Goal: Task Accomplishment & Management: Manage account settings

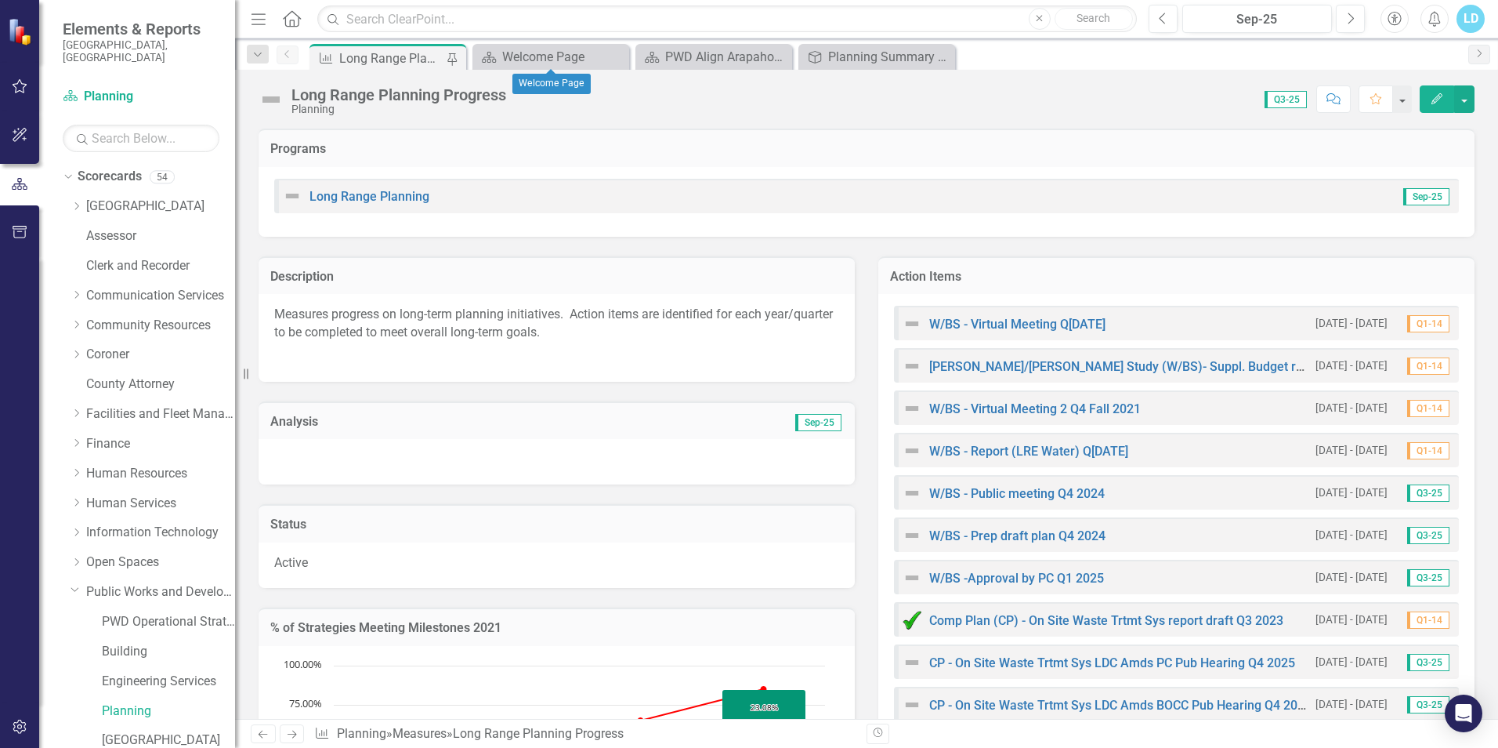
scroll to position [2664, 0]
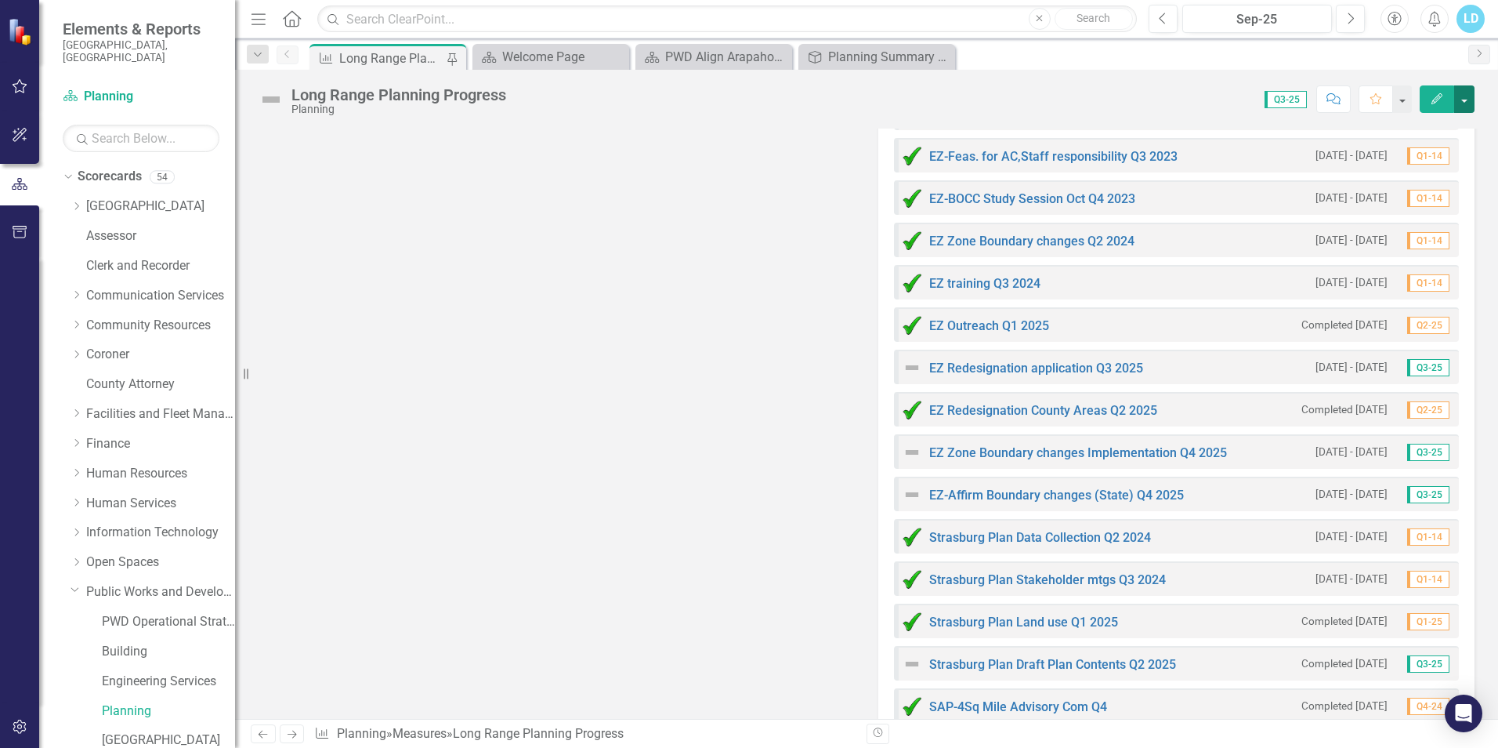
click at [1469, 101] on button "button" at bounding box center [1464, 98] width 20 height 27
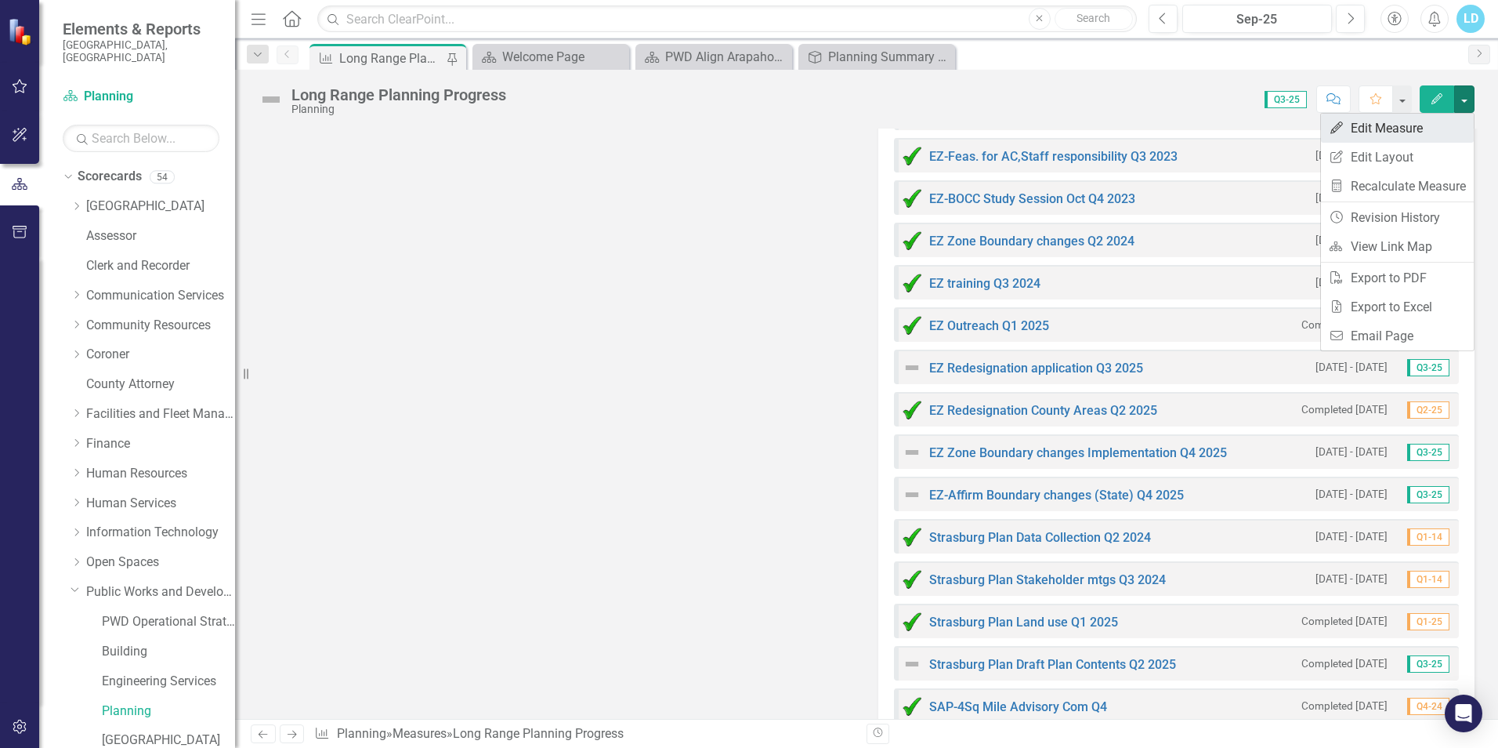
click at [1409, 129] on link "Edit Edit Measure" at bounding box center [1397, 128] width 153 height 29
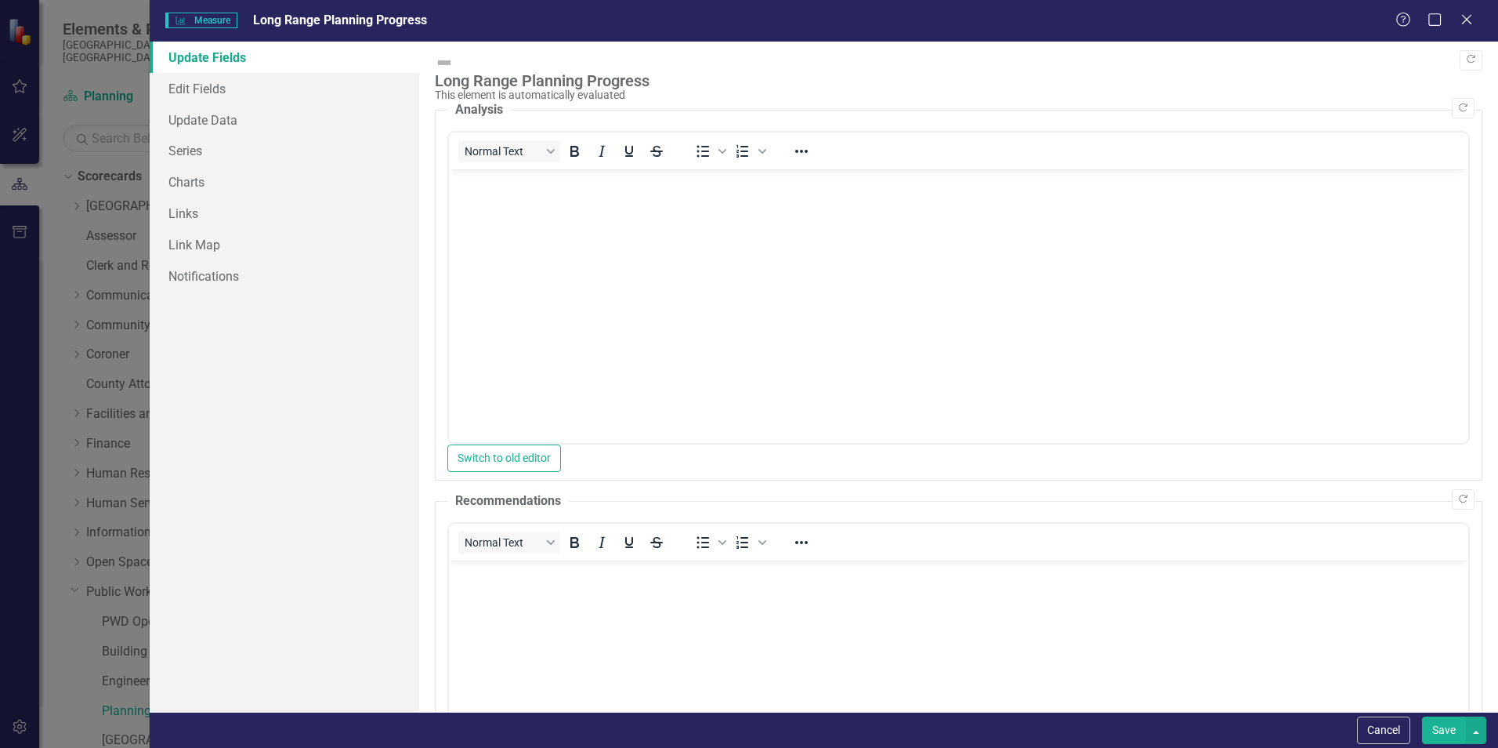
scroll to position [0, 0]
click at [1472, 21] on icon "Close" at bounding box center [1467, 19] width 20 height 15
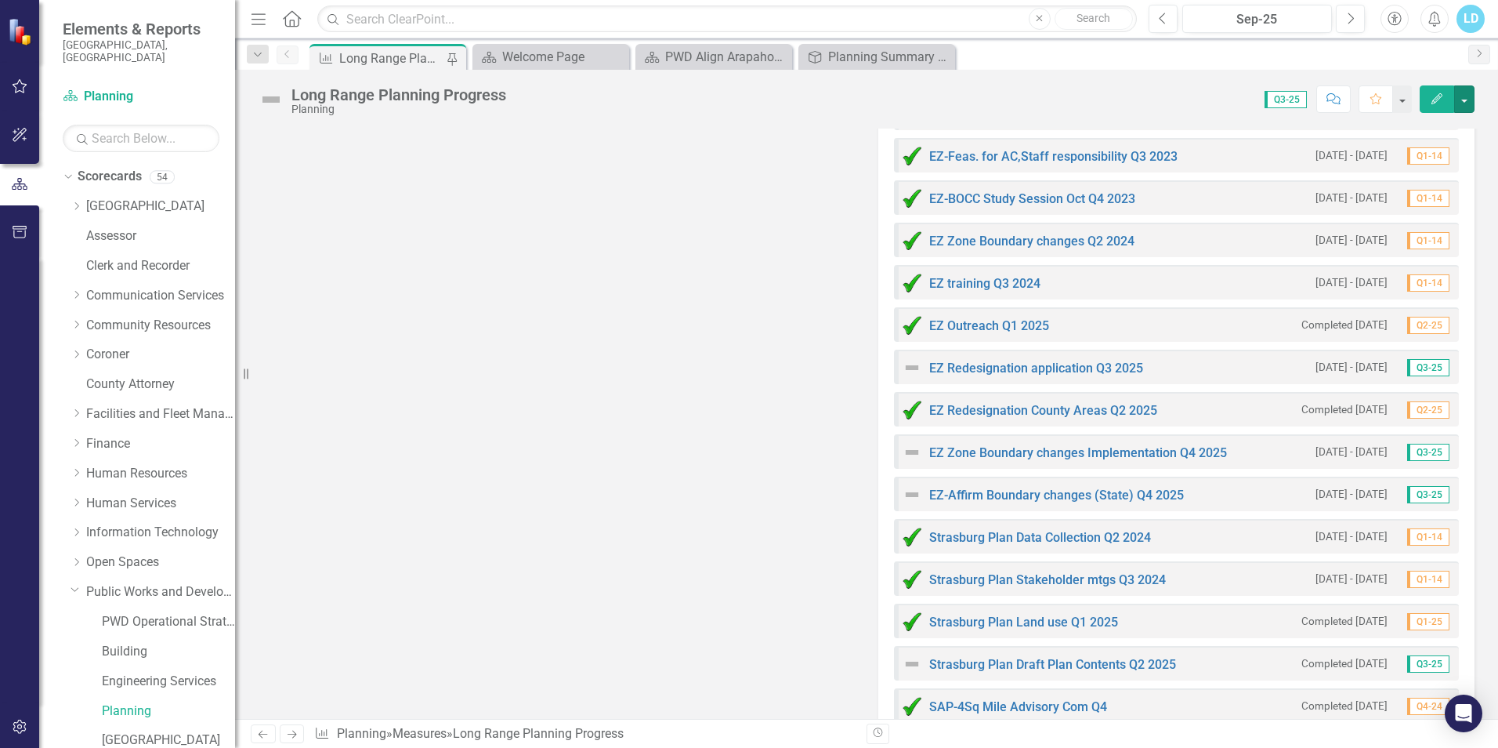
scroll to position [2351, 0]
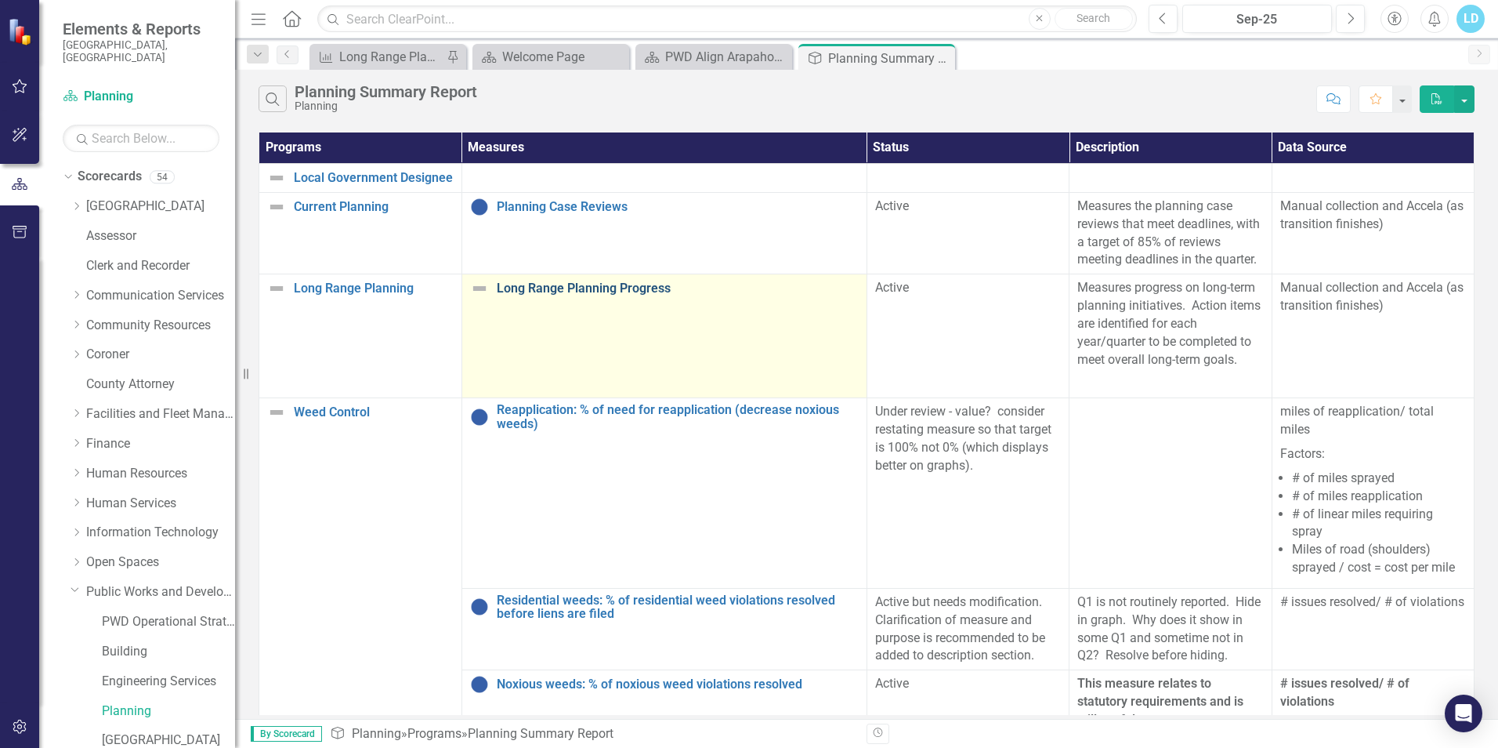
click at [591, 288] on link "Long Range Planning Progress" at bounding box center [678, 288] width 362 height 14
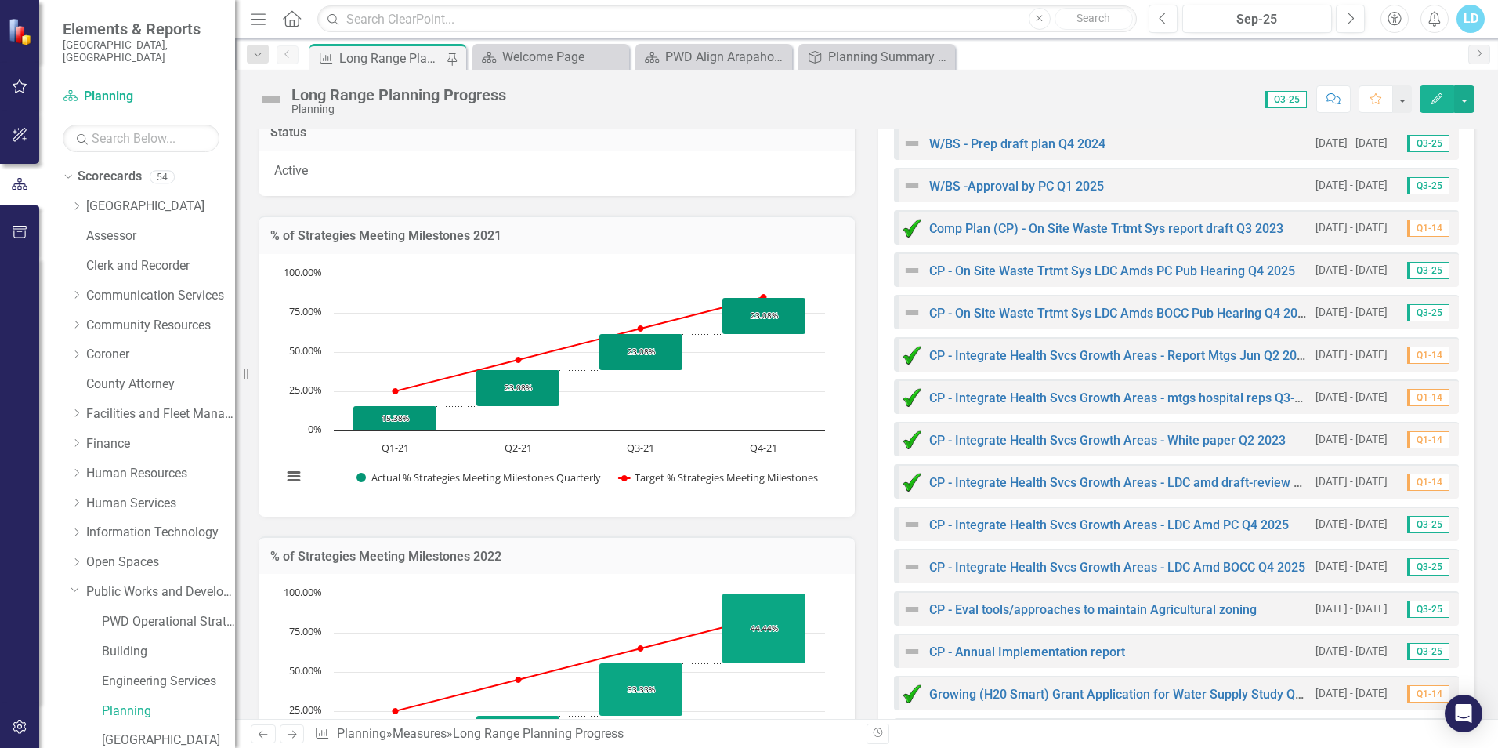
scroll to position [78, 0]
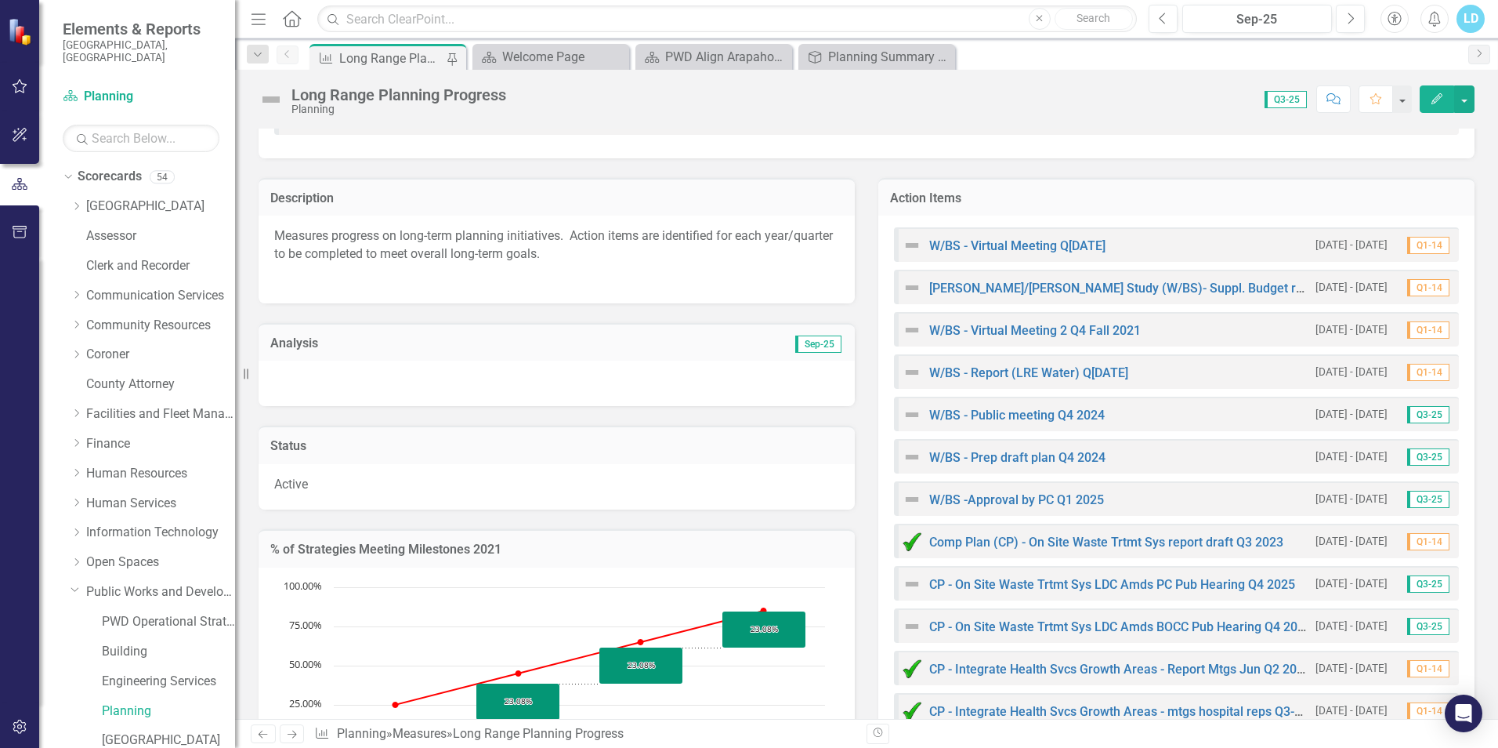
click at [660, 373] on div at bounding box center [557, 382] width 596 height 45
click at [1467, 99] on button "button" at bounding box center [1464, 98] width 20 height 27
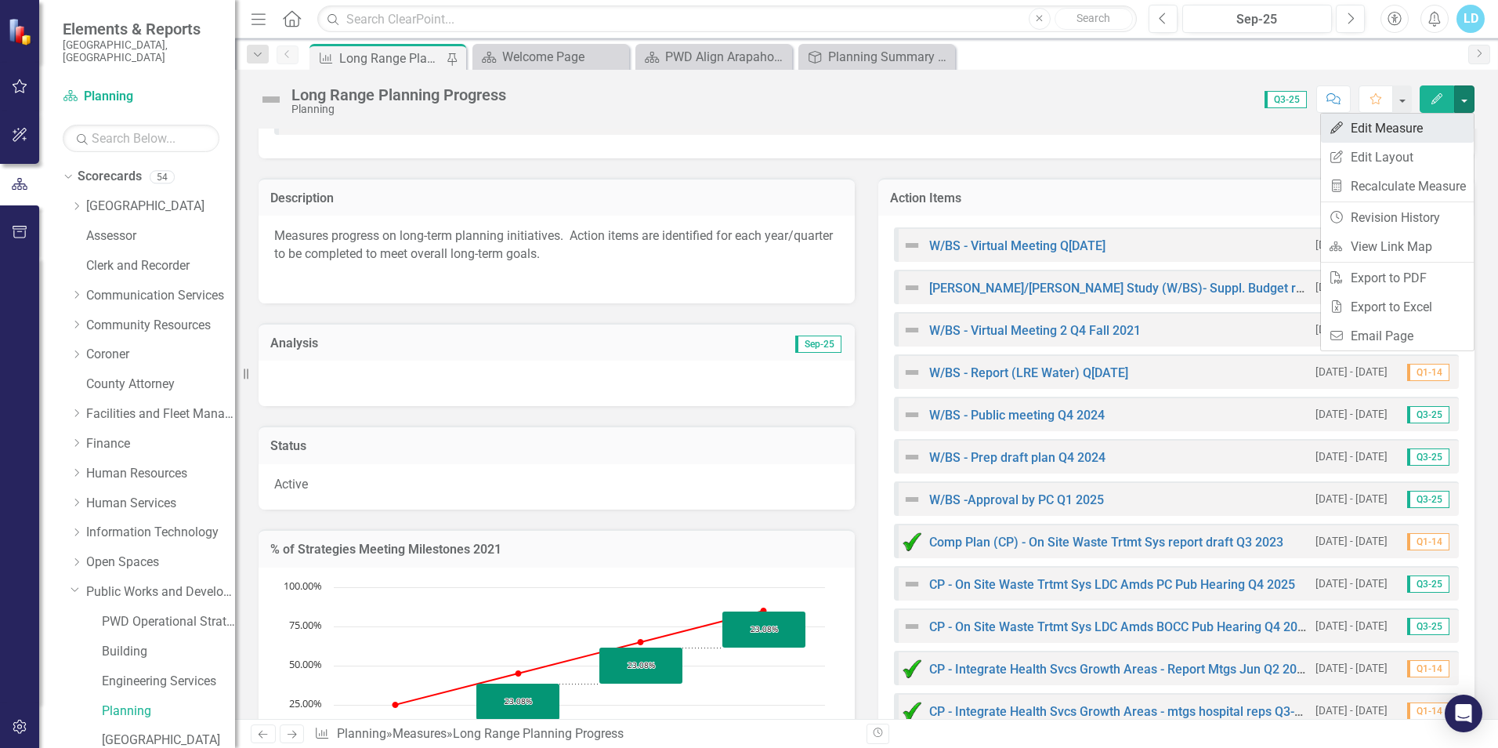
click at [1382, 133] on link "Edit Edit Measure" at bounding box center [1397, 128] width 153 height 29
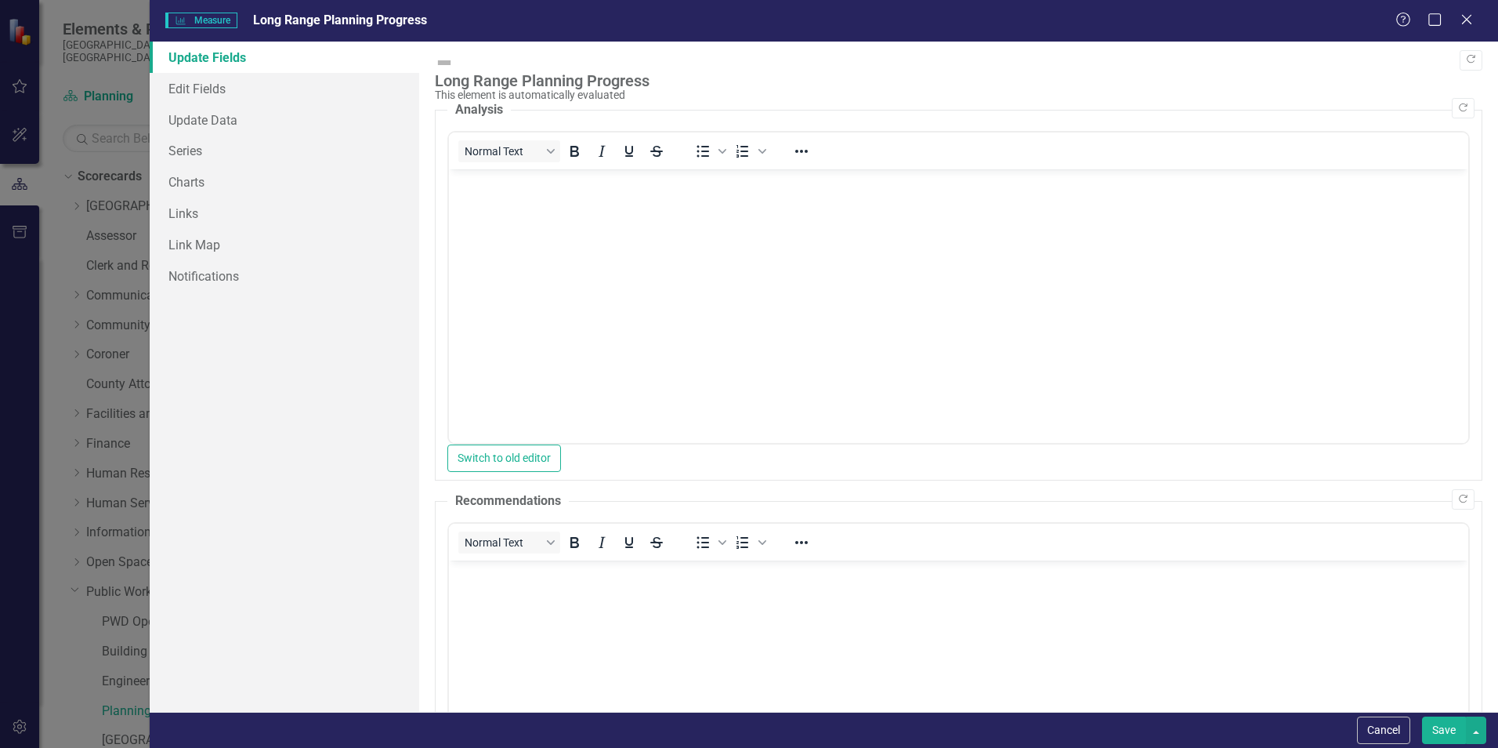
scroll to position [0, 0]
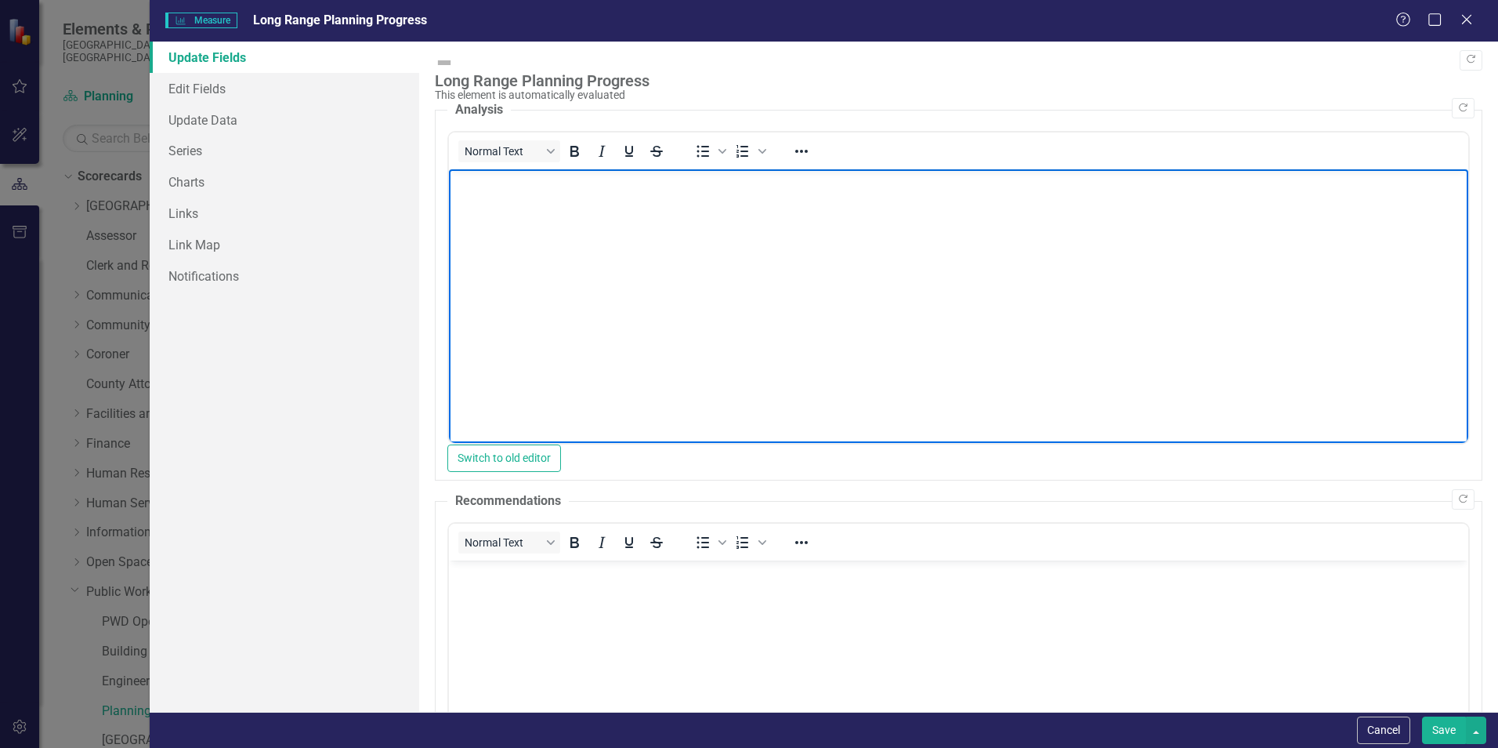
click at [622, 195] on body "Rich Text Area. Press ALT-0 for help." at bounding box center [958, 286] width 1019 height 235
click at [666, 223] on body "Rich Text Area. Press ALT-0 for help." at bounding box center [958, 286] width 1019 height 235
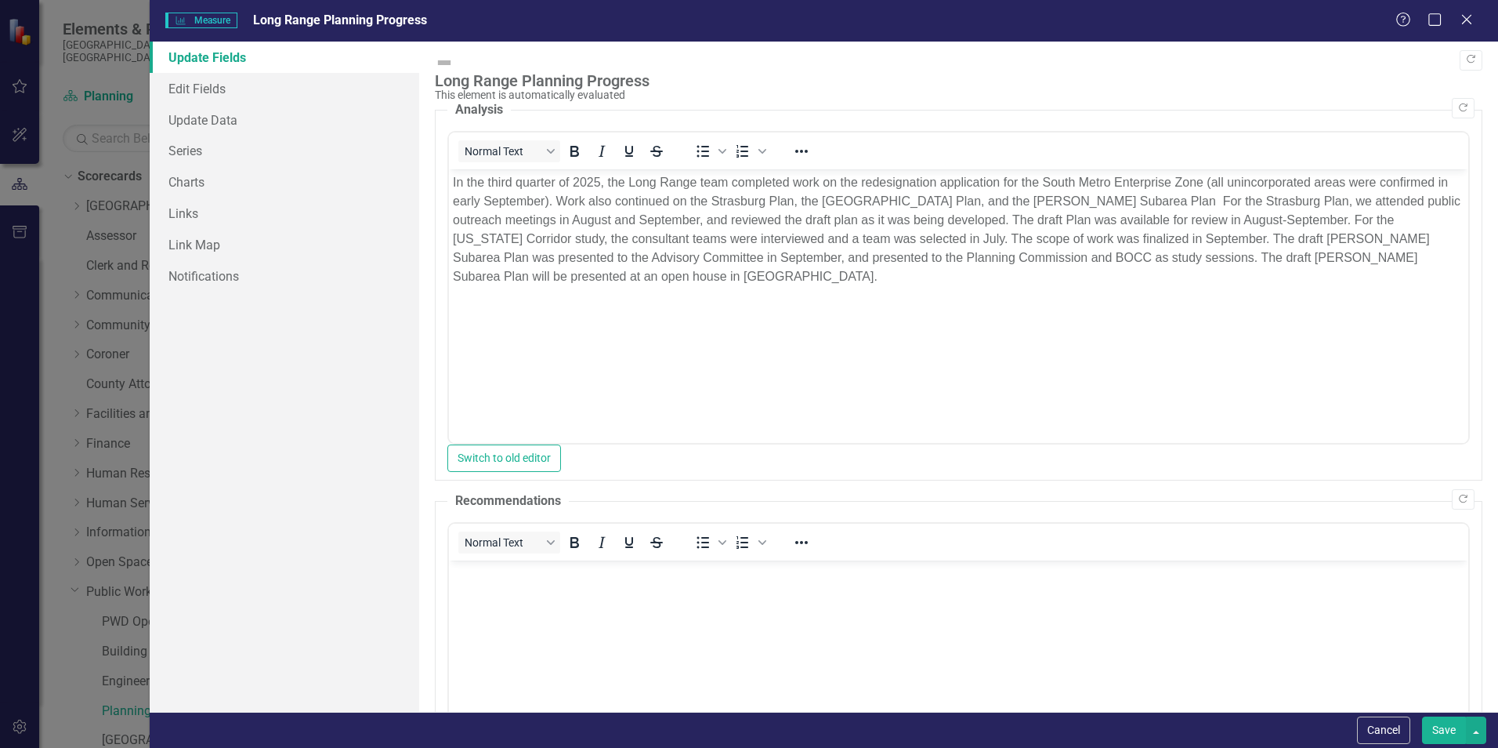
click at [1441, 722] on button "Save" at bounding box center [1444, 729] width 44 height 27
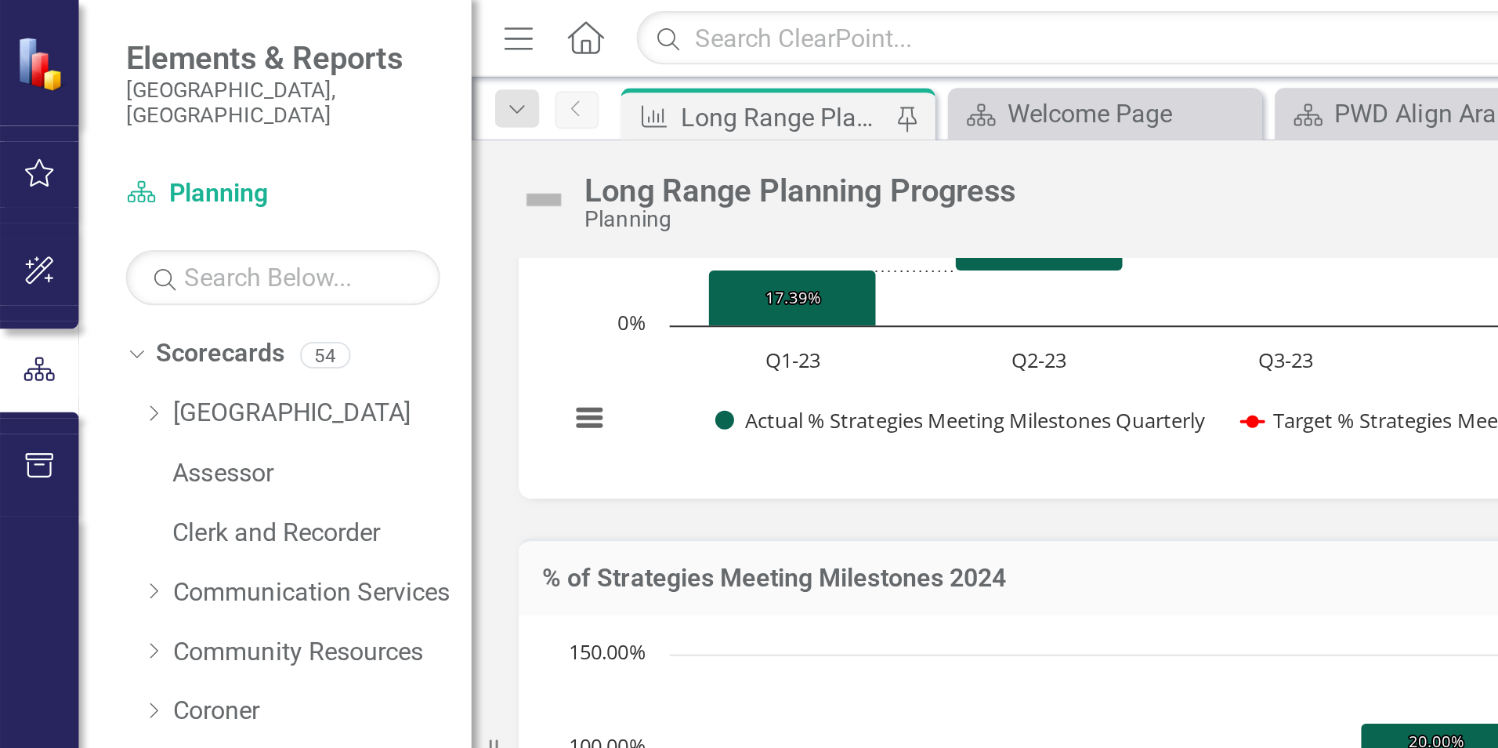
scroll to position [1407, 0]
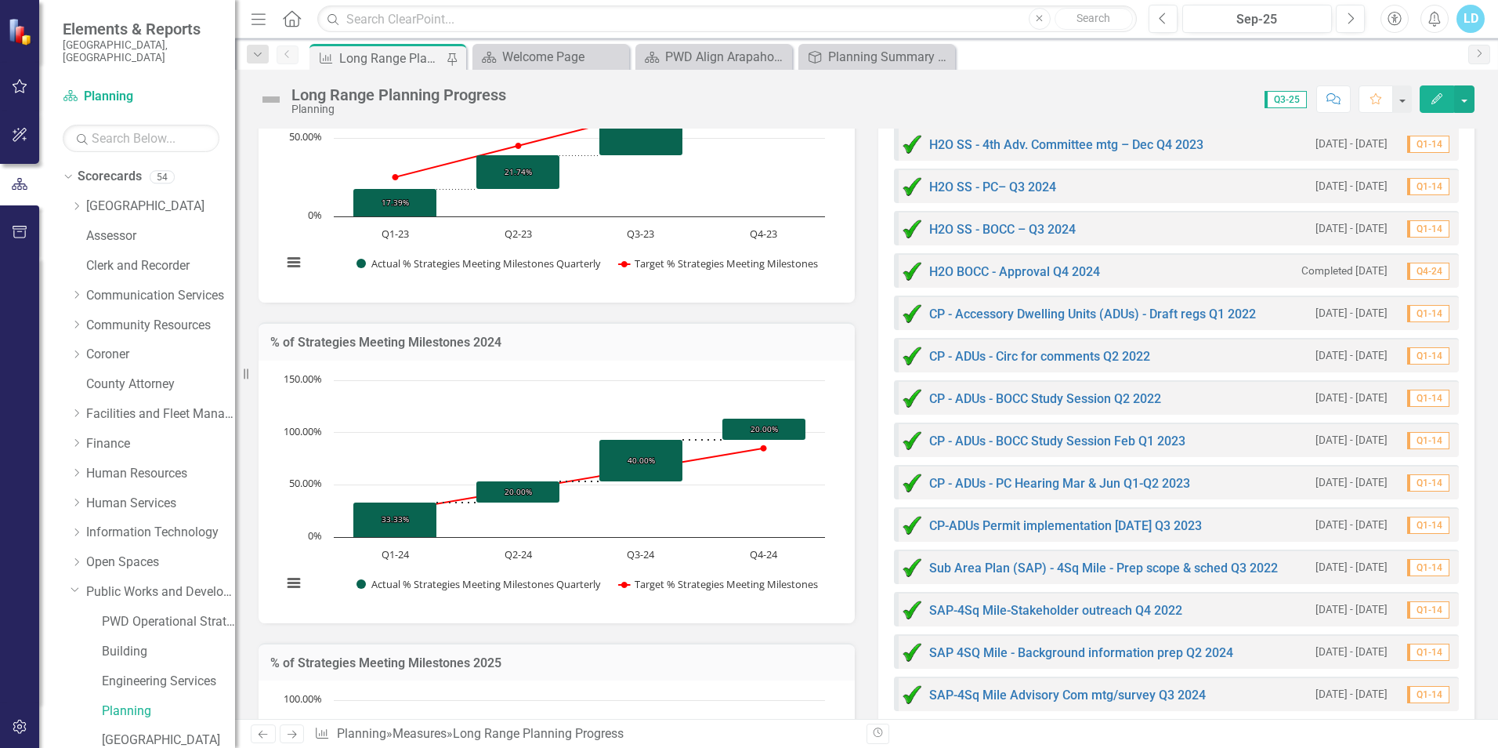
click at [941, 722] on div "Previous Next Measure Planning » Measures » Long Range Planning Progress Revisi…" at bounding box center [866, 733] width 1263 height 29
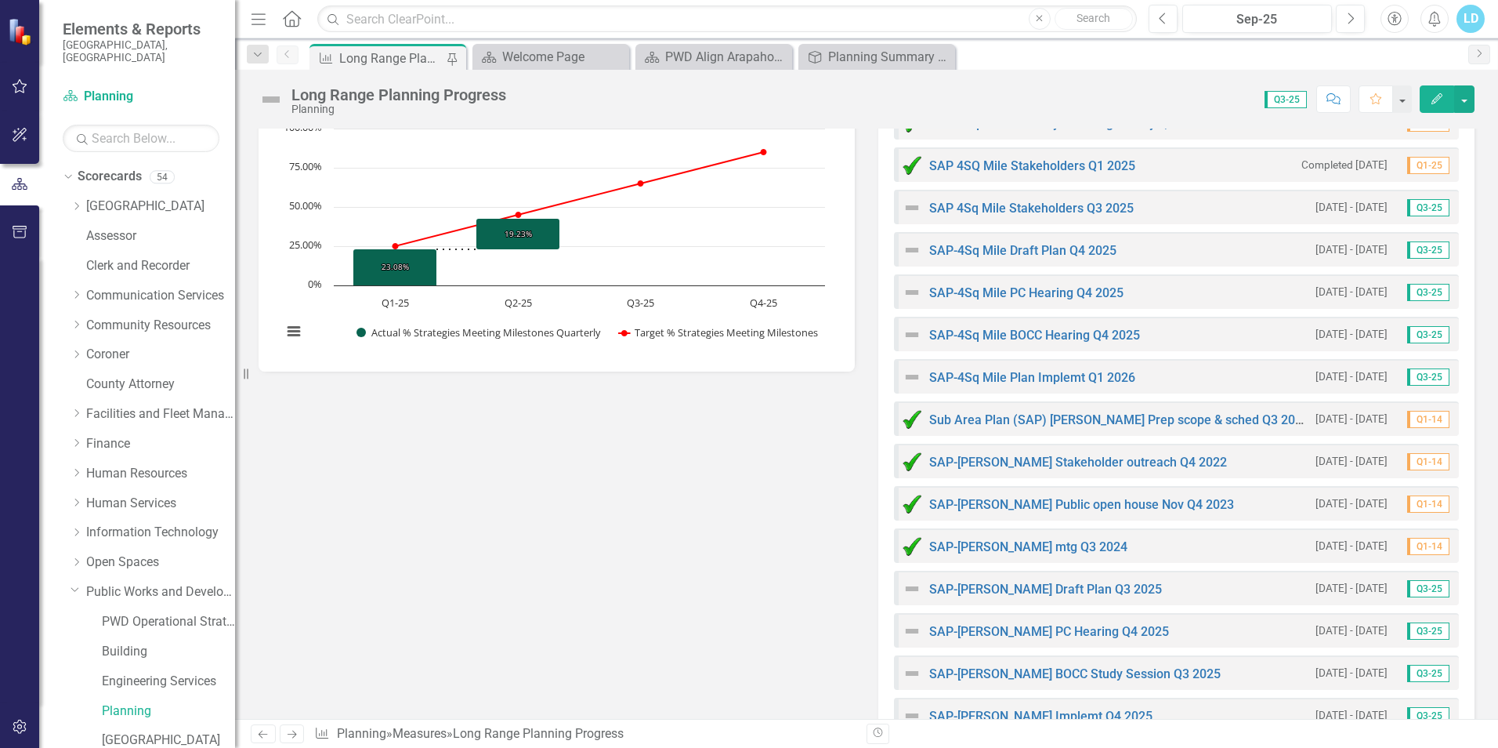
scroll to position [2112, 0]
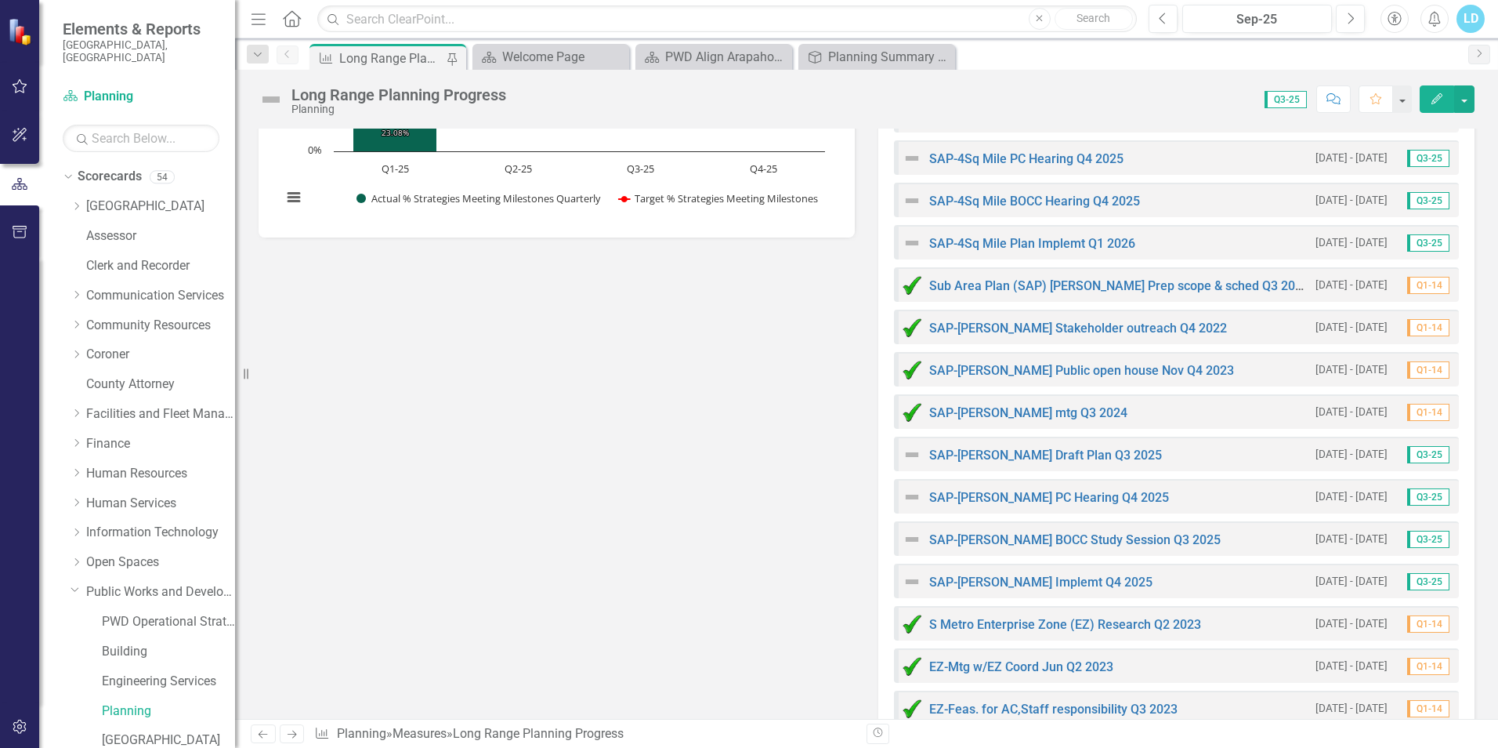
click at [1175, 453] on div "SAP-Byers Draft Plan Q3 2025 1/1/25 - 7/31/25 Q3-25" at bounding box center [1176, 453] width 565 height 34
click at [1472, 96] on button "button" at bounding box center [1464, 98] width 20 height 27
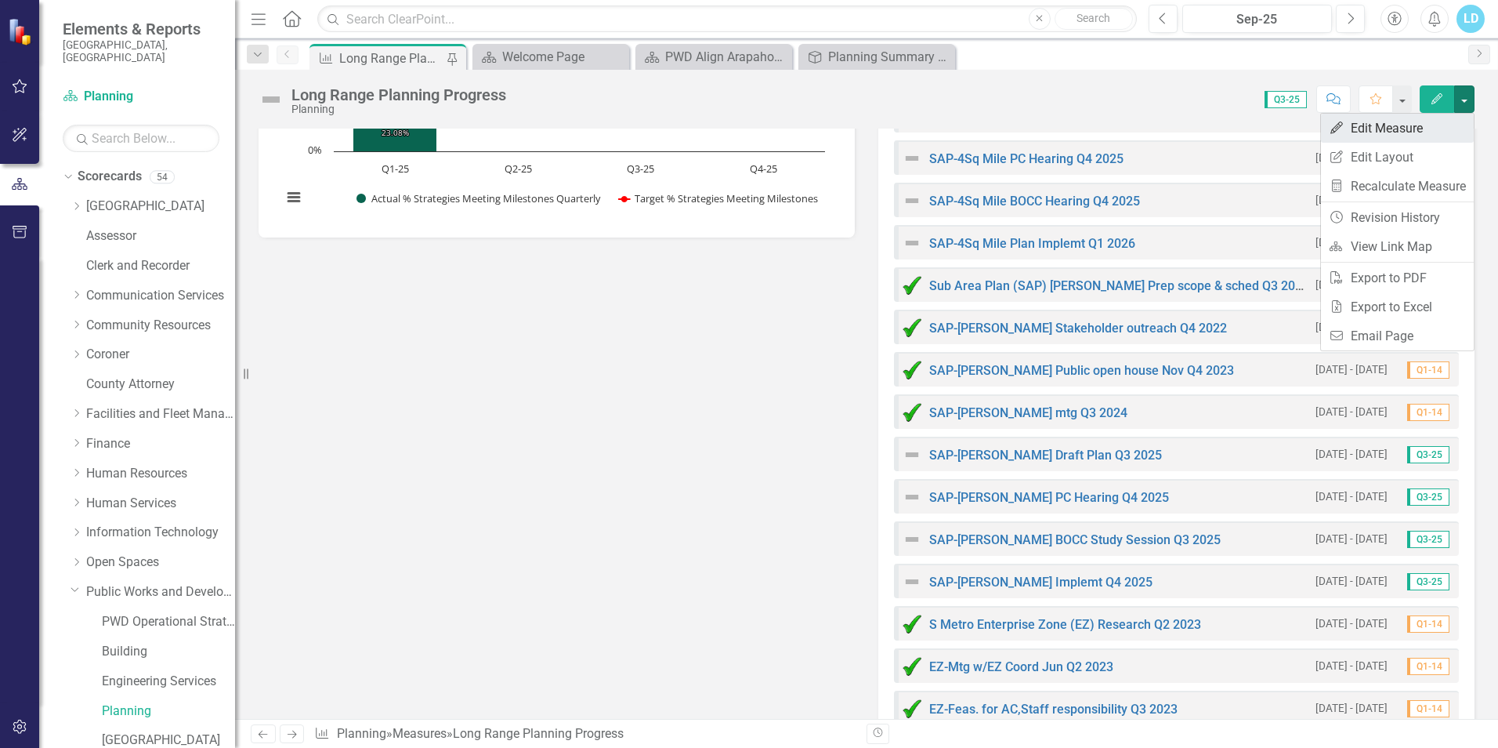
click at [1398, 121] on link "Edit Edit Measure" at bounding box center [1397, 128] width 153 height 29
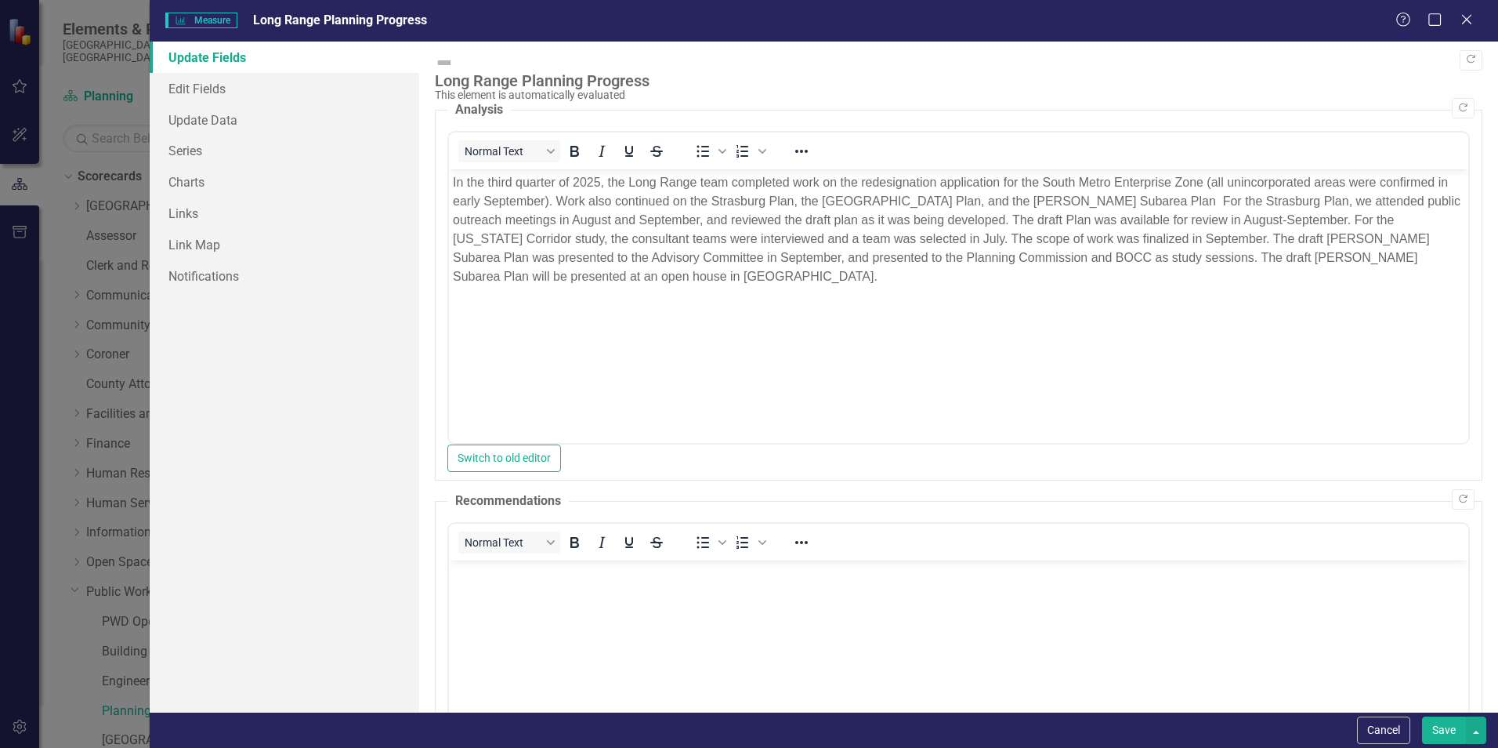
scroll to position [0, 0]
click at [226, 120] on link "Update Data" at bounding box center [285, 119] width 270 height 31
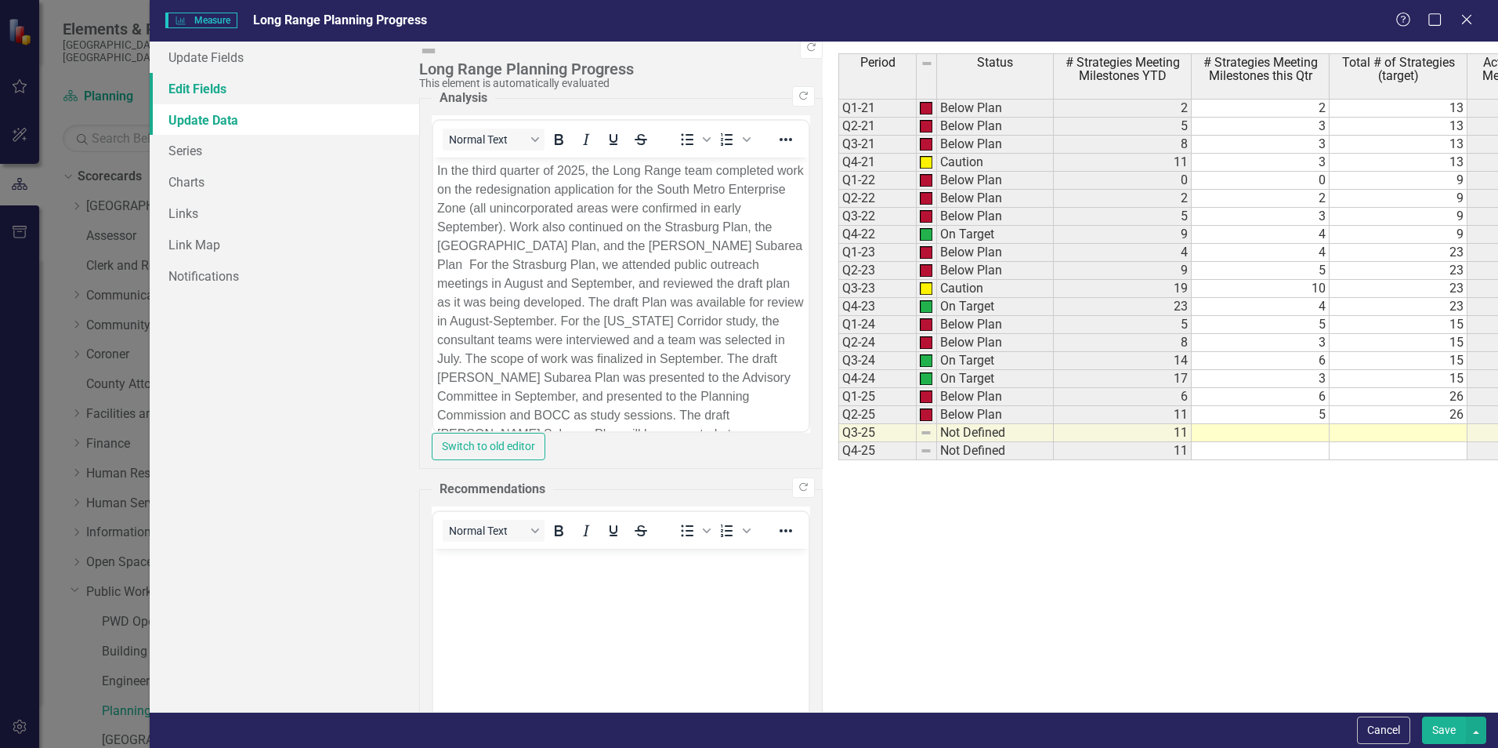
click at [221, 94] on link "Edit Fields" at bounding box center [285, 88] width 270 height 31
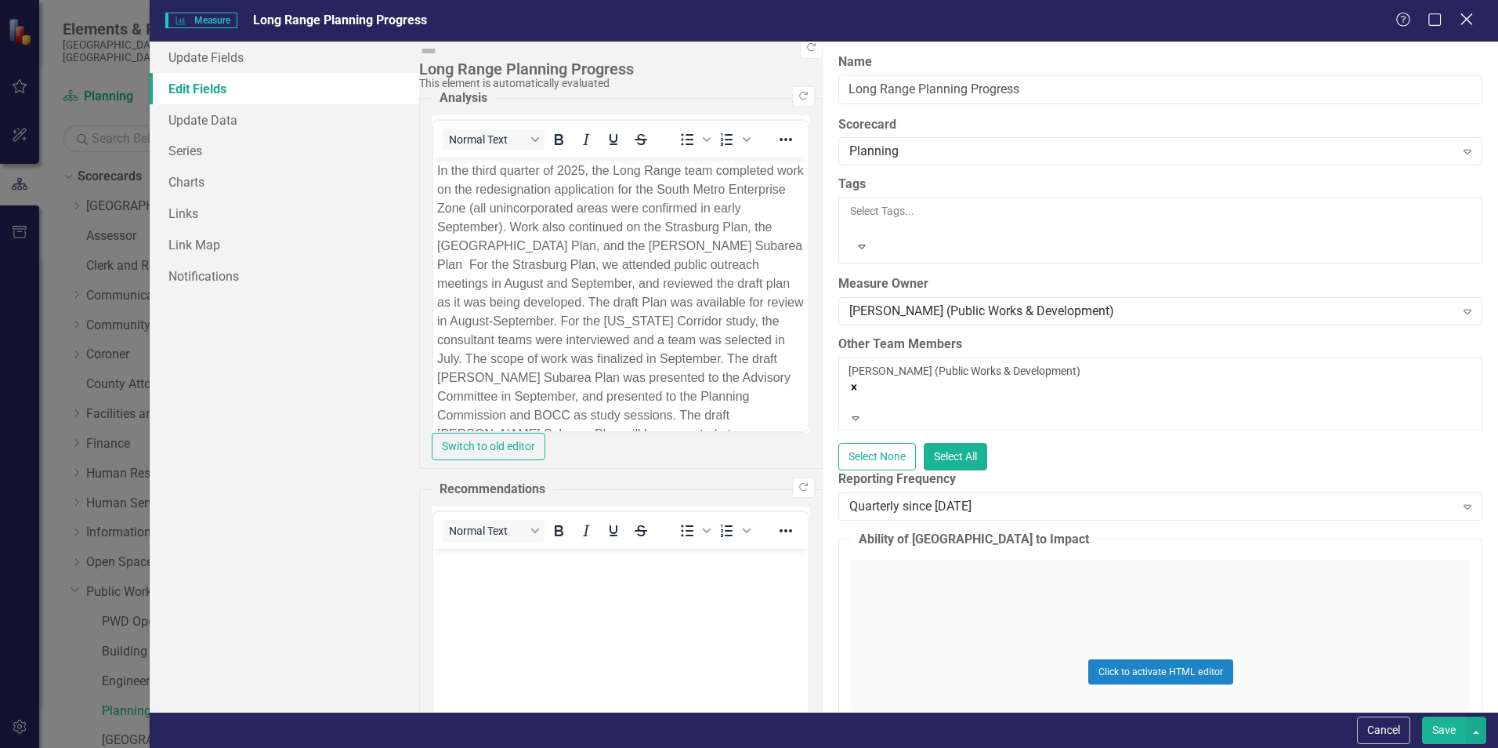
click at [1466, 27] on icon "Close" at bounding box center [1467, 19] width 20 height 15
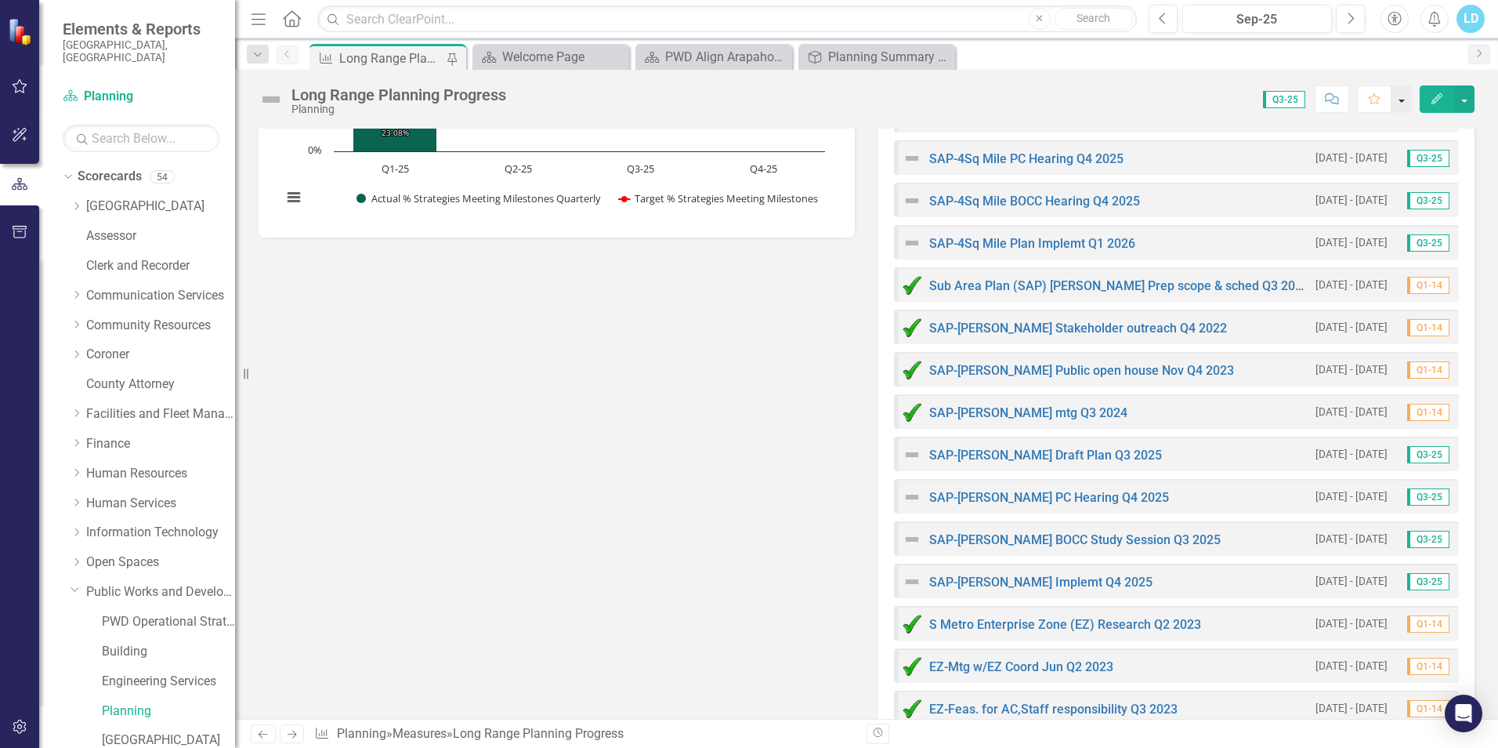
click at [1403, 100] on button "button" at bounding box center [1402, 98] width 20 height 27
click at [962, 454] on link "SAP-[PERSON_NAME] Draft Plan Q3 2025" at bounding box center [1045, 454] width 233 height 15
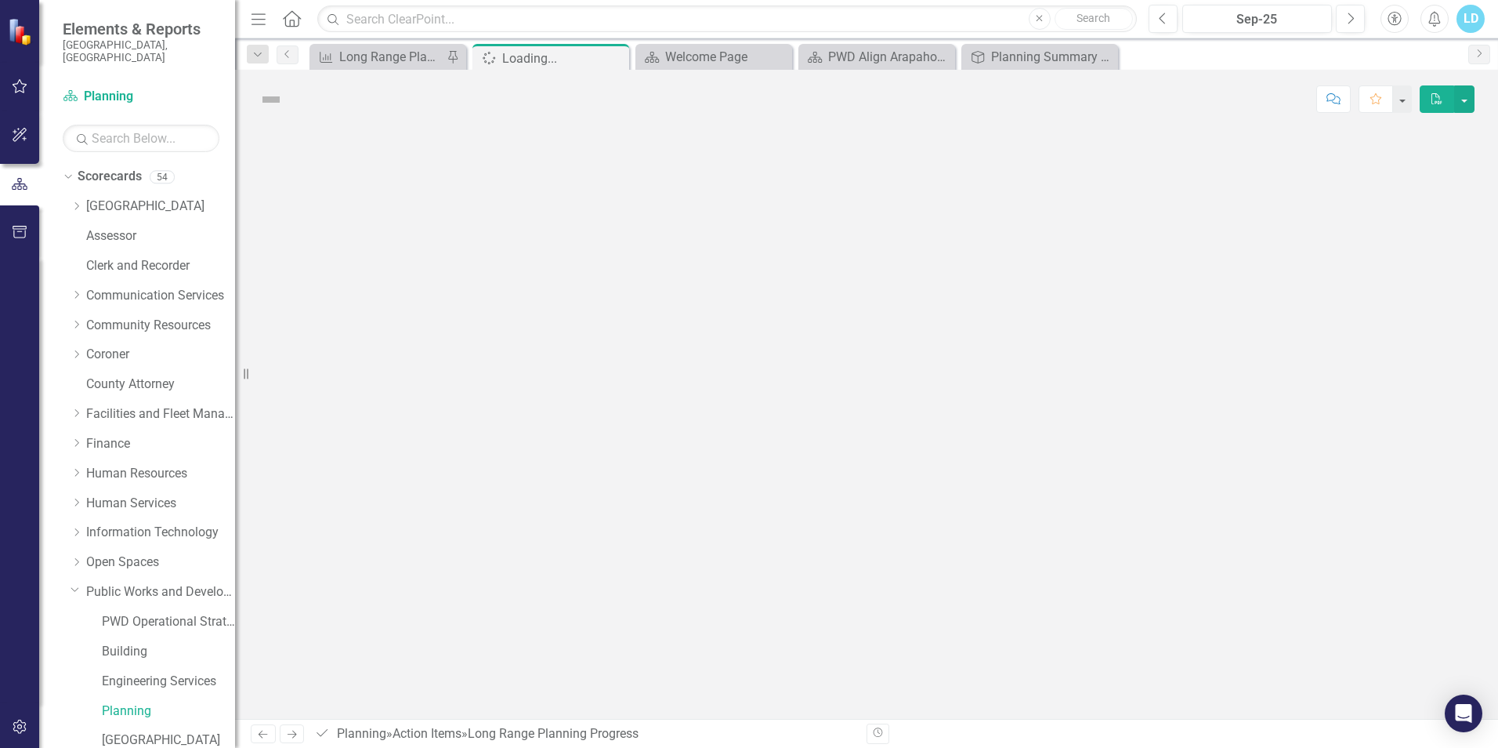
click at [962, 454] on div at bounding box center [866, 424] width 1263 height 590
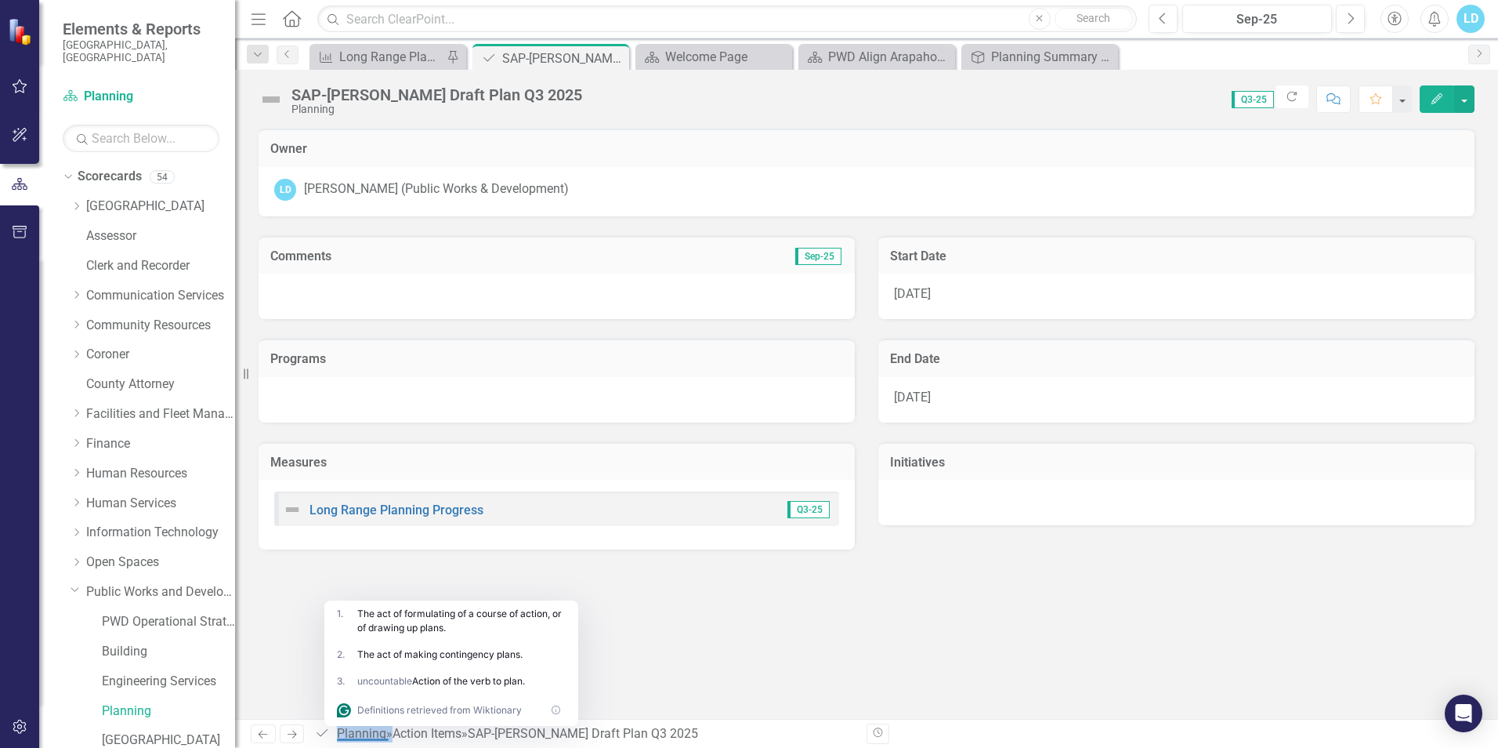
click at [929, 397] on span "[DATE]" at bounding box center [912, 396] width 37 height 15
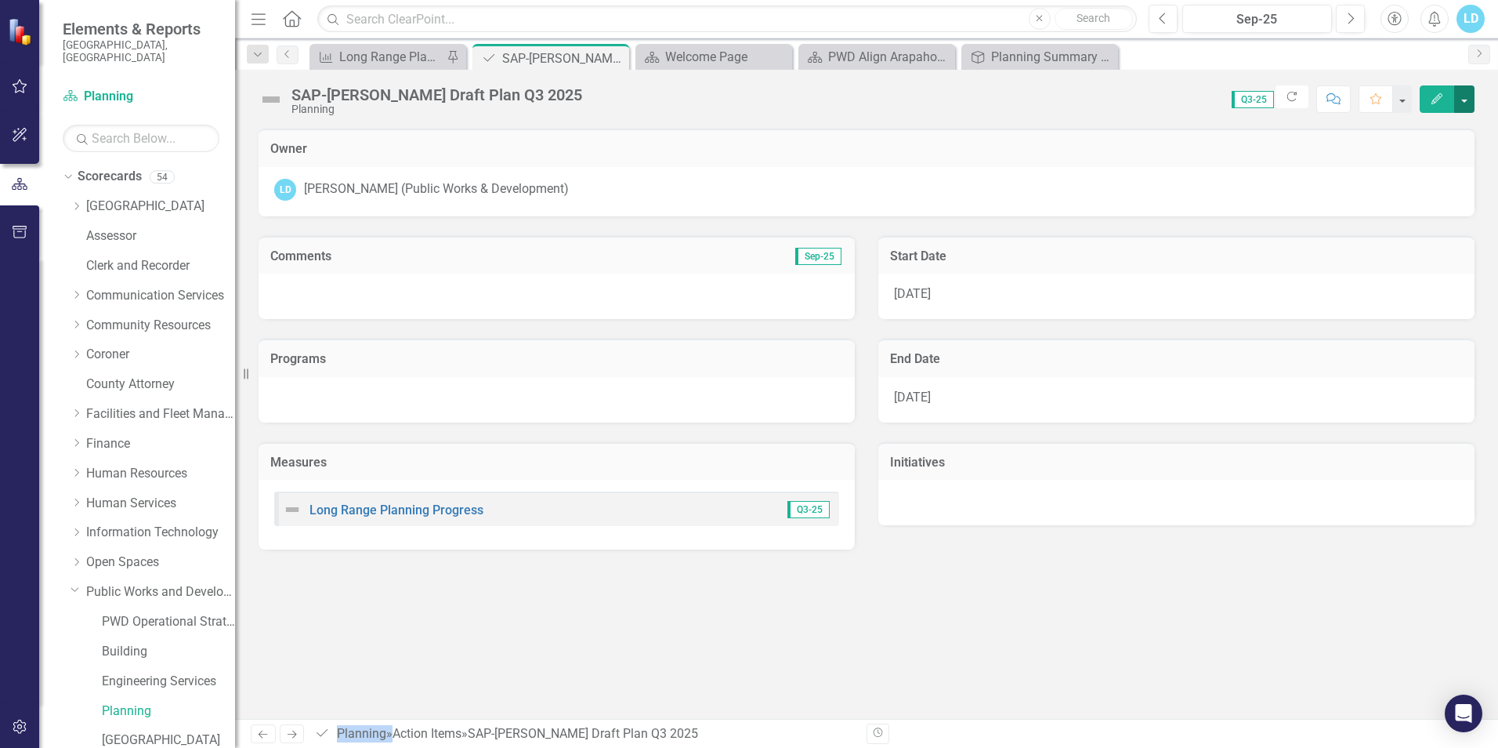
click at [1464, 105] on button "button" at bounding box center [1464, 98] width 20 height 27
click at [1440, 125] on link "Edit Edit Action Item" at bounding box center [1410, 128] width 127 height 29
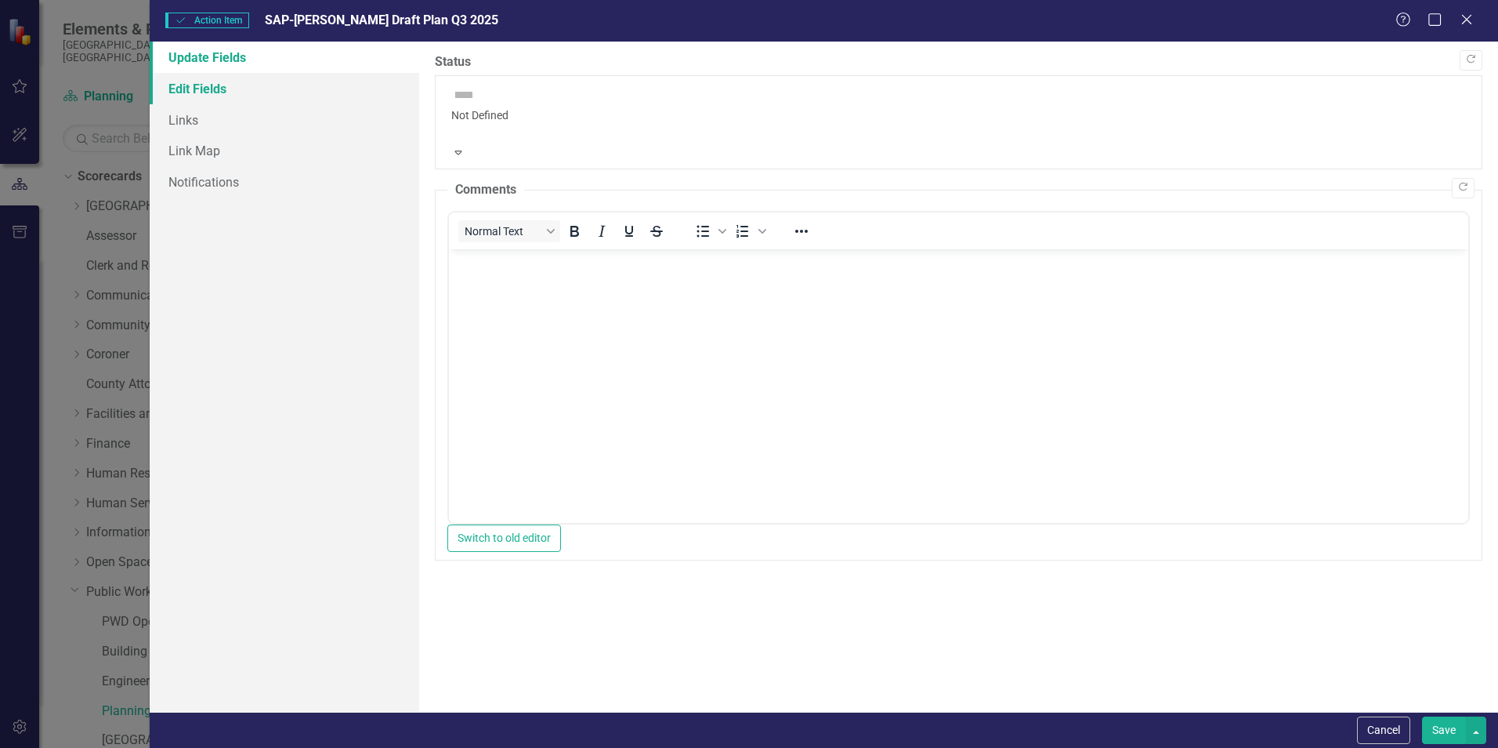
click at [233, 95] on link "Edit Fields" at bounding box center [285, 88] width 270 height 31
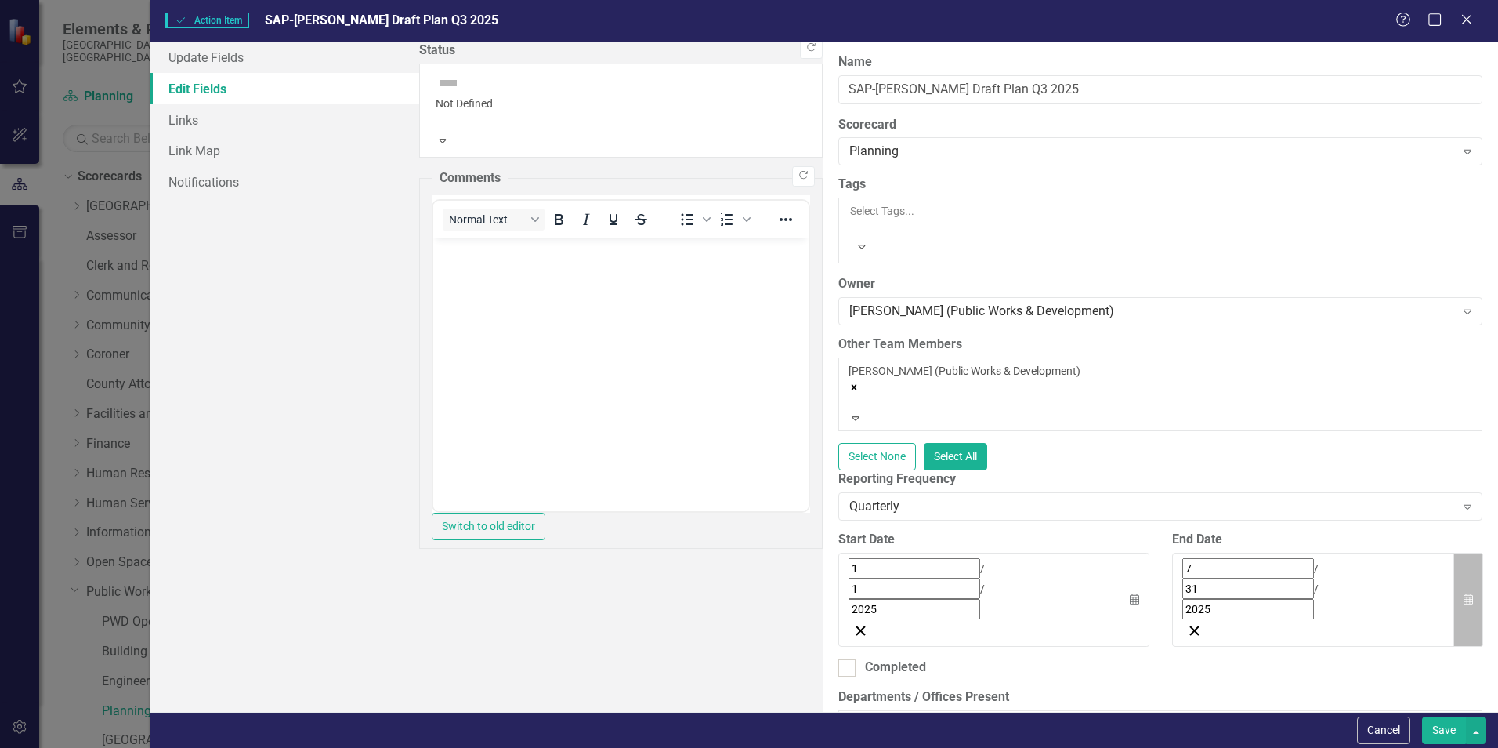
click at [1464, 593] on icon "button" at bounding box center [1468, 598] width 9 height 11
click at [1378, 586] on button "›" at bounding box center [1395, 603] width 34 height 34
click at [838, 659] on div at bounding box center [846, 667] width 17 height 17
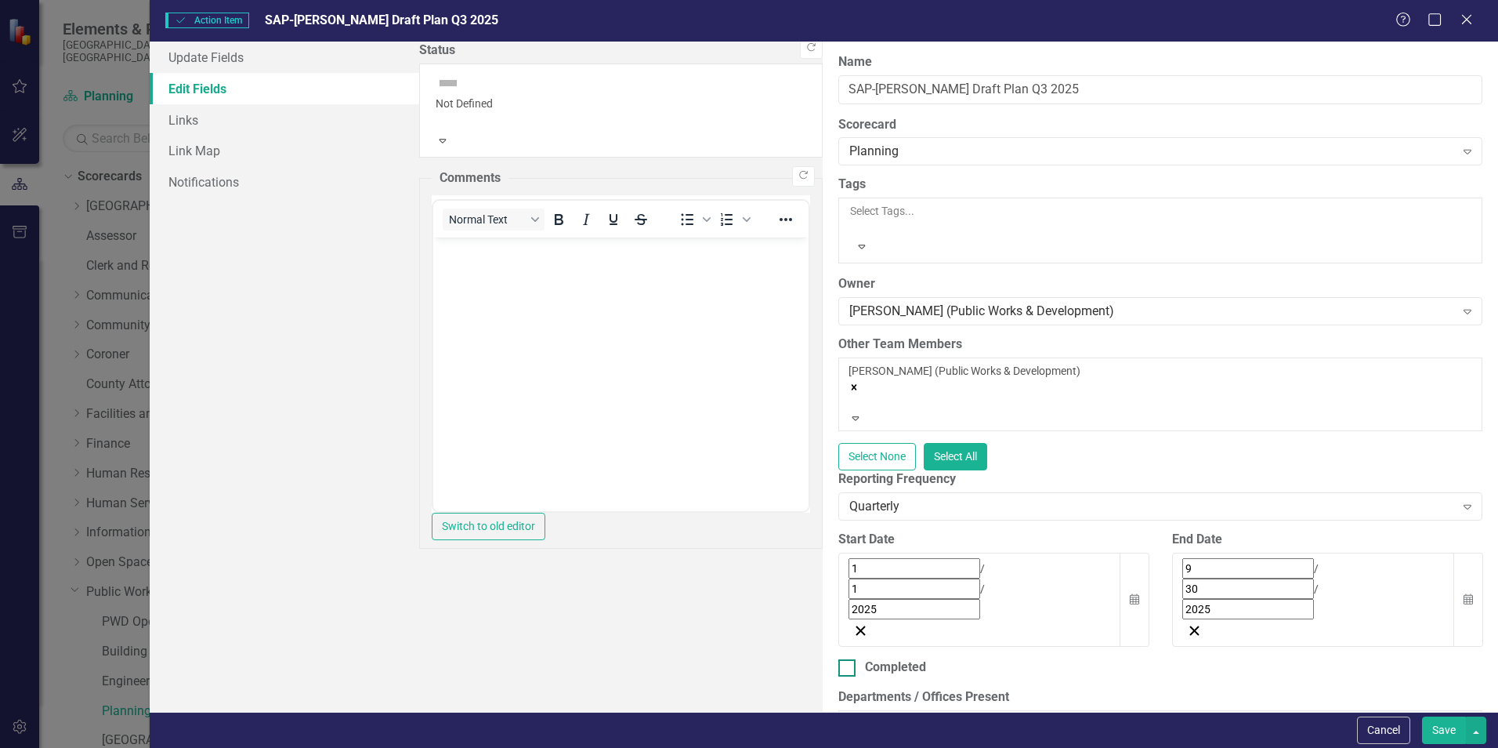
click at [838, 659] on input "Completed" at bounding box center [843, 664] width 10 height 10
checkbox input "true"
click at [1461, 710] on button "Calendar" at bounding box center [1469, 737] width 30 height 54
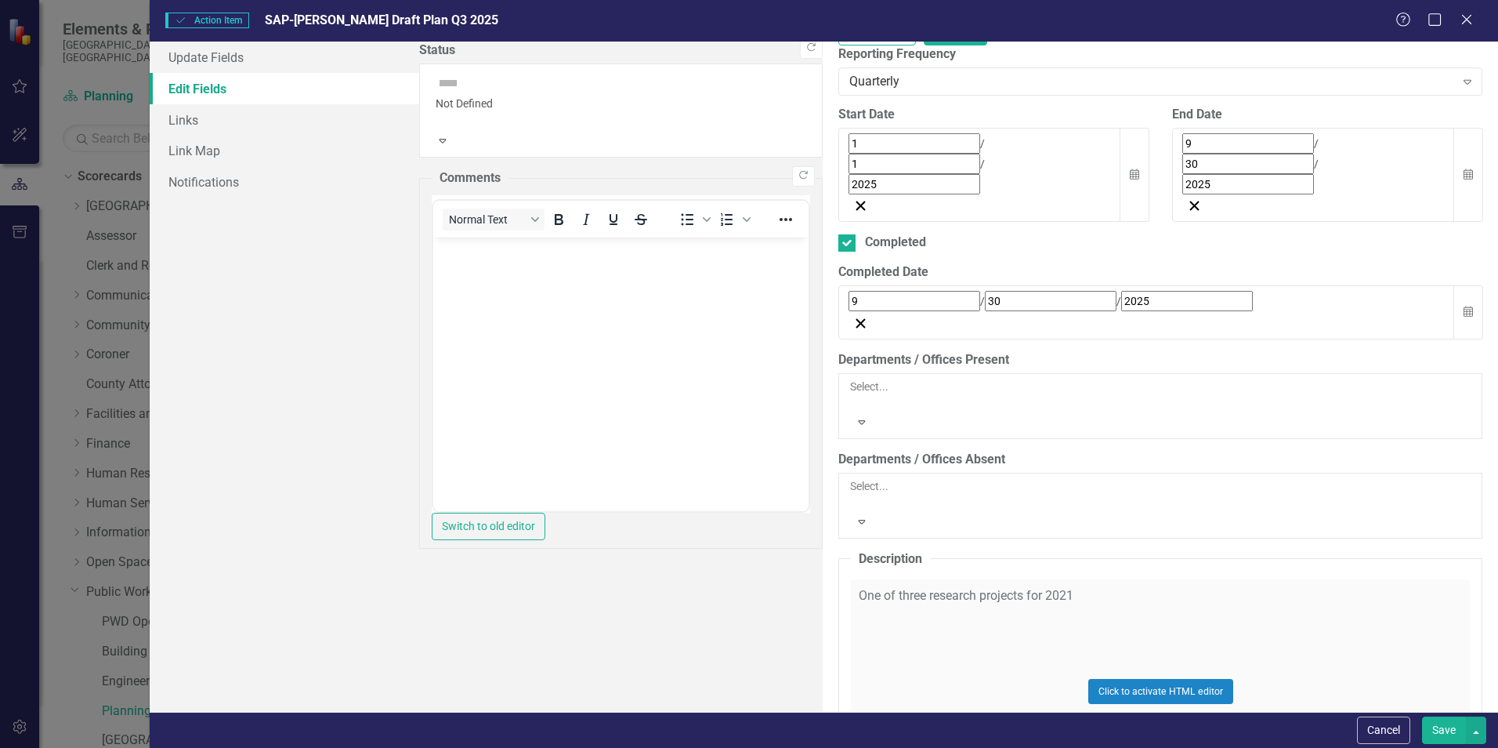
scroll to position [470, 0]
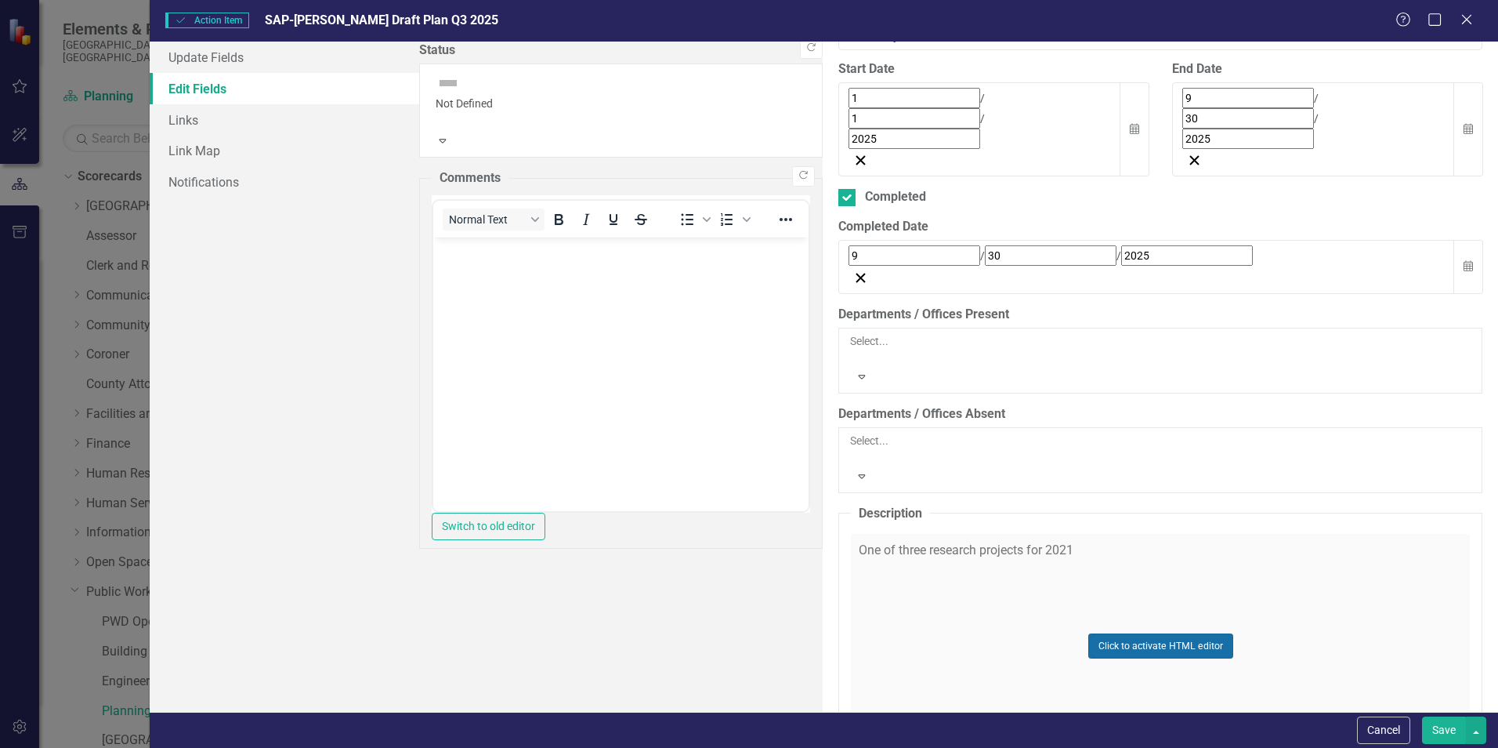
click at [1088, 633] on button "Click to activate HTML editor" at bounding box center [1160, 645] width 145 height 25
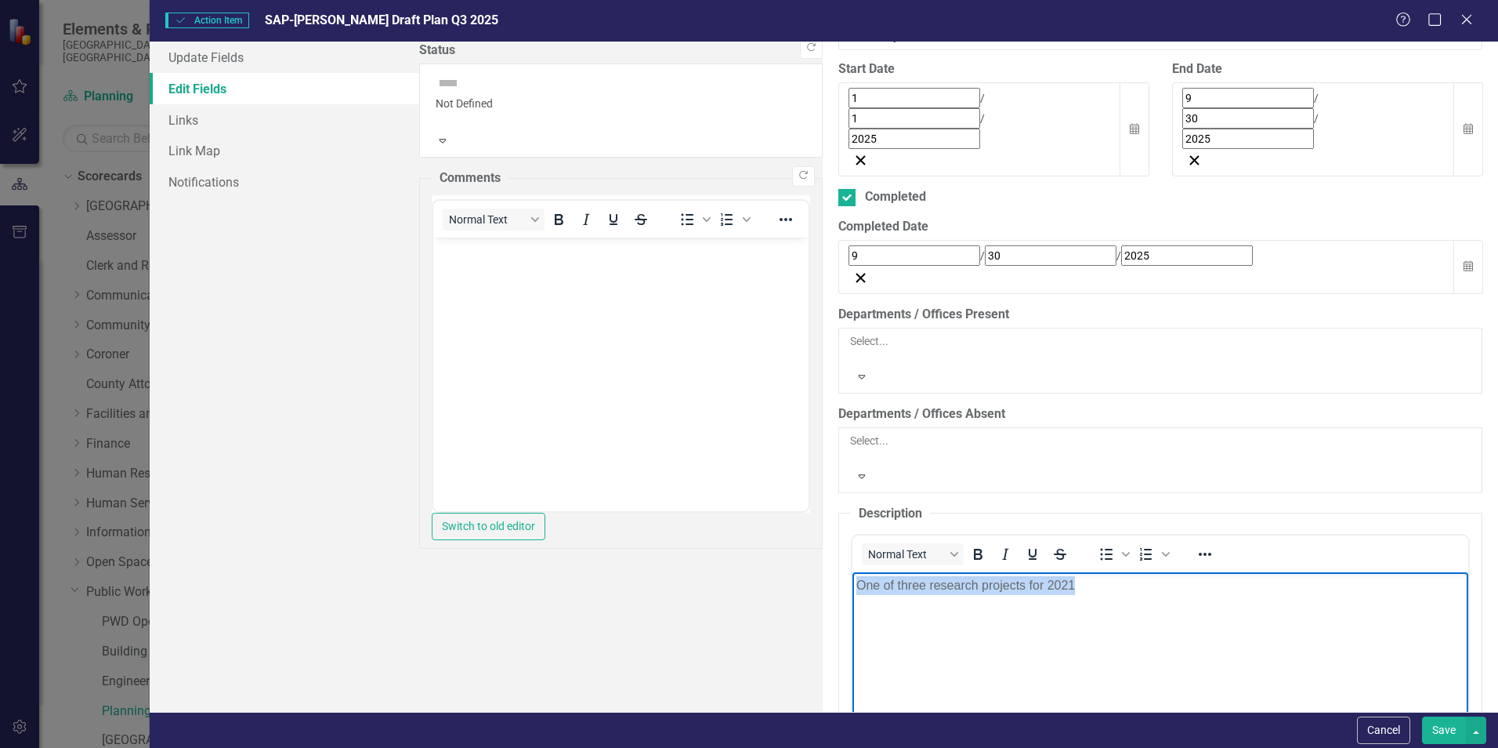
drag, startPoint x: 1114, startPoint y: 589, endPoint x: 859, endPoint y: 596, distance: 254.8
click at [859, 596] on body "One of three research projects for 2021" at bounding box center [1161, 689] width 616 height 235
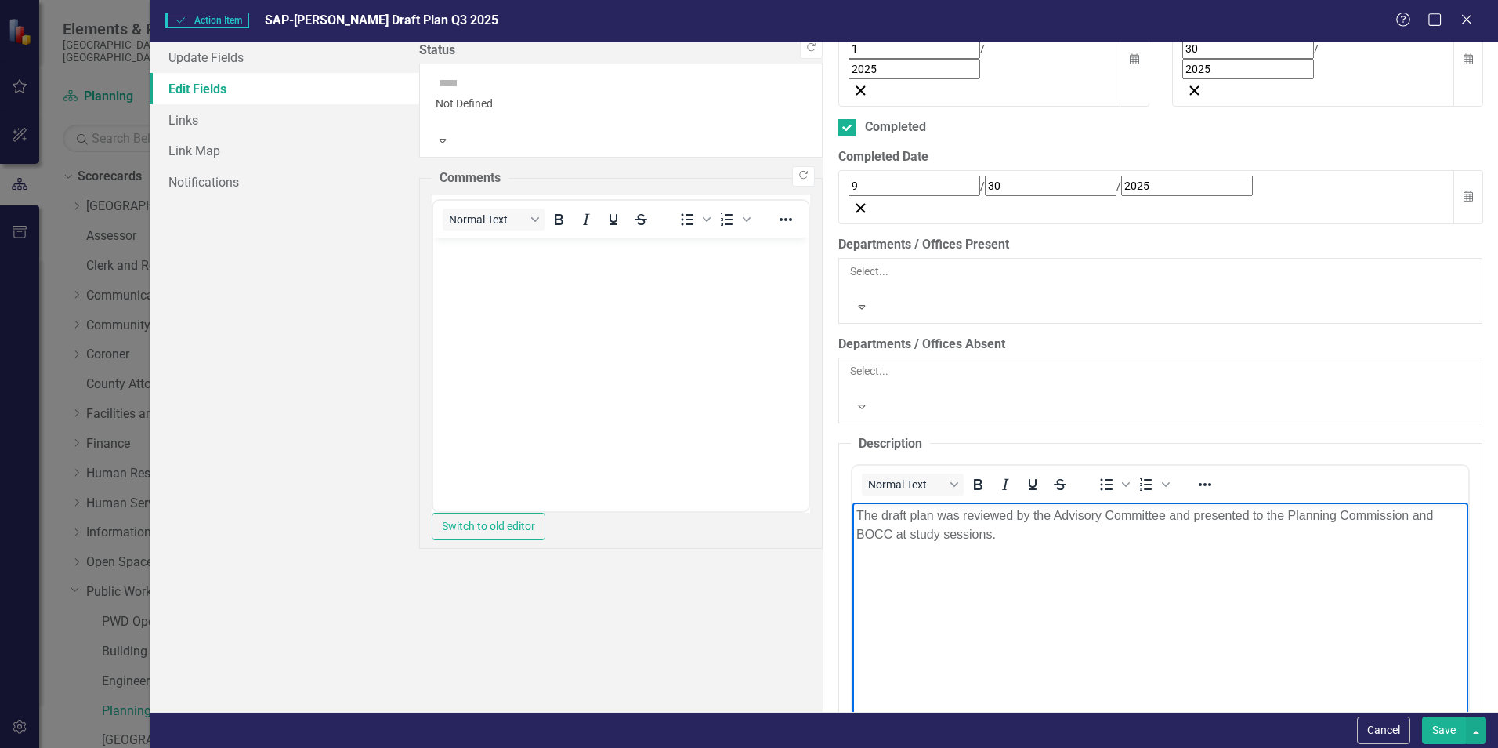
scroll to position [705, 0]
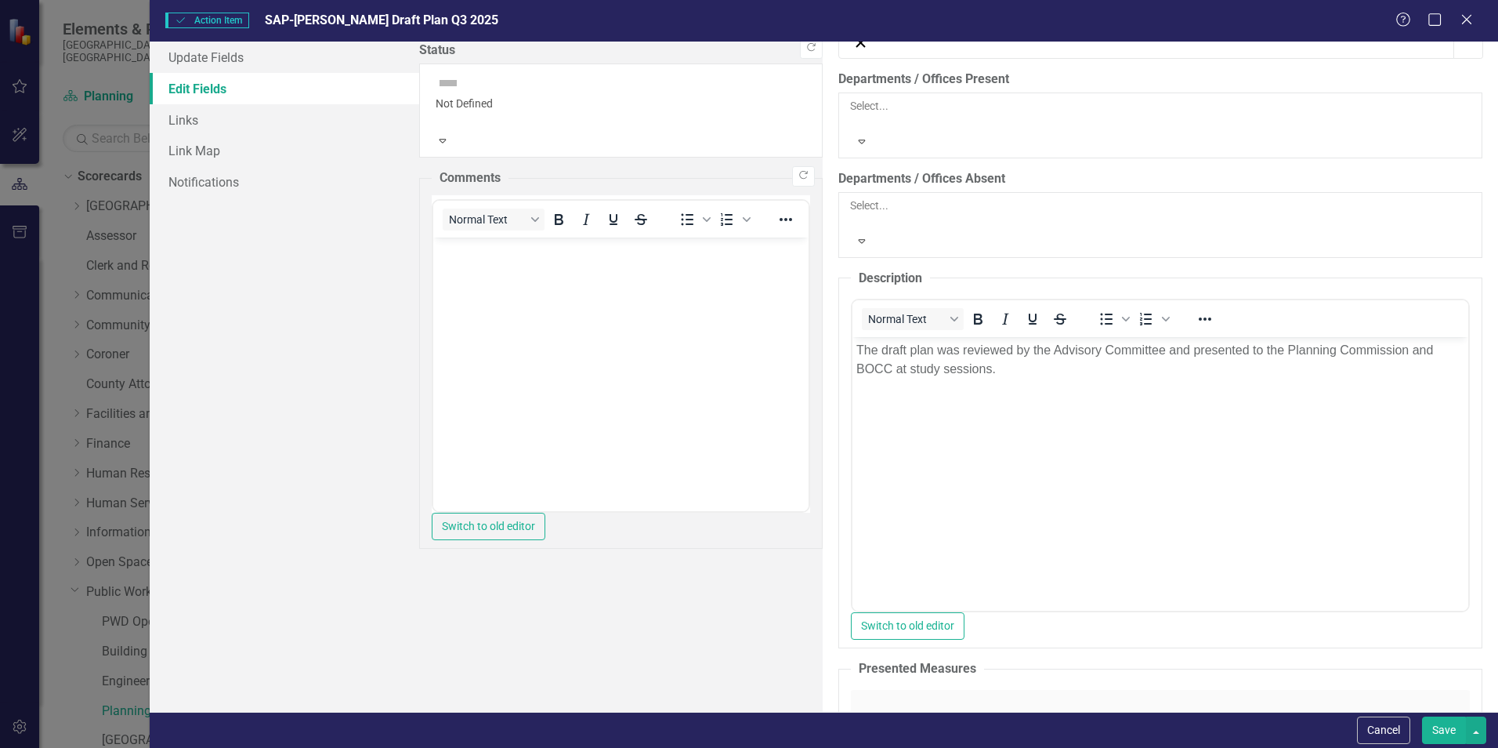
click at [1441, 730] on button "Save" at bounding box center [1444, 729] width 44 height 27
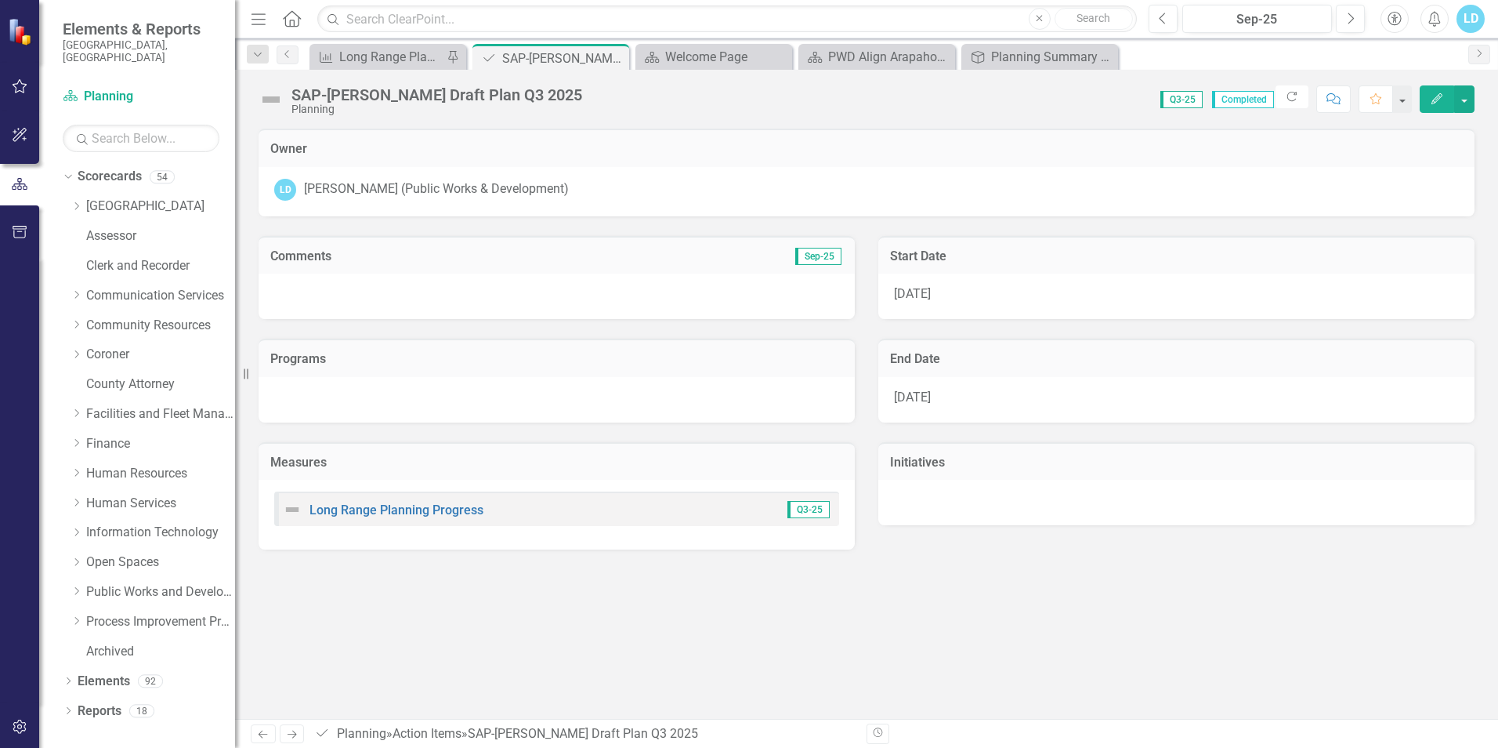
click at [278, 100] on img at bounding box center [271, 99] width 25 height 25
click at [1466, 100] on button "button" at bounding box center [1464, 98] width 20 height 27
click at [1416, 132] on link "Edit Edit Action Item" at bounding box center [1410, 128] width 127 height 29
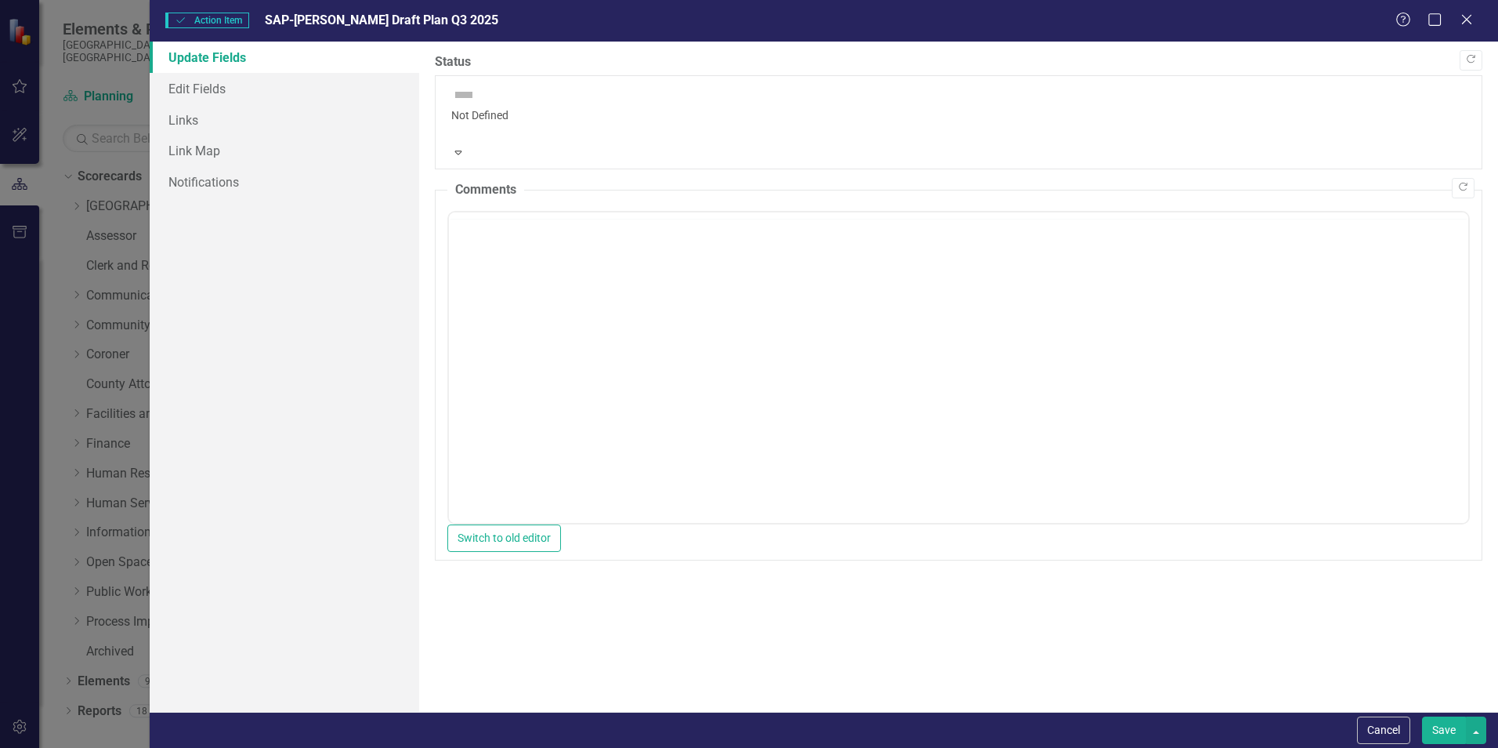
scroll to position [0, 0]
click at [451, 123] on div at bounding box center [958, 131] width 1015 height 16
click at [1446, 730] on button "Save" at bounding box center [1444, 729] width 44 height 27
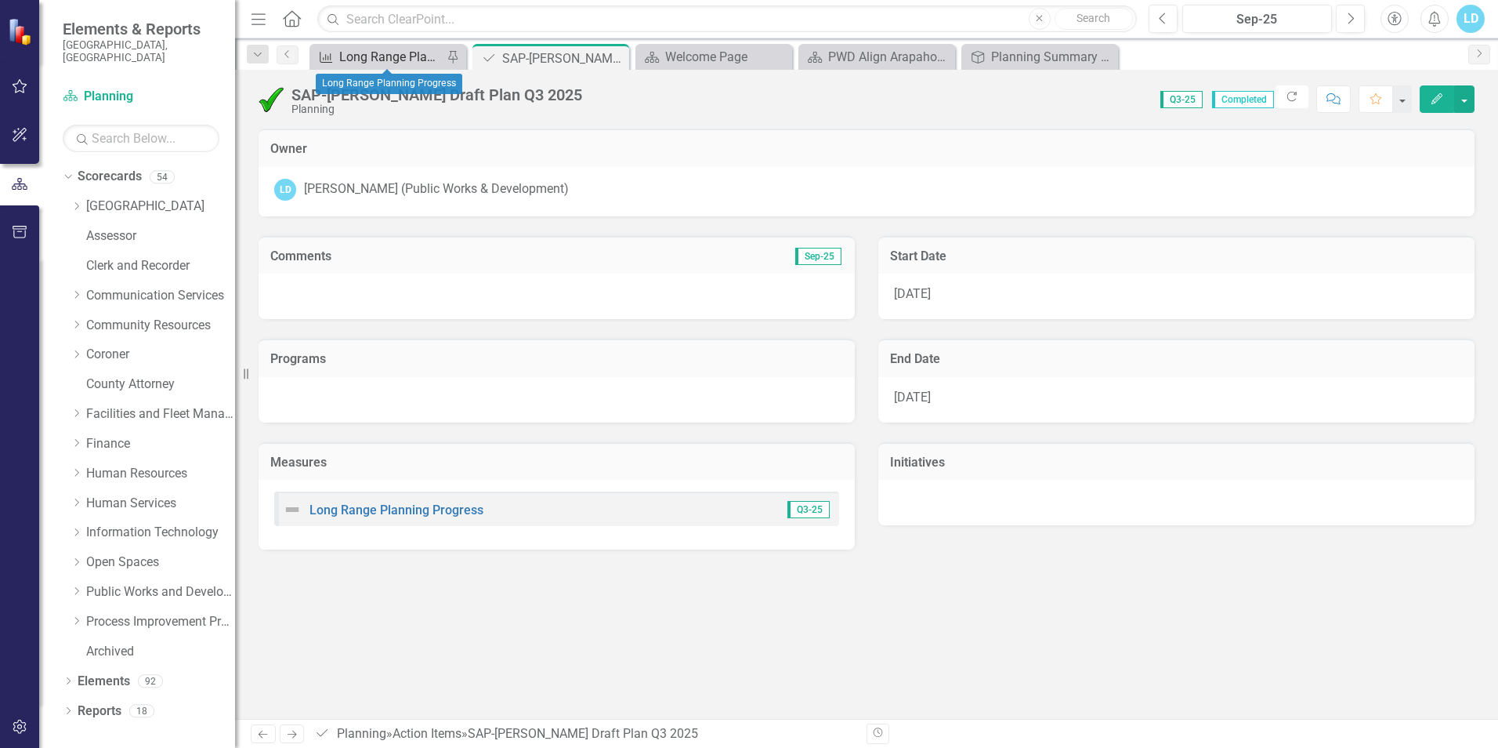
click at [387, 52] on div "Long Range Planning Progress" at bounding box center [390, 57] width 103 height 20
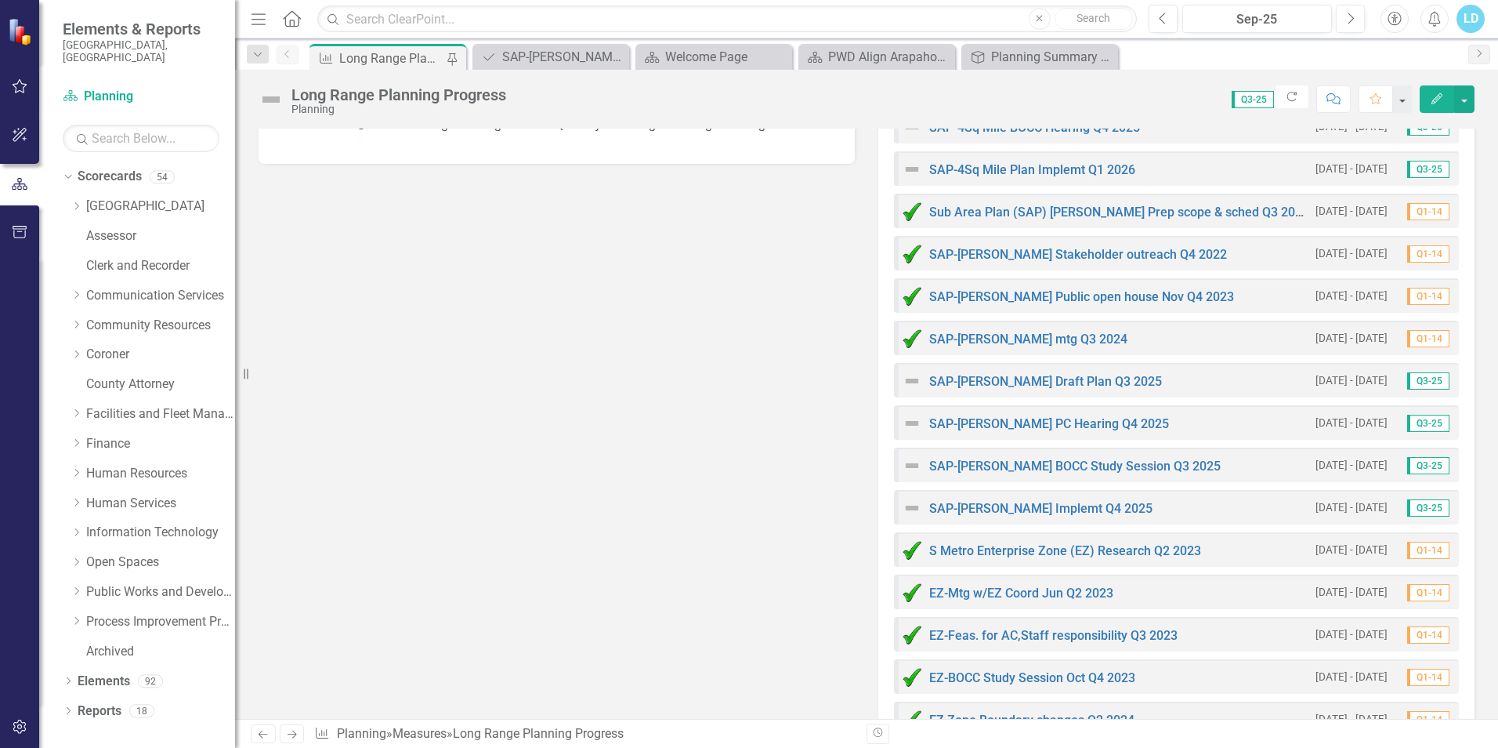
scroll to position [2194, 0]
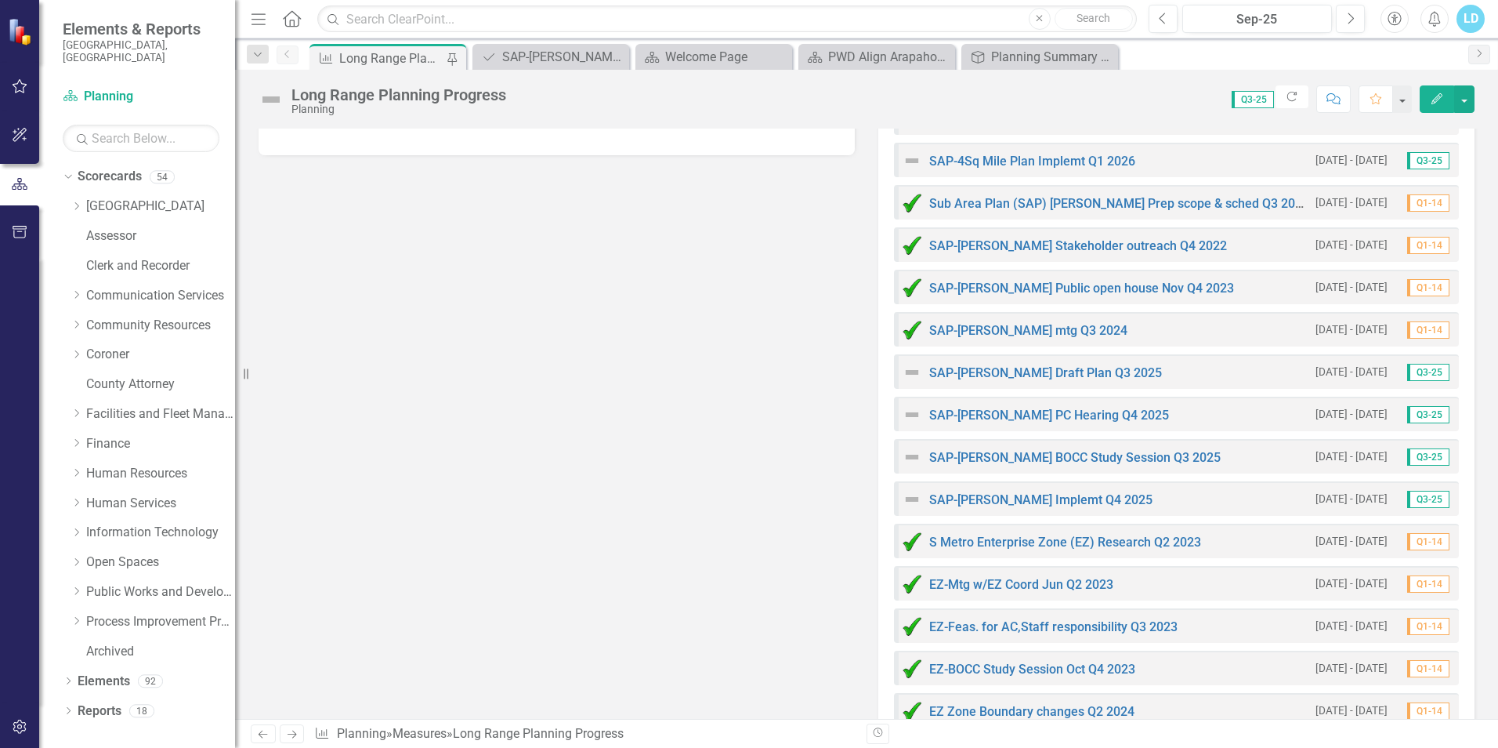
click at [903, 375] on img at bounding box center [912, 372] width 19 height 19
click at [929, 371] on link "SAP-[PERSON_NAME] Draft Plan Q3 2025" at bounding box center [1045, 372] width 233 height 15
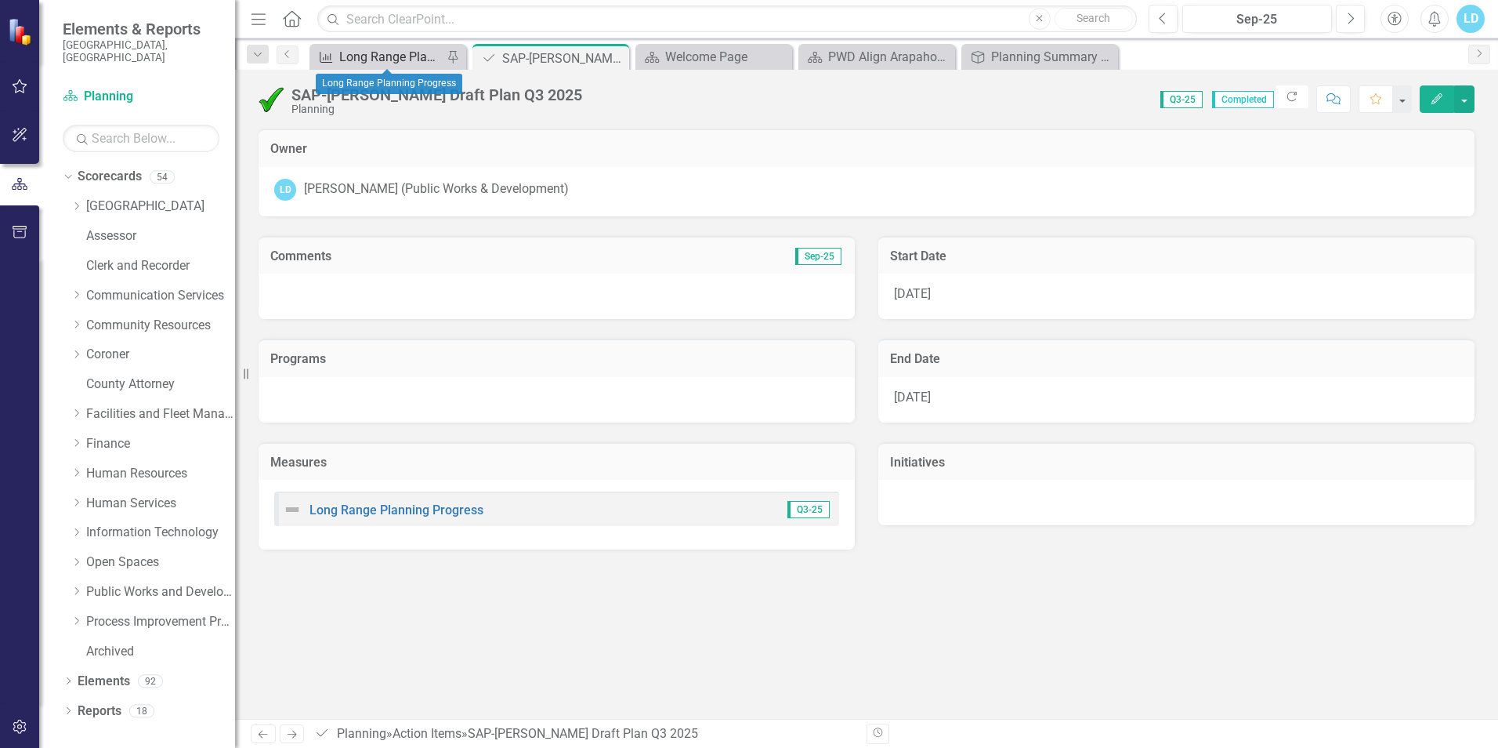
click at [382, 62] on div "Long Range Planning Progress" at bounding box center [390, 57] width 103 height 20
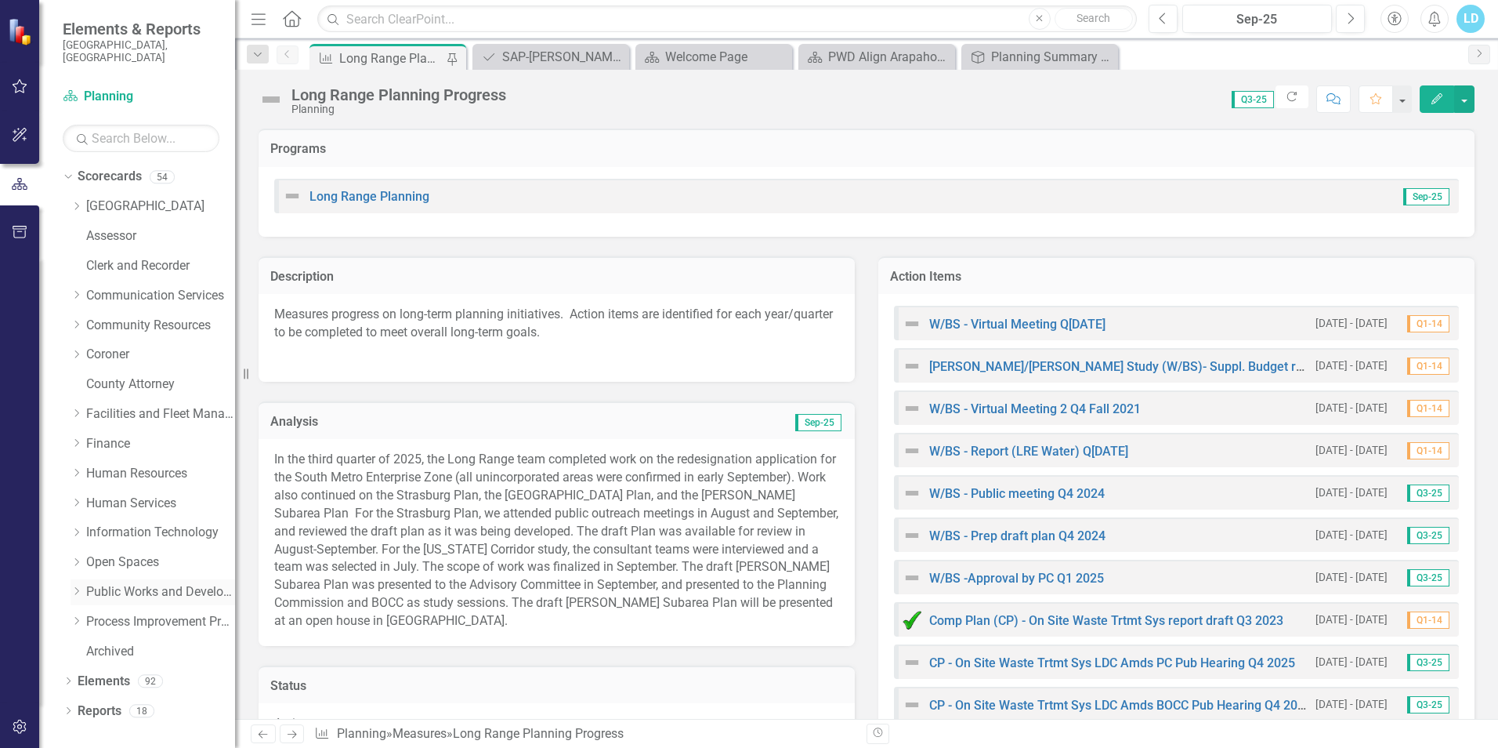
click at [118, 583] on link "Public Works and Development" at bounding box center [160, 592] width 149 height 18
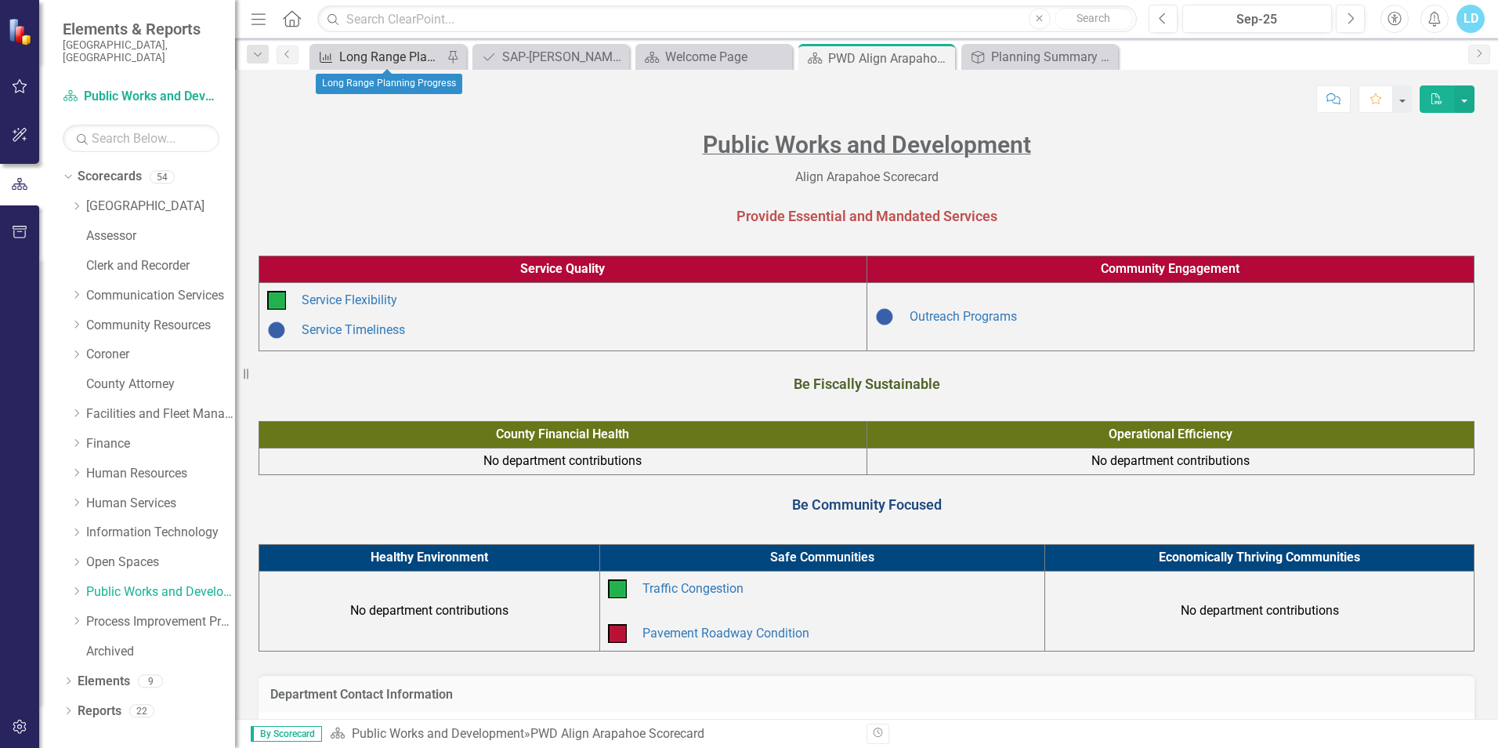
click at [374, 60] on div "Long Range Planning Progress" at bounding box center [390, 57] width 103 height 20
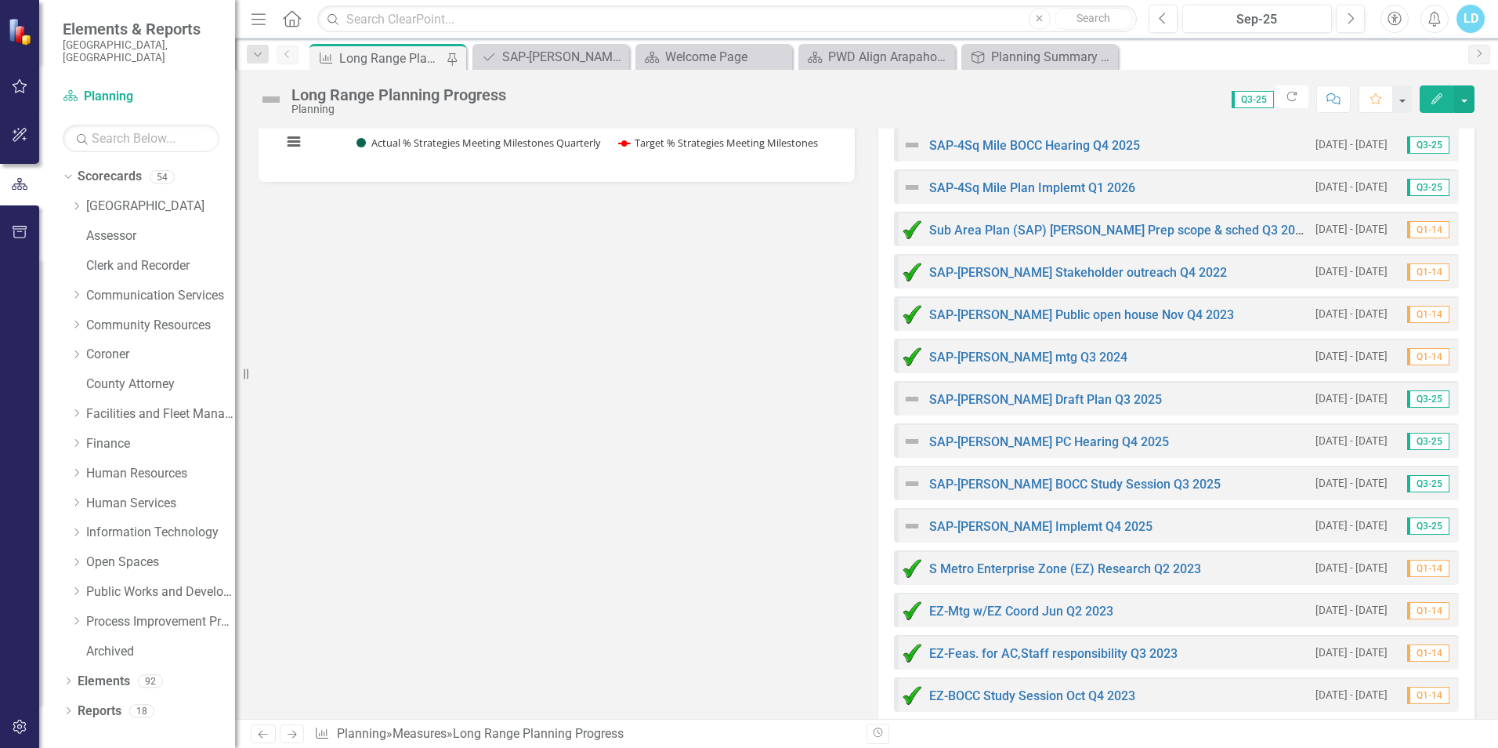
scroll to position [2194, 0]
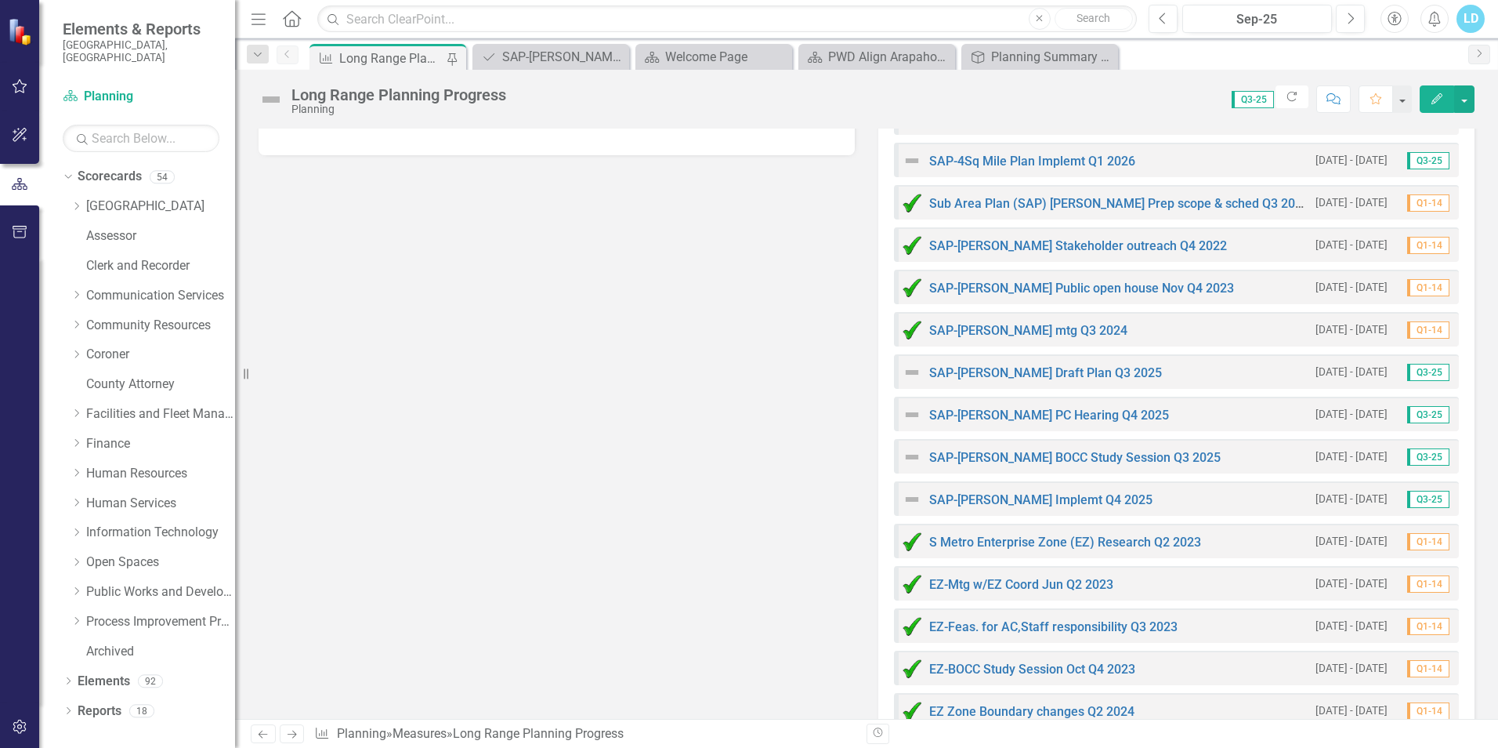
click at [908, 374] on img at bounding box center [912, 372] width 19 height 19
click at [933, 373] on link "SAP-[PERSON_NAME] Draft Plan Q3 2025" at bounding box center [1045, 372] width 233 height 15
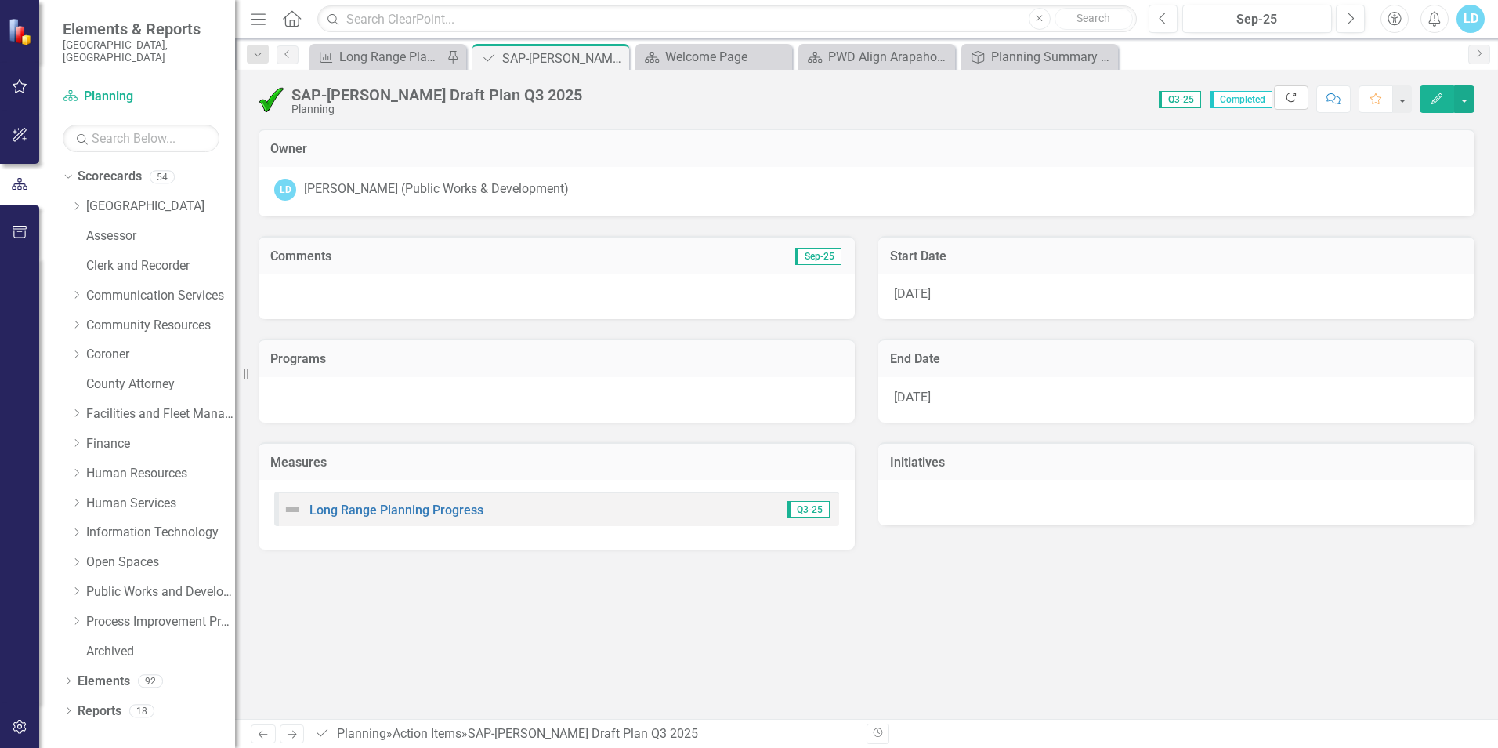
click at [1291, 98] on icon "Refresh" at bounding box center [1291, 97] width 14 height 11
click at [423, 61] on div "Long Range Planning Progress" at bounding box center [390, 57] width 103 height 20
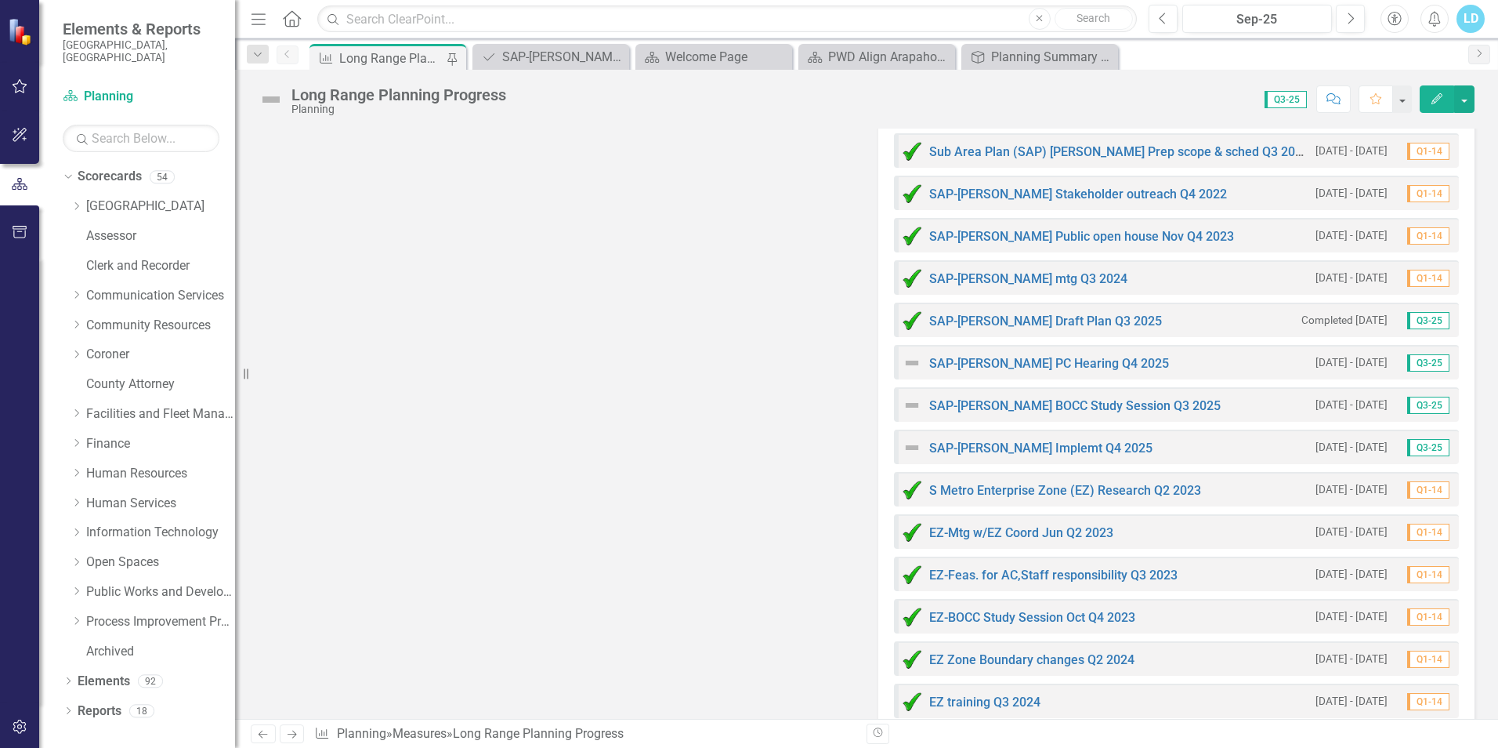
scroll to position [2272, 0]
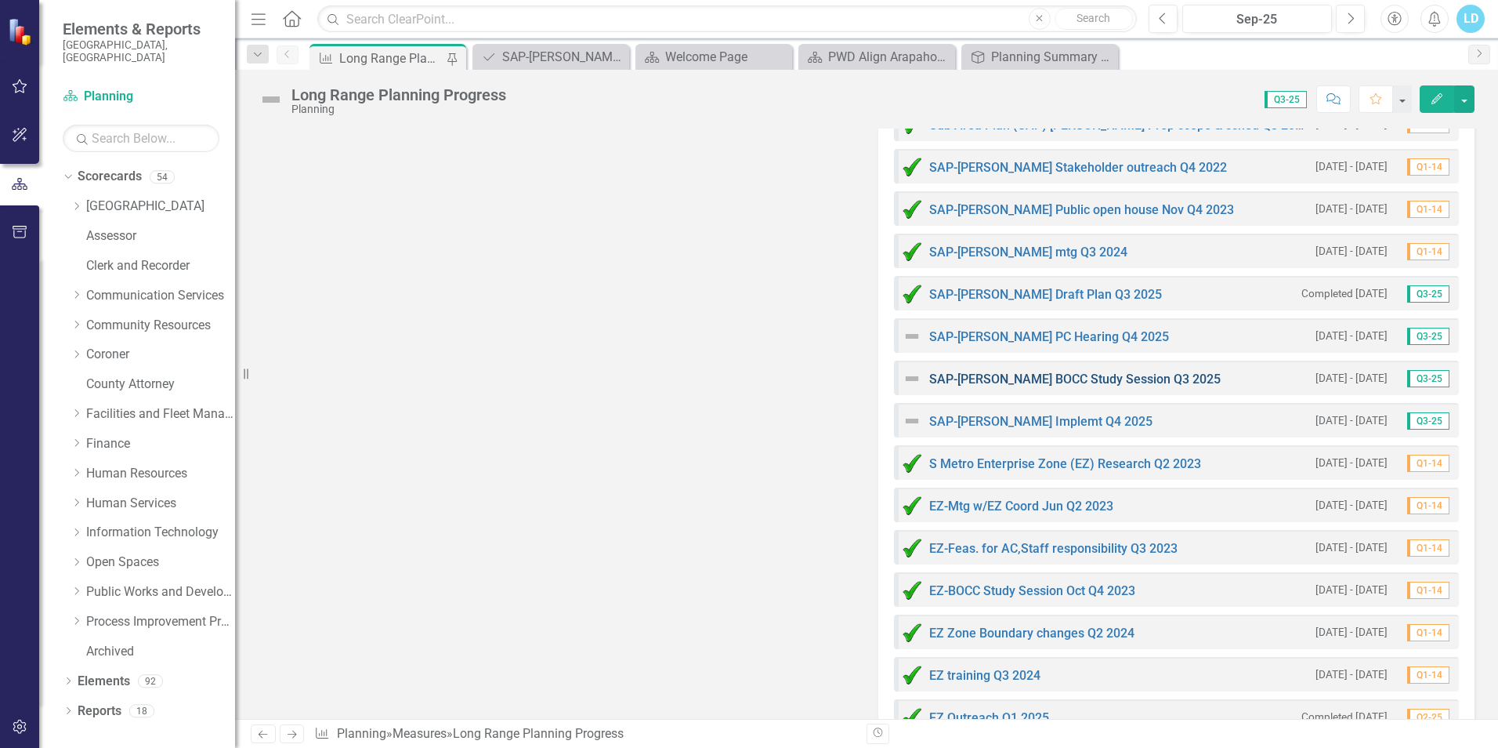
click at [1115, 379] on link "SAP-[PERSON_NAME] BOCC Study Session Q3 2025" at bounding box center [1075, 378] width 292 height 15
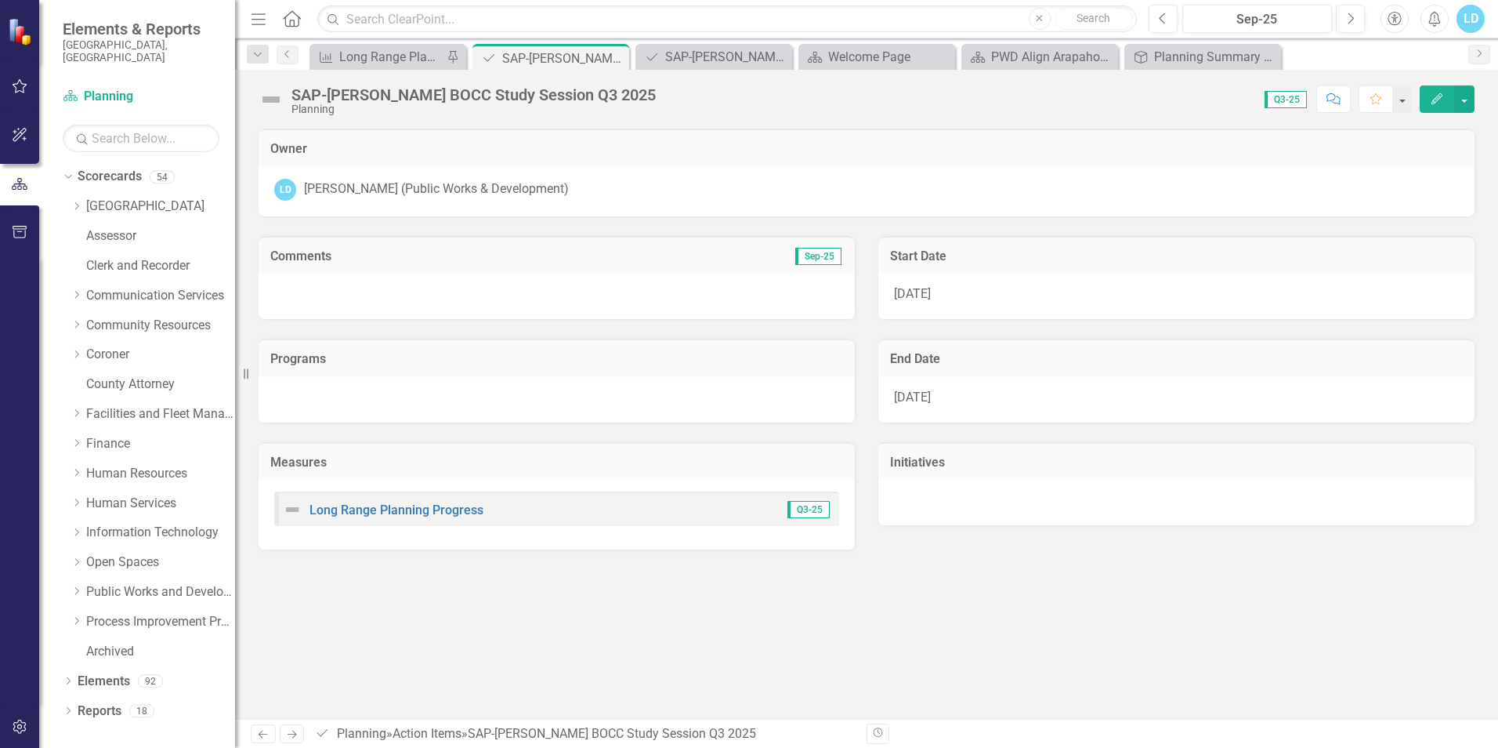
click at [918, 395] on span "[DATE]" at bounding box center [912, 396] width 37 height 15
click at [1459, 94] on button "button" at bounding box center [1464, 98] width 20 height 27
click at [1433, 129] on link "Edit Edit Action Item" at bounding box center [1410, 128] width 127 height 29
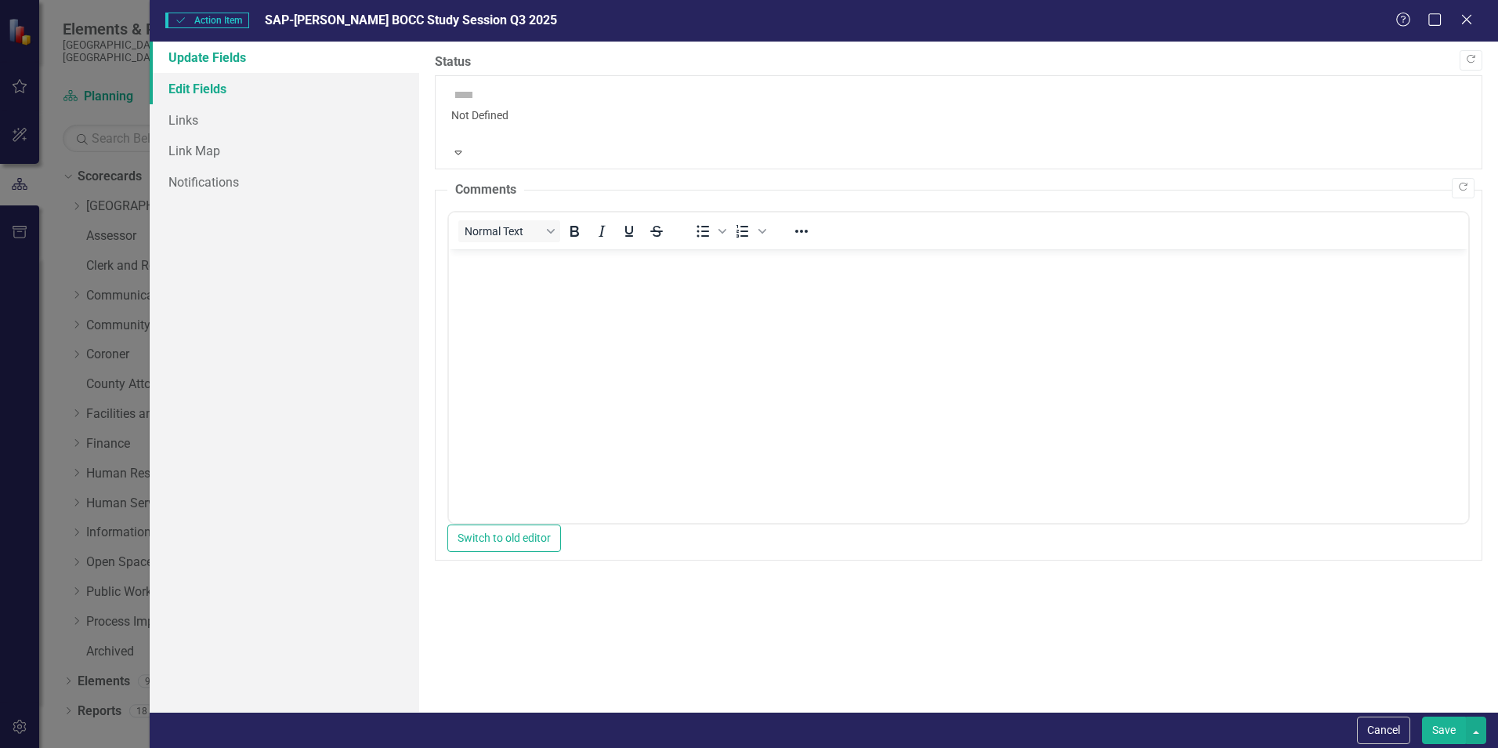
click at [226, 96] on link "Edit Fields" at bounding box center [285, 88] width 270 height 31
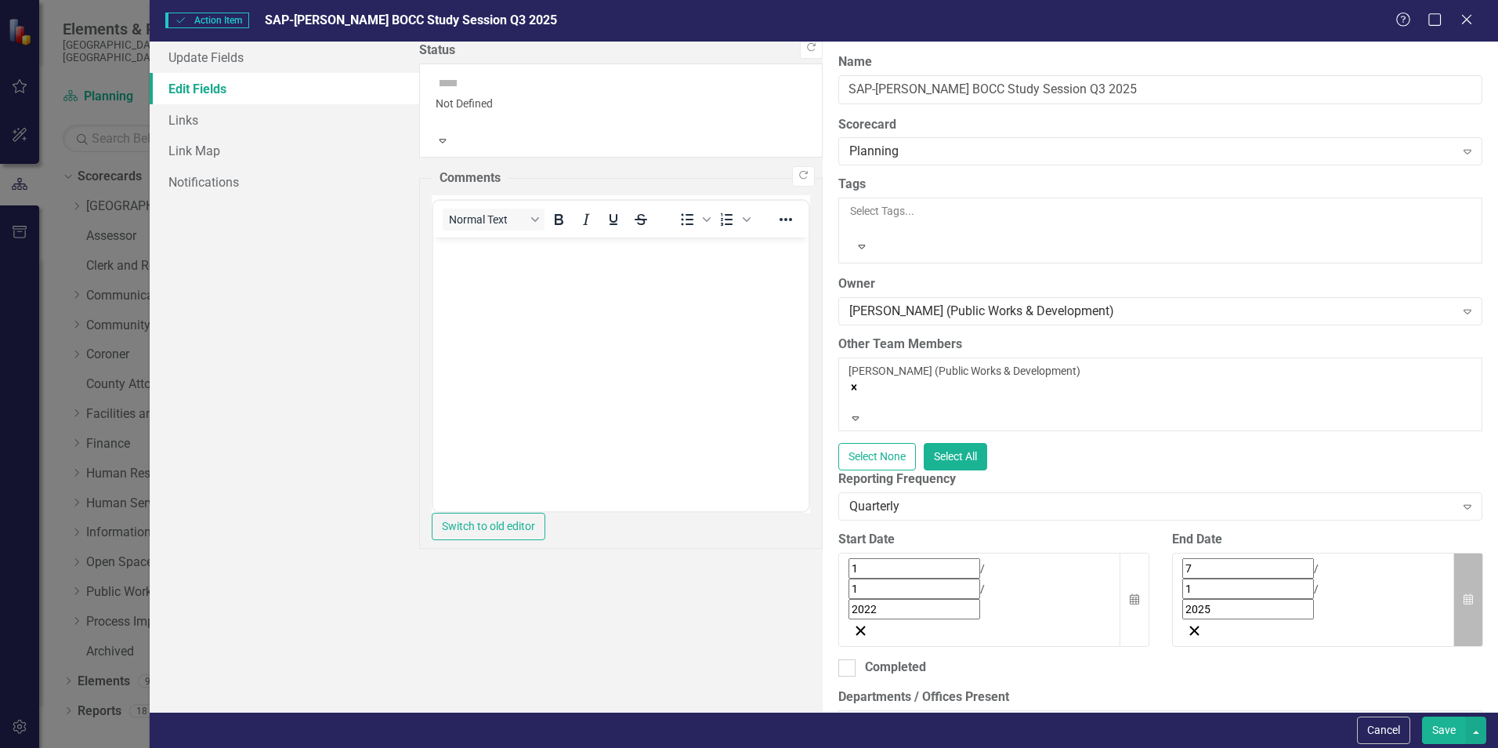
click at [1464, 552] on button "Calendar" at bounding box center [1469, 599] width 30 height 95
click at [1378, 586] on button "›" at bounding box center [1395, 603] width 34 height 34
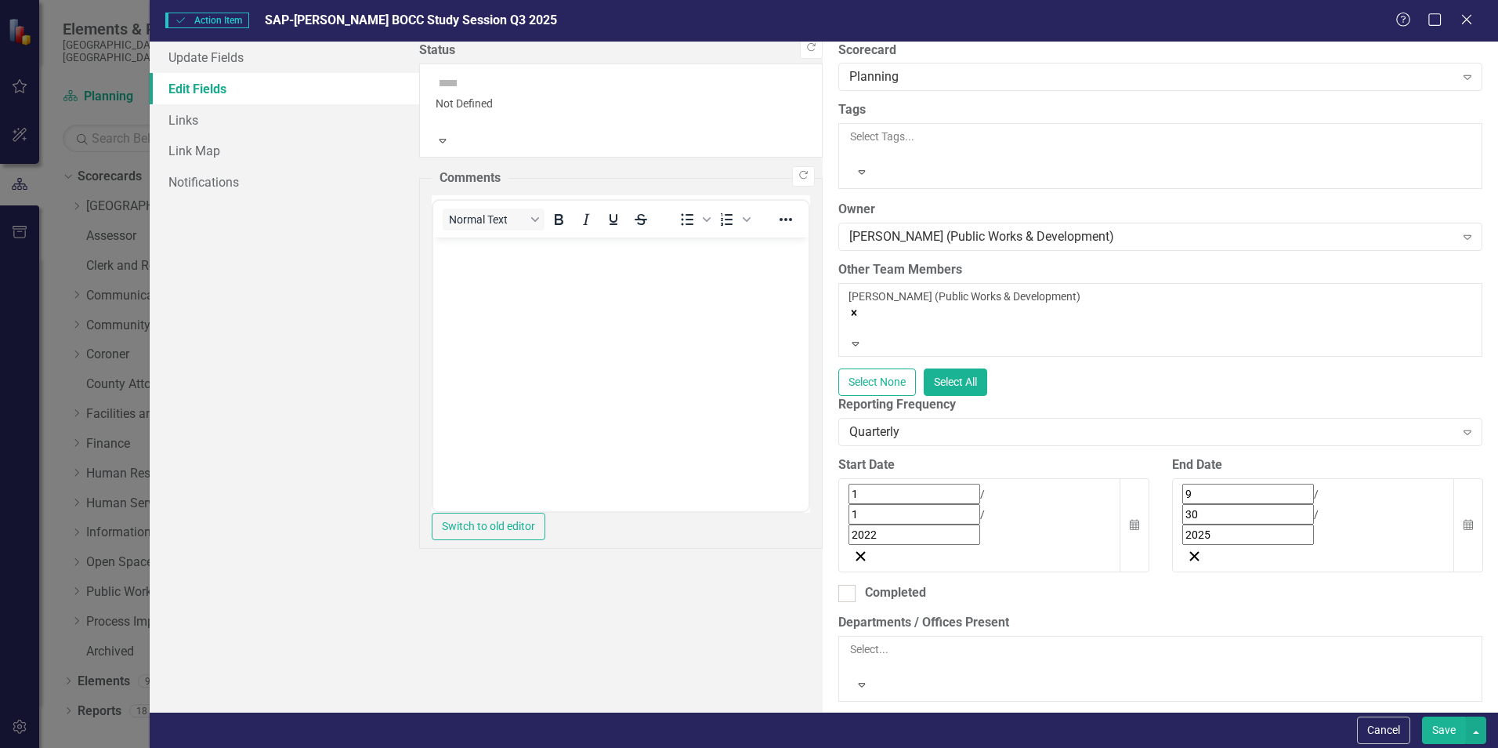
scroll to position [235, 0]
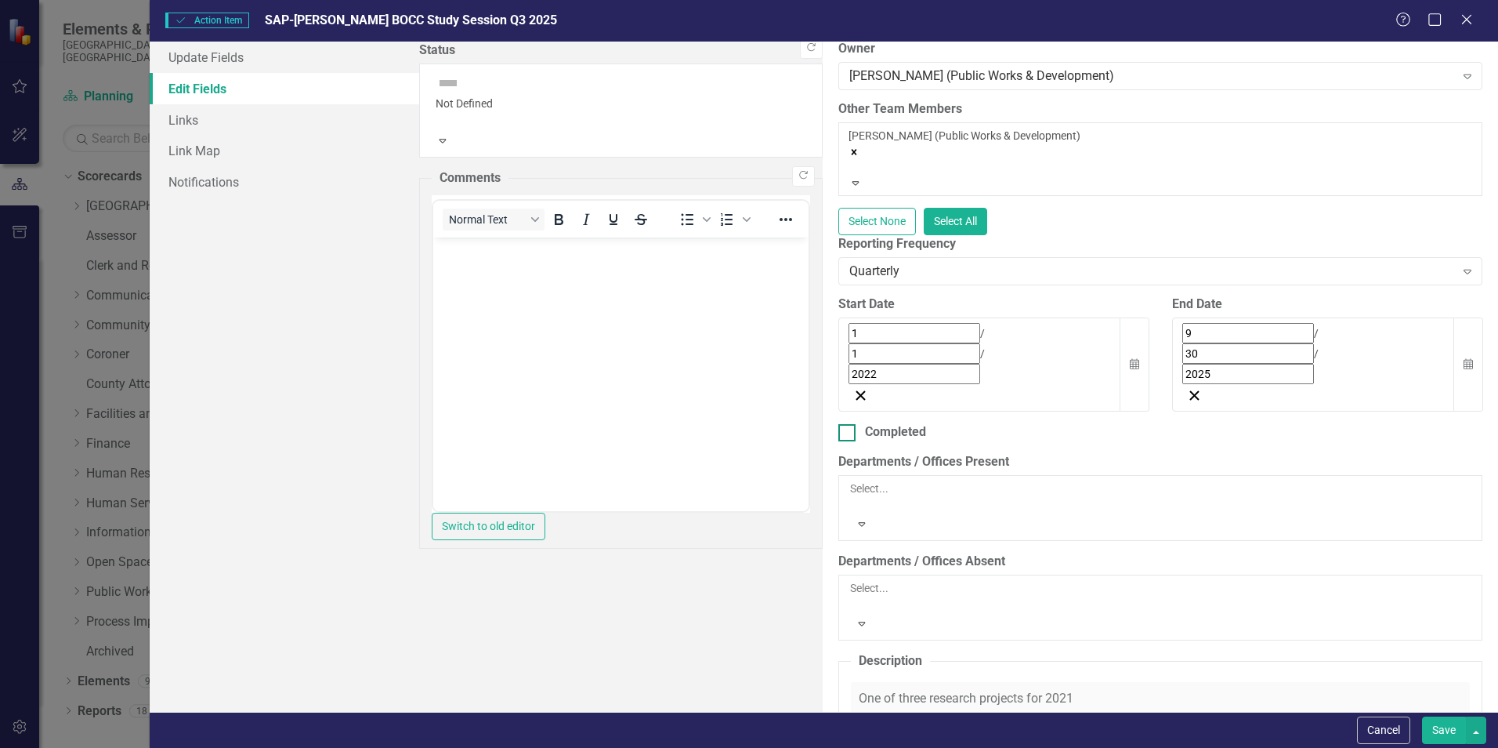
click at [838, 424] on div at bounding box center [846, 432] width 17 height 17
click at [838, 424] on input "Completed" at bounding box center [843, 429] width 10 height 10
checkbox input "true"
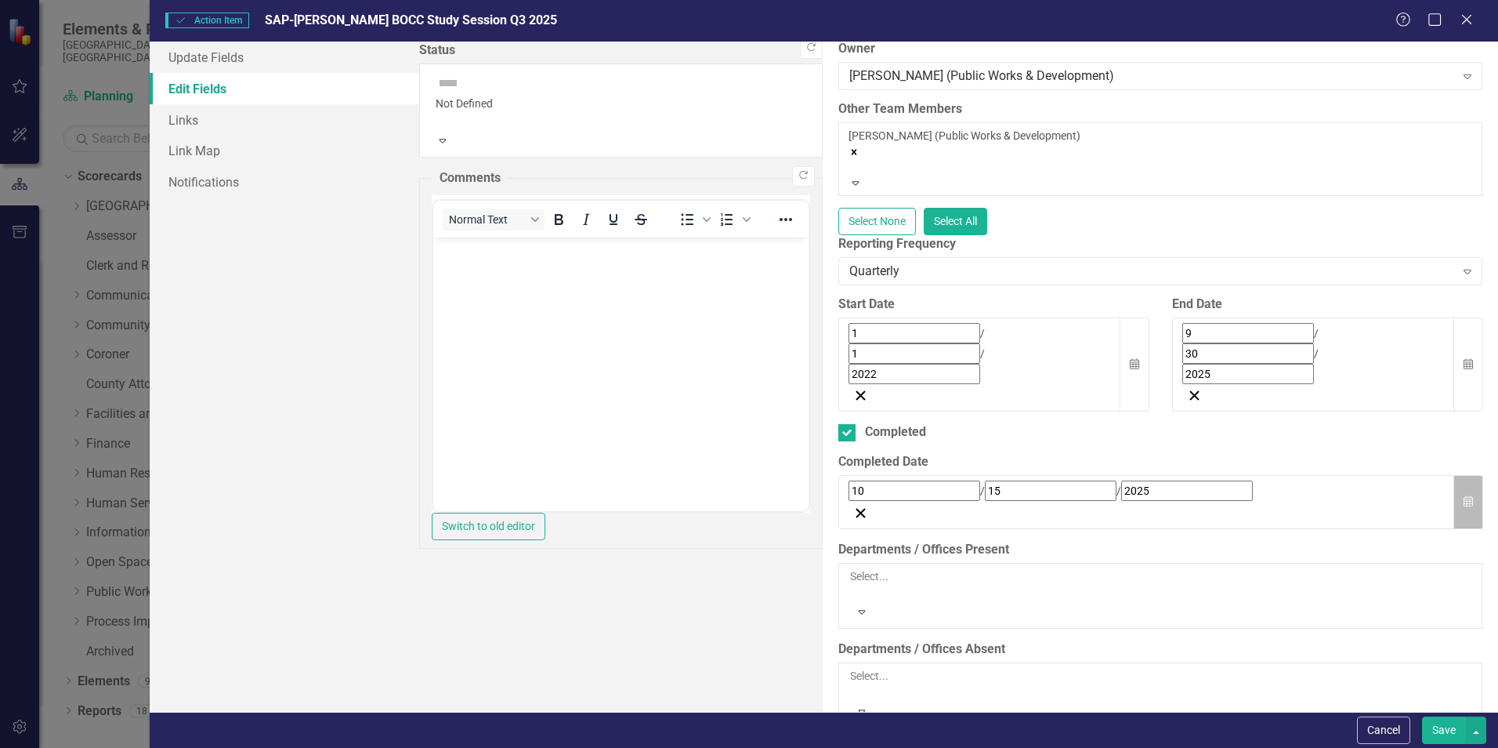
click at [1459, 475] on button "Calendar" at bounding box center [1469, 502] width 30 height 54
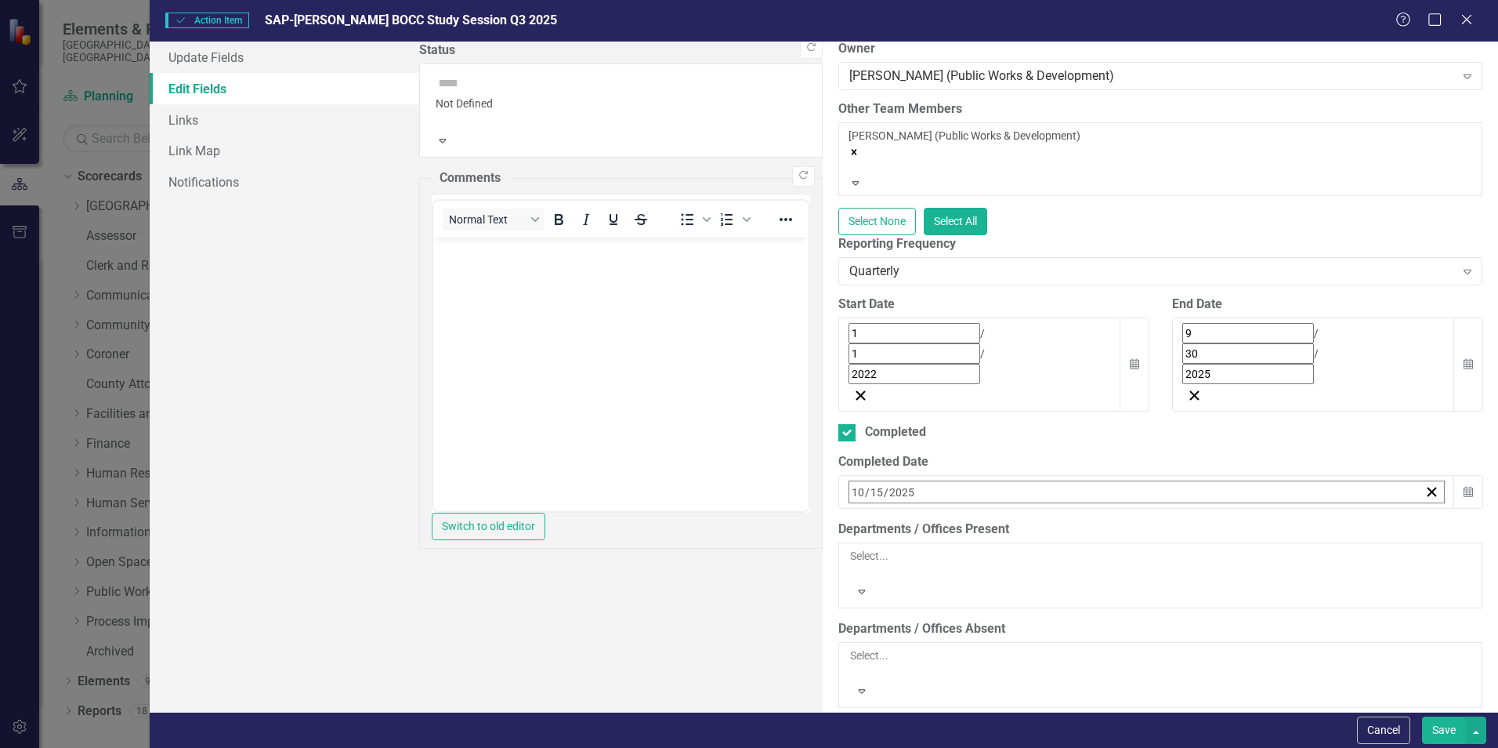
click at [918, 574] on button "30" at bounding box center [937, 588] width 39 height 28
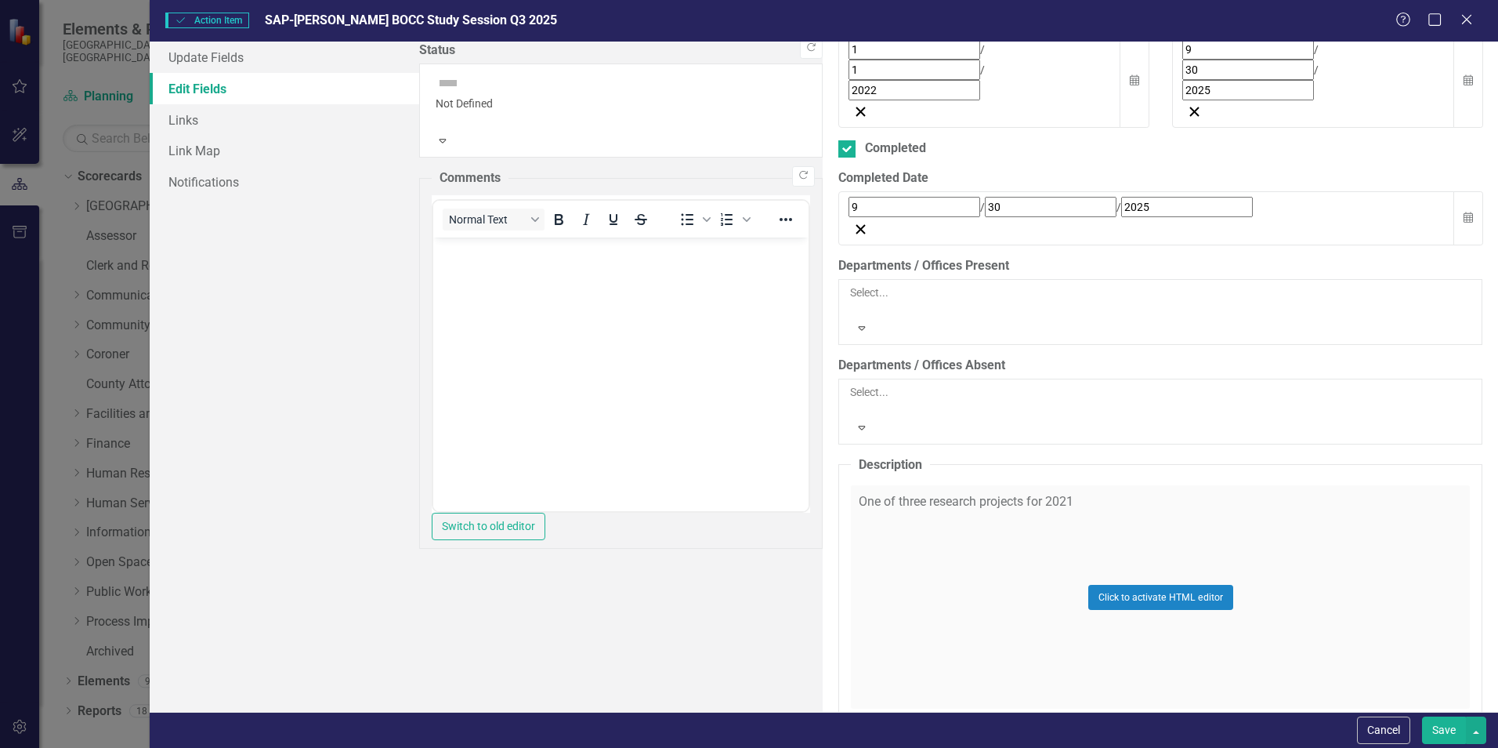
scroll to position [549, 0]
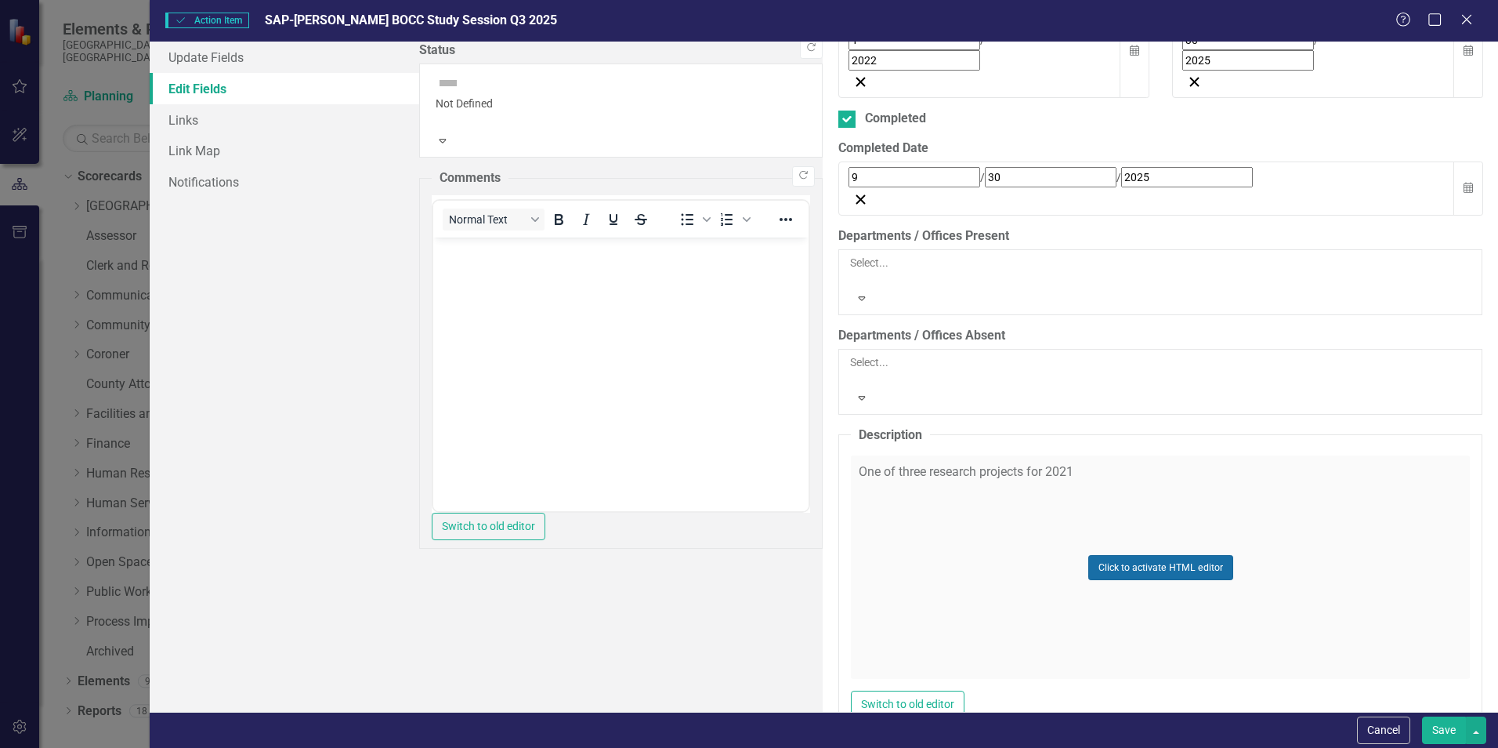
click at [1088, 555] on button "Click to activate HTML editor" at bounding box center [1160, 567] width 145 height 25
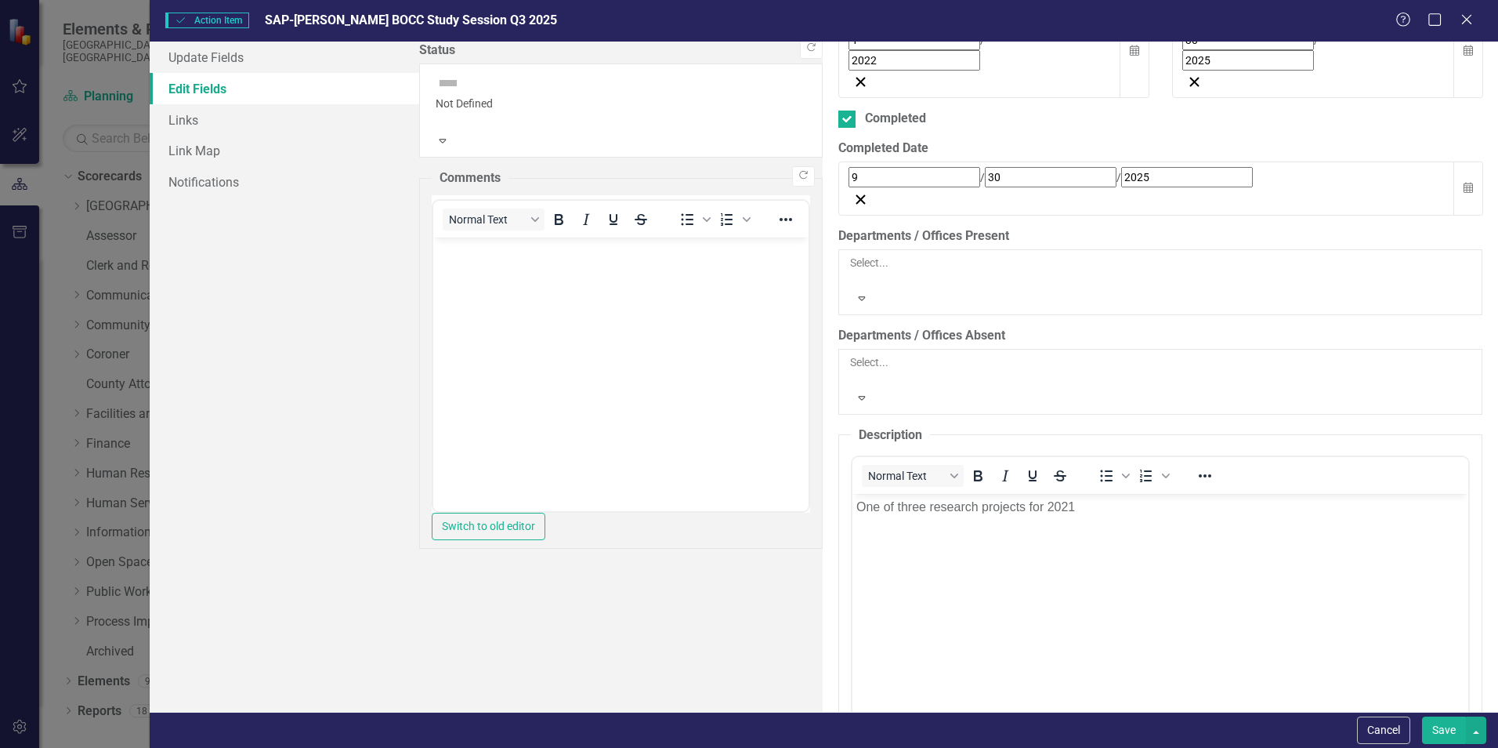
scroll to position [0, 0]
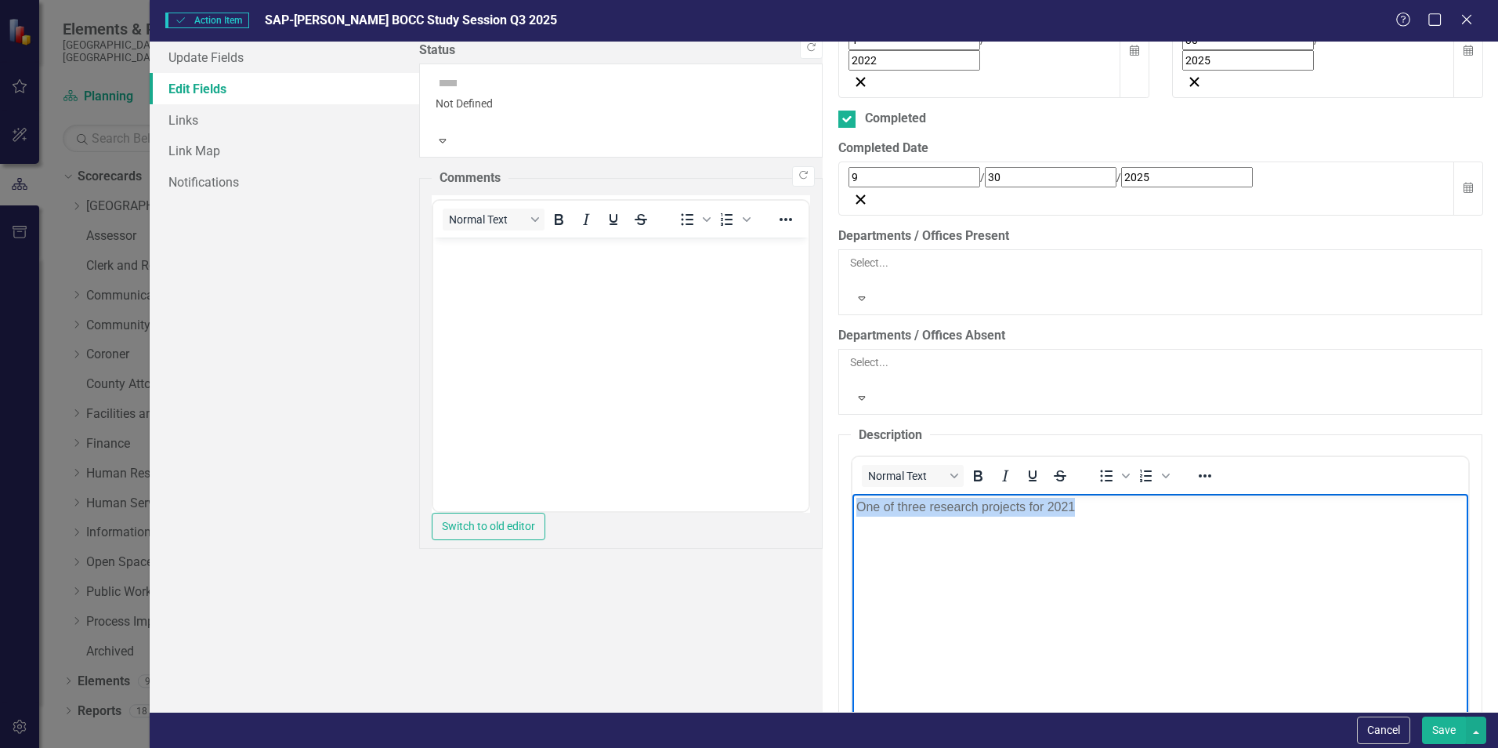
drag, startPoint x: 1134, startPoint y: 509, endPoint x: 853, endPoint y: 509, distance: 280.5
click at [853, 509] on body "One of three research projects for 2021" at bounding box center [1161, 611] width 616 height 235
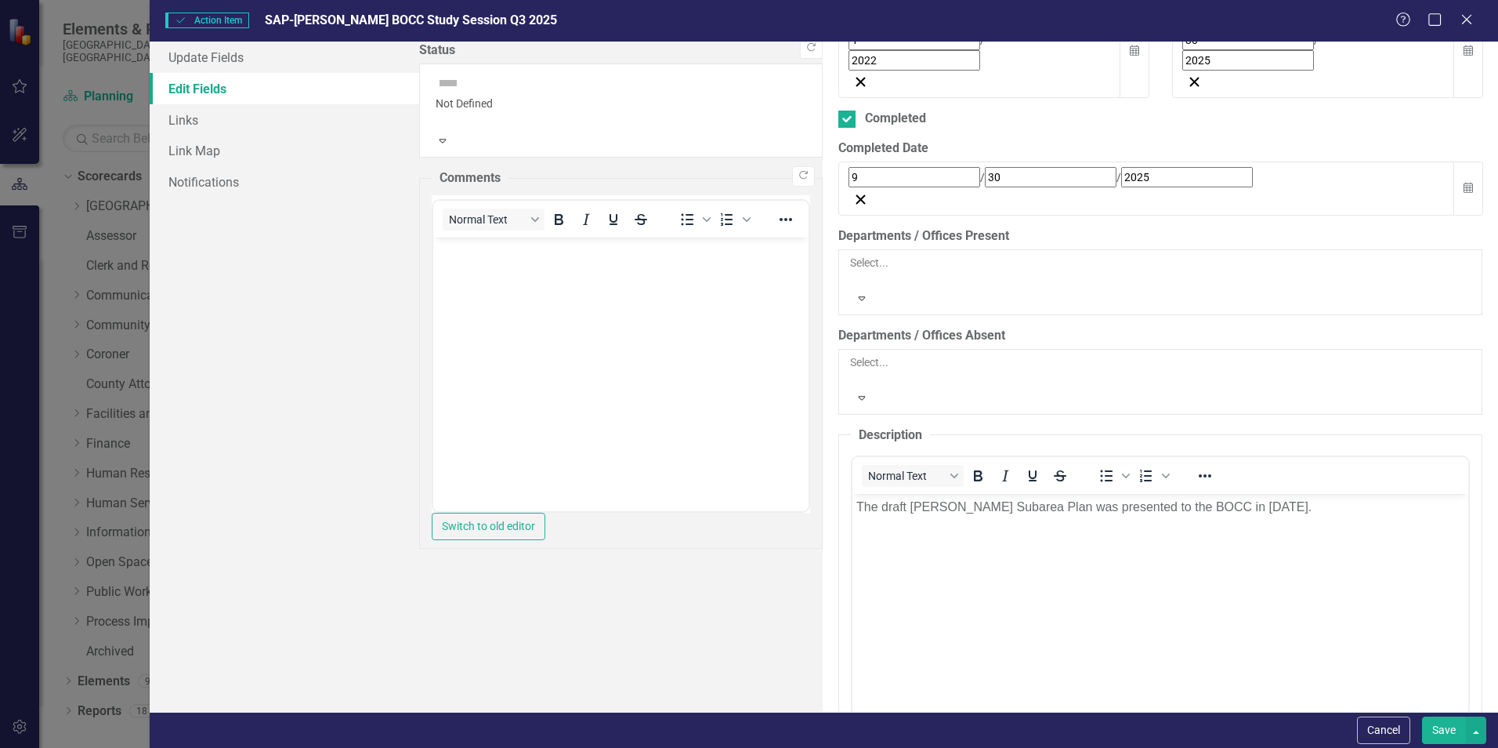
click at [1442, 730] on button "Save" at bounding box center [1444, 729] width 44 height 27
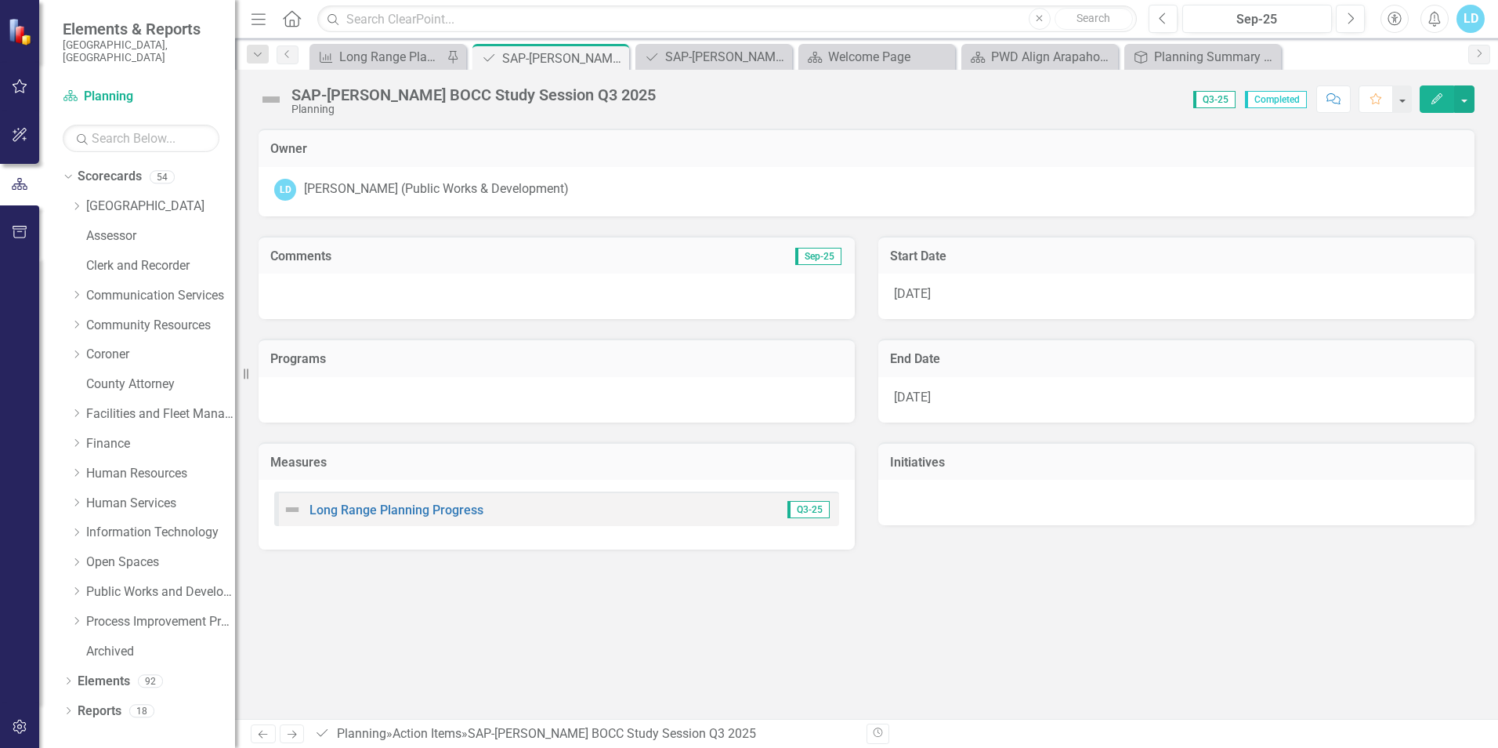
click at [1447, 103] on button "Edit" at bounding box center [1437, 98] width 34 height 27
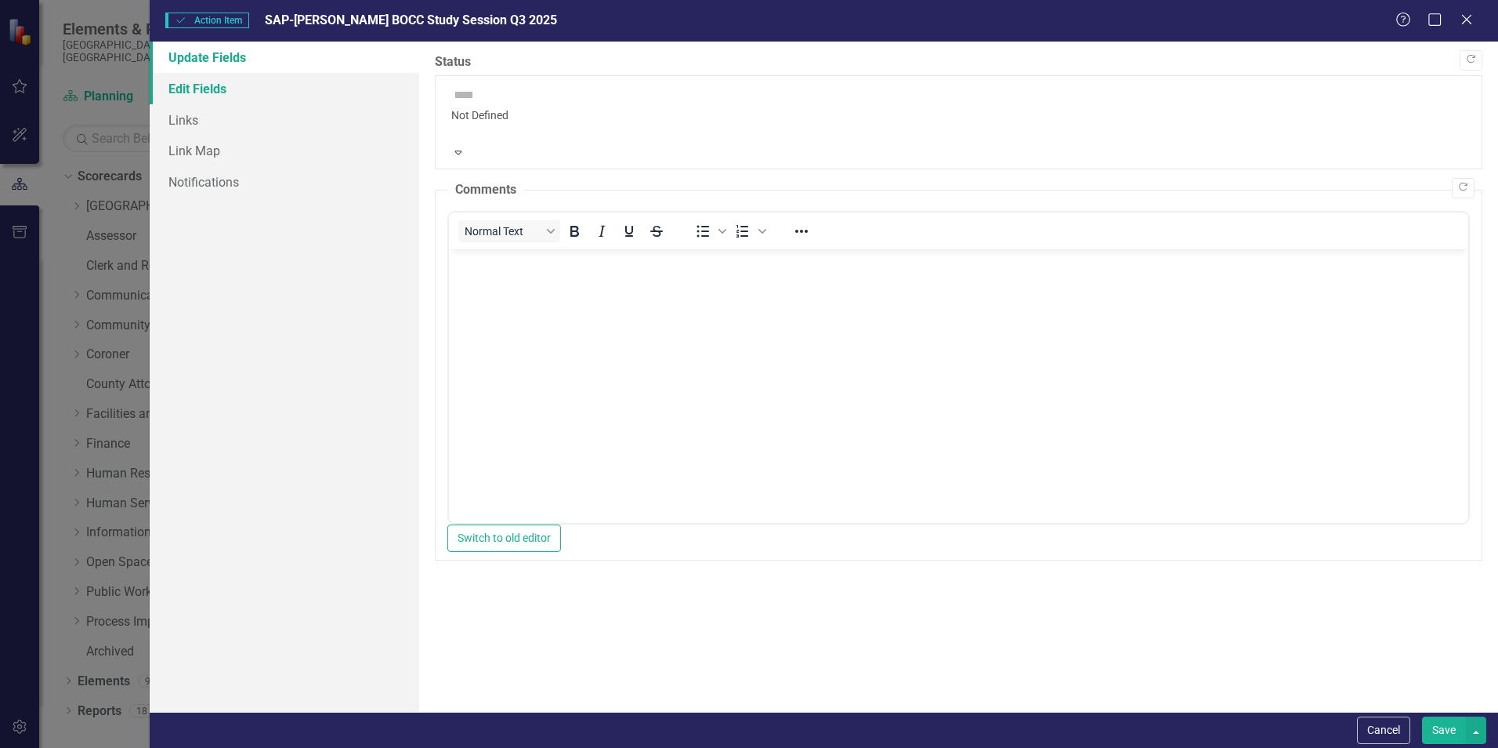
click at [176, 90] on link "Edit Fields" at bounding box center [285, 88] width 270 height 31
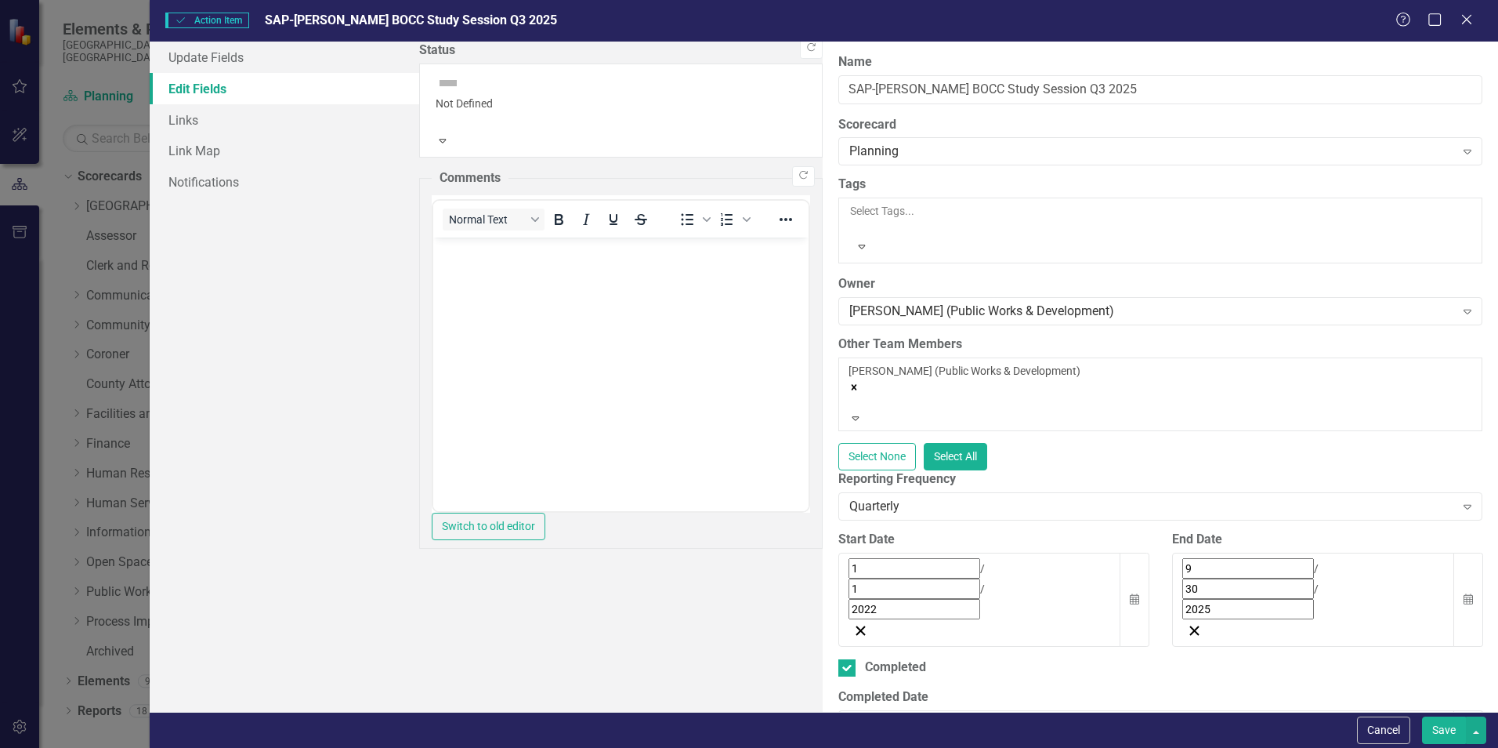
click at [1454, 726] on button "Save" at bounding box center [1444, 729] width 44 height 27
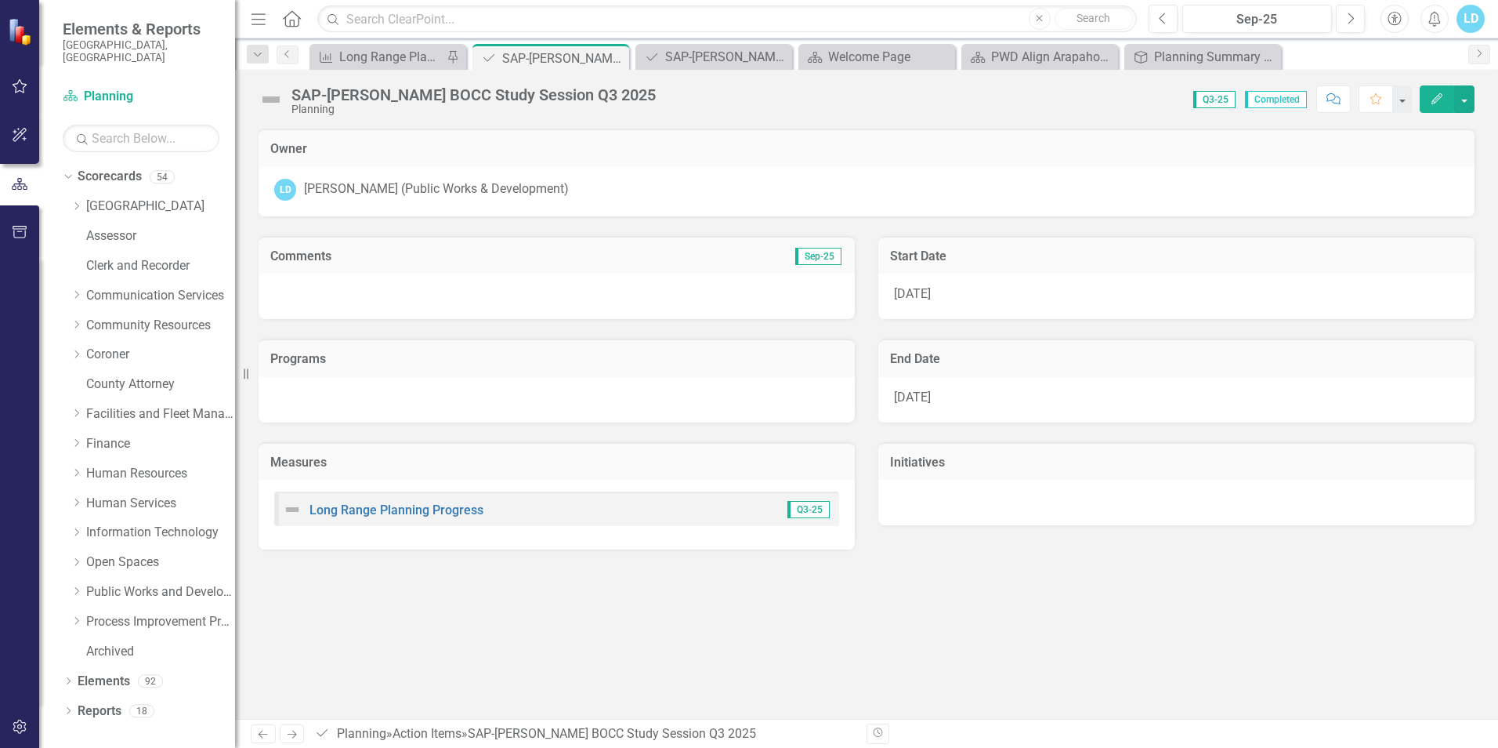
click at [300, 100] on div "SAP-[PERSON_NAME] BOCC Study Session Q3 2025" at bounding box center [474, 94] width 364 height 17
click at [270, 99] on img at bounding box center [271, 99] width 25 height 25
click at [1472, 98] on button "button" at bounding box center [1464, 98] width 20 height 27
click at [1436, 125] on link "Edit Edit Action Item" at bounding box center [1410, 128] width 127 height 29
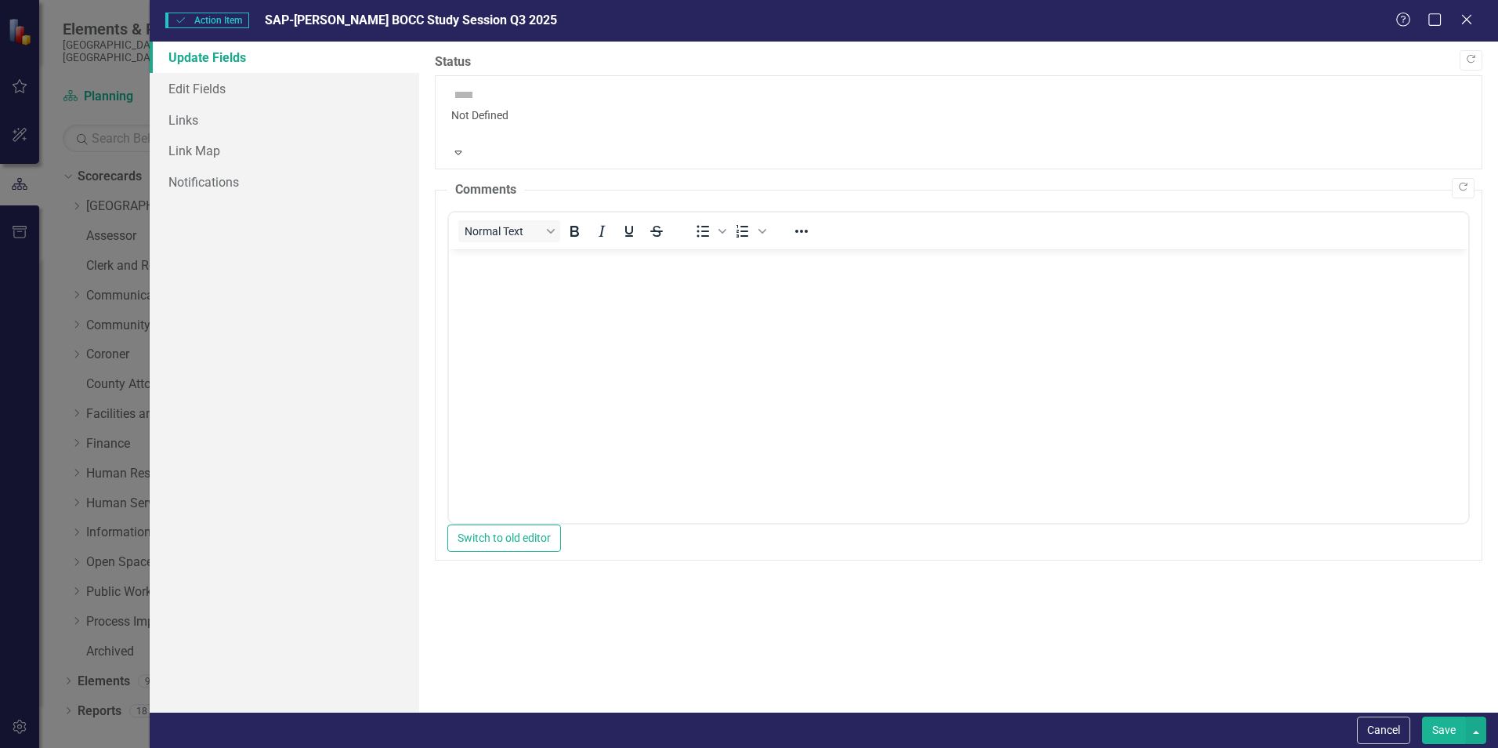
click at [458, 123] on div at bounding box center [958, 131] width 1015 height 16
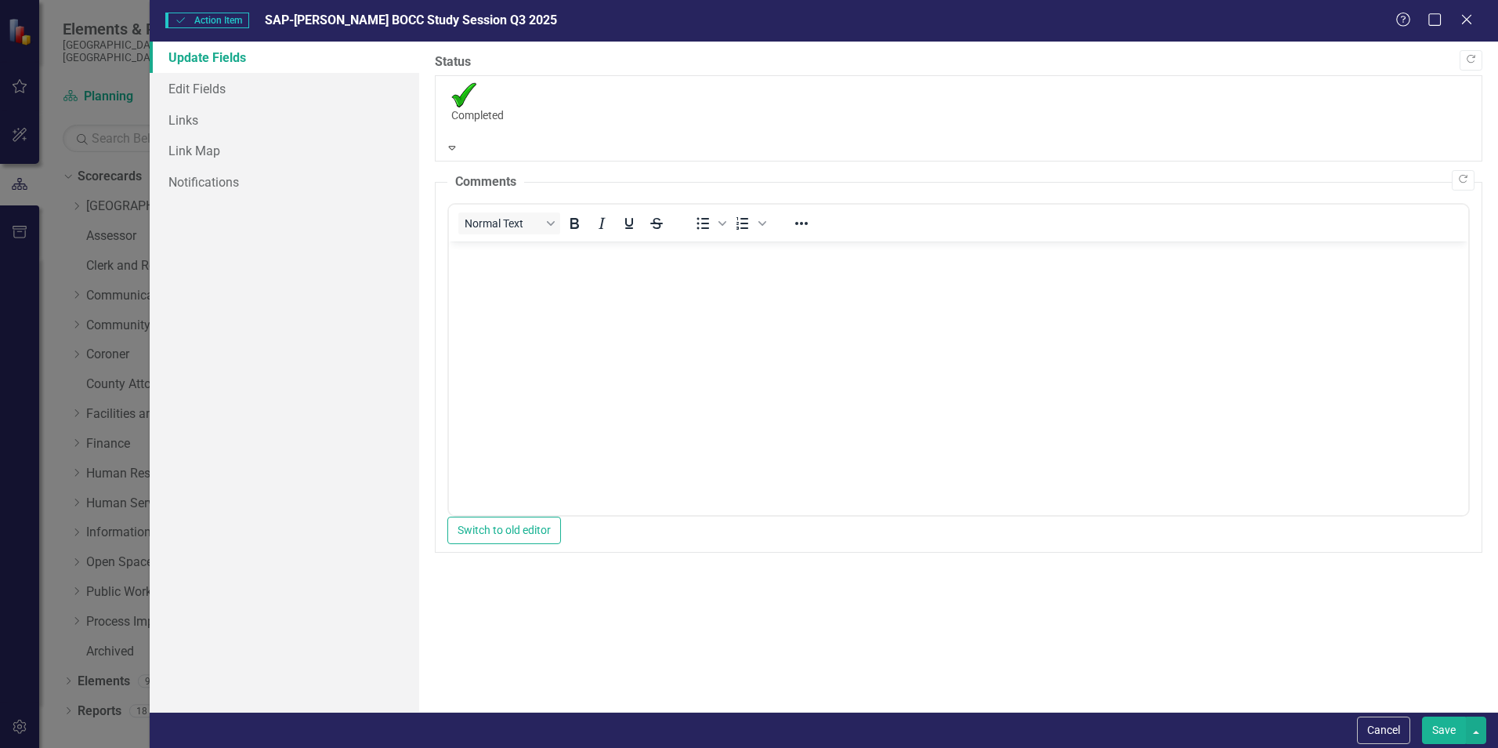
click at [1454, 727] on button "Save" at bounding box center [1444, 729] width 44 height 27
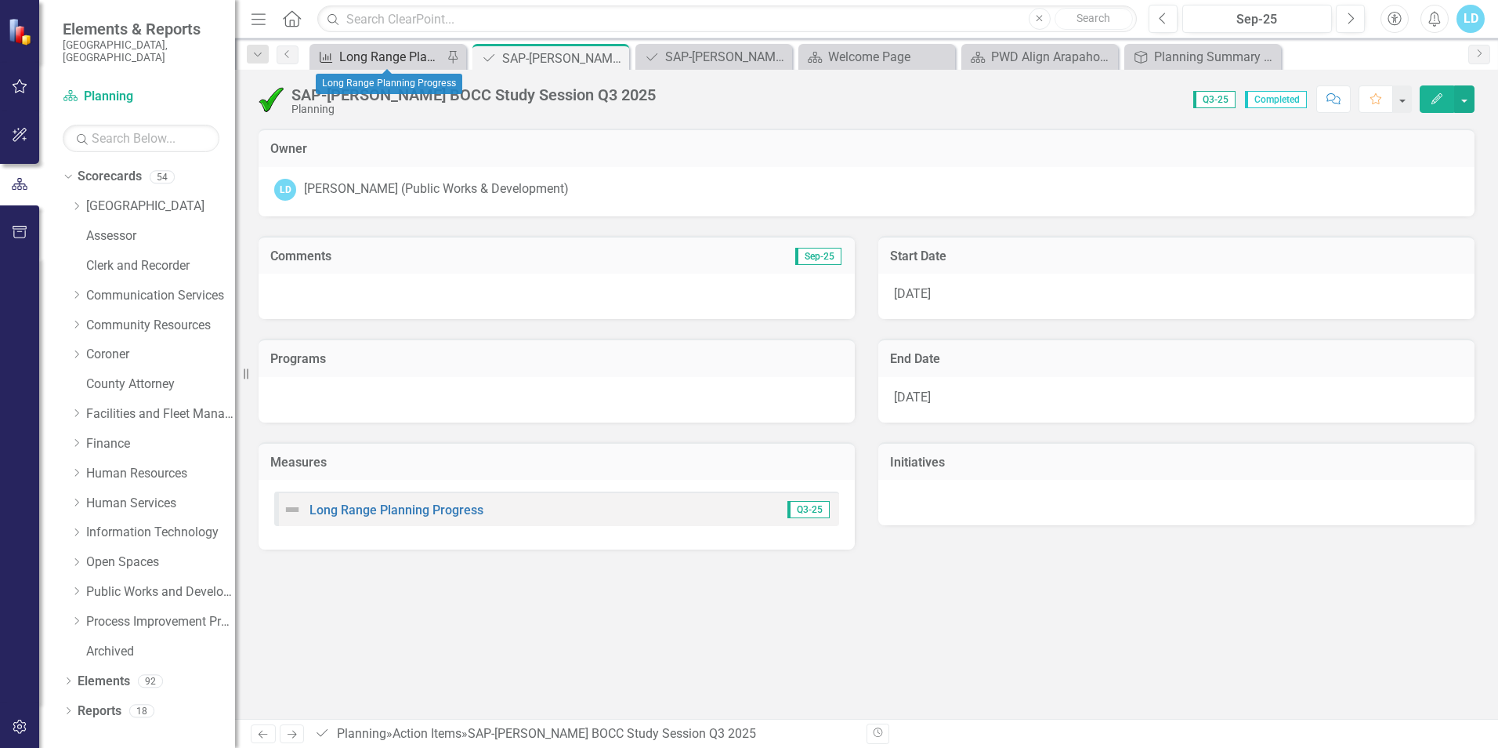
click at [407, 56] on div "Long Range Planning Progress" at bounding box center [390, 57] width 103 height 20
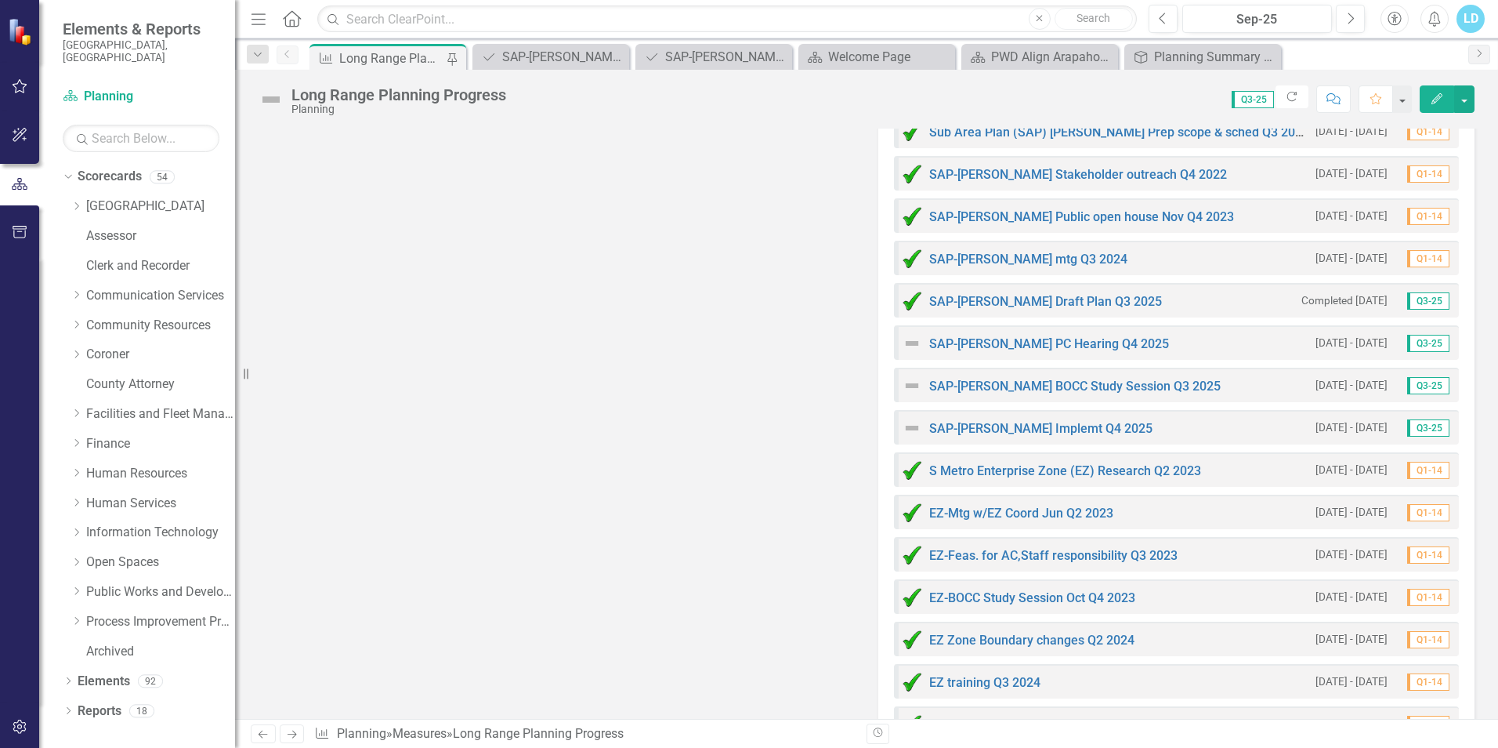
scroll to position [2272, 0]
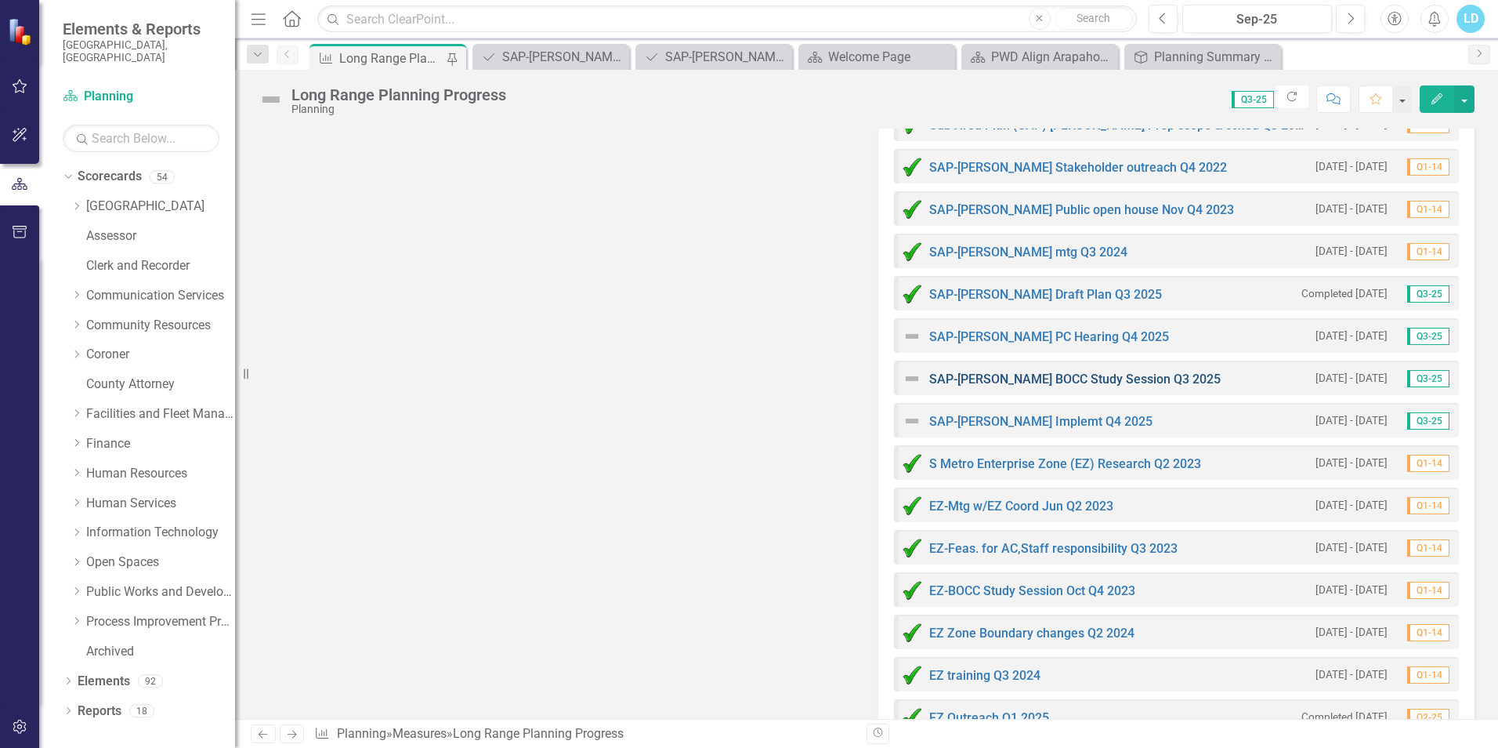
click at [1098, 384] on link "SAP-[PERSON_NAME] BOCC Study Session Q3 2025" at bounding box center [1075, 378] width 292 height 15
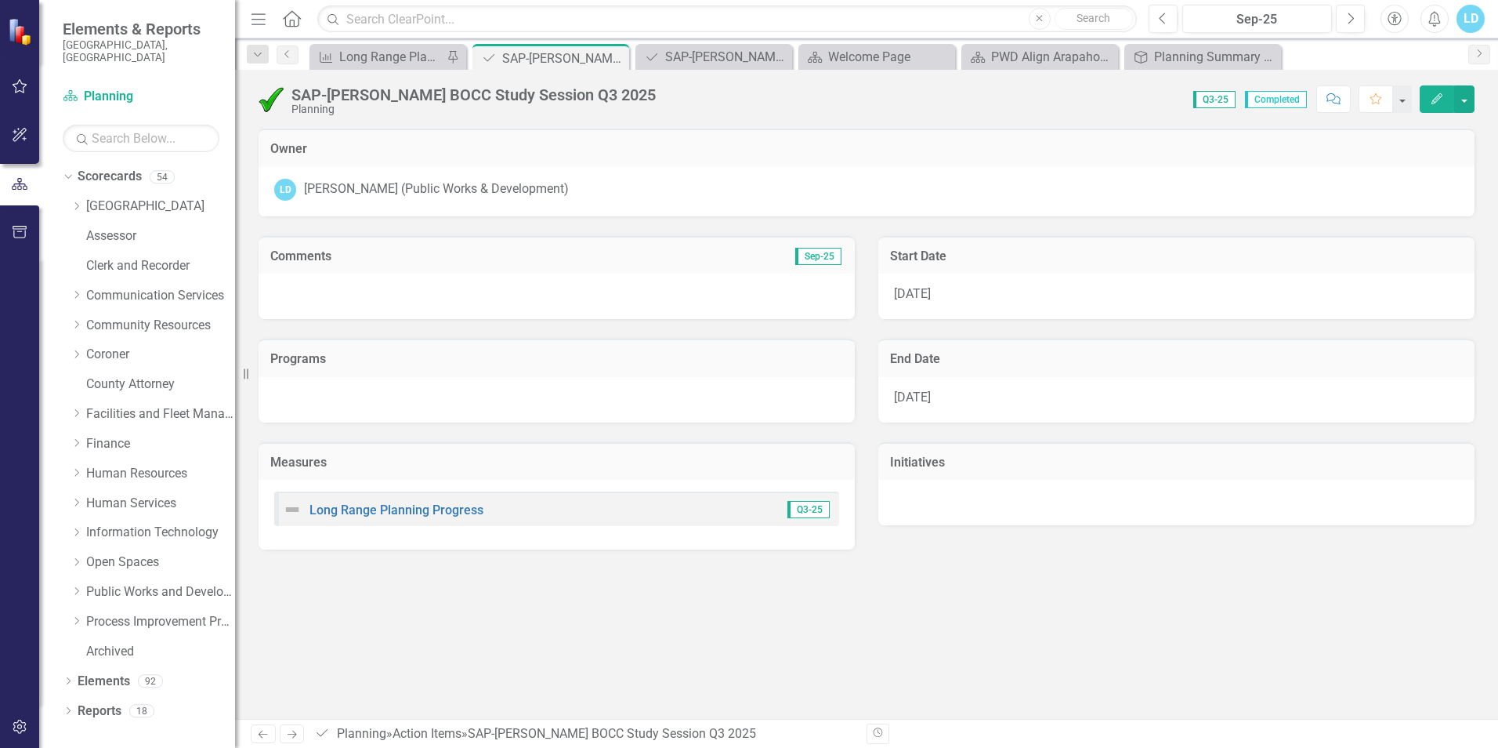
click at [1266, 98] on span "Completed" at bounding box center [1276, 99] width 62 height 17
click at [1209, 99] on span "Q3-25" at bounding box center [1214, 99] width 42 height 17
click at [351, 57] on div "Long Range Planning Progress" at bounding box center [390, 57] width 103 height 20
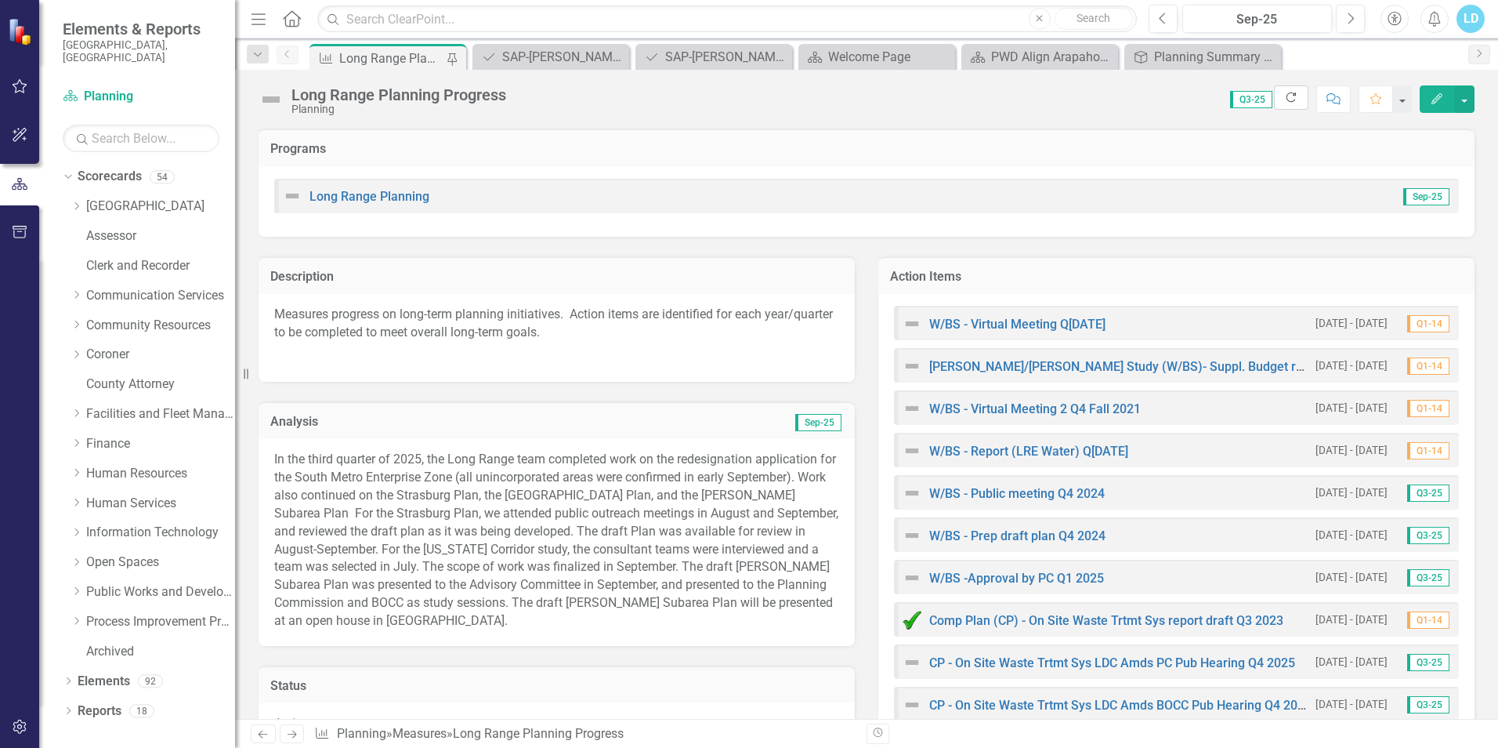
click at [1292, 97] on icon "Refresh" at bounding box center [1291, 97] width 14 height 11
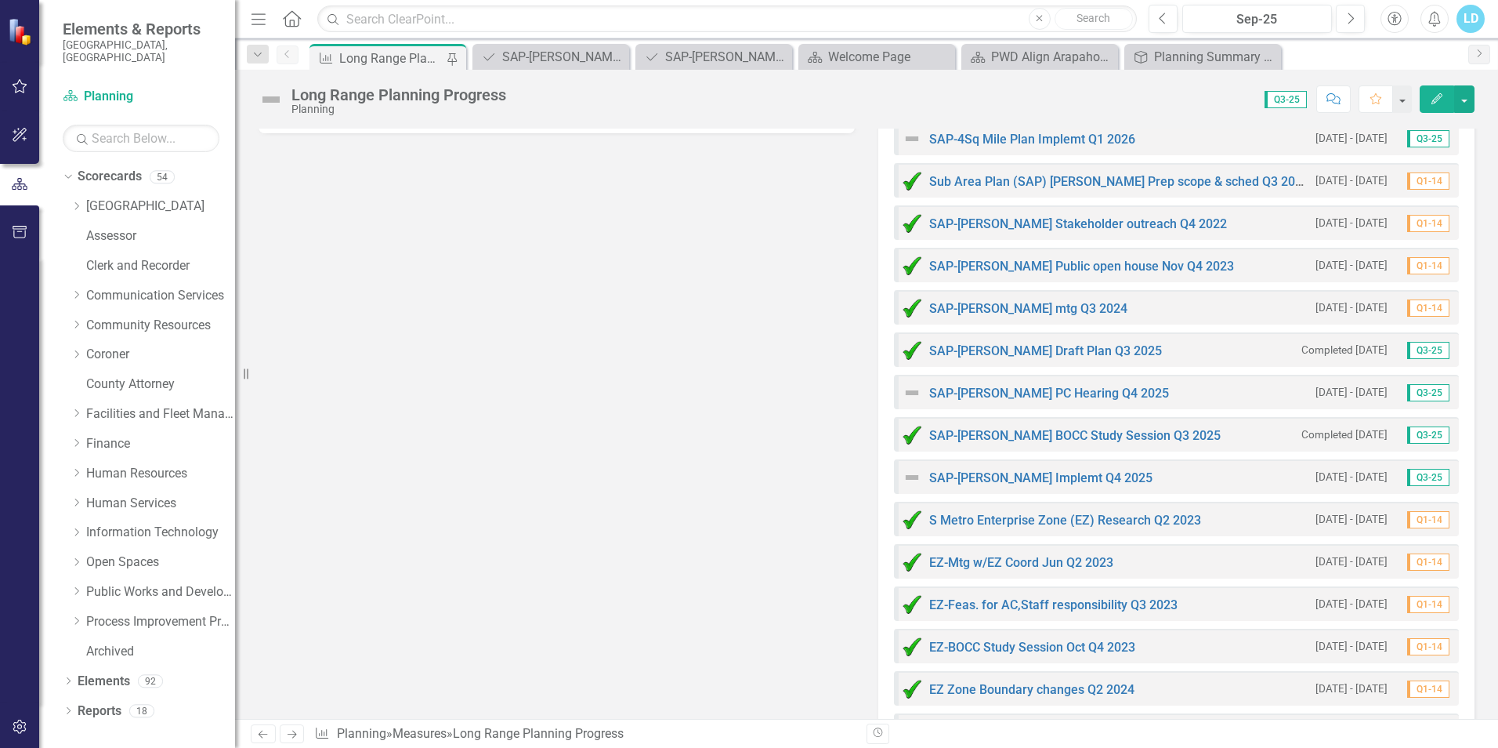
scroll to position [2194, 0]
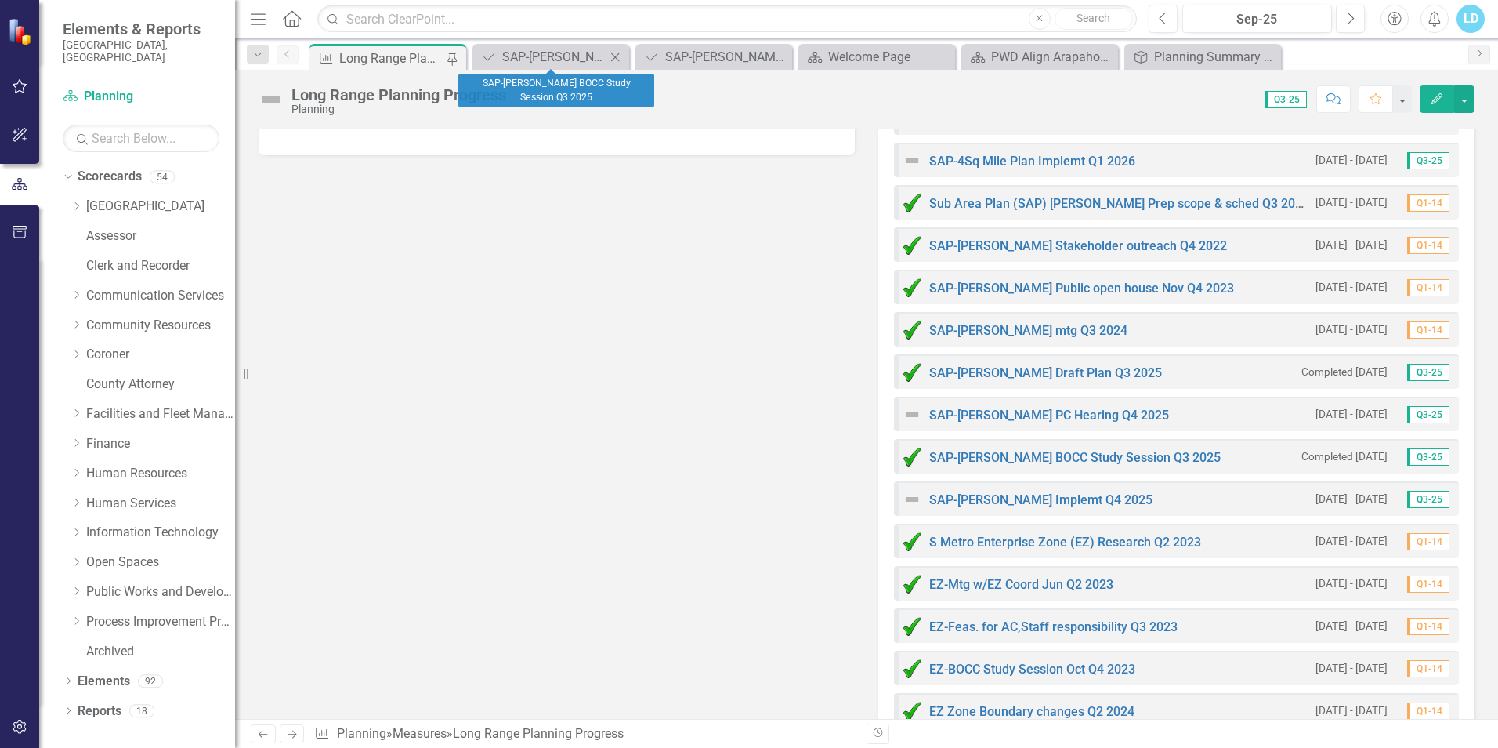
click at [616, 55] on icon "Close" at bounding box center [615, 57] width 16 height 13
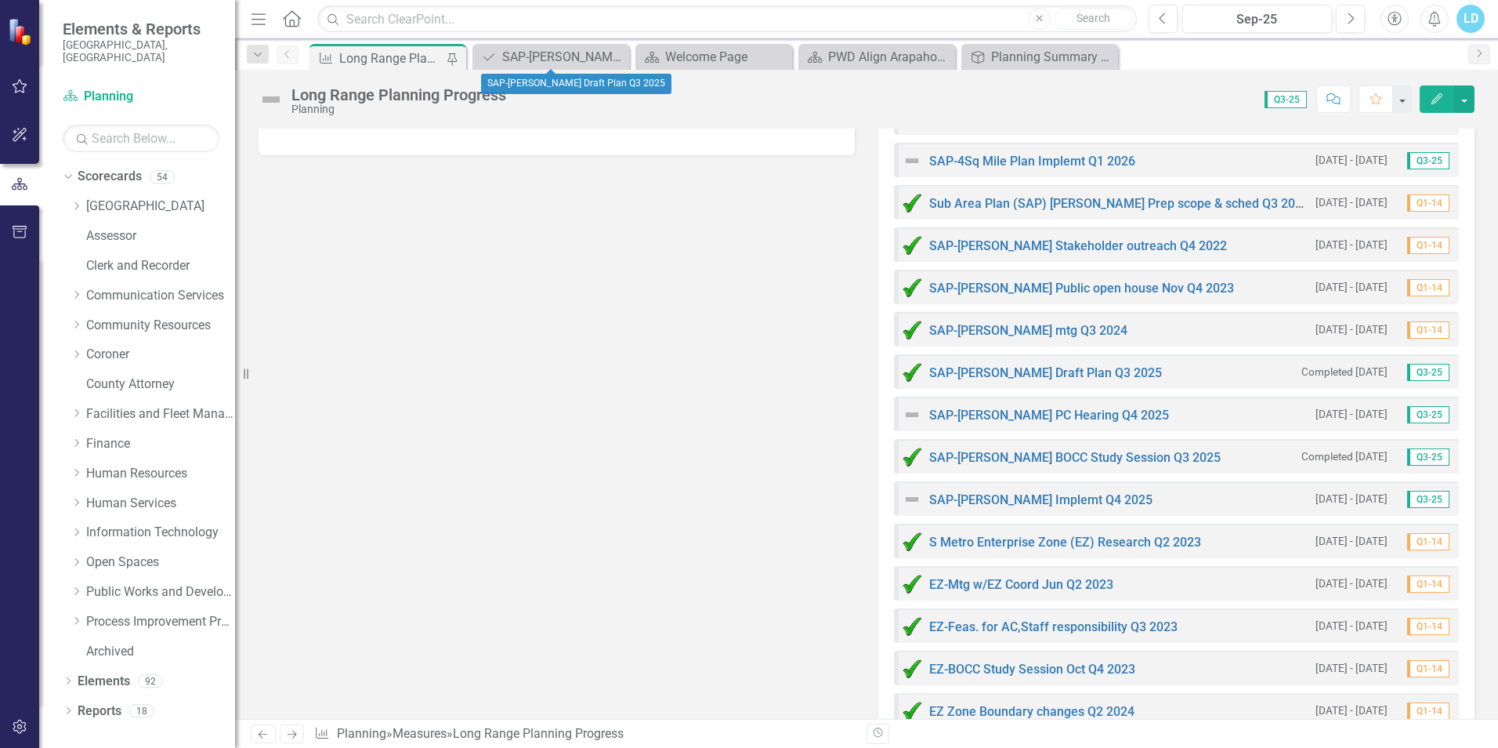
click at [0, 0] on icon "Close" at bounding box center [0, 0] width 0 height 0
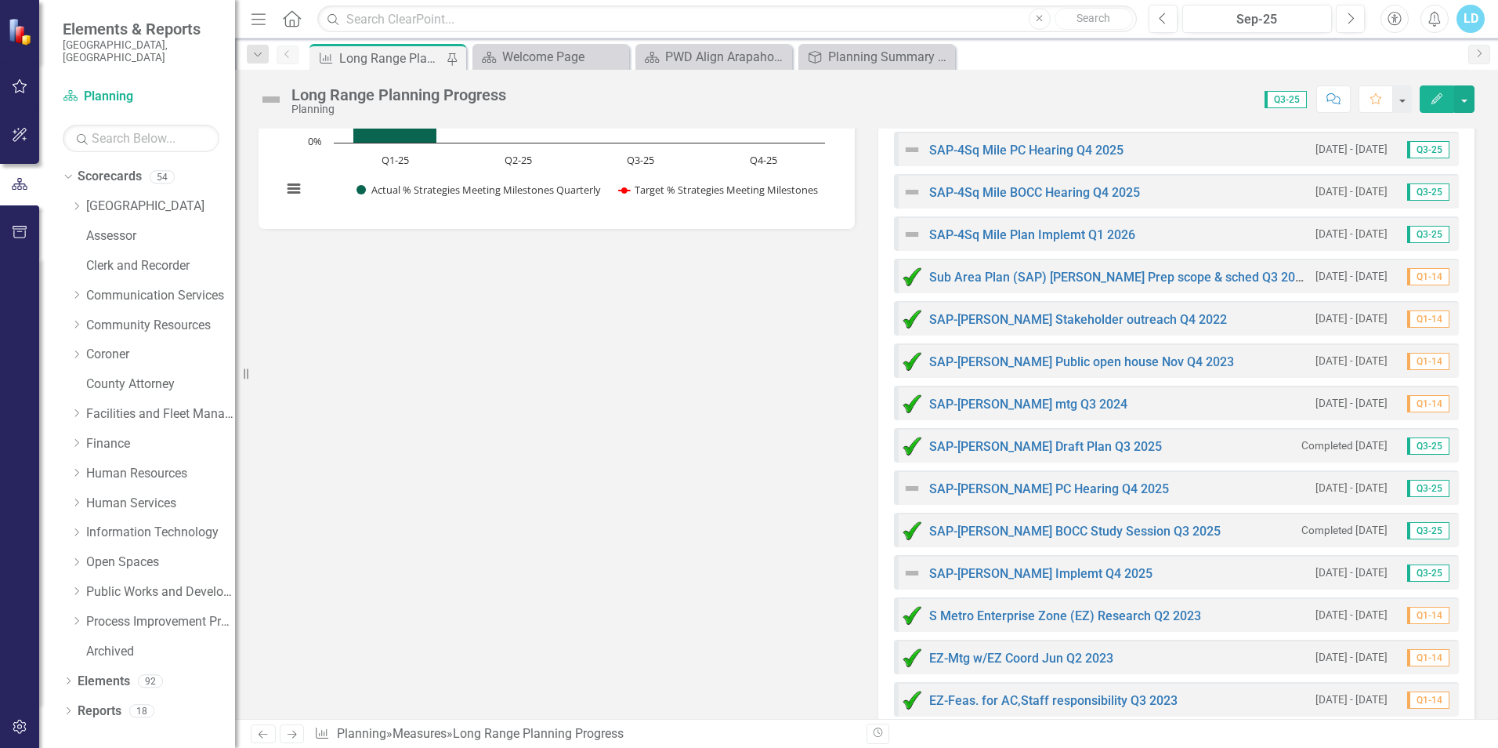
scroll to position [2116, 0]
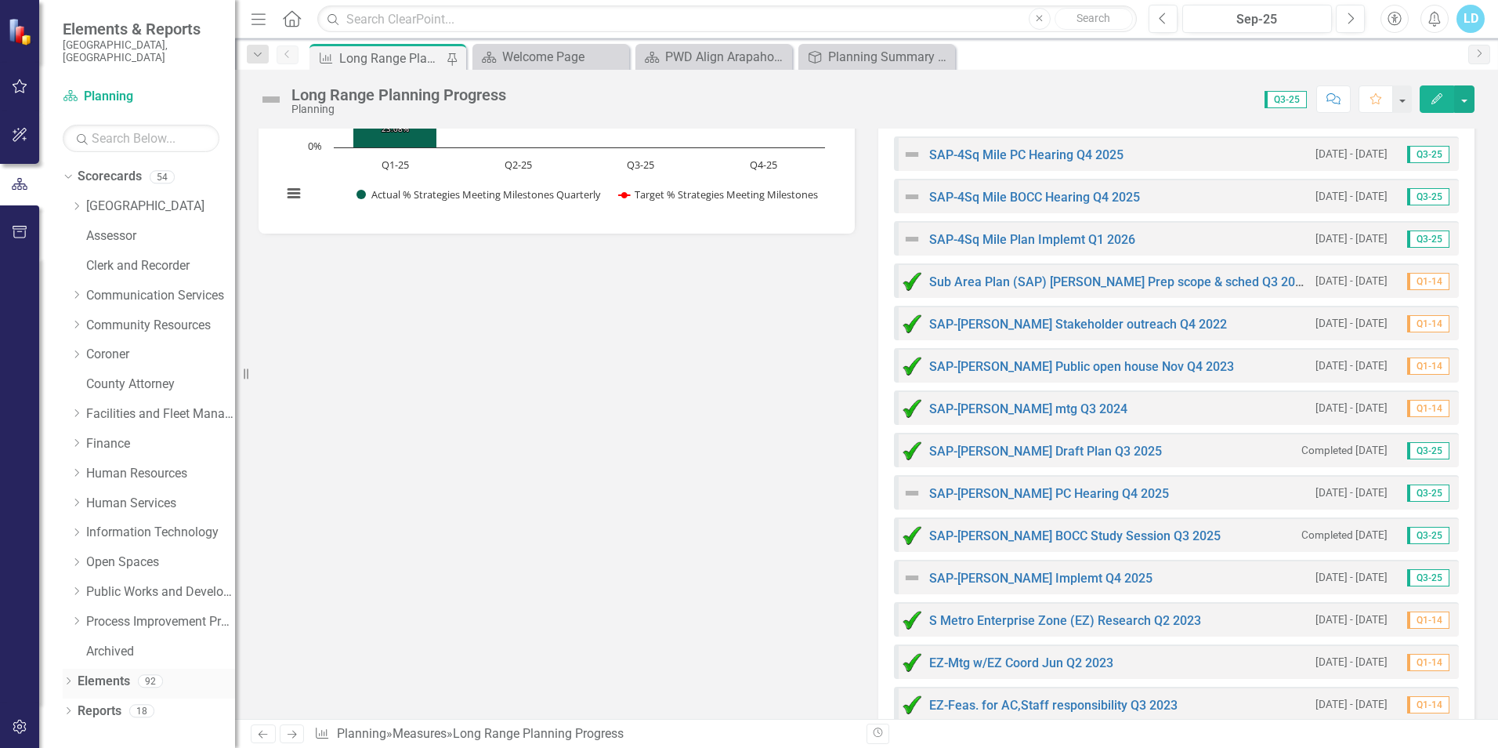
click at [70, 678] on icon "Dropdown" at bounding box center [68, 682] width 11 height 9
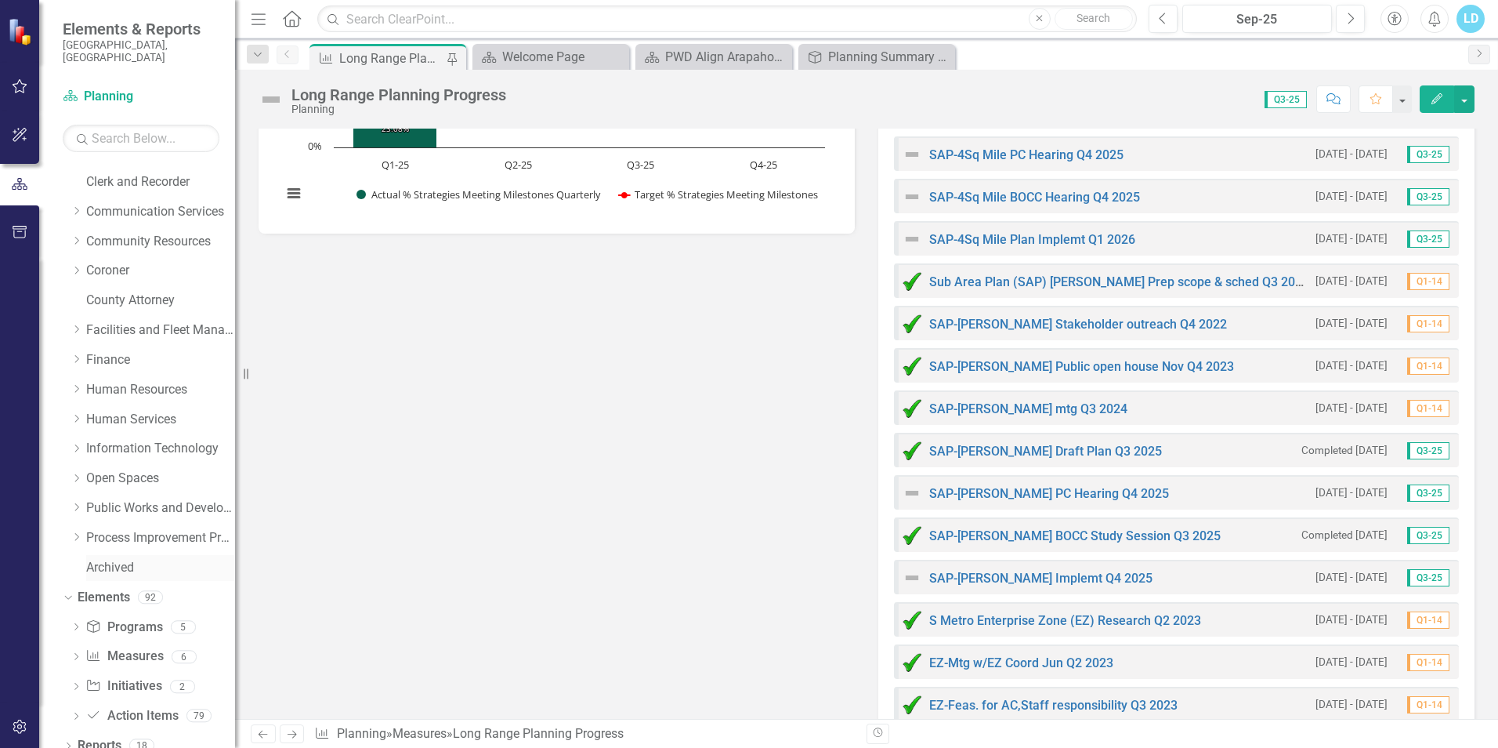
scroll to position [85, 0]
click at [74, 712] on icon "Dropdown" at bounding box center [76, 716] width 11 height 9
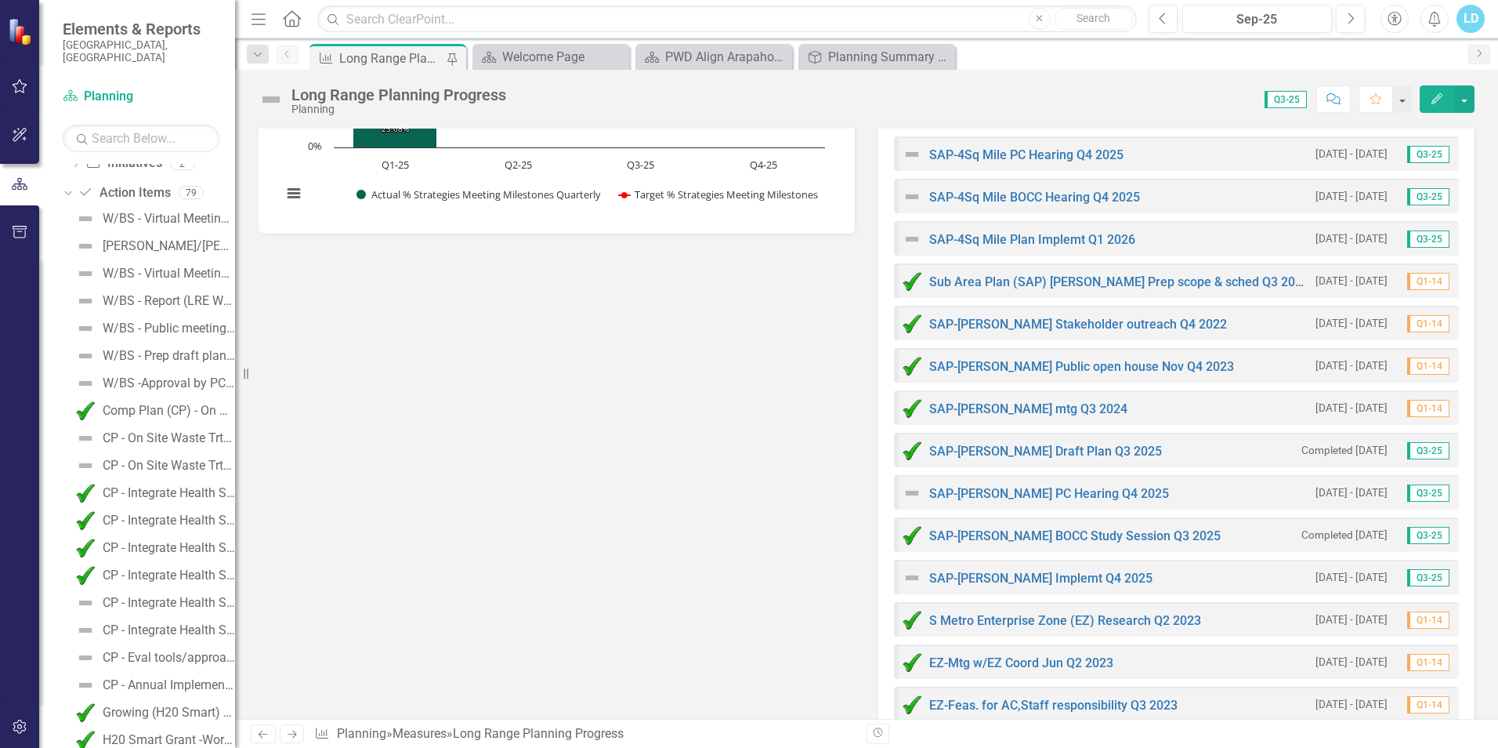
scroll to position [293, 0]
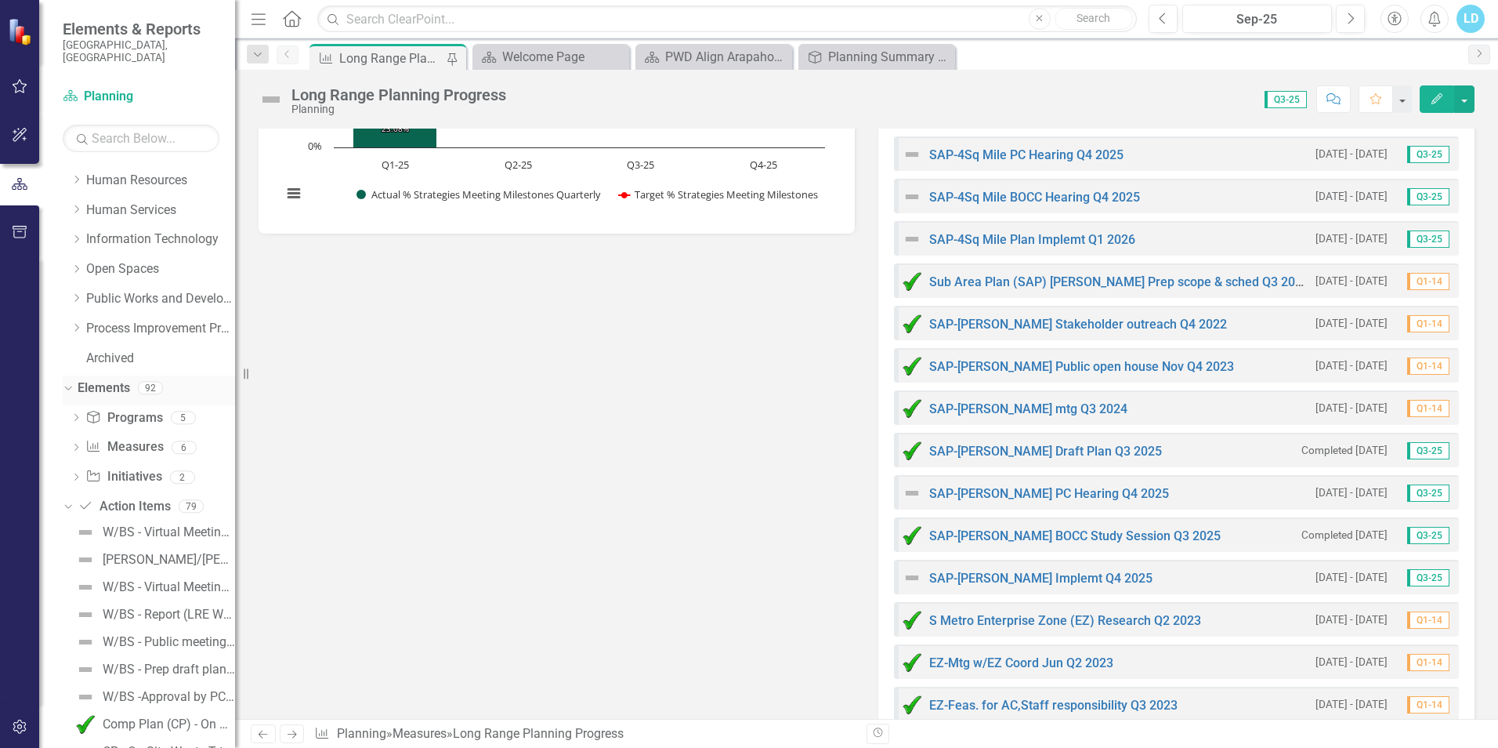
click at [69, 382] on icon "Dropdown" at bounding box center [66, 387] width 9 height 11
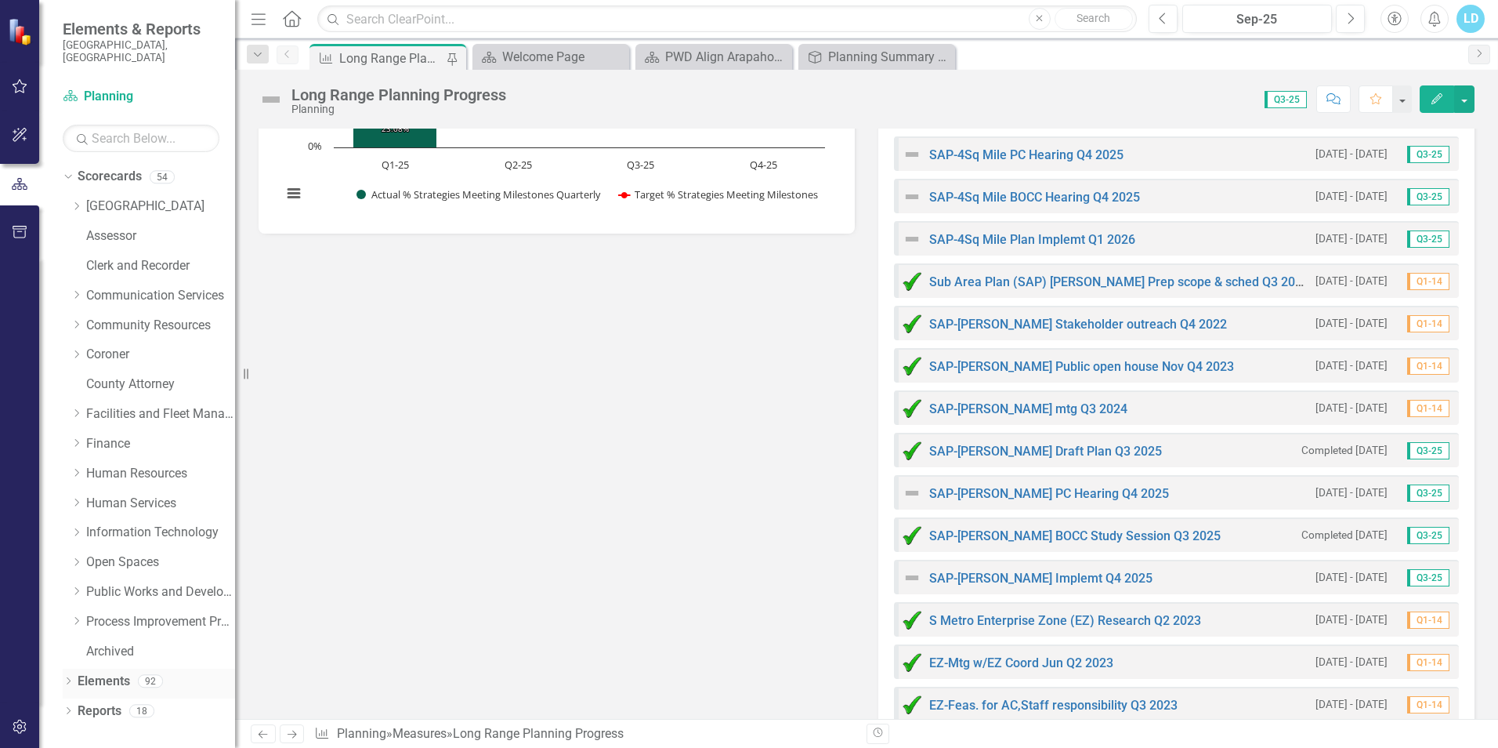
click at [69, 678] on icon "Dropdown" at bounding box center [68, 682] width 11 height 9
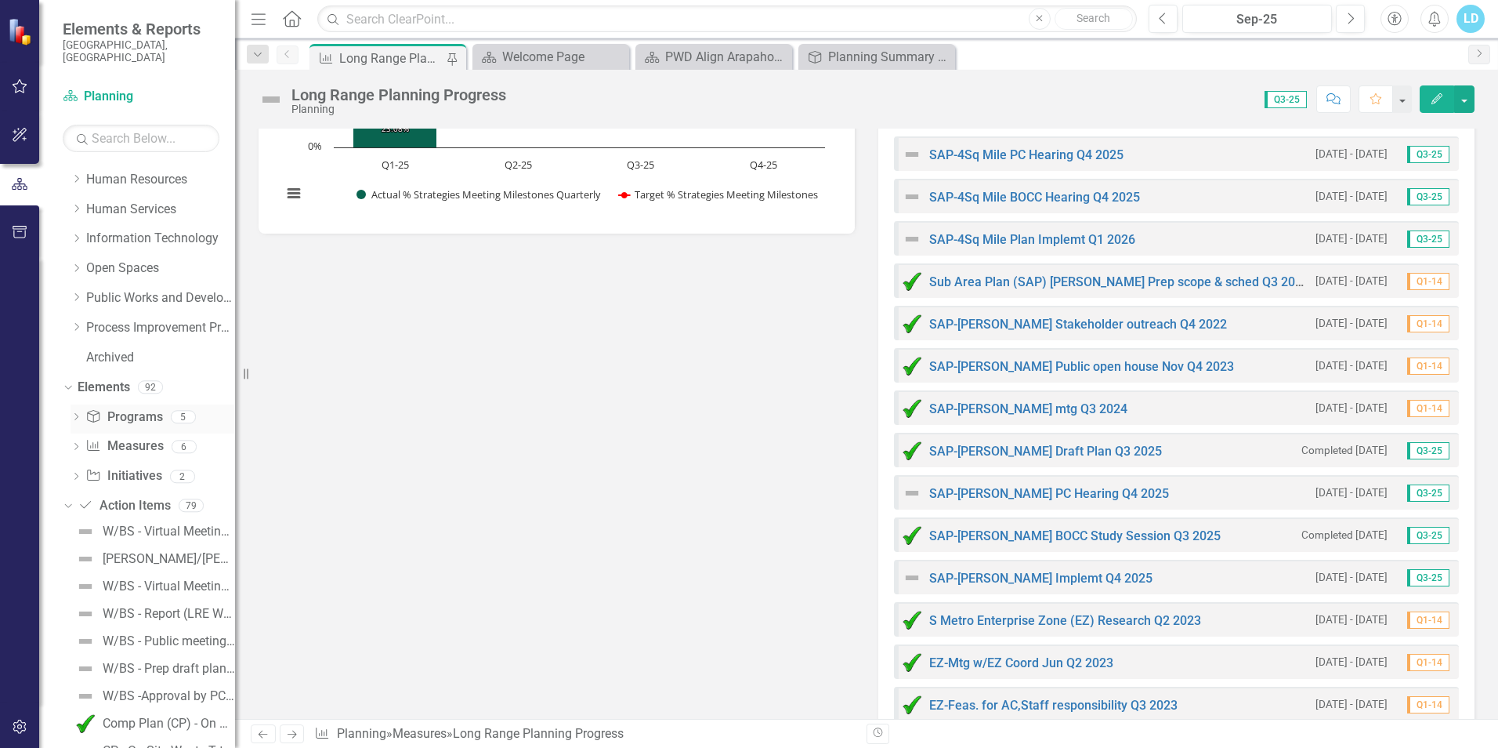
scroll to position [313, 0]
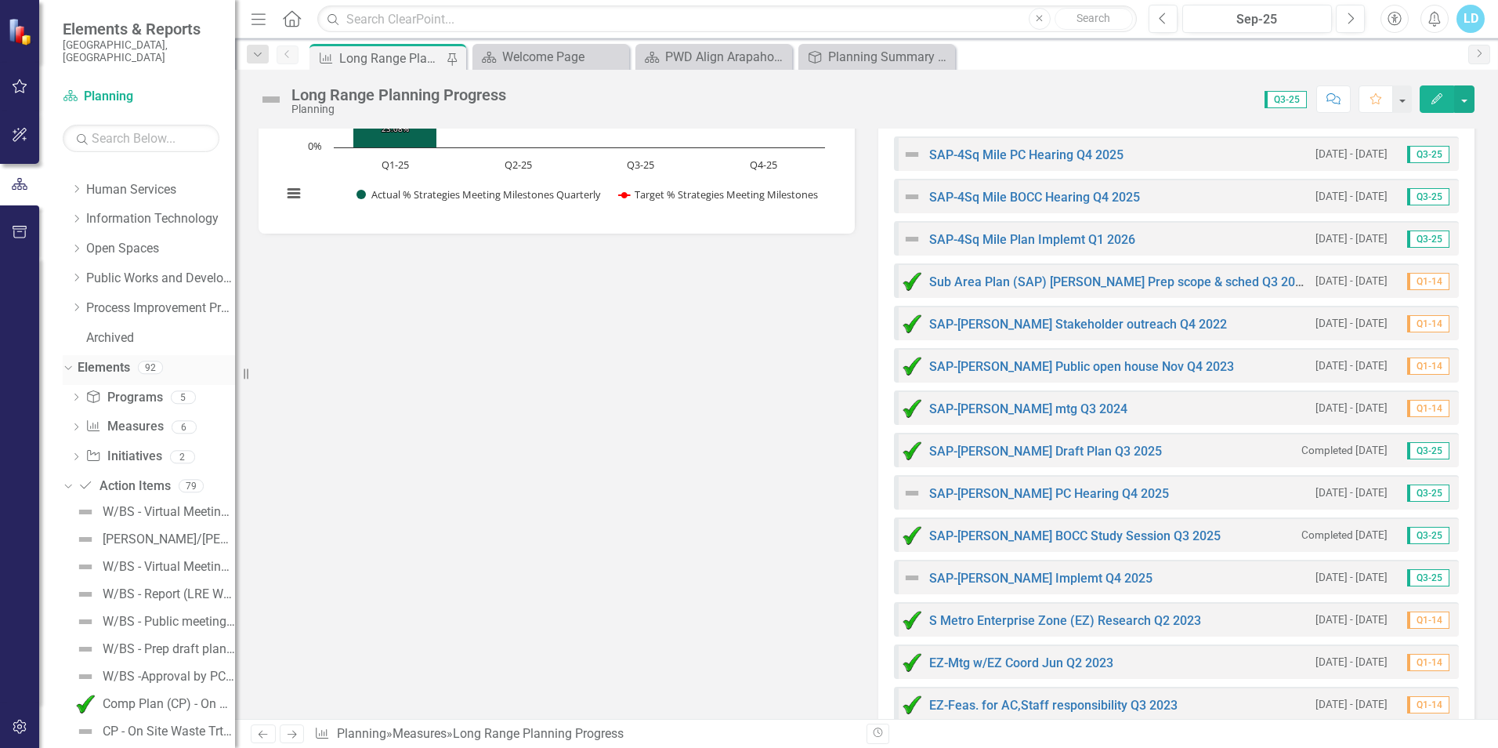
click at [107, 359] on link "Elements" at bounding box center [104, 368] width 53 height 18
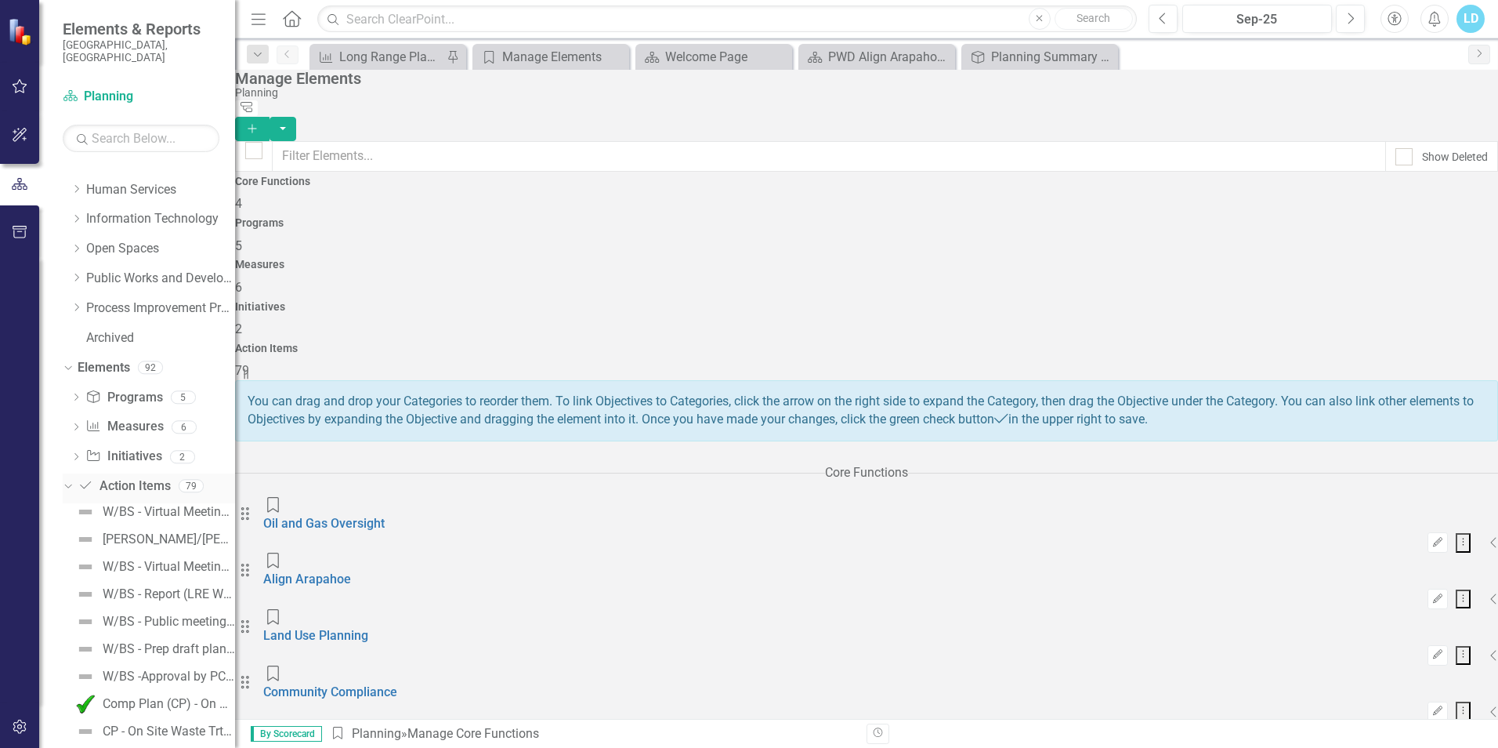
click at [121, 477] on link "Action Item Action Items" at bounding box center [124, 486] width 92 height 18
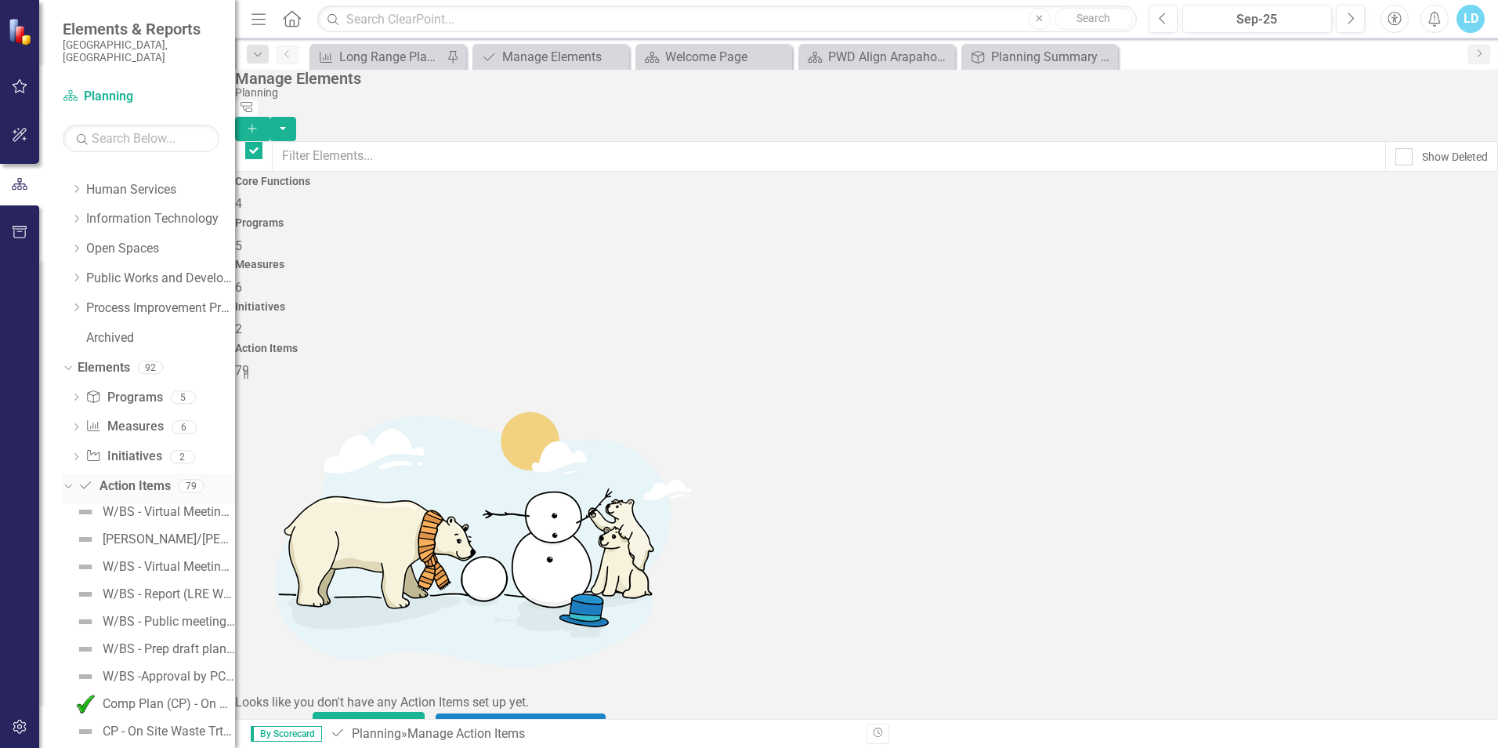
checkbox input "false"
click at [259, 123] on icon "Add" at bounding box center [252, 128] width 14 height 11
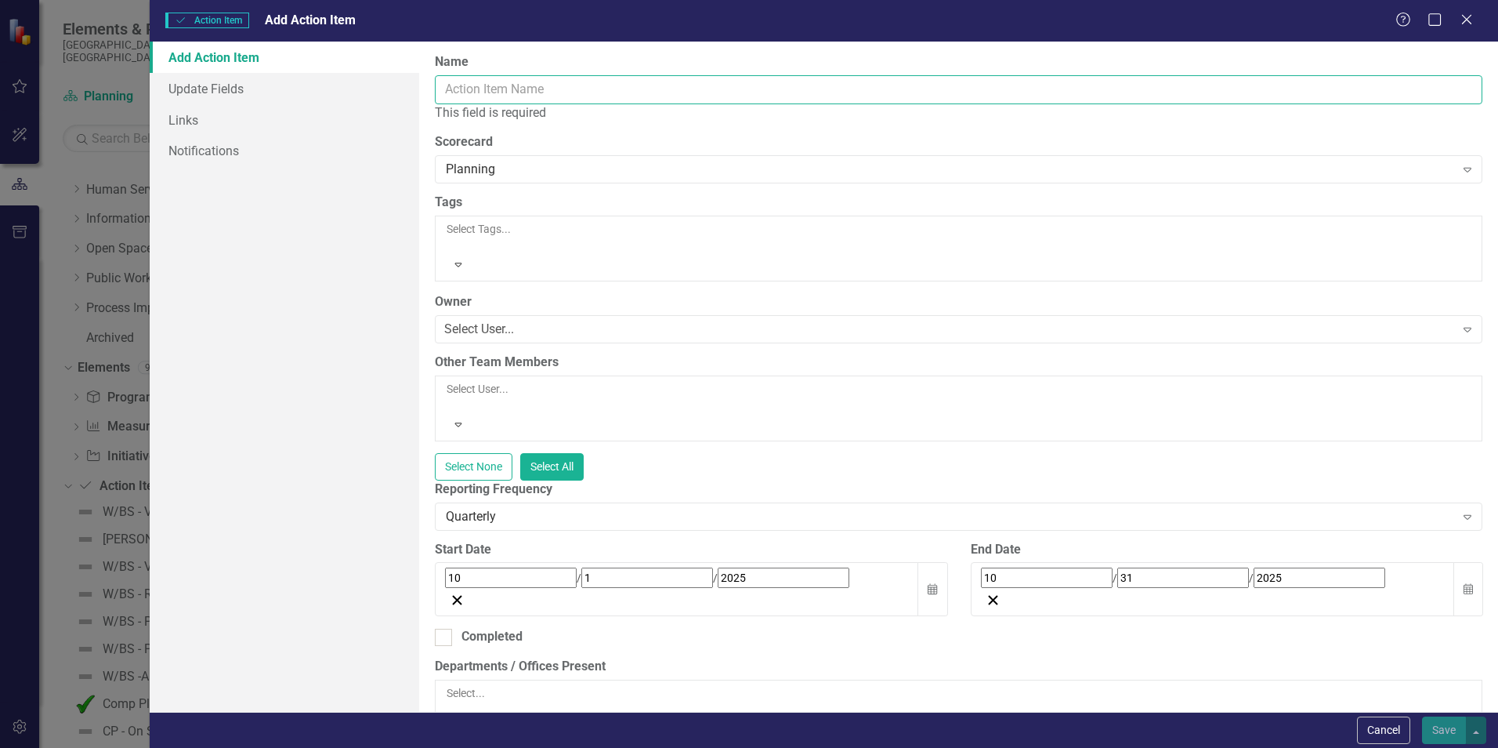
click at [663, 89] on input "Name" at bounding box center [959, 89] width 1048 height 29
click at [525, 89] on input "Name" at bounding box center [959, 89] width 1048 height 29
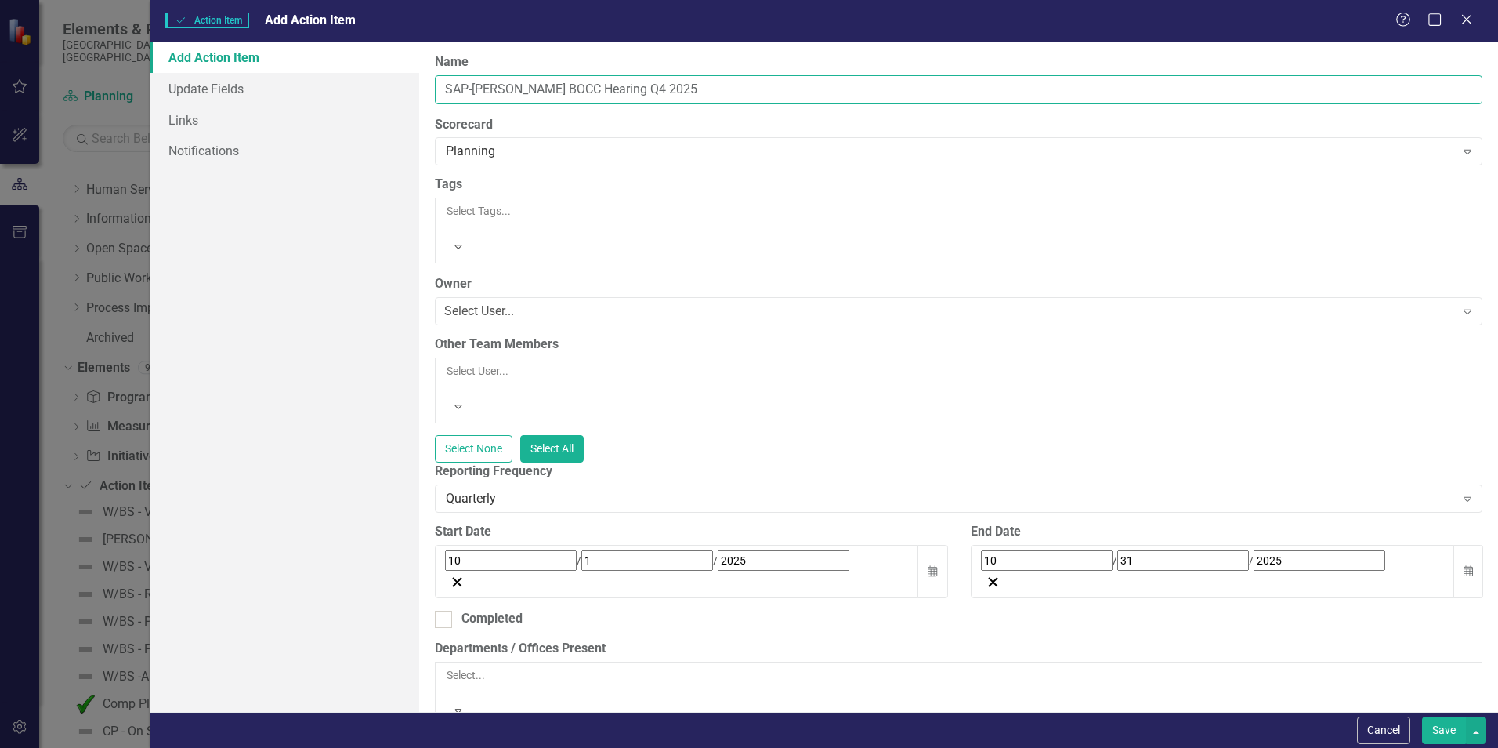
type input "SAP-[PERSON_NAME] BOCC Hearing Q4 2025"
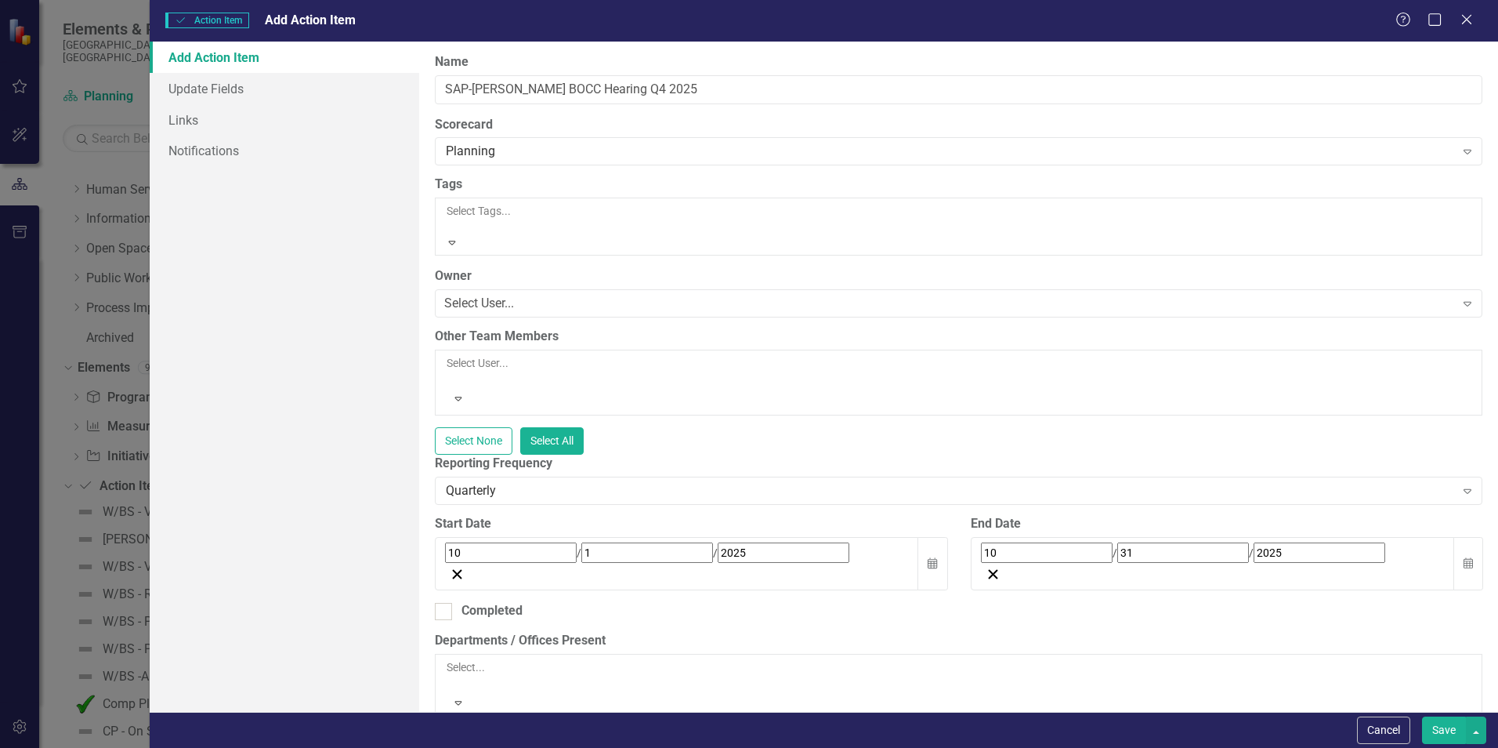
click at [494, 219] on div at bounding box center [958, 227] width 1027 height 16
click at [100, 747] on span "Quarterly Analysis" at bounding box center [50, 755] width 100 height 15
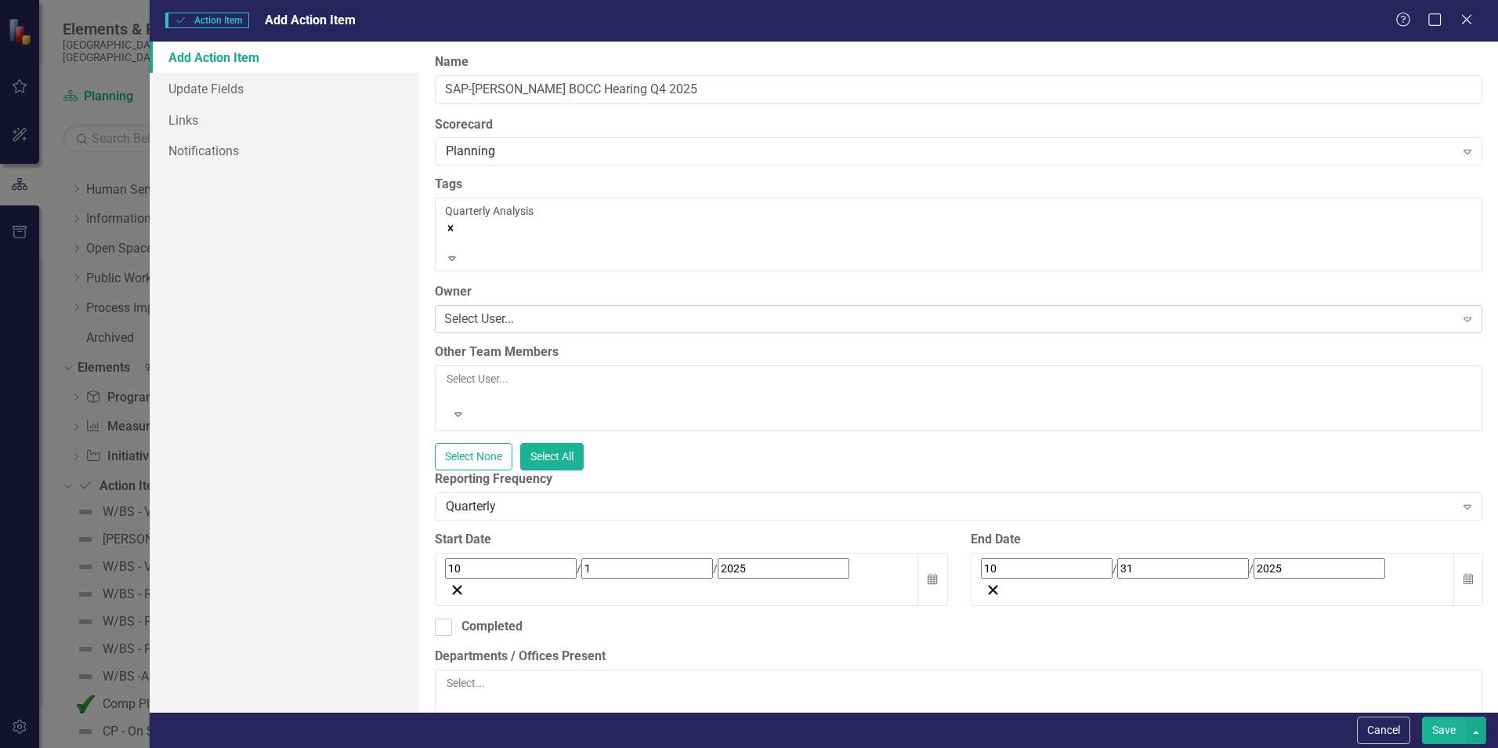
click at [498, 310] on div "Select User..." at bounding box center [479, 319] width 70 height 18
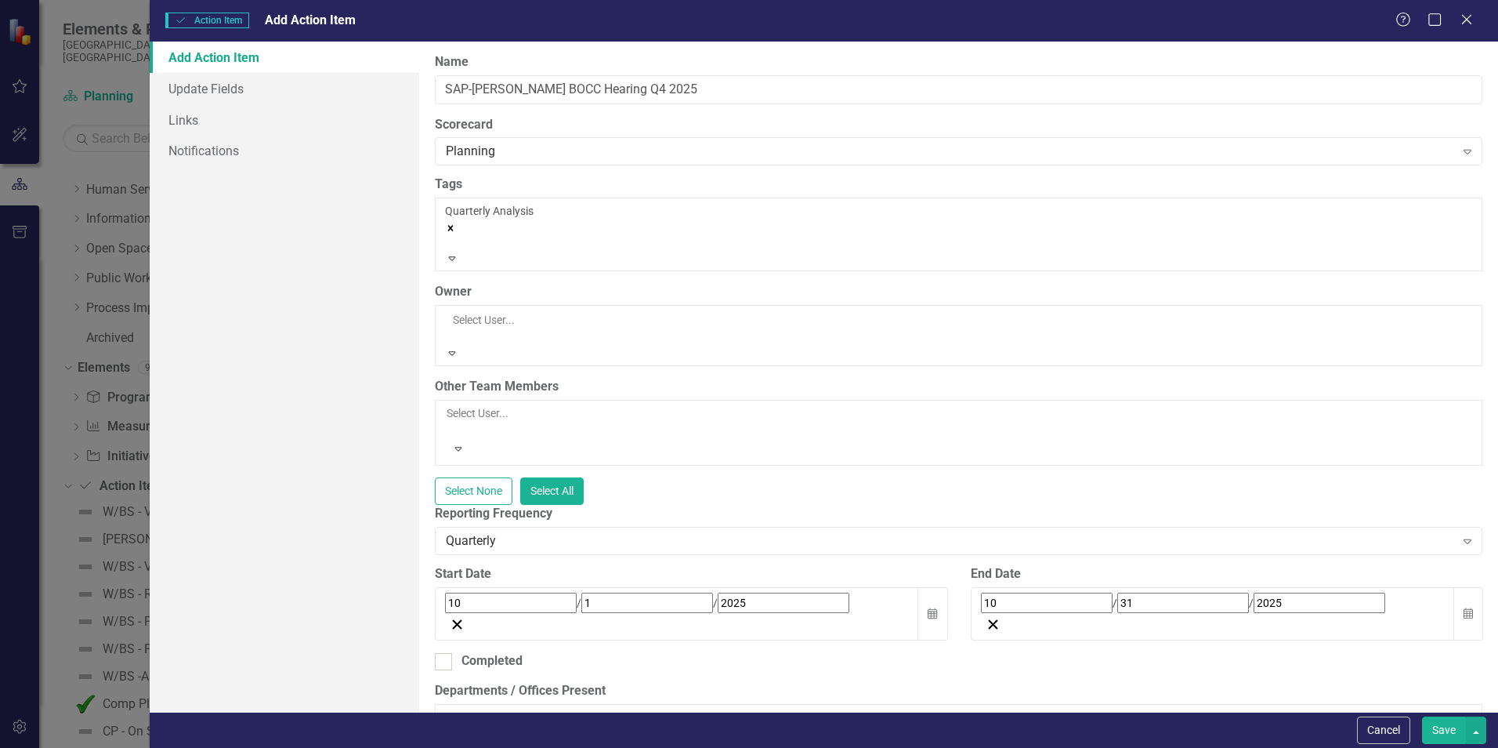
scroll to position [1959, 0]
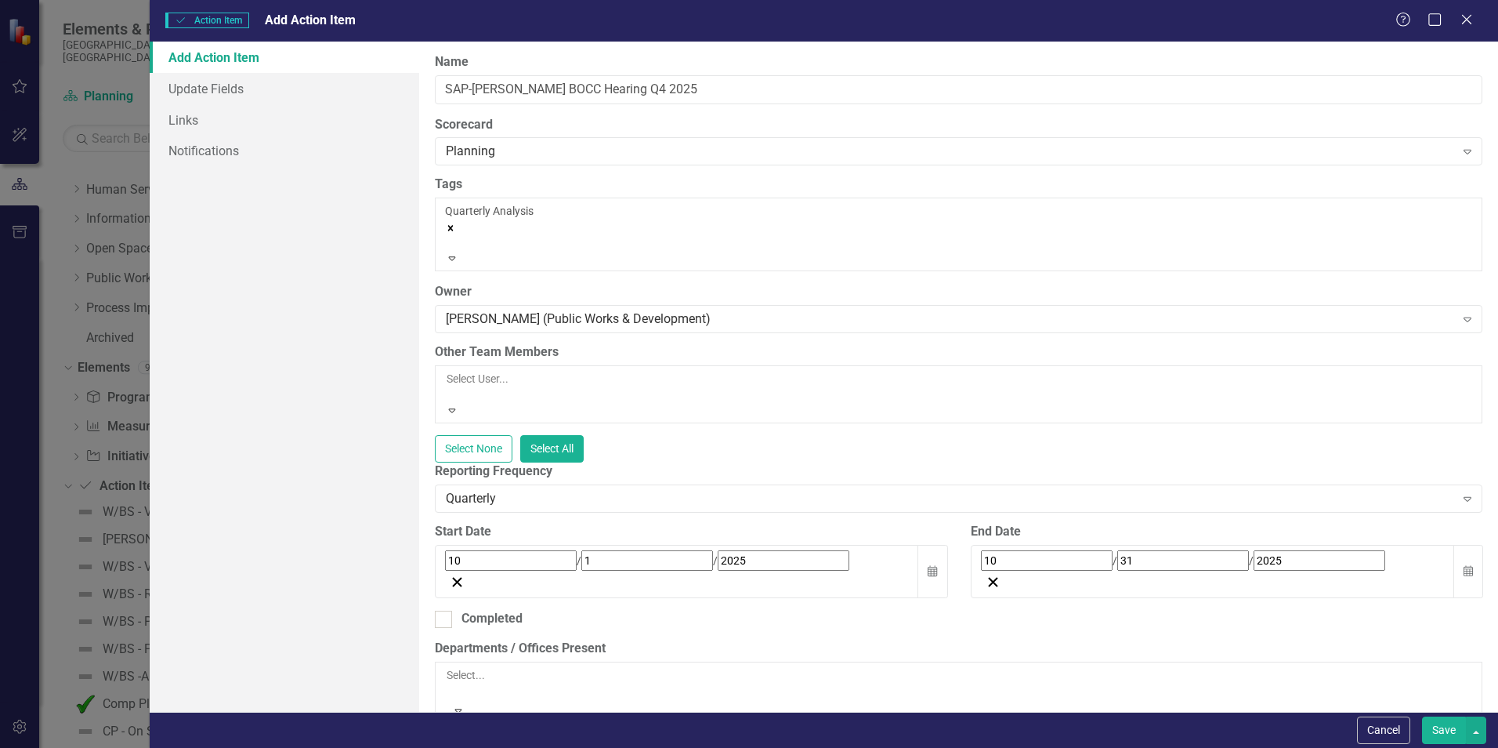
click at [559, 386] on div at bounding box center [958, 394] width 1027 height 16
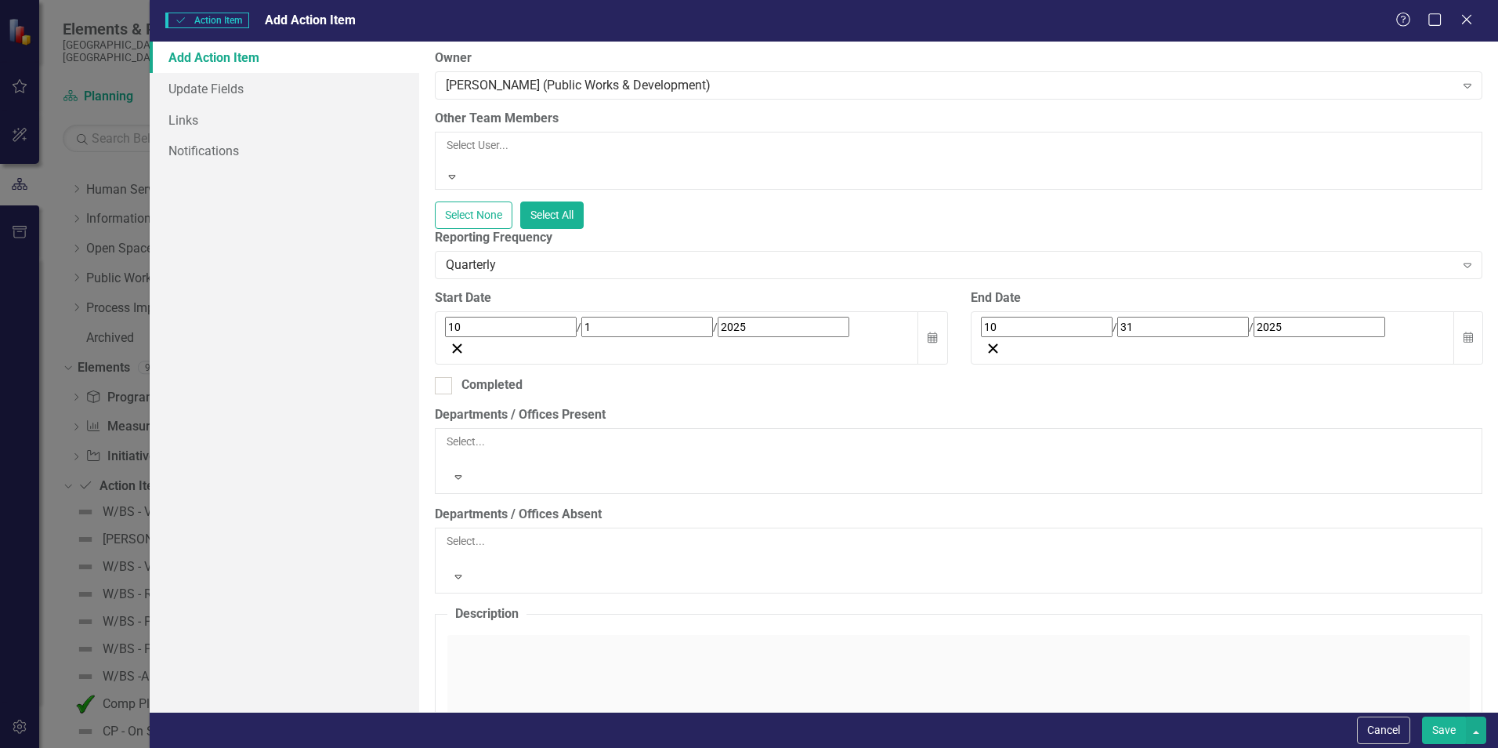
scroll to position [235, 0]
click at [928, 330] on icon "button" at bounding box center [932, 335] width 9 height 11
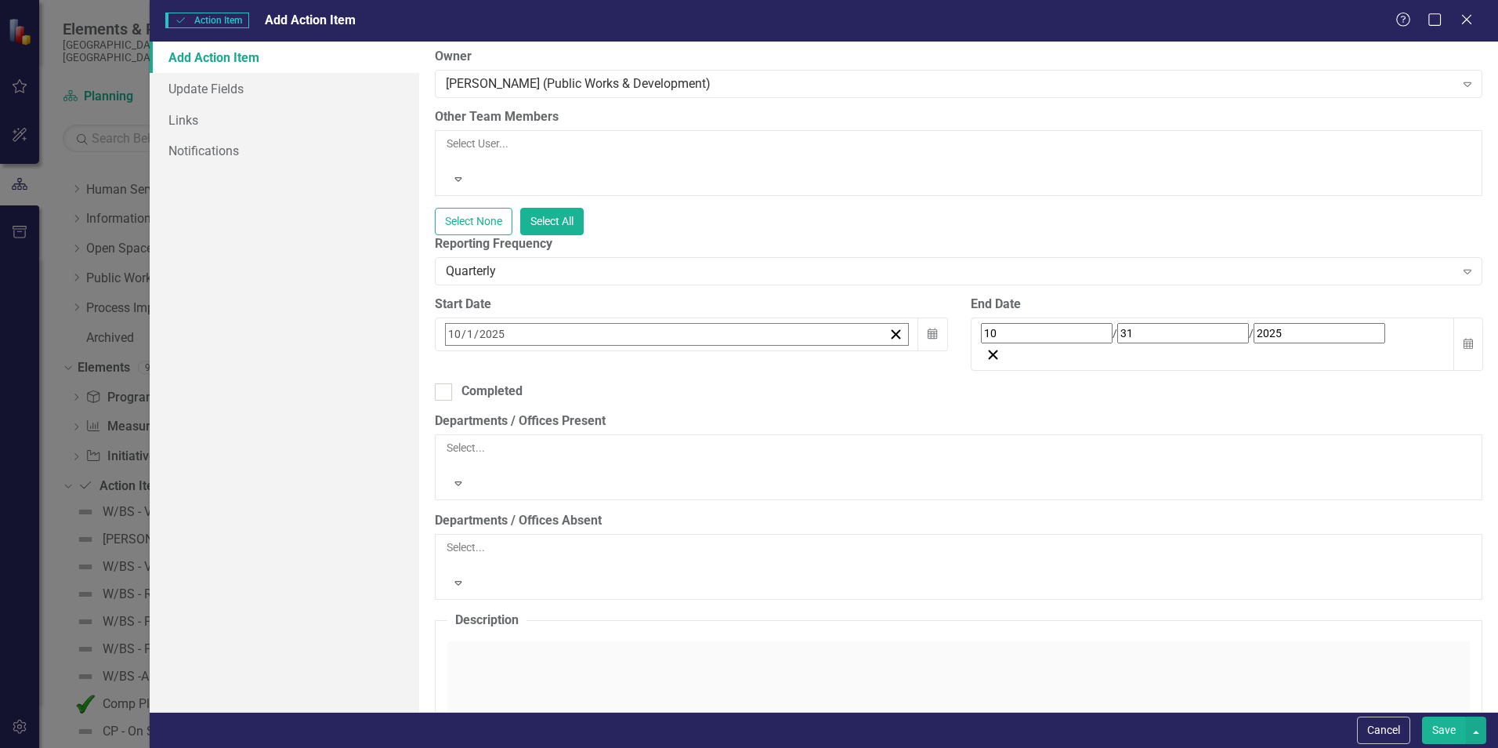
click at [675, 351] on button "›" at bounding box center [657, 368] width 34 height 34
click at [515, 417] on button "1" at bounding box center [495, 431] width 39 height 28
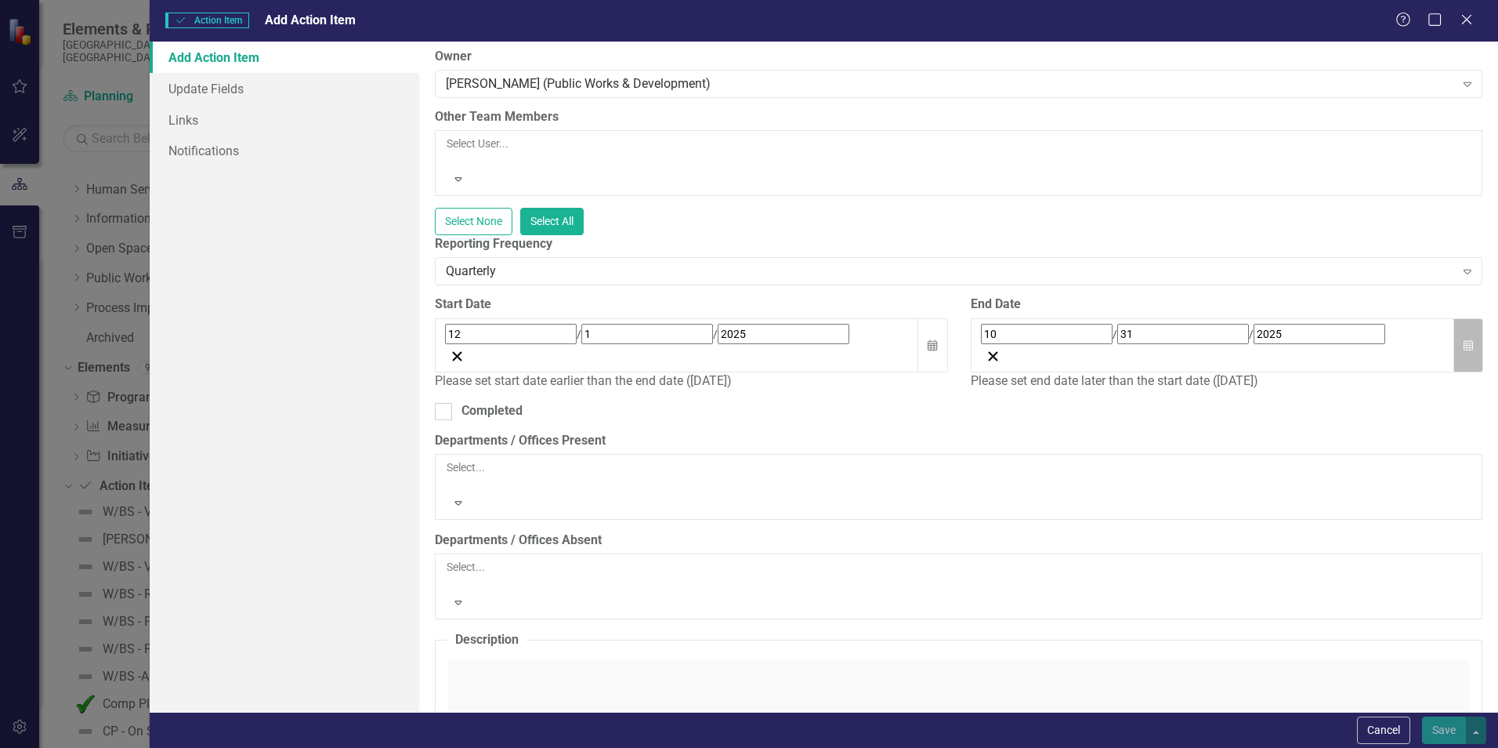
click at [1464, 340] on icon "Calendar" at bounding box center [1468, 345] width 9 height 11
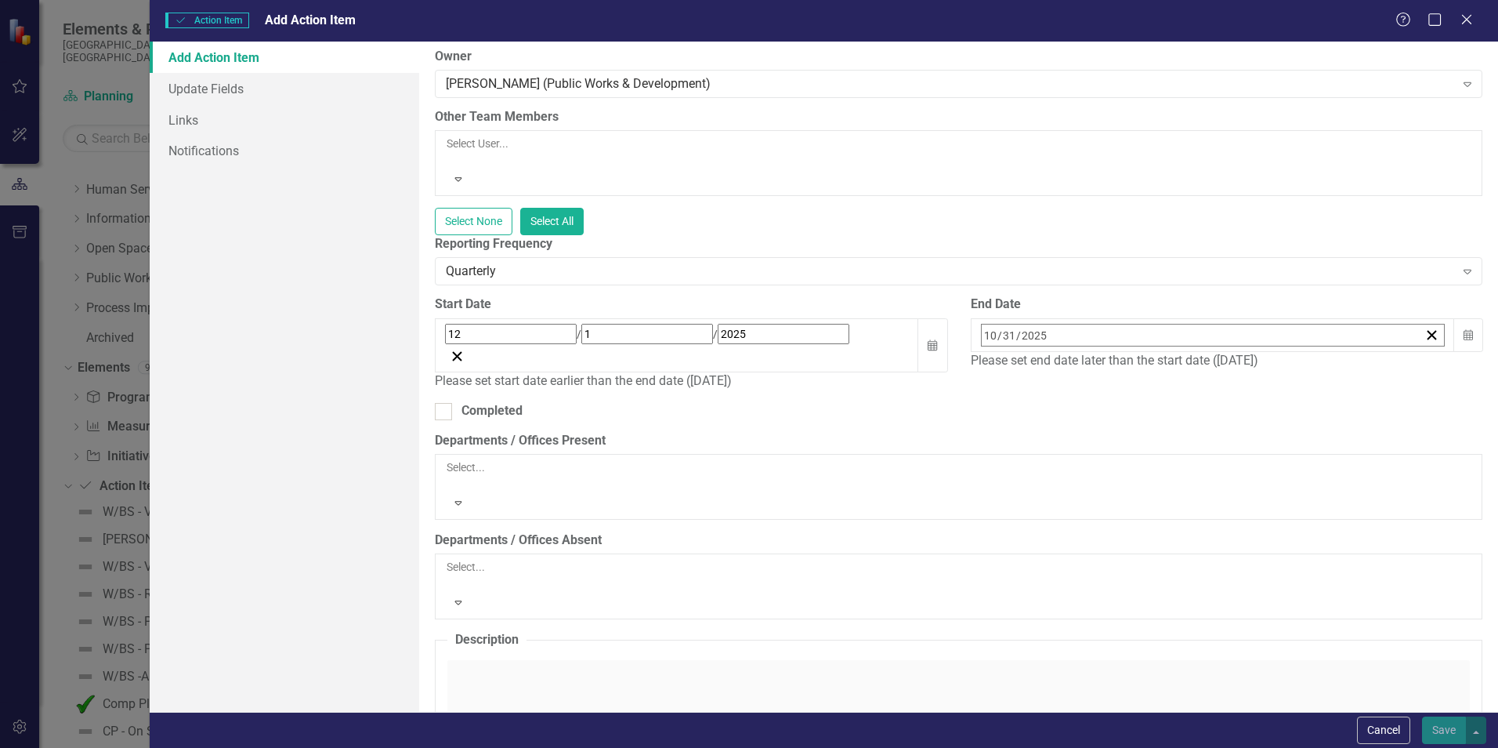
click at [1211, 352] on button "›" at bounding box center [1193, 369] width 34 height 34
click at [1076, 539] on abbr "30" at bounding box center [1069, 545] width 13 height 13
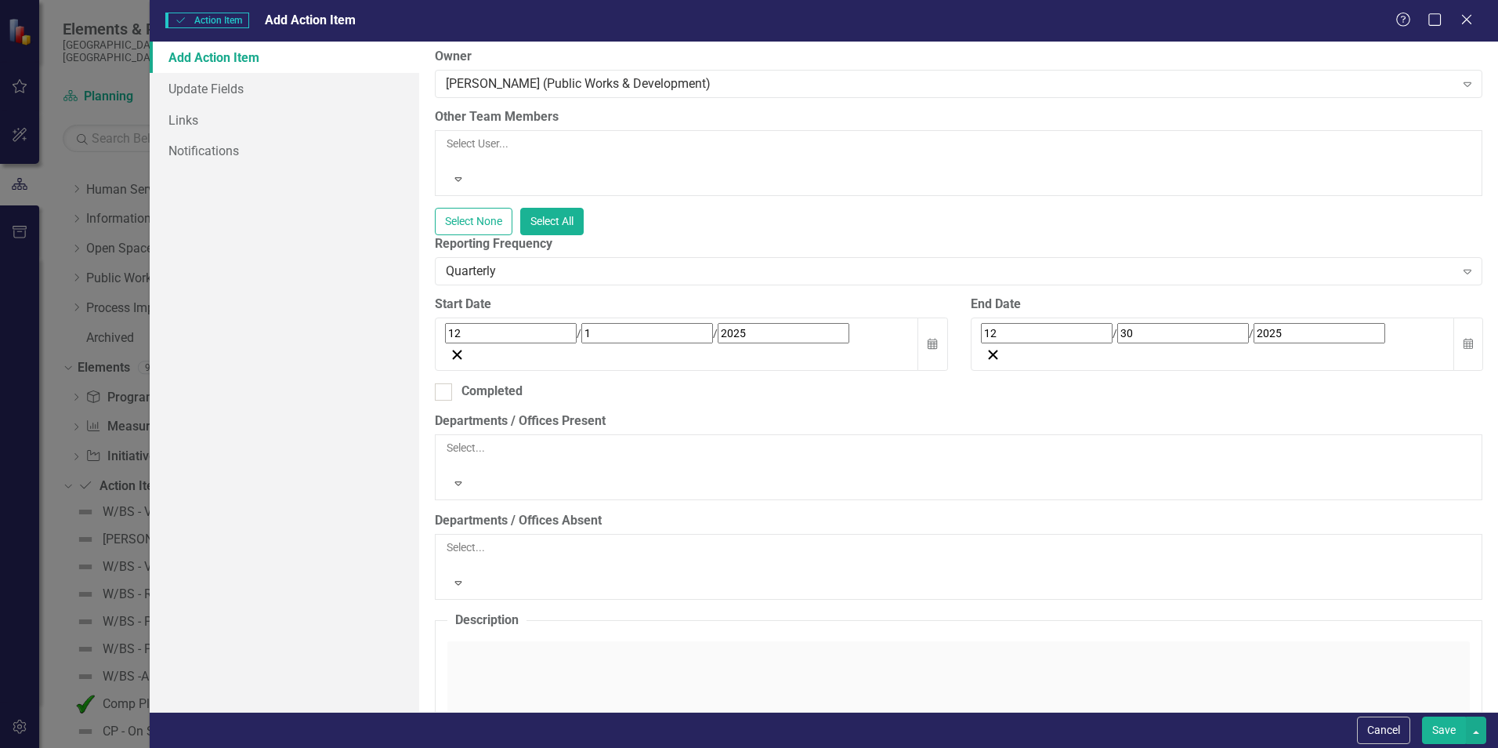
click at [465, 477] on icon "Expand" at bounding box center [458, 482] width 14 height 11
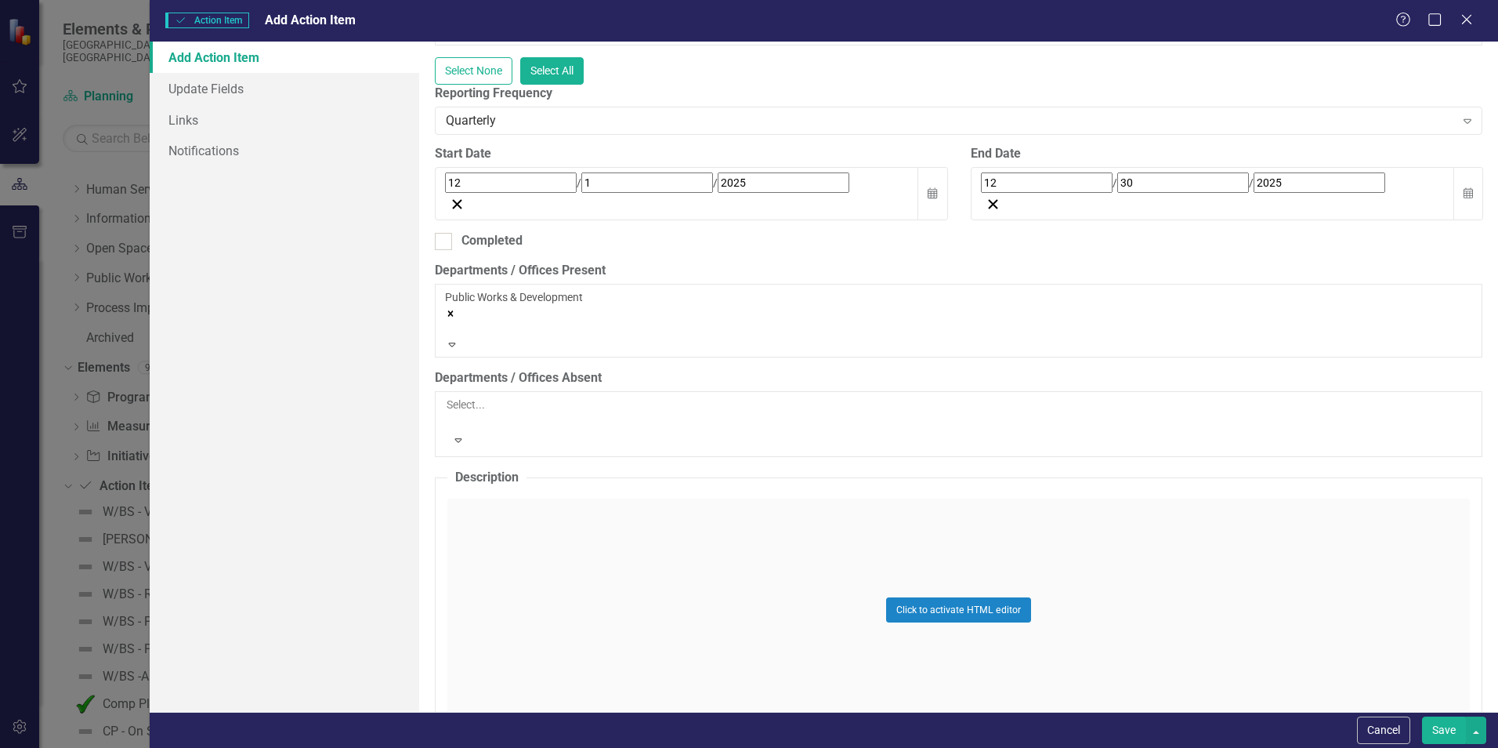
scroll to position [392, 0]
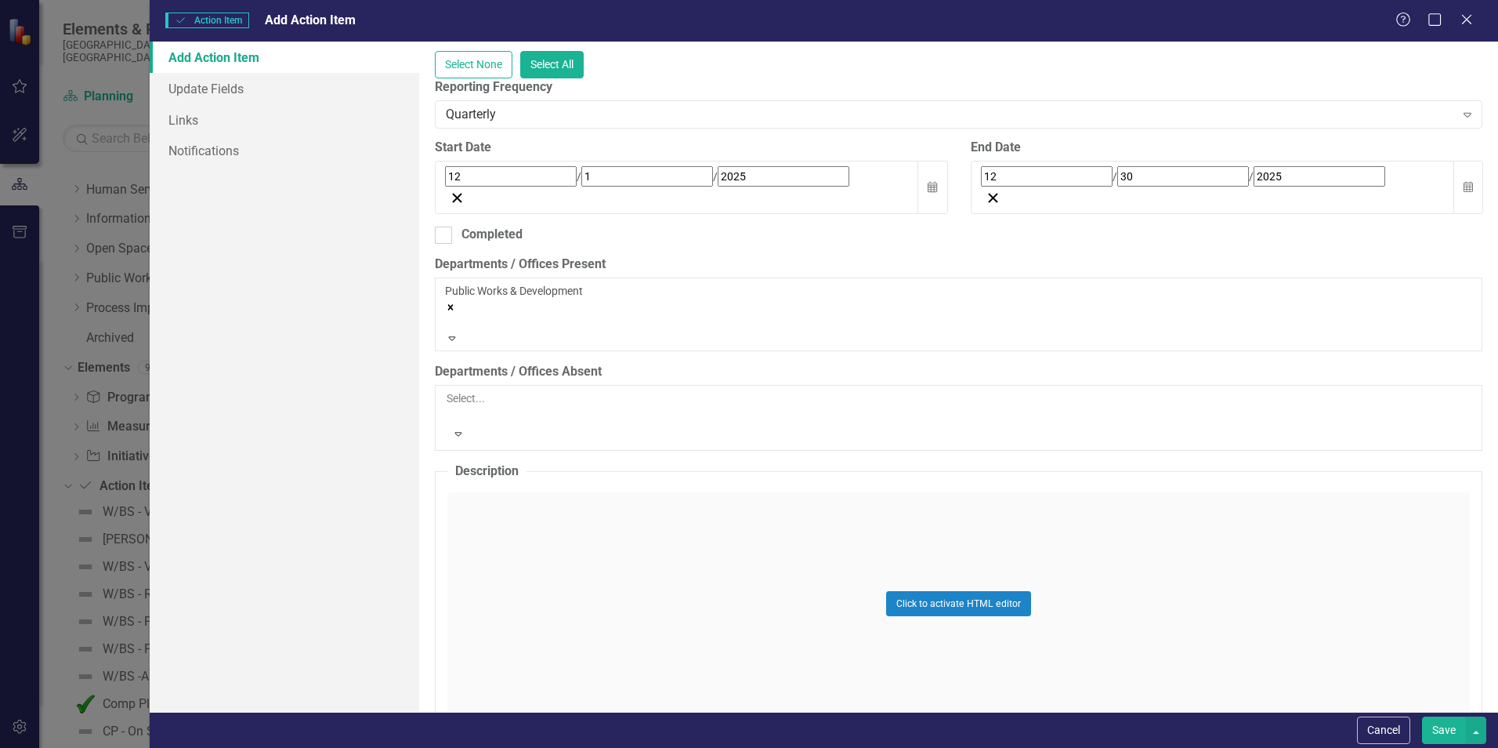
click at [671, 492] on div "Click to activate HTML editor" at bounding box center [958, 603] width 1023 height 223
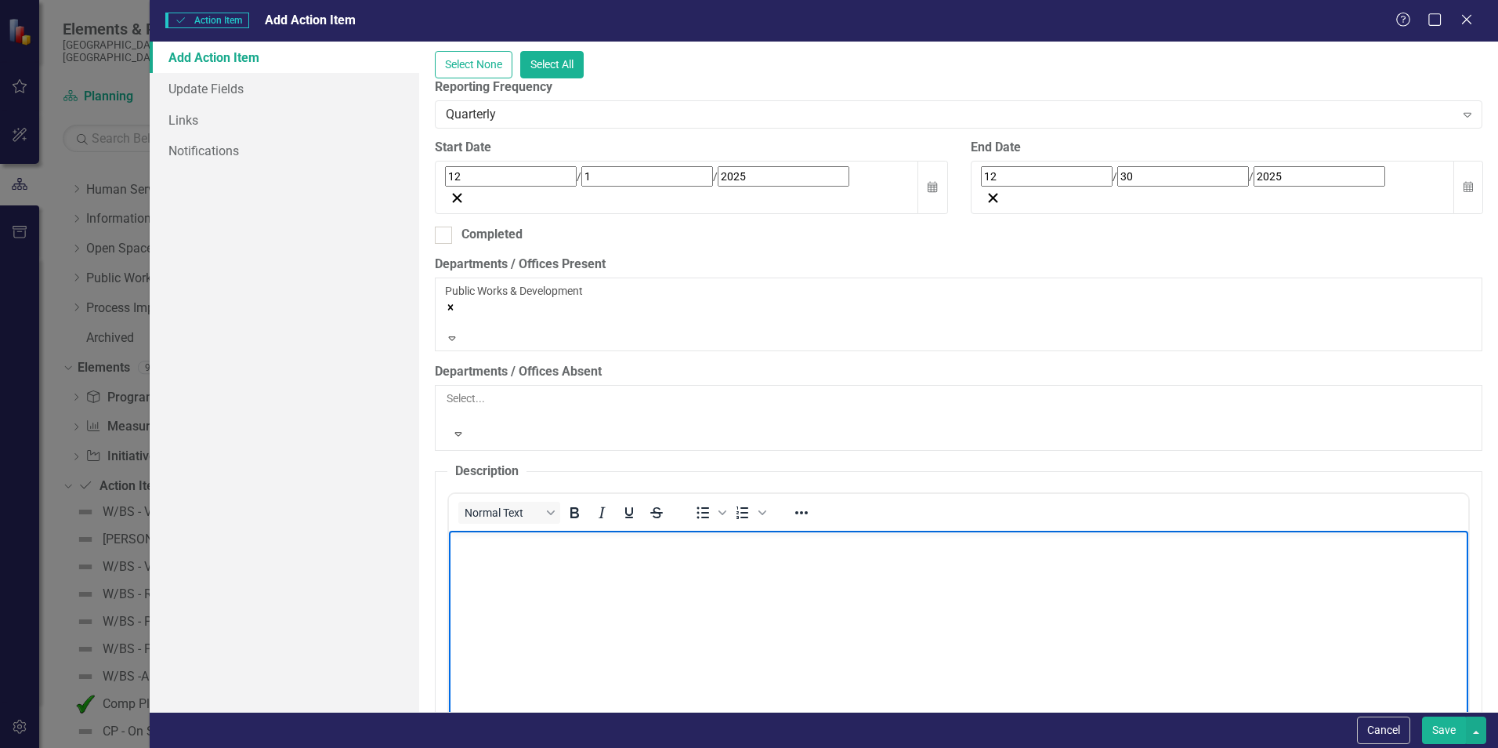
click at [598, 553] on body "Rich Text Area. Press ALT-0 for help." at bounding box center [958, 647] width 1019 height 235
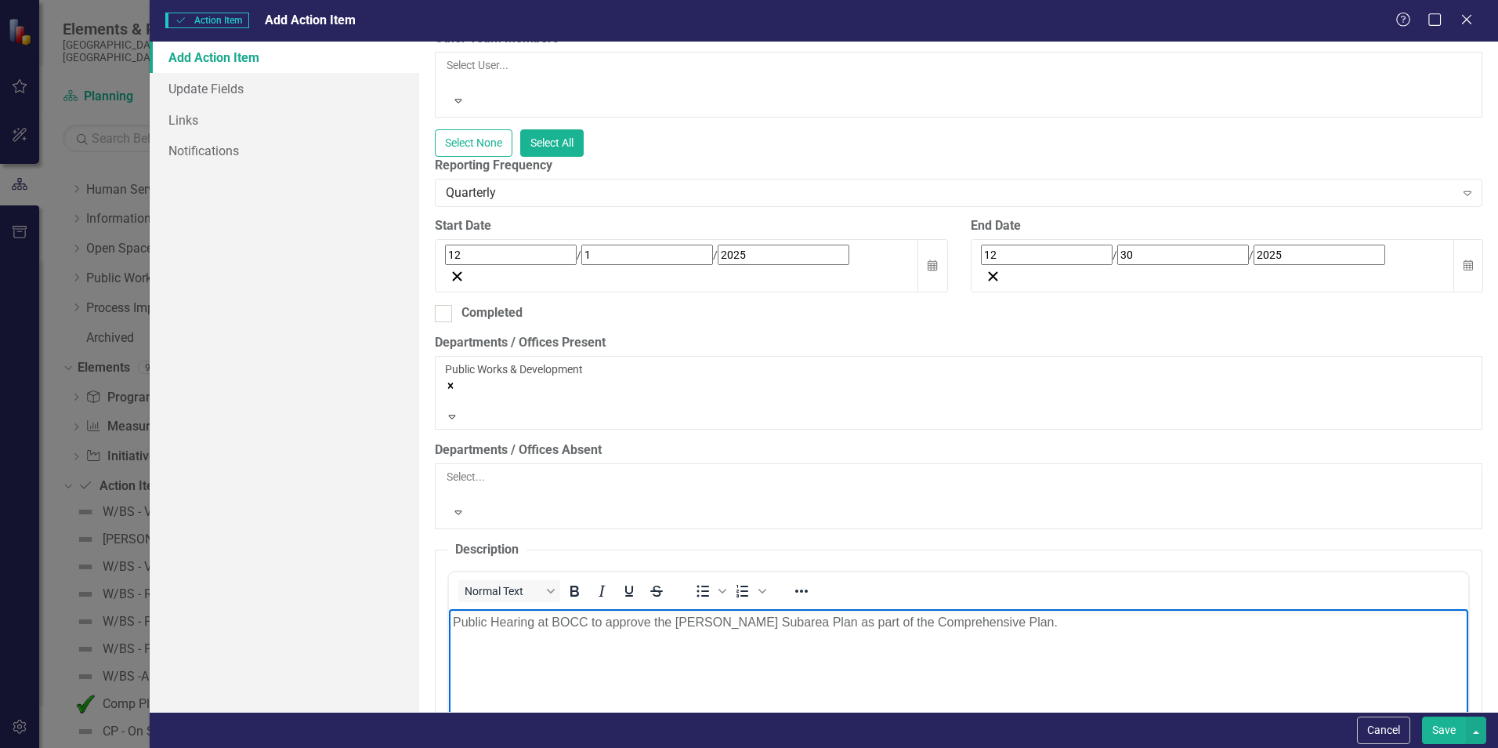
scroll to position [705, 0]
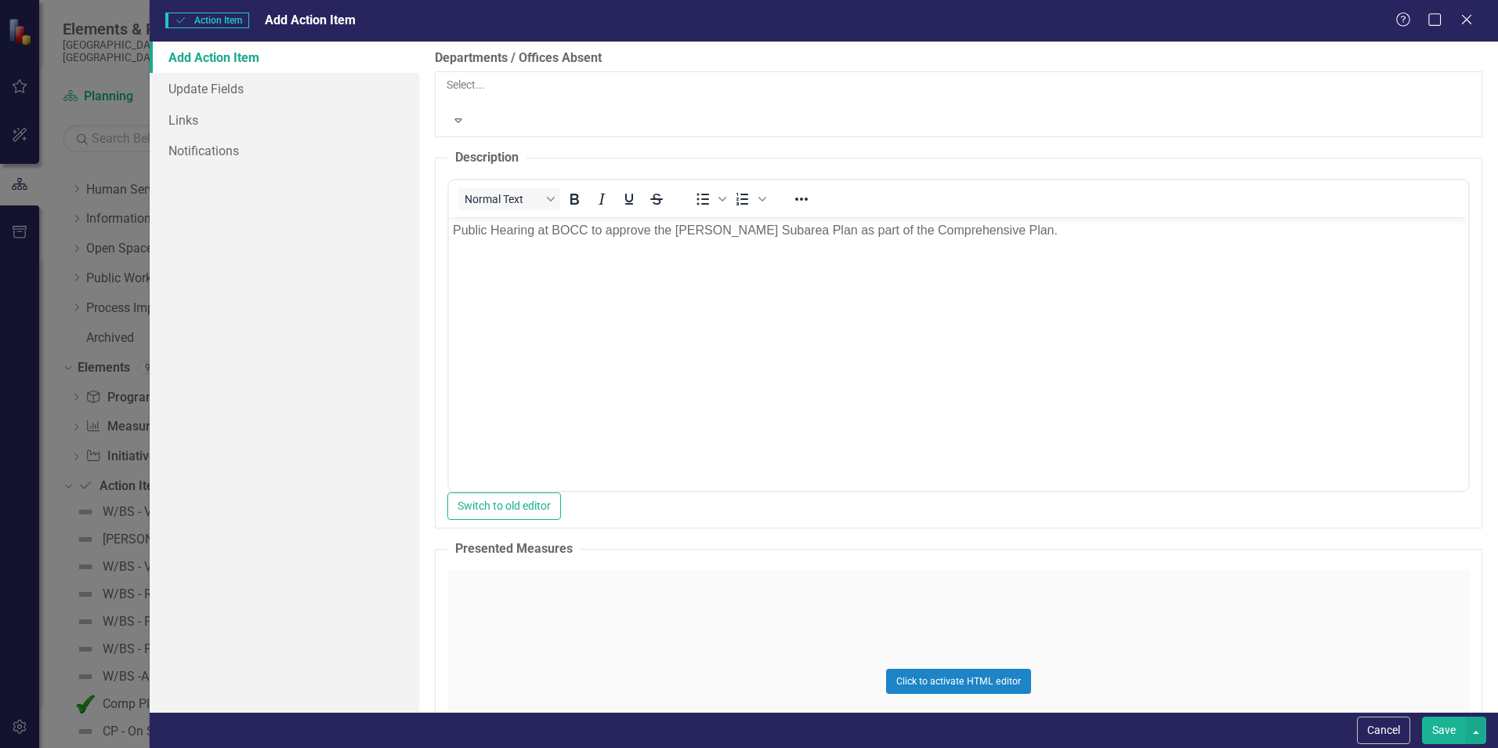
click at [1434, 729] on button "Save" at bounding box center [1444, 729] width 44 height 27
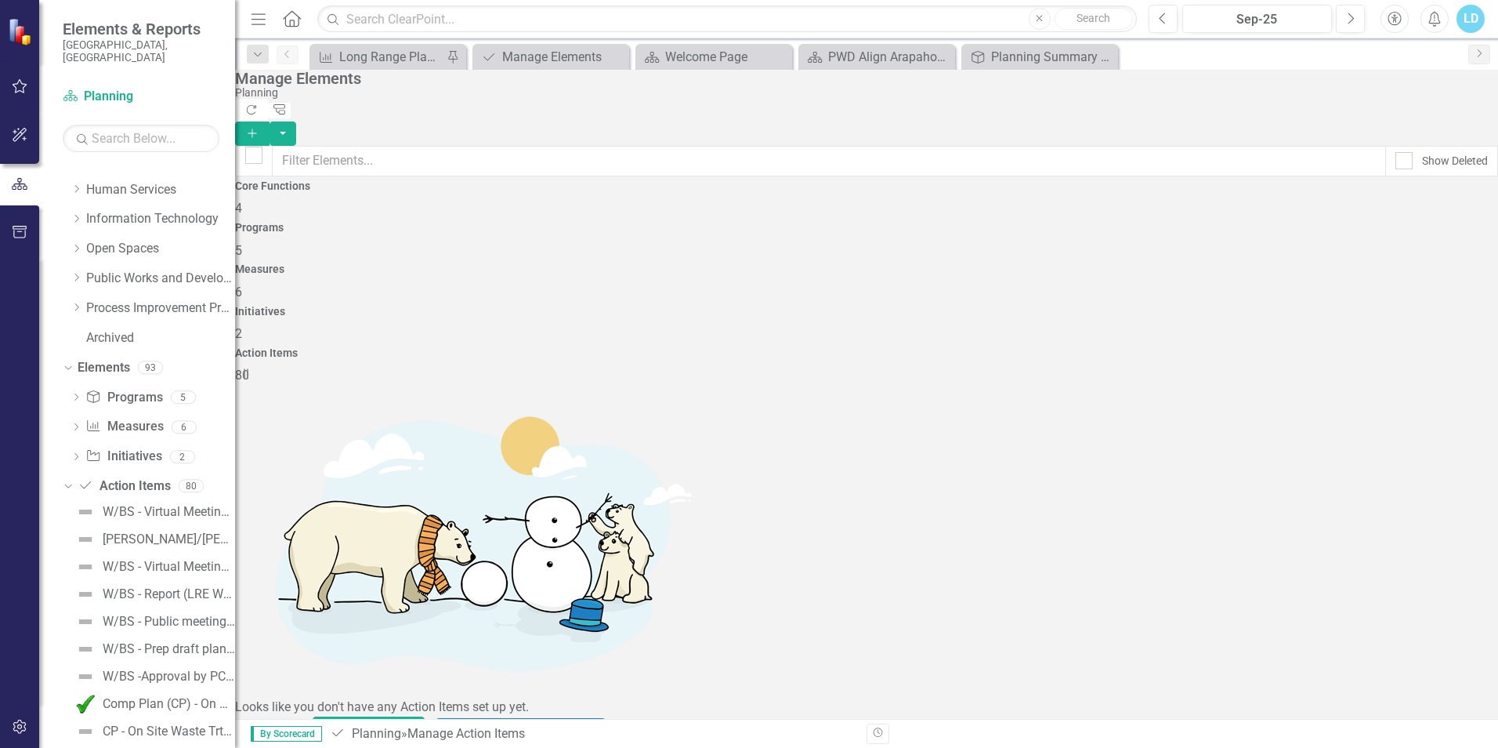
scroll to position [3514, 0]
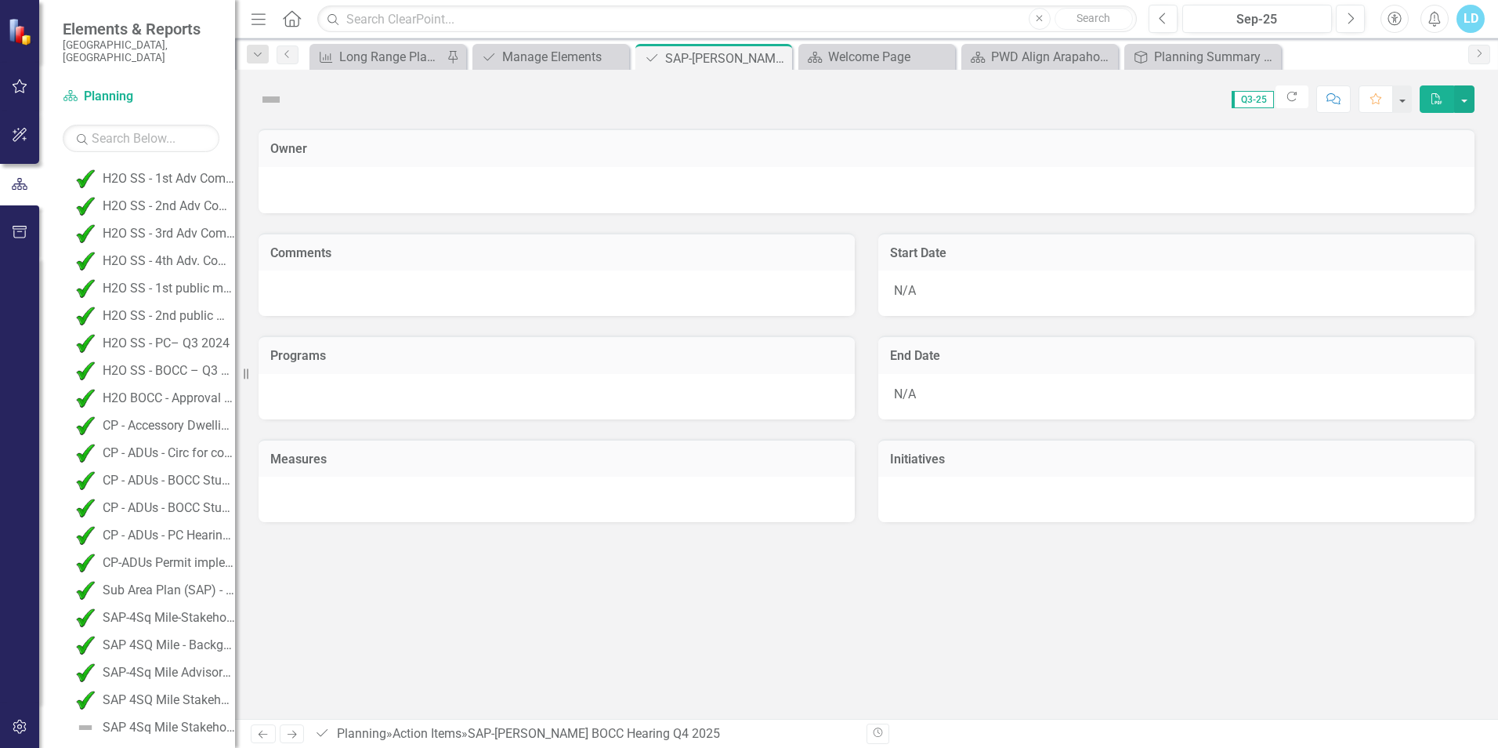
click at [486, 690] on div "Owner Comments Programs Measures Start Date N/A End Date N/A Initiatives" at bounding box center [866, 424] width 1263 height 590
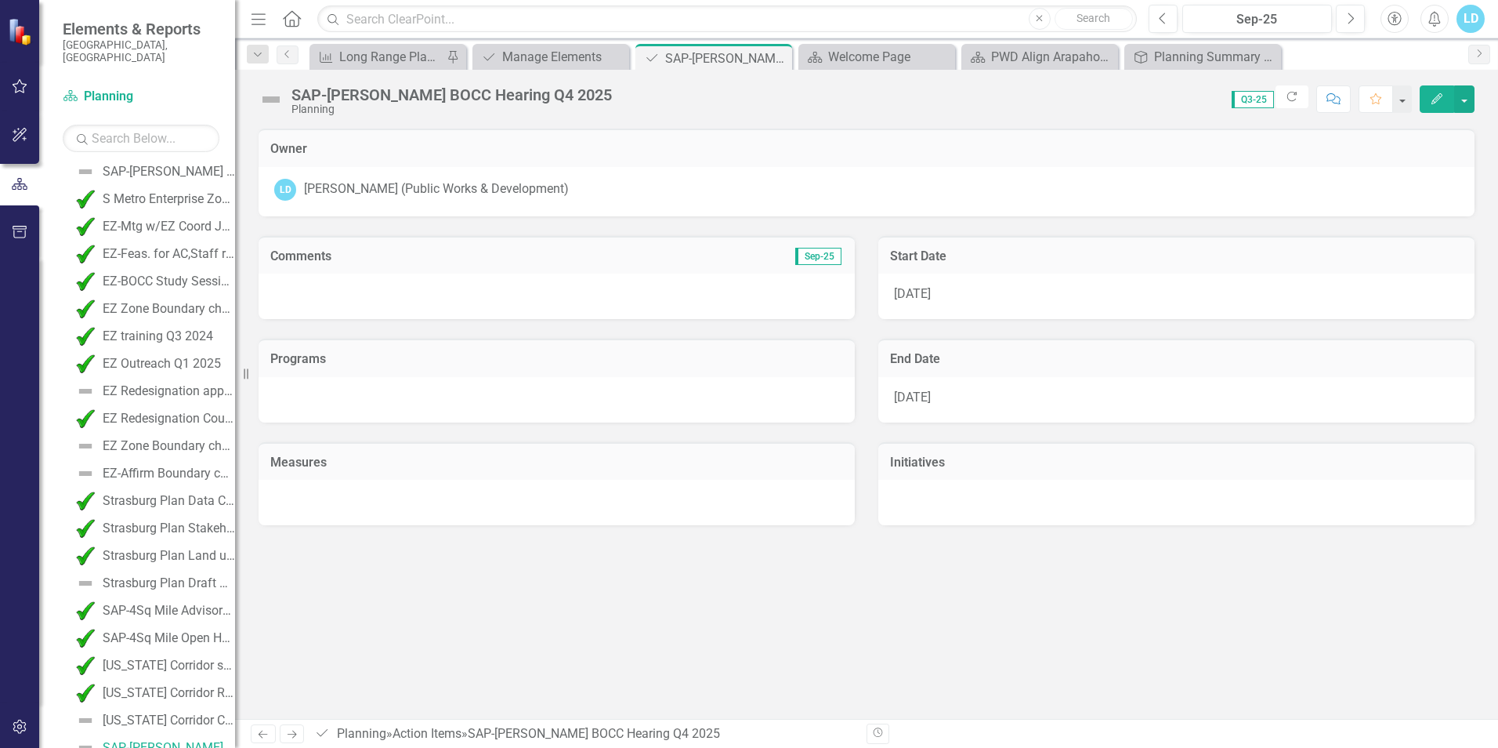
click at [1441, 104] on button "Edit" at bounding box center [1437, 98] width 34 height 27
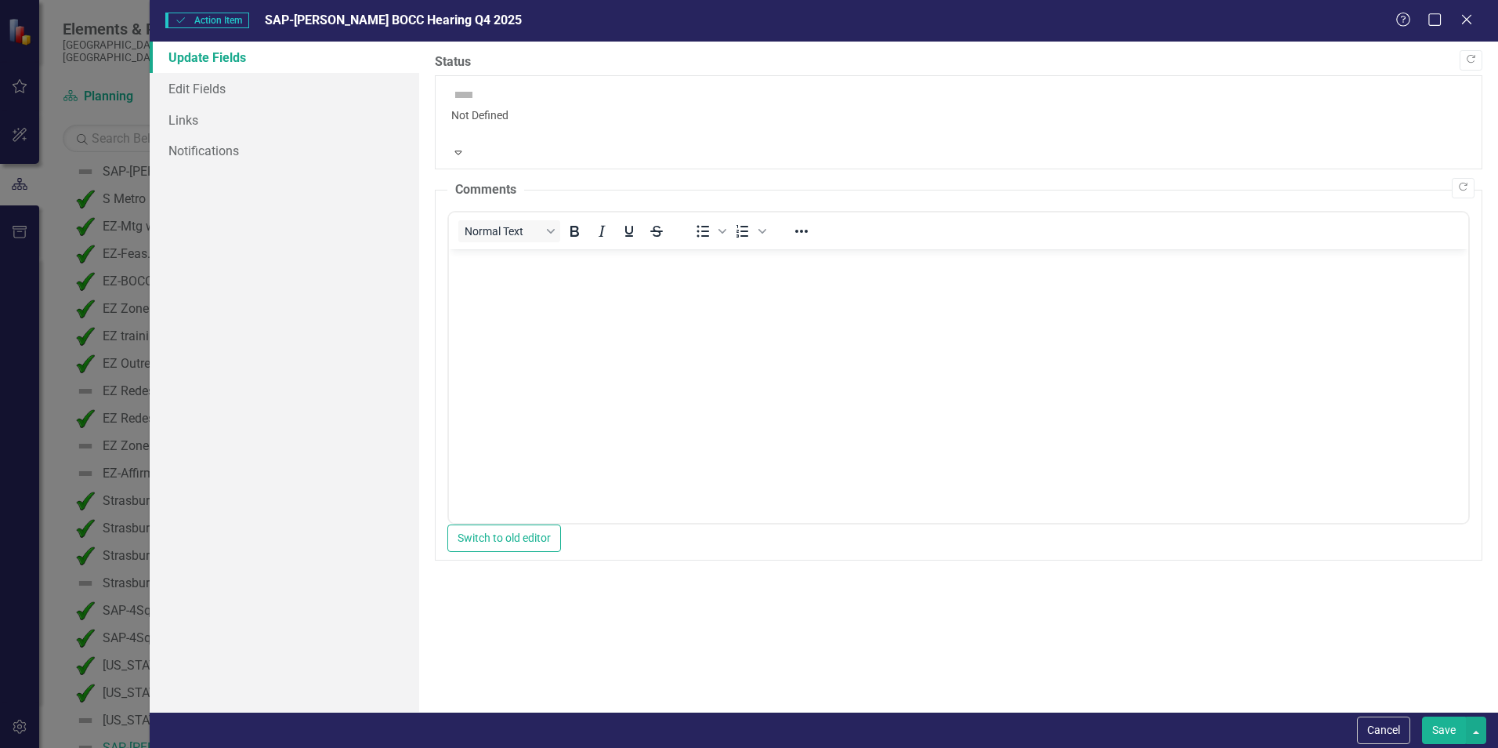
scroll to position [0, 0]
click at [219, 122] on link "Links" at bounding box center [285, 119] width 270 height 31
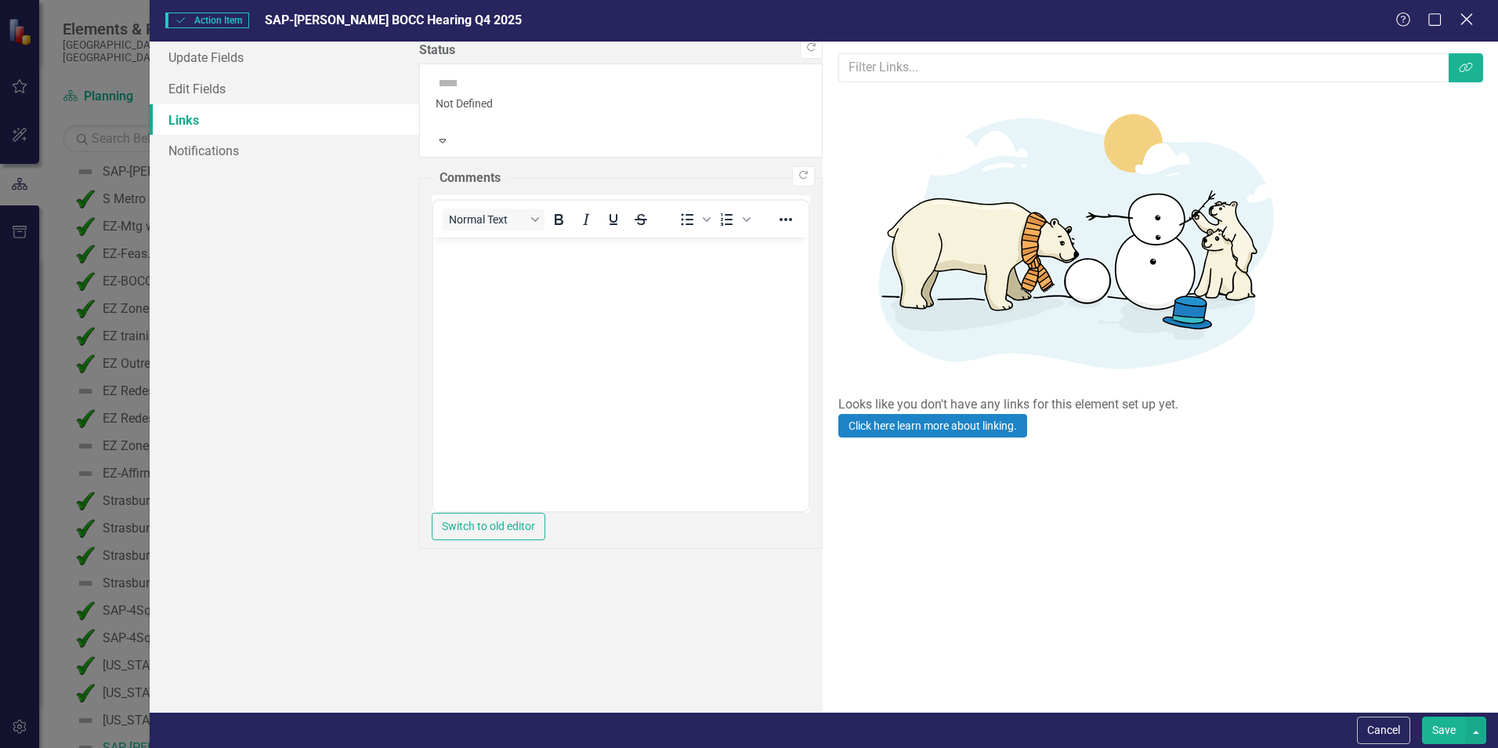
click at [1472, 20] on icon "Close" at bounding box center [1467, 19] width 20 height 15
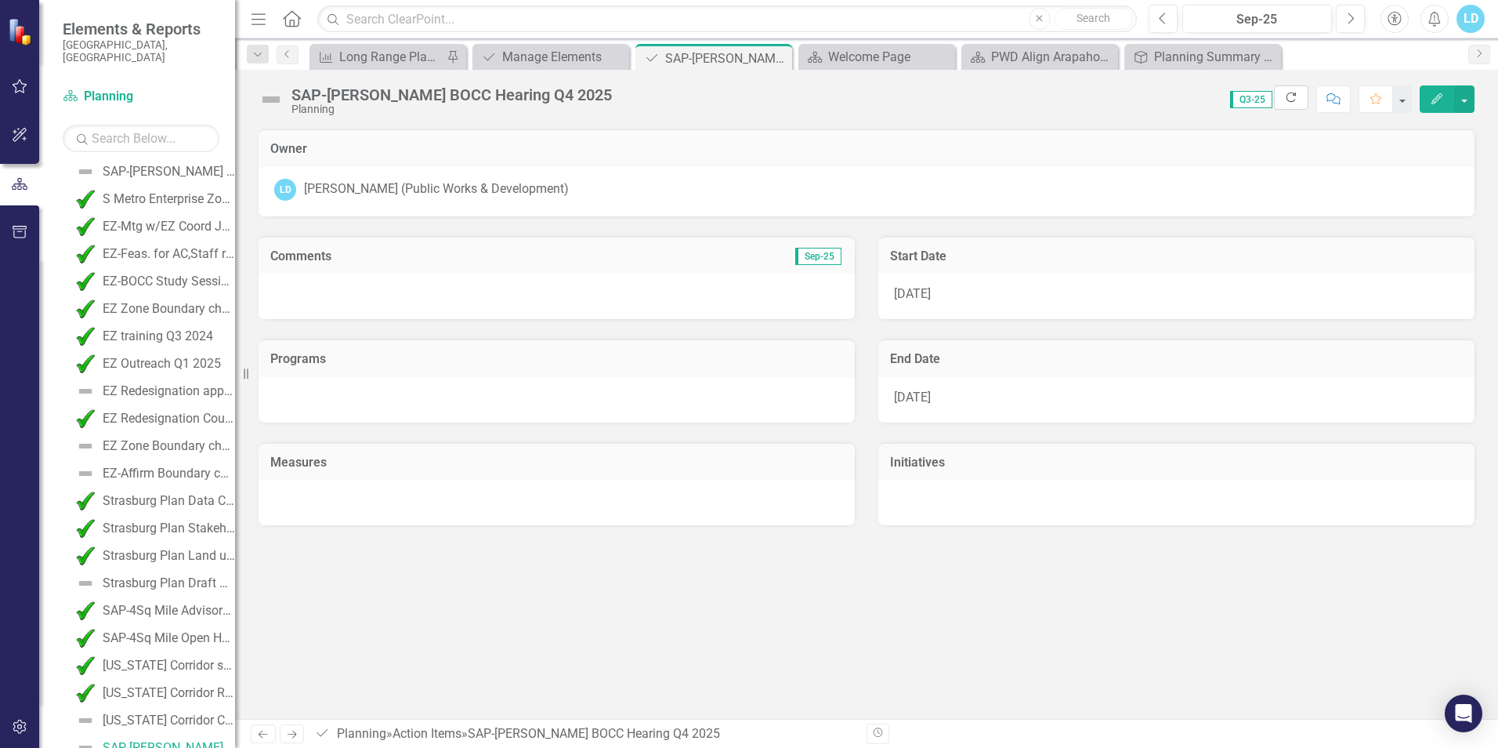
click at [1295, 103] on icon "Refresh" at bounding box center [1291, 97] width 14 height 11
click at [550, 51] on div "Manage Elements" at bounding box center [553, 57] width 103 height 20
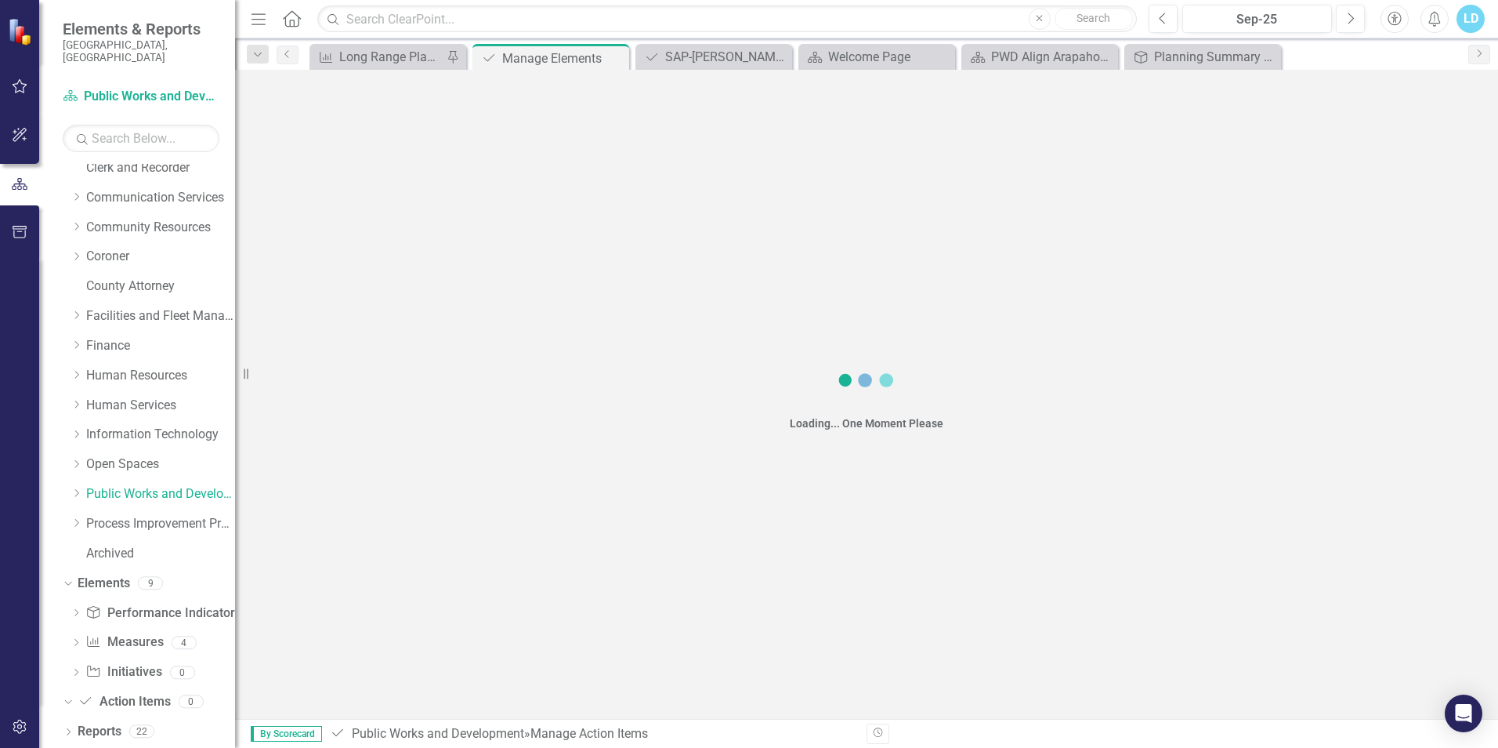
scroll to position [85, 0]
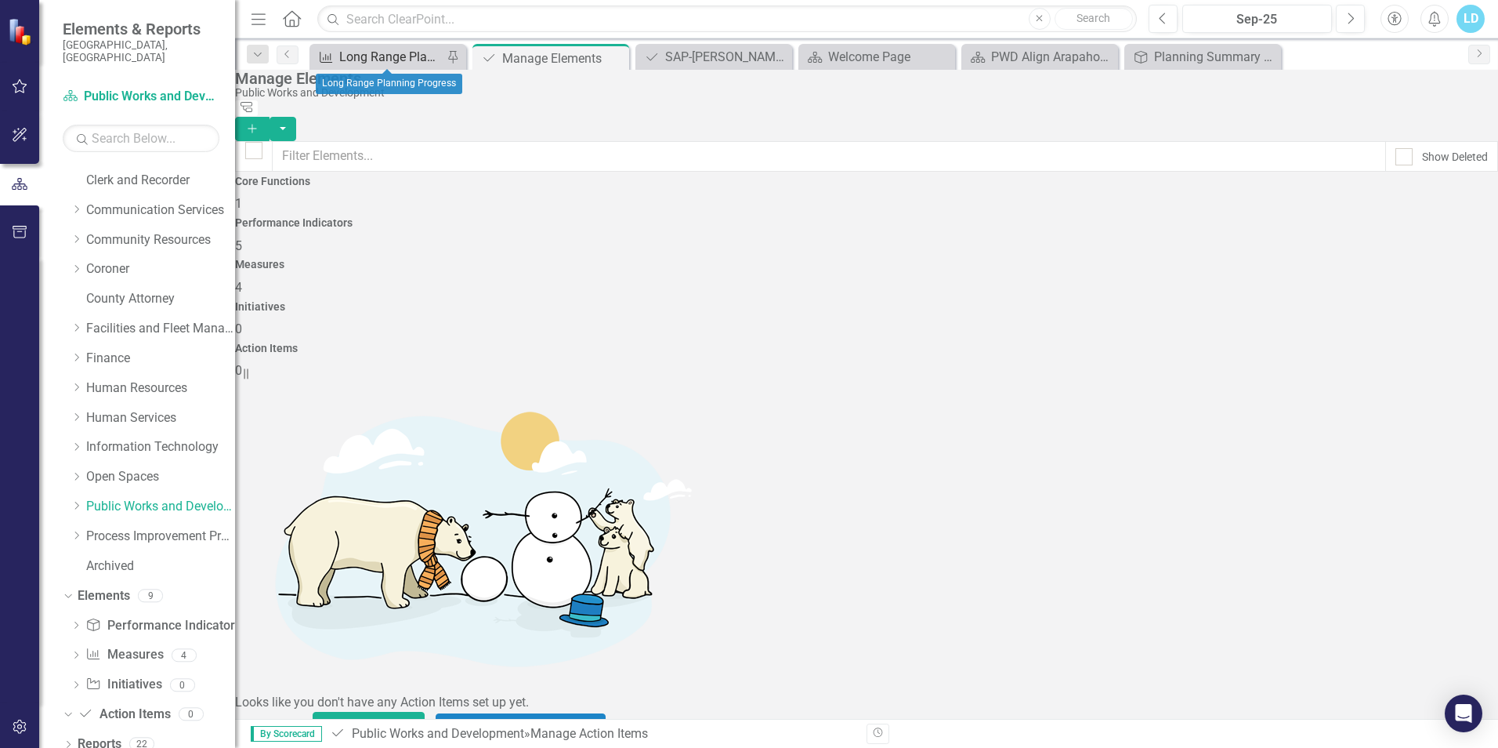
click at [360, 59] on div "Long Range Planning Progress" at bounding box center [390, 57] width 103 height 20
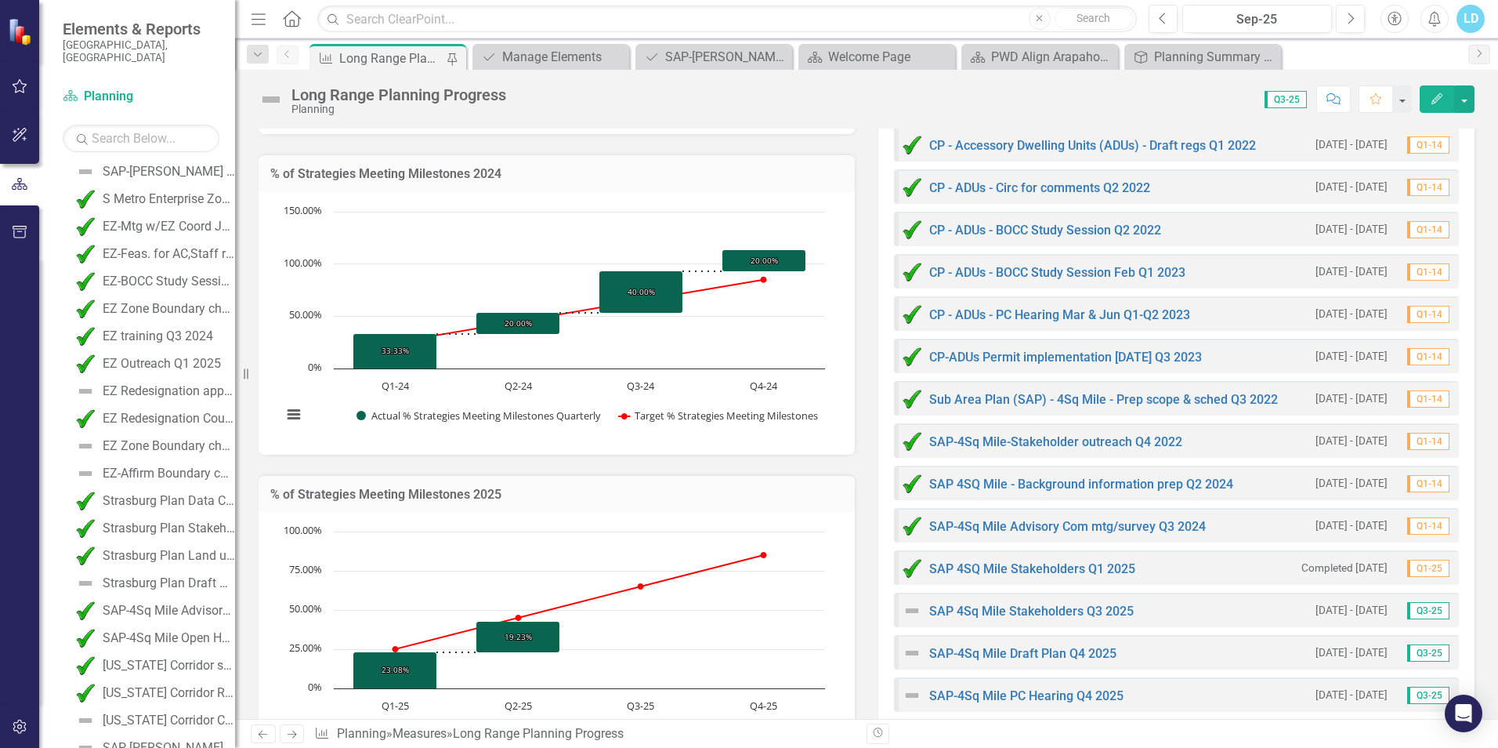
scroll to position [1724, 0]
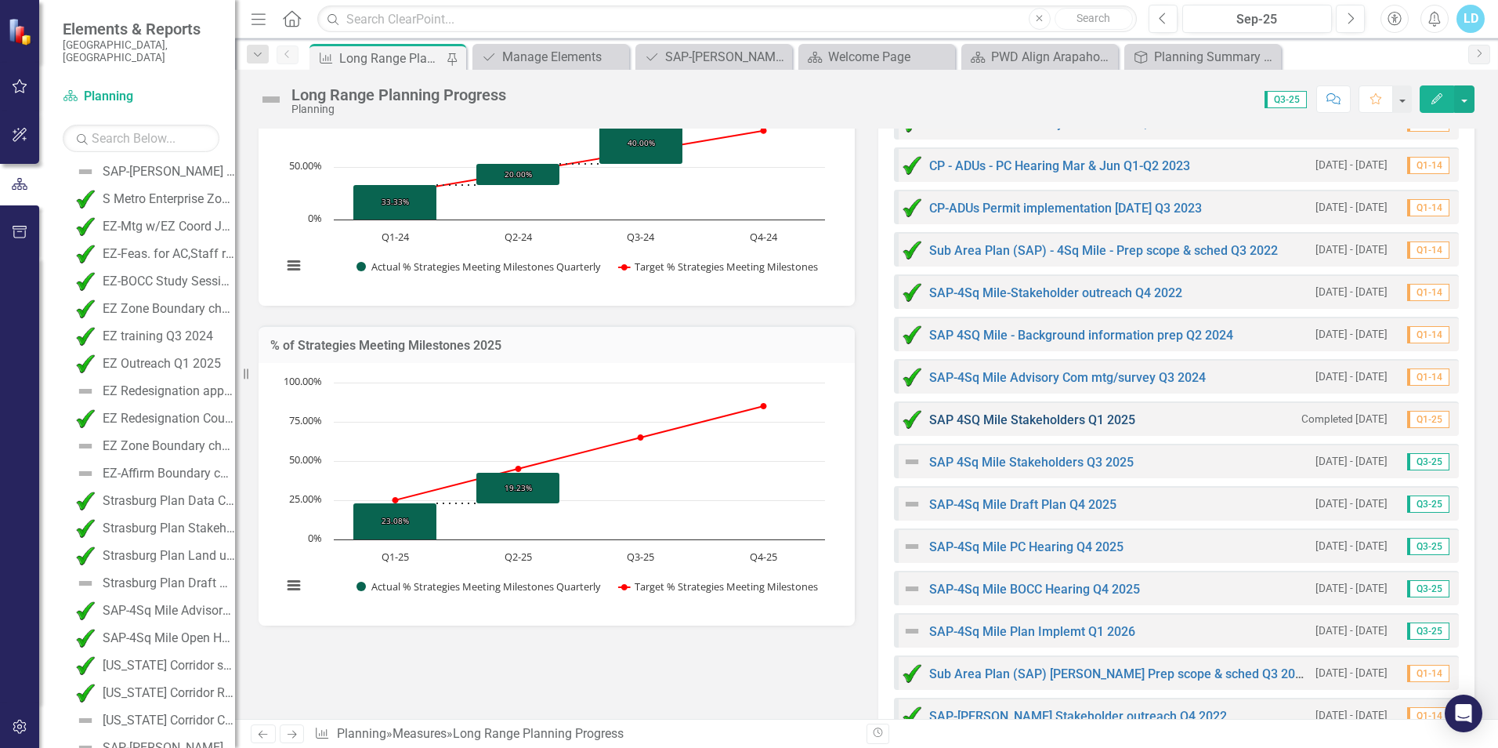
click at [1055, 419] on link "SAP 4SQ Mile Stakeholders Q1 2025" at bounding box center [1032, 419] width 206 height 15
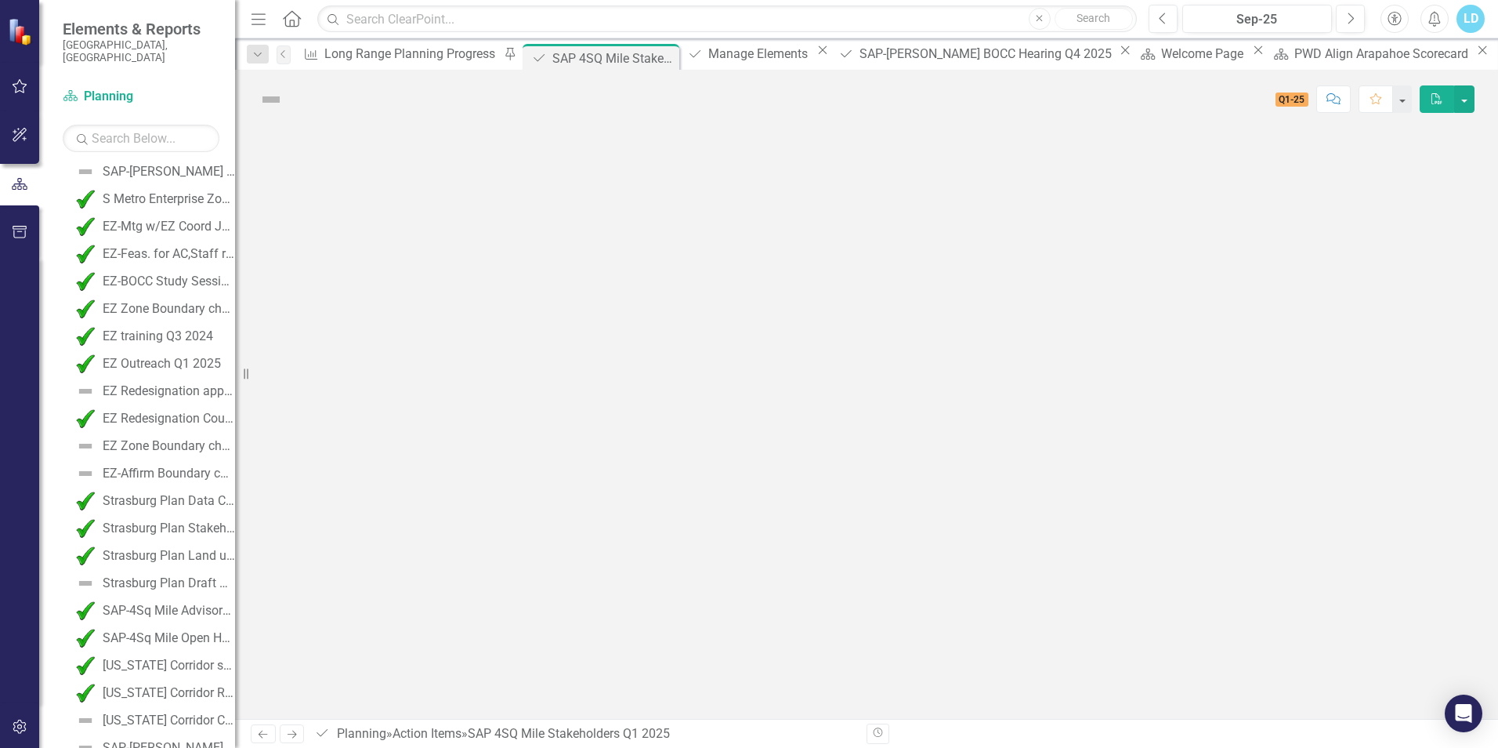
click at [1055, 419] on div at bounding box center [866, 424] width 1263 height 590
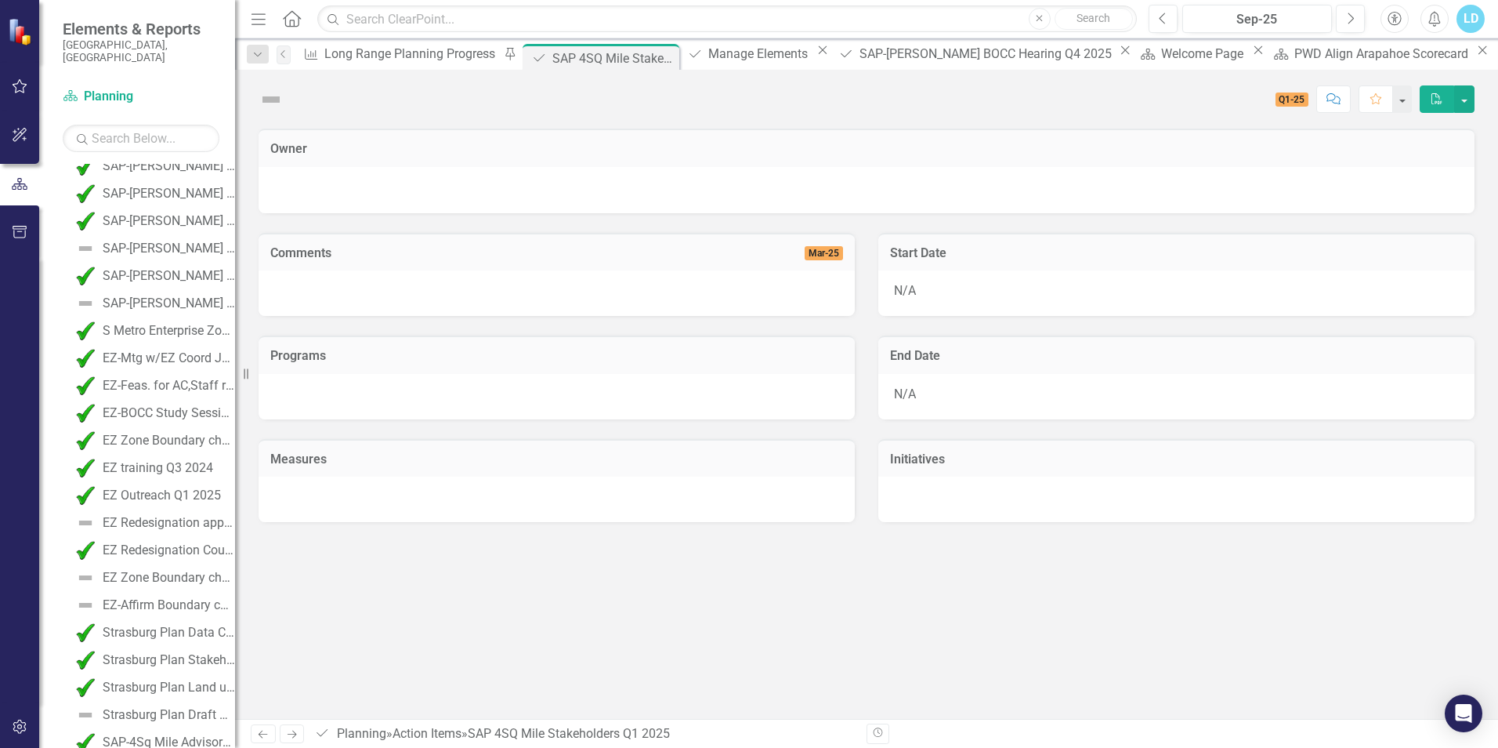
scroll to position [1312, 0]
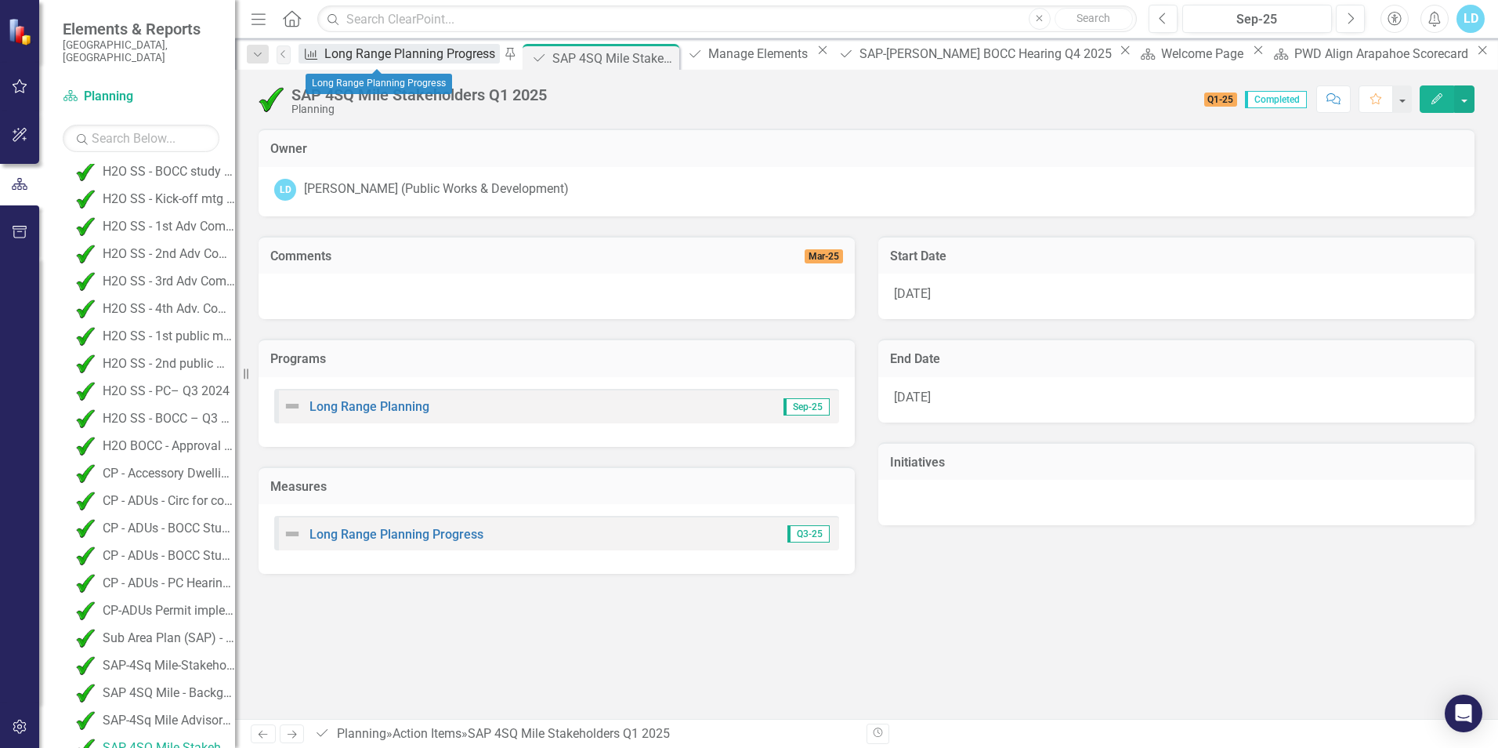
click at [403, 57] on div "Long Range Planning Progress" at bounding box center [412, 54] width 176 height 20
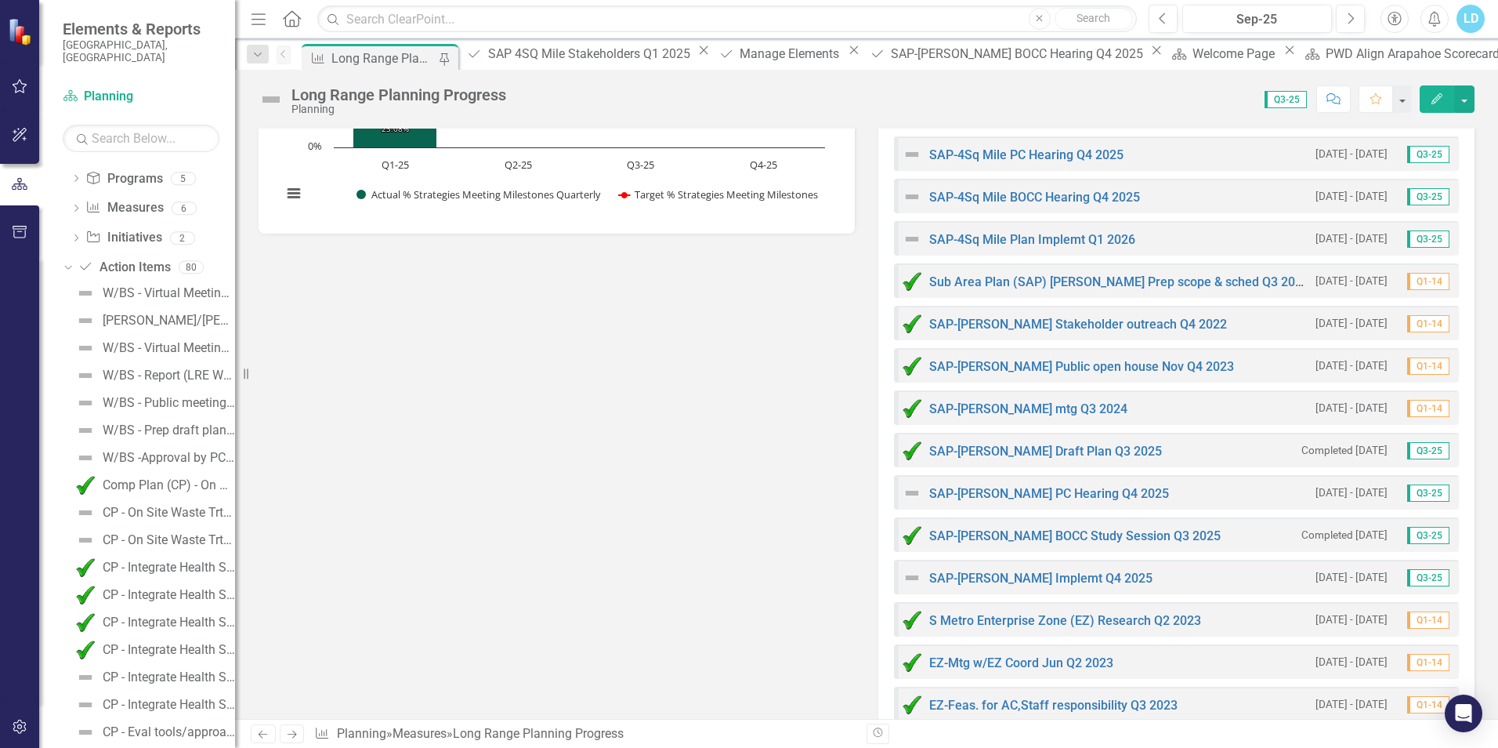
scroll to position [293, 0]
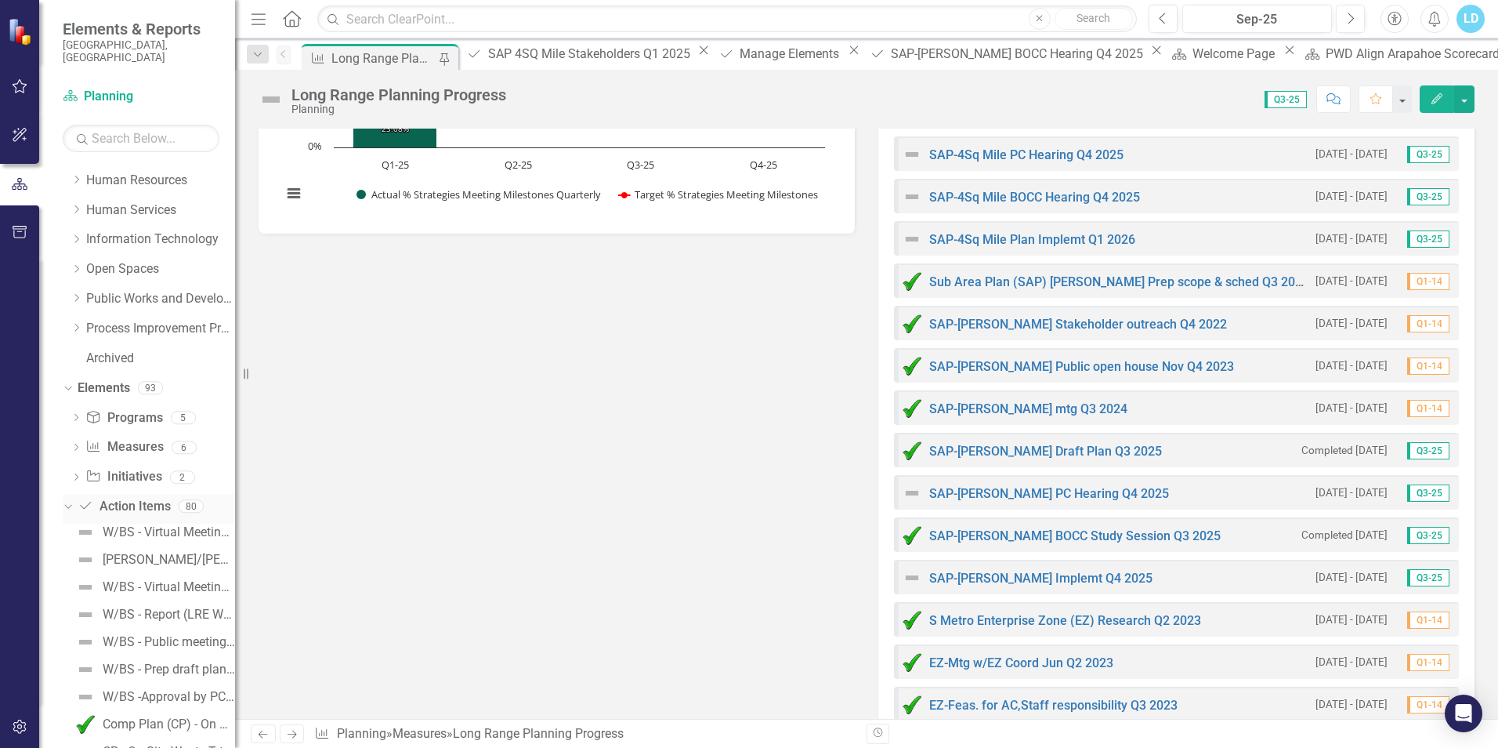
click at [131, 498] on link "Action Item Action Items" at bounding box center [124, 507] width 92 height 18
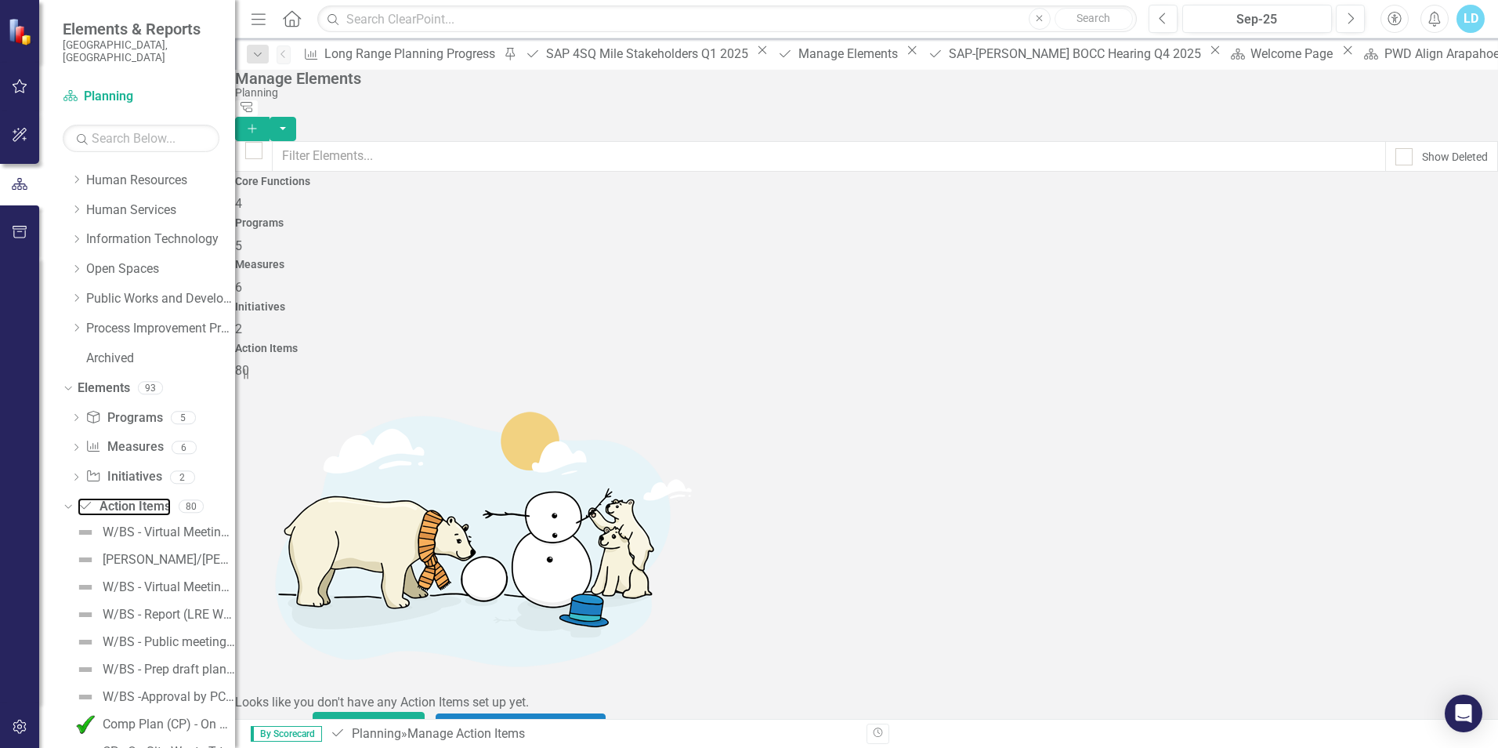
scroll to position [2664, 0]
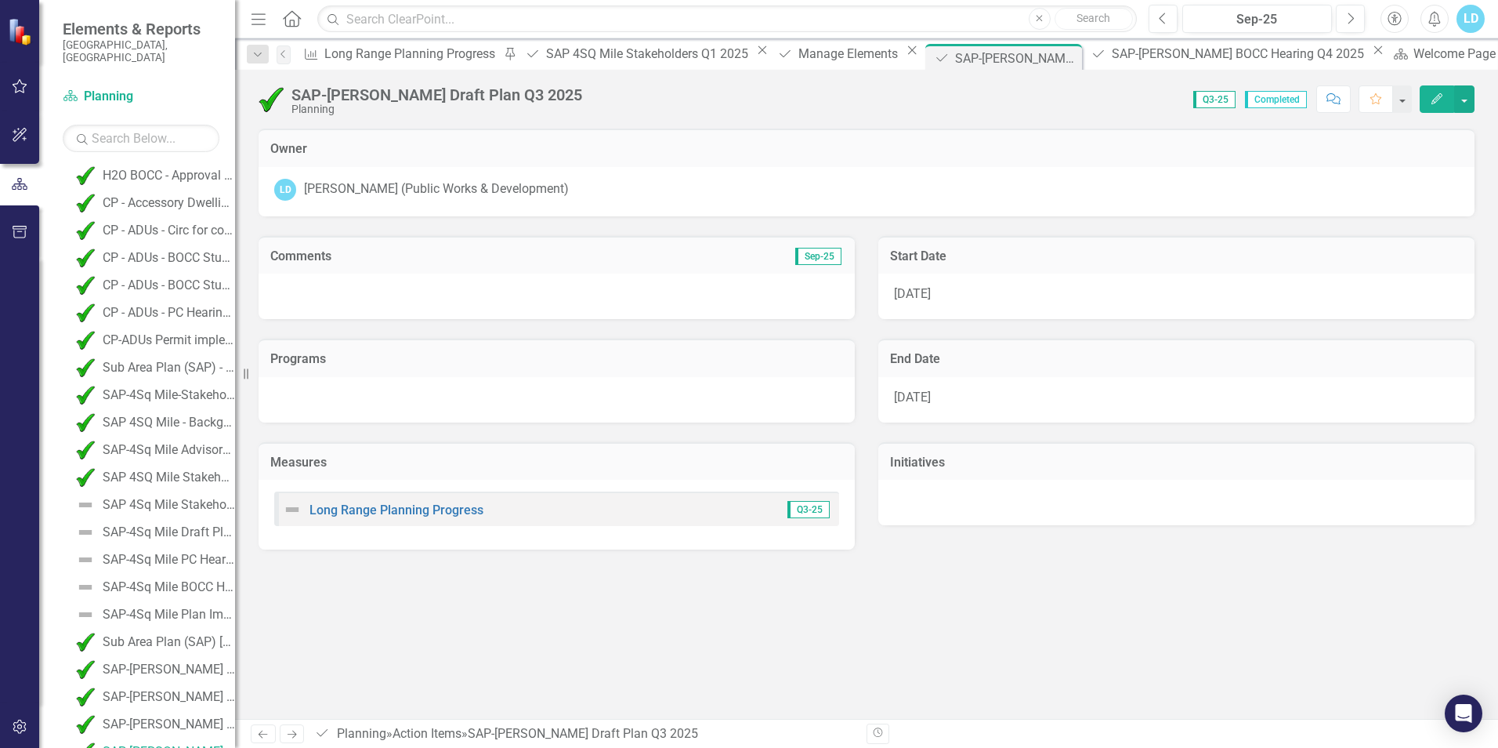
scroll to position [1586, 0]
click at [769, 397] on div at bounding box center [557, 399] width 596 height 45
click at [1440, 104] on button "Edit" at bounding box center [1437, 98] width 34 height 27
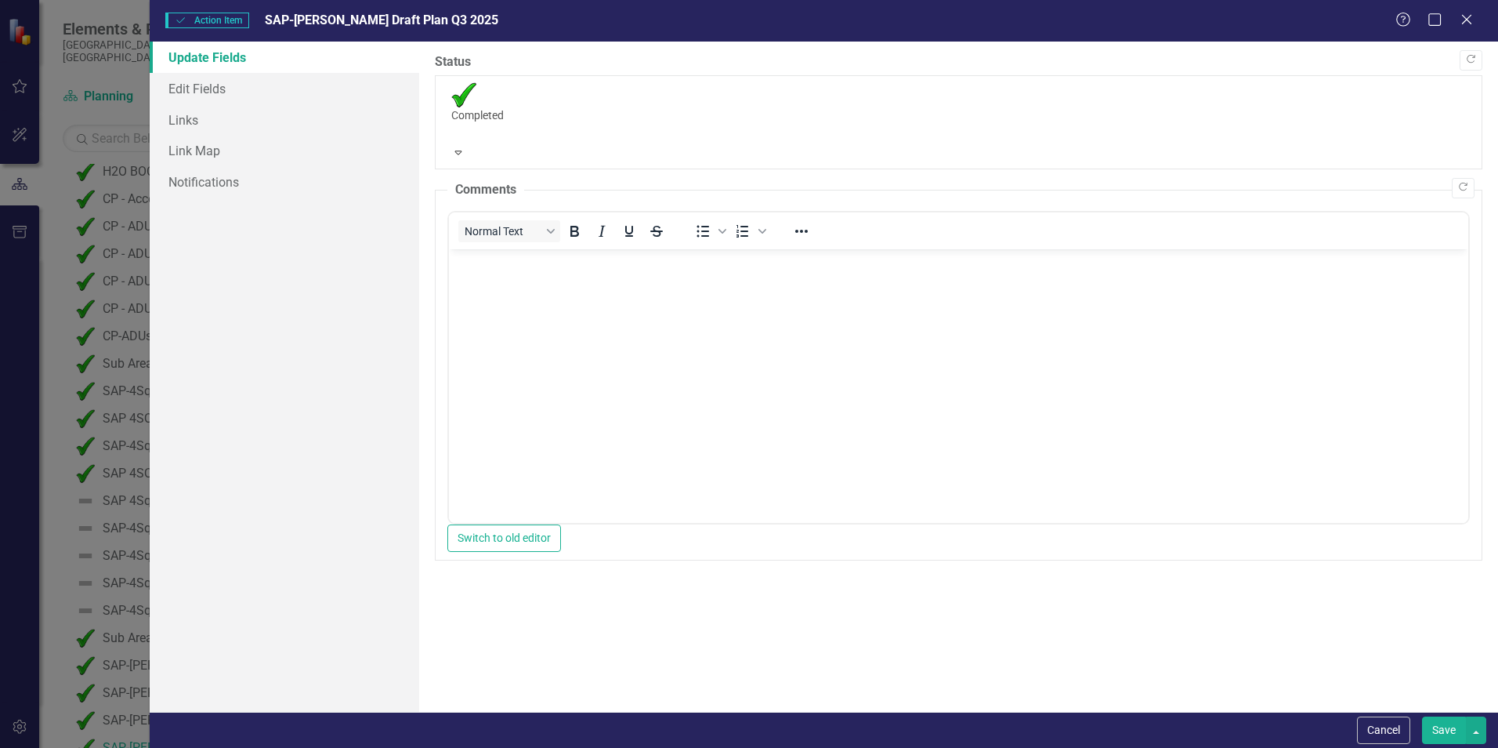
scroll to position [0, 0]
click at [210, 92] on link "Edit Fields" at bounding box center [285, 88] width 270 height 31
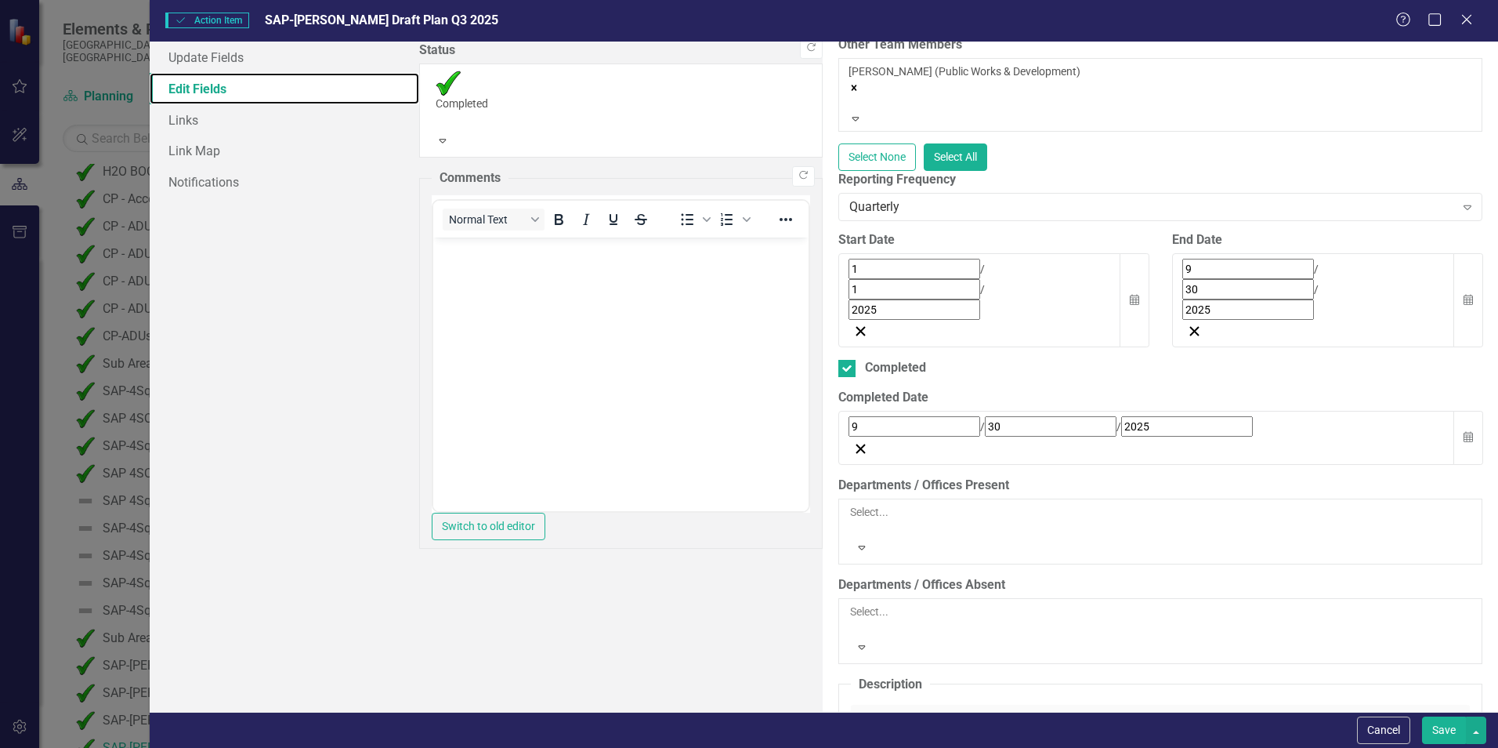
scroll to position [219, 0]
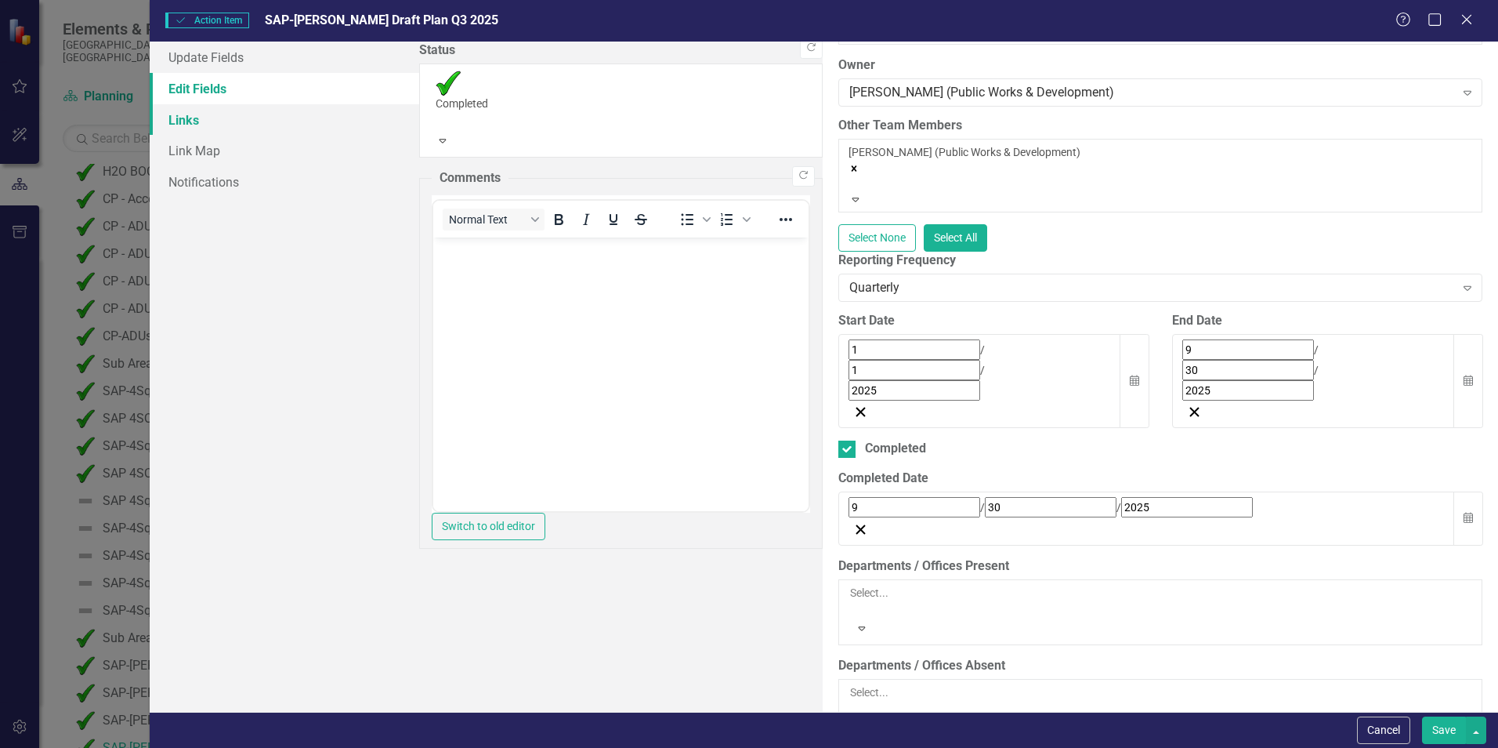
click at [172, 122] on link "Links" at bounding box center [285, 119] width 270 height 31
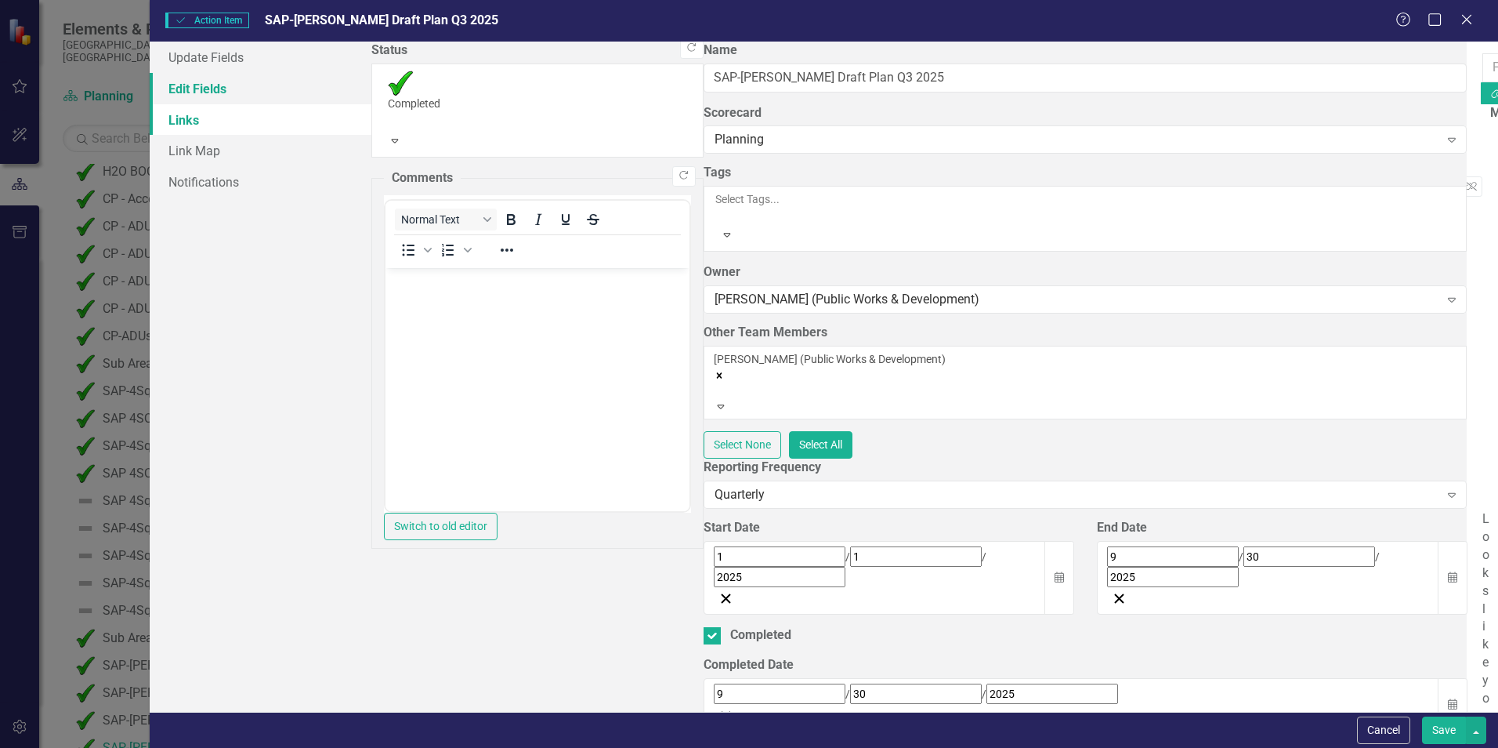
click at [218, 92] on link "Edit Fields" at bounding box center [261, 88] width 222 height 31
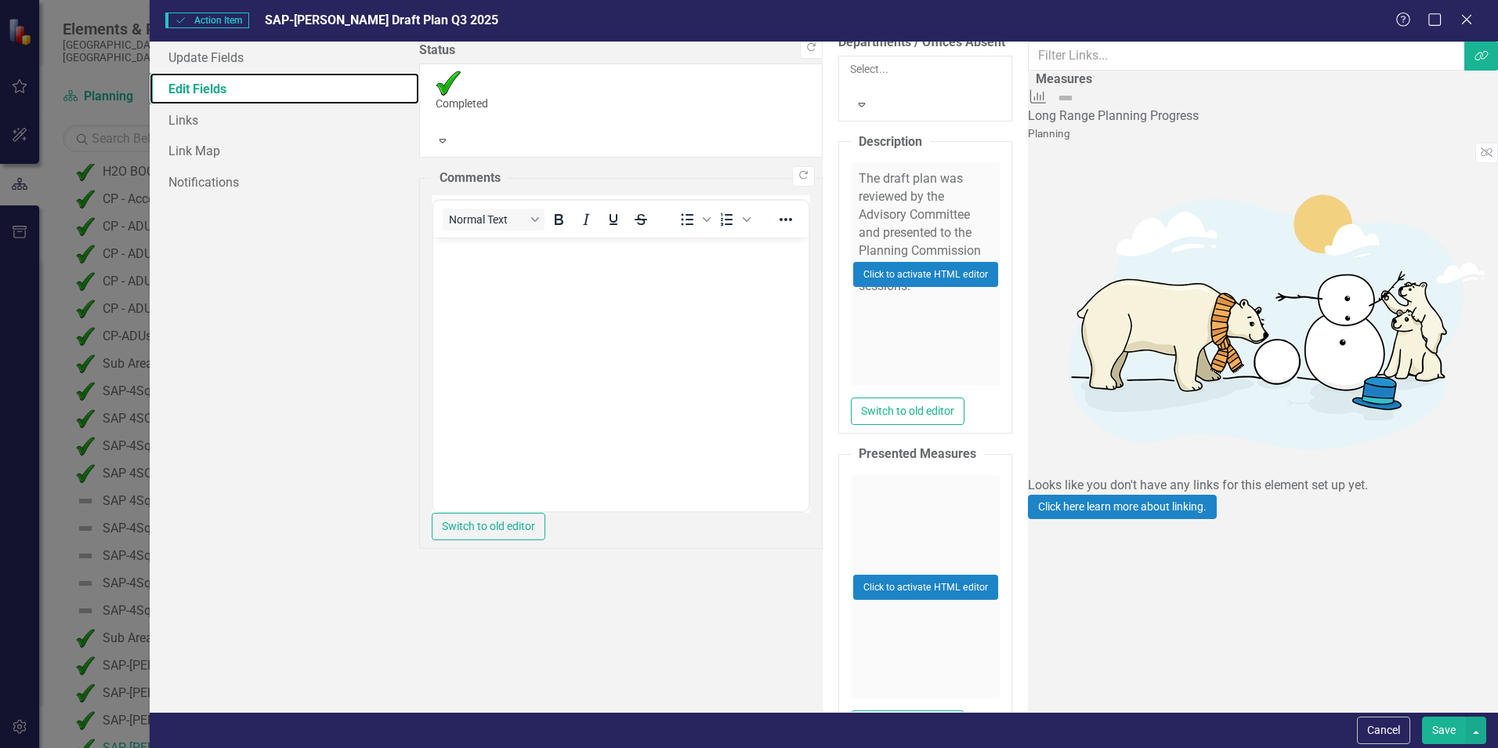
scroll to position [1002, 0]
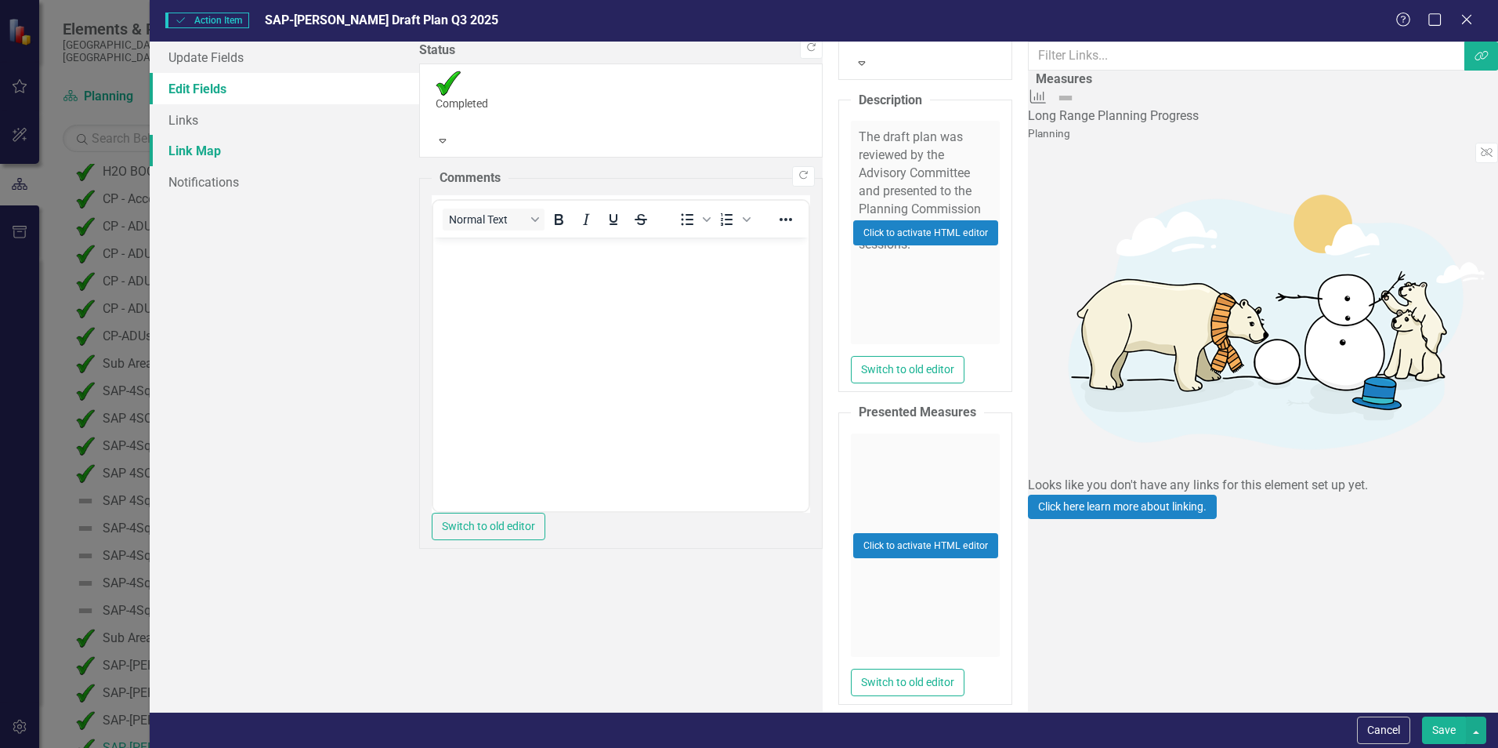
click at [190, 143] on link "Link Map" at bounding box center [285, 150] width 270 height 31
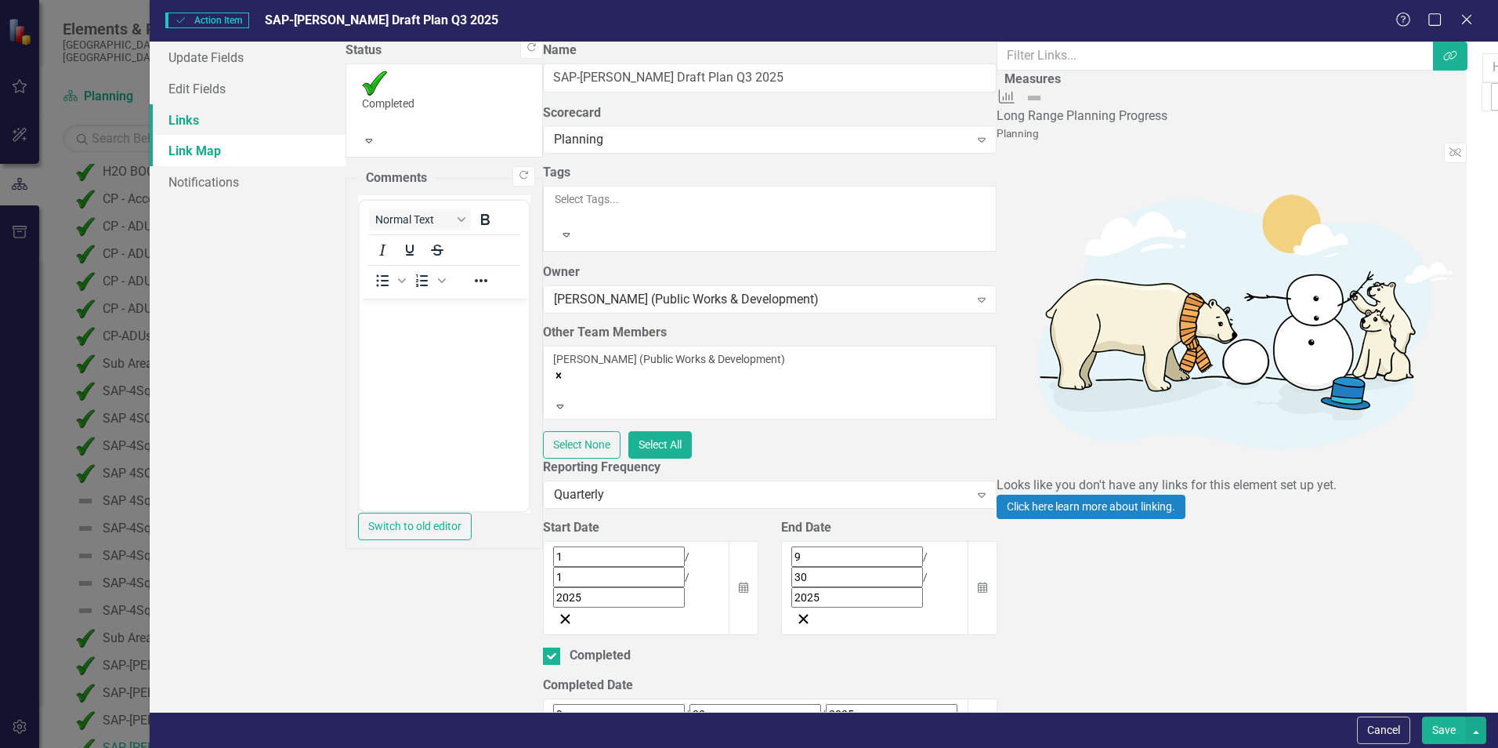
click at [189, 121] on link "Links" at bounding box center [248, 119] width 196 height 31
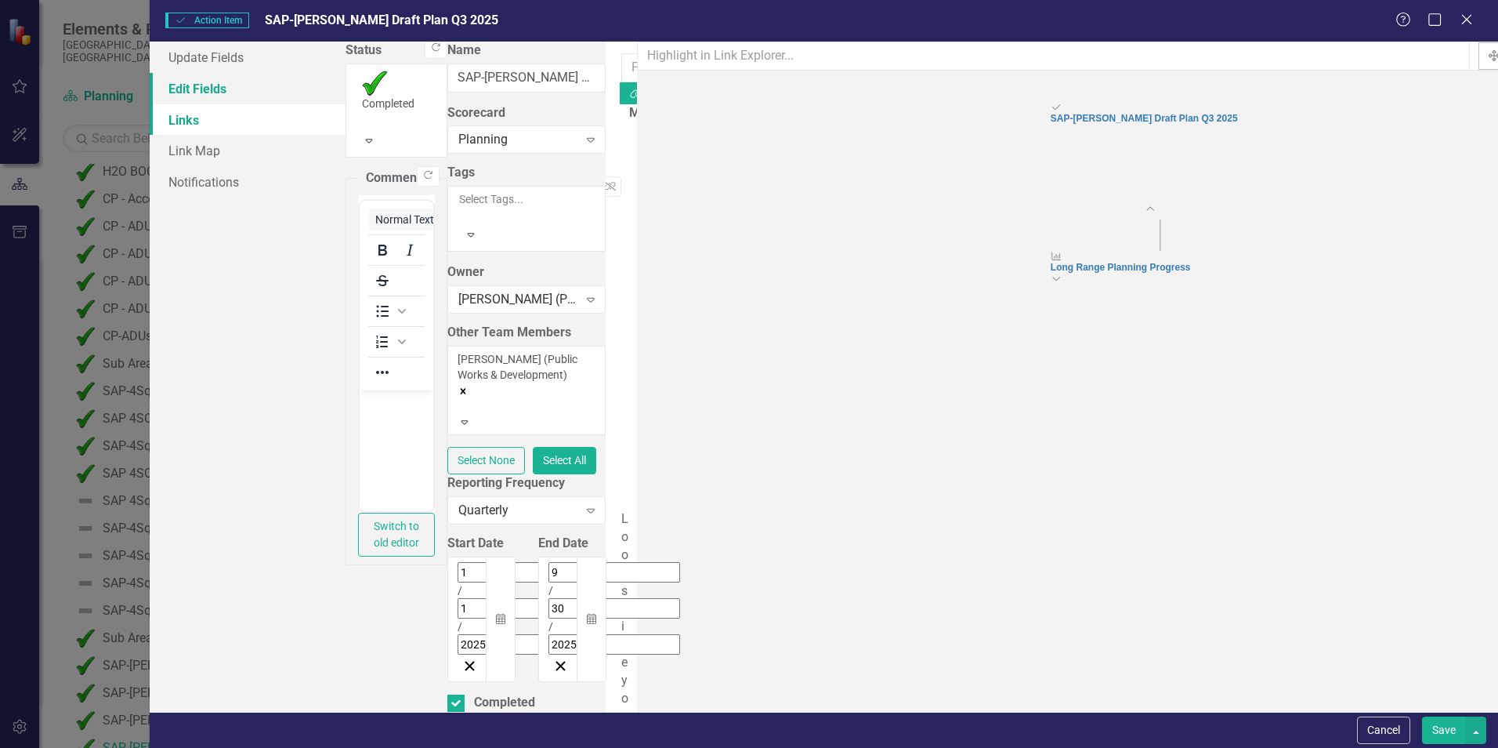
click at [221, 91] on link "Edit Fields" at bounding box center [248, 88] width 196 height 31
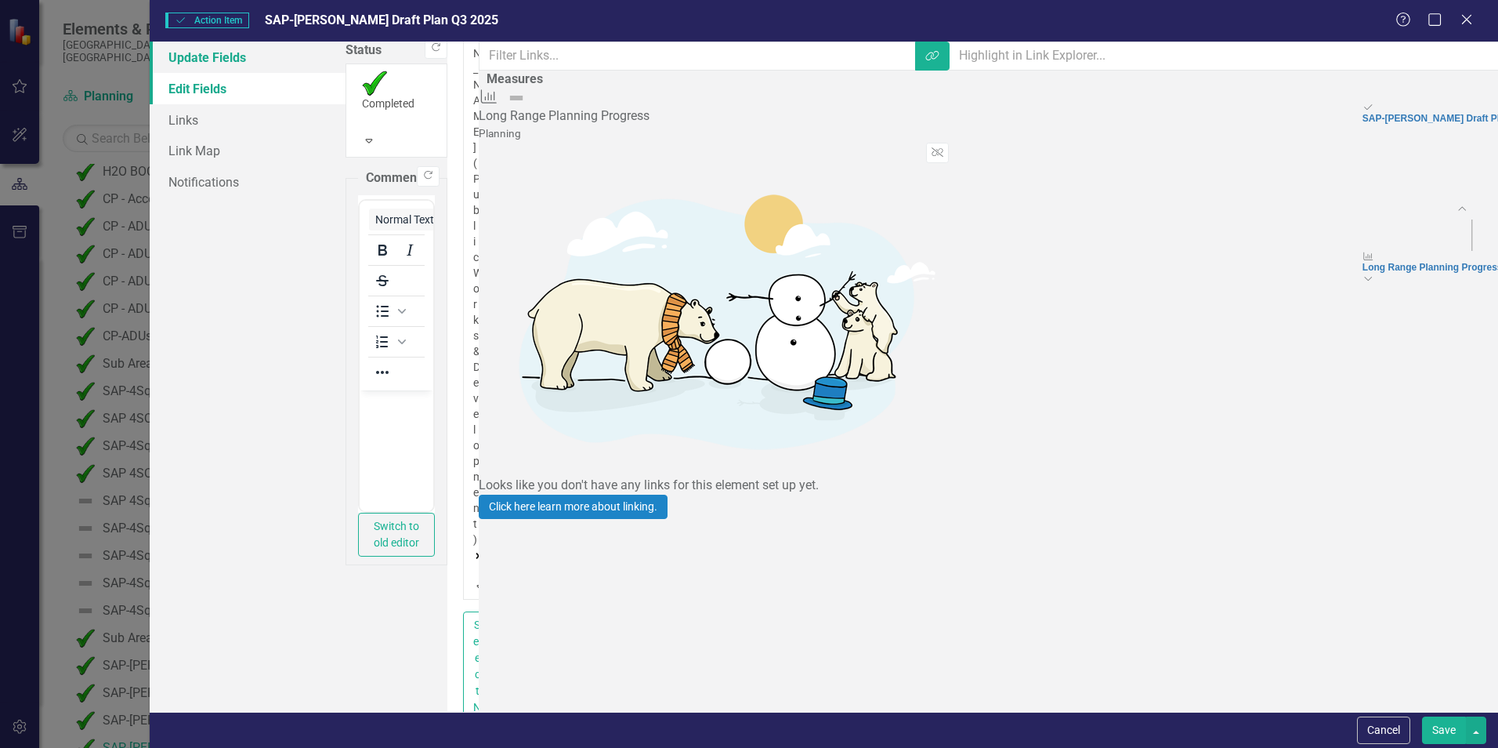
click at [230, 58] on link "Update Fields" at bounding box center [248, 57] width 196 height 31
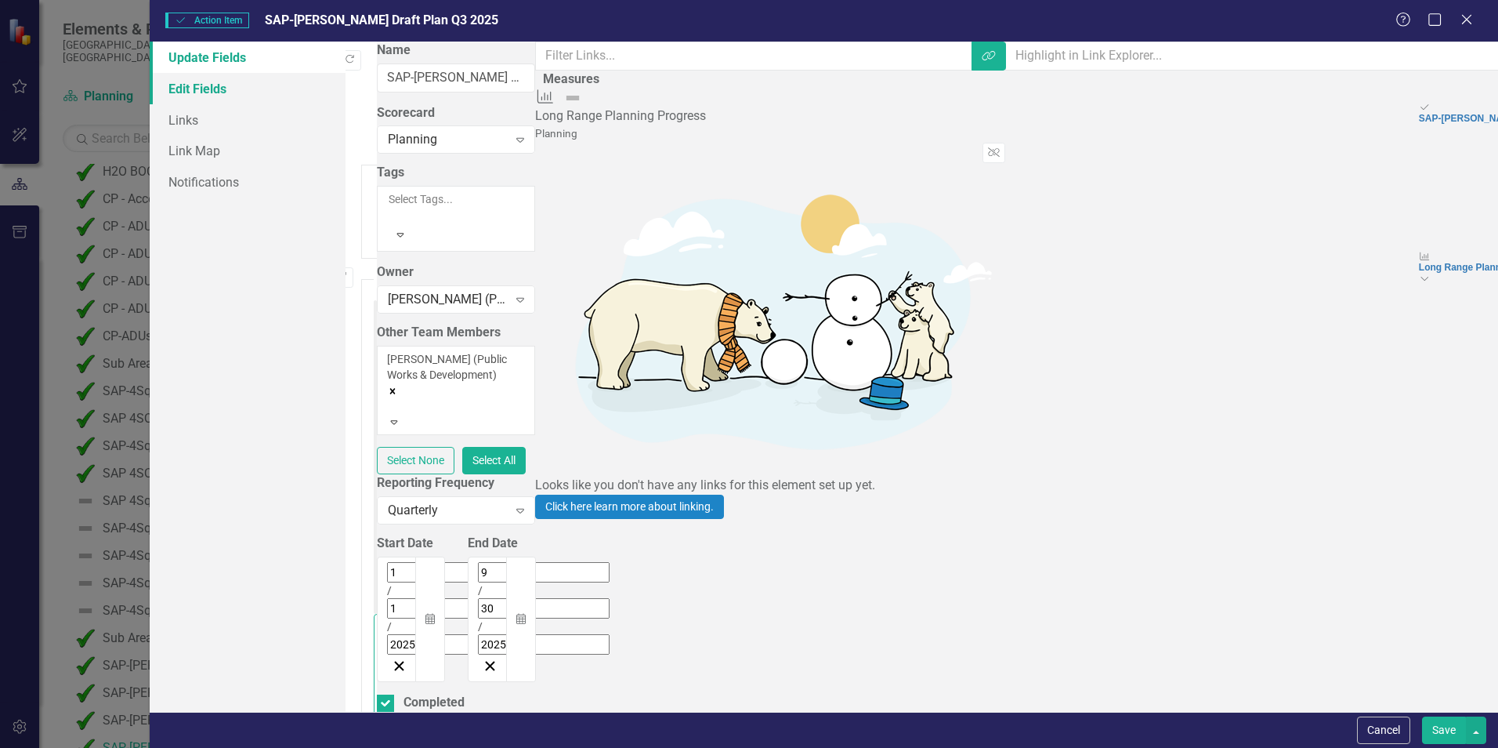
click at [221, 90] on link "Edit Fields" at bounding box center [248, 88] width 196 height 31
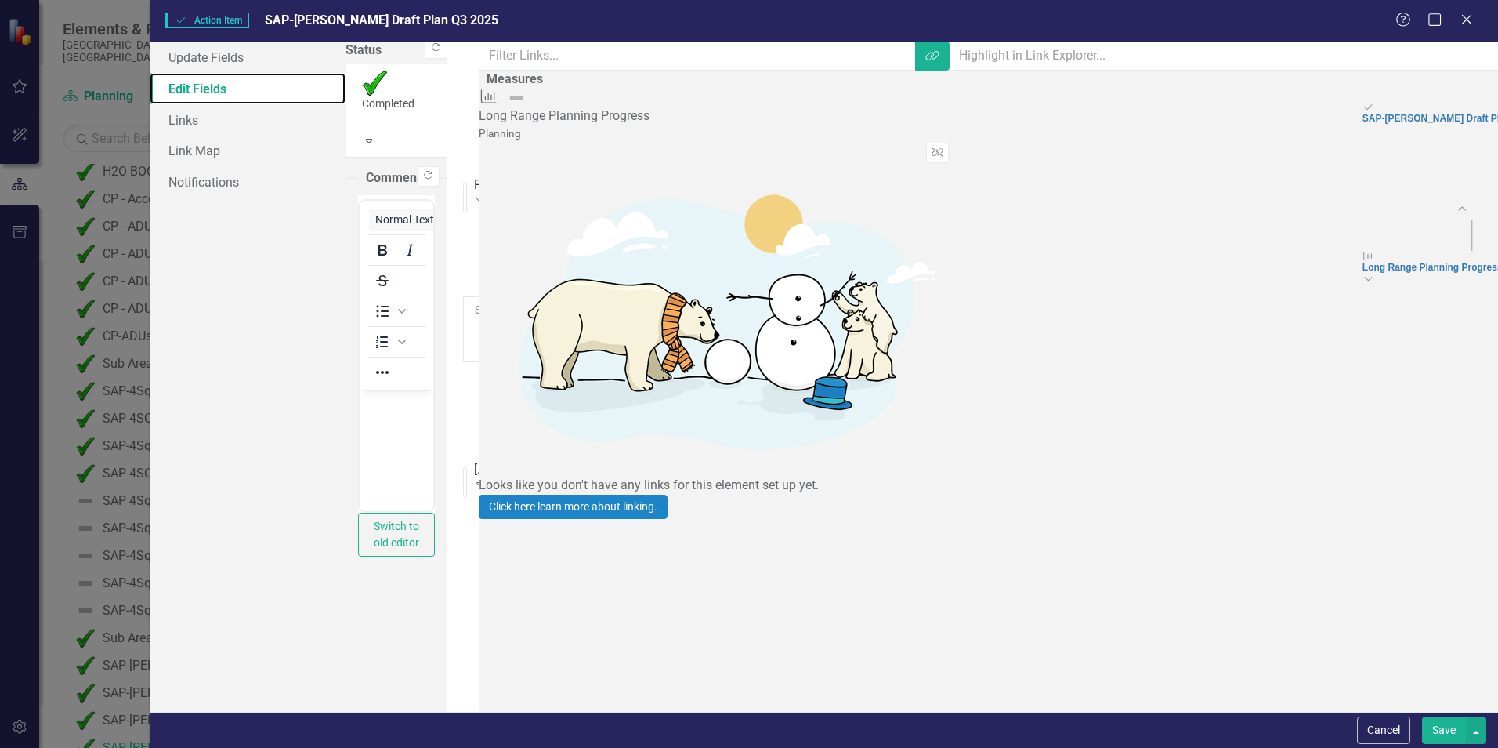
scroll to position [0, 0]
click at [1440, 730] on button "Save" at bounding box center [1444, 729] width 44 height 27
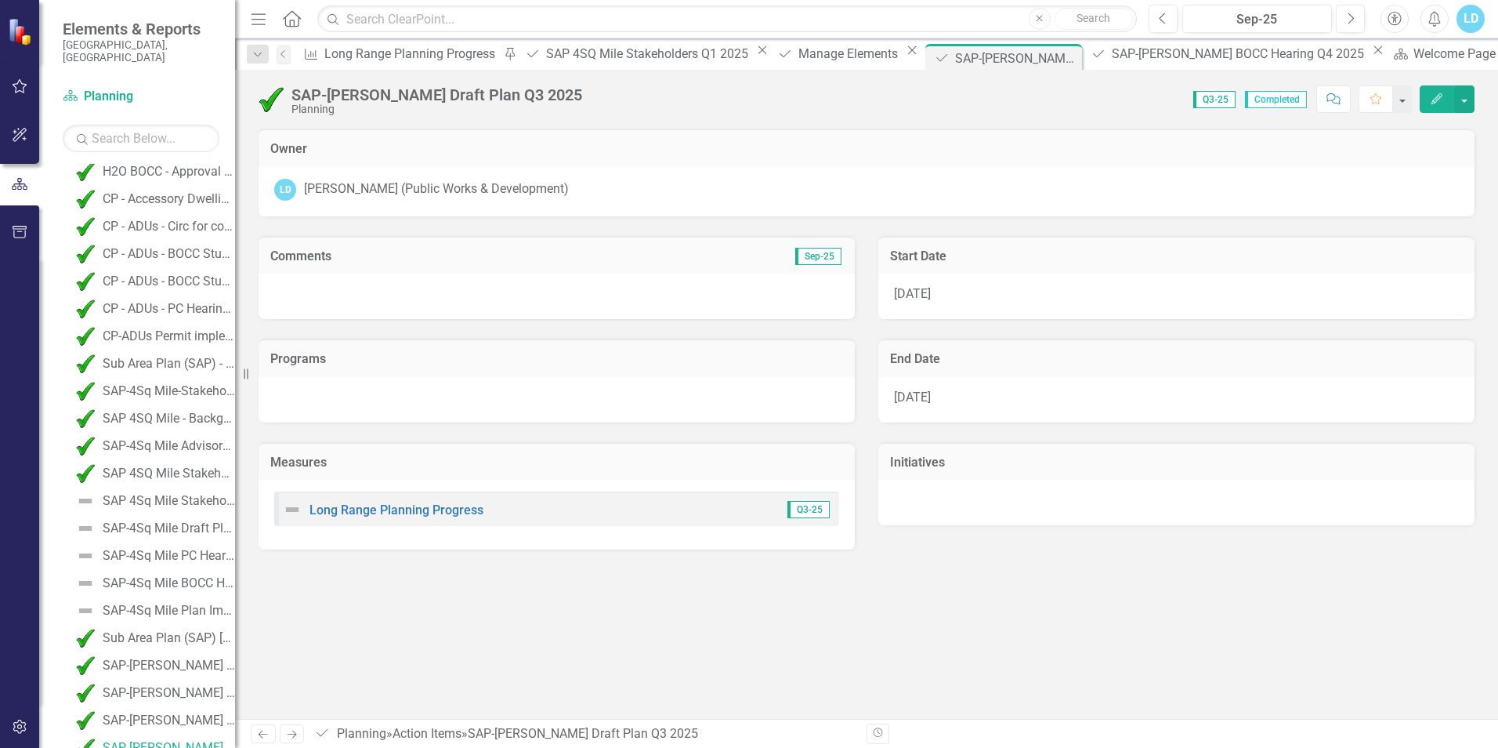
click at [698, 387] on div at bounding box center [557, 399] width 596 height 45
click at [799, 51] on div "Manage Elements" at bounding box center [851, 54] width 104 height 20
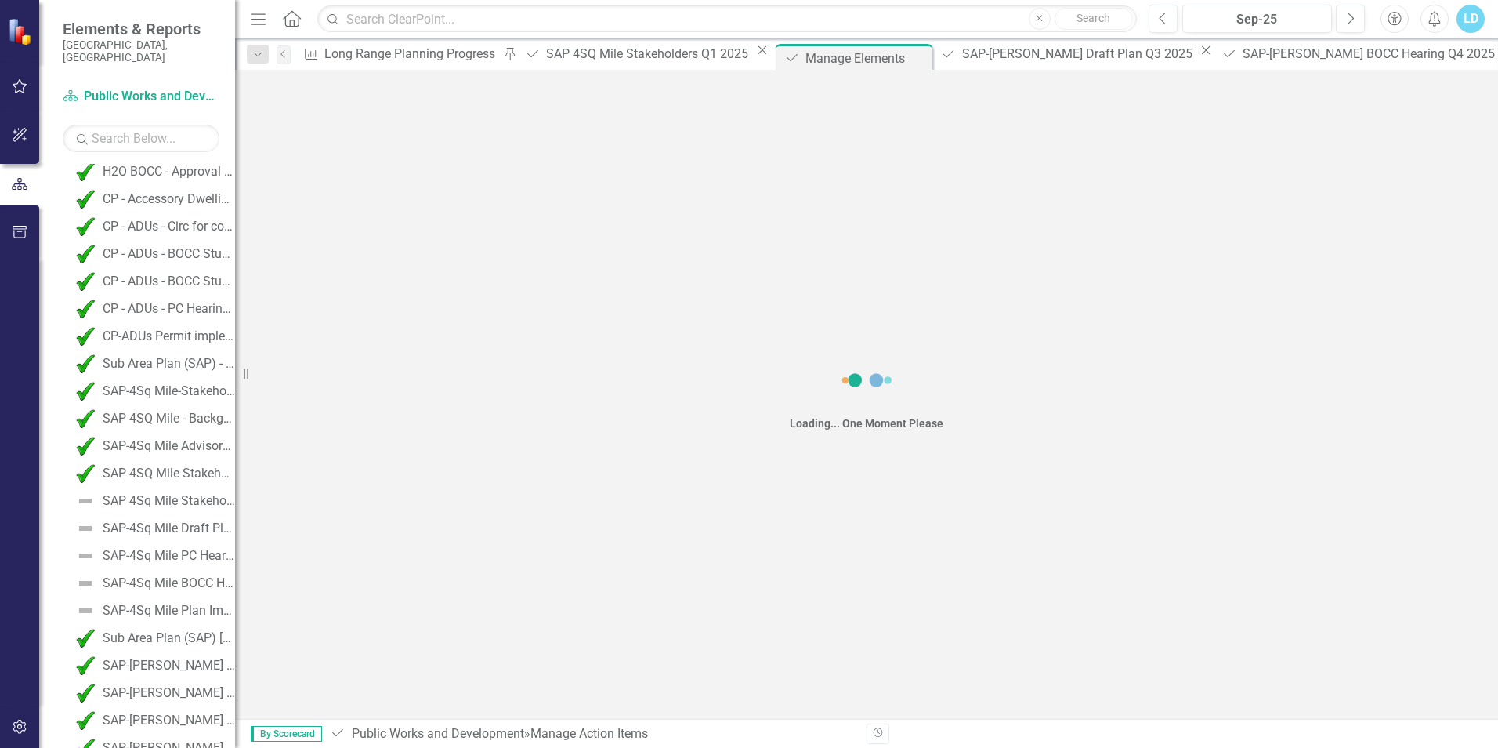
scroll to position [85, 0]
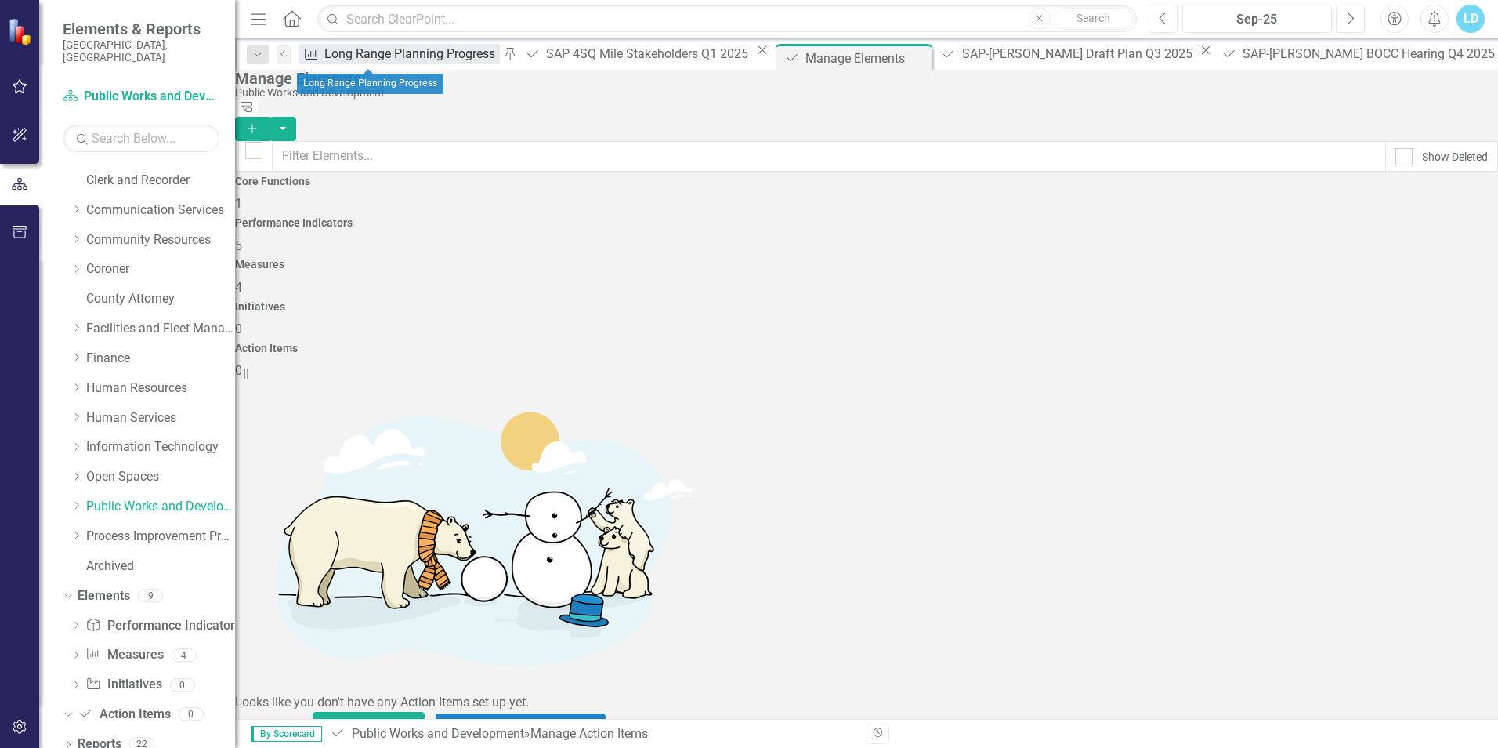
click at [385, 60] on div "Long Range Planning Progress" at bounding box center [412, 54] width 176 height 20
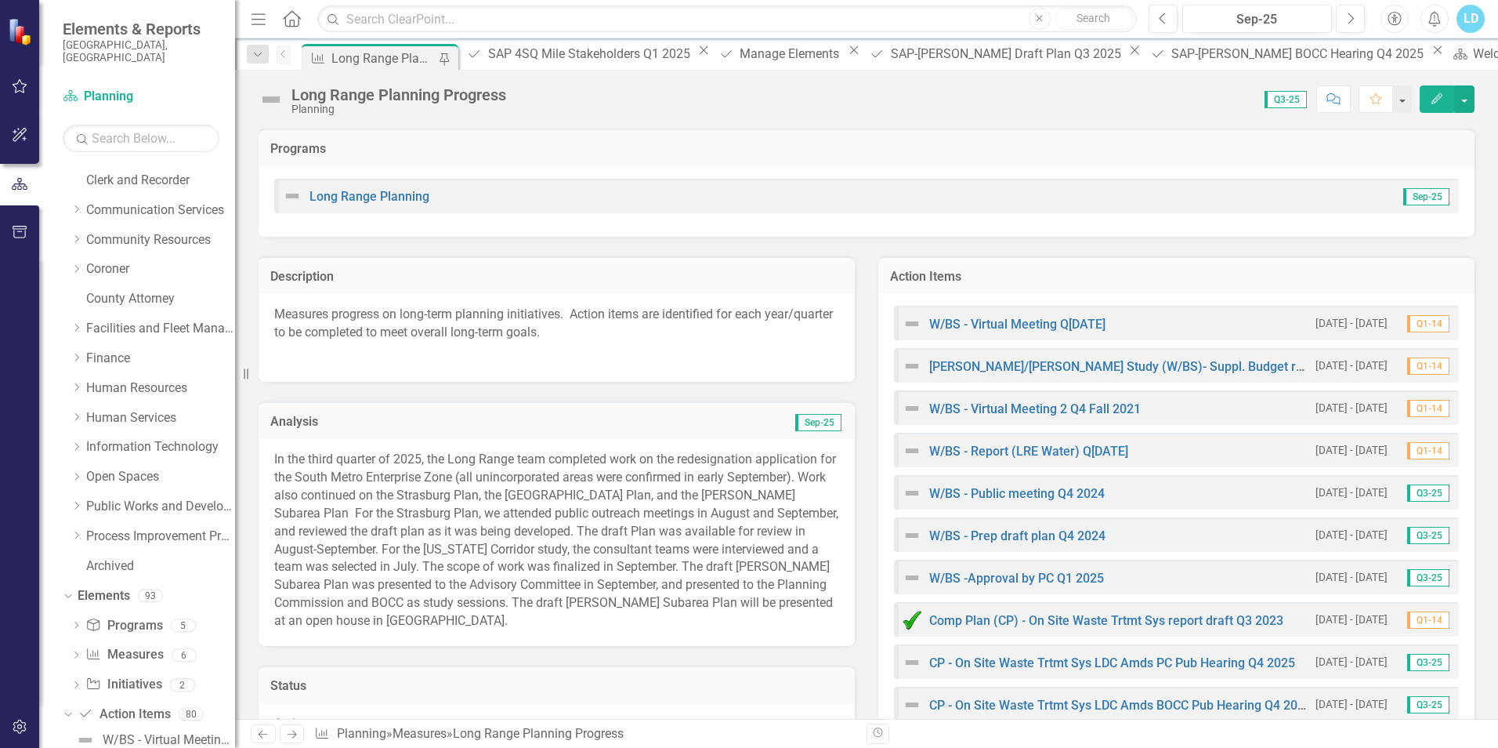
scroll to position [1586, 0]
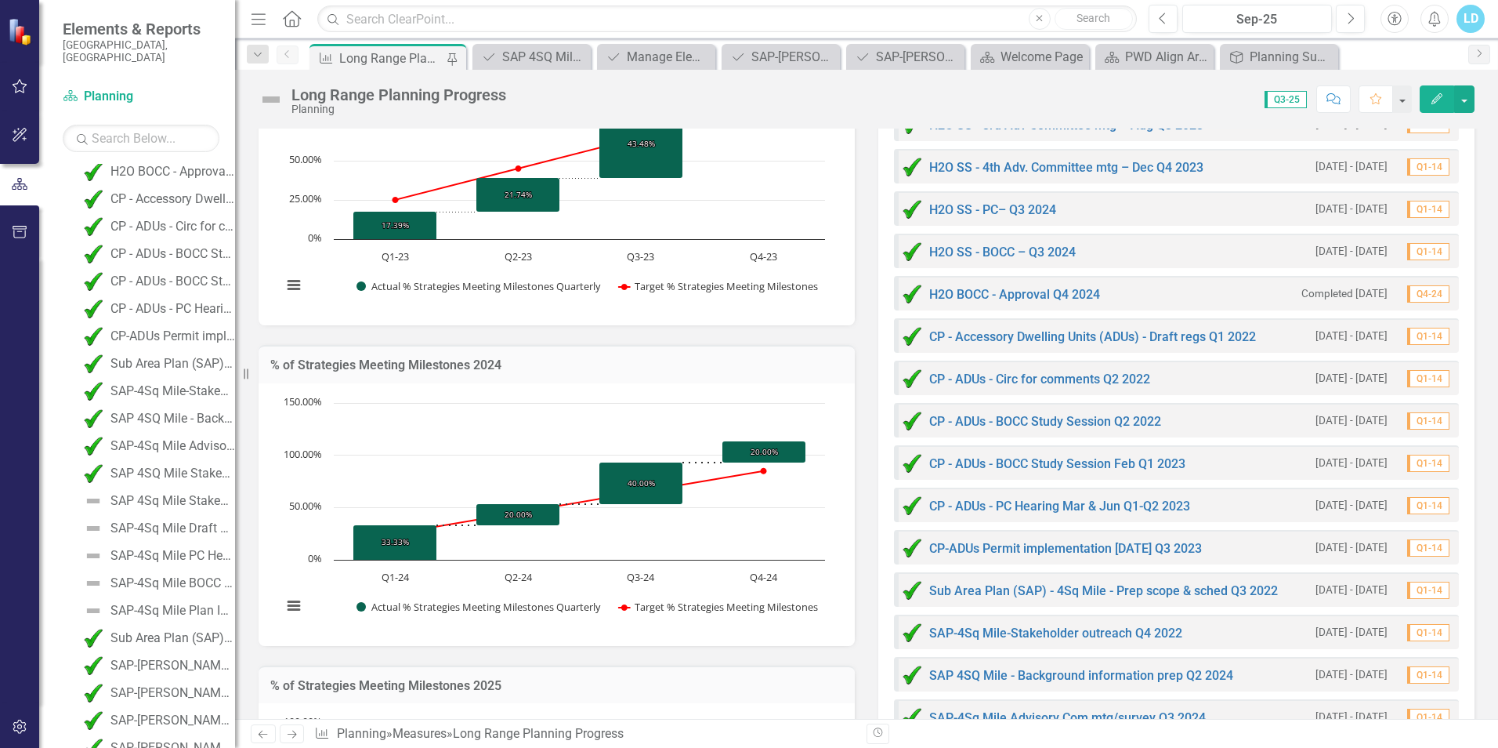
scroll to position [1254, 0]
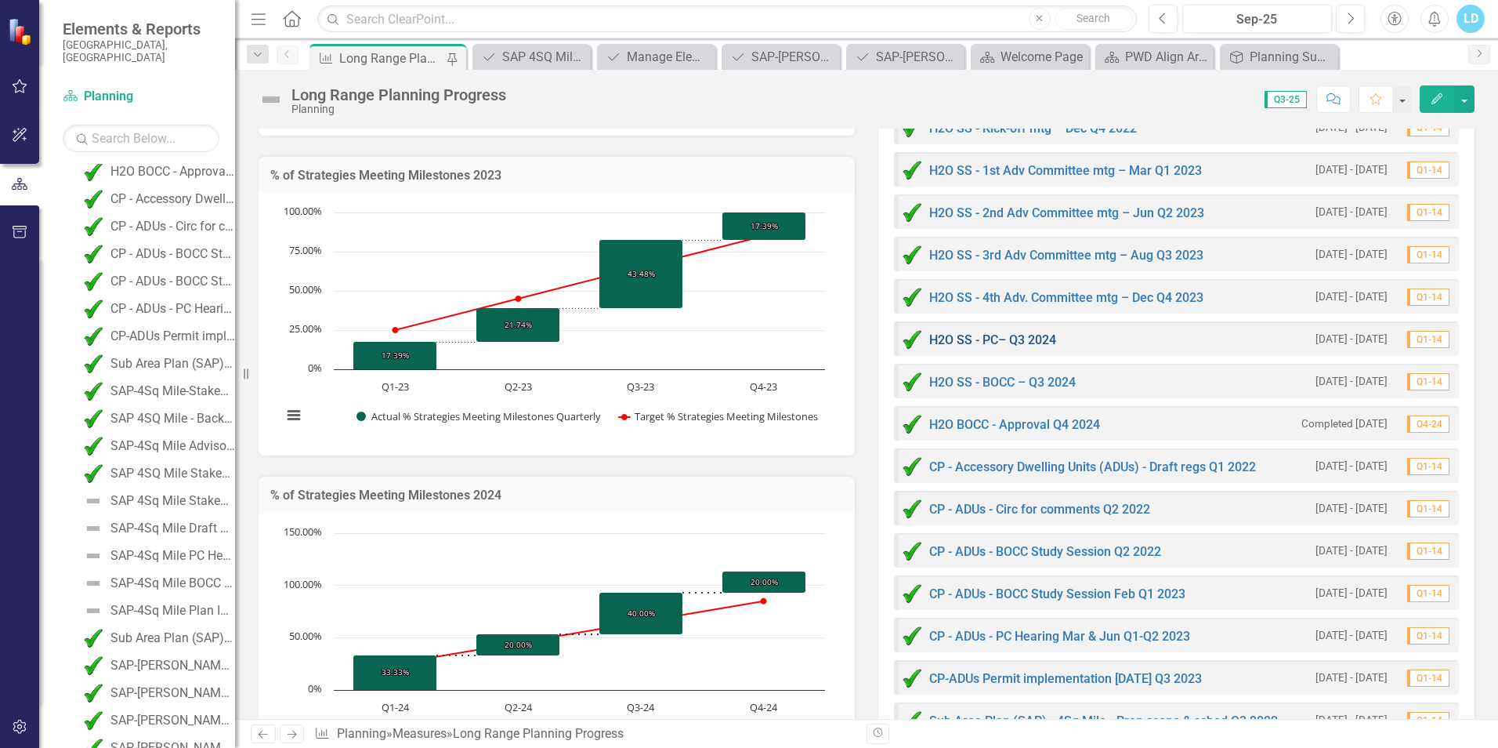
click at [990, 337] on link "H2O SS - PC– Q3 2024" at bounding box center [992, 339] width 127 height 15
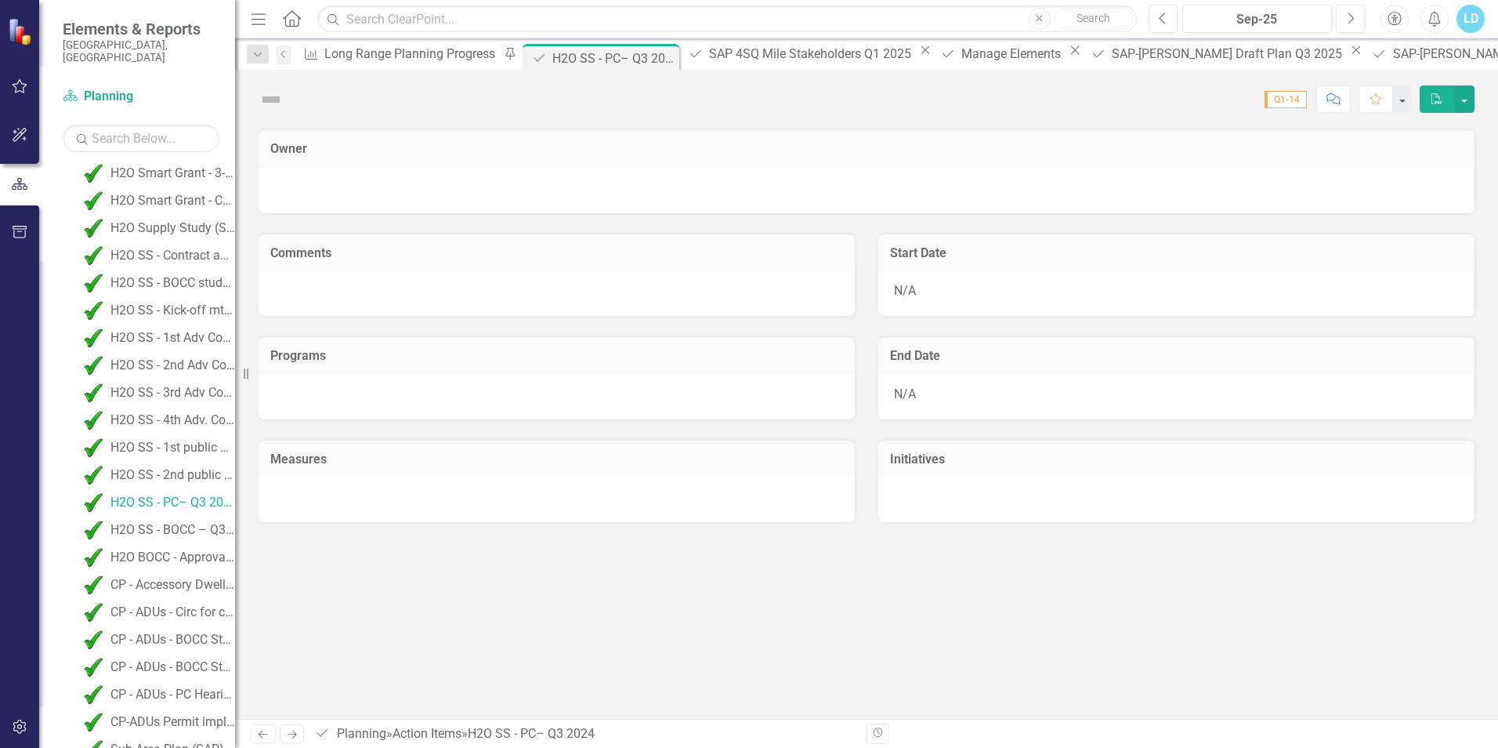
scroll to position [955, 0]
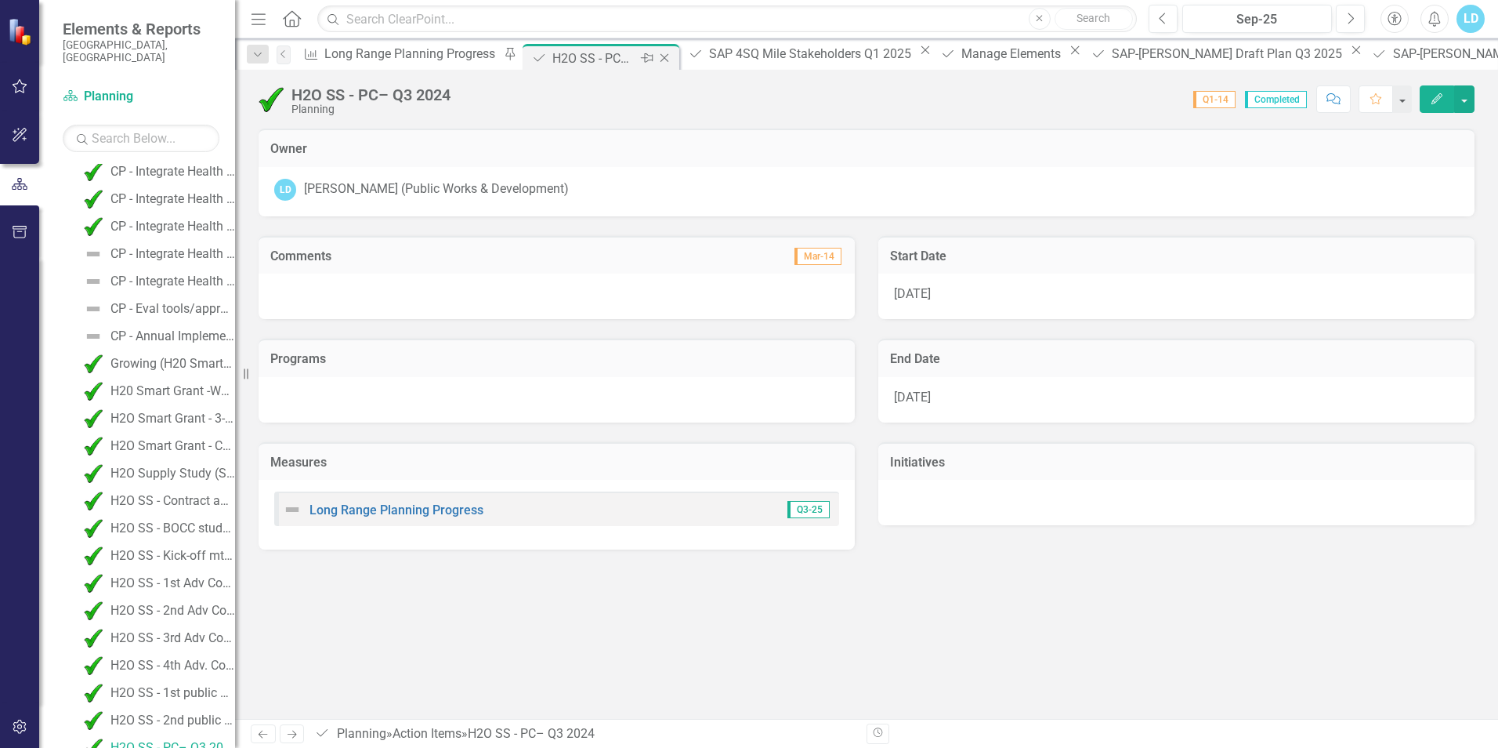
click at [657, 60] on icon "Close" at bounding box center [665, 58] width 16 height 13
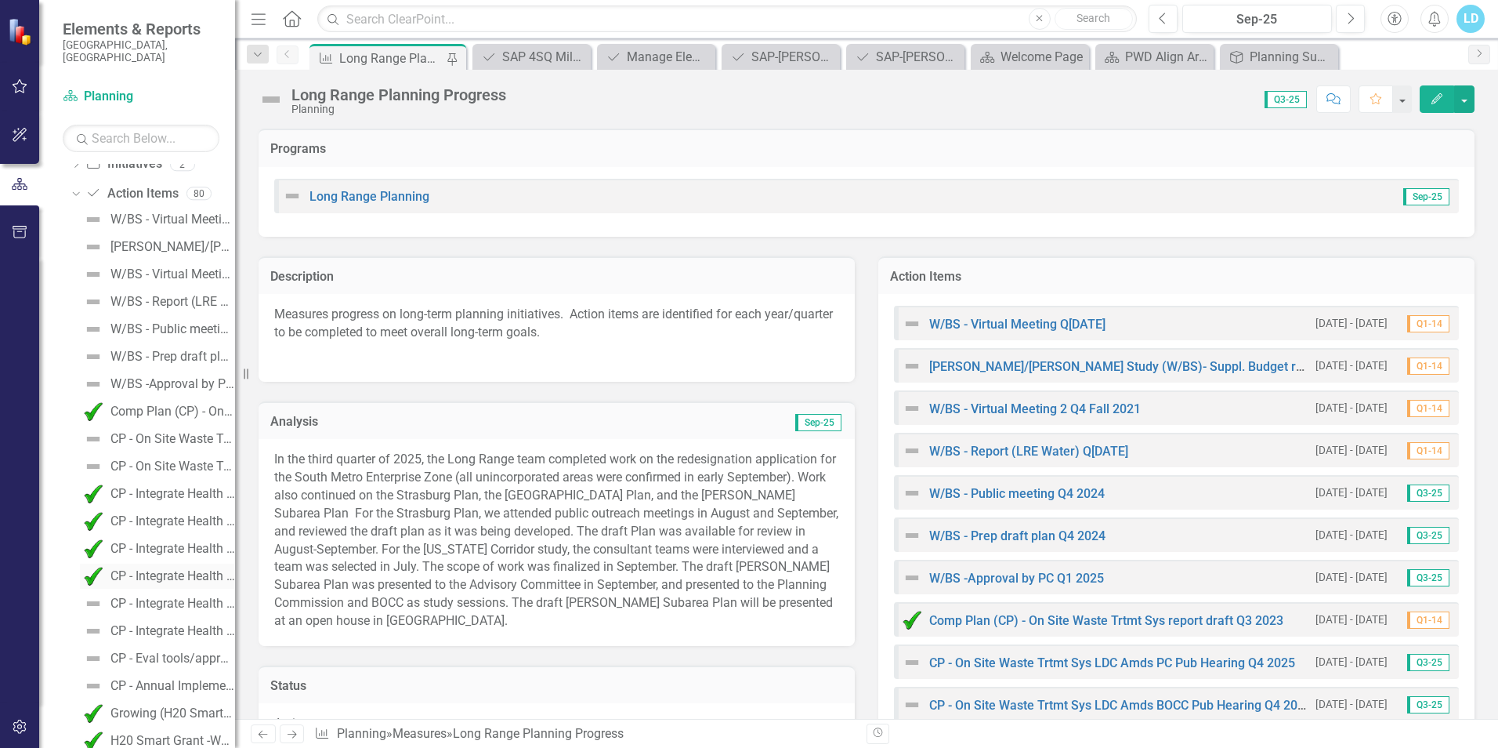
scroll to position [563, 0]
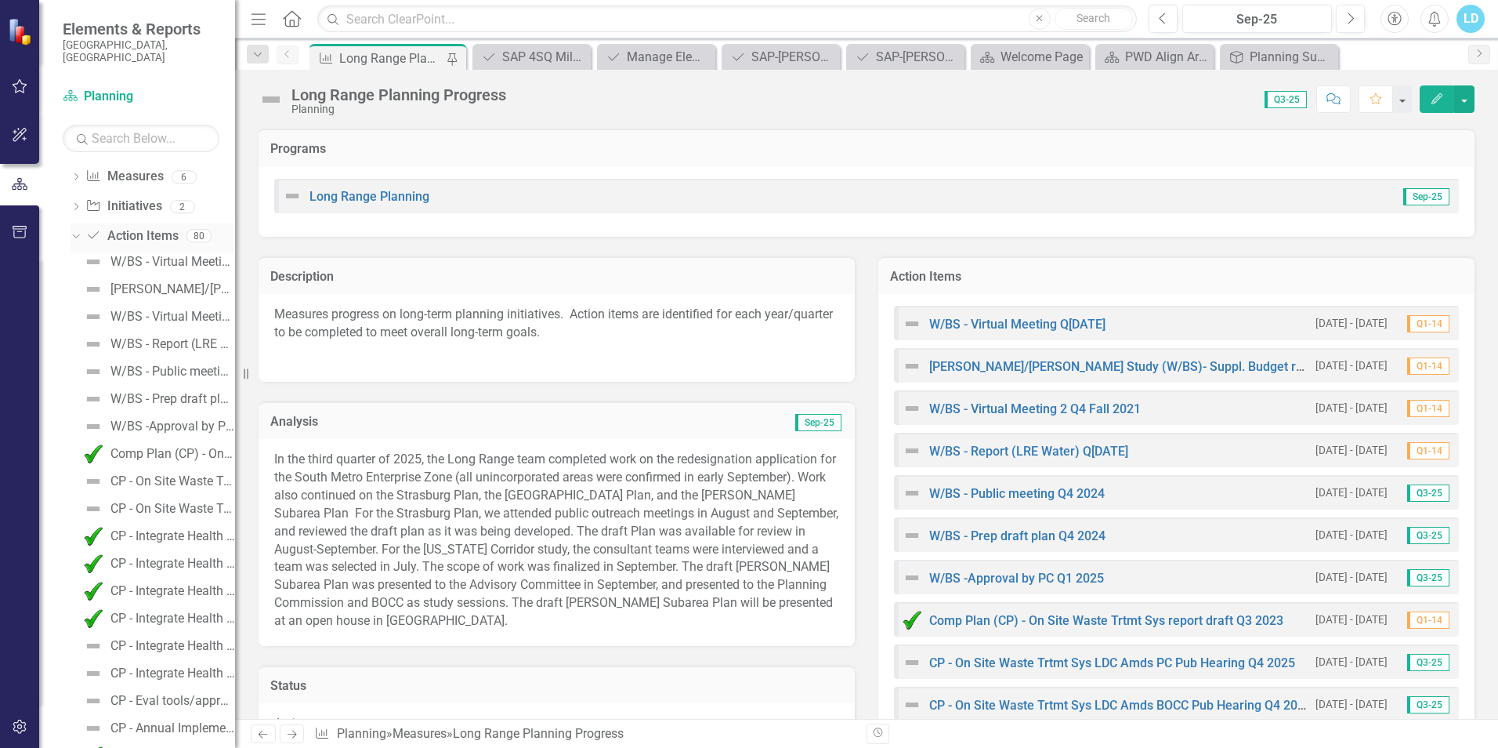
click at [132, 227] on link "Action Item Action Items" at bounding box center [131, 236] width 92 height 18
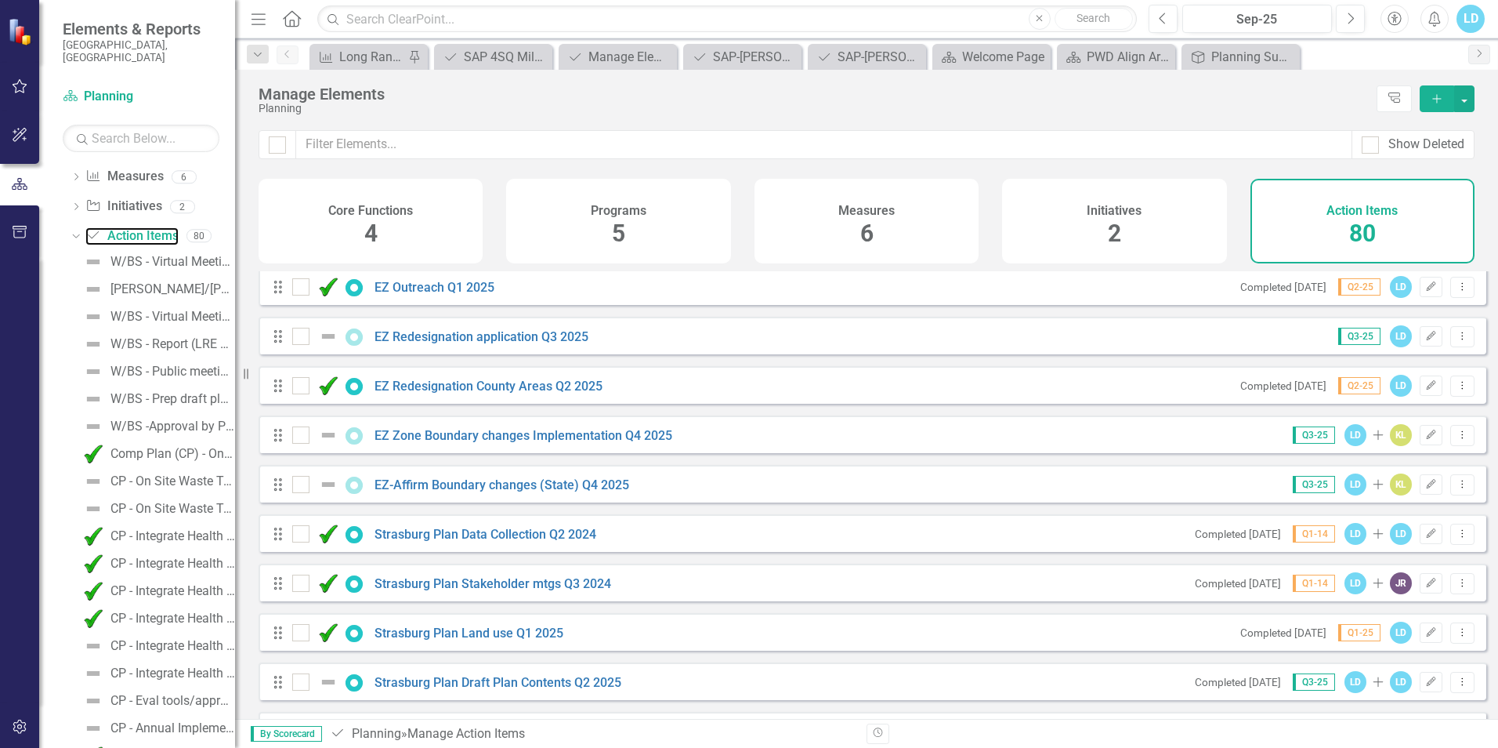
scroll to position [3514, 0]
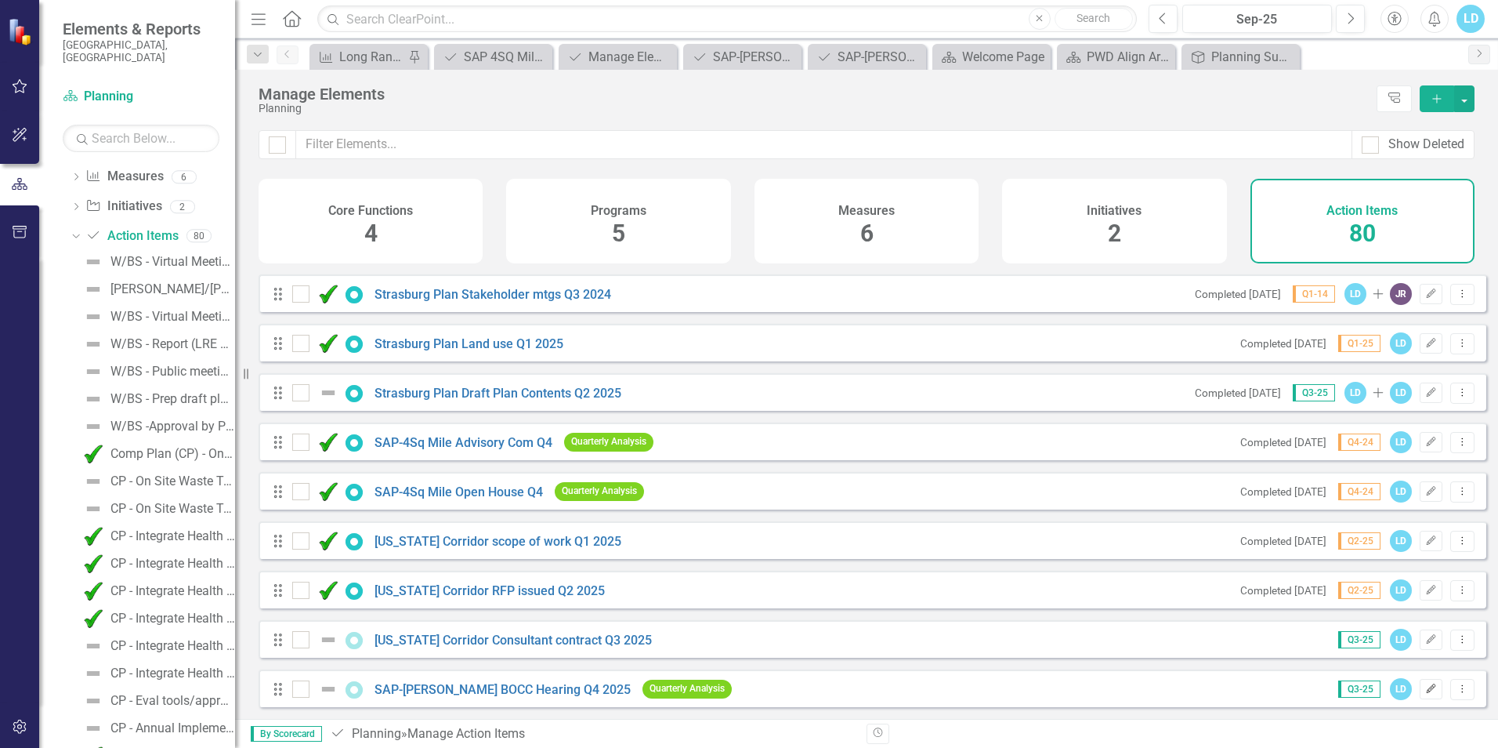
click at [1425, 693] on icon "Edit" at bounding box center [1431, 688] width 12 height 9
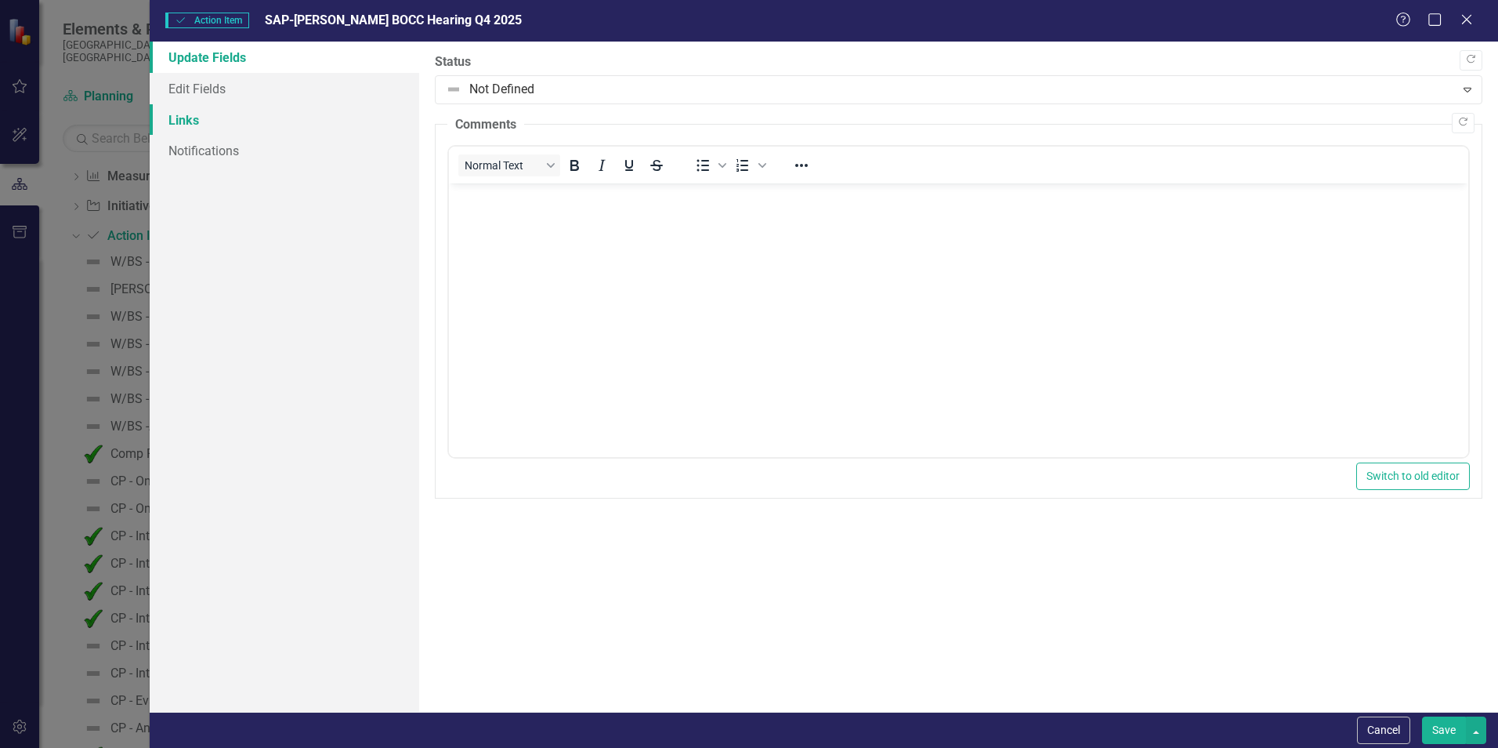
scroll to position [0, 0]
click at [240, 117] on link "Links" at bounding box center [285, 119] width 270 height 31
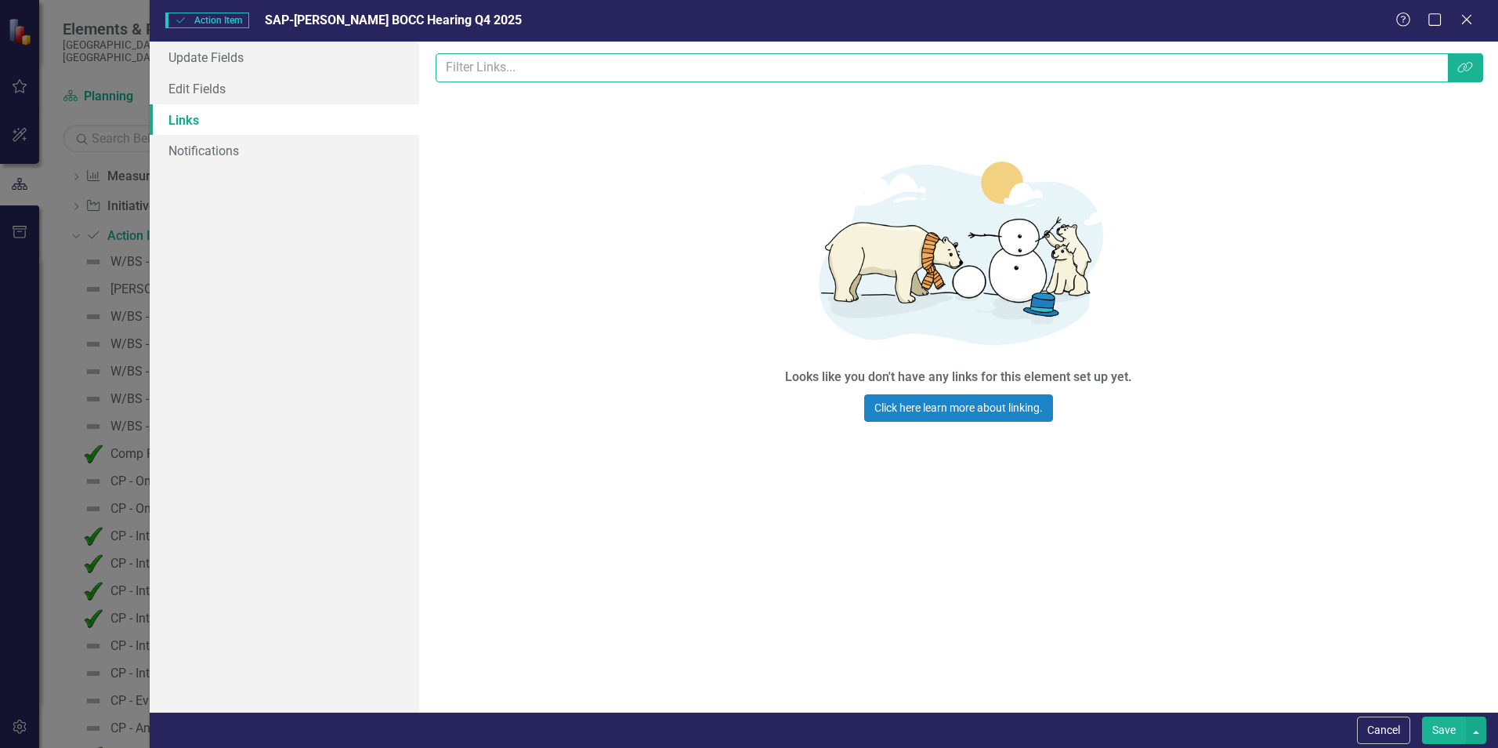
click at [518, 63] on input "text" at bounding box center [942, 67] width 1012 height 29
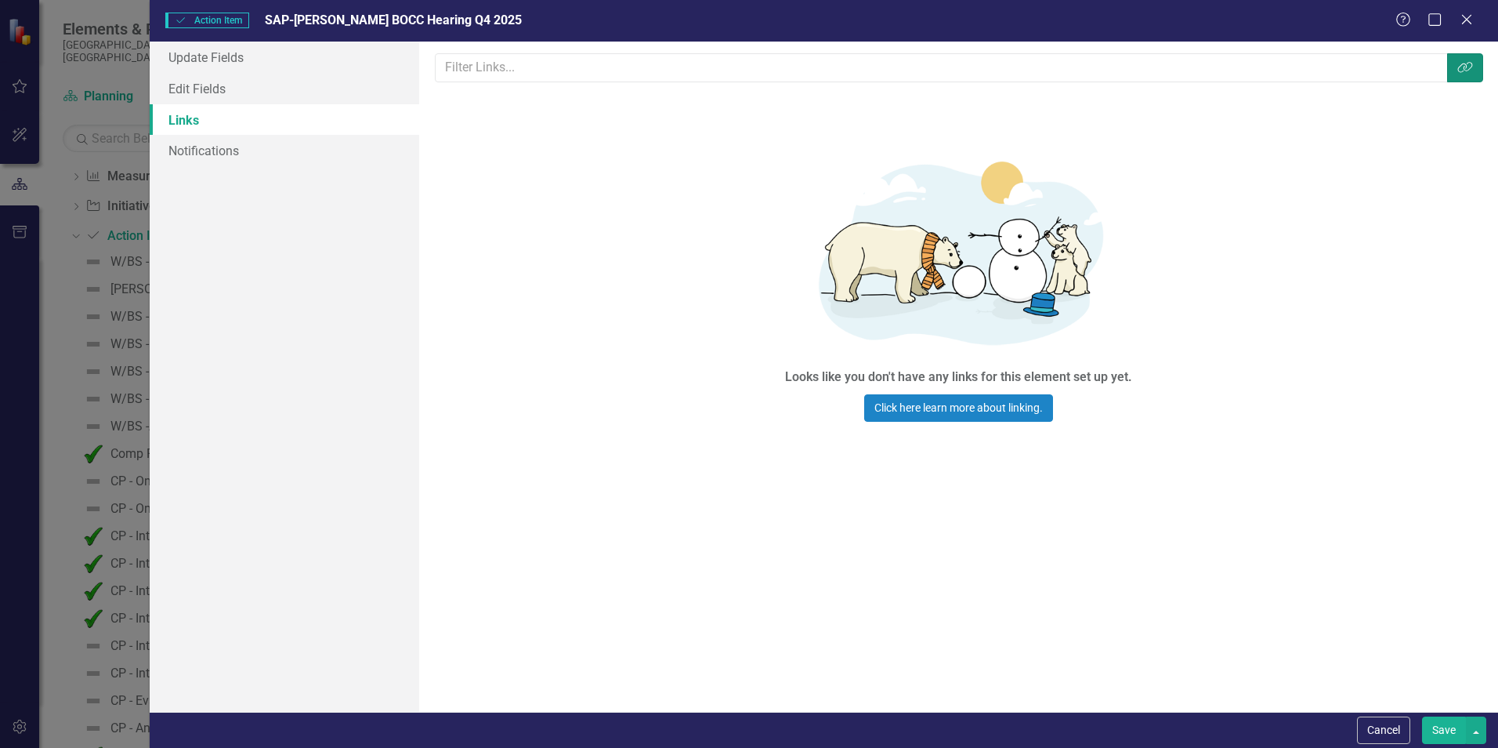
click at [1476, 74] on button "Link Tag" at bounding box center [1465, 67] width 36 height 29
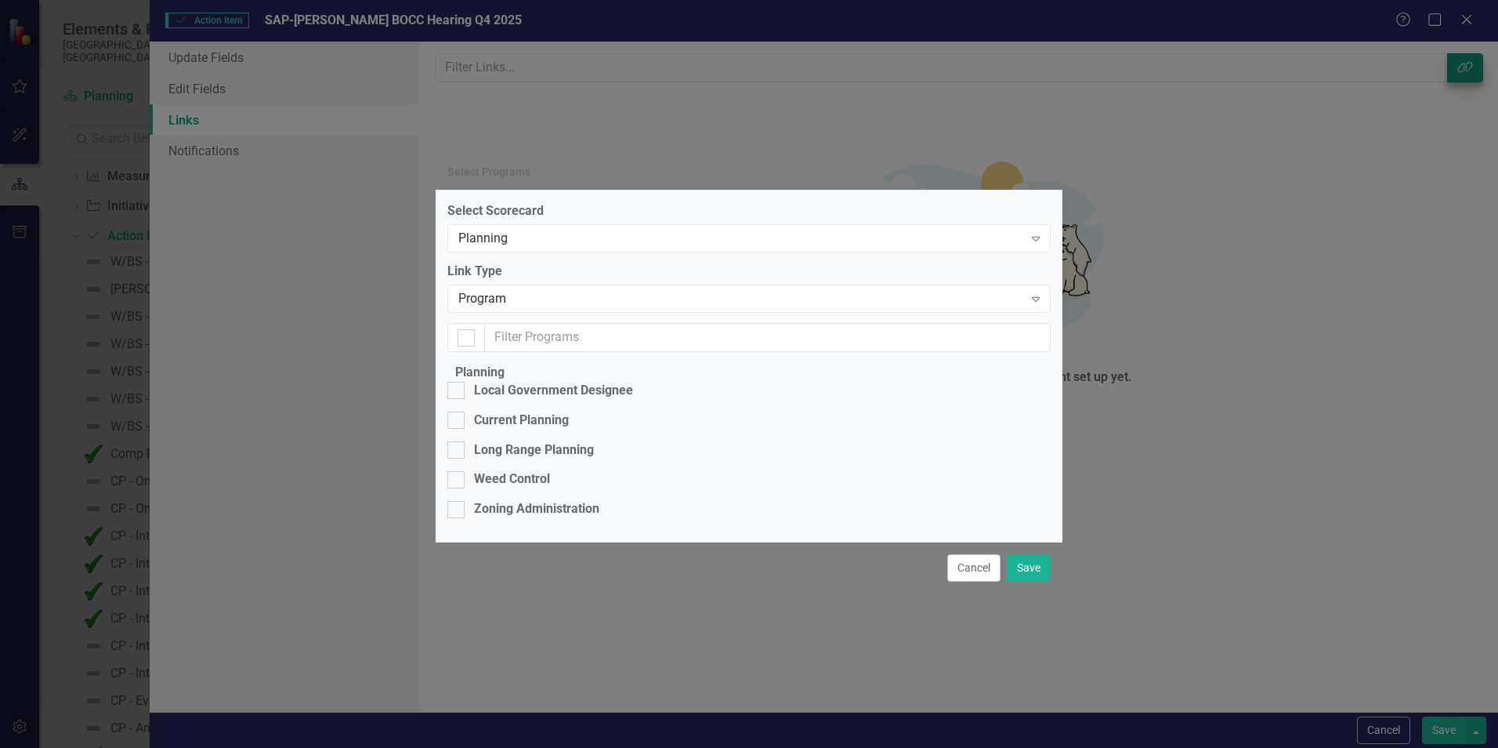
checkbox input "false"
click at [465, 441] on div at bounding box center [455, 449] width 17 height 17
click at [458, 441] on input "Long Range Planning" at bounding box center [452, 446] width 10 height 10
checkbox input "true"
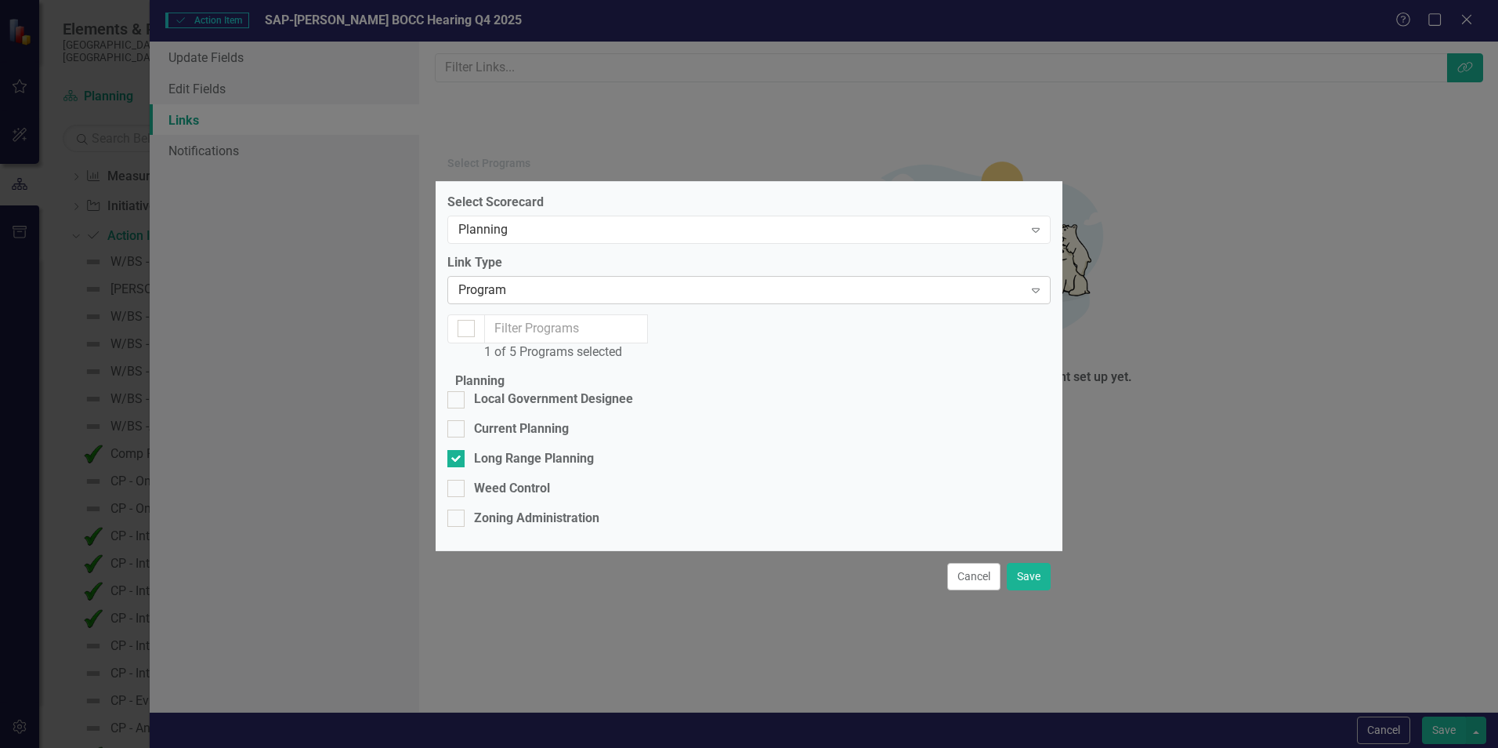
click at [1032, 288] on icon at bounding box center [1036, 290] width 8 height 5
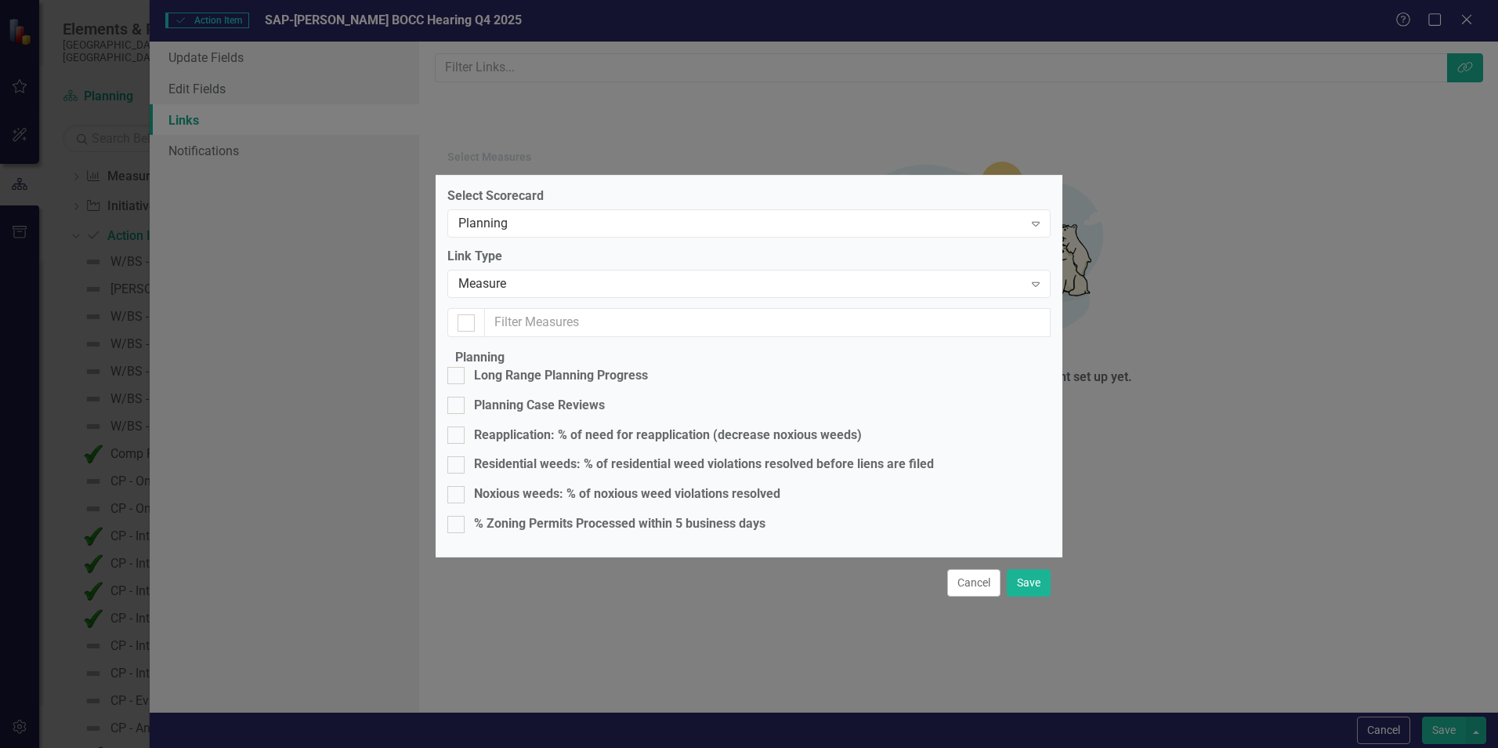
checkbox input "false"
click at [465, 367] on div at bounding box center [455, 375] width 17 height 17
click at [458, 367] on input "Long Range Planning Progress" at bounding box center [452, 372] width 10 height 10
checkbox input "true"
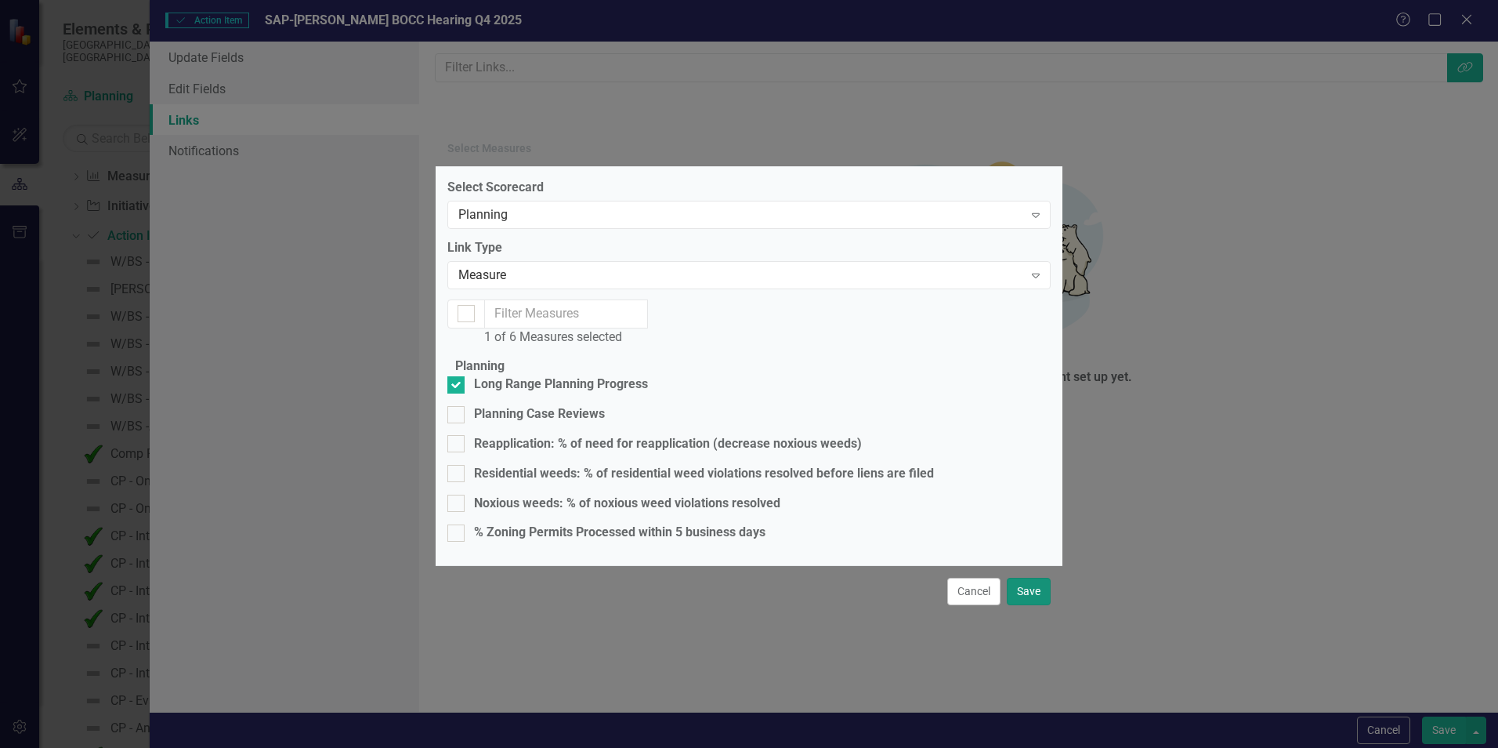
click at [1027, 605] on button "Save" at bounding box center [1029, 591] width 44 height 27
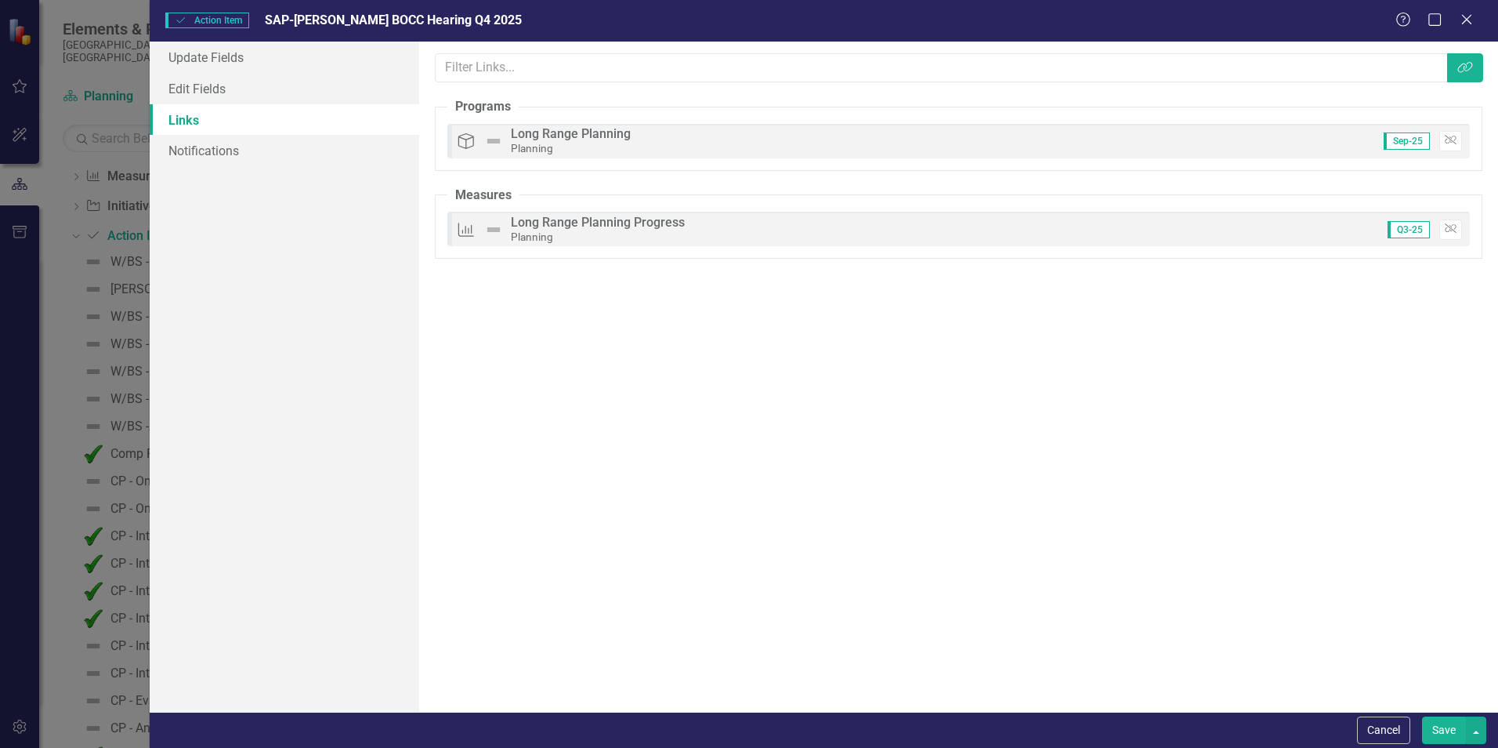
click at [1447, 728] on button "Save" at bounding box center [1444, 729] width 44 height 27
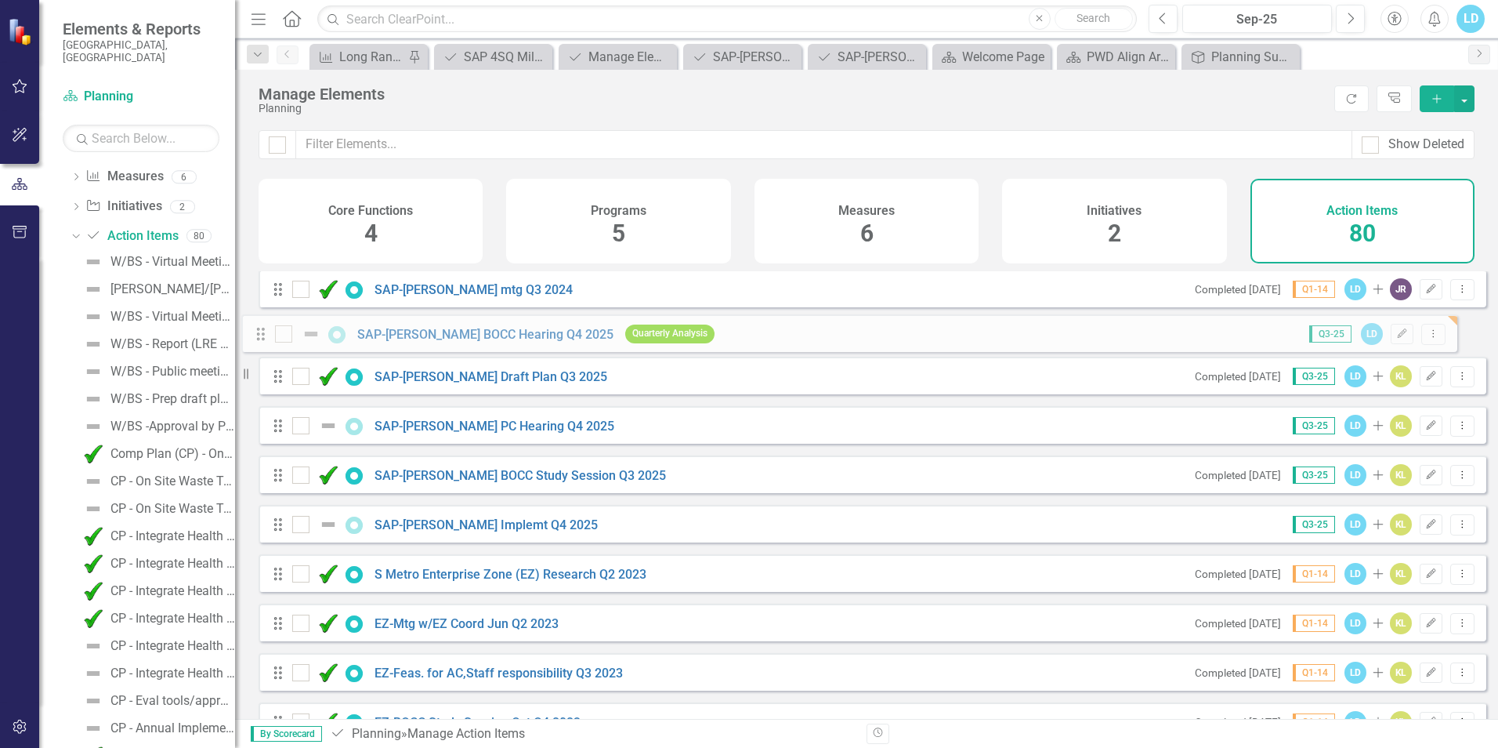
scroll to position [2664, 0]
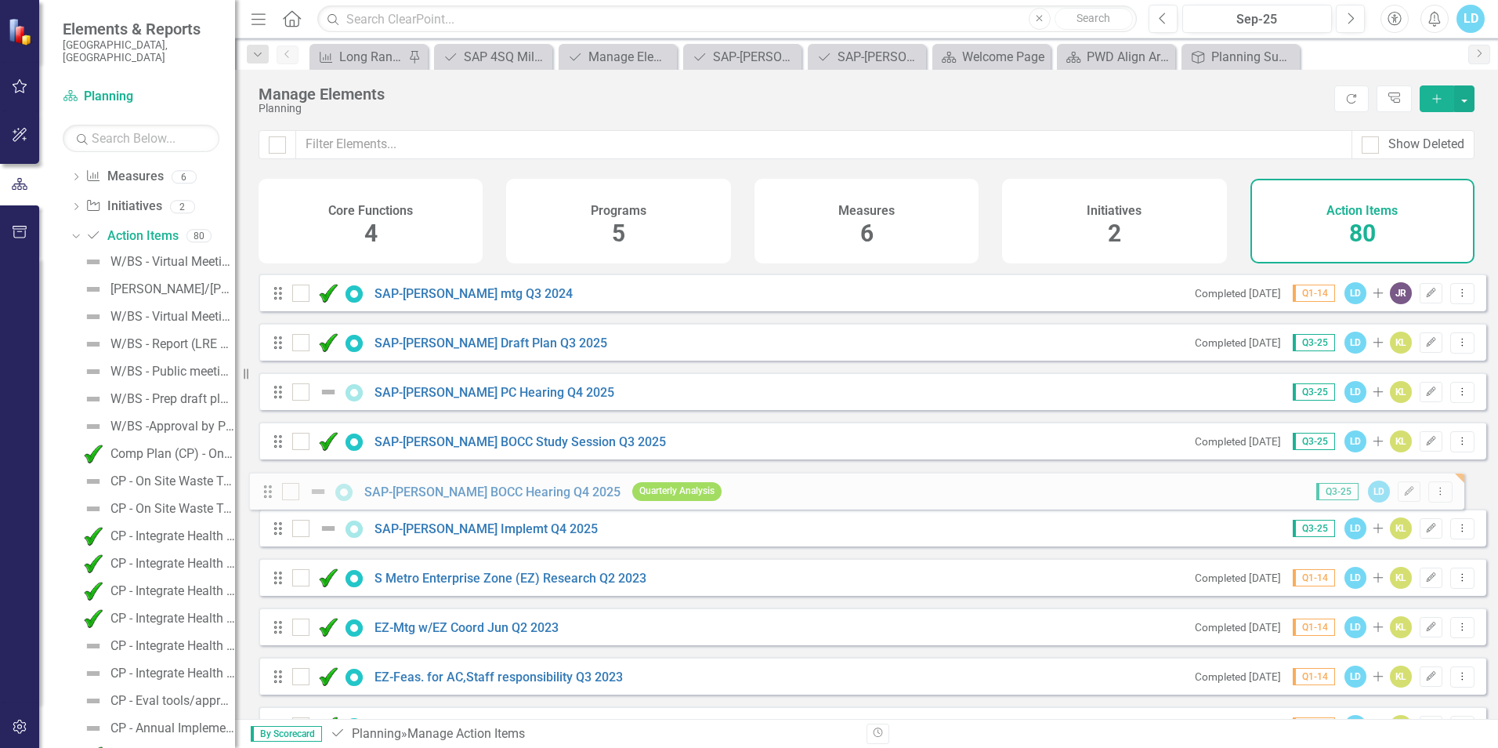
drag, startPoint x: 277, startPoint y: 690, endPoint x: 266, endPoint y: 493, distance: 197.7
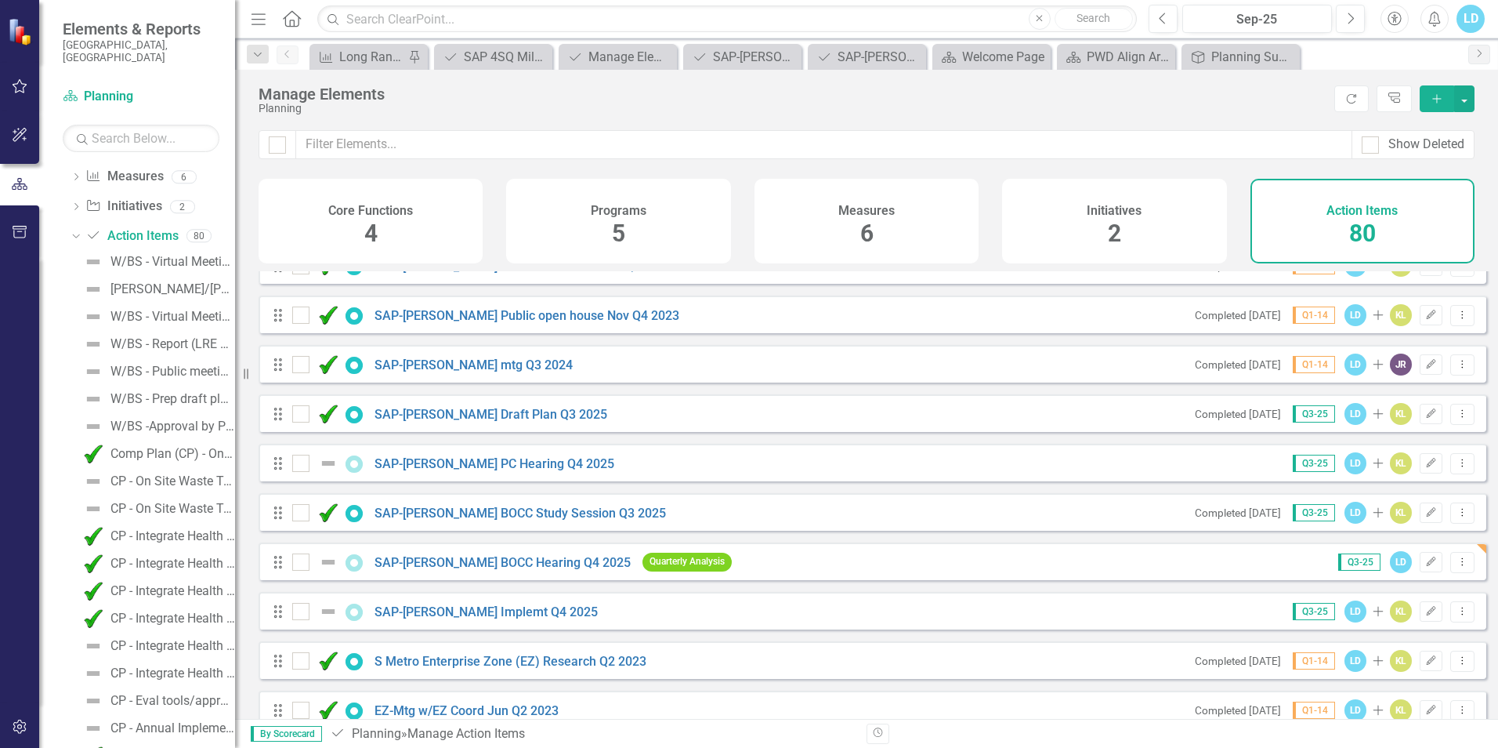
scroll to position [2586, 0]
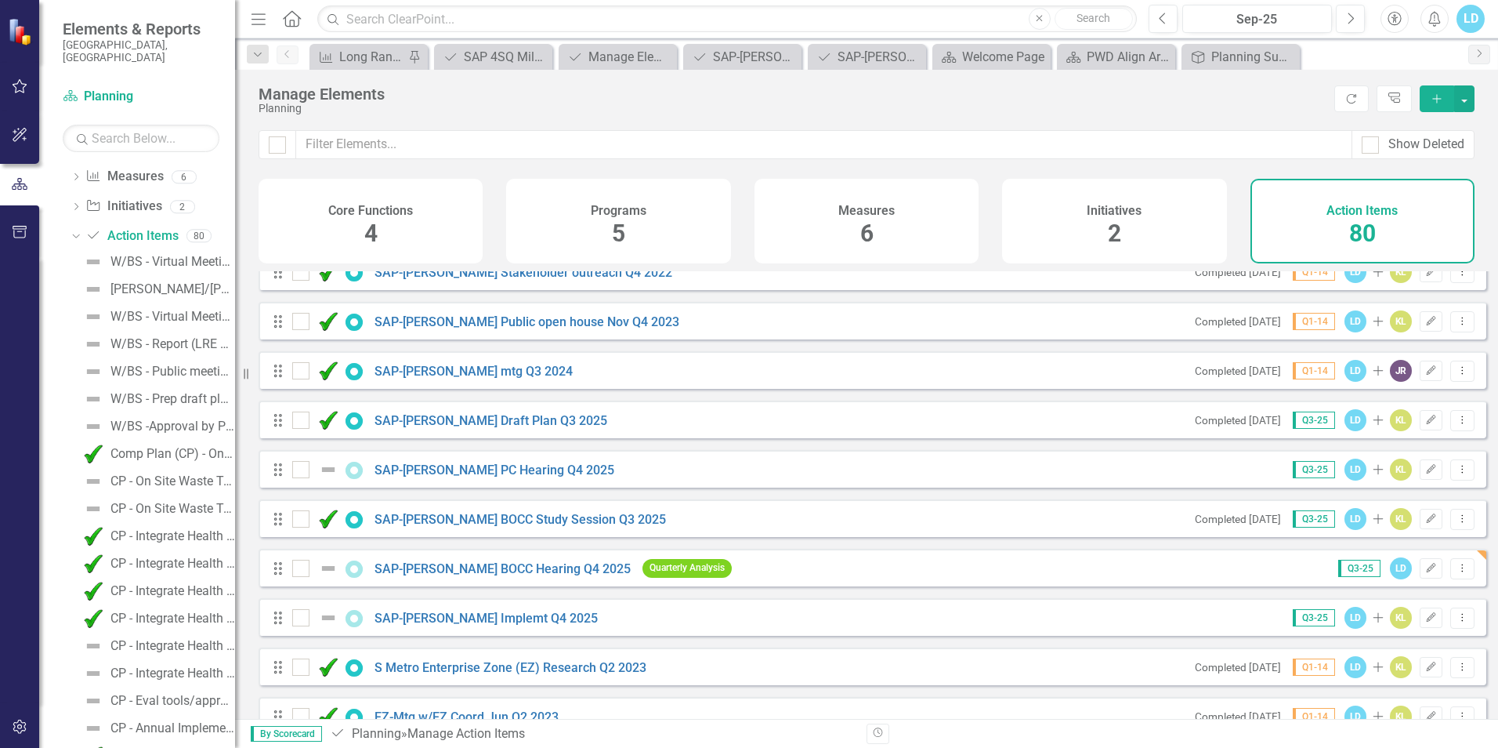
drag, startPoint x: 282, startPoint y: 483, endPoint x: 270, endPoint y: 505, distance: 24.6
drag, startPoint x: 272, startPoint y: 481, endPoint x: 279, endPoint y: 503, distance: 23.0
drag, startPoint x: 279, startPoint y: 480, endPoint x: 282, endPoint y: 498, distance: 17.5
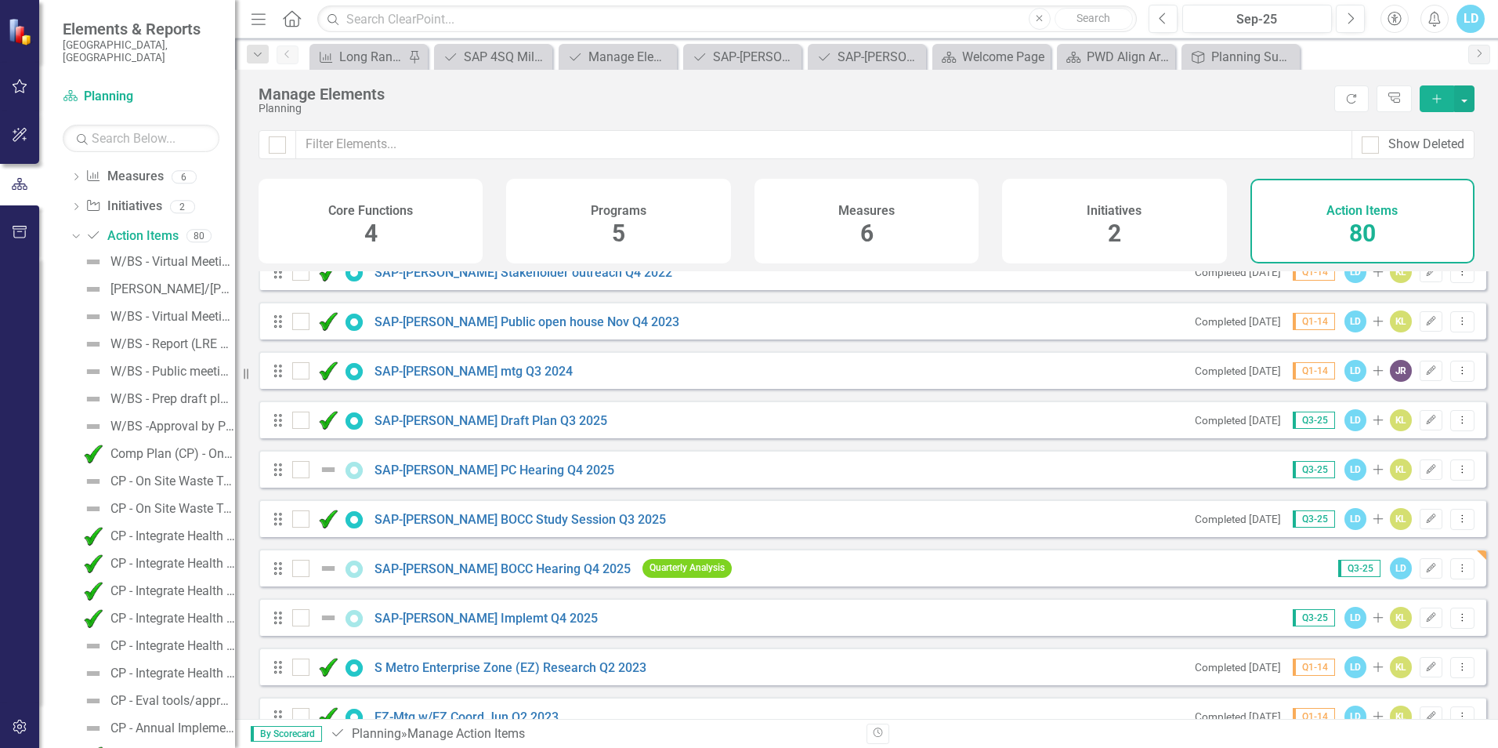
click at [282, 487] on div "Drag SAP-Byers PC Hearing Q4 2025 Q3-25 LD Add KL Edit Dropdown Menu" at bounding box center [873, 469] width 1228 height 38
drag, startPoint x: 277, startPoint y: 483, endPoint x: 291, endPoint y: 532, distance: 51.1
drag, startPoint x: 276, startPoint y: 633, endPoint x: 279, endPoint y: 609, distance: 24.5
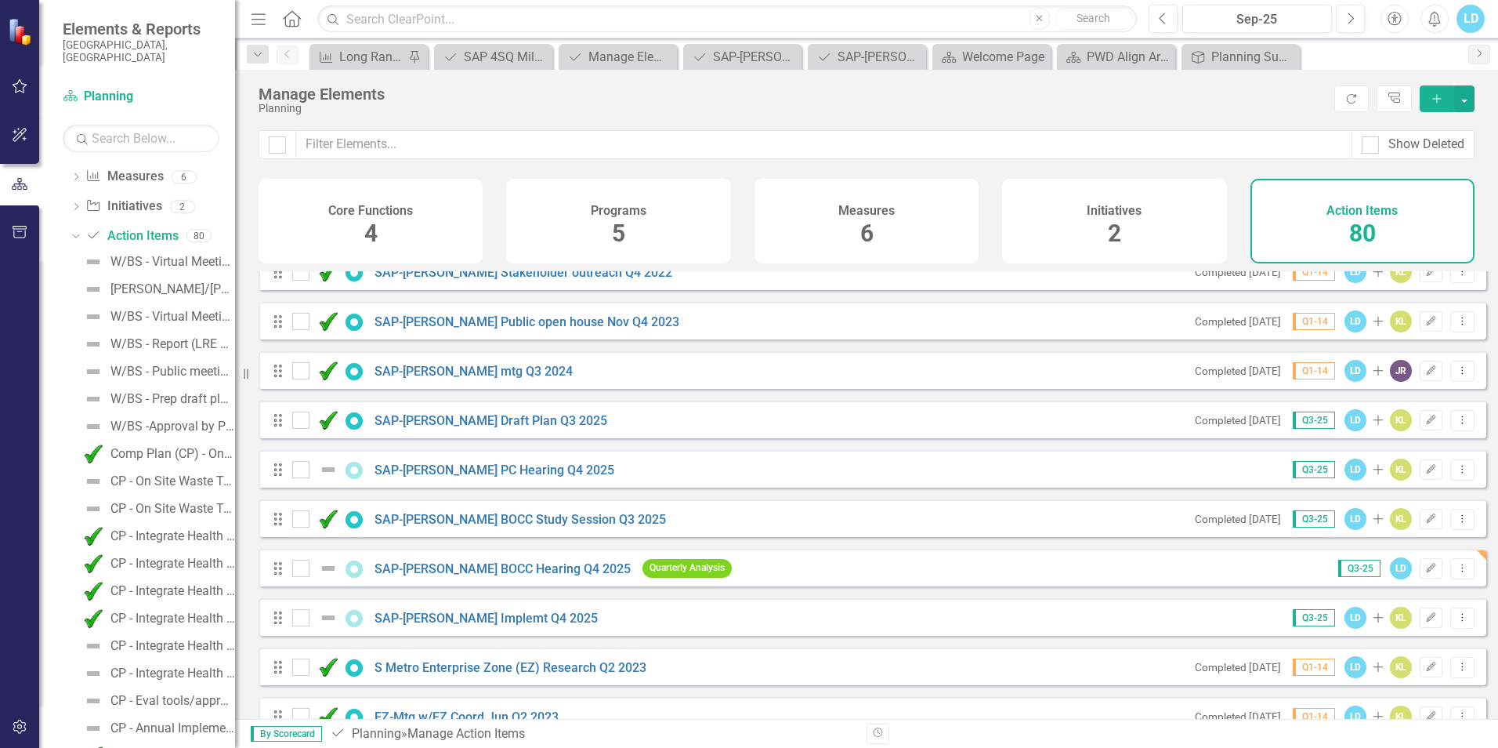
click at [1161, 112] on div "Planning" at bounding box center [793, 109] width 1068 height 12
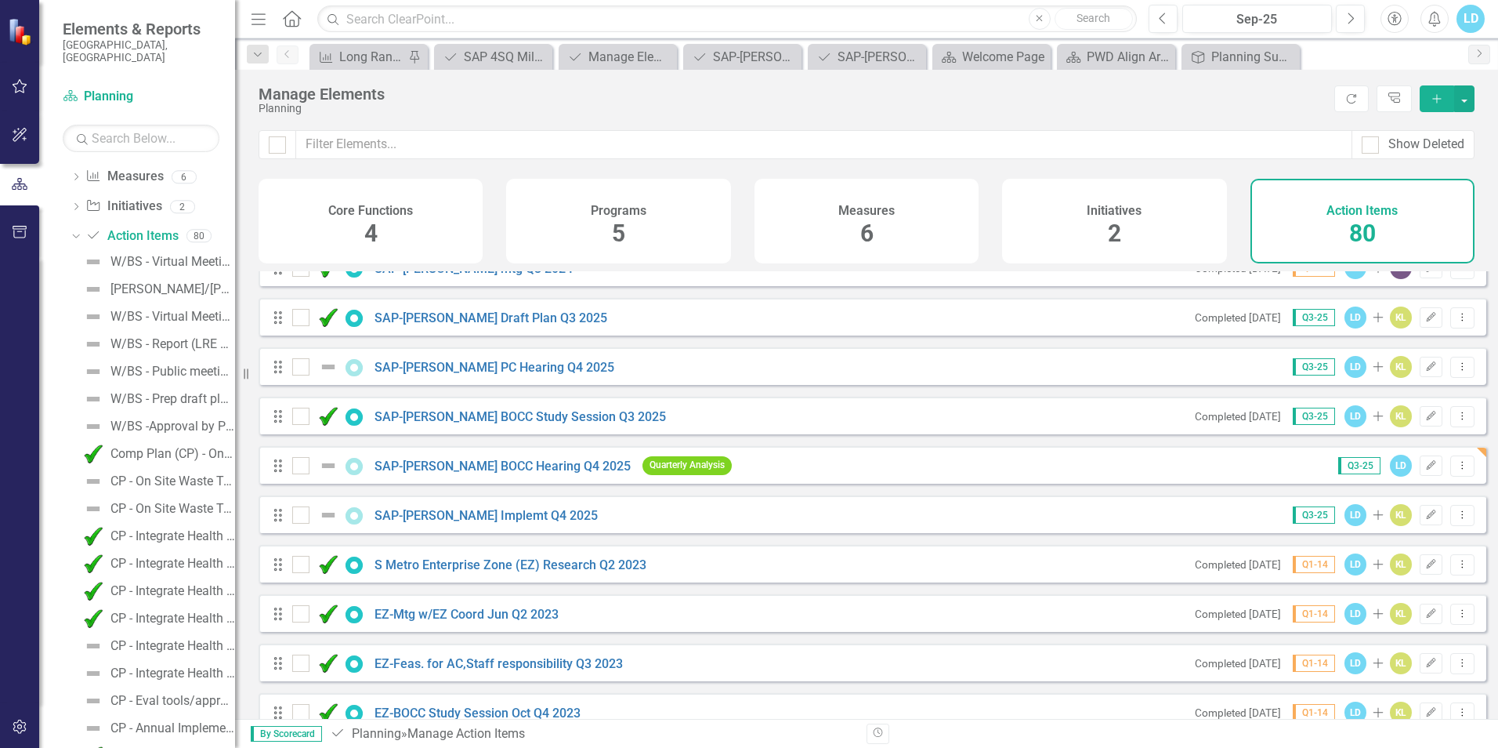
scroll to position [2652, 0]
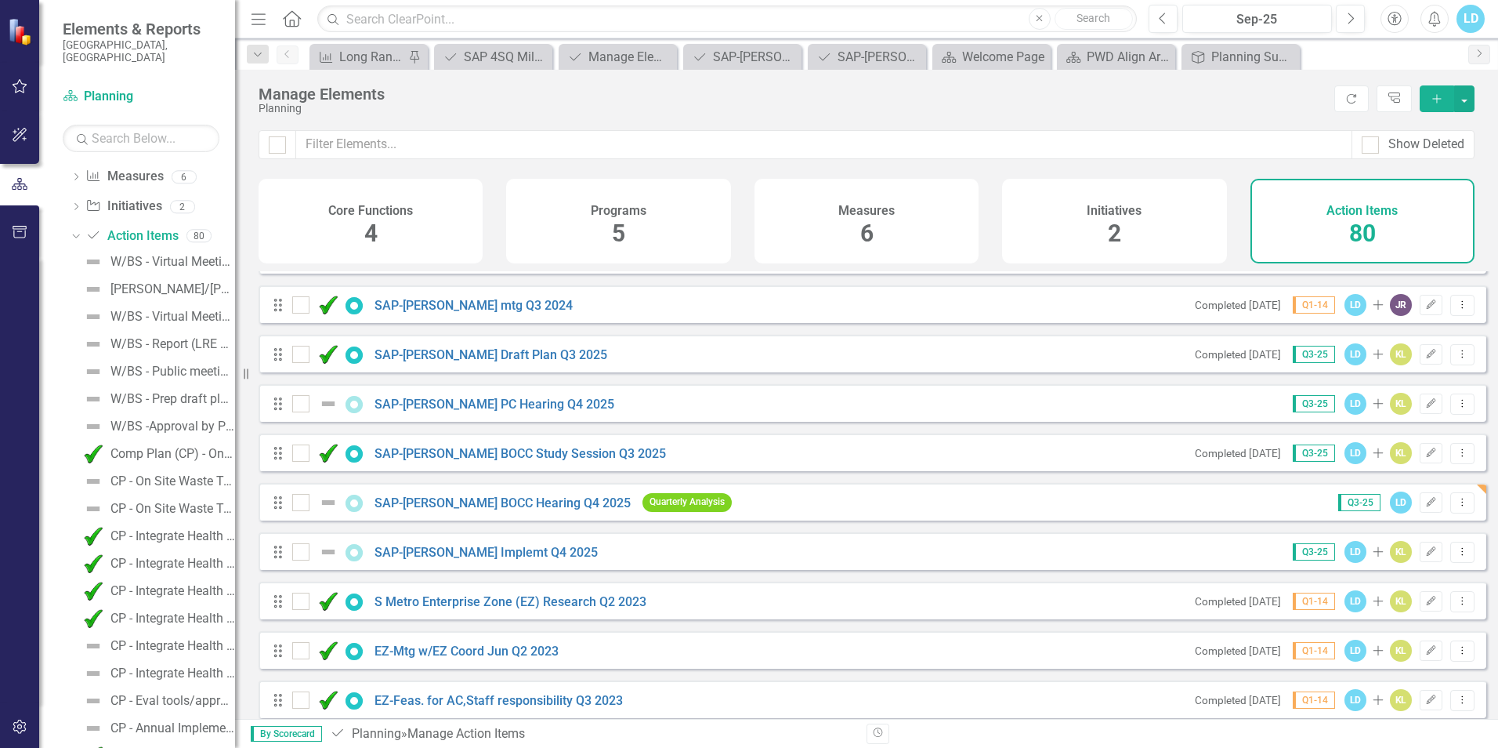
drag, startPoint x: 275, startPoint y: 418, endPoint x: 265, endPoint y: 428, distance: 14.4
drag, startPoint x: 275, startPoint y: 417, endPoint x: 287, endPoint y: 455, distance: 40.2
click at [376, 56] on div "Long Range Planning Progress" at bounding box center [371, 57] width 65 height 20
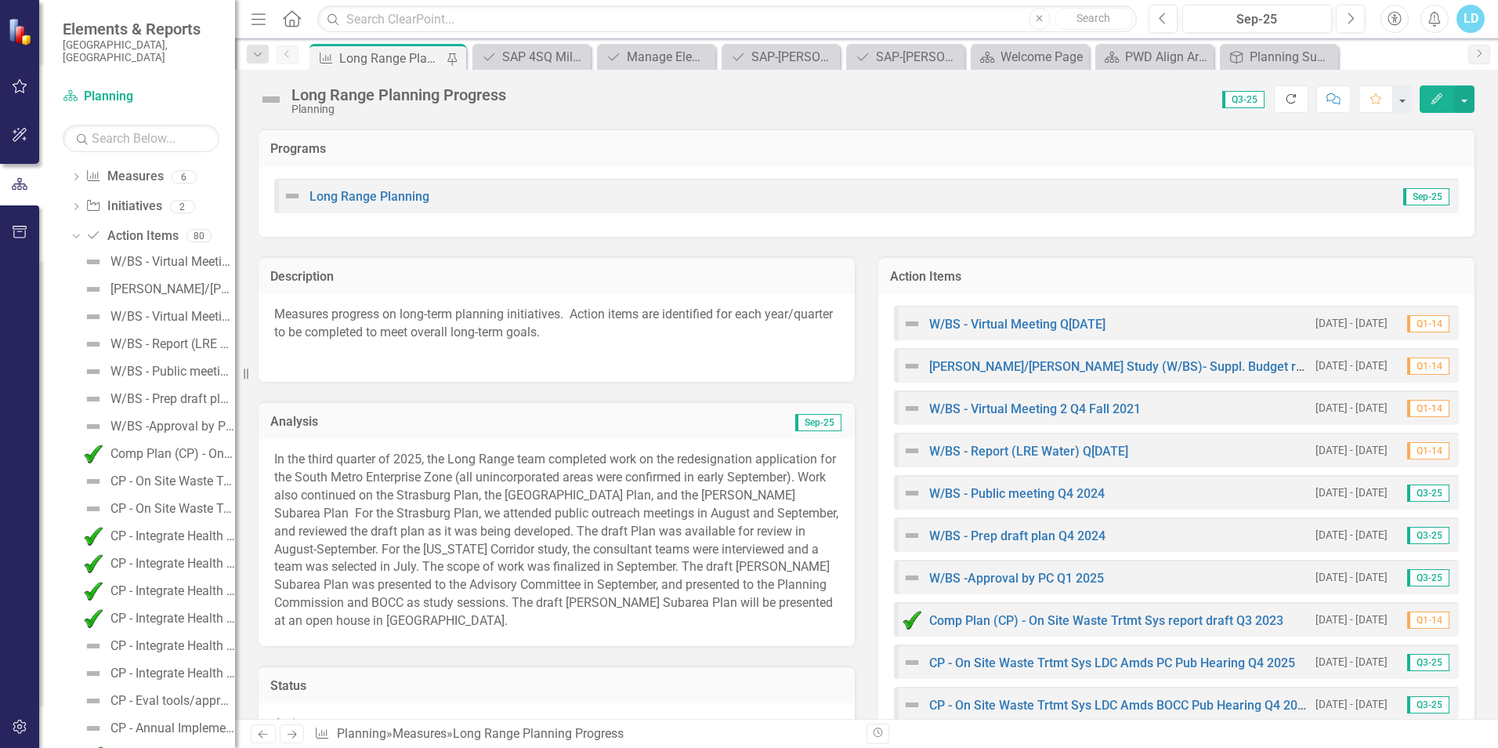
click at [1296, 92] on button "Refresh" at bounding box center [1291, 98] width 34 height 27
click at [135, 227] on link "Action Item Action Items" at bounding box center [131, 236] width 92 height 18
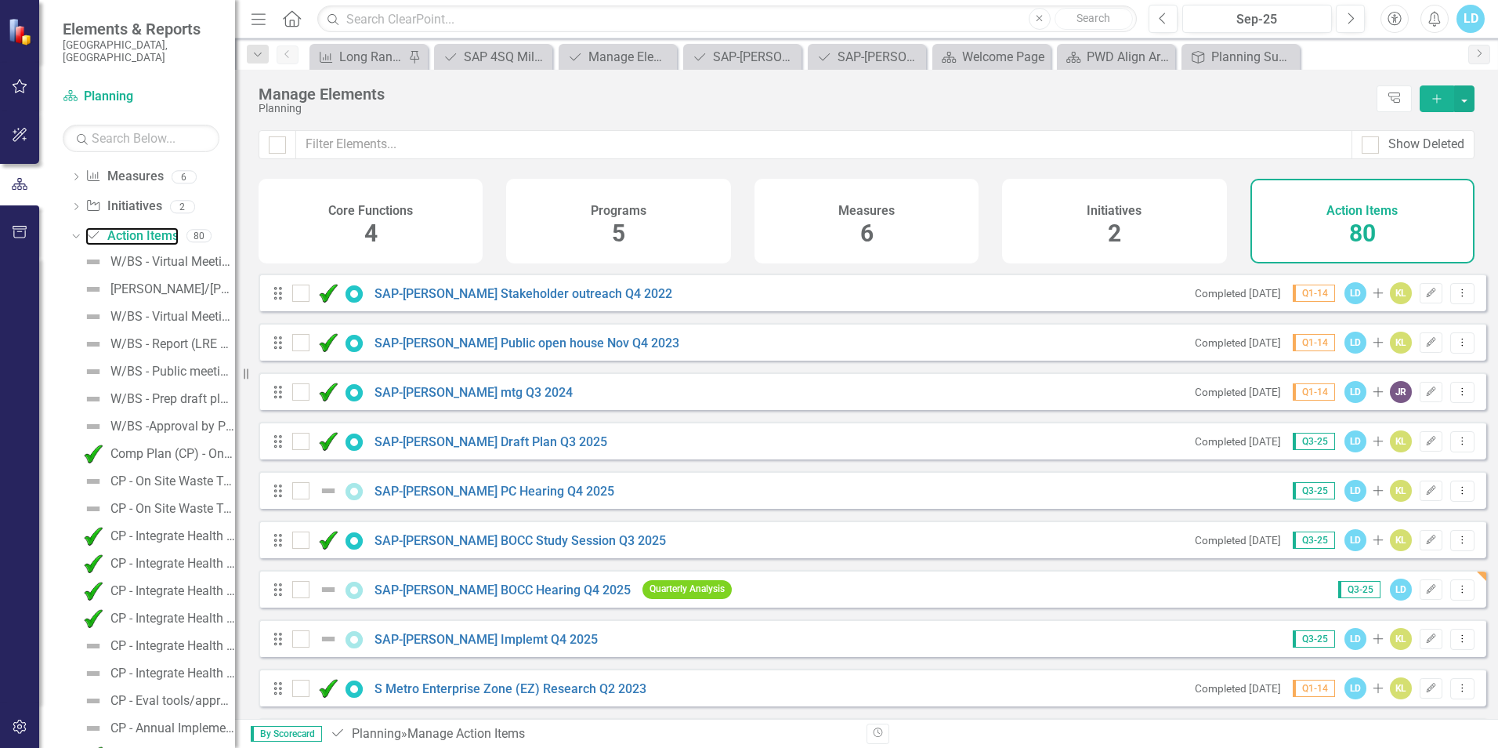
scroll to position [2586, 0]
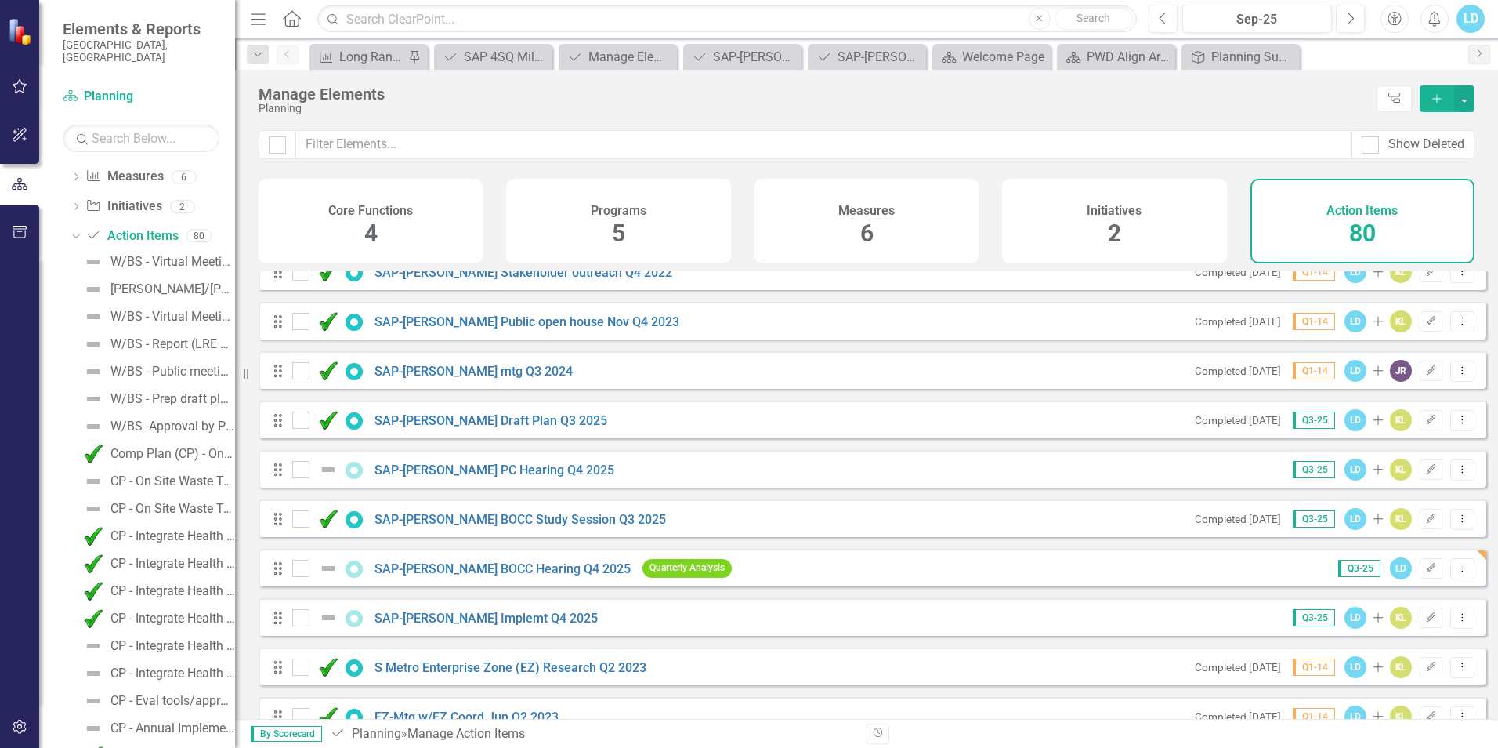
drag, startPoint x: 278, startPoint y: 482, endPoint x: 284, endPoint y: 535, distance: 53.7
click at [1451, 480] on button "Dropdown Menu" at bounding box center [1462, 469] width 24 height 21
click at [1403, 505] on link "Edit Edit Action Item" at bounding box center [1384, 507] width 156 height 29
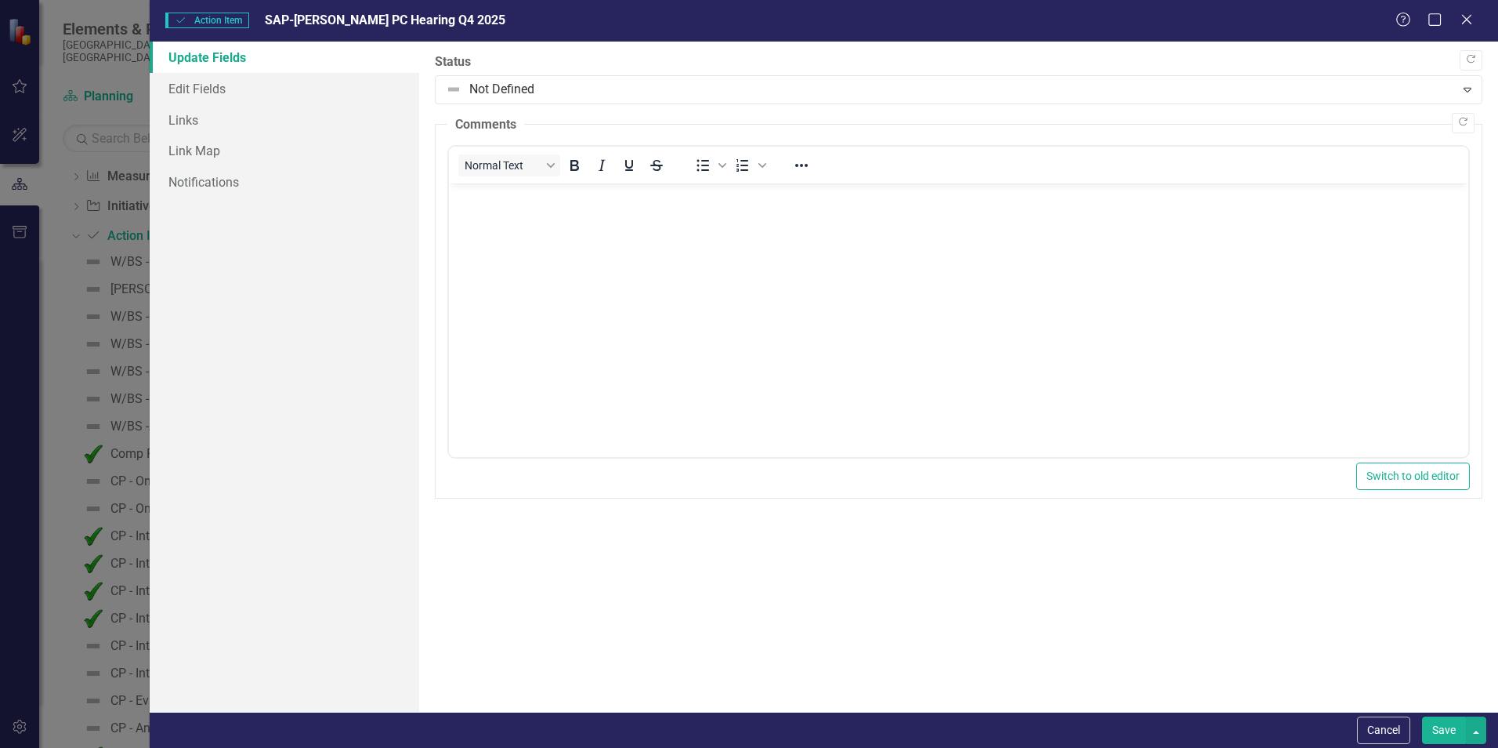
scroll to position [0, 0]
click at [176, 121] on link "Links" at bounding box center [285, 119] width 270 height 31
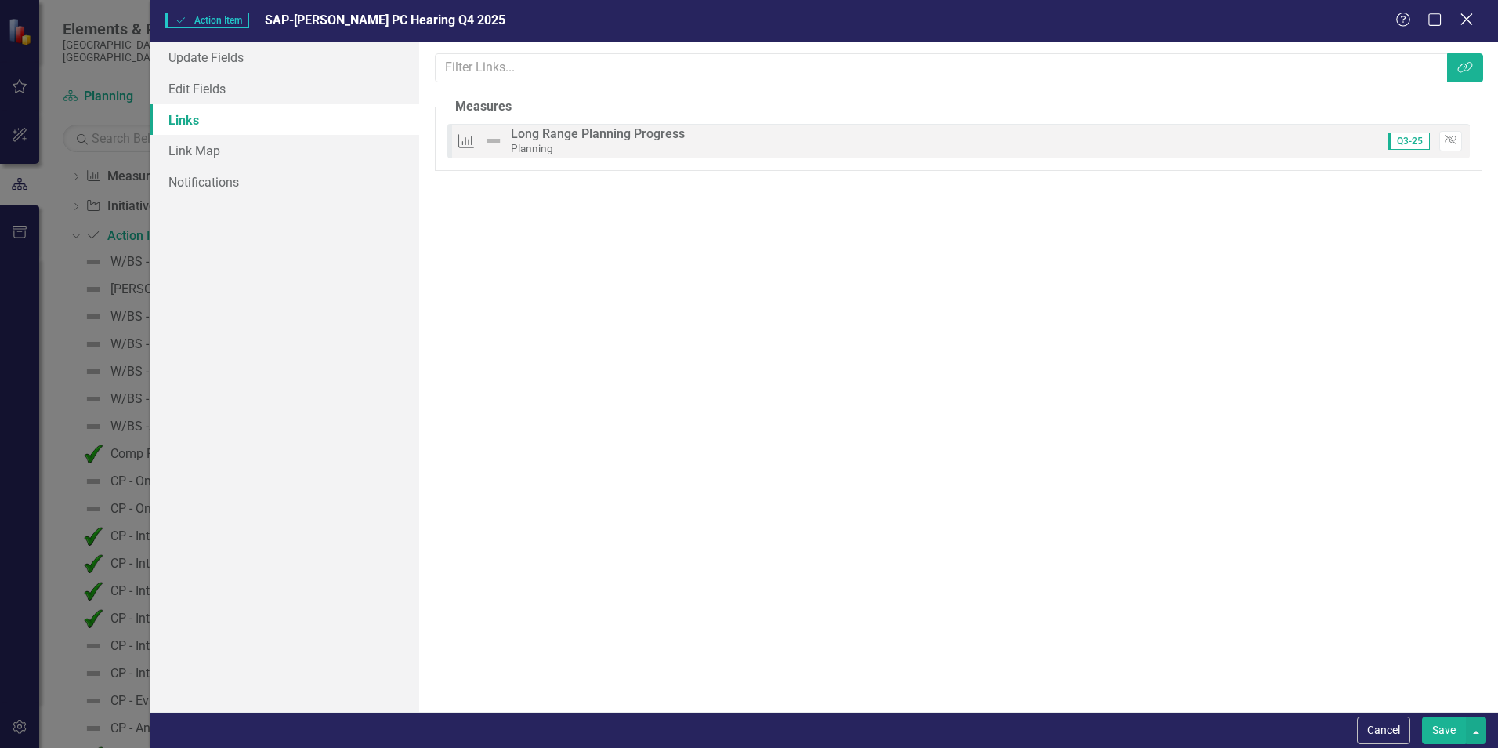
click at [1464, 16] on icon at bounding box center [1467, 19] width 12 height 12
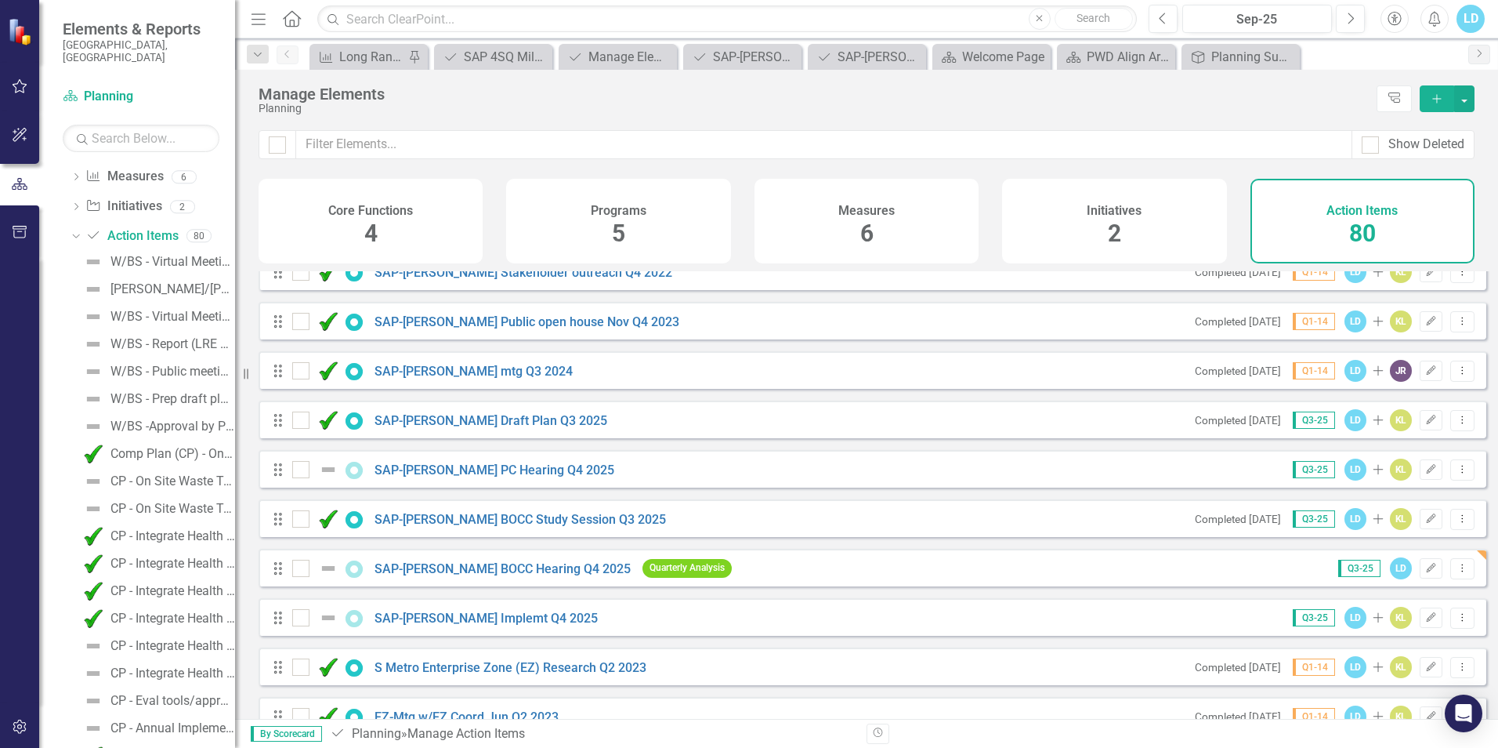
click at [286, 527] on icon "Drag" at bounding box center [278, 519] width 20 height 16
drag, startPoint x: 276, startPoint y: 532, endPoint x: 284, endPoint y: 492, distance: 40.9
drag, startPoint x: 276, startPoint y: 480, endPoint x: 282, endPoint y: 509, distance: 30.4
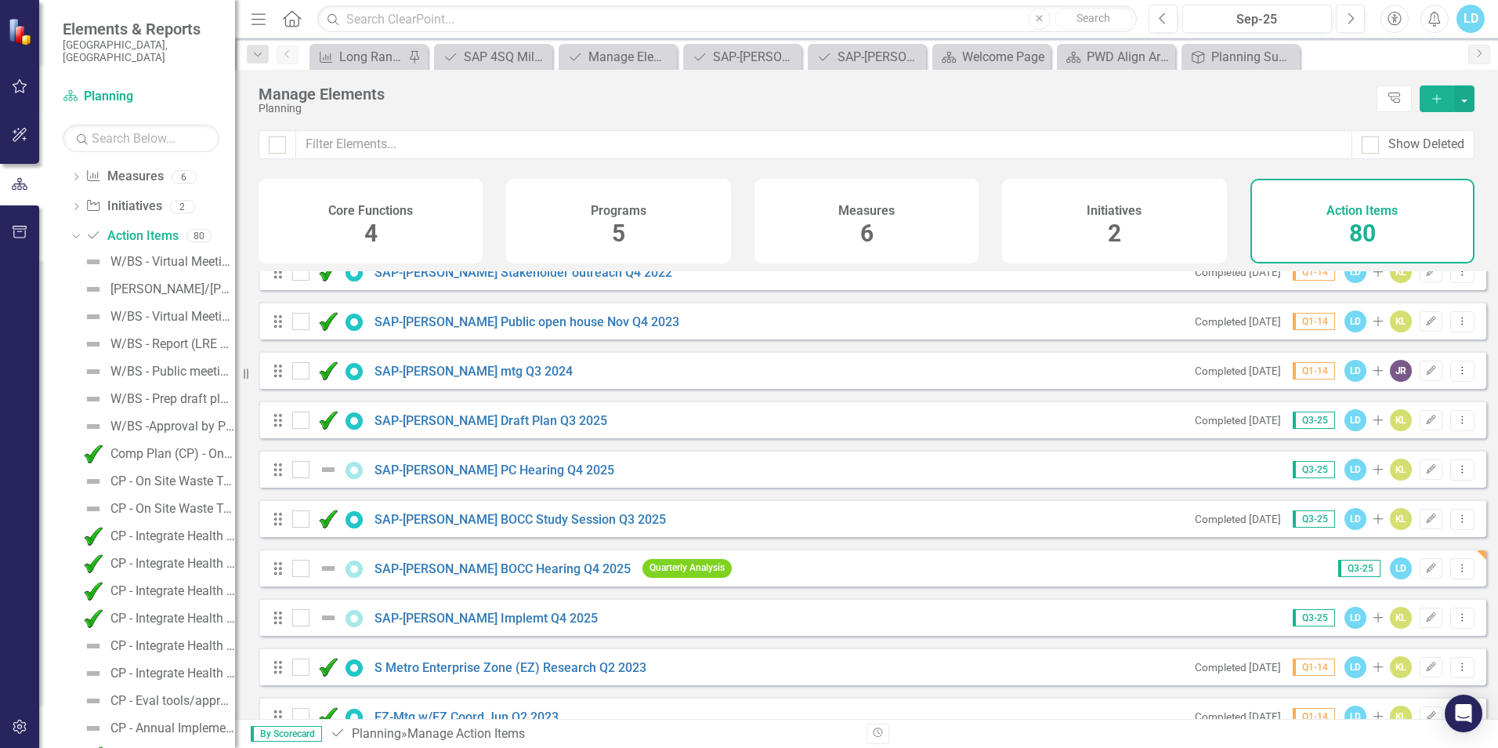
scroll to position [2205, 0]
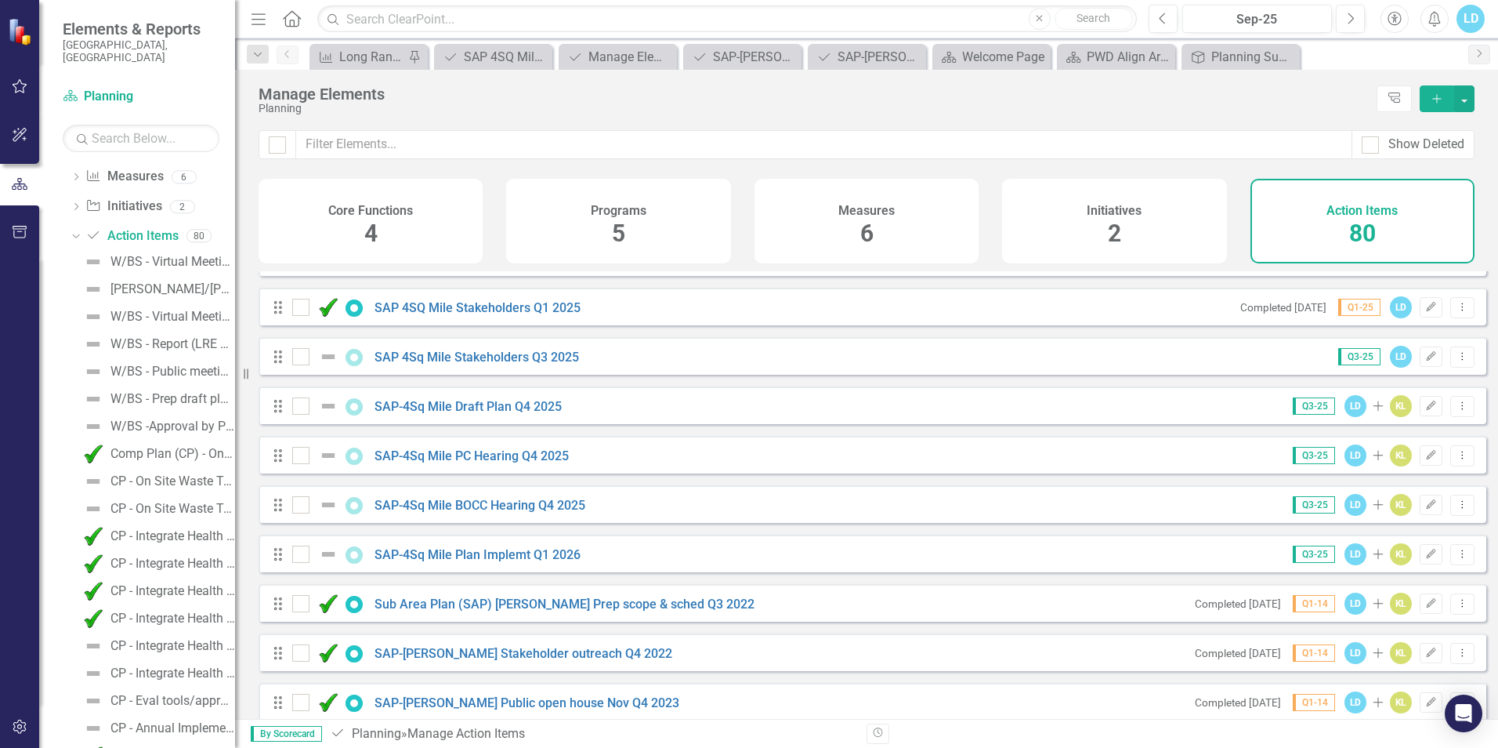
click at [281, 560] on icon at bounding box center [278, 554] width 8 height 13
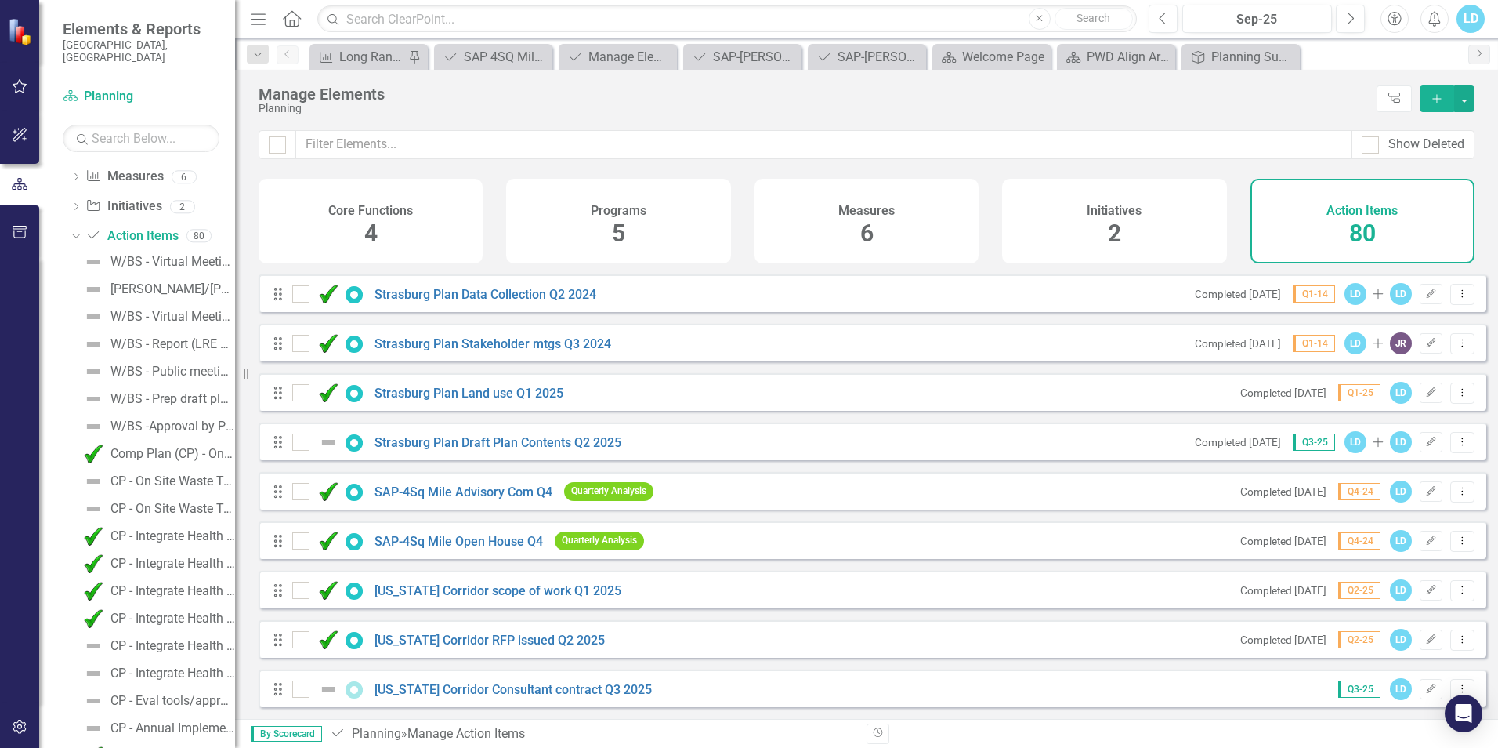
scroll to position [3514, 0]
drag, startPoint x: 277, startPoint y: 694, endPoint x: 280, endPoint y: 642, distance: 52.6
click at [456, 734] on div "Action Item Planning » Manage Action Items" at bounding box center [592, 734] width 525 height 18
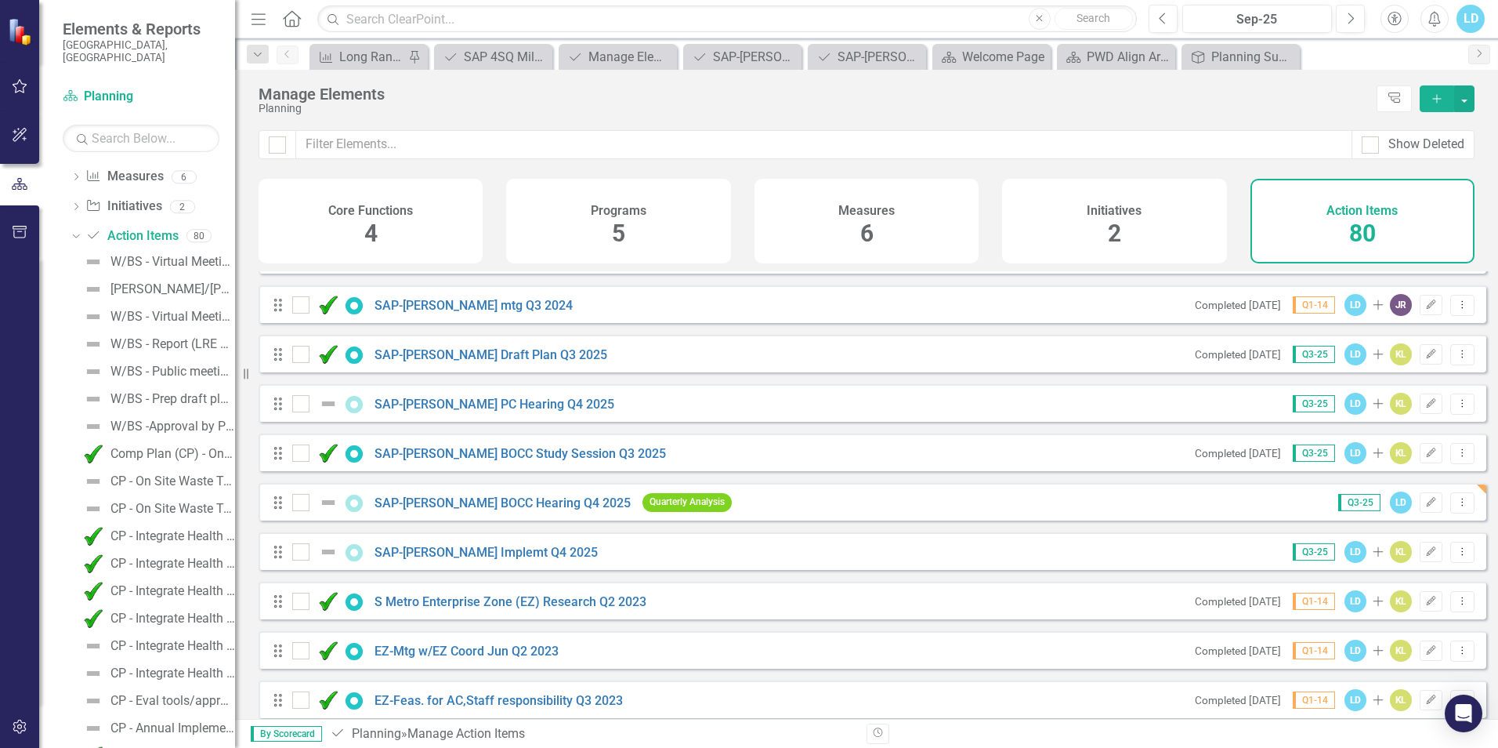
scroll to position [2573, 0]
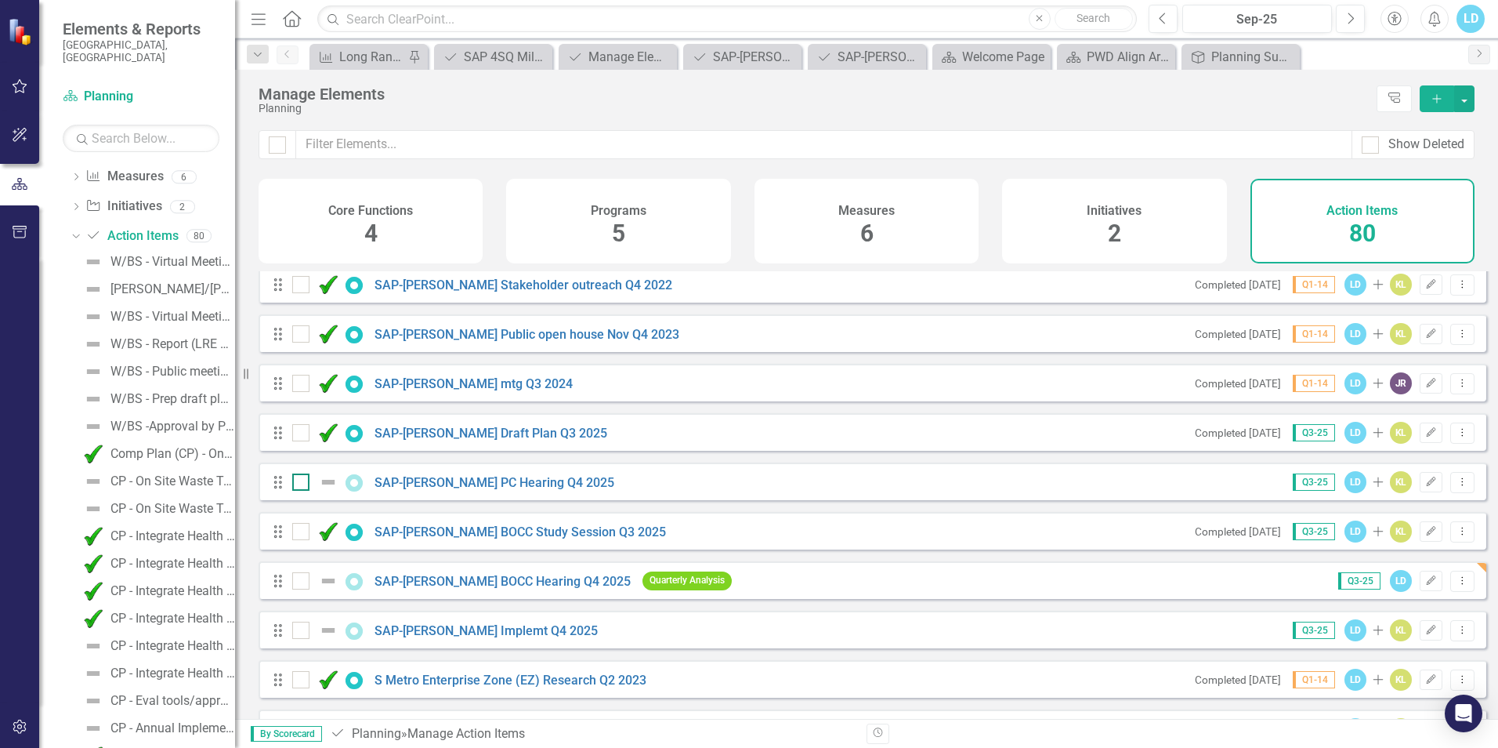
click at [299, 483] on input "checkbox" at bounding box center [297, 478] width 10 height 10
drag, startPoint x: 279, startPoint y: 518, endPoint x: 295, endPoint y: 493, distance: 30.0
click at [277, 488] on icon "Drag" at bounding box center [278, 482] width 20 height 16
click at [295, 483] on input "checkbox" at bounding box center [297, 478] width 10 height 10
click at [299, 483] on input "checkbox" at bounding box center [297, 478] width 10 height 10
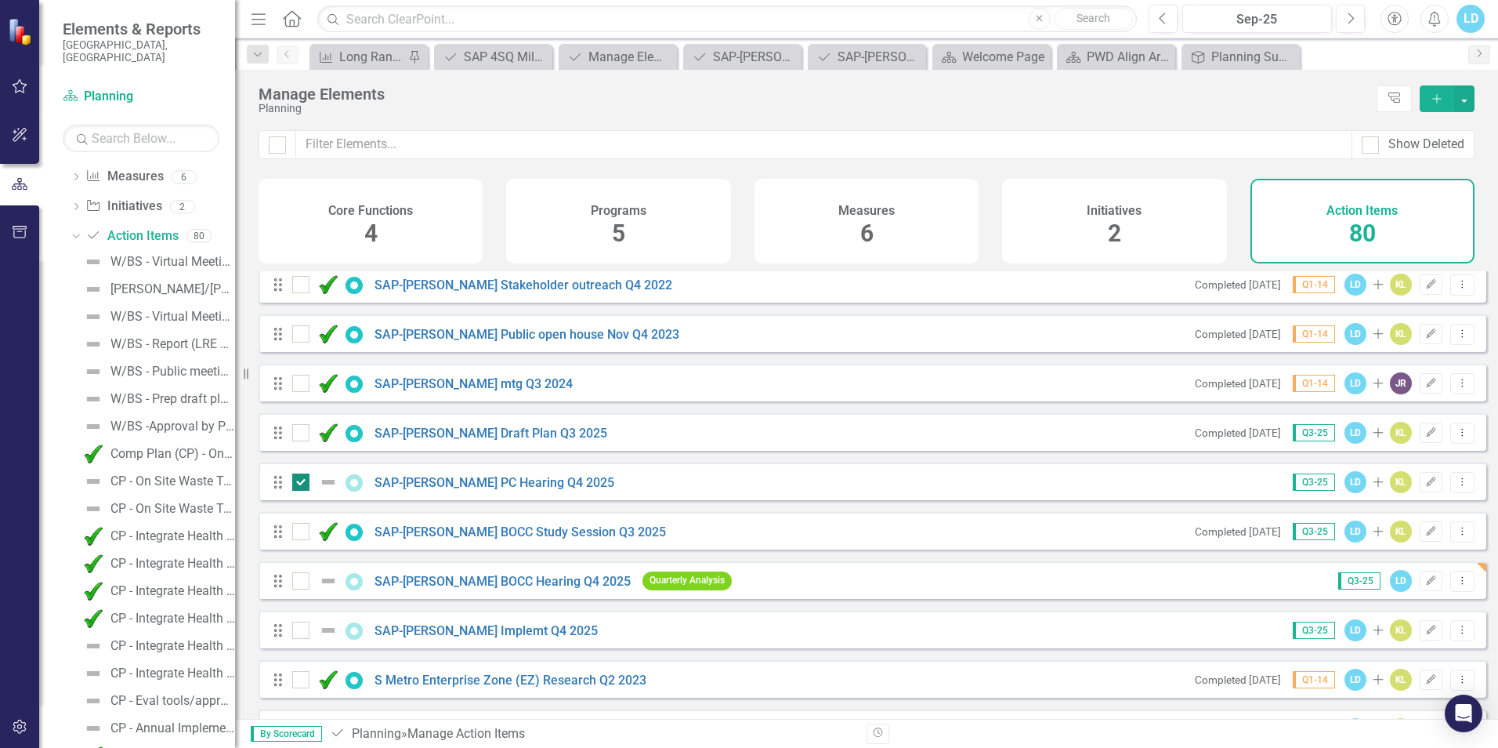
click at [299, 491] on div at bounding box center [300, 481] width 17 height 17
click at [299, 483] on input "checkbox" at bounding box center [297, 478] width 10 height 10
checkbox input "false"
drag, startPoint x: 285, startPoint y: 487, endPoint x: 278, endPoint y: 491, distance: 8.1
click at [278, 490] on icon "Drag" at bounding box center [278, 482] width 20 height 16
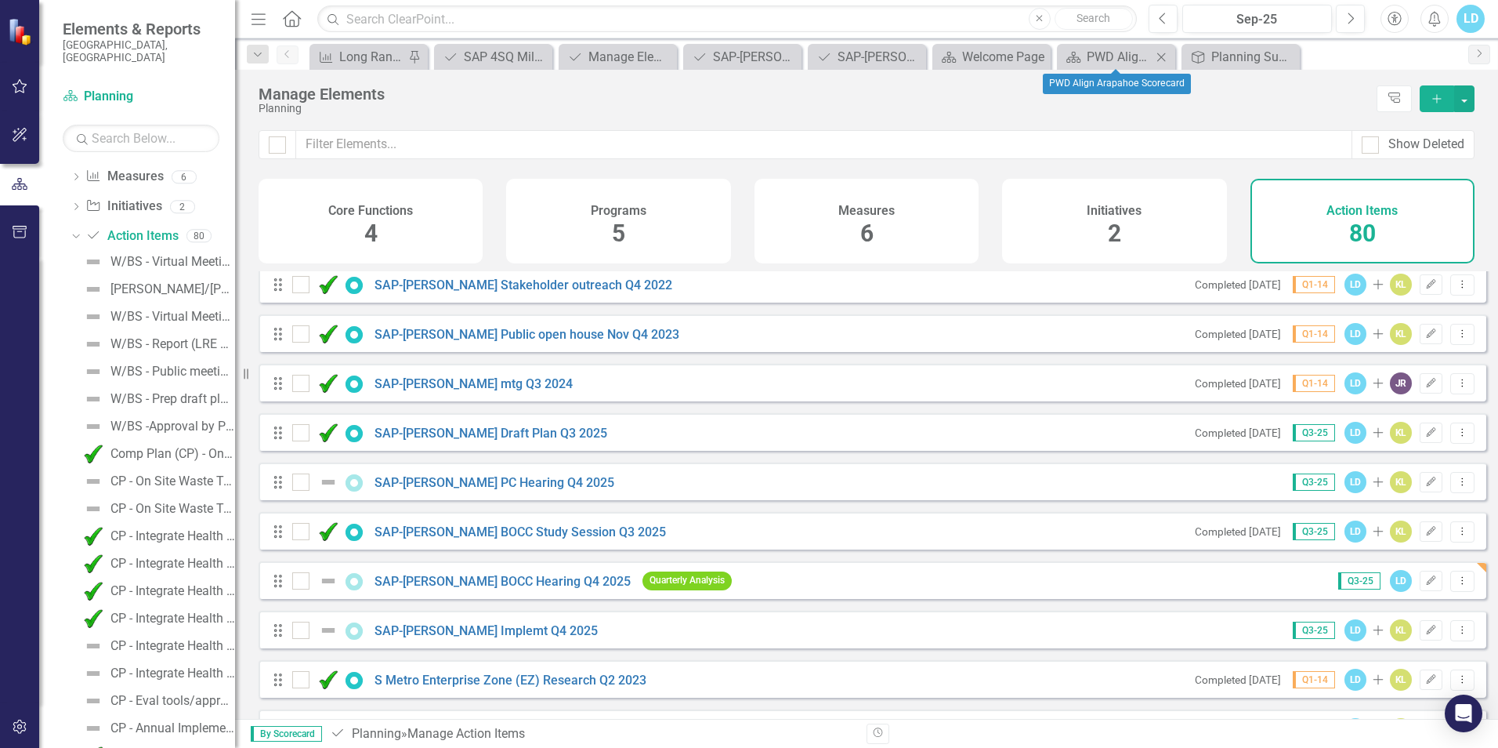
click at [1160, 59] on icon at bounding box center [1161, 57] width 9 height 9
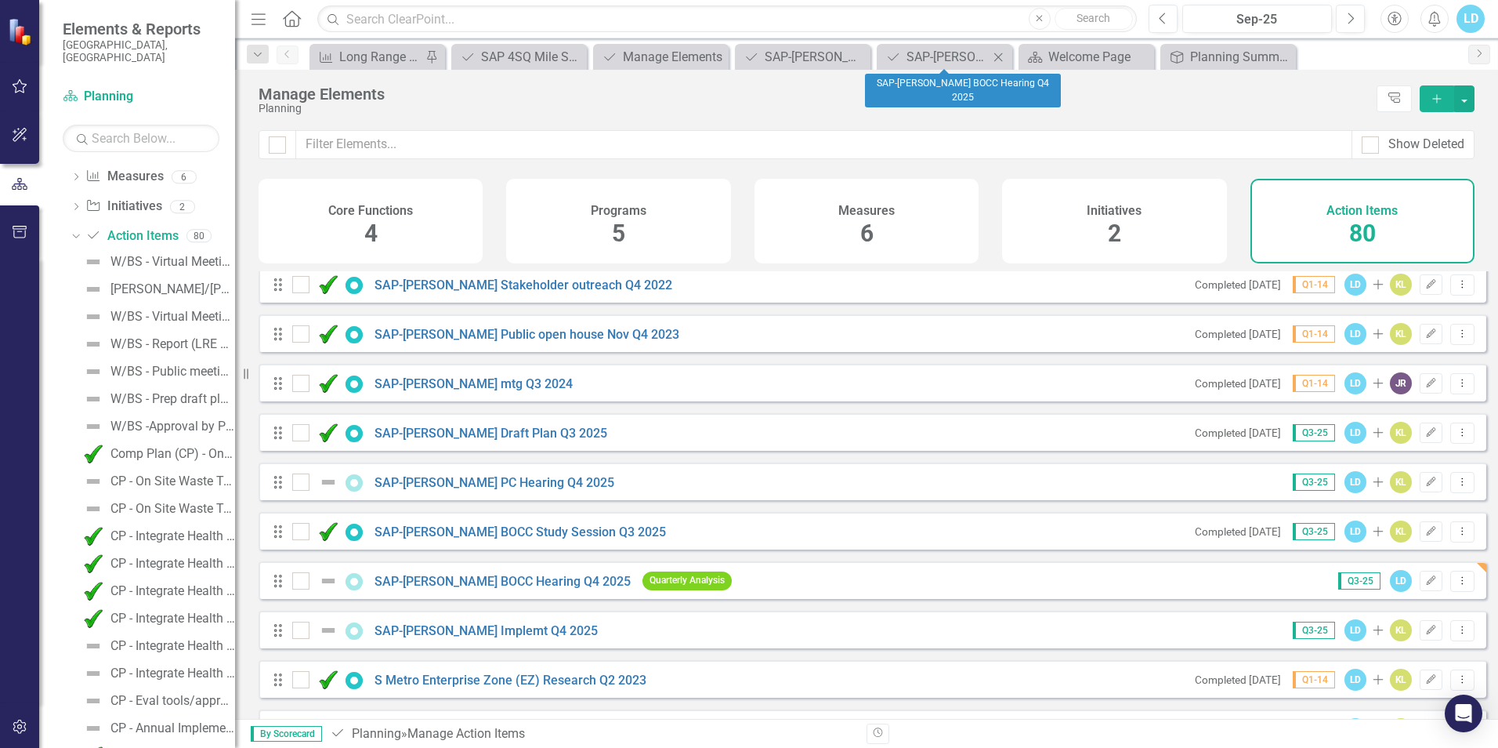
click at [999, 56] on icon "Close" at bounding box center [998, 57] width 16 height 13
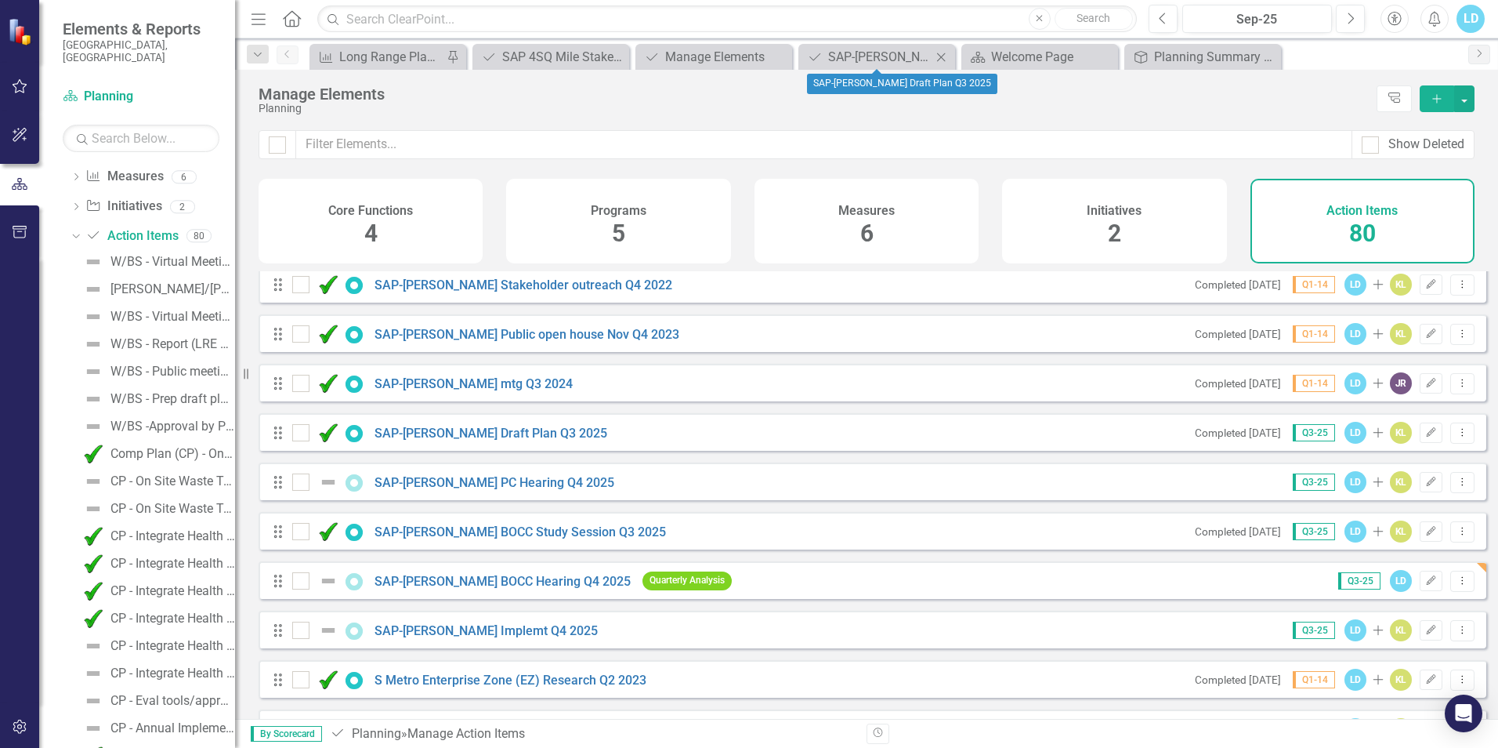
click at [945, 56] on icon "Close" at bounding box center [941, 57] width 16 height 13
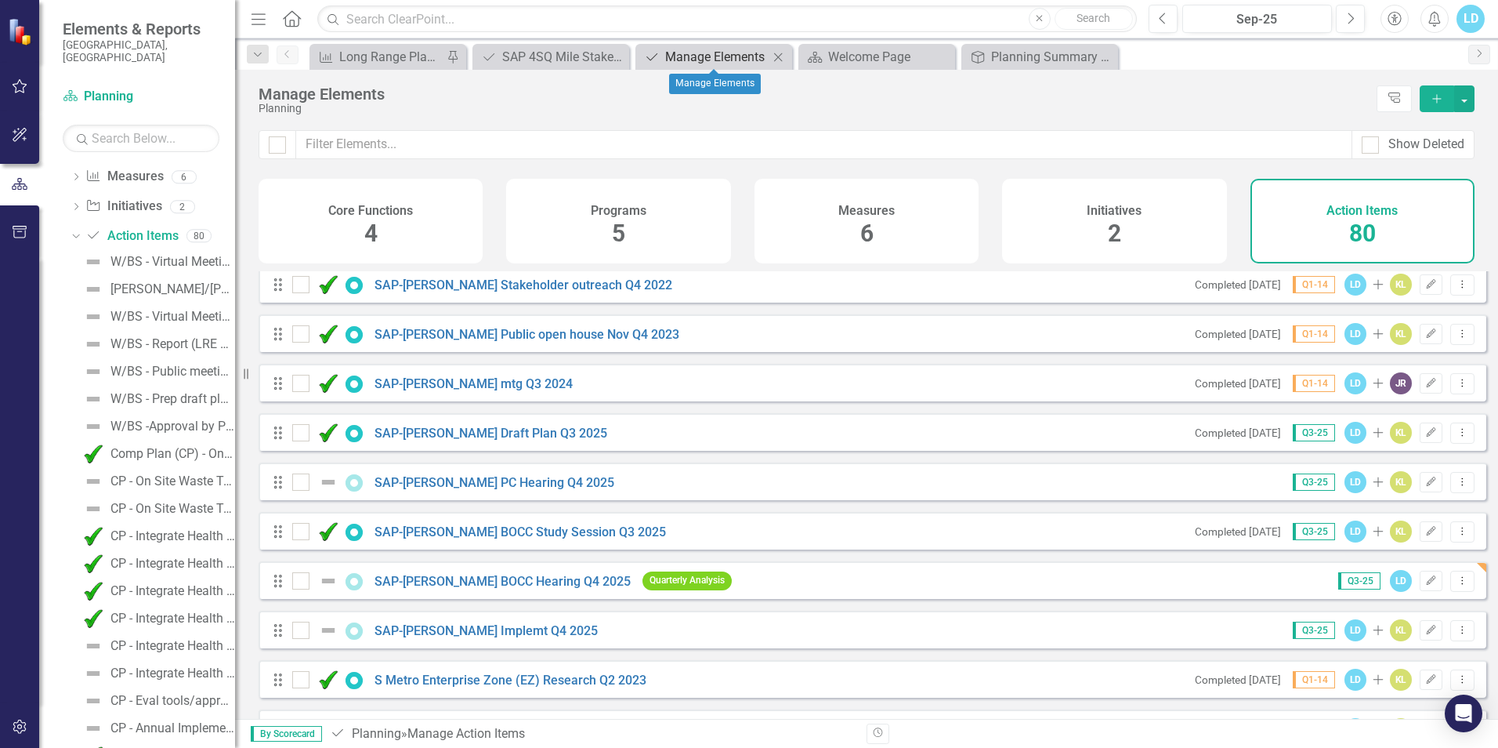
click at [724, 54] on div "Manage Elements" at bounding box center [716, 57] width 103 height 20
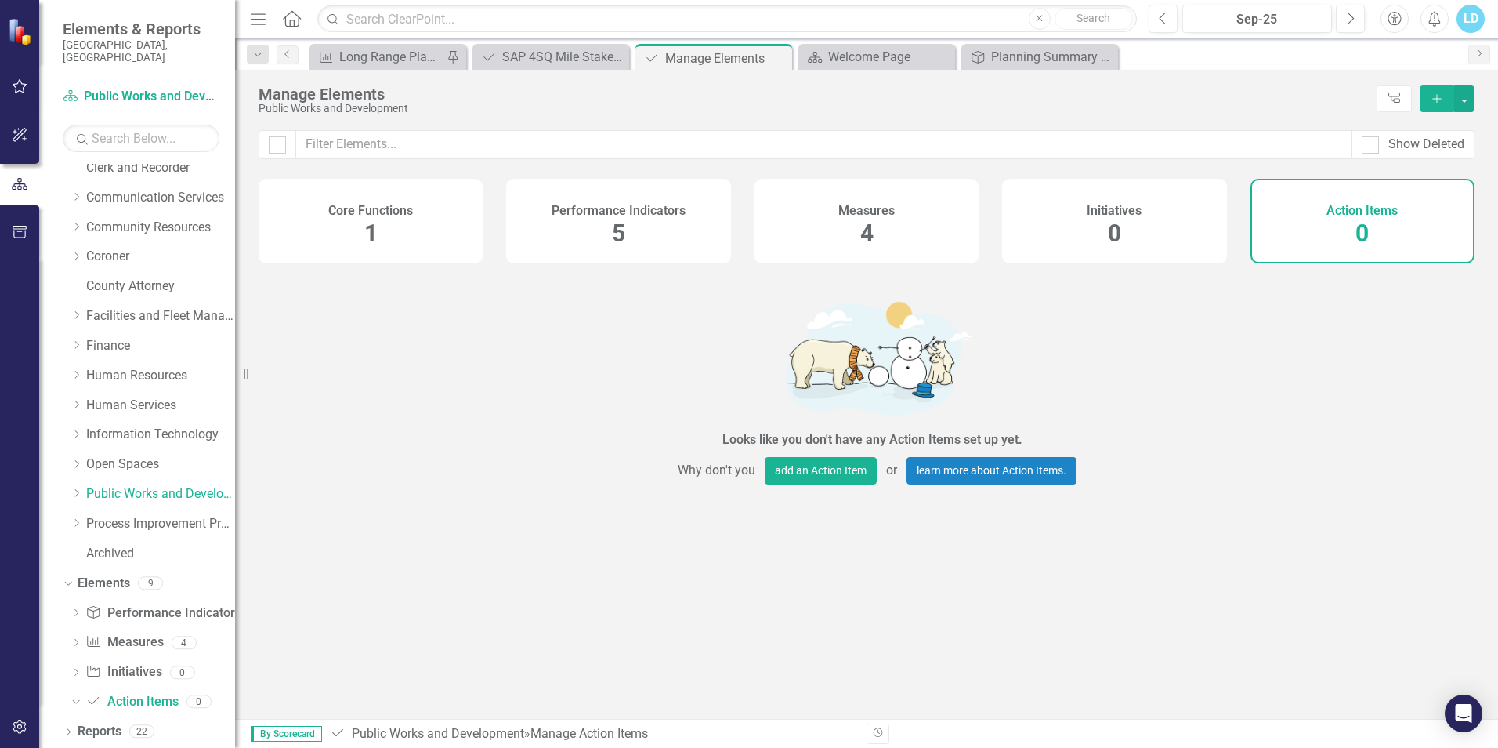
scroll to position [85, 0]
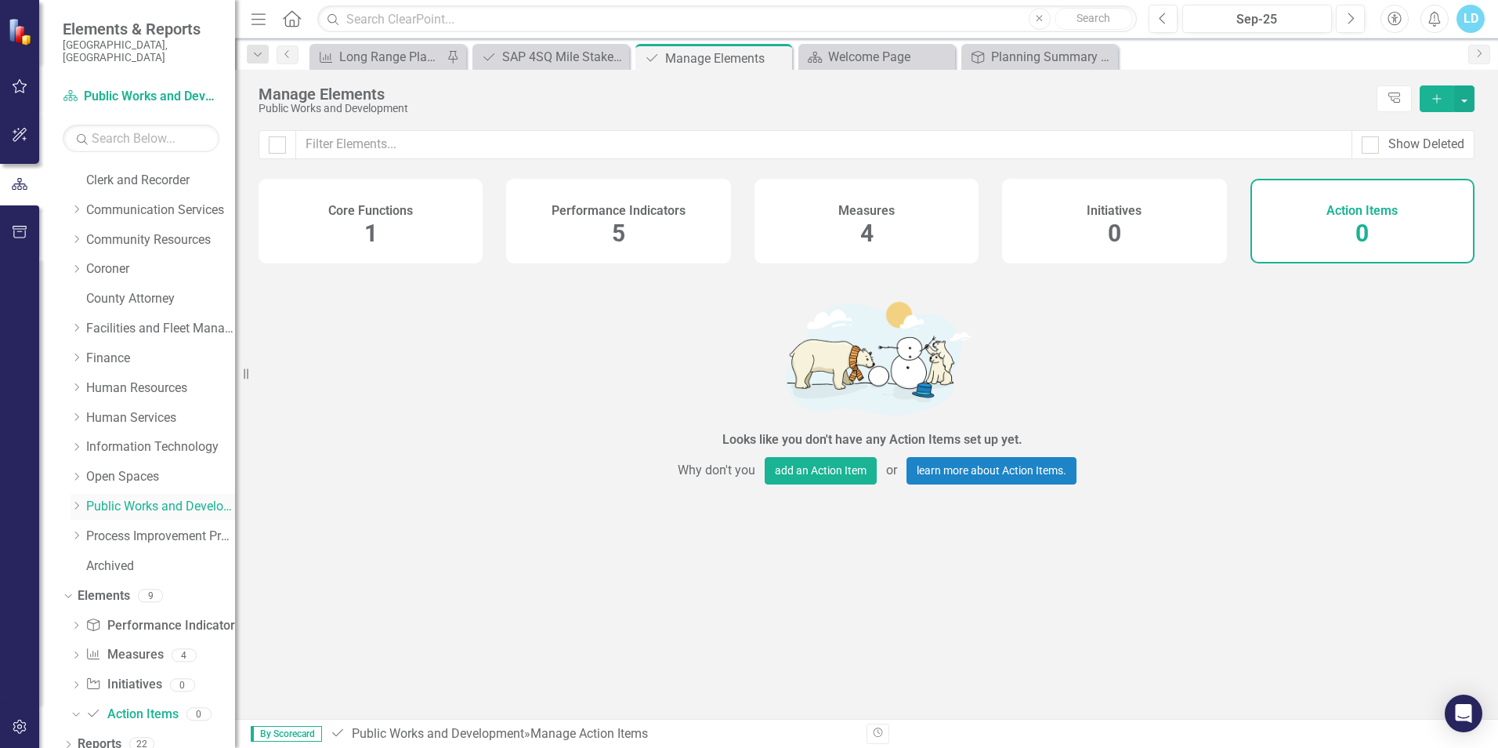
click at [81, 501] on icon "Dropdown" at bounding box center [77, 505] width 12 height 9
click at [129, 349] on link "Planning" at bounding box center [168, 358] width 133 height 18
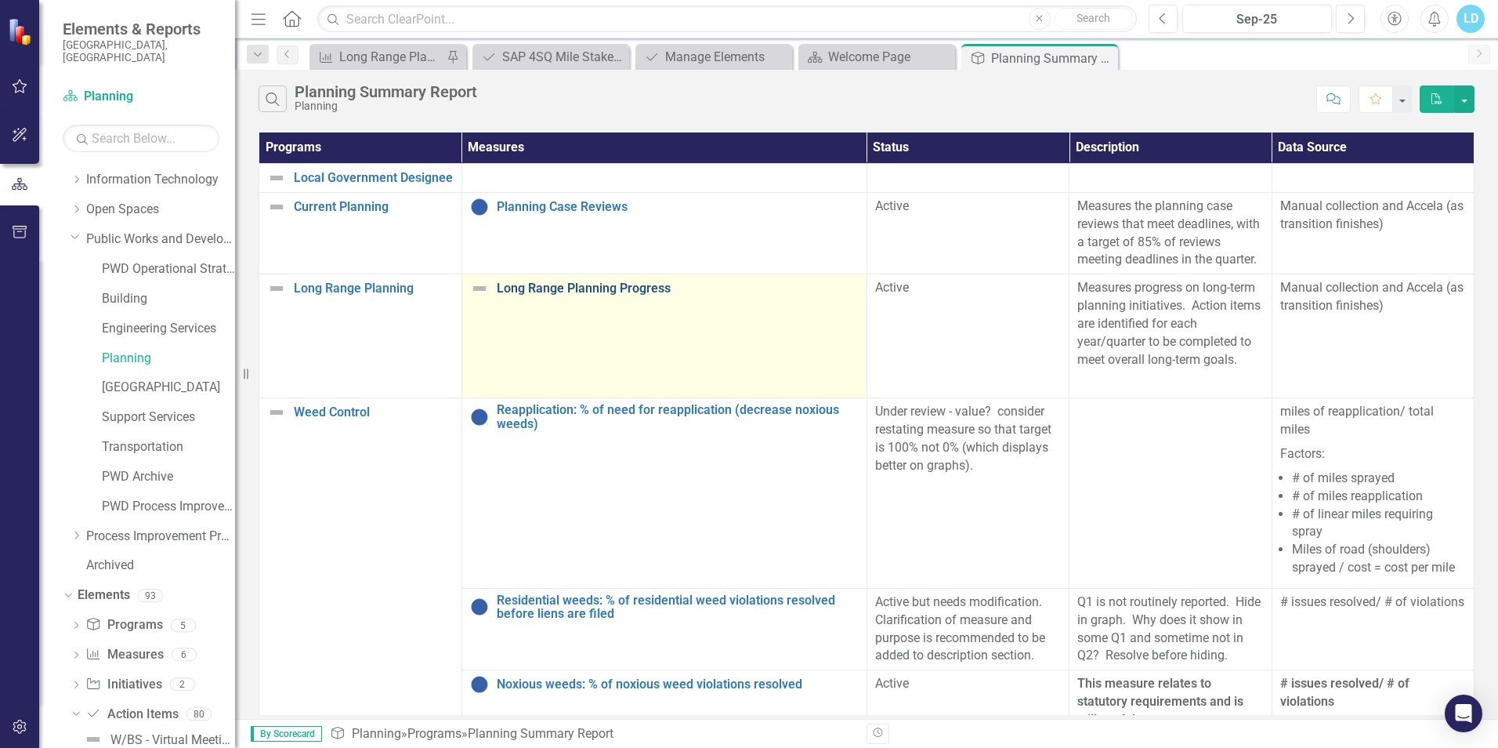
click at [585, 293] on link "Long Range Planning Progress" at bounding box center [678, 288] width 362 height 14
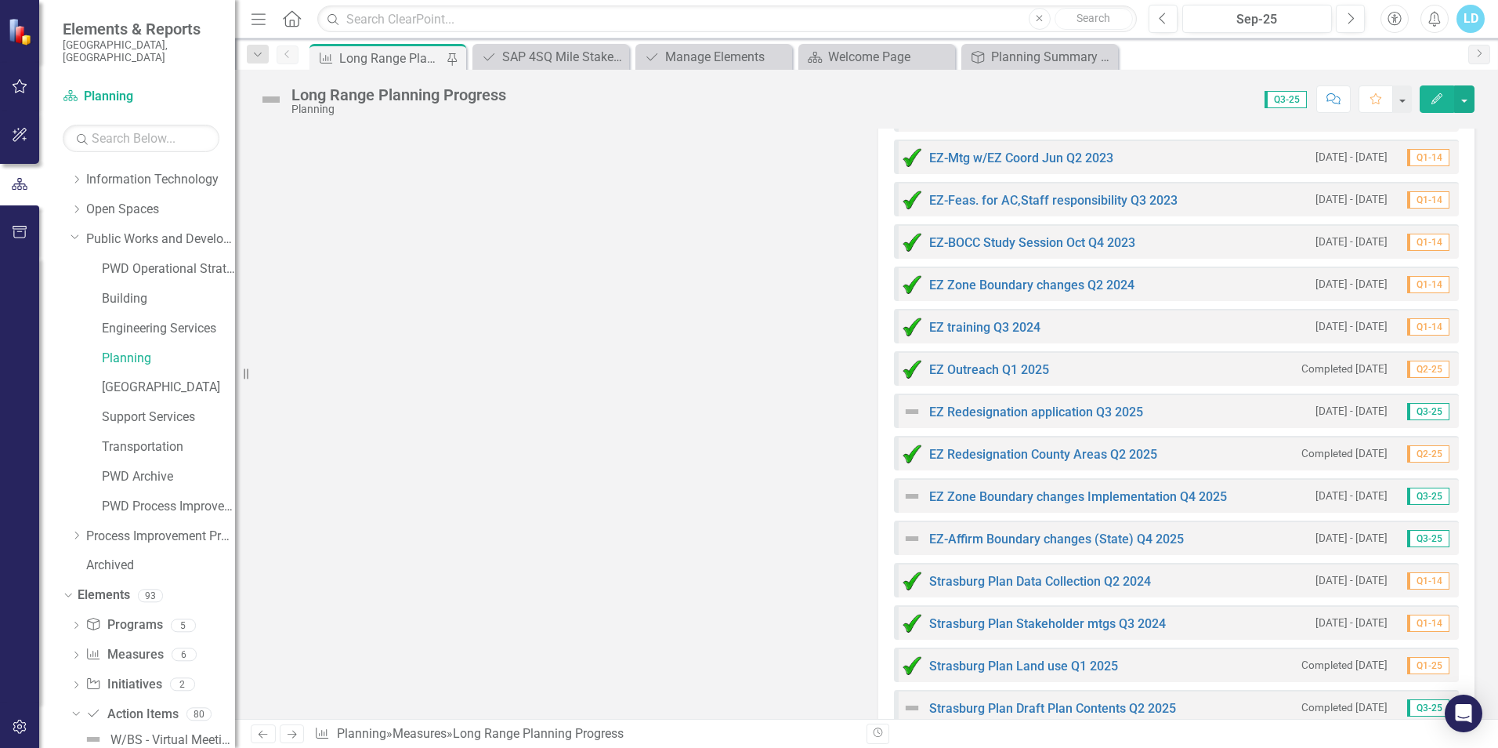
scroll to position [2664, 0]
click at [1050, 411] on link "EZ Redesignation application Q3 2025" at bounding box center [1036, 410] width 214 height 15
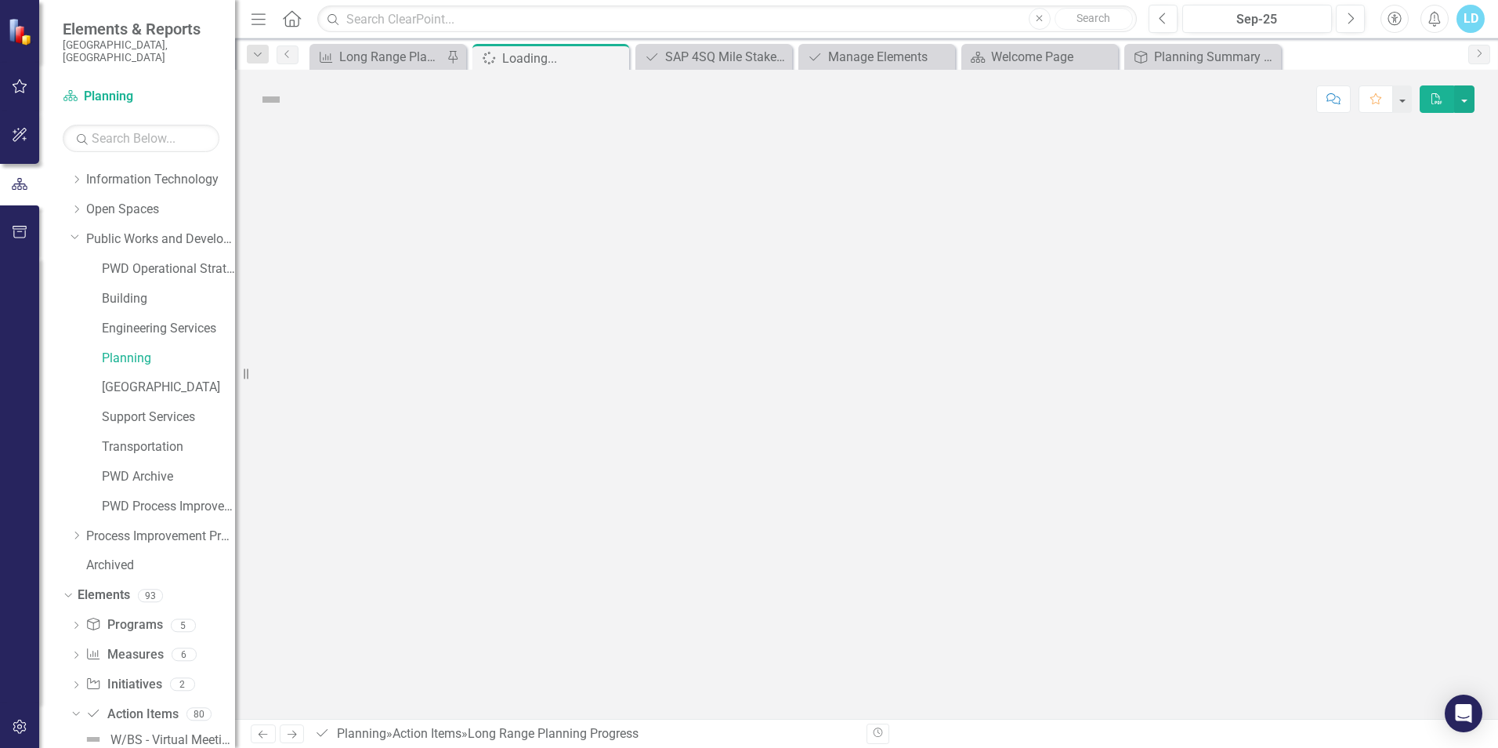
click at [1050, 411] on div at bounding box center [866, 424] width 1263 height 590
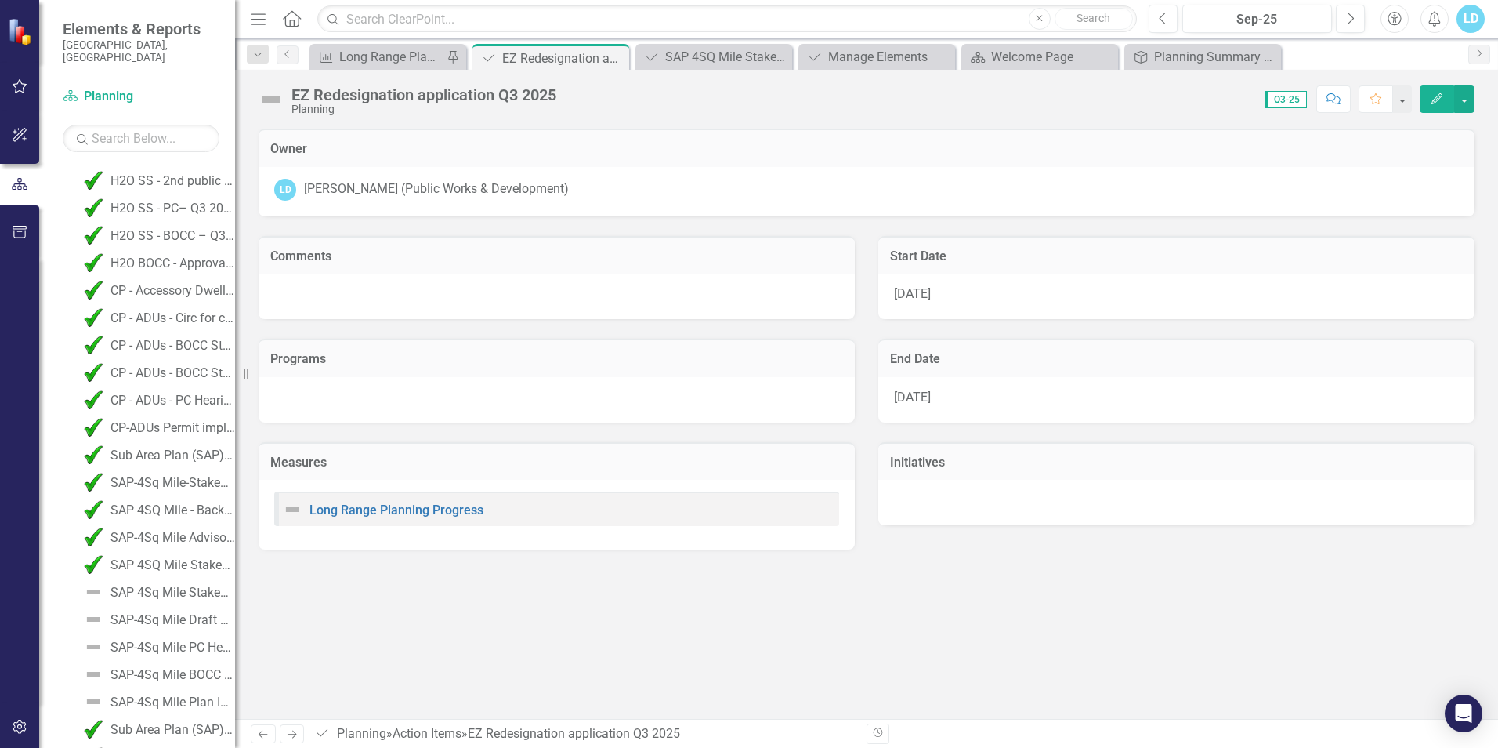
scroll to position [2182, 0]
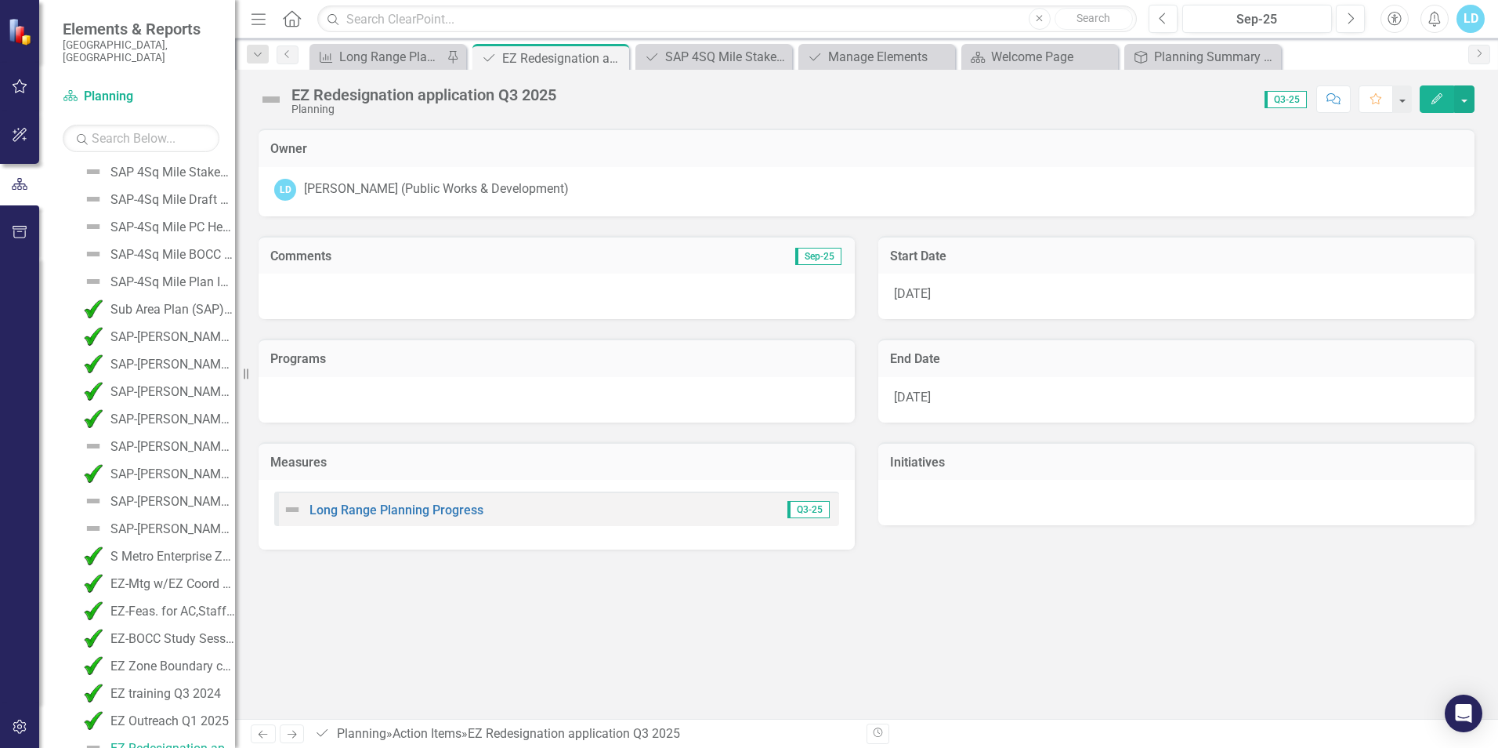
click at [1434, 101] on icon "button" at bounding box center [1437, 98] width 11 height 11
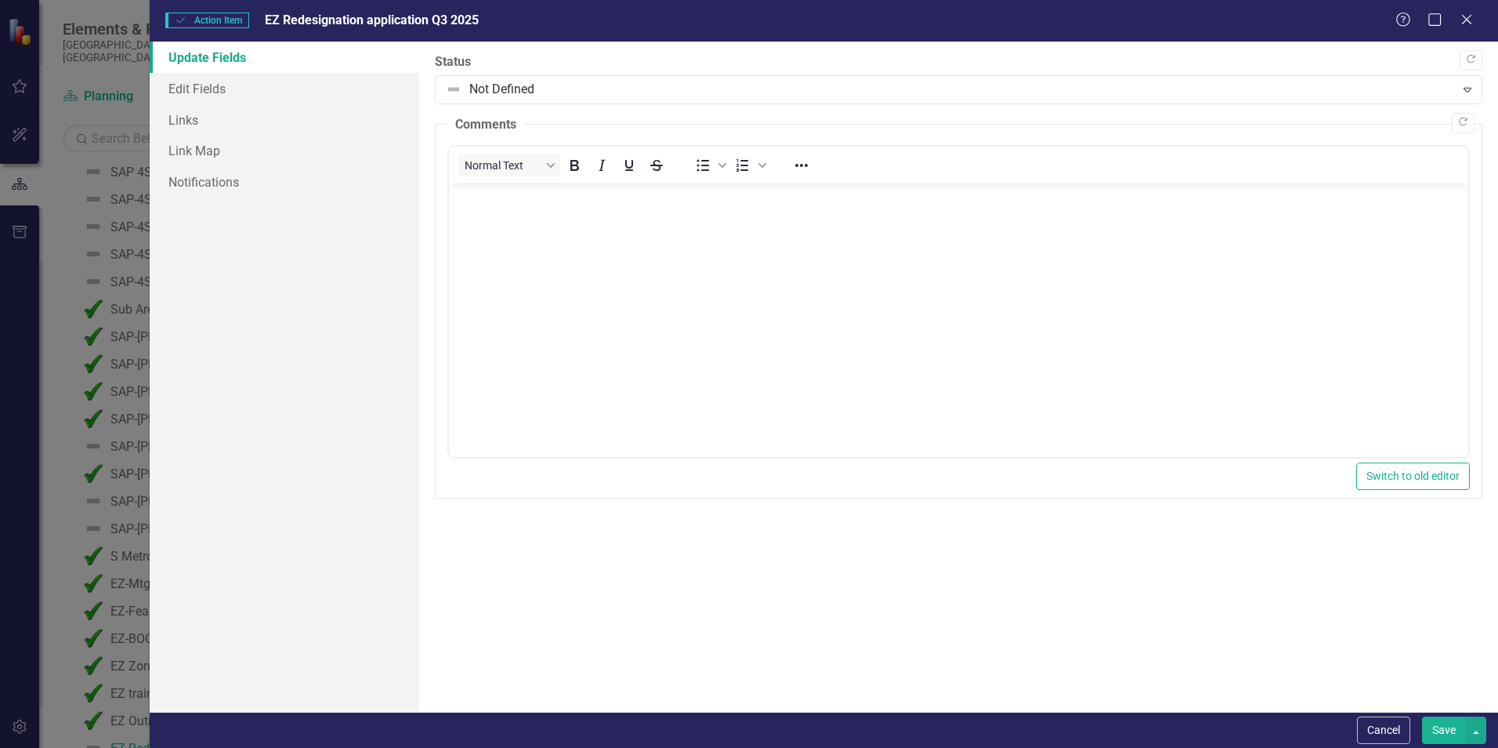
scroll to position [0, 0]
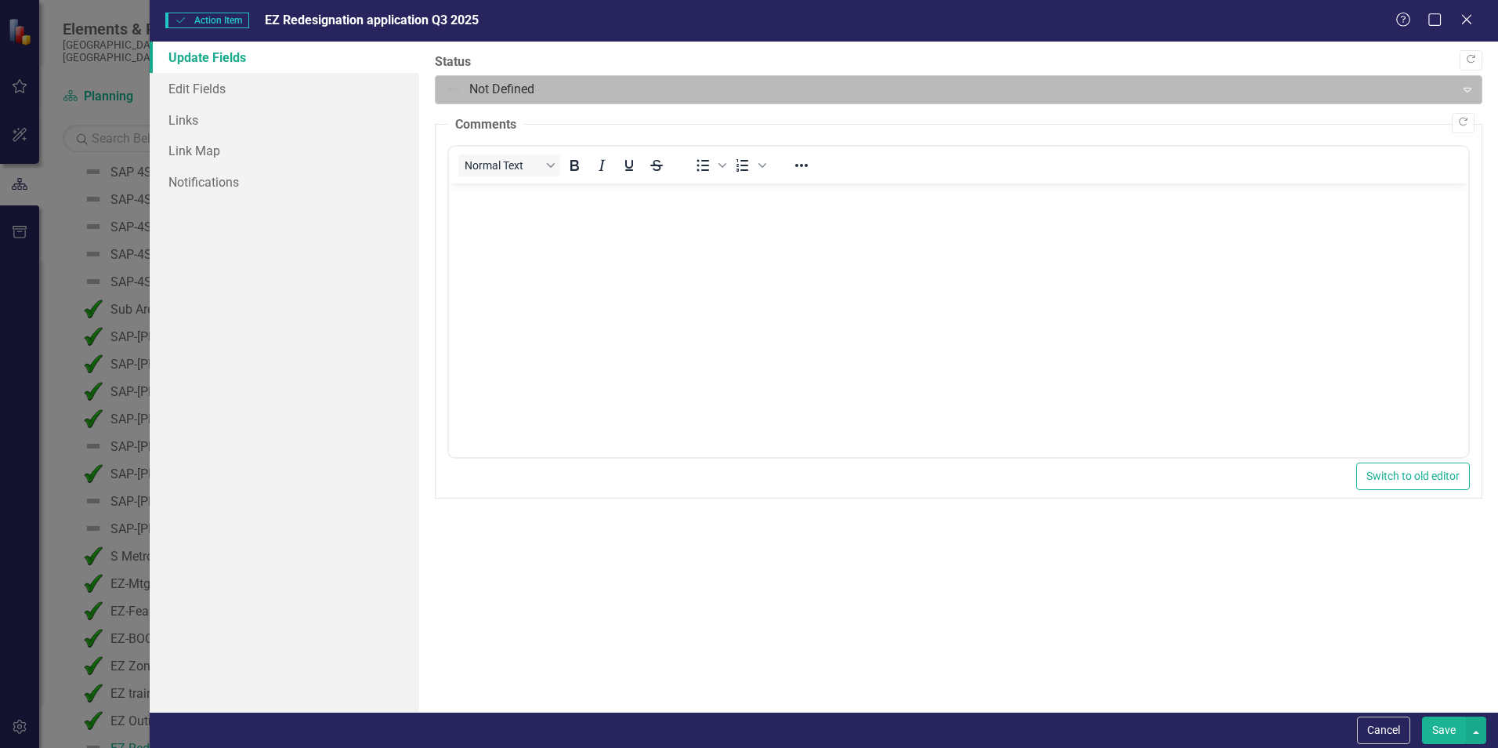
click at [494, 89] on div at bounding box center [945, 89] width 999 height 21
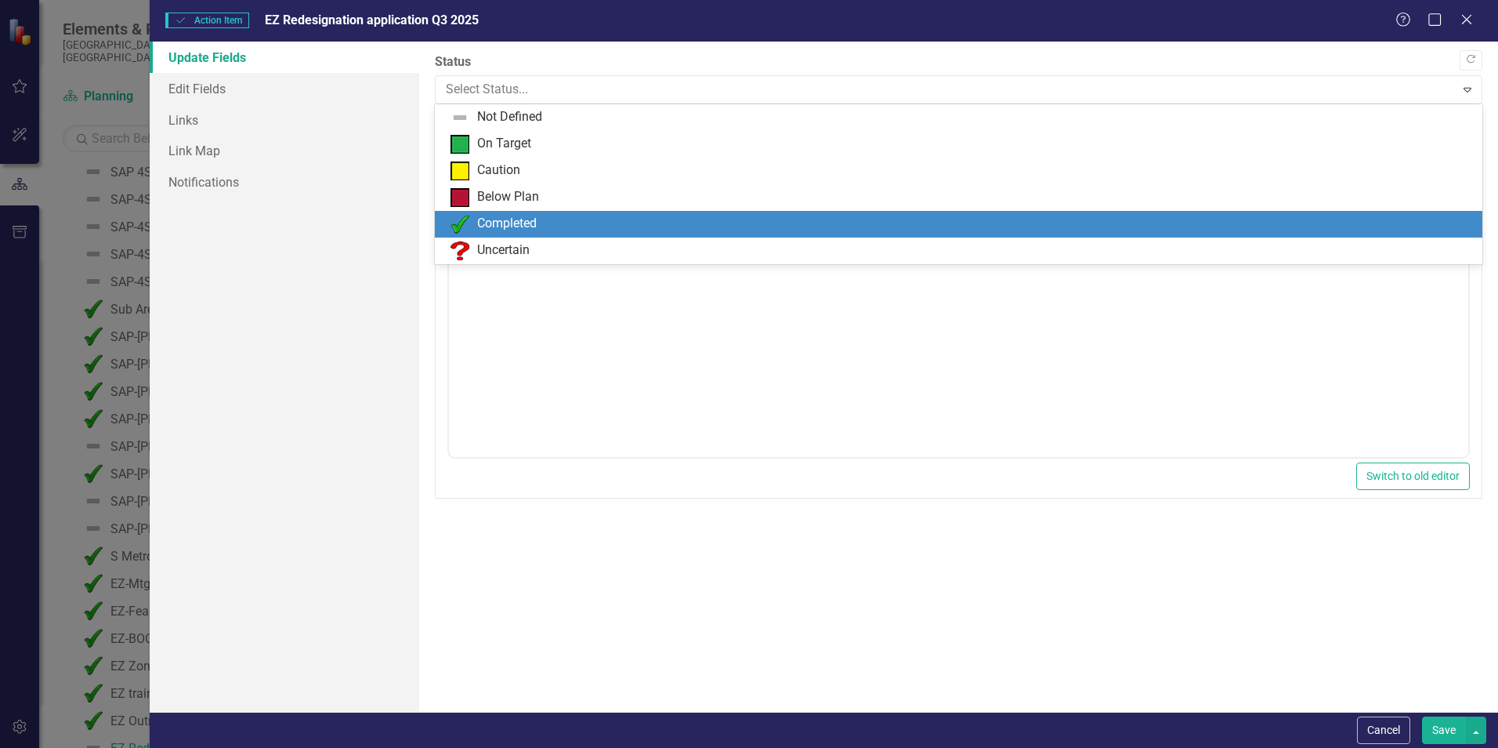
click at [492, 223] on div "Completed" at bounding box center [507, 224] width 60 height 18
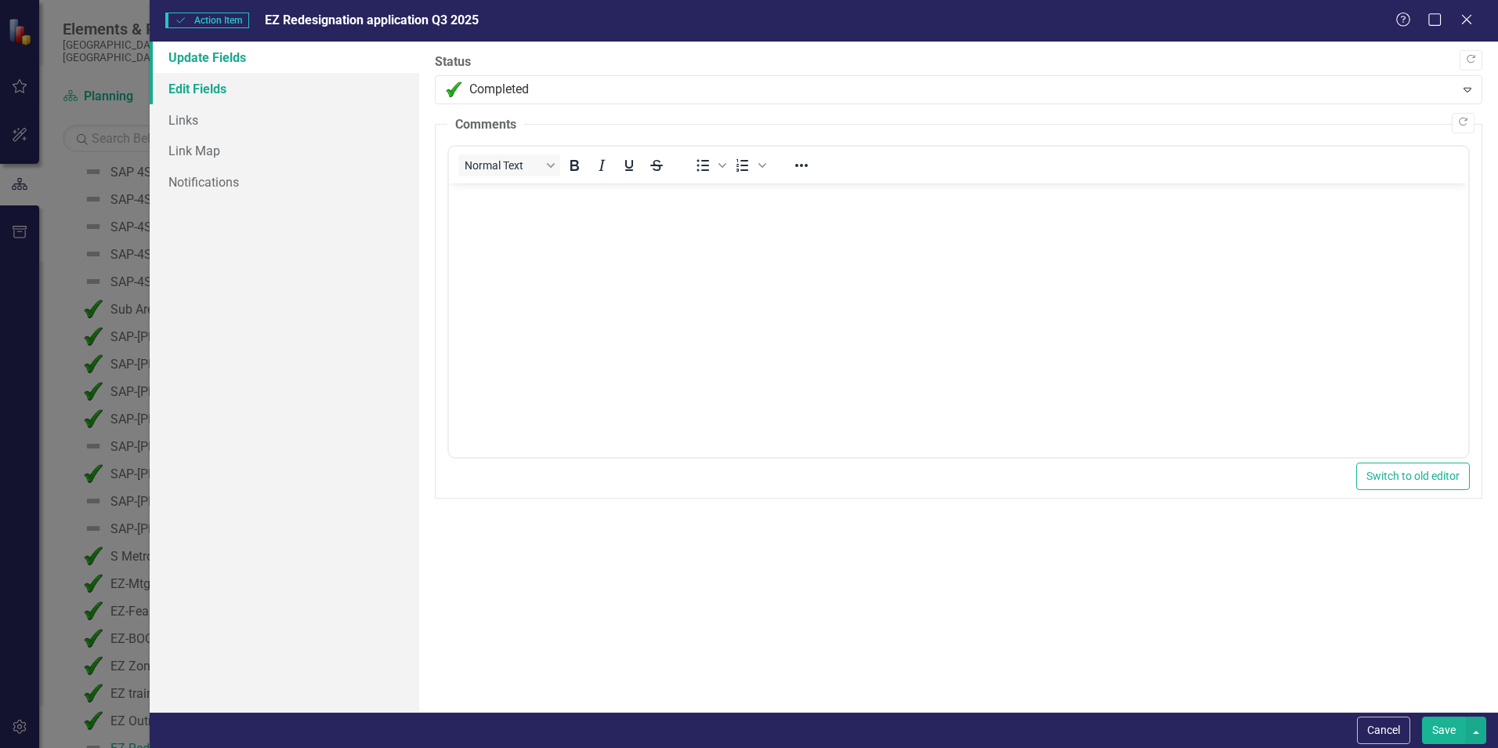
click at [207, 86] on link "Edit Fields" at bounding box center [285, 88] width 270 height 31
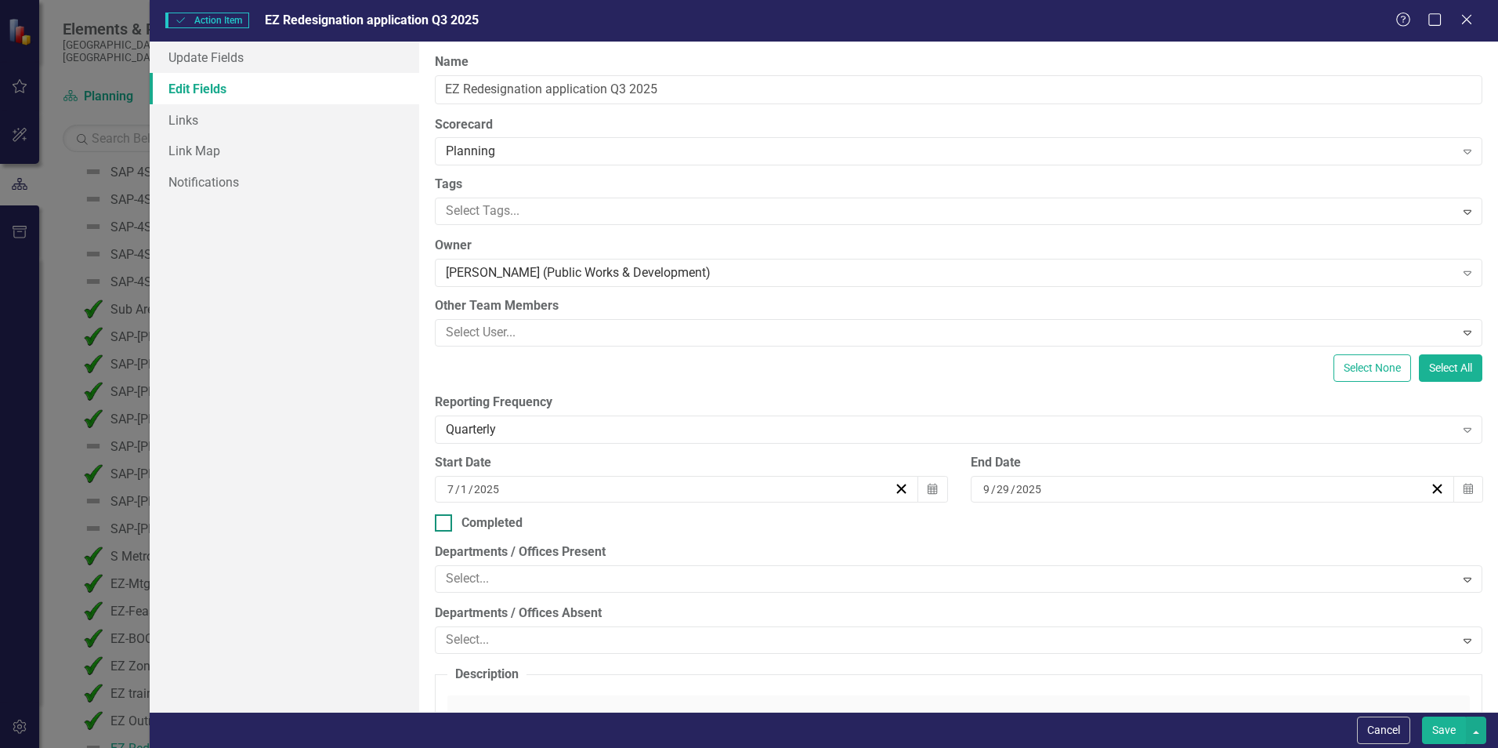
click at [440, 527] on div at bounding box center [443, 522] width 17 height 17
click at [440, 524] on input "Completed" at bounding box center [440, 519] width 10 height 10
checkbox input "true"
click at [1447, 728] on button "Save" at bounding box center [1444, 729] width 44 height 27
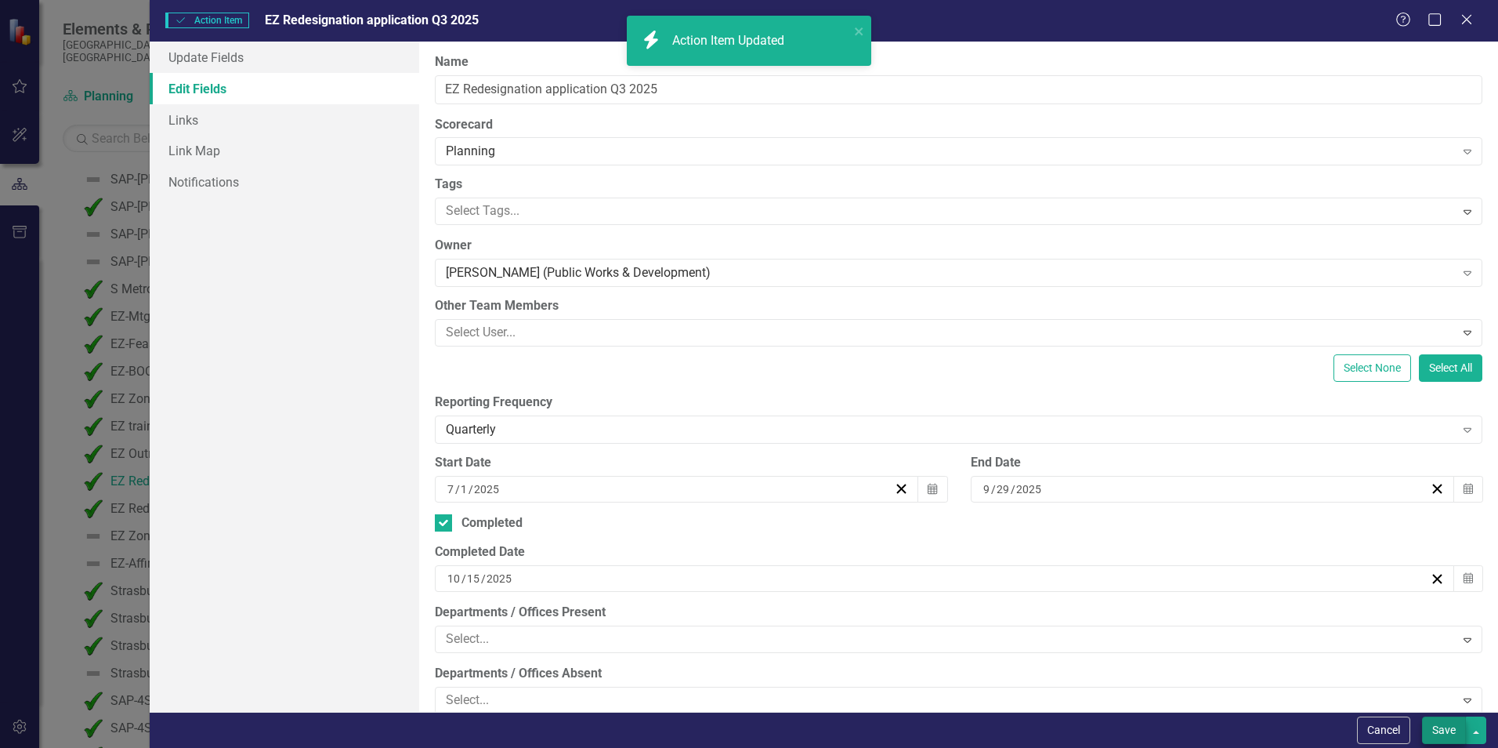
scroll to position [1915, 0]
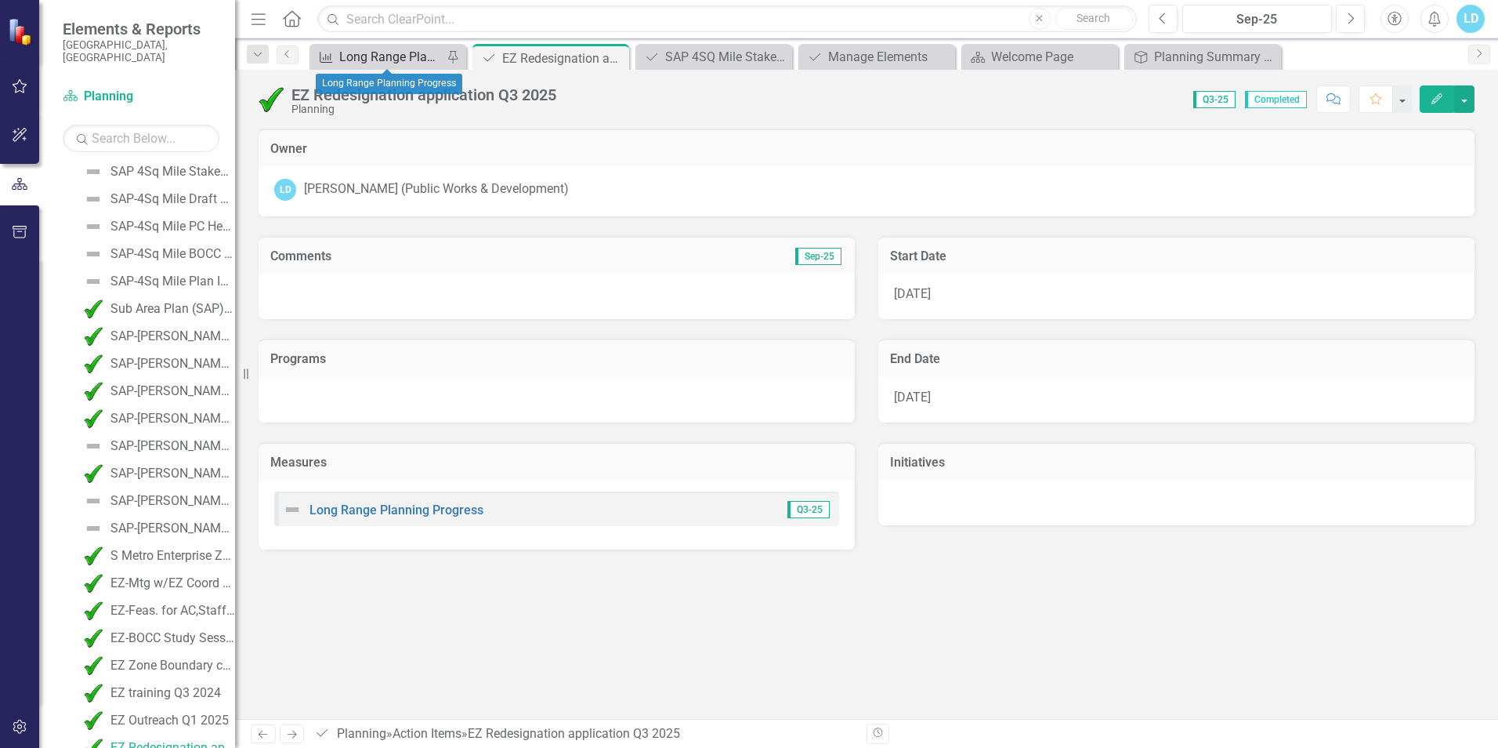
click at [389, 55] on div "Long Range Planning Progress" at bounding box center [390, 57] width 103 height 20
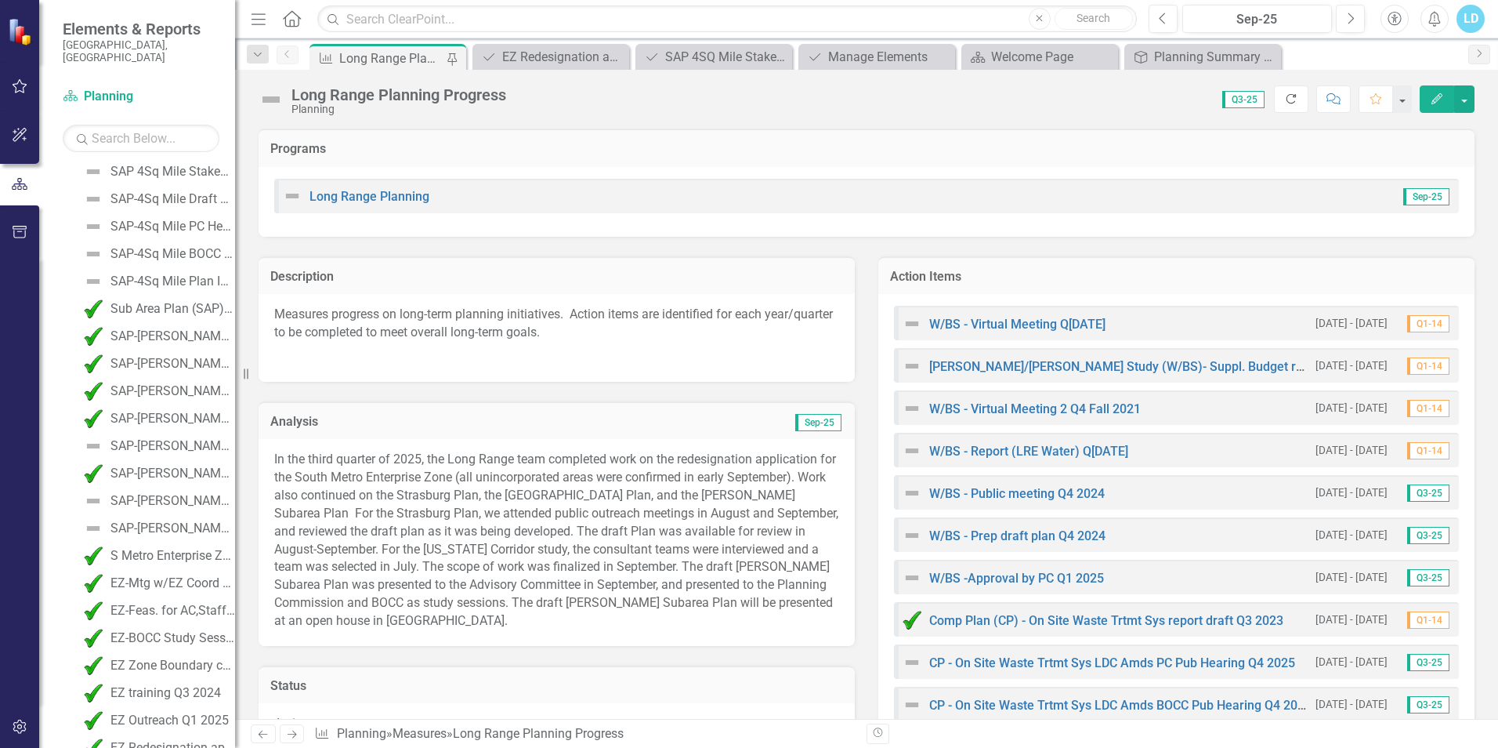
click at [1293, 99] on icon "Refresh" at bounding box center [1291, 98] width 14 height 11
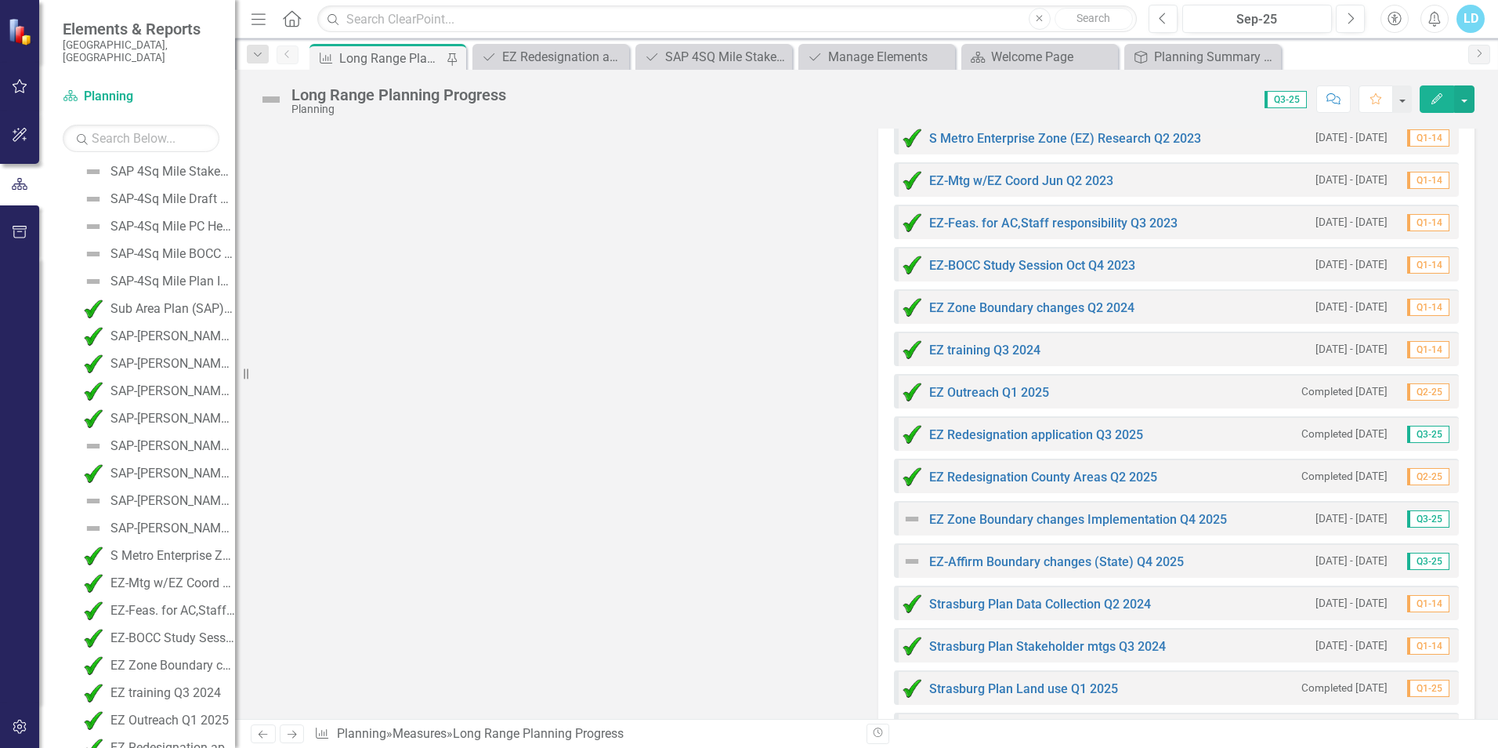
scroll to position [2664, 0]
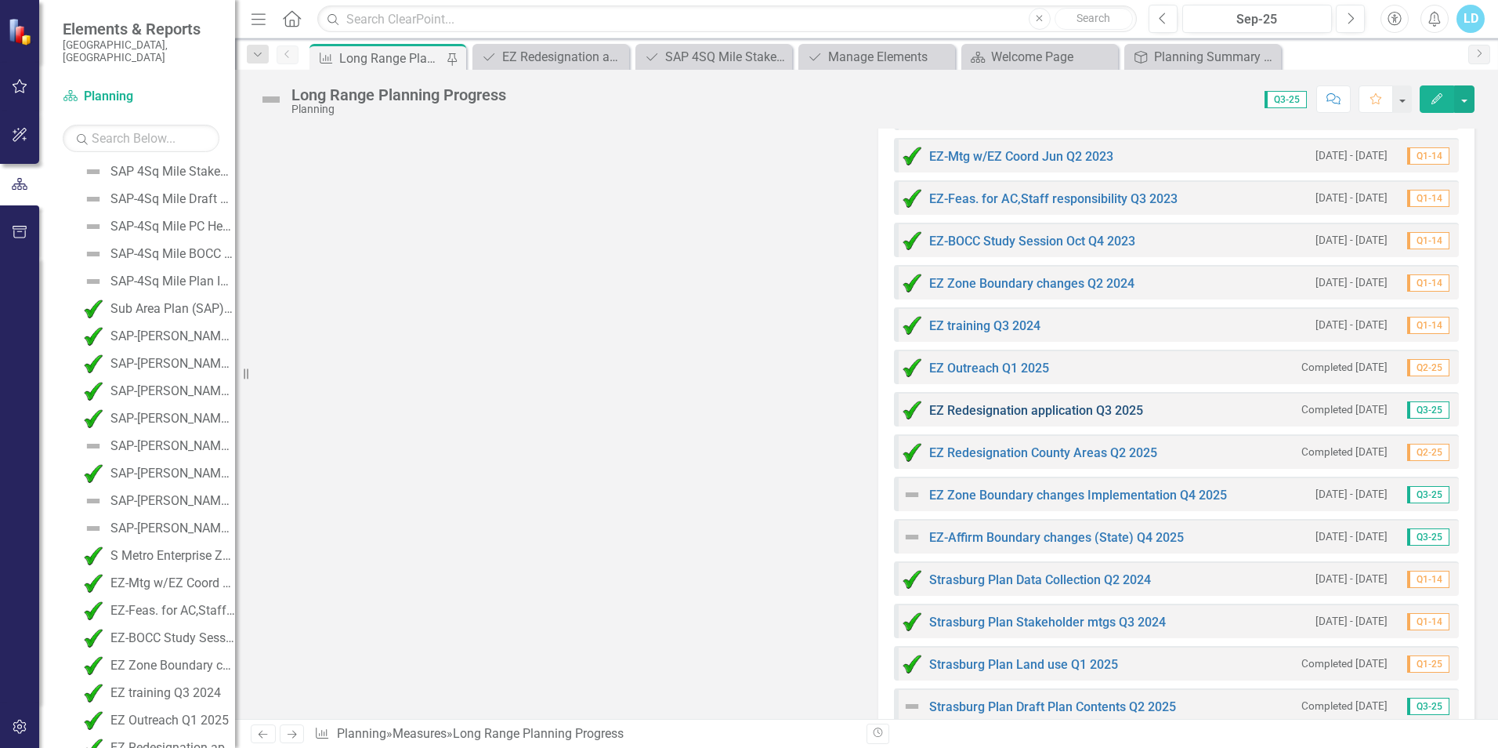
click at [1029, 411] on link "EZ Redesignation application Q3 2025" at bounding box center [1036, 410] width 214 height 15
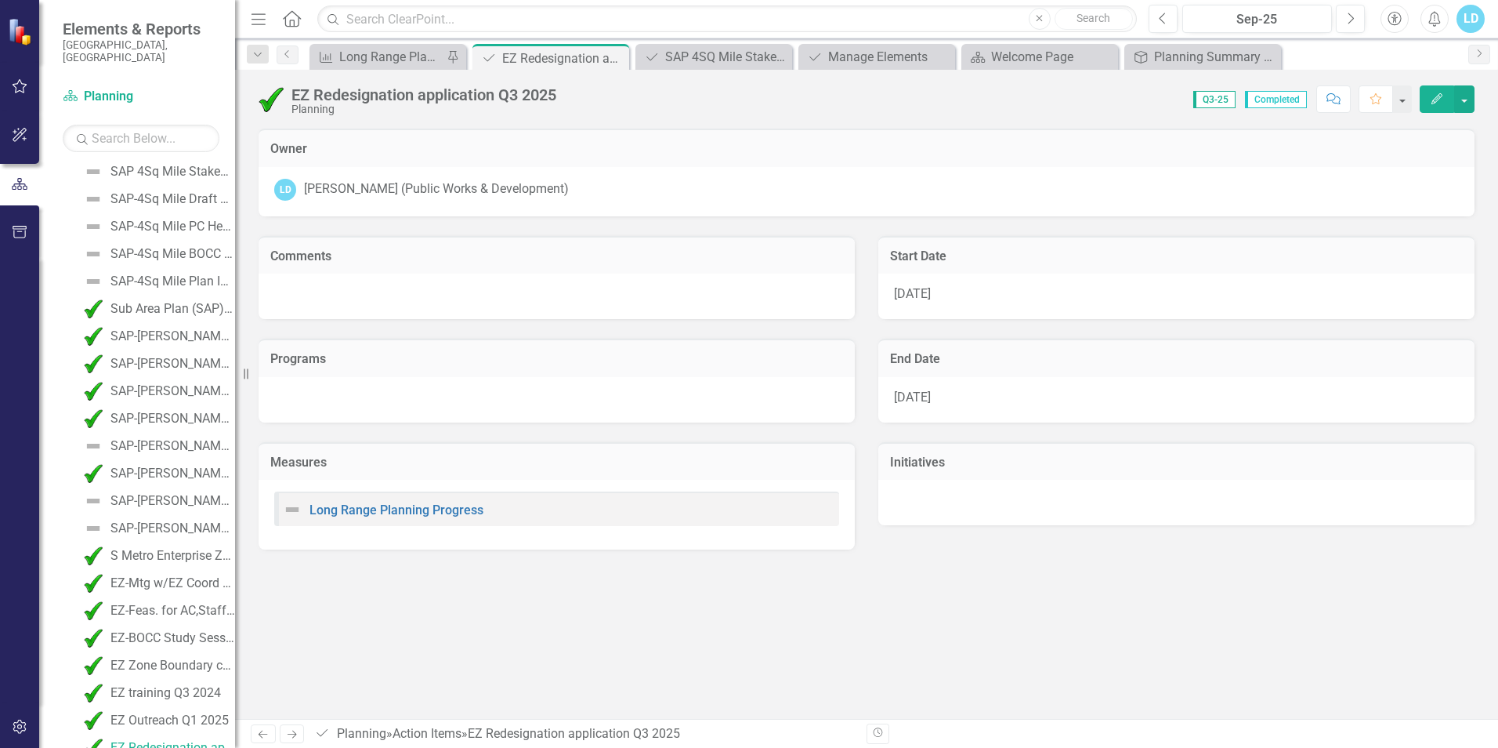
click at [1029, 411] on div "9/29/25" at bounding box center [1176, 399] width 596 height 45
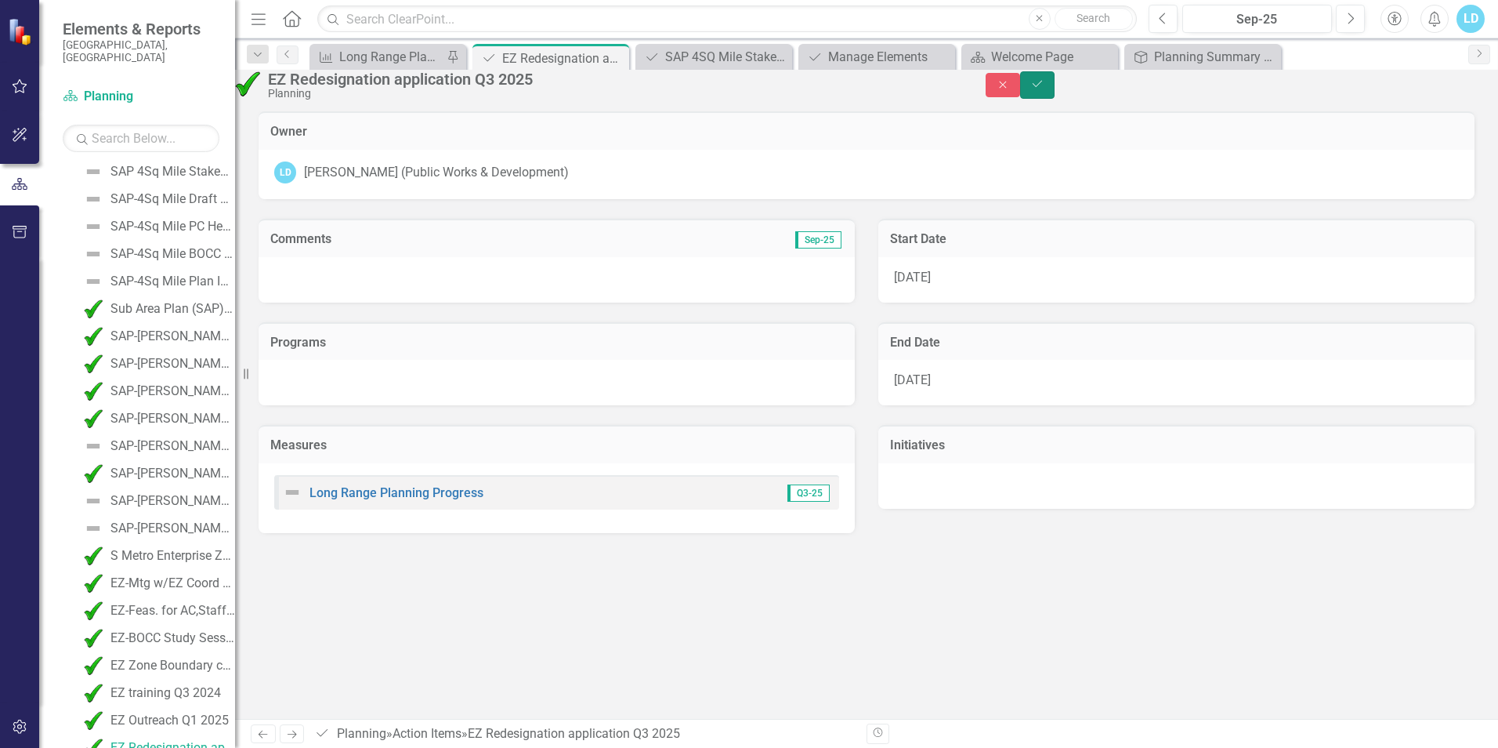
click at [1042, 87] on icon "submit" at bounding box center [1037, 84] width 9 height 6
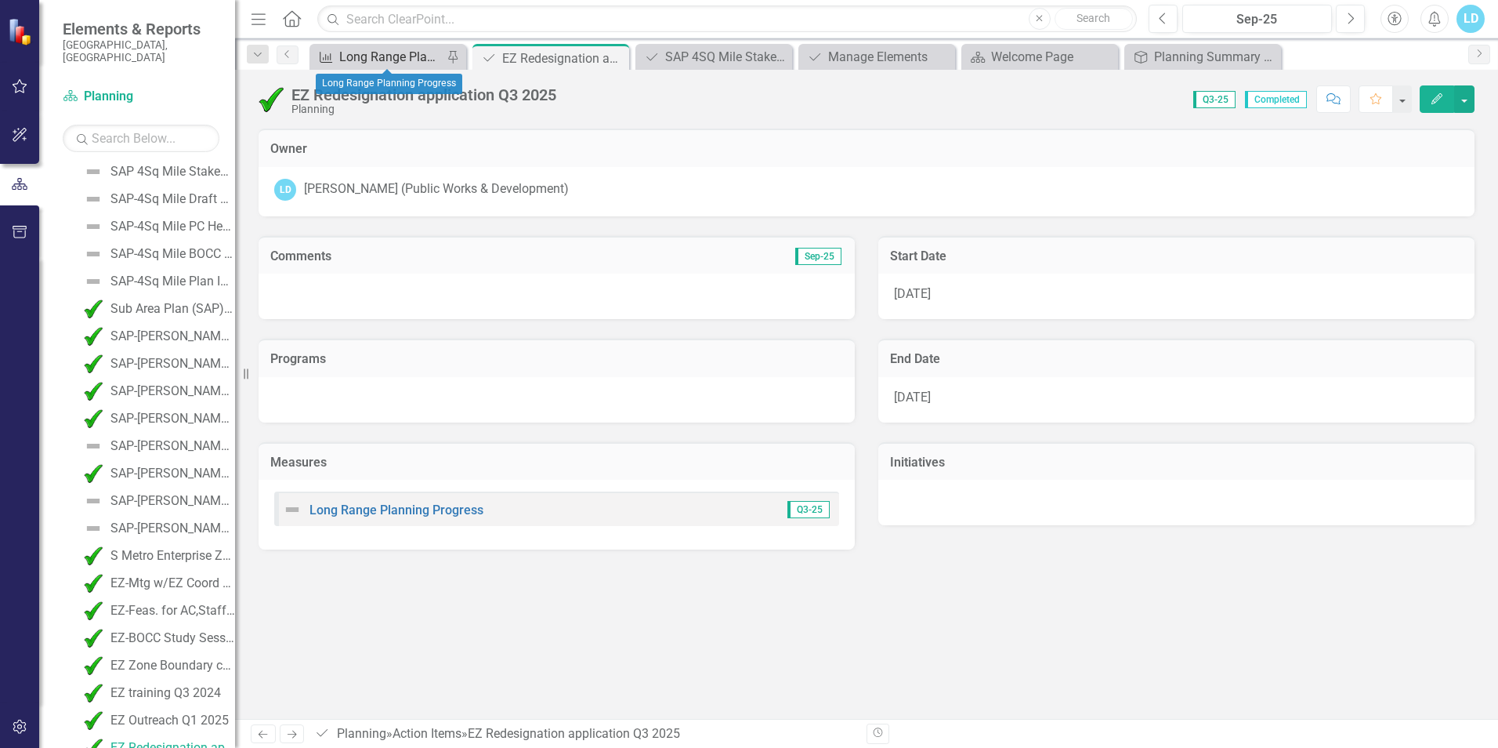
click at [396, 54] on div "Long Range Planning Progress" at bounding box center [390, 57] width 103 height 20
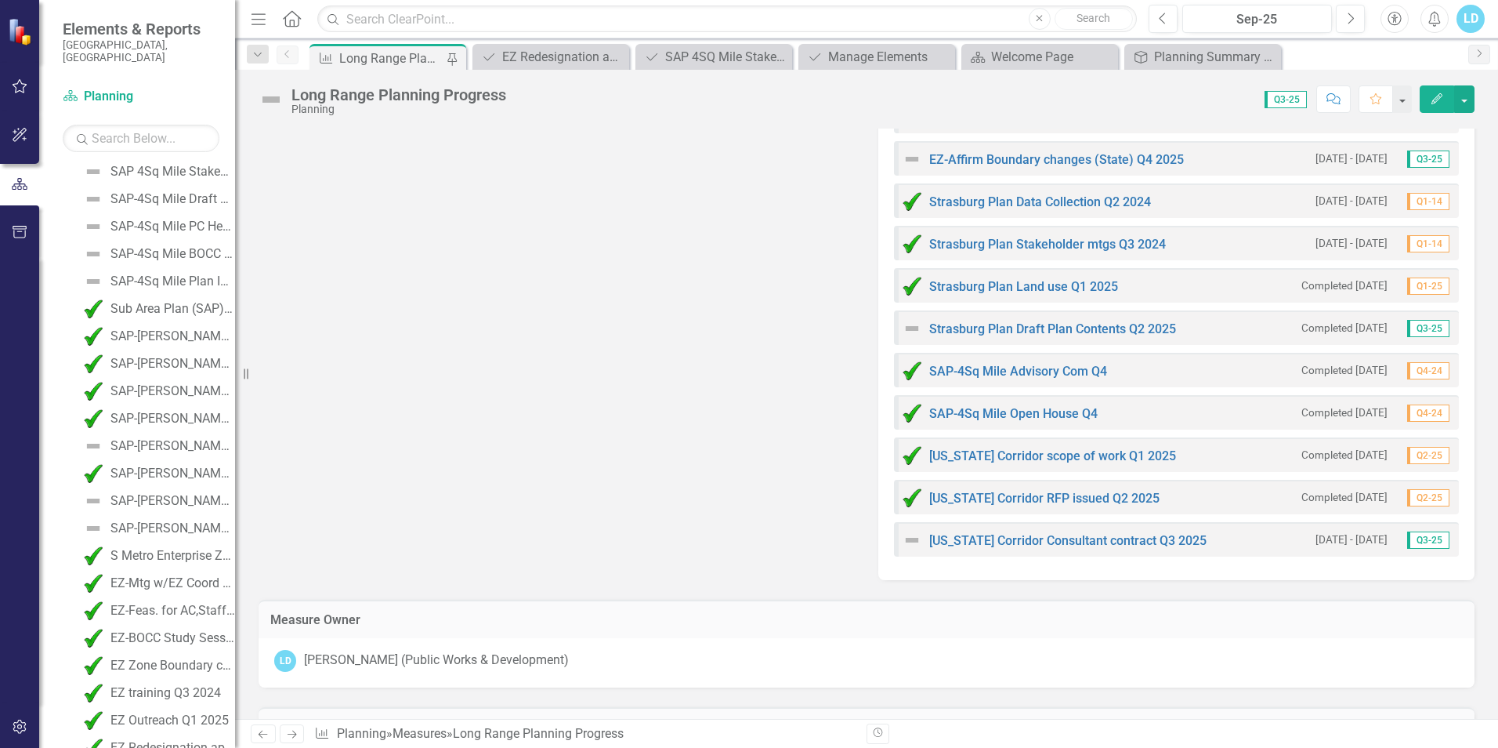
scroll to position [3056, 0]
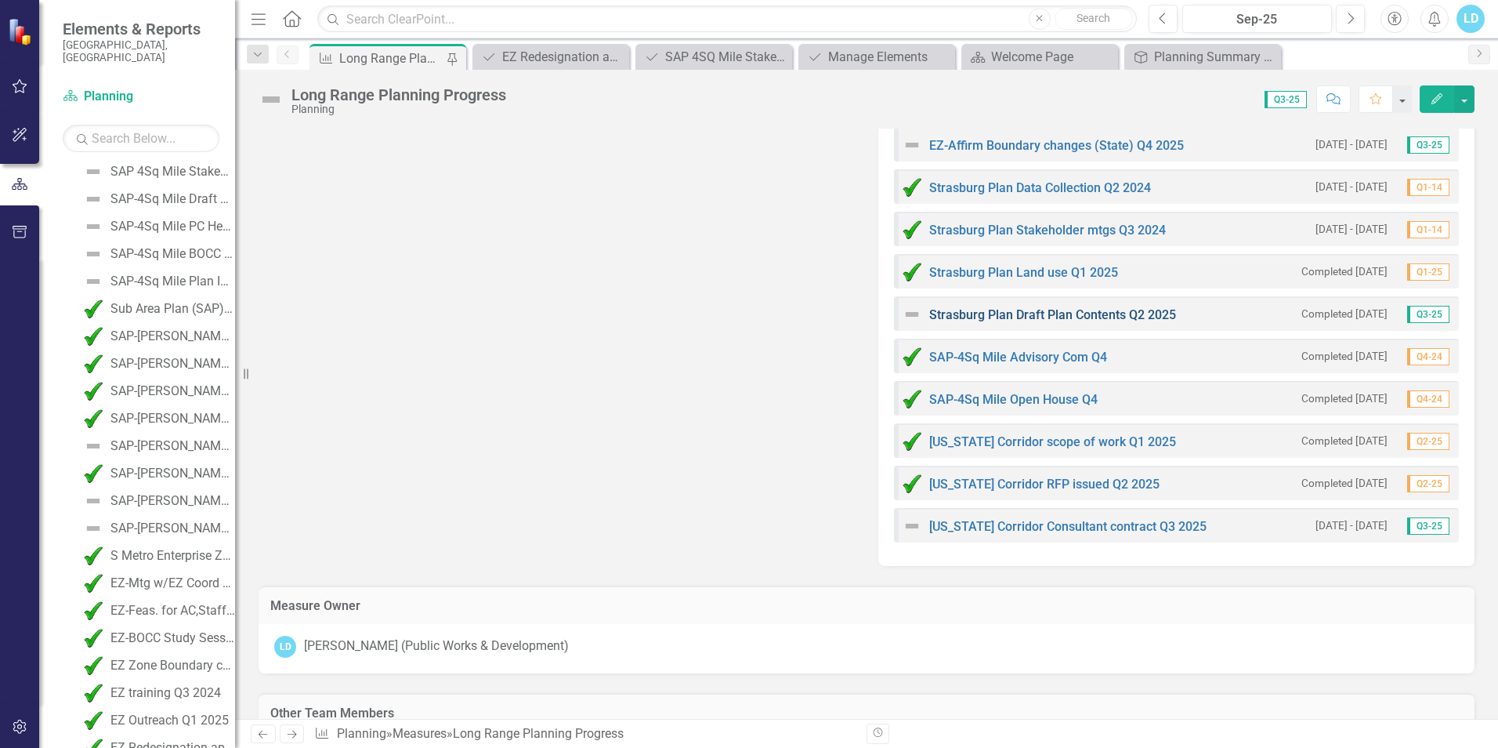
click at [1084, 316] on link "Strasburg Plan Draft Plan Contents Q2 2025" at bounding box center [1052, 314] width 247 height 15
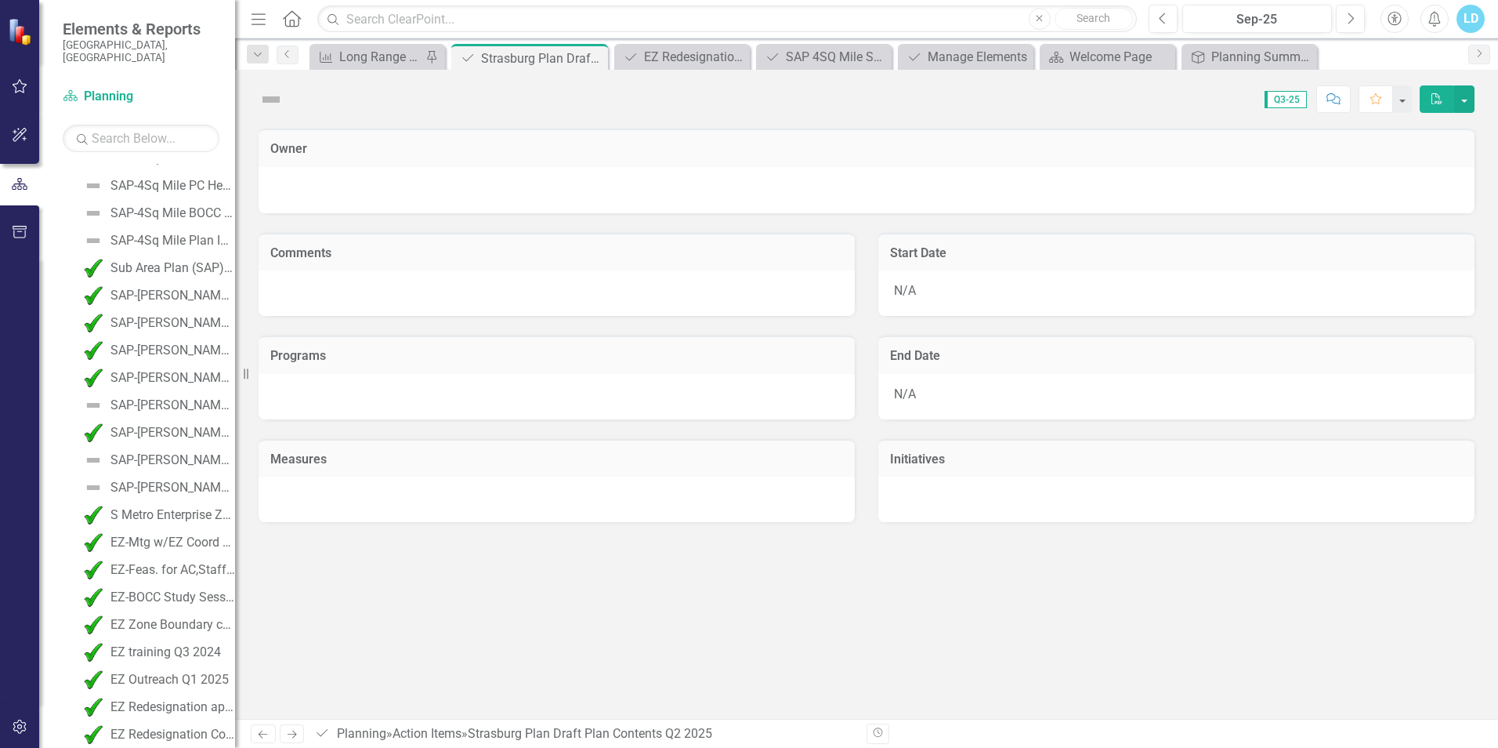
scroll to position [2107, 0]
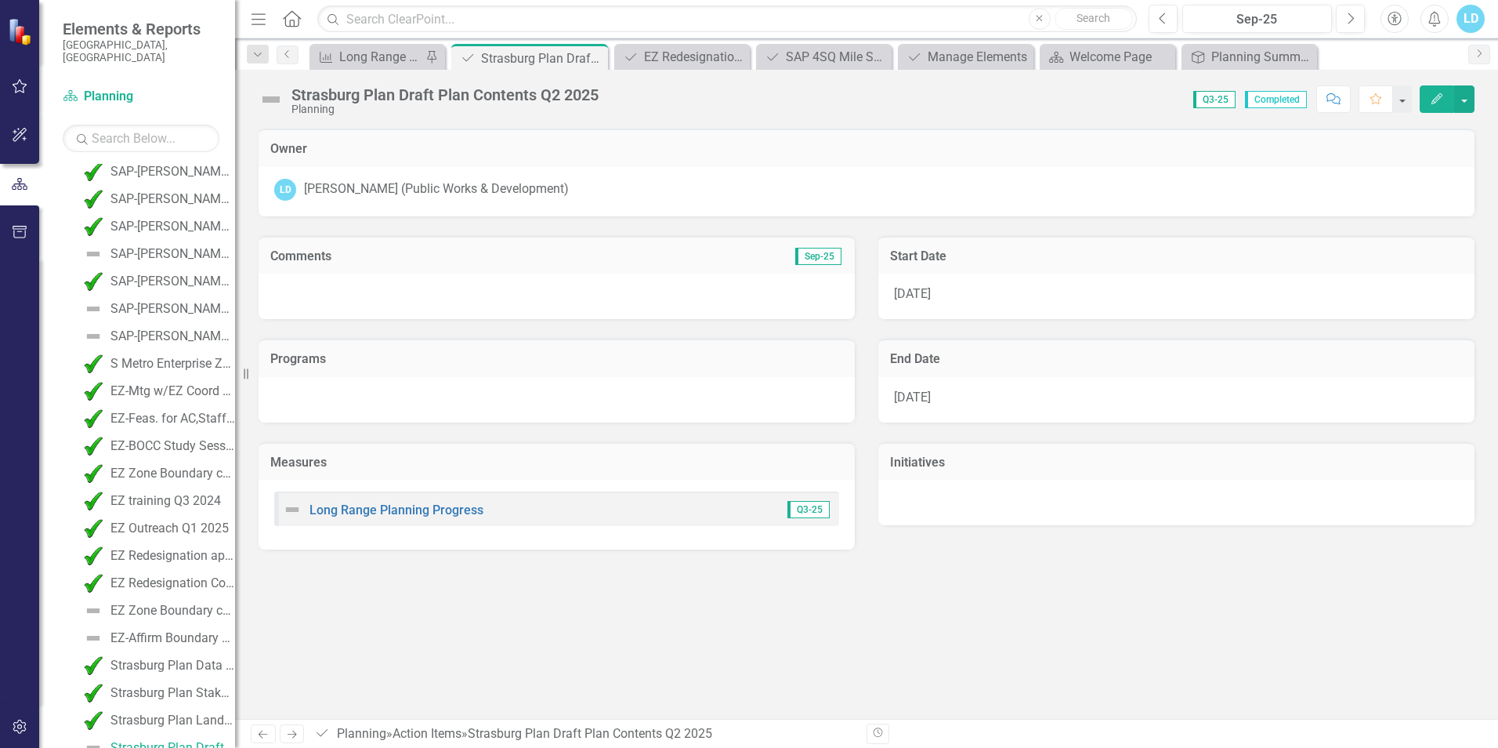
click at [1439, 101] on icon "Edit" at bounding box center [1437, 98] width 14 height 11
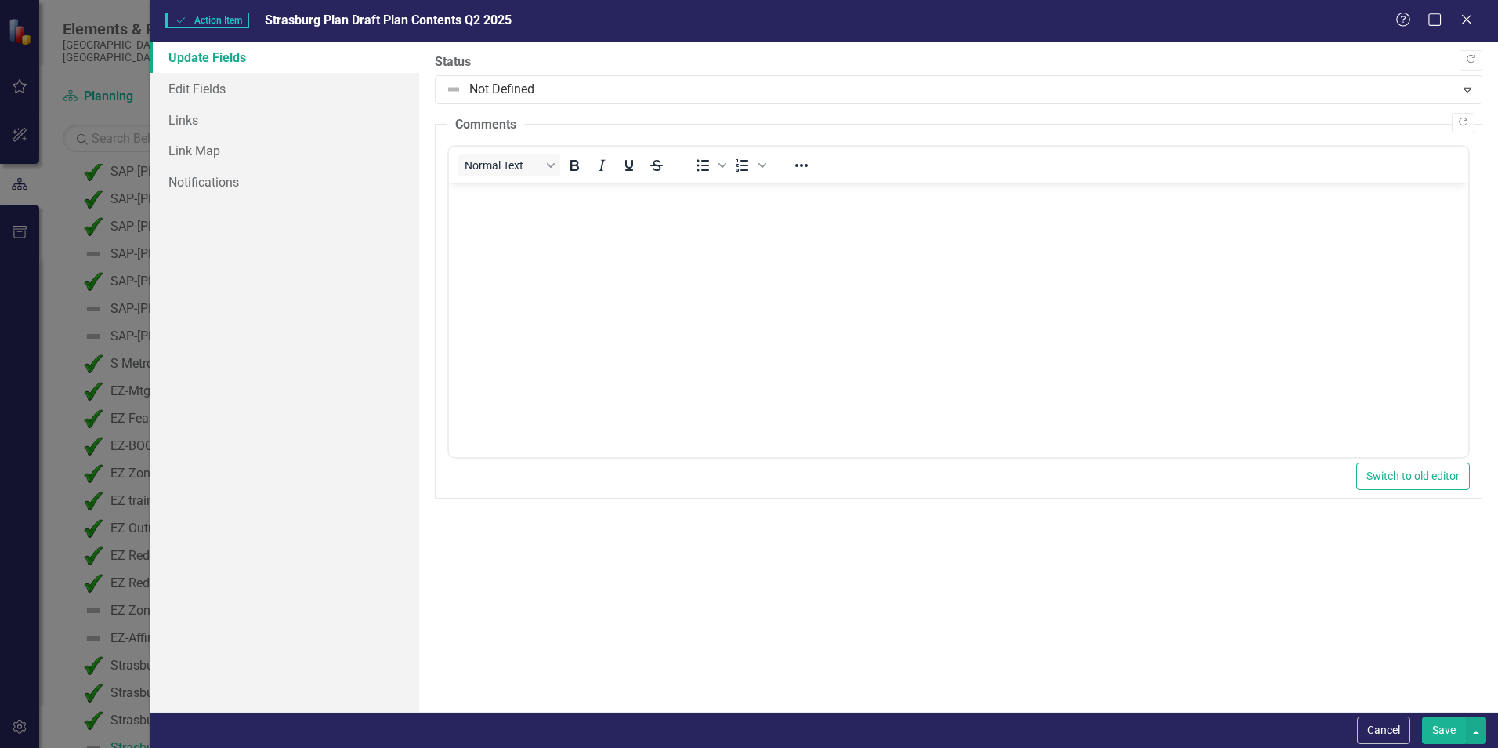
scroll to position [0, 0]
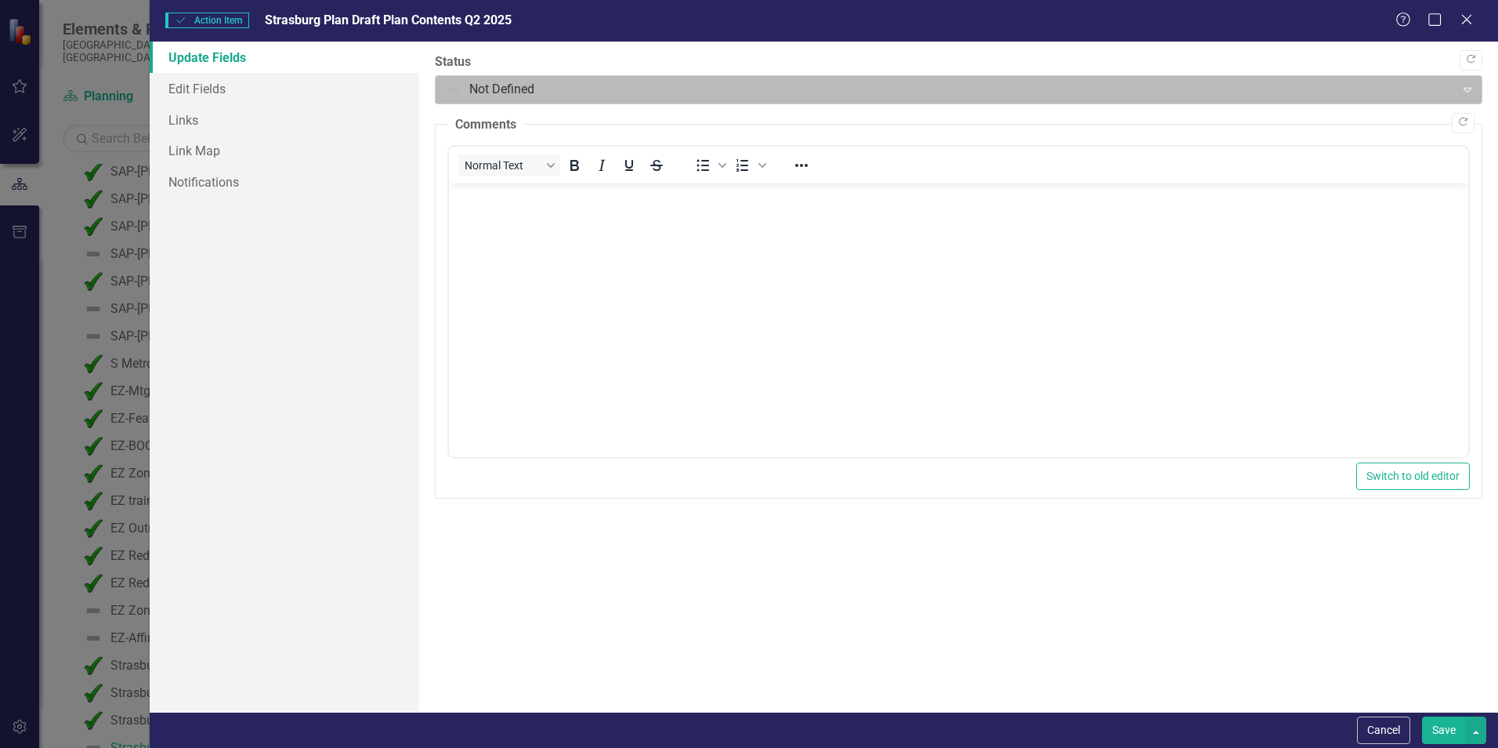
click at [451, 87] on div at bounding box center [945, 89] width 999 height 21
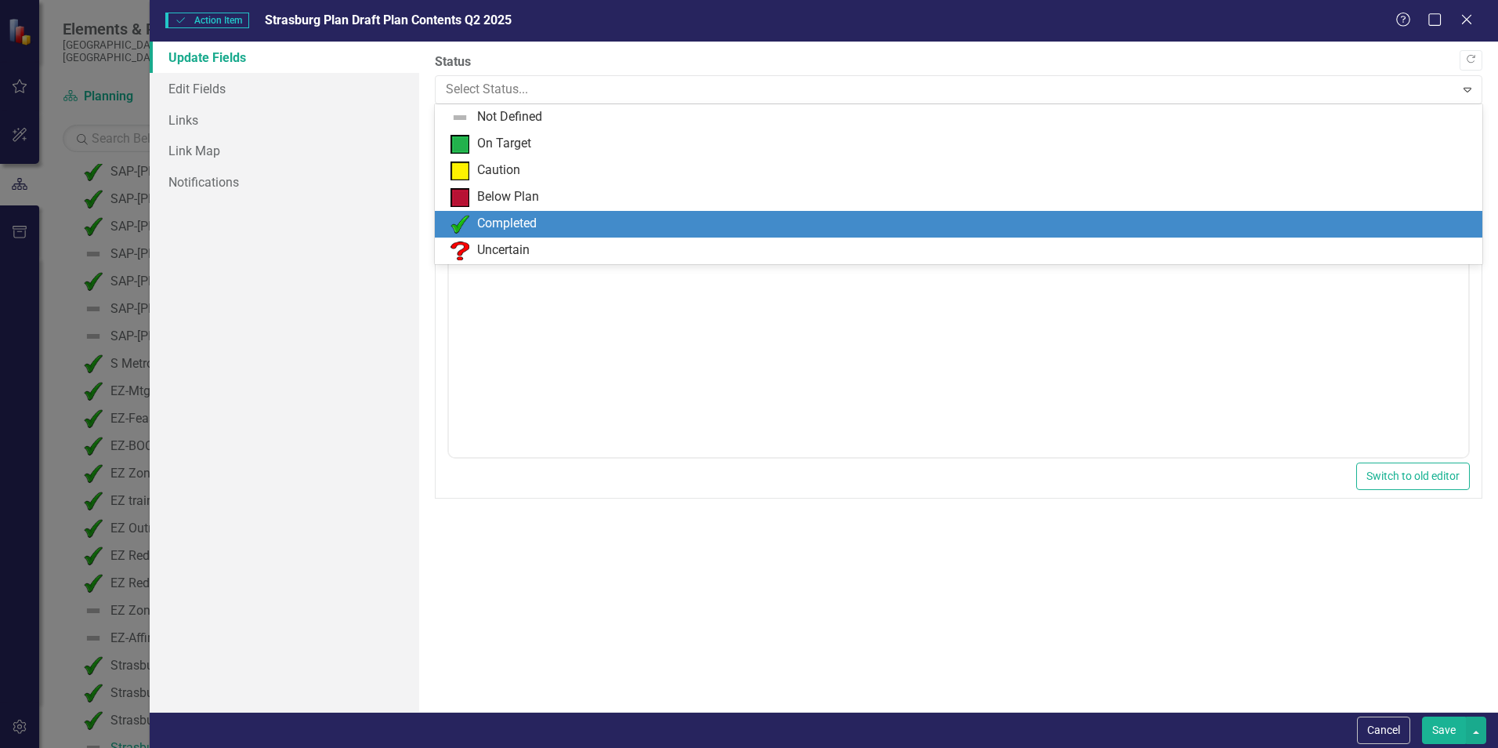
click at [457, 221] on img at bounding box center [460, 224] width 19 height 19
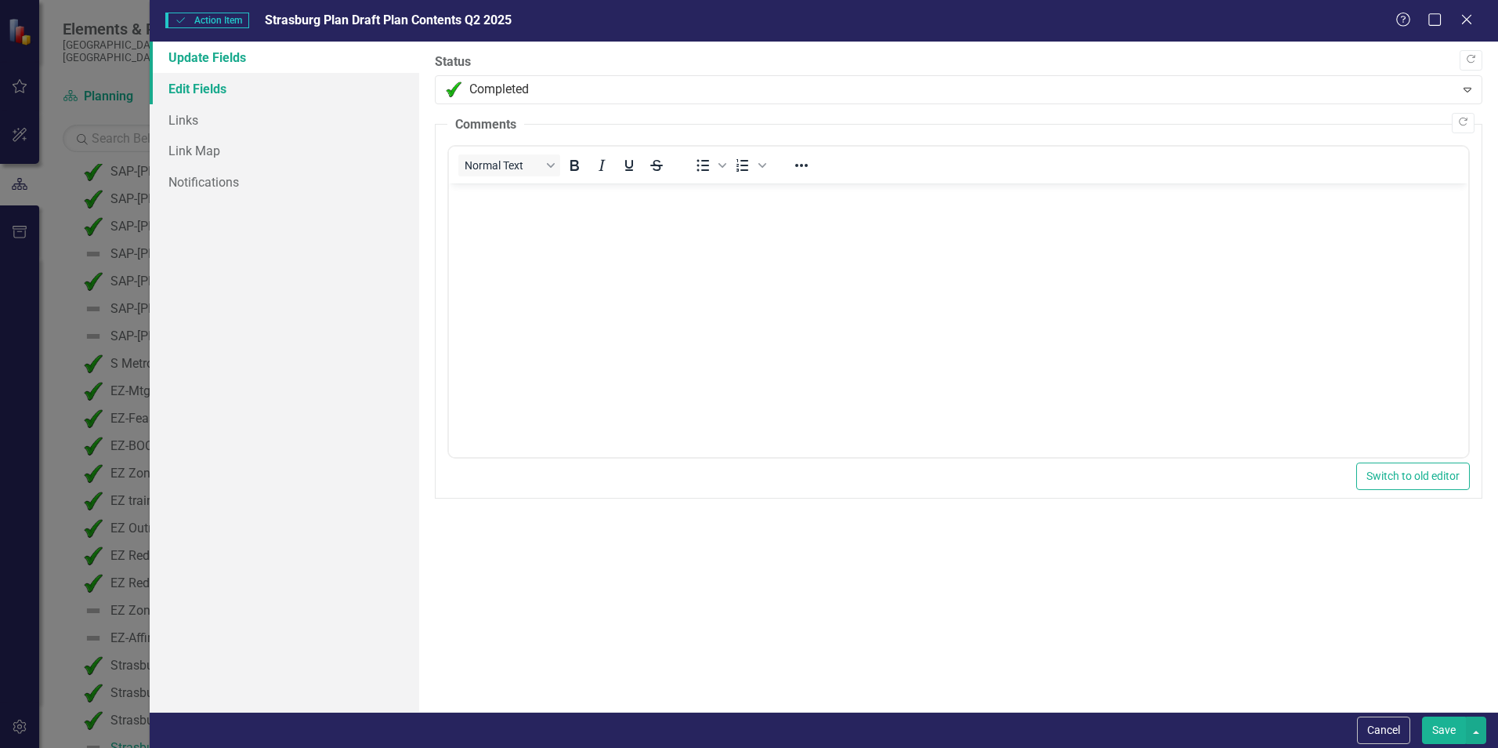
click at [221, 89] on link "Edit Fields" at bounding box center [285, 88] width 270 height 31
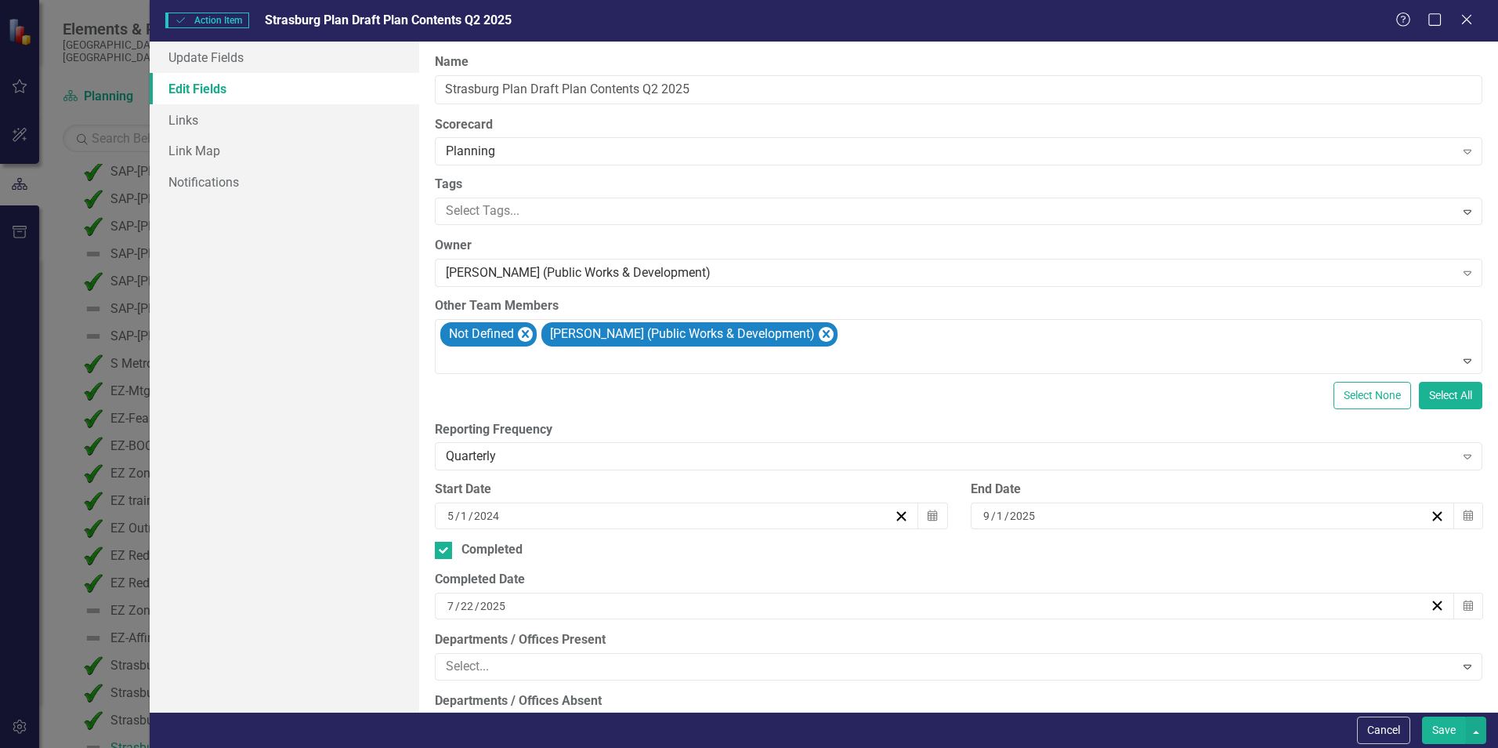
click at [1449, 732] on button "Save" at bounding box center [1444, 729] width 44 height 27
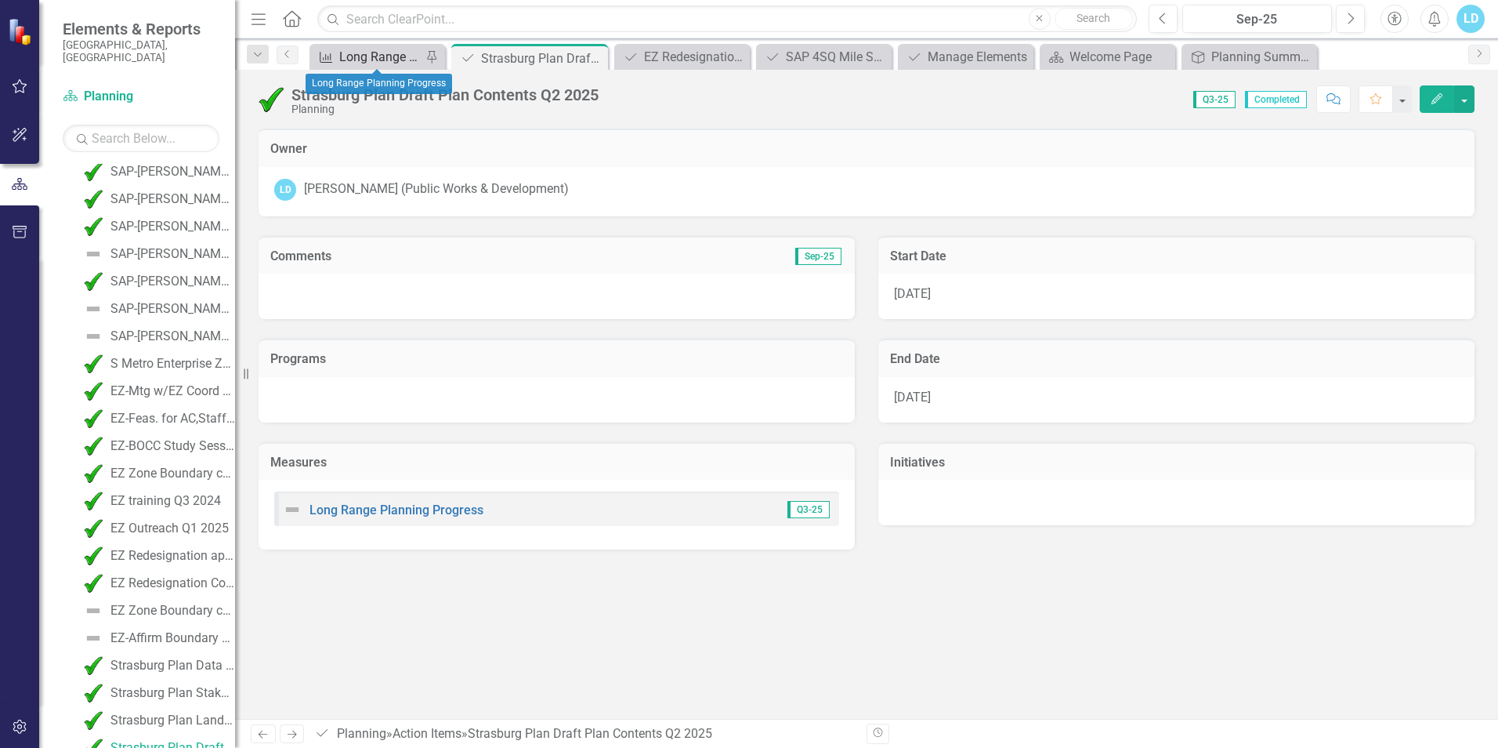
click at [389, 58] on div "Long Range Planning Progress" at bounding box center [380, 57] width 82 height 20
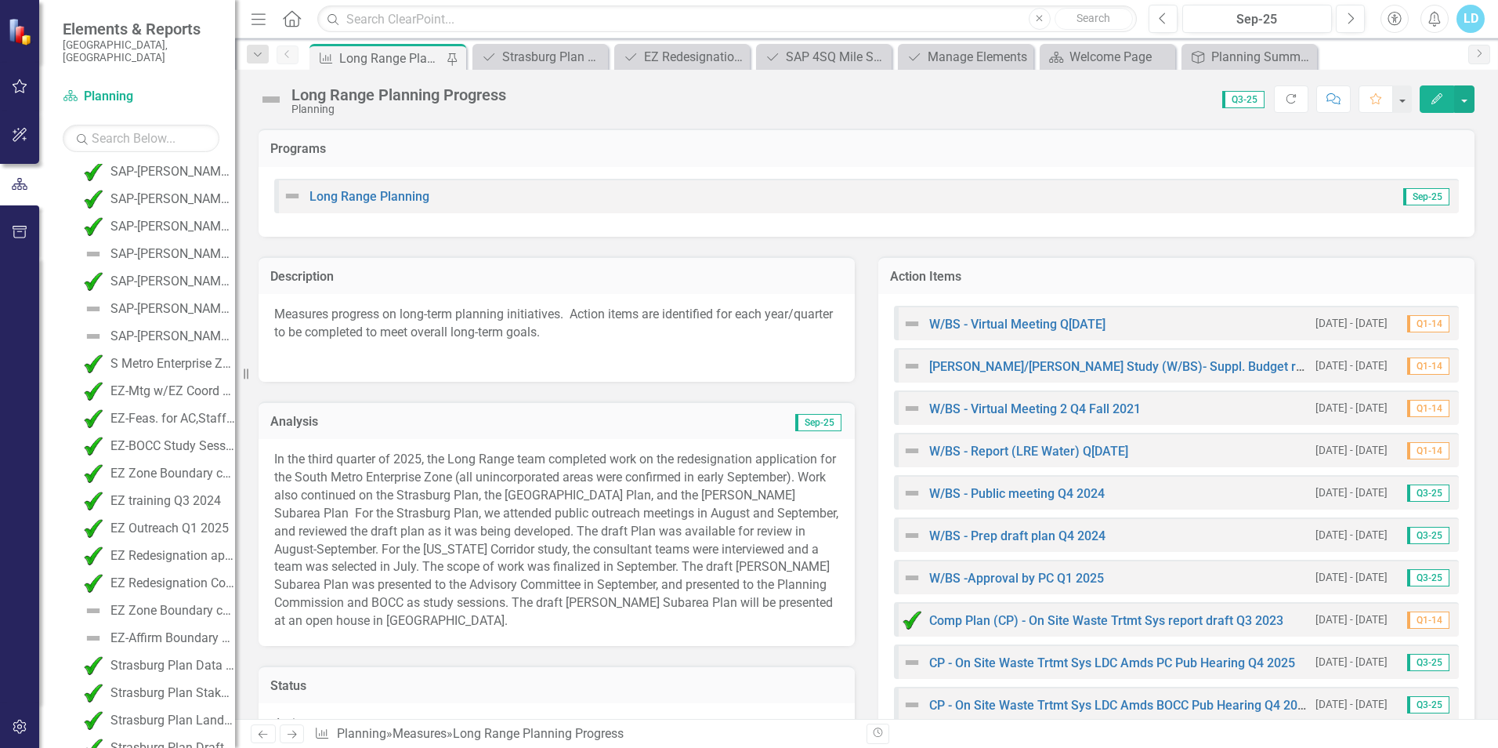
drag, startPoint x: 1291, startPoint y: 97, endPoint x: 1204, endPoint y: 498, distance: 410.7
click at [1291, 97] on icon "Refresh" at bounding box center [1291, 98] width 14 height 11
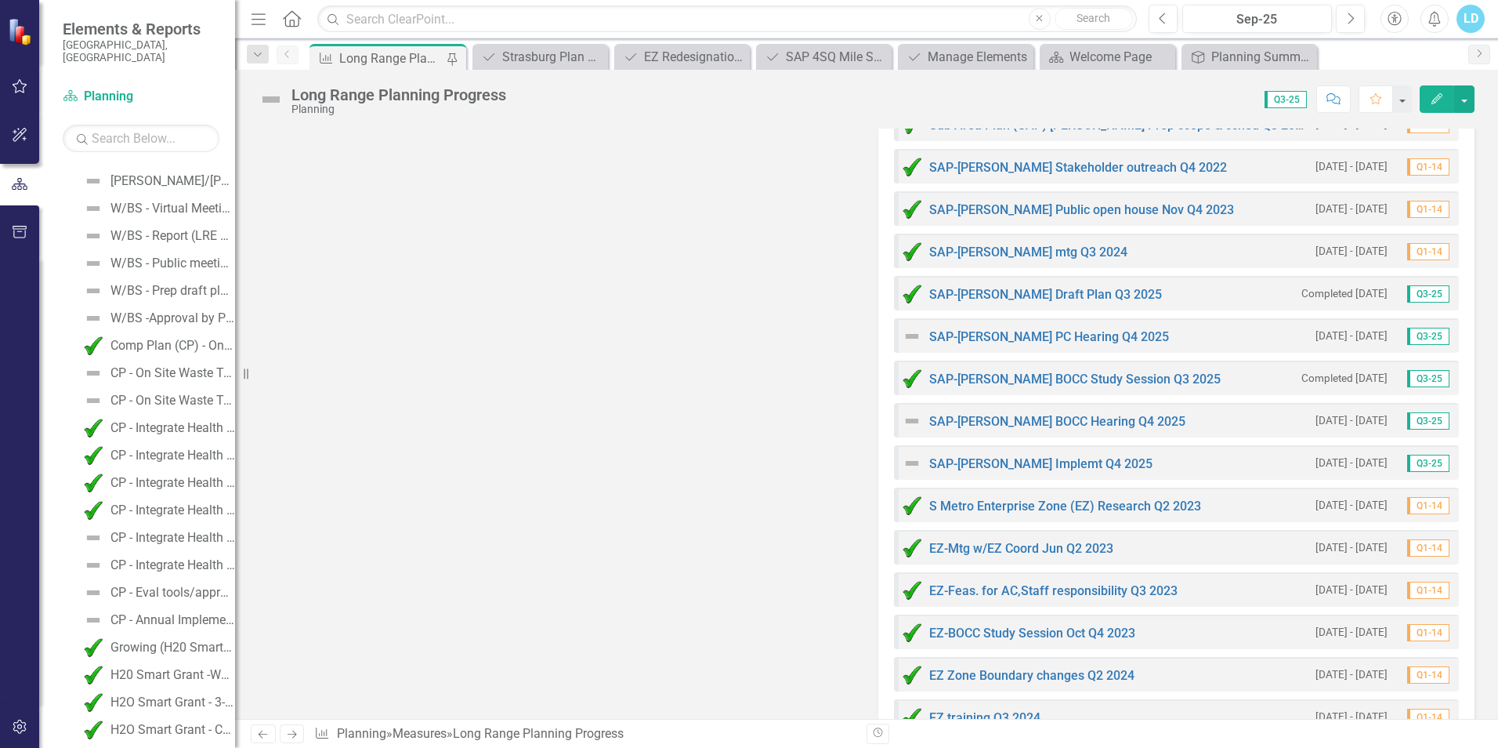
scroll to position [462, 0]
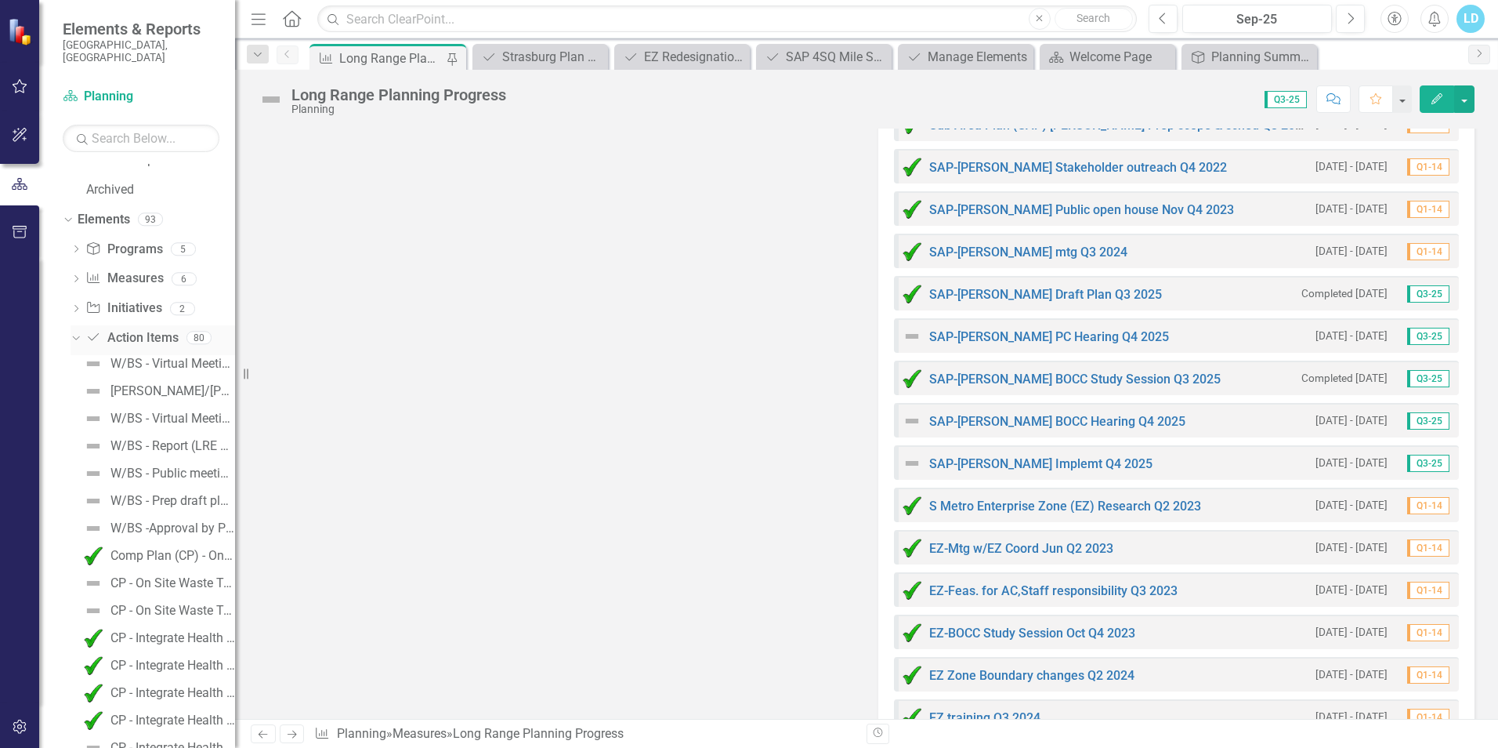
click at [143, 329] on link "Action Item Action Items" at bounding box center [131, 338] width 92 height 18
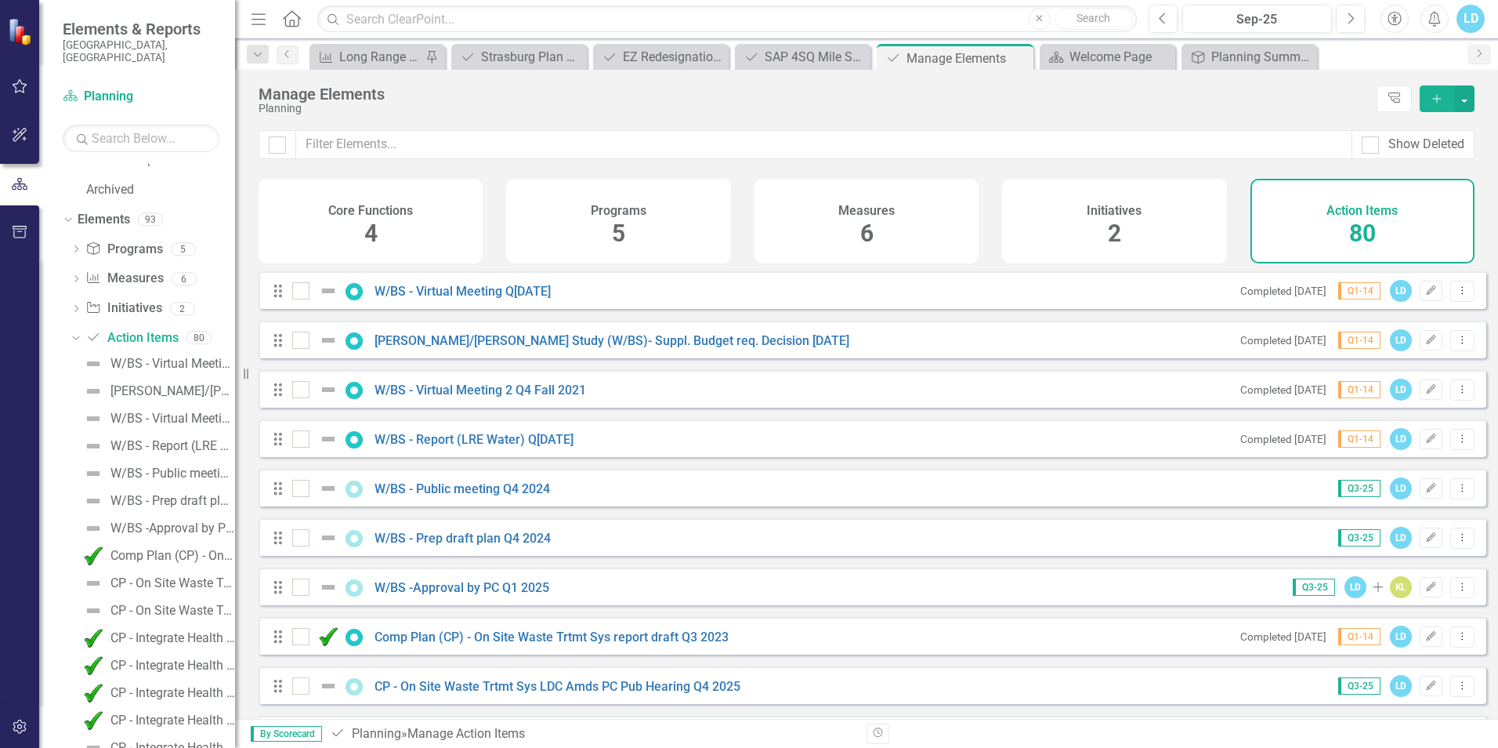
click at [882, 223] on div "Measures 6" at bounding box center [867, 221] width 224 height 85
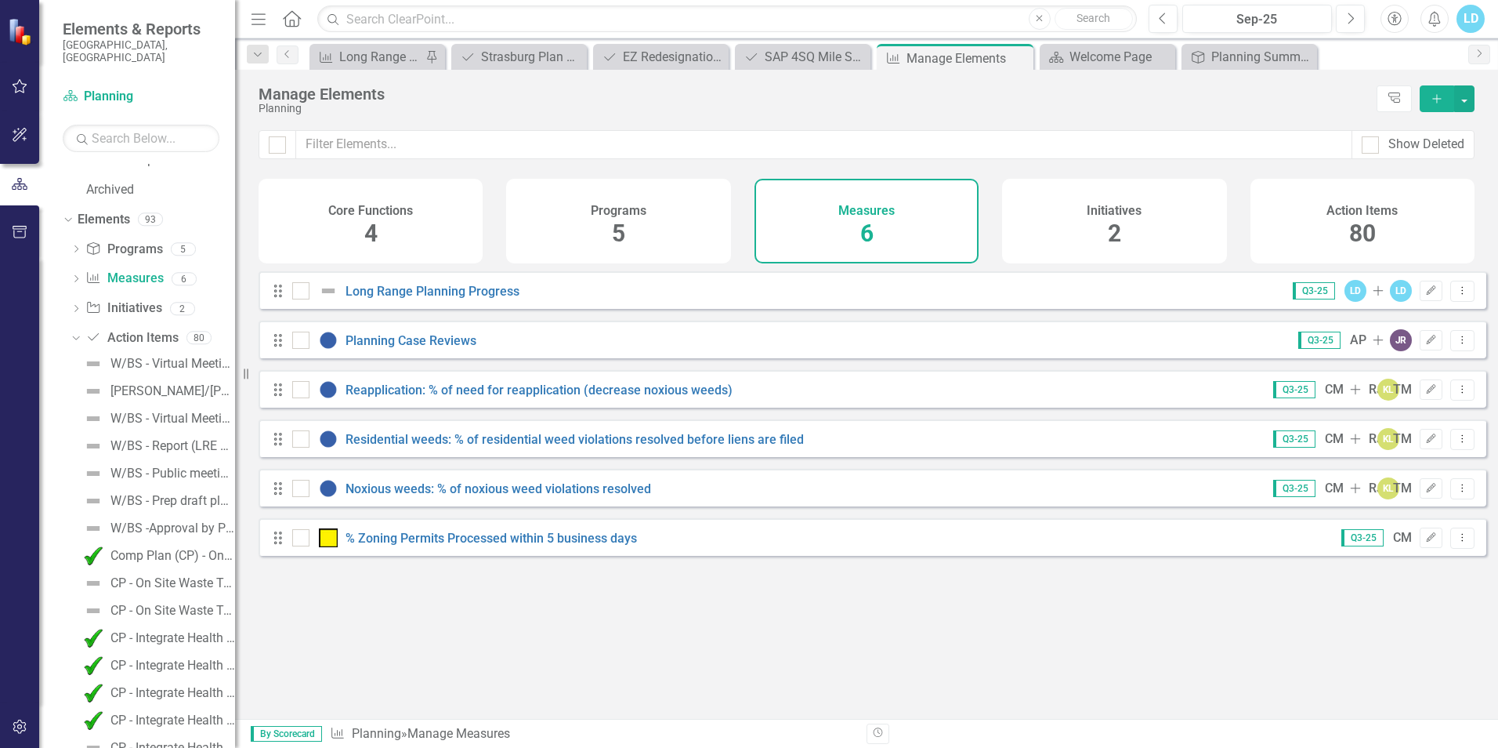
click at [1361, 229] on span "80" at bounding box center [1362, 232] width 27 height 27
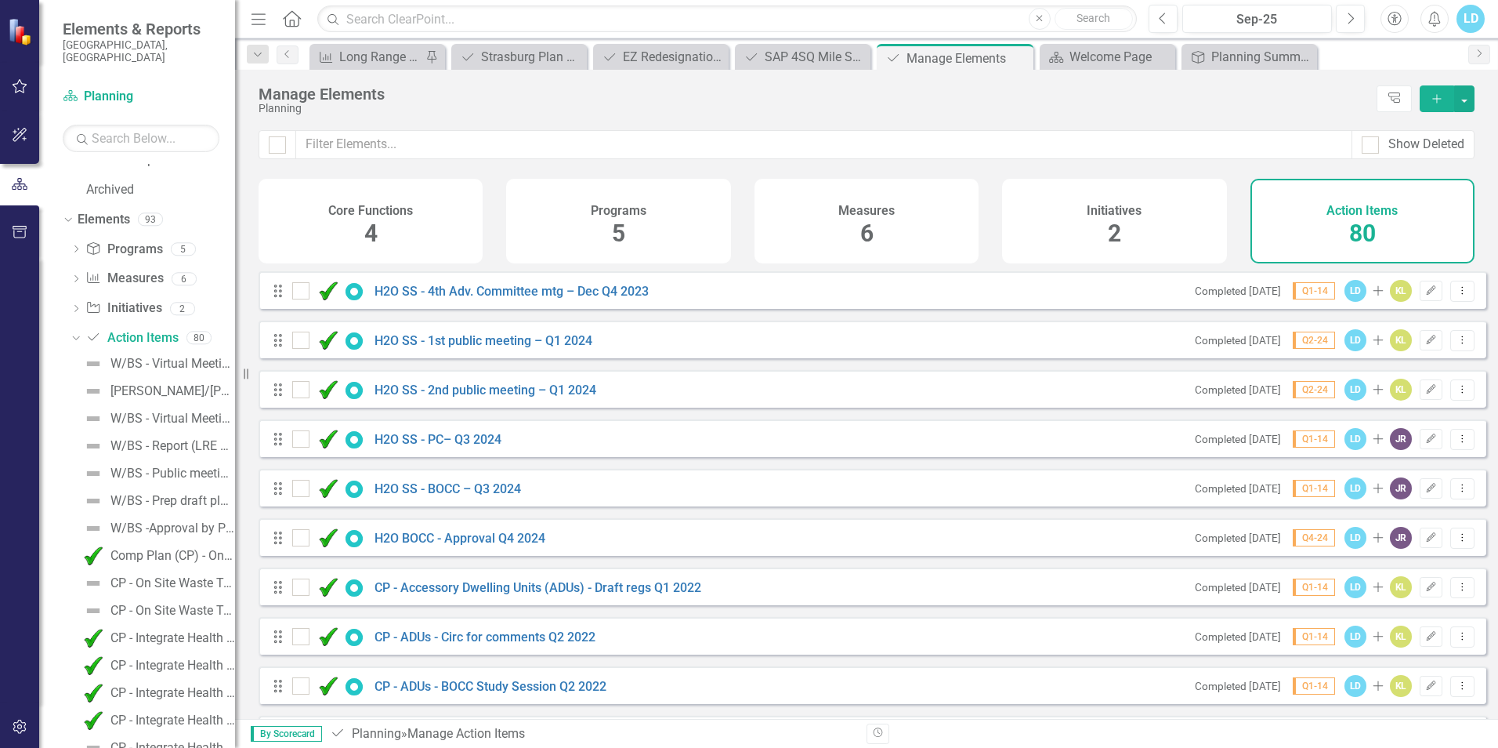
scroll to position [1489, 0]
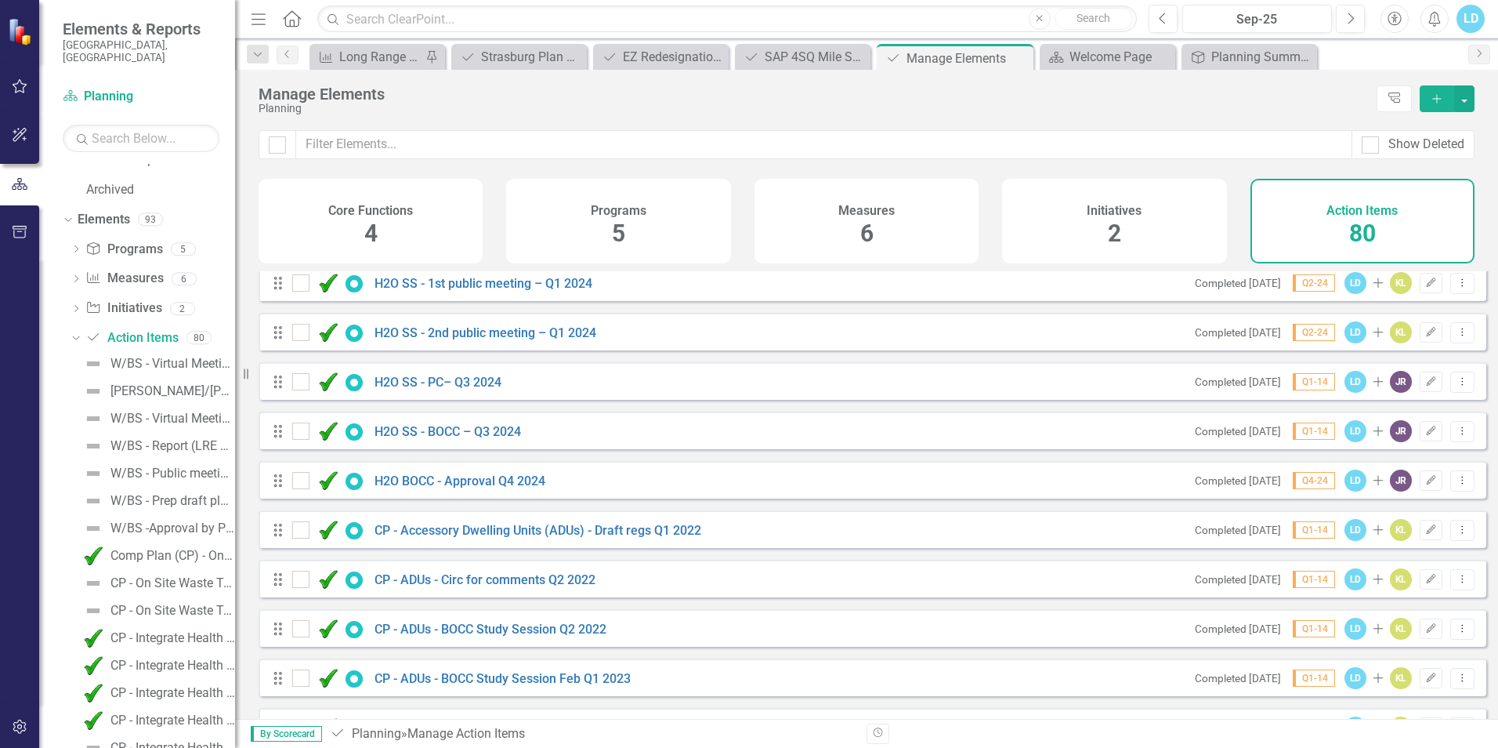
drag, startPoint x: 274, startPoint y: 492, endPoint x: 282, endPoint y: 506, distance: 16.1
click at [282, 498] on div "Drag H2O BOCC - Approval Q4 2024 Completed 11/30/24 Q4-24 LD Add JR Edit Dropdo…" at bounding box center [873, 480] width 1228 height 38
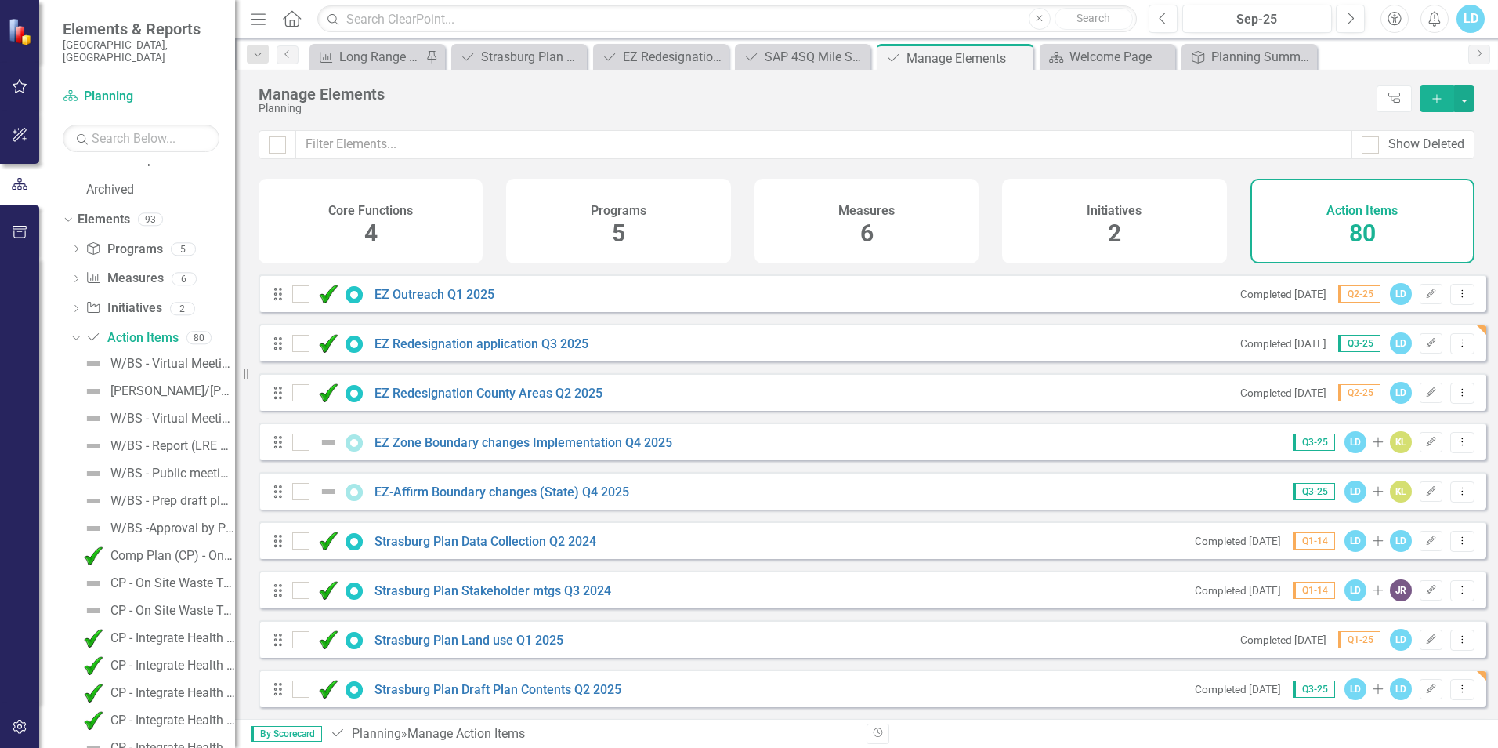
scroll to position [3514, 0]
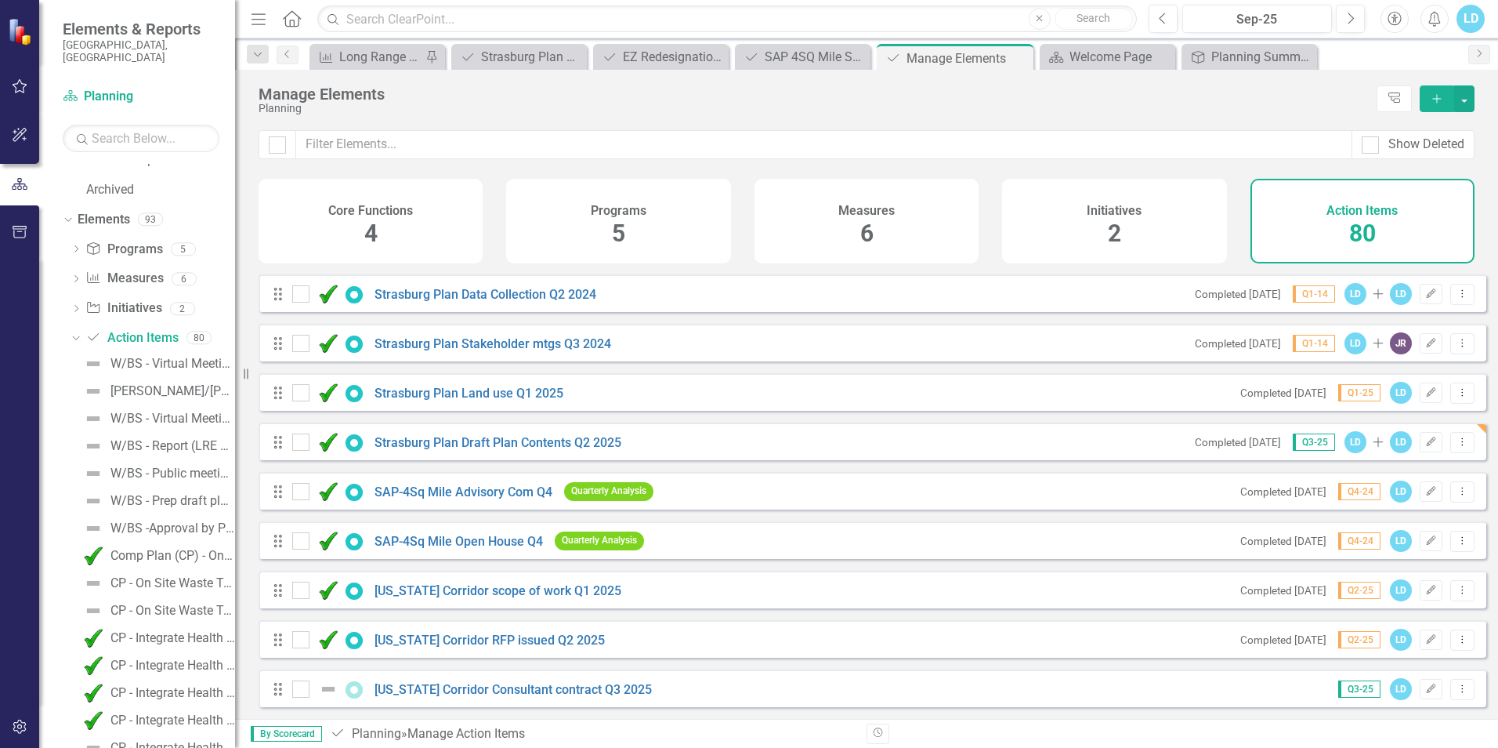
drag, startPoint x: 277, startPoint y: 690, endPoint x: 269, endPoint y: 627, distance: 63.3
drag, startPoint x: 280, startPoint y: 691, endPoint x: 278, endPoint y: 649, distance: 42.3
click at [1395, 100] on icon "Tree Explorer" at bounding box center [1394, 98] width 15 height 12
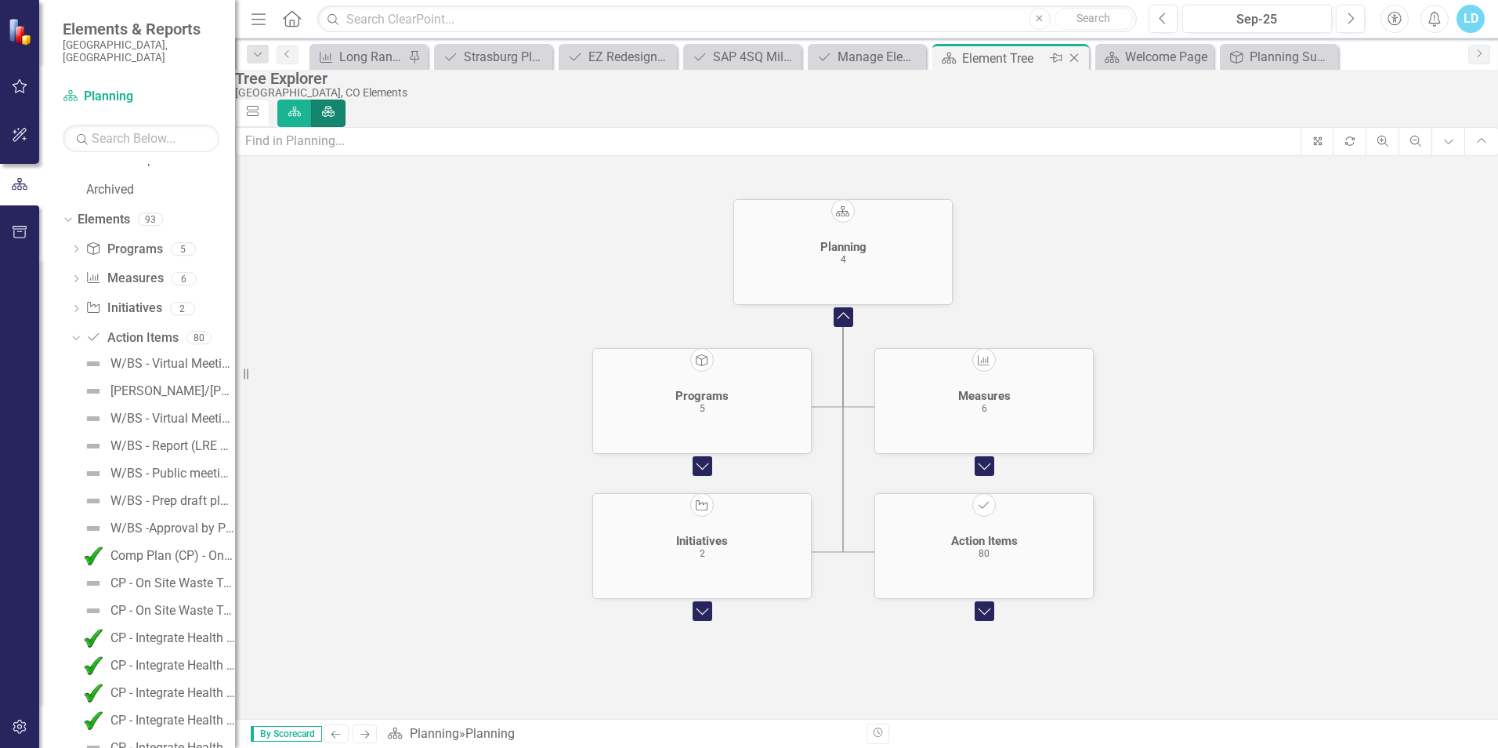
click at [1076, 59] on icon "Close" at bounding box center [1075, 58] width 16 height 13
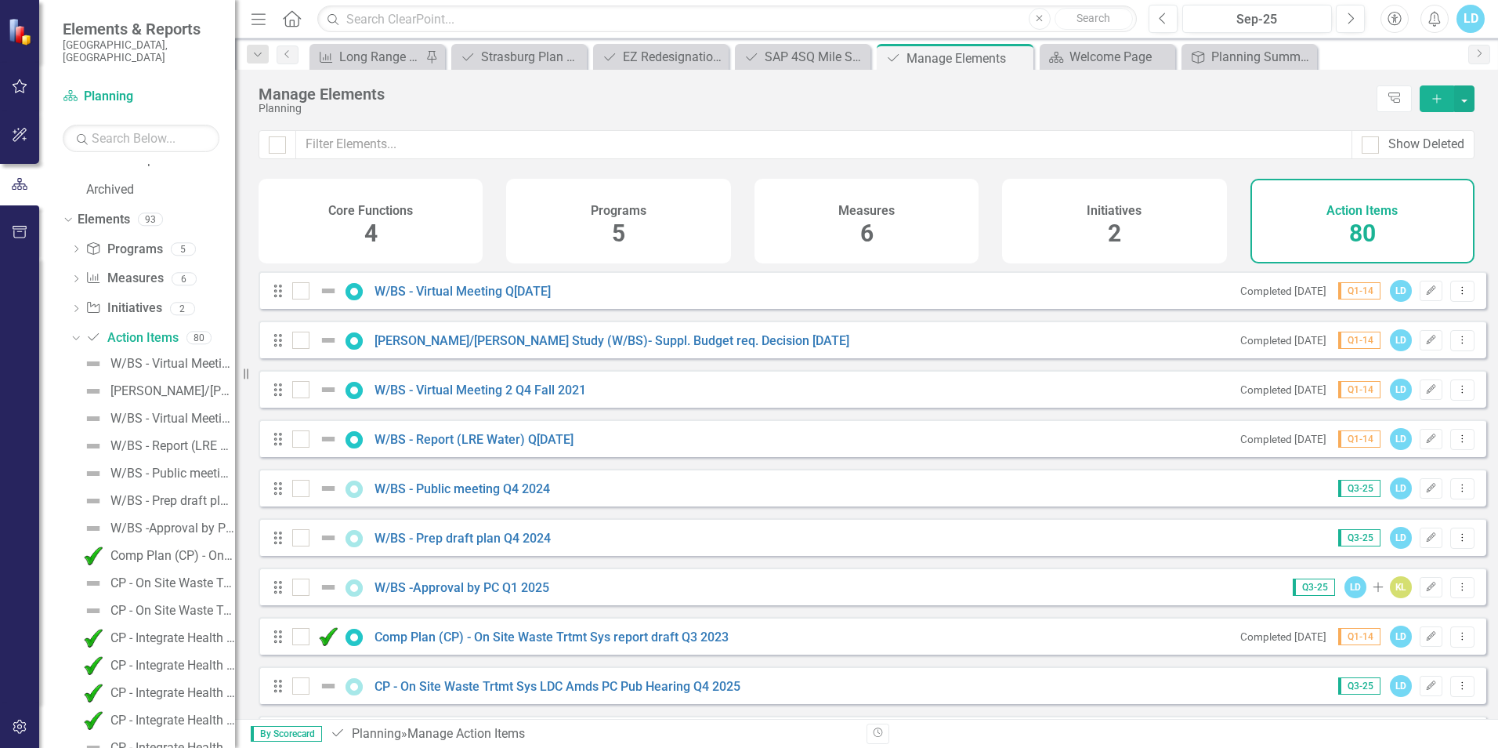
drag, startPoint x: 278, startPoint y: 603, endPoint x: 280, endPoint y: 627, distance: 24.3
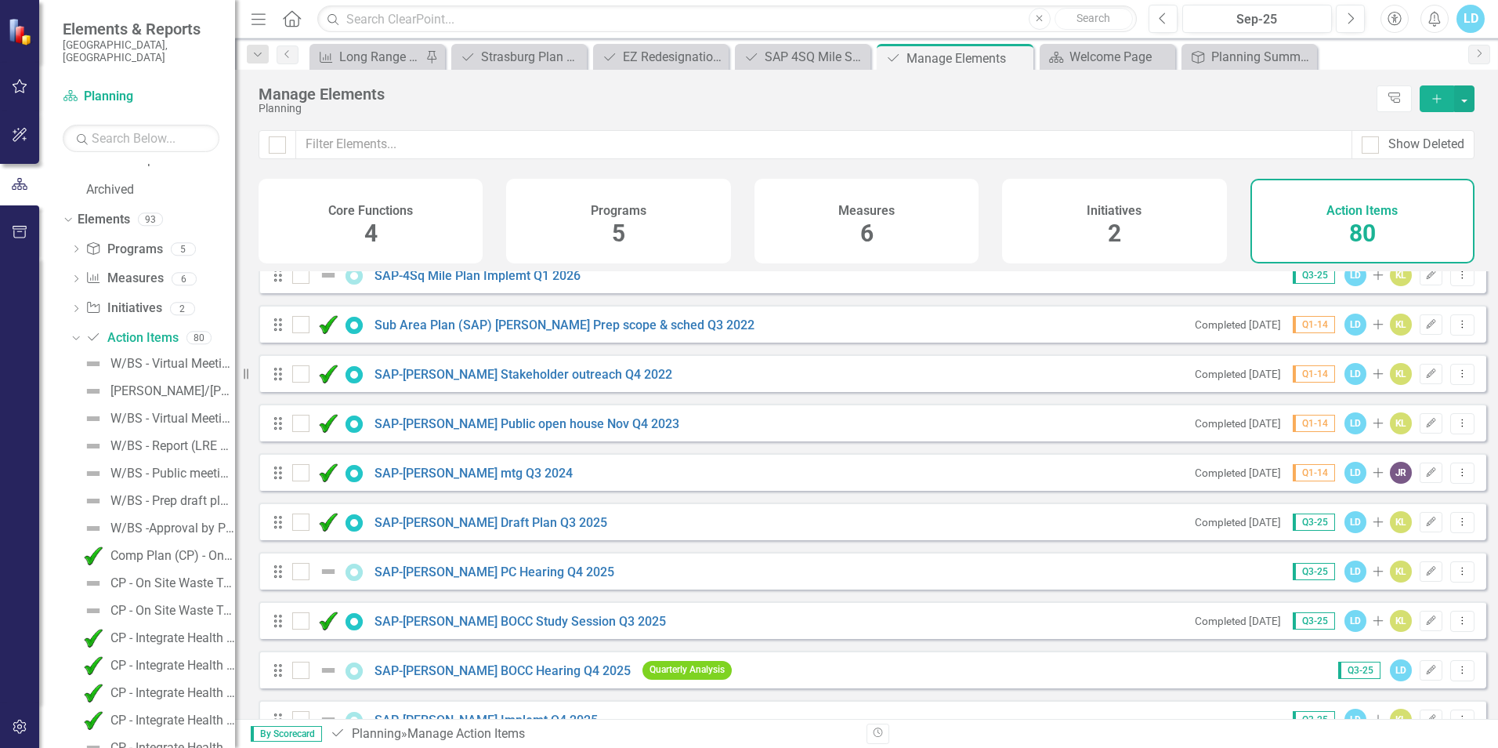
scroll to position [2586, 0]
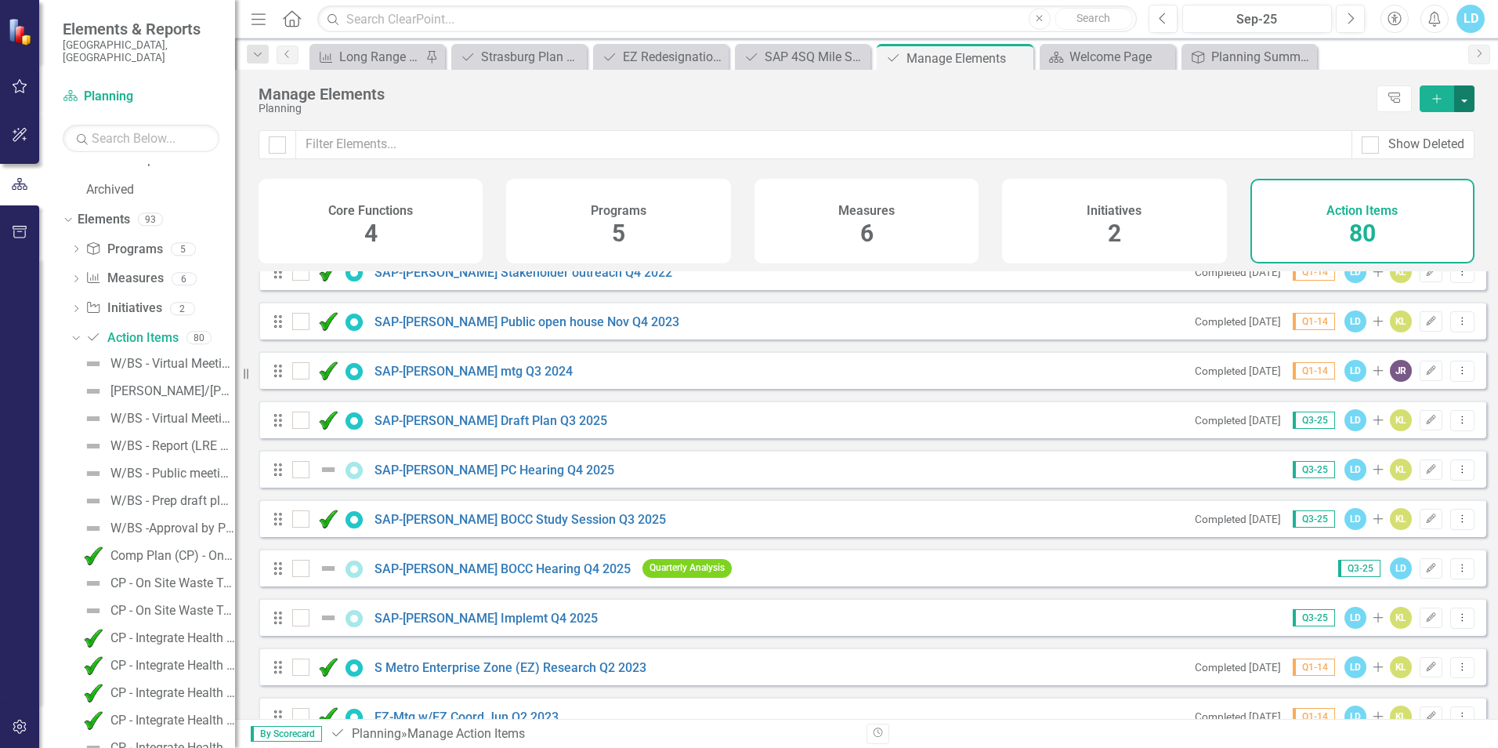
click at [1468, 102] on button "button" at bounding box center [1464, 98] width 20 height 27
click at [1465, 102] on button "button" at bounding box center [1464, 98] width 20 height 27
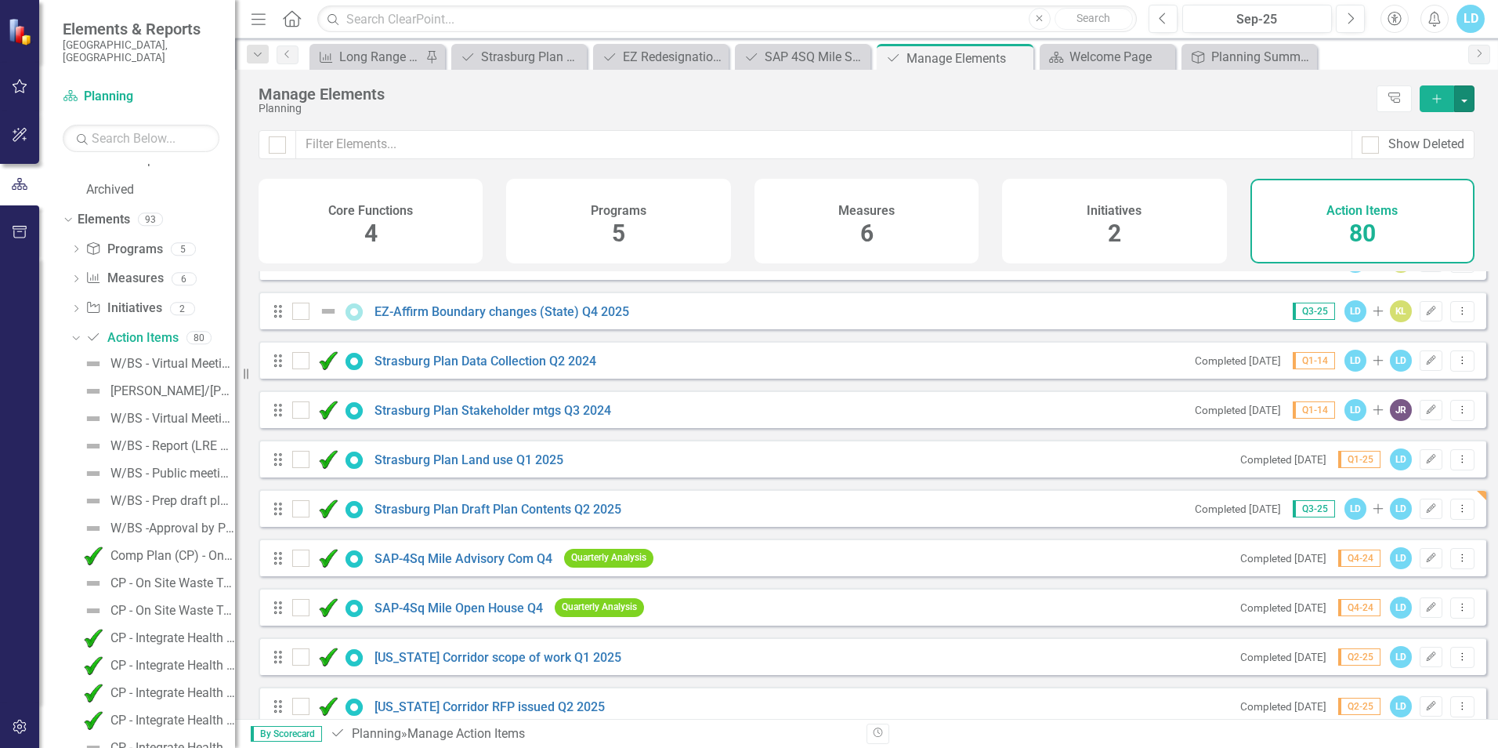
scroll to position [3514, 0]
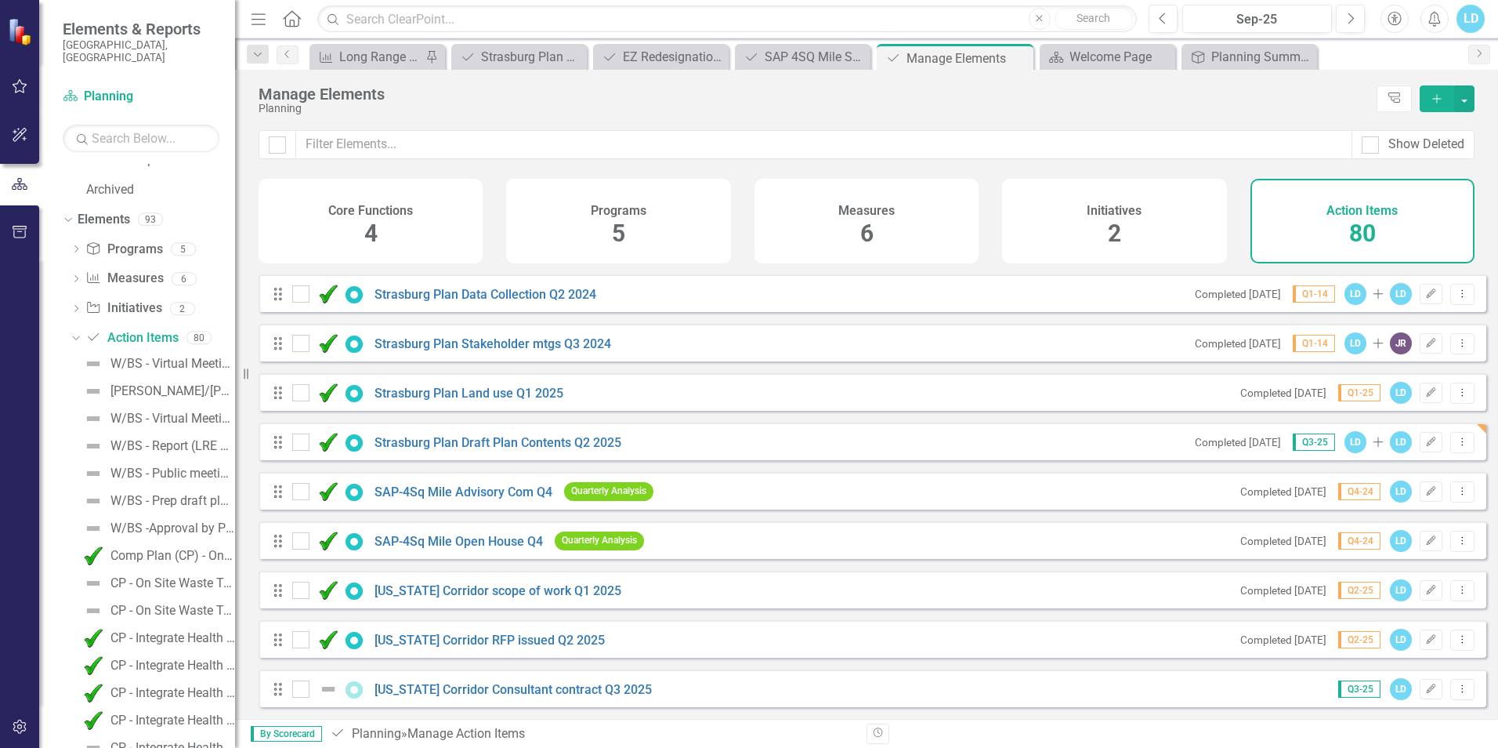
drag, startPoint x: 276, startPoint y: 595, endPoint x: 279, endPoint y: 570, distance: 25.3
drag, startPoint x: 277, startPoint y: 541, endPoint x: 277, endPoint y: 457, distance: 84.6
drag, startPoint x: 272, startPoint y: 684, endPoint x: 274, endPoint y: 599, distance: 85.4
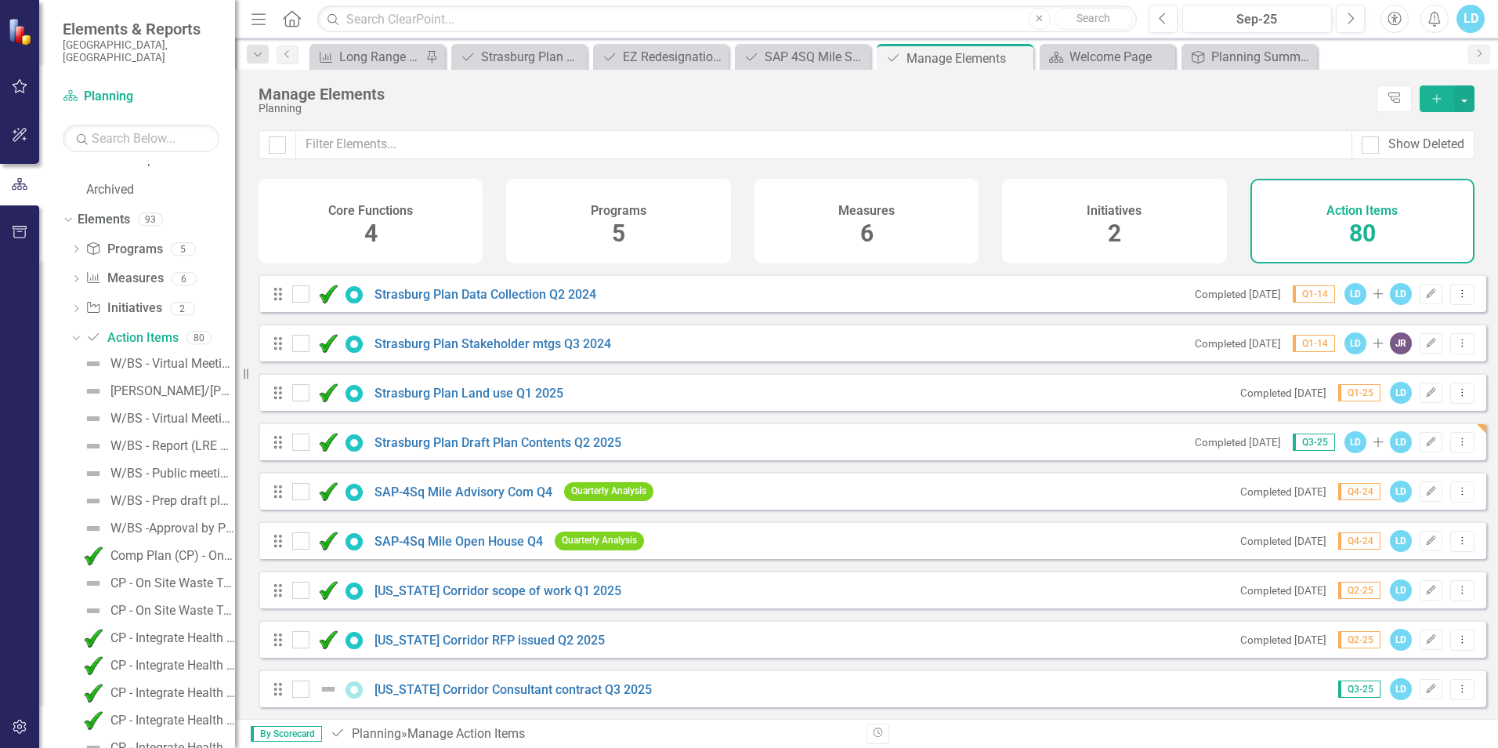
click at [385, 59] on div "Long Range Planning Progress" at bounding box center [380, 57] width 82 height 20
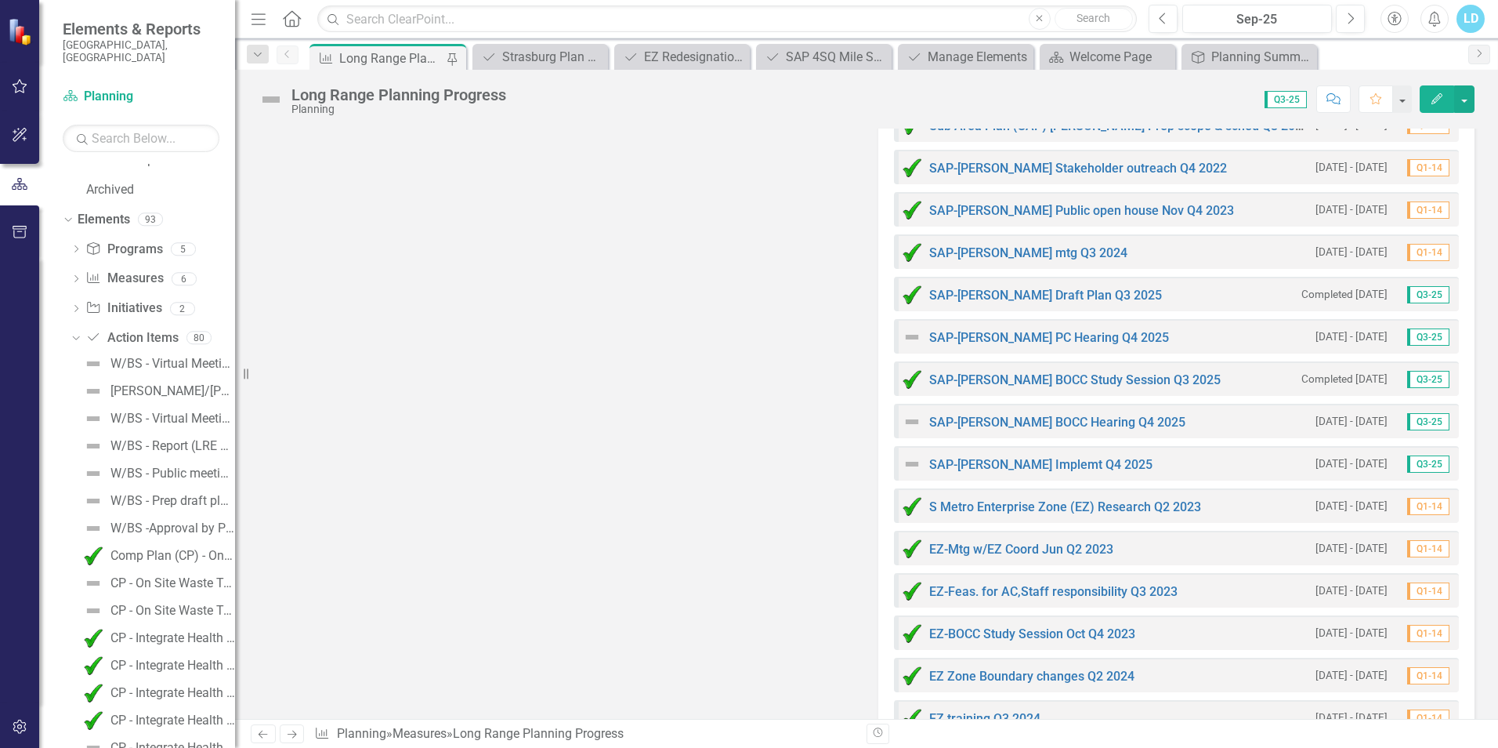
scroll to position [2272, 0]
click at [1086, 423] on link "SAP-[PERSON_NAME] BOCC Hearing Q4 2025" at bounding box center [1057, 421] width 256 height 15
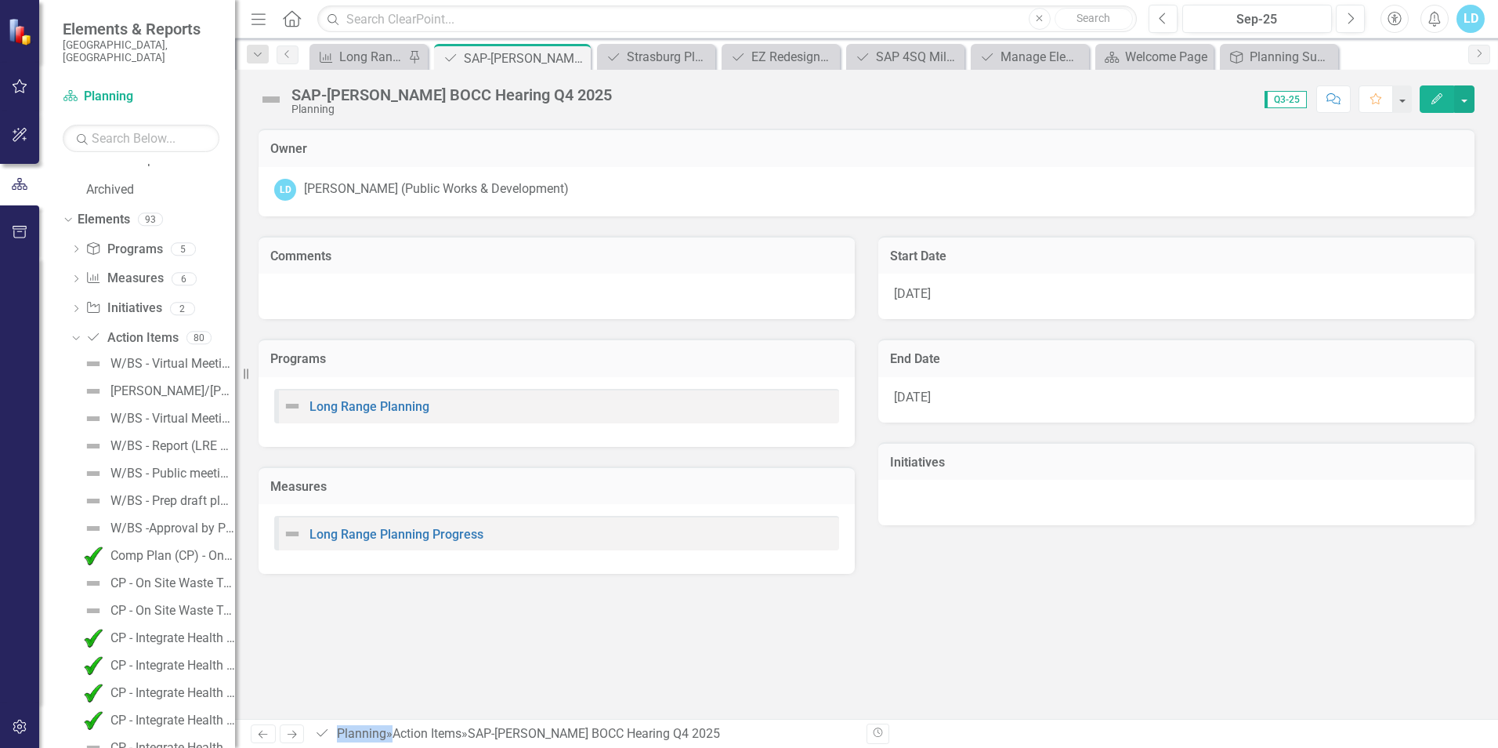
click at [1086, 423] on div "Initiatives" at bounding box center [1177, 473] width 620 height 103
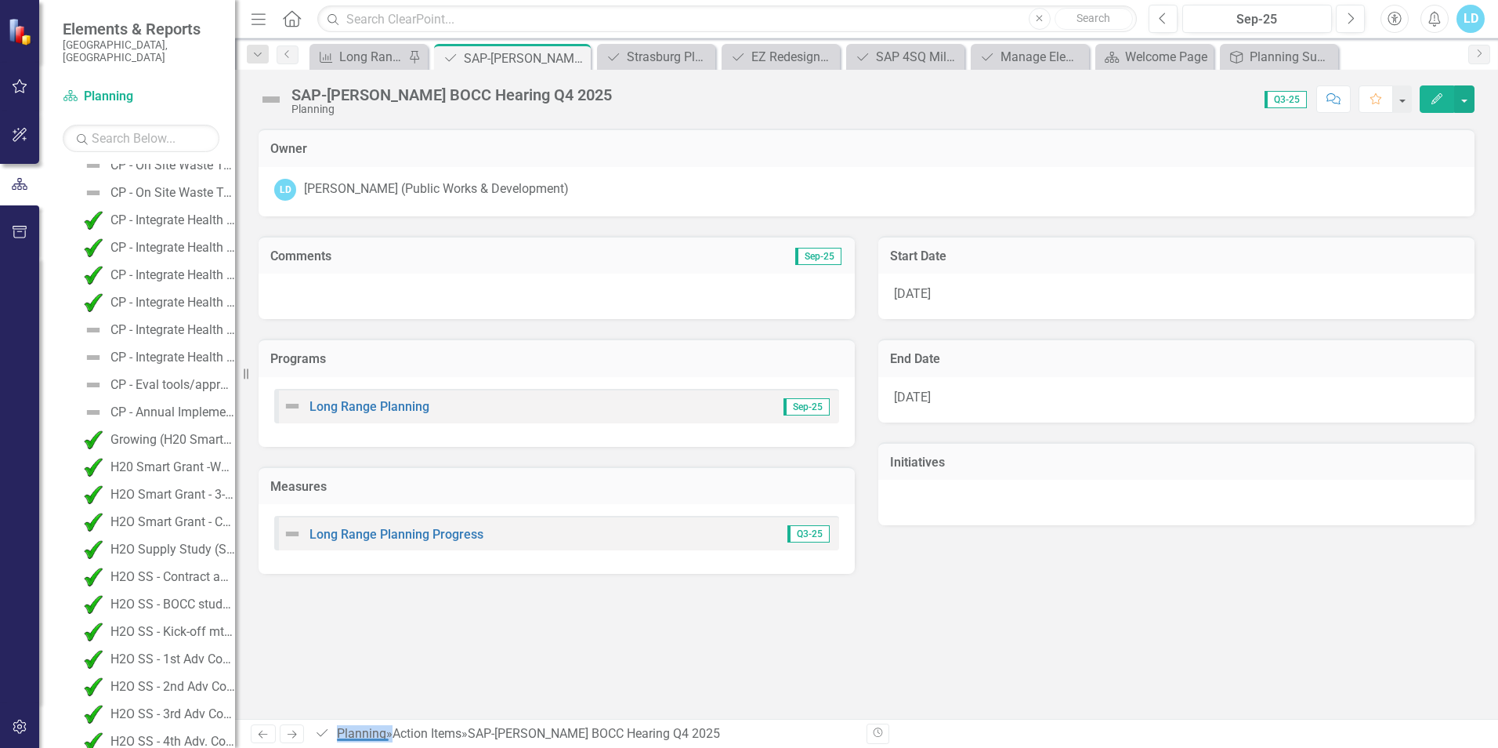
scroll to position [1668, 0]
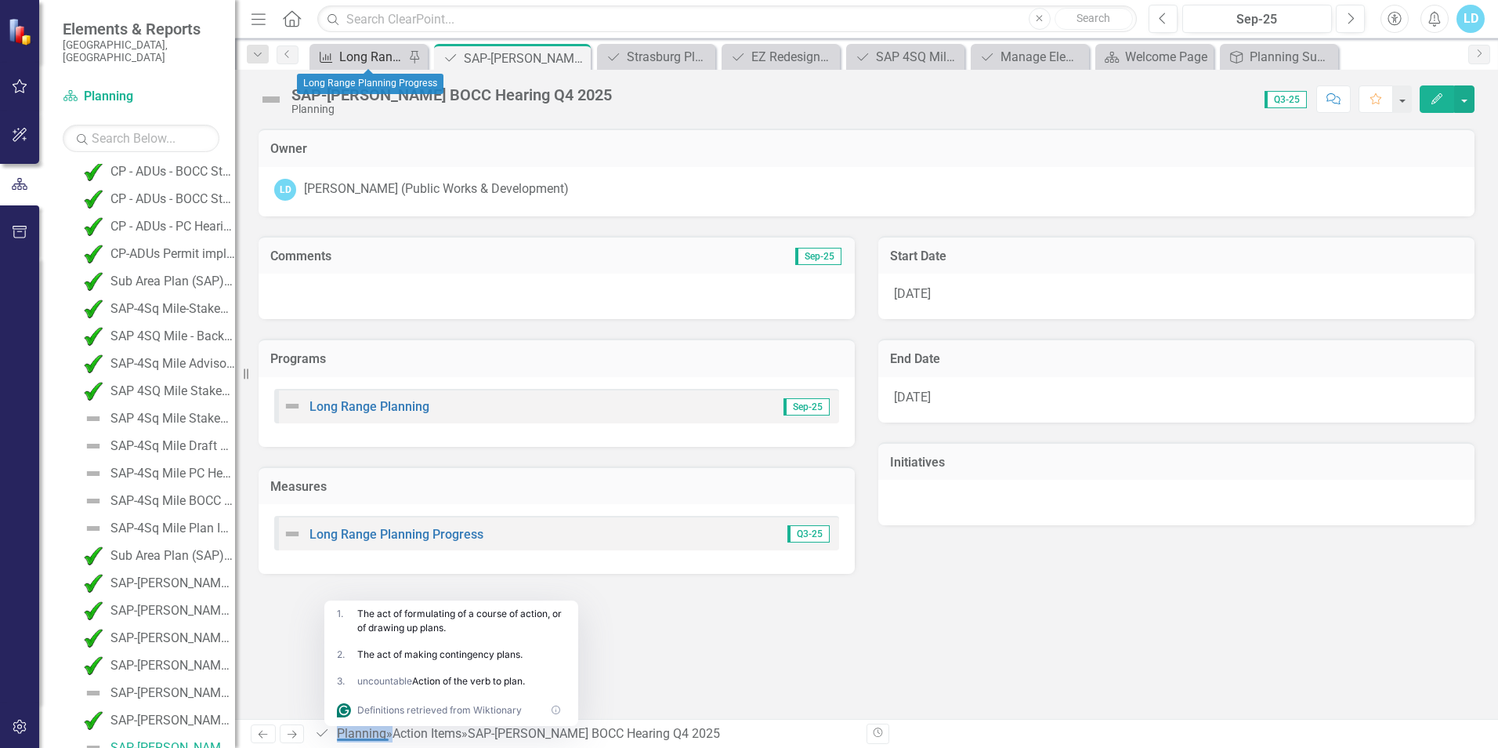
click at [386, 59] on div "Long Range Planning Progress" at bounding box center [371, 57] width 65 height 20
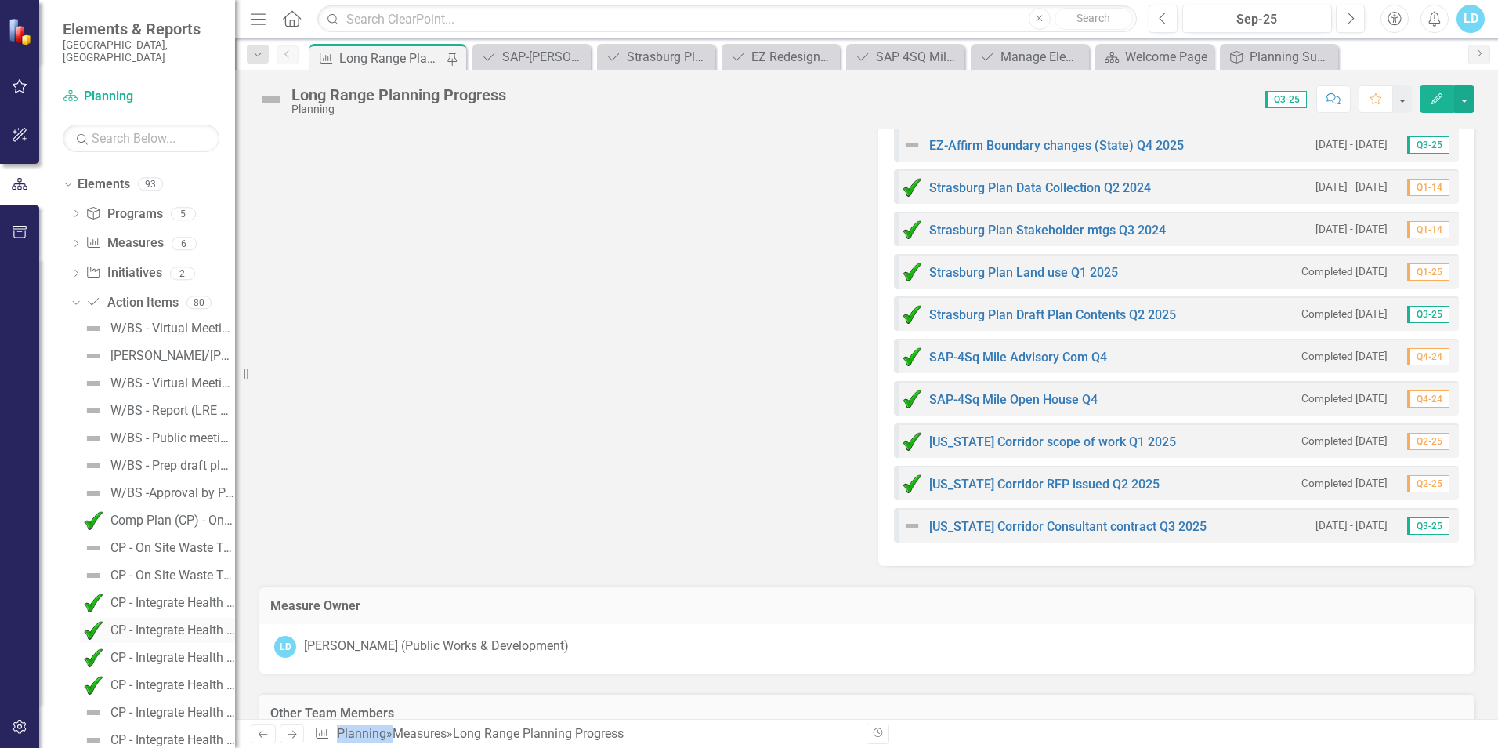
scroll to position [493, 0]
click at [159, 298] on link "Action Item Action Items" at bounding box center [131, 307] width 92 height 18
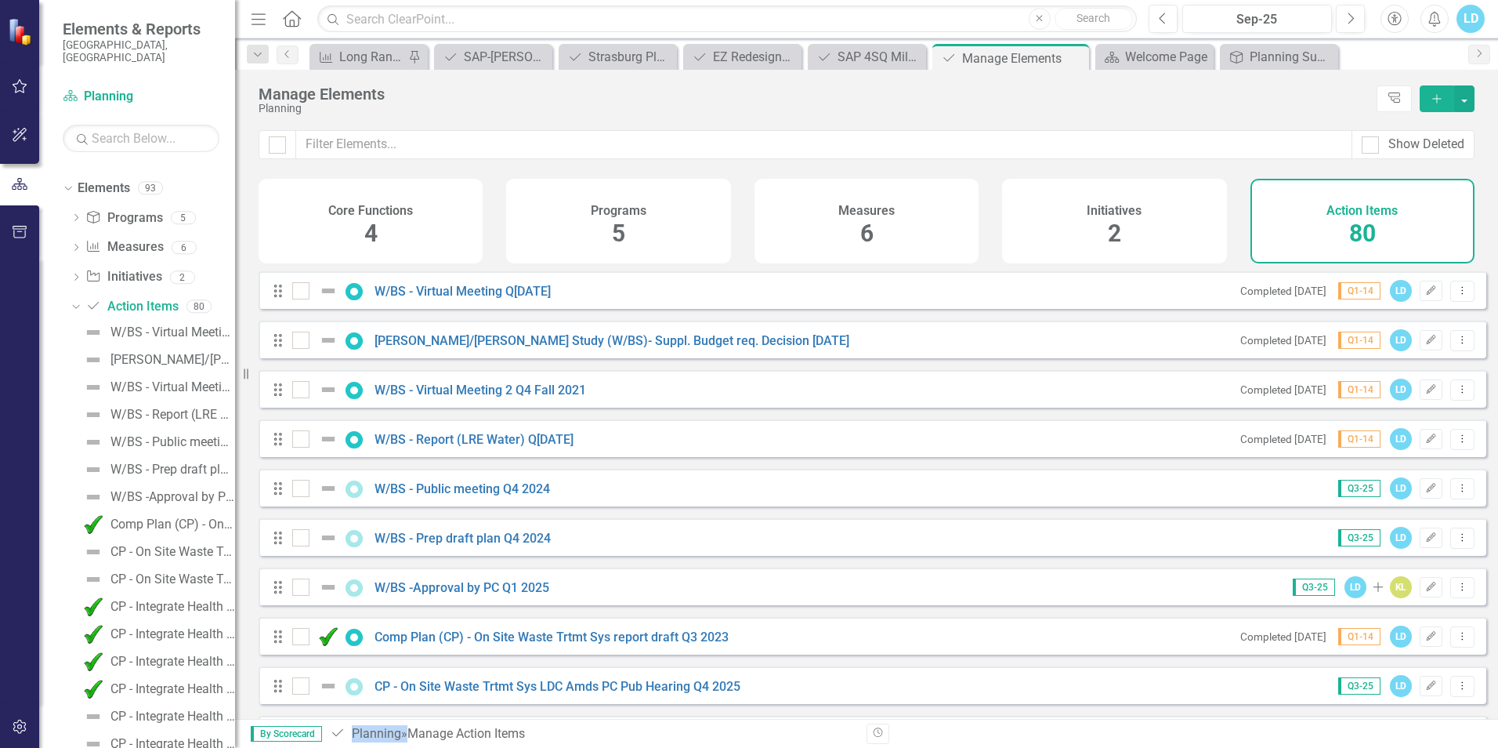
click at [1437, 100] on icon "button" at bounding box center [1436, 98] width 9 height 9
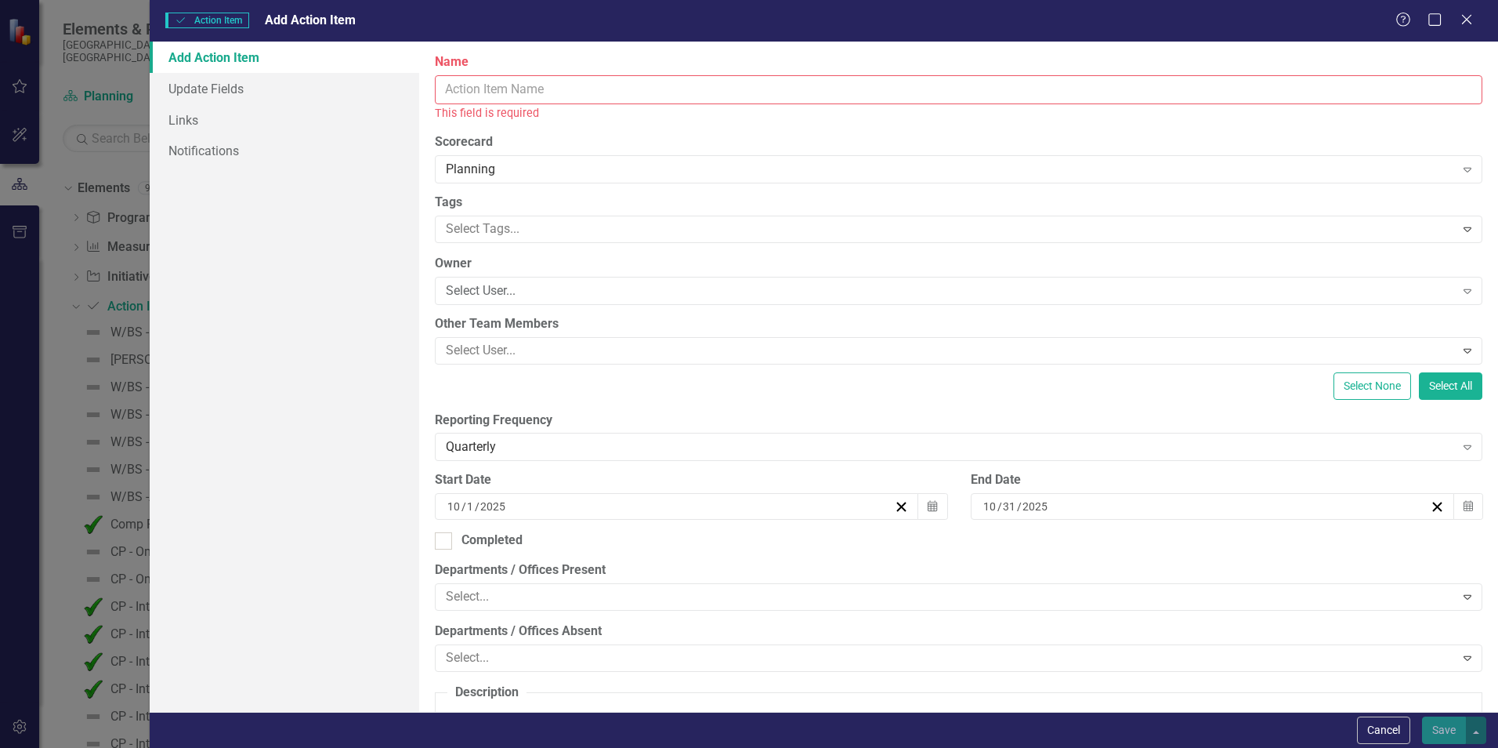
click at [580, 85] on input "Name" at bounding box center [959, 89] width 1048 height 29
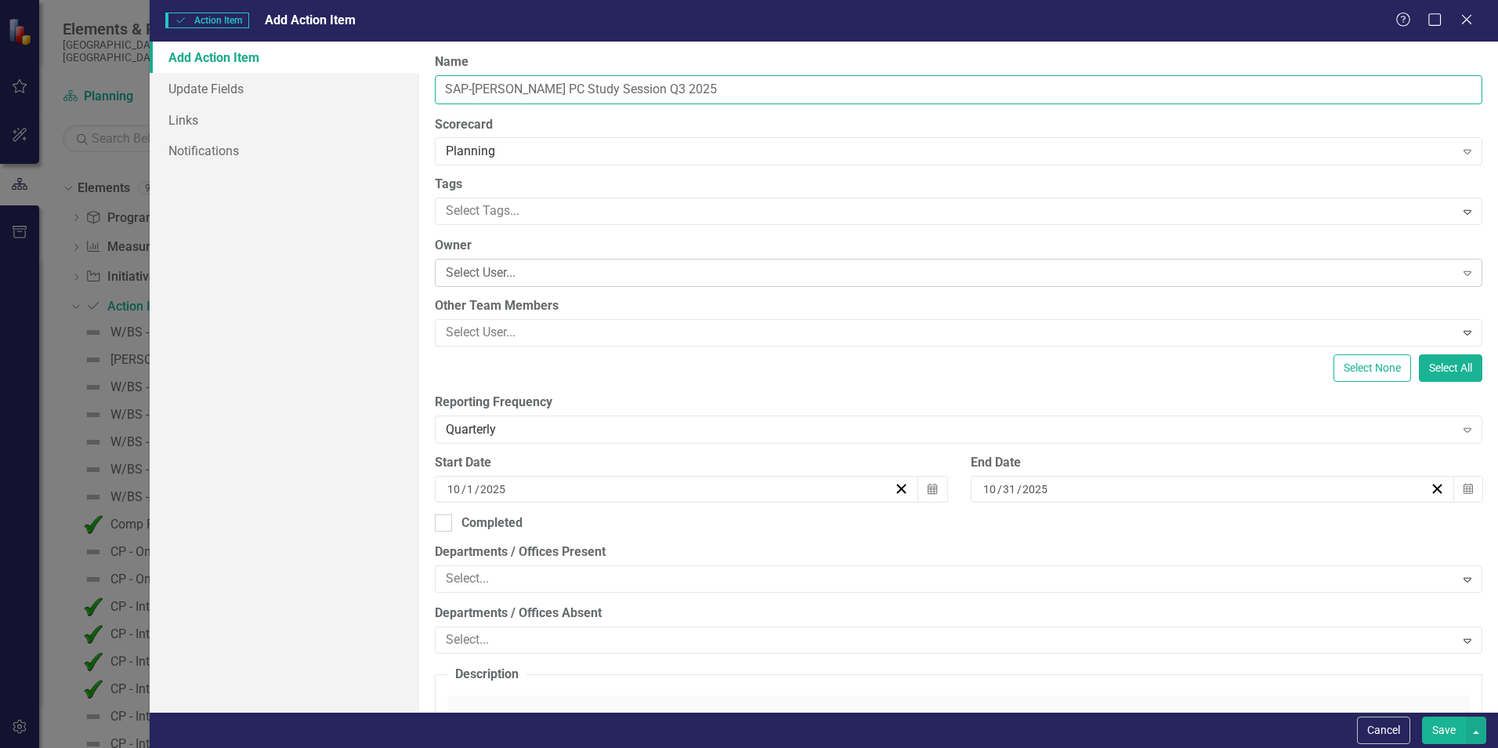
type input "SAP-[PERSON_NAME] PC Study Session Q3 2025"
click at [493, 277] on div "Select User..." at bounding box center [950, 273] width 1009 height 18
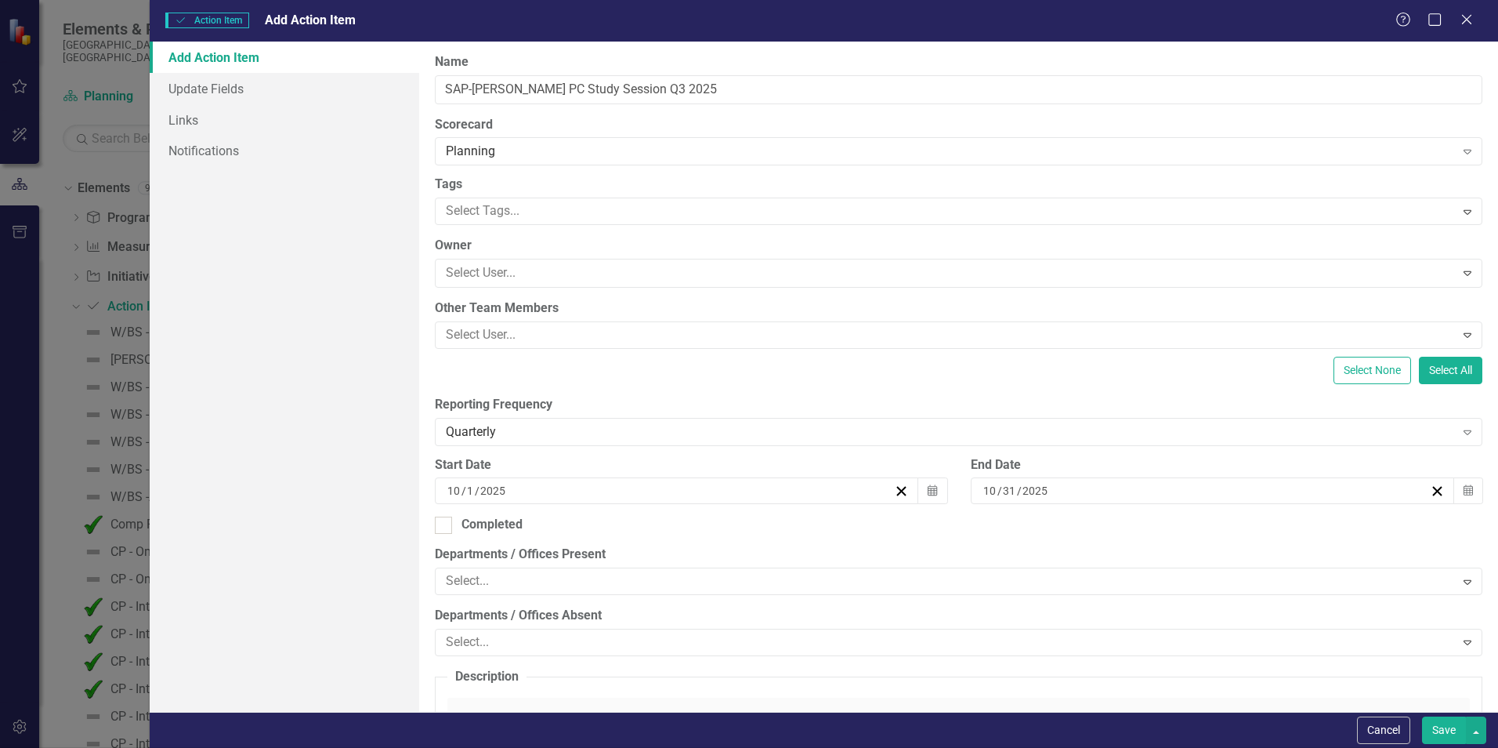
scroll to position [1959, 0]
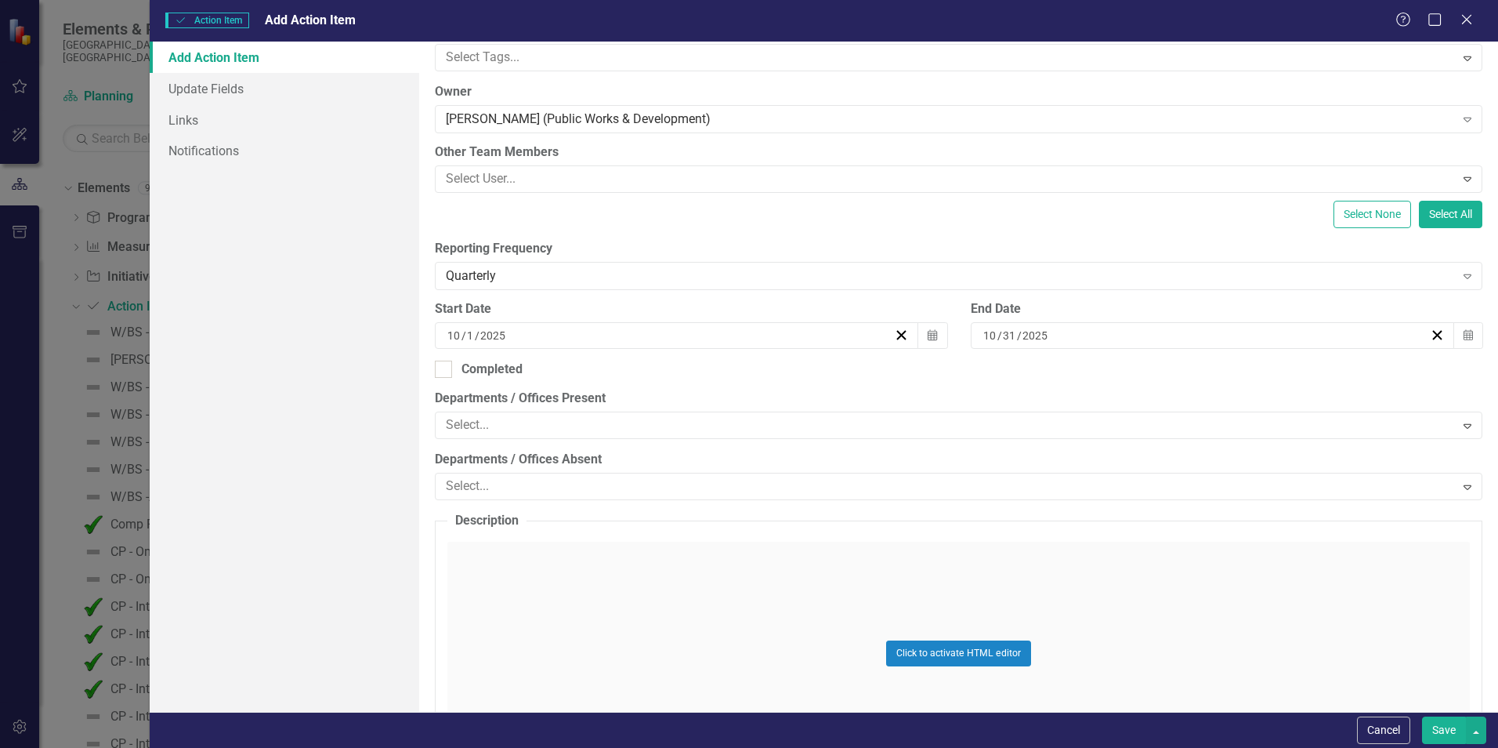
scroll to position [157, 0]
click at [449, 361] on div at bounding box center [443, 365] width 17 height 17
click at [445, 361] on input "Completed" at bounding box center [440, 362] width 10 height 10
checkbox input "true"
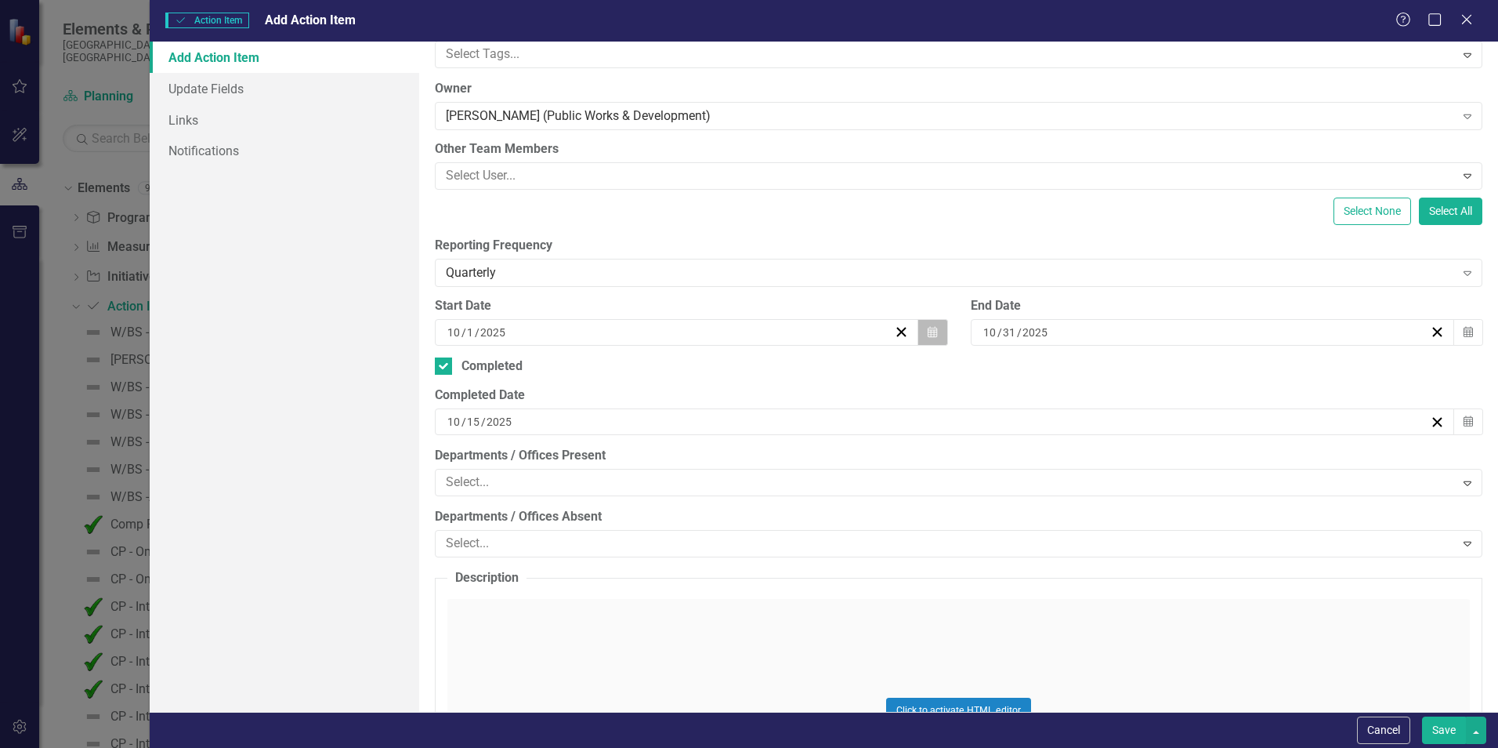
click at [925, 340] on button "Calendar" at bounding box center [933, 332] width 30 height 27
click at [471, 371] on button "«" at bounding box center [453, 363] width 34 height 34
click at [505, 373] on button "‹" at bounding box center [488, 363] width 34 height 34
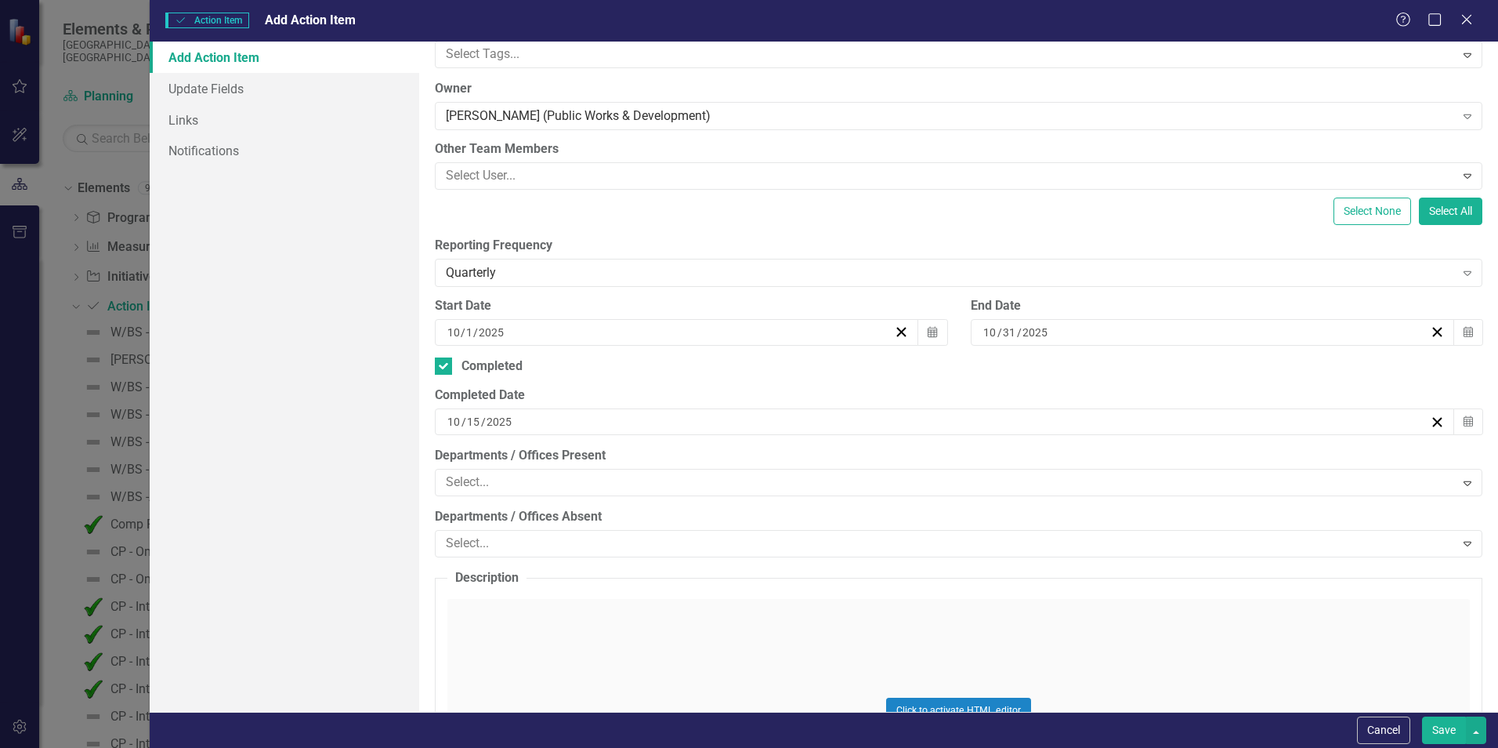
click at [505, 373] on button "‹" at bounding box center [488, 363] width 34 height 34
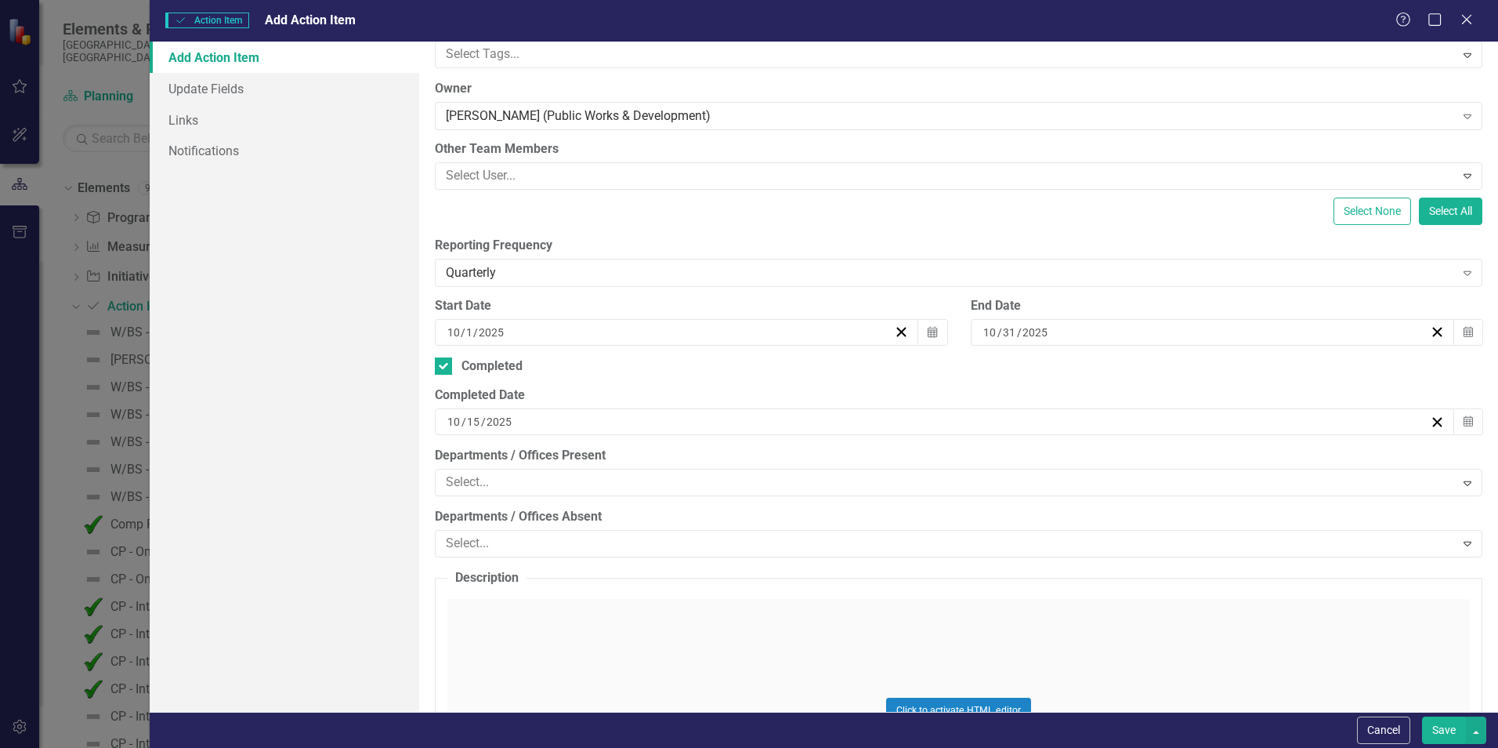
click at [505, 372] on button "‹" at bounding box center [488, 363] width 34 height 34
click at [675, 375] on button "›" at bounding box center [657, 363] width 34 height 34
click at [709, 367] on button "»" at bounding box center [692, 363] width 34 height 34
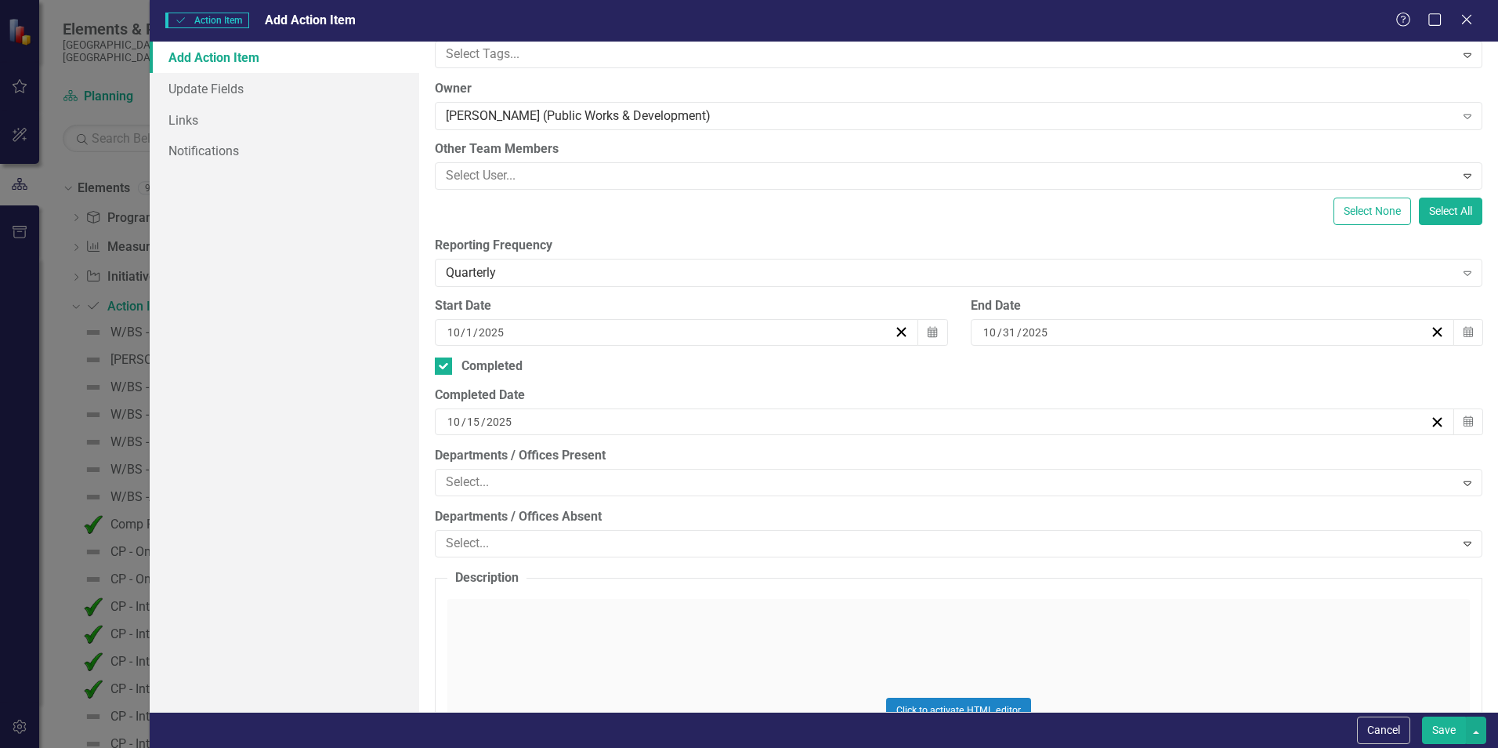
click at [709, 367] on button "»" at bounding box center [692, 363] width 34 height 34
click at [675, 375] on button "›" at bounding box center [657, 363] width 34 height 34
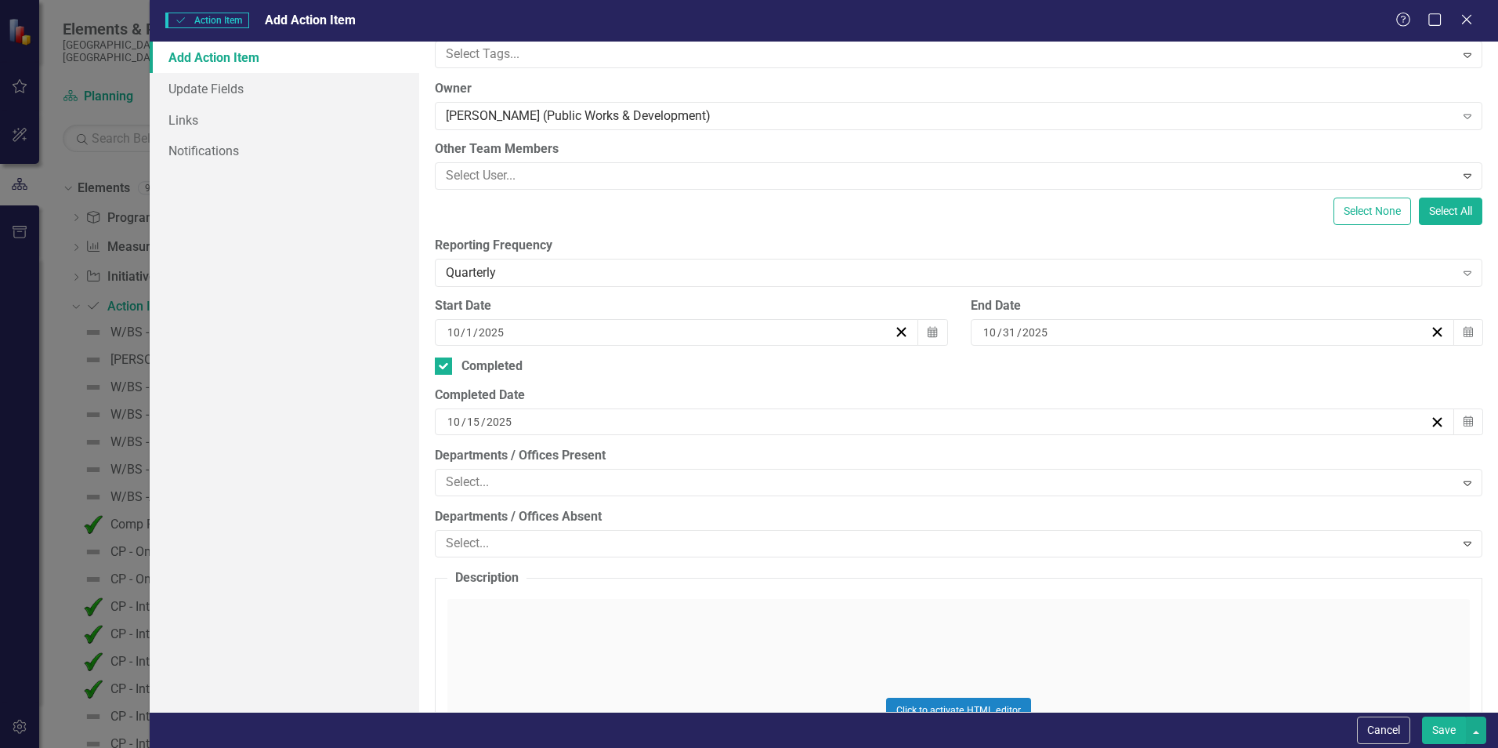
click at [538, 418] on abbr "2" at bounding box center [534, 414] width 6 height 13
click at [1430, 335] on icon "button" at bounding box center [1437, 331] width 15 height 15
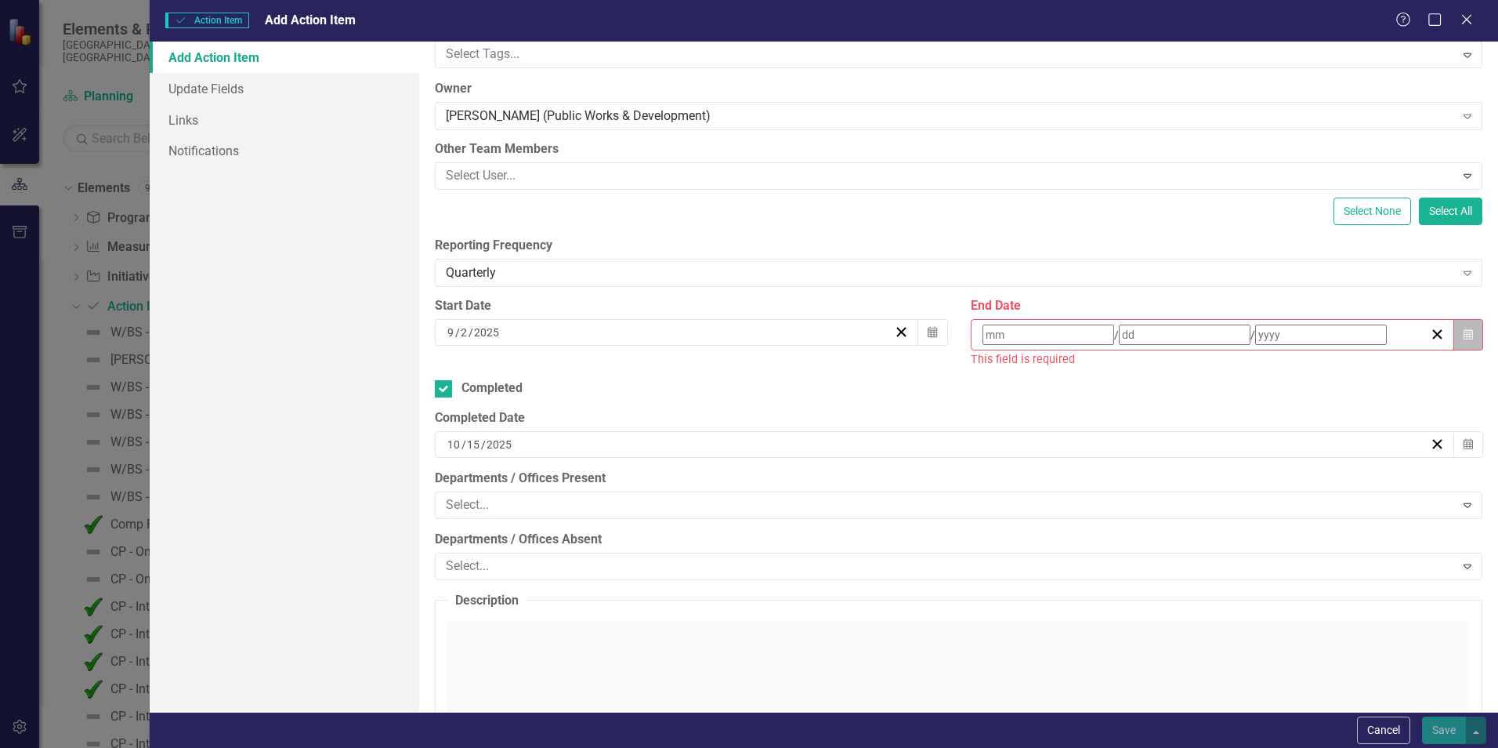
click at [1469, 335] on button "Calendar" at bounding box center [1469, 334] width 30 height 31
click at [1076, 421] on abbr "30" at bounding box center [1069, 414] width 13 height 13
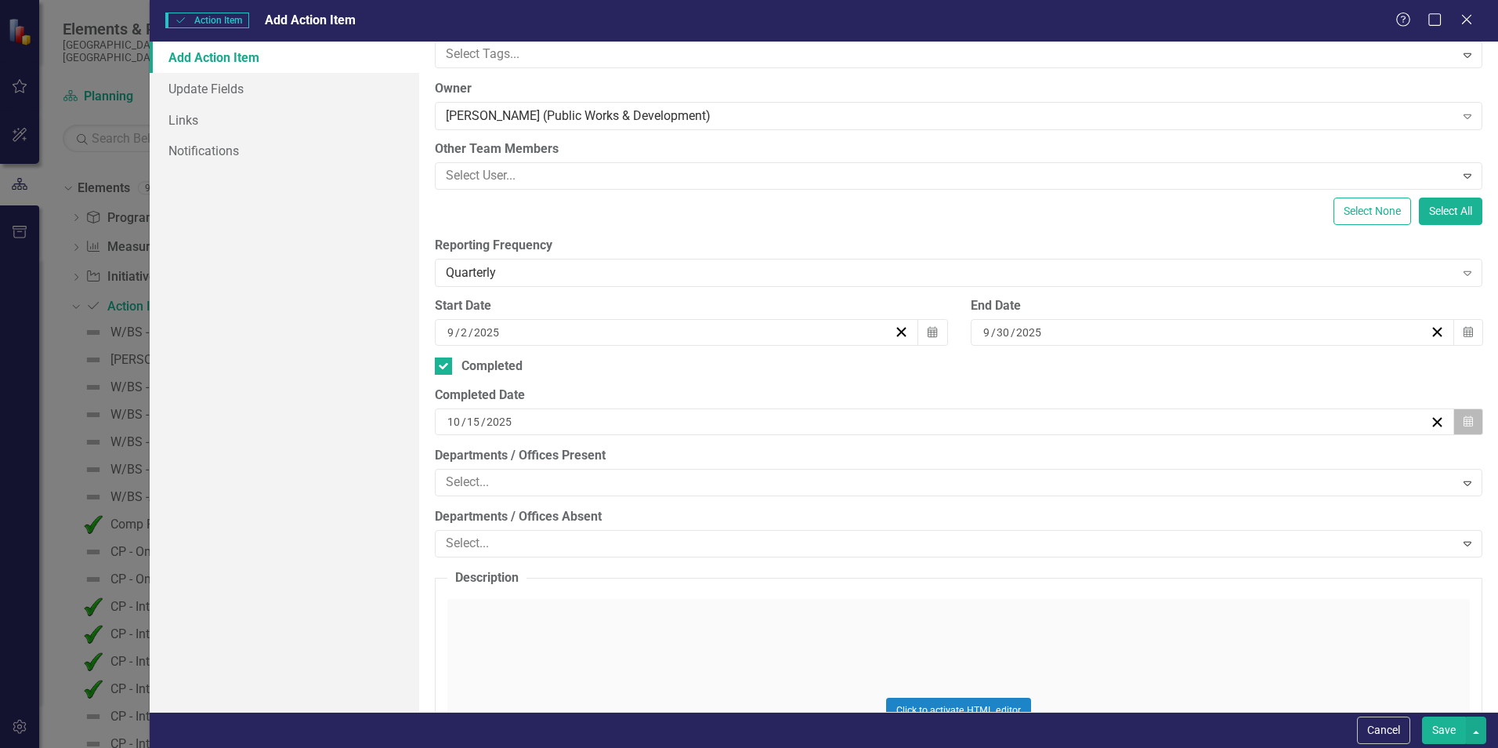
click at [1454, 423] on button "Calendar" at bounding box center [1469, 421] width 30 height 27
click at [541, 510] on abbr "30" at bounding box center [534, 504] width 13 height 13
click at [1462, 487] on icon "Expand" at bounding box center [1468, 482] width 16 height 13
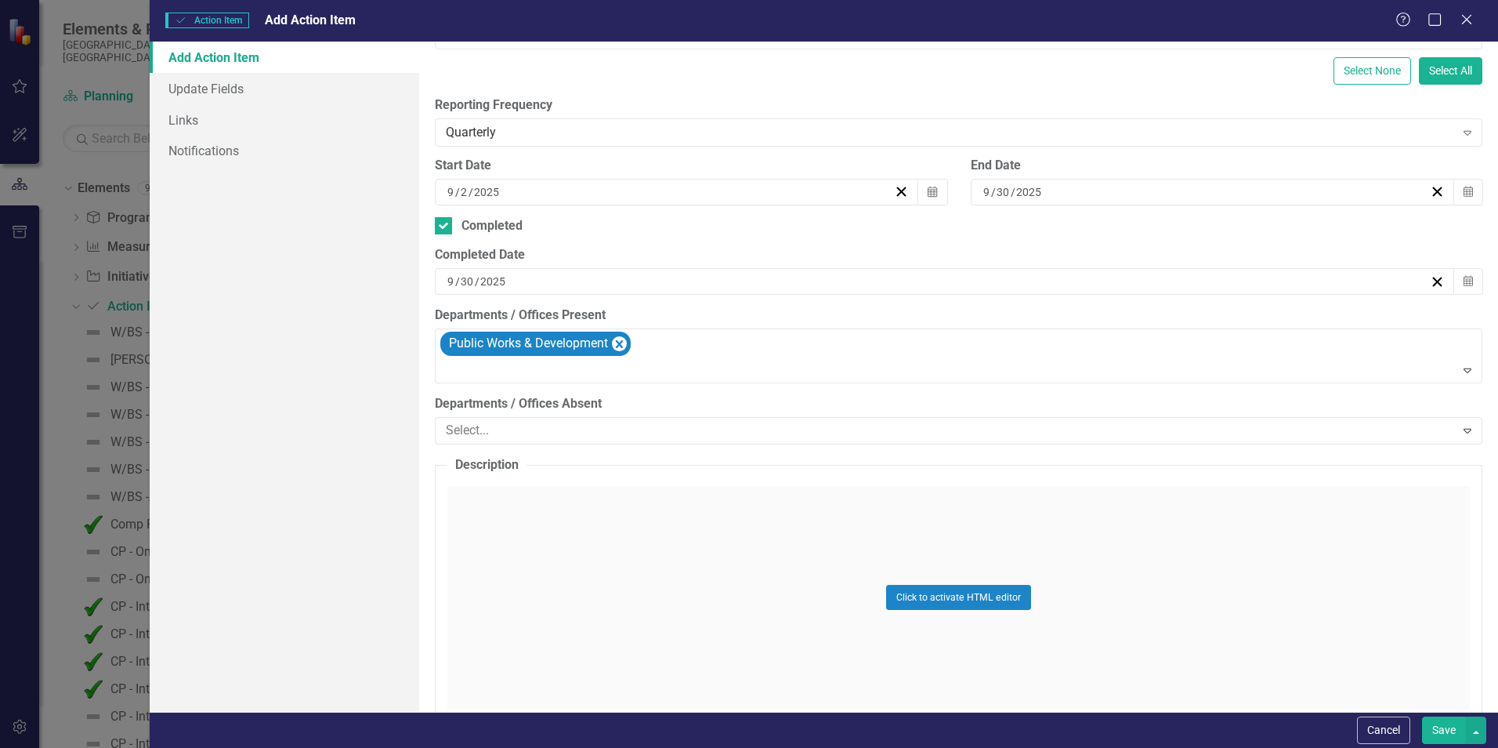
scroll to position [0, 0]
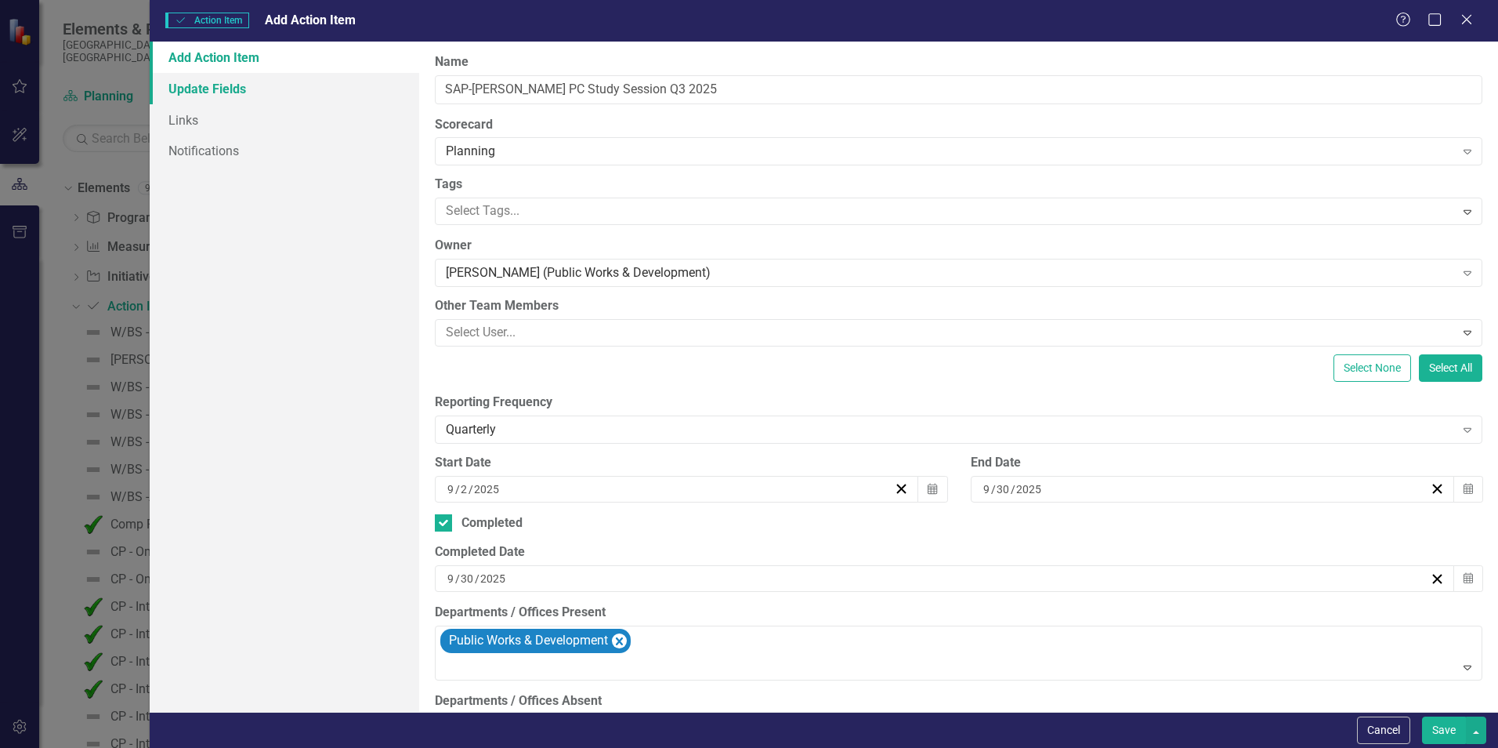
click at [228, 91] on link "Update Fields" at bounding box center [285, 88] width 270 height 31
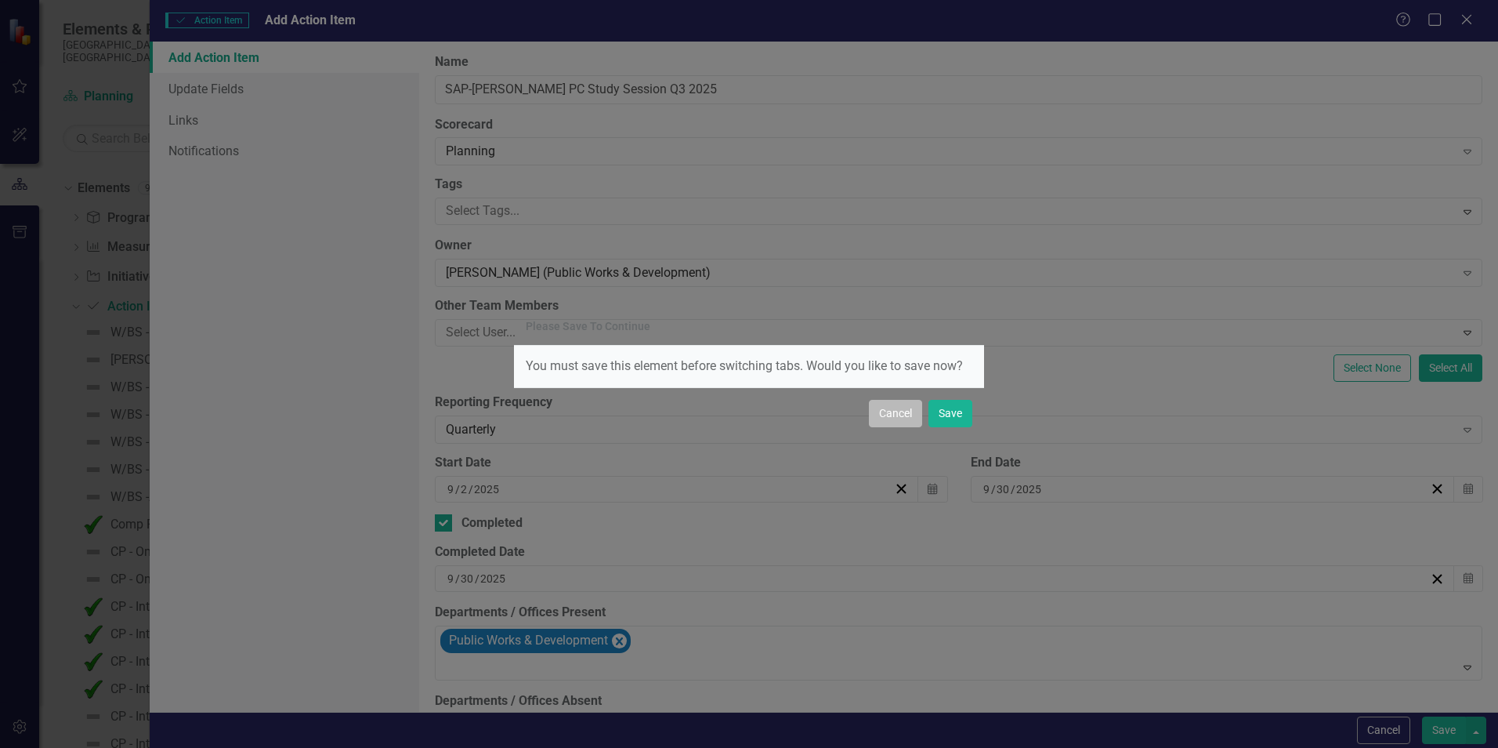
click at [894, 421] on button "Cancel" at bounding box center [895, 413] width 53 height 27
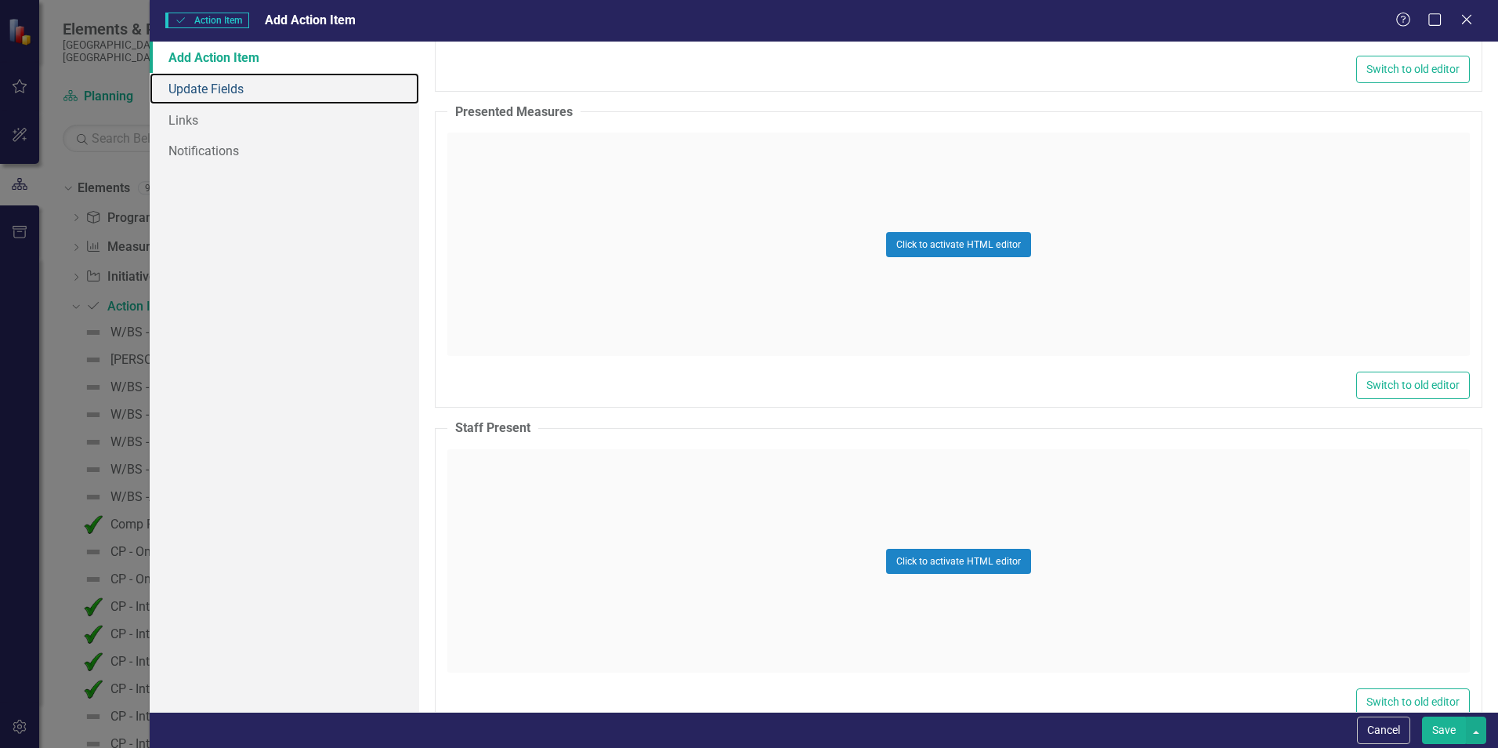
scroll to position [1002, 0]
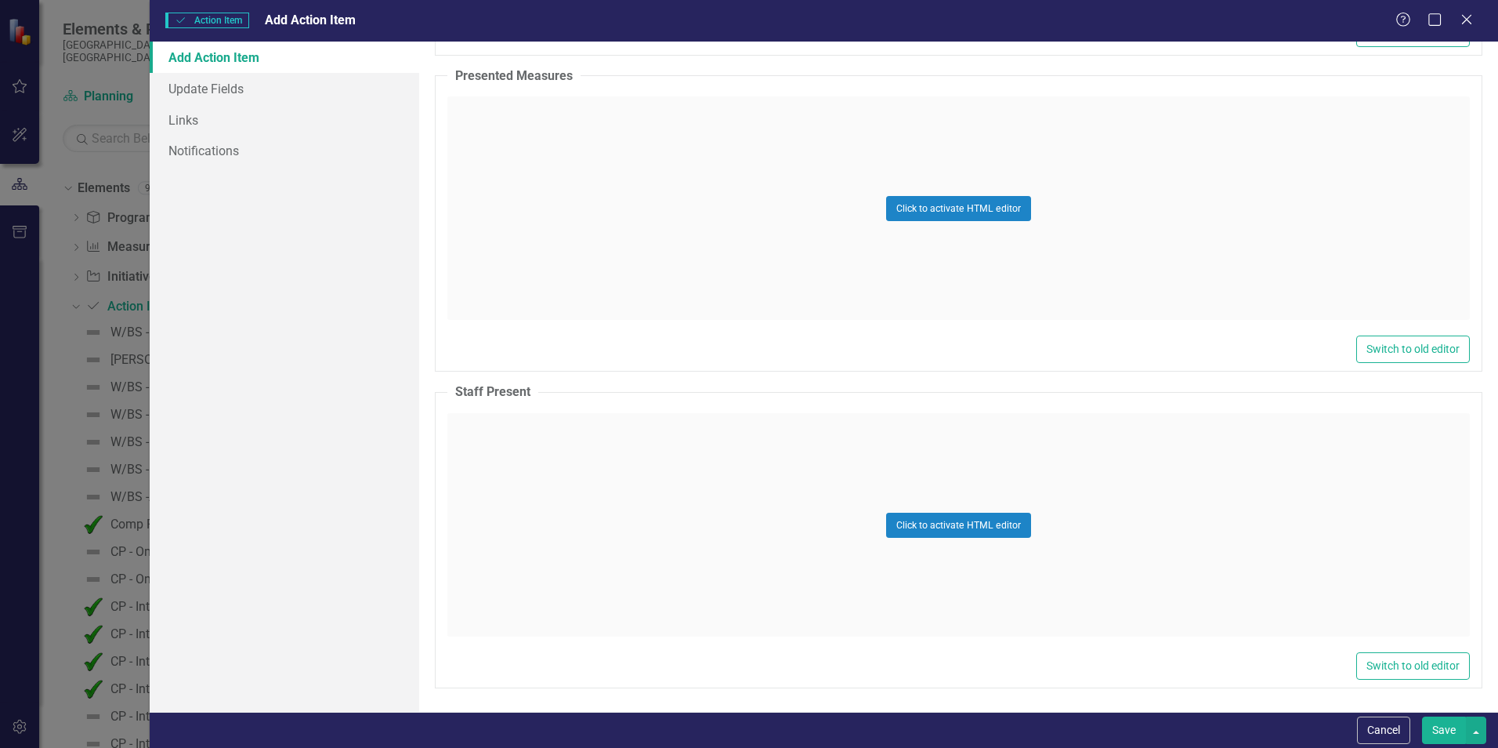
click at [1435, 730] on button "Save" at bounding box center [1444, 729] width 44 height 27
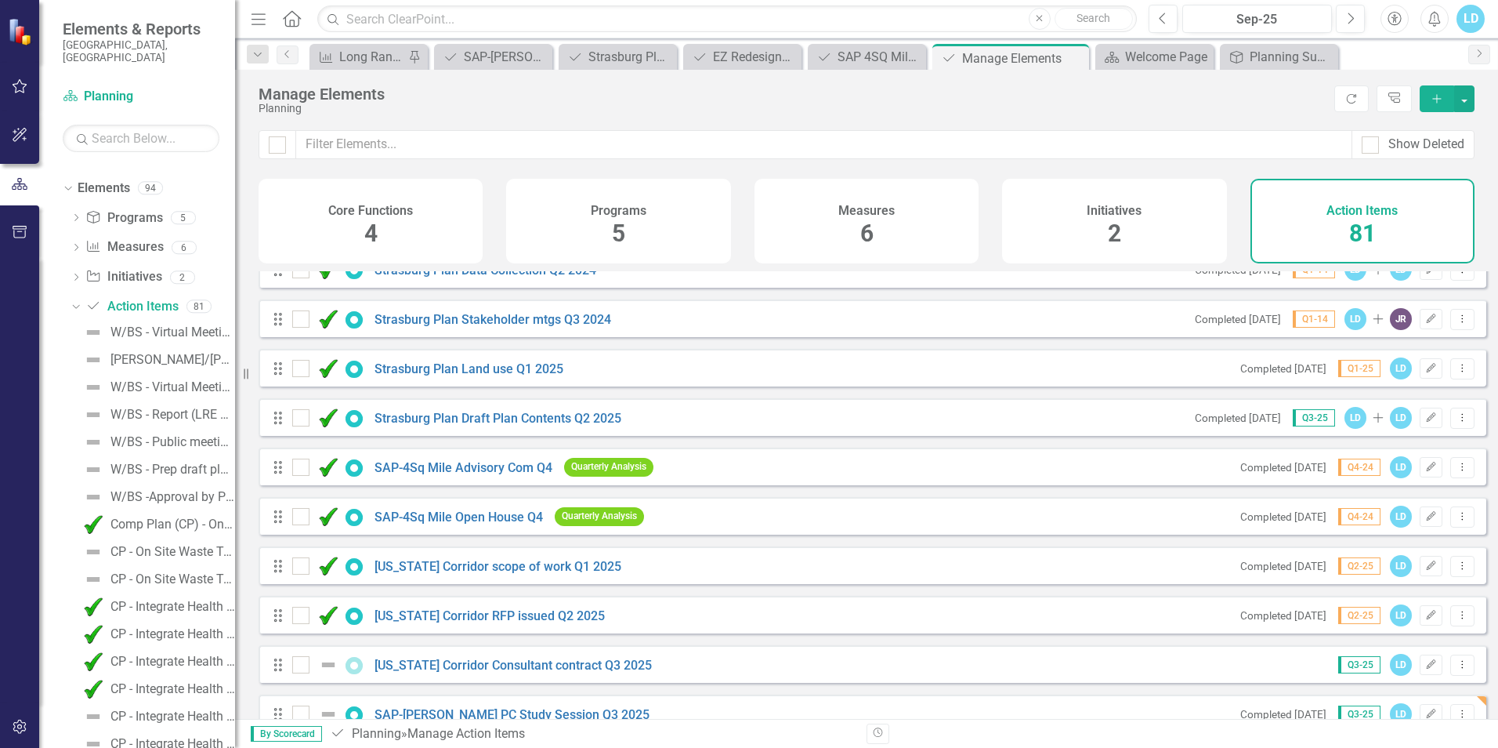
scroll to position [3563, 0]
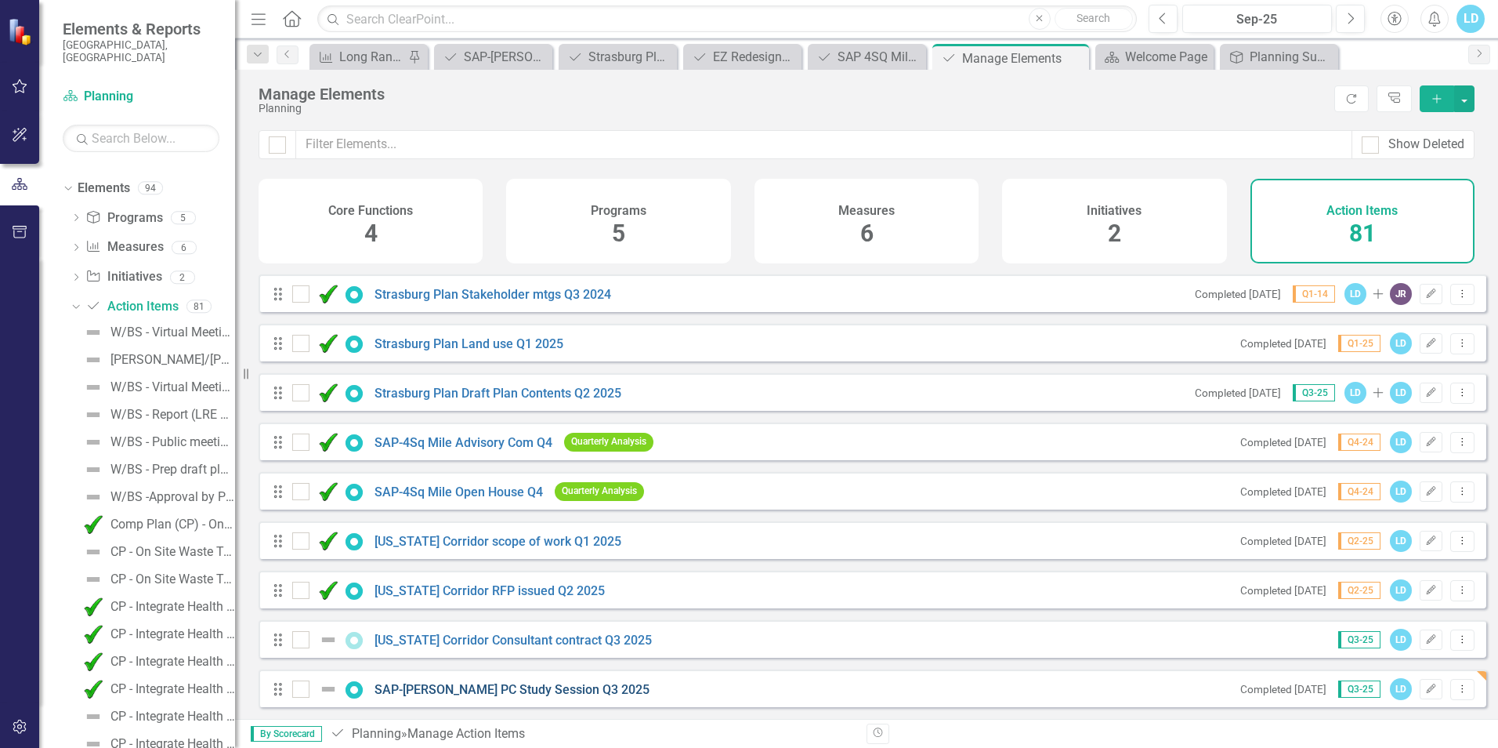
click at [447, 694] on link "SAP-[PERSON_NAME] PC Study Session Q3 2025" at bounding box center [512, 689] width 275 height 15
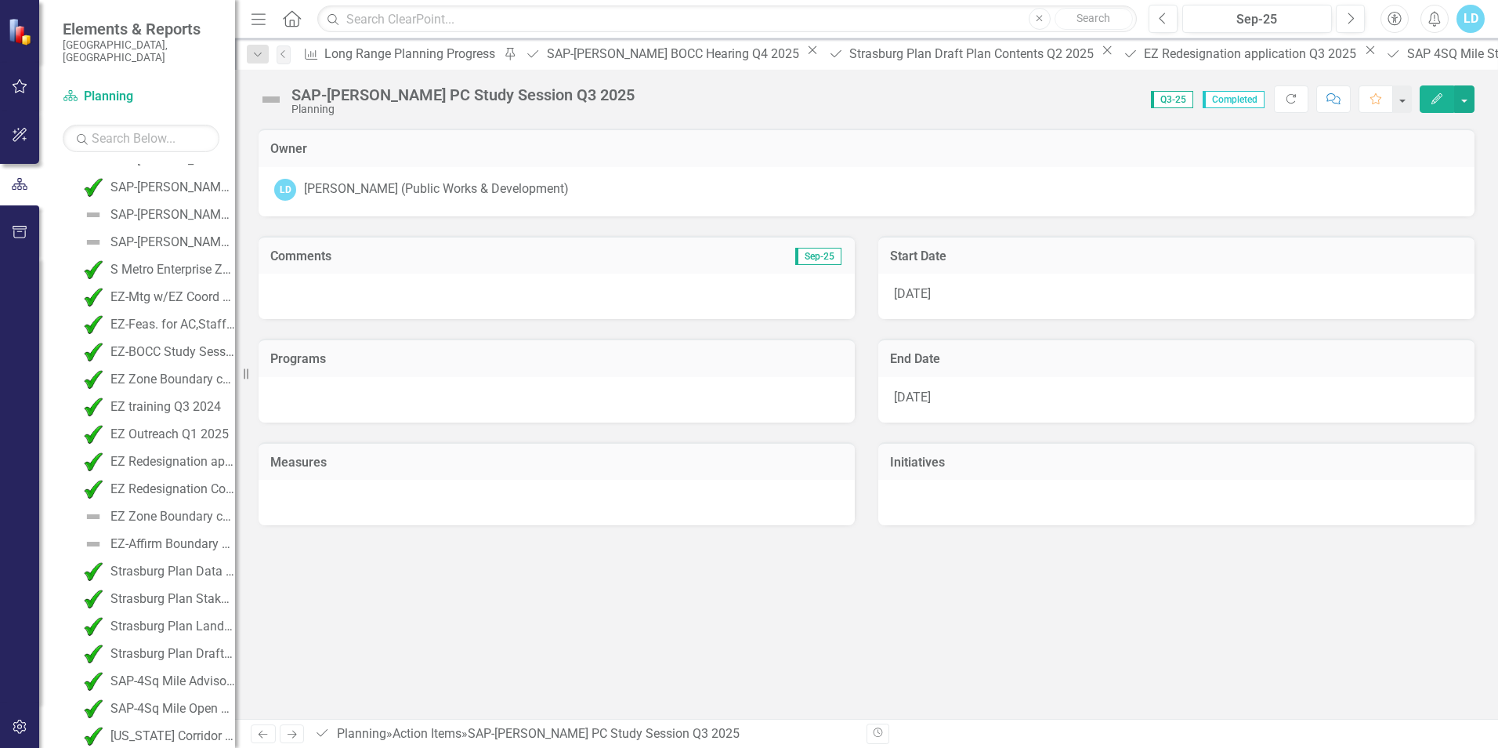
scroll to position [2272, 0]
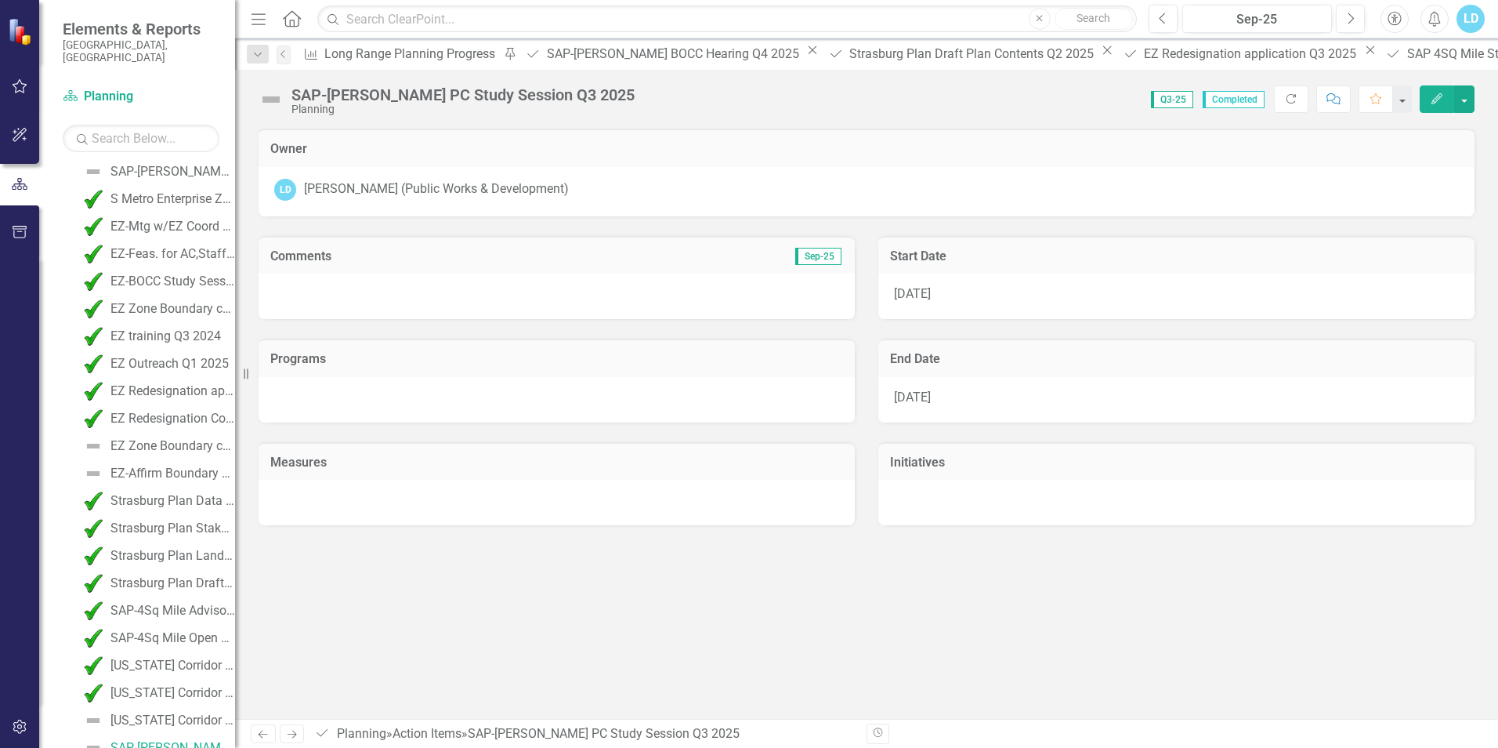
click at [447, 694] on div "Owner LD Loretta Daniel (Public Works & Development) Comments Sep-25 Programs M…" at bounding box center [866, 424] width 1263 height 590
click at [1440, 106] on button "Edit" at bounding box center [1437, 98] width 34 height 27
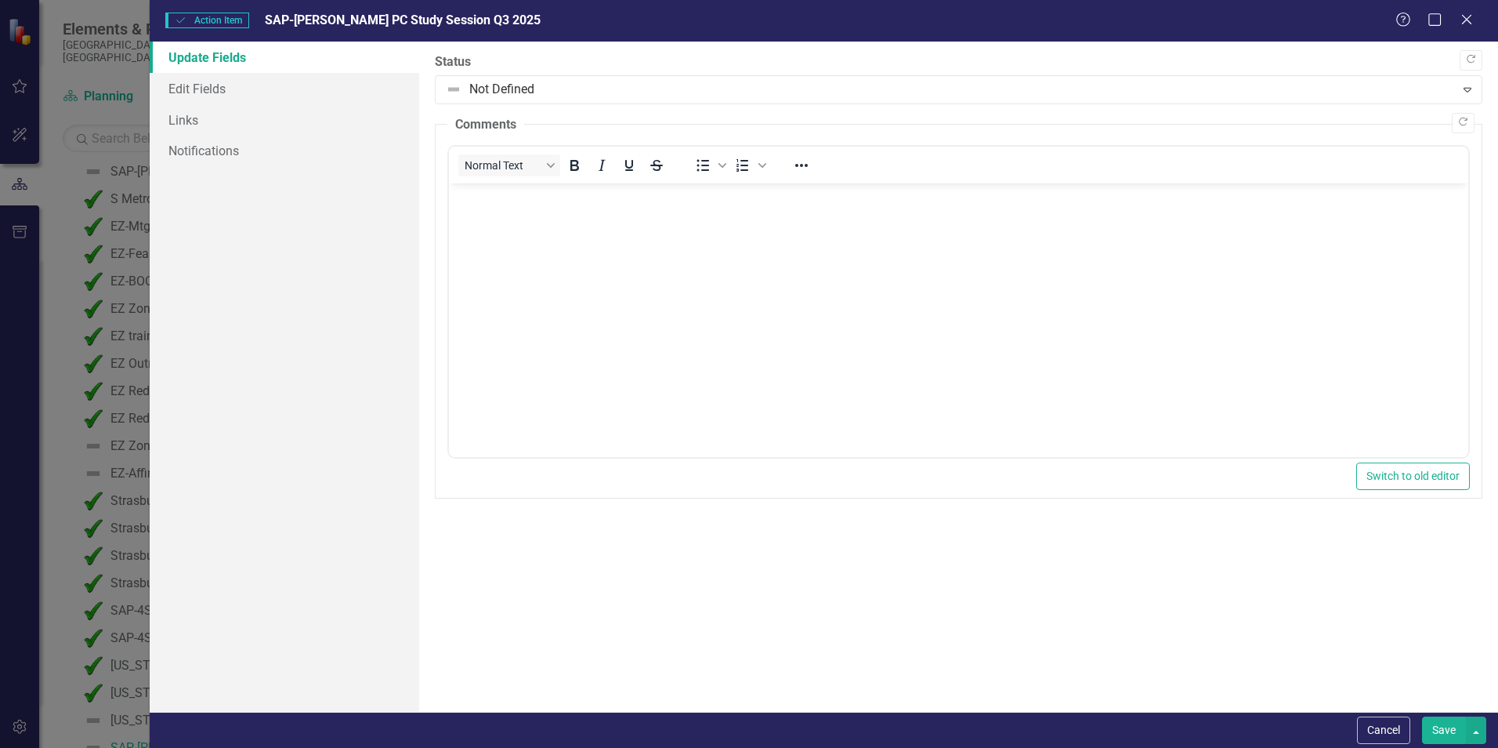
scroll to position [0, 0]
click at [212, 119] on link "Links" at bounding box center [285, 119] width 270 height 31
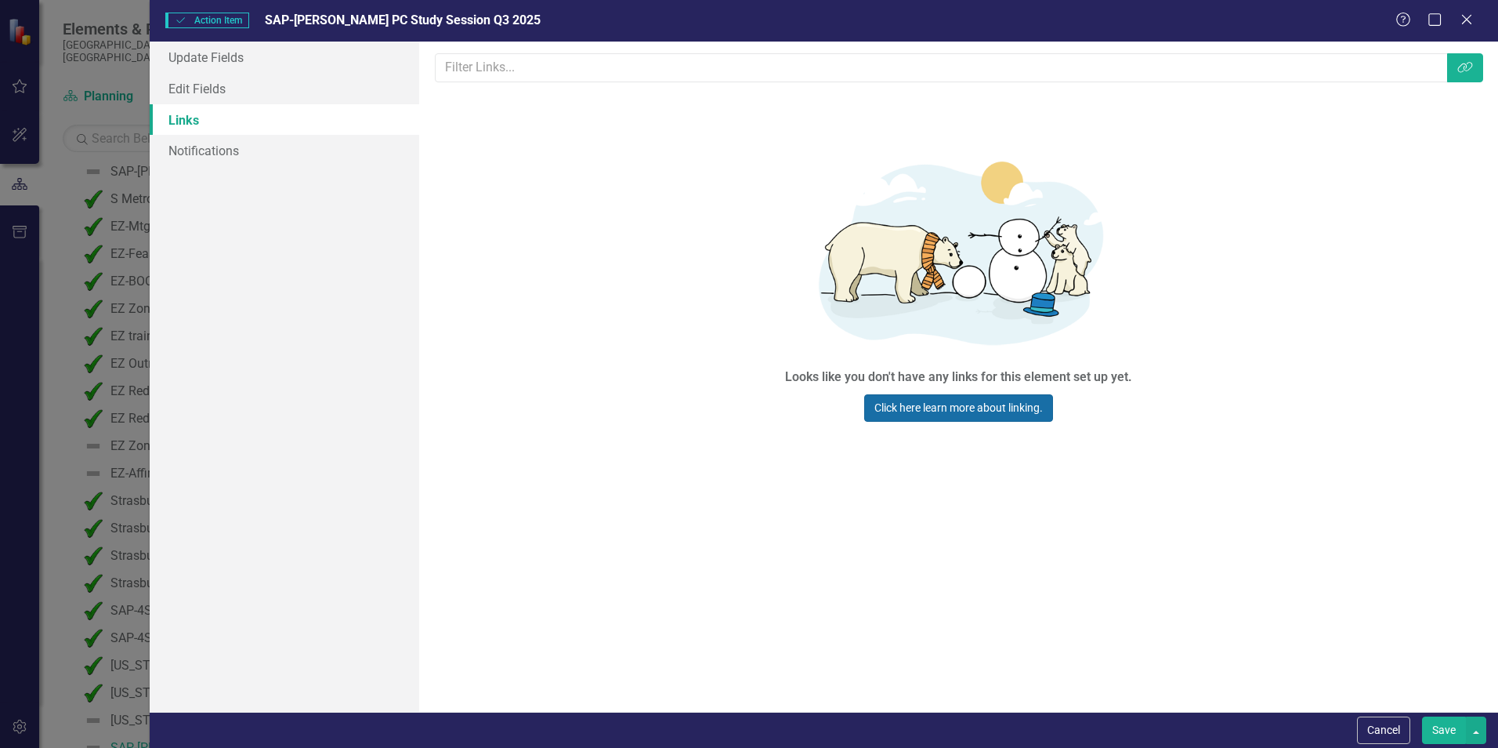
click at [952, 412] on link "Click here learn more about linking." at bounding box center [958, 407] width 189 height 27
click at [213, 90] on link "Edit Fields" at bounding box center [285, 88] width 270 height 31
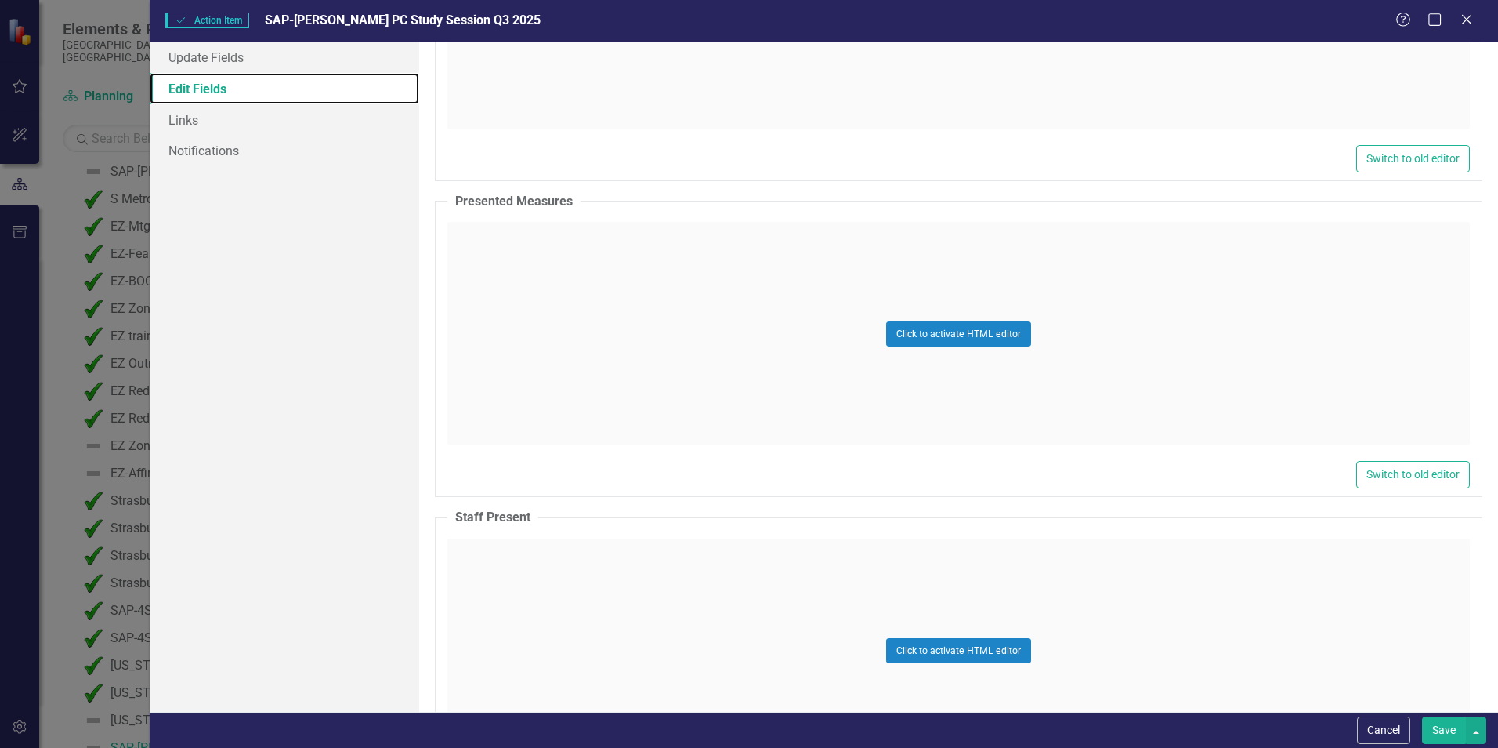
scroll to position [1002, 0]
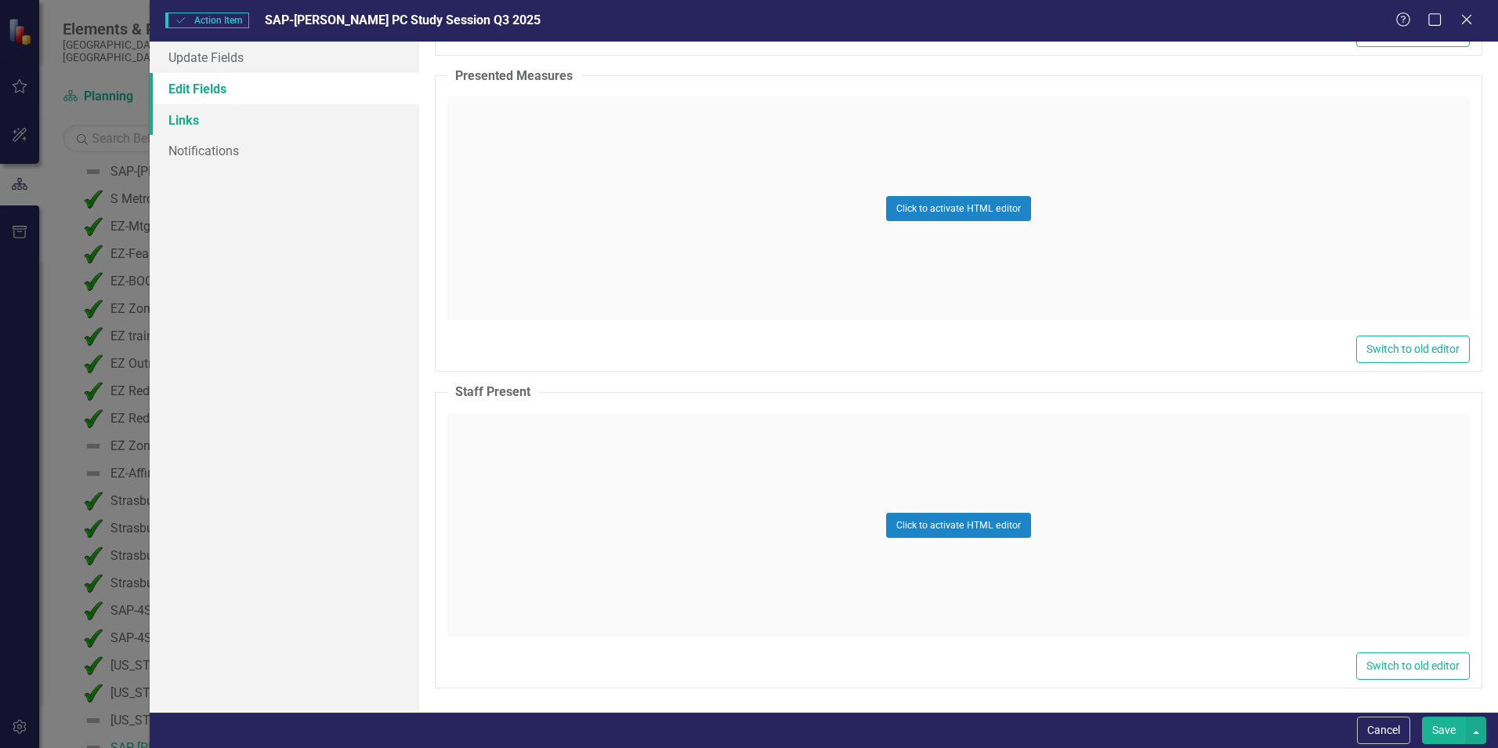
click at [206, 124] on link "Links" at bounding box center [285, 119] width 270 height 31
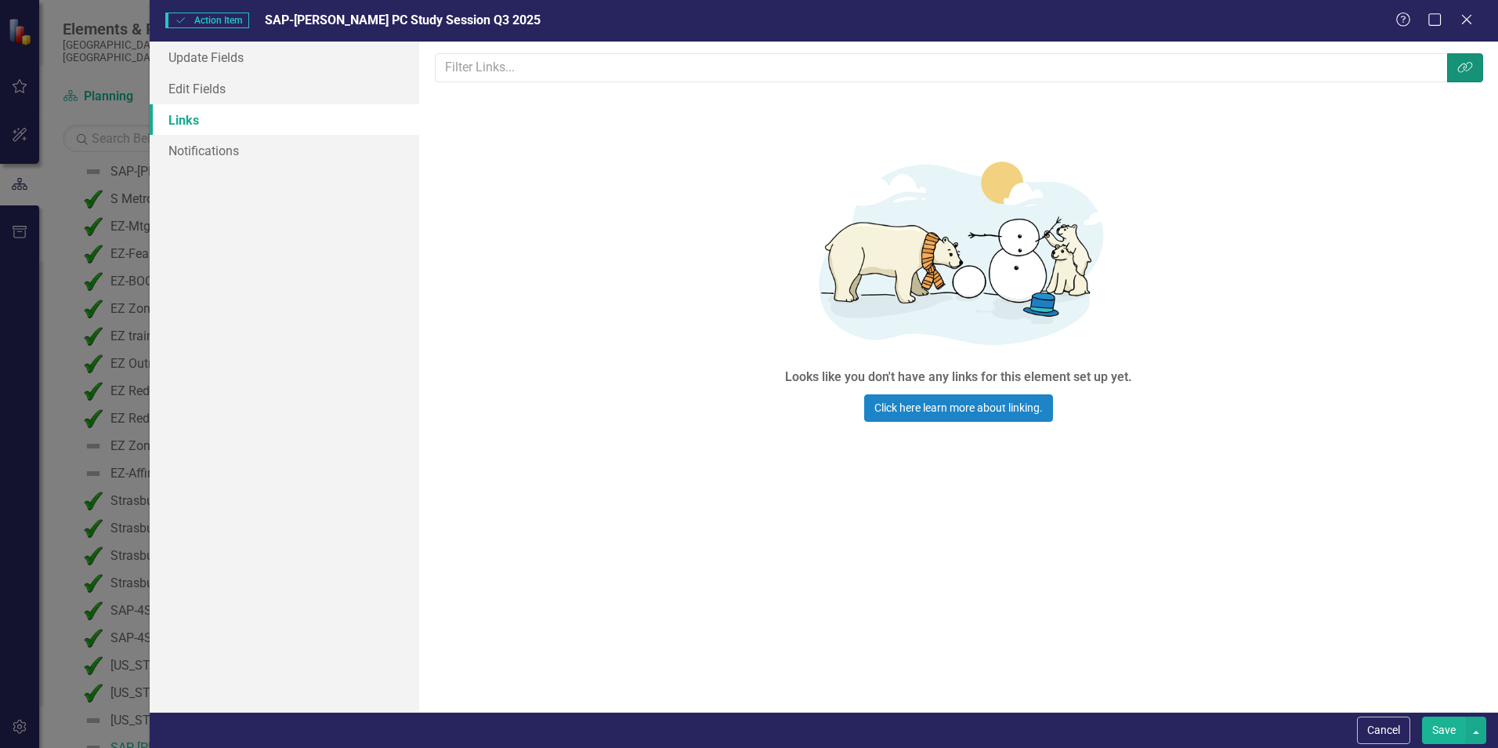
click at [1472, 72] on icon "Link Tag" at bounding box center [1466, 67] width 16 height 13
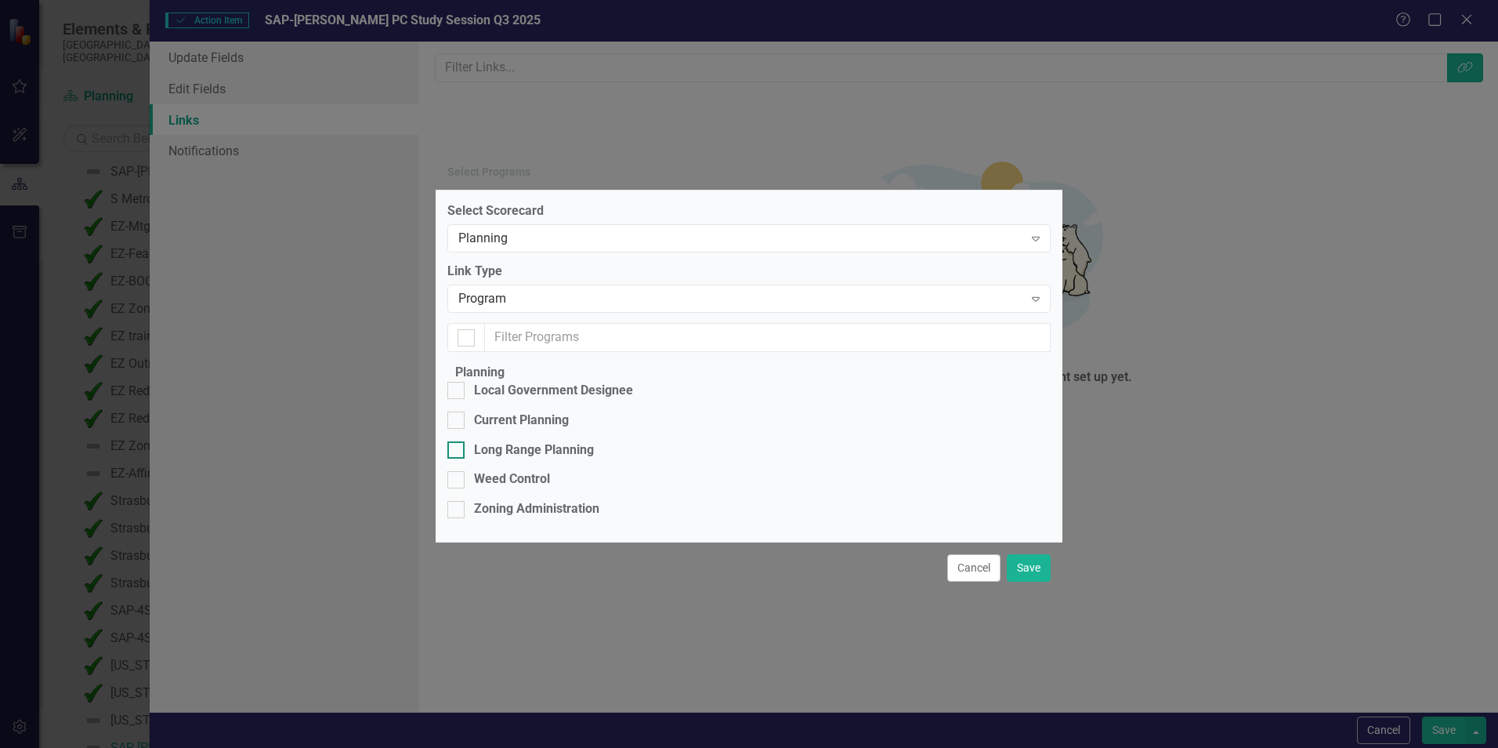
click at [458, 441] on input "Long Range Planning" at bounding box center [452, 446] width 10 height 10
checkbox input "true"
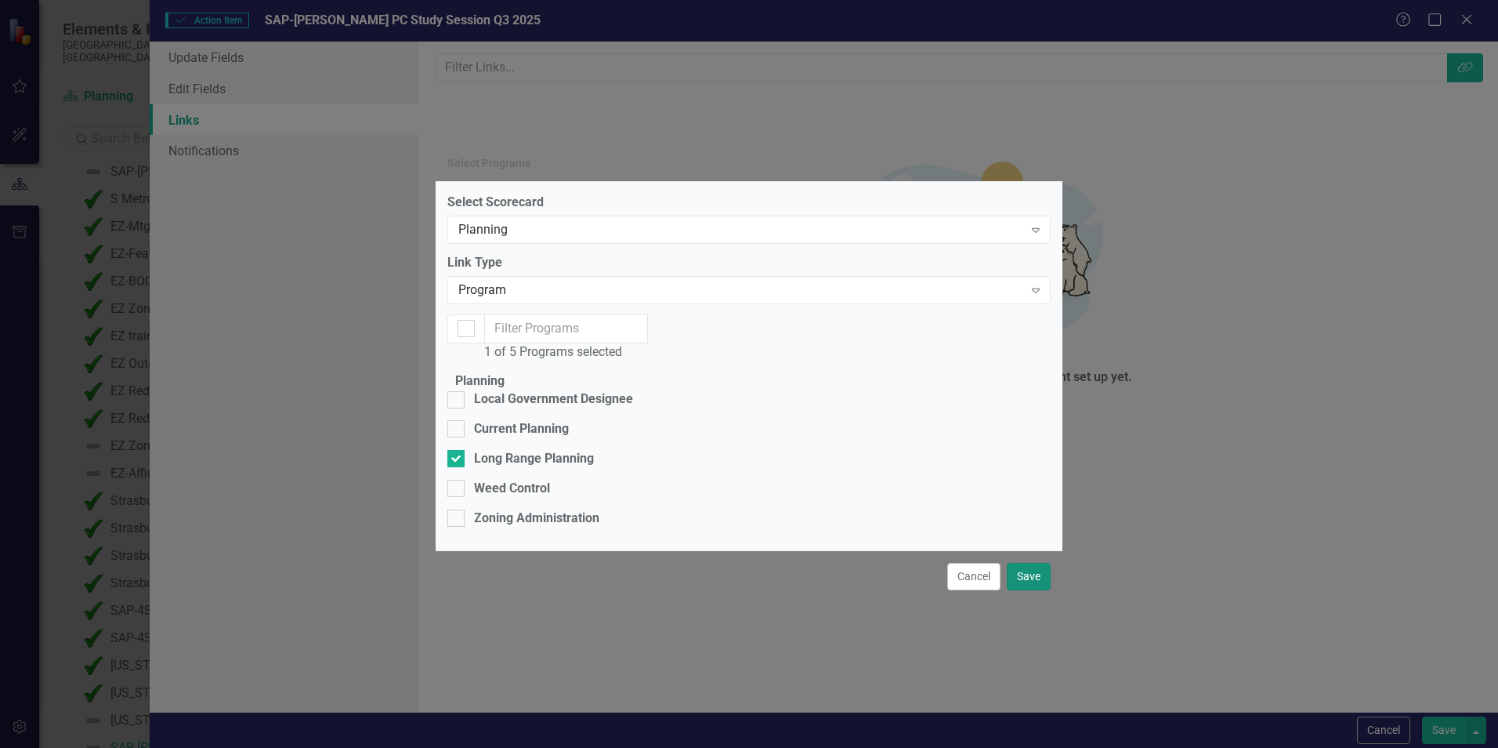
click at [1026, 590] on button "Save" at bounding box center [1029, 576] width 44 height 27
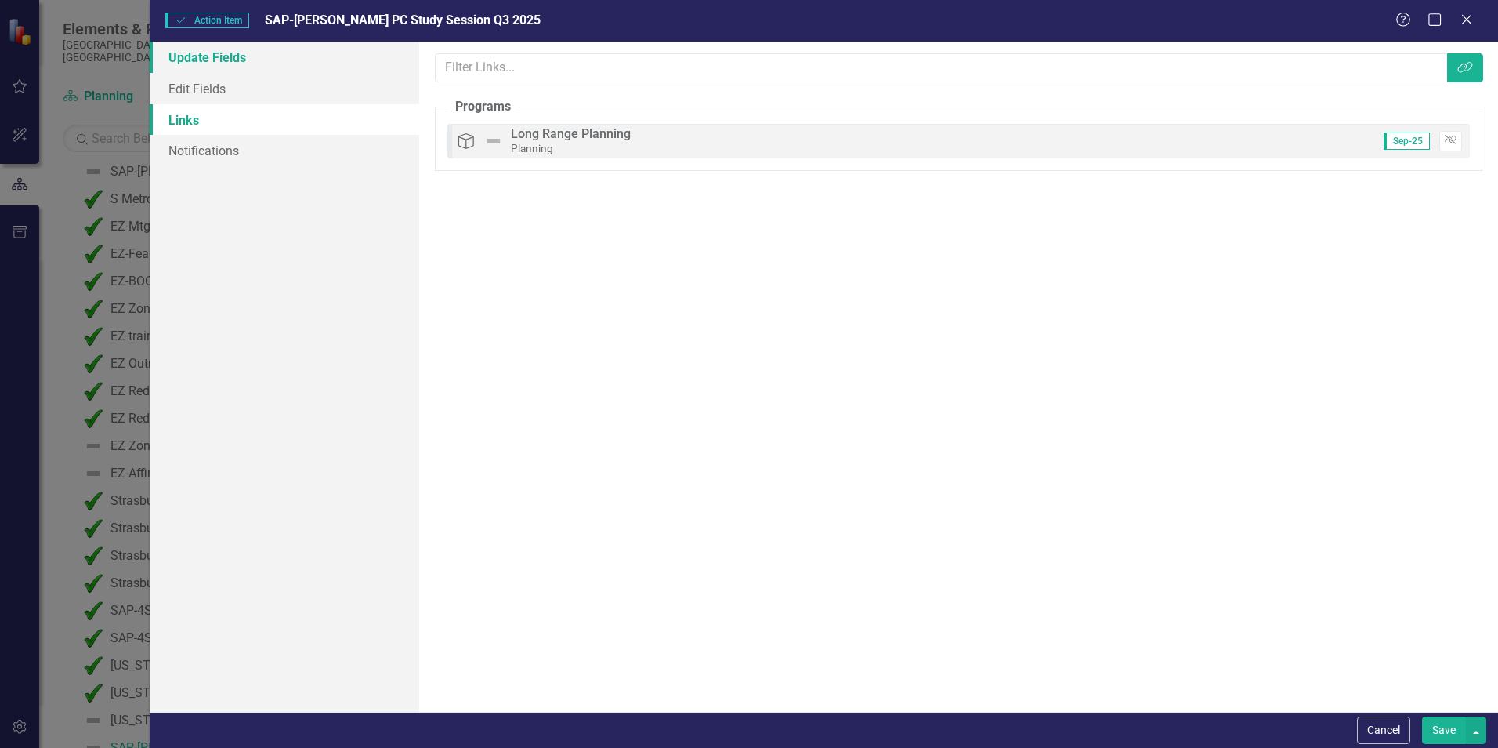
click at [225, 57] on link "Update Fields" at bounding box center [285, 57] width 270 height 31
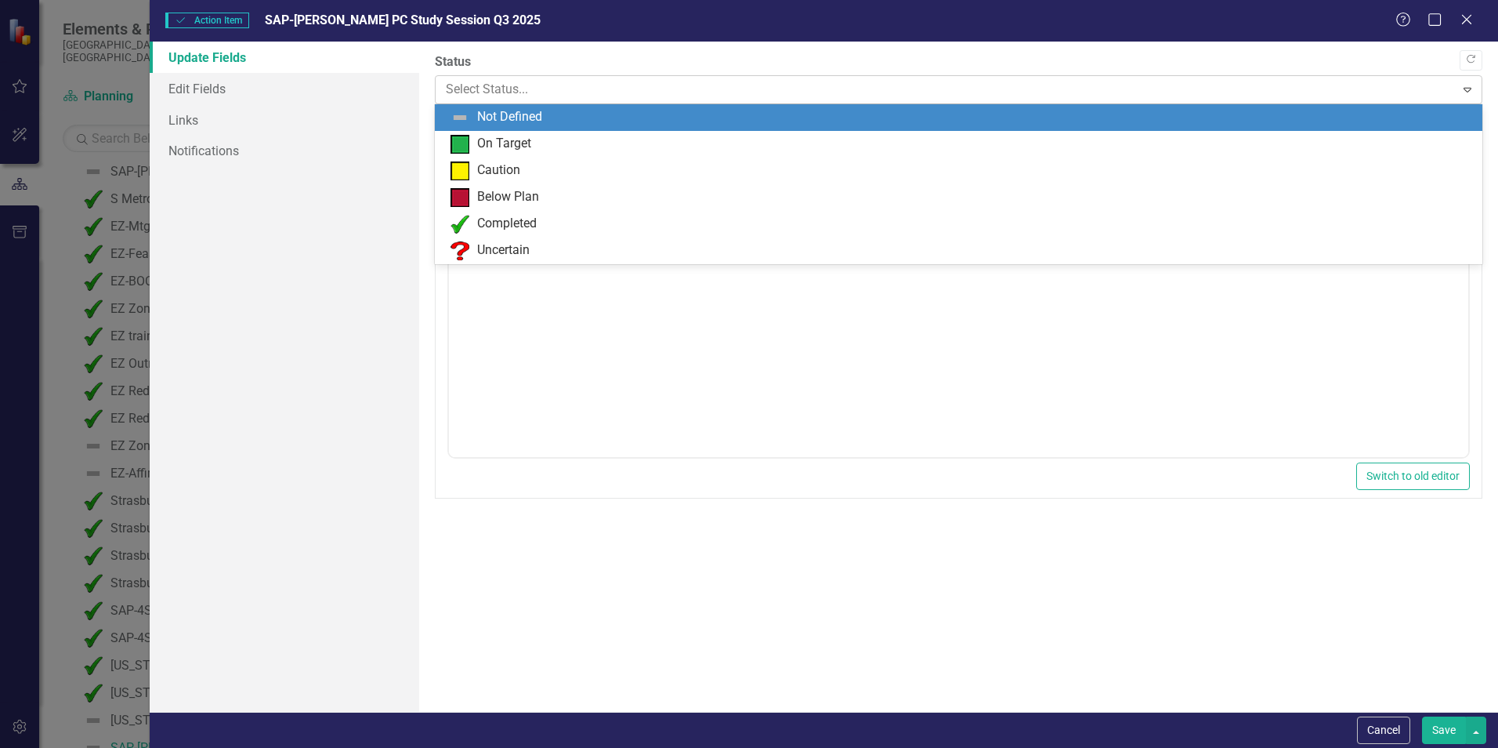
click at [449, 86] on input "text" at bounding box center [447, 90] width 3 height 18
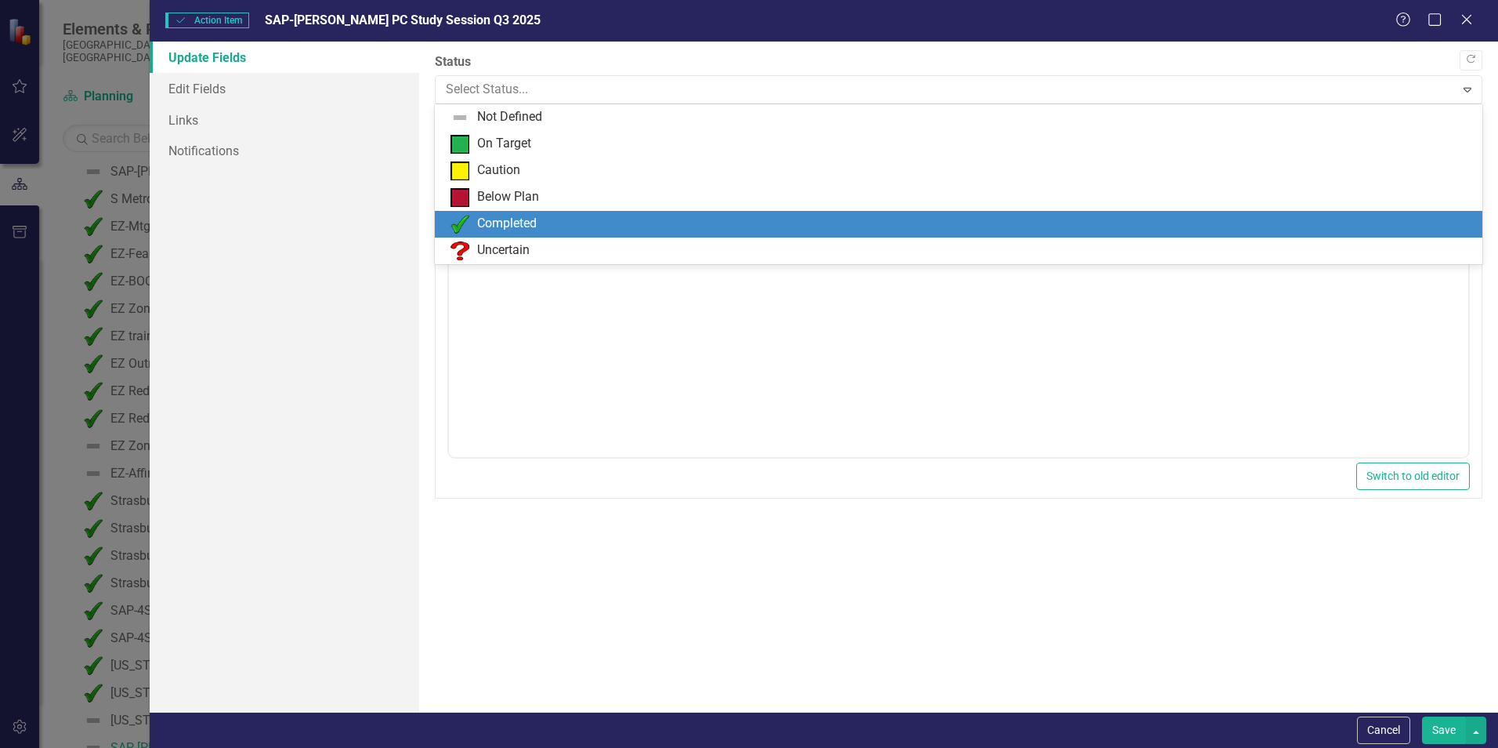
click at [470, 225] on div "Completed" at bounding box center [962, 224] width 1023 height 19
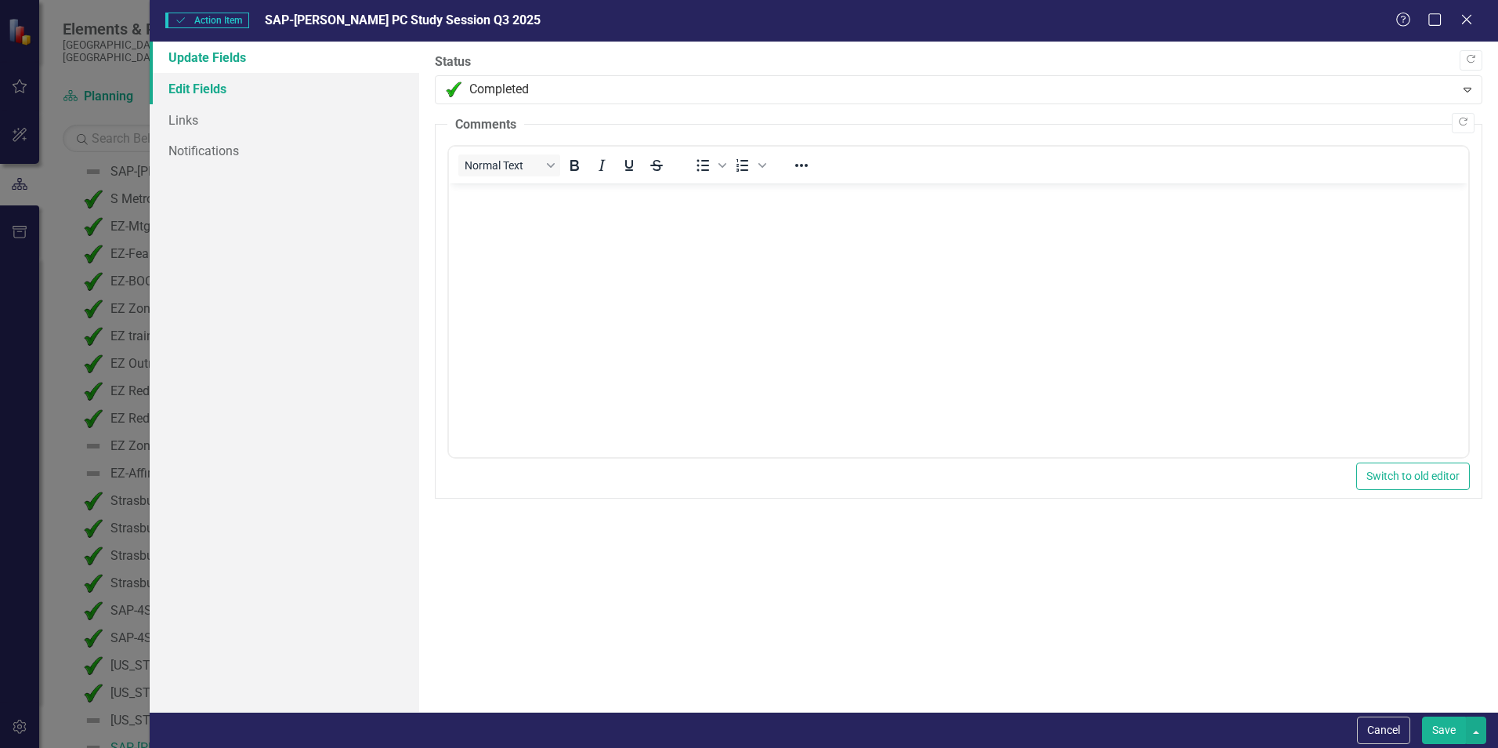
click at [211, 90] on link "Edit Fields" at bounding box center [285, 88] width 270 height 31
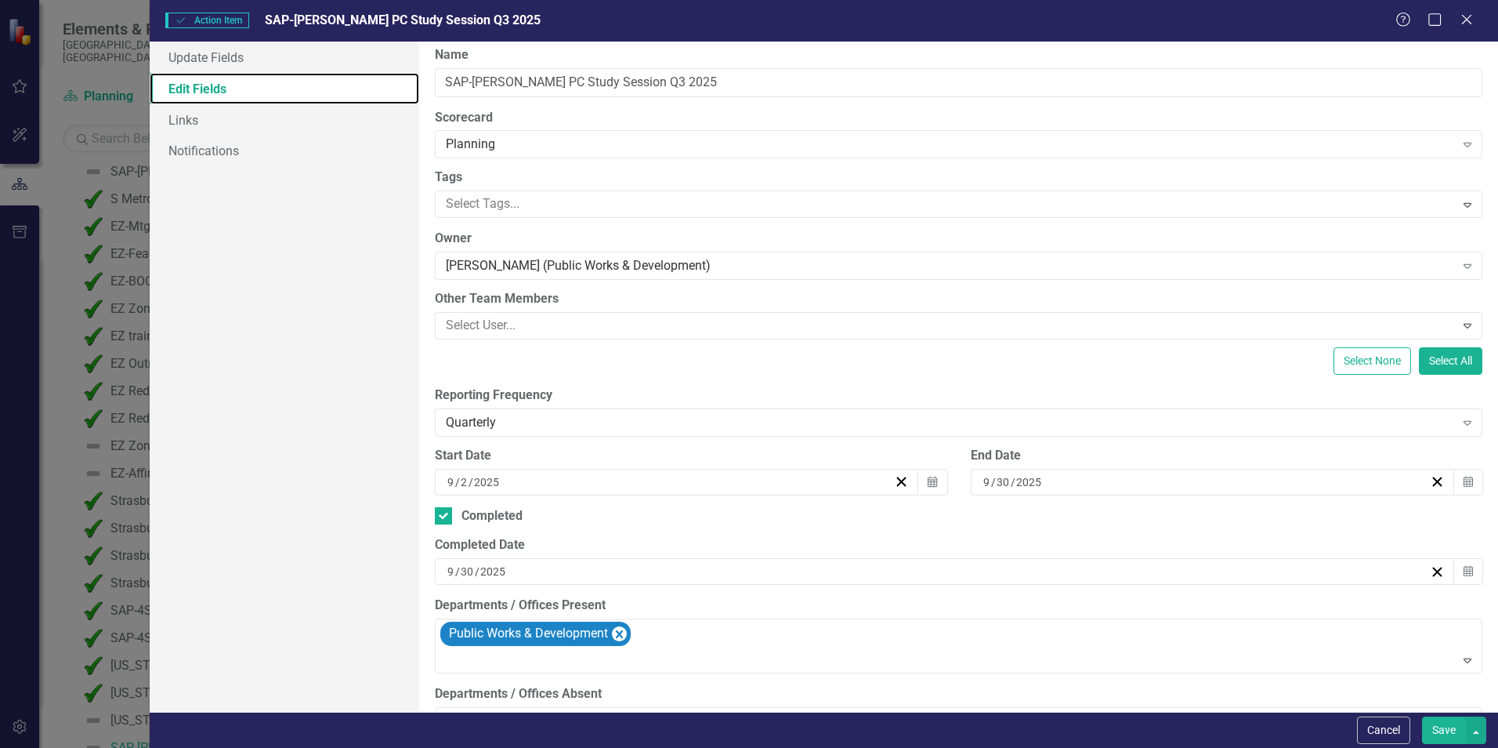
scroll to position [0, 0]
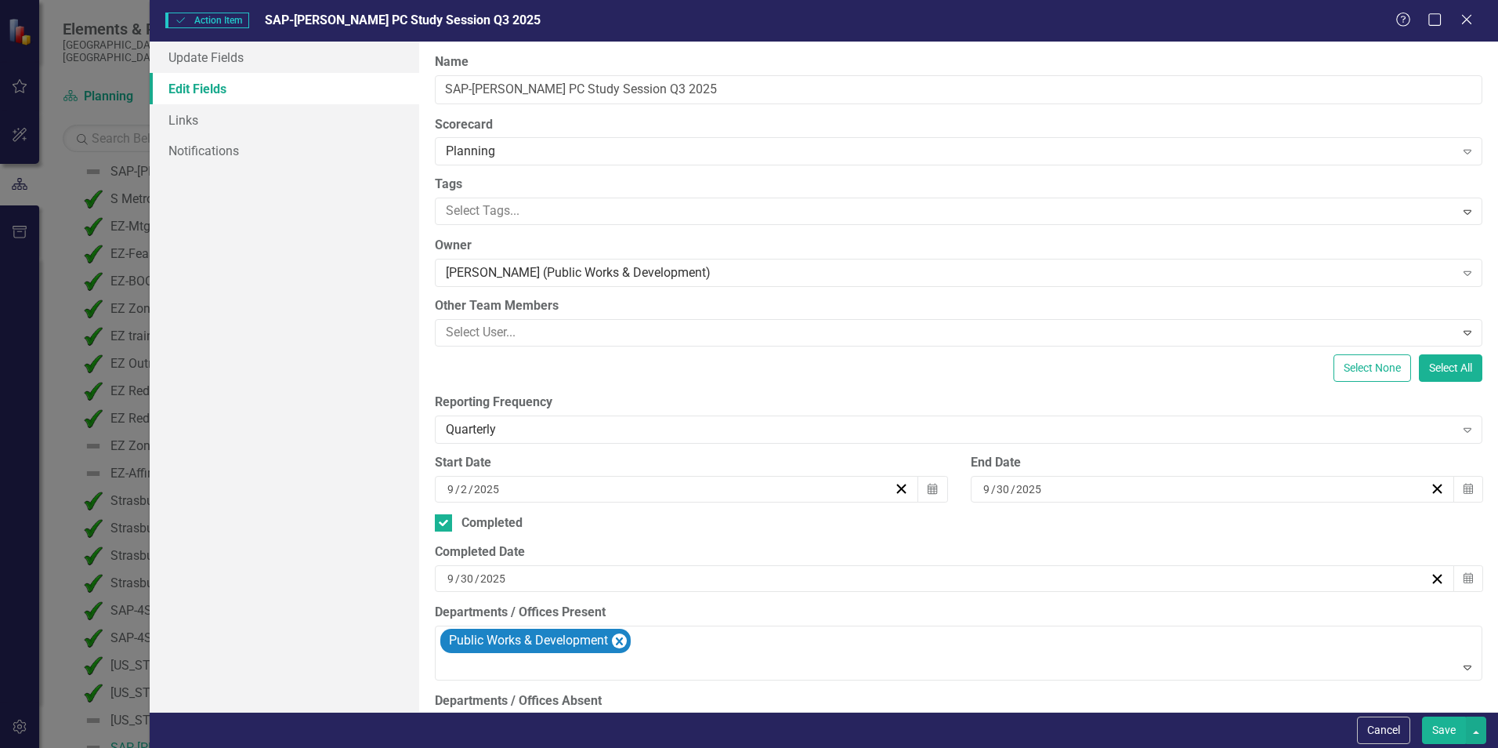
click at [1448, 733] on button "Save" at bounding box center [1444, 729] width 44 height 27
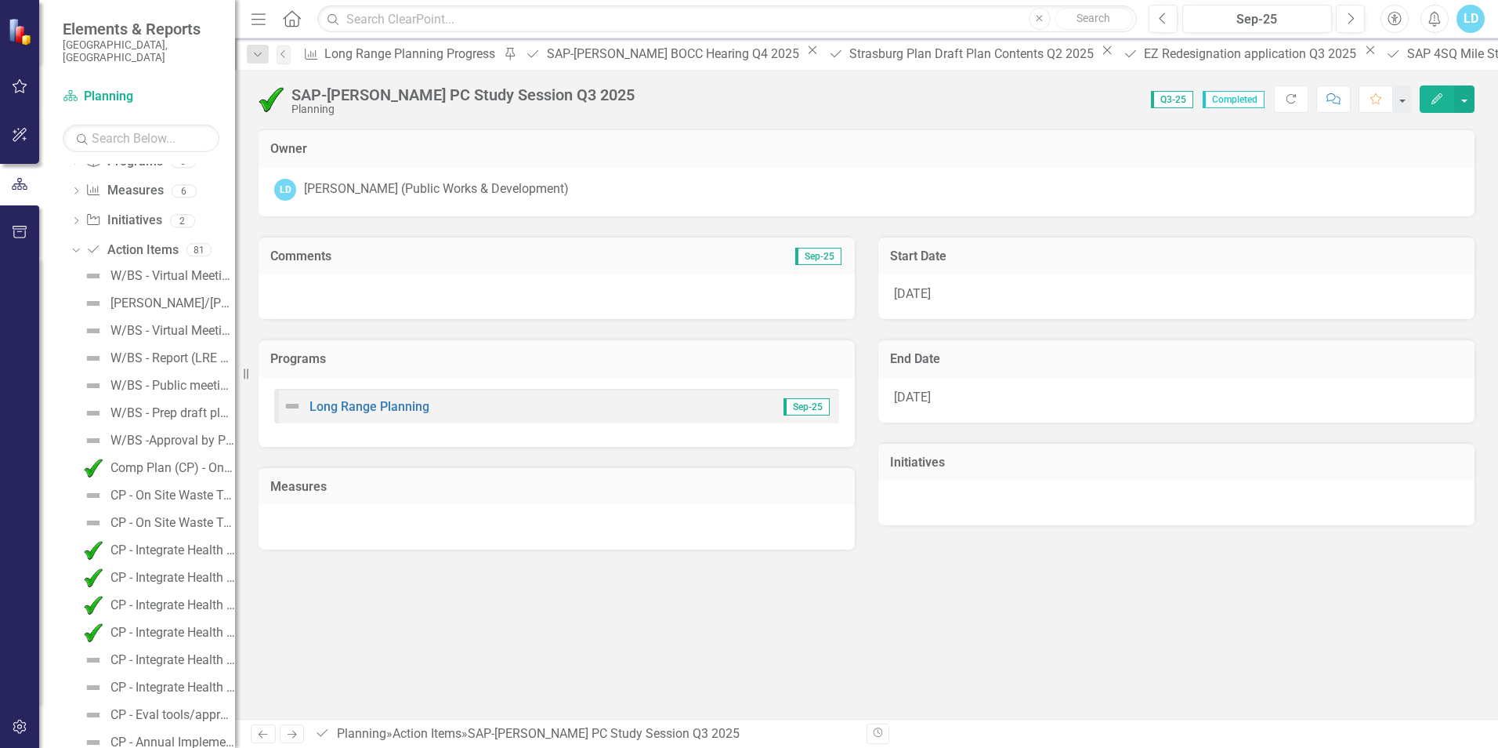
scroll to position [548, 0]
click at [151, 243] on link "Action Item Action Items" at bounding box center [131, 252] width 92 height 18
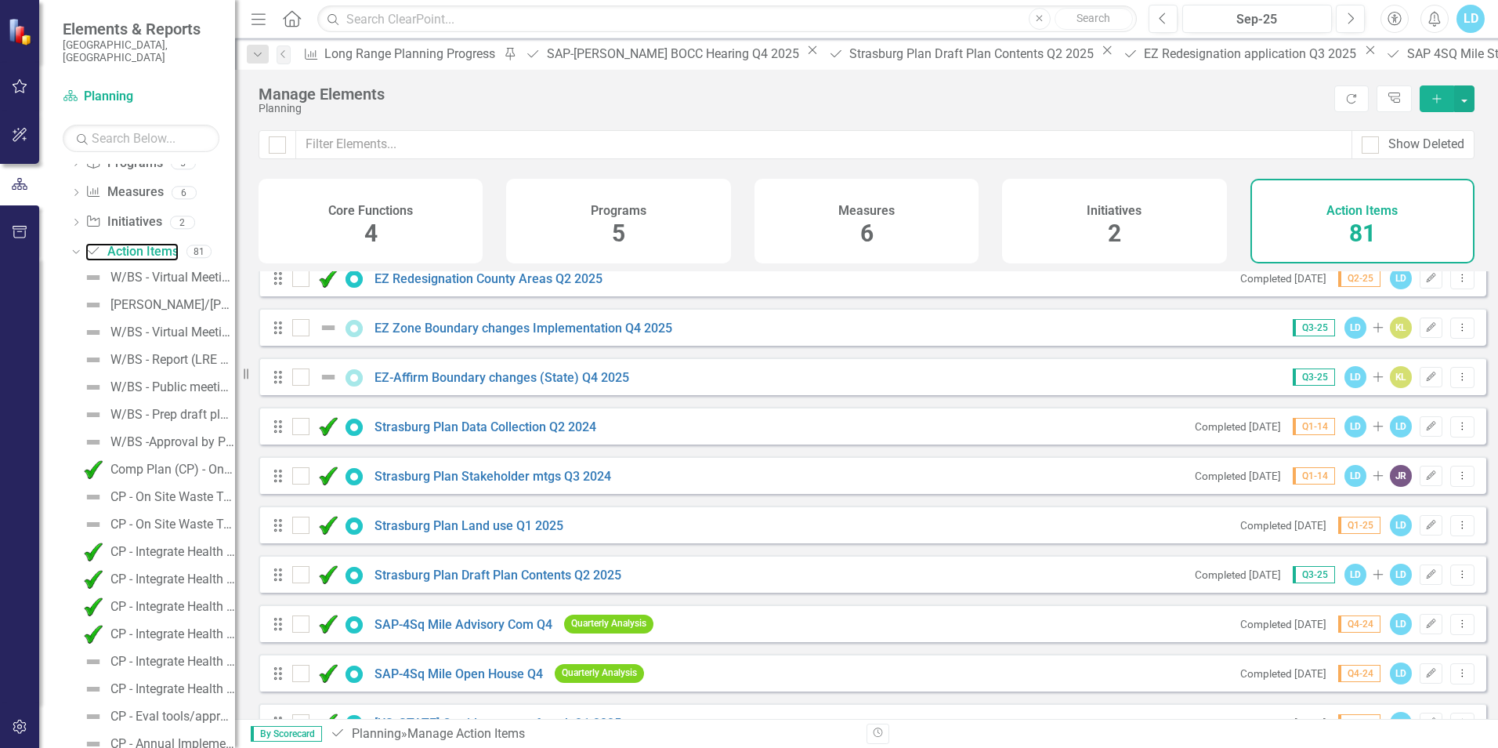
scroll to position [3563, 0]
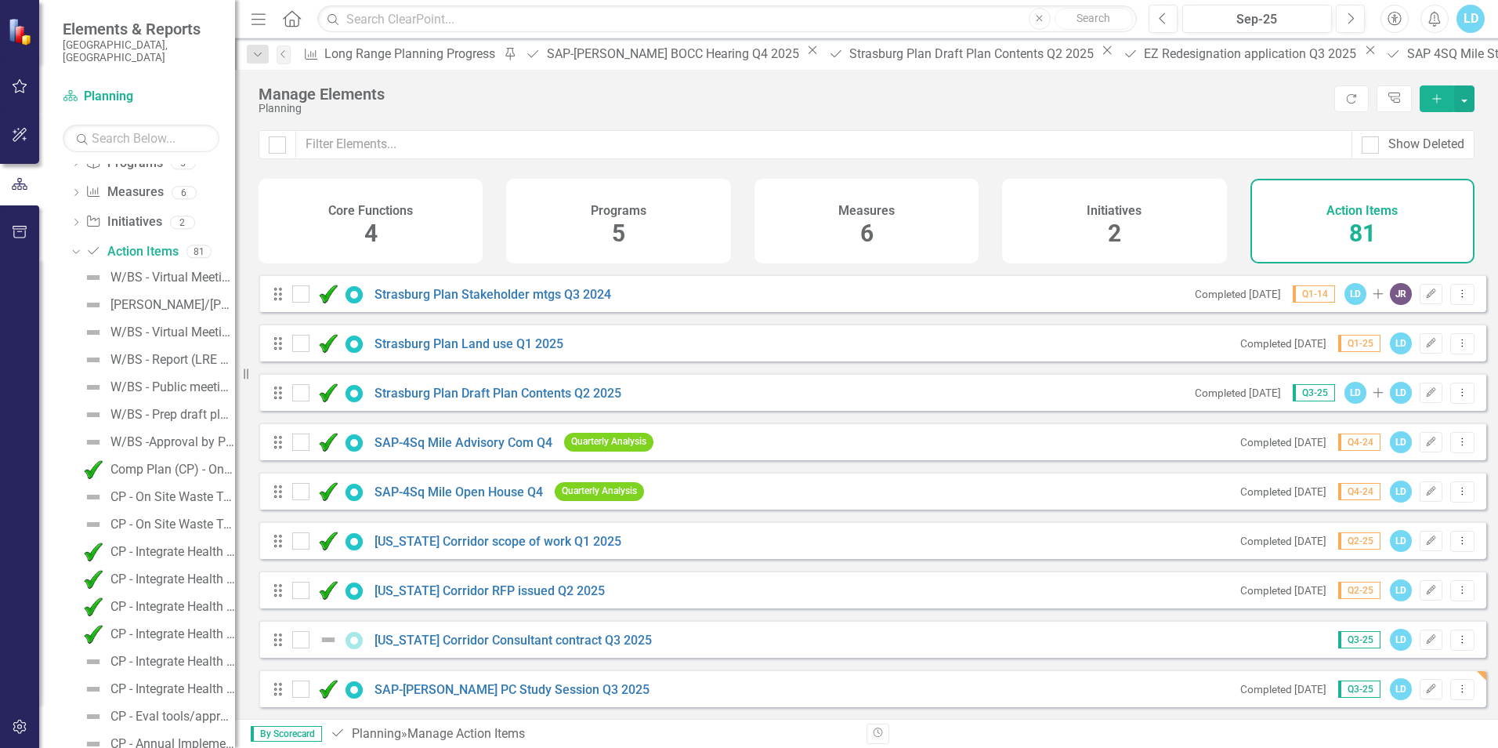
click at [279, 694] on icon "Drag" at bounding box center [278, 689] width 20 height 16
drag, startPoint x: 281, startPoint y: 691, endPoint x: 281, endPoint y: 636, distance: 54.9
click at [302, 691] on div at bounding box center [300, 688] width 17 height 17
click at [302, 690] on input "checkbox" at bounding box center [297, 685] width 10 height 10
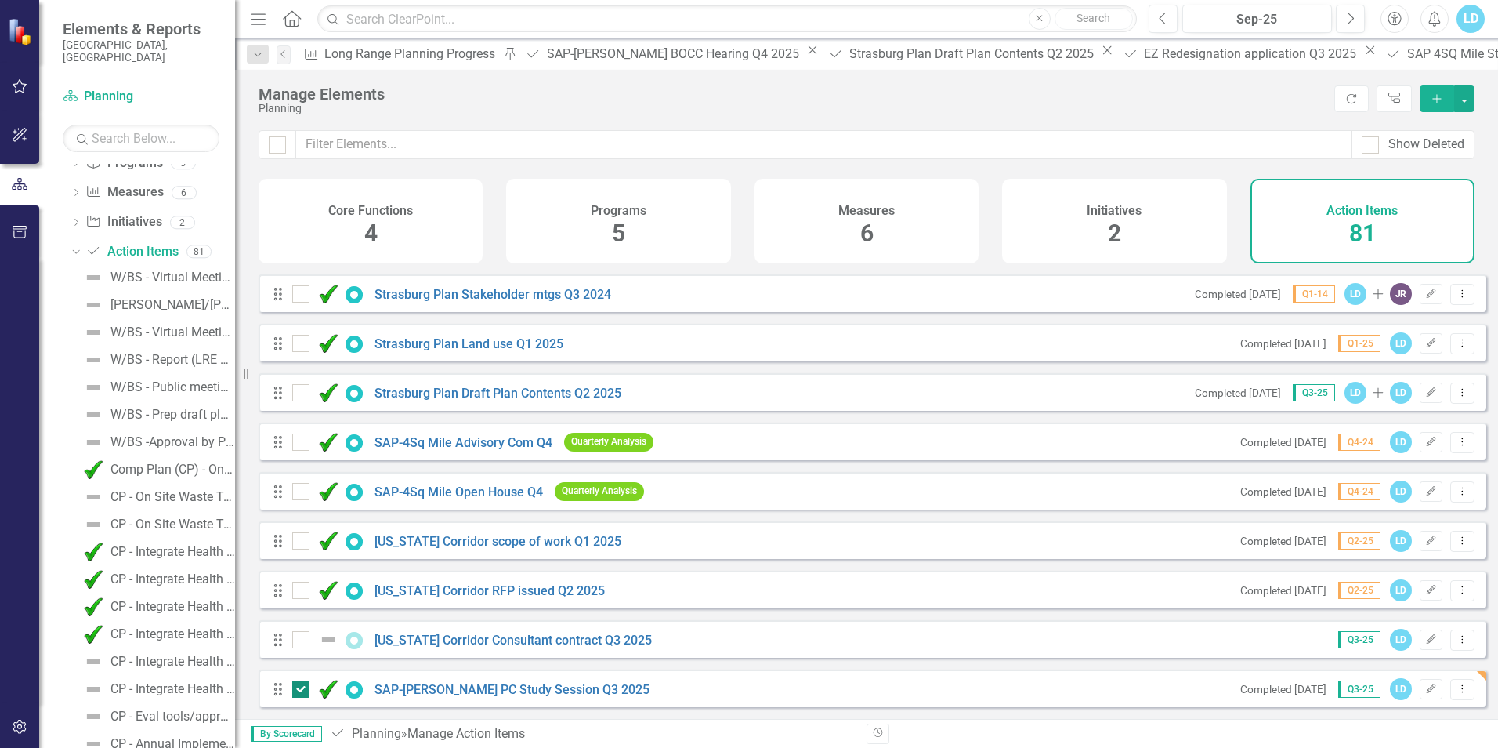
drag, startPoint x: 277, startPoint y: 690, endPoint x: 299, endPoint y: 683, distance: 23.3
click at [304, 689] on div at bounding box center [300, 688] width 17 height 17
click at [302, 689] on input "checkbox" at bounding box center [297, 685] width 10 height 10
checkbox input "false"
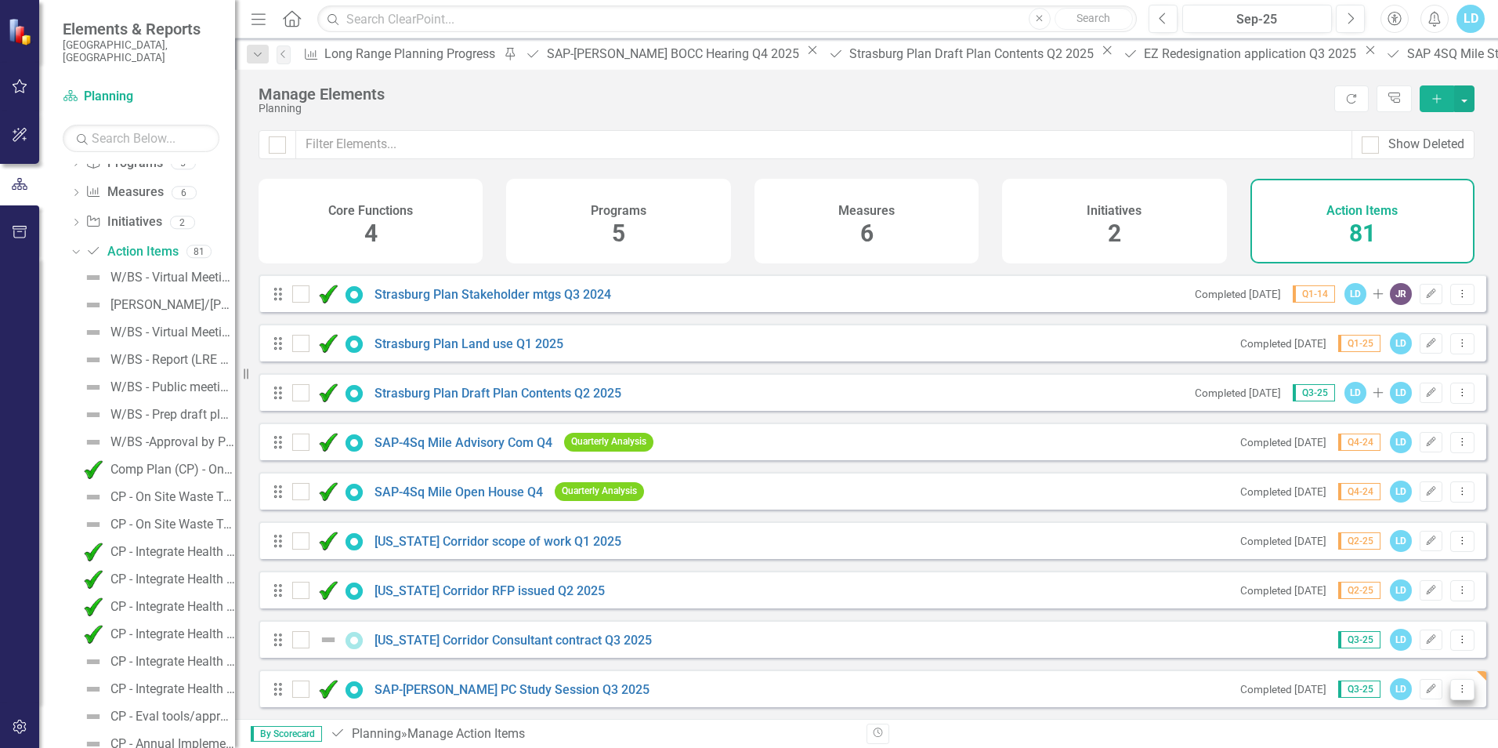
click at [1453, 674] on div "Drag SAP-Byers PC Study Session Q3 2025 Completed 9/30/25 Q3-25 LD Edit Dropdow…" at bounding box center [873, 688] width 1228 height 38
click at [1456, 691] on icon "Dropdown Menu" at bounding box center [1462, 688] width 13 height 10
drag, startPoint x: 277, startPoint y: 693, endPoint x: 943, endPoint y: 728, distance: 667.0
click at [313, 151] on div "Show Deleted Core Functions 4 Programs 5 Measures 6 Initiatives 2 Action Items …" at bounding box center [866, 424] width 1263 height 588
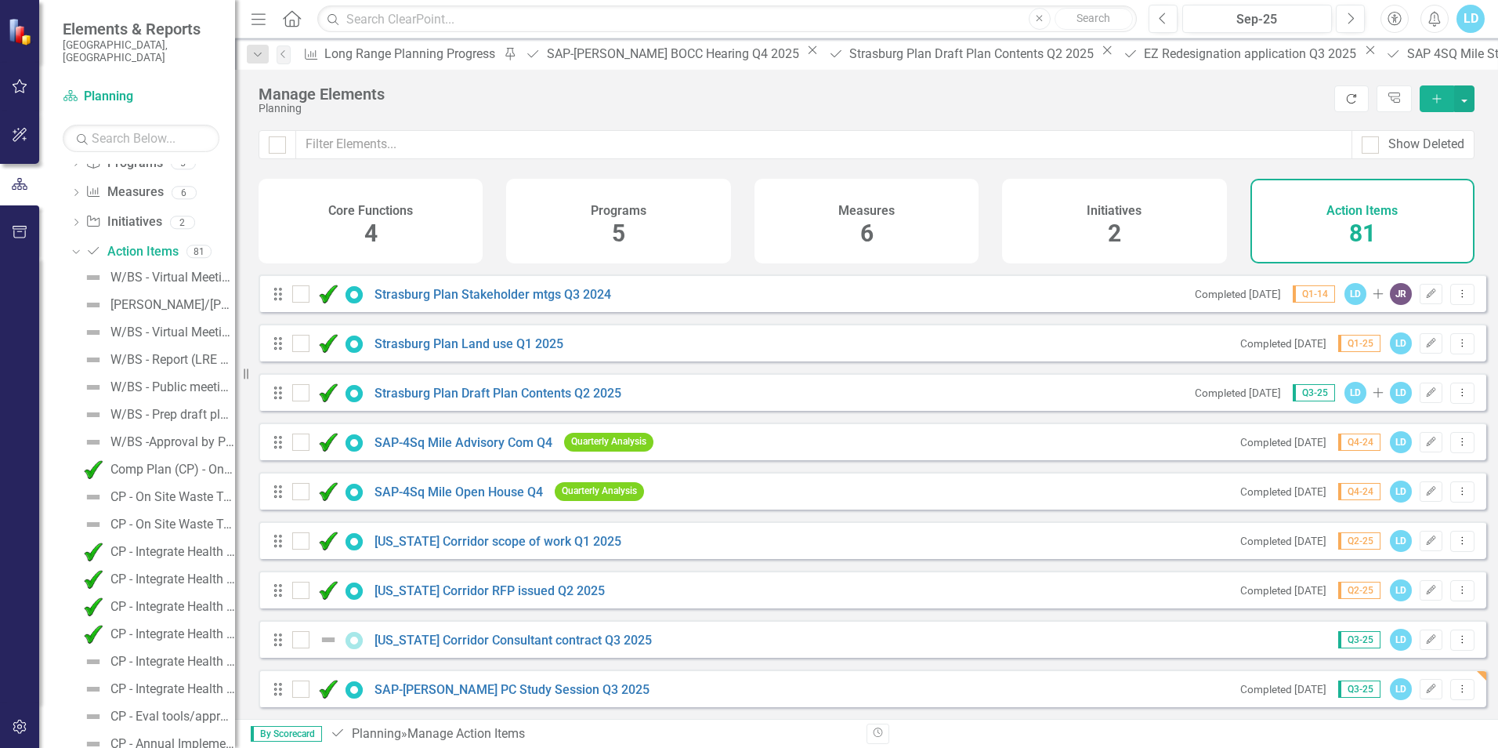
click at [1356, 97] on icon "button" at bounding box center [1351, 98] width 9 height 9
drag, startPoint x: 277, startPoint y: 693, endPoint x: 277, endPoint y: 613, distance: 79.9
click at [433, 696] on link "SAP-[PERSON_NAME] PC Study Session Q3 2025" at bounding box center [512, 689] width 275 height 15
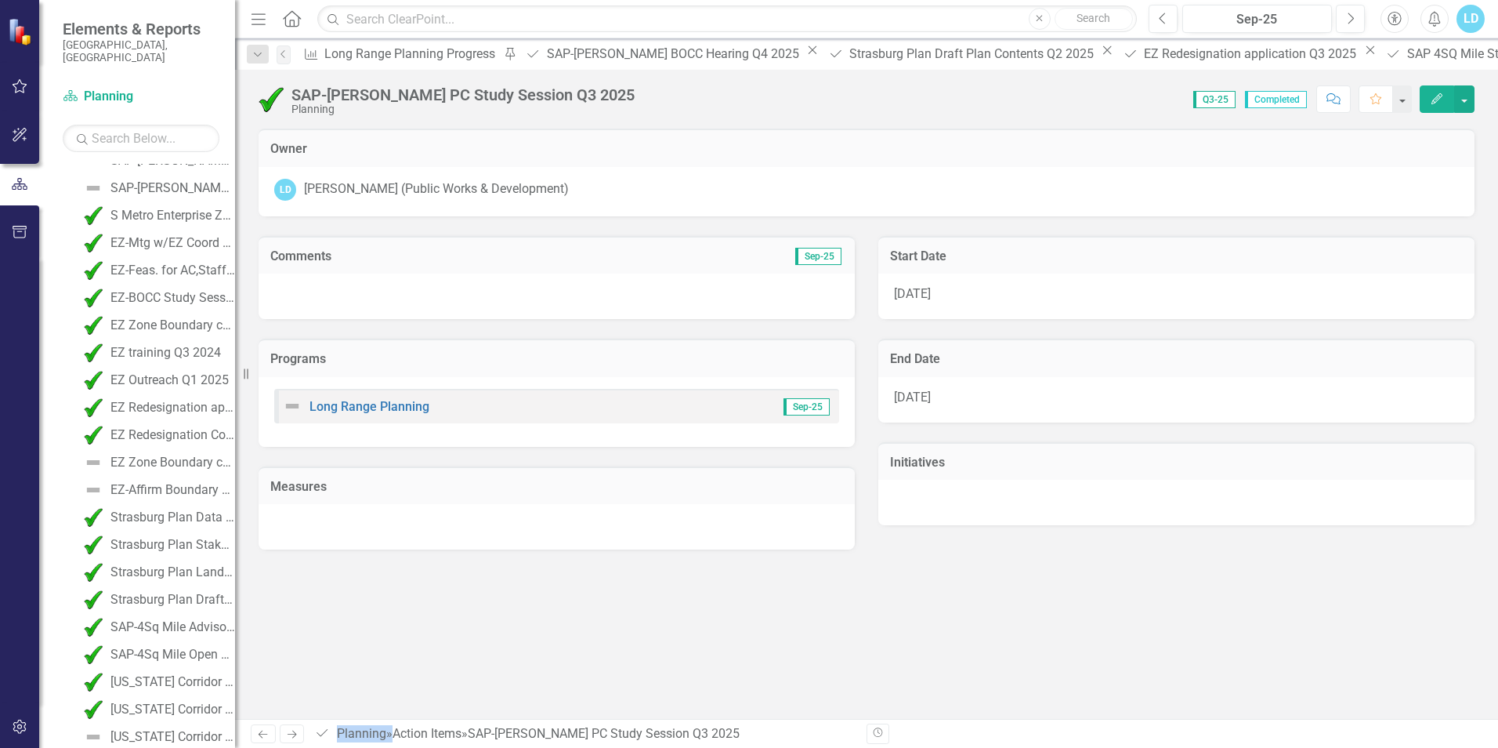
click at [433, 696] on div "Owner LD Loretta Daniel (Public Works & Development) Comments Sep-25 Programs L…" at bounding box center [866, 424] width 1263 height 590
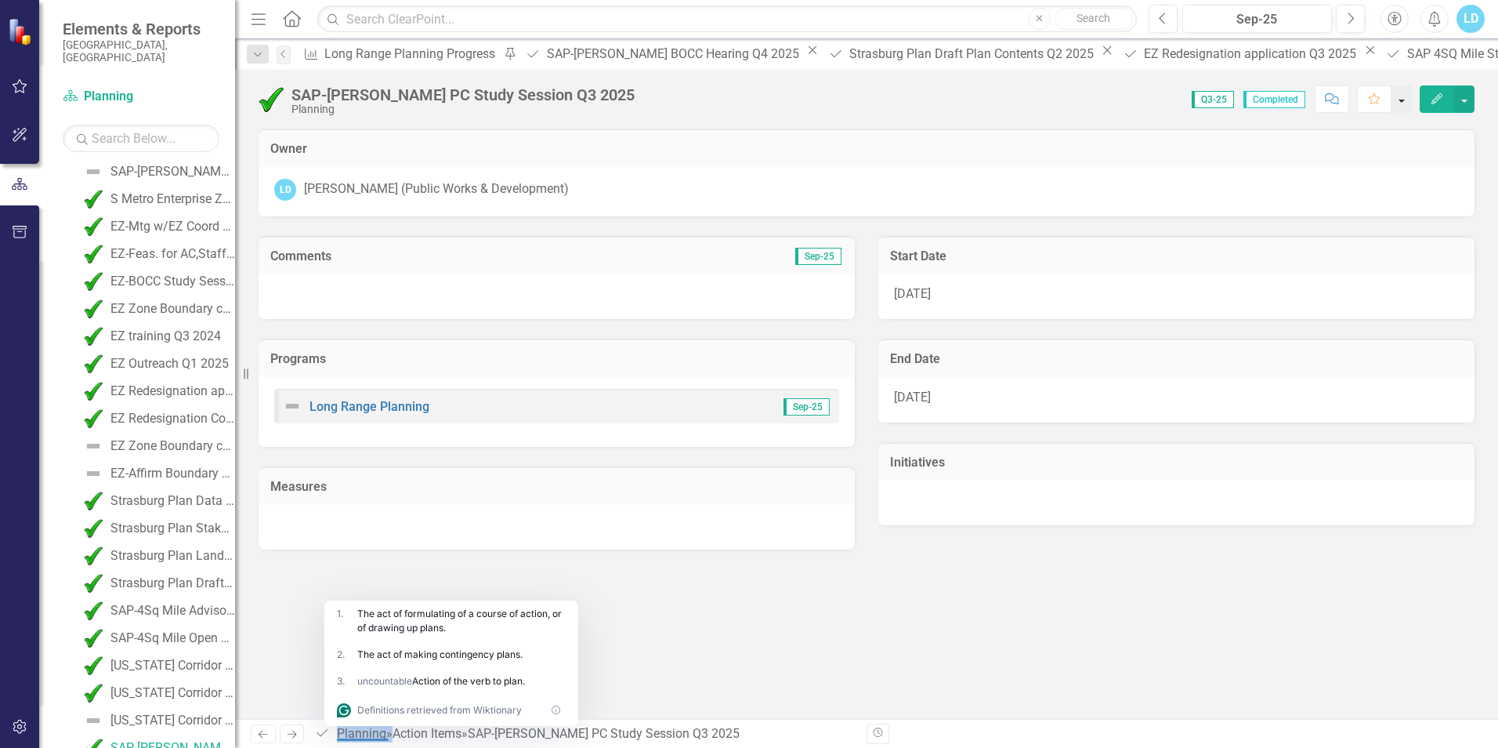
click at [1400, 103] on button "button" at bounding box center [1402, 98] width 20 height 27
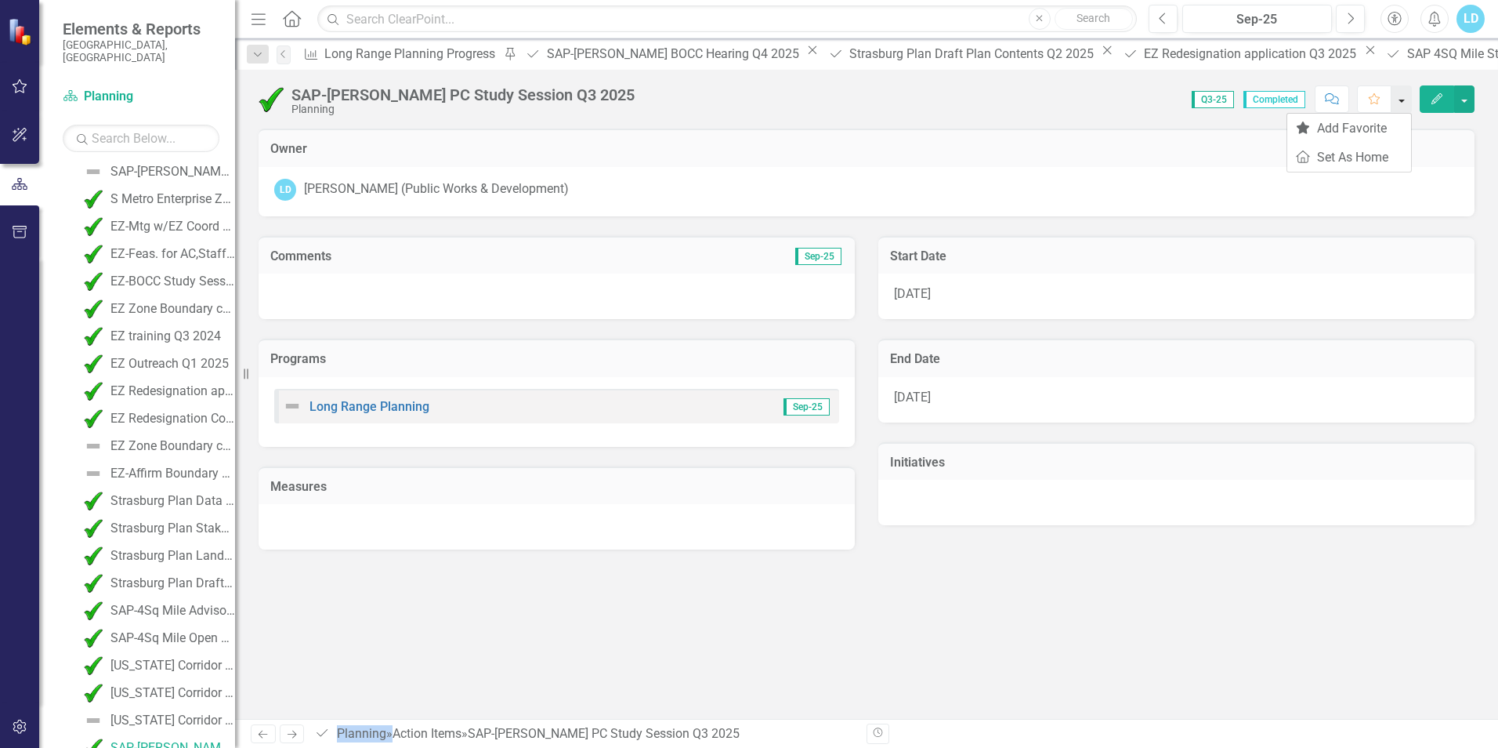
click at [1400, 103] on button "button" at bounding box center [1402, 98] width 20 height 27
click at [1437, 99] on icon "button" at bounding box center [1437, 98] width 11 height 11
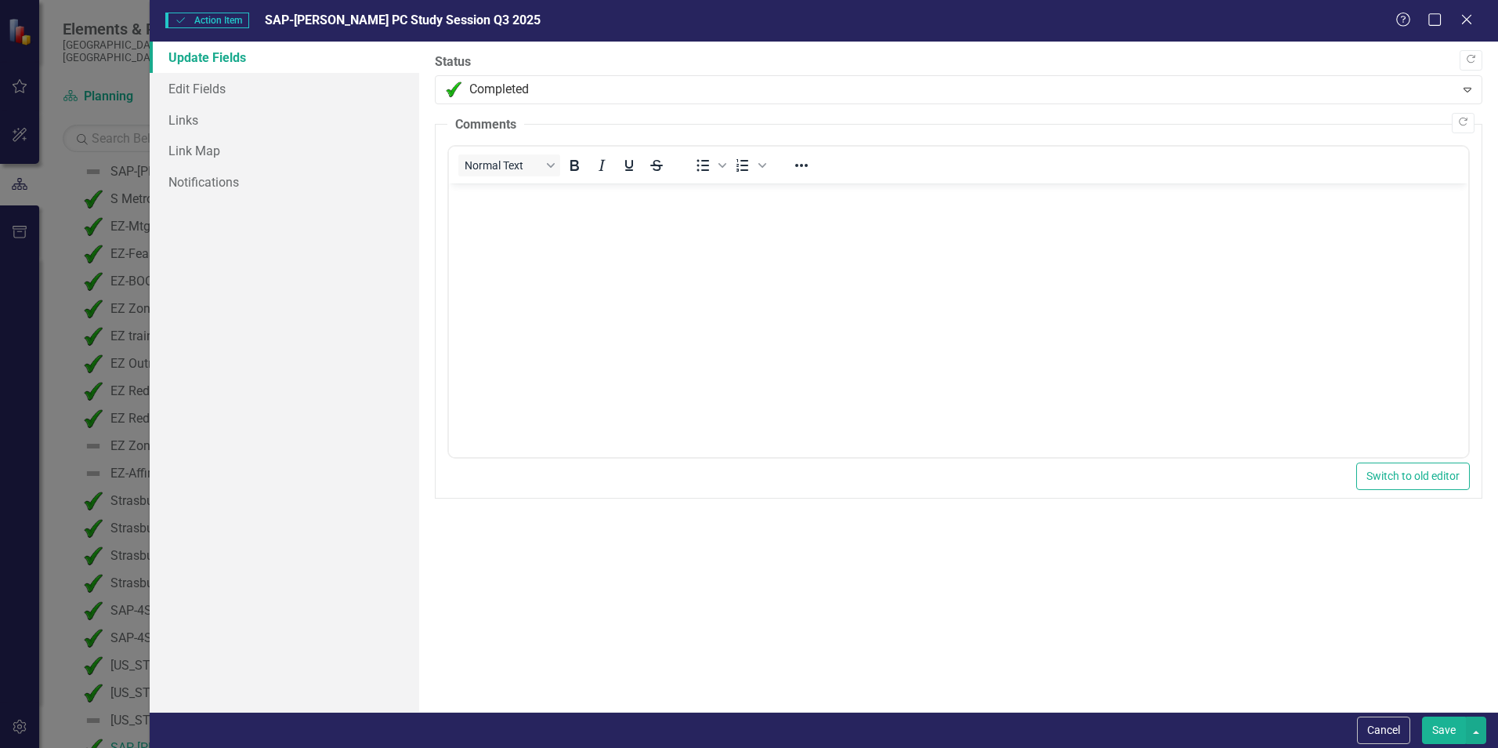
scroll to position [0, 0]
click at [1470, 23] on icon at bounding box center [1467, 19] width 12 height 12
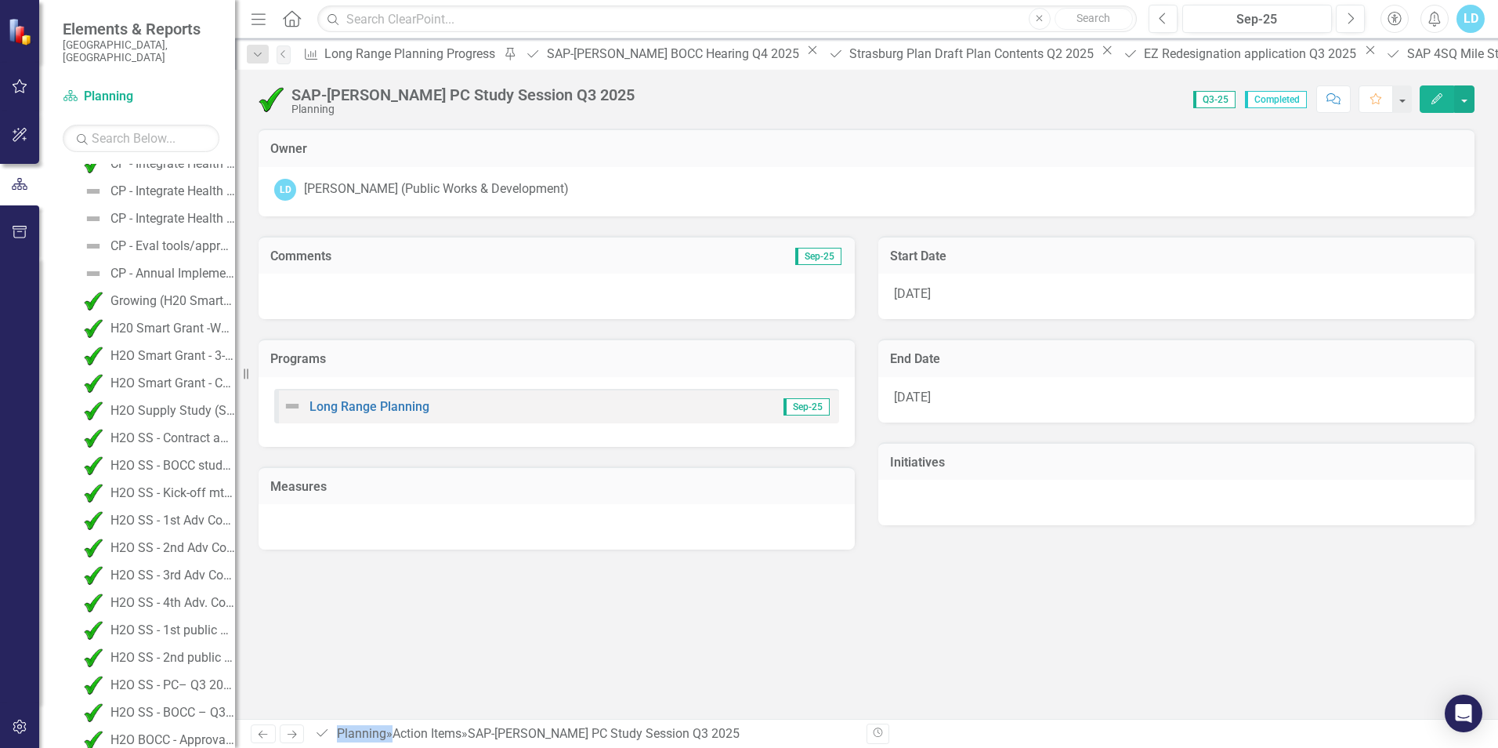
scroll to position [626, 0]
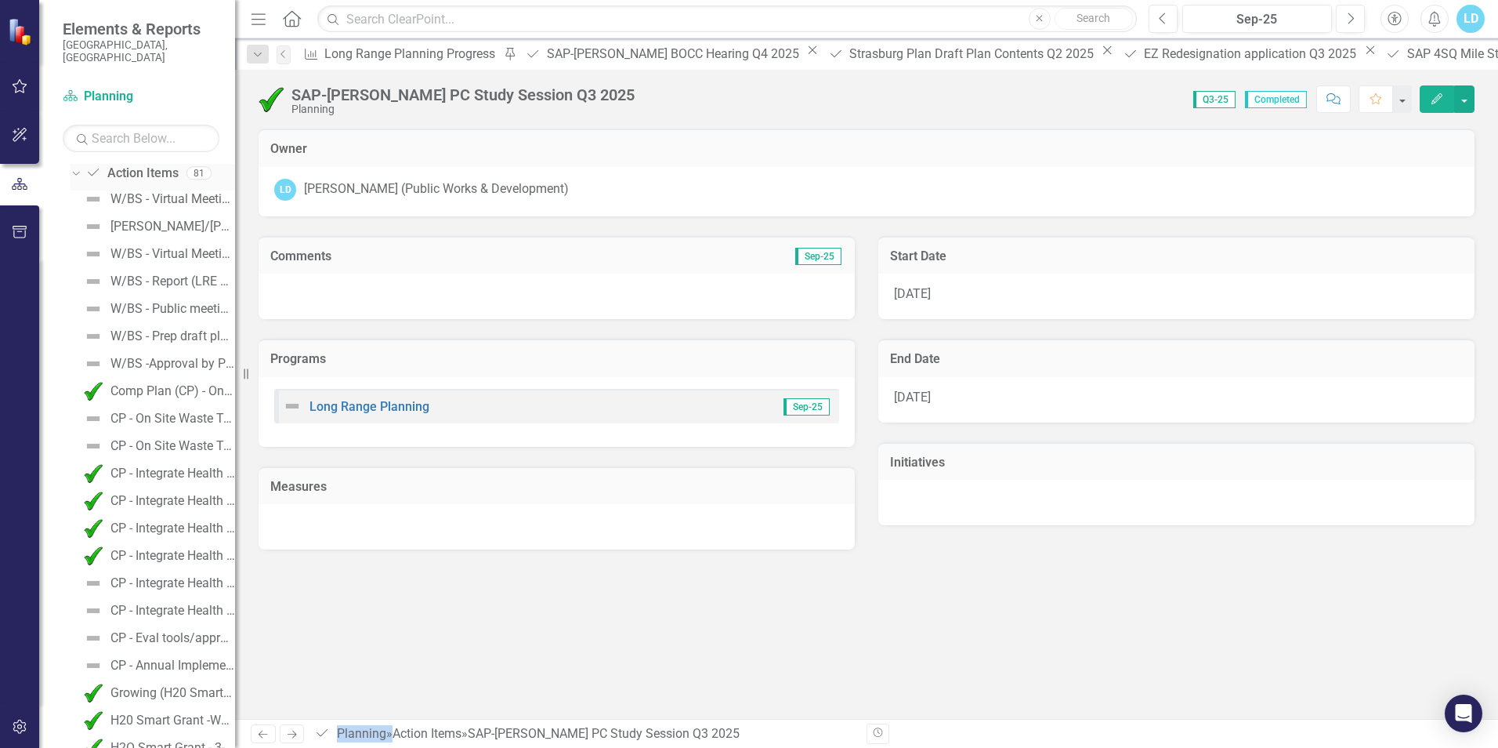
click at [162, 165] on link "Action Item Action Items" at bounding box center [131, 174] width 92 height 18
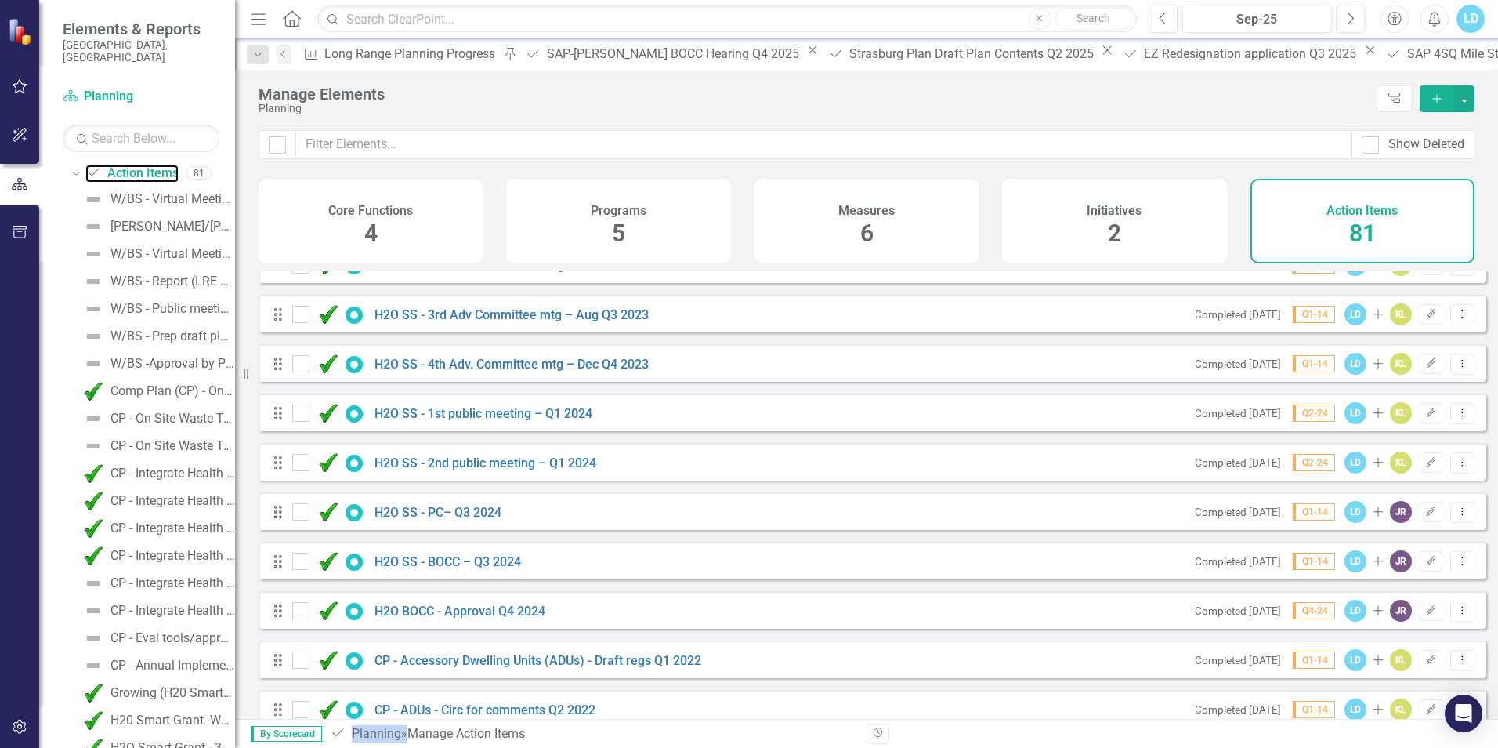
scroll to position [1567, 0]
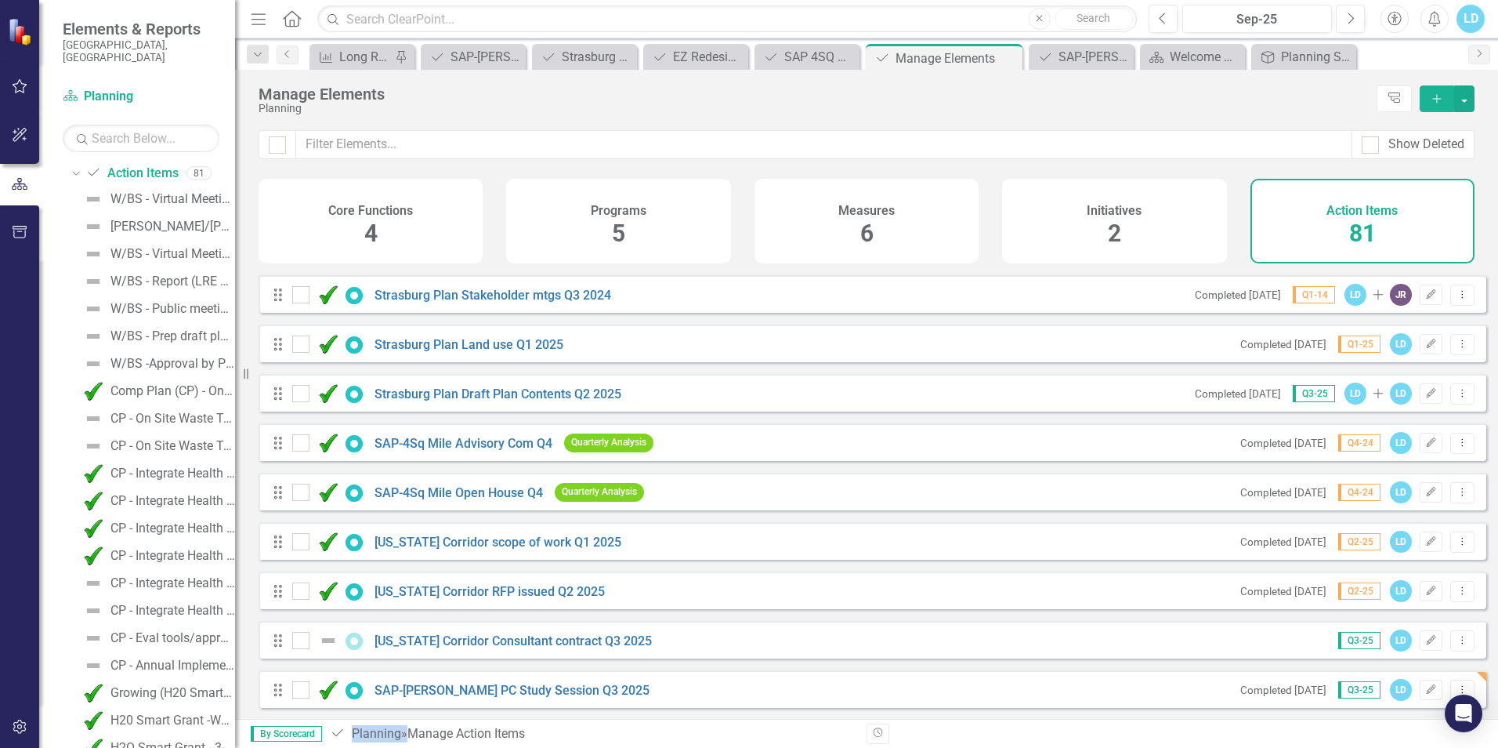
scroll to position [3563, 0]
drag, startPoint x: 277, startPoint y: 695, endPoint x: 263, endPoint y: 641, distance: 55.9
click at [277, 692] on icon "Drag" at bounding box center [278, 689] width 20 height 16
click at [278, 690] on icon "Drag" at bounding box center [278, 689] width 20 height 16
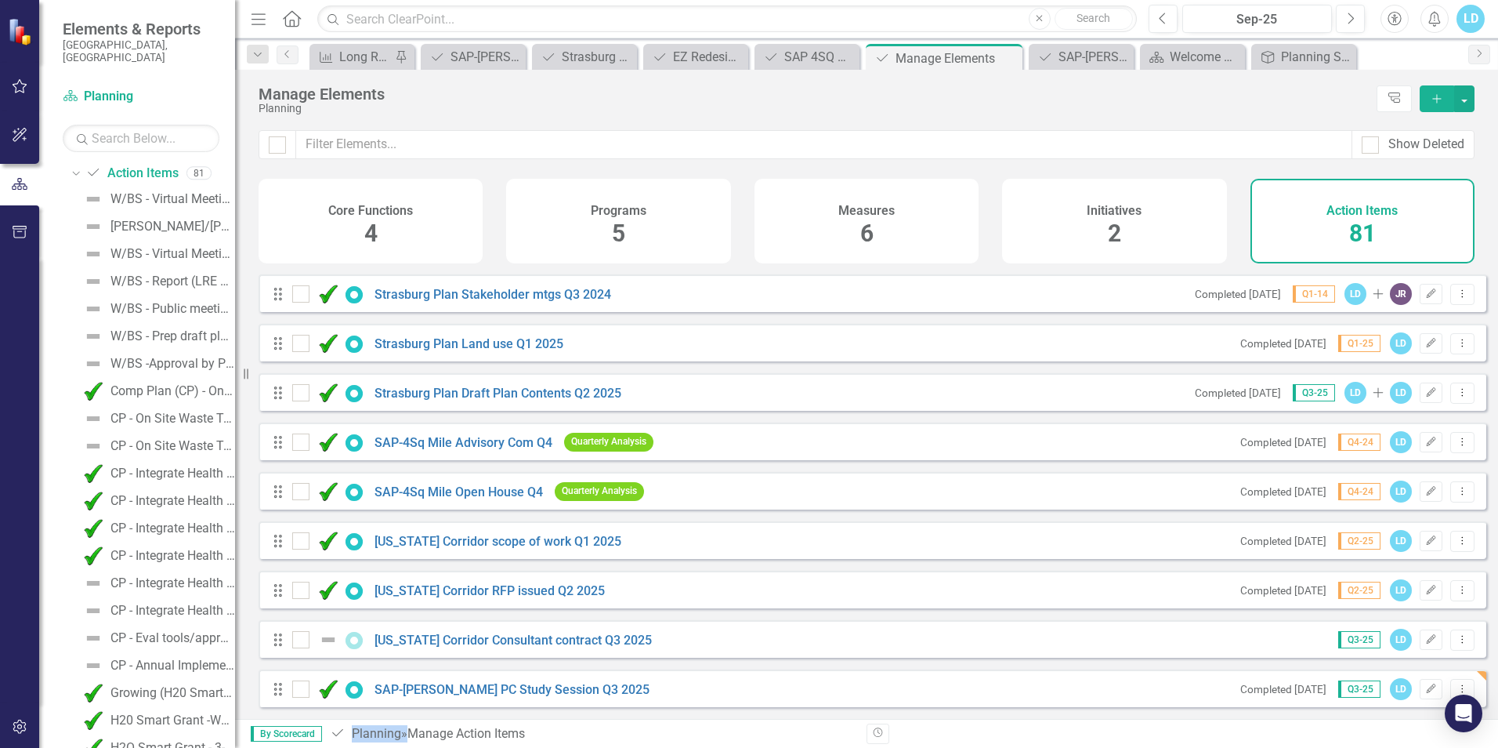
click at [278, 689] on icon "Drag" at bounding box center [278, 689] width 20 height 16
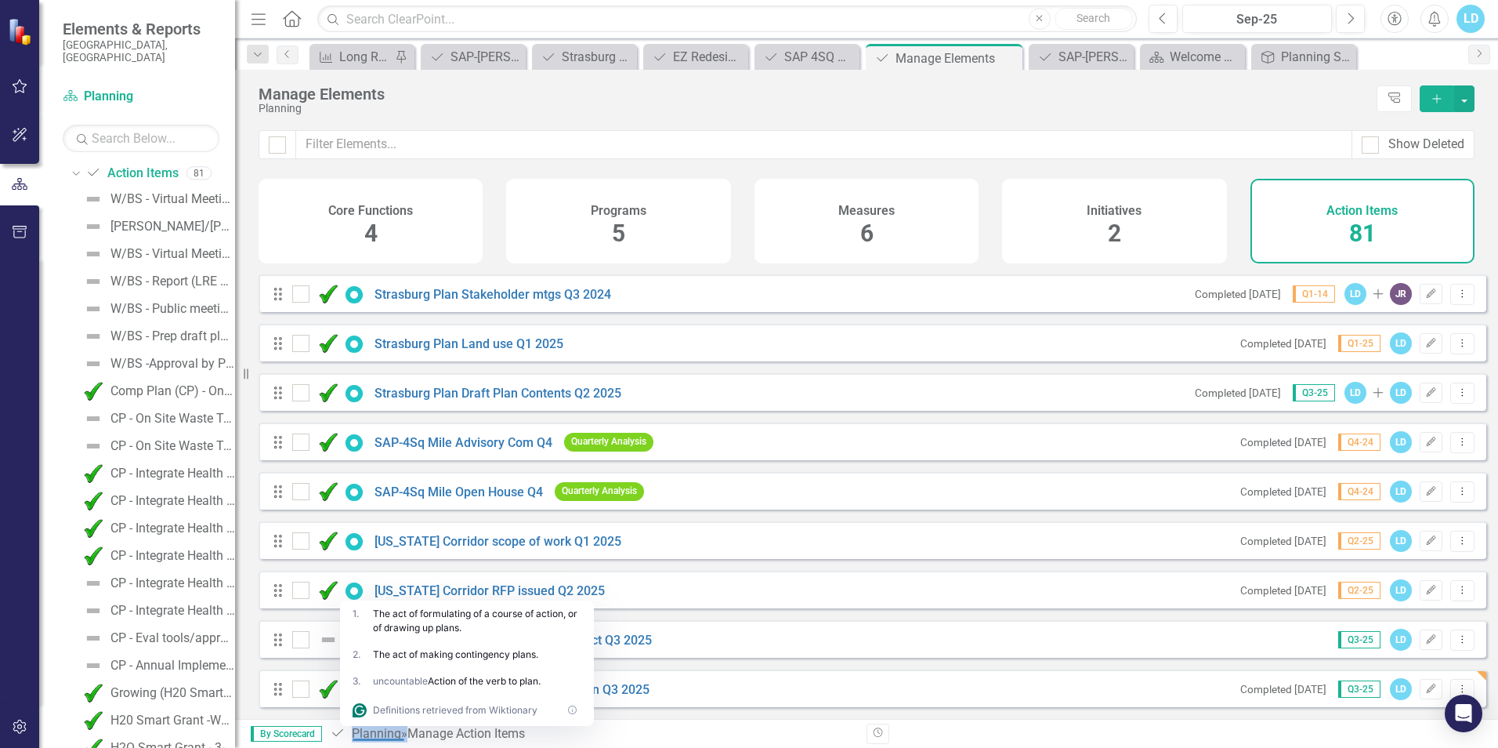
click at [275, 688] on icon at bounding box center [278, 689] width 8 height 13
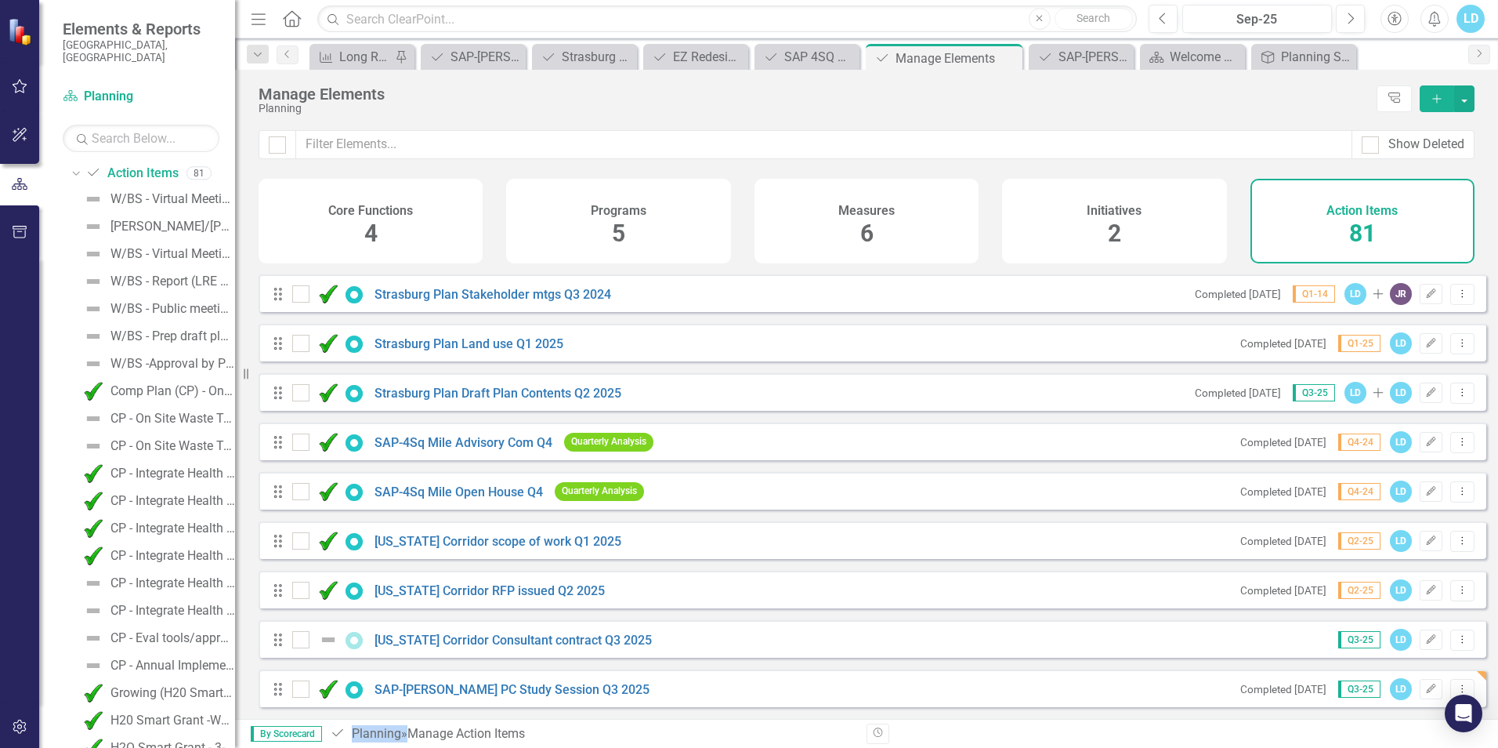
click at [639, 730] on div "Action Item Planning » Manage Action Items" at bounding box center [592, 734] width 525 height 18
click at [476, 736] on div "Action Item Planning » Manage Action Items" at bounding box center [592, 734] width 525 height 18
click at [278, 688] on icon "Drag" at bounding box center [278, 689] width 20 height 16
drag, startPoint x: 281, startPoint y: 691, endPoint x: 286, endPoint y: 639, distance: 52.7
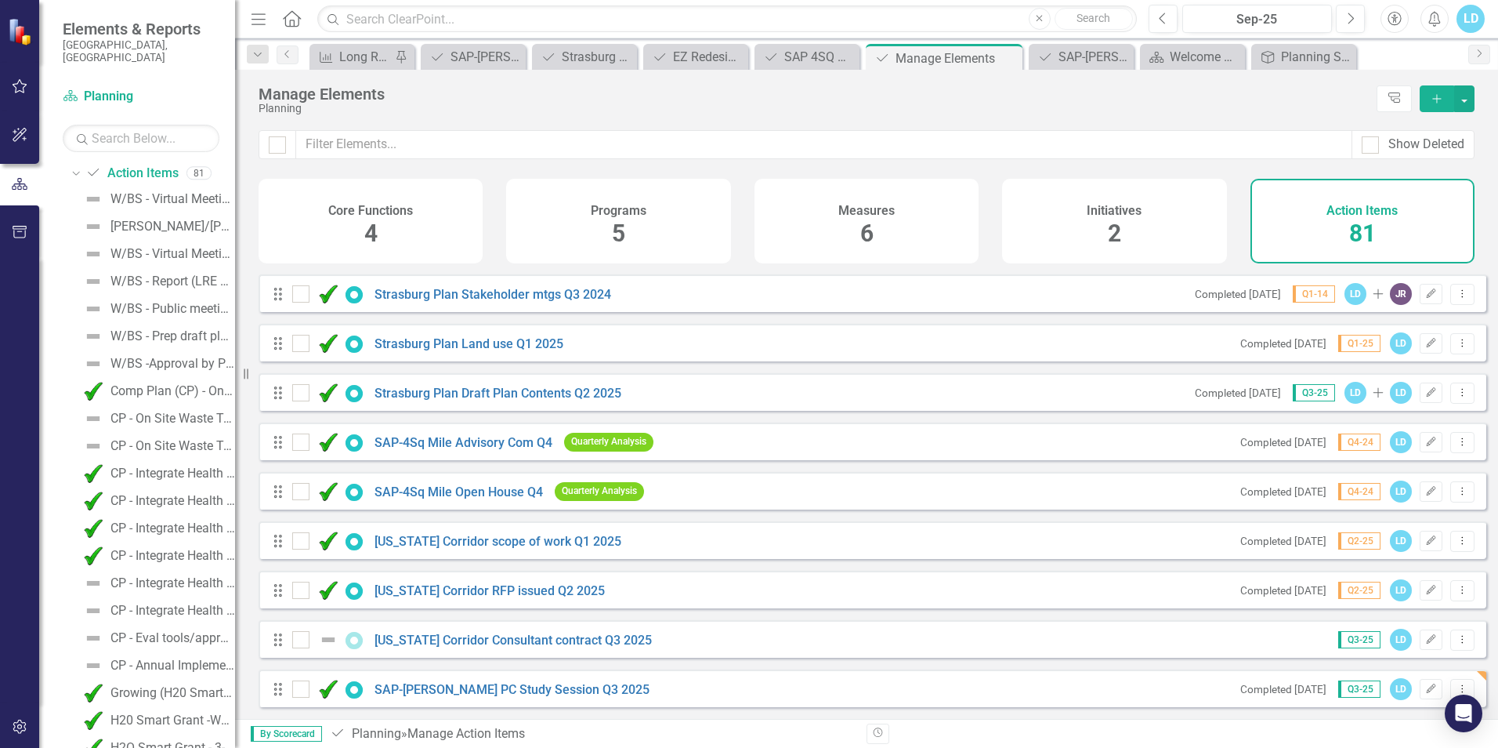
drag, startPoint x: 281, startPoint y: 691, endPoint x: 269, endPoint y: 649, distance: 44.1
drag, startPoint x: 277, startPoint y: 693, endPoint x: 266, endPoint y: 467, distance: 225.9
click at [364, 63] on div "Long Range Planning Progress" at bounding box center [365, 57] width 52 height 20
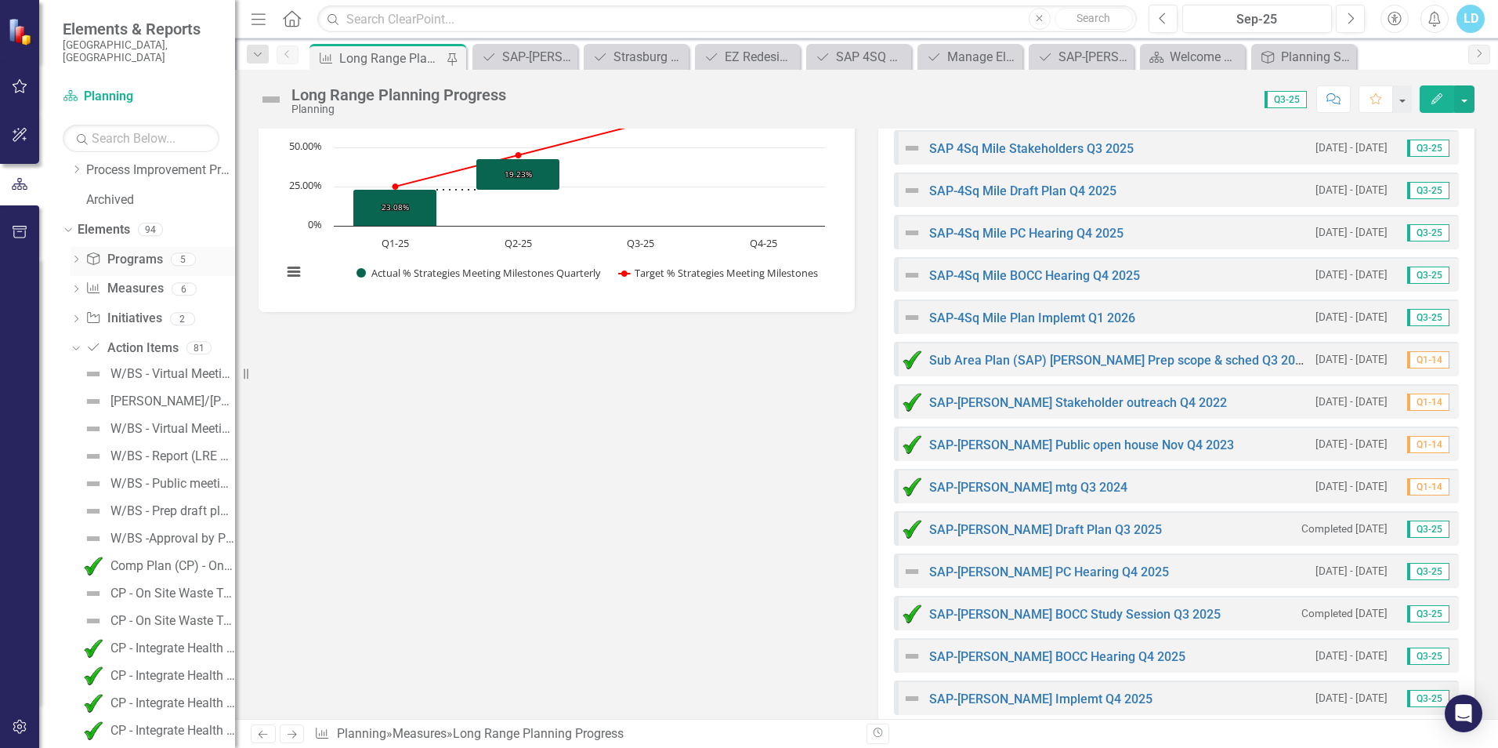
scroll to position [313, 0]
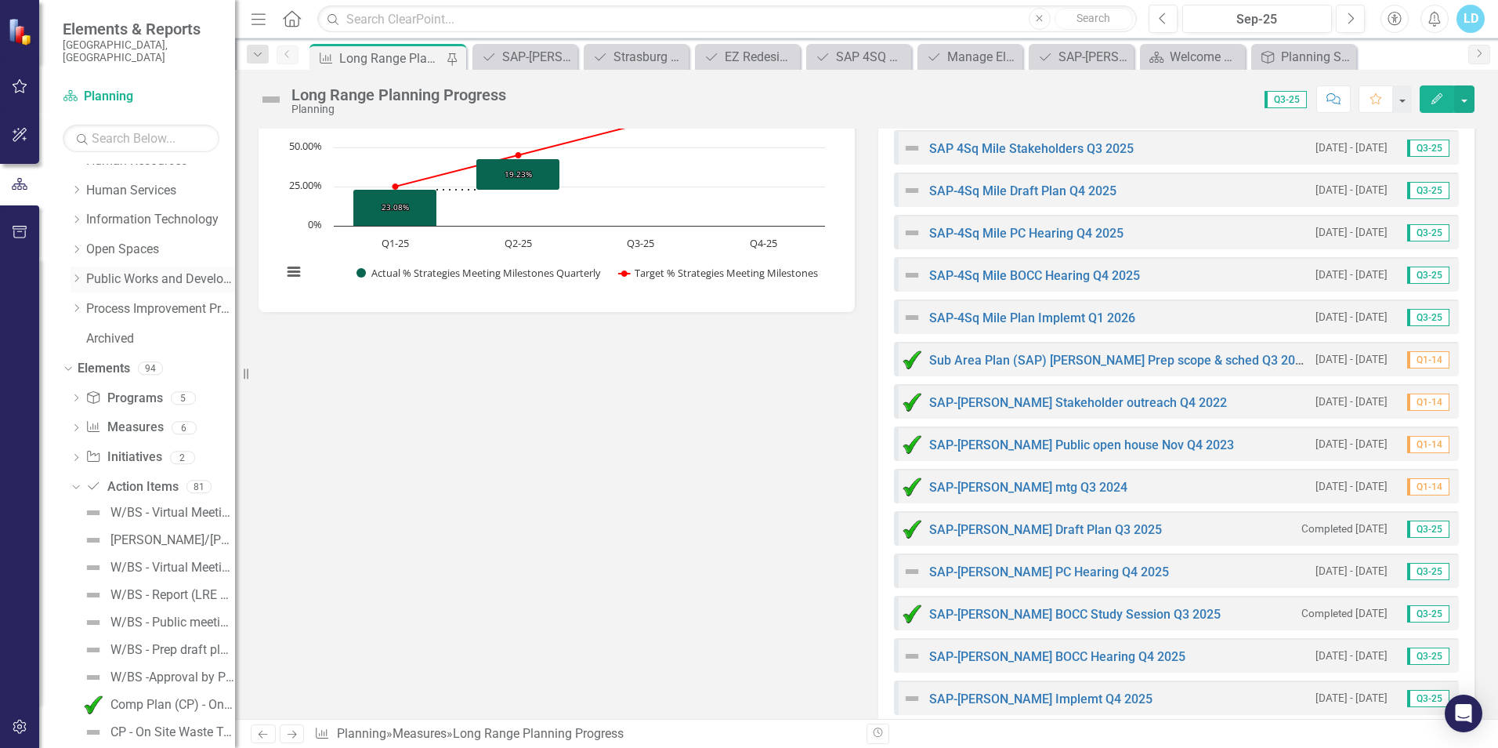
click at [155, 270] on link "Public Works and Development" at bounding box center [160, 279] width 149 height 18
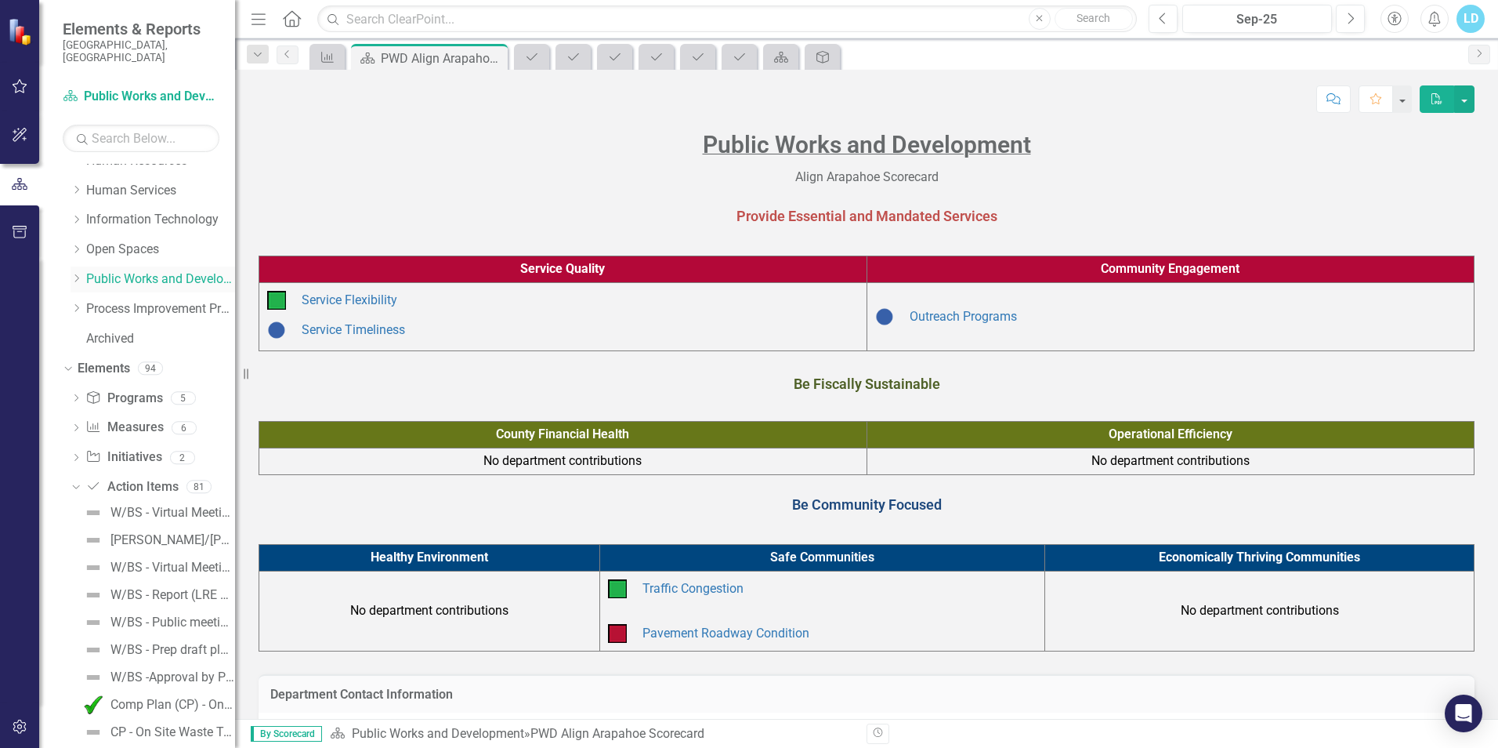
scroll to position [85, 0]
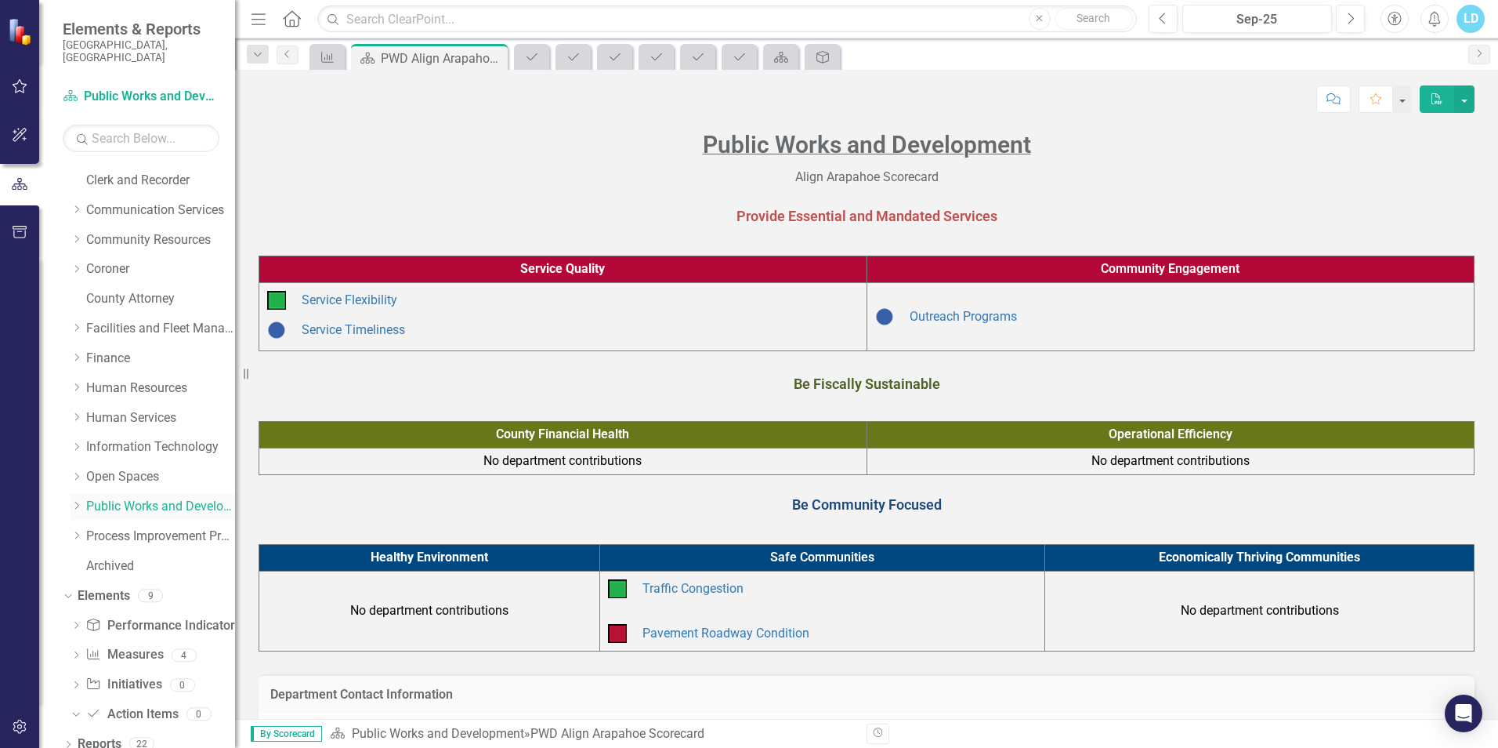
click at [81, 501] on icon "Dropdown" at bounding box center [77, 505] width 12 height 9
click at [113, 617] on link "Planning" at bounding box center [168, 626] width 133 height 18
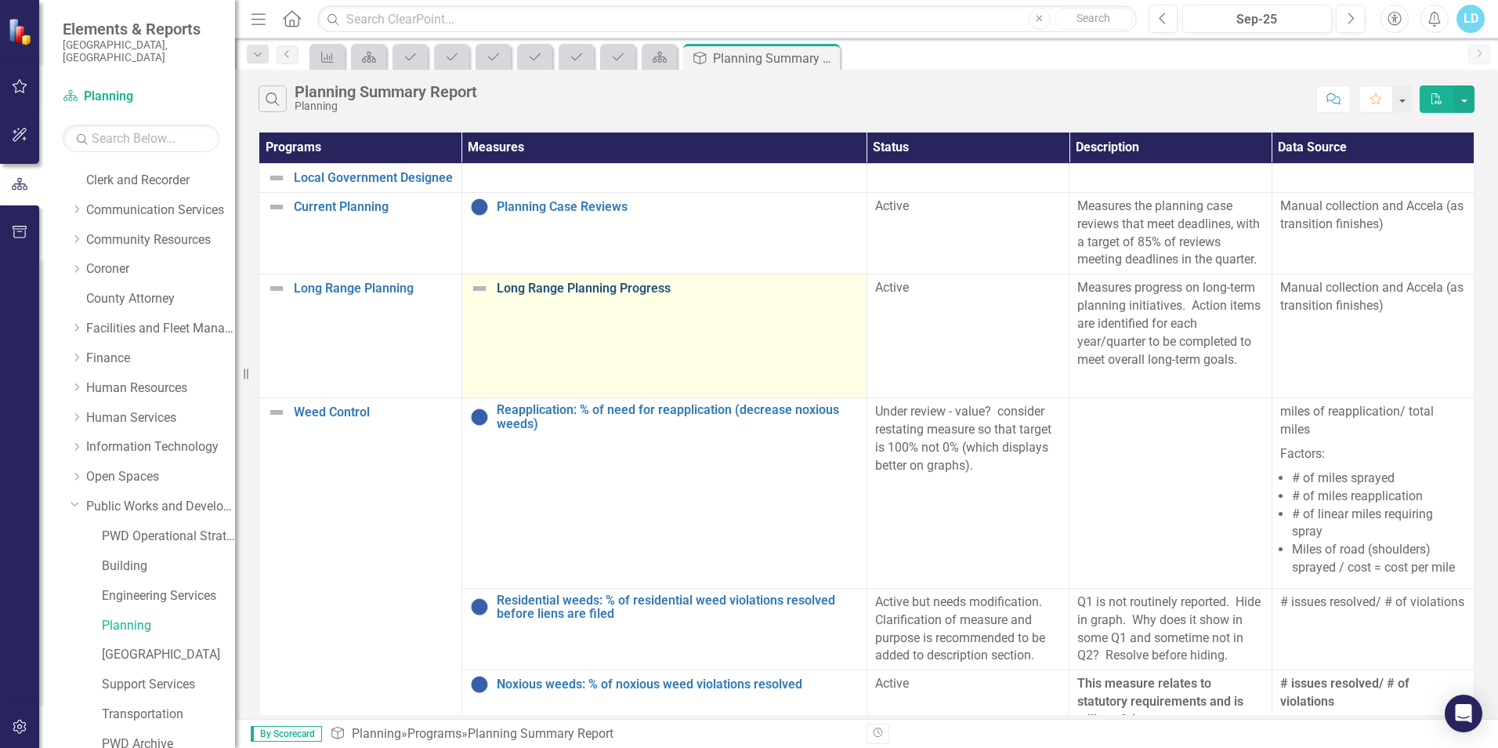
click at [661, 295] on link "Long Range Planning Progress" at bounding box center [678, 288] width 362 height 14
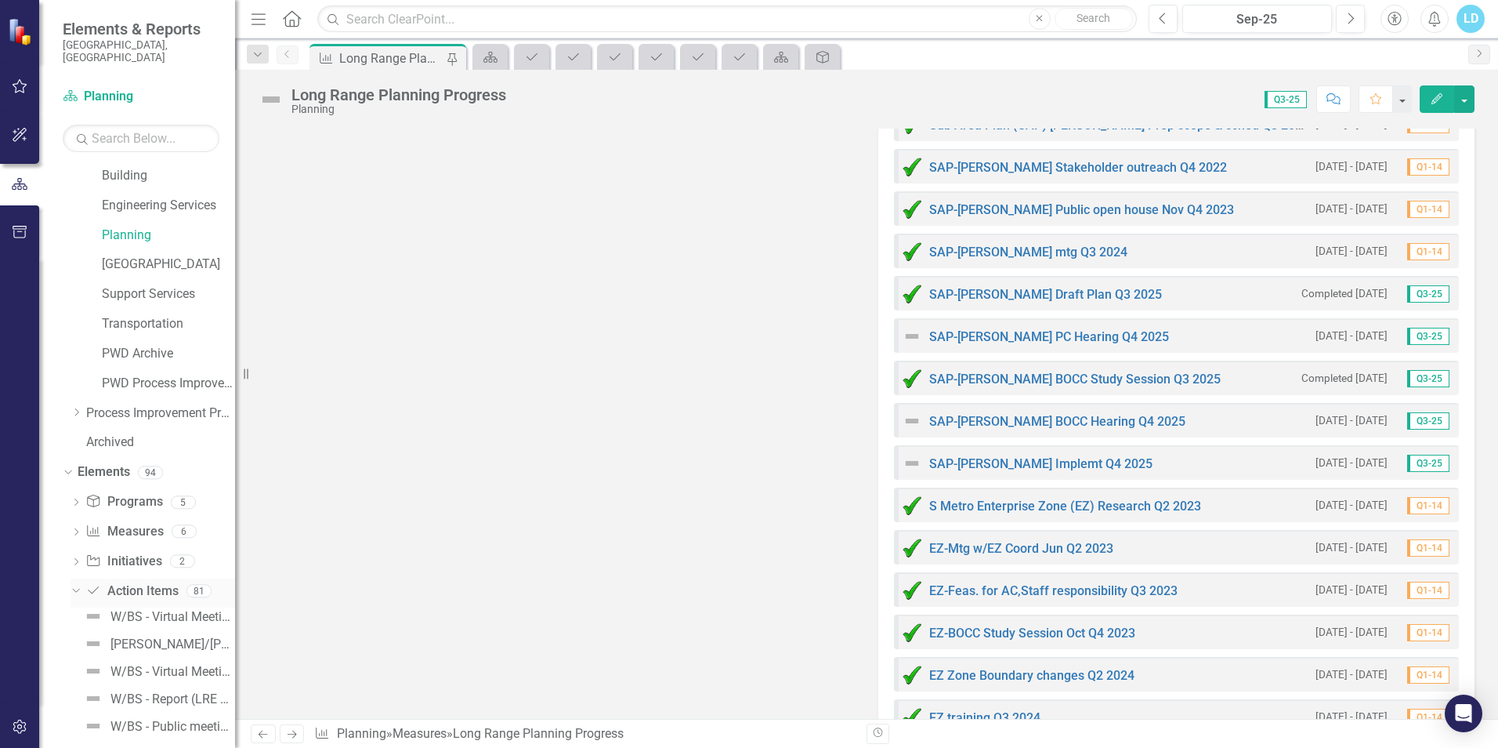
scroll to position [477, 0]
click at [125, 581] on link "Action Item Action Items" at bounding box center [131, 590] width 92 height 18
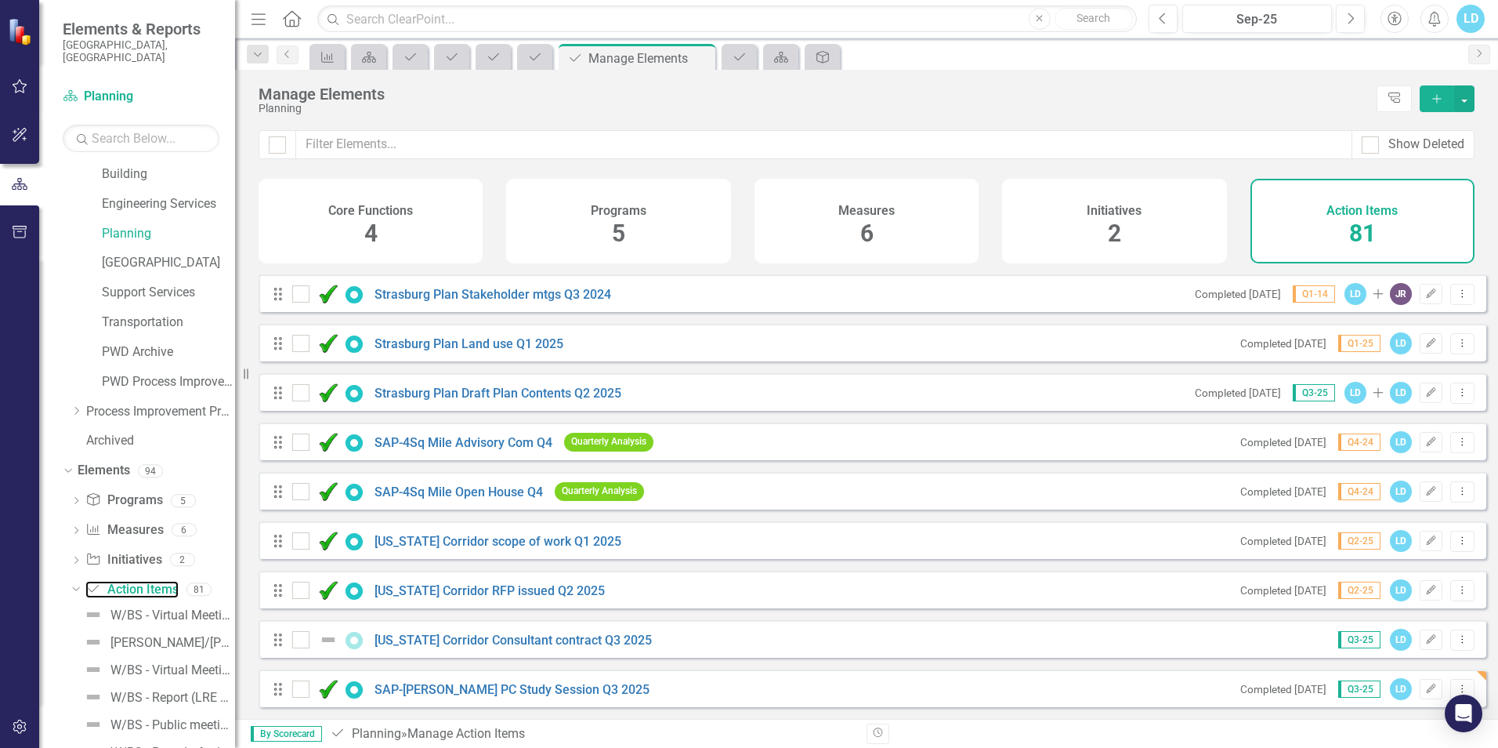
scroll to position [3563, 0]
click at [1427, 689] on icon "button" at bounding box center [1431, 687] width 9 height 9
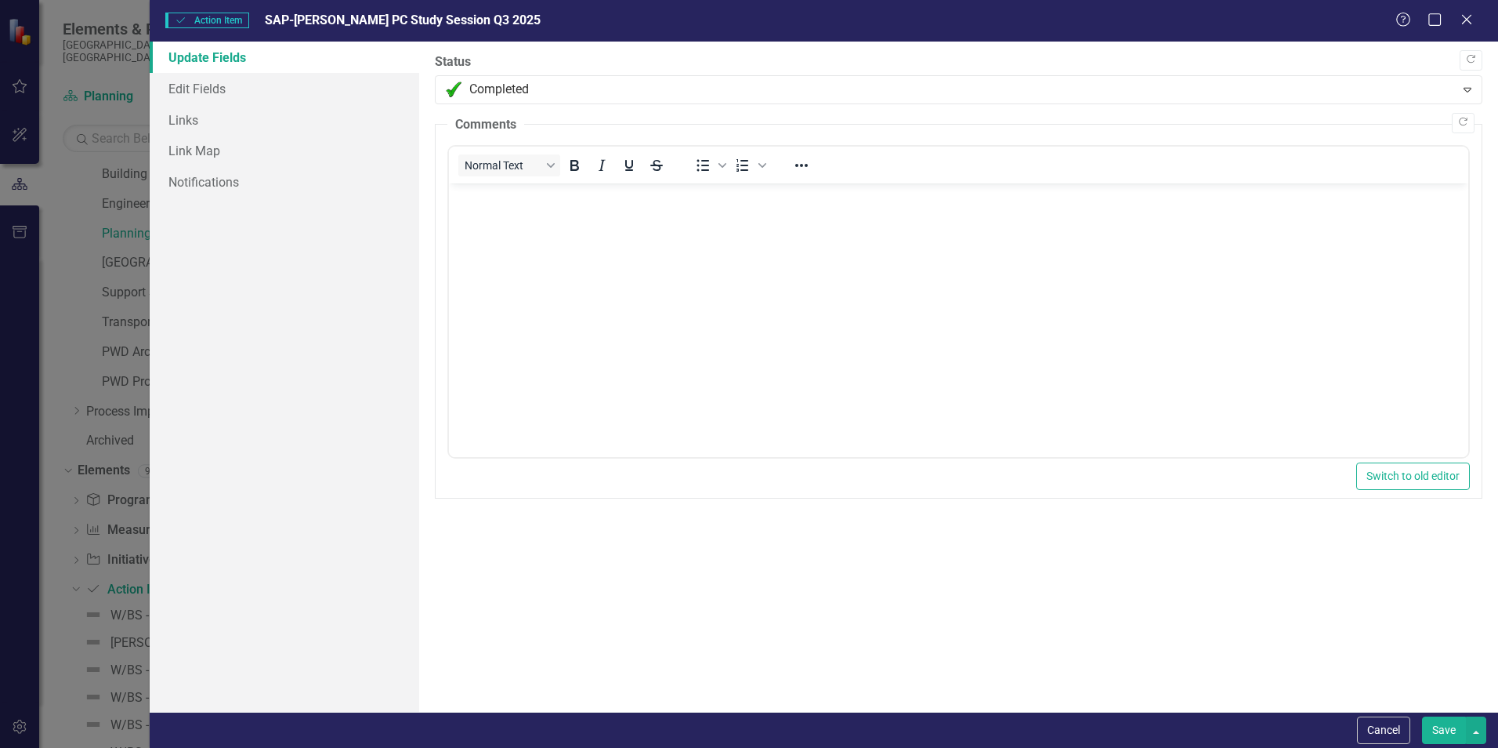
scroll to position [0, 0]
click at [207, 93] on link "Edit Fields" at bounding box center [285, 88] width 270 height 31
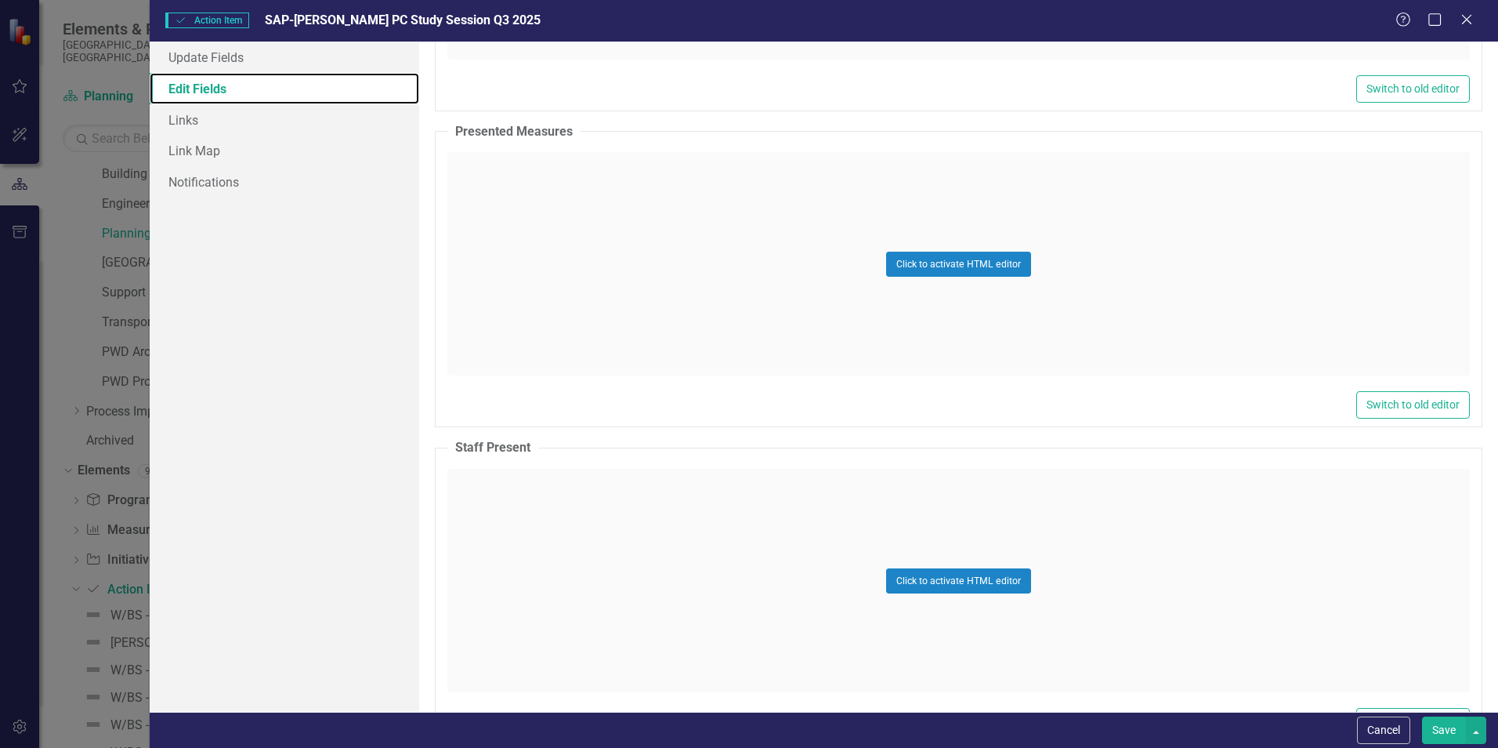
scroll to position [1002, 0]
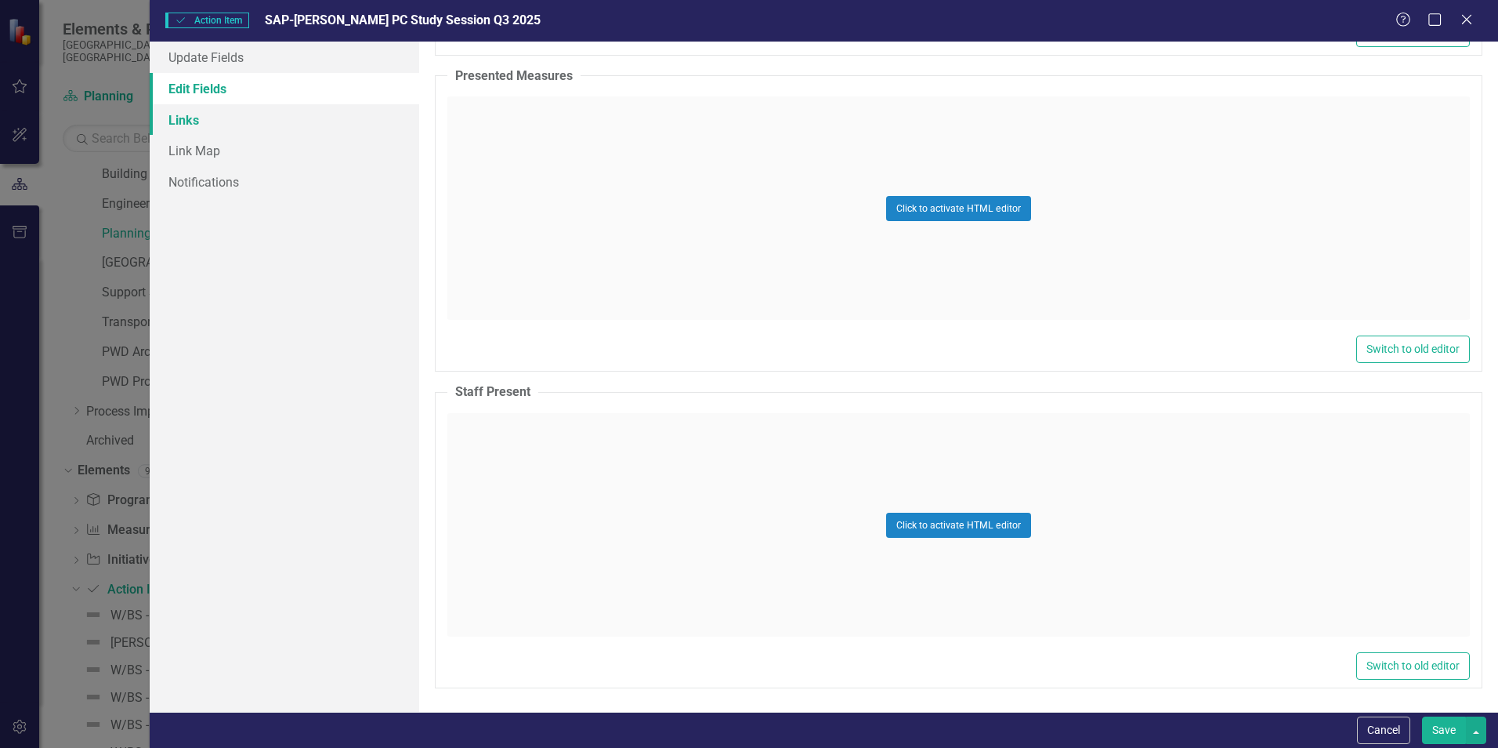
click at [207, 121] on link "Links" at bounding box center [285, 119] width 270 height 31
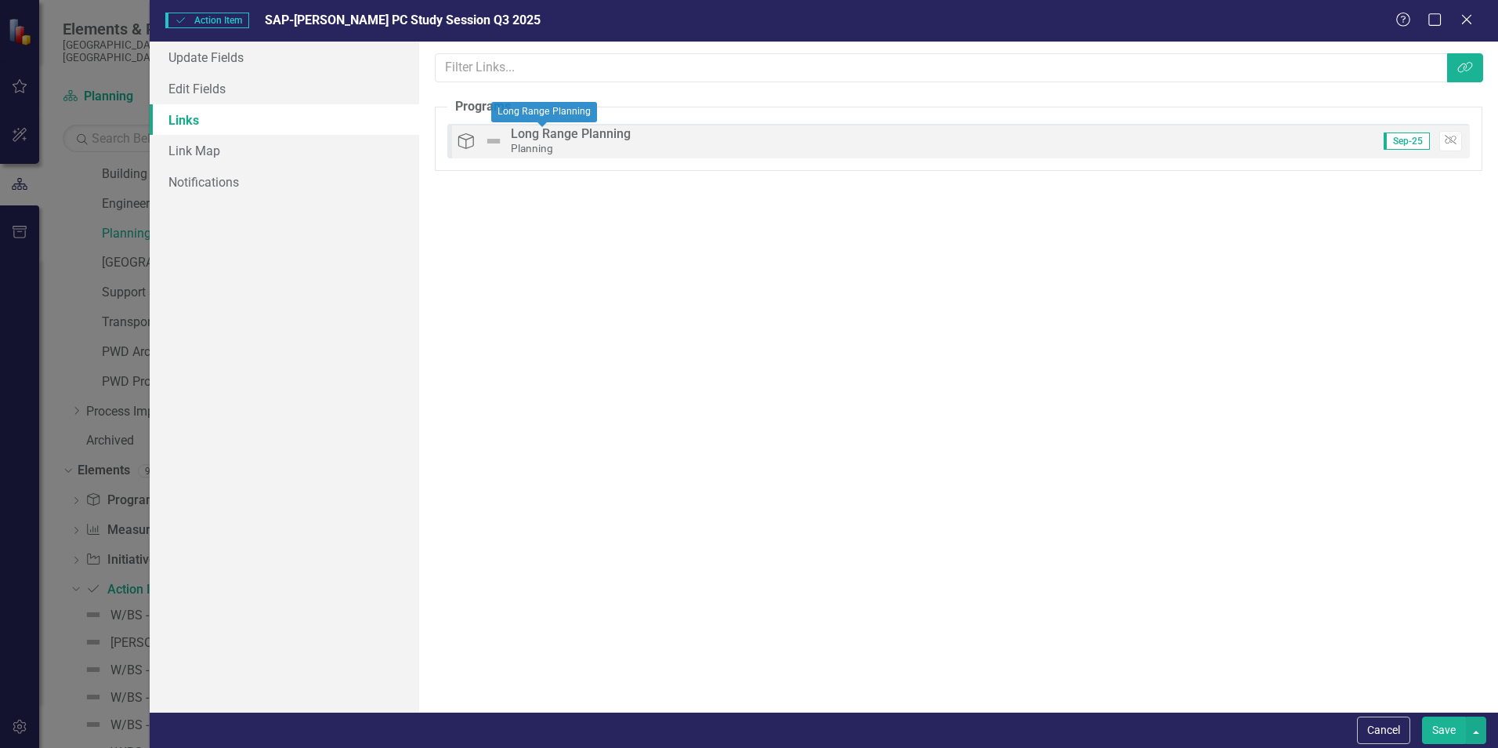
click at [566, 135] on div "Long Range Planning" at bounding box center [571, 134] width 120 height 14
click at [205, 84] on link "Edit Fields" at bounding box center [285, 88] width 270 height 31
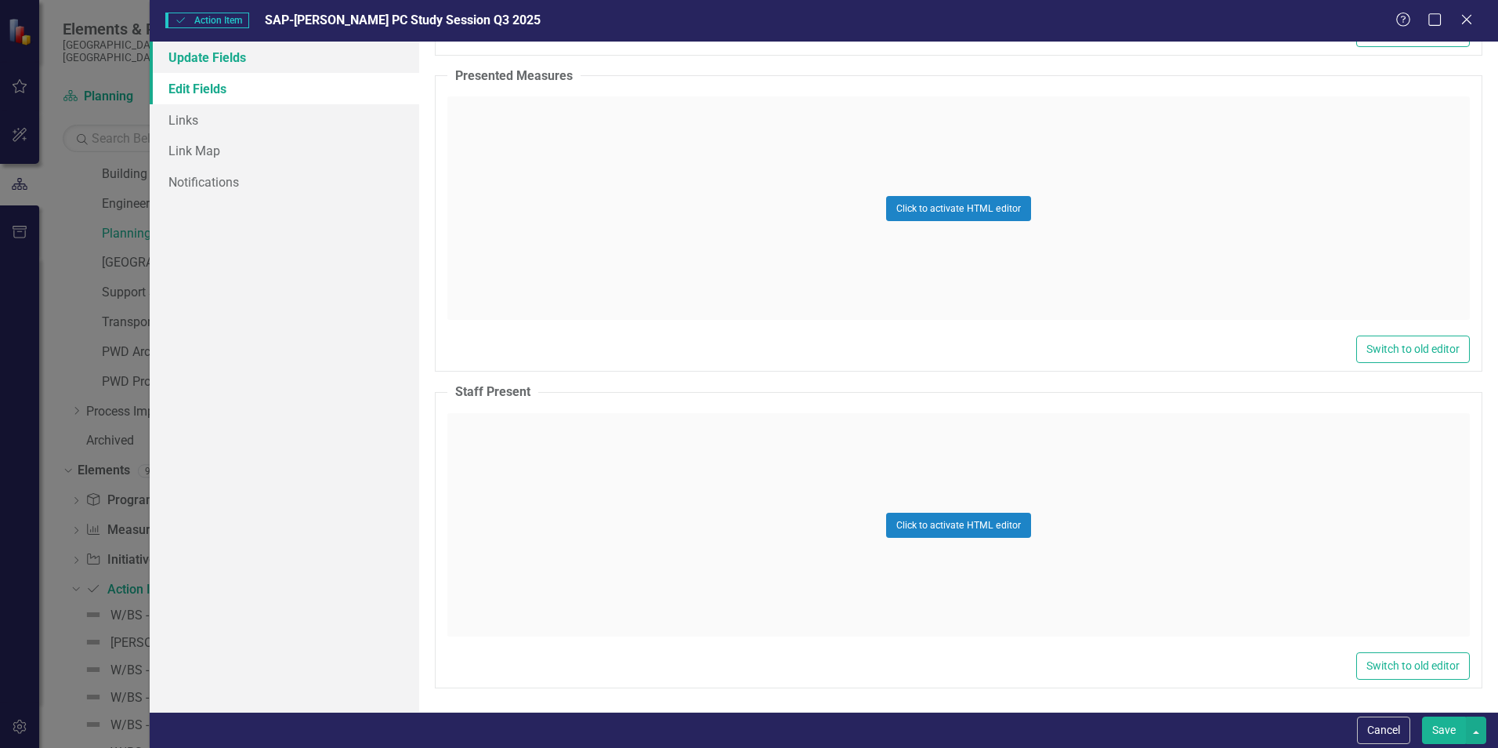
click at [236, 57] on link "Update Fields" at bounding box center [285, 57] width 270 height 31
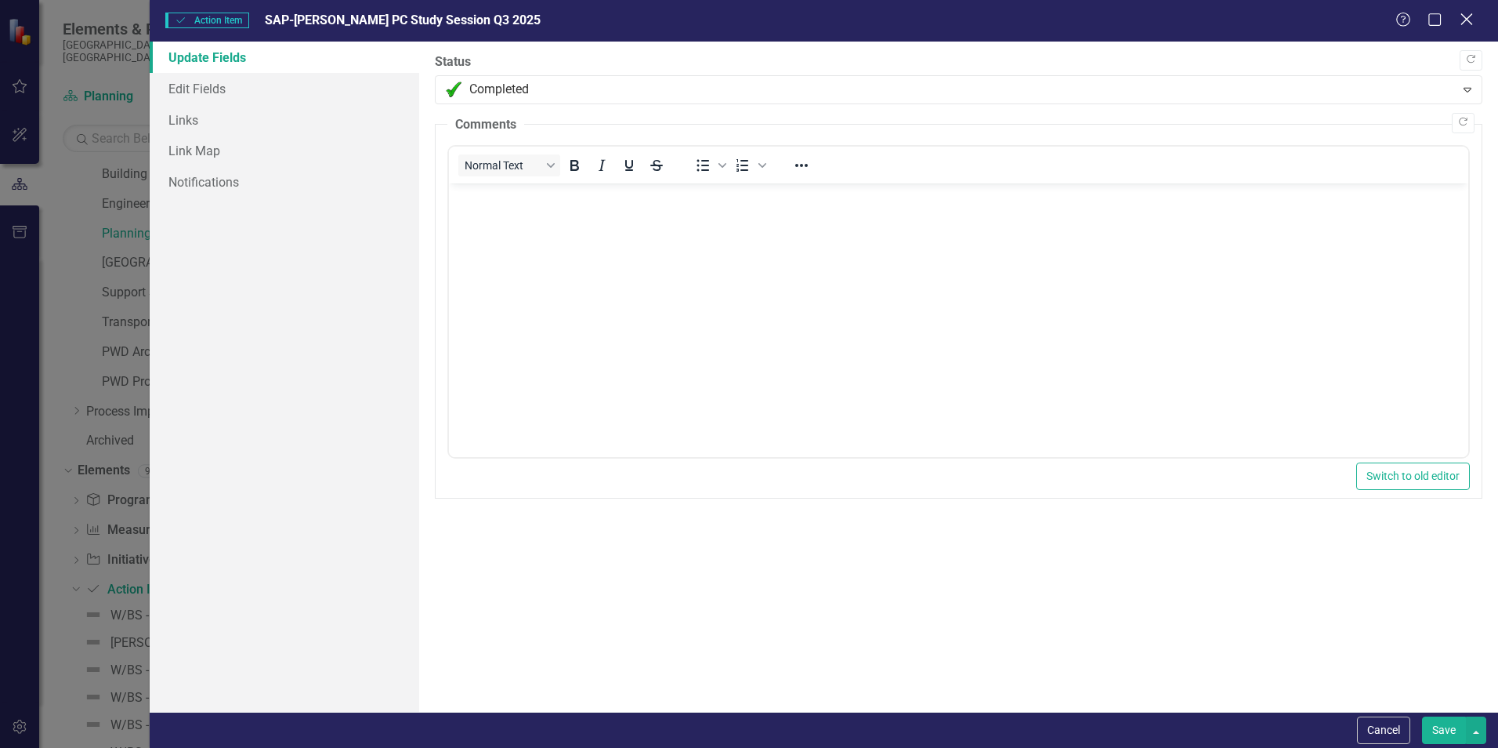
click at [1470, 16] on icon at bounding box center [1467, 19] width 12 height 12
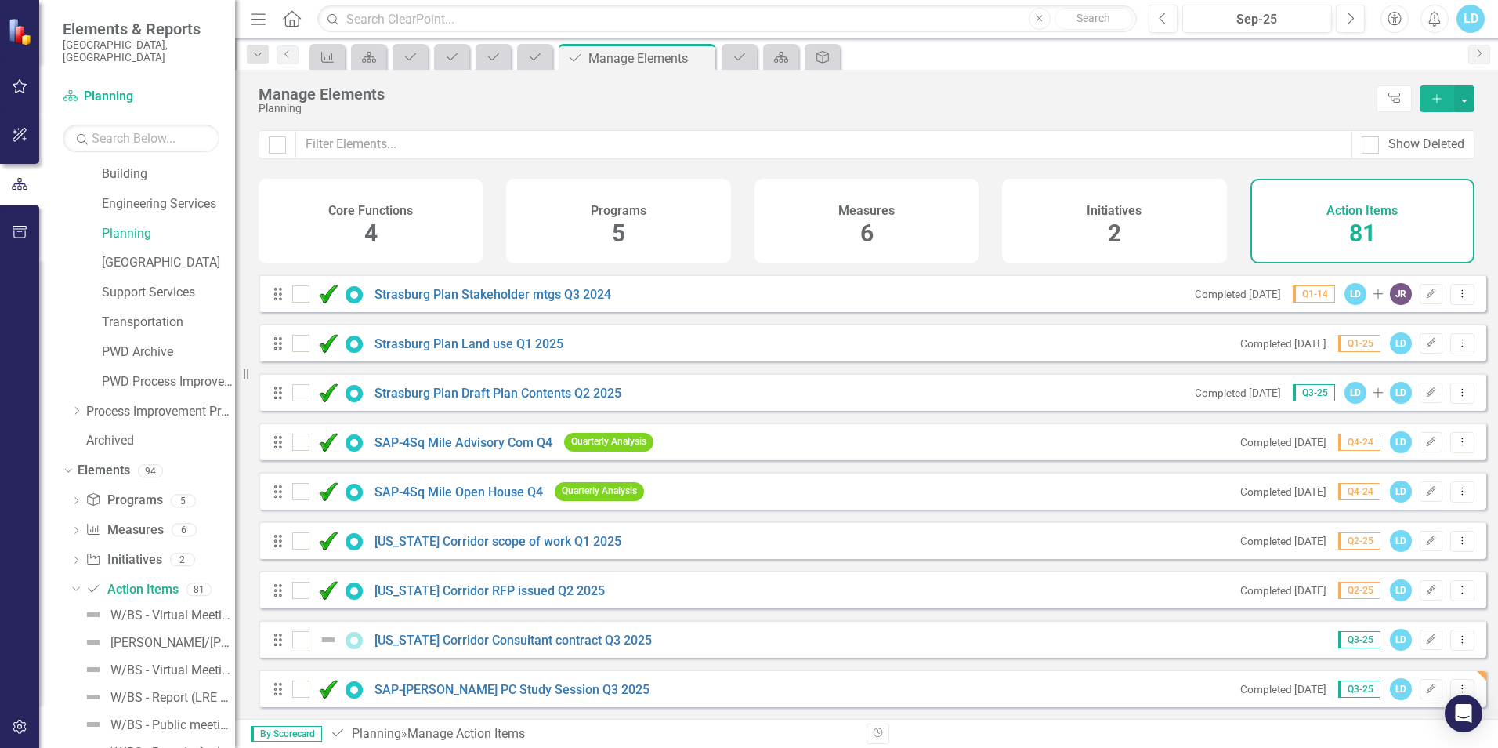
drag, startPoint x: 275, startPoint y: 694, endPoint x: 242, endPoint y: 610, distance: 90.1
click at [1425, 690] on icon "Edit" at bounding box center [1431, 688] width 12 height 9
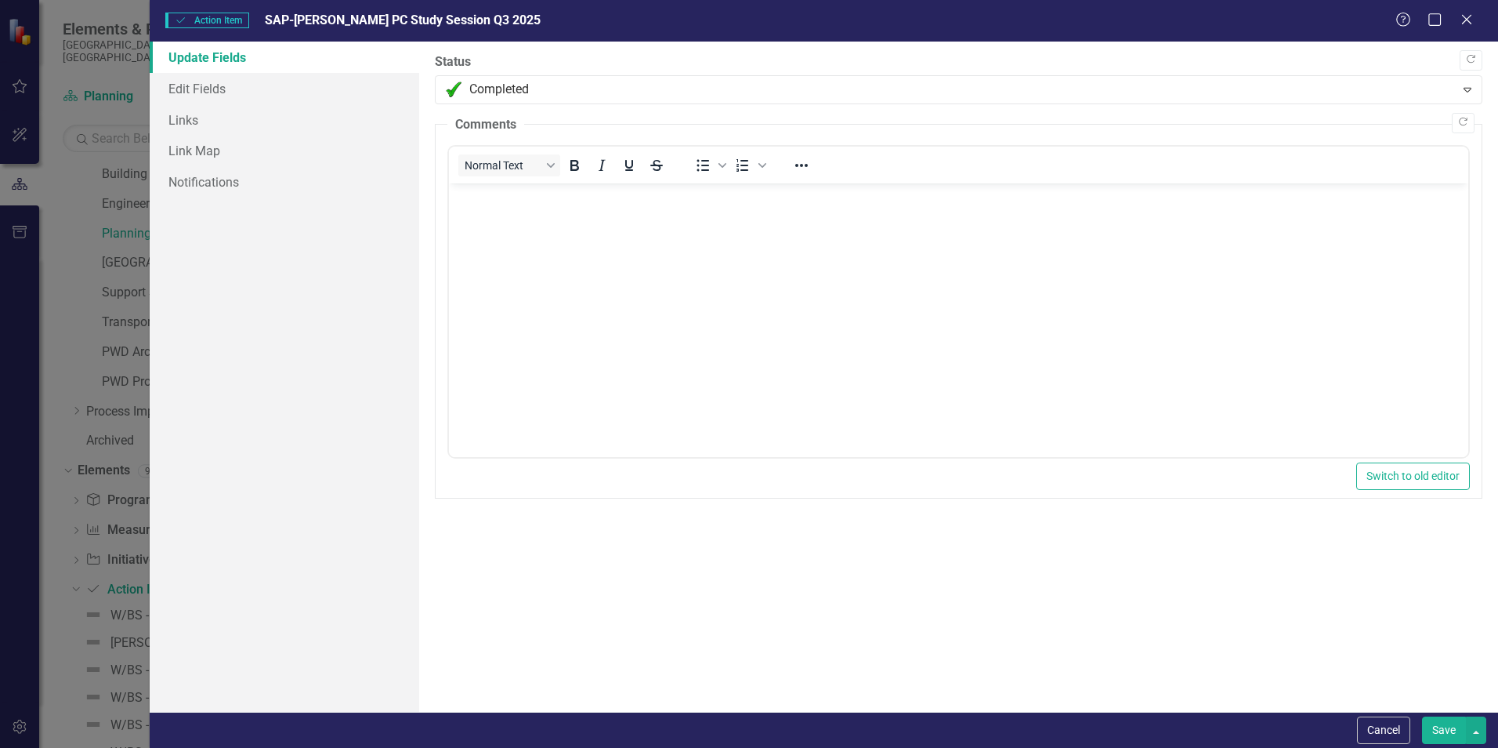
scroll to position [0, 0]
click at [210, 124] on link "Links" at bounding box center [285, 119] width 270 height 31
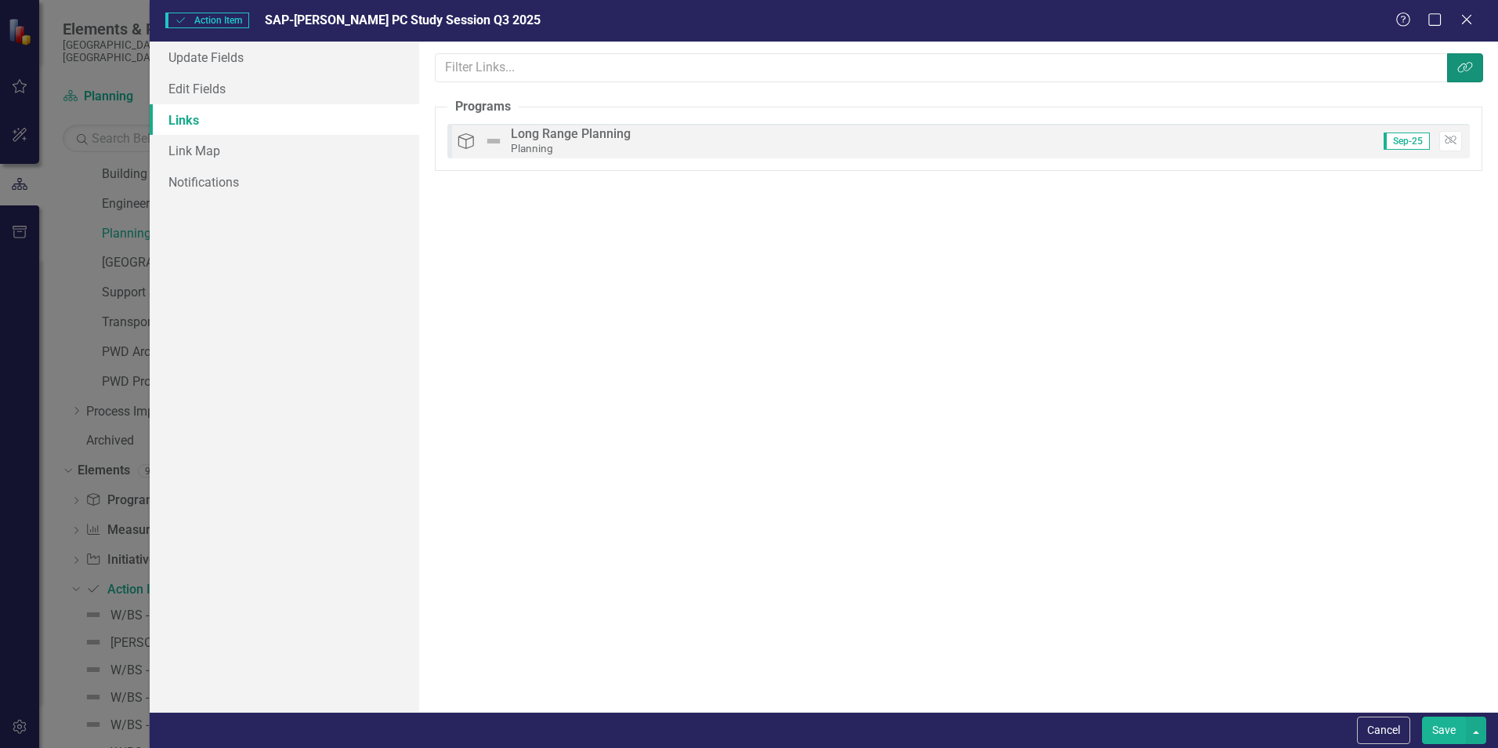
click at [1470, 69] on icon "button" at bounding box center [1465, 67] width 15 height 11
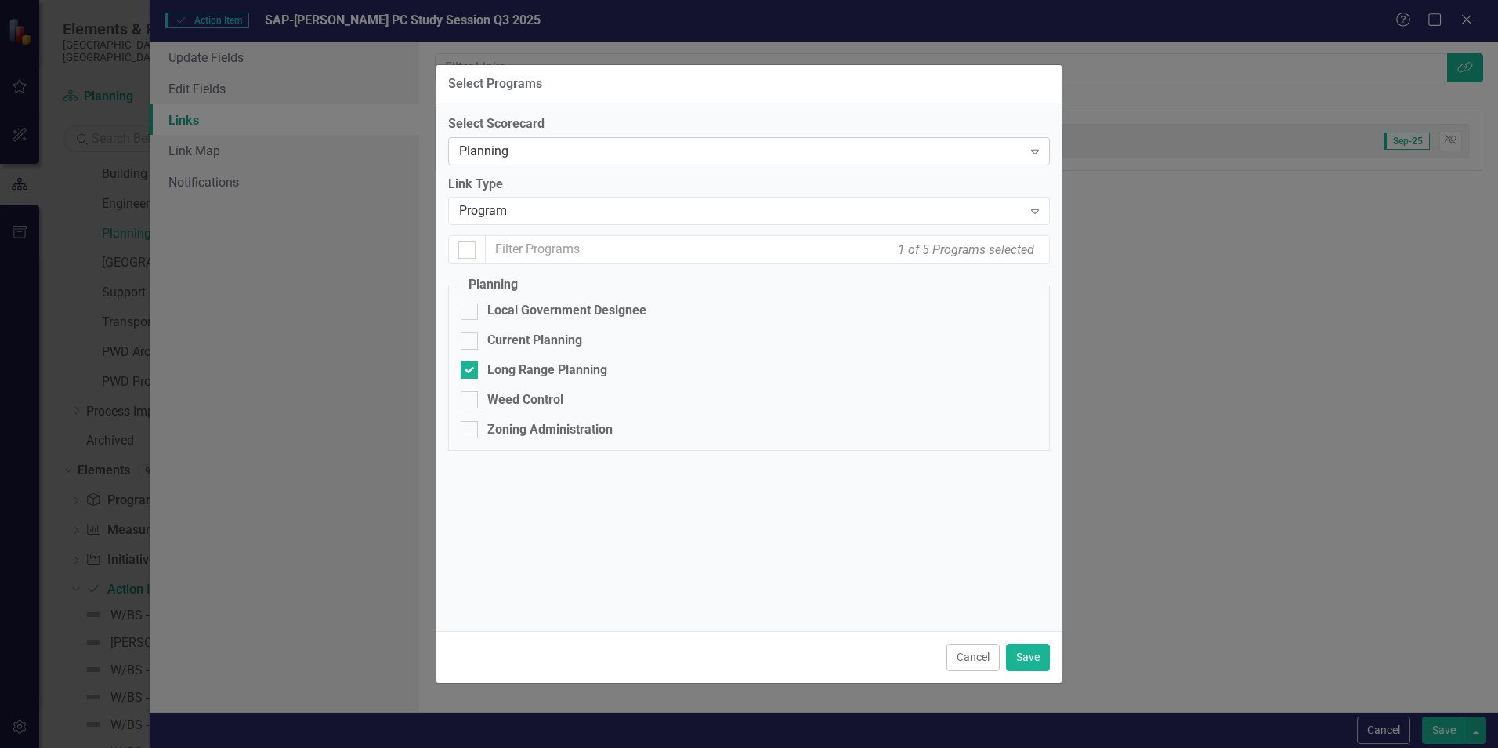
click at [1039, 151] on icon "Expand" at bounding box center [1035, 151] width 16 height 13
click at [1033, 216] on icon "Expand" at bounding box center [1035, 211] width 16 height 13
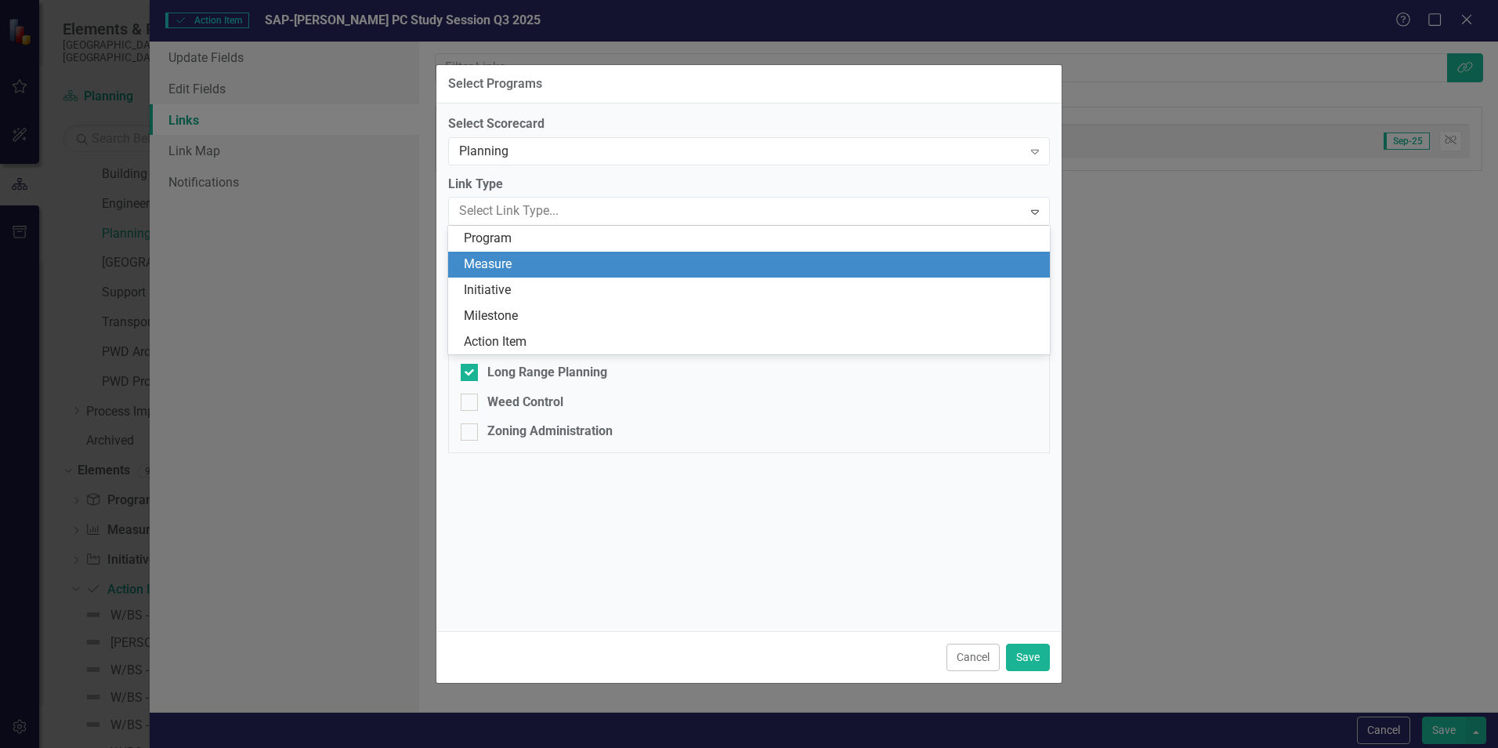
click at [555, 262] on div "Measure" at bounding box center [752, 264] width 577 height 18
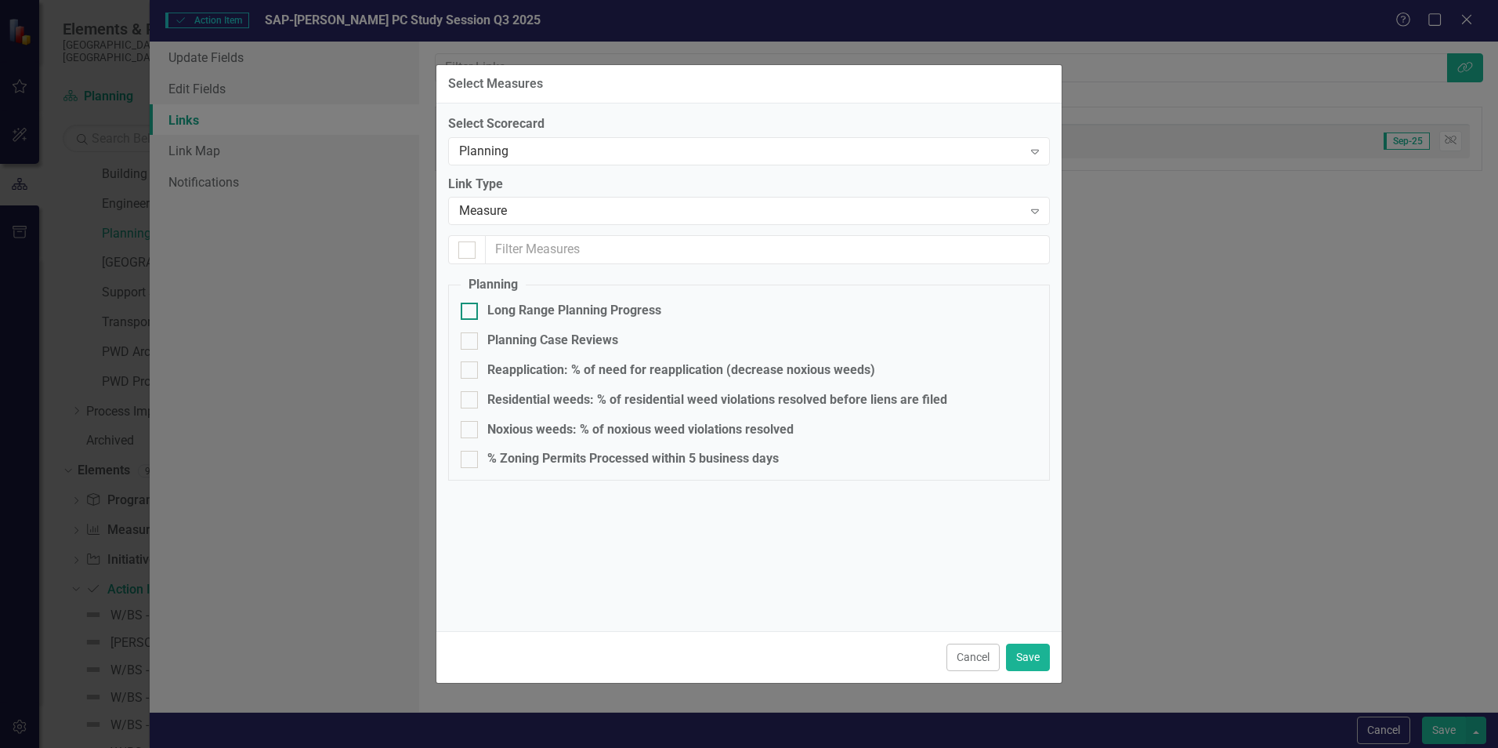
click at [467, 311] on input "Long Range Planning Progress" at bounding box center [466, 307] width 10 height 10
checkbox input "true"
click at [1029, 654] on button "Save" at bounding box center [1028, 656] width 44 height 27
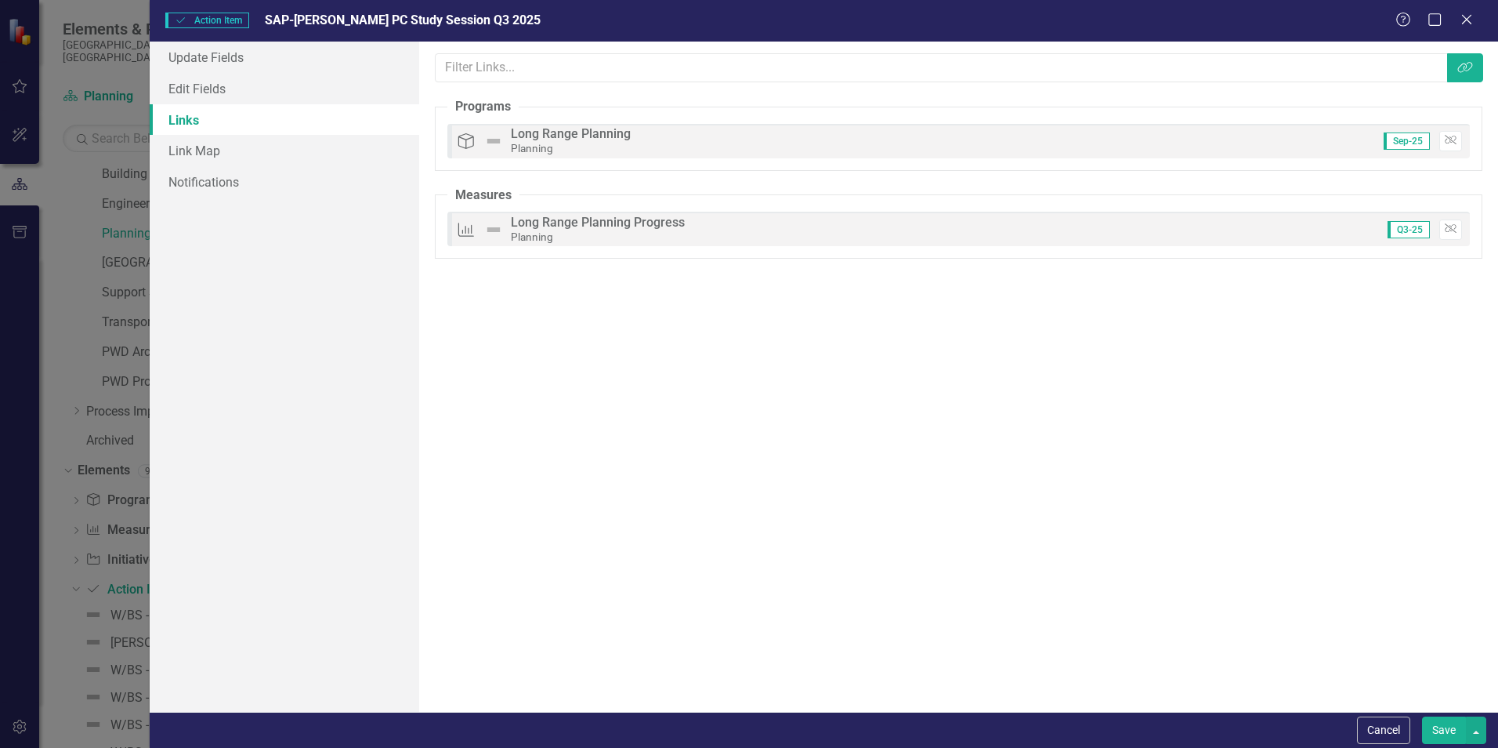
click at [1443, 729] on button "Save" at bounding box center [1444, 729] width 44 height 27
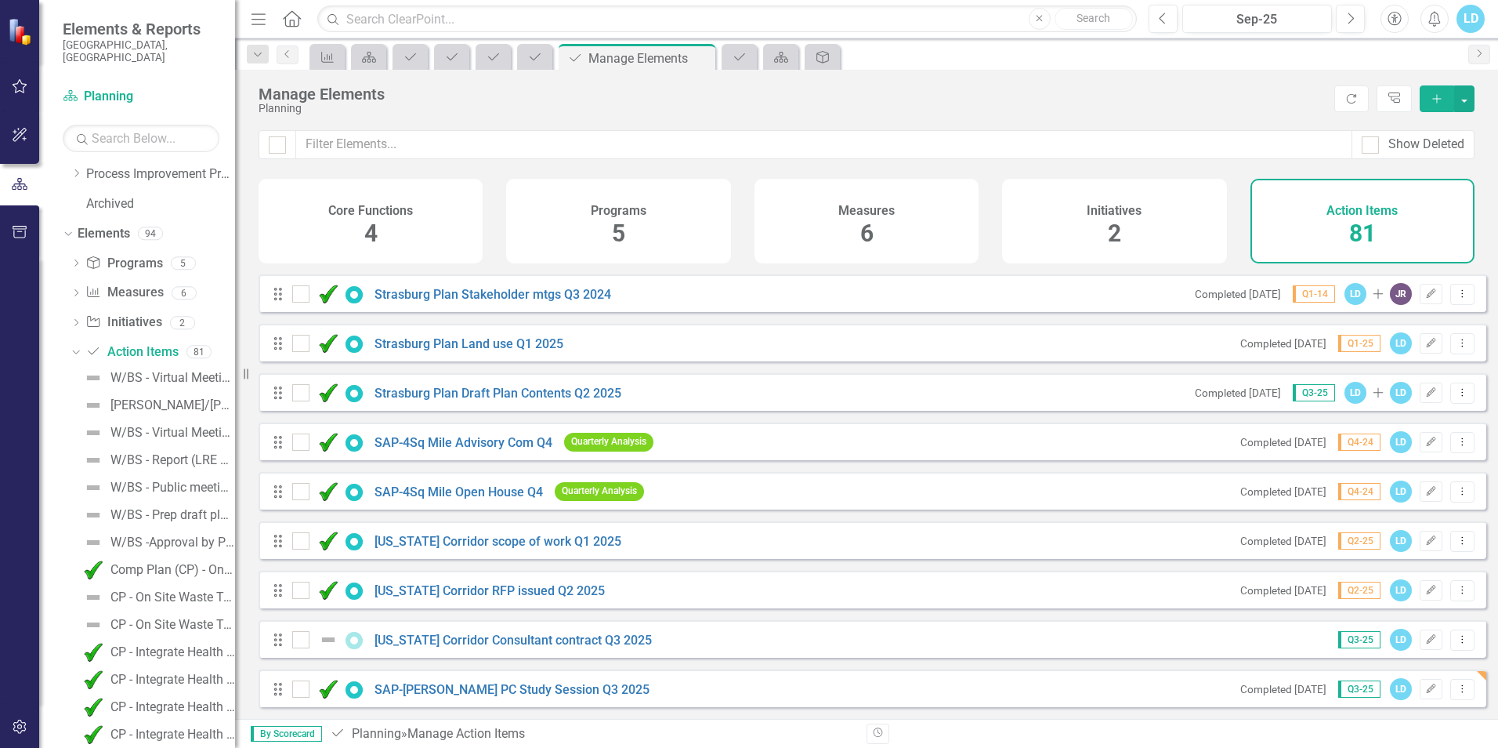
scroll to position [3563, 0]
drag, startPoint x: 275, startPoint y: 693, endPoint x: 258, endPoint y: 681, distance: 20.9
click at [256, 681] on div "Looks like you don't have any Action Items set up yet. Why don't you add an Act…" at bounding box center [866, 494] width 1263 height 447
click at [275, 691] on icon "Drag" at bounding box center [278, 689] width 20 height 16
click at [278, 693] on icon "Drag" at bounding box center [278, 689] width 20 height 16
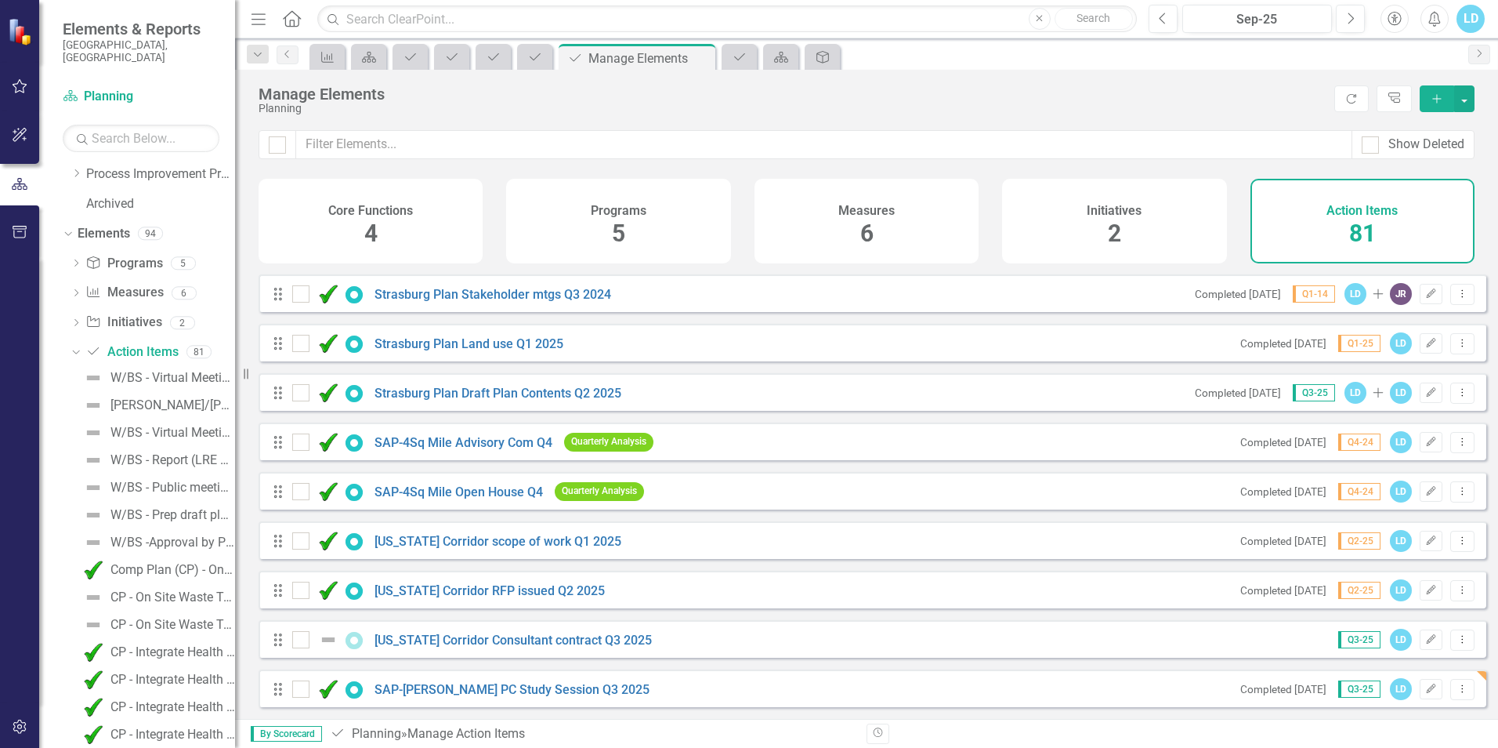
click at [278, 692] on icon "Drag" at bounding box center [278, 689] width 20 height 16
drag, startPoint x: 279, startPoint y: 692, endPoint x: 286, endPoint y: 617, distance: 75.6
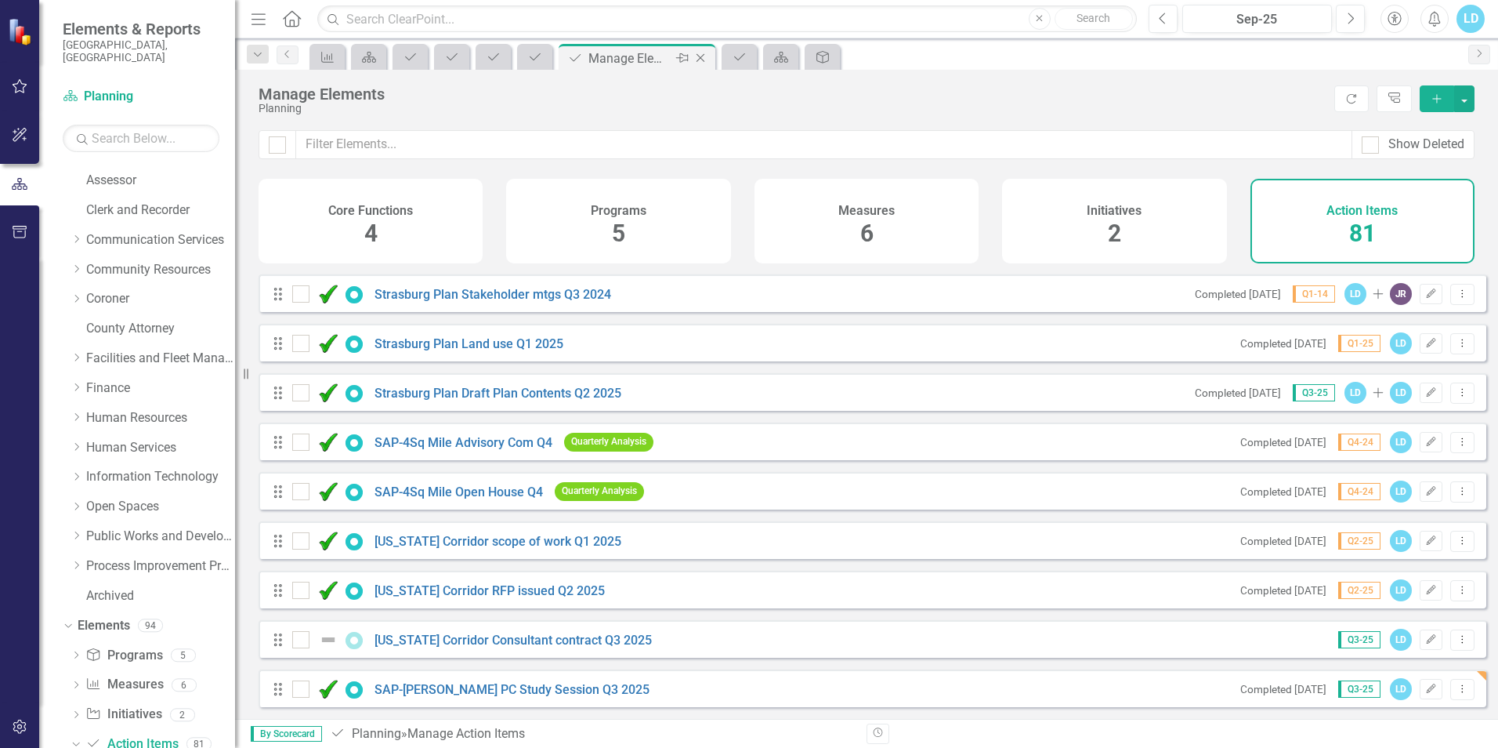
click at [698, 60] on icon at bounding box center [701, 58] width 9 height 9
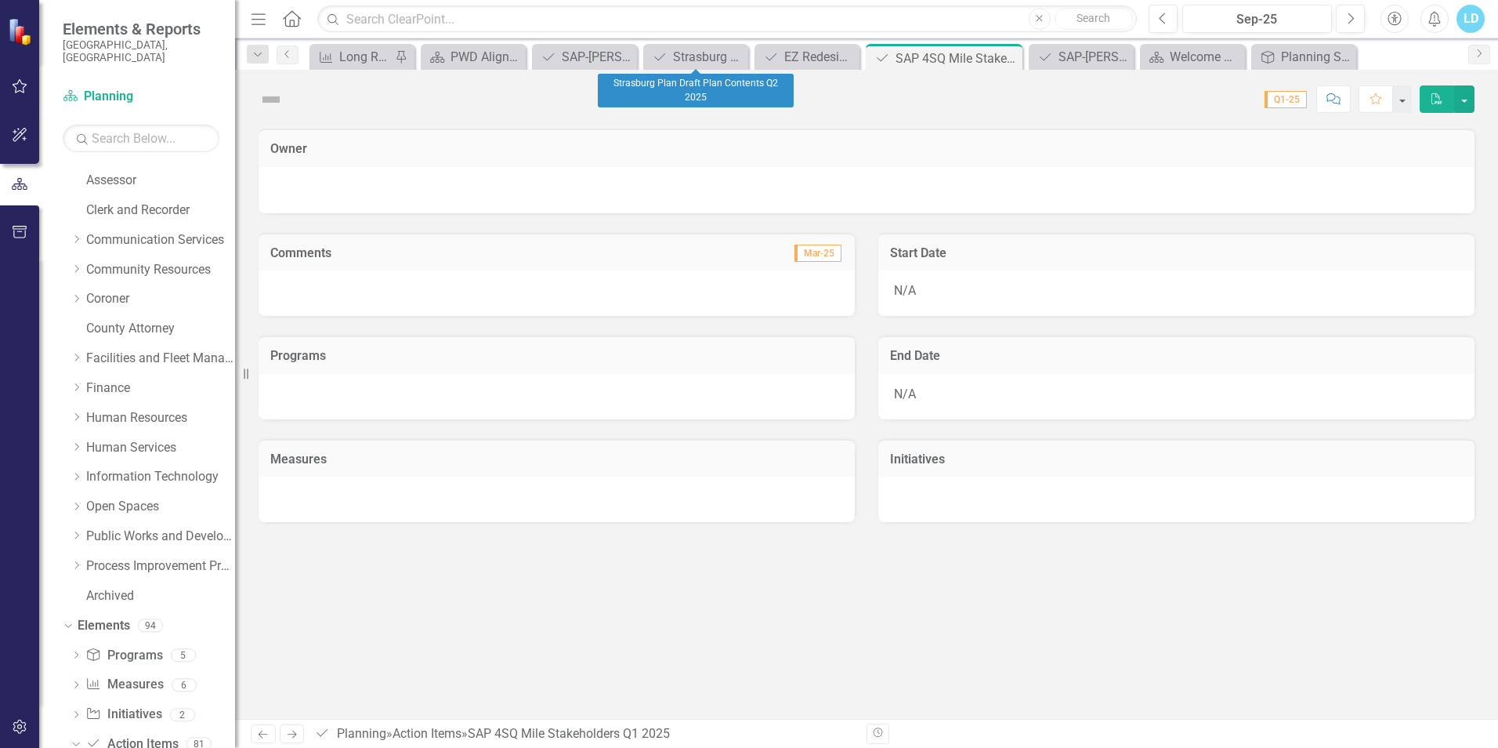
scroll to position [1312, 0]
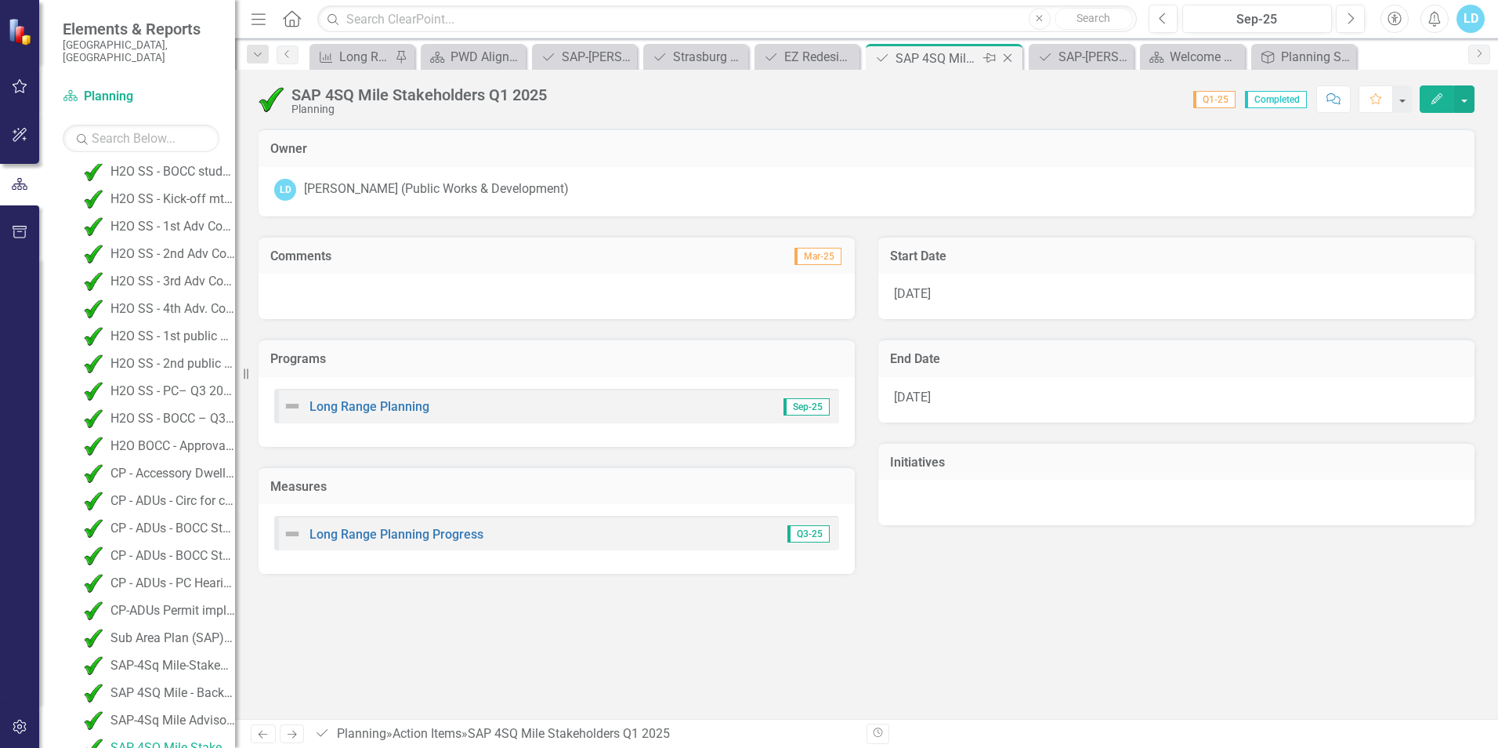
click at [1009, 56] on icon at bounding box center [1008, 58] width 9 height 9
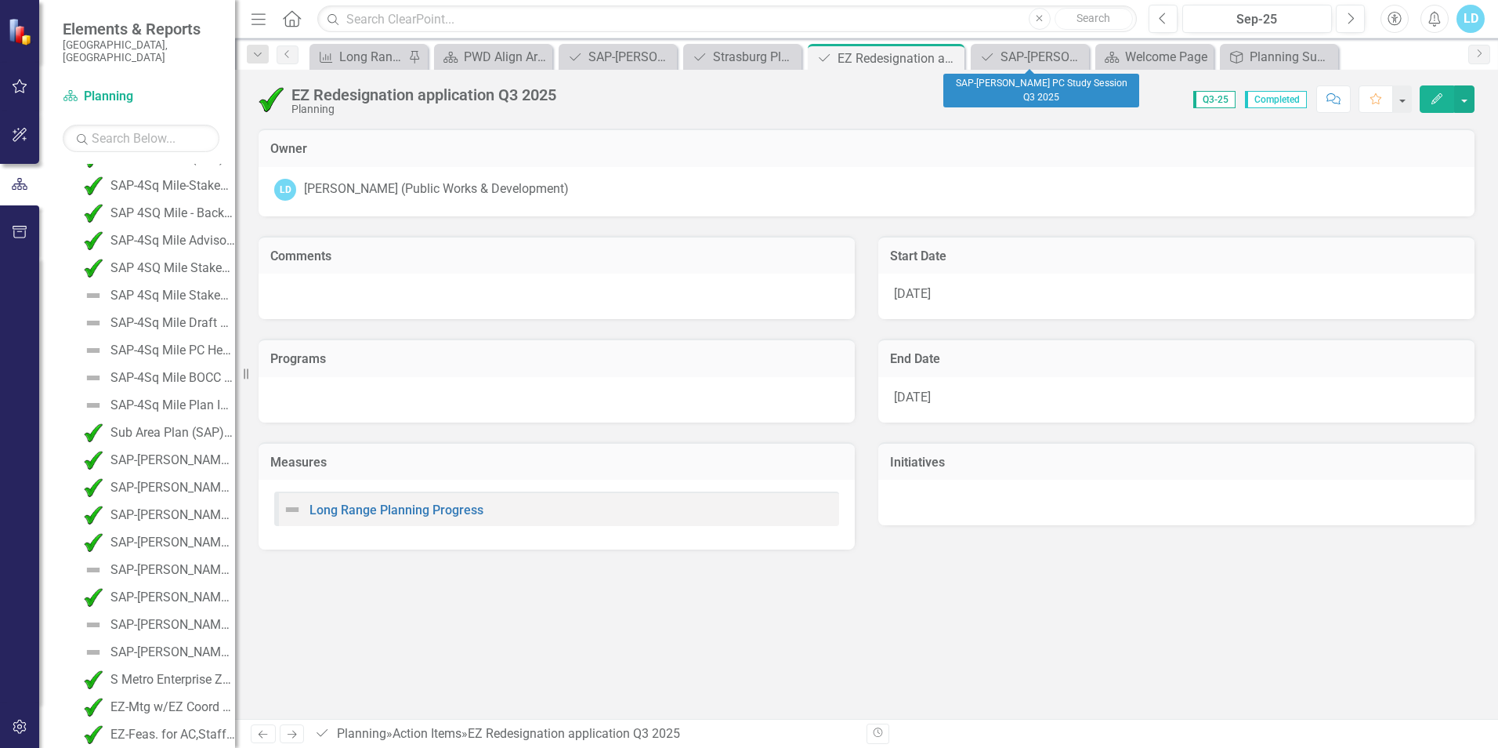
scroll to position [1915, 0]
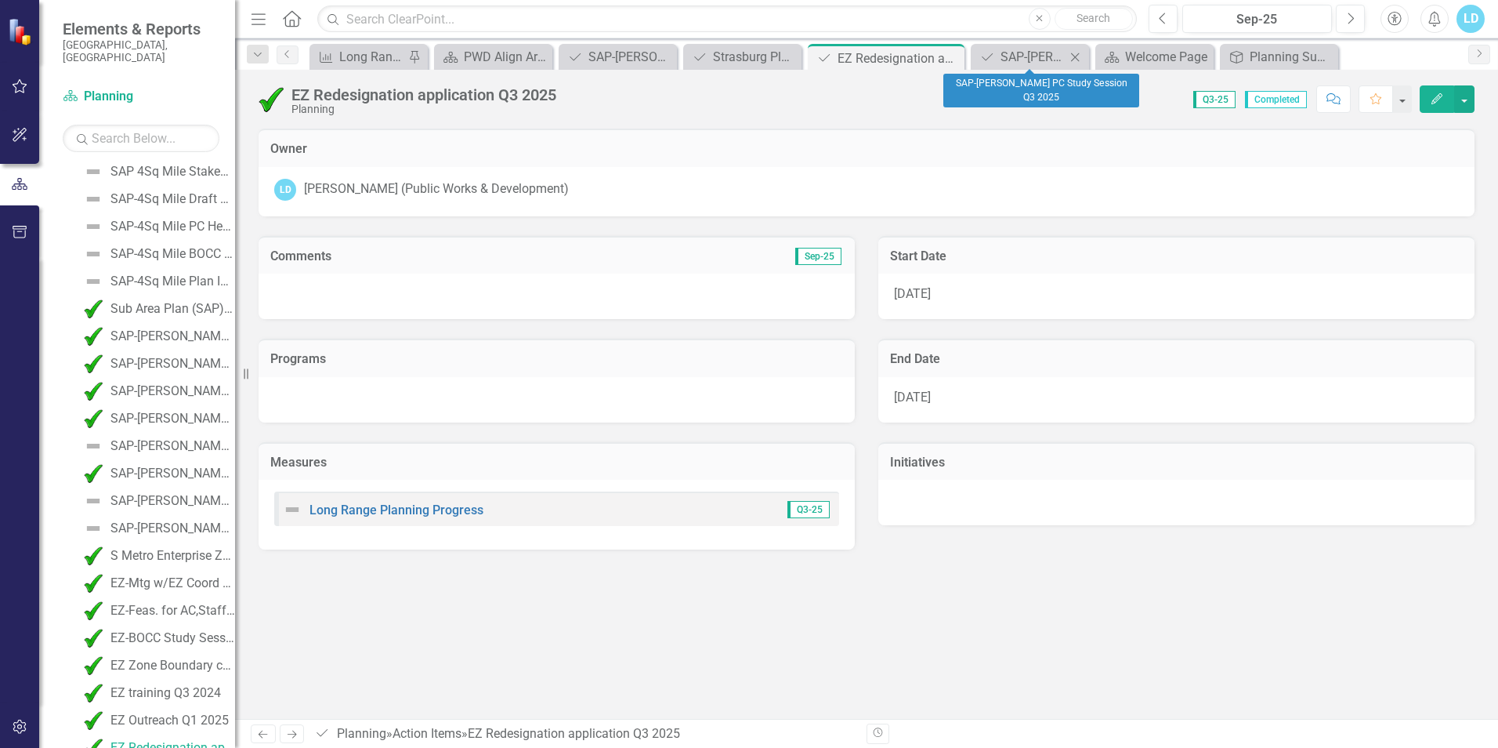
click at [1071, 59] on icon "Close" at bounding box center [1075, 57] width 16 height 13
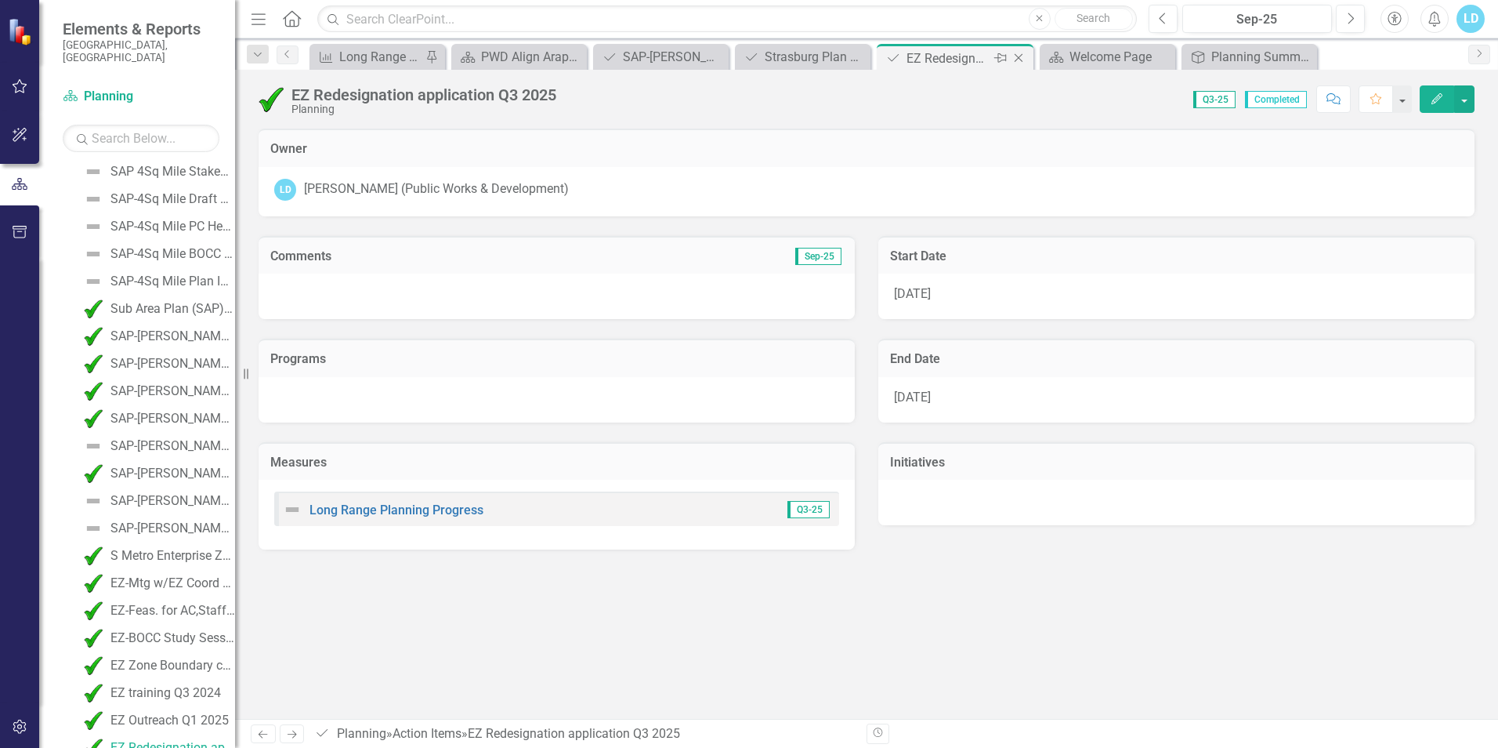
click at [1017, 56] on icon at bounding box center [1019, 58] width 9 height 9
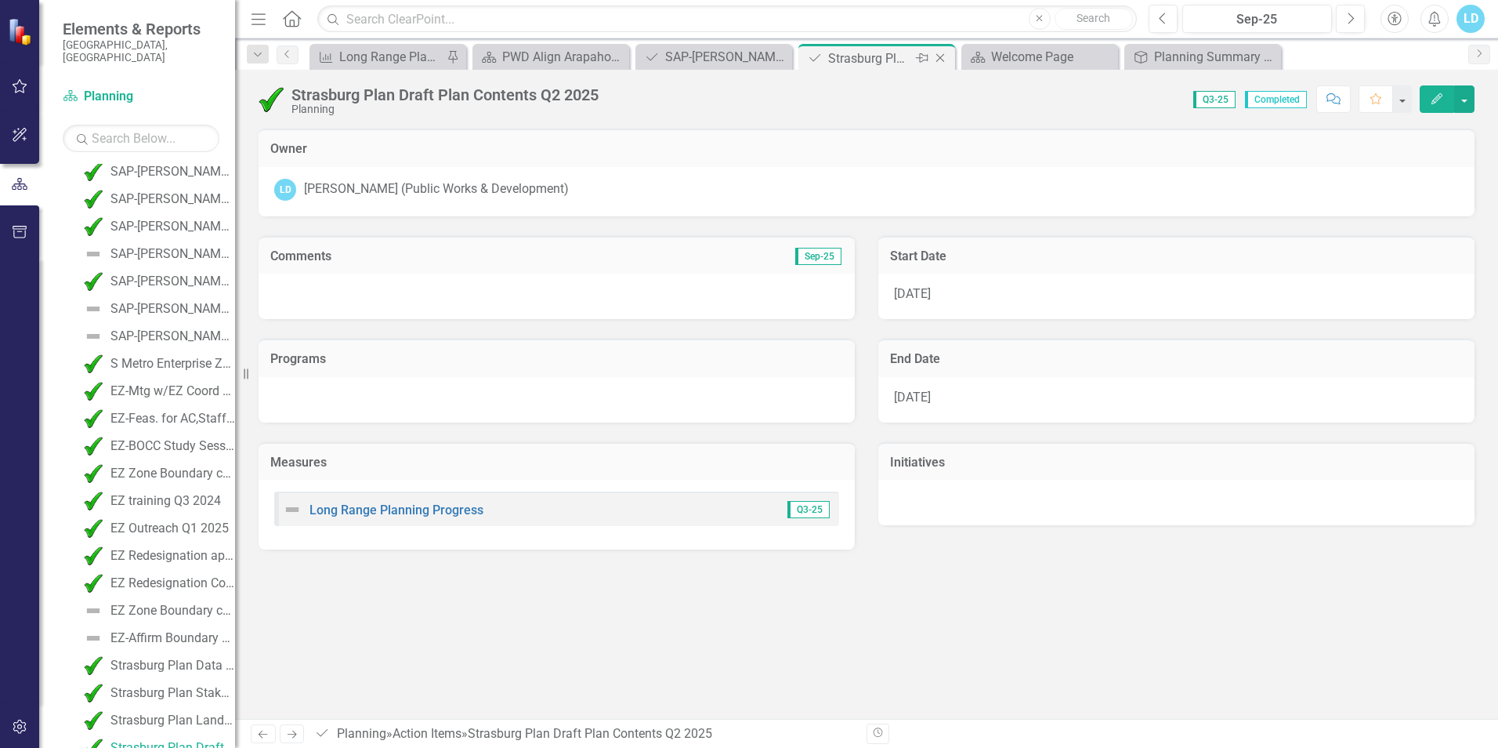
click at [940, 59] on icon at bounding box center [940, 58] width 9 height 9
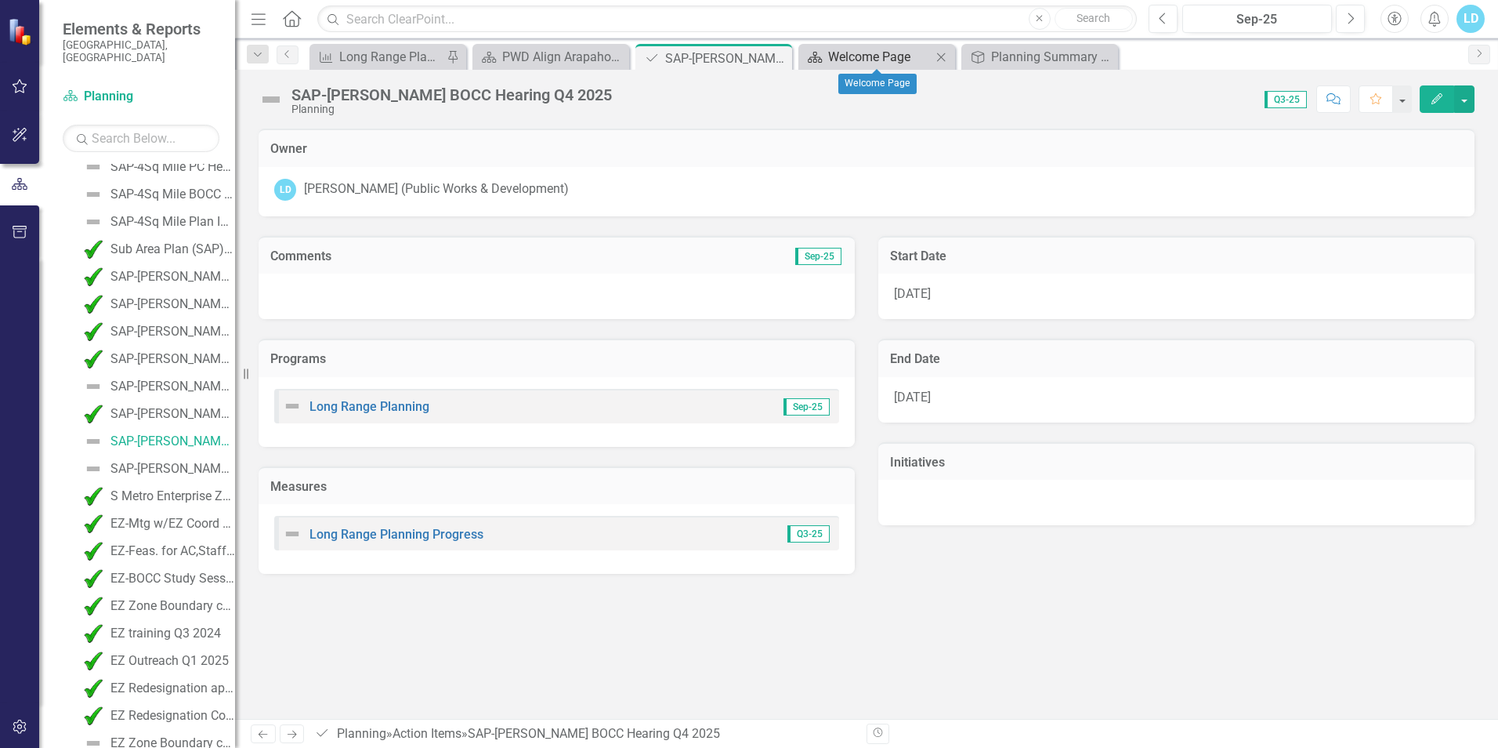
scroll to position [1668, 0]
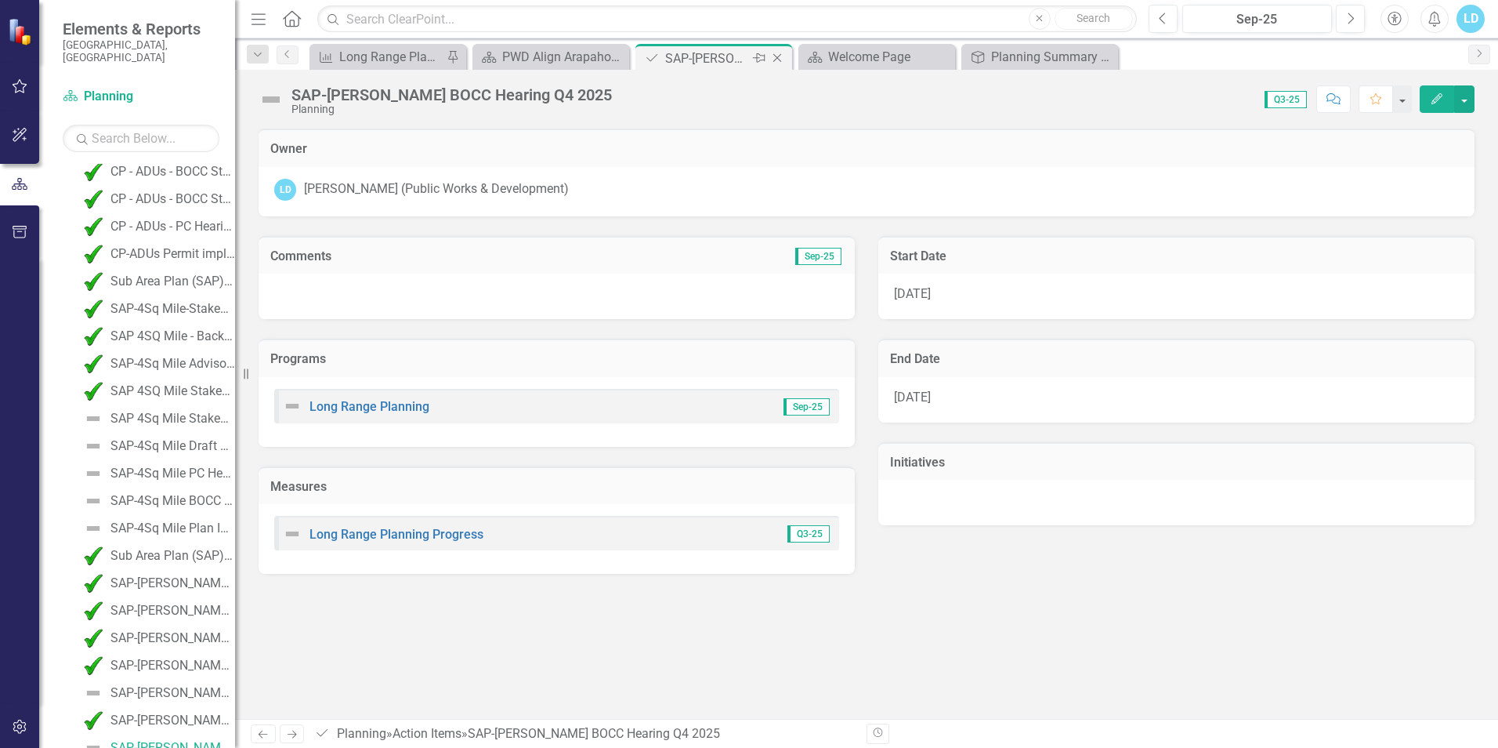
click at [777, 57] on icon at bounding box center [777, 58] width 9 height 9
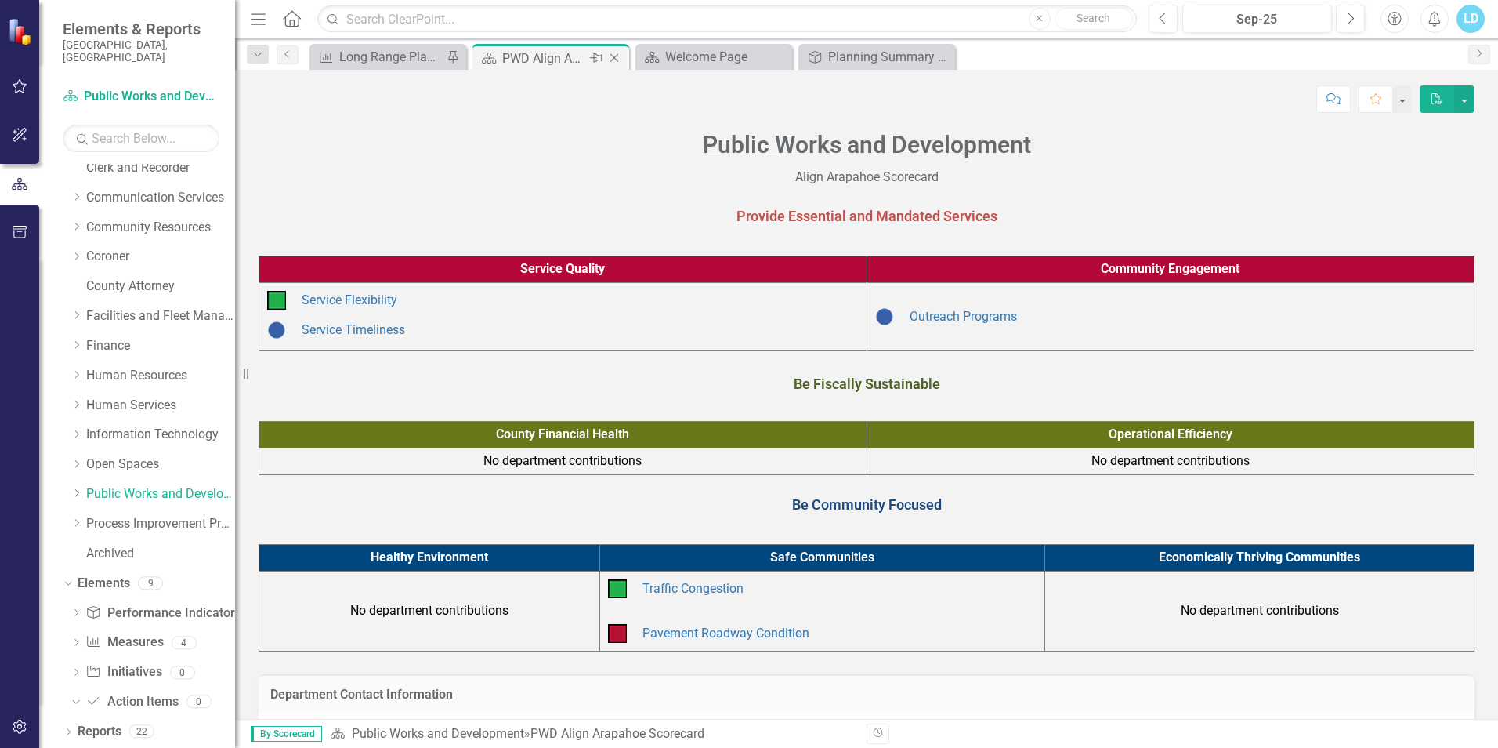
scroll to position [85, 0]
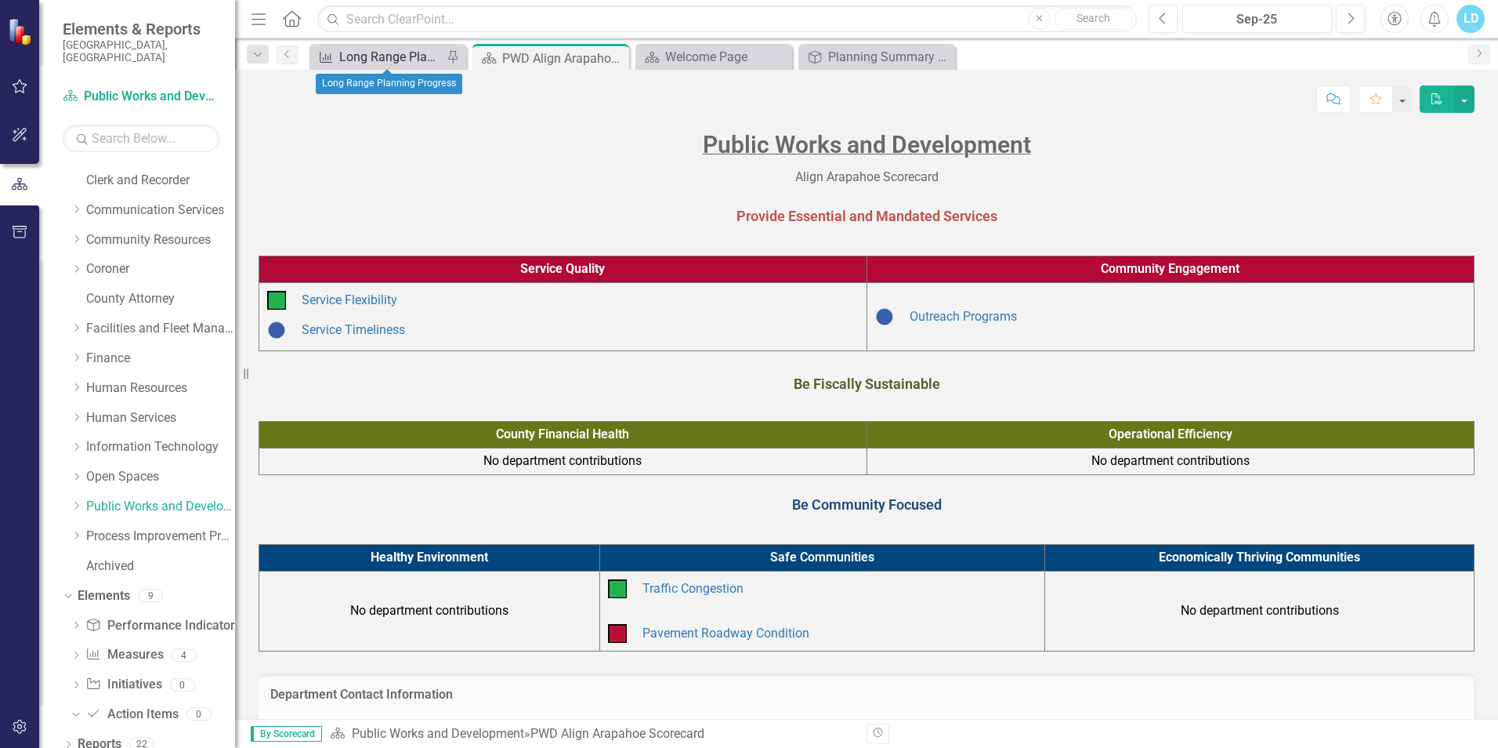
click at [407, 53] on div "Long Range Planning Progress" at bounding box center [390, 57] width 103 height 20
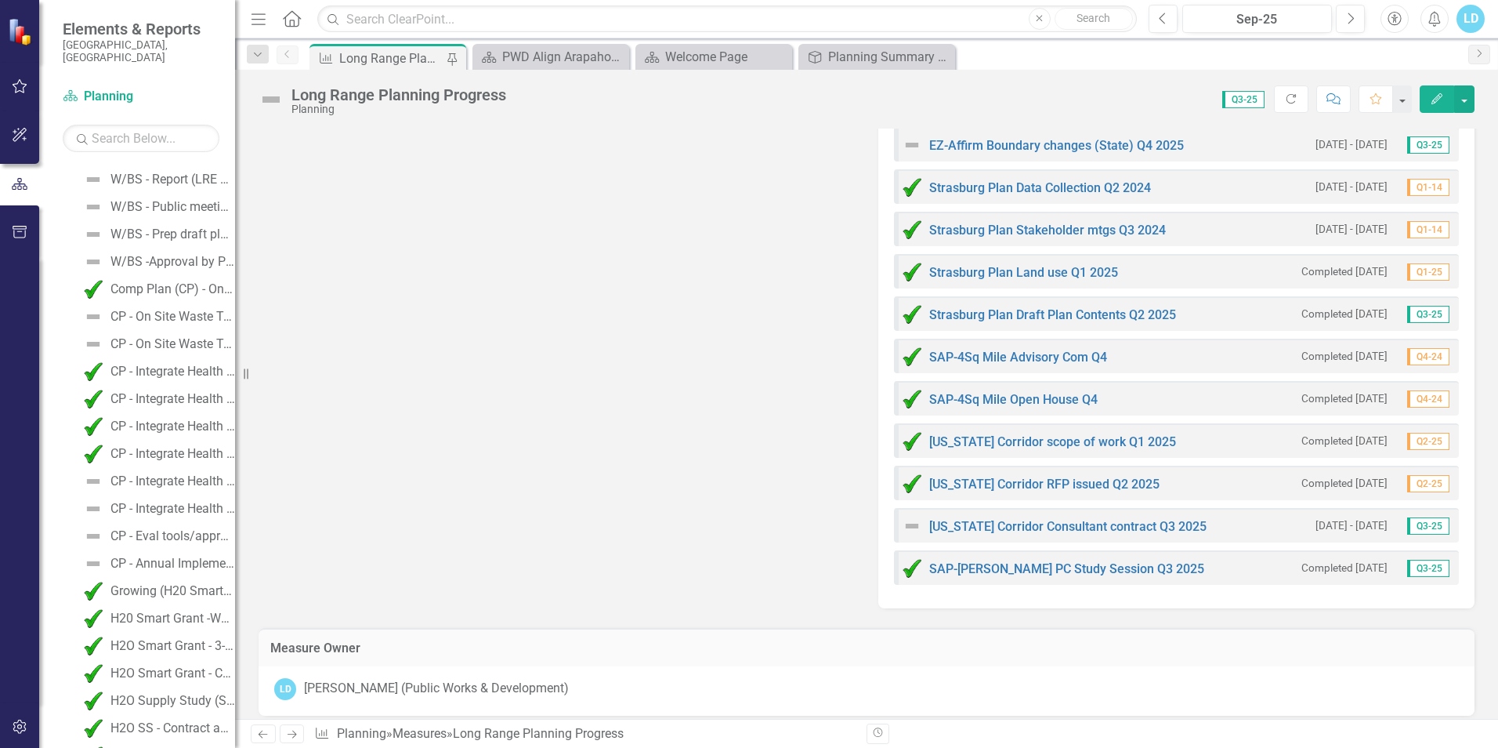
scroll to position [415, 0]
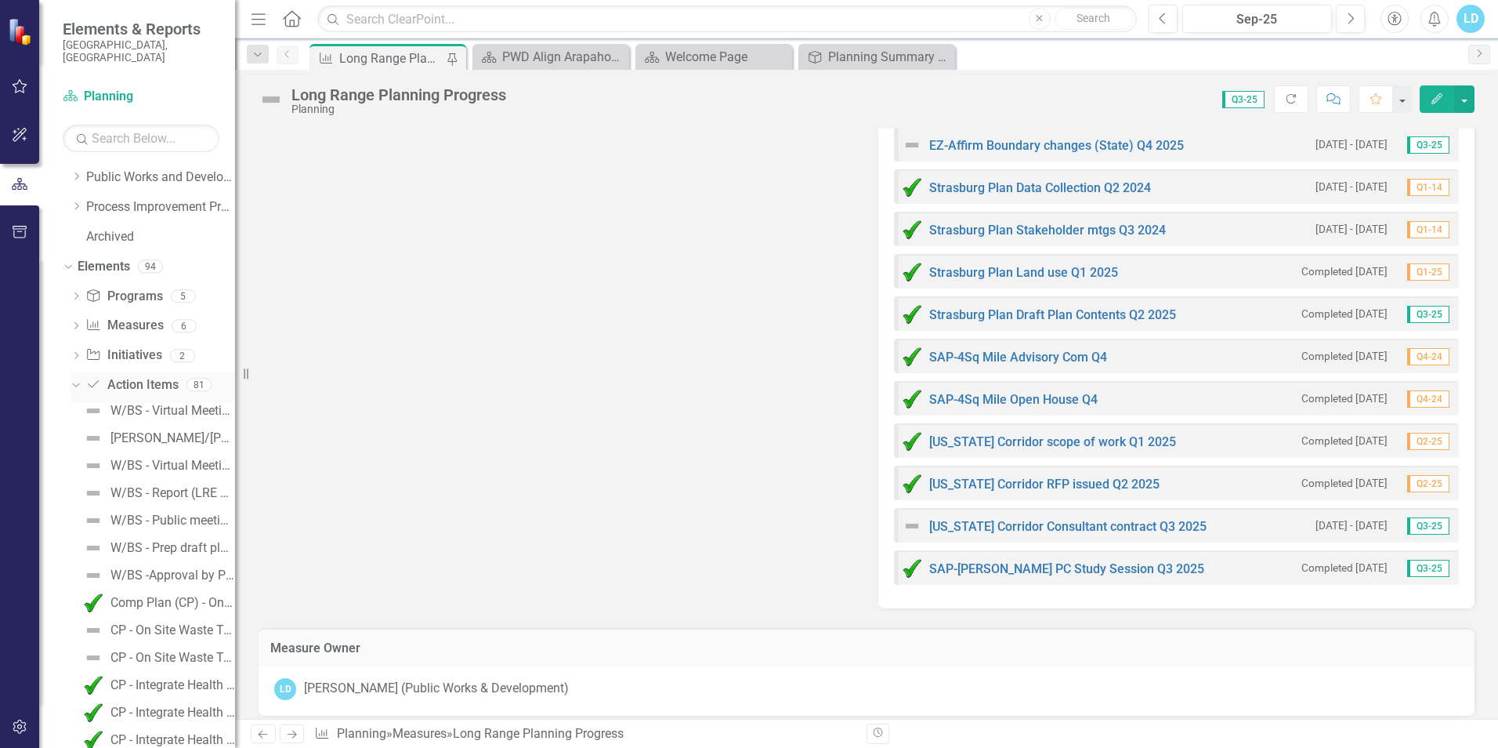
click at [124, 376] on link "Action Item Action Items" at bounding box center [131, 385] width 92 height 18
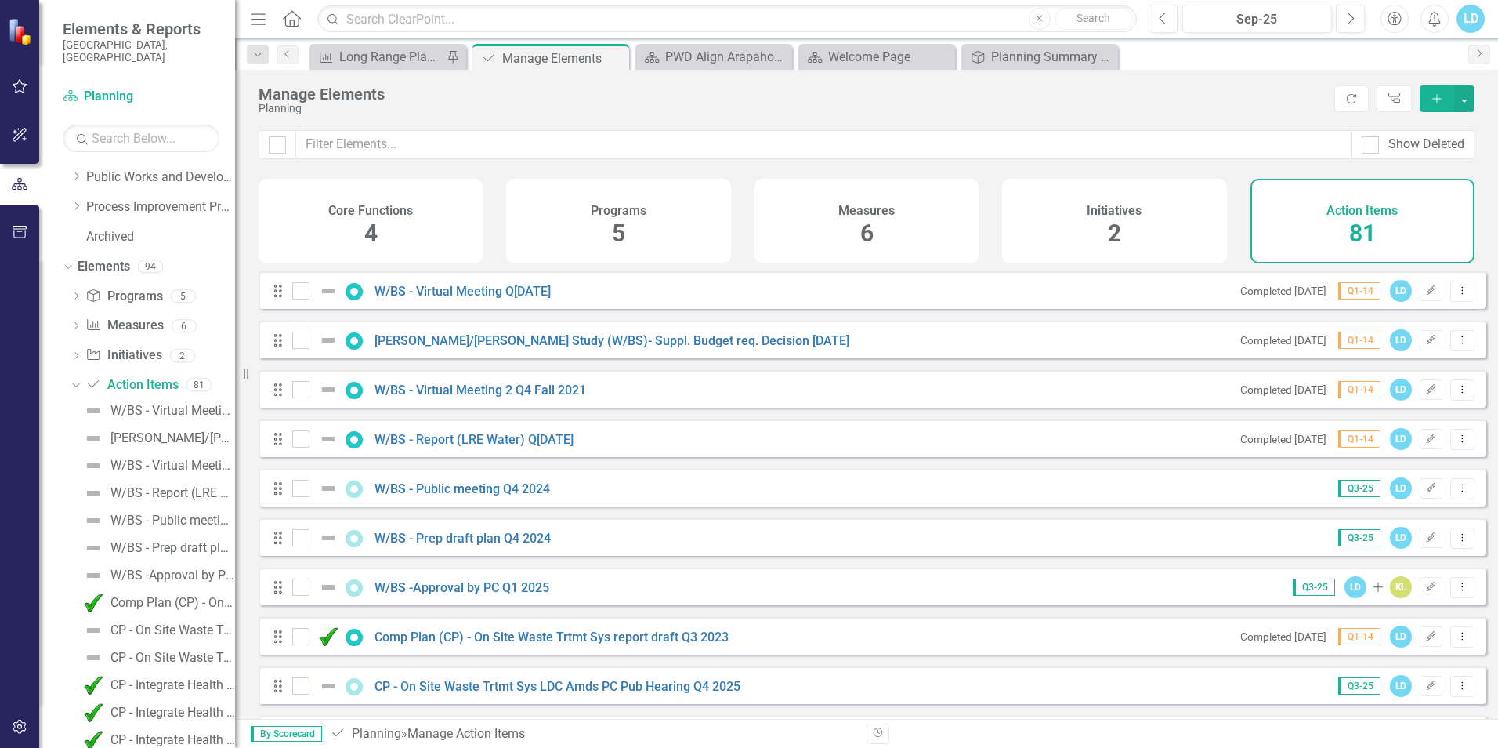
click at [1436, 103] on icon "Add" at bounding box center [1437, 98] width 14 height 11
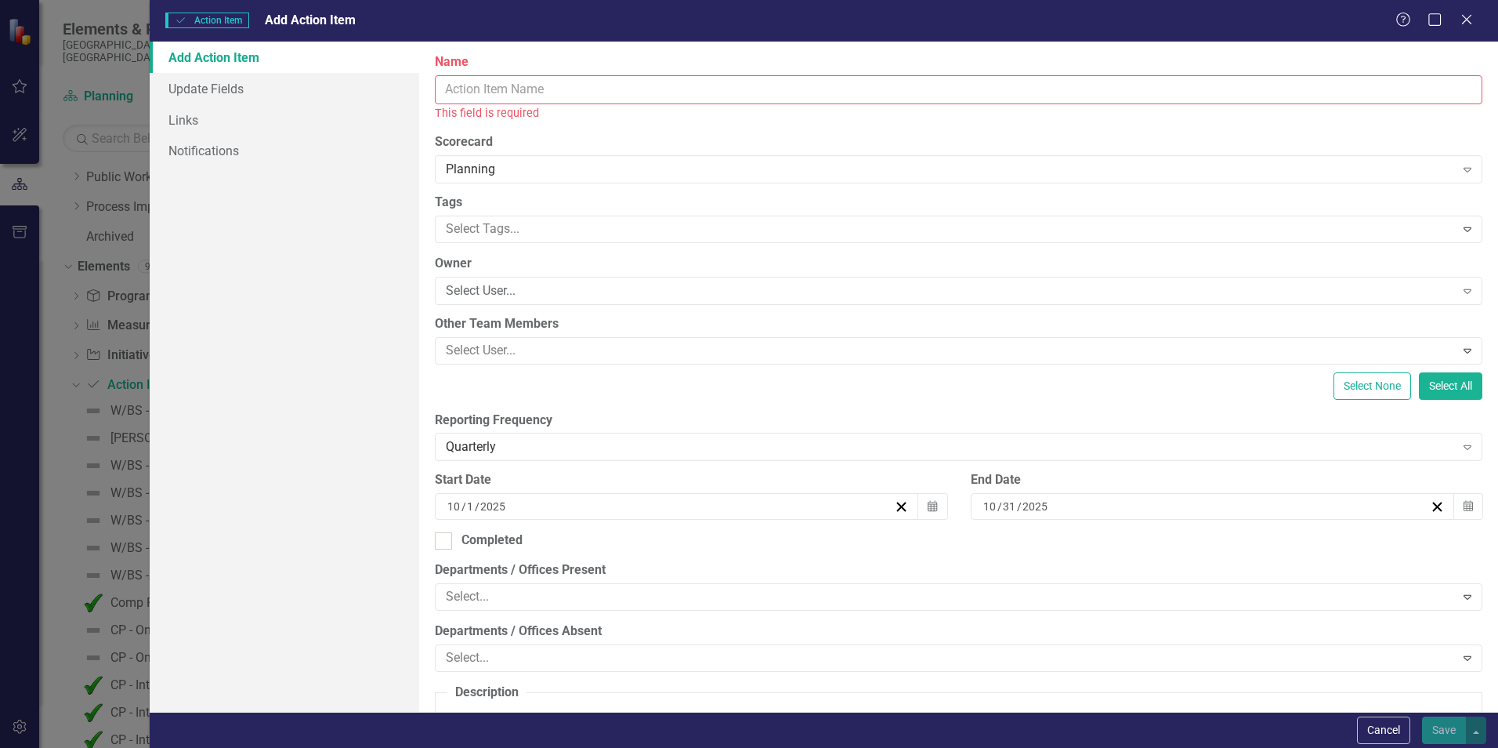
click at [508, 97] on input "Name" at bounding box center [959, 89] width 1048 height 29
click at [1465, 20] on icon "Close" at bounding box center [1467, 19] width 20 height 15
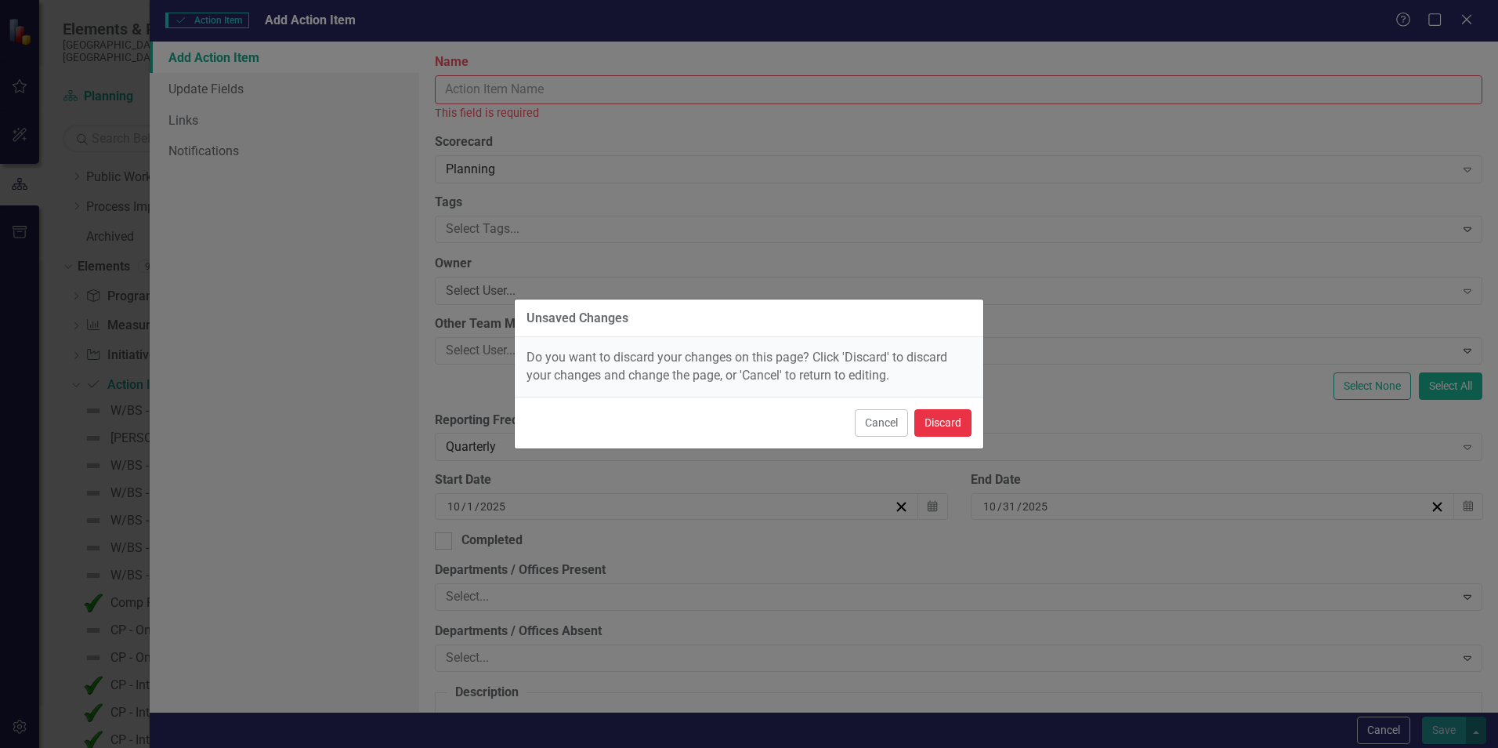
click at [948, 422] on button "Discard" at bounding box center [942, 422] width 57 height 27
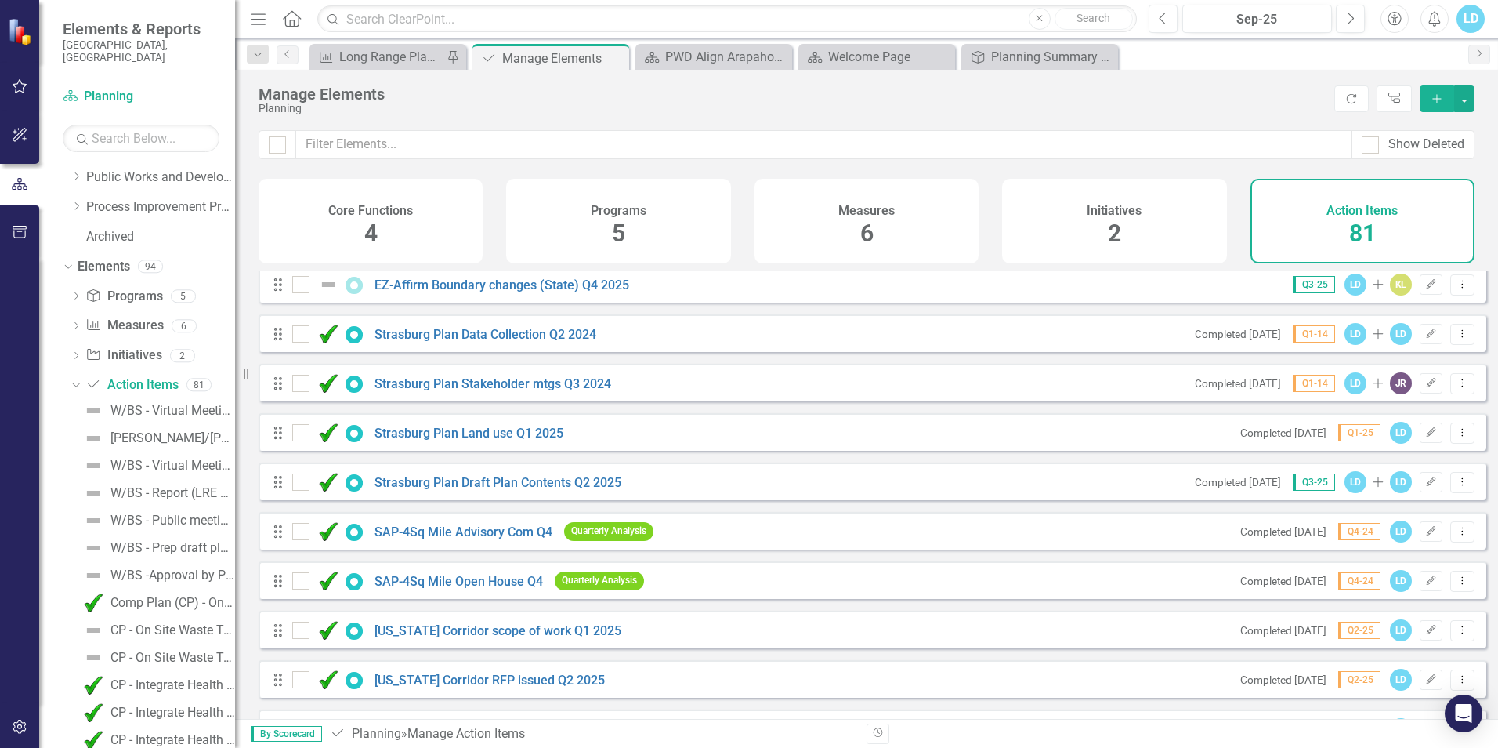
scroll to position [3485, 0]
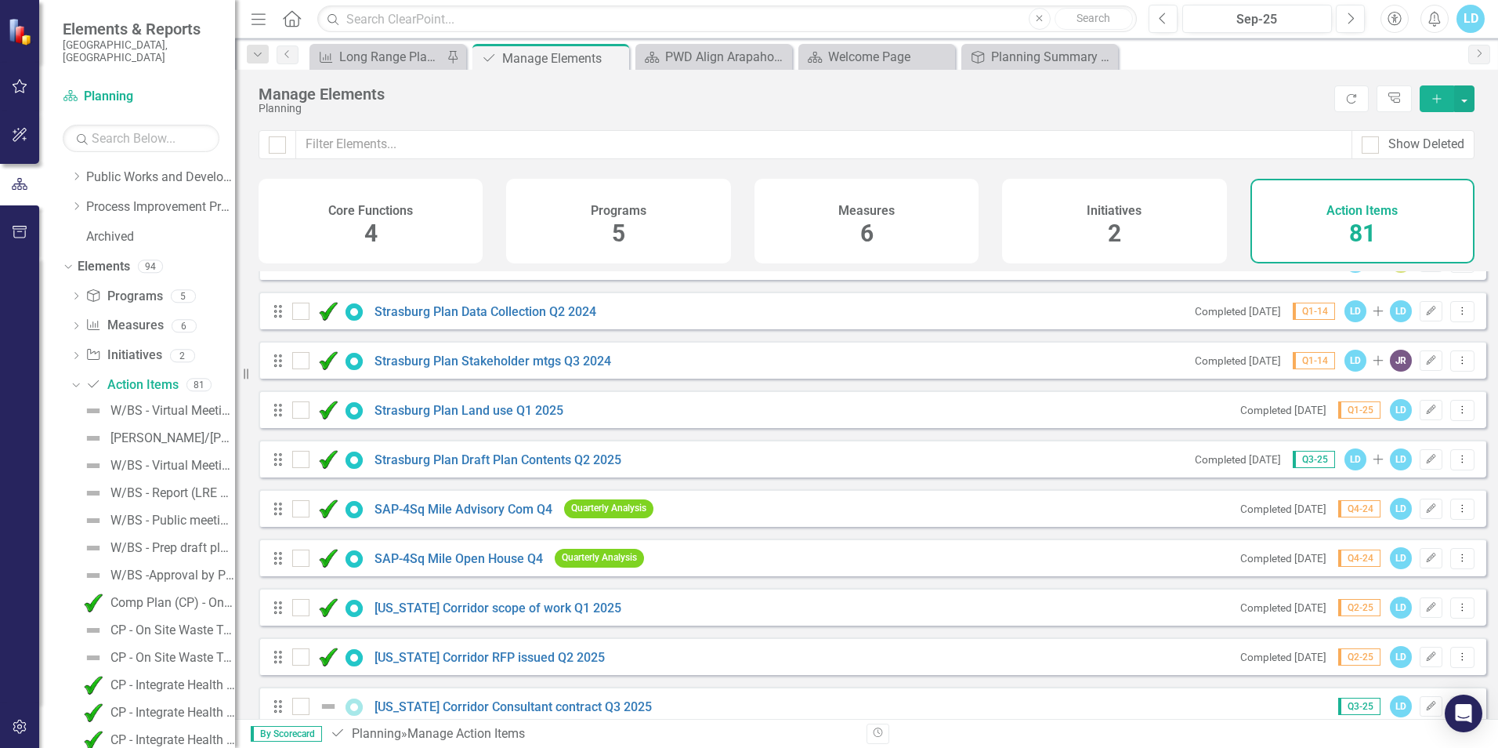
click at [1432, 103] on icon "Add" at bounding box center [1437, 98] width 14 height 11
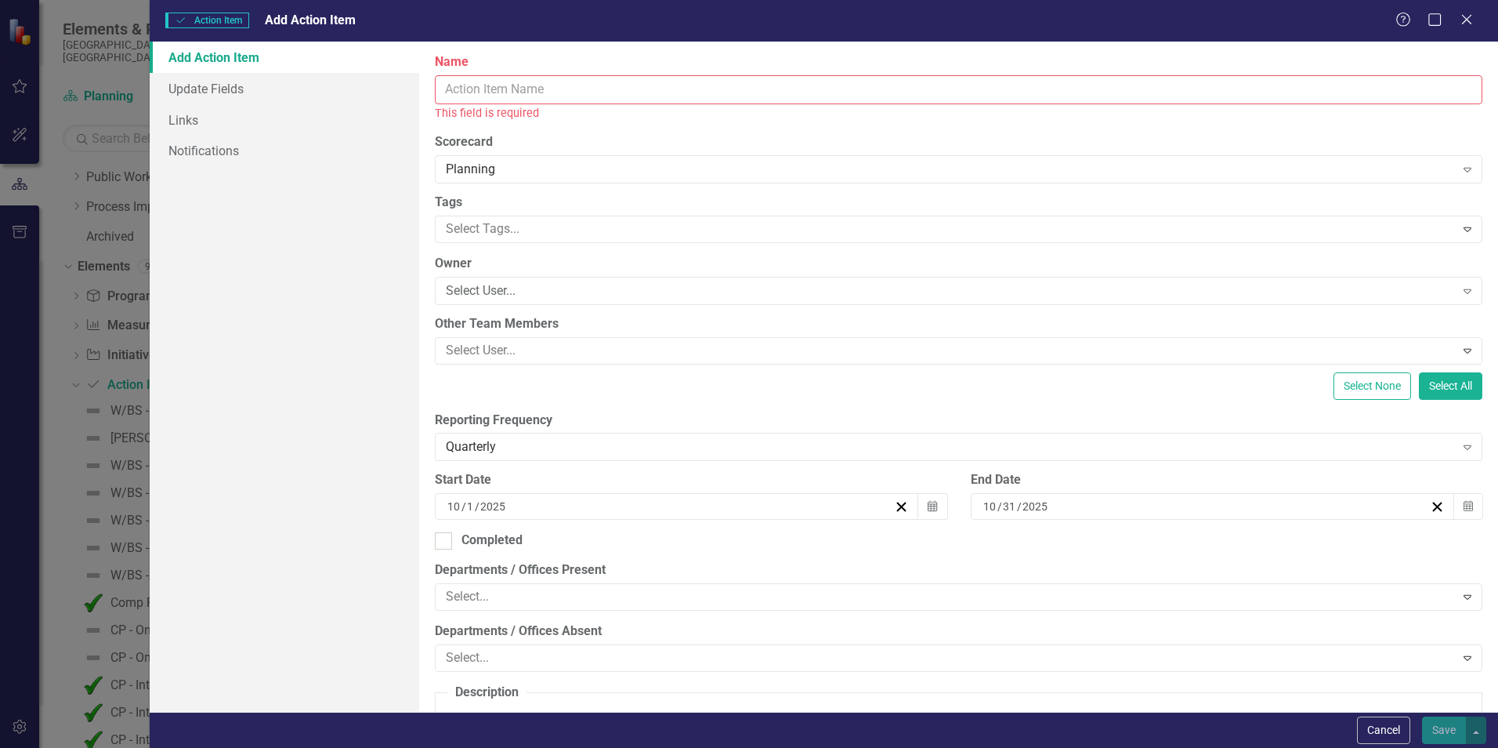
click at [541, 81] on input "Name" at bounding box center [959, 89] width 1048 height 29
click at [508, 93] on input "Name" at bounding box center [959, 89] width 1048 height 29
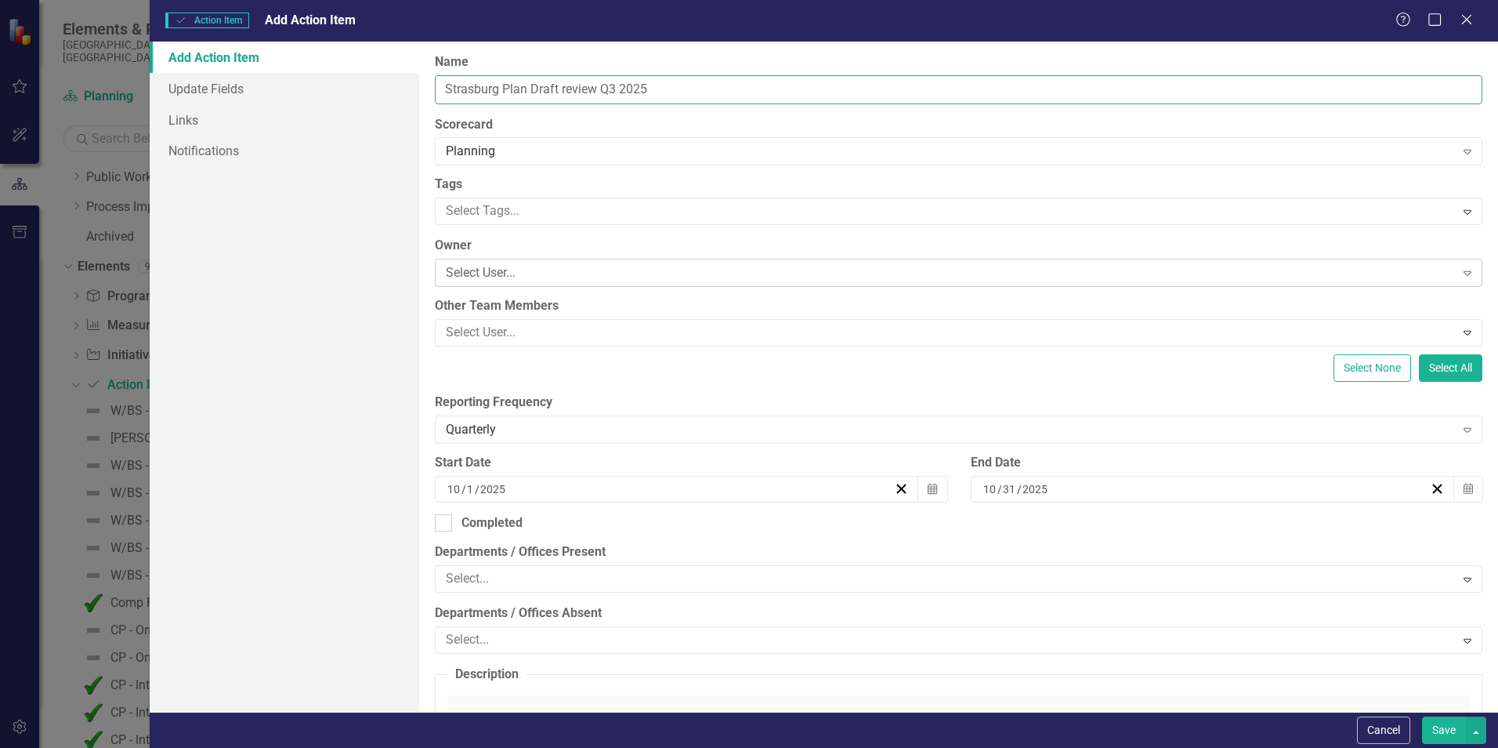
type input "Strasburg Plan Draft review Q3 2025"
click at [505, 270] on div "Select User..." at bounding box center [950, 273] width 1009 height 18
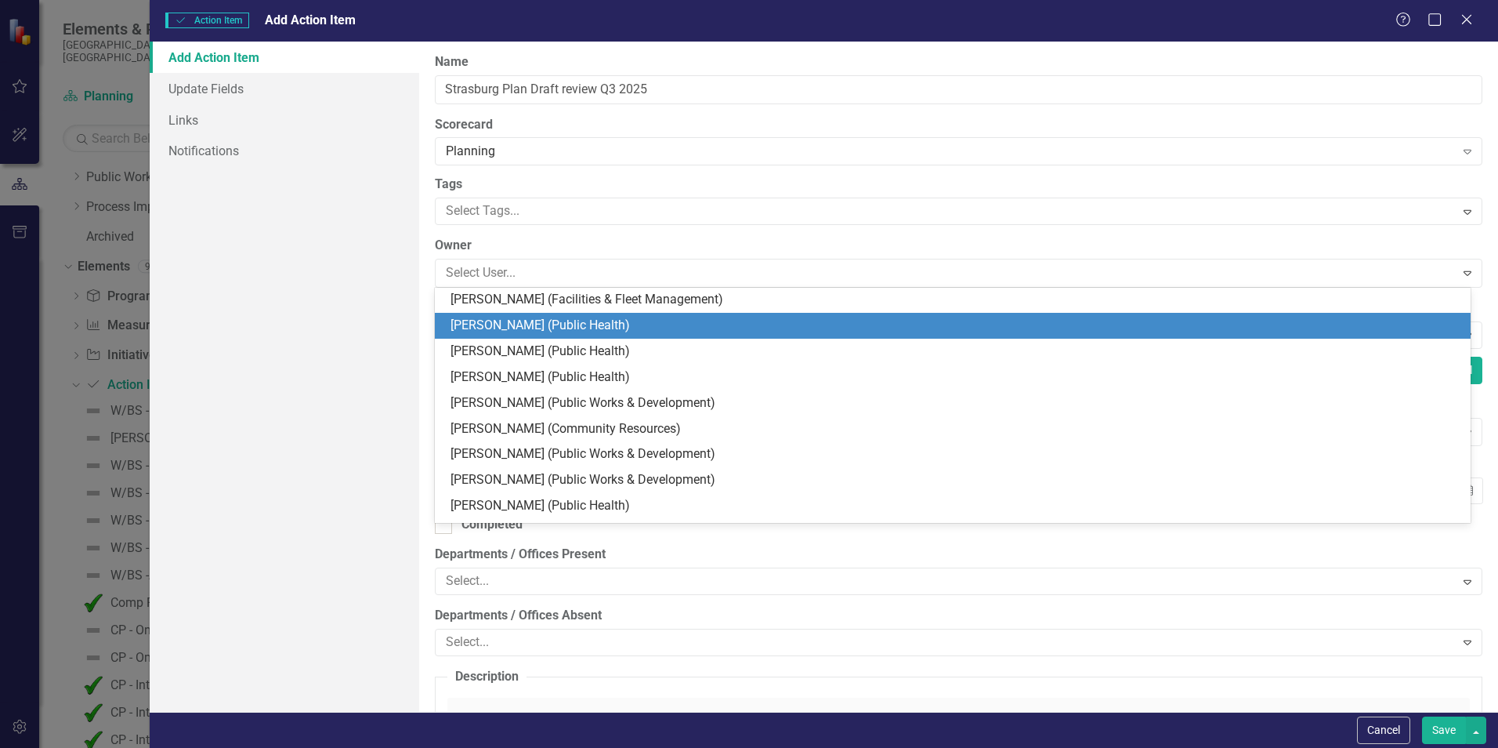
scroll to position [2037, 0]
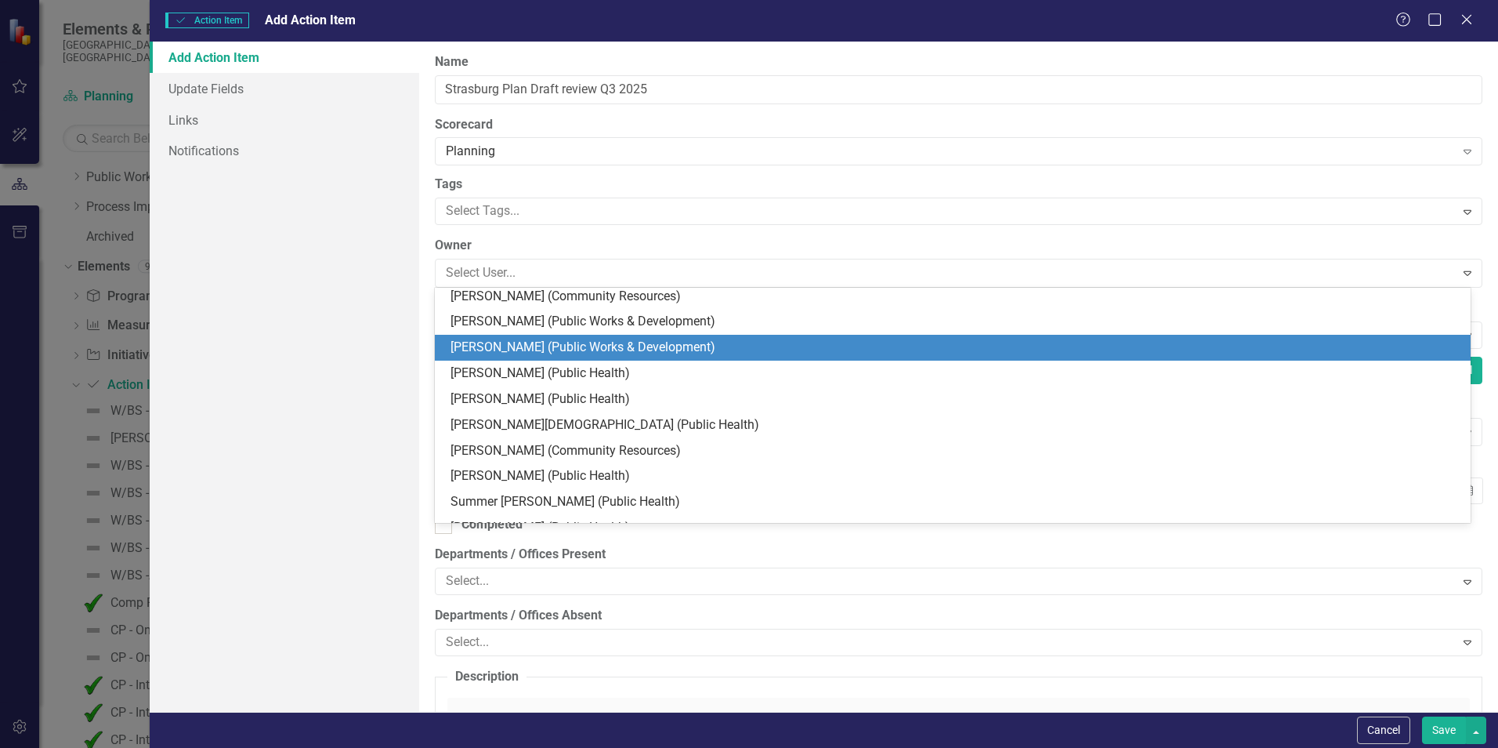
click at [650, 349] on div "[PERSON_NAME] (Public Works & Development)" at bounding box center [956, 348] width 1011 height 18
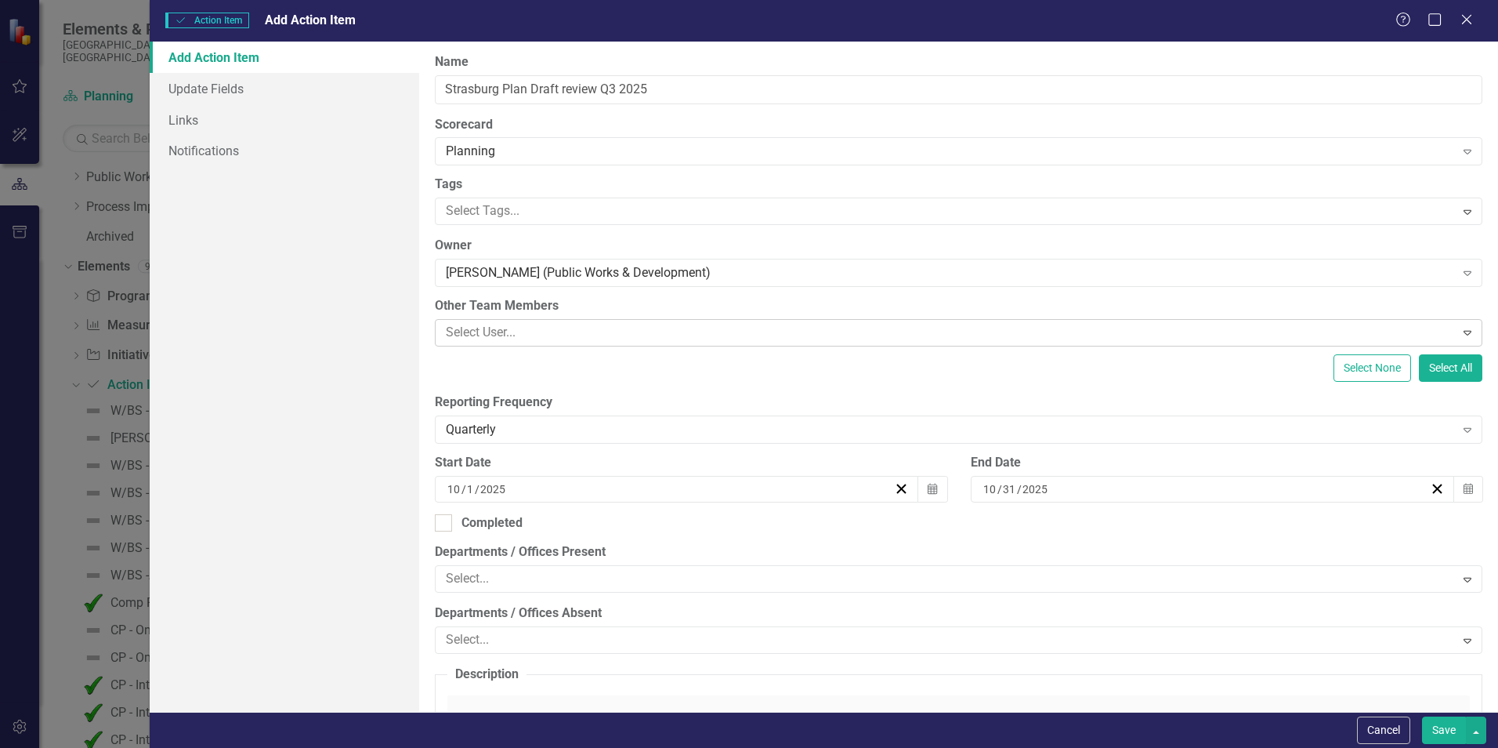
click at [653, 334] on div at bounding box center [947, 332] width 1015 height 21
type input "Lore"
click at [324, 747] on span "Lore tta Daniel (Public Works & Development)" at bounding box center [170, 759] width 309 height 15
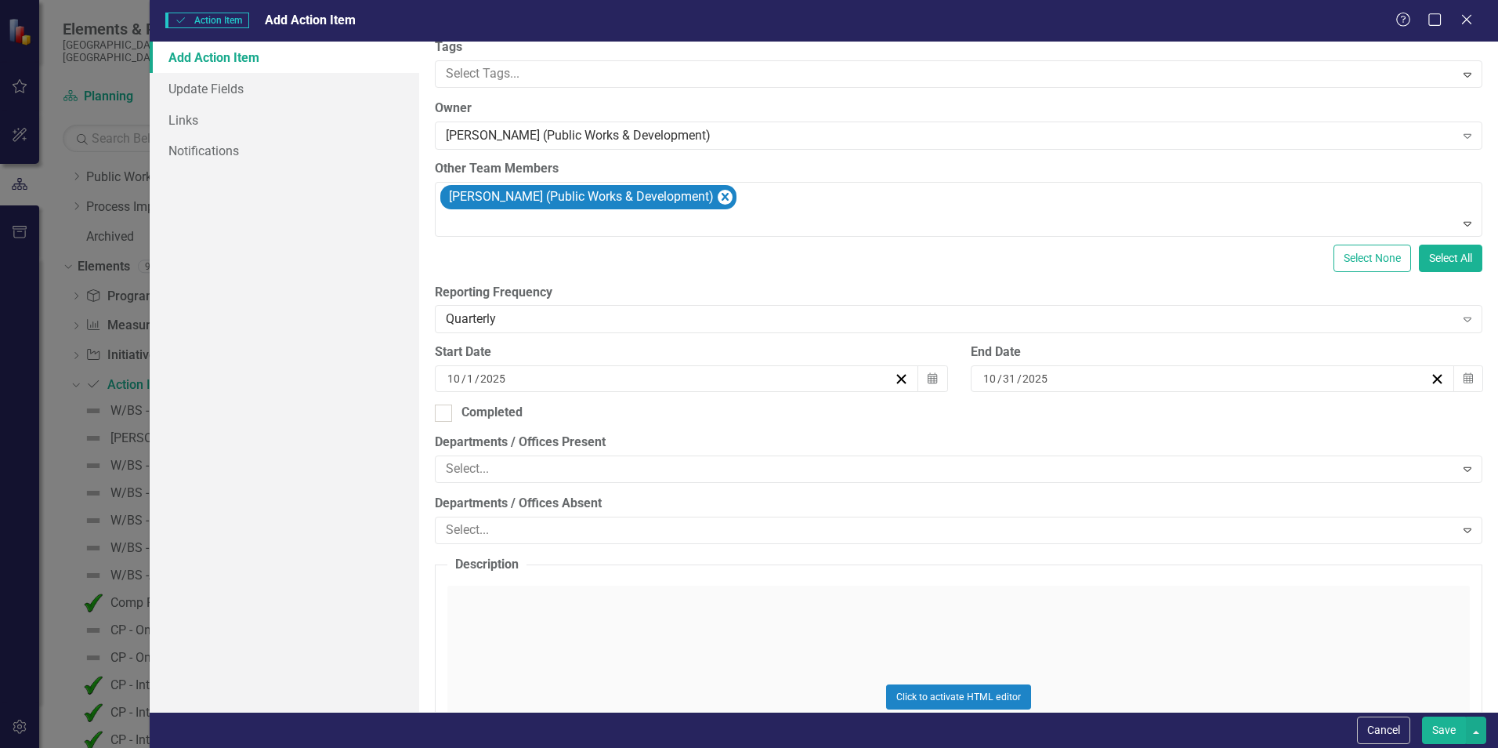
scroll to position [157, 0]
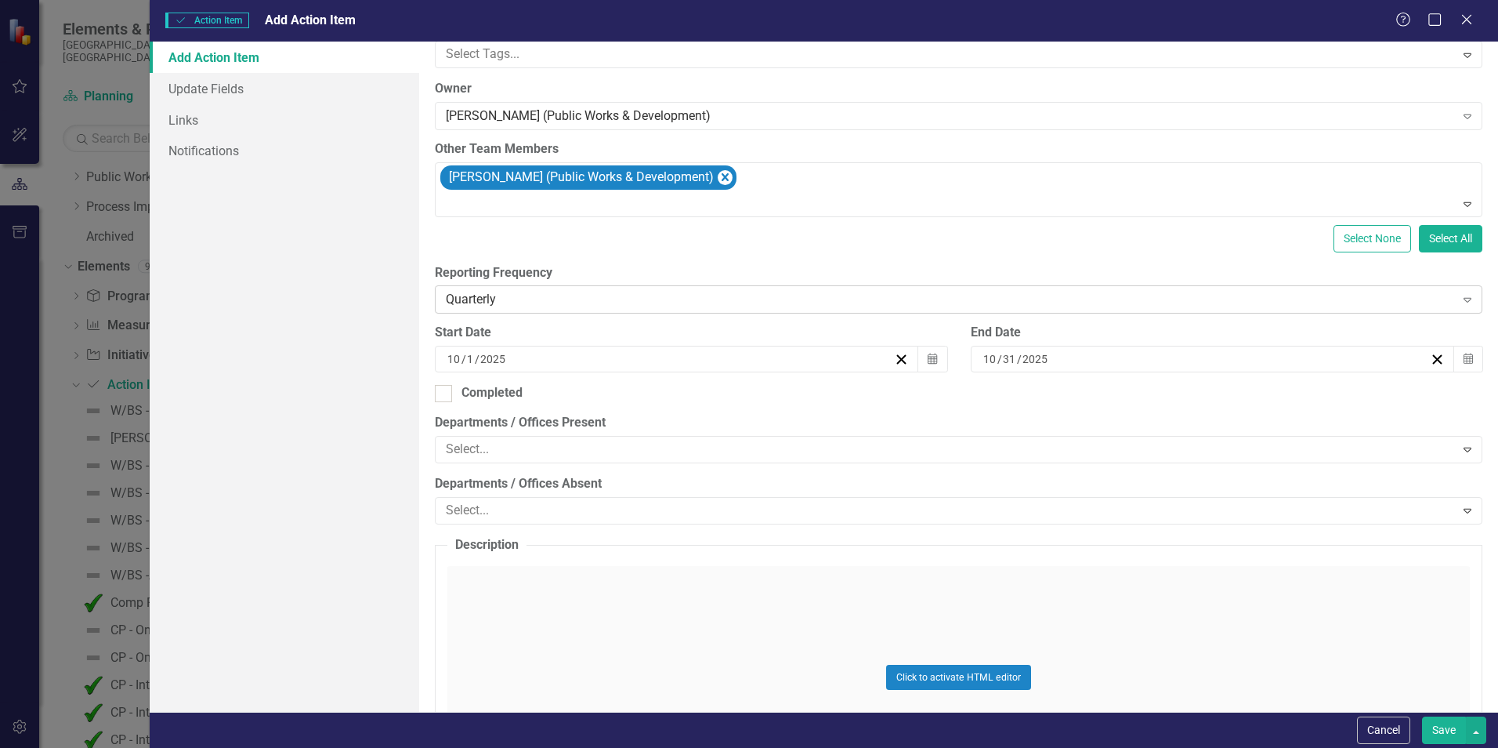
click at [1460, 299] on icon "Expand" at bounding box center [1468, 299] width 16 height 13
click at [284, 308] on div "Add Action Item Update Fields Links Notifications" at bounding box center [285, 377] width 270 height 670
click at [928, 361] on icon "Calendar" at bounding box center [932, 358] width 9 height 11
click at [505, 388] on button "‹" at bounding box center [488, 389] width 34 height 34
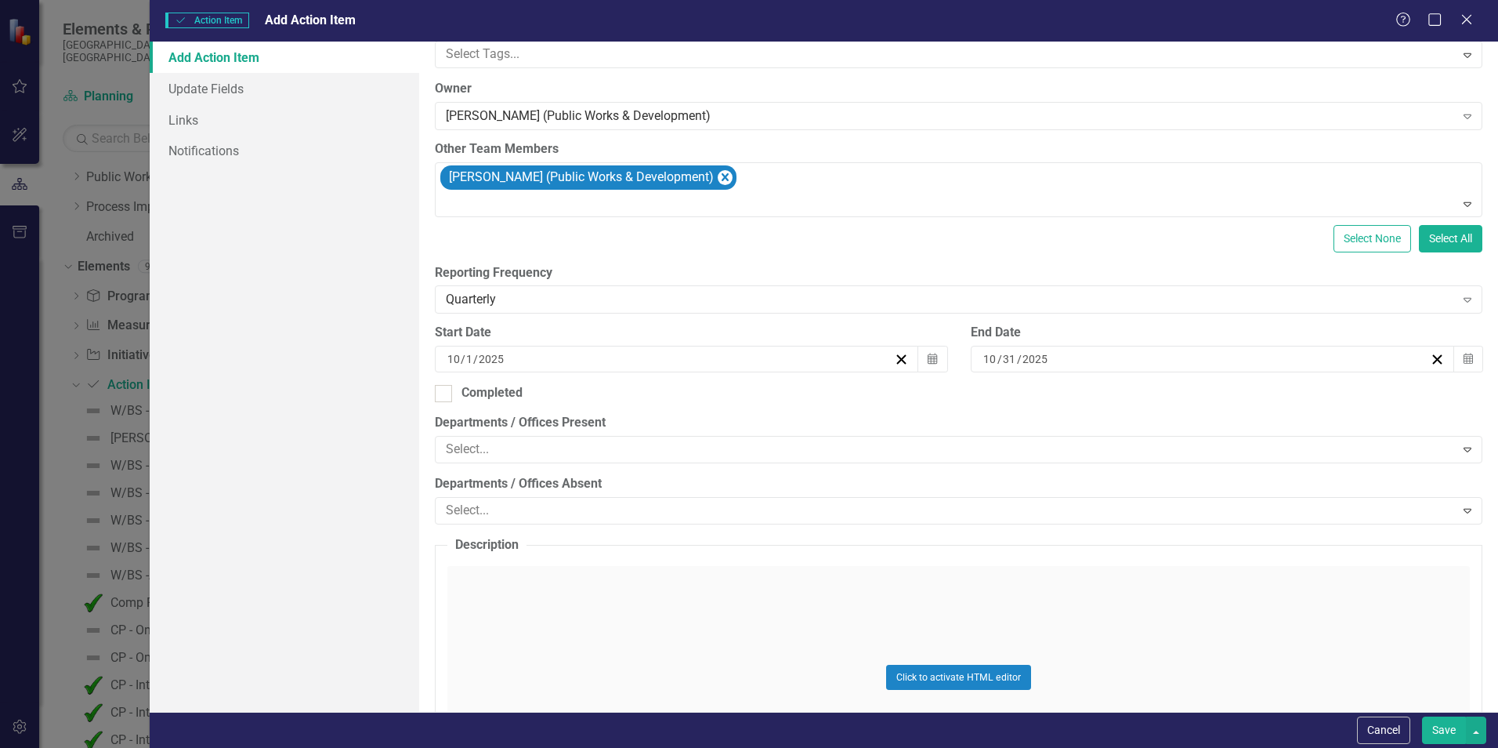
click at [505, 388] on button "‹" at bounding box center [488, 389] width 34 height 34
click at [554, 480] on button "8" at bounding box center [534, 470] width 39 height 28
click at [1461, 364] on button "Calendar" at bounding box center [1469, 359] width 30 height 27
click at [1041, 398] on button "‹" at bounding box center [1024, 389] width 34 height 34
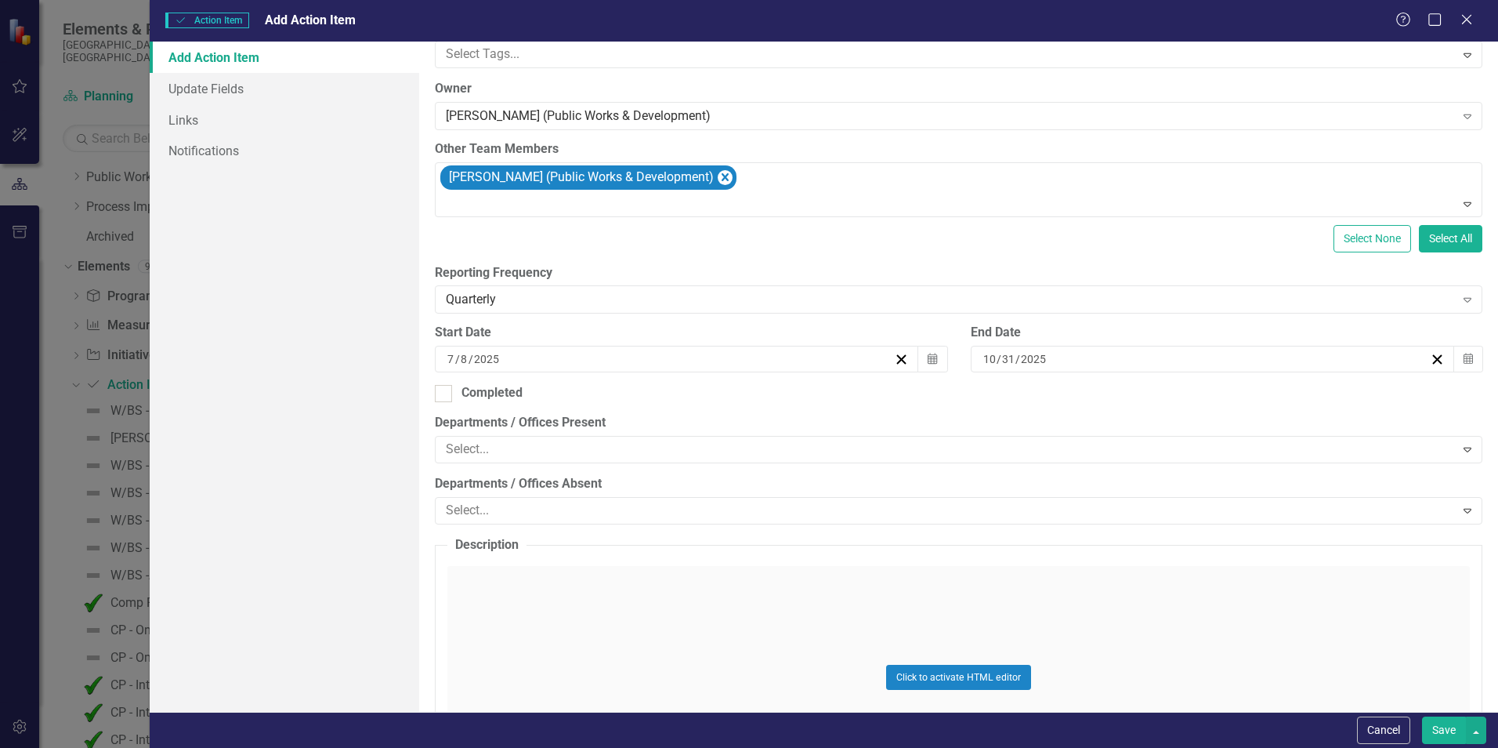
click at [1034, 444] on abbr "1" at bounding box center [1030, 442] width 6 height 13
click at [447, 400] on div at bounding box center [443, 393] width 17 height 17
click at [445, 395] on input "Completed" at bounding box center [440, 390] width 10 height 10
checkbox input "true"
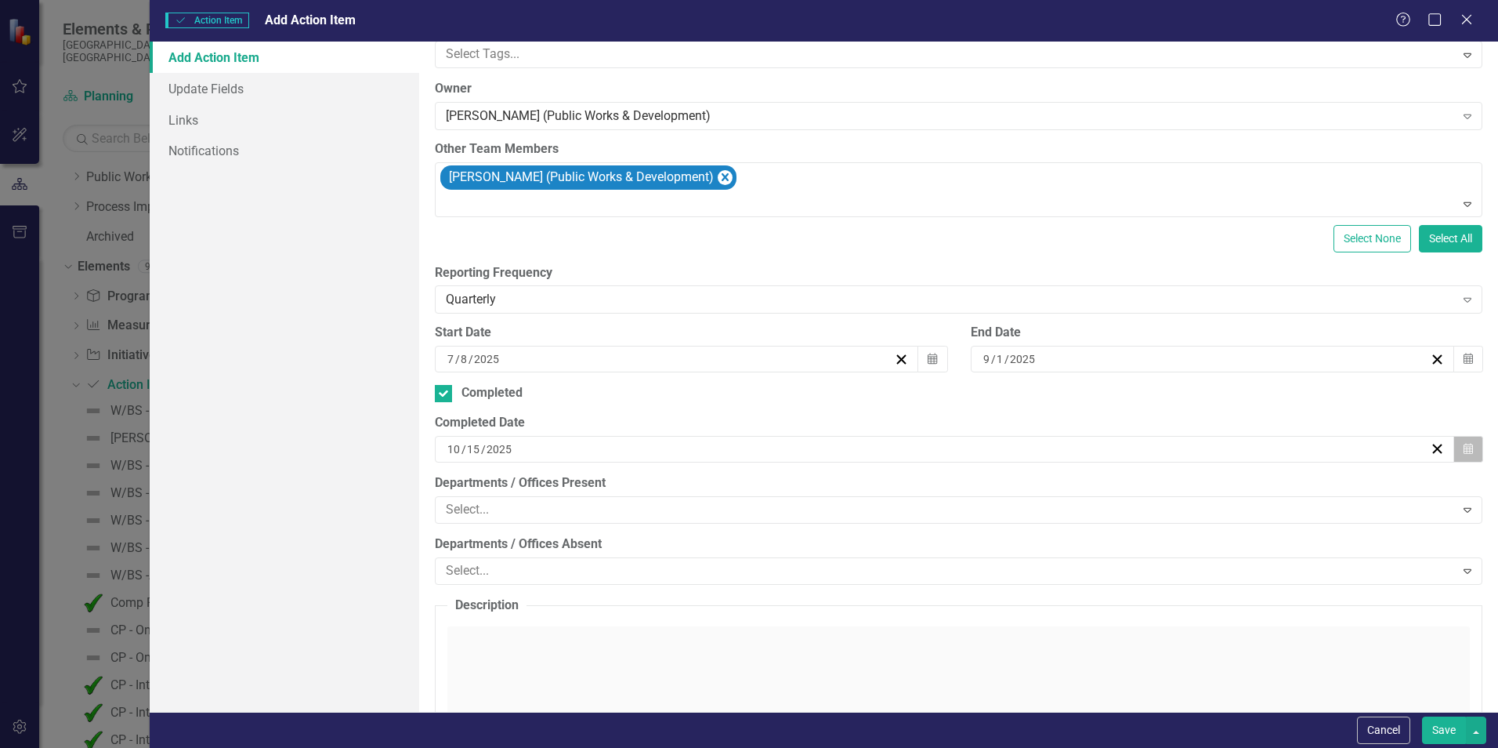
click at [1464, 454] on button "Calendar" at bounding box center [1469, 449] width 30 height 27
click at [505, 491] on button "‹" at bounding box center [488, 479] width 34 height 34
click at [498, 535] on abbr "1" at bounding box center [495, 531] width 6 height 13
click at [1460, 512] on icon "Expand" at bounding box center [1468, 509] width 16 height 13
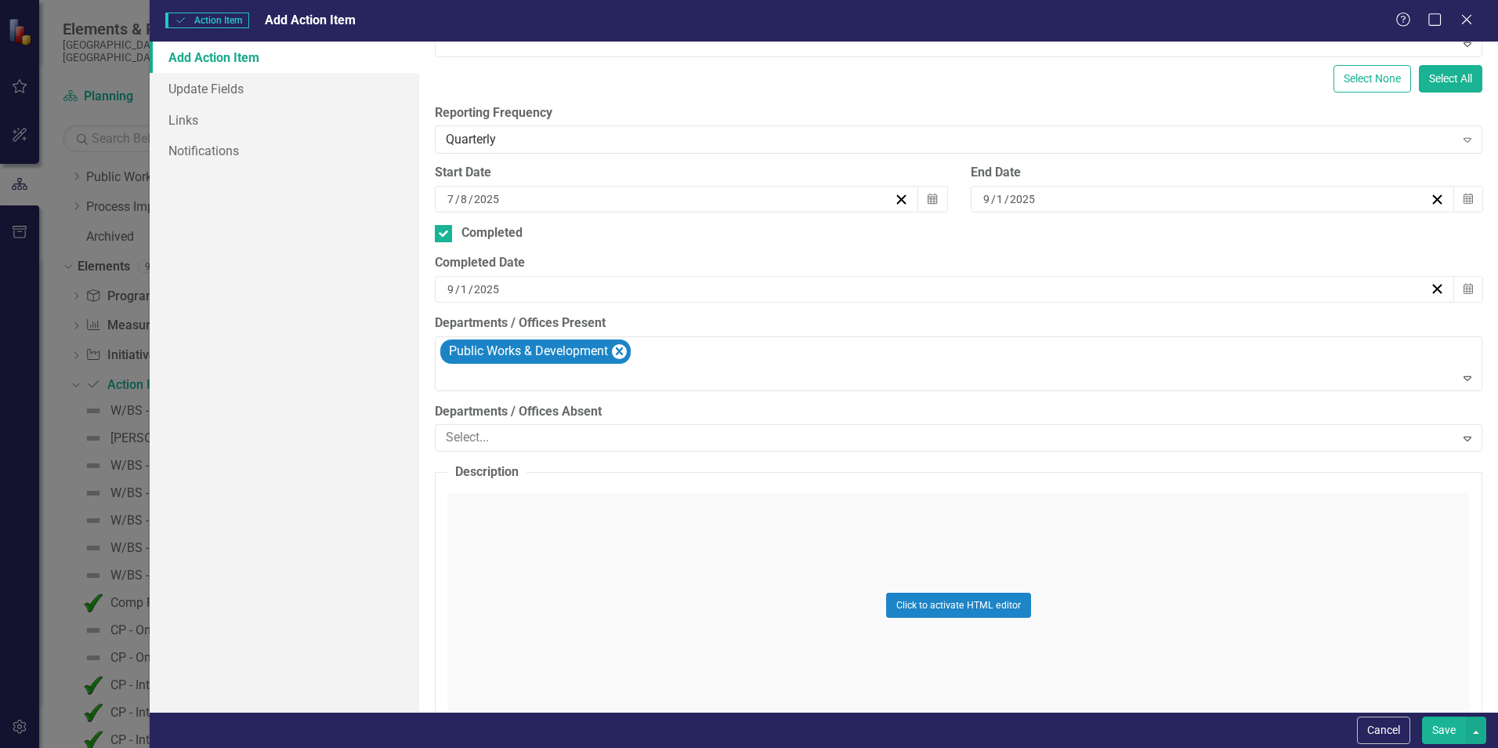
scroll to position [313, 0]
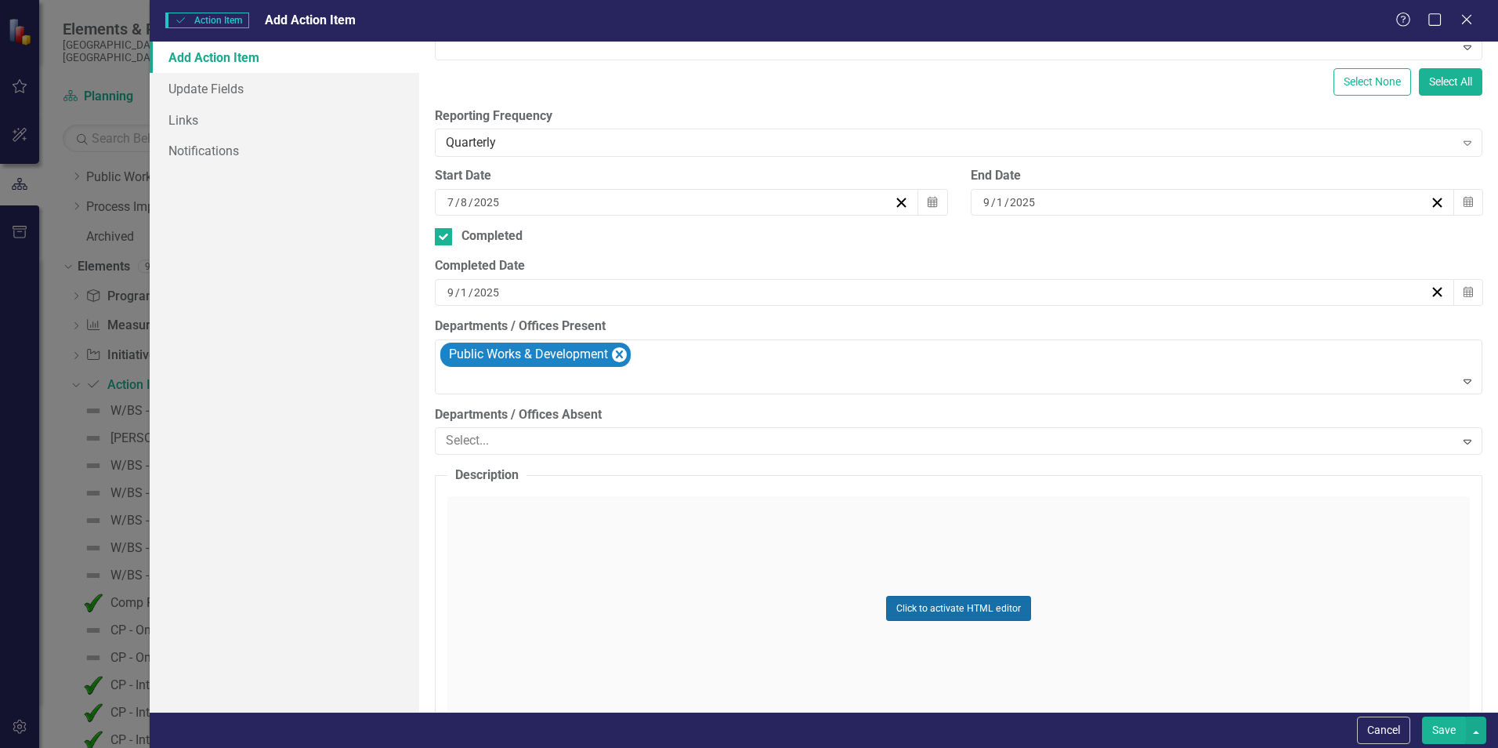
click at [960, 607] on button "Click to activate HTML editor" at bounding box center [958, 608] width 145 height 25
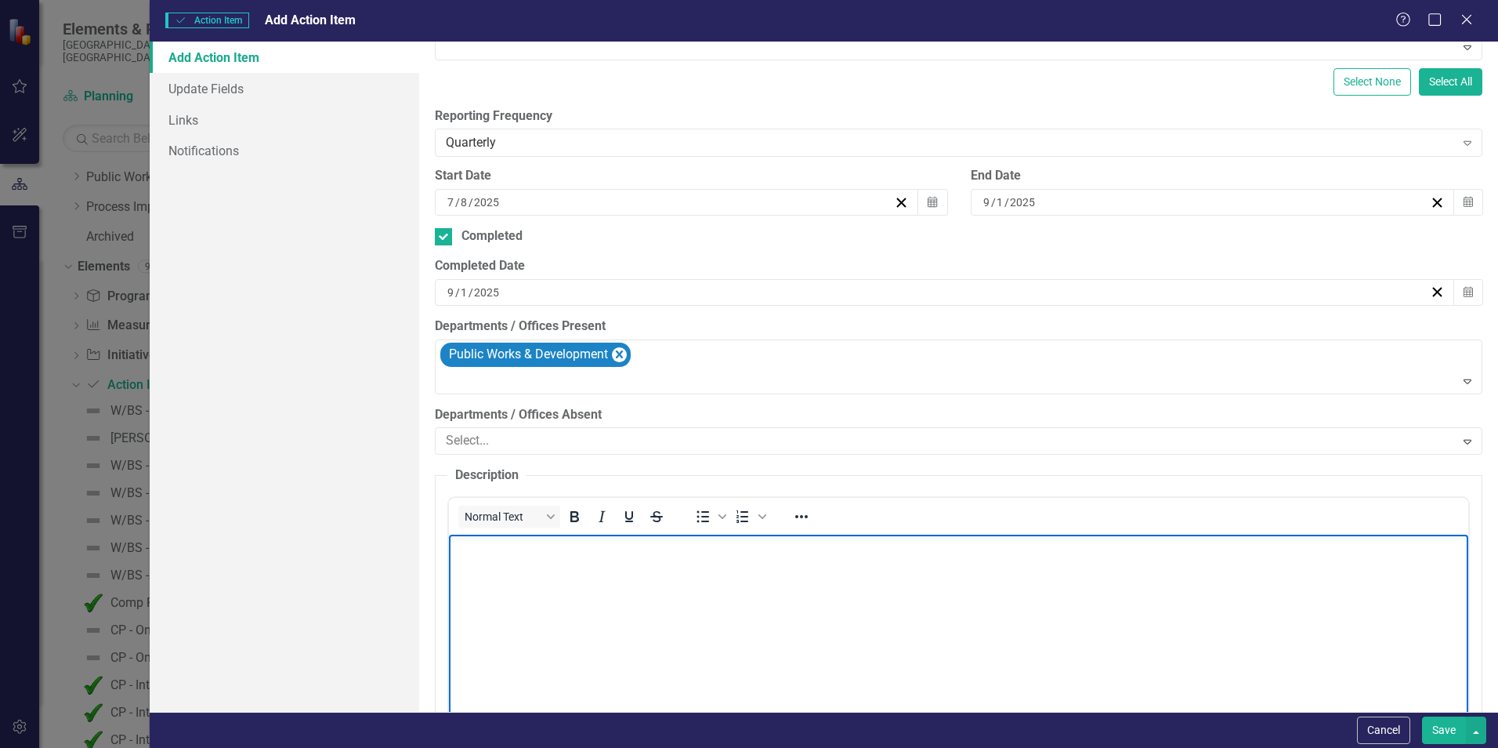
click at [696, 559] on body "Rich Text Area. Press ALT-0 for help." at bounding box center [958, 651] width 1019 height 235
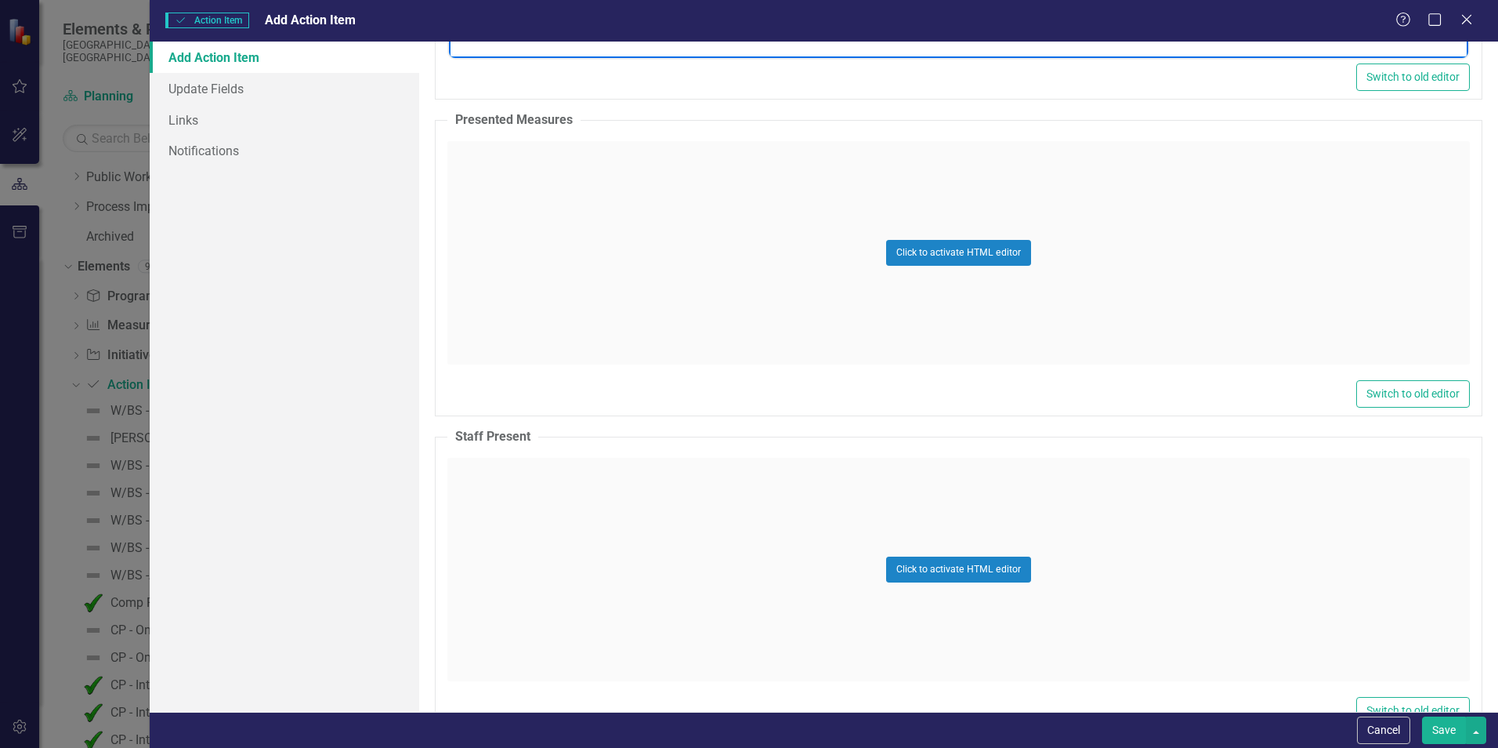
scroll to position [1108, 0]
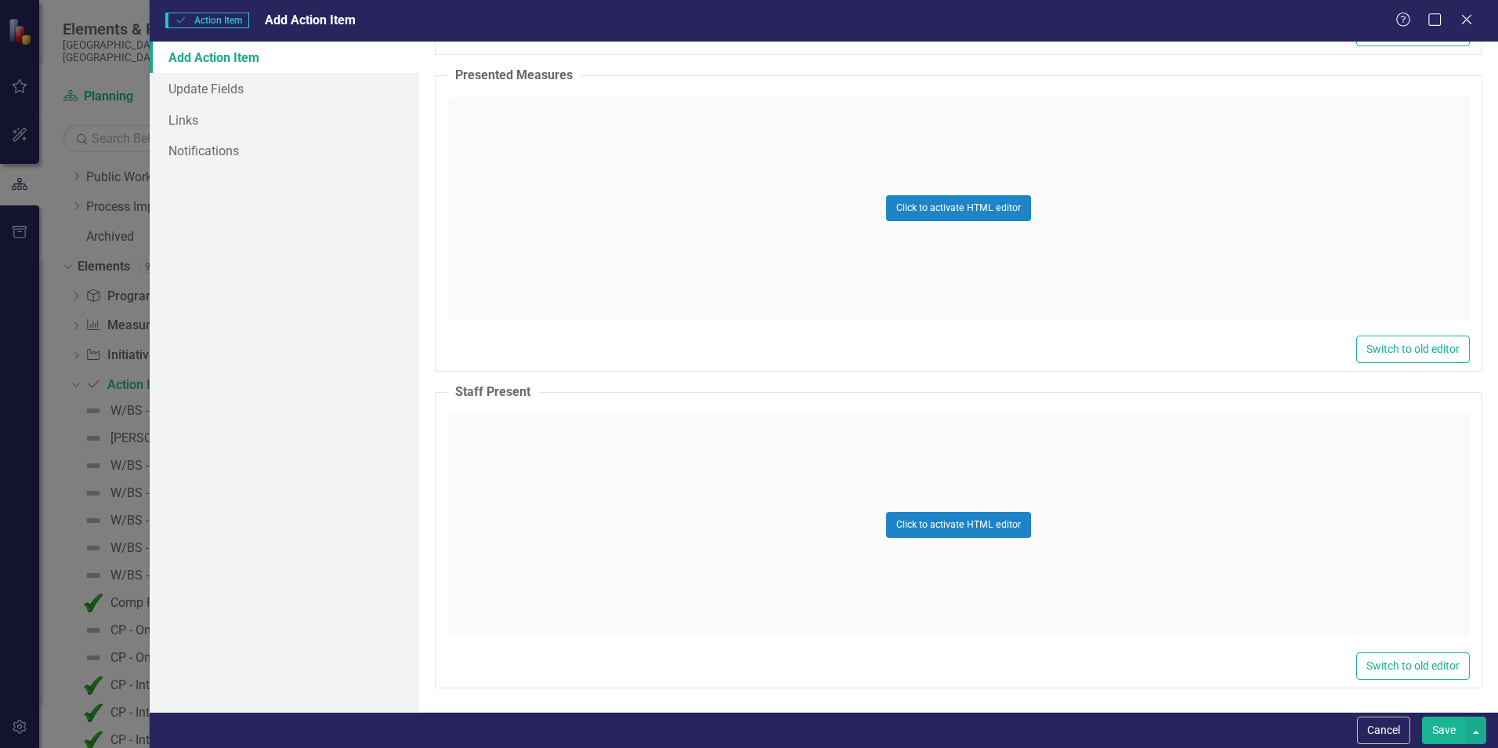
click at [1444, 732] on button "Save" at bounding box center [1444, 729] width 44 height 27
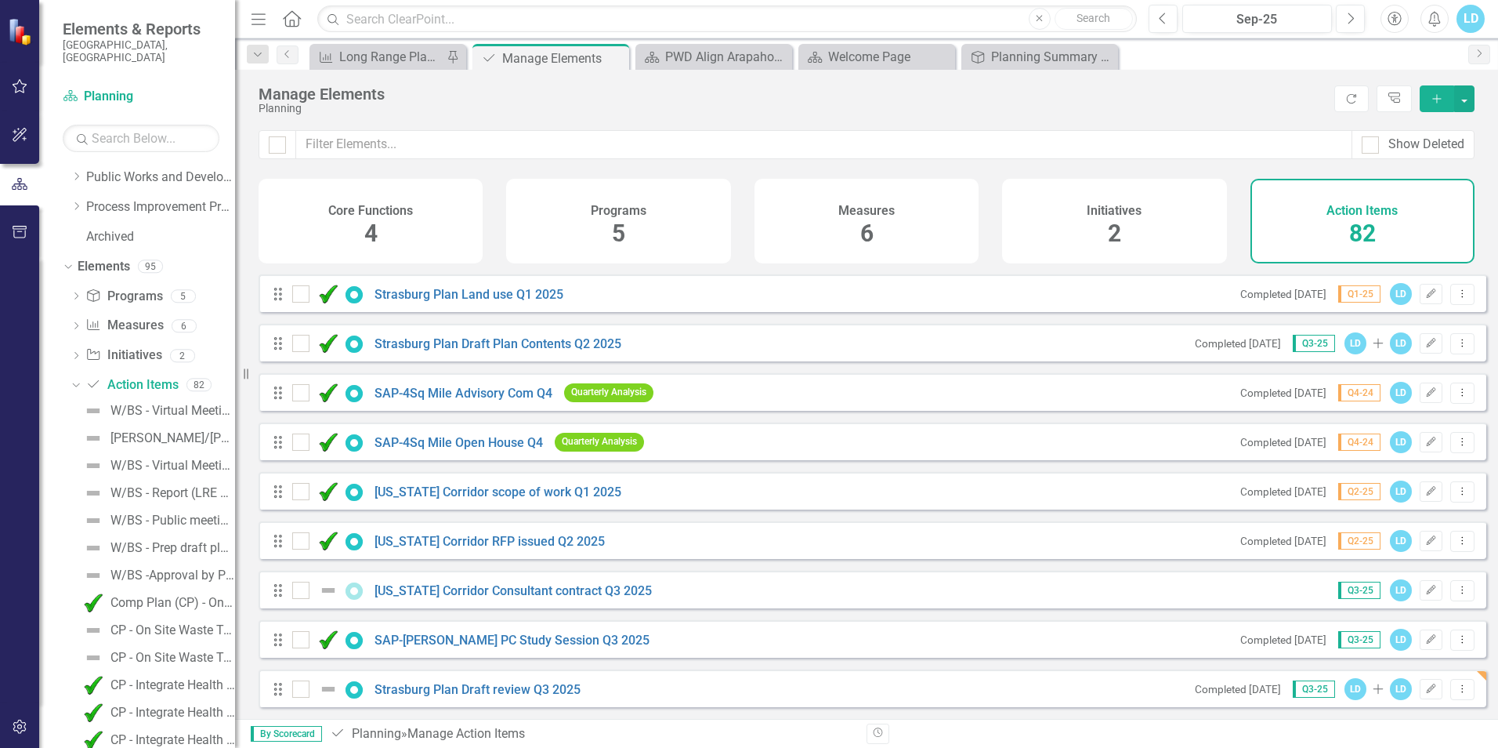
scroll to position [3612, 0]
drag, startPoint x: 274, startPoint y: 692, endPoint x: 278, endPoint y: 640, distance: 51.9
drag, startPoint x: 282, startPoint y: 694, endPoint x: 277, endPoint y: 614, distance: 80.8
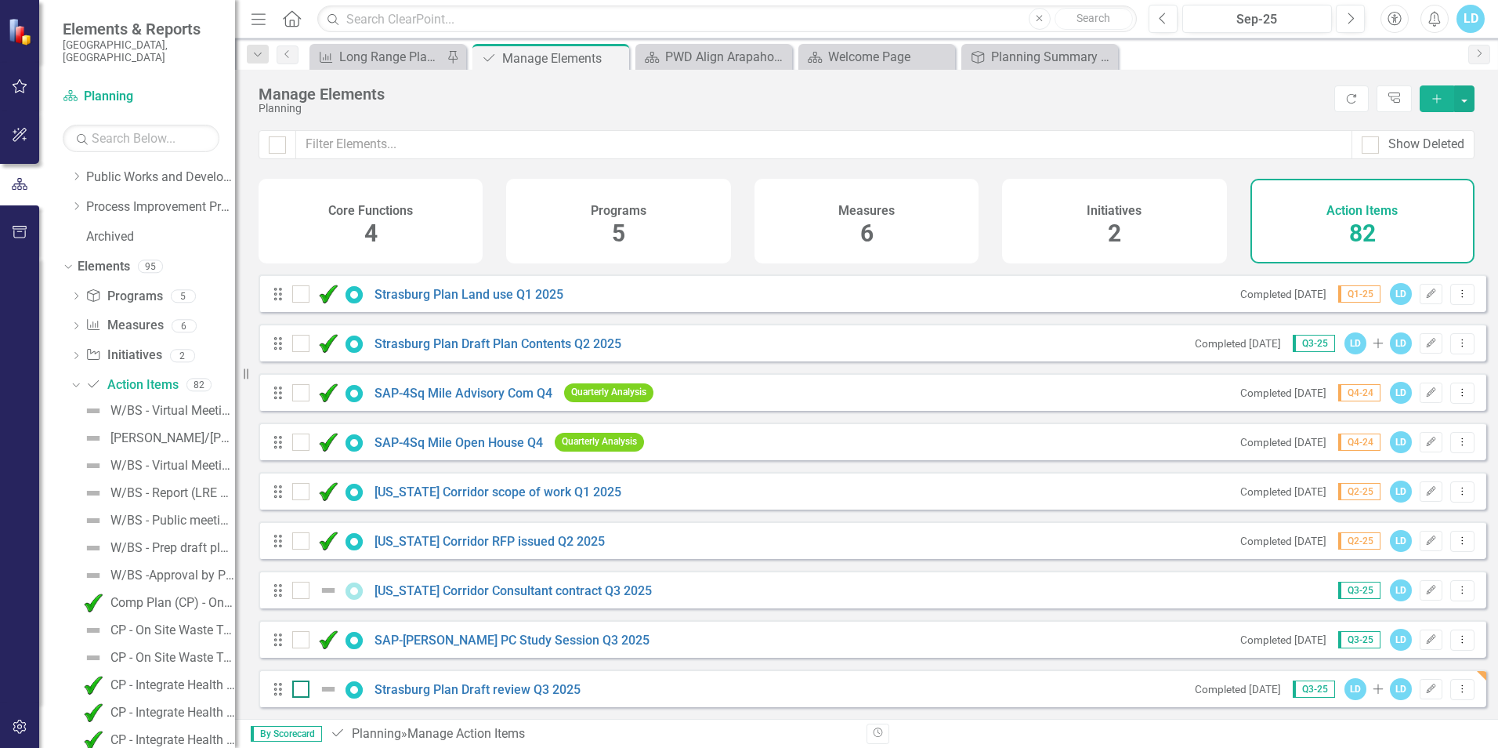
click at [328, 689] on img at bounding box center [328, 688] width 19 height 19
click at [302, 689] on input "checkbox" at bounding box center [297, 685] width 10 height 10
click at [328, 689] on img at bounding box center [328, 688] width 19 height 19
click at [302, 689] on input "checkbox" at bounding box center [297, 685] width 10 height 10
checkbox input "false"
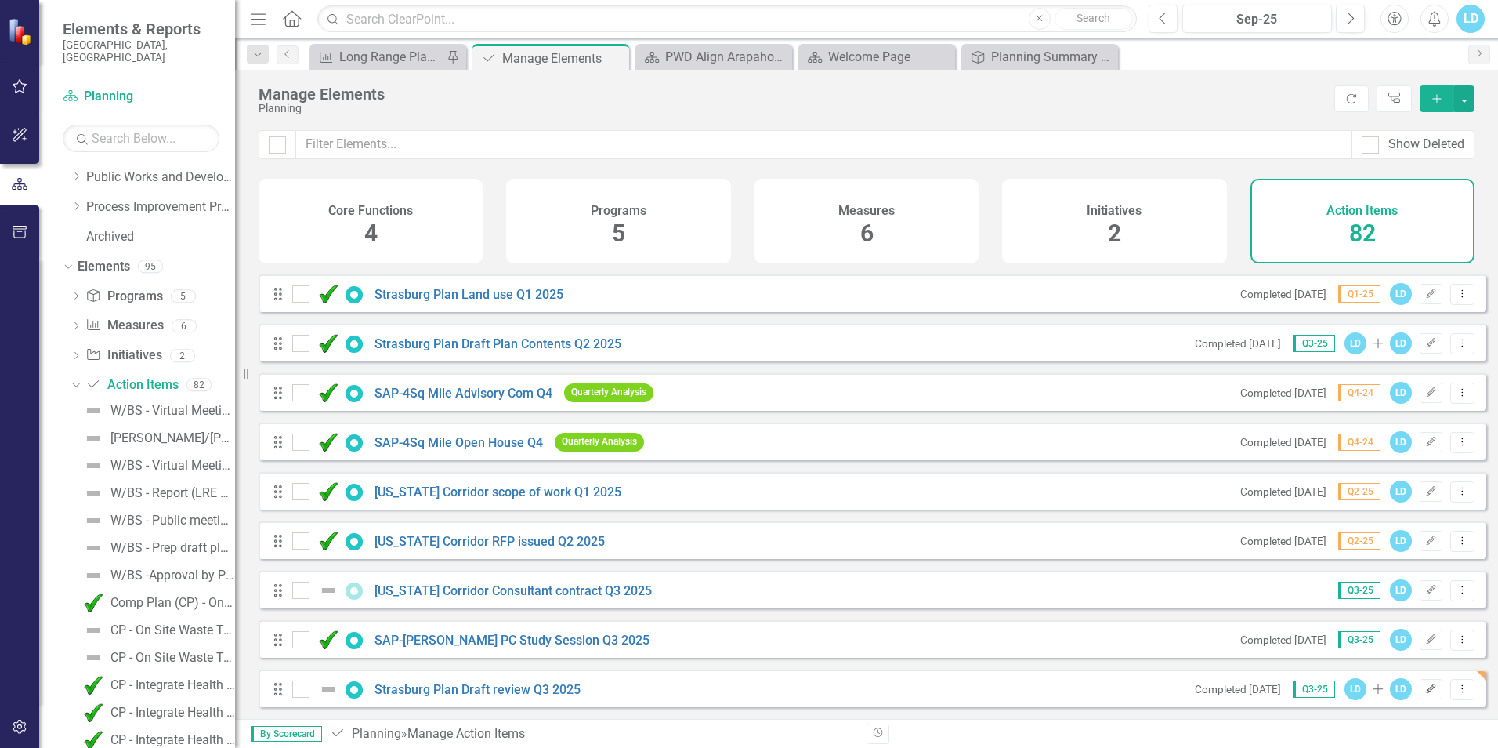
click at [1425, 686] on icon "Edit" at bounding box center [1431, 688] width 12 height 9
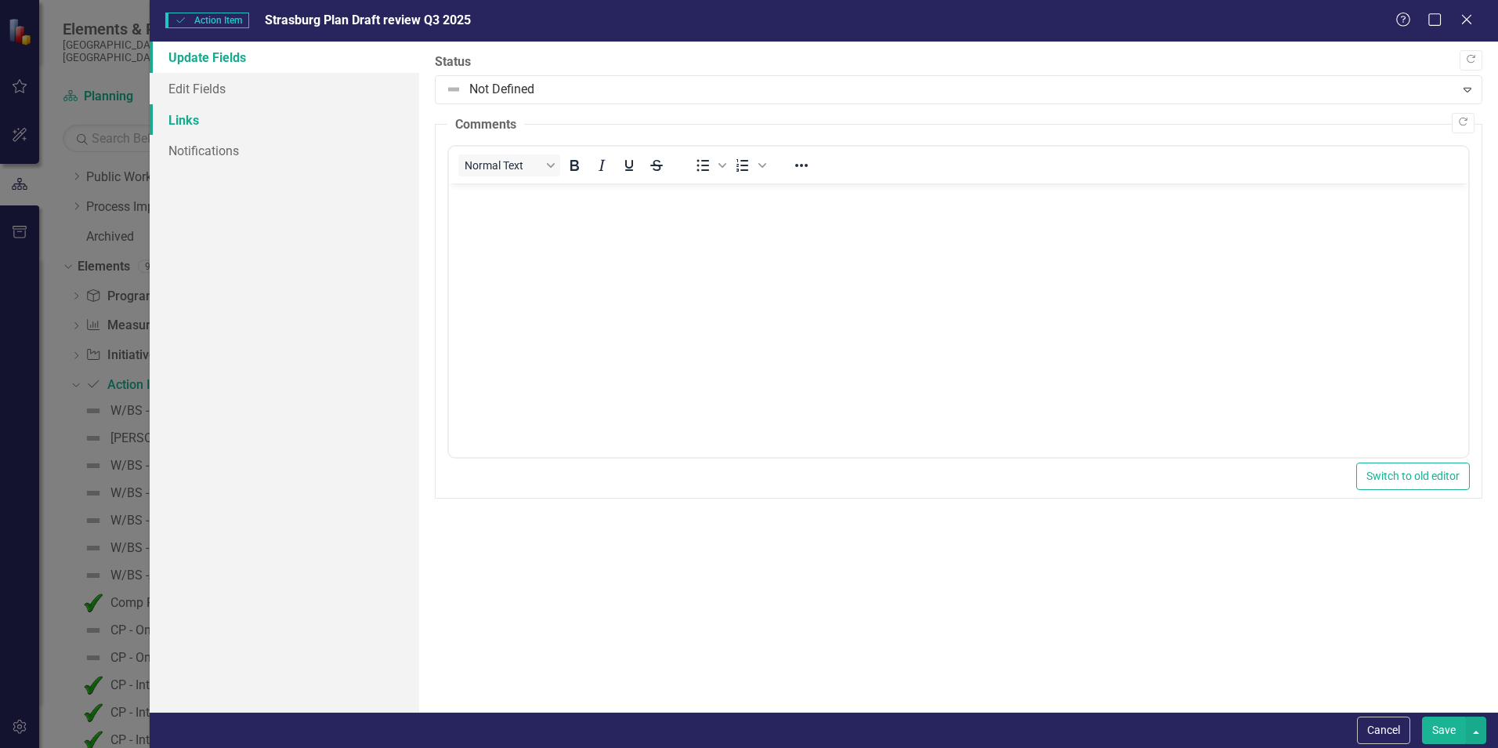
scroll to position [0, 0]
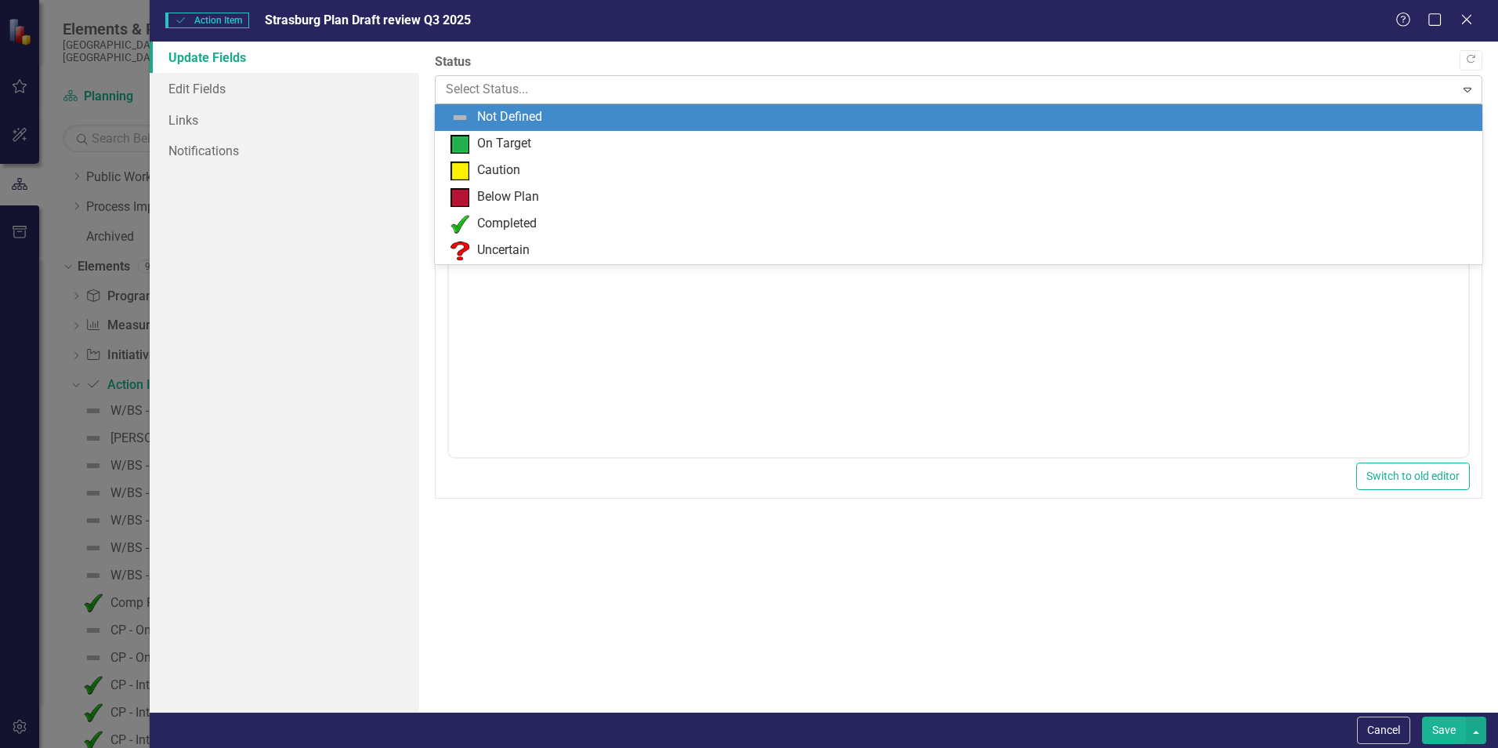
click at [454, 92] on div at bounding box center [945, 89] width 999 height 21
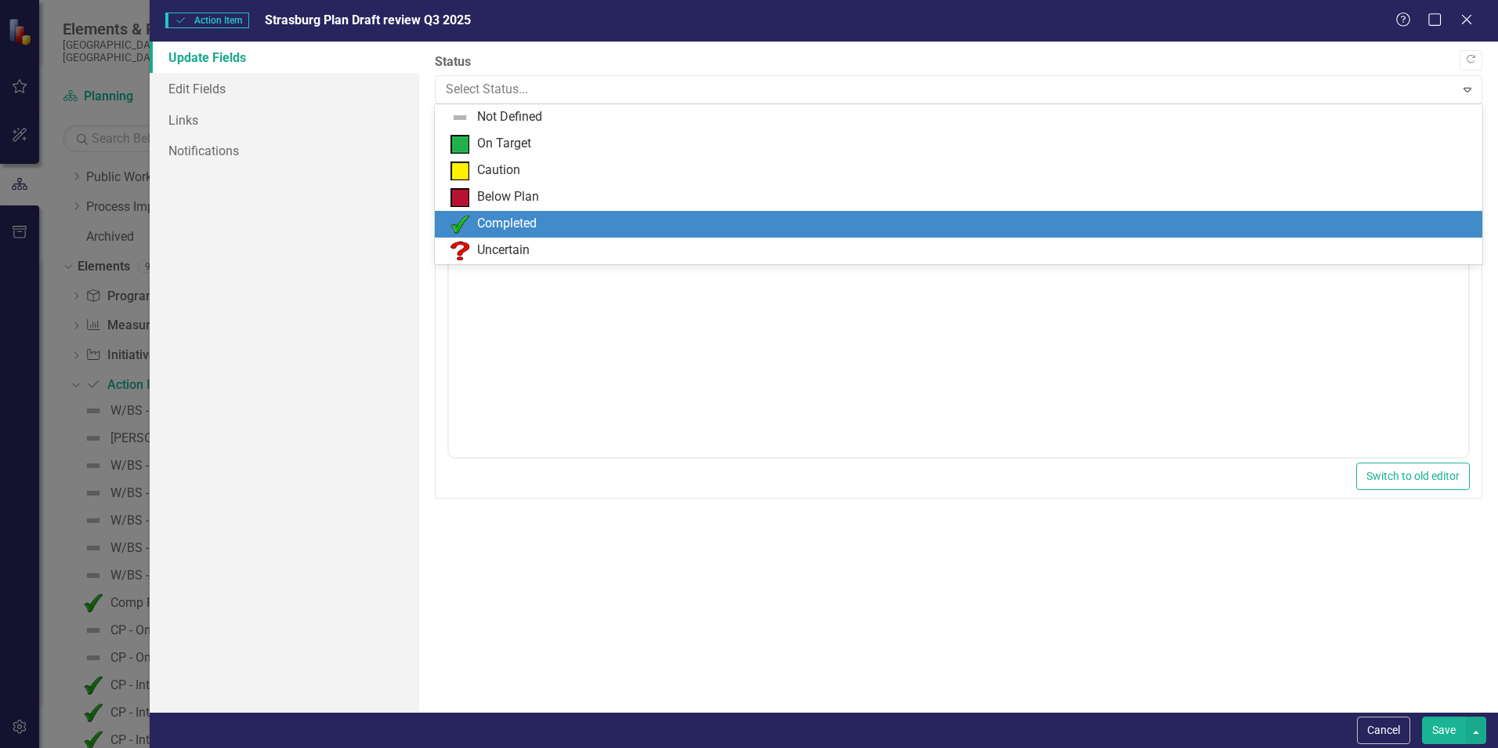
click at [526, 212] on div "Completed" at bounding box center [959, 224] width 1048 height 27
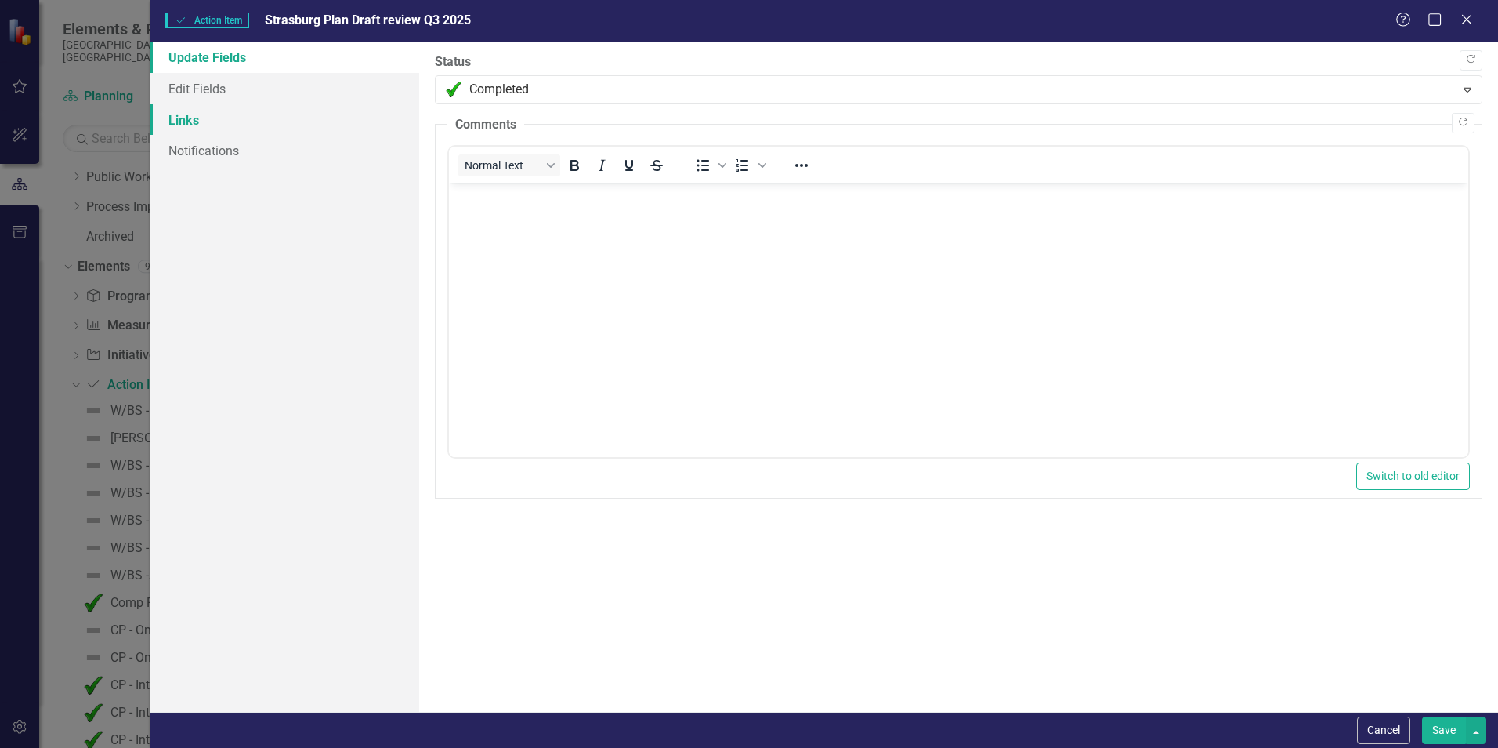
click at [188, 118] on link "Links" at bounding box center [285, 119] width 270 height 31
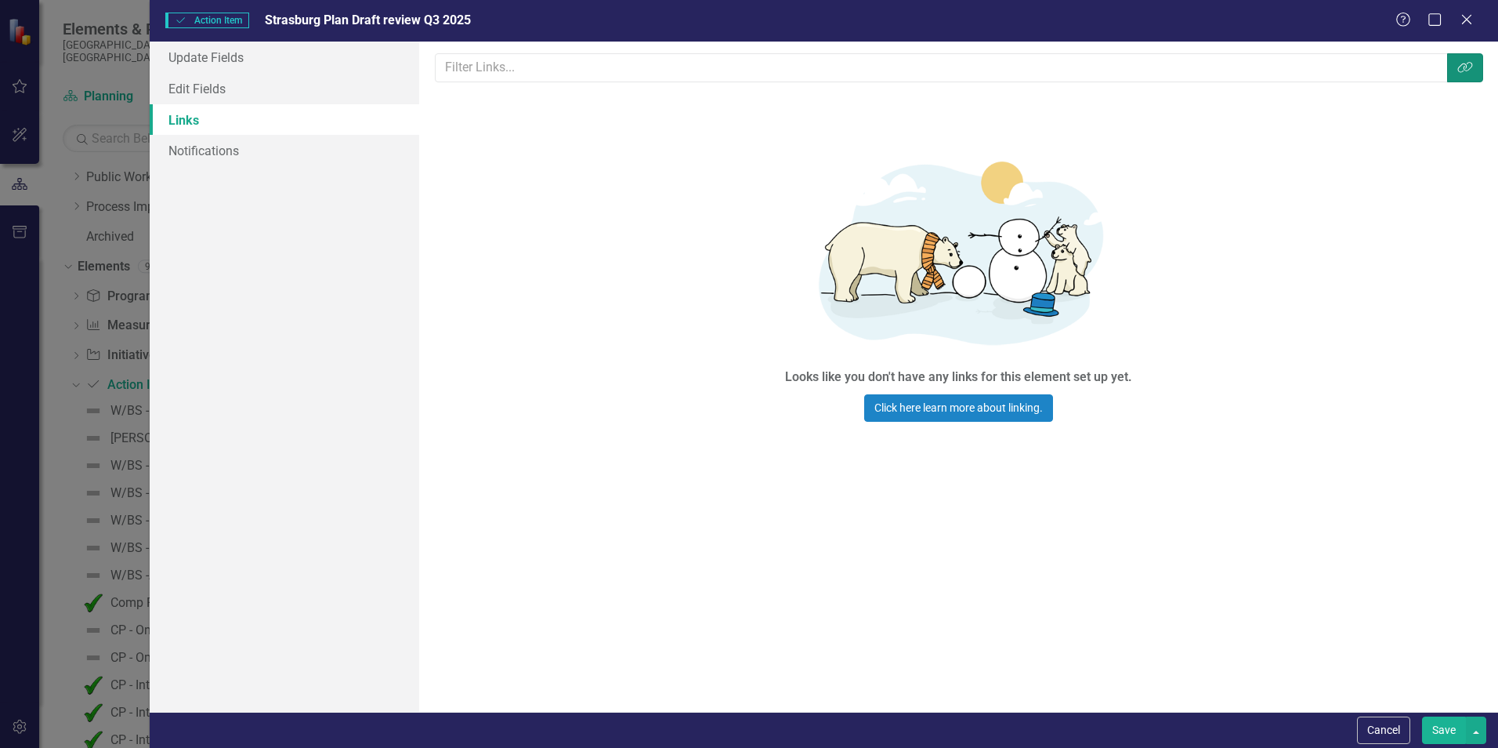
click at [1469, 72] on icon "Link Tag" at bounding box center [1466, 67] width 16 height 13
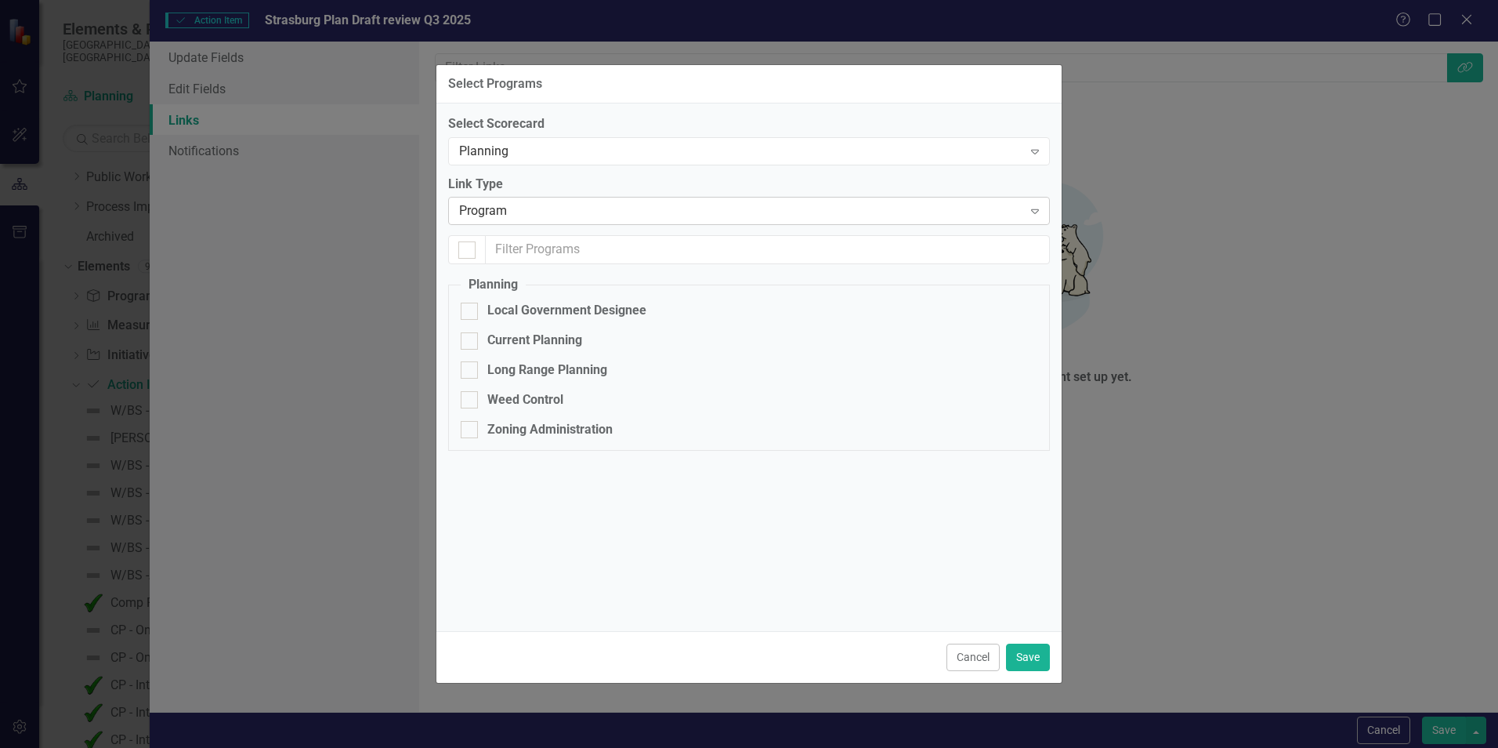
click at [1037, 212] on icon at bounding box center [1035, 211] width 8 height 5
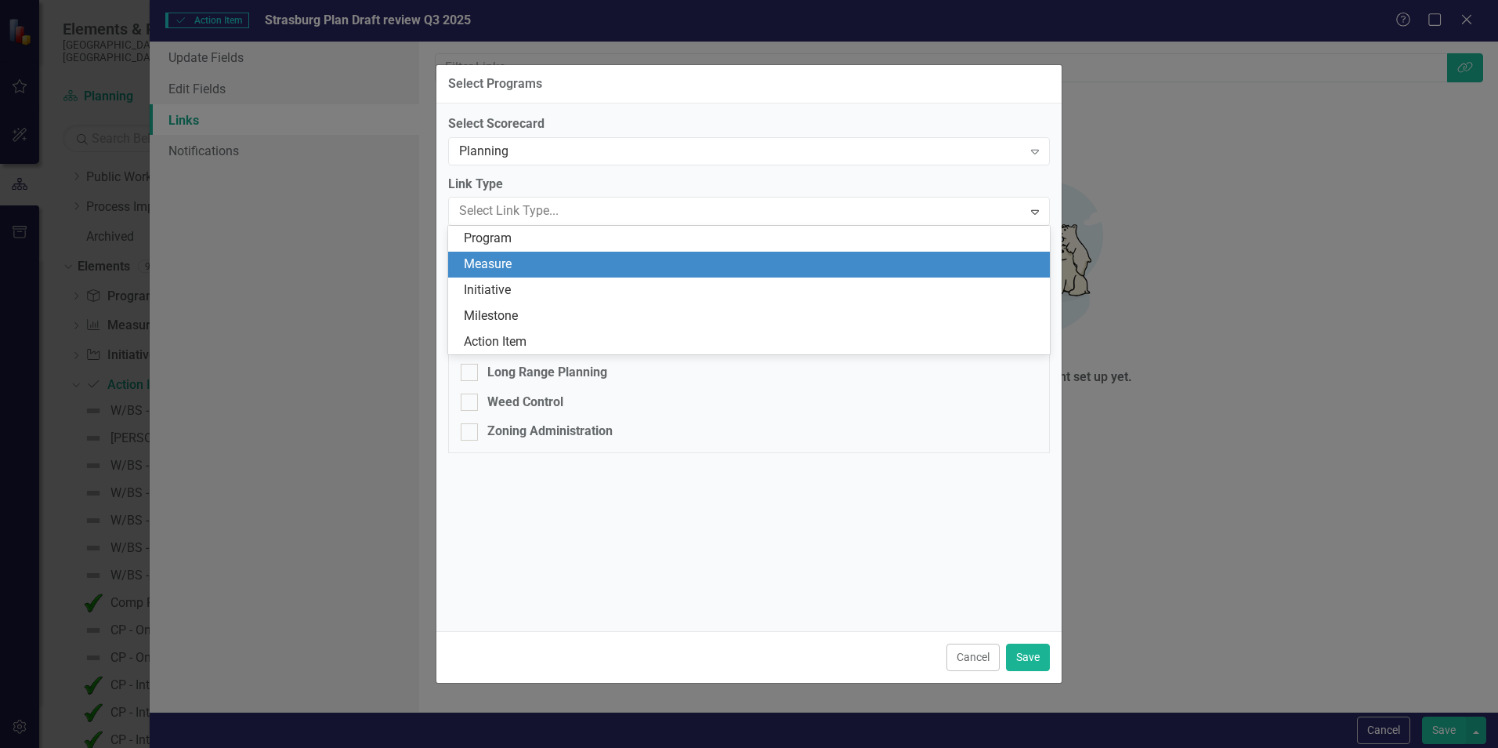
click at [582, 264] on div "Measure" at bounding box center [752, 264] width 577 height 18
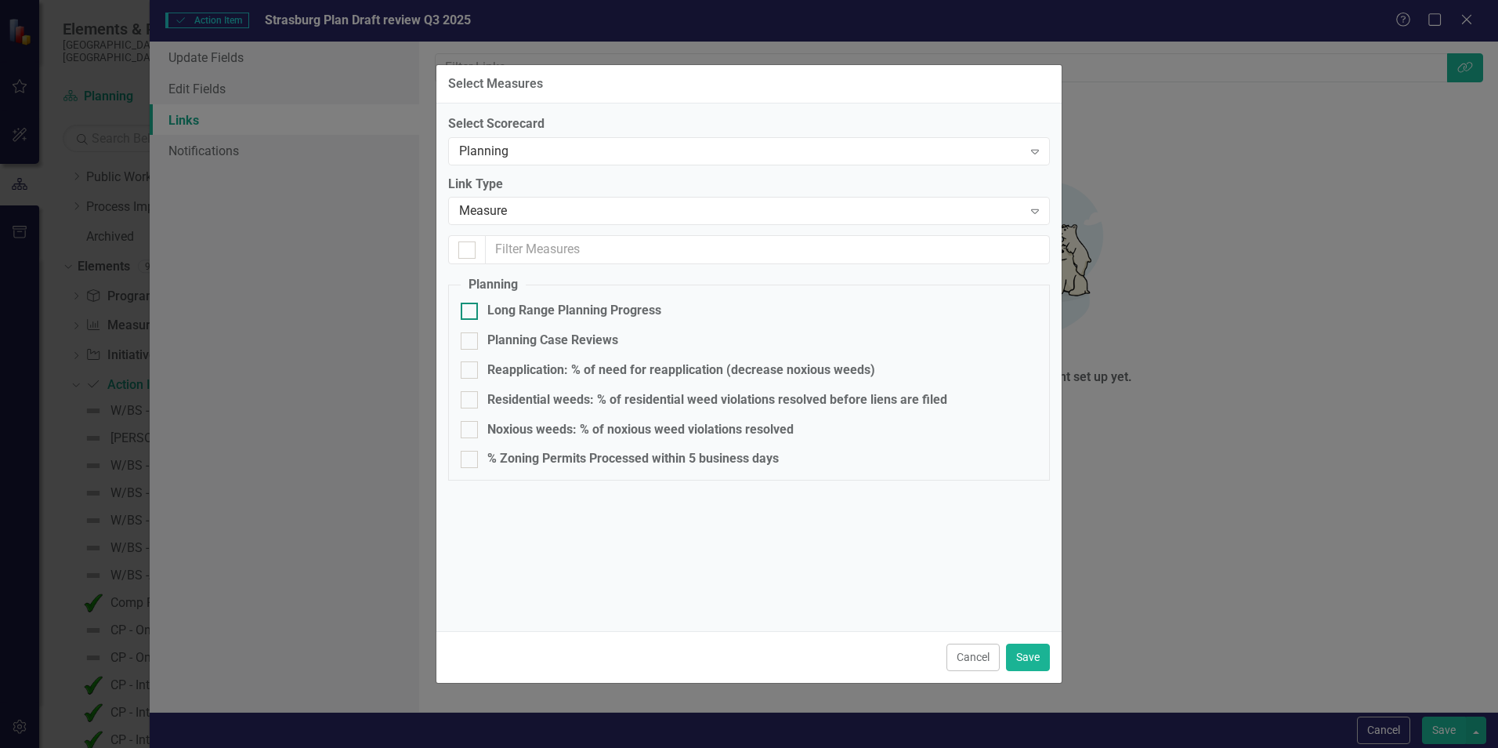
click at [480, 309] on div "Long Range Planning Progress" at bounding box center [749, 311] width 577 height 18
click at [471, 309] on input "Long Range Planning Progress" at bounding box center [466, 307] width 10 height 10
checkbox input "true"
click at [1019, 653] on button "Save" at bounding box center [1028, 656] width 44 height 27
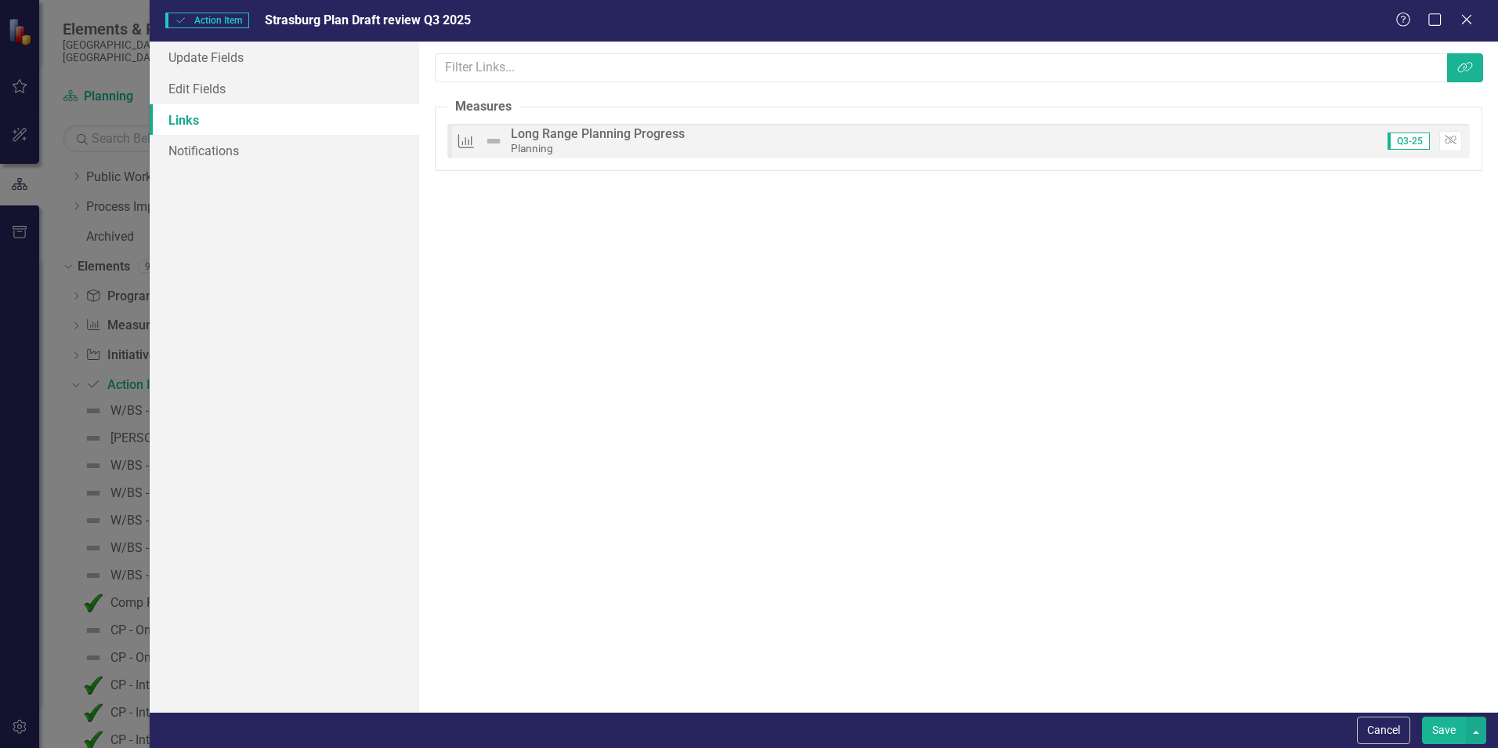
click at [1440, 727] on button "Save" at bounding box center [1444, 729] width 44 height 27
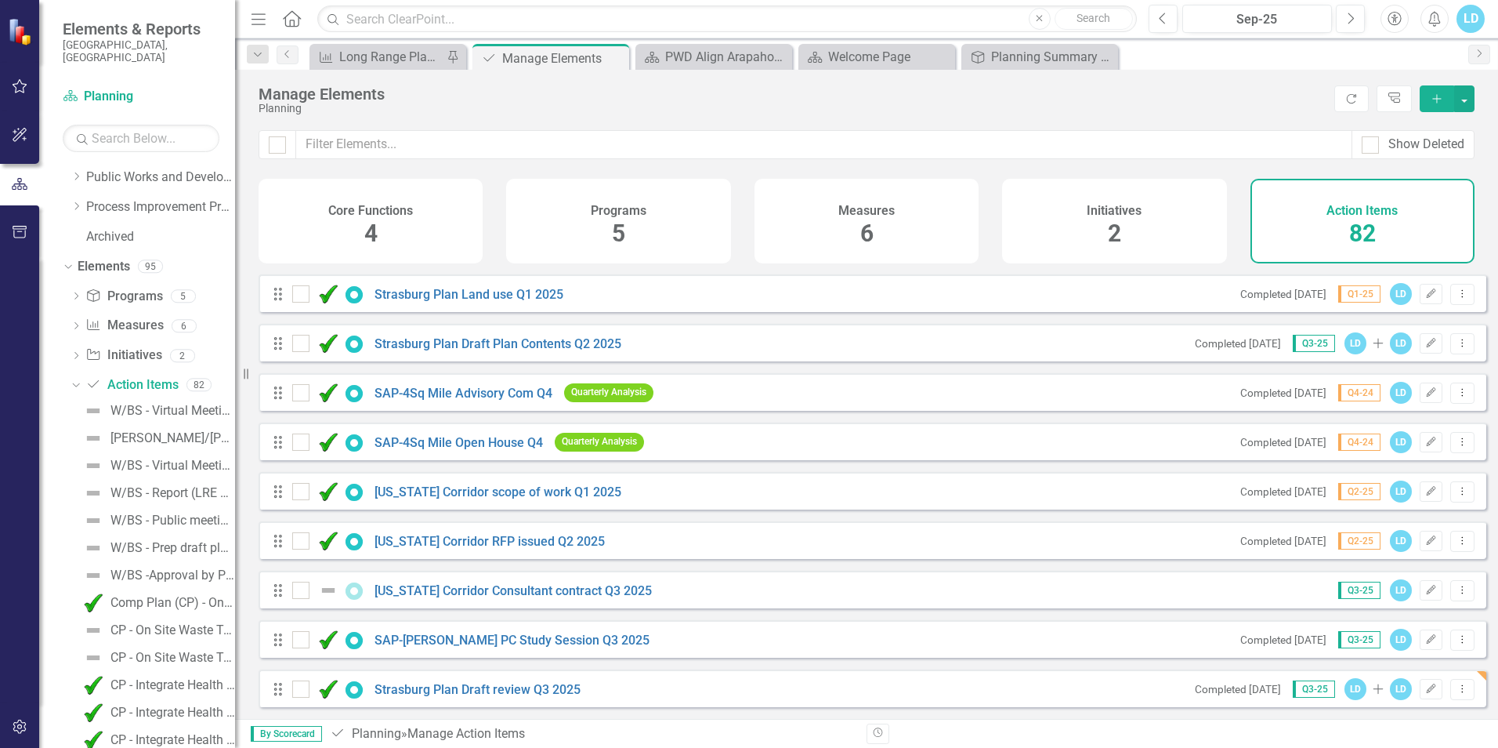
scroll to position [3612, 0]
drag, startPoint x: 281, startPoint y: 691, endPoint x: 267, endPoint y: 586, distance: 105.9
click at [415, 64] on div "Long Range Planning Progress" at bounding box center [390, 57] width 103 height 20
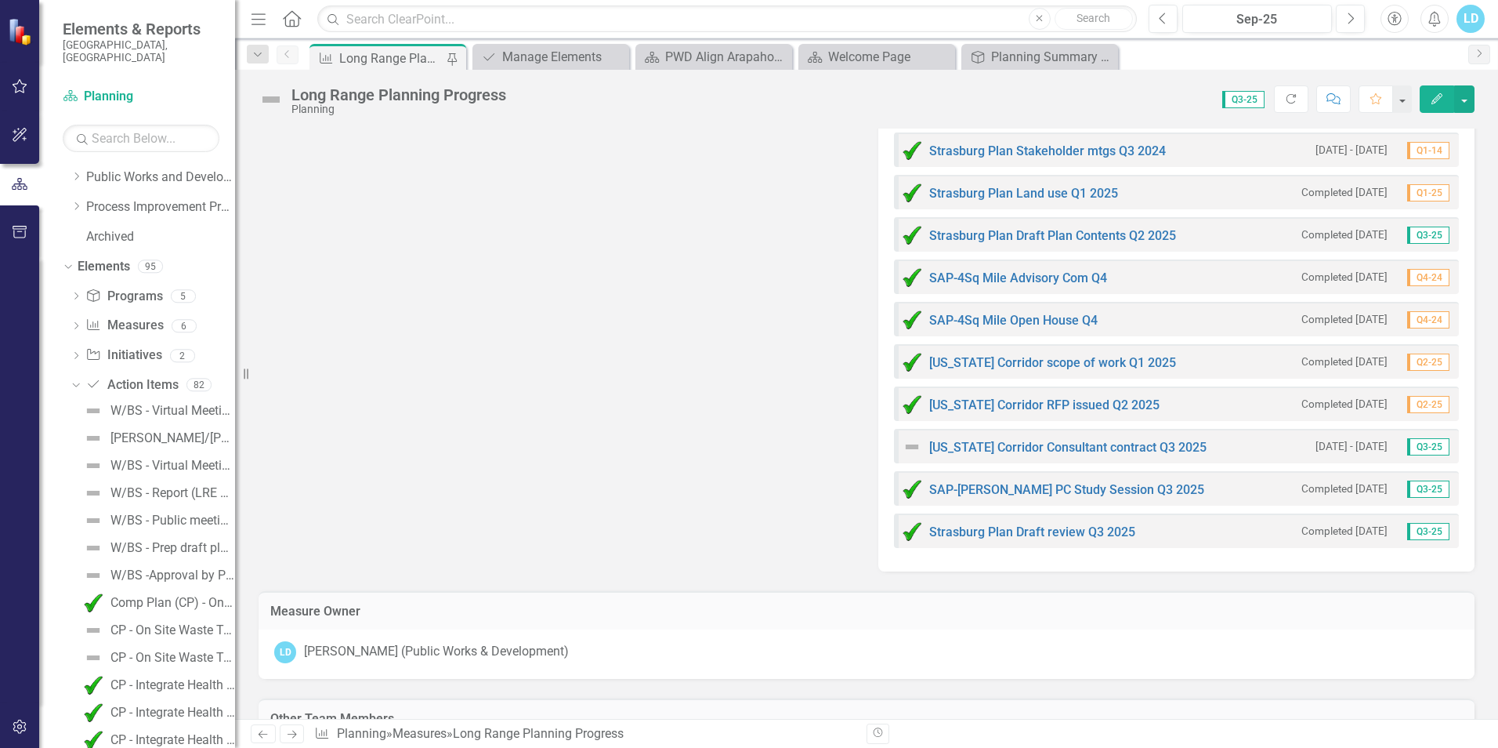
scroll to position [3134, 0]
click at [137, 376] on link "Action Item Action Items" at bounding box center [131, 385] width 92 height 18
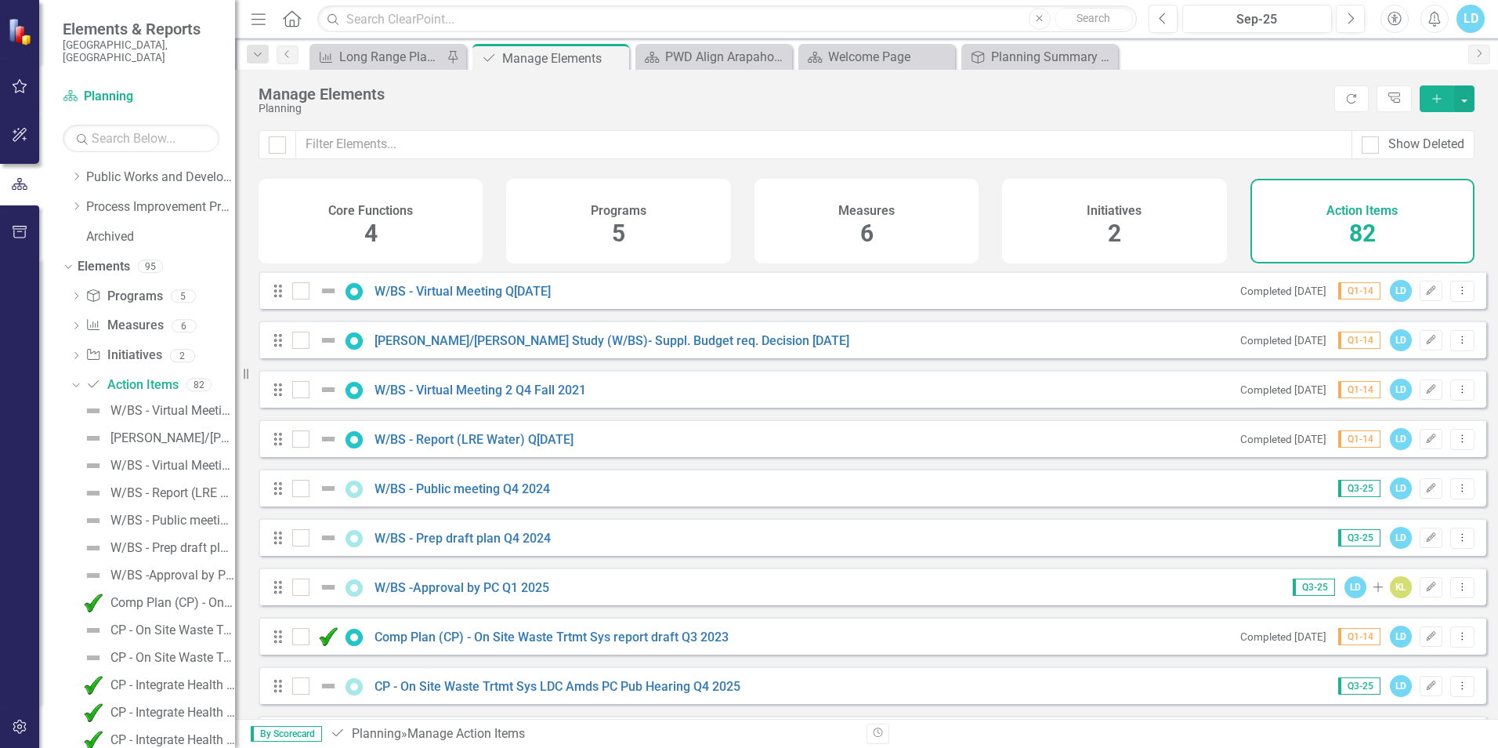
click at [1436, 98] on icon "Add" at bounding box center [1437, 98] width 14 height 11
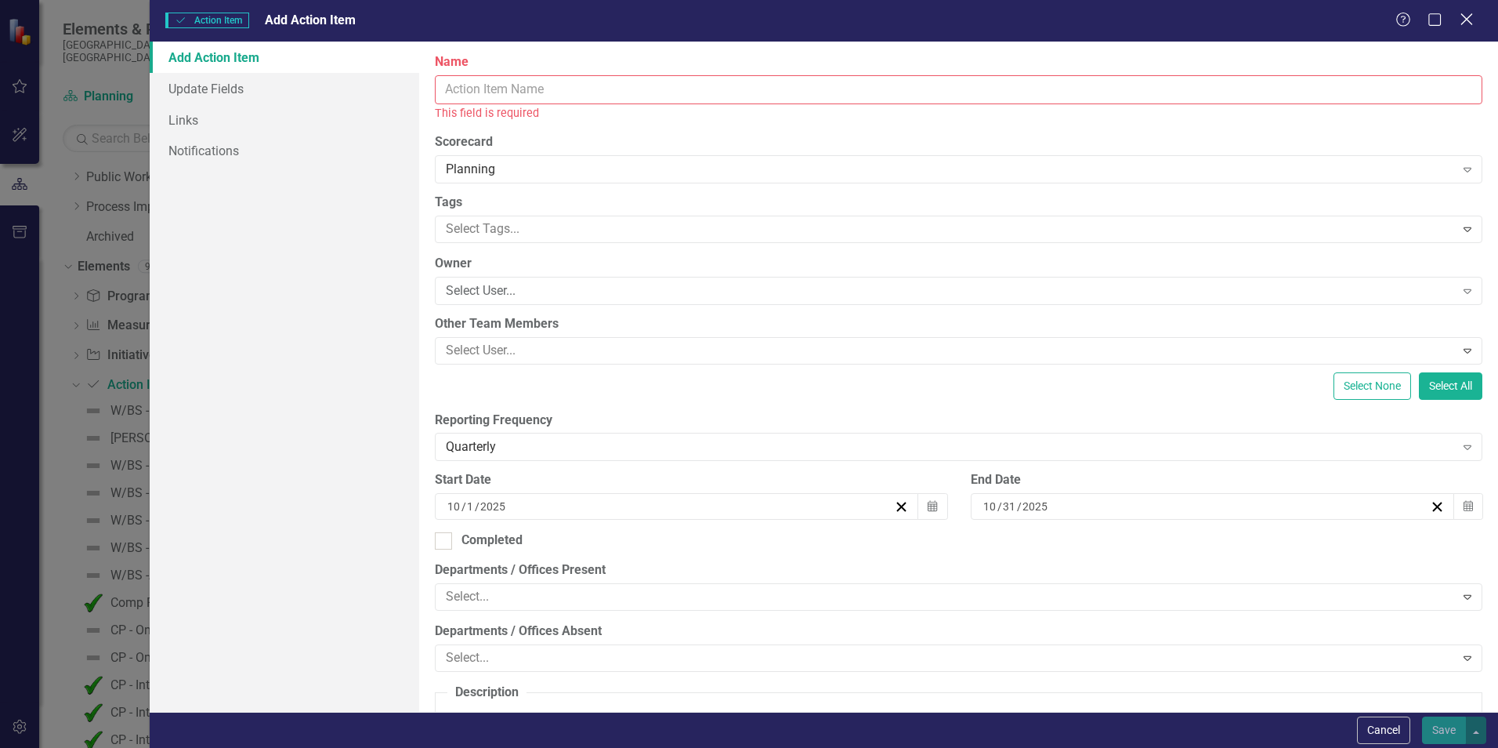
click at [1472, 26] on icon "Close" at bounding box center [1467, 19] width 20 height 15
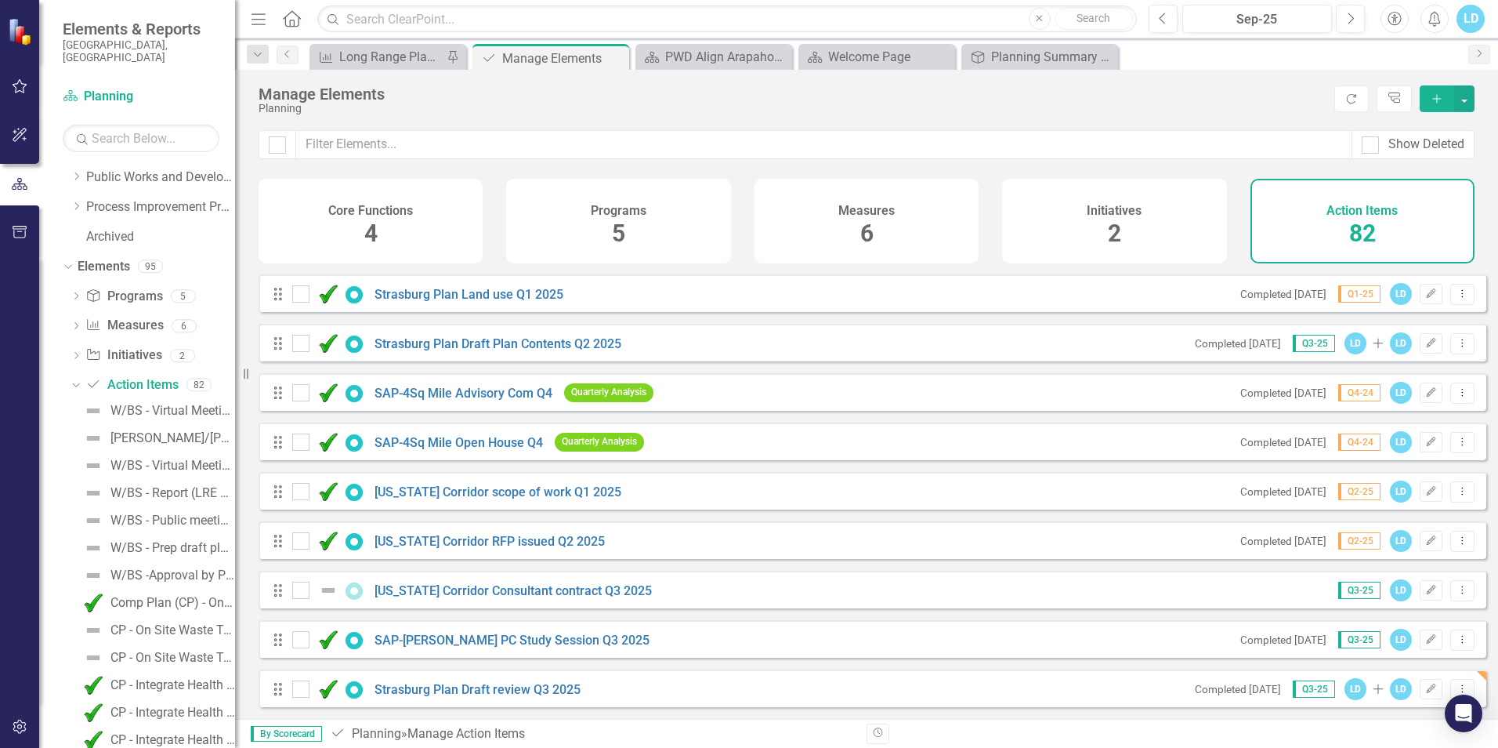
scroll to position [3612, 0]
click at [129, 376] on link "Action Item Action Items" at bounding box center [131, 385] width 92 height 18
click at [1438, 96] on icon "Add" at bounding box center [1437, 98] width 14 height 11
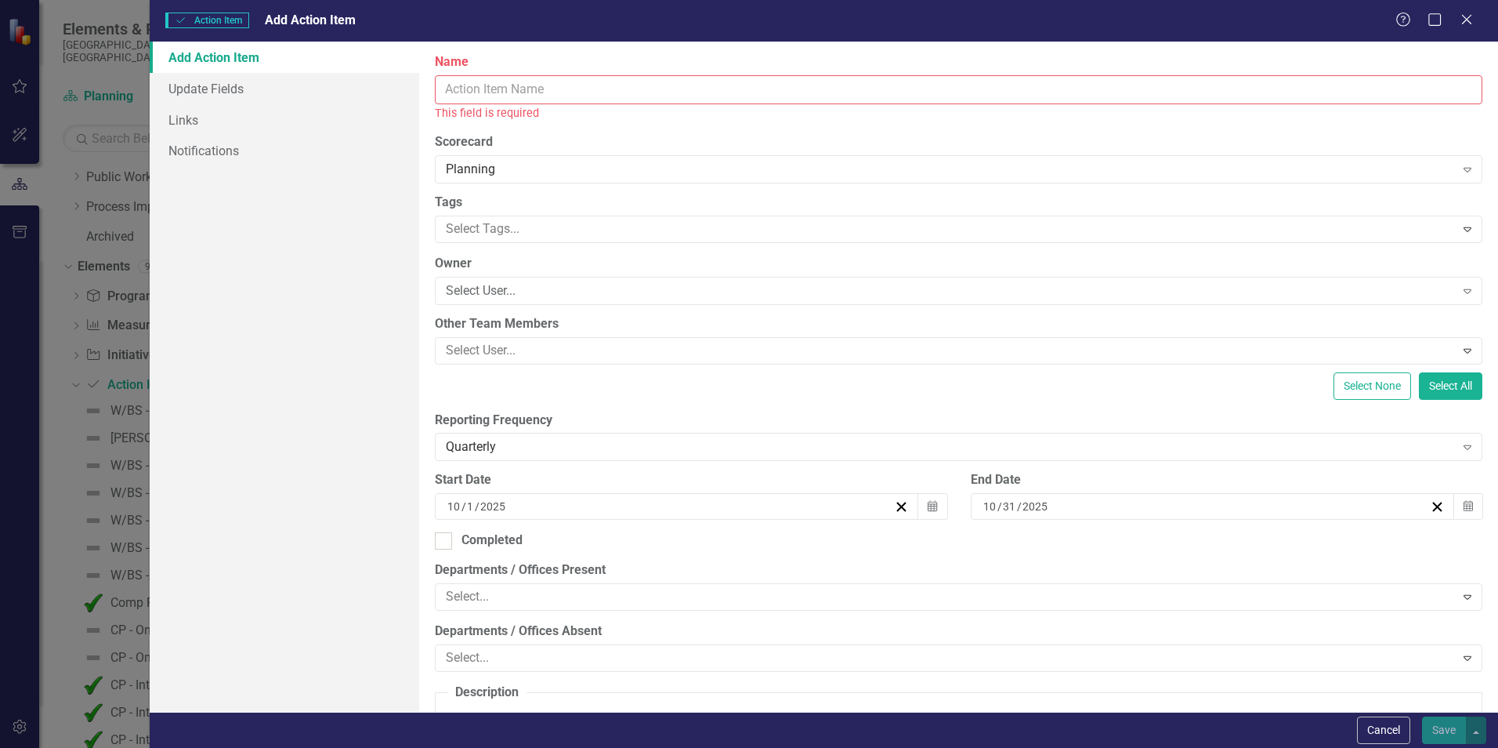
click at [311, 20] on span "Add Action Item" at bounding box center [310, 20] width 91 height 15
click at [483, 93] on input "Name" at bounding box center [959, 89] width 1048 height 29
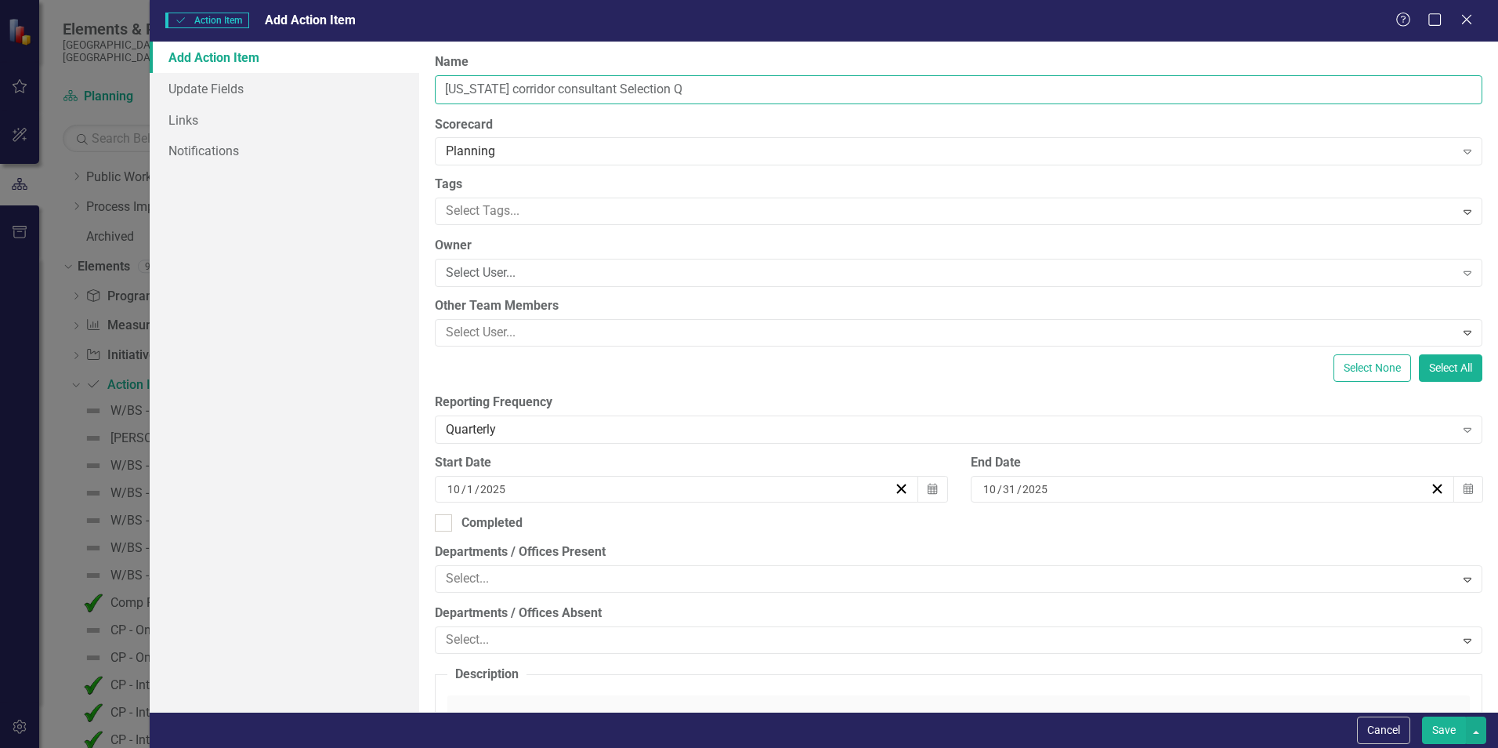
drag, startPoint x: 495, startPoint y: 91, endPoint x: 510, endPoint y: 87, distance: 15.4
click at [495, 91] on input "Florida corridor consultant Selection Q" at bounding box center [959, 89] width 1048 height 29
click at [541, 90] on input "Florida Corridor consultant Selection Q" at bounding box center [959, 89] width 1048 height 29
click at [683, 85] on input "Florida Corridor Consultant Selection Q" at bounding box center [959, 89] width 1048 height 29
type input "[US_STATE] Corridor Consultant Selection Q3 2025"
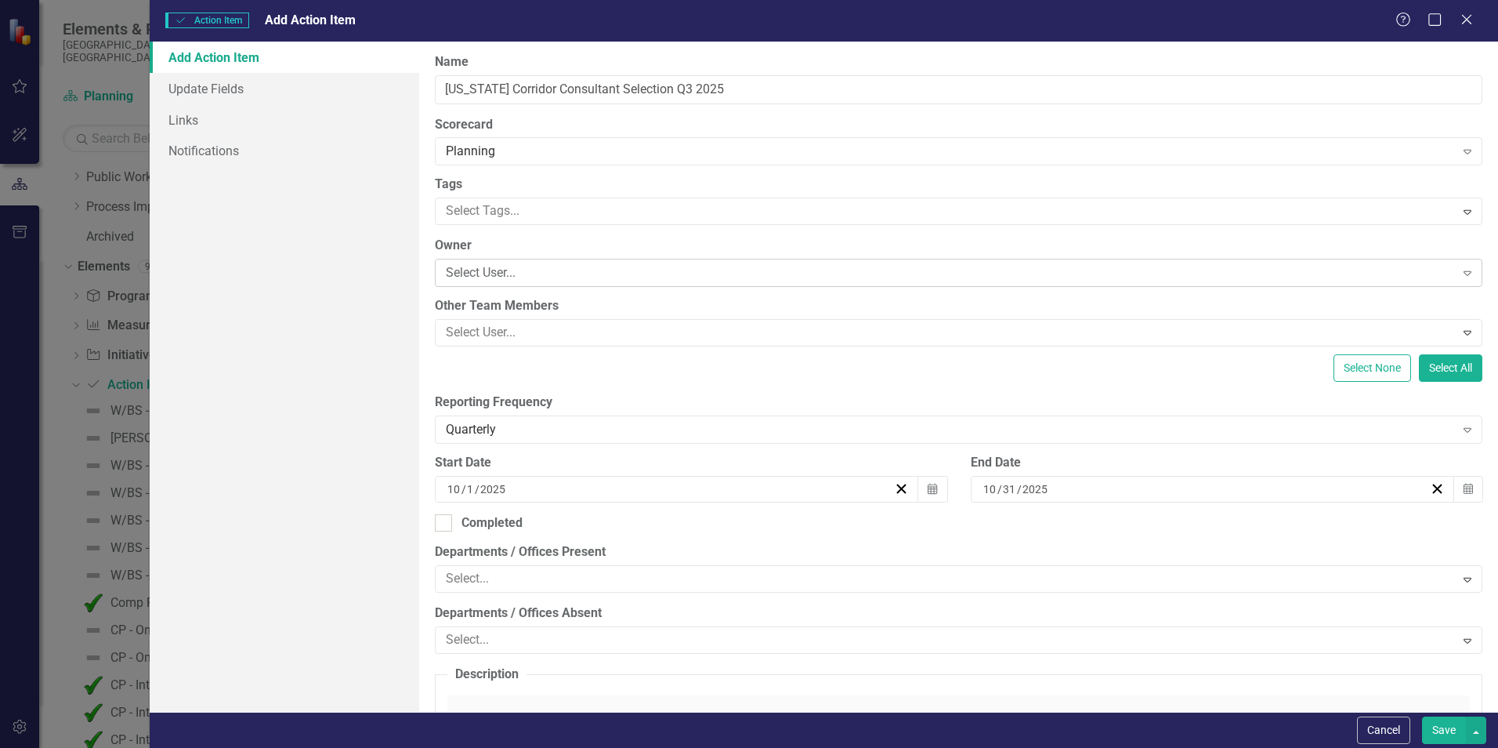
click at [1460, 277] on icon "Expand" at bounding box center [1468, 272] width 16 height 13
click at [482, 267] on div "Select User..." at bounding box center [950, 273] width 1009 height 18
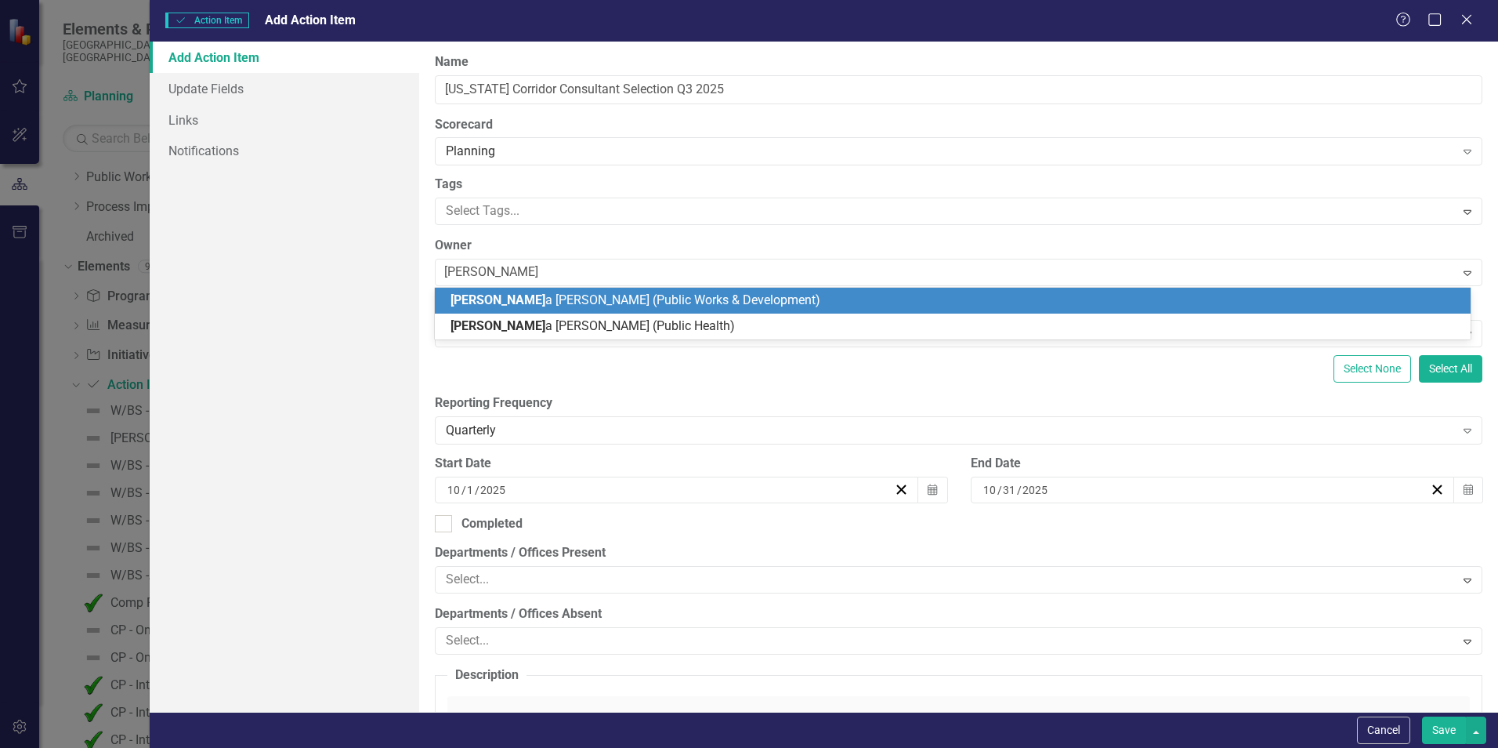
type input "Loretta"
click at [508, 299] on span "Loretta Daniel (Public Works & Development)" at bounding box center [631, 299] width 360 height 15
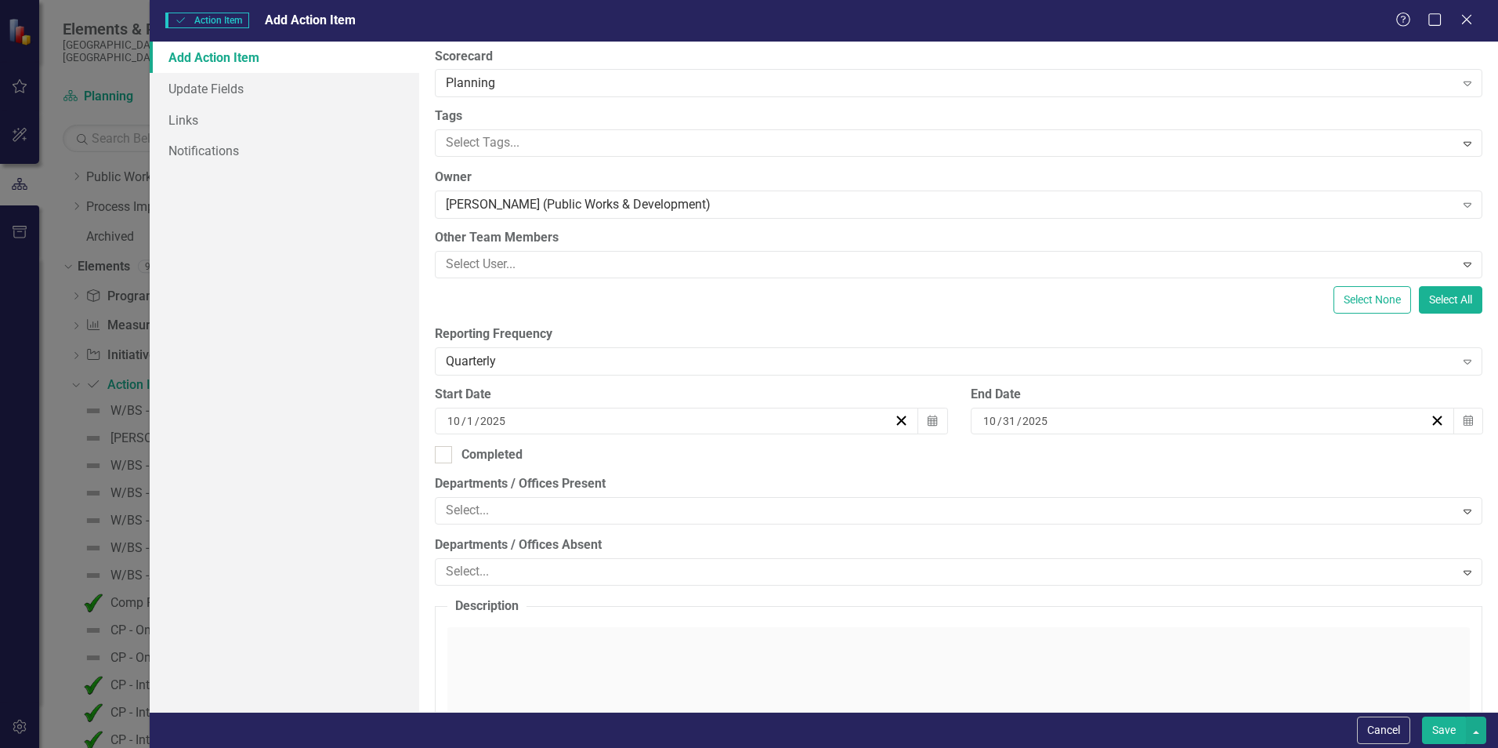
scroll to position [235, 0]
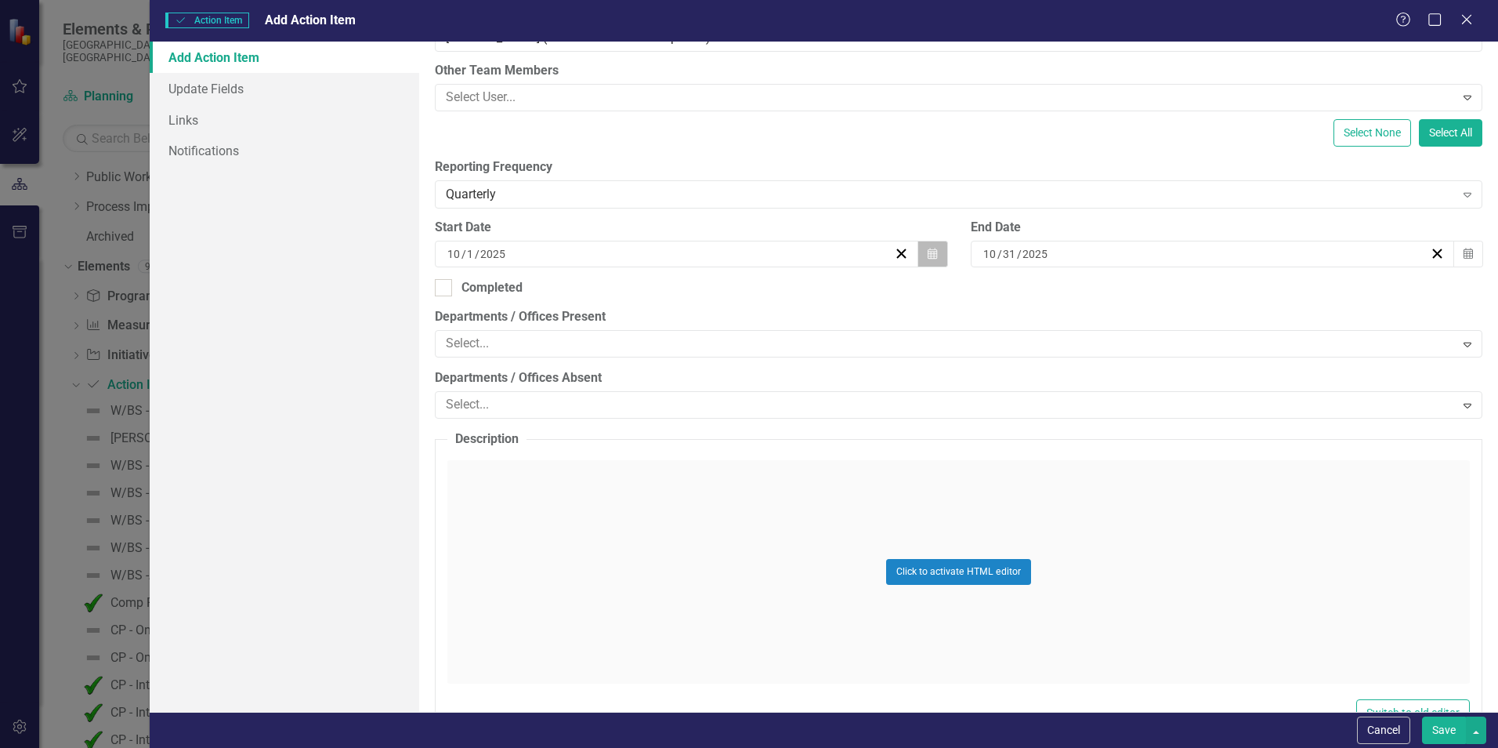
click at [935, 256] on button "Calendar" at bounding box center [933, 254] width 30 height 27
click at [505, 296] on button "‹" at bounding box center [488, 284] width 34 height 34
click at [554, 335] on button "1" at bounding box center [534, 336] width 39 height 28
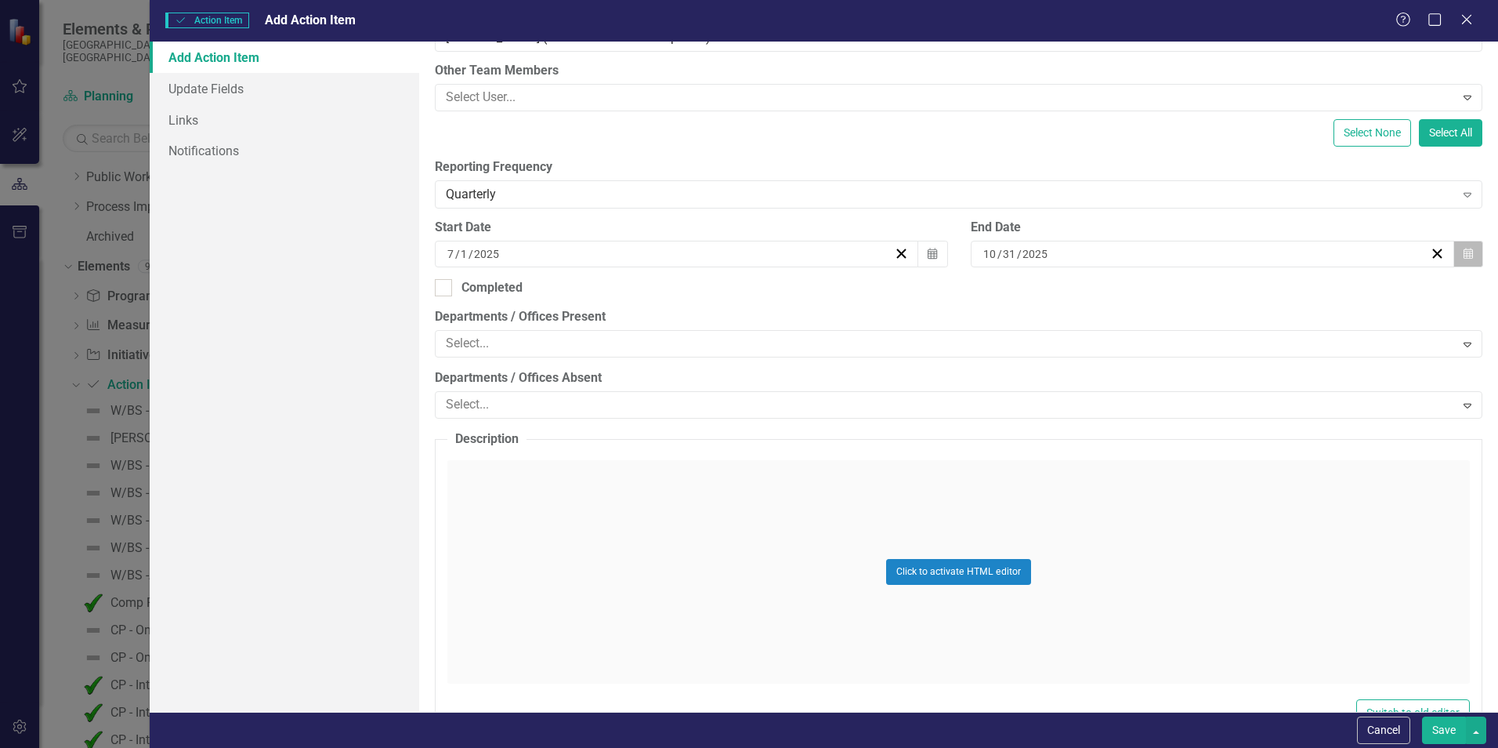
click at [1464, 256] on icon "Calendar" at bounding box center [1468, 253] width 9 height 11
click at [1041, 300] on button "‹" at bounding box center [1024, 284] width 34 height 34
click at [1041, 299] on button "‹" at bounding box center [1024, 284] width 34 height 34
click at [1153, 455] on abbr "31" at bounding box center [1147, 449] width 13 height 13
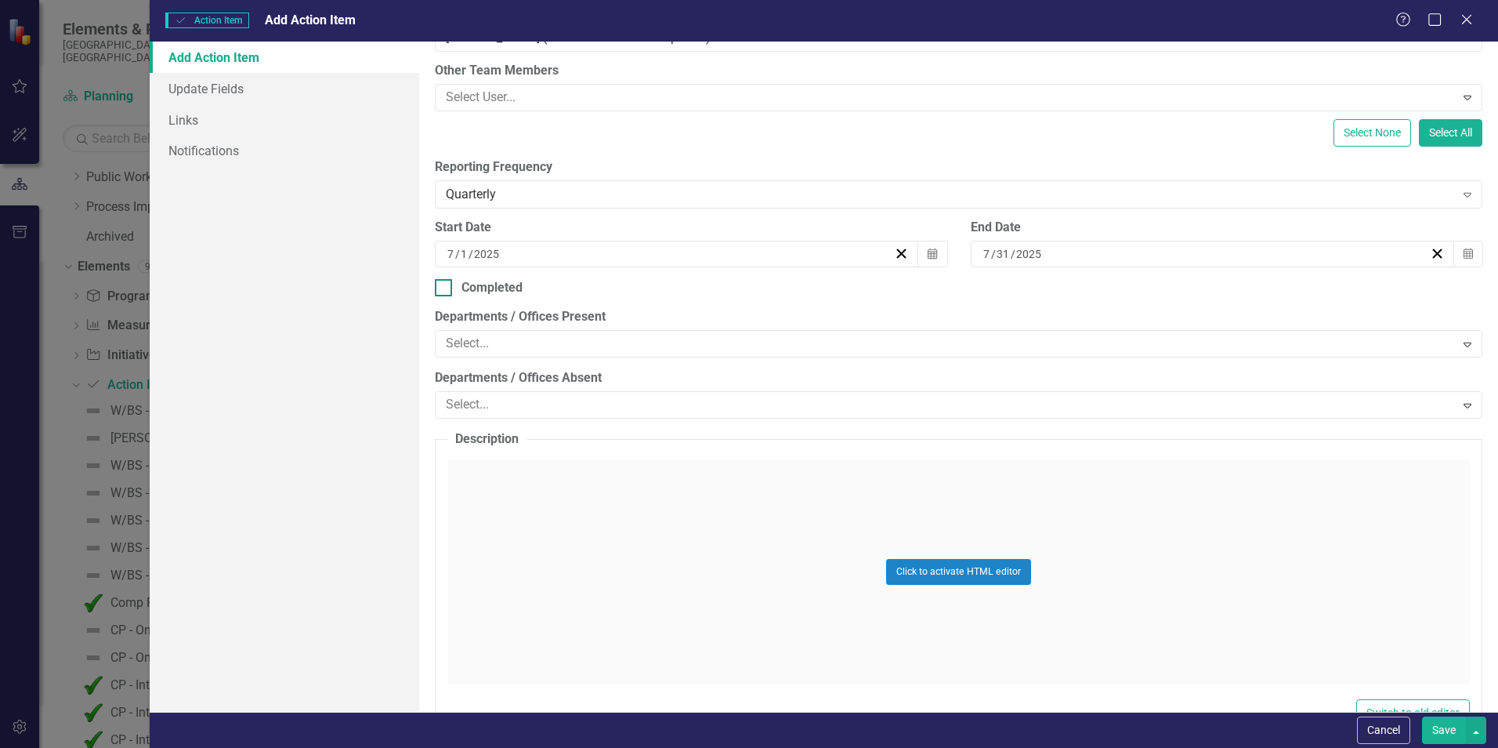
click at [441, 289] on input "Completed" at bounding box center [440, 284] width 10 height 10
checkbox input "true"
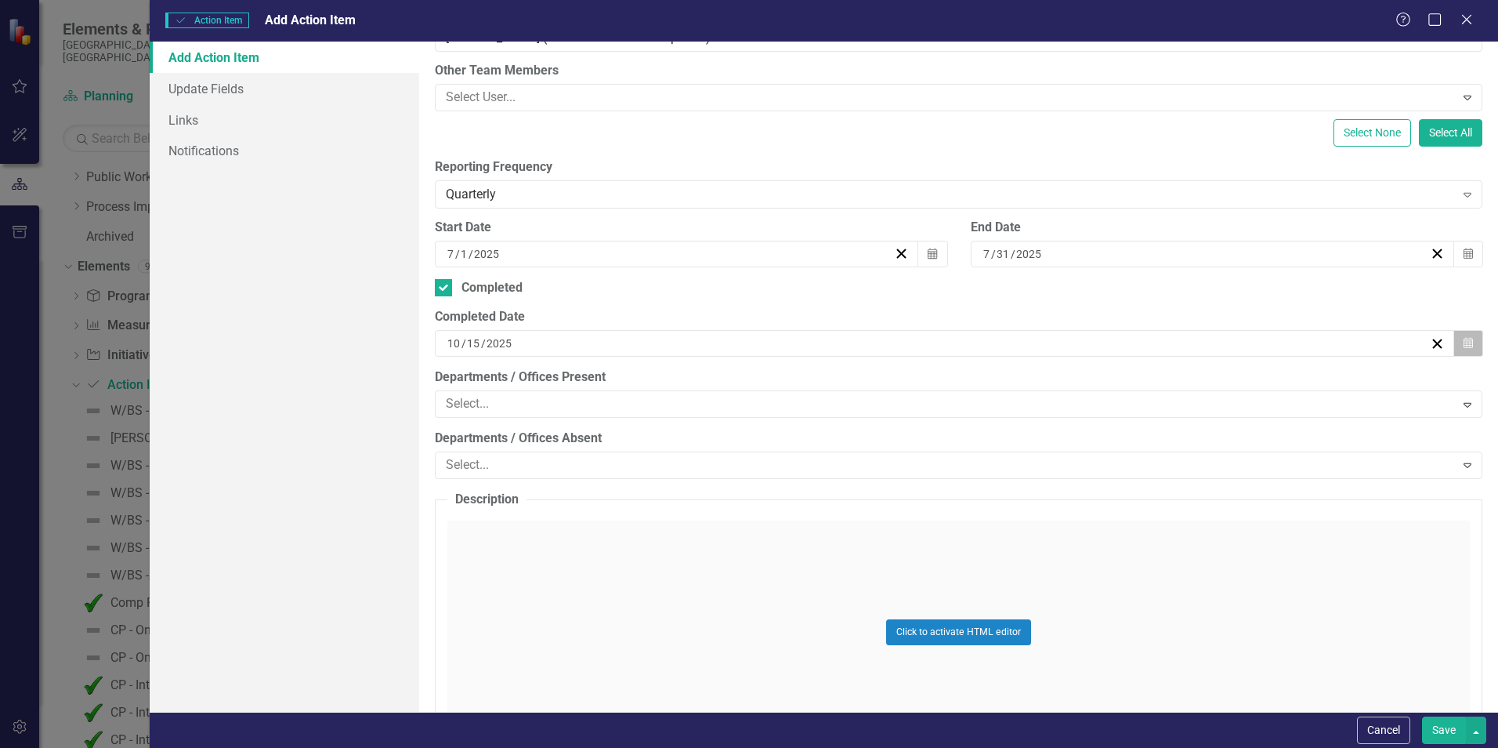
click at [1461, 346] on button "Calendar" at bounding box center [1469, 343] width 30 height 27
click at [505, 384] on button "‹" at bounding box center [488, 374] width 34 height 34
click at [618, 545] on abbr "31" at bounding box center [612, 539] width 13 height 13
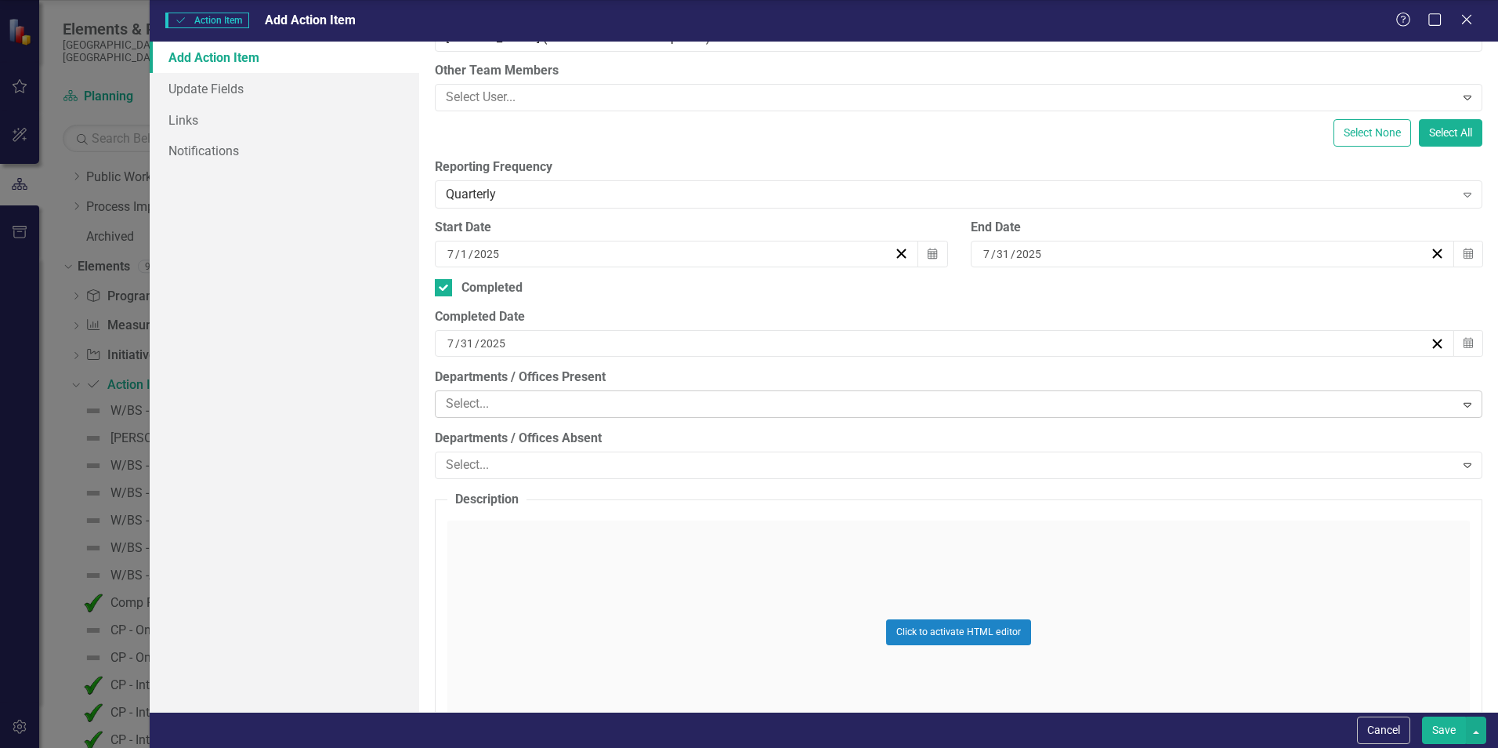
click at [1460, 407] on icon "Expand" at bounding box center [1468, 404] width 16 height 13
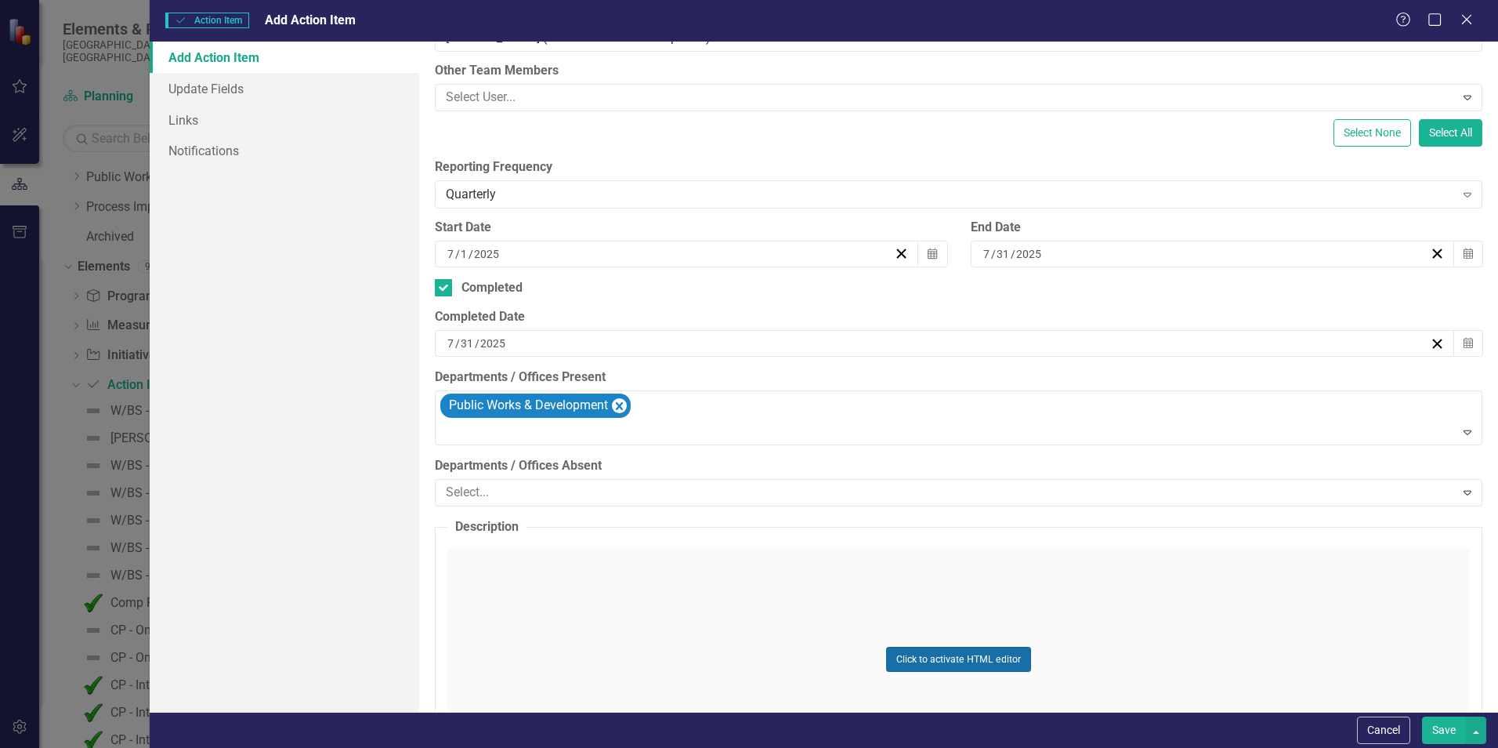
click at [962, 657] on button "Click to activate HTML editor" at bounding box center [958, 658] width 145 height 25
click at [629, 605] on p "Rich Text Area. Press ALT-0 for help." at bounding box center [959, 598] width 1012 height 19
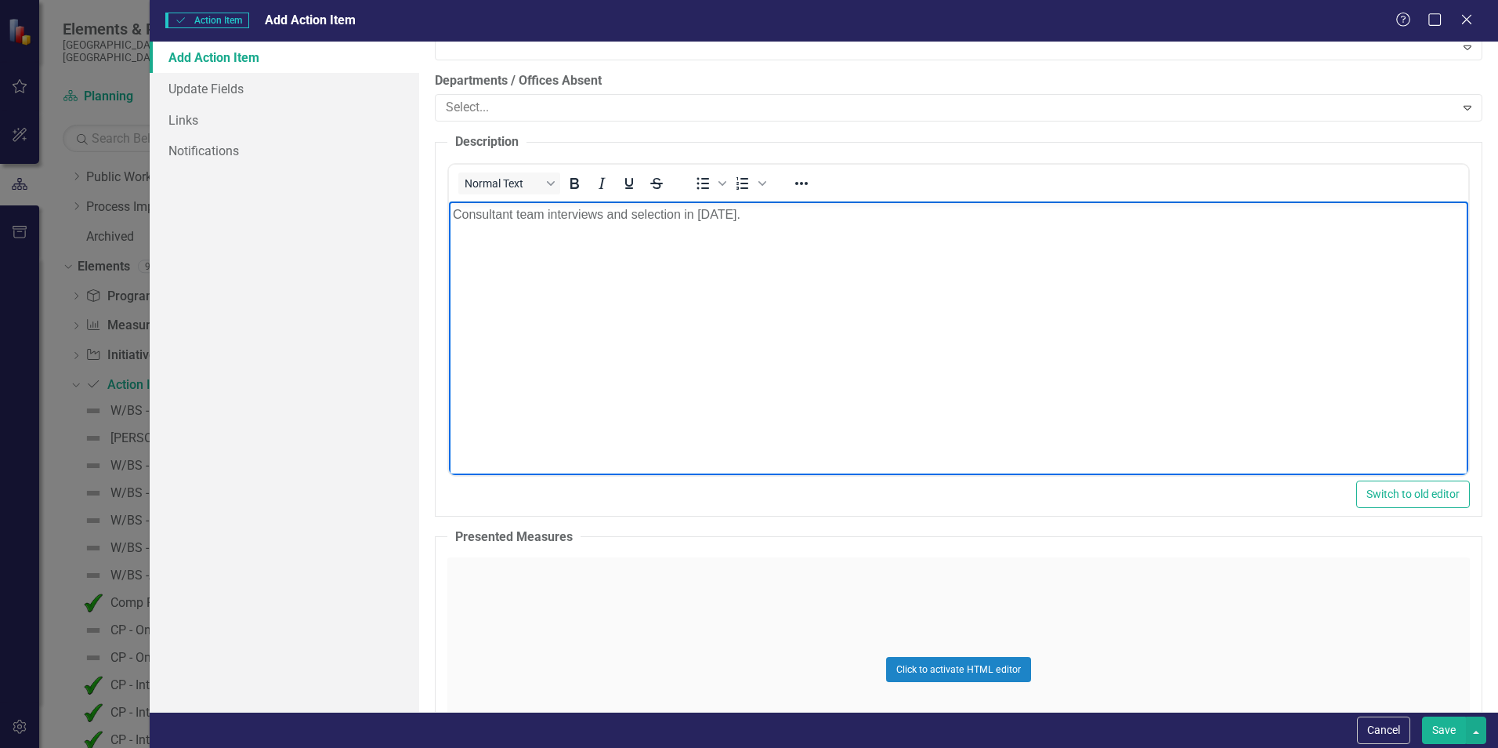
scroll to position [627, 0]
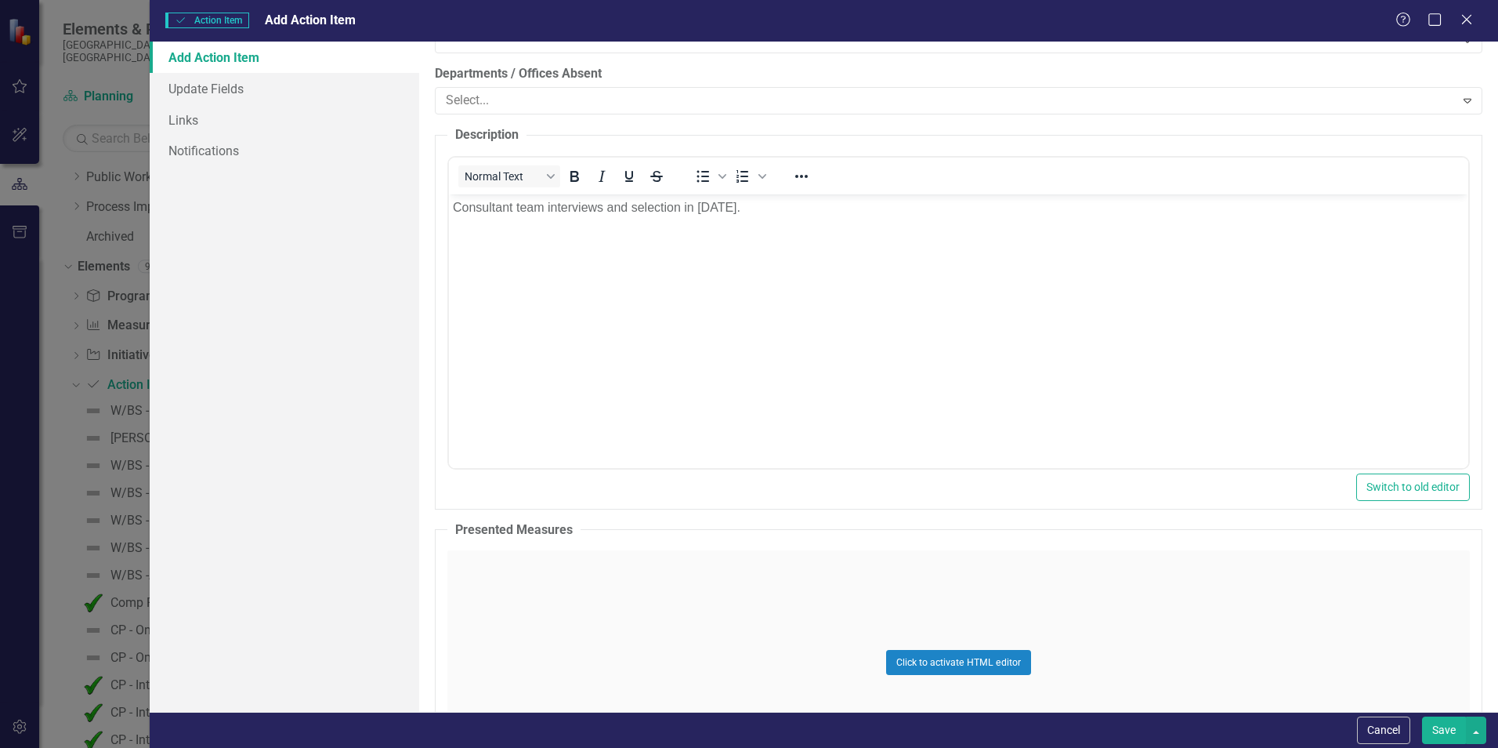
click at [1438, 737] on button "Save" at bounding box center [1444, 729] width 44 height 27
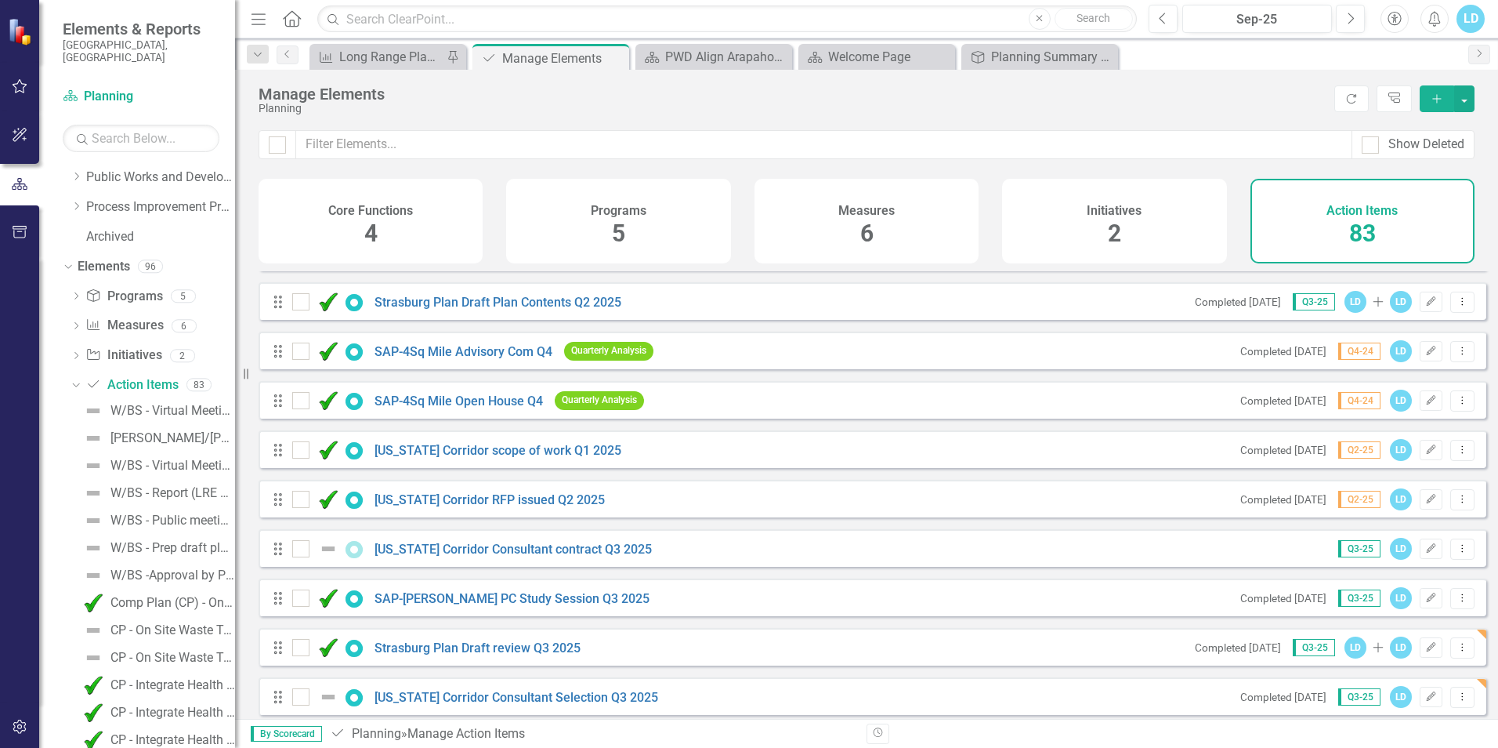
scroll to position [3662, 0]
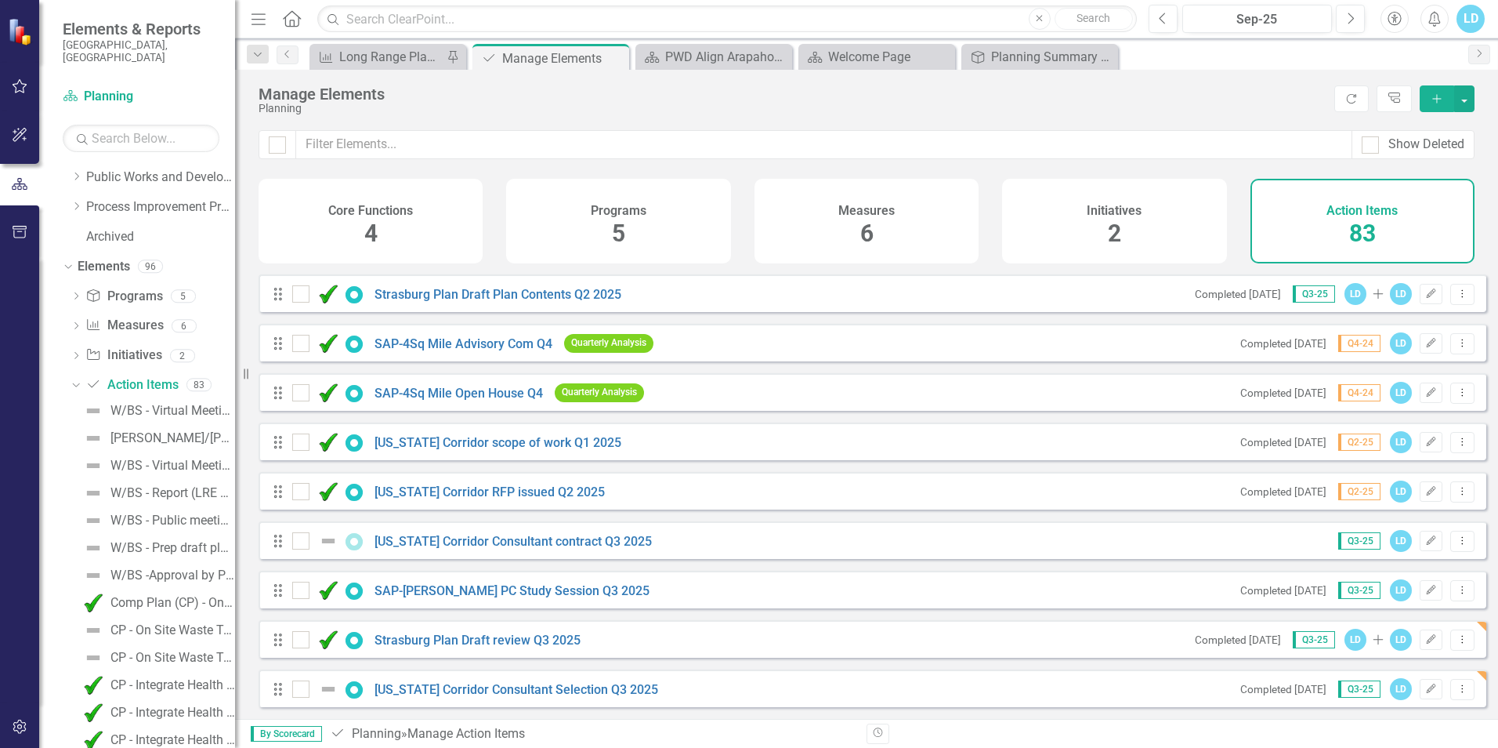
drag, startPoint x: 277, startPoint y: 690, endPoint x: 336, endPoint y: 695, distance: 59.7
click at [284, 707] on div "Drag Florida Corridor Consultant Selection Q3 2025 Completed 7/31/25 Q3-25 LD E…" at bounding box center [873, 688] width 1228 height 38
click at [300, 686] on input "checkbox" at bounding box center [297, 685] width 10 height 10
drag, startPoint x: 280, startPoint y: 688, endPoint x: 293, endPoint y: 698, distance: 16.8
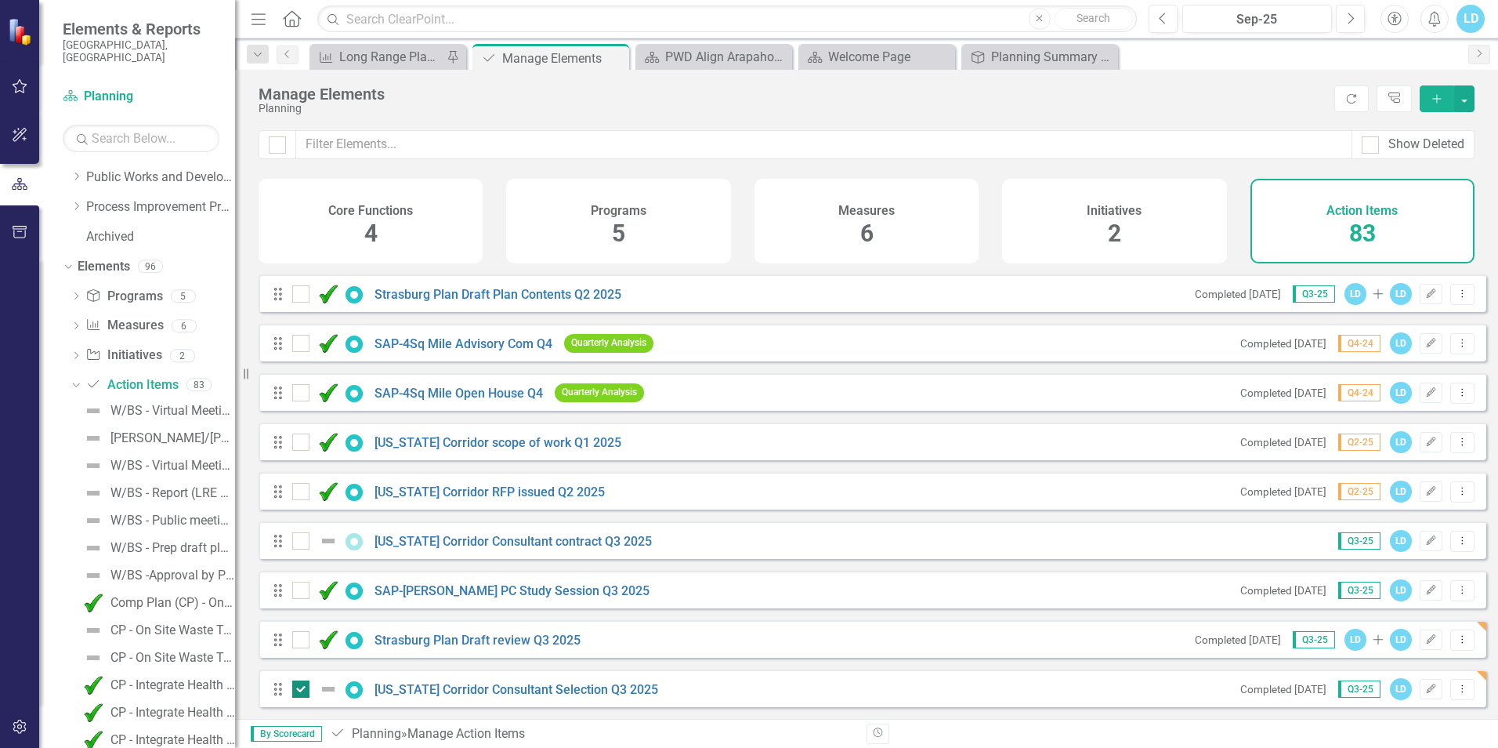
click at [298, 692] on div at bounding box center [300, 688] width 17 height 17
click at [298, 690] on input "checkbox" at bounding box center [297, 685] width 10 height 10
checkbox input "false"
click at [487, 690] on link "[US_STATE] Corridor Consultant Selection Q3 2025" at bounding box center [517, 689] width 284 height 15
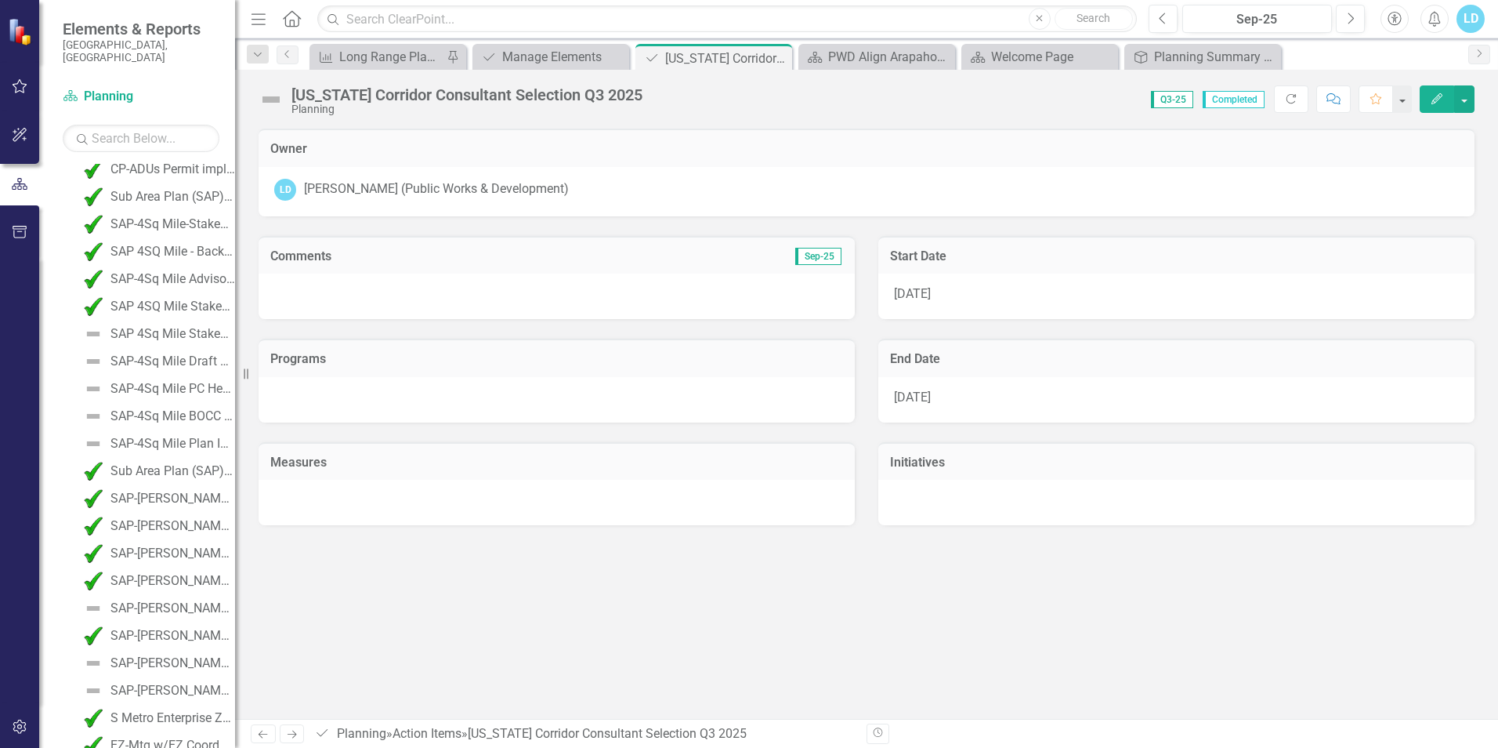
click at [487, 690] on div "Owner LD Loretta Daniel (Public Works & Development) Comments Sep-25 Programs M…" at bounding box center [866, 424] width 1263 height 590
click at [1444, 102] on button "Edit" at bounding box center [1437, 98] width 34 height 27
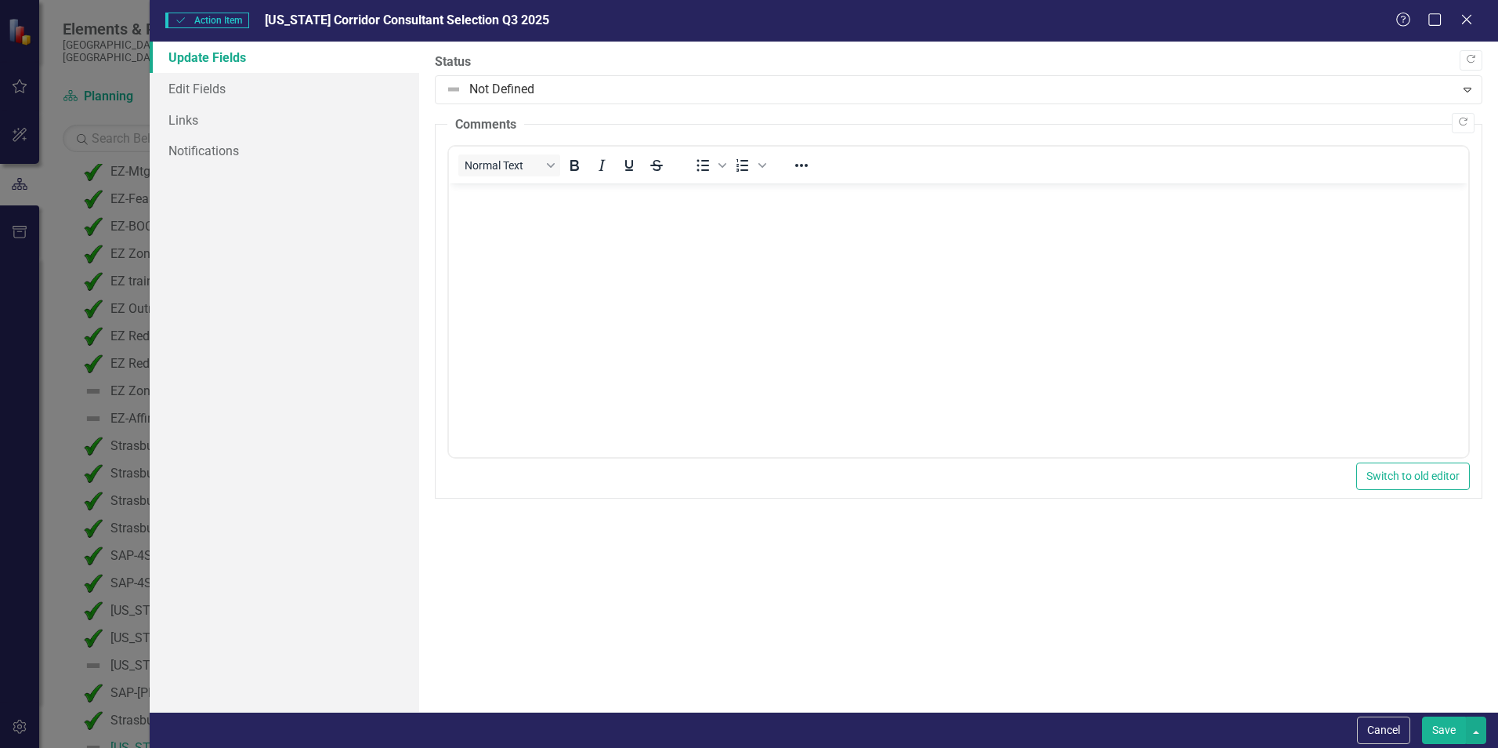
scroll to position [0, 0]
click at [239, 85] on link "Edit Fields" at bounding box center [285, 88] width 270 height 31
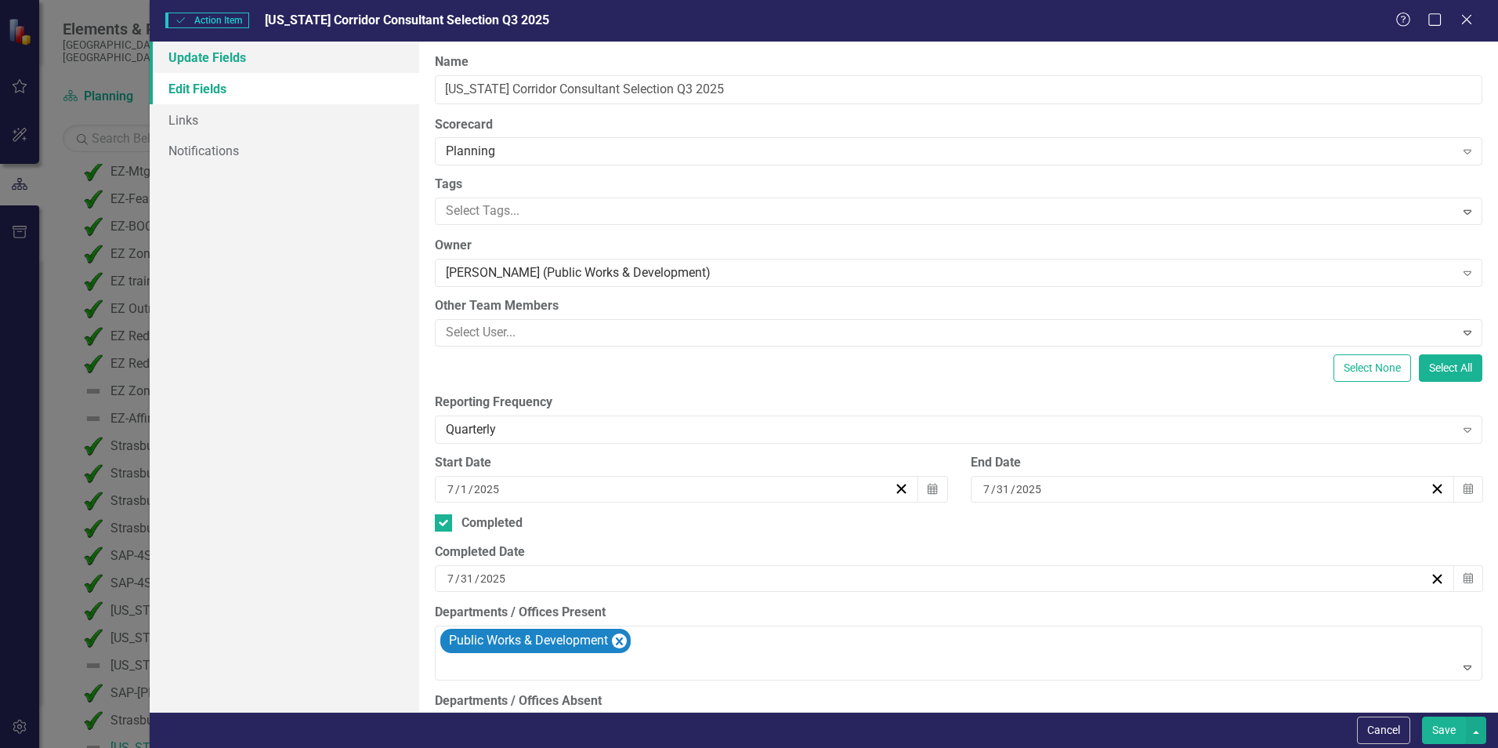
click at [235, 55] on link "Update Fields" at bounding box center [285, 57] width 270 height 31
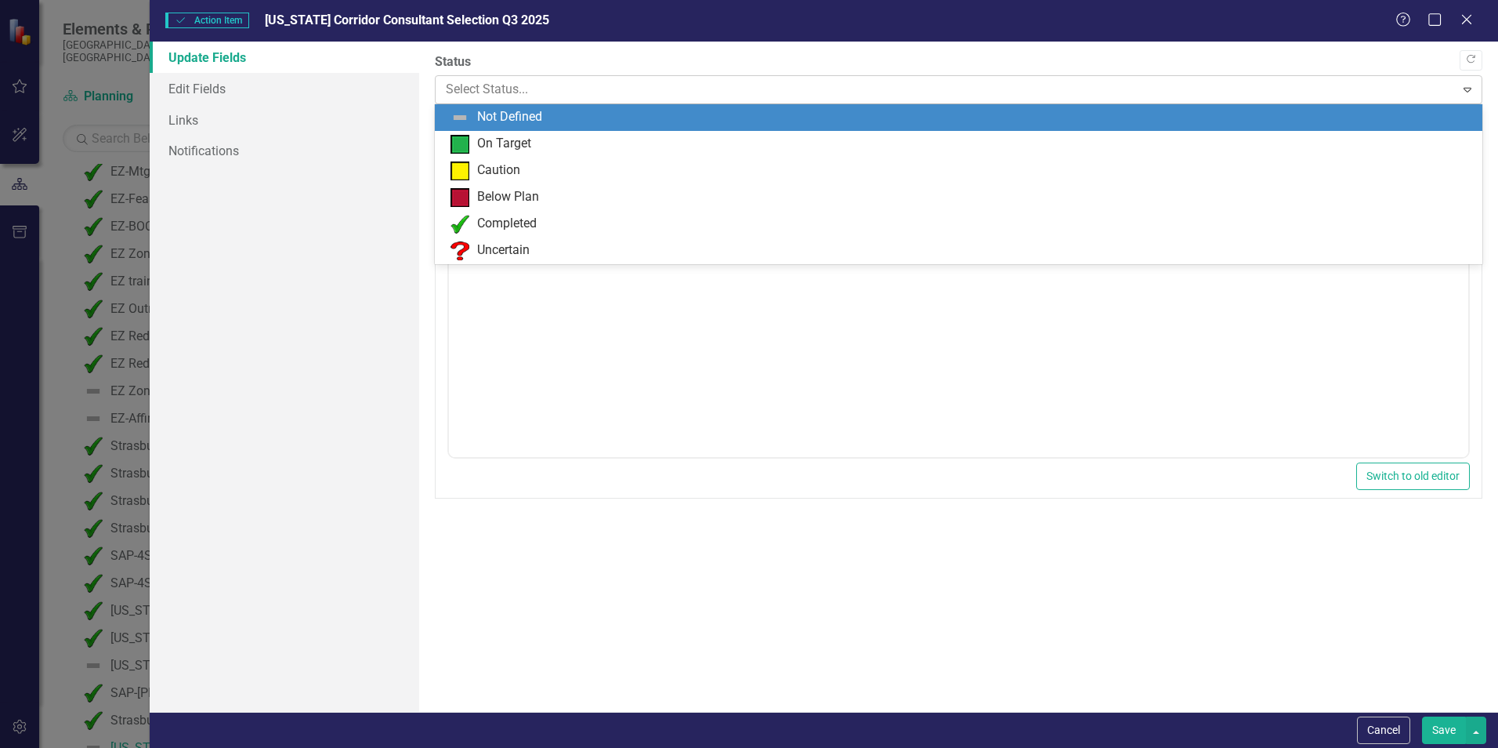
click at [489, 83] on div at bounding box center [945, 89] width 999 height 21
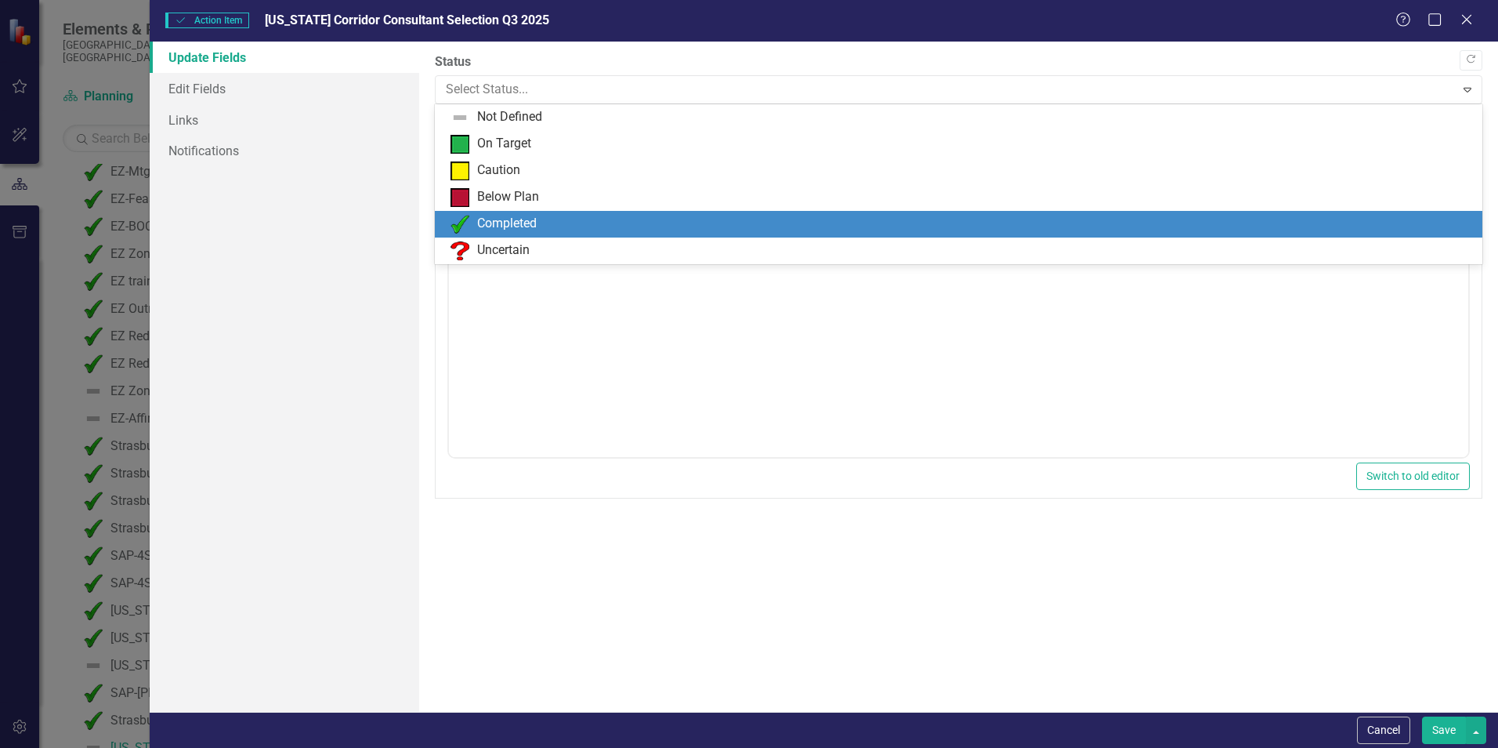
click at [520, 219] on div "Completed" at bounding box center [507, 224] width 60 height 18
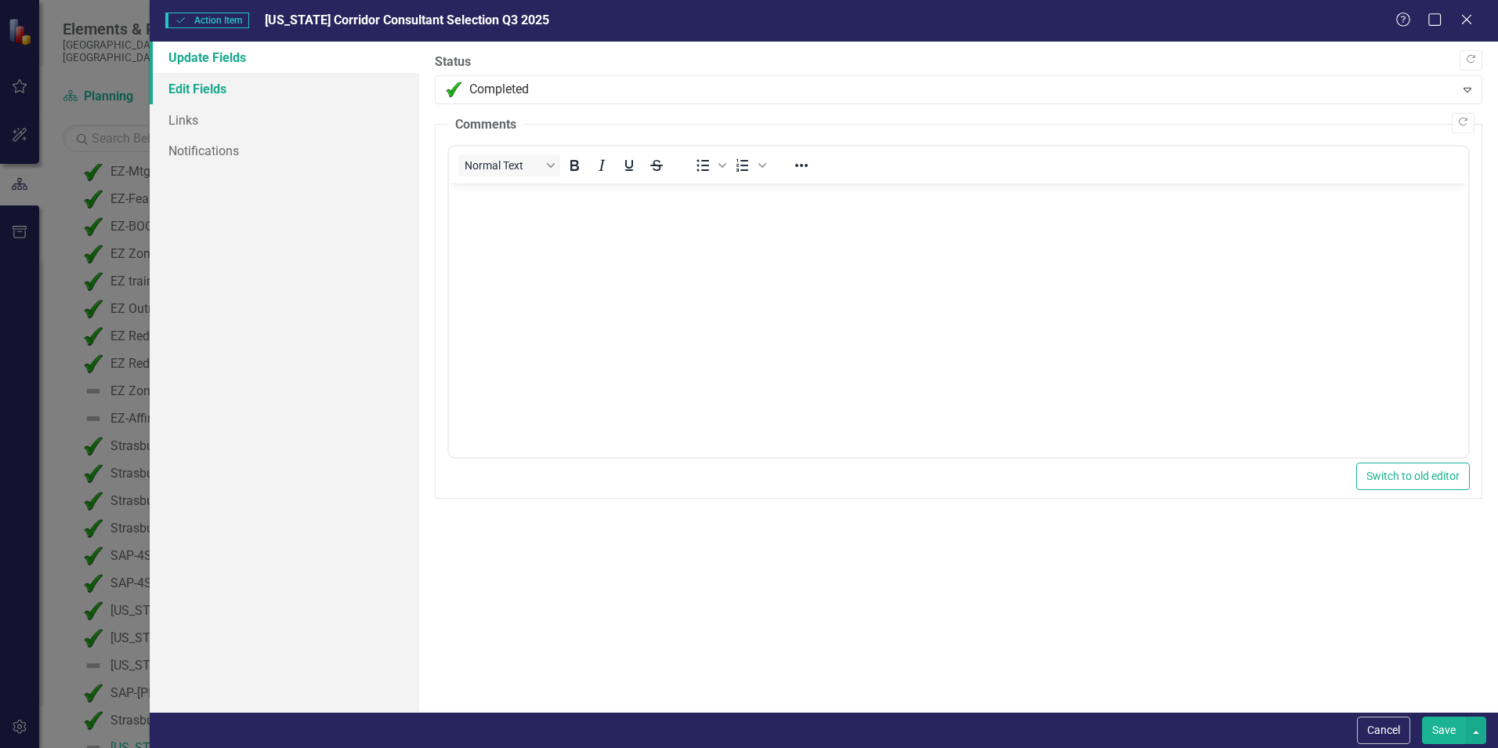
click at [223, 85] on link "Edit Fields" at bounding box center [285, 88] width 270 height 31
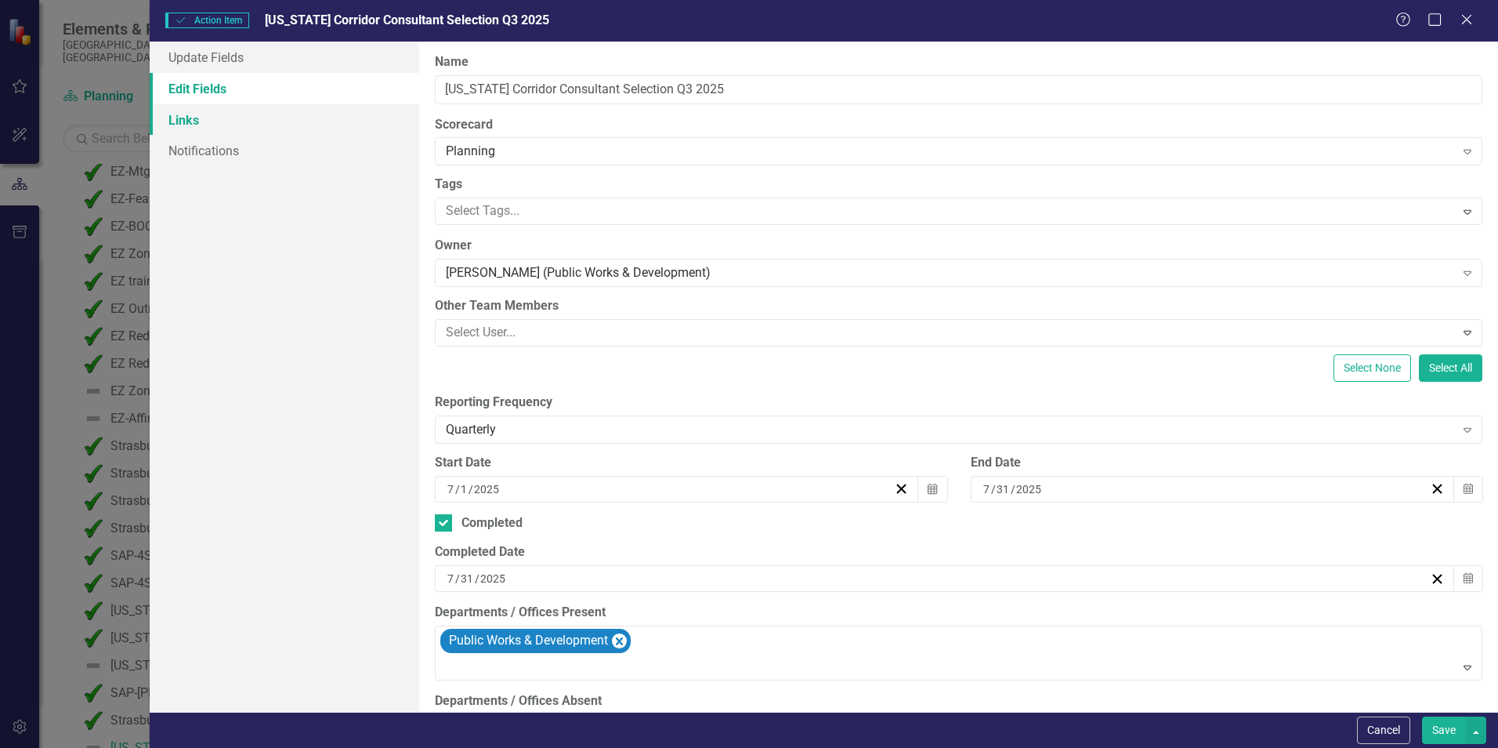
click at [201, 125] on link "Links" at bounding box center [285, 119] width 270 height 31
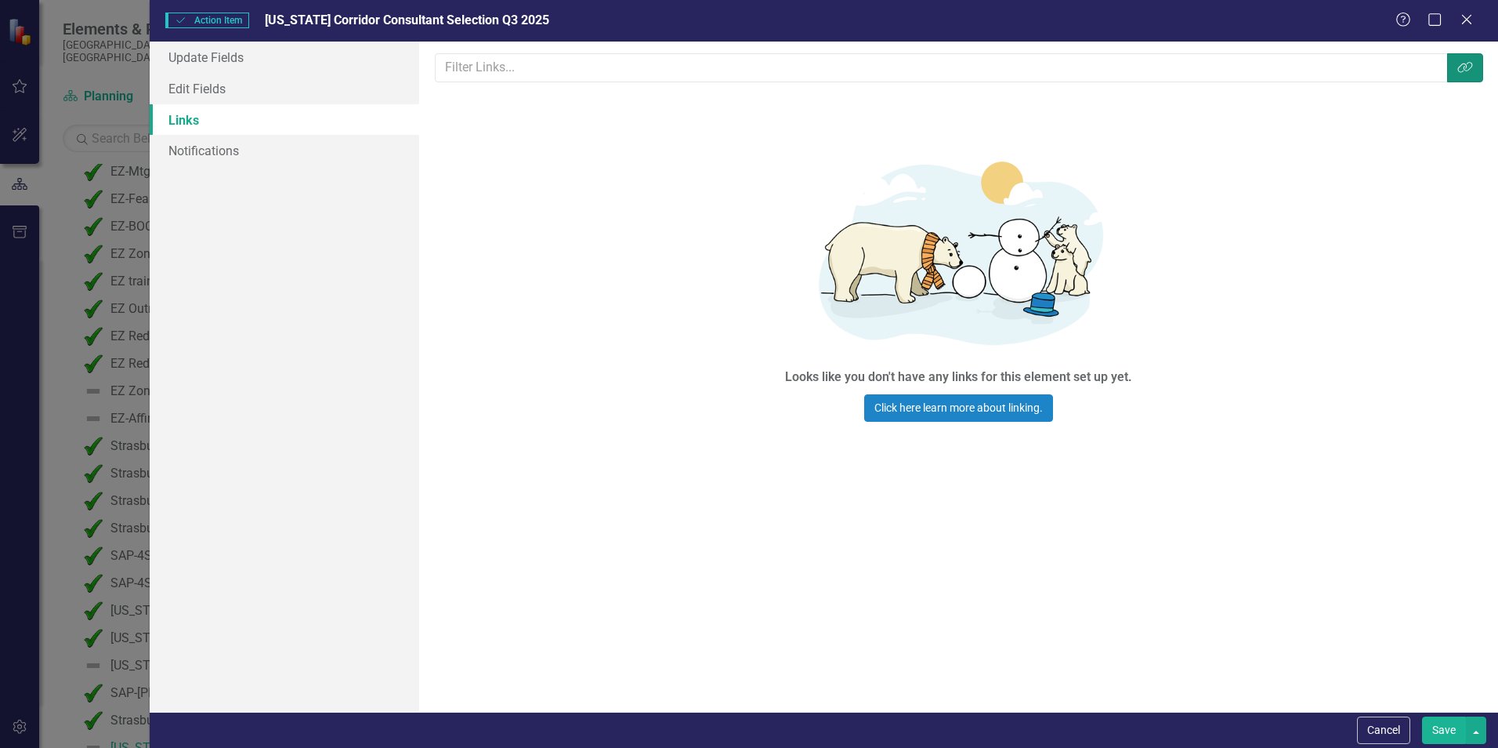
click at [1462, 70] on icon "Link Tag" at bounding box center [1466, 67] width 16 height 13
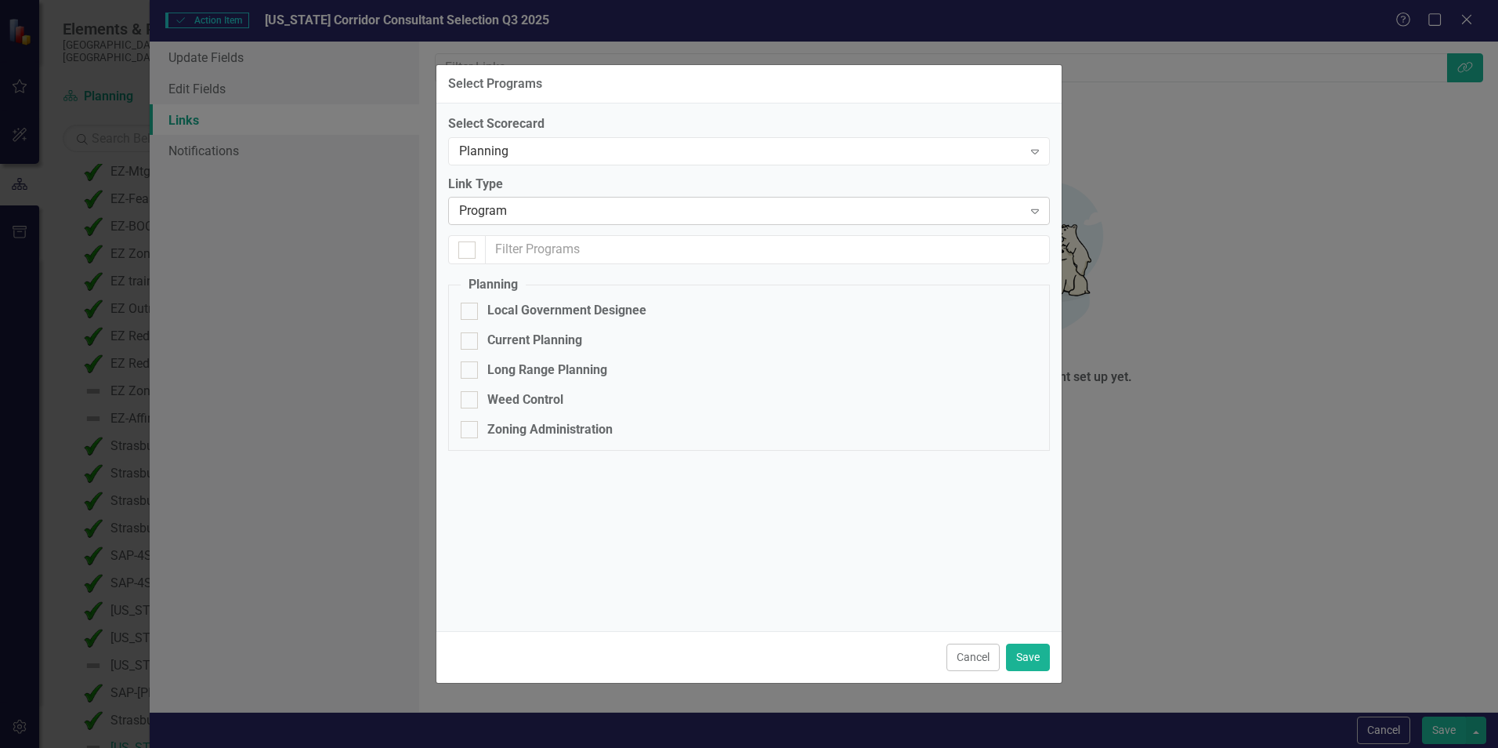
click at [1038, 206] on icon "Expand" at bounding box center [1035, 211] width 16 height 13
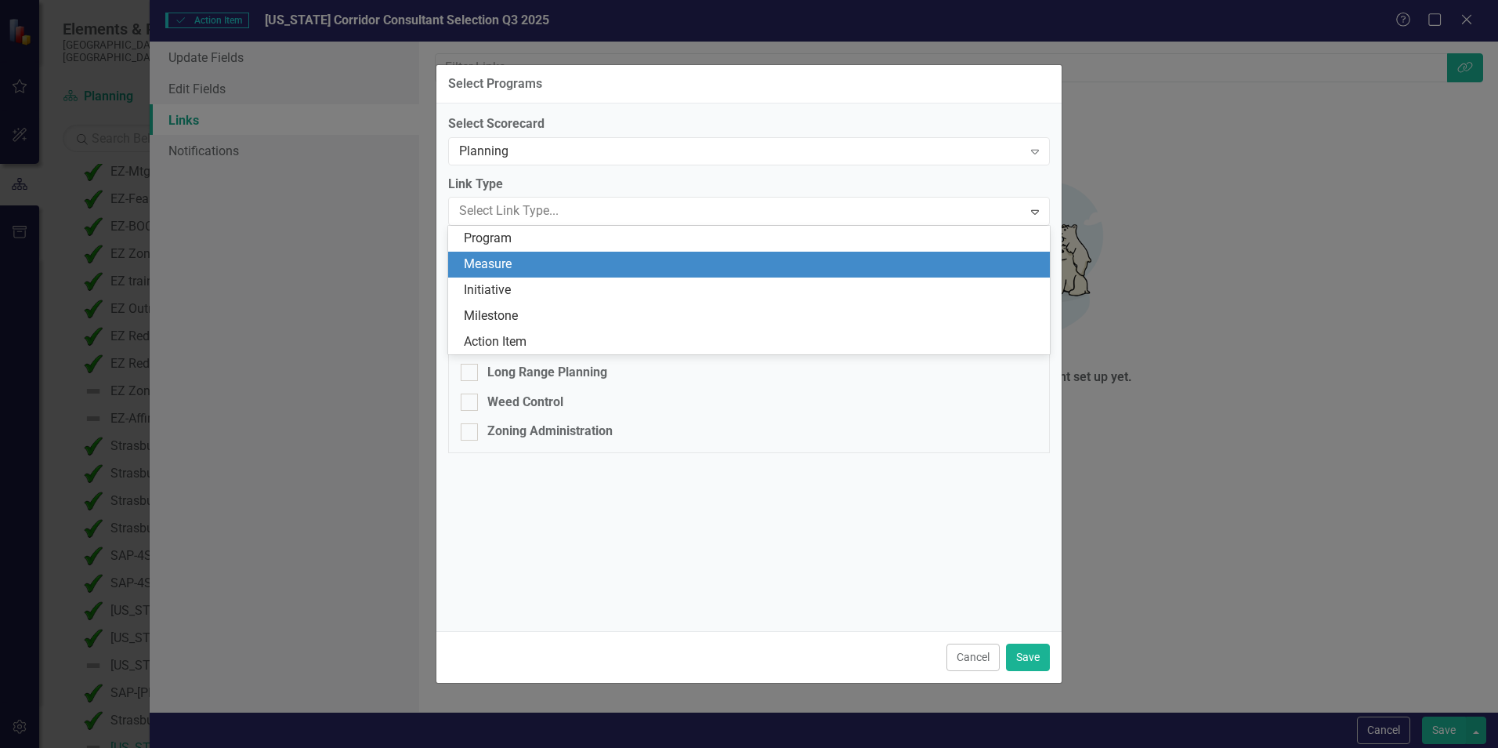
click at [867, 266] on div "Measure" at bounding box center [752, 264] width 577 height 18
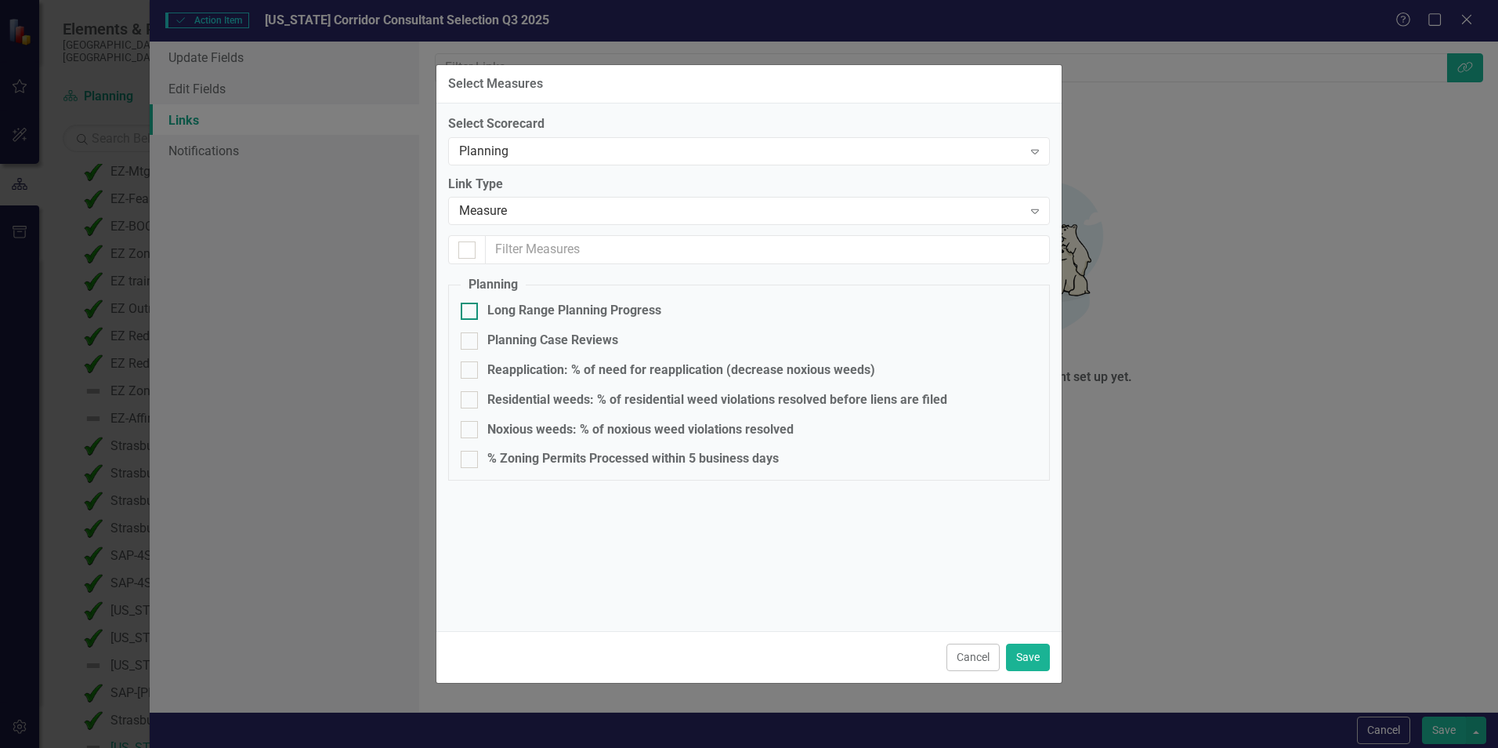
click at [469, 310] on input "Long Range Planning Progress" at bounding box center [466, 307] width 10 height 10
checkbox input "true"
click at [1029, 653] on button "Save" at bounding box center [1028, 656] width 44 height 27
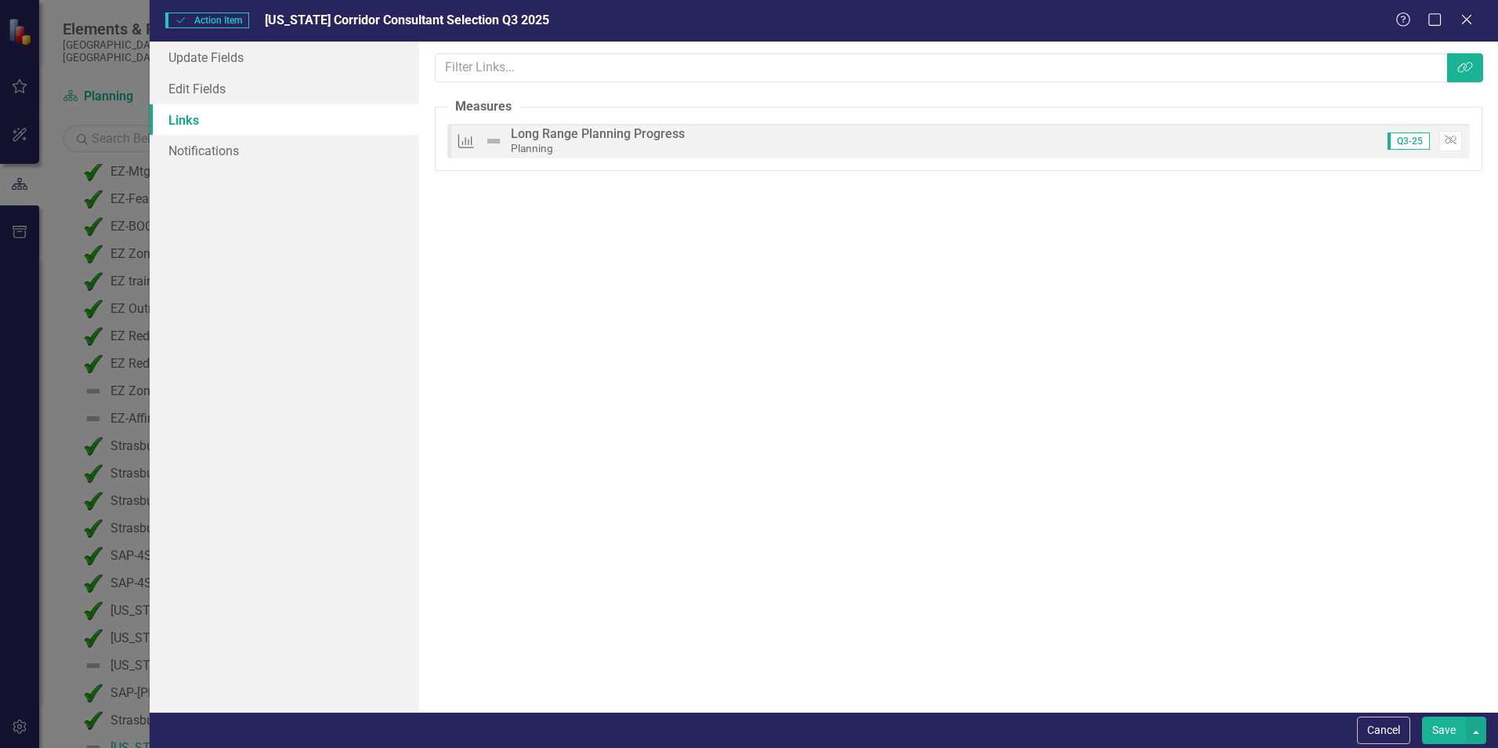
click at [1450, 734] on button "Save" at bounding box center [1444, 729] width 44 height 27
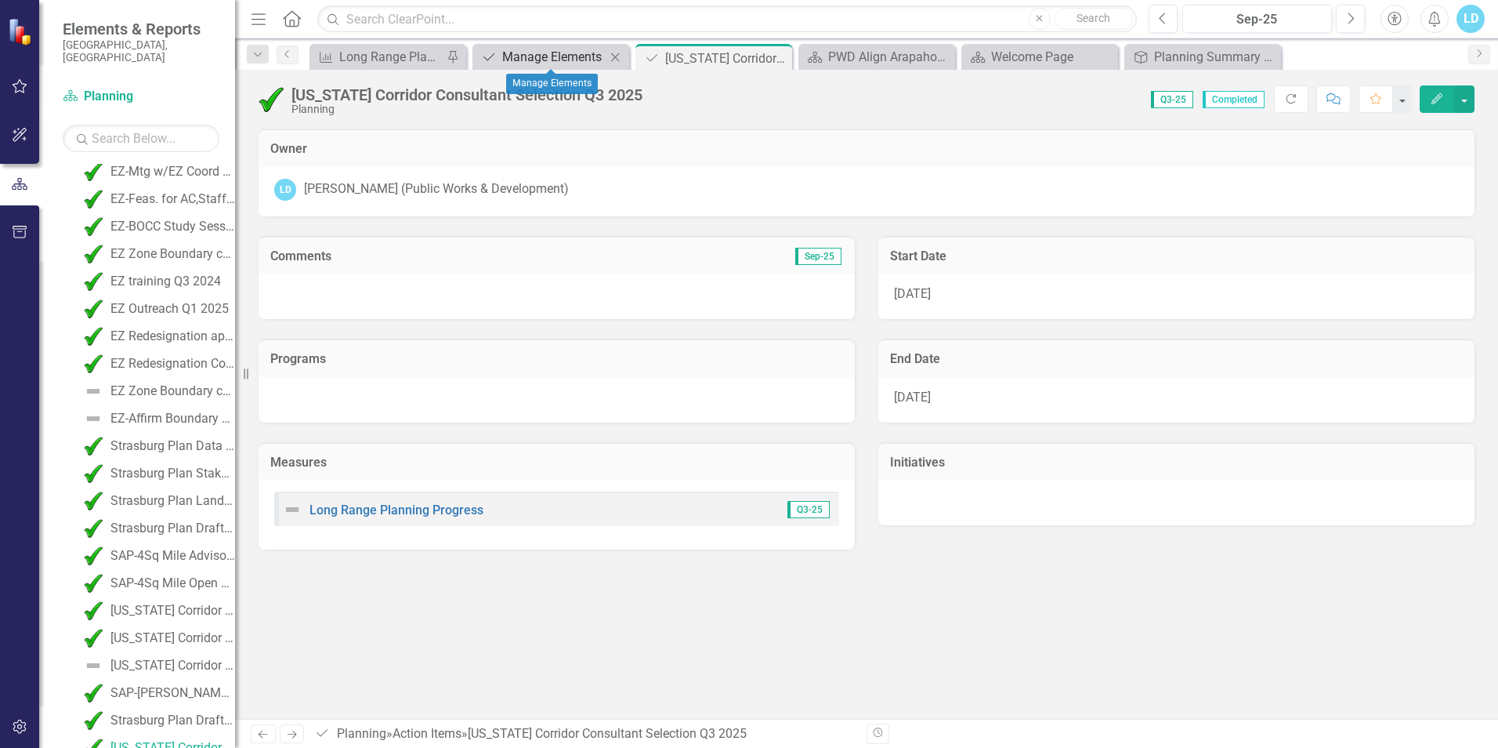
click at [581, 56] on div "Manage Elements" at bounding box center [553, 57] width 103 height 20
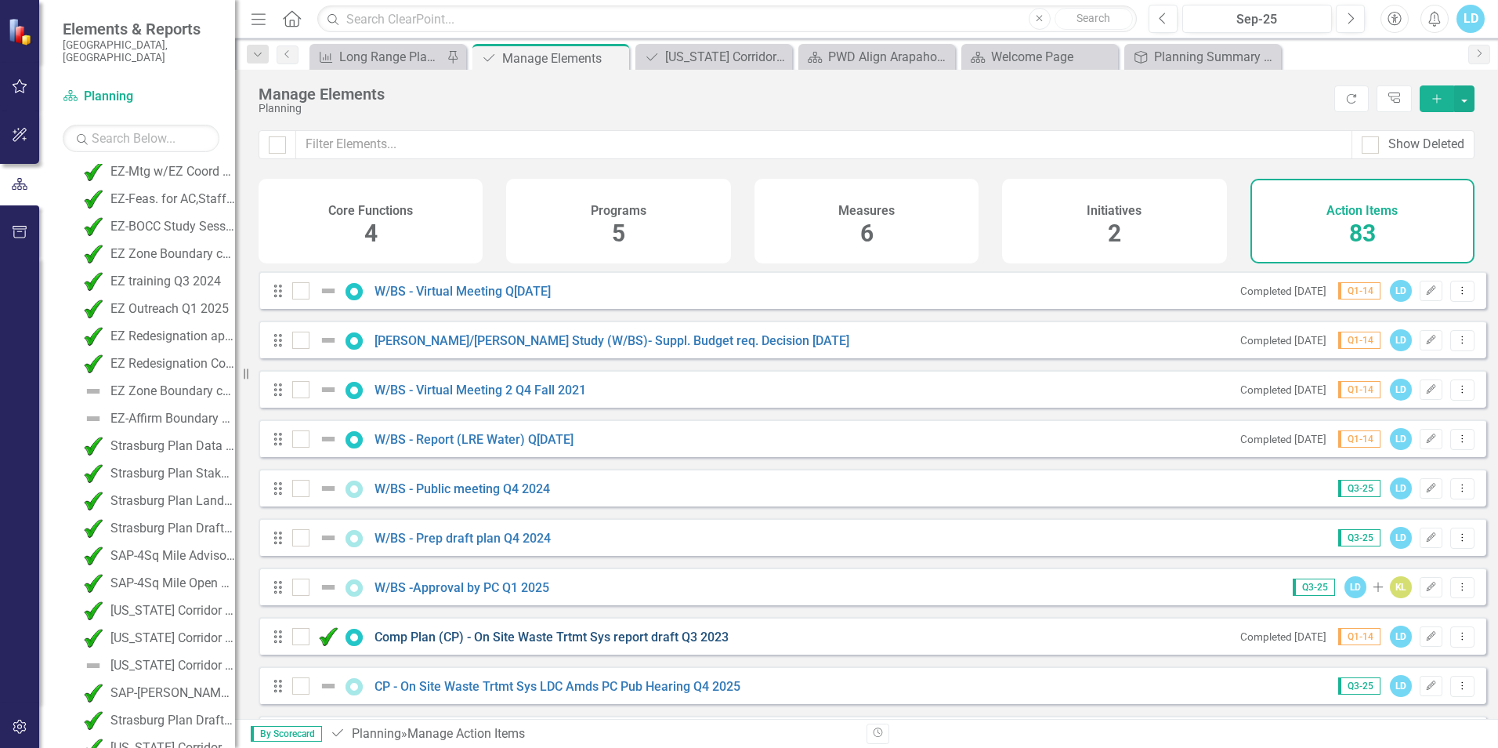
click at [655, 644] on link "Comp Plan (CP) - On Site Waste Trtmt Sys report draft Q3 2023" at bounding box center [552, 636] width 354 height 15
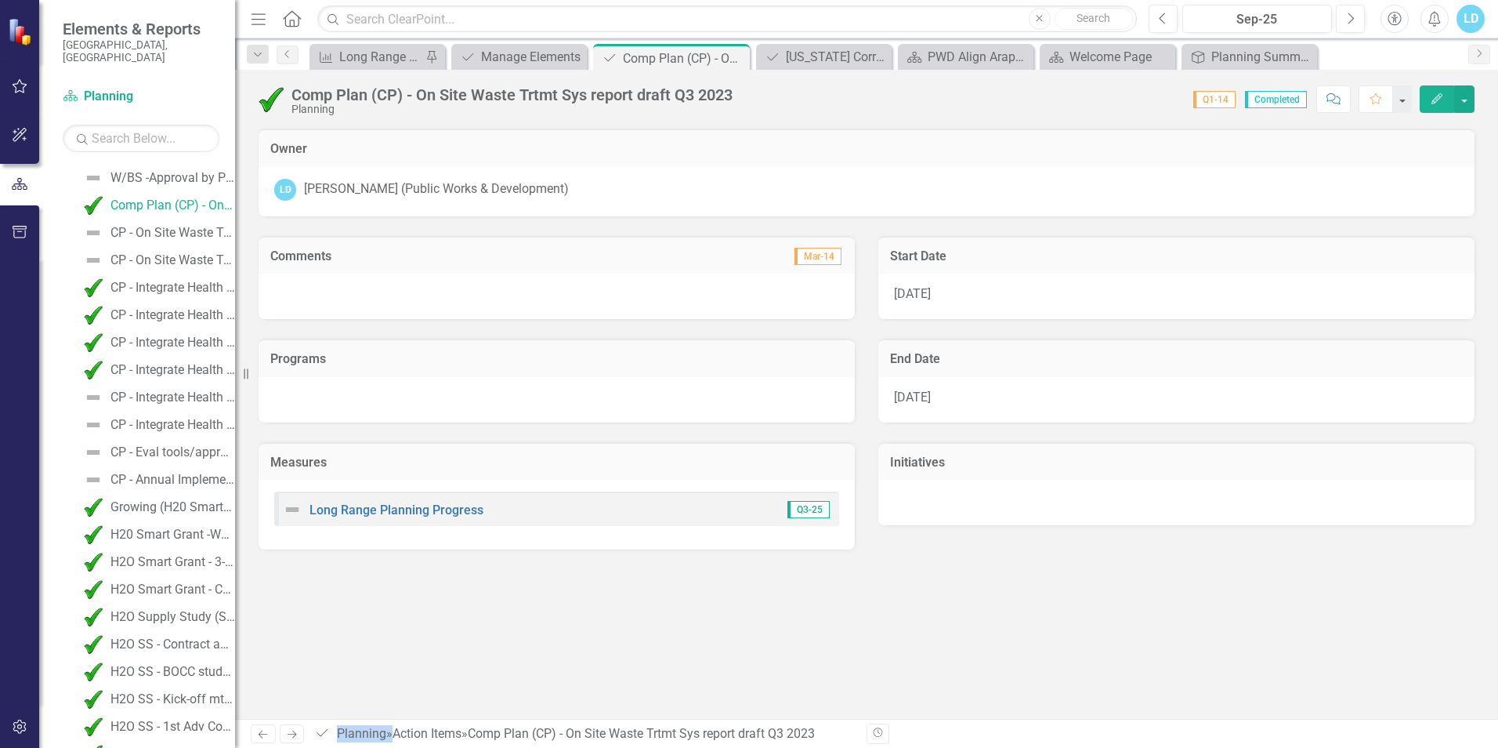
click at [655, 650] on div "Owner LD Loretta Daniel (Public Works & Development) Comments Mar-14 Programs M…" at bounding box center [866, 424] width 1263 height 590
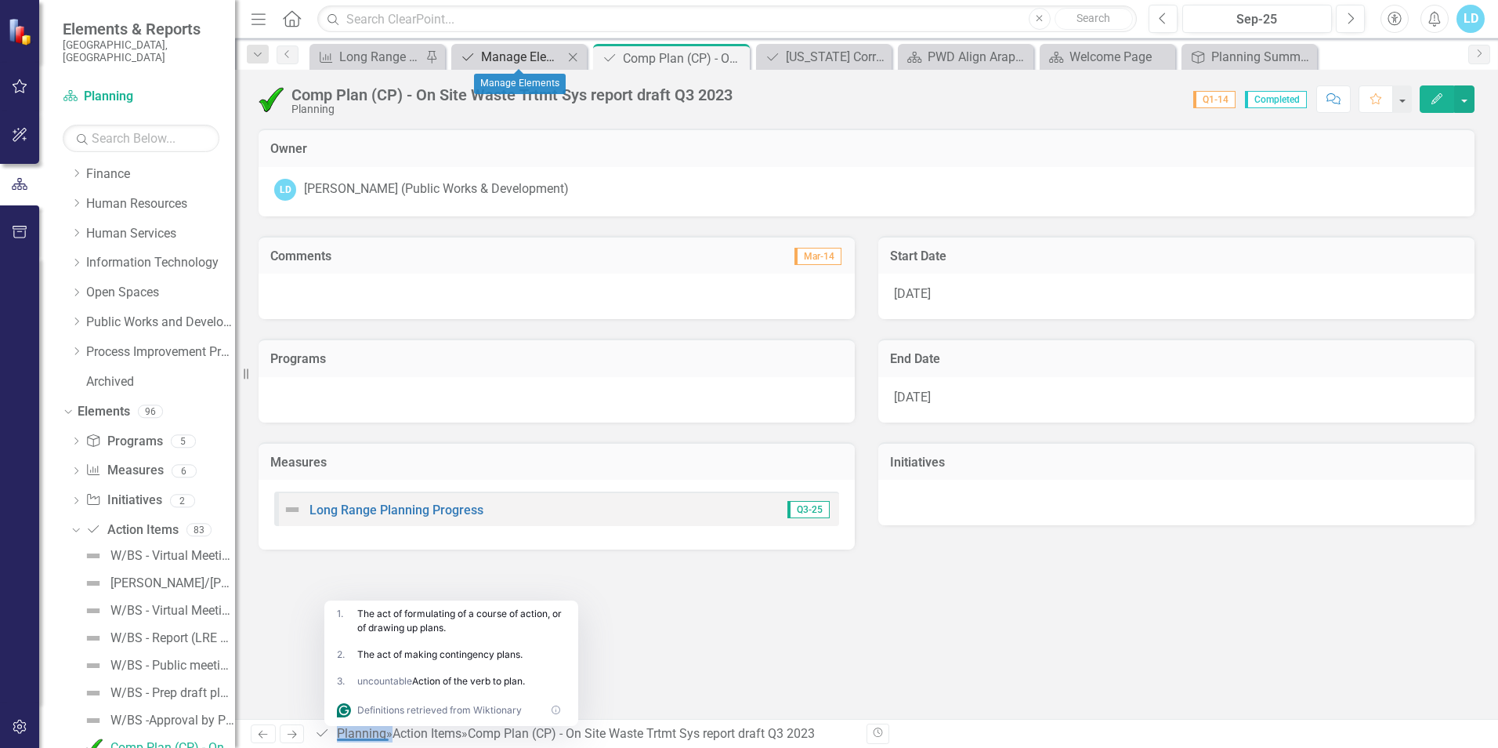
click at [526, 57] on div "Manage Elements" at bounding box center [522, 57] width 82 height 20
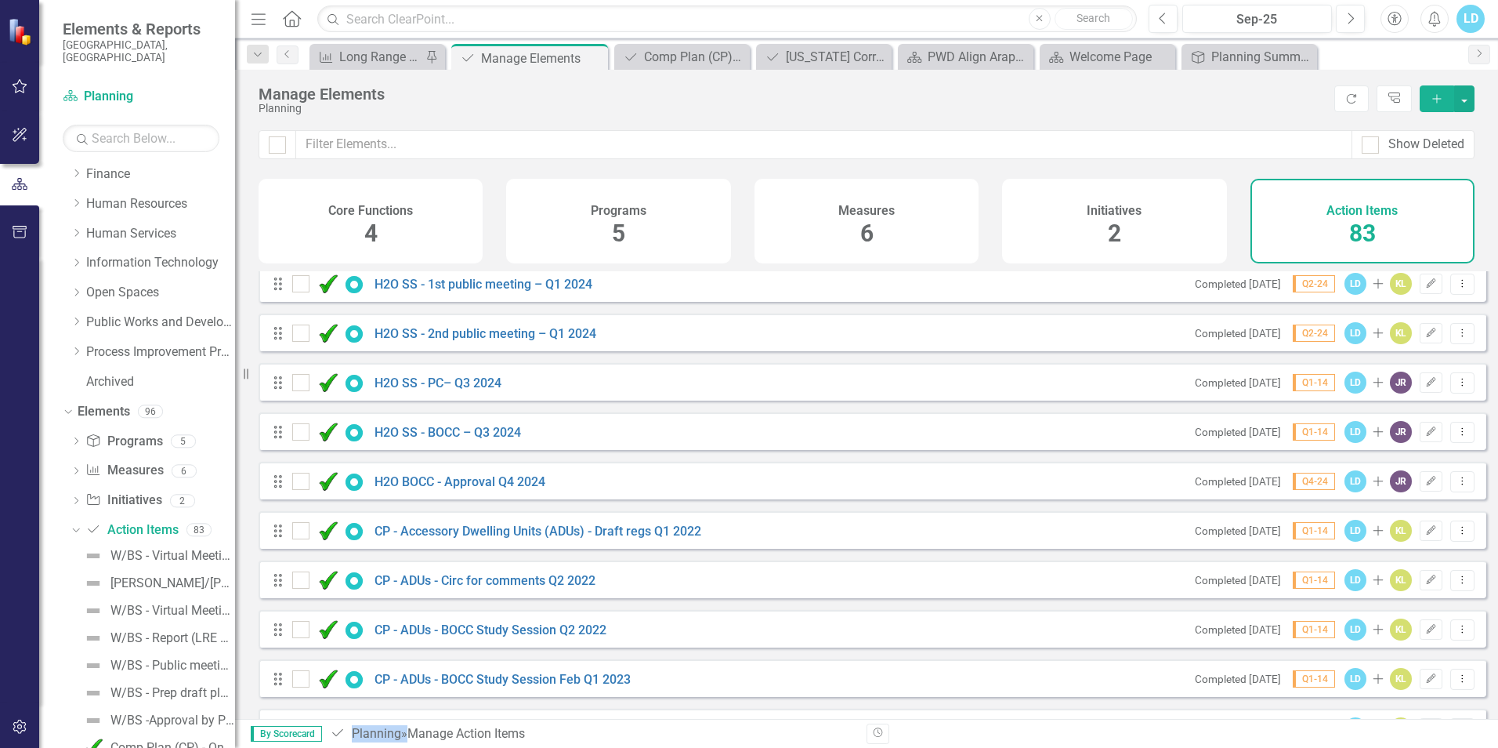
scroll to position [1489, 0]
click at [469, 538] on link "CP - Accessory Dwelling Units (ADUs) - Draft regs Q1 2022" at bounding box center [538, 530] width 327 height 15
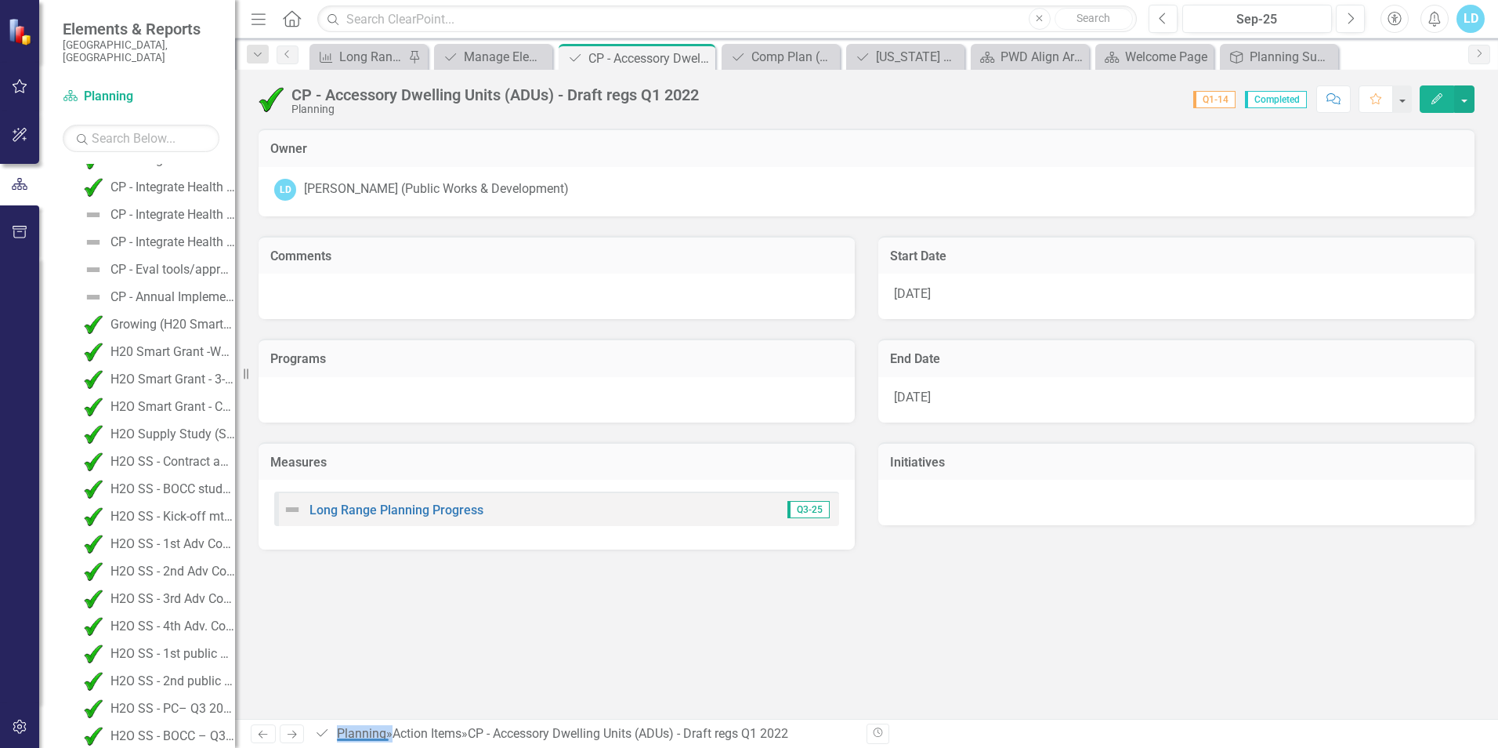
scroll to position [1038, 0]
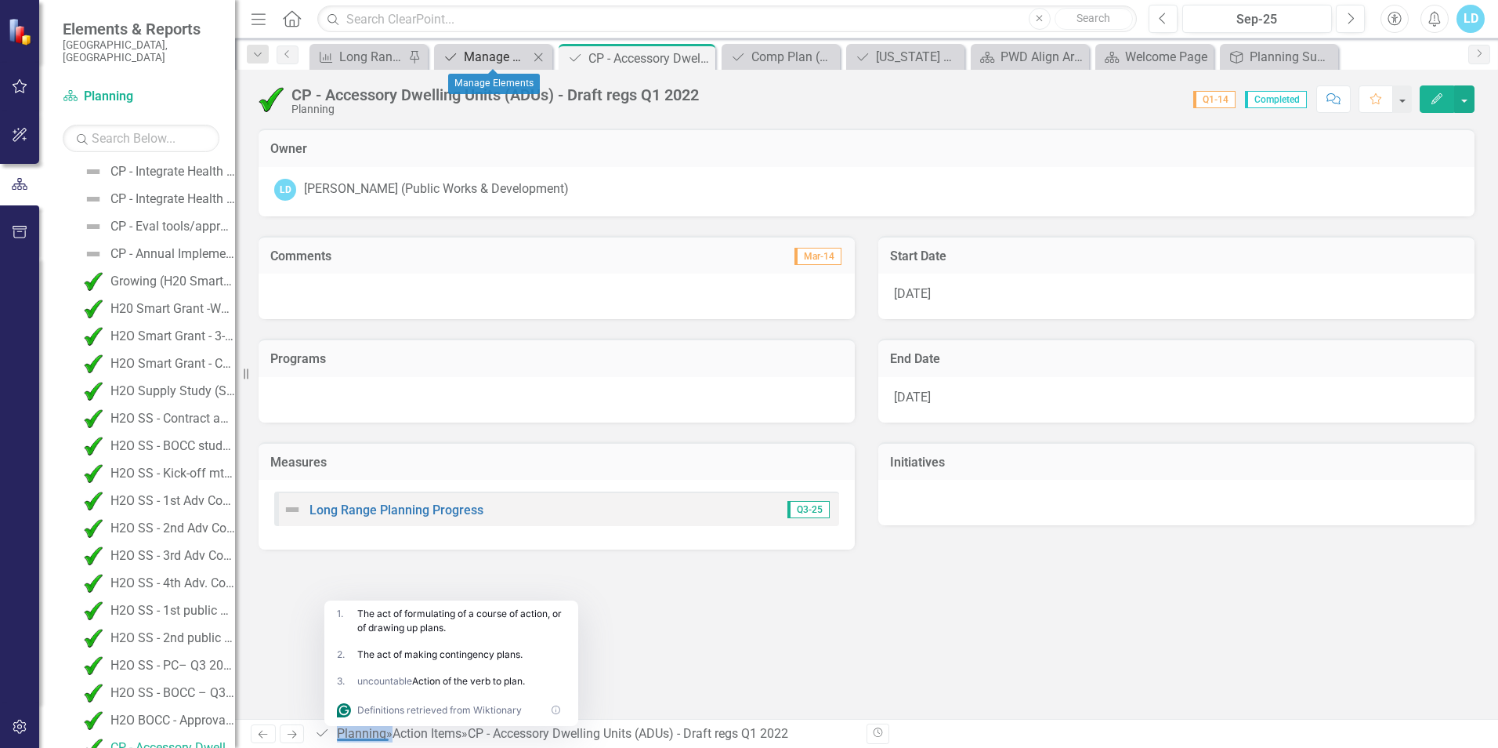
click at [527, 60] on div "Manage Elements" at bounding box center [496, 57] width 65 height 20
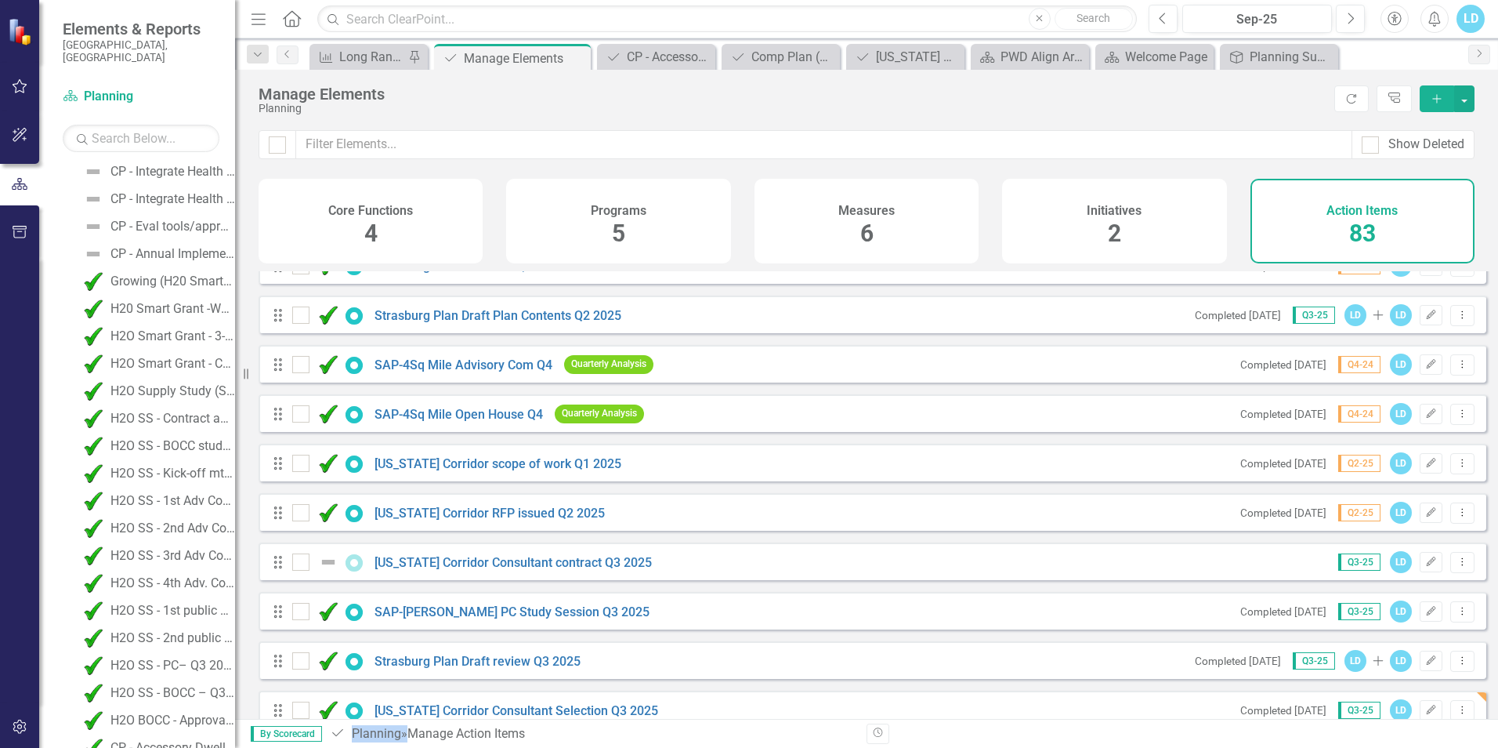
scroll to position [3662, 0]
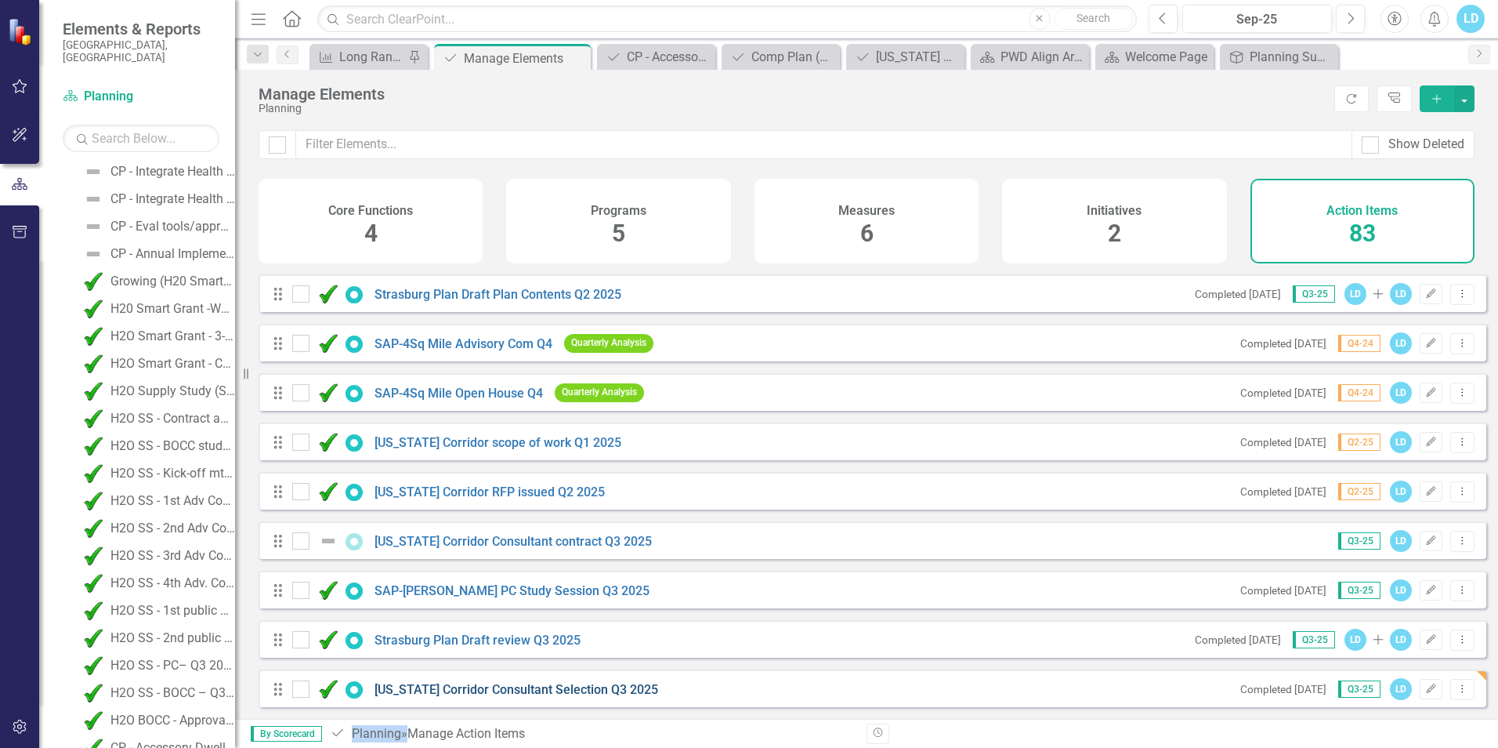
click at [550, 694] on link "[US_STATE] Corridor Consultant Selection Q3 2025" at bounding box center [517, 689] width 284 height 15
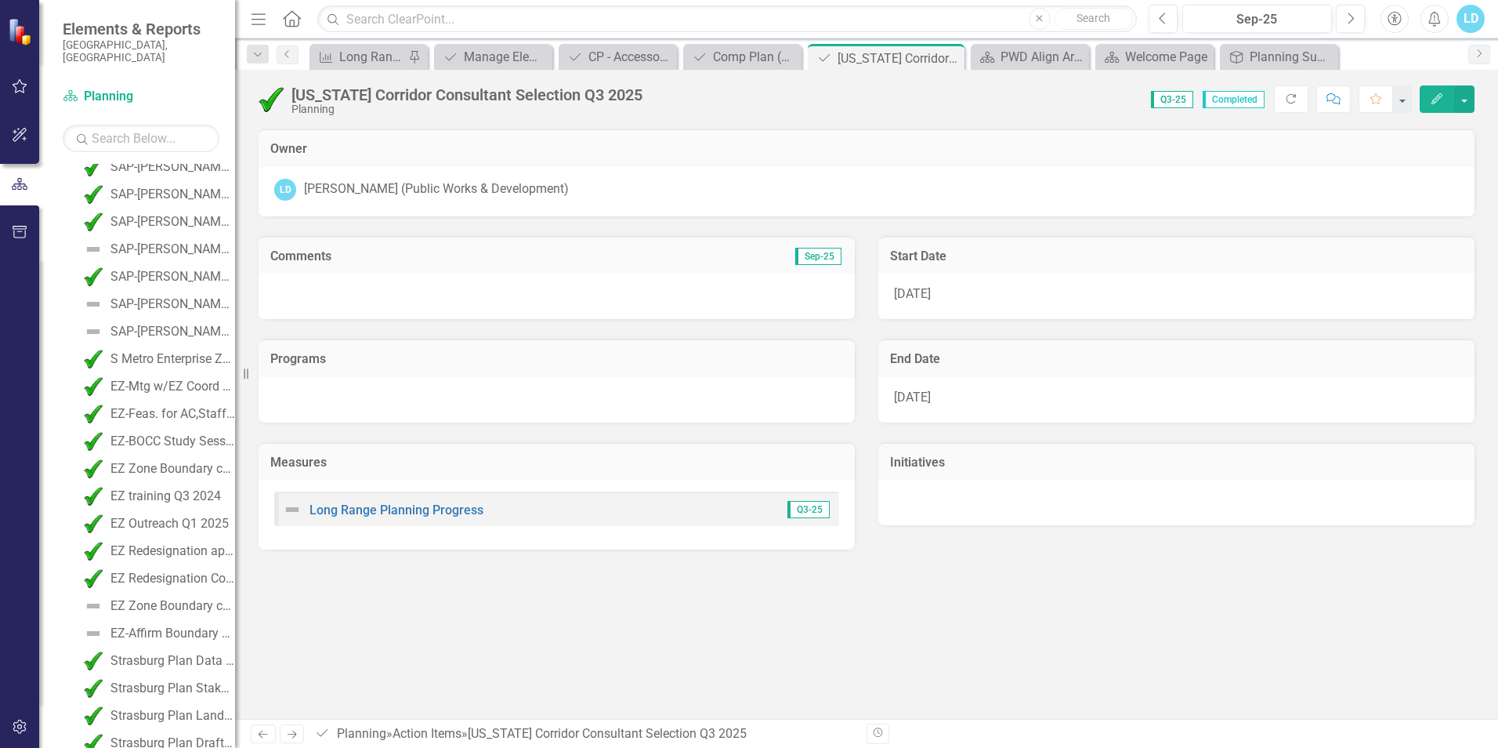
scroll to position [2327, 0]
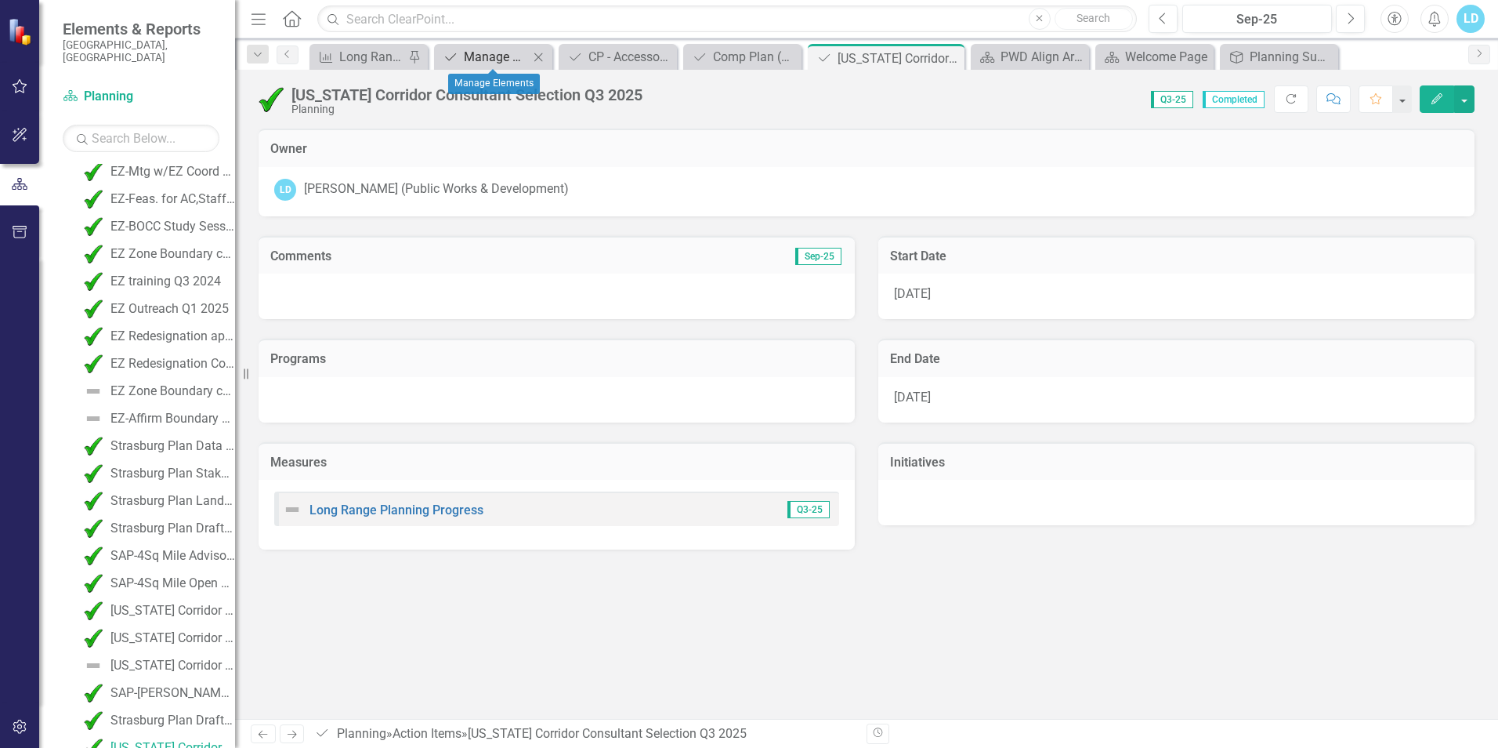
click at [473, 56] on div "Manage Elements" at bounding box center [496, 57] width 65 height 20
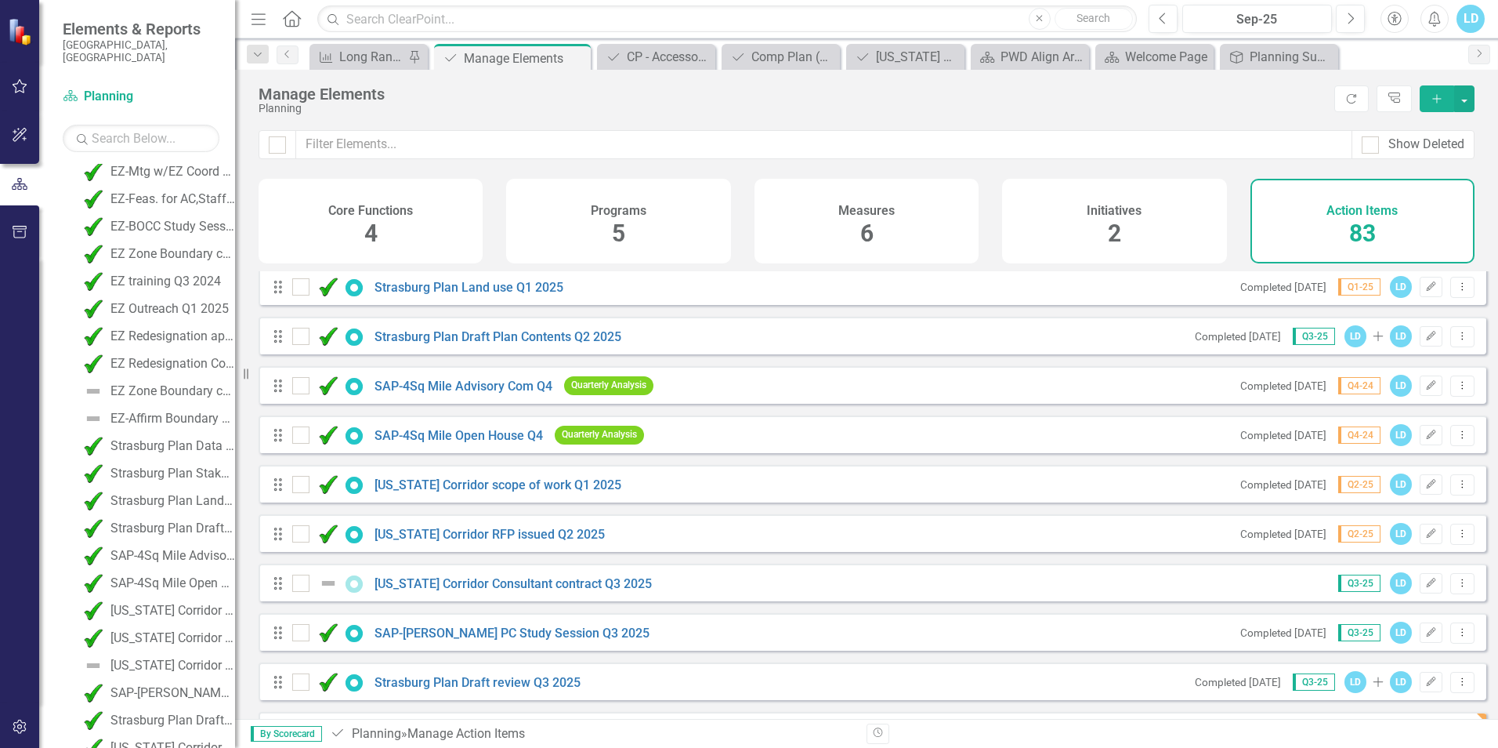
scroll to position [3662, 0]
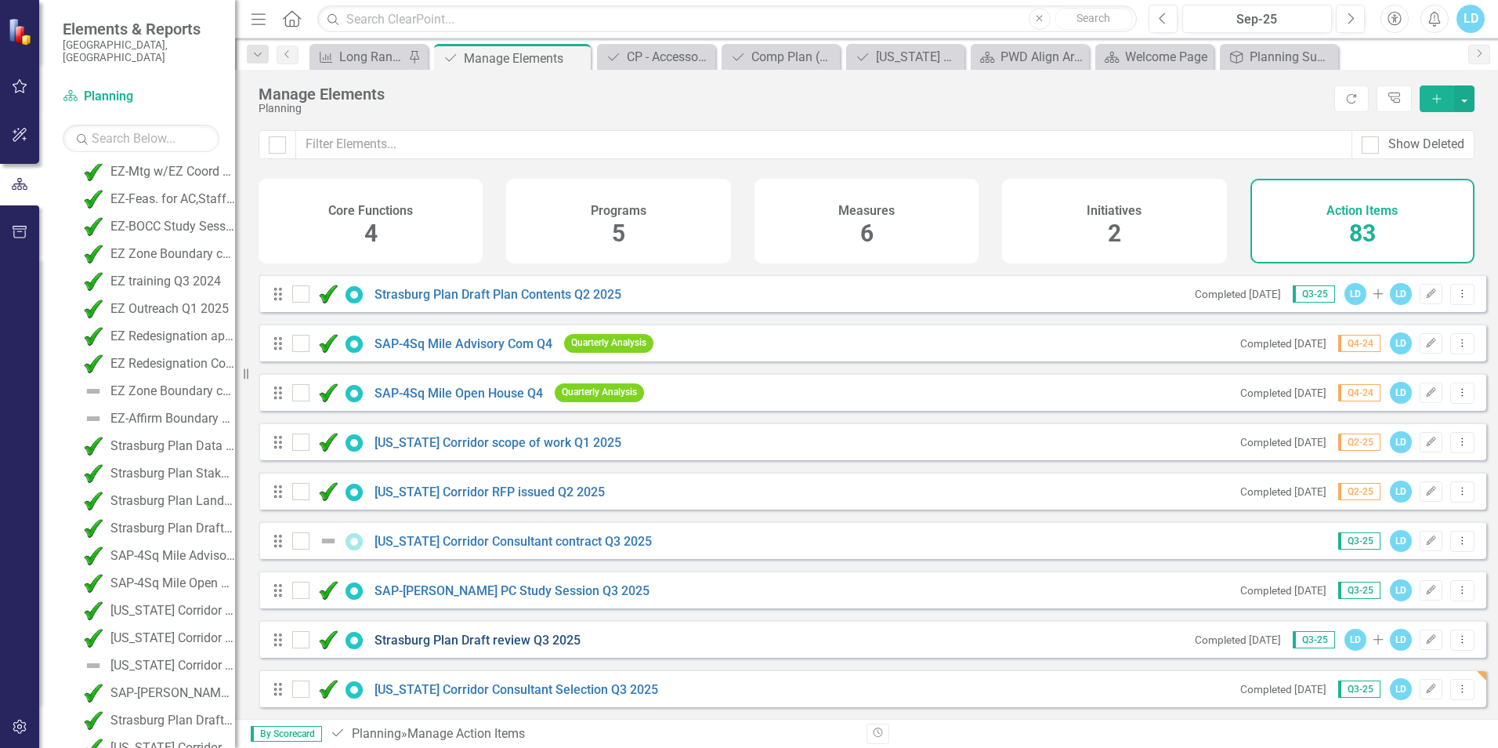
click at [503, 642] on link "Strasburg Plan Draft review Q3 2025" at bounding box center [478, 639] width 206 height 15
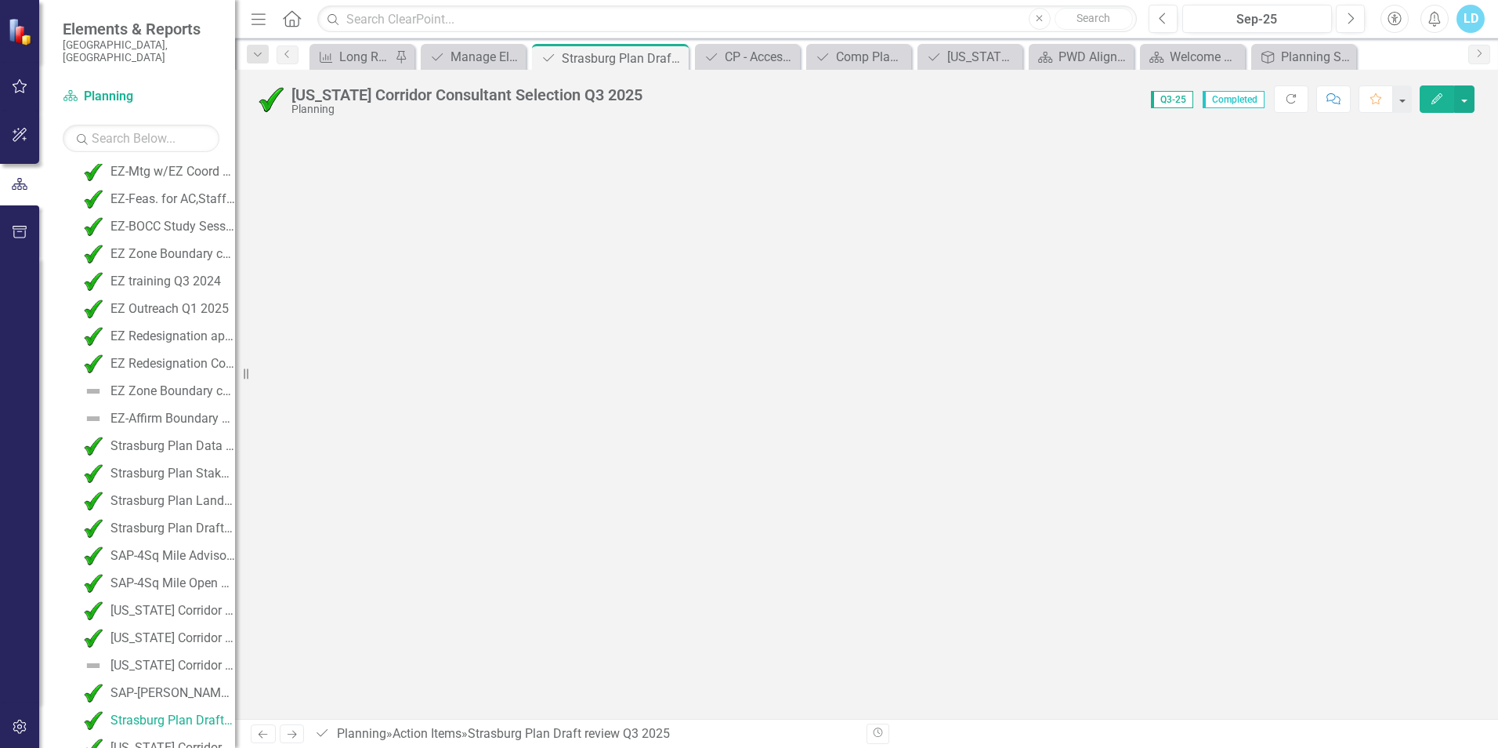
scroll to position [2299, 0]
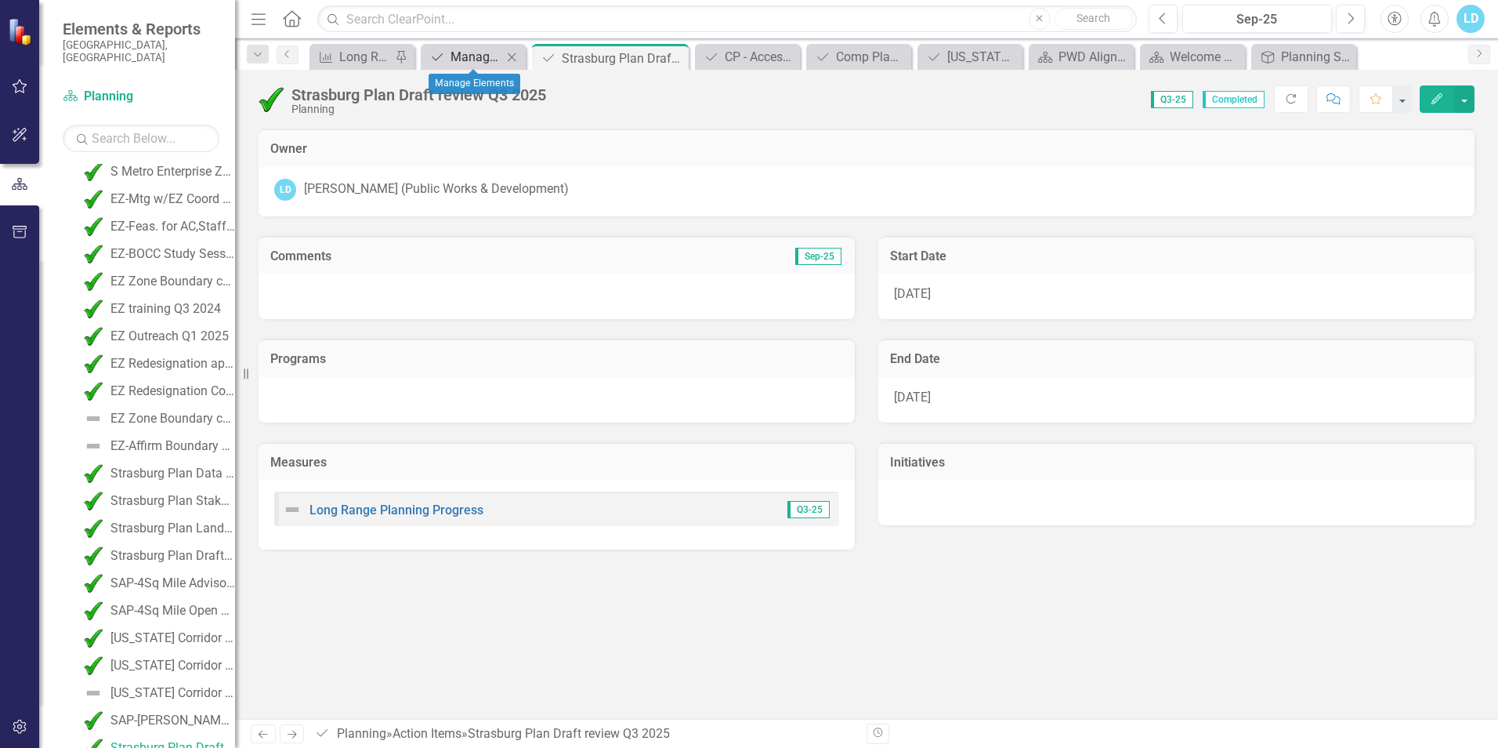
click at [487, 56] on div "Manage Elements" at bounding box center [477, 57] width 52 height 20
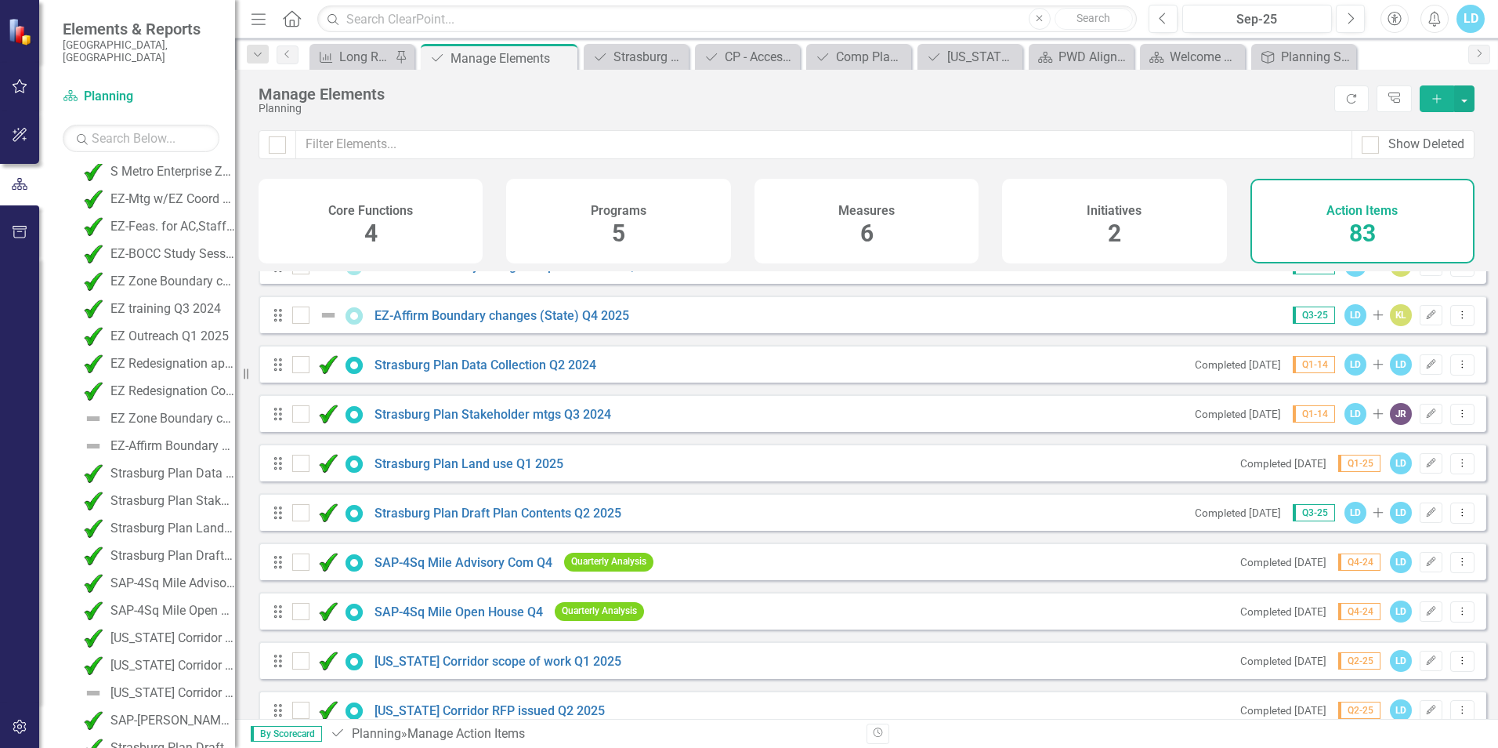
scroll to position [3662, 0]
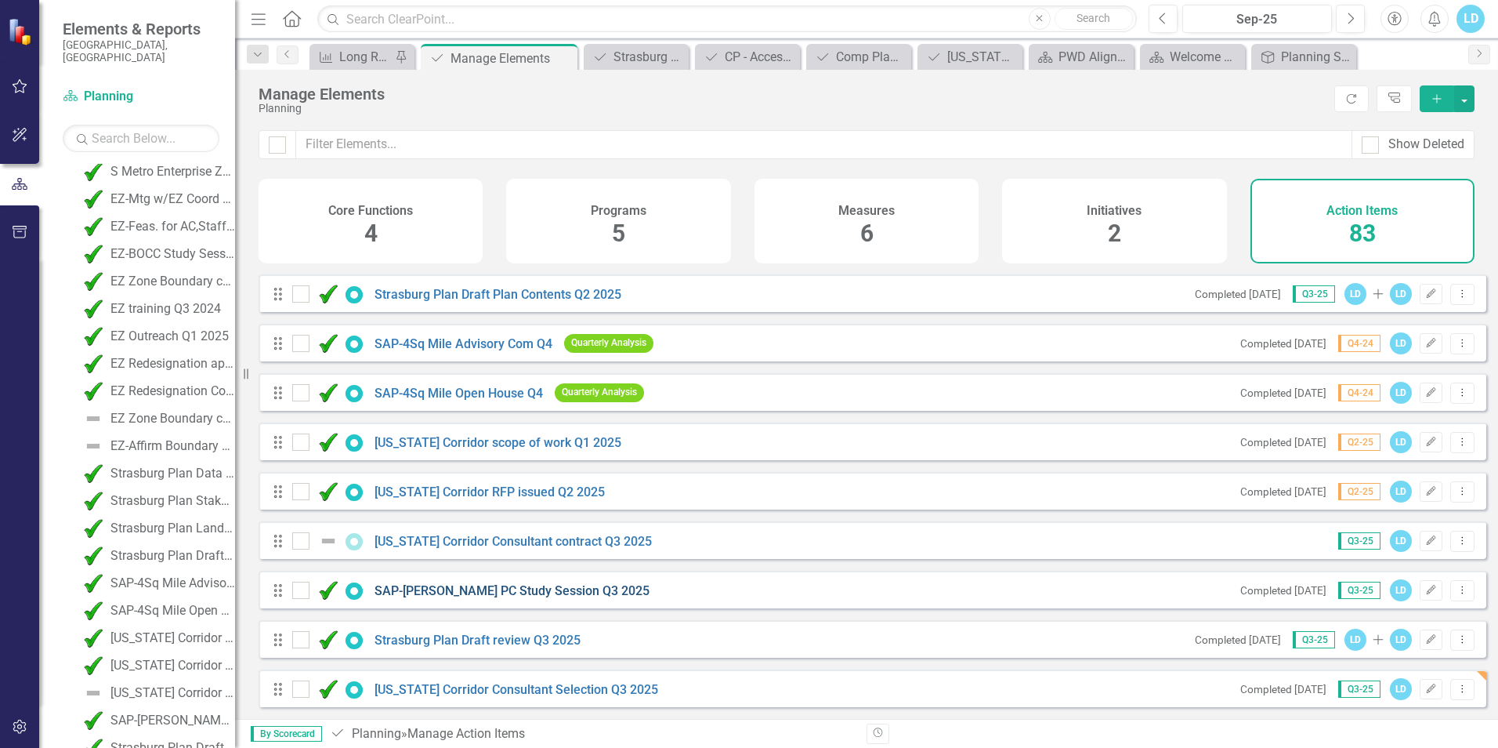
click at [484, 587] on link "SAP-[PERSON_NAME] PC Study Session Q3 2025" at bounding box center [512, 590] width 275 height 15
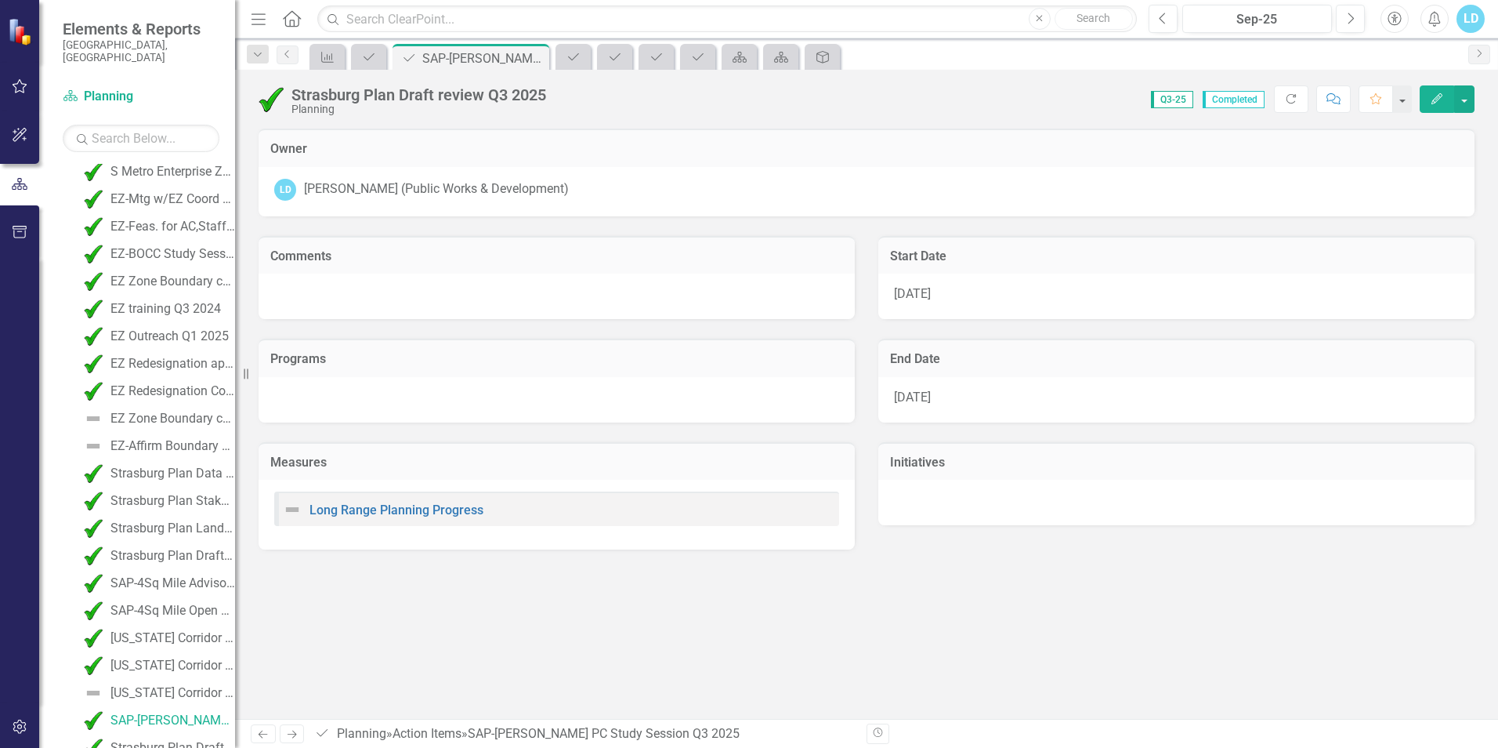
scroll to position [2272, 0]
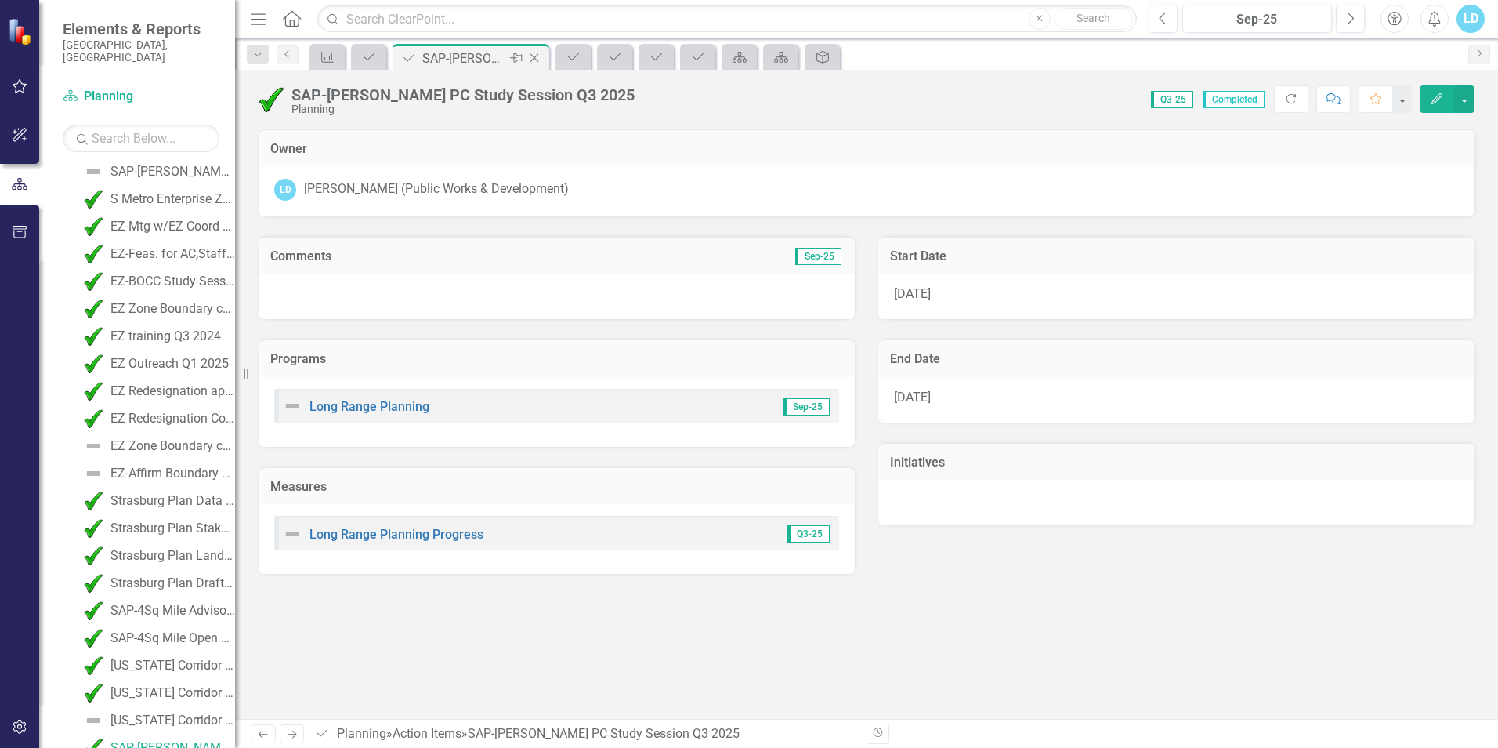
click at [534, 58] on icon "Close" at bounding box center [535, 58] width 16 height 13
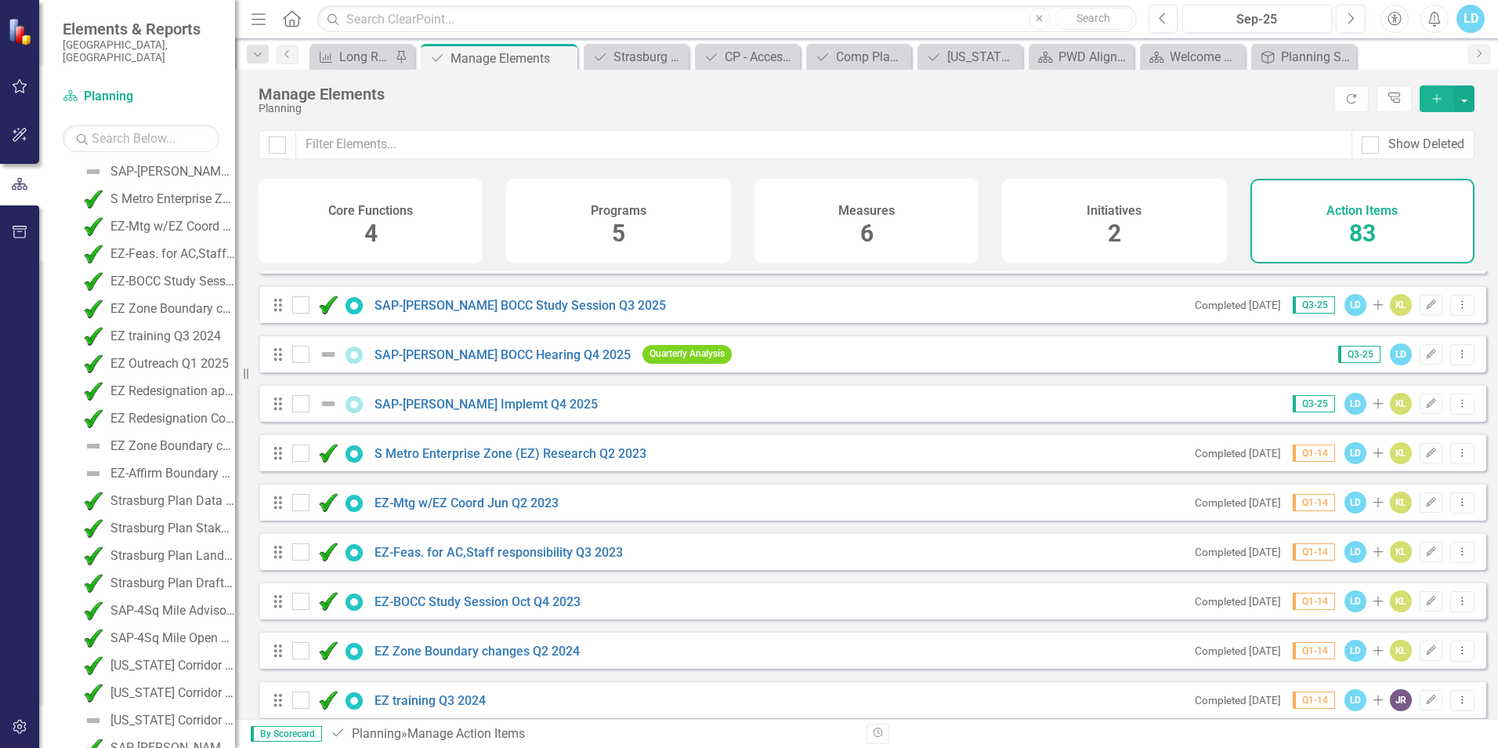
scroll to position [2565, 0]
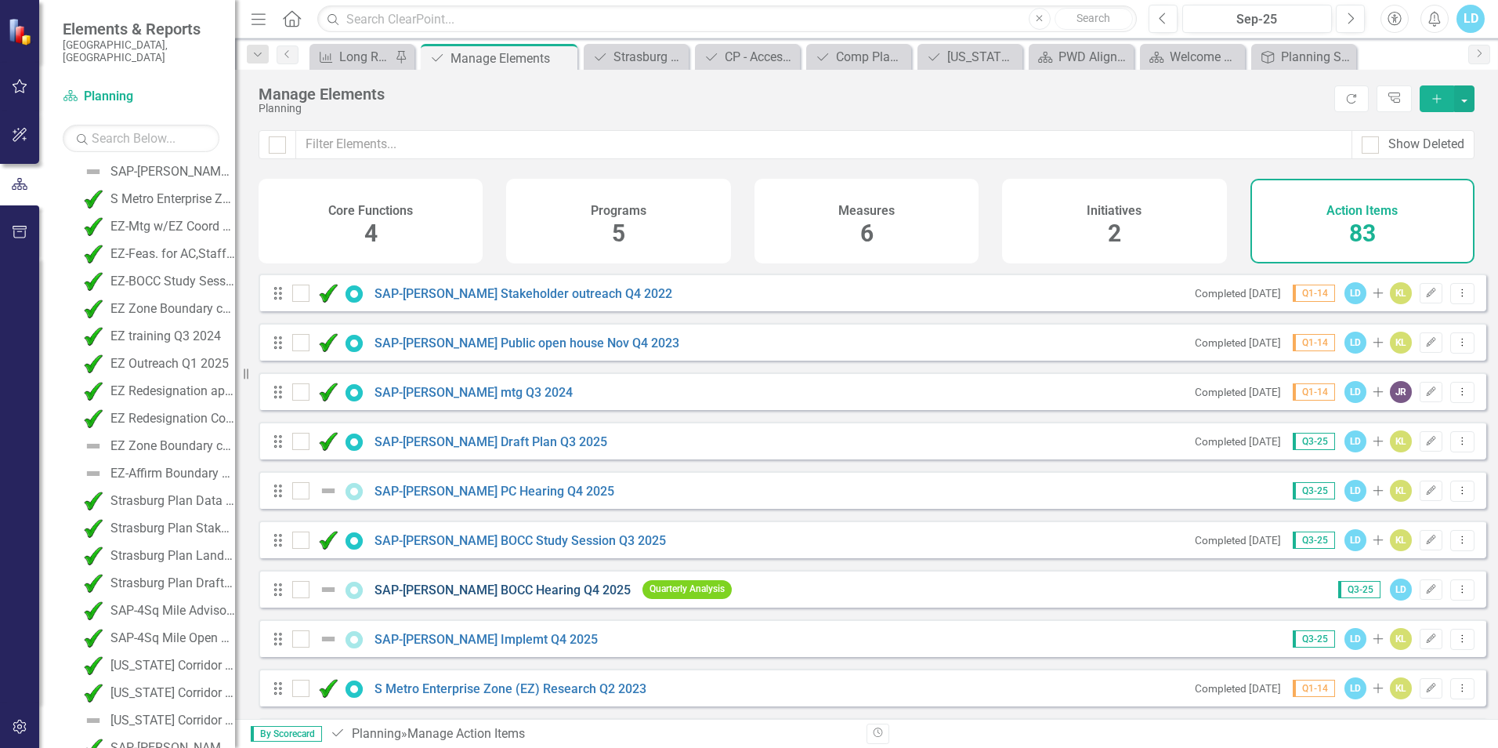
click at [501, 597] on link "SAP-[PERSON_NAME] BOCC Hearing Q4 2025" at bounding box center [503, 589] width 256 height 15
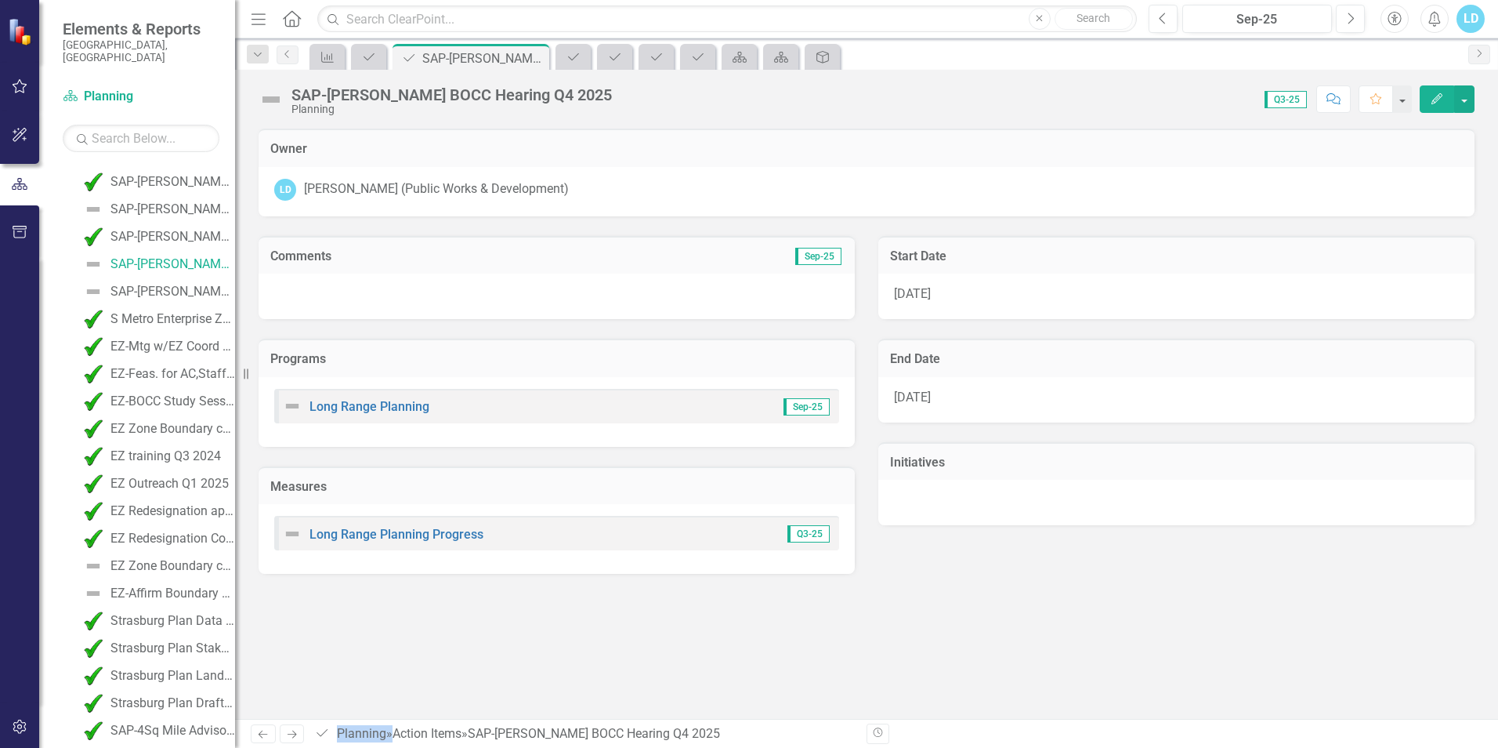
scroll to position [1668, 0]
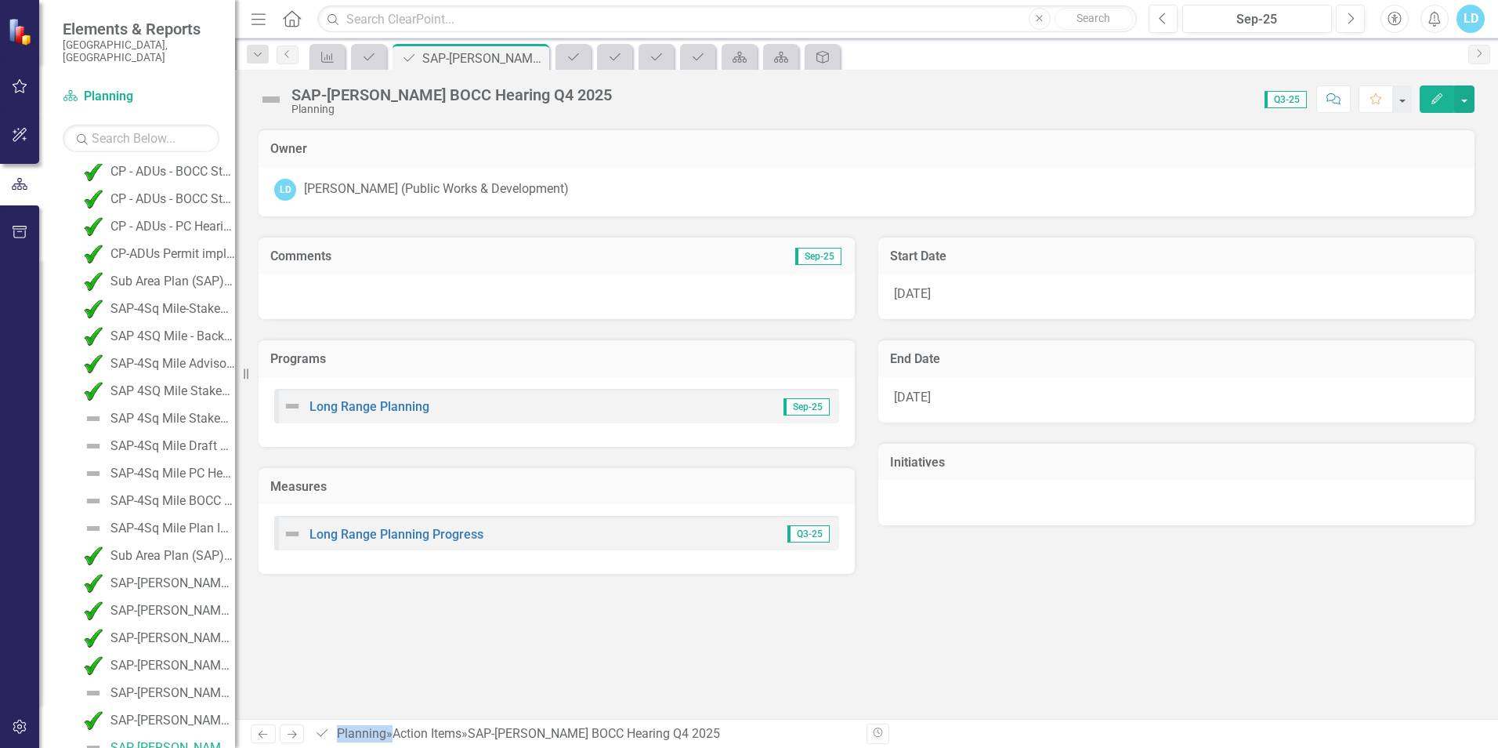
click at [501, 605] on div "Owner LD Loretta Daniel (Public Works & Development) Comments Sep-25 Programs L…" at bounding box center [866, 424] width 1263 height 590
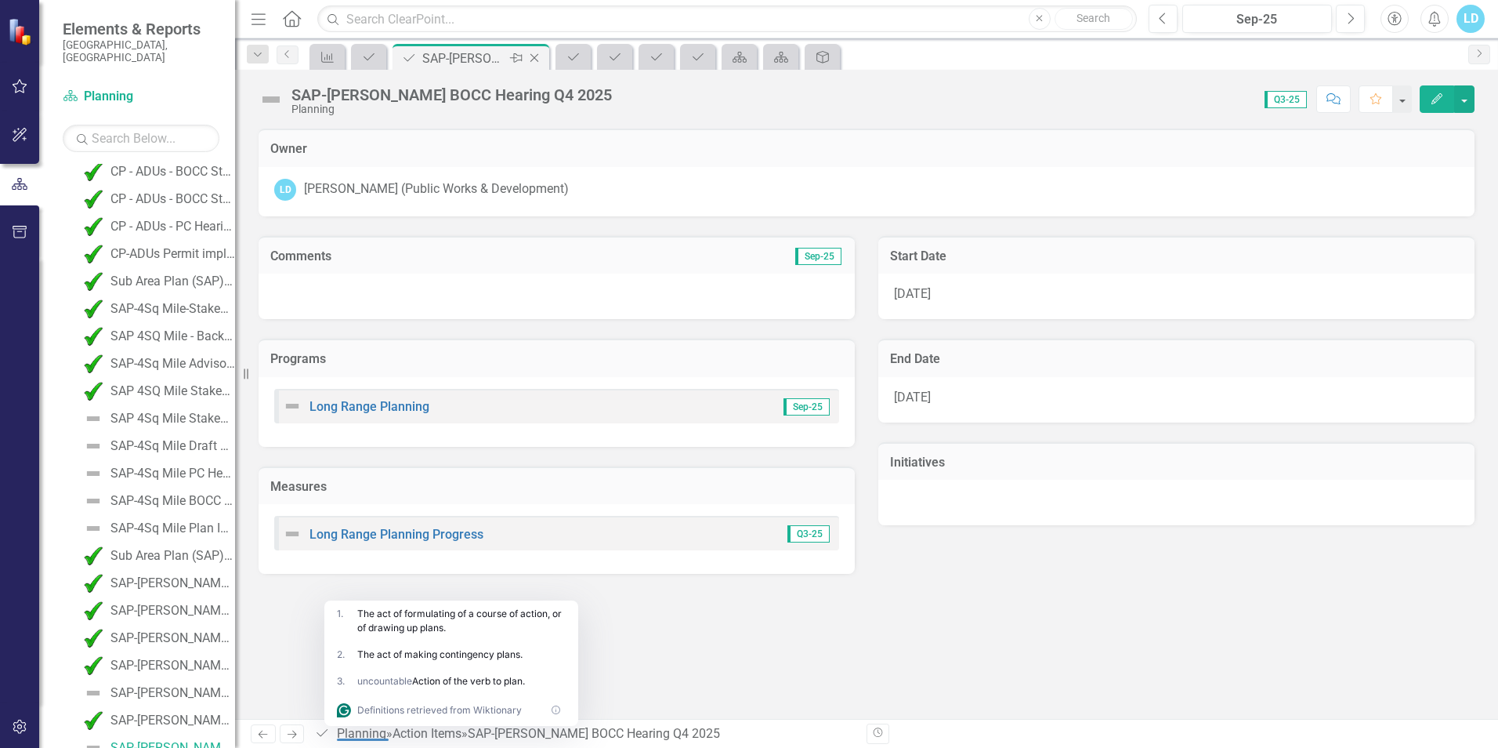
click at [538, 59] on icon "Close" at bounding box center [535, 58] width 16 height 13
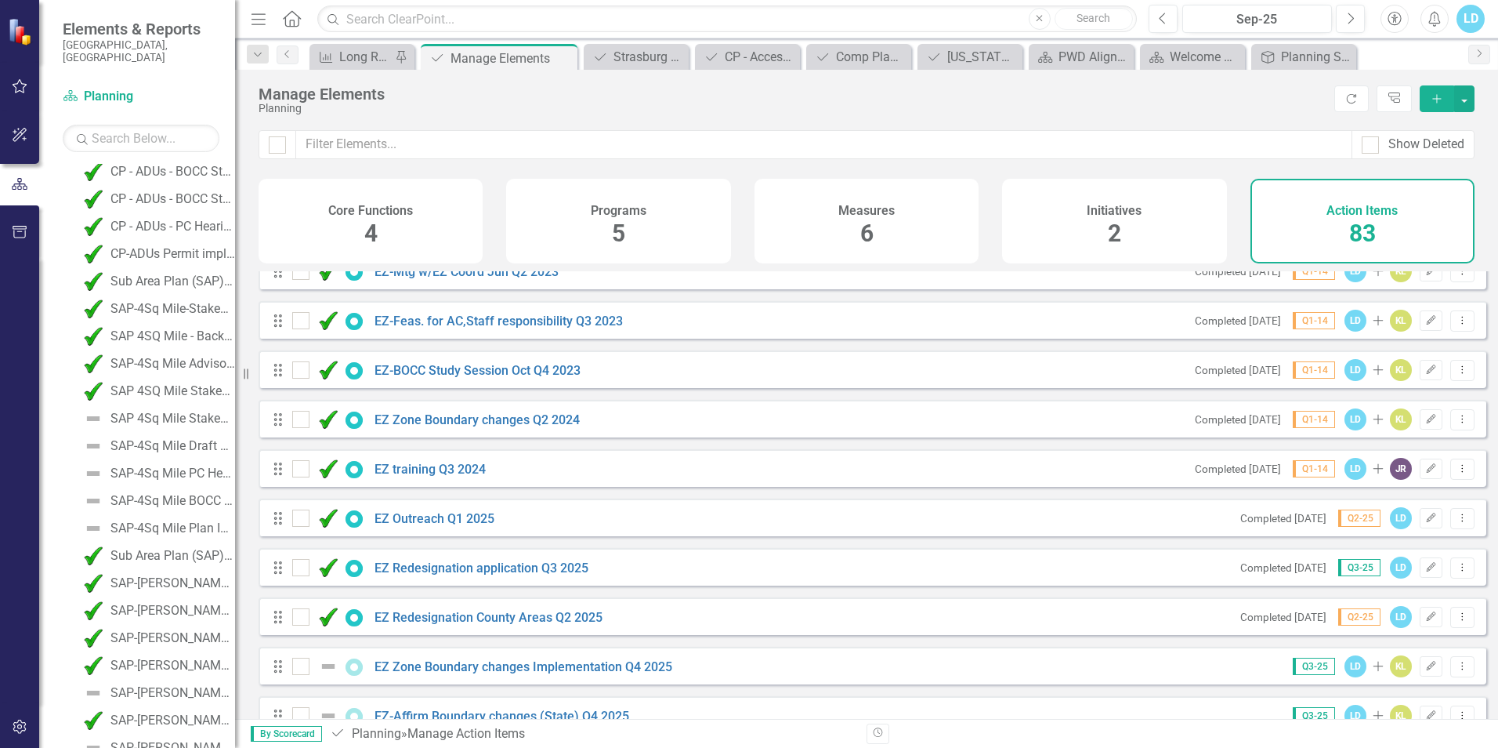
scroll to position [3056, 0]
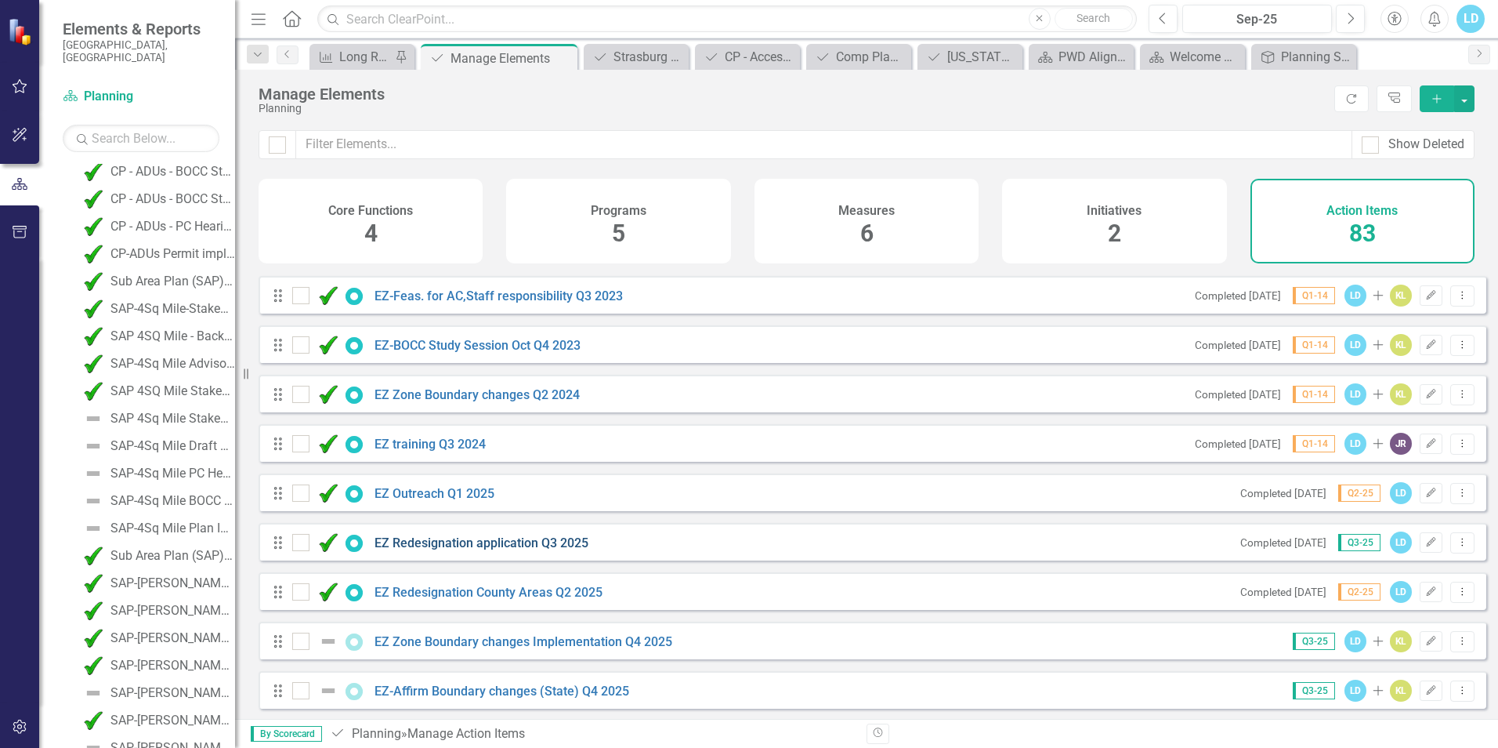
click at [478, 550] on link "EZ Redesignation application Q3 2025" at bounding box center [482, 542] width 214 height 15
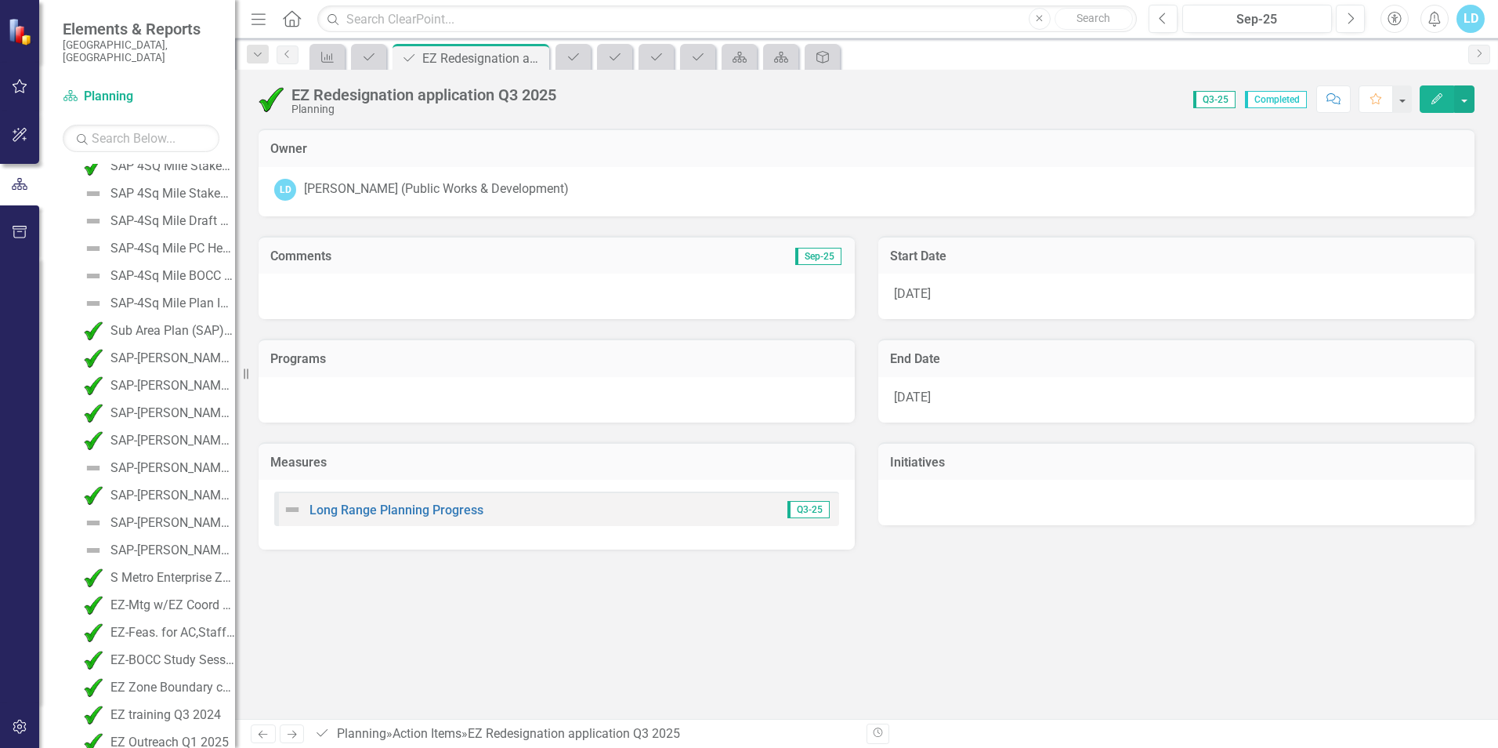
scroll to position [1915, 0]
click at [536, 56] on icon at bounding box center [535, 58] width 9 height 9
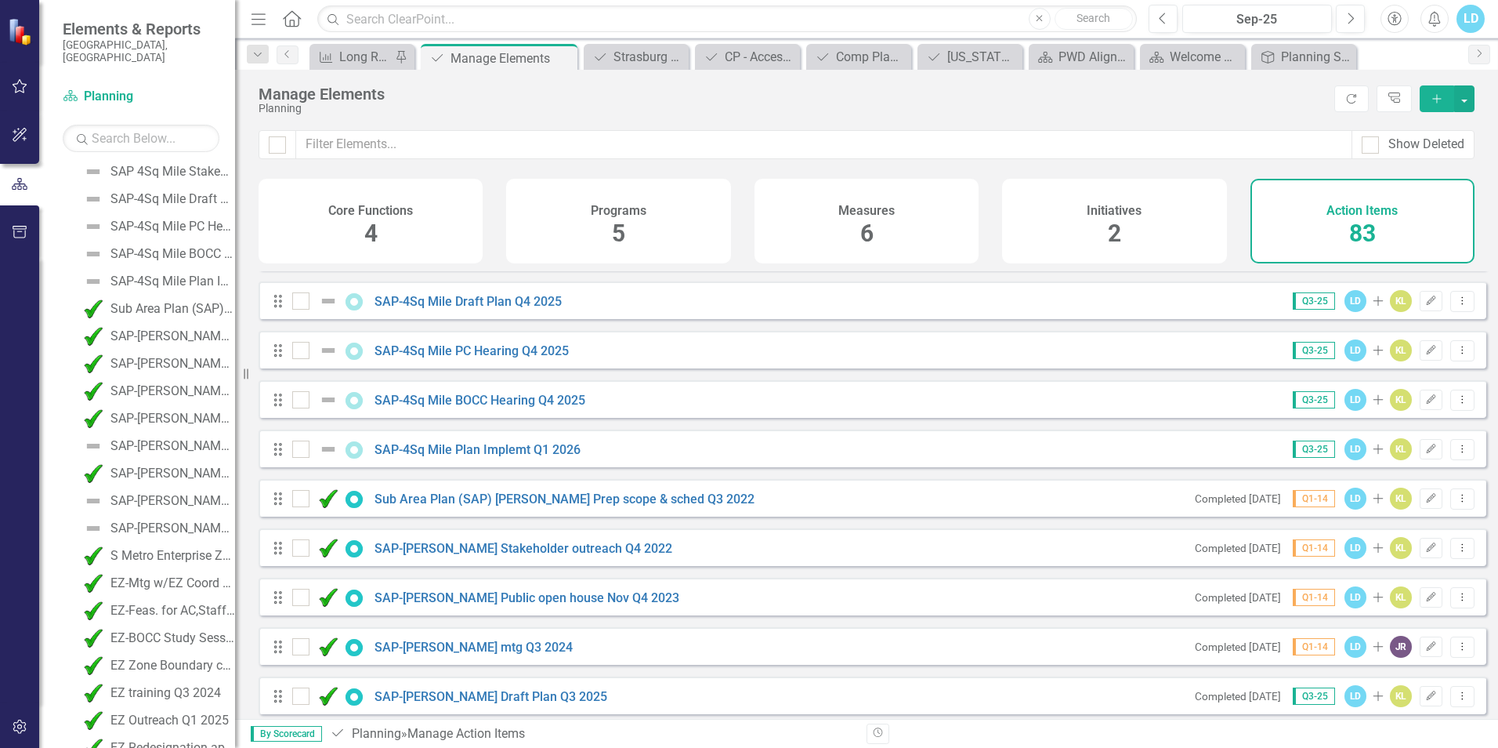
scroll to position [2508, 0]
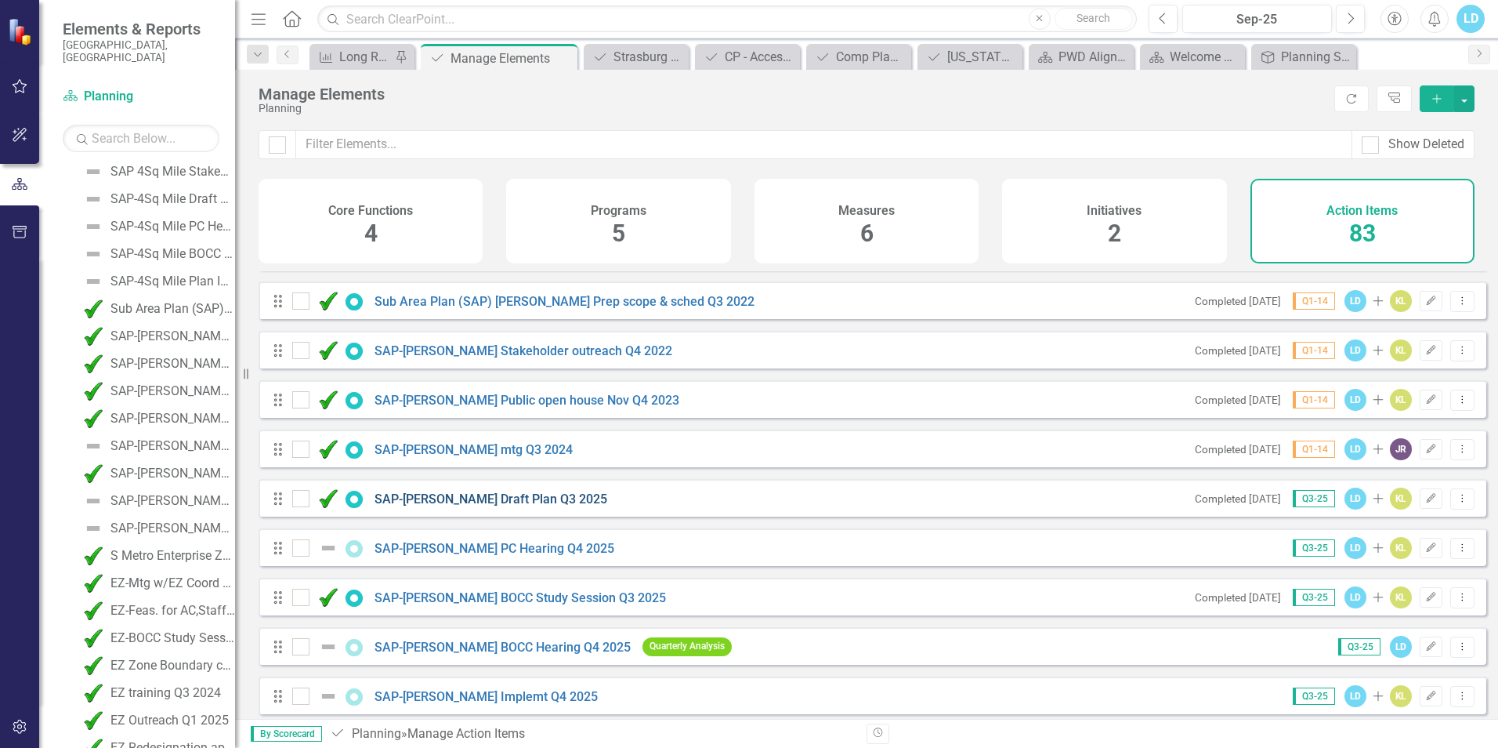
click at [437, 506] on link "SAP-[PERSON_NAME] Draft Plan Q3 2025" at bounding box center [491, 498] width 233 height 15
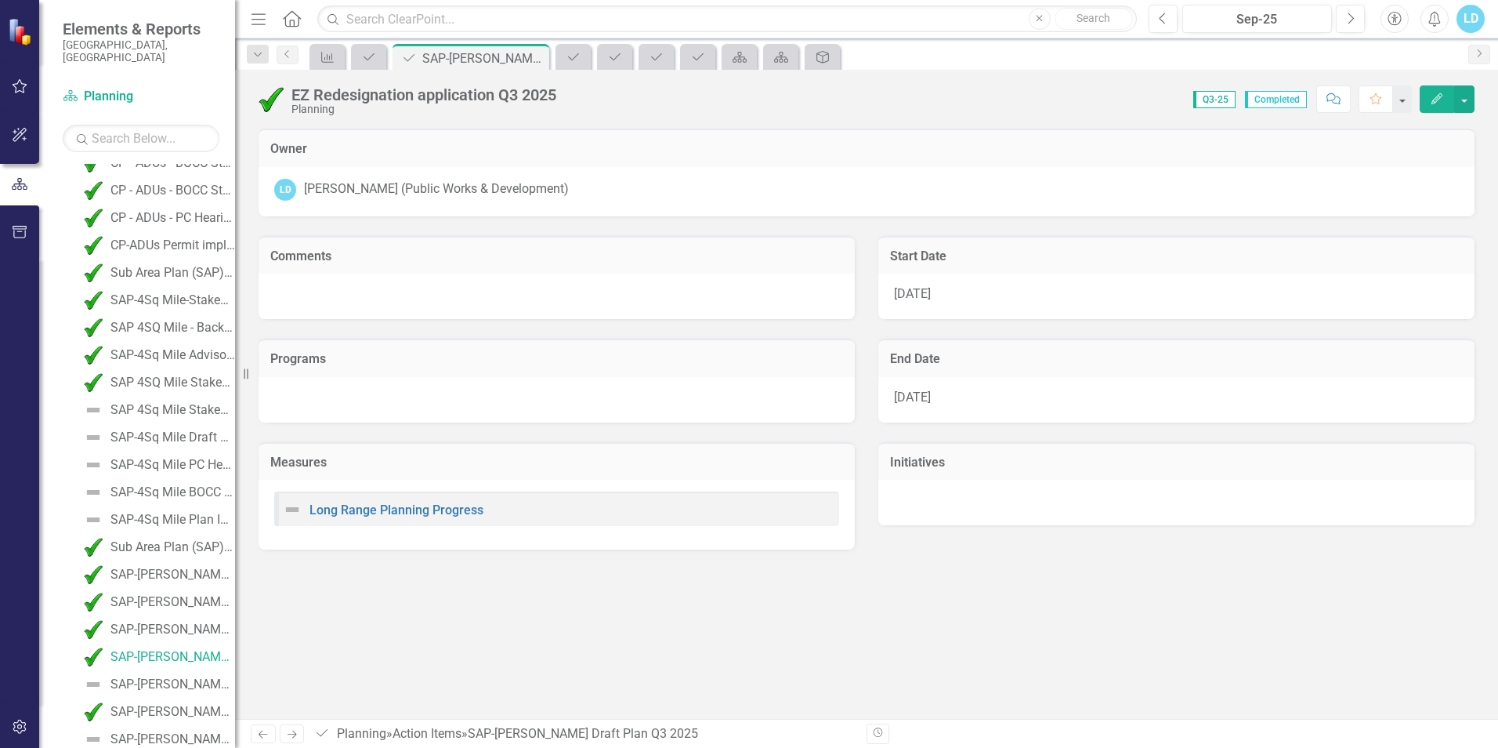
scroll to position [1586, 0]
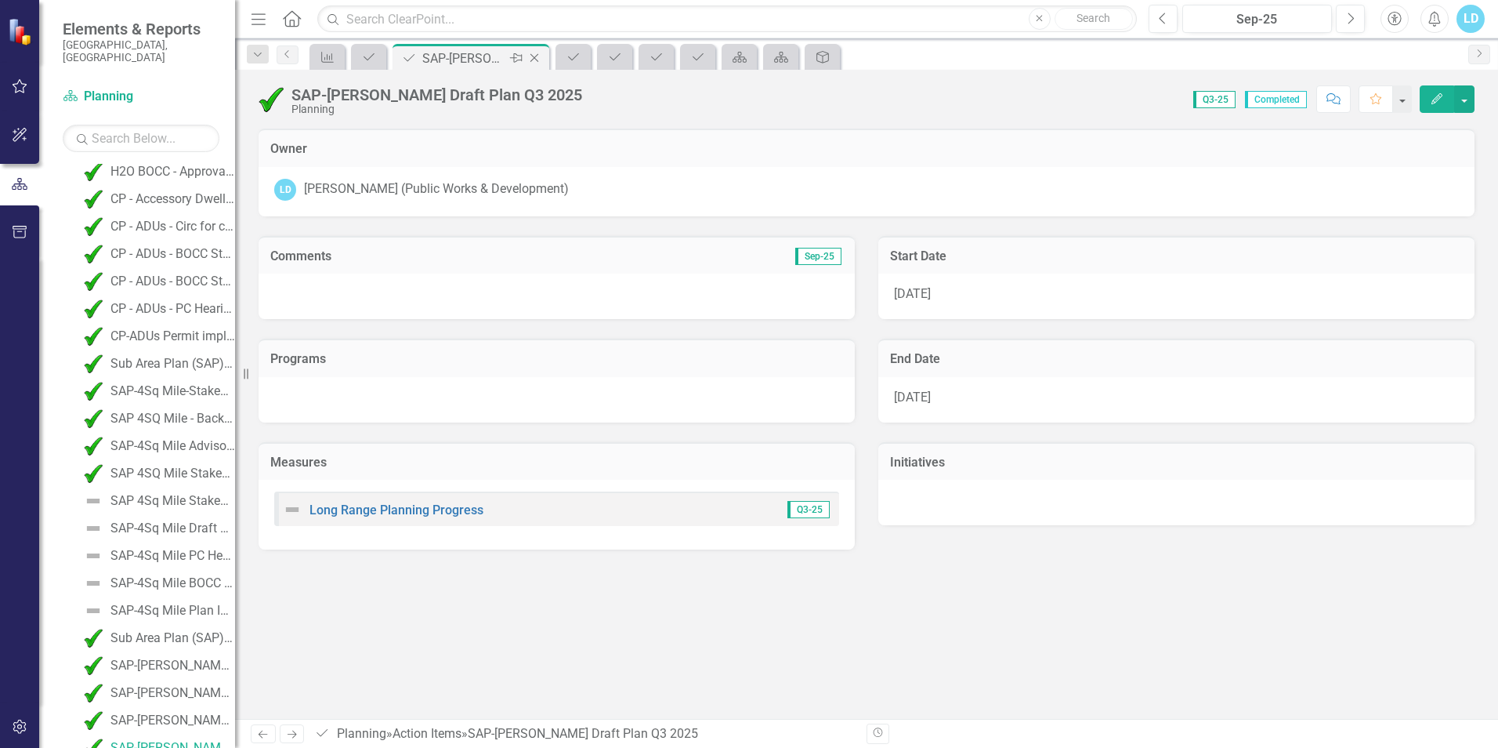
click at [538, 60] on icon "Close" at bounding box center [535, 58] width 16 height 13
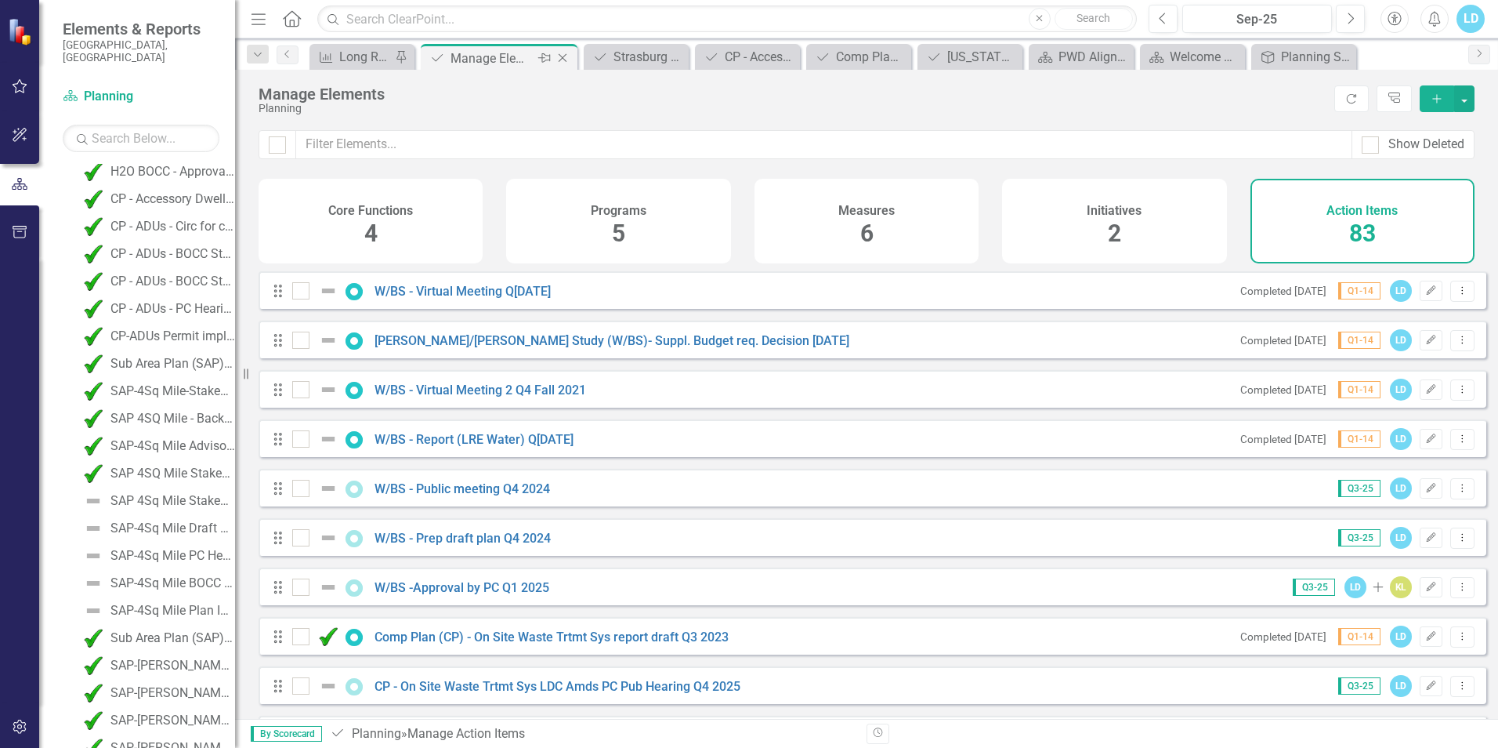
click at [563, 56] on icon "Close" at bounding box center [563, 58] width 16 height 13
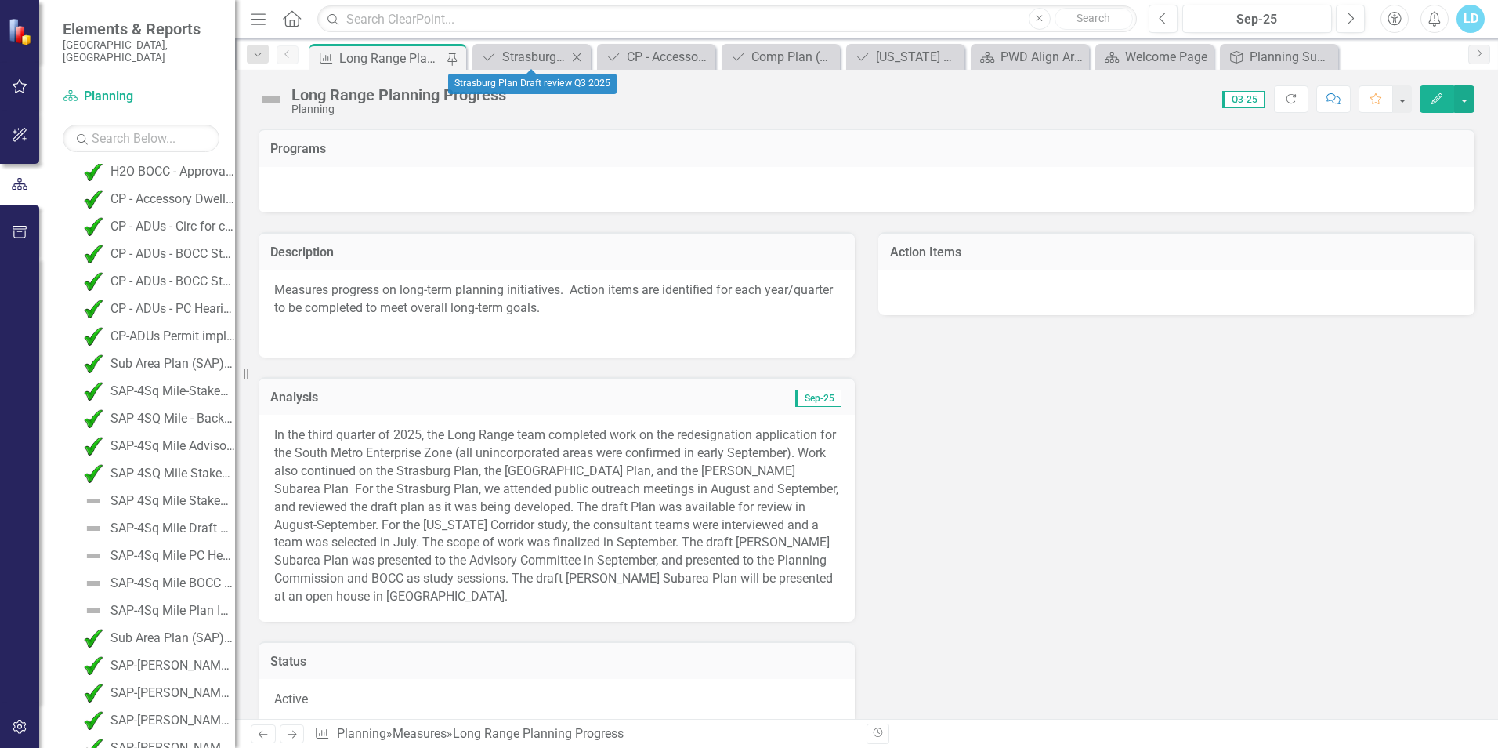
click at [572, 55] on icon "Close" at bounding box center [577, 57] width 16 height 13
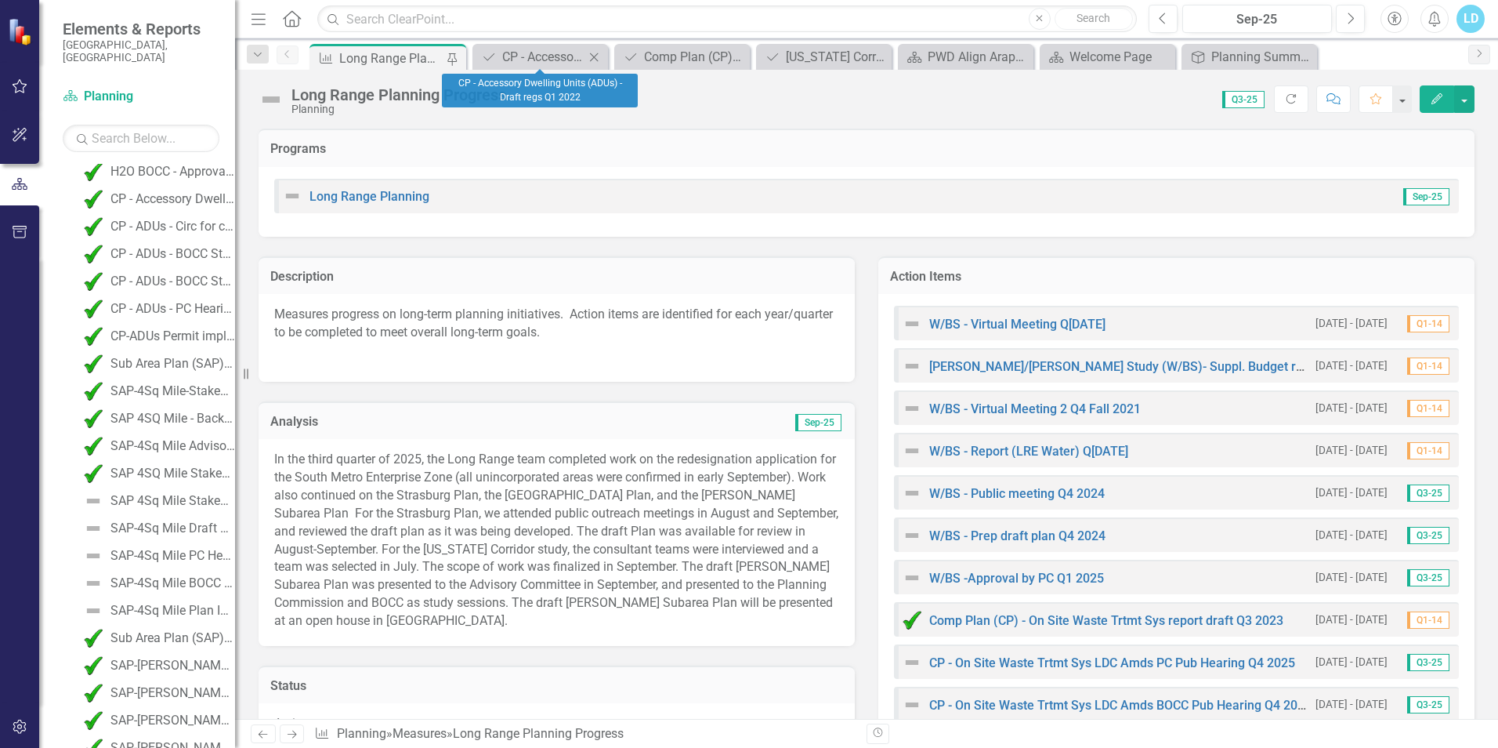
click at [595, 54] on icon "Close" at bounding box center [594, 57] width 16 height 13
click at [617, 54] on icon "Close" at bounding box center [615, 57] width 16 height 13
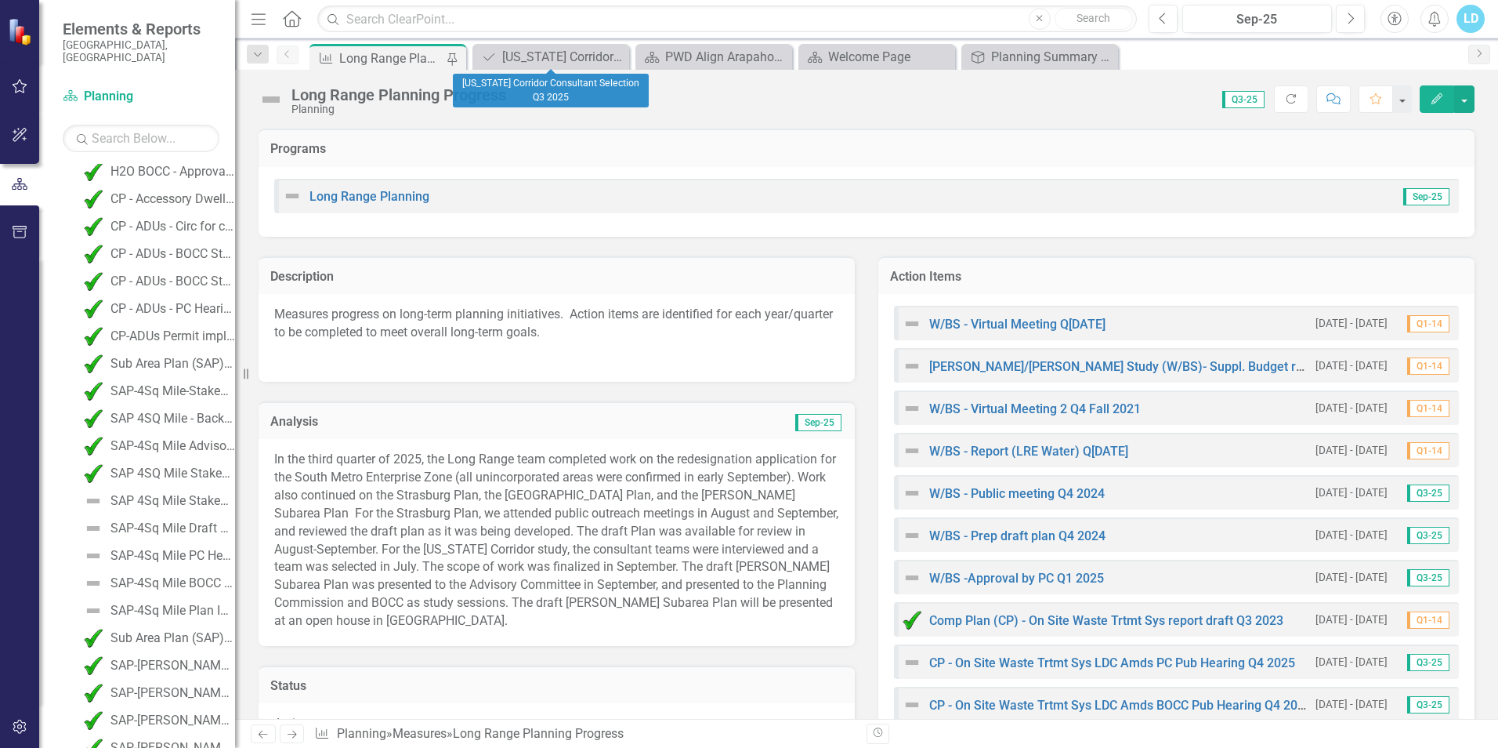
click at [0, 0] on icon "Close" at bounding box center [0, 0] width 0 height 0
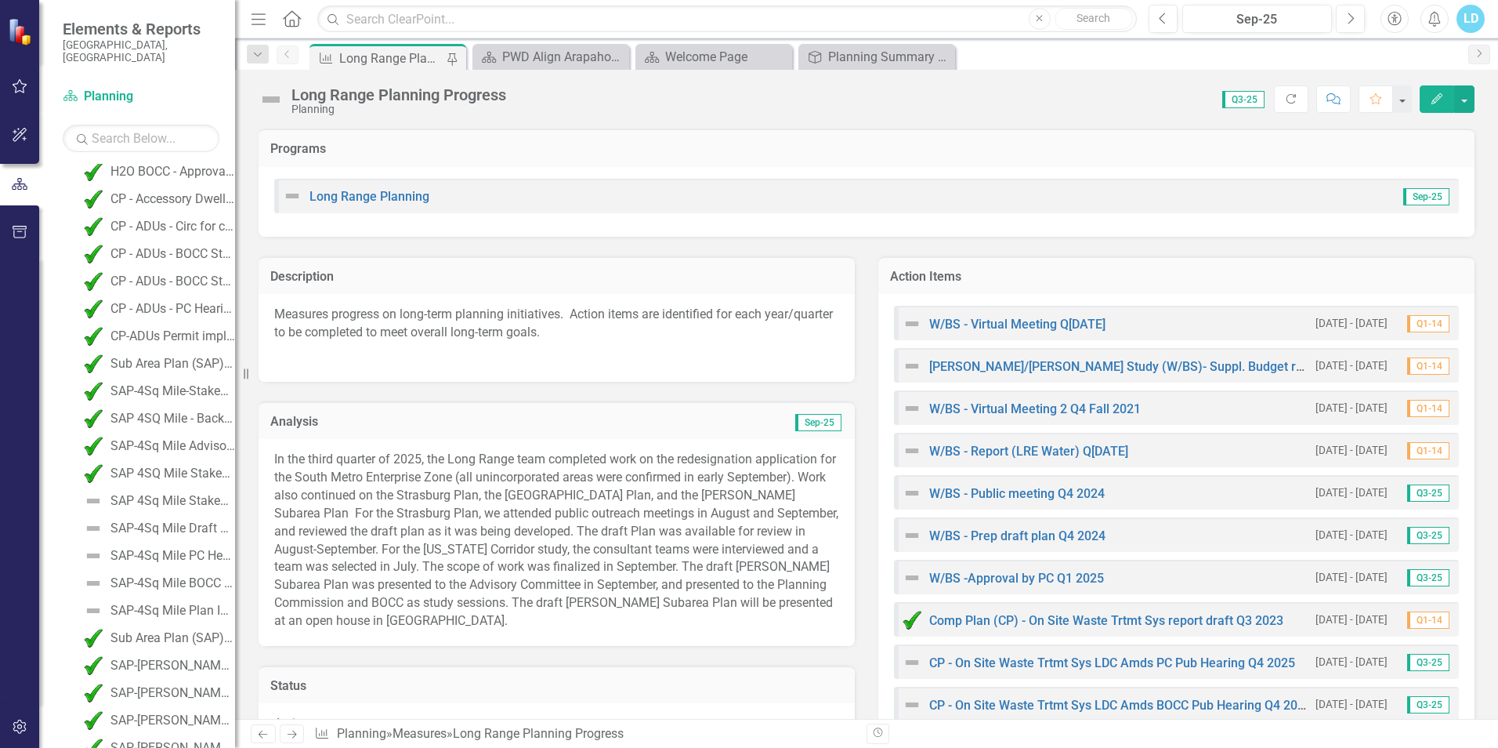
click at [423, 60] on div "Long Range Planning Progress" at bounding box center [390, 59] width 103 height 20
click at [1293, 96] on icon "Refresh" at bounding box center [1291, 98] width 14 height 11
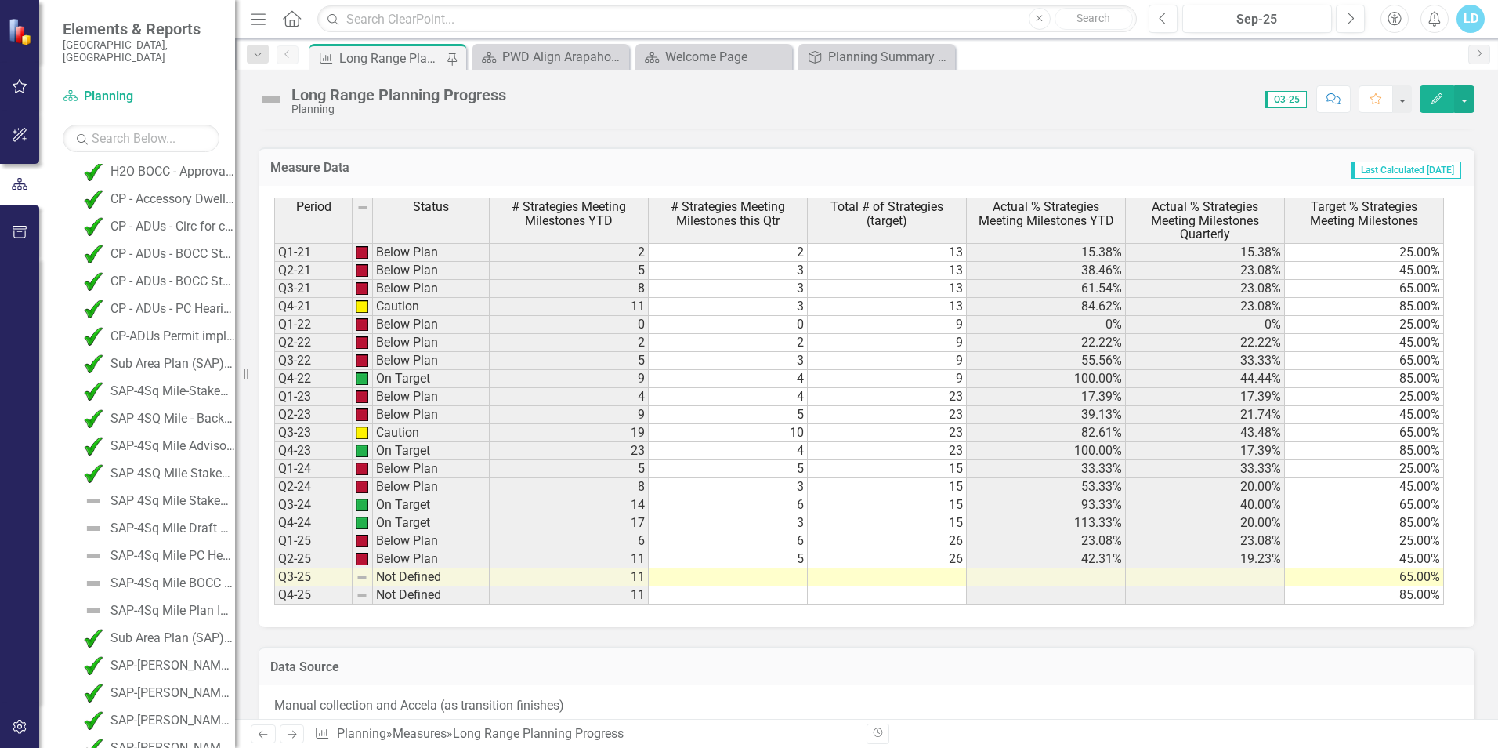
scroll to position [3840, 0]
click at [776, 573] on td at bounding box center [728, 576] width 159 height 18
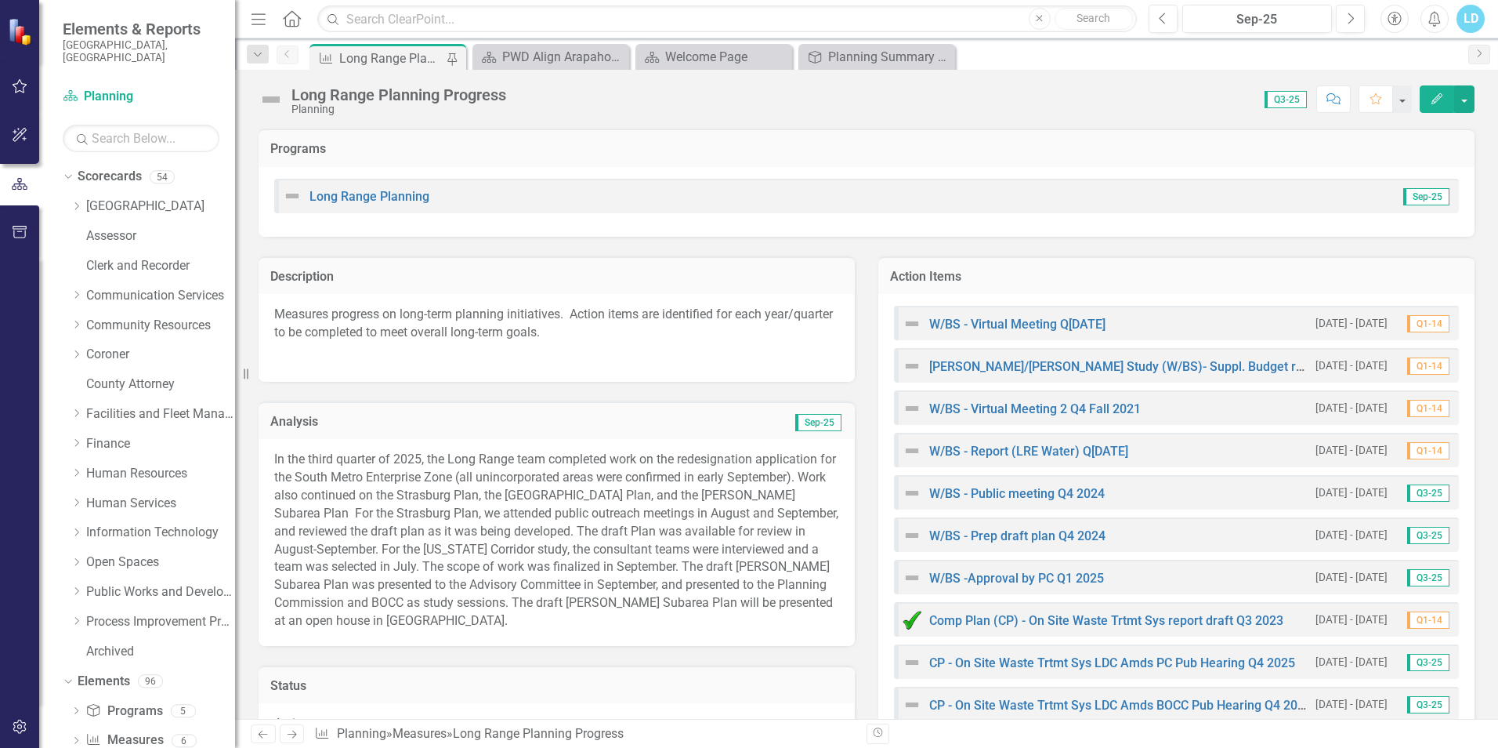
scroll to position [3840, 0]
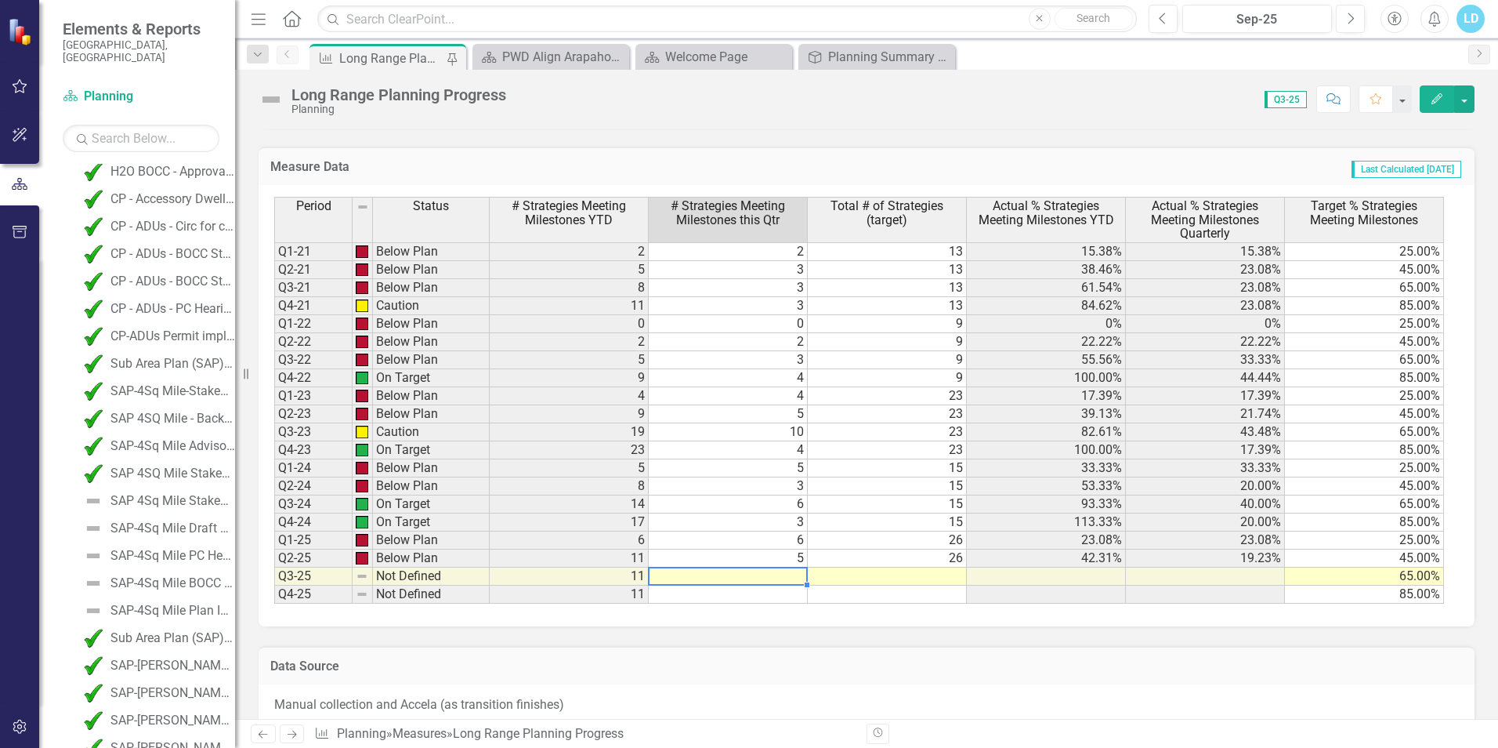
click at [792, 571] on td at bounding box center [728, 576] width 159 height 18
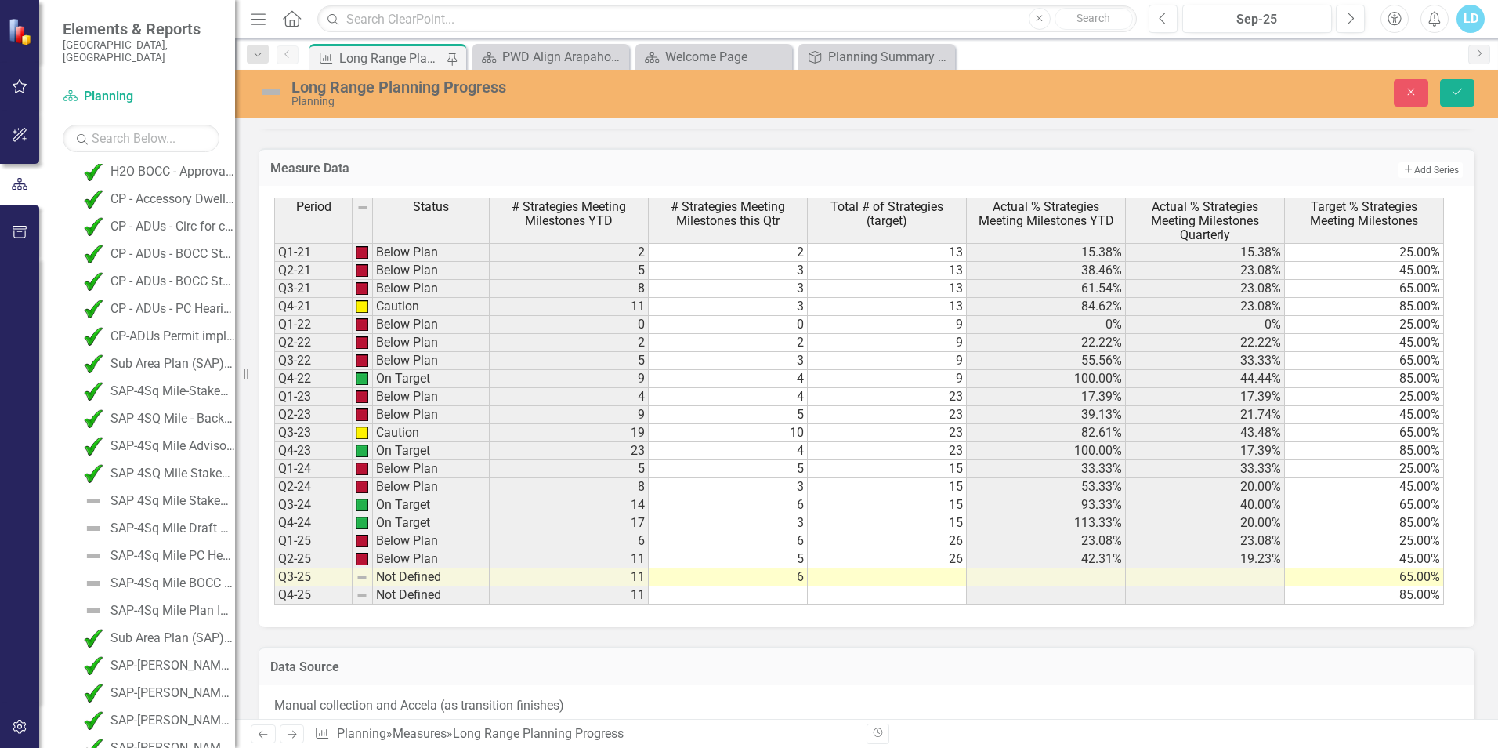
click at [1026, 675] on td "Data Source" at bounding box center [866, 668] width 1193 height 20
click at [950, 574] on td at bounding box center [887, 577] width 159 height 18
type textarea "26"
click at [1133, 666] on h3 "Data Source" at bounding box center [866, 667] width 1193 height 14
click at [1465, 82] on button "Save" at bounding box center [1457, 92] width 34 height 27
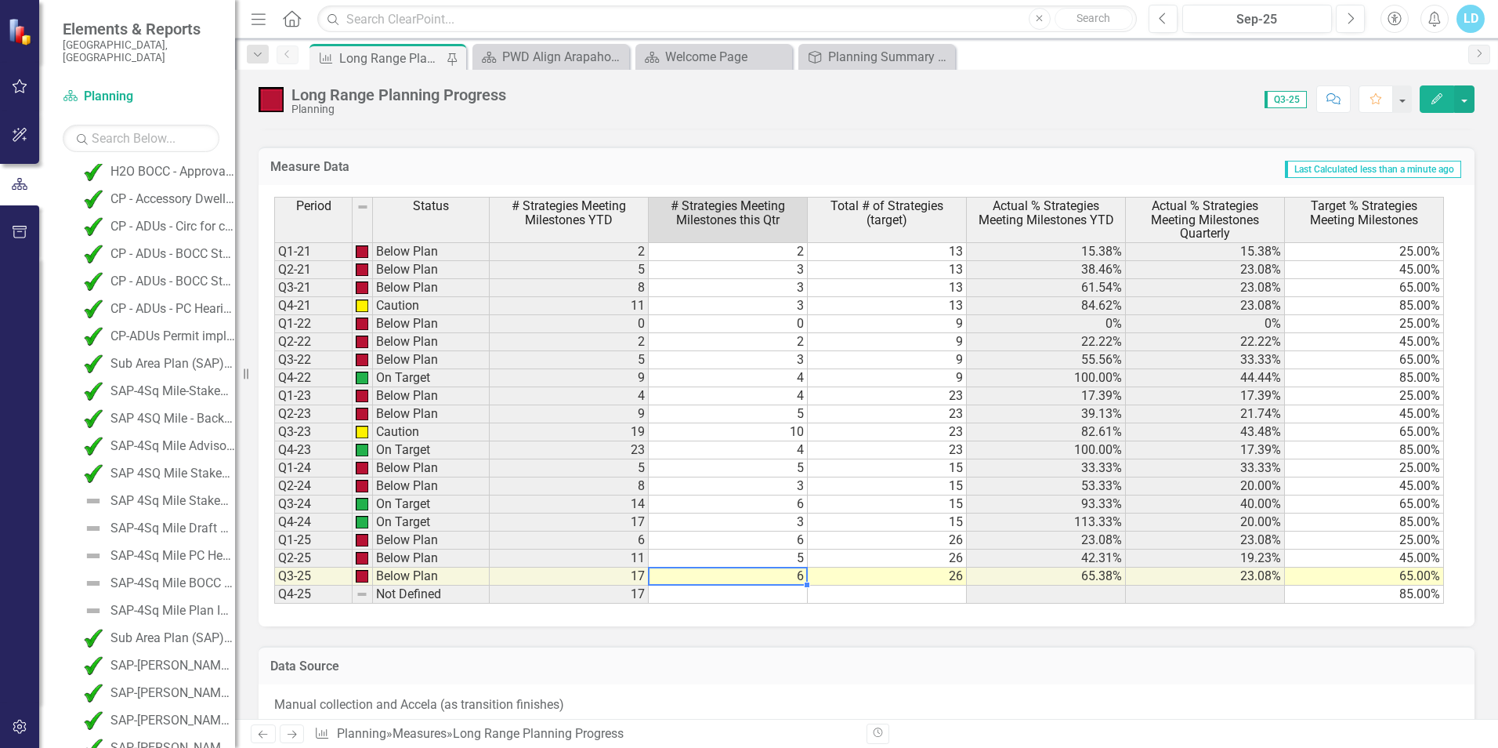
click at [795, 580] on td "6" at bounding box center [728, 576] width 159 height 18
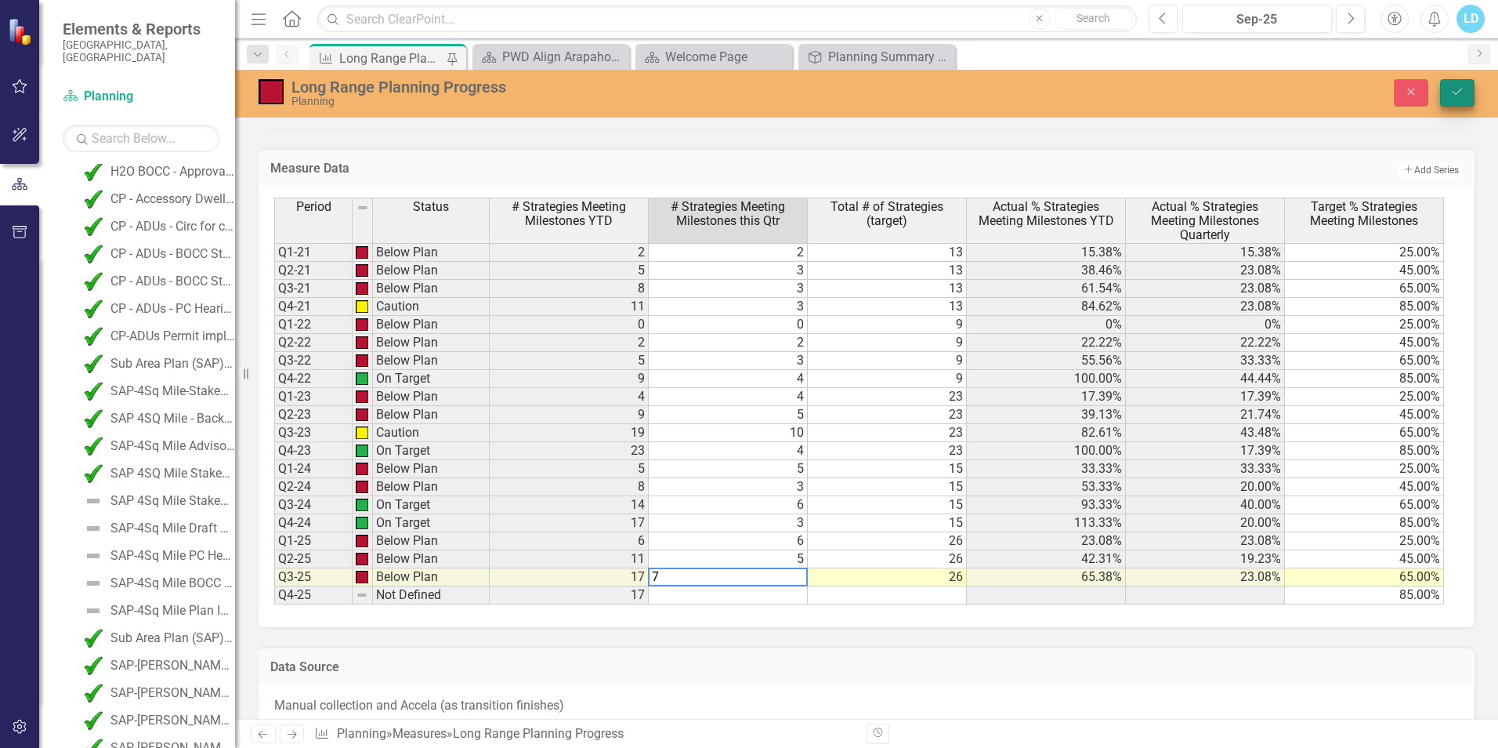
type textarea "7"
click at [1453, 96] on icon "Save" at bounding box center [1457, 91] width 14 height 11
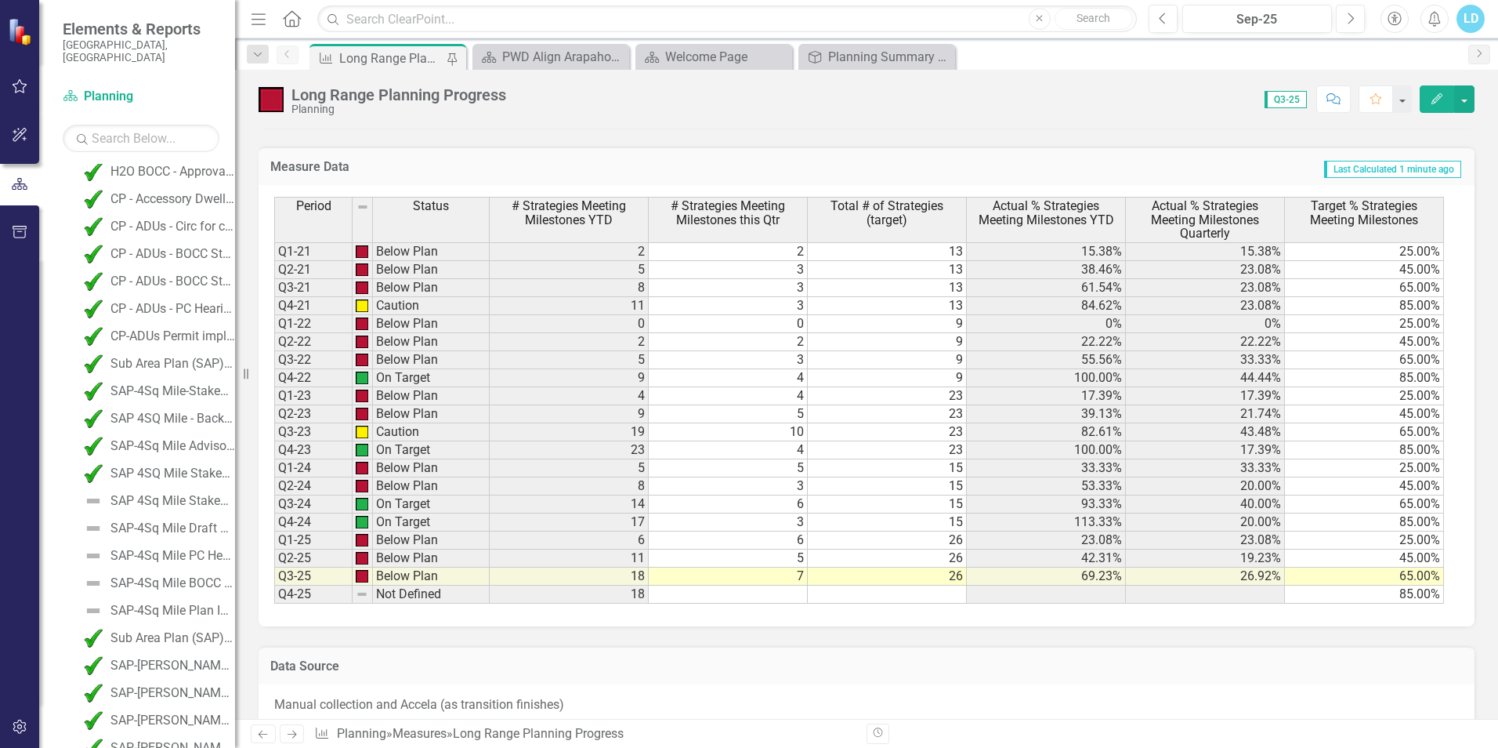
scroll to position [4153, 0]
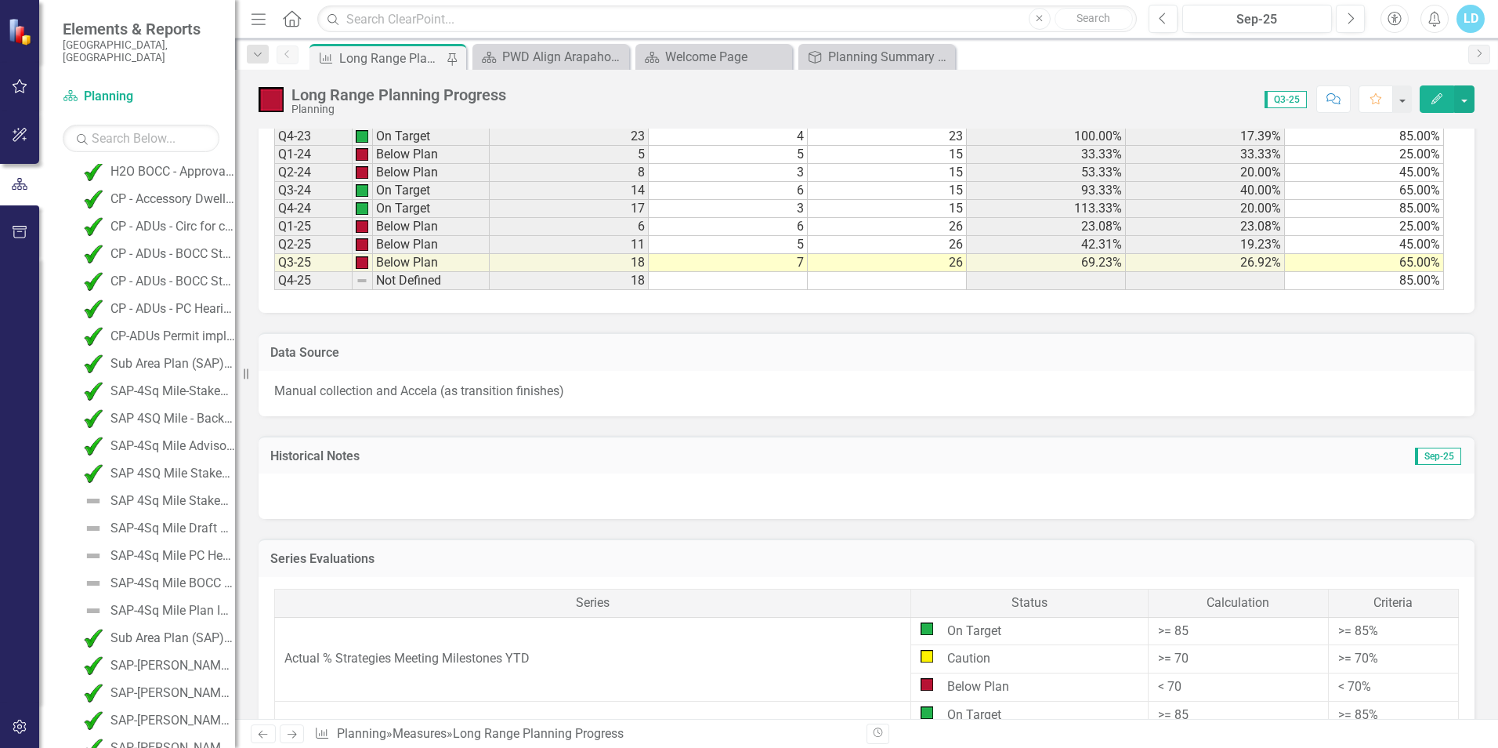
click at [799, 263] on td "7" at bounding box center [728, 263] width 159 height 18
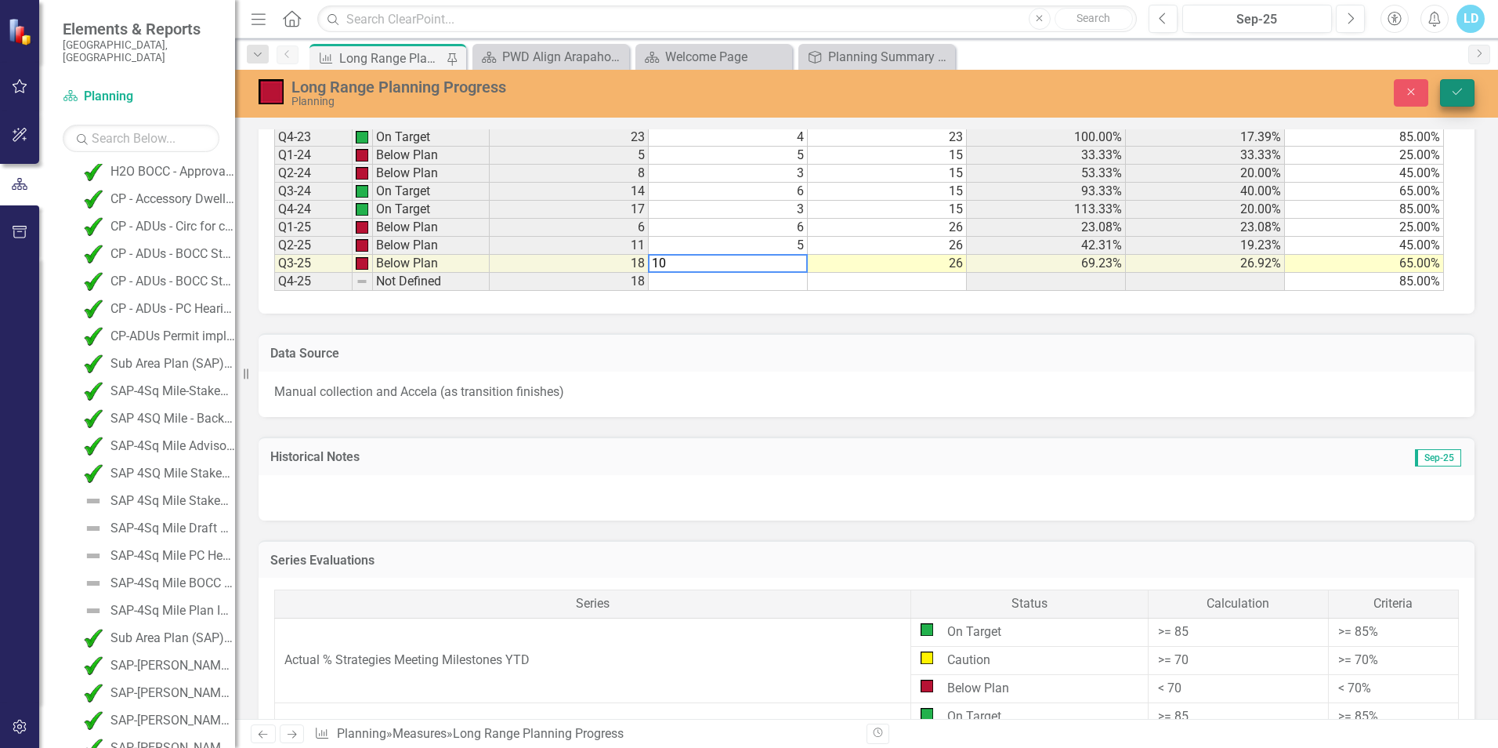
type textarea "10"
click at [1456, 95] on icon "submit" at bounding box center [1457, 92] width 9 height 6
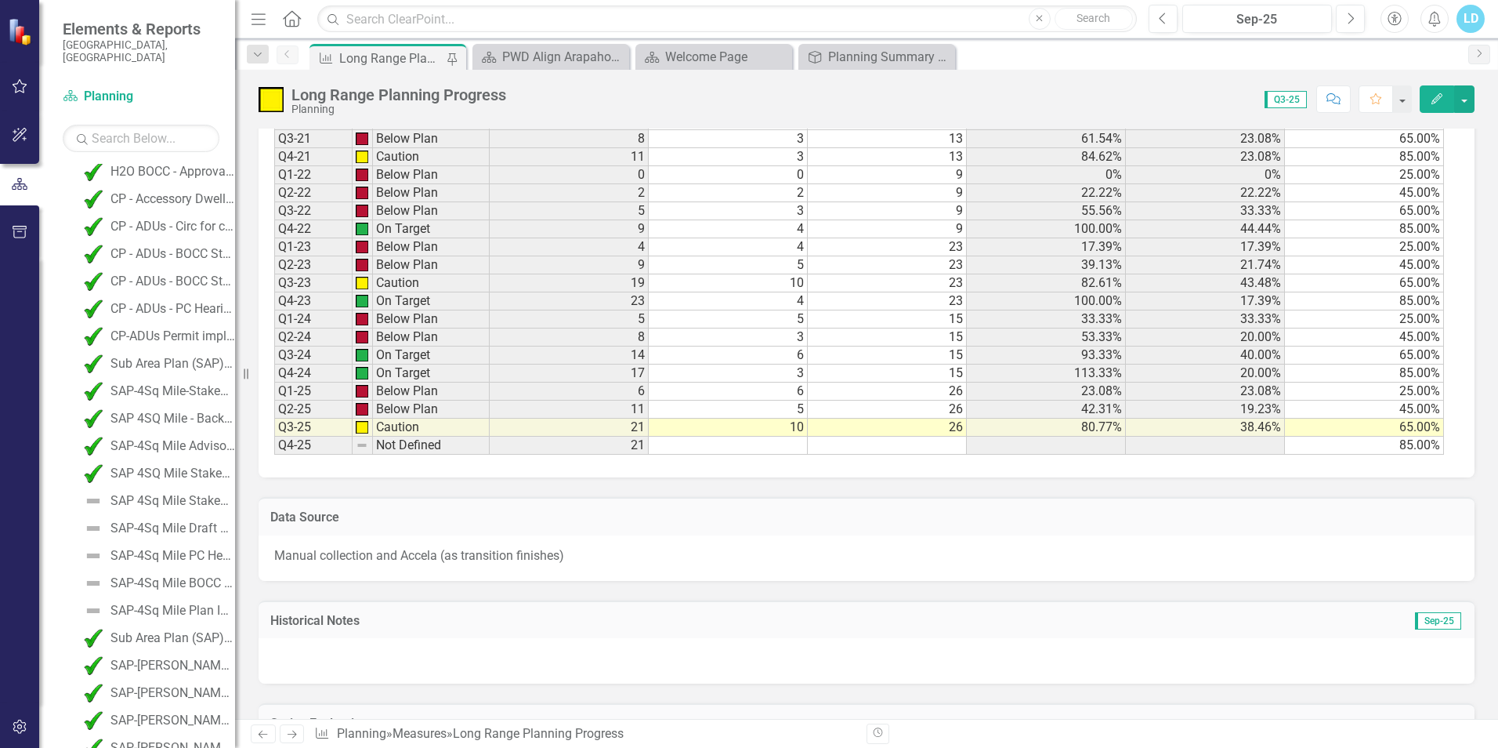
scroll to position [3996, 0]
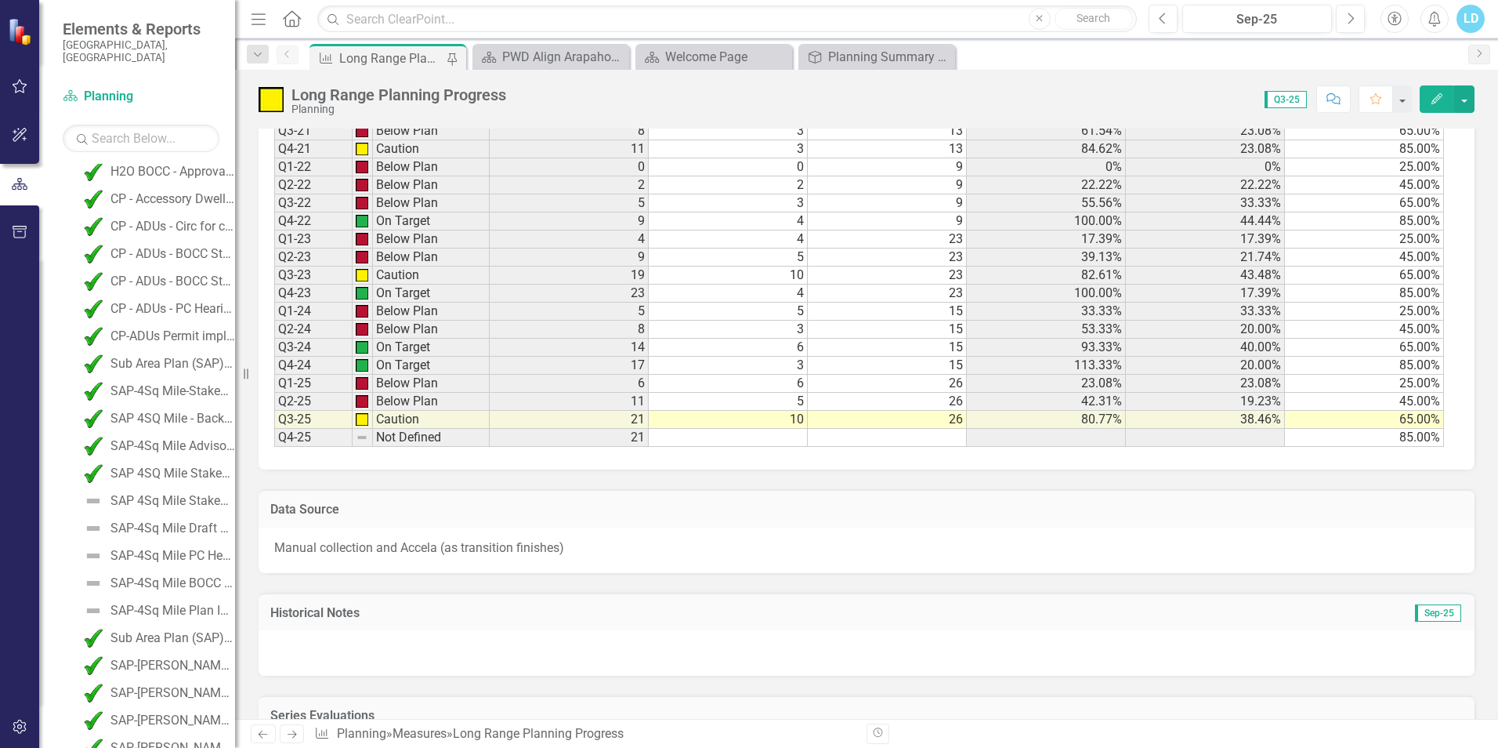
click at [796, 416] on td "10" at bounding box center [728, 420] width 159 height 18
type textarea "6"
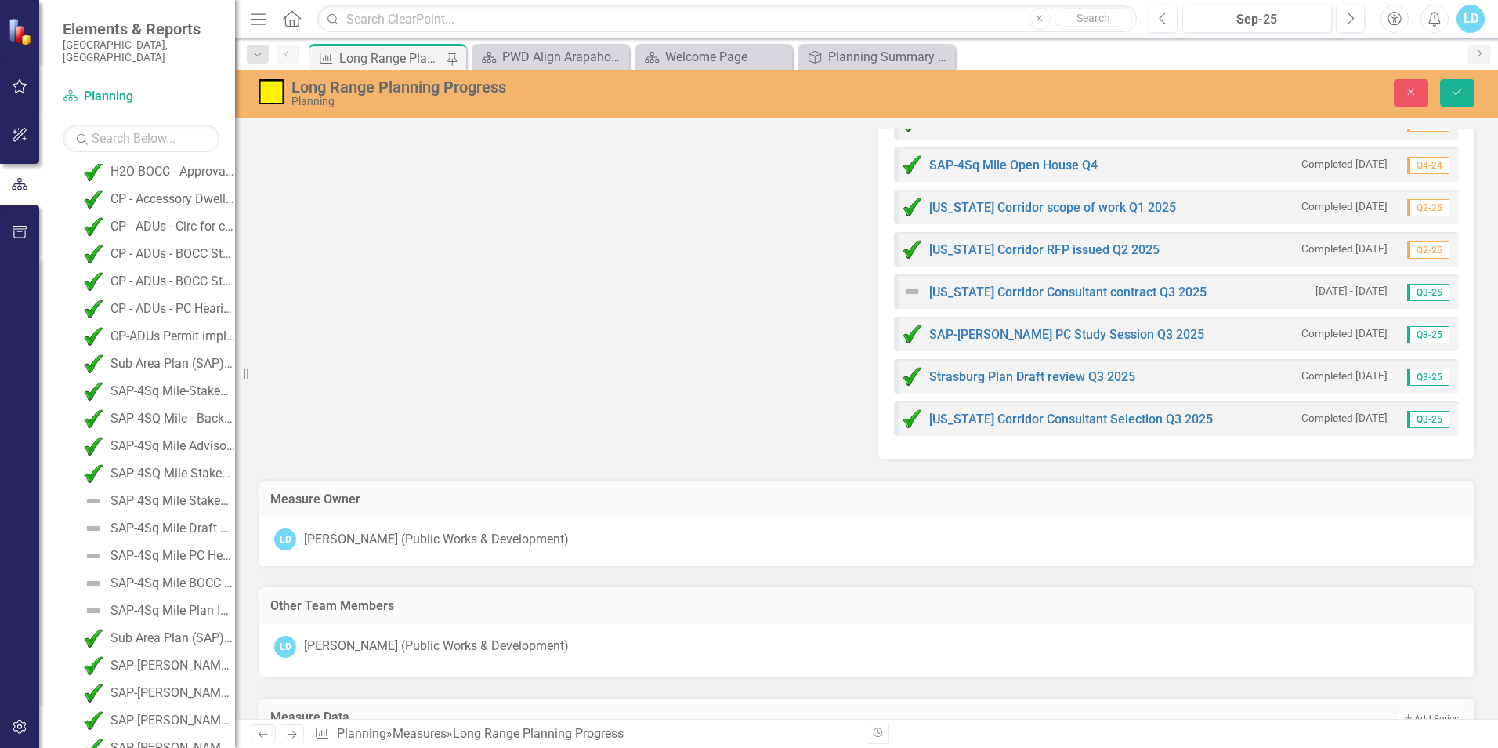
scroll to position [2978, 0]
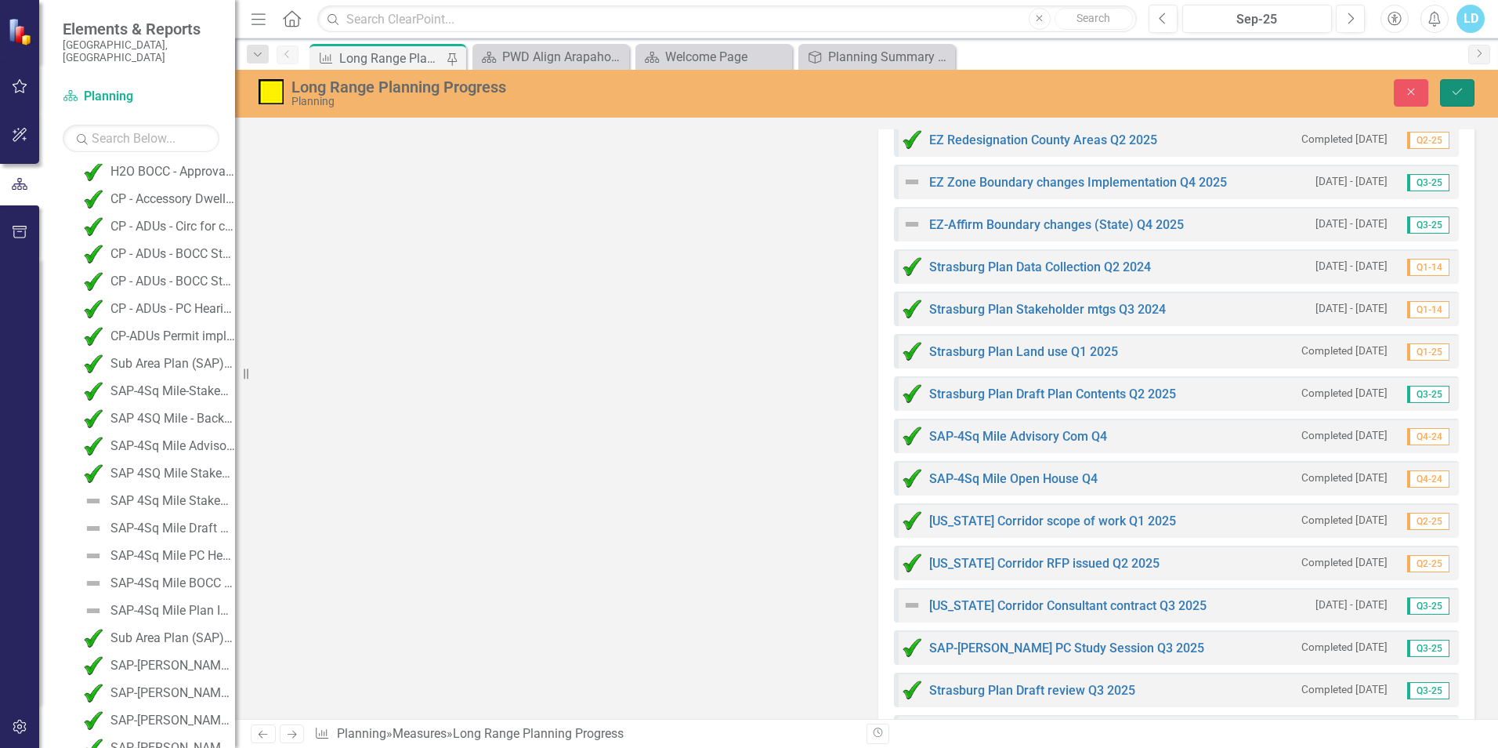
click at [1461, 90] on icon "Save" at bounding box center [1457, 91] width 14 height 11
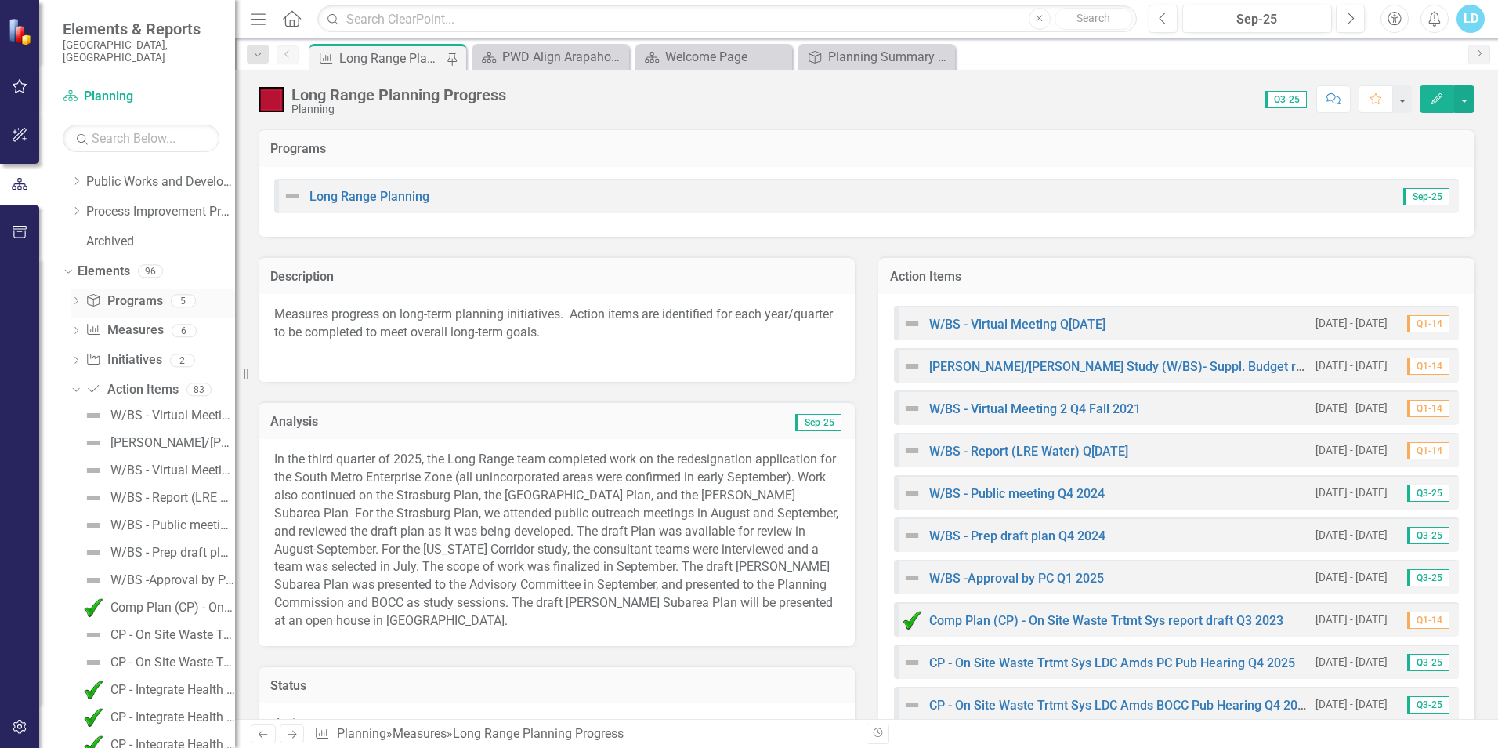
scroll to position [411, 0]
click at [135, 380] on link "Action Item Action Items" at bounding box center [131, 389] width 92 height 18
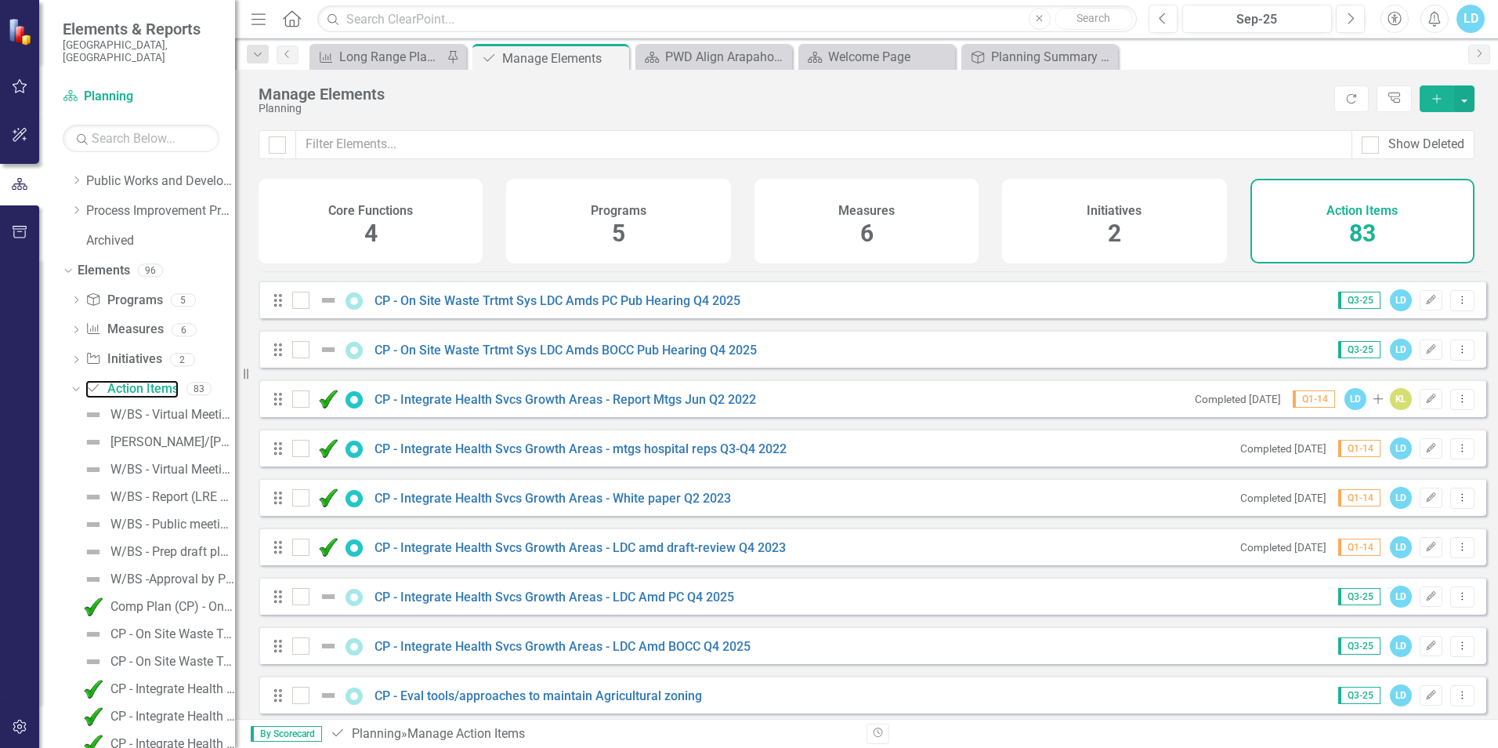
scroll to position [392, 0]
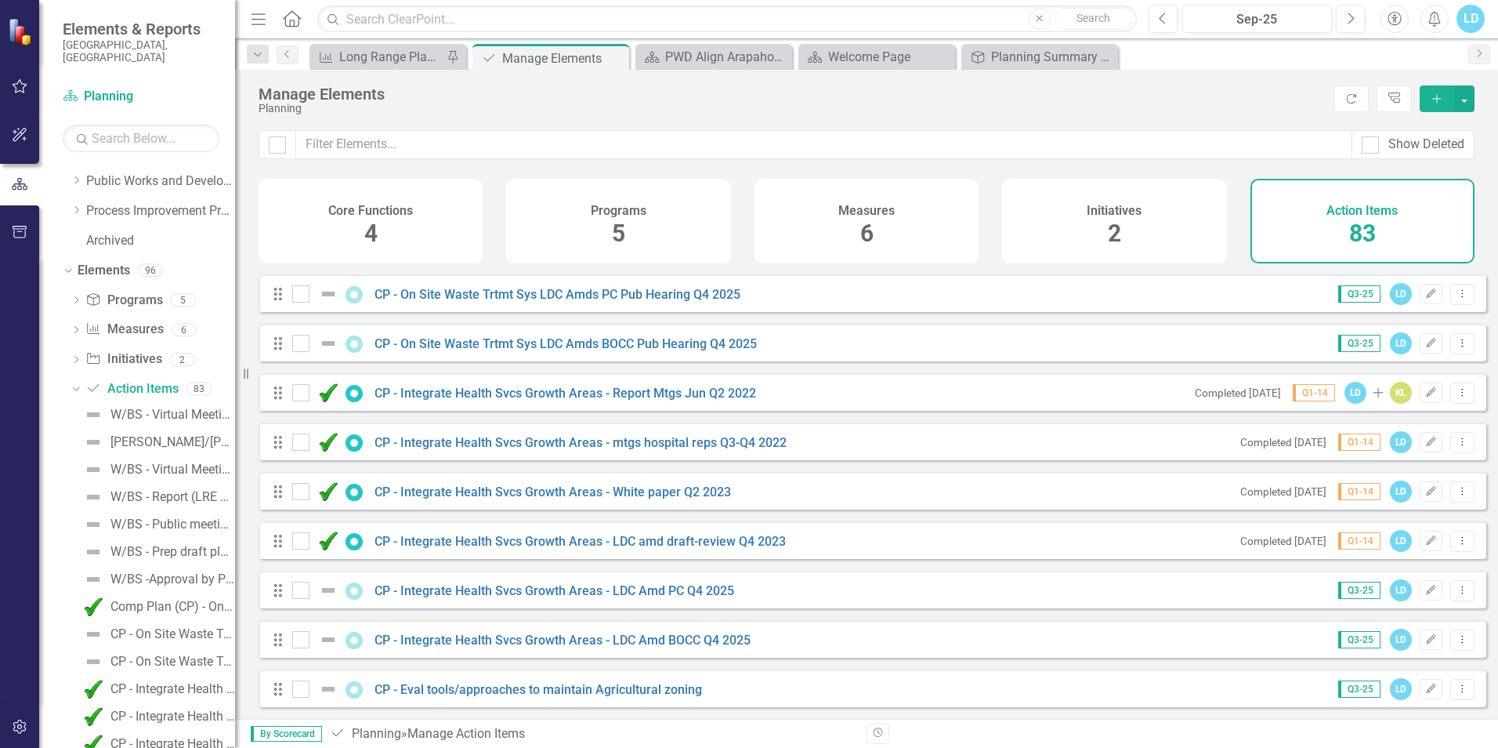
click at [1436, 100] on icon "Add" at bounding box center [1437, 98] width 14 height 11
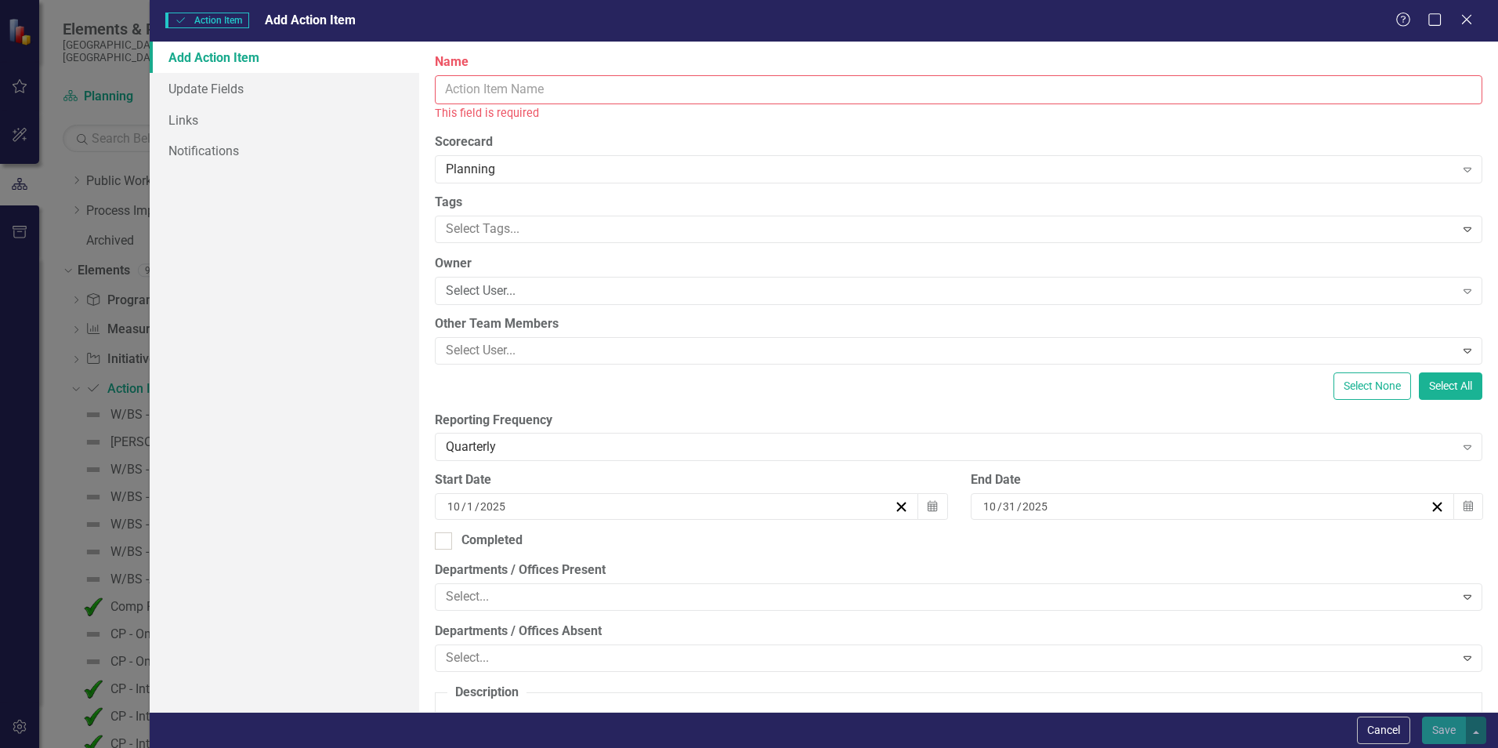
click at [650, 82] on input "Name" at bounding box center [959, 89] width 1048 height 29
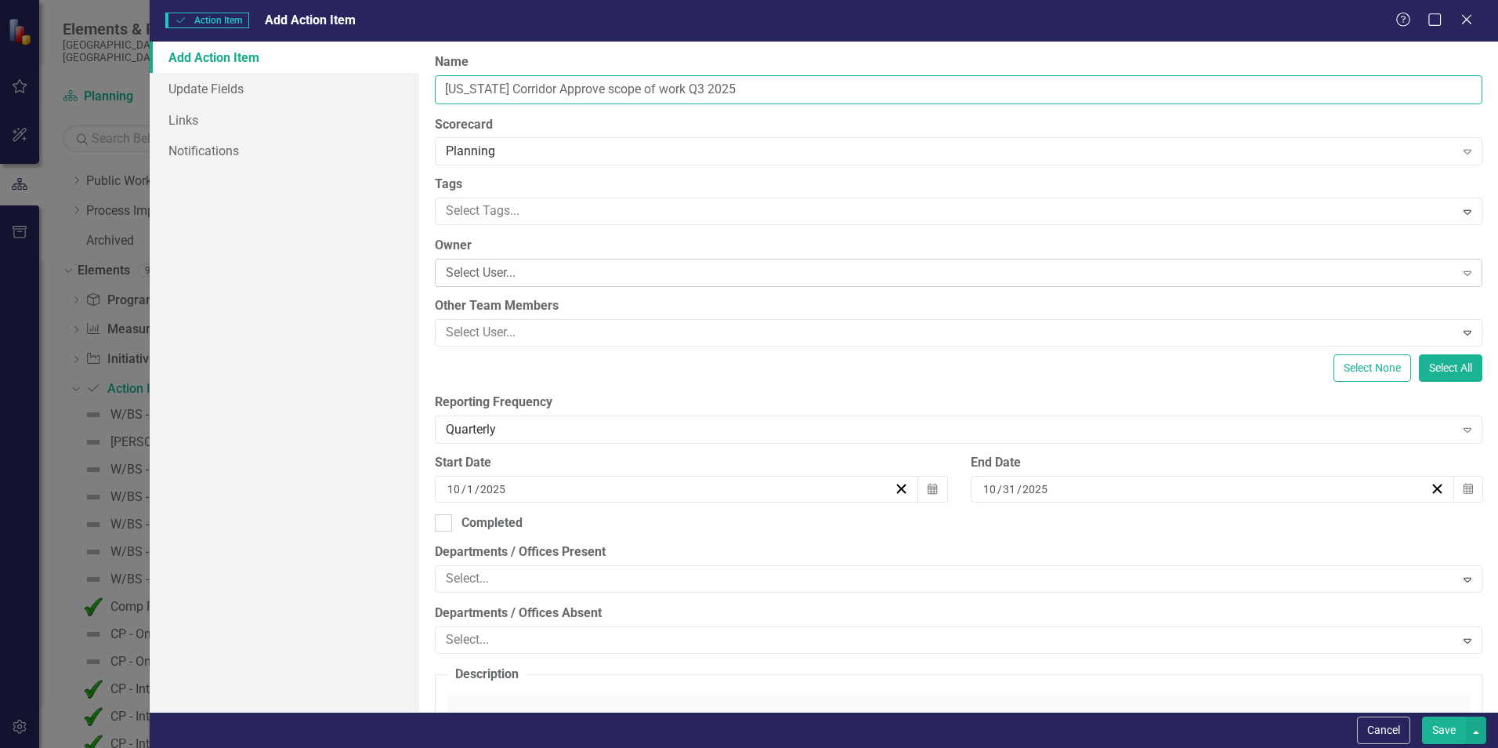
type input "Florida Corridor Approve scope of work Q3 2025"
click at [505, 270] on div "Select User..." at bounding box center [950, 273] width 1009 height 18
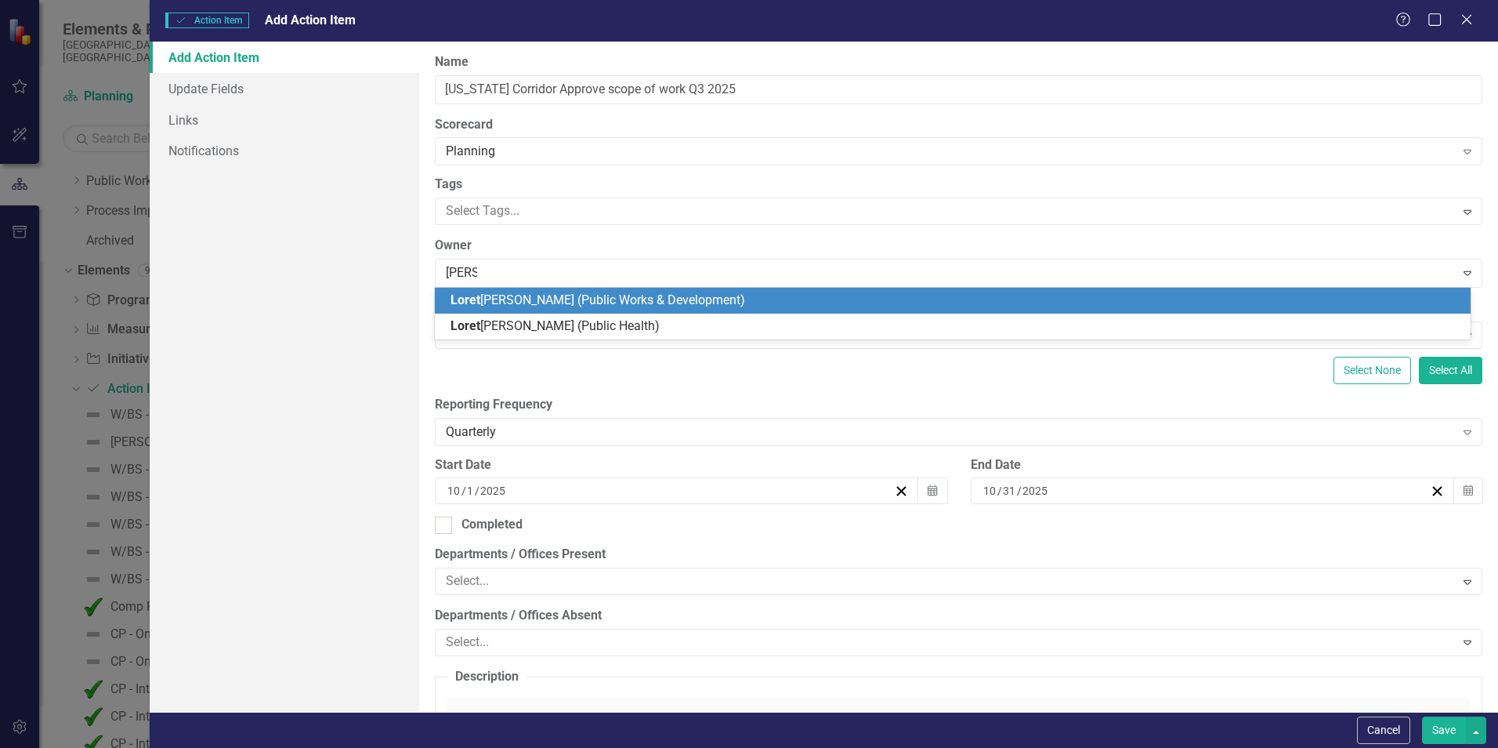
type input "[PERSON_NAME]"
click at [547, 300] on span "[PERSON_NAME] (Public Works & Development)" at bounding box center [631, 299] width 360 height 15
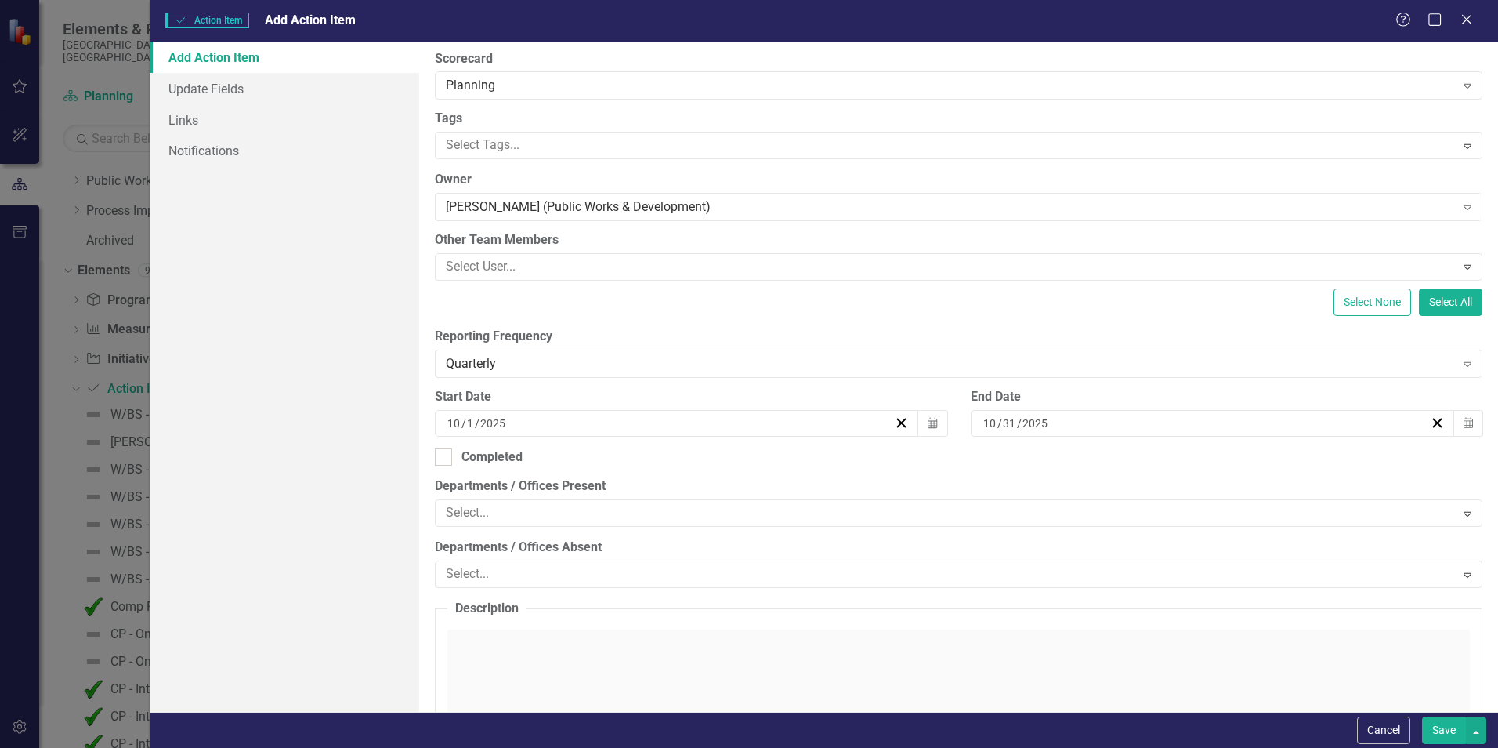
scroll to position [157, 0]
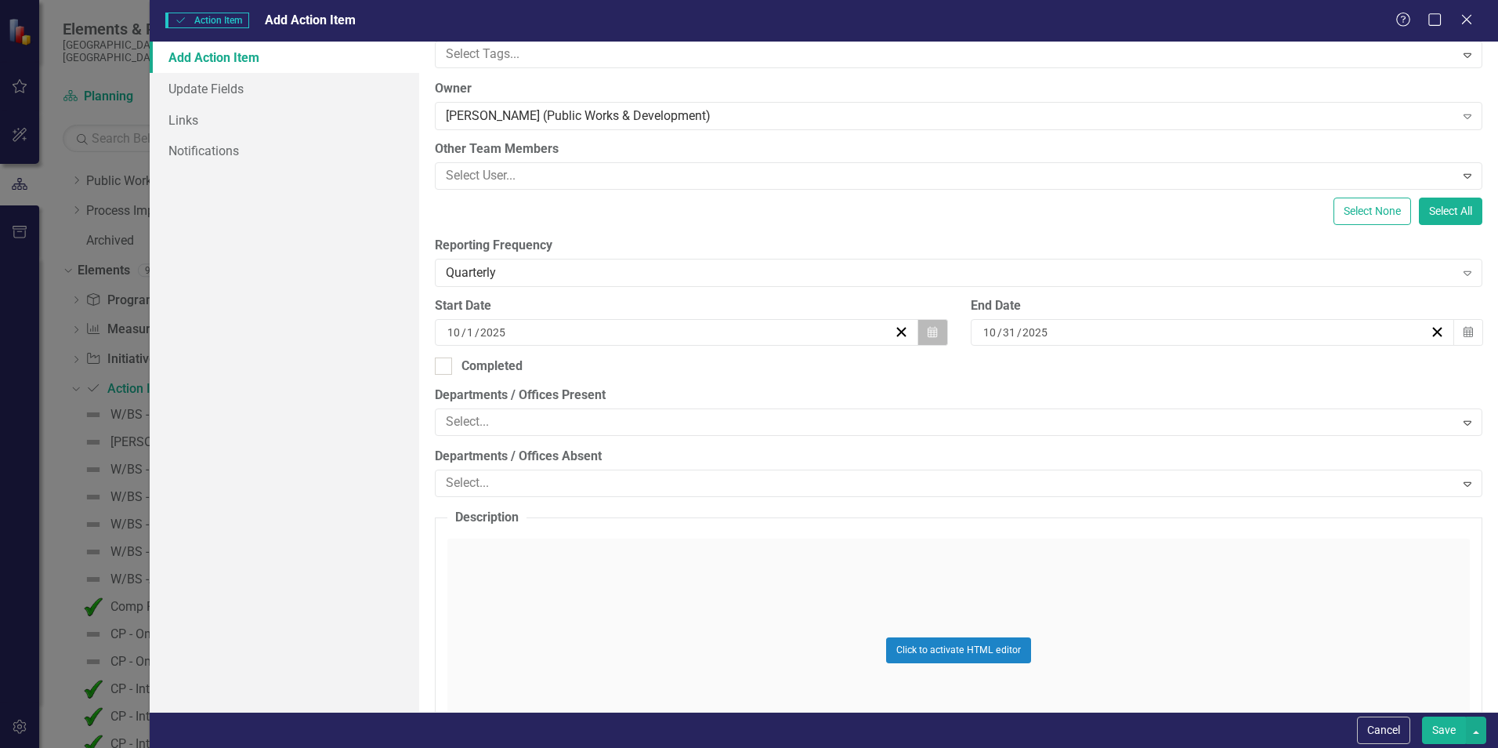
click at [928, 334] on icon "button" at bounding box center [932, 331] width 9 height 11
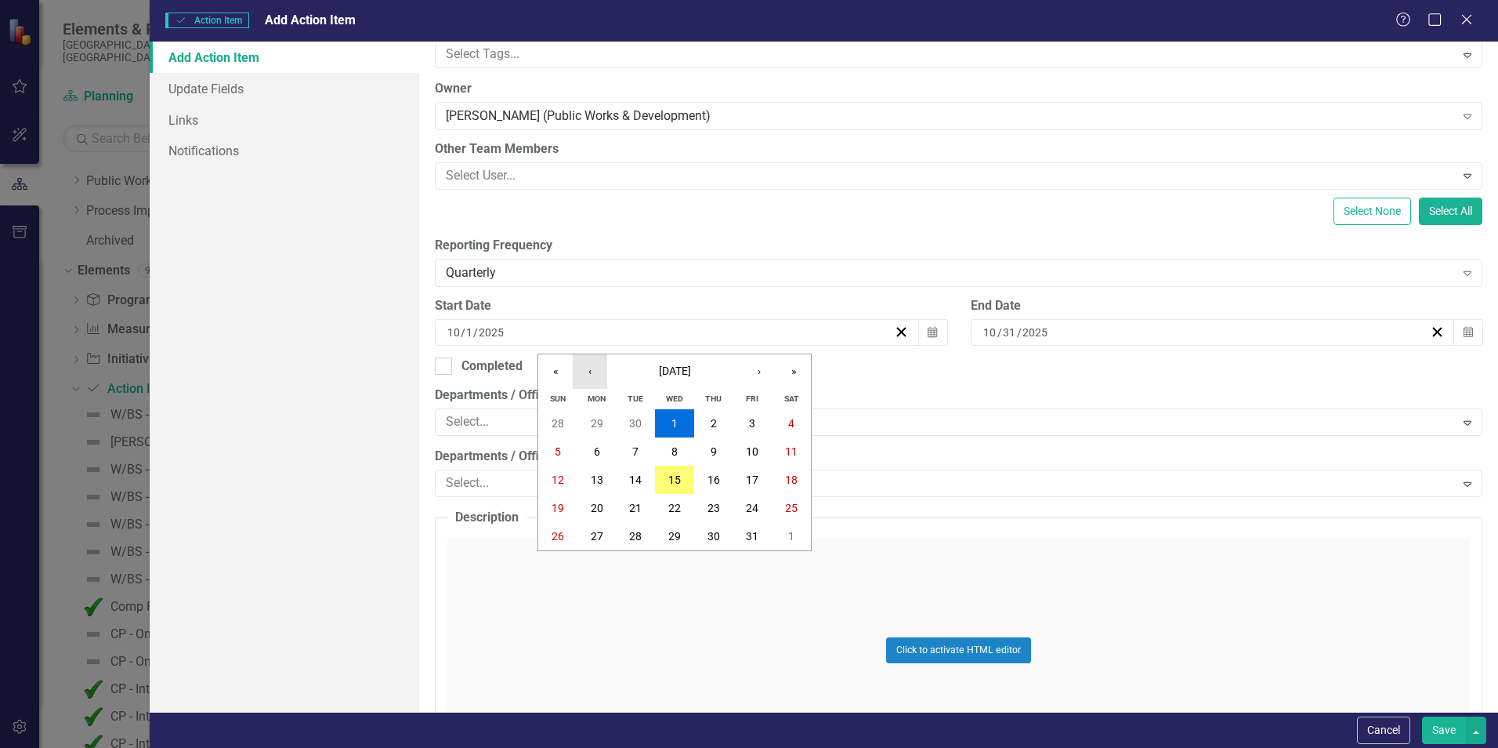
click at [592, 376] on button "‹" at bounding box center [590, 371] width 34 height 34
click at [641, 420] on button "1" at bounding box center [635, 423] width 39 height 28
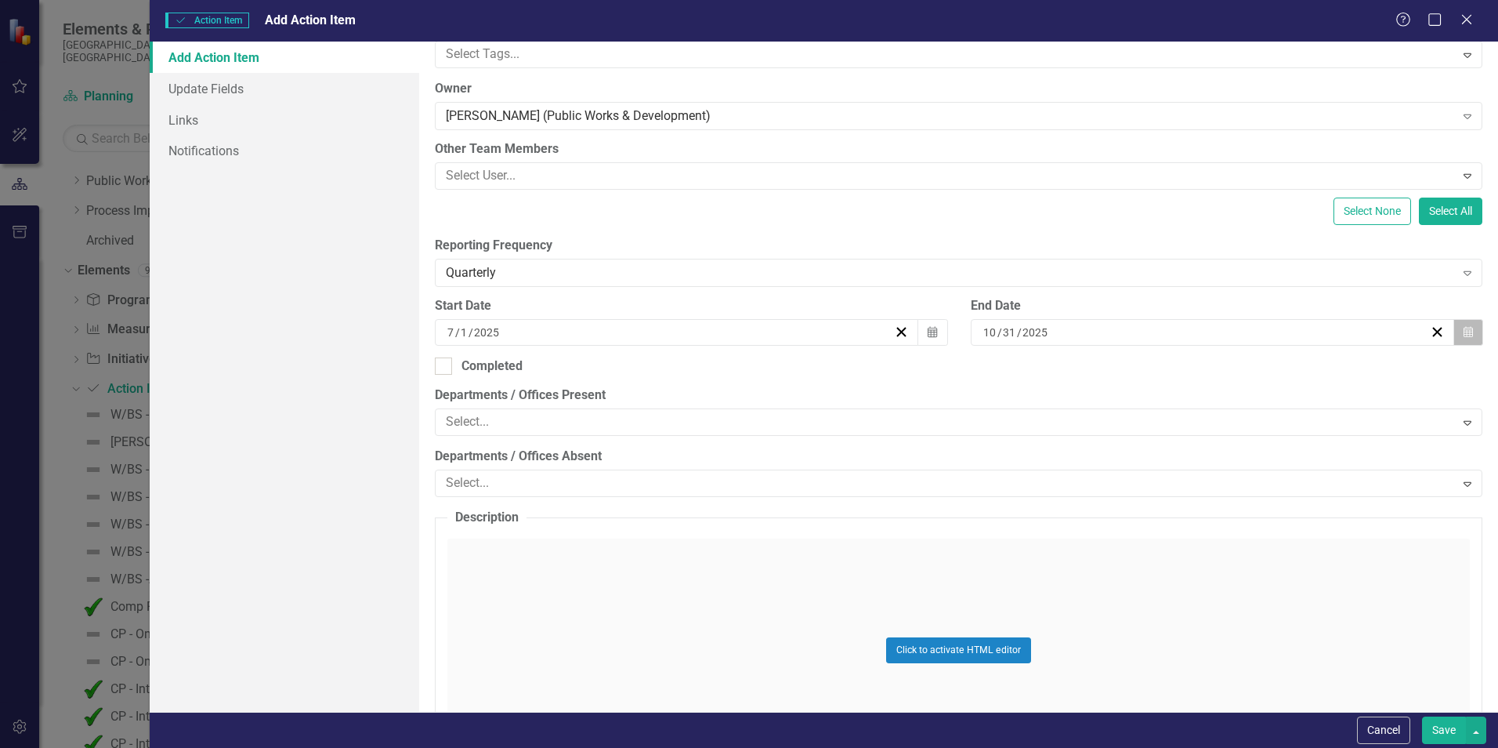
click at [1464, 335] on icon "Calendar" at bounding box center [1468, 332] width 9 height 11
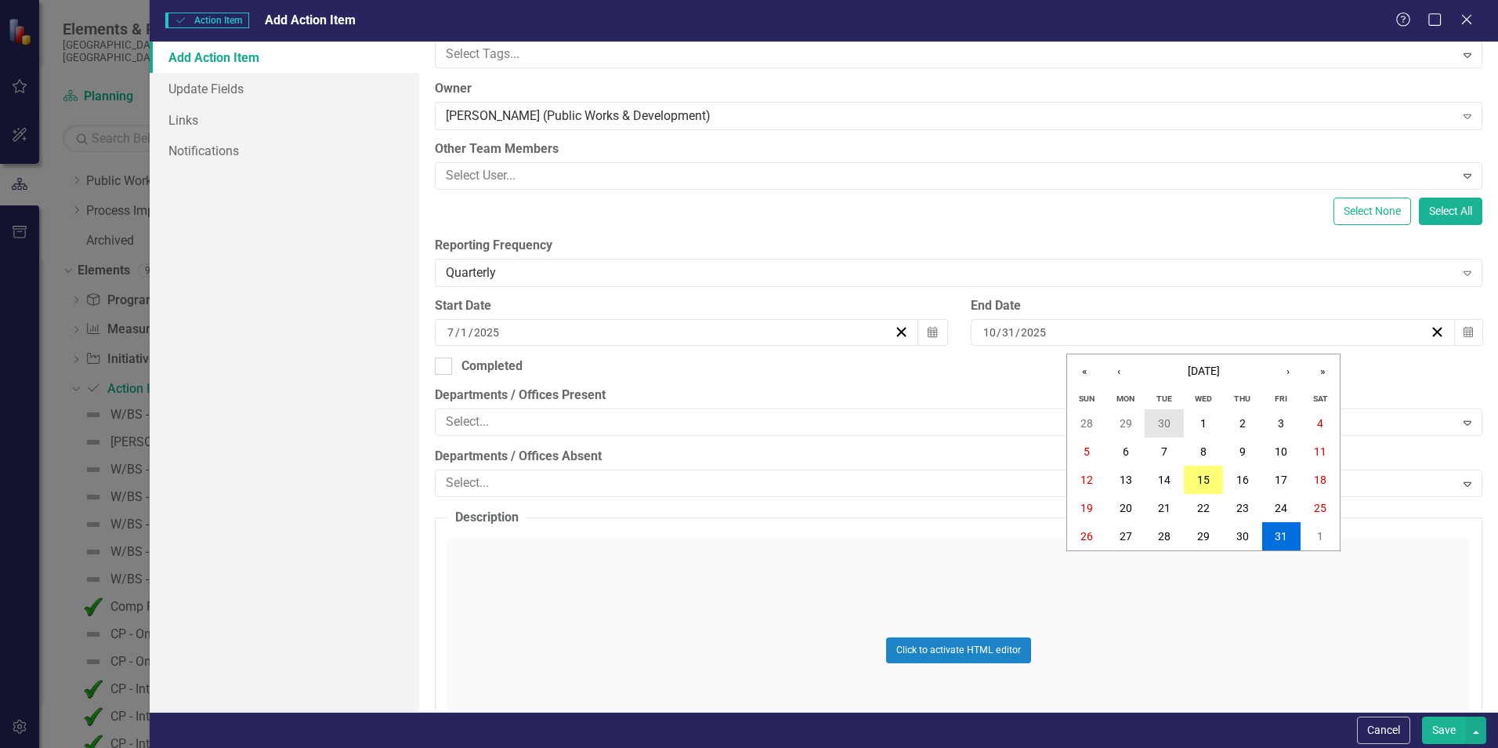
click at [1164, 426] on abbr "30" at bounding box center [1164, 423] width 13 height 13
click at [447, 366] on div at bounding box center [443, 365] width 17 height 17
click at [445, 366] on input "Completed" at bounding box center [440, 362] width 10 height 10
checkbox input "true"
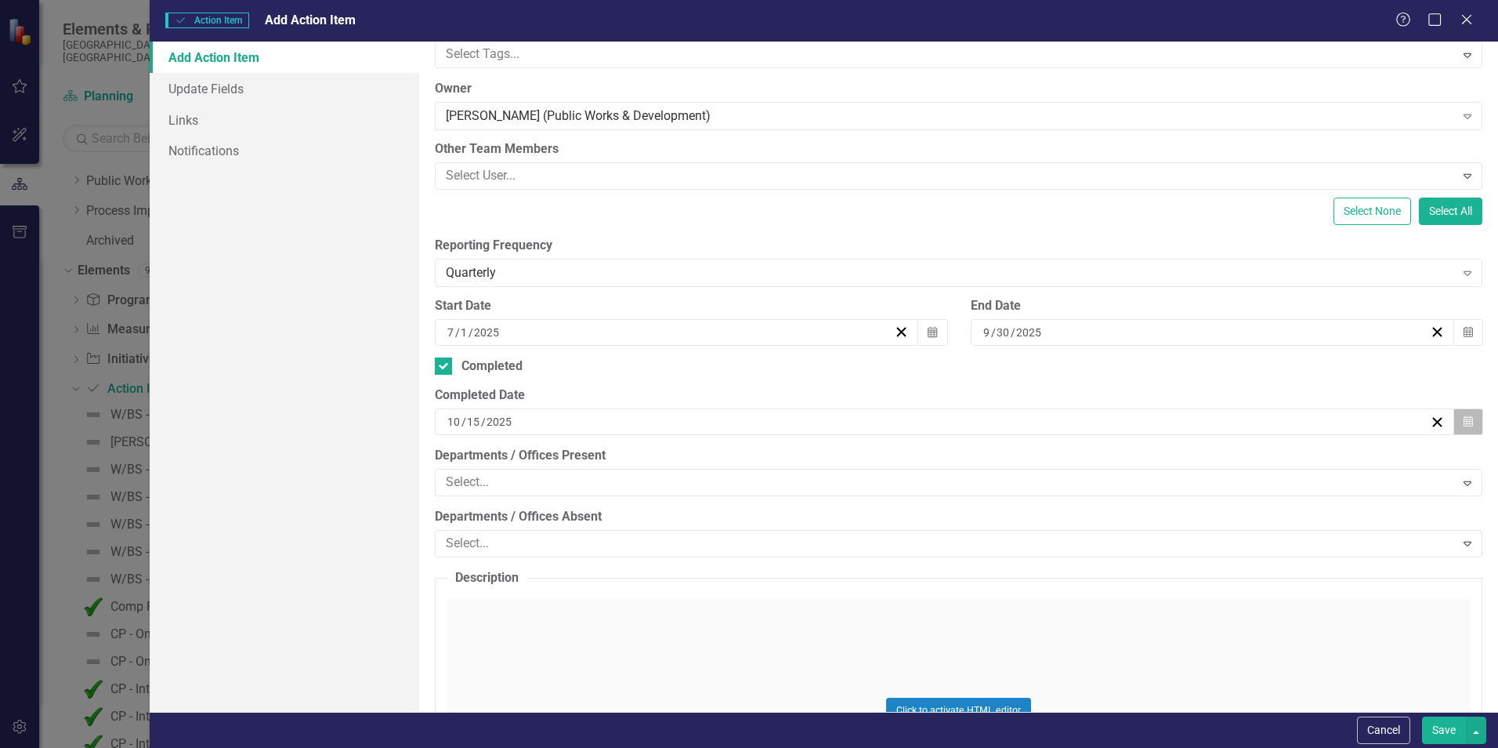
click at [1464, 425] on icon "Calendar" at bounding box center [1468, 421] width 9 height 11
click at [898, 511] on abbr "30" at bounding box center [900, 512] width 13 height 13
click at [1460, 486] on icon "Expand" at bounding box center [1468, 482] width 16 height 13
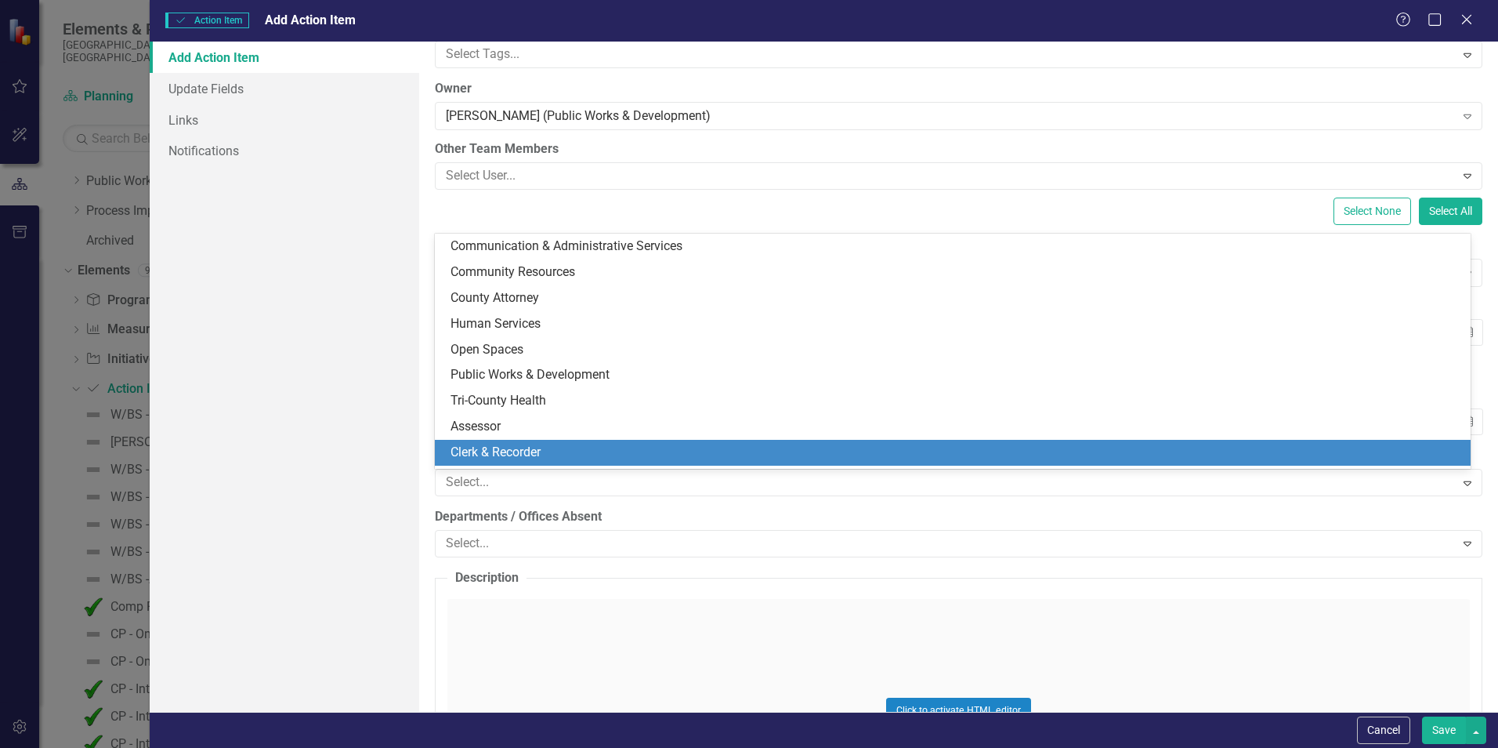
scroll to position [5, 0]
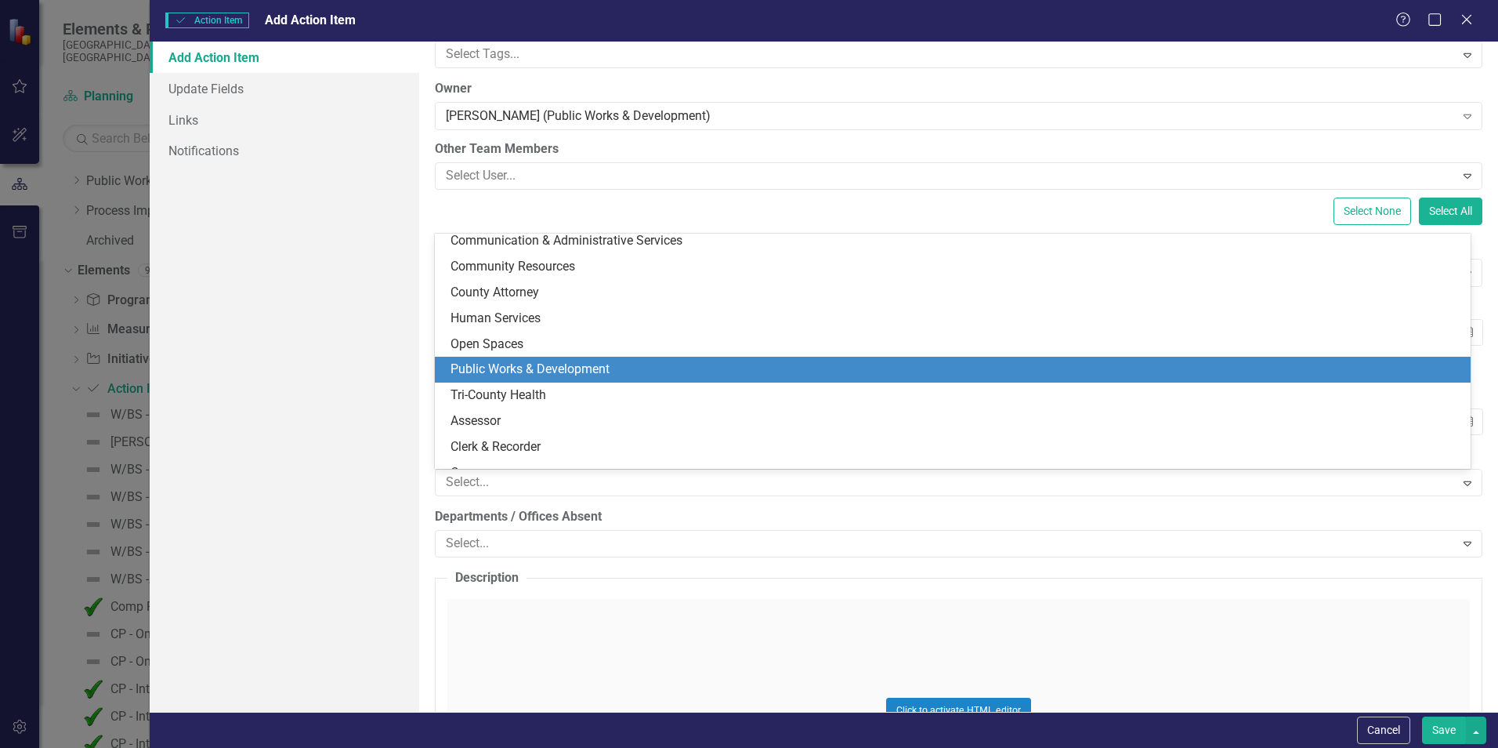
click at [809, 369] on div "Public Works & Development" at bounding box center [956, 369] width 1011 height 18
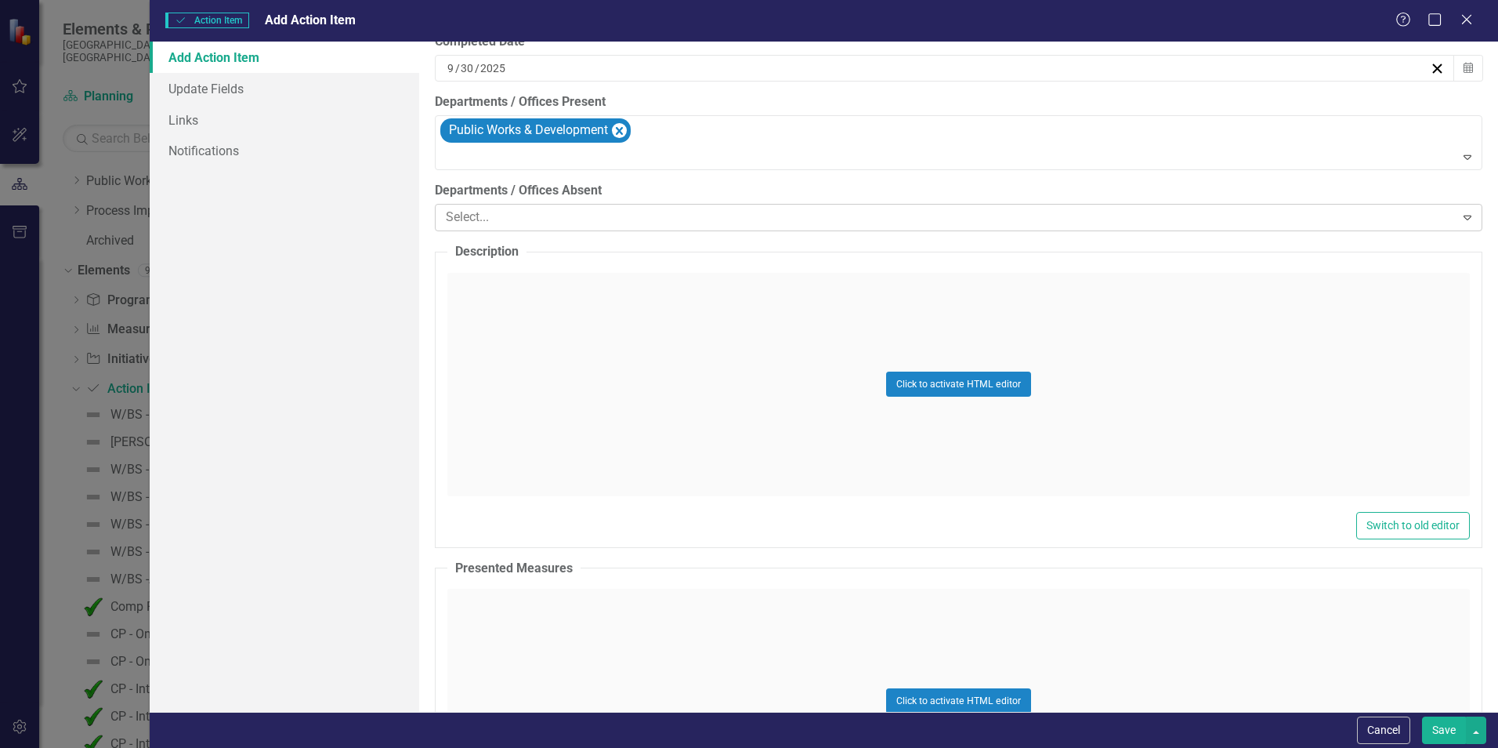
scroll to position [549, 0]
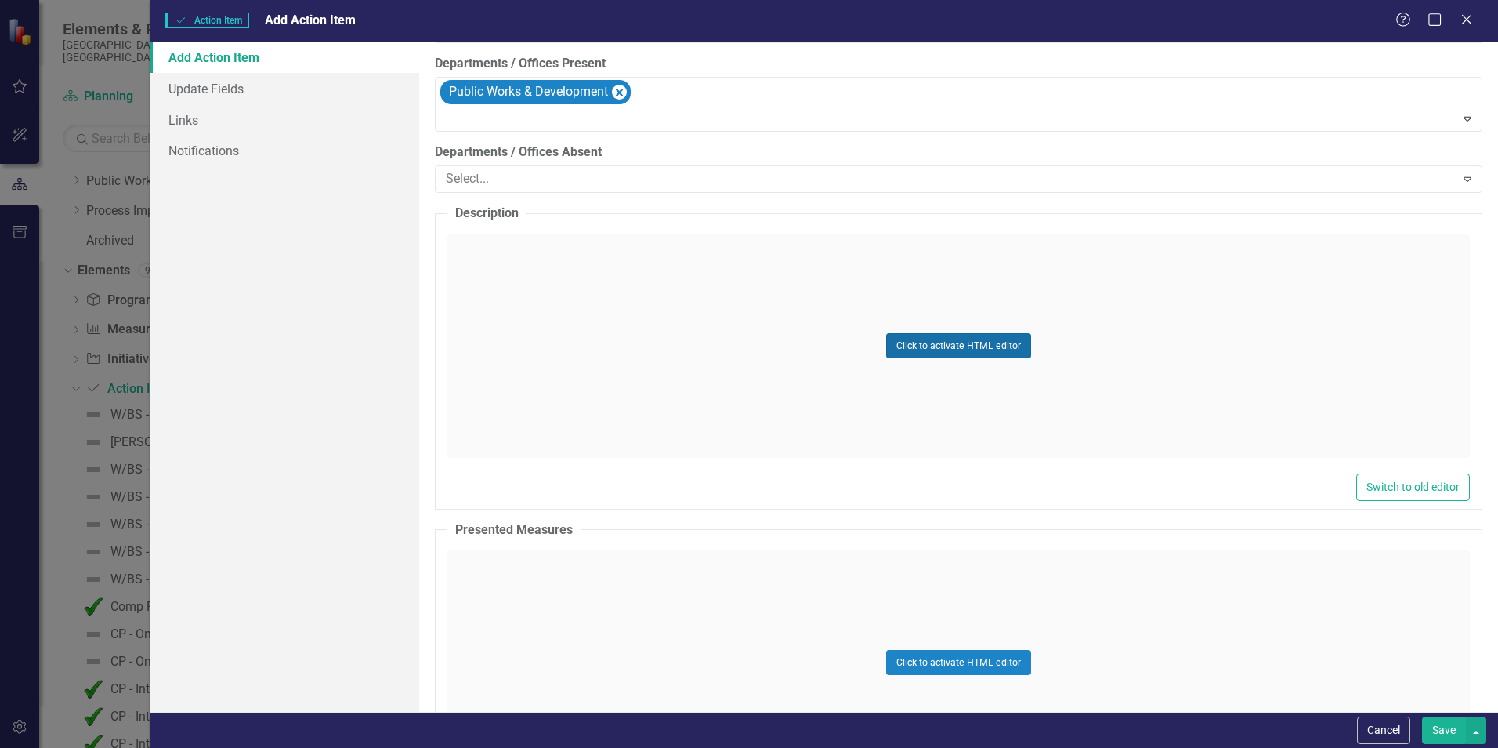
click at [980, 352] on button "Click to activate HTML editor" at bounding box center [958, 345] width 145 height 25
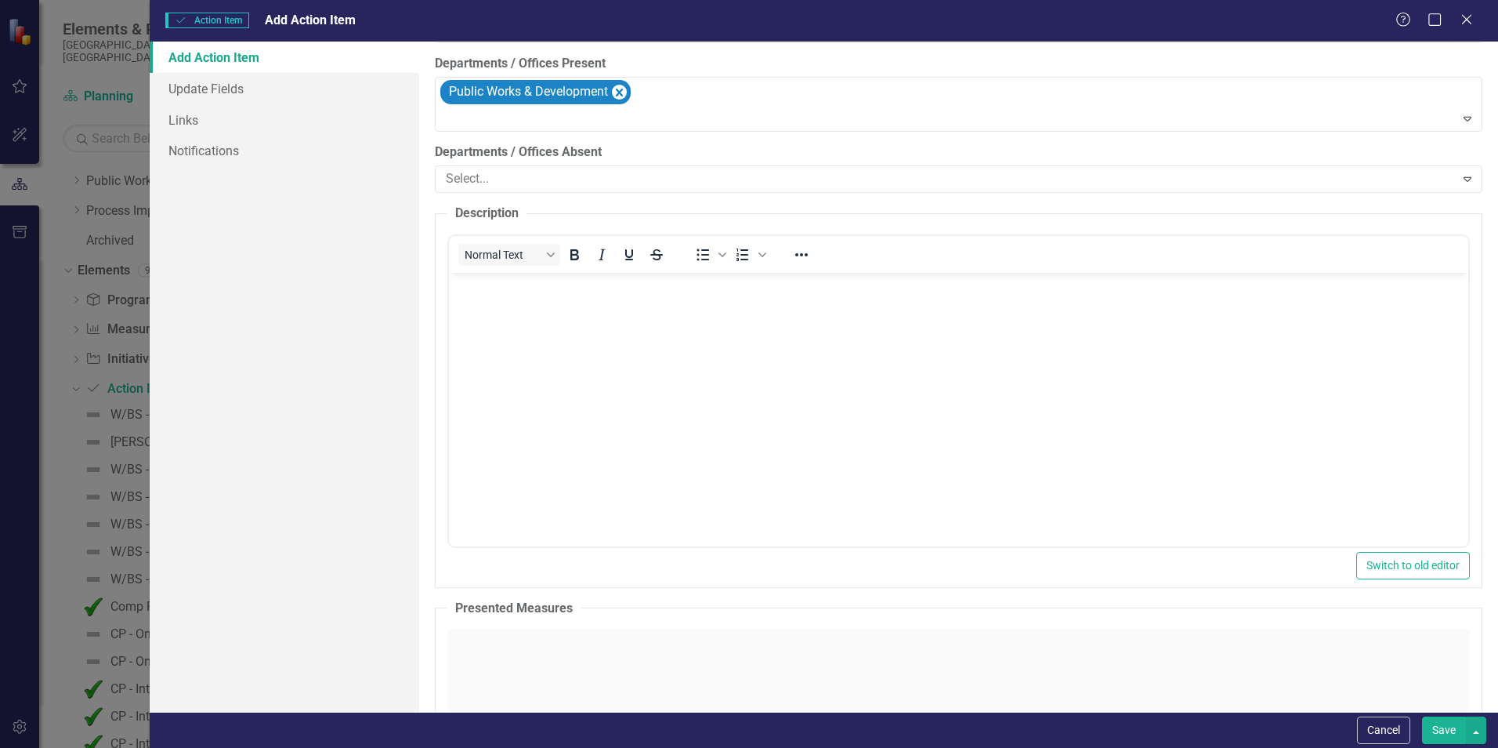
scroll to position [0, 0]
click at [877, 317] on body "Rich Text Area. Press ALT-0 for help." at bounding box center [958, 389] width 1019 height 235
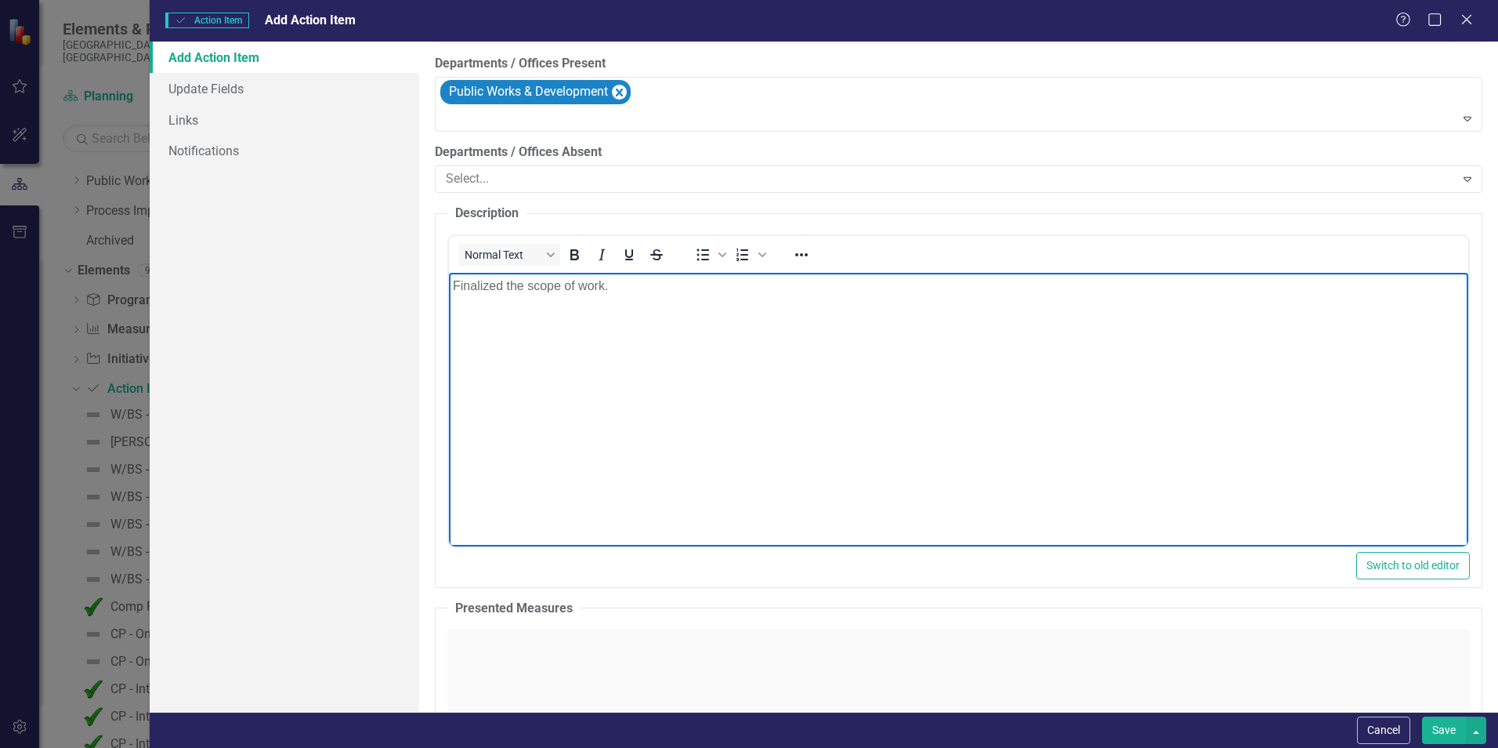
click at [1434, 729] on button "Save" at bounding box center [1444, 729] width 44 height 27
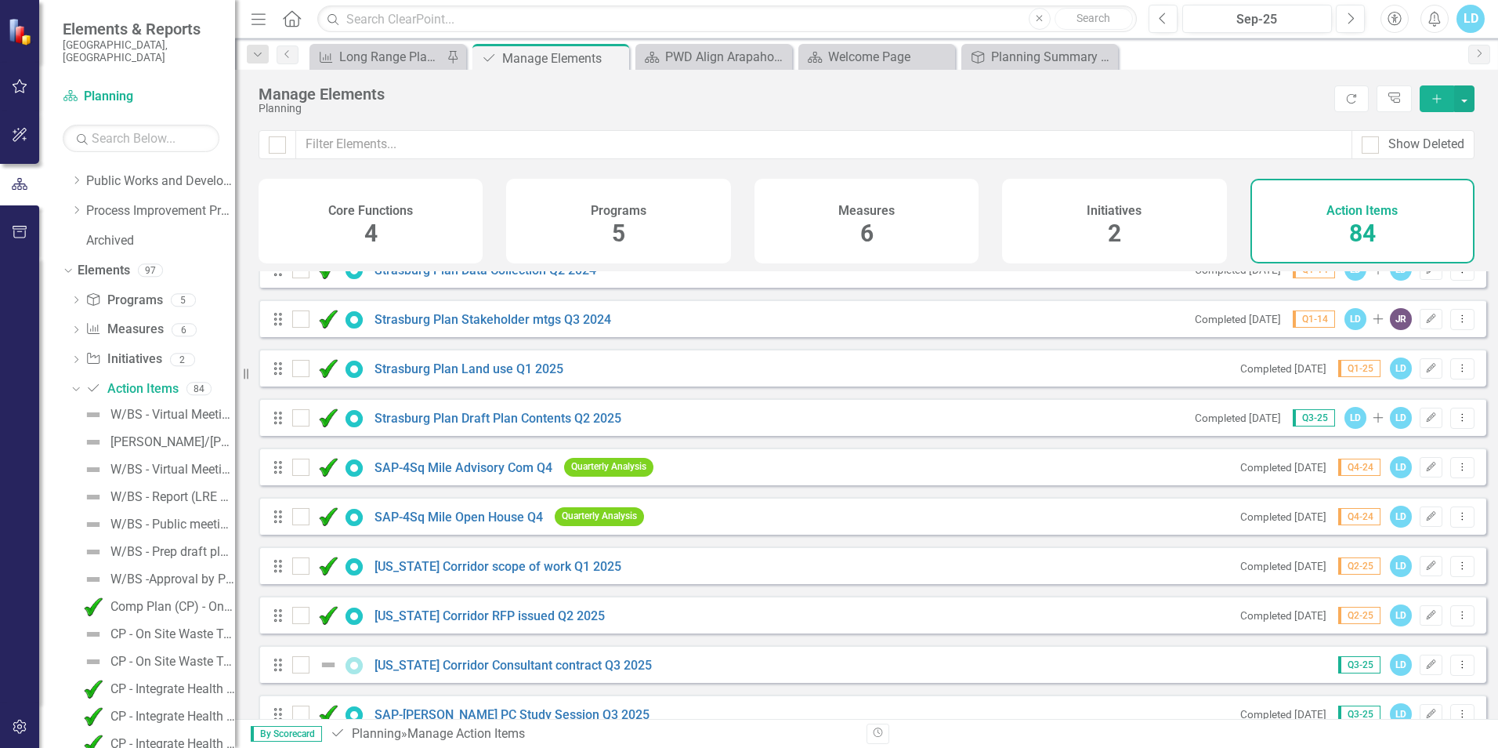
scroll to position [3711, 0]
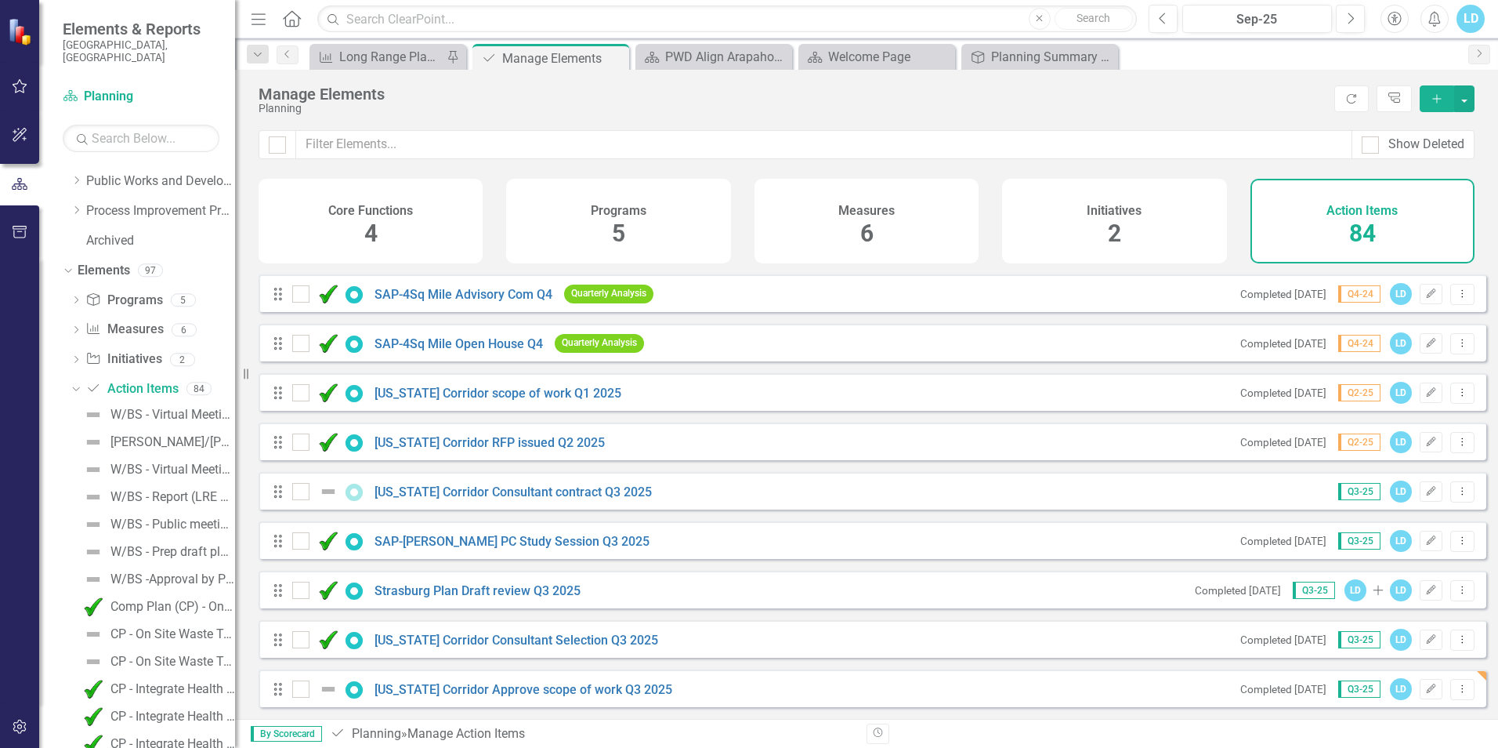
drag, startPoint x: 276, startPoint y: 694, endPoint x: 277, endPoint y: 653, distance: 41.5
click at [1425, 693] on icon "Edit" at bounding box center [1431, 688] width 12 height 9
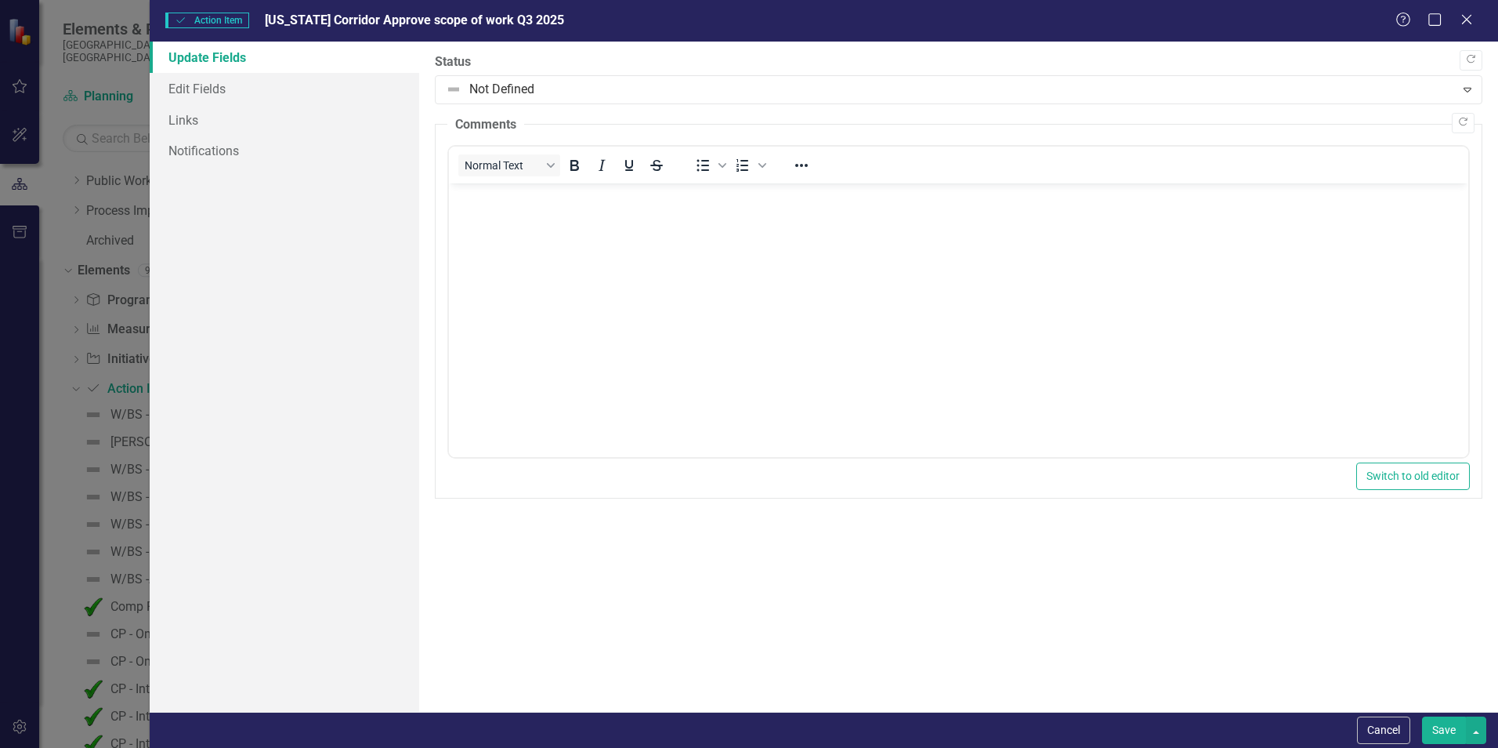
scroll to position [0, 0]
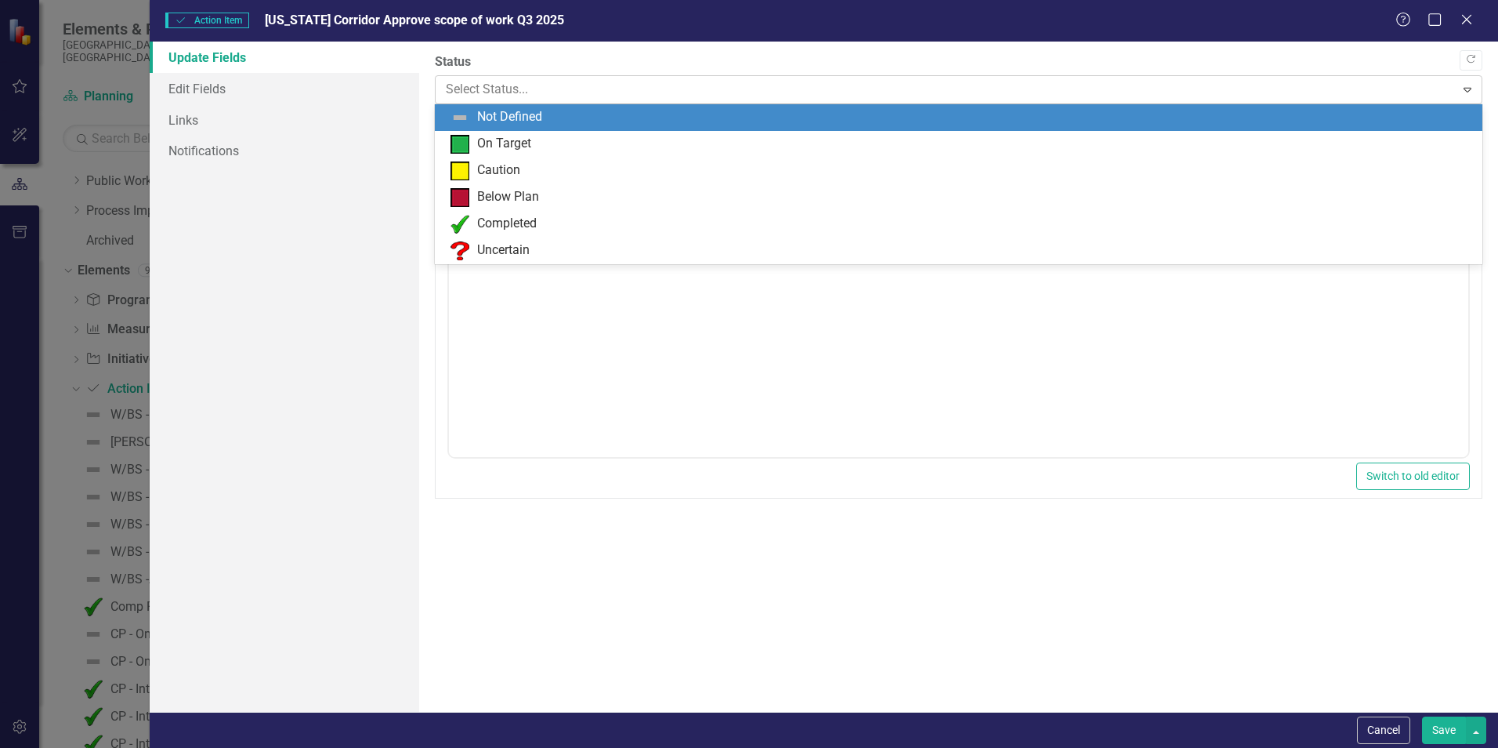
click at [454, 88] on div at bounding box center [945, 89] width 999 height 21
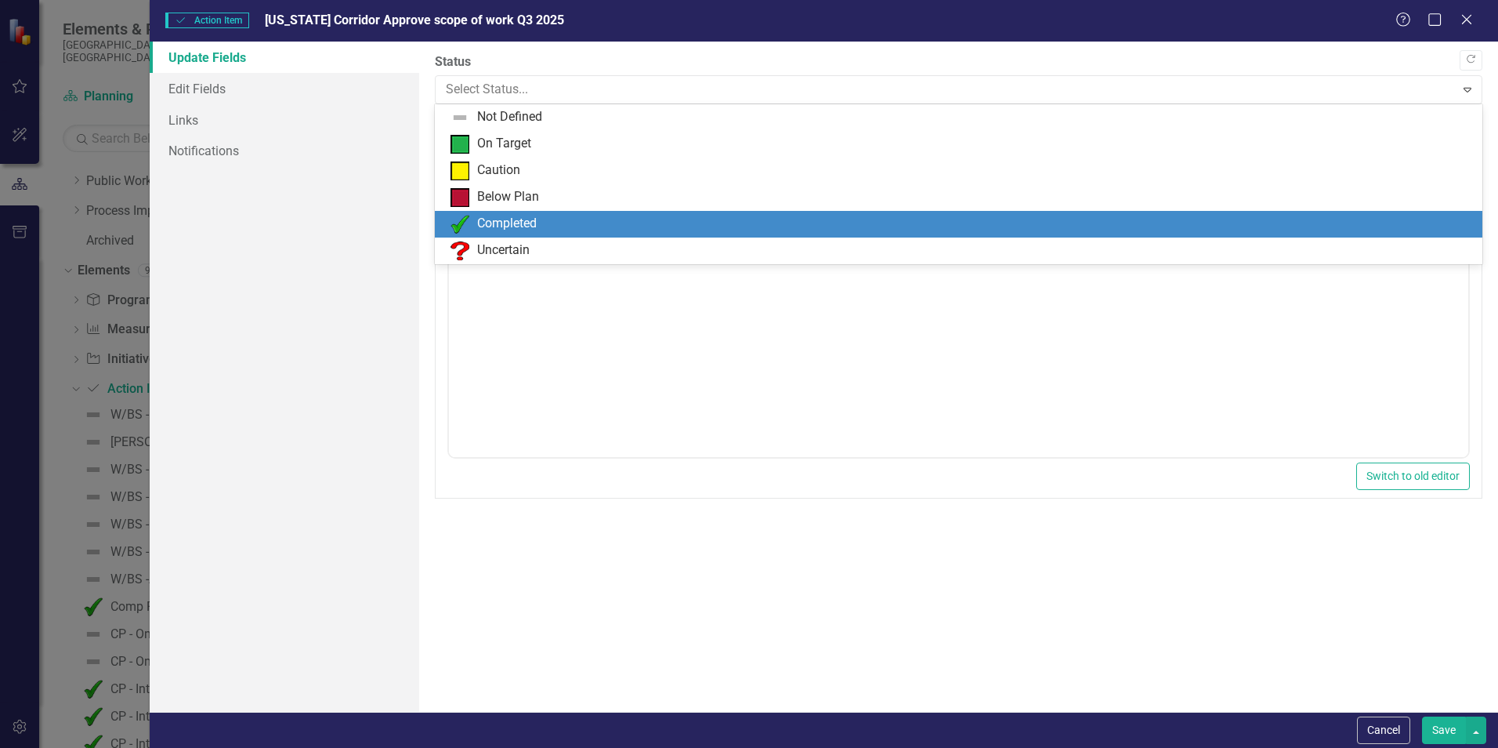
click at [468, 228] on img at bounding box center [460, 224] width 19 height 19
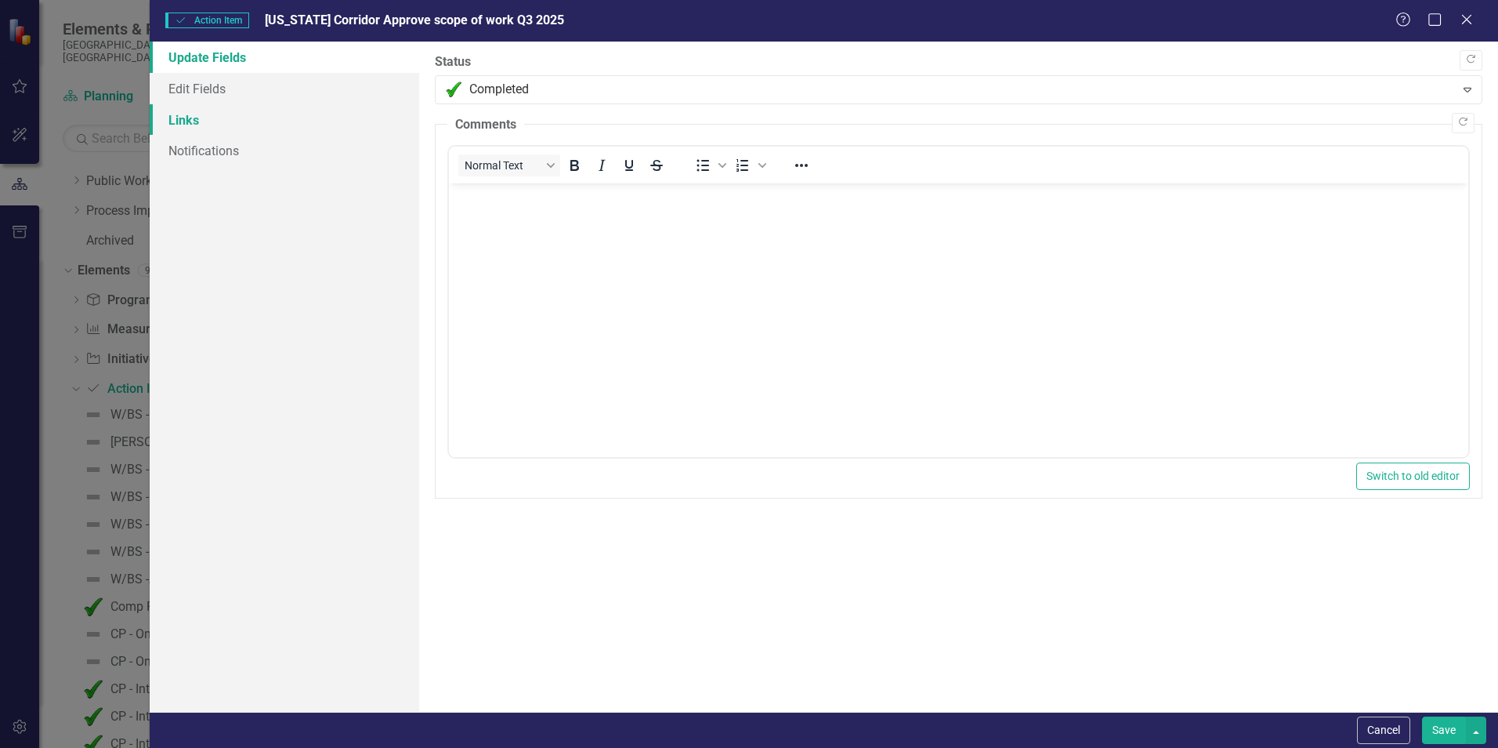
click at [208, 125] on link "Links" at bounding box center [285, 119] width 270 height 31
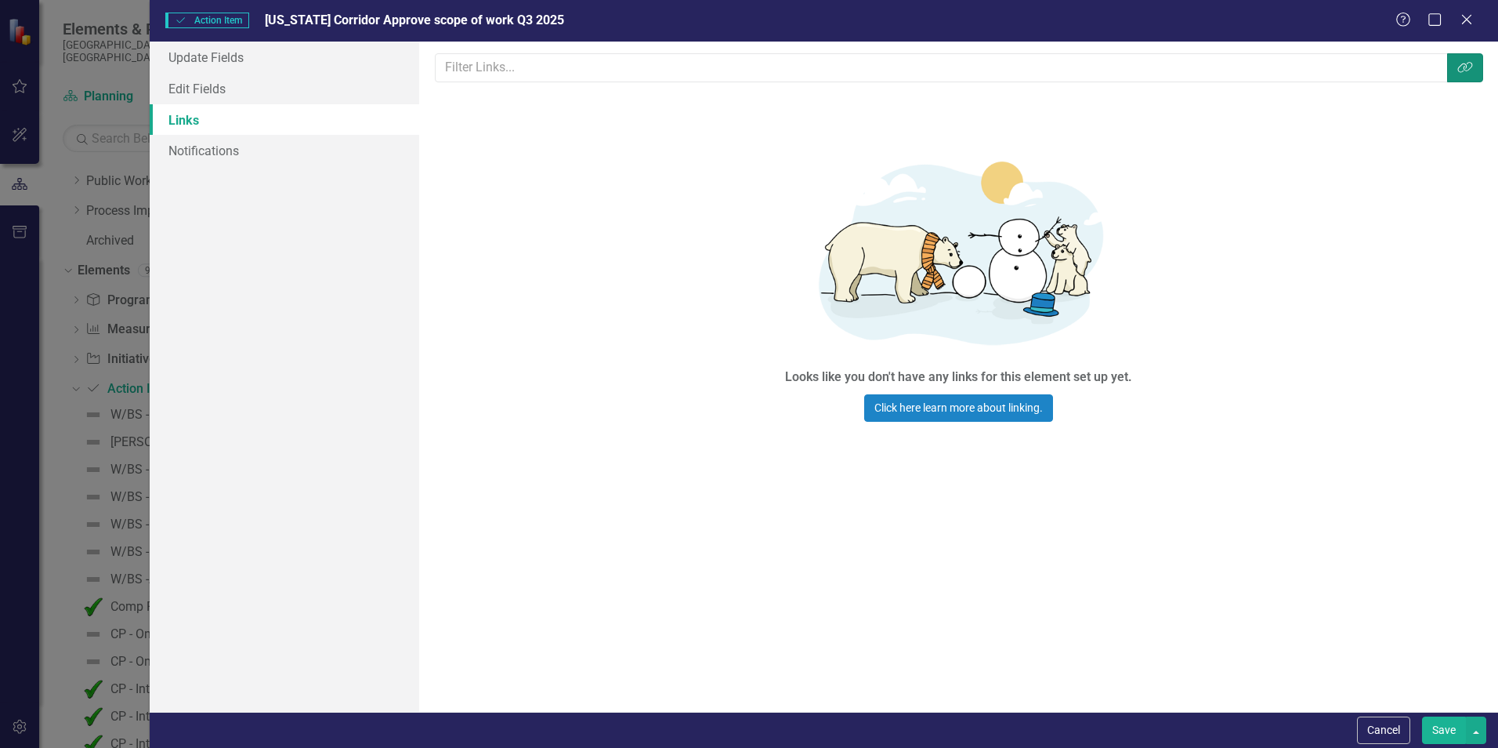
click at [1460, 68] on icon "Link Tag" at bounding box center [1466, 67] width 16 height 13
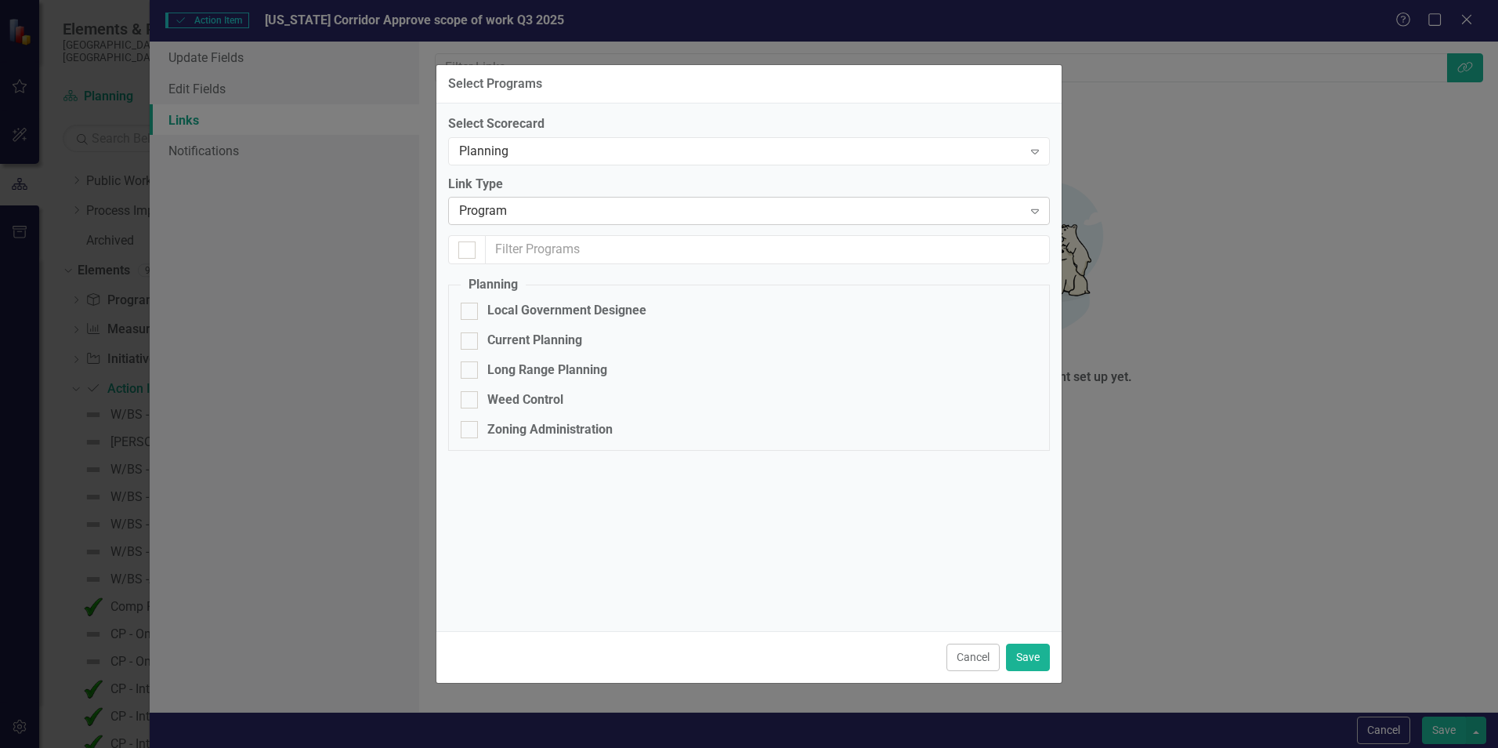
click at [1040, 212] on icon "Expand" at bounding box center [1035, 211] width 16 height 13
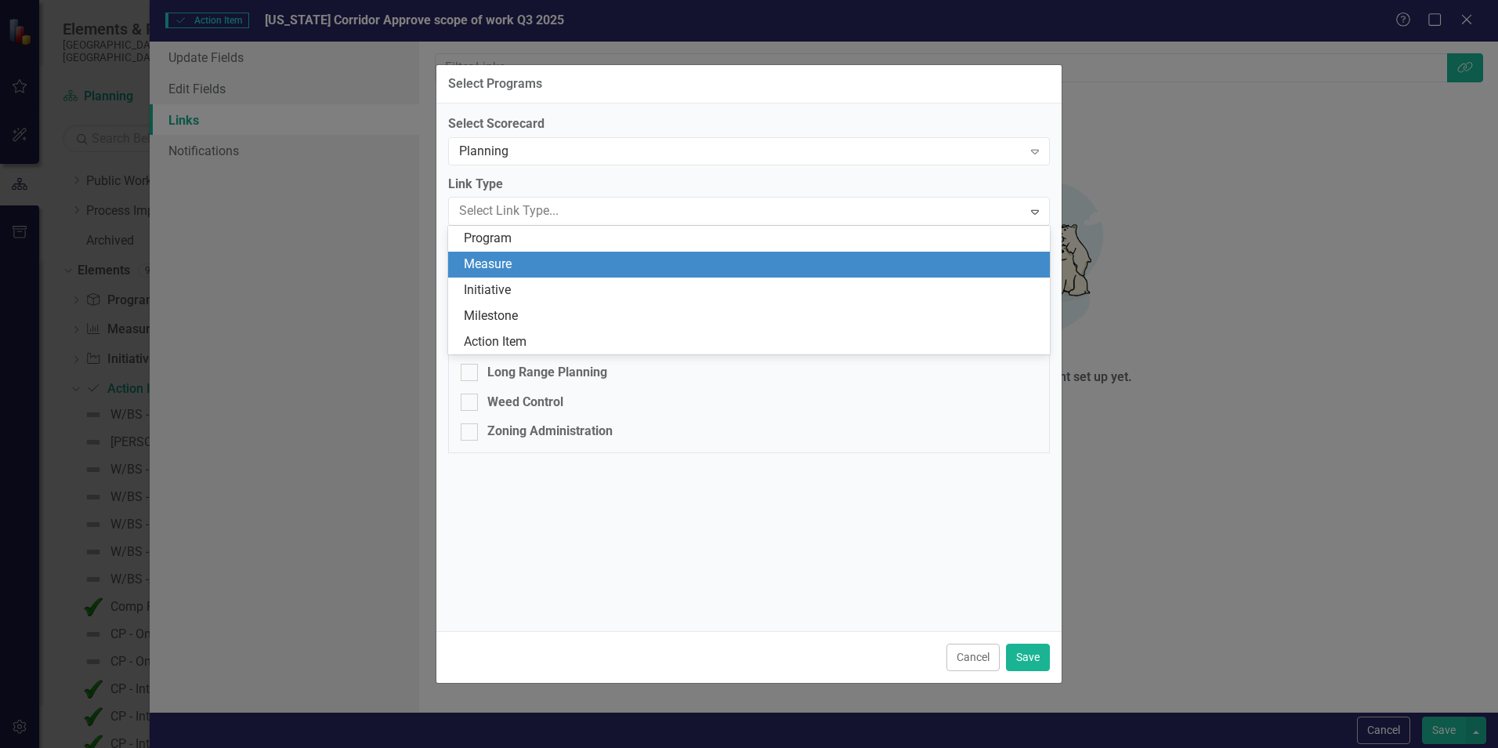
click at [558, 264] on div "Measure" at bounding box center [752, 264] width 577 height 18
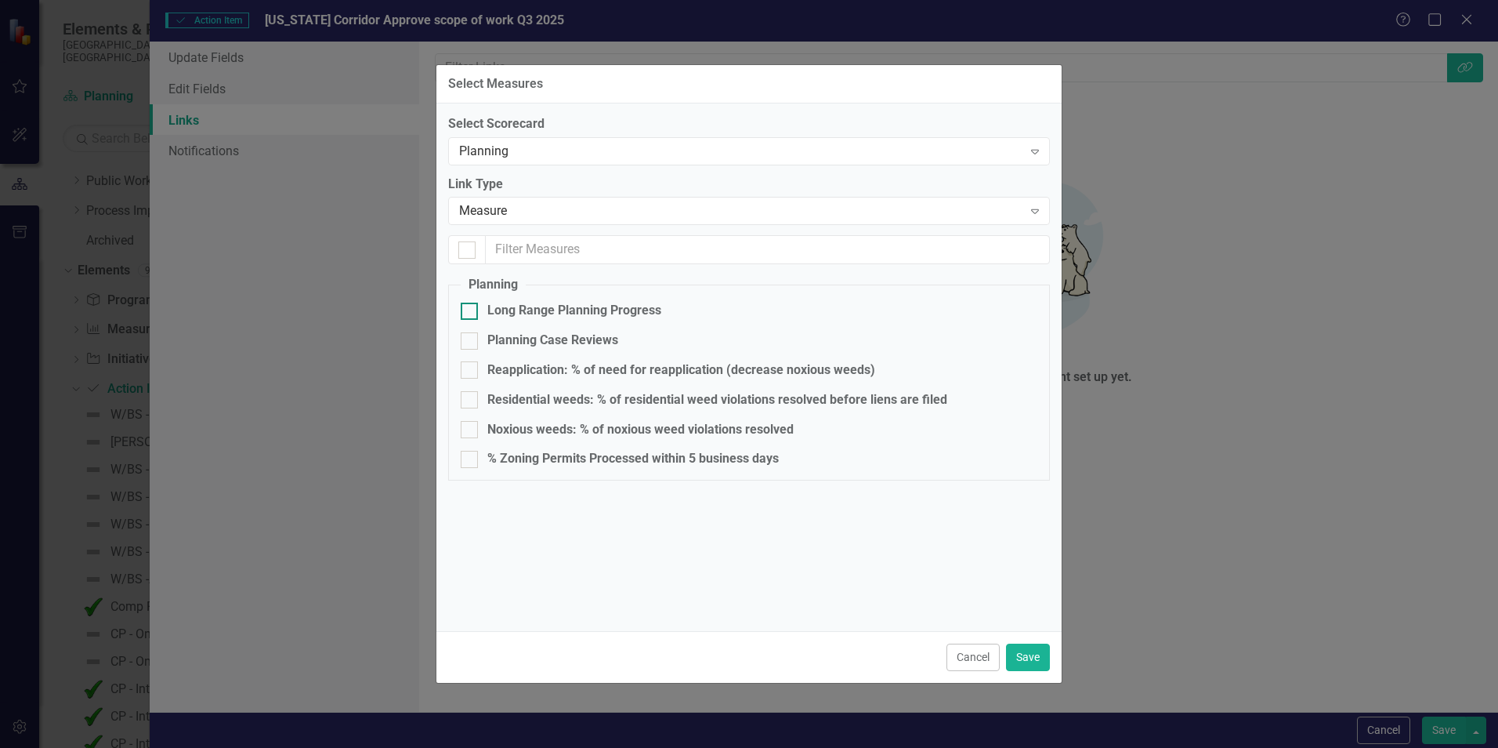
click at [473, 306] on div at bounding box center [469, 310] width 17 height 17
click at [471, 306] on input "Long Range Planning Progress" at bounding box center [466, 307] width 10 height 10
checkbox input "true"
click at [1028, 655] on button "Save" at bounding box center [1028, 656] width 44 height 27
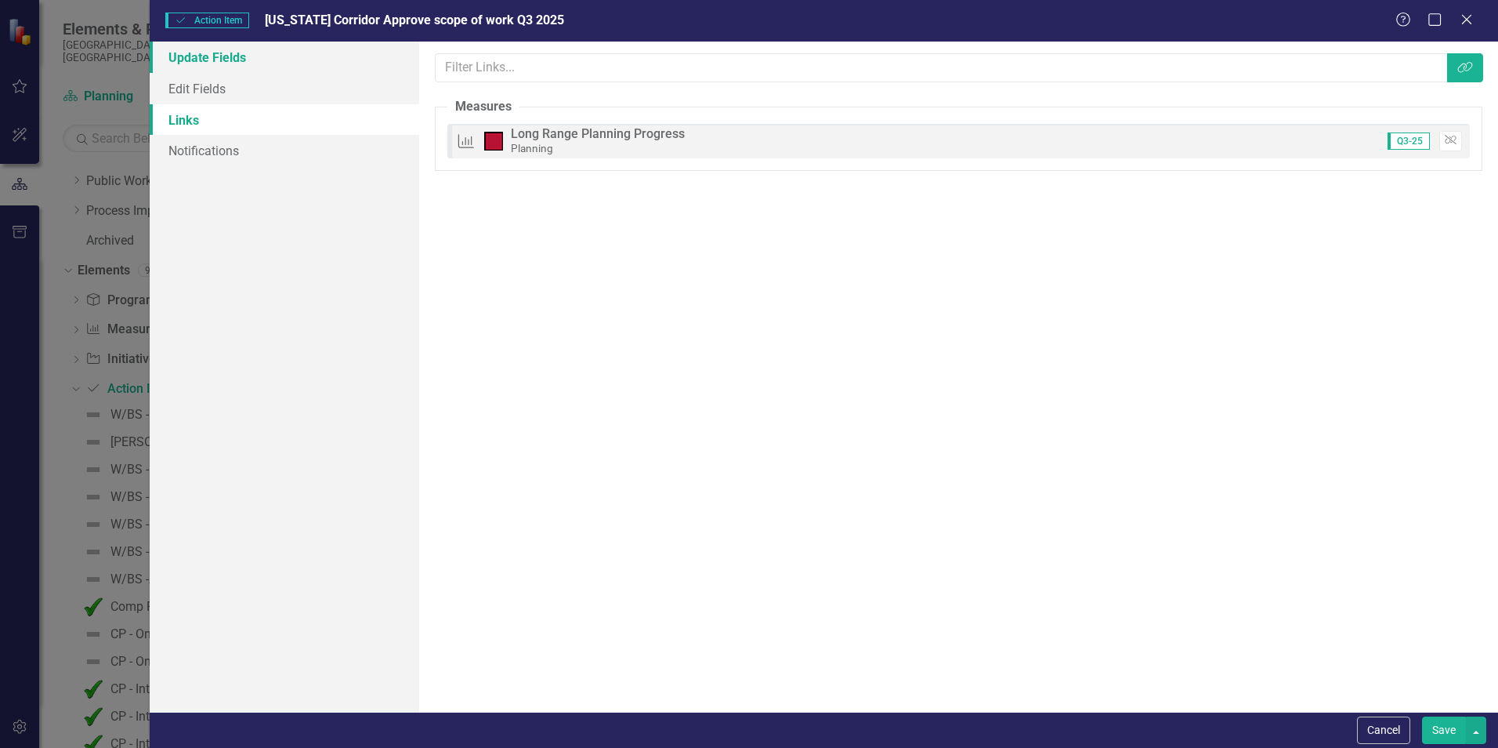
click at [224, 53] on link "Update Fields" at bounding box center [285, 57] width 270 height 31
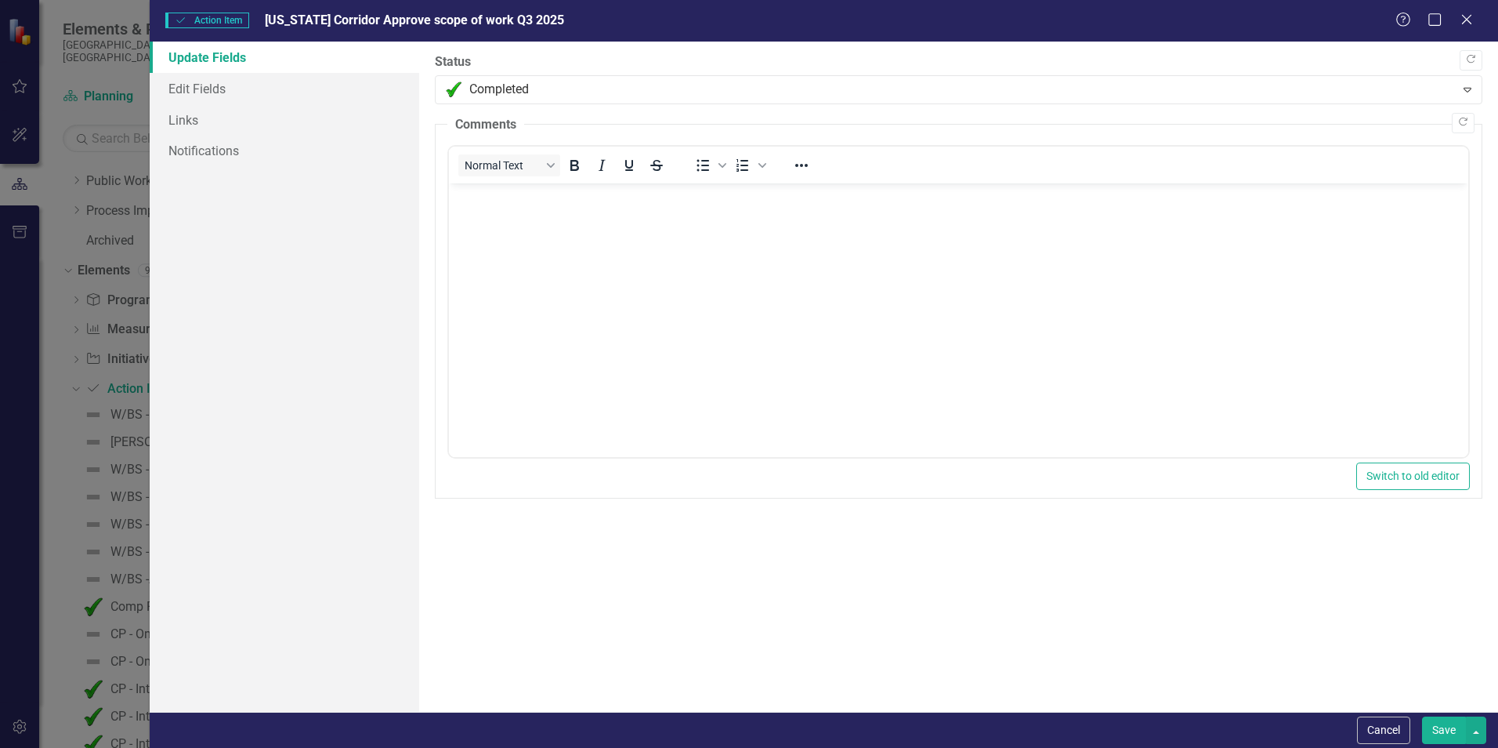
click at [1445, 733] on button "Save" at bounding box center [1444, 729] width 44 height 27
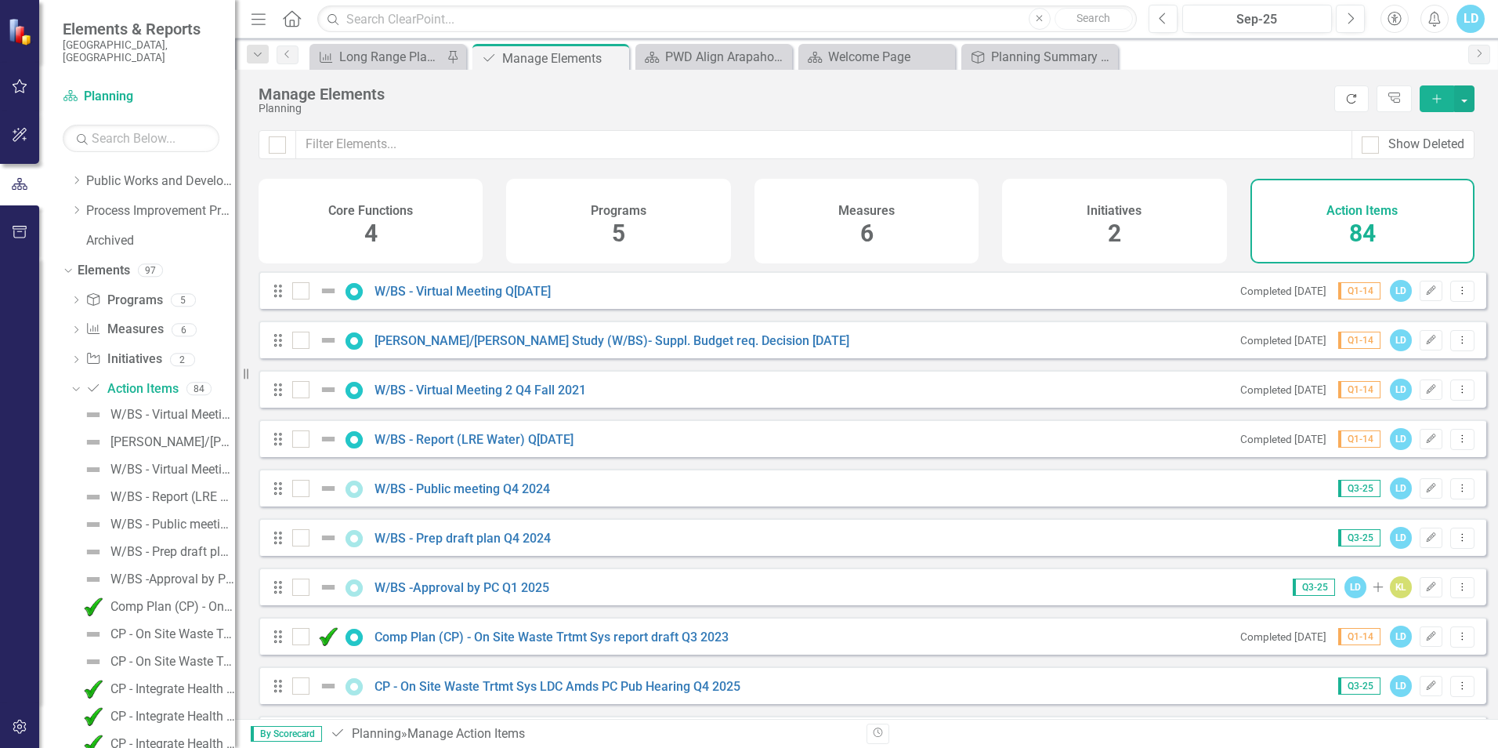
click at [1348, 99] on icon "Refresh" at bounding box center [1352, 98] width 14 height 11
click at [414, 54] on div "Long Range Planning Progress" at bounding box center [390, 57] width 103 height 20
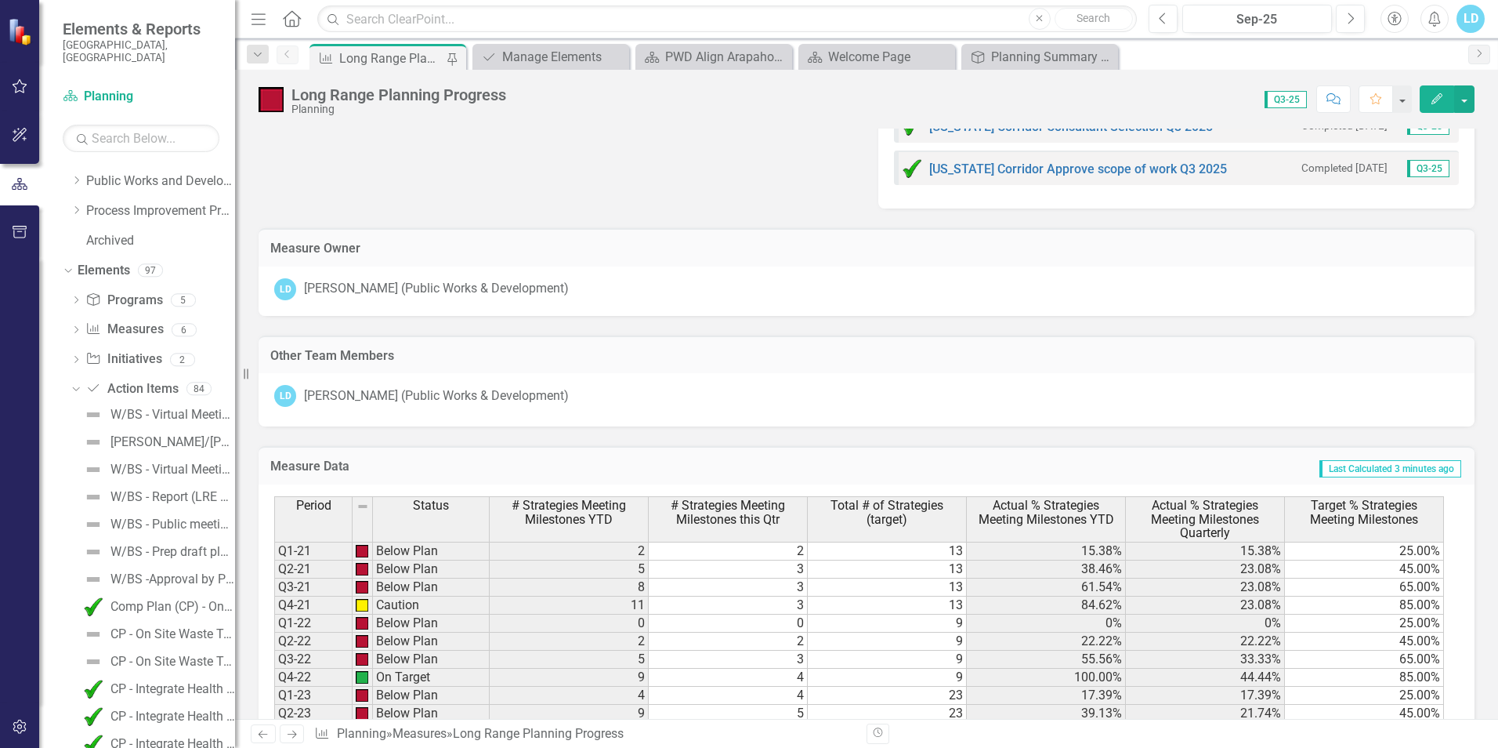
scroll to position [4053, 0]
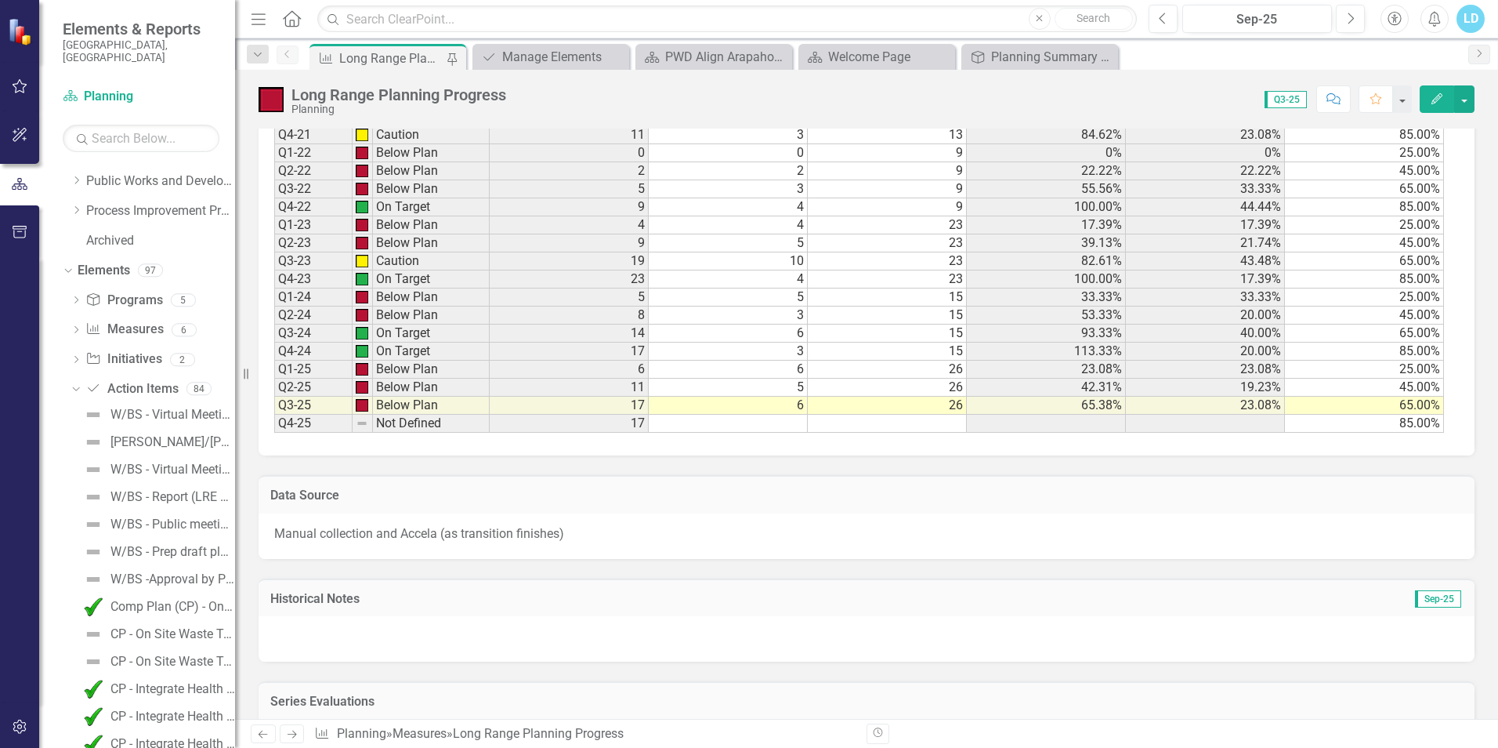
click at [806, 402] on td "6" at bounding box center [728, 406] width 159 height 18
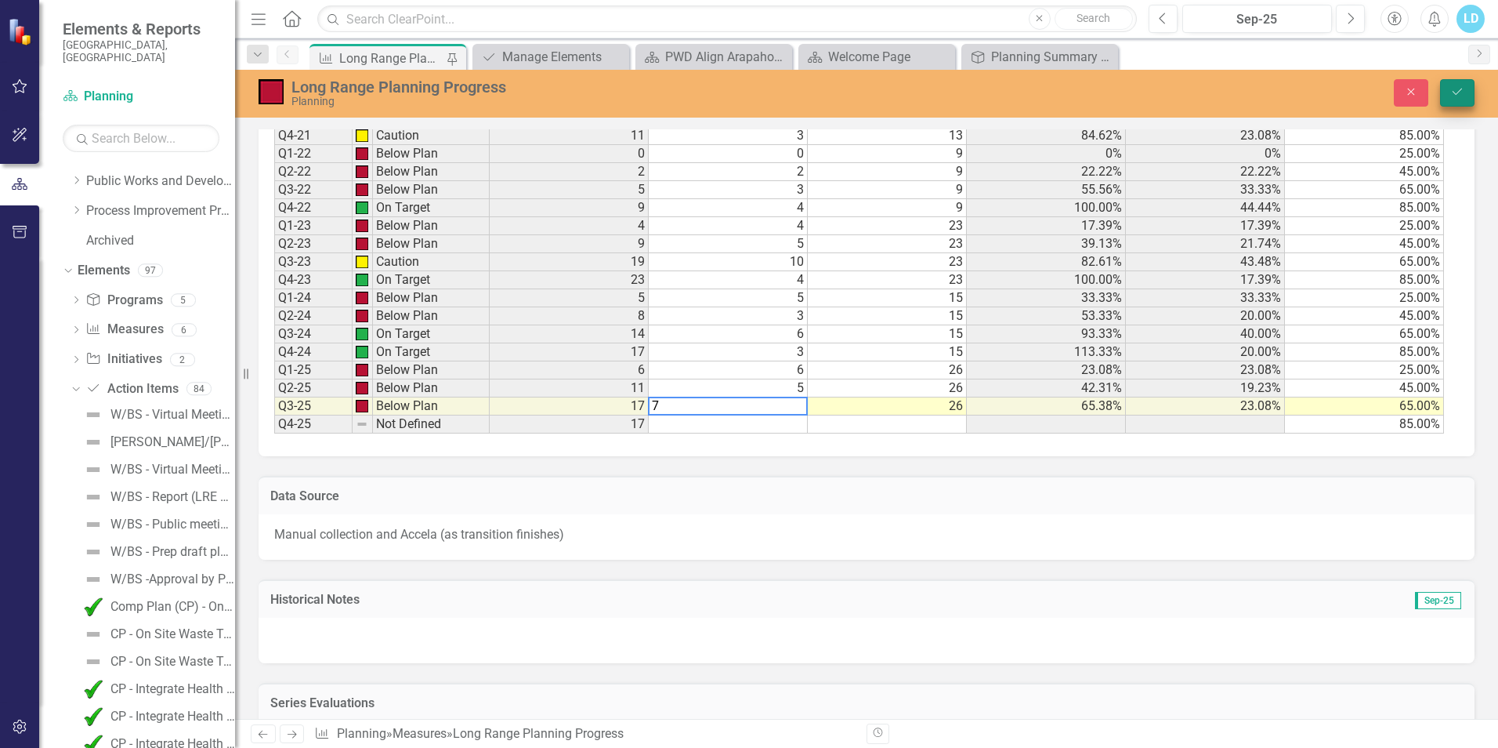
type textarea "7"
click at [1467, 96] on button "Save" at bounding box center [1457, 92] width 34 height 27
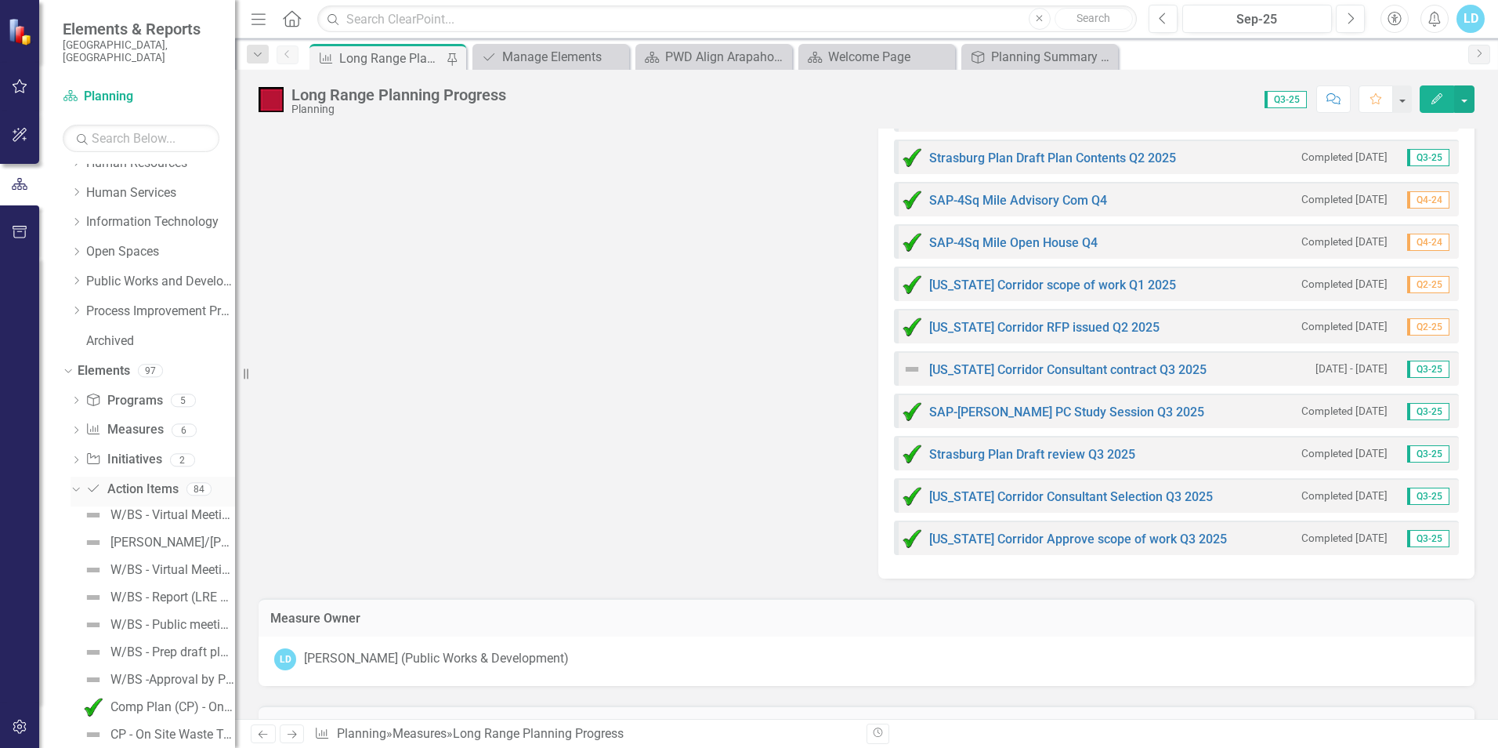
scroll to position [176, 0]
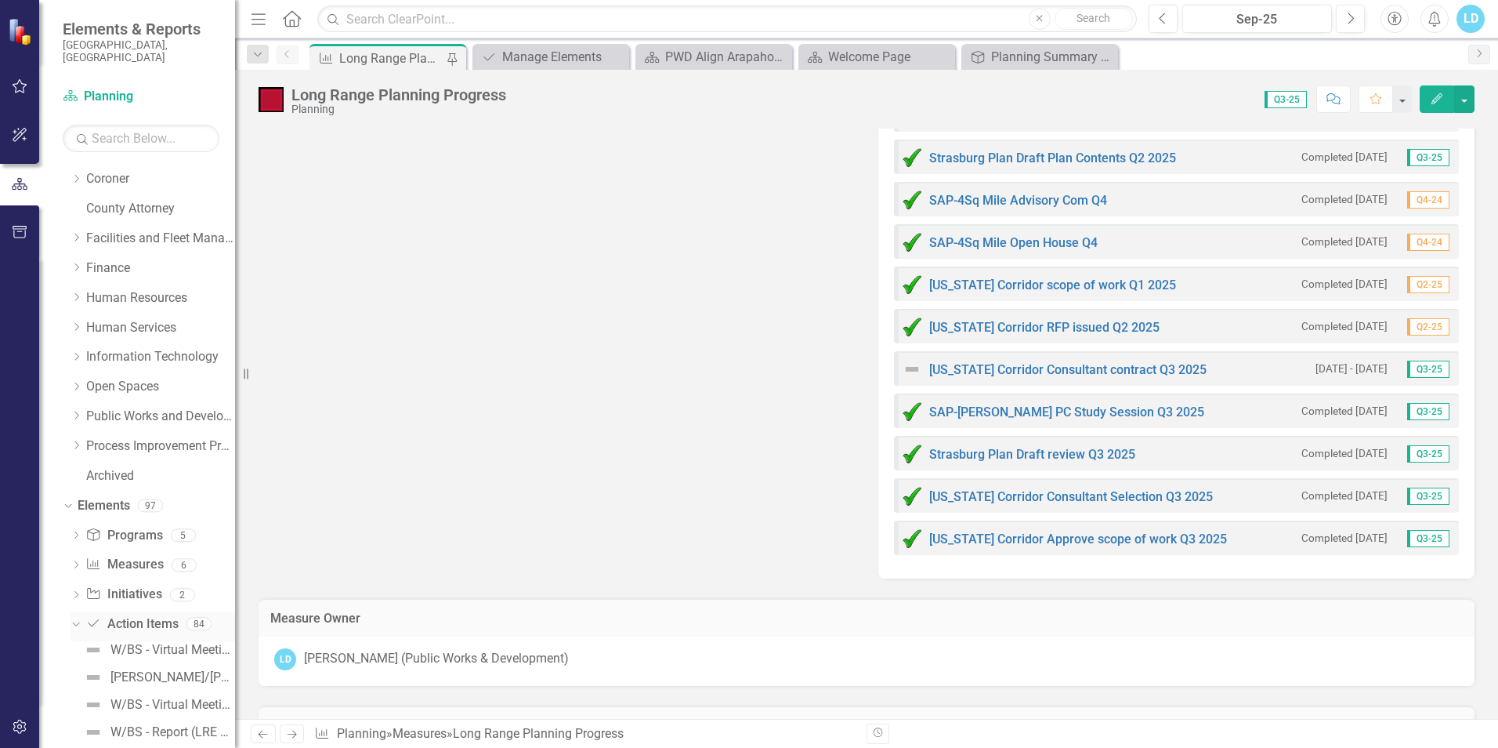
click at [132, 615] on link "Action Item Action Items" at bounding box center [131, 624] width 92 height 18
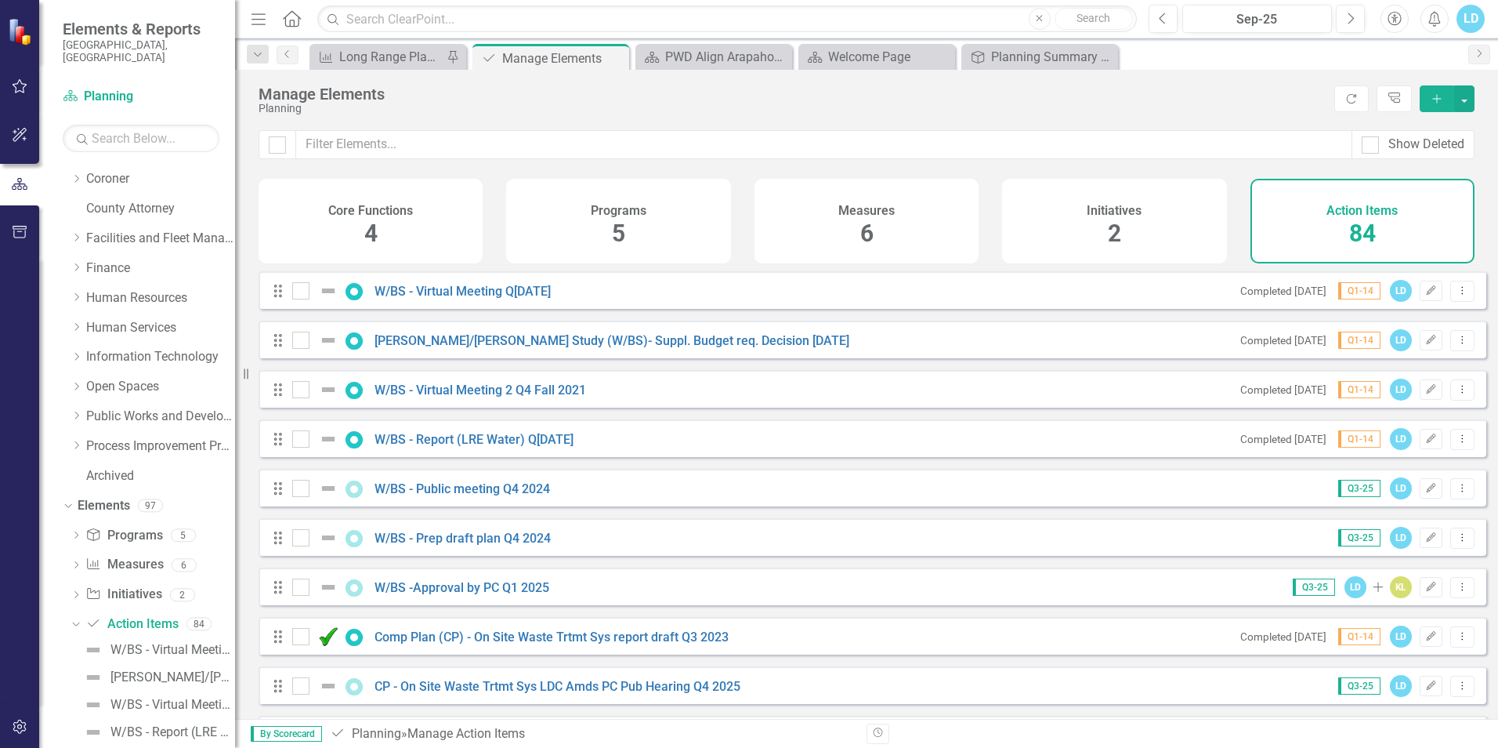
click at [1442, 102] on icon "Add" at bounding box center [1437, 98] width 14 height 11
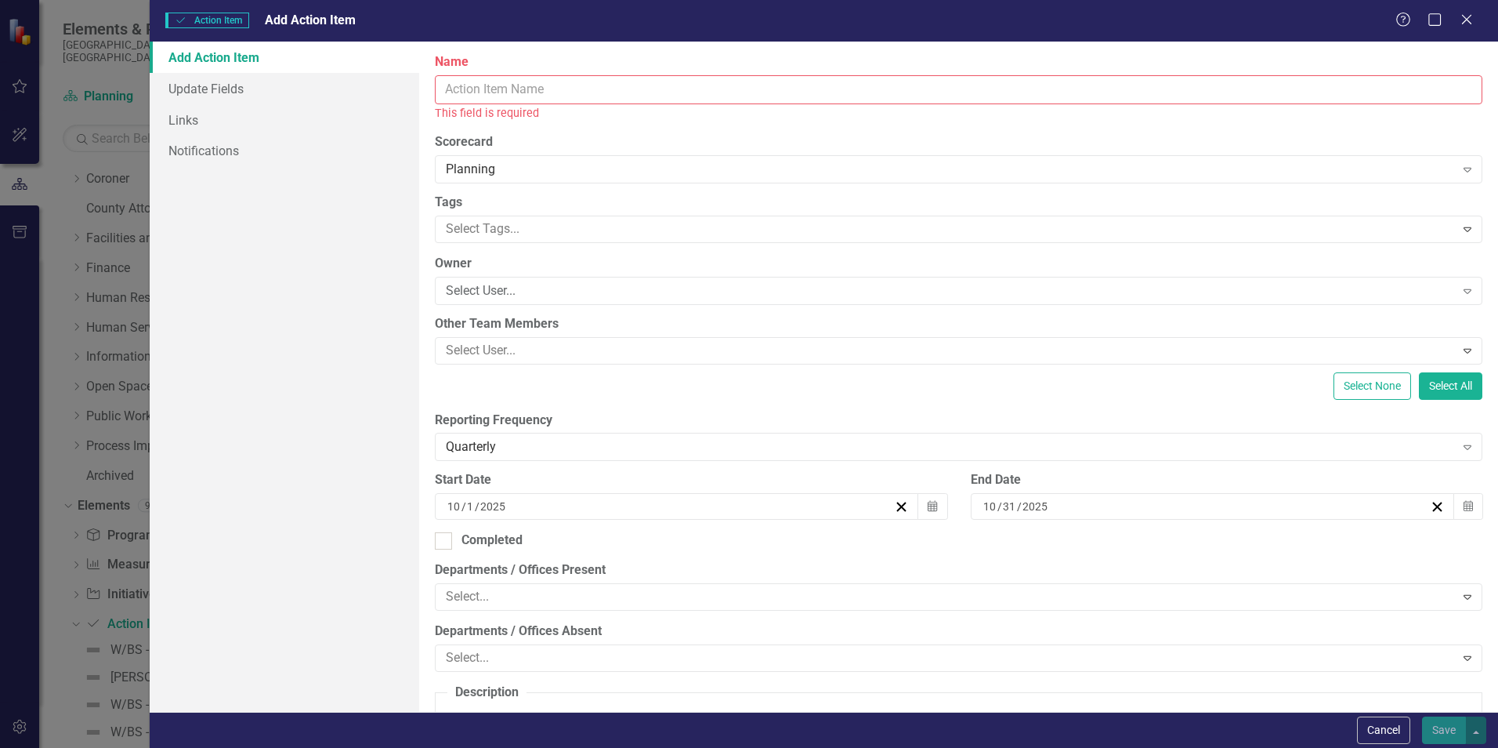
click at [586, 91] on input "Name" at bounding box center [959, 89] width 1048 height 29
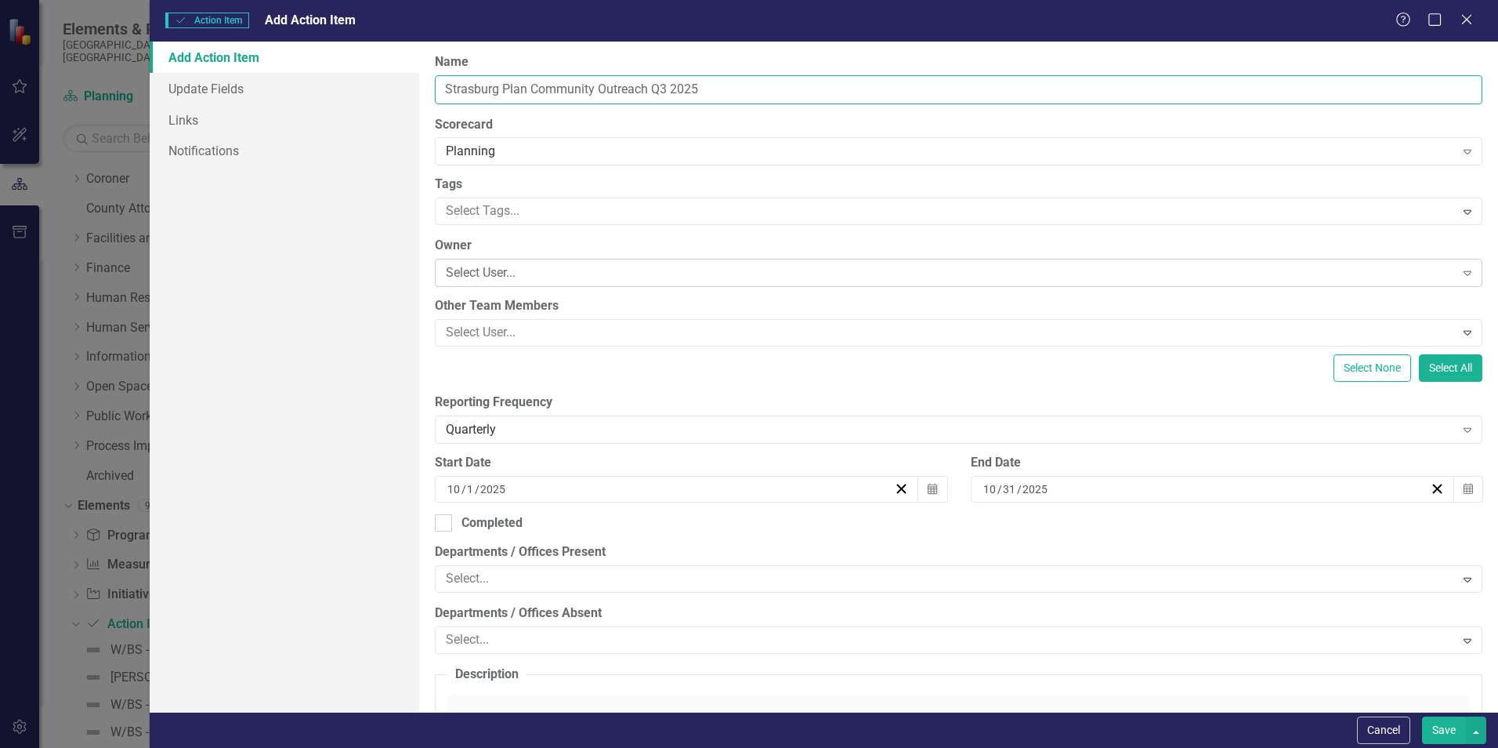
type input "Strasburg Plan Community Outreach Q3 2025"
click at [529, 269] on div "Select User..." at bounding box center [950, 273] width 1009 height 18
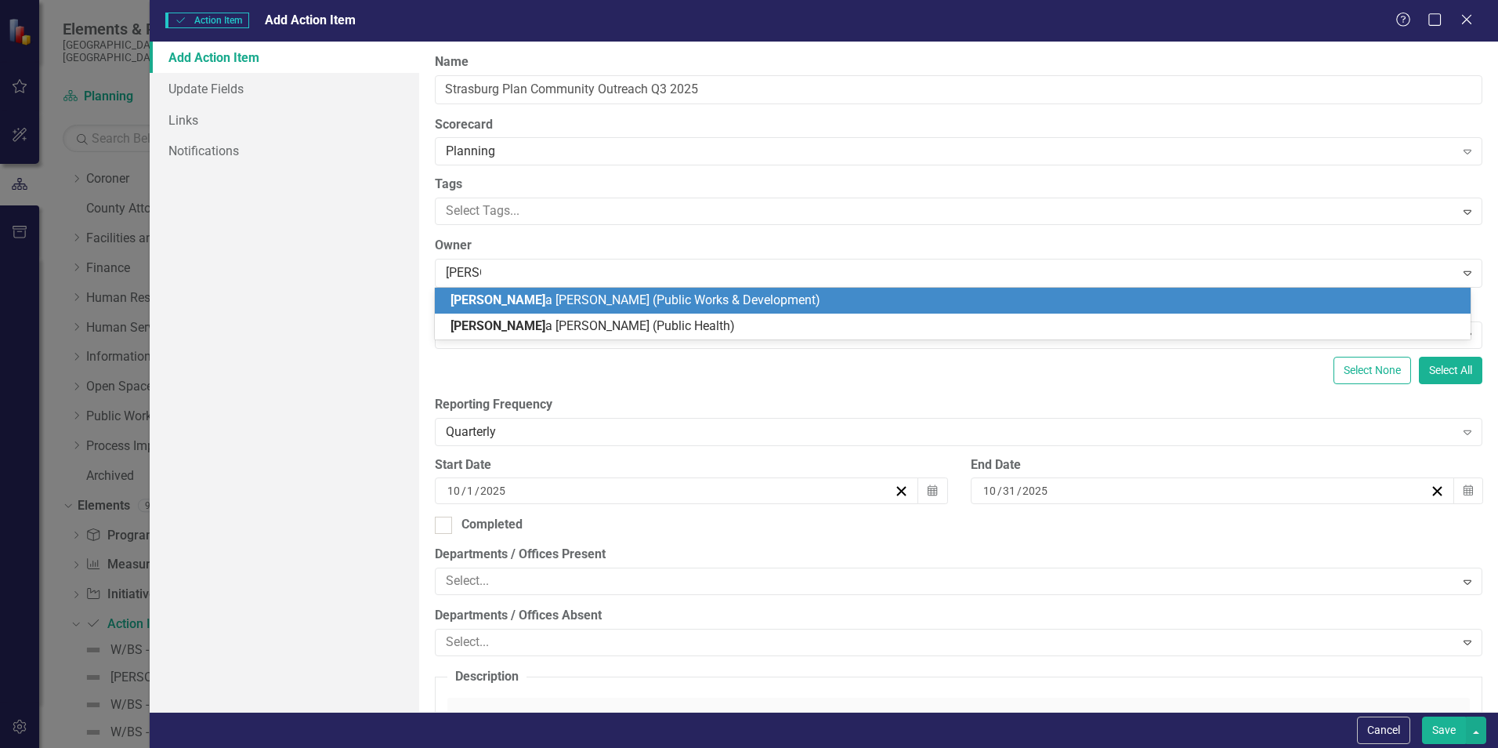
type input "[PERSON_NAME]"
click at [570, 299] on span "[PERSON_NAME] (Public Works & Development)" at bounding box center [631, 299] width 360 height 15
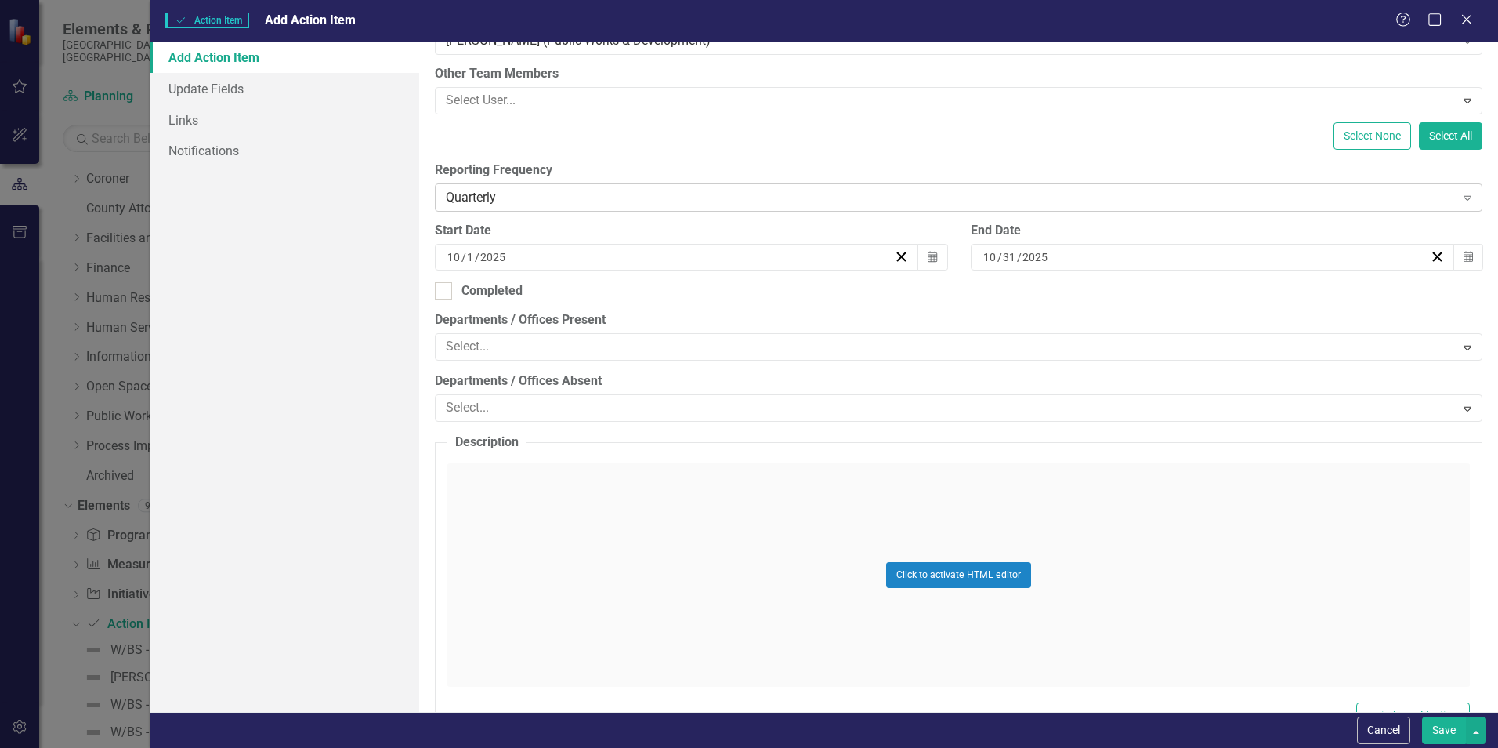
scroll to position [235, 0]
click at [897, 253] on line "button" at bounding box center [901, 253] width 9 height 9
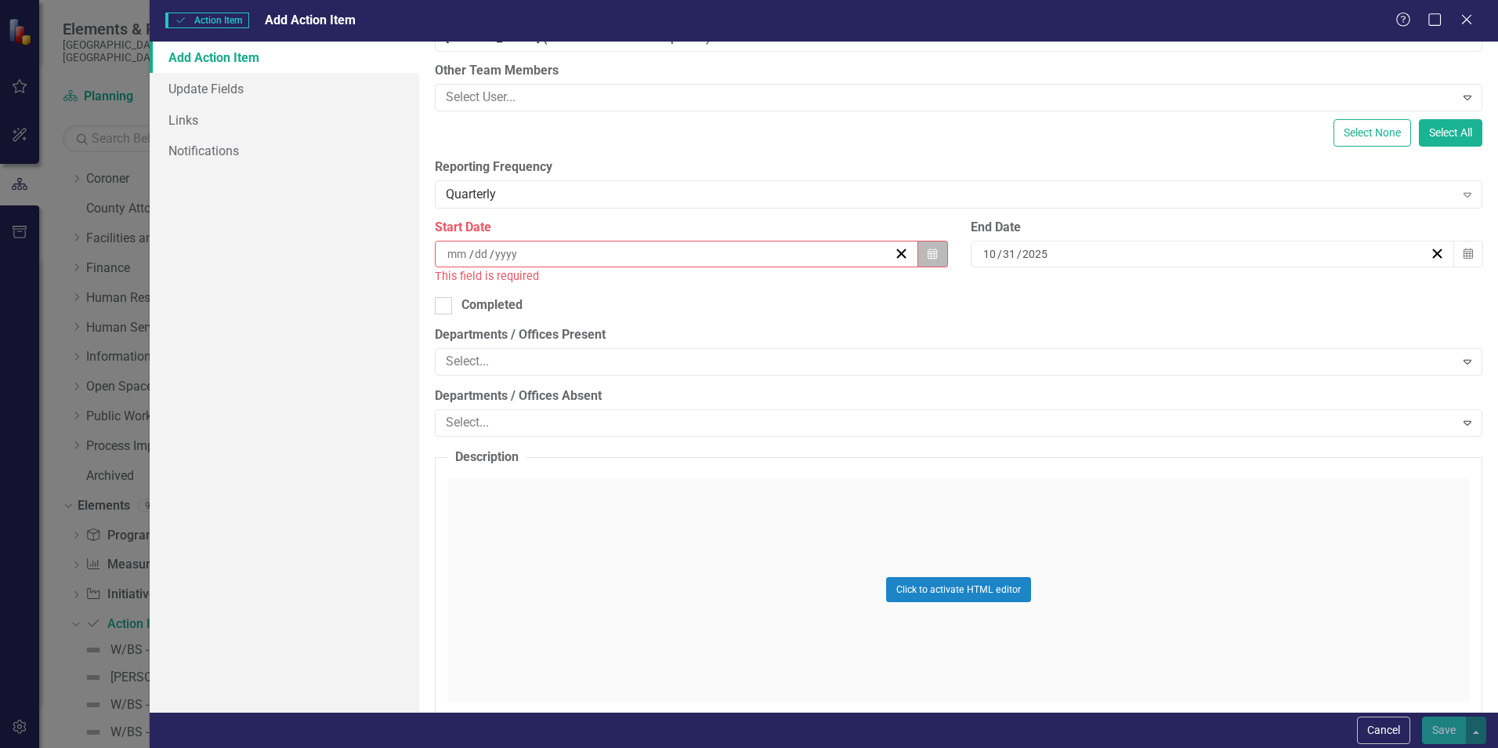
click at [929, 252] on icon "button" at bounding box center [932, 253] width 9 height 11
click at [588, 291] on button "‹" at bounding box center [590, 293] width 34 height 34
click at [747, 341] on button "1" at bounding box center [752, 345] width 39 height 28
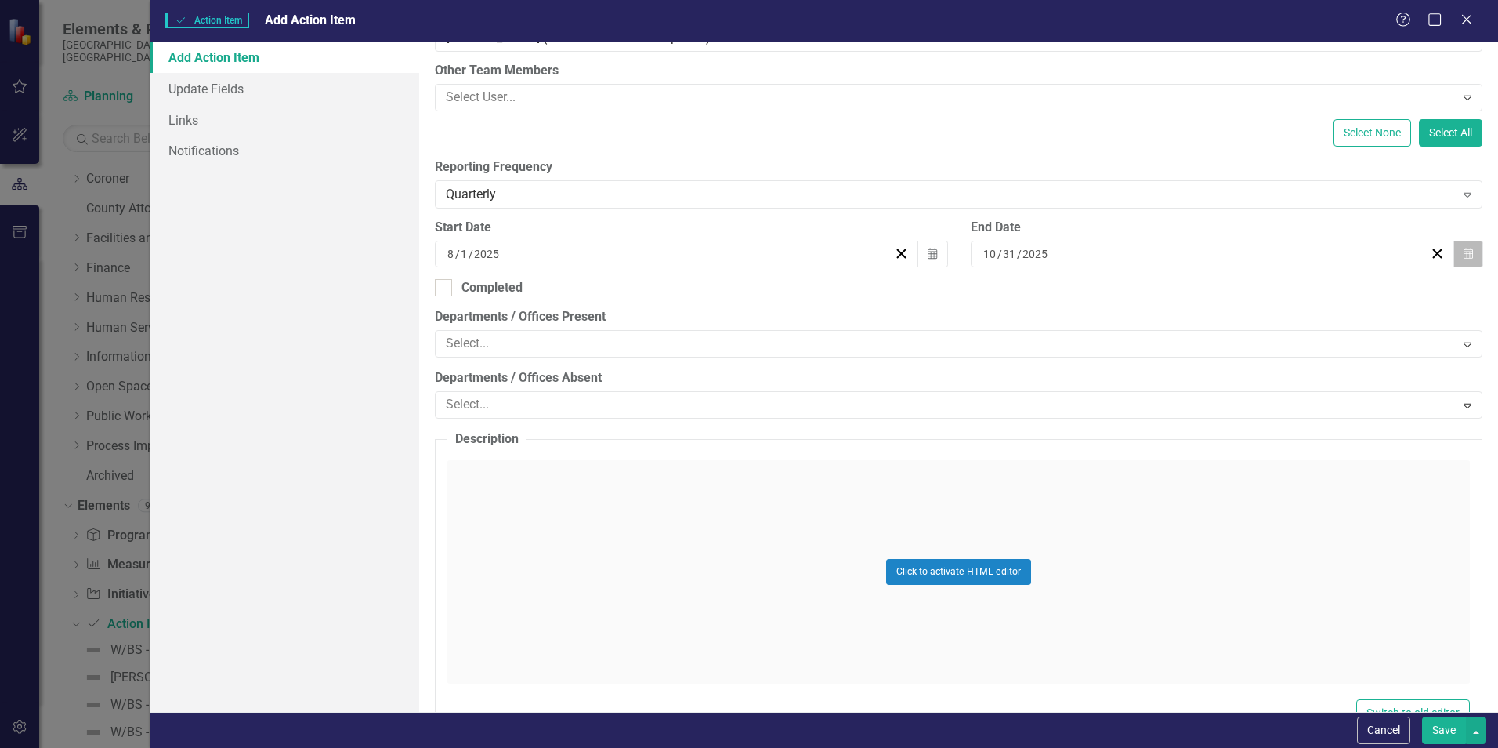
click at [1464, 256] on icon "Calendar" at bounding box center [1468, 253] width 9 height 11
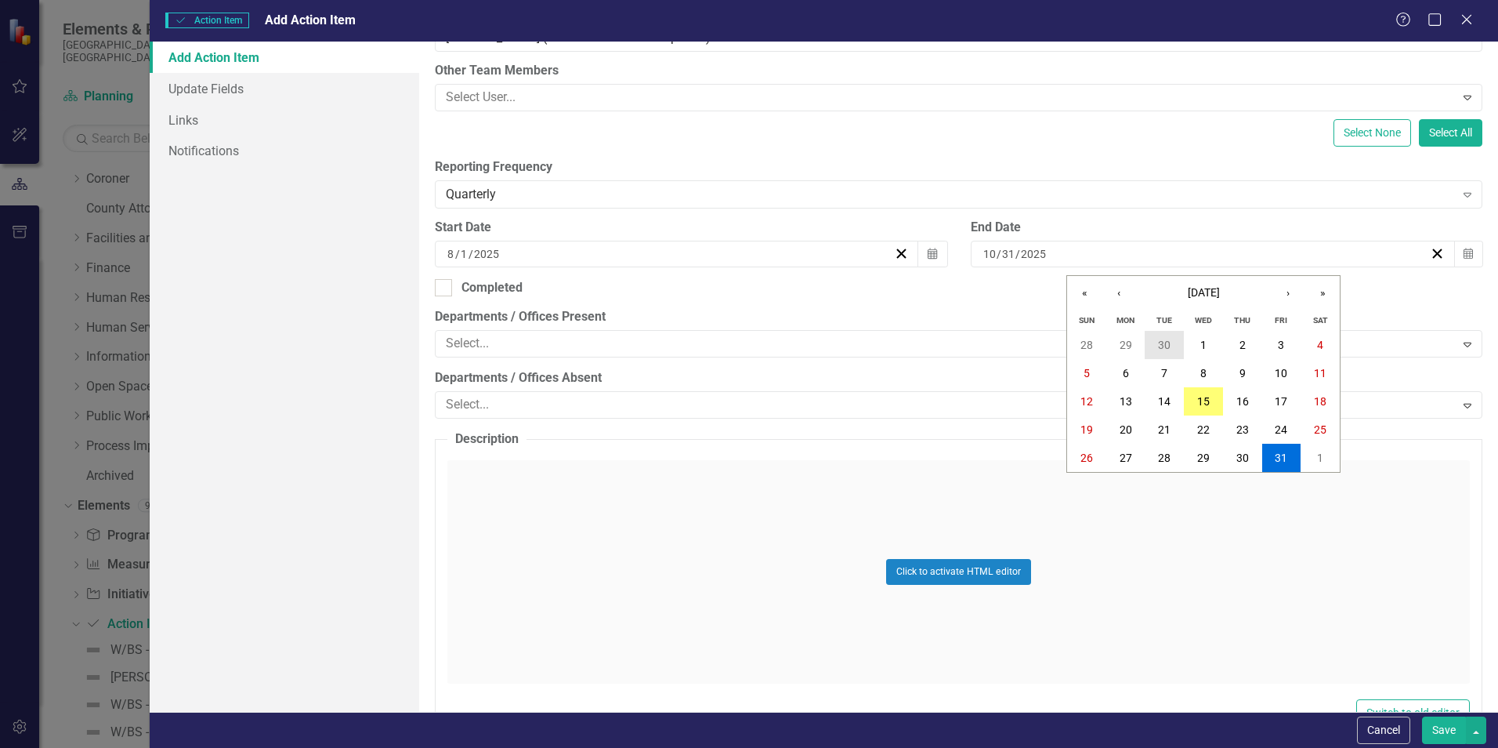
click at [1156, 342] on button "30" at bounding box center [1164, 345] width 39 height 28
click at [444, 291] on div at bounding box center [443, 287] width 17 height 17
click at [444, 289] on input "Completed" at bounding box center [440, 284] width 10 height 10
checkbox input "true"
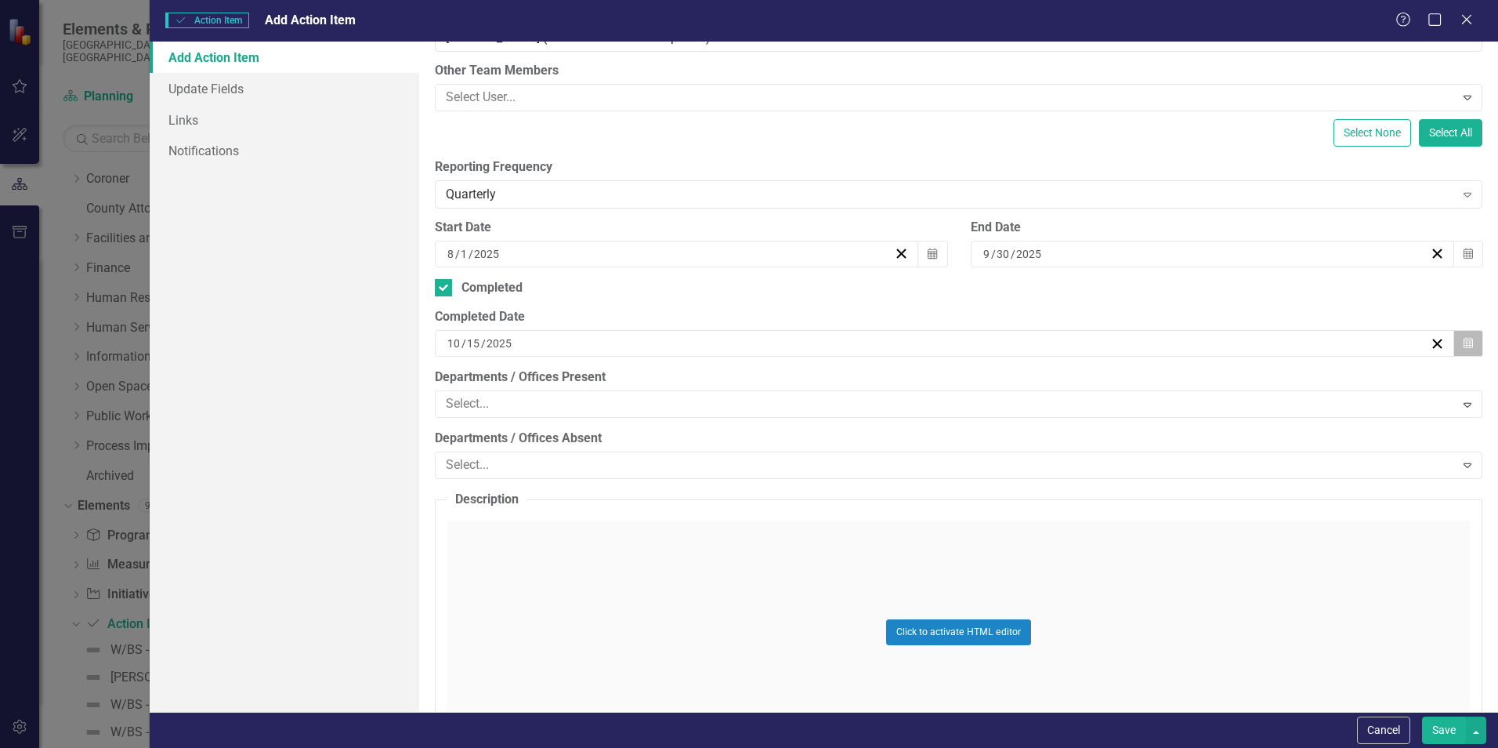
click at [1465, 349] on button "Calendar" at bounding box center [1469, 343] width 30 height 27
click at [899, 433] on abbr "30" at bounding box center [900, 434] width 13 height 13
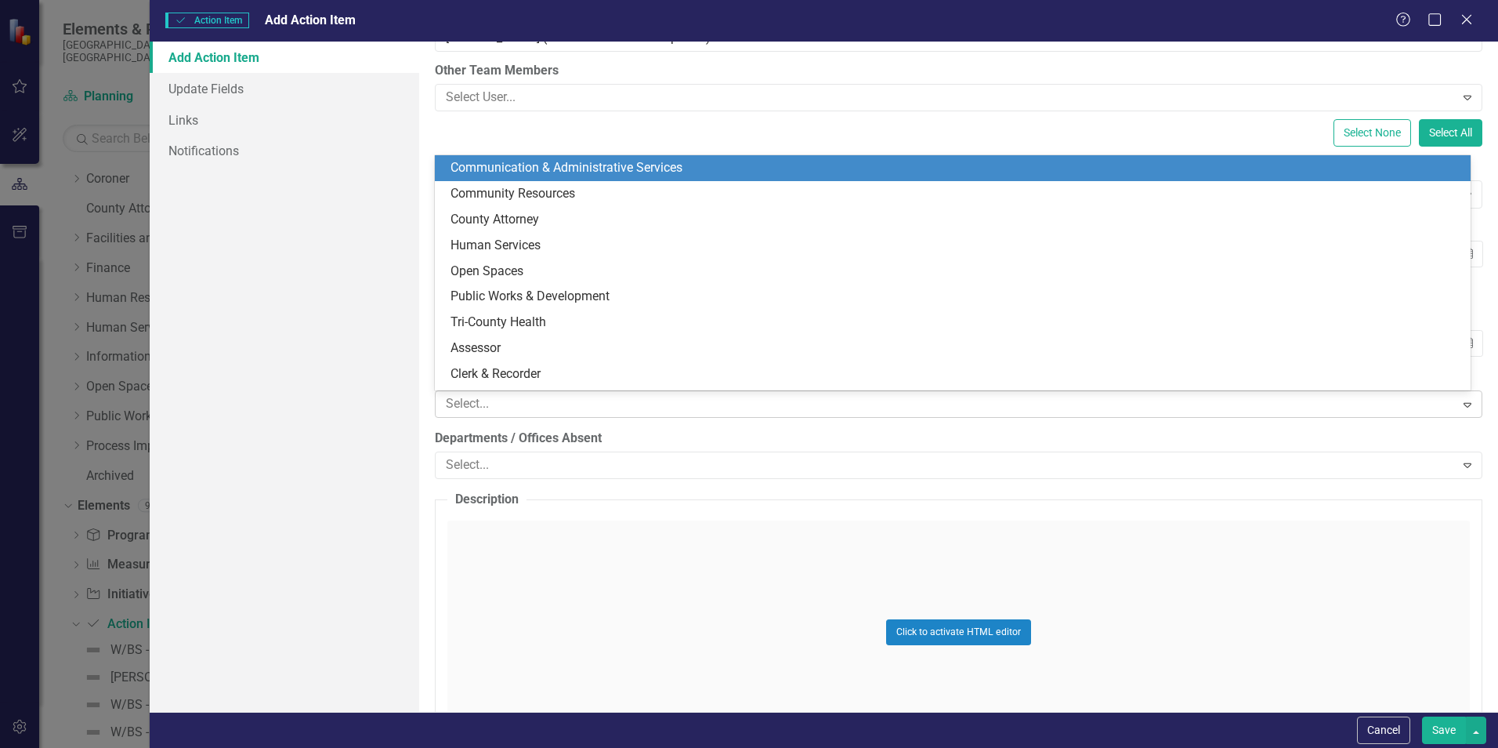
click at [1460, 405] on icon "Expand" at bounding box center [1468, 404] width 16 height 13
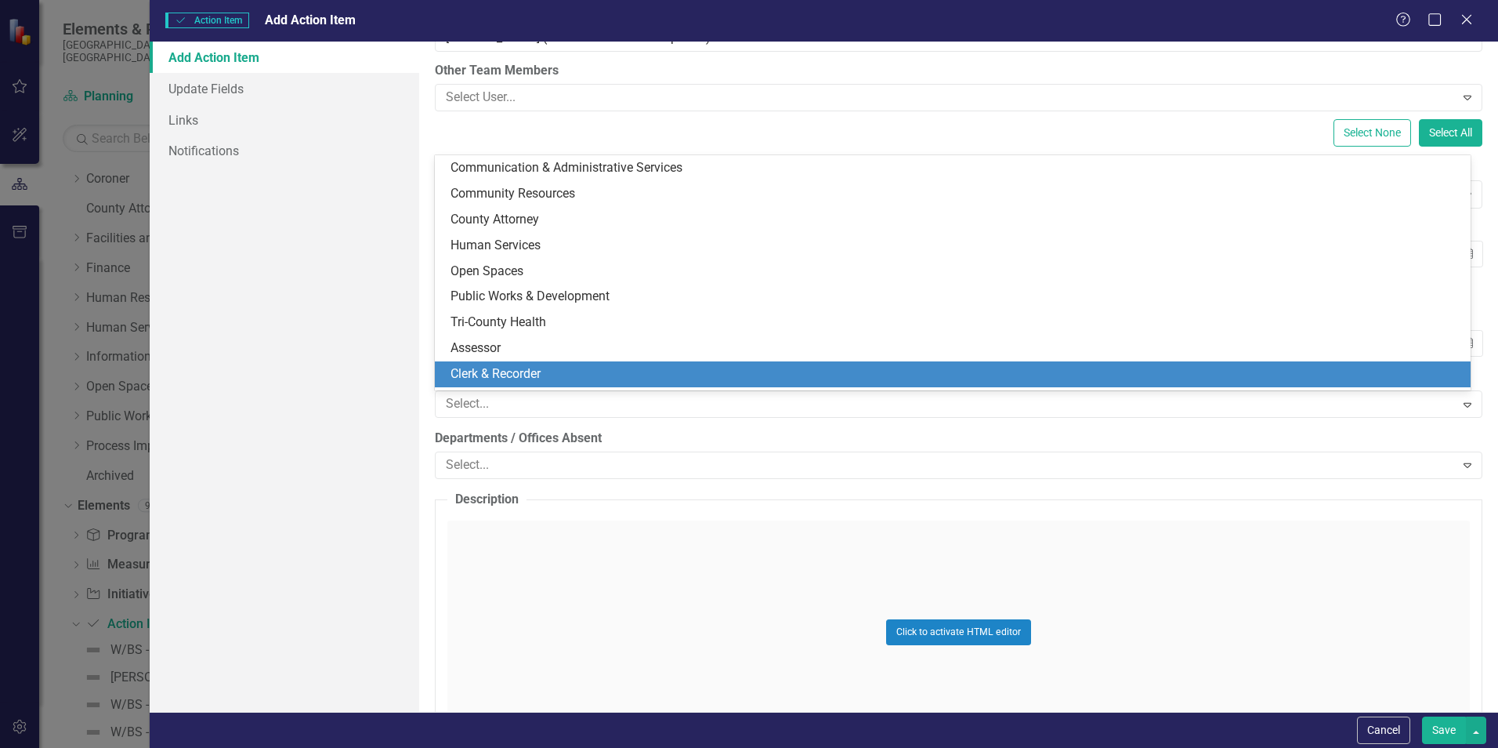
scroll to position [5, 0]
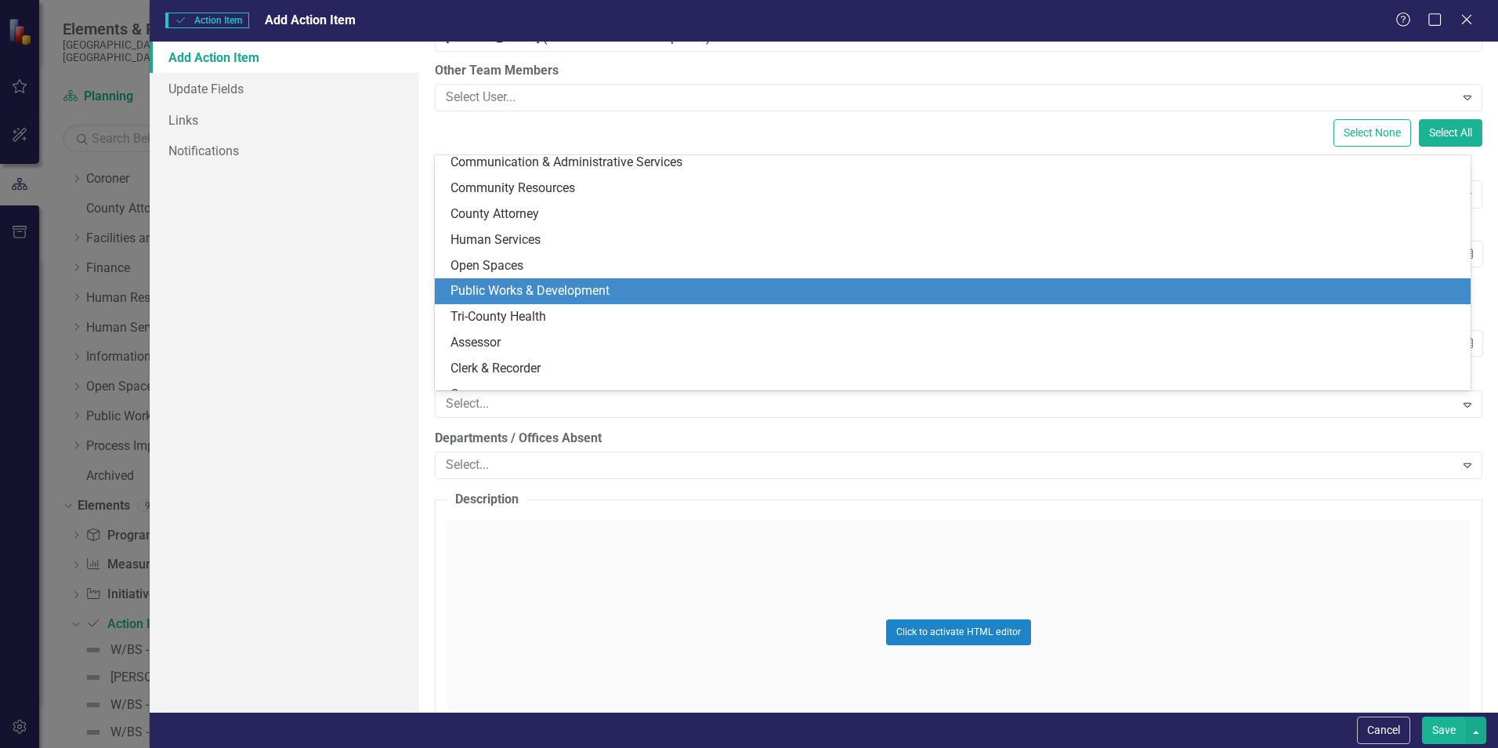
click at [698, 280] on div "Public Works & Development" at bounding box center [953, 291] width 1036 height 26
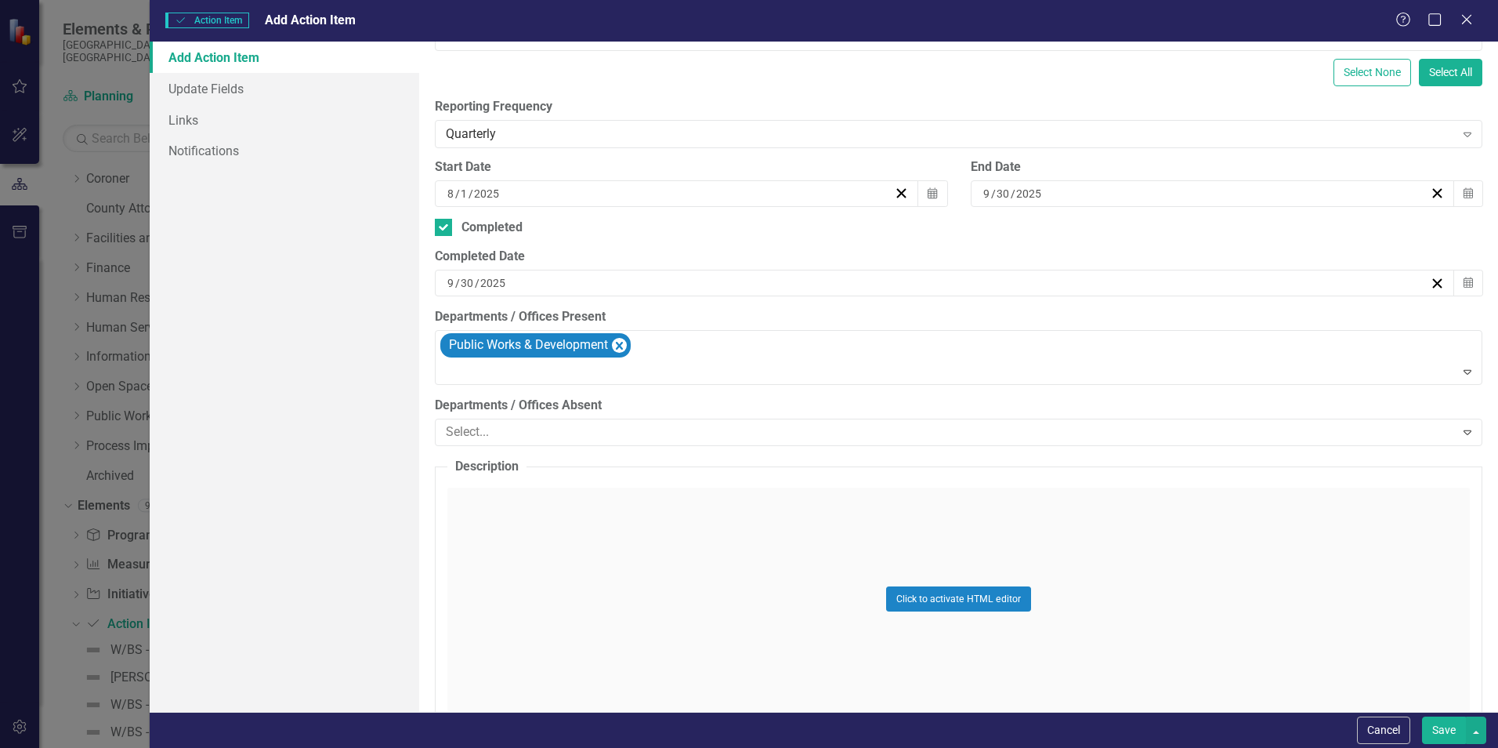
scroll to position [470, 0]
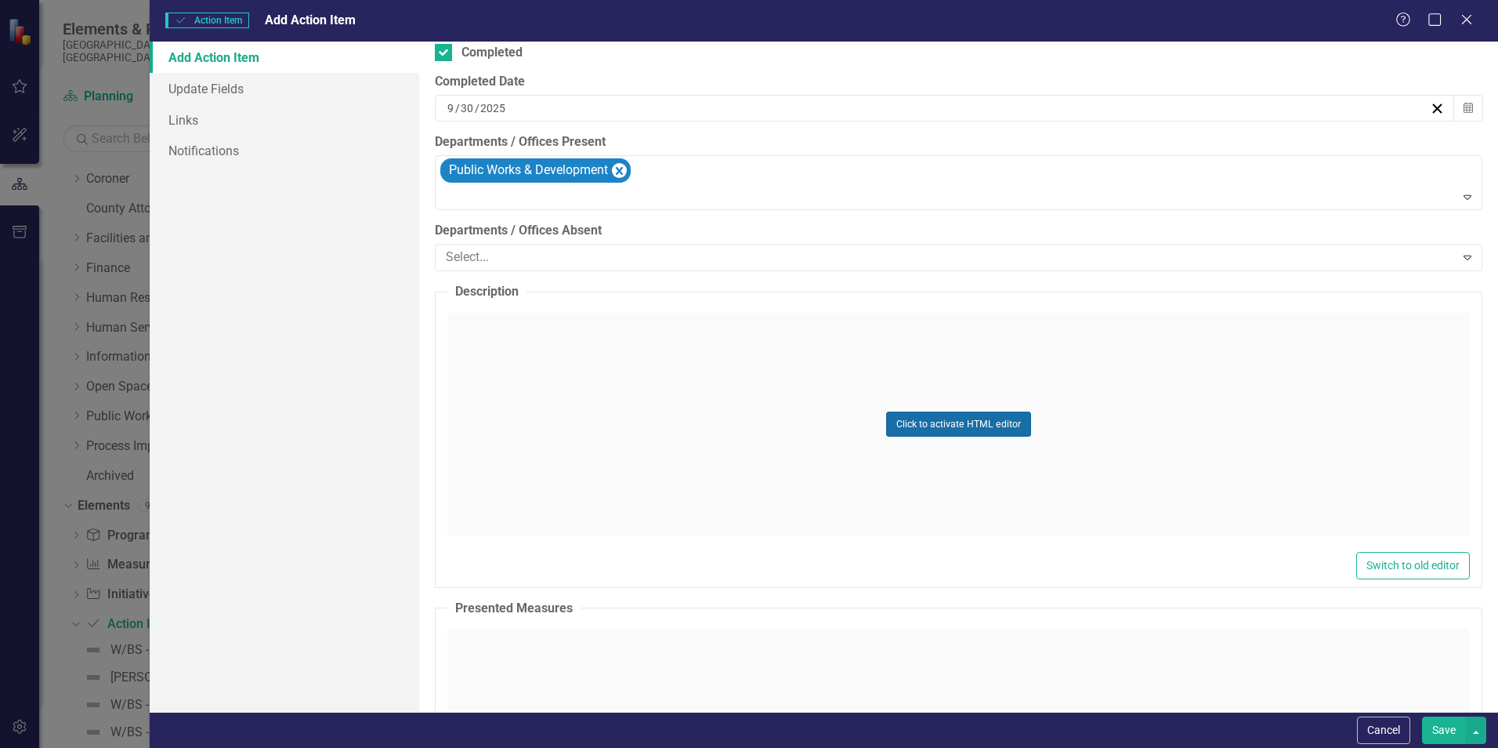
click at [972, 422] on button "Click to activate HTML editor" at bounding box center [958, 423] width 145 height 25
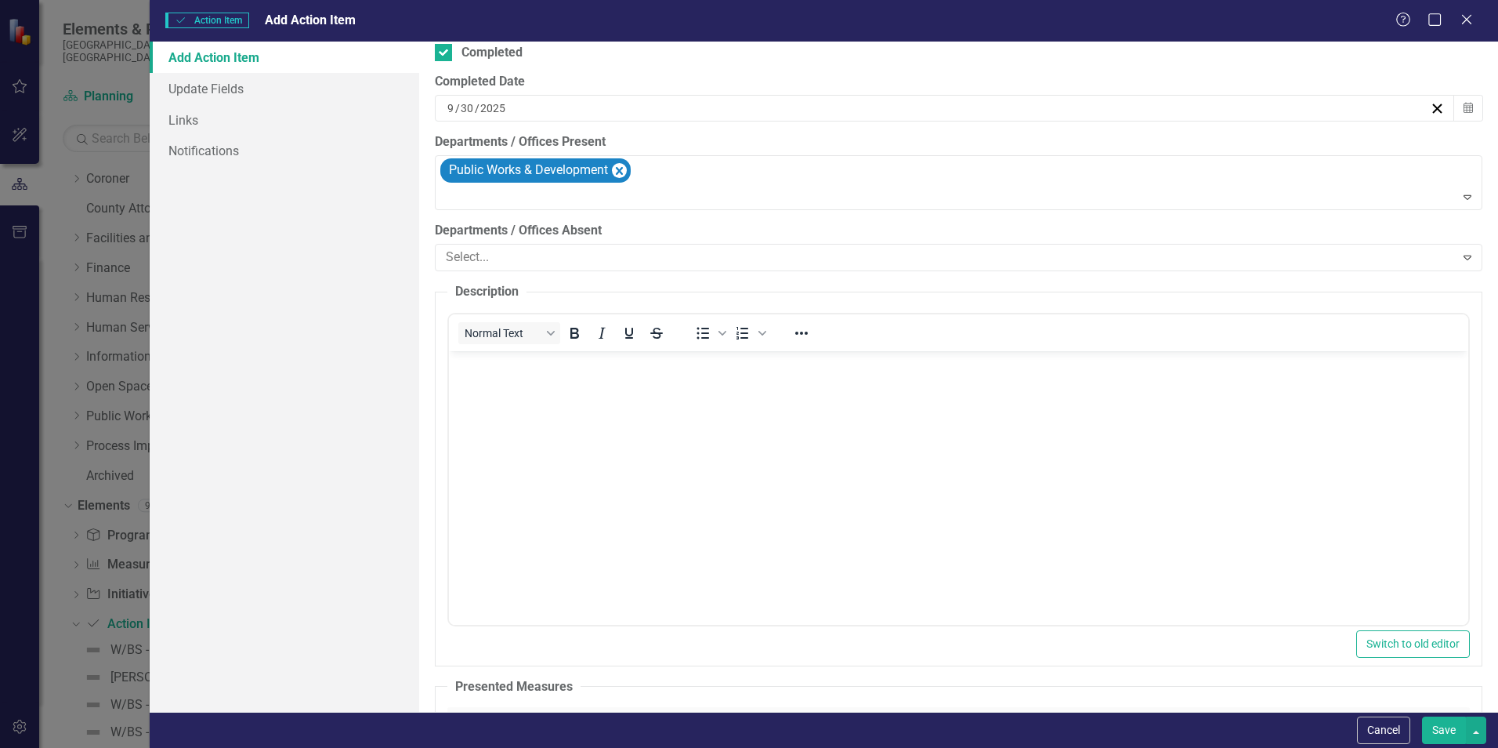
scroll to position [0, 0]
click at [777, 393] on body "Rich Text Area. Press ALT-0 for help." at bounding box center [958, 467] width 1019 height 235
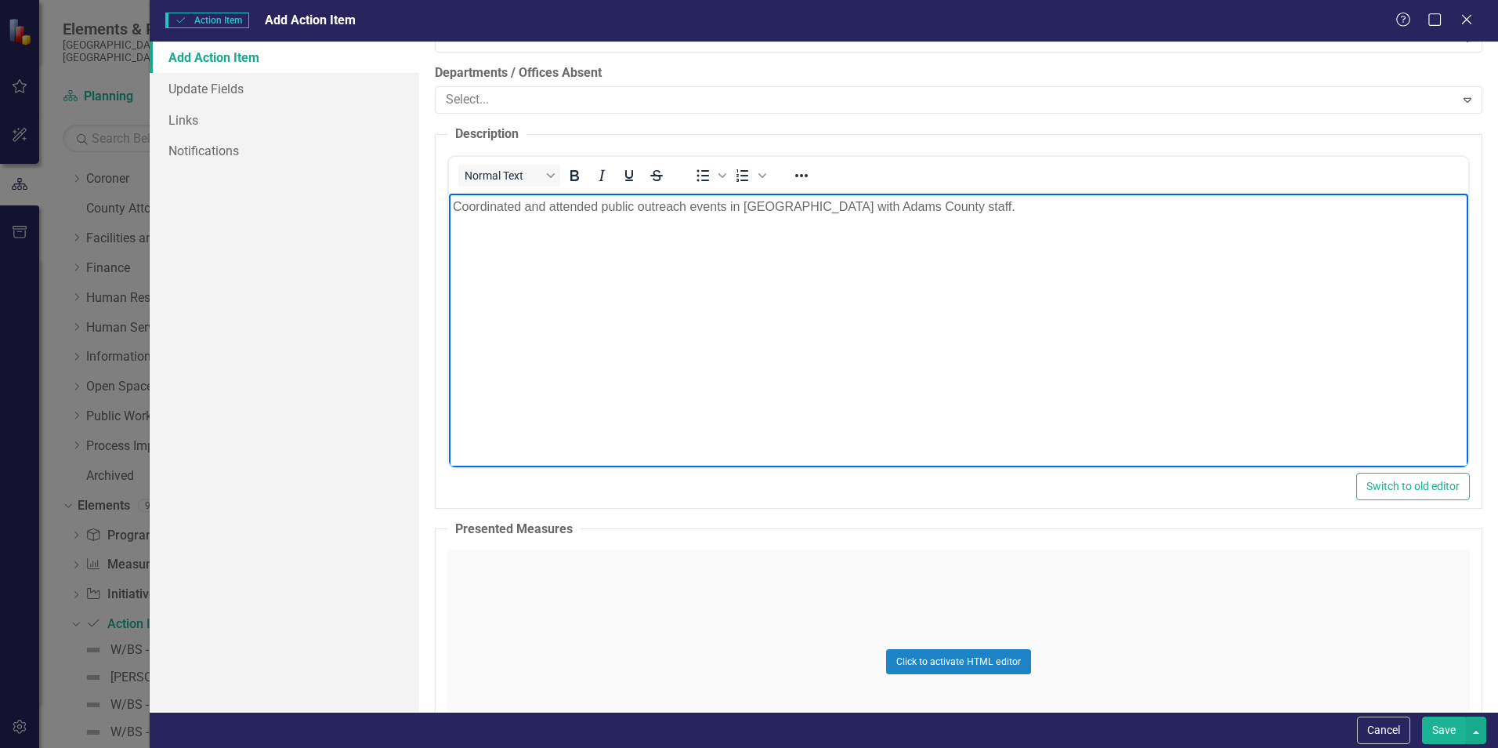
scroll to position [784, 0]
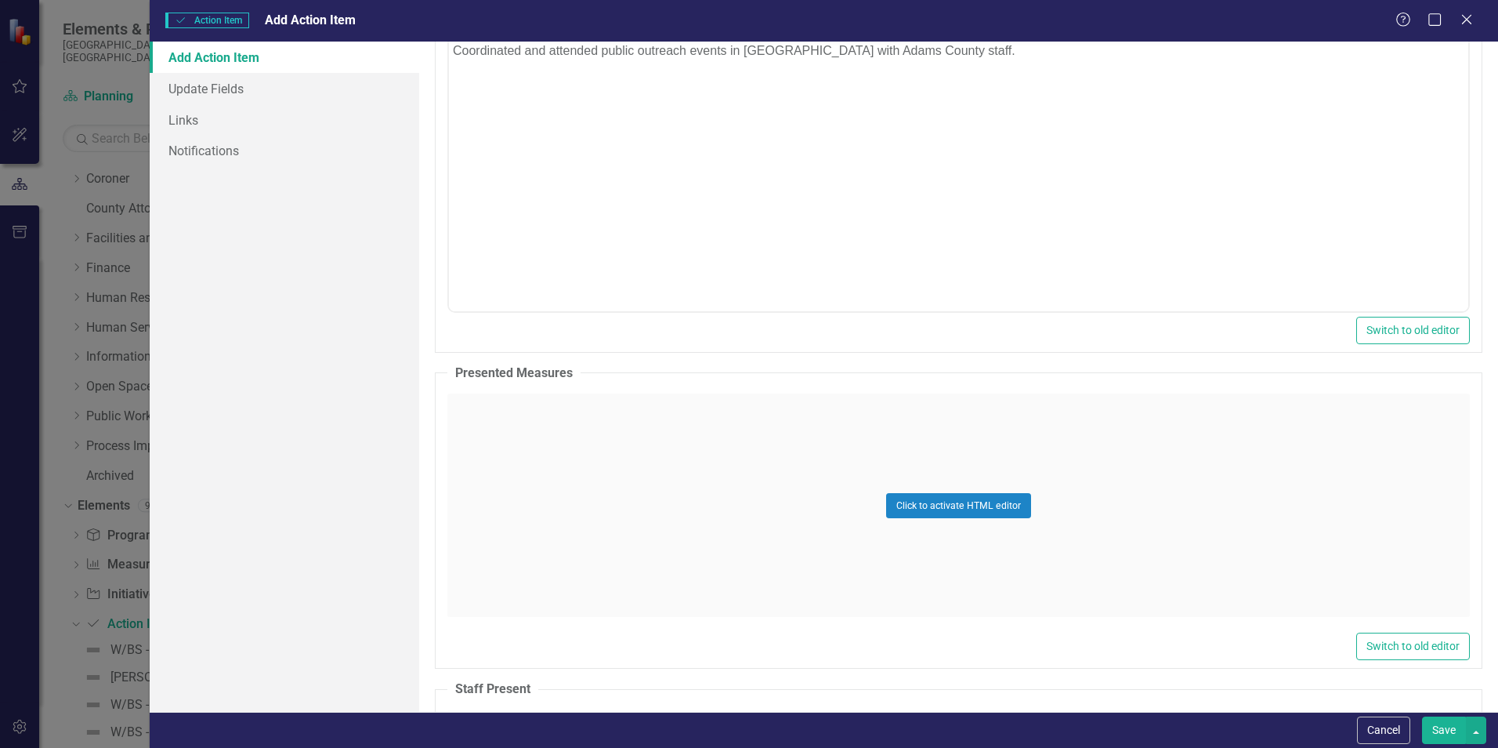
click at [1441, 723] on button "Save" at bounding box center [1444, 729] width 44 height 27
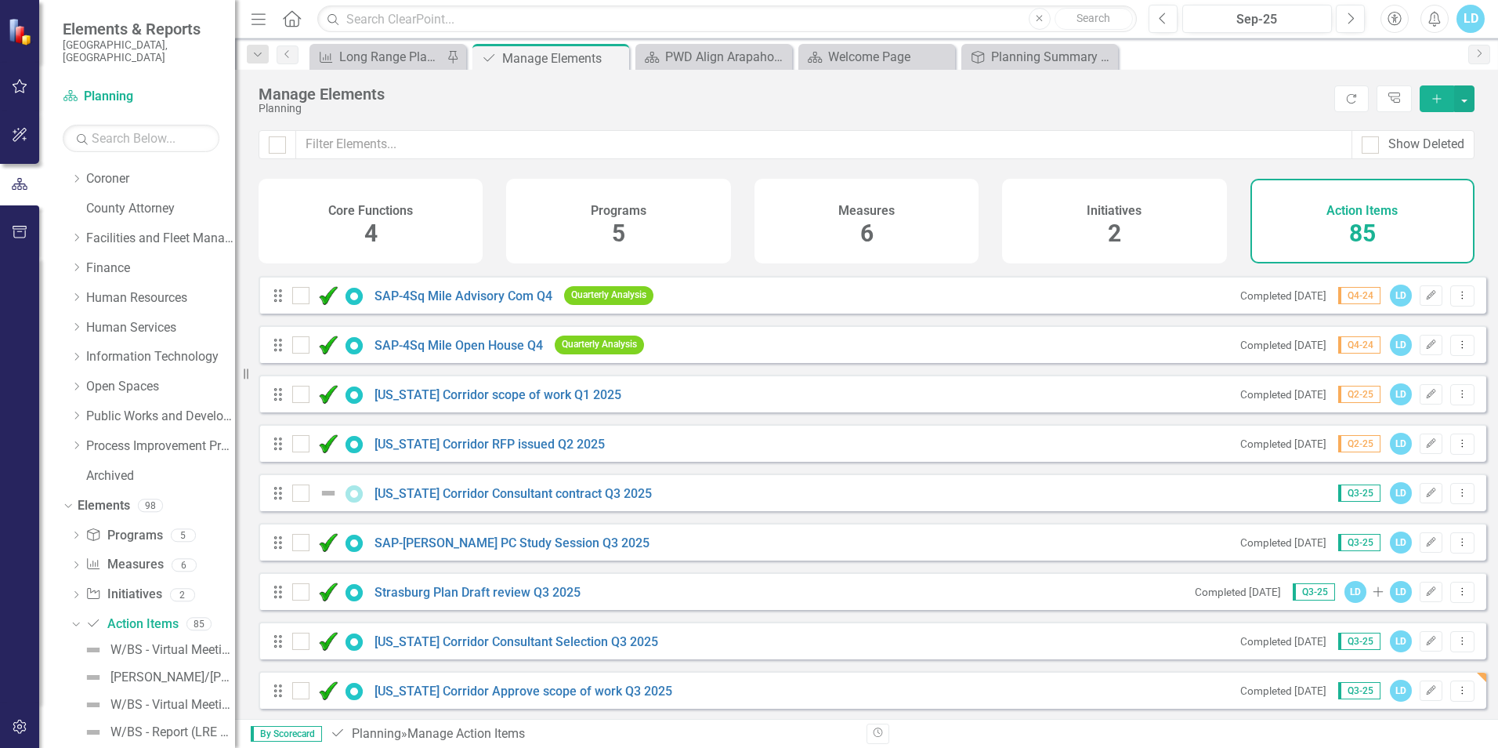
scroll to position [3761, 0]
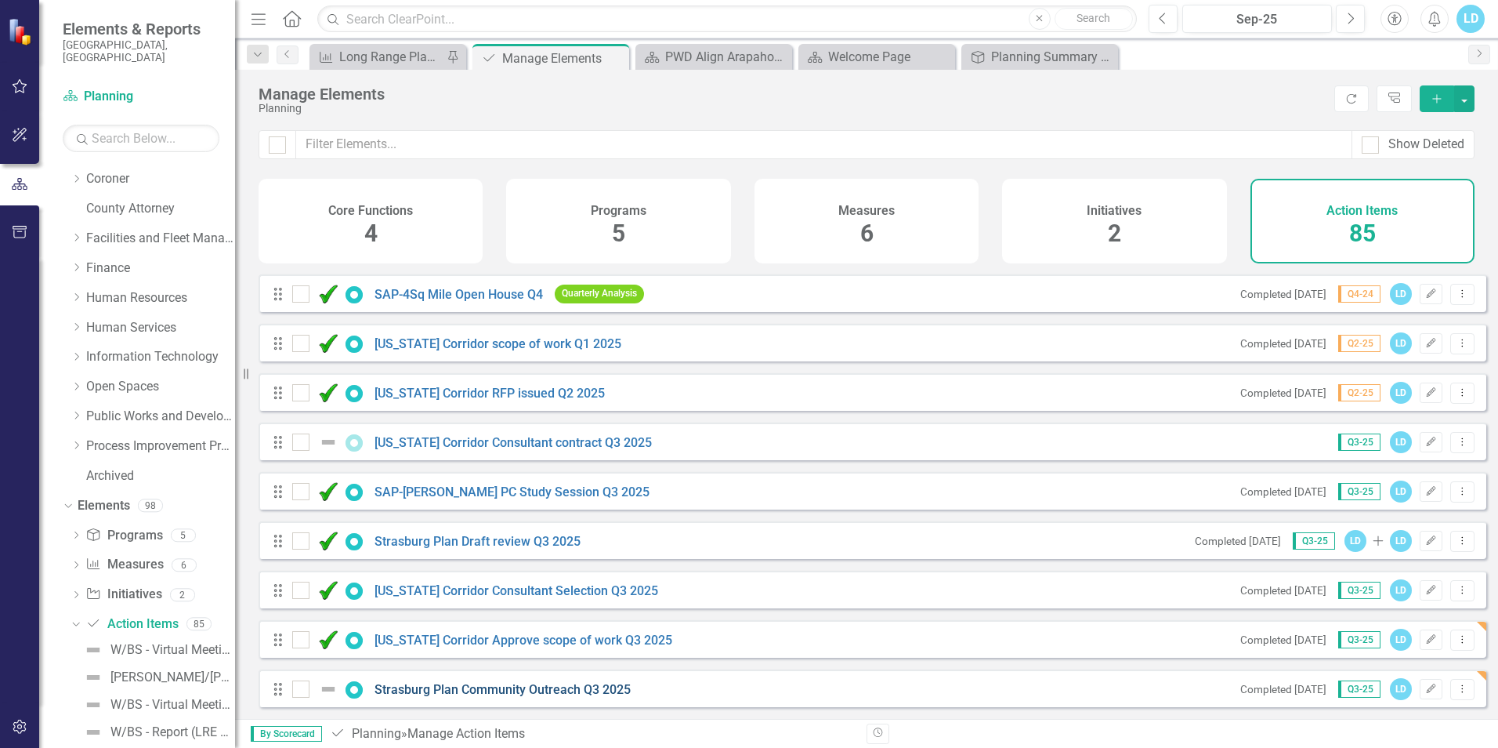
click at [487, 689] on link "Strasburg Plan Community Outreach Q3 2025" at bounding box center [503, 689] width 256 height 15
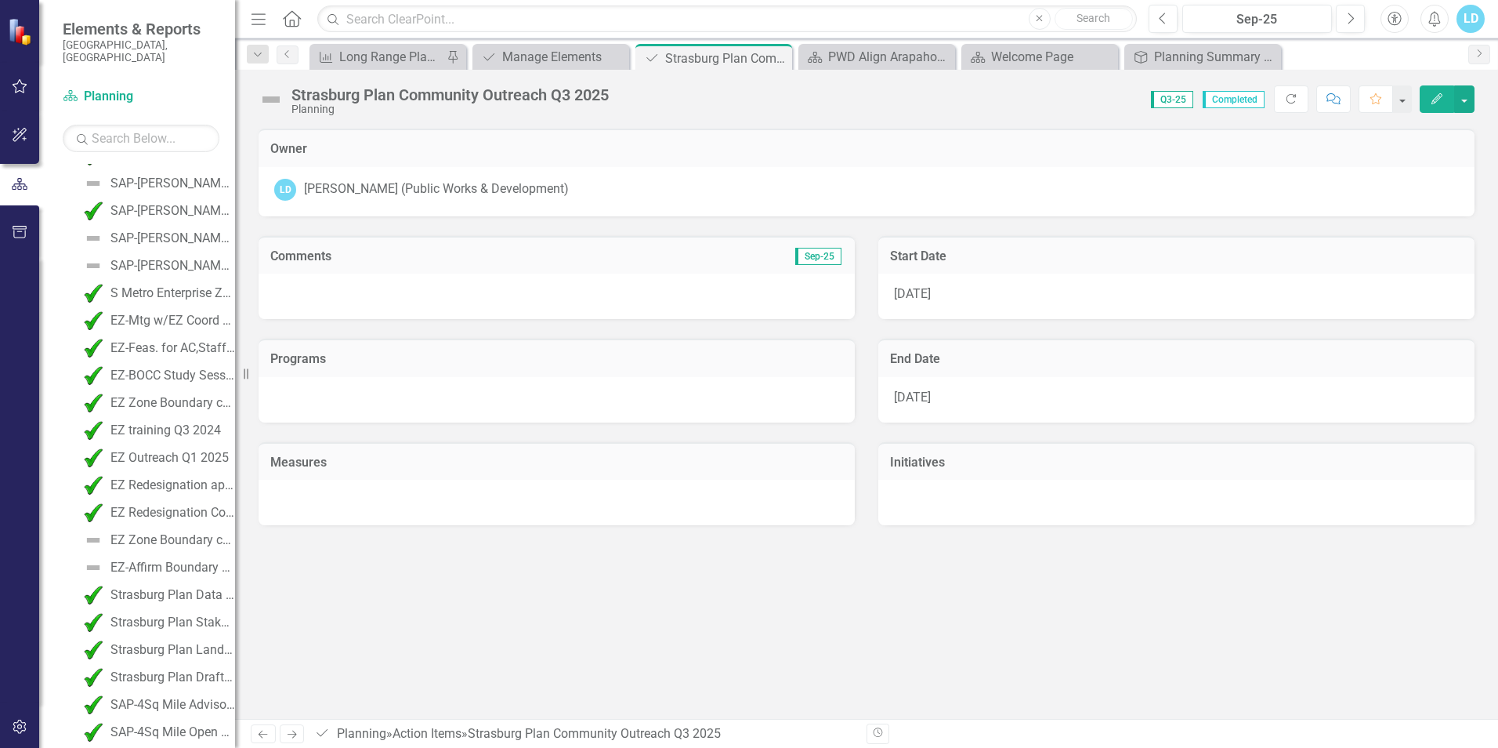
scroll to position [2381, 0]
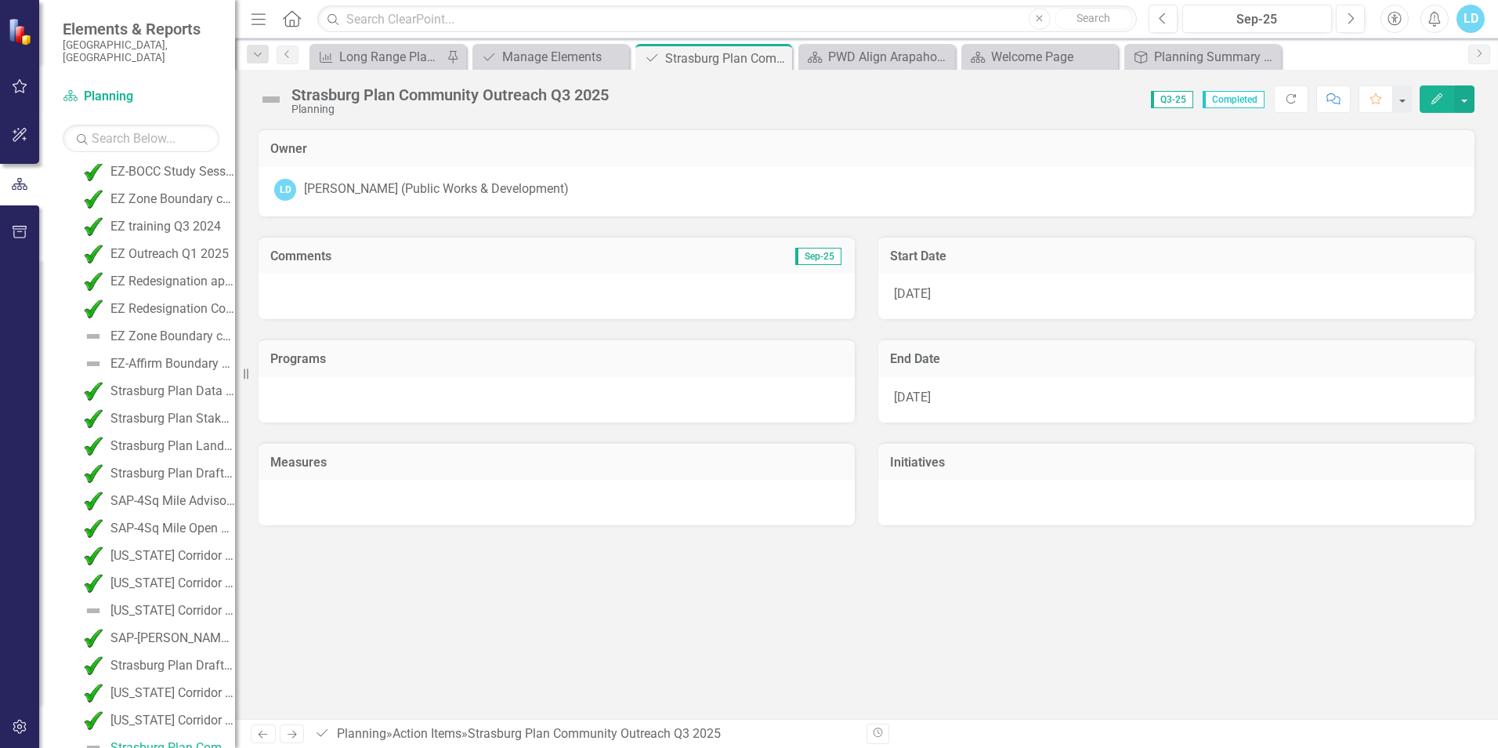
click at [1432, 101] on icon "Edit" at bounding box center [1437, 98] width 14 height 11
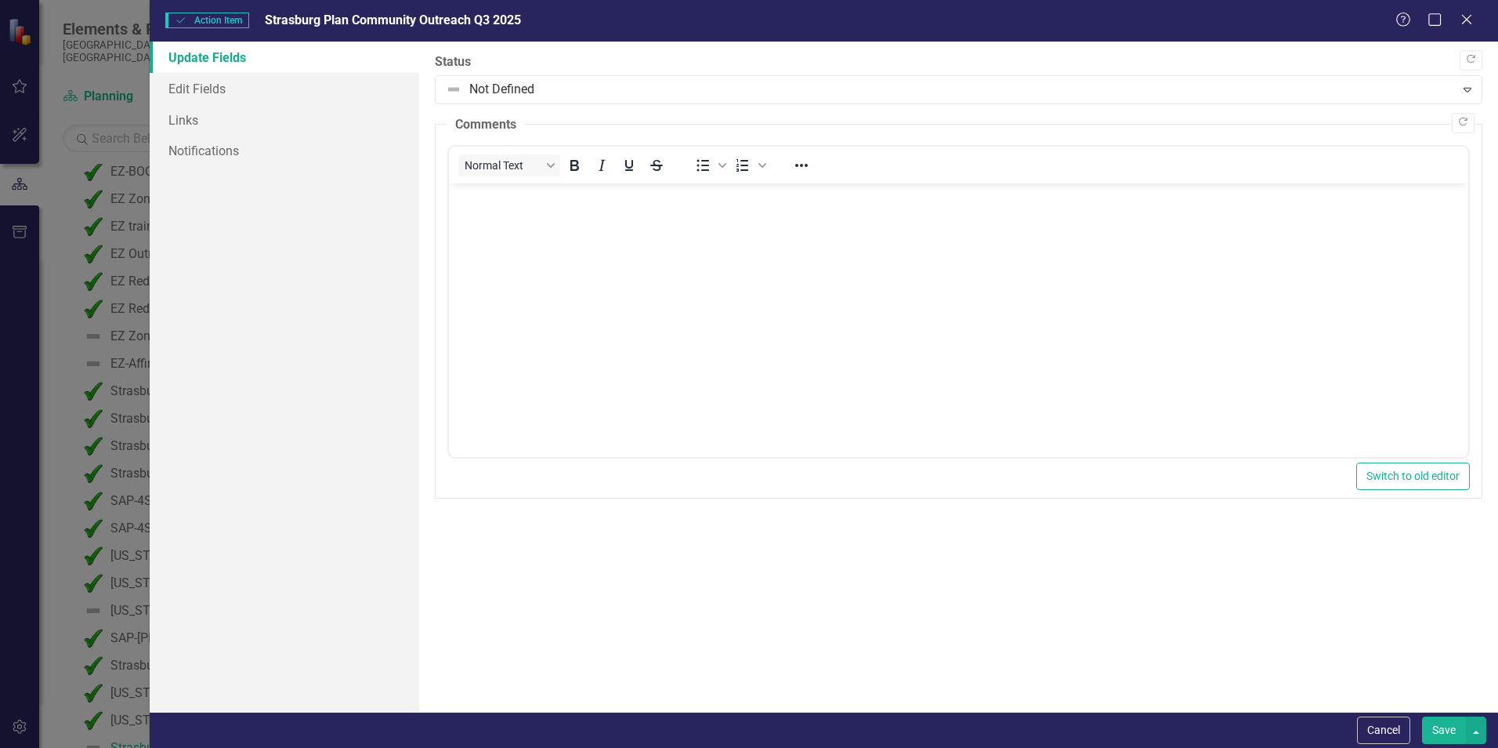
scroll to position [0, 0]
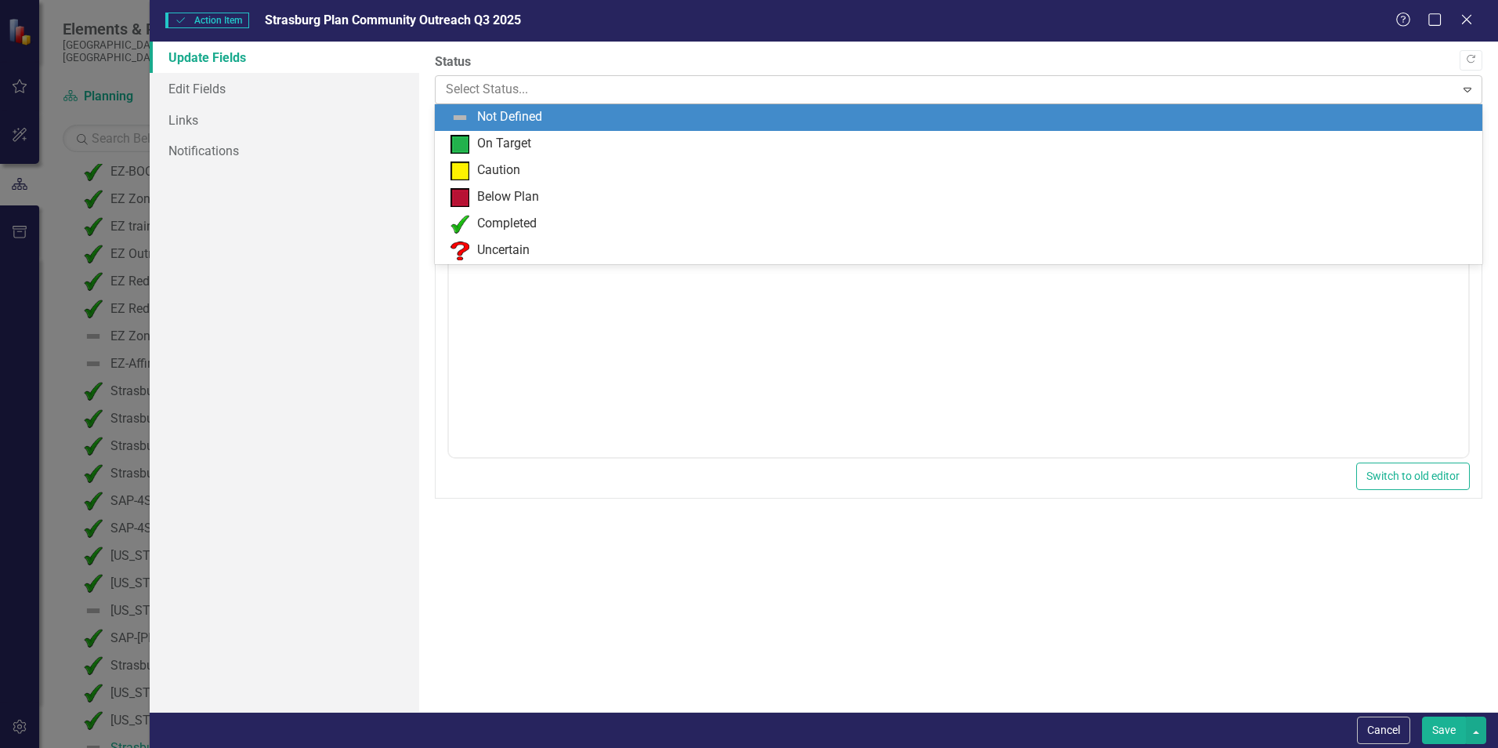
click at [462, 92] on div at bounding box center [945, 89] width 999 height 21
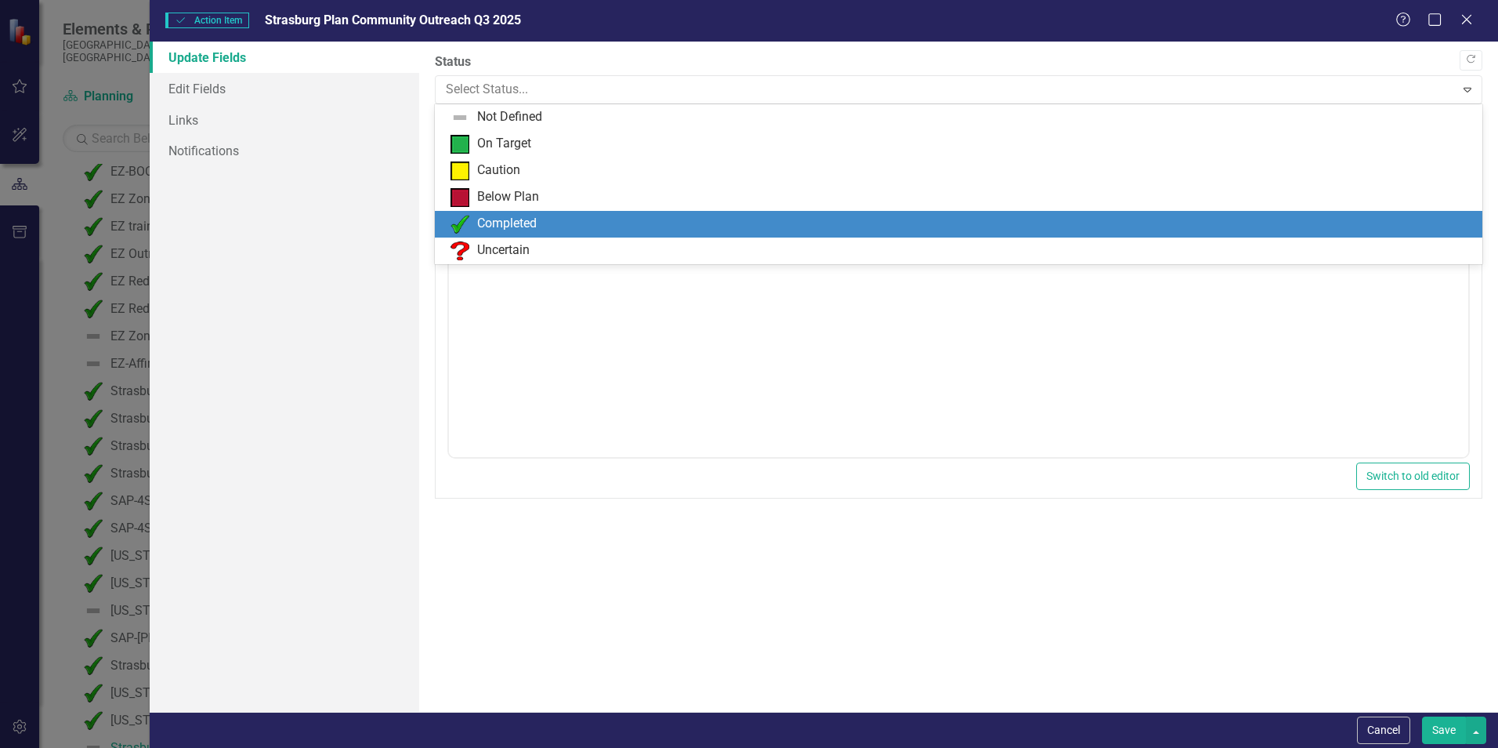
click at [482, 219] on div "Completed" at bounding box center [507, 224] width 60 height 18
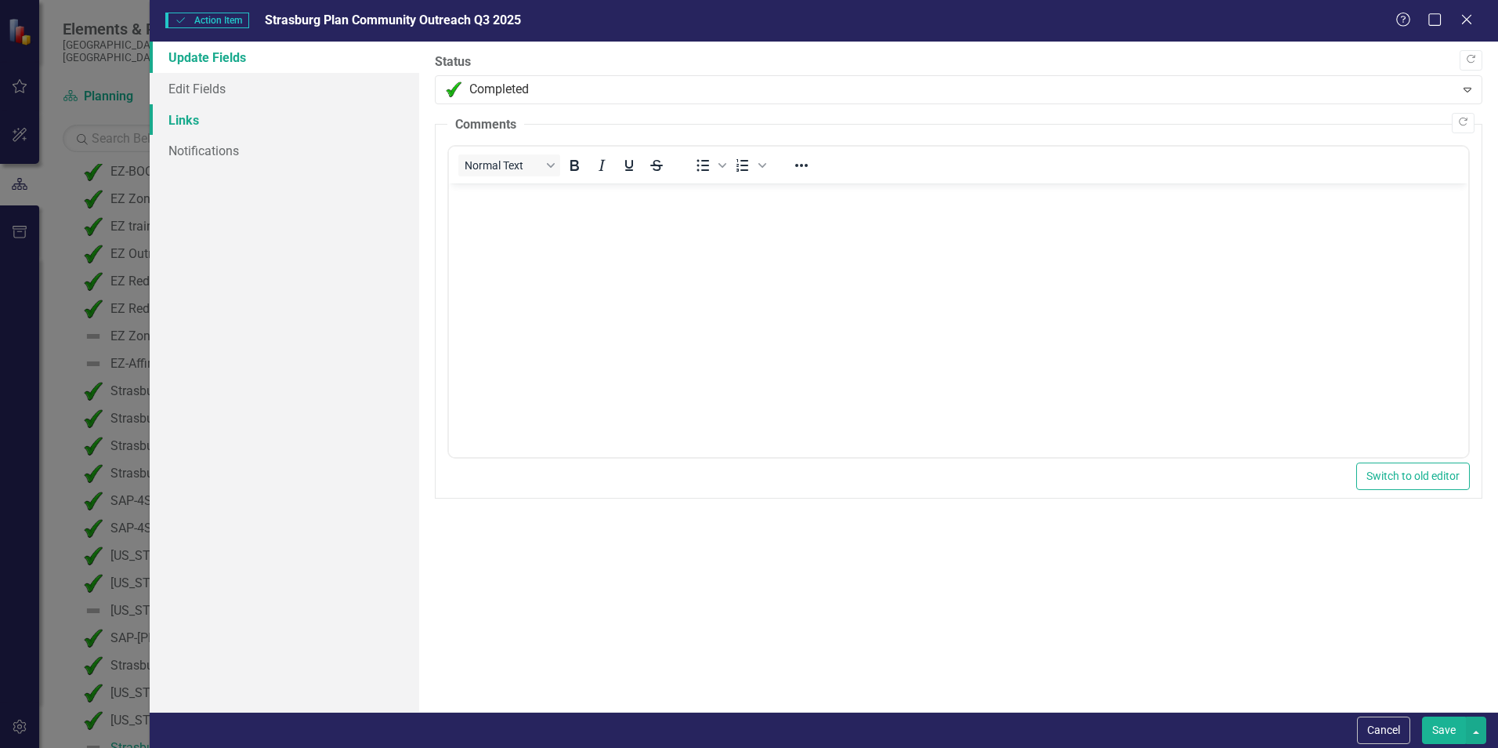
click at [192, 121] on link "Links" at bounding box center [285, 119] width 270 height 31
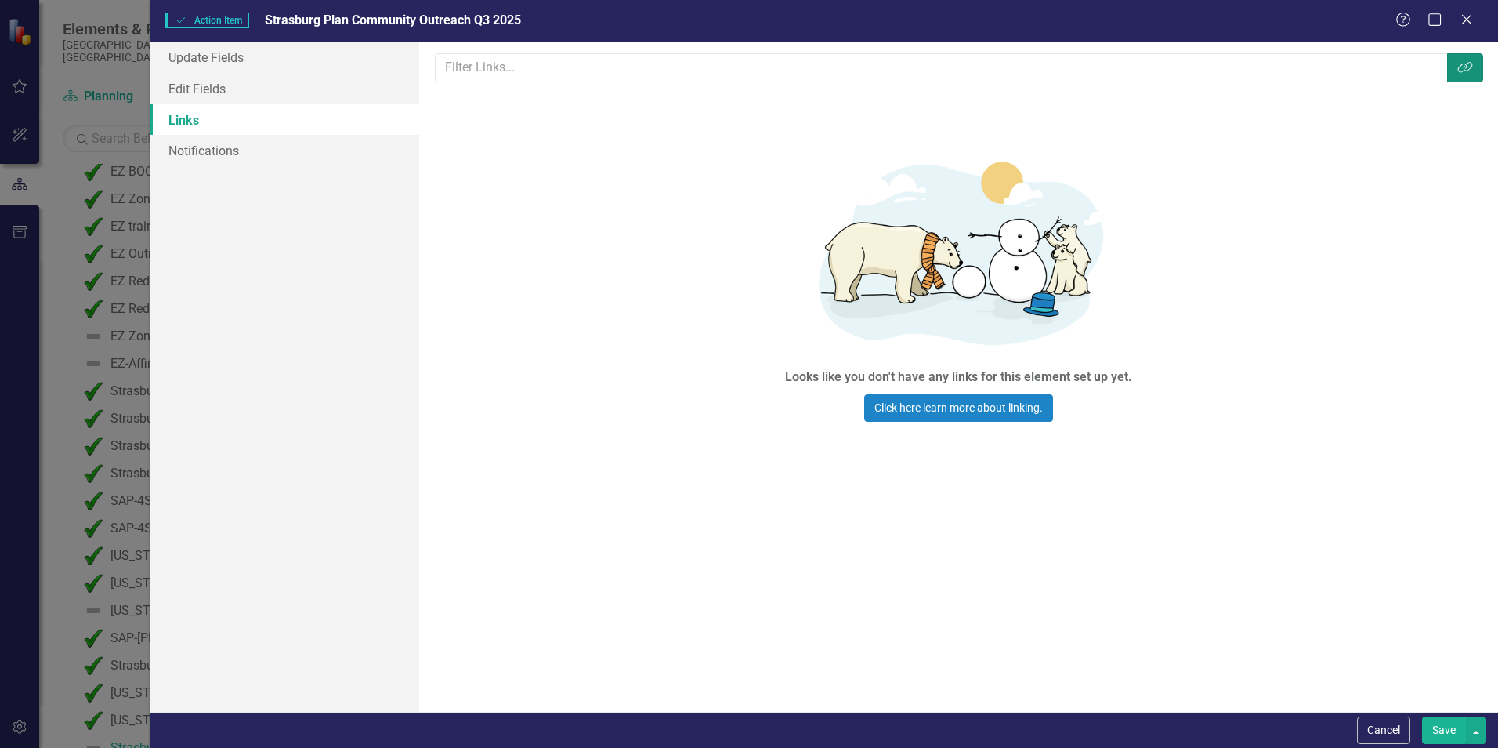
click at [1467, 75] on button "Link Tag" at bounding box center [1465, 67] width 36 height 29
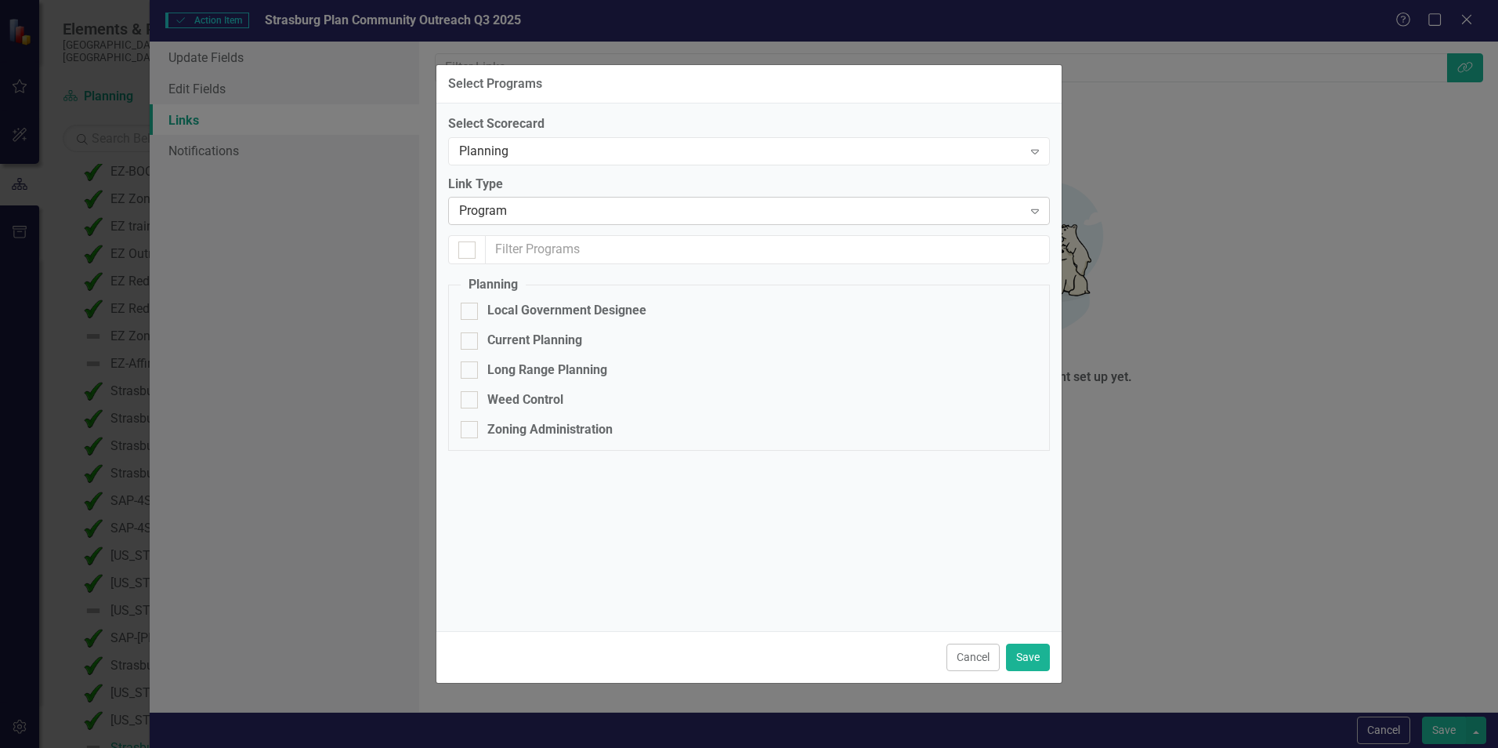
click at [1032, 211] on icon at bounding box center [1035, 211] width 8 height 5
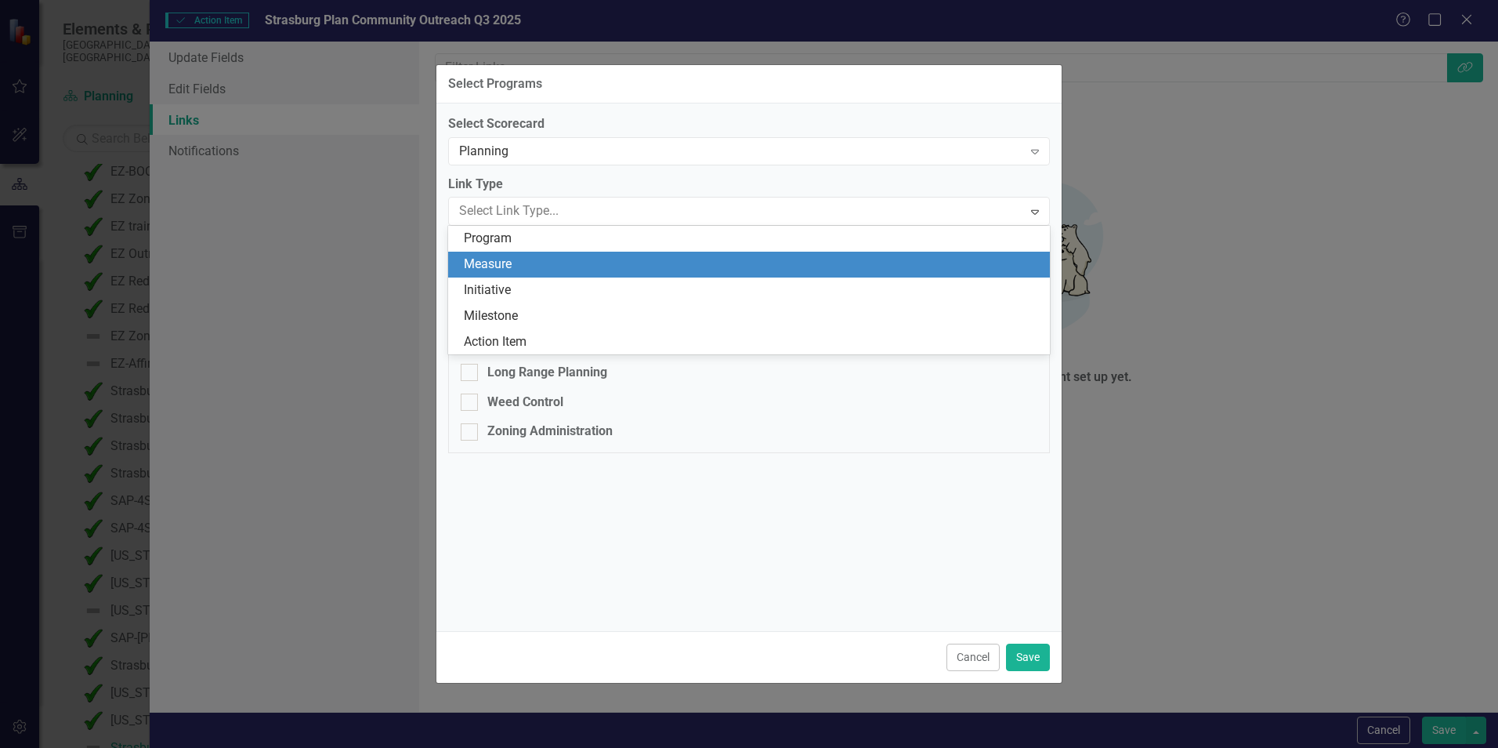
click at [681, 271] on div "Measure" at bounding box center [752, 264] width 577 height 18
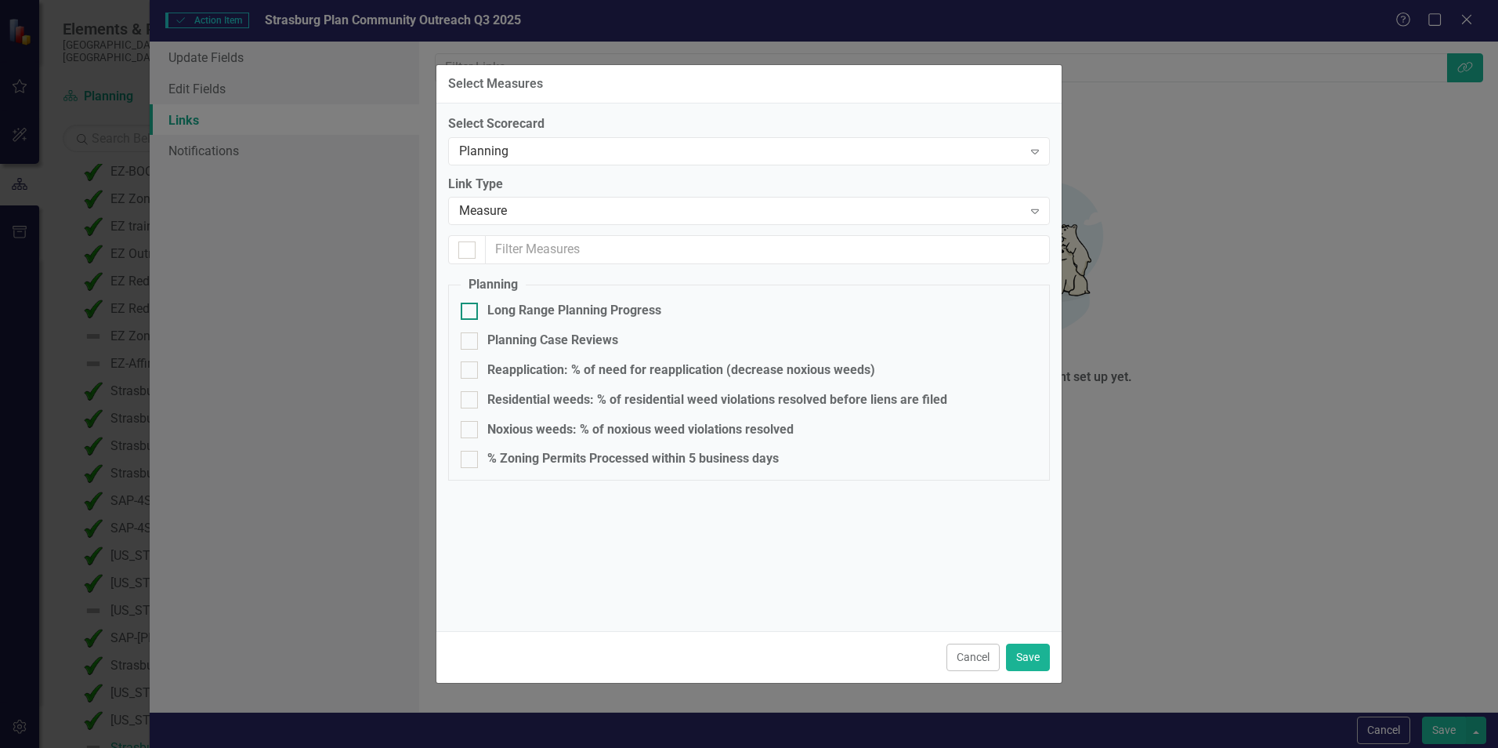
click at [472, 304] on div at bounding box center [469, 310] width 17 height 17
click at [471, 304] on input "Long Range Planning Progress" at bounding box center [466, 307] width 10 height 10
checkbox input "true"
click at [1030, 653] on button "Save" at bounding box center [1028, 656] width 44 height 27
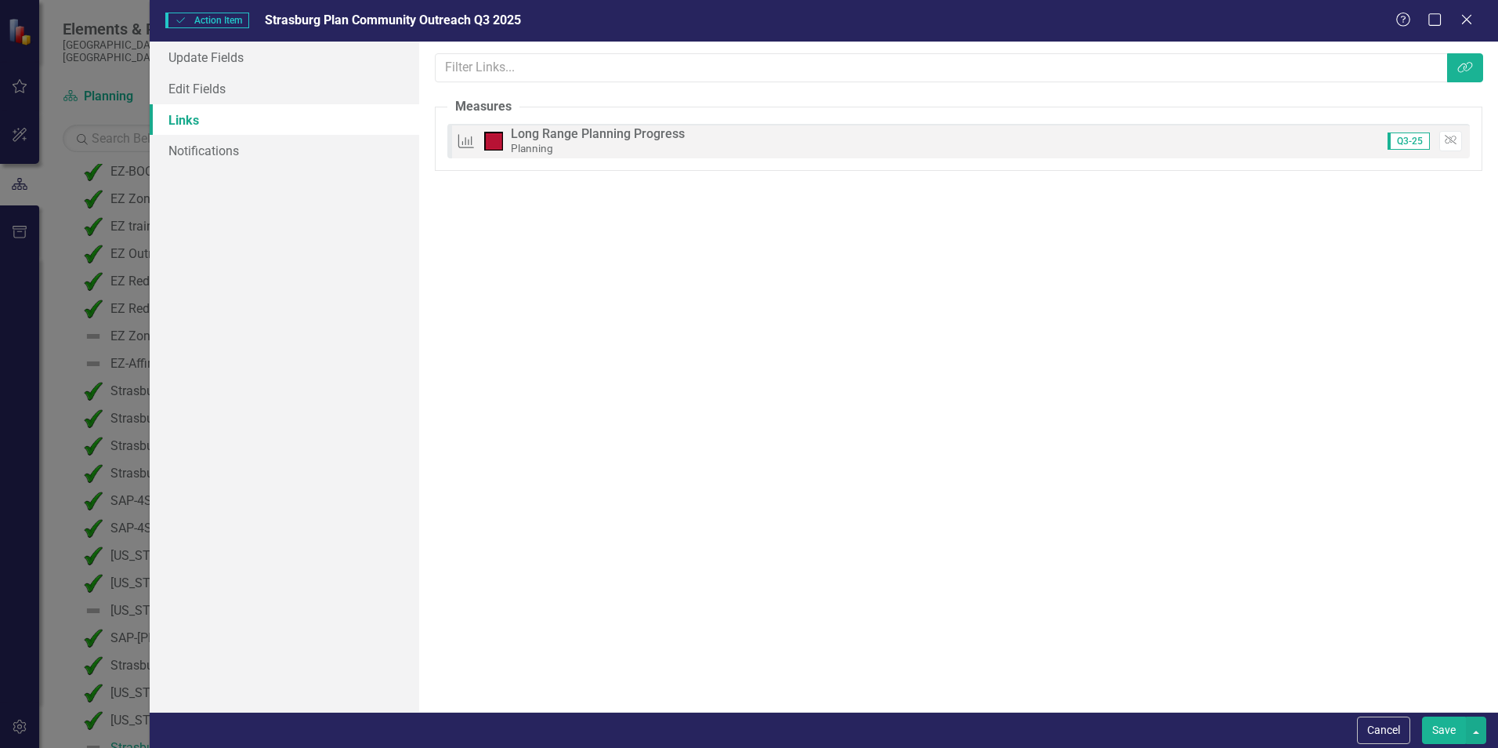
click at [1453, 732] on button "Save" at bounding box center [1444, 729] width 44 height 27
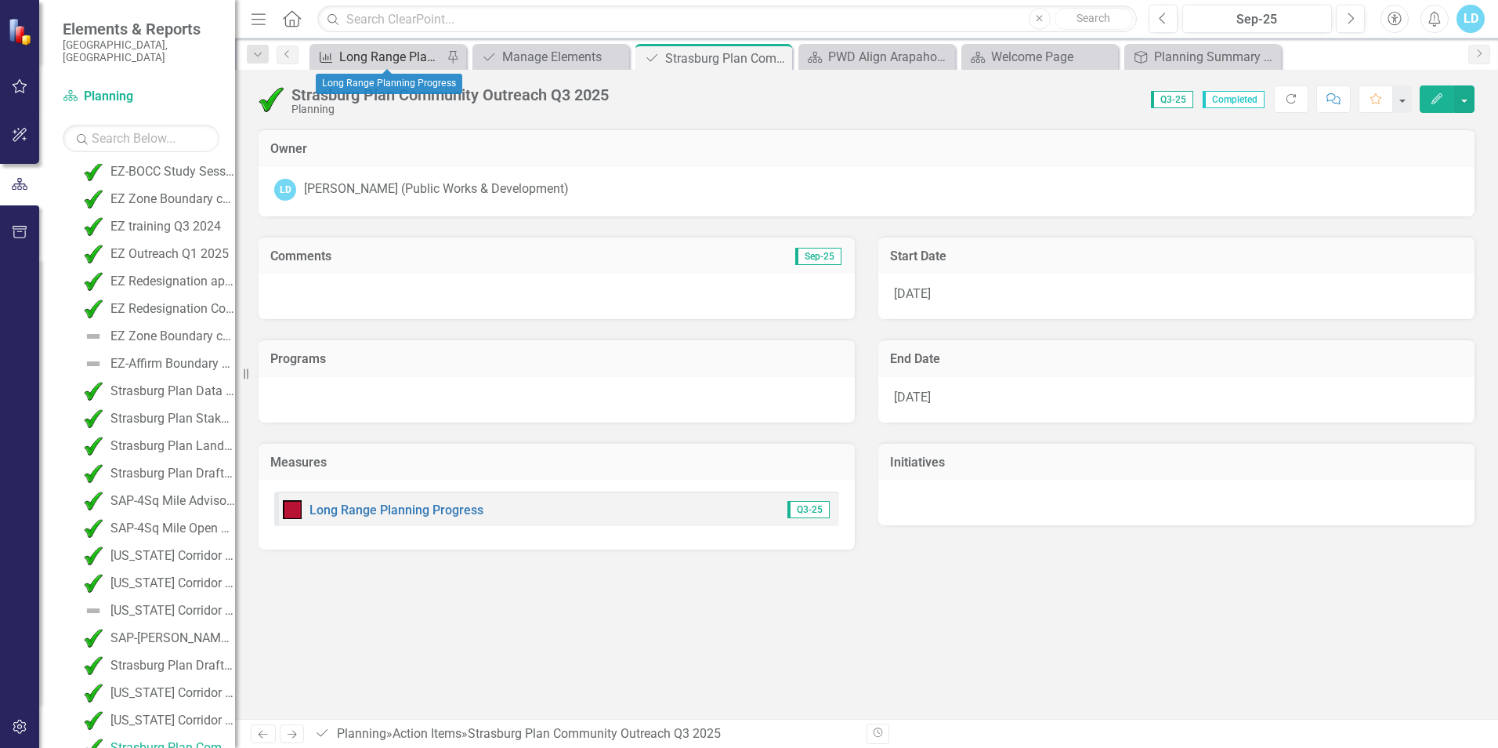
click at [425, 56] on div "Long Range Planning Progress" at bounding box center [390, 57] width 103 height 20
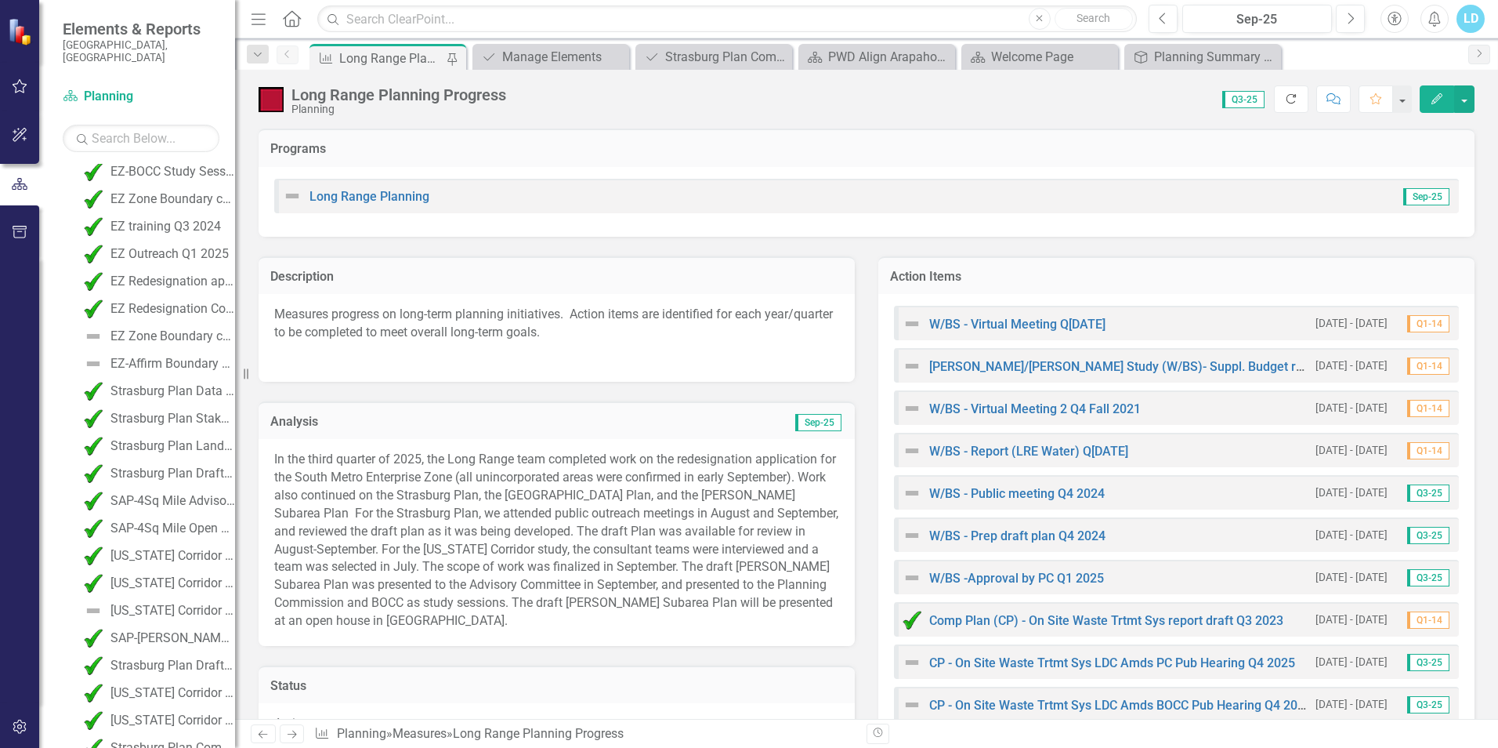
click at [1295, 102] on icon "Refresh" at bounding box center [1291, 98] width 14 height 11
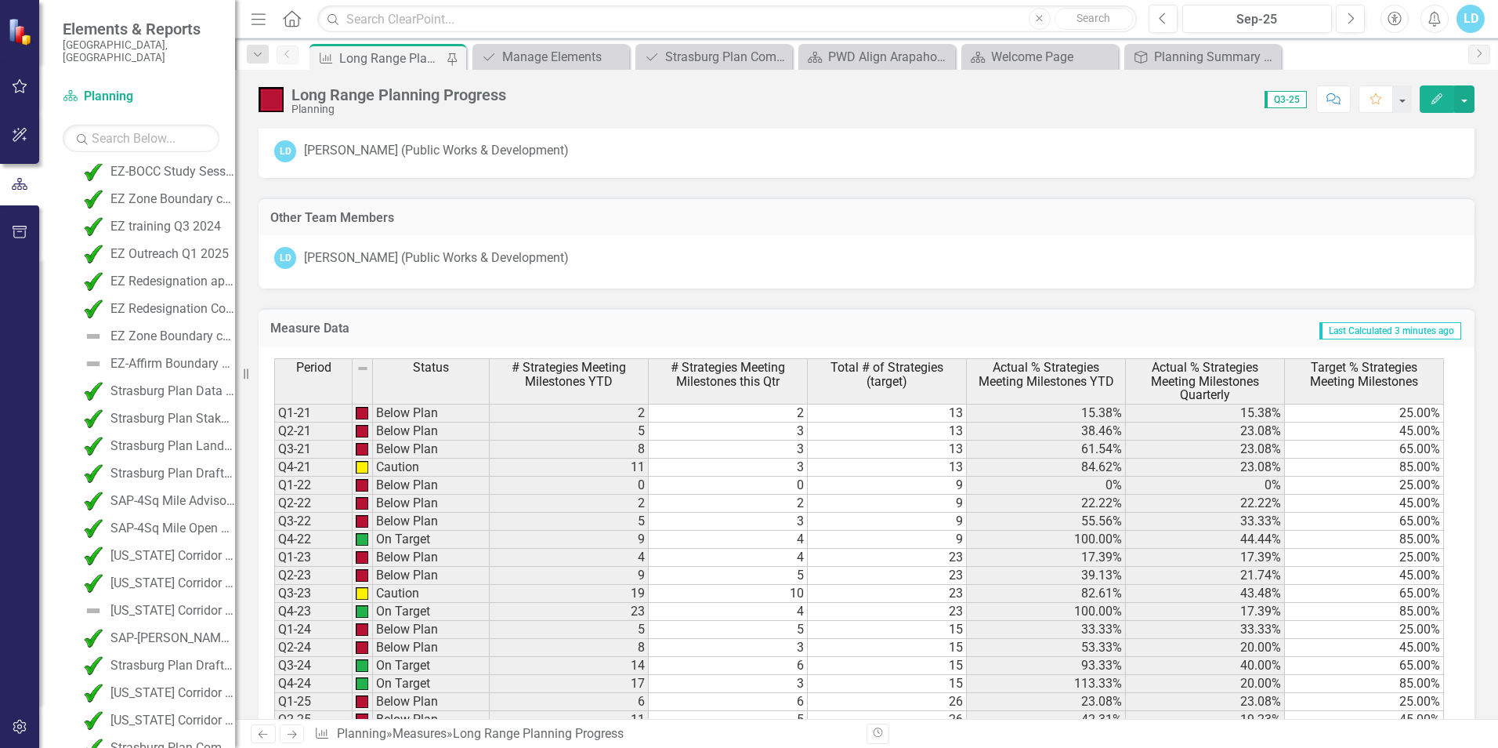
scroll to position [3918, 0]
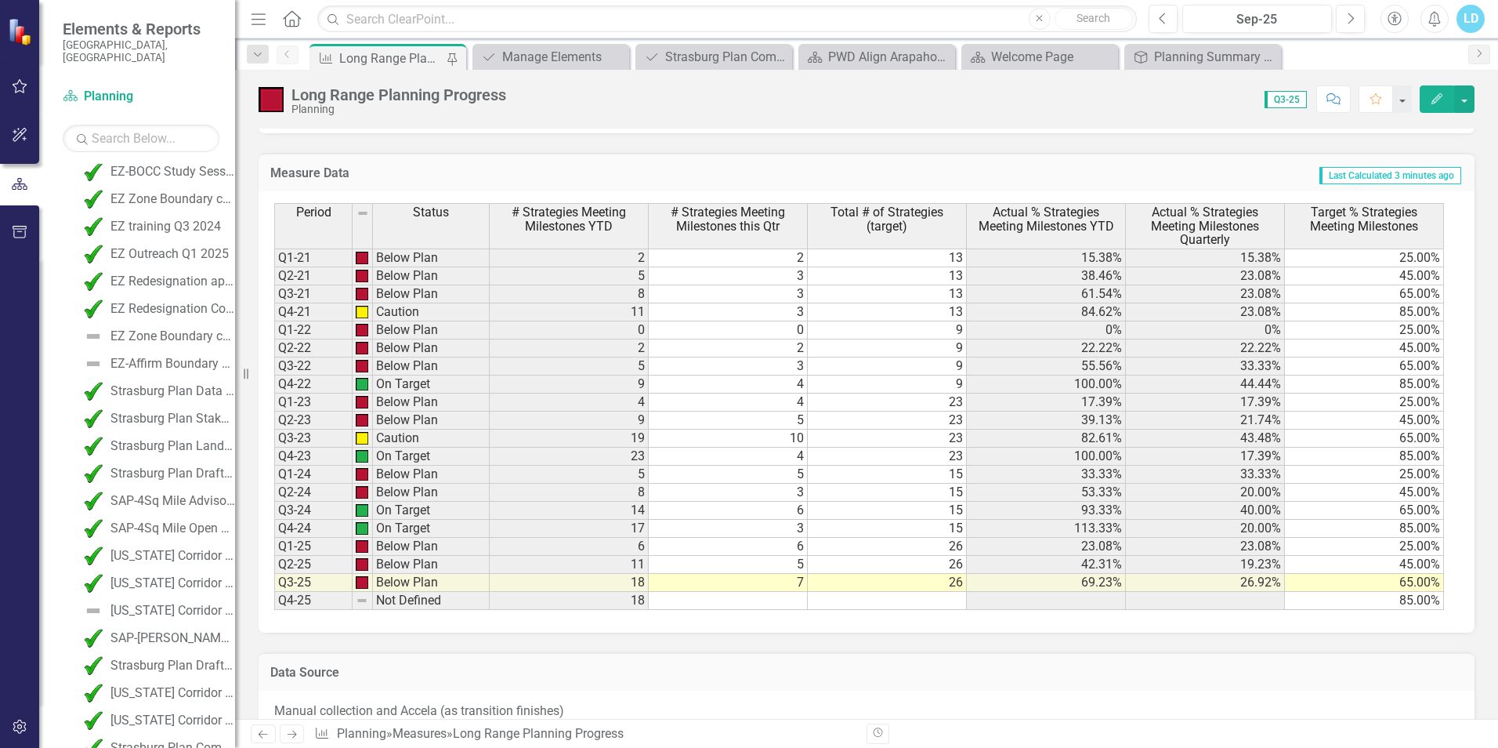
click at [798, 578] on td "7" at bounding box center [728, 583] width 159 height 18
type textarea "8"
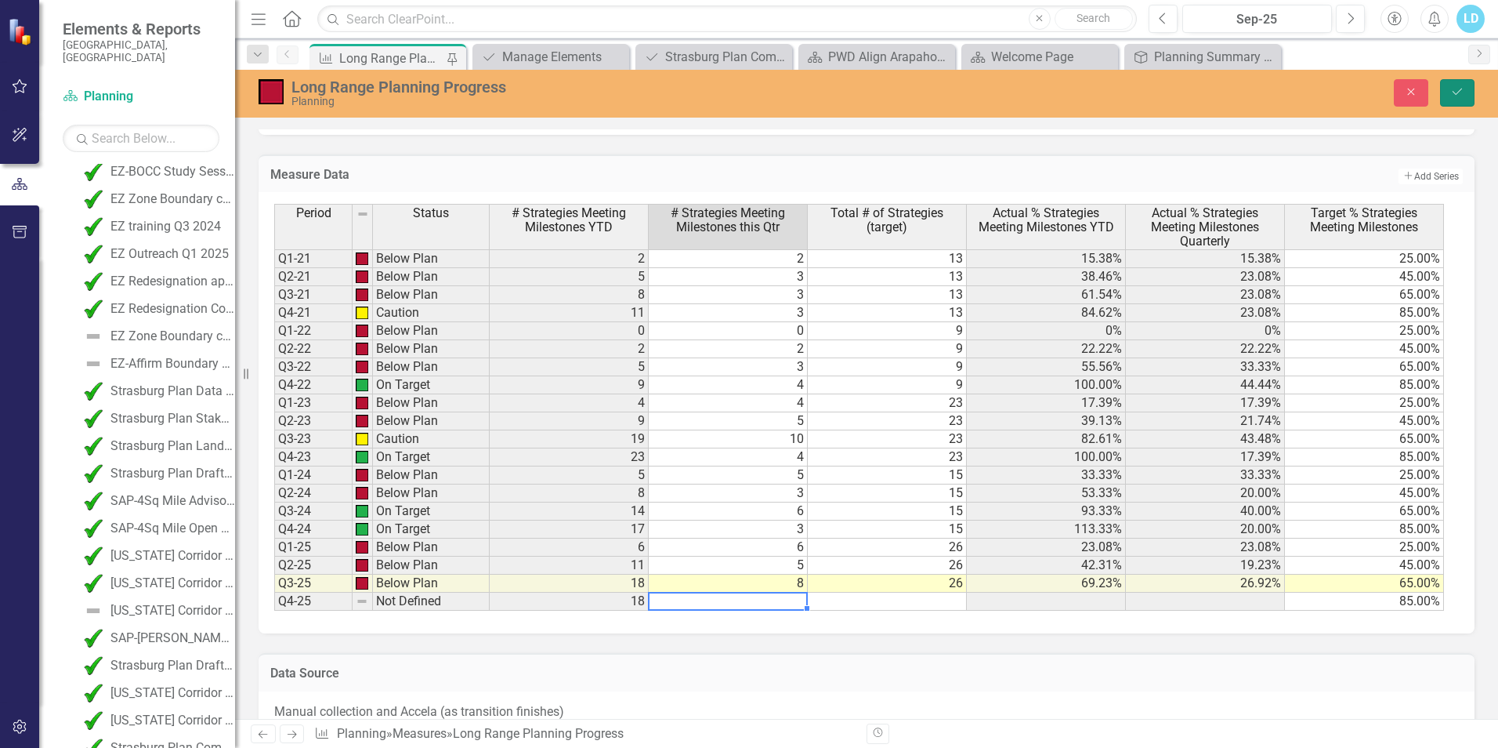
click at [1457, 96] on icon "Save" at bounding box center [1457, 91] width 14 height 11
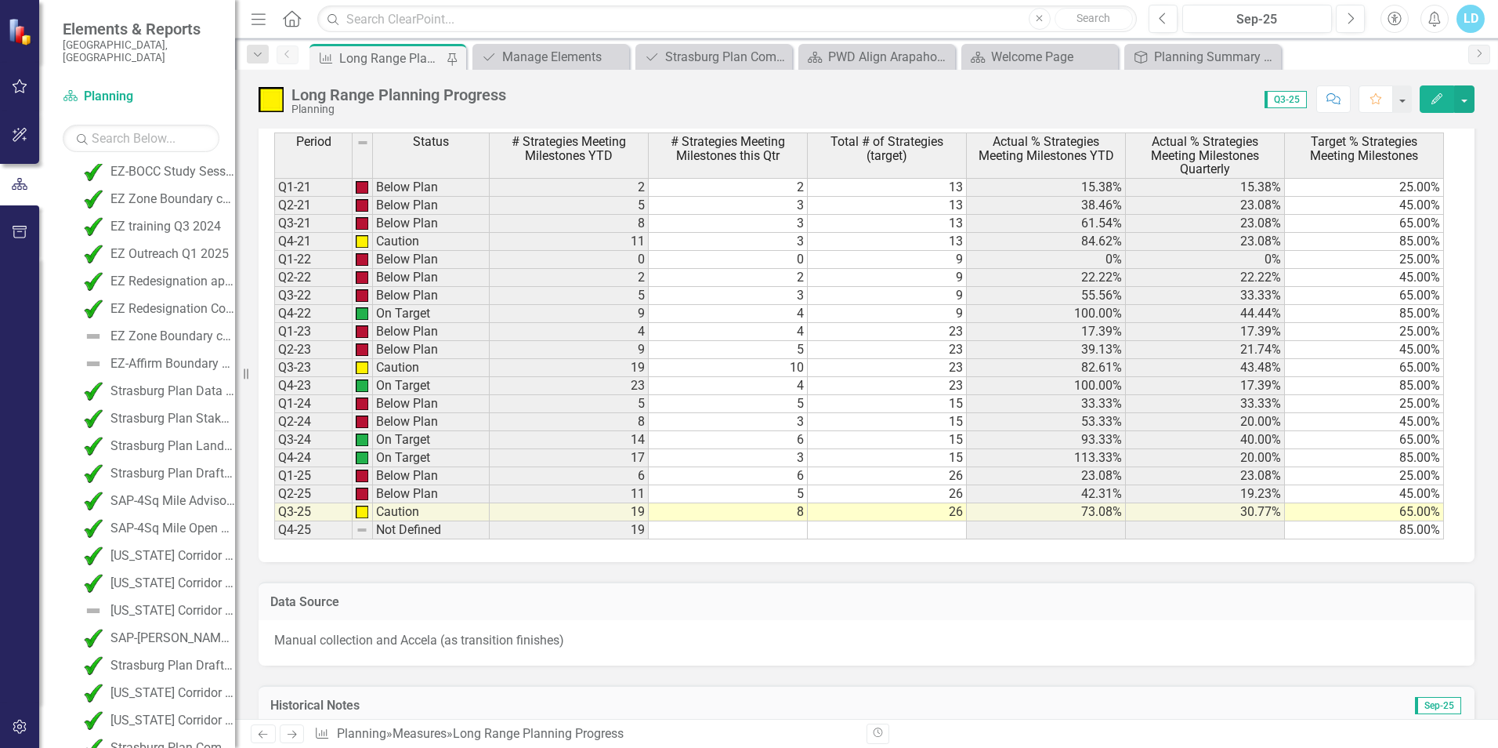
scroll to position [3996, 0]
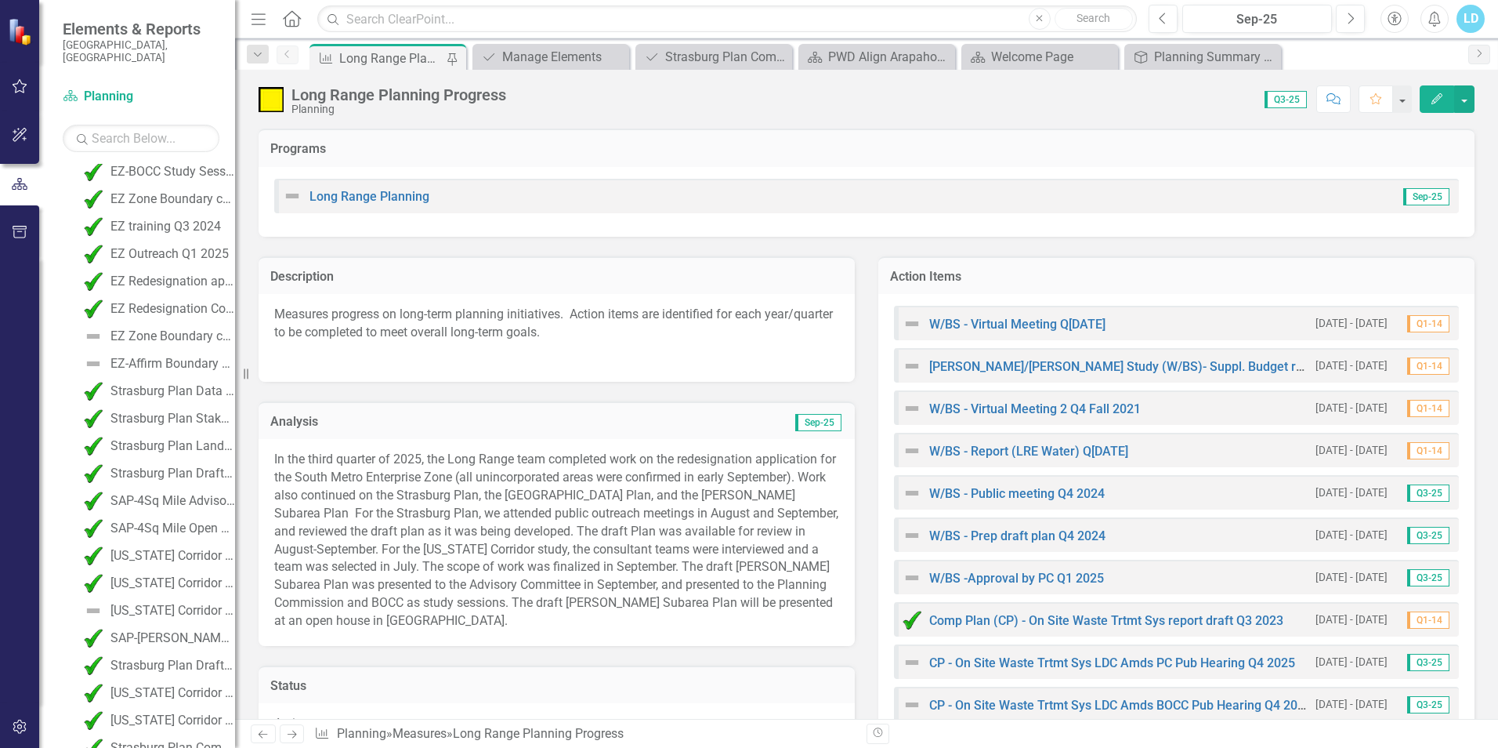
click at [1132, 101] on div "Score: 0.00 Q3-25 Completed Comment Favorite Edit" at bounding box center [994, 98] width 961 height 27
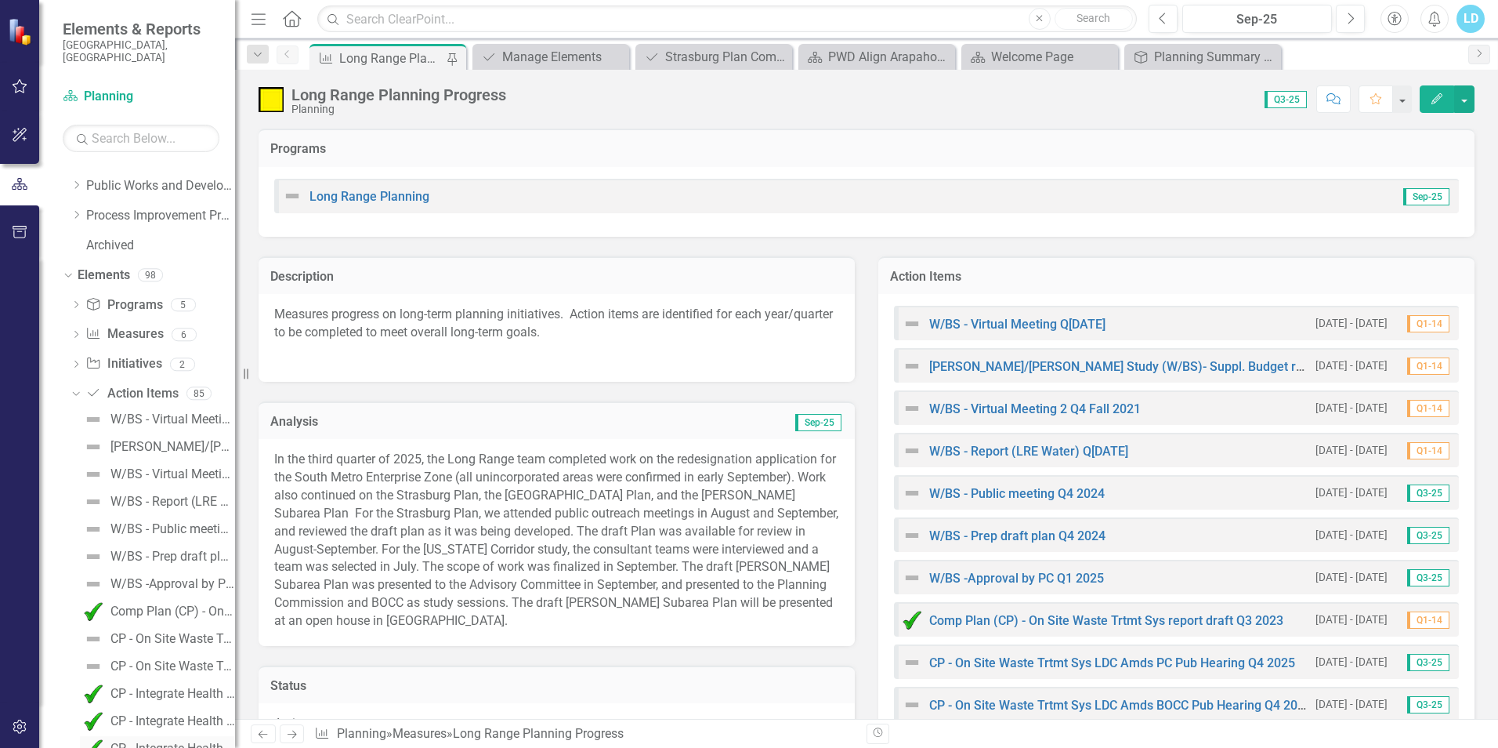
scroll to position [266, 0]
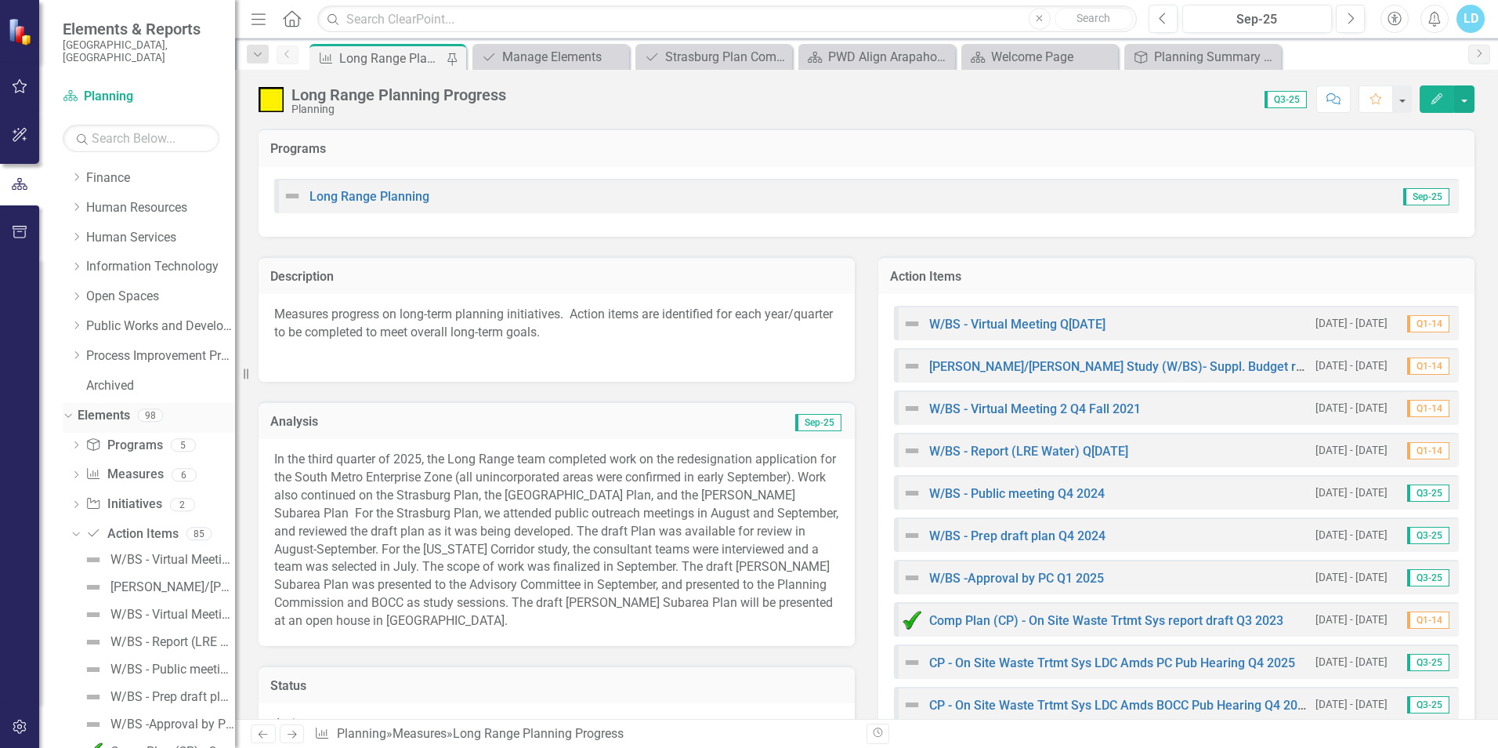
click at [73, 414] on div "Dropdown" at bounding box center [68, 418] width 11 height 8
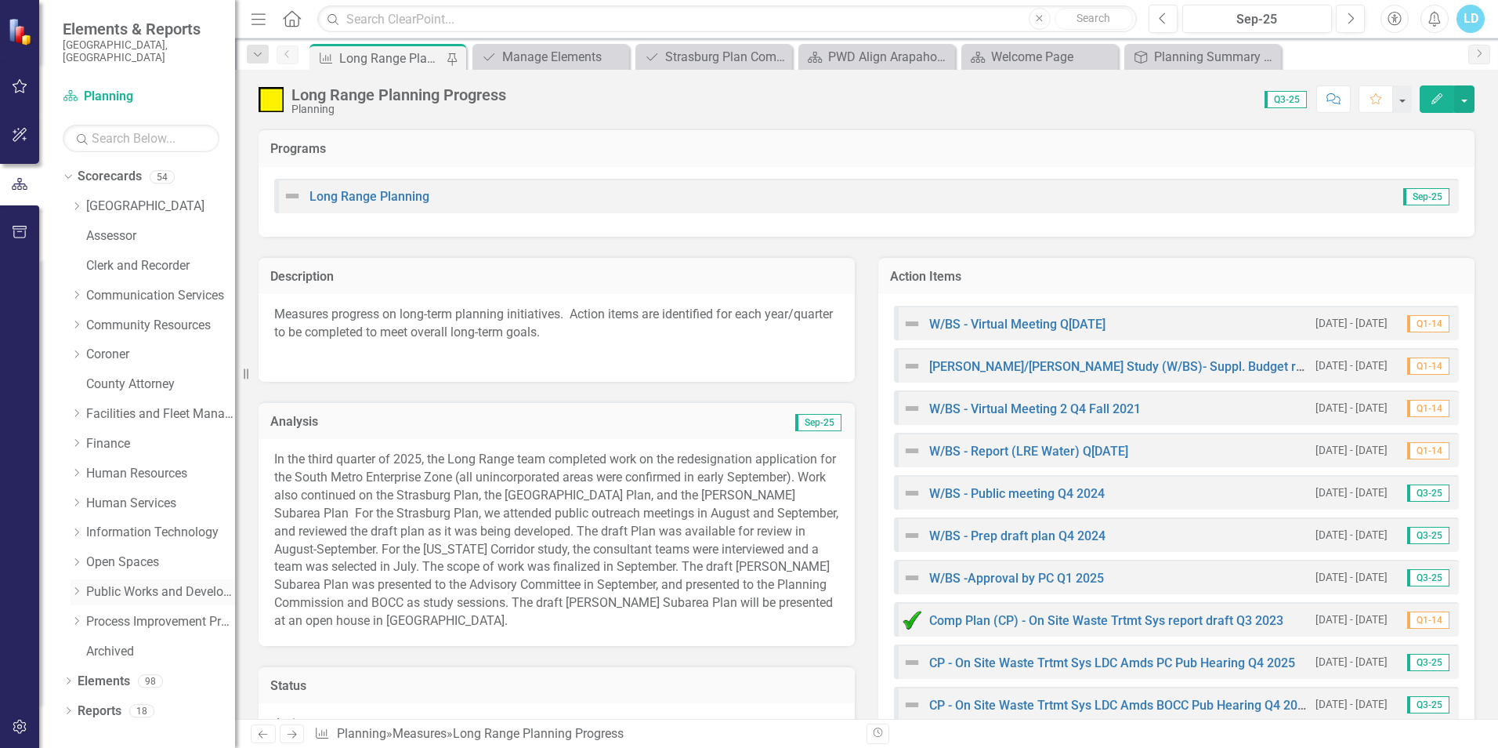
click at [158, 583] on link "Public Works and Development" at bounding box center [160, 592] width 149 height 18
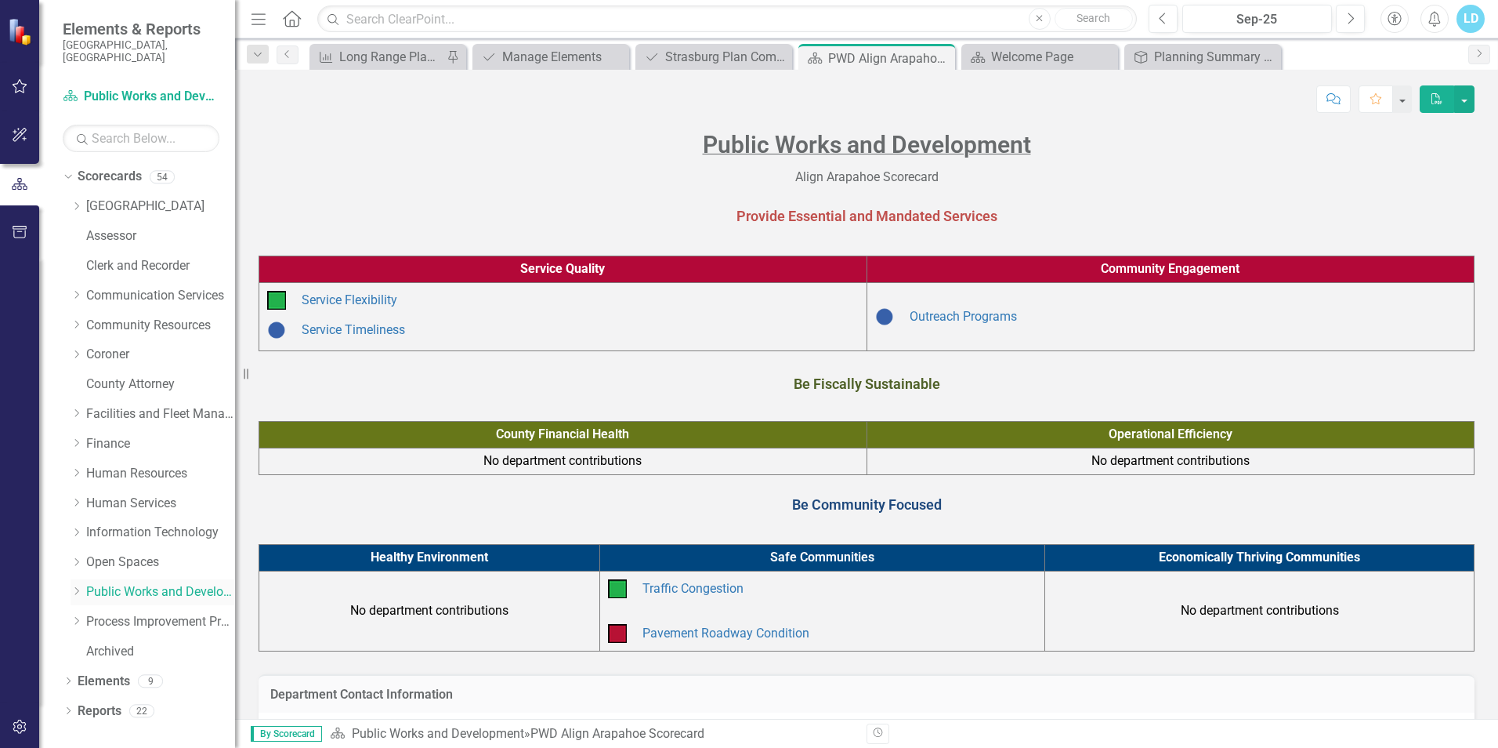
click at [79, 586] on icon "Dropdown" at bounding box center [77, 590] width 12 height 9
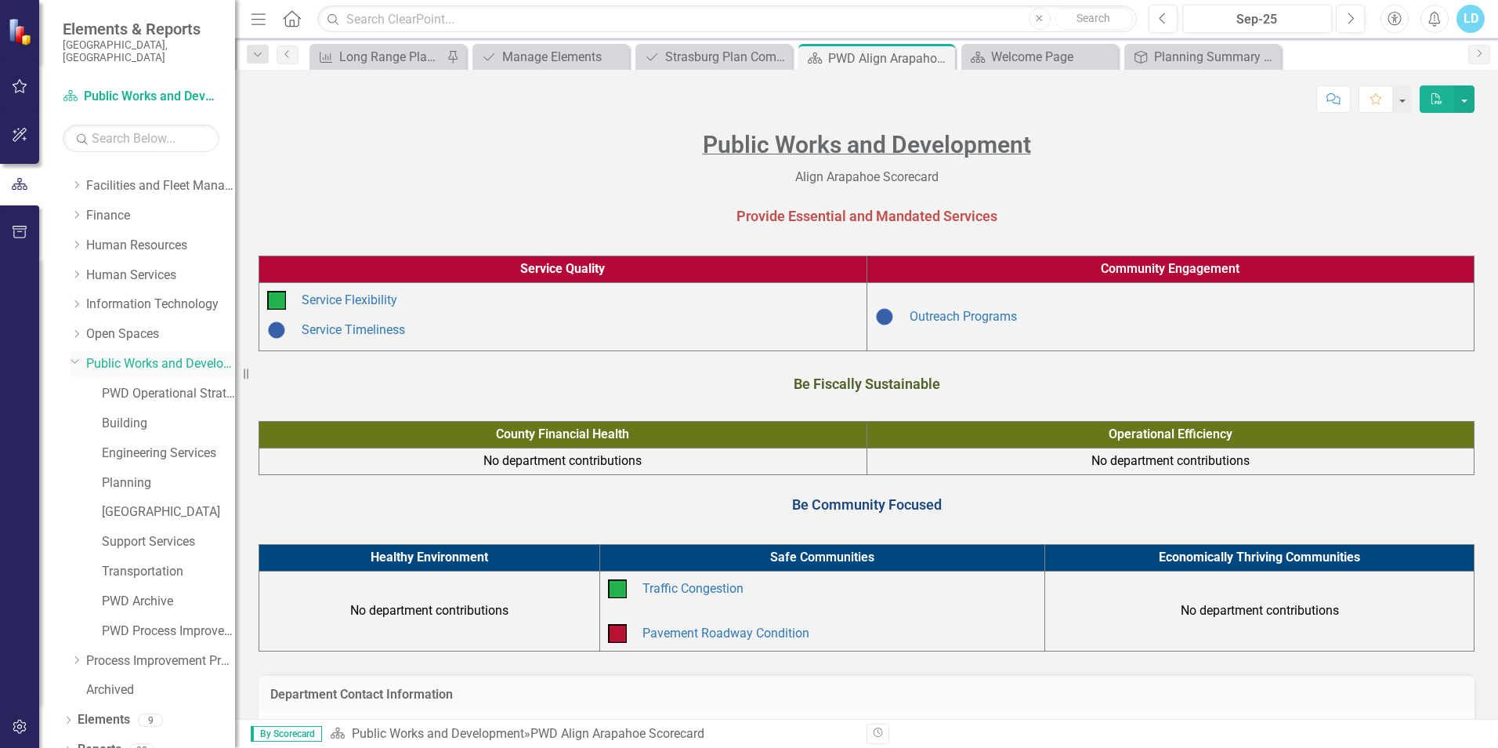
scroll to position [234, 0]
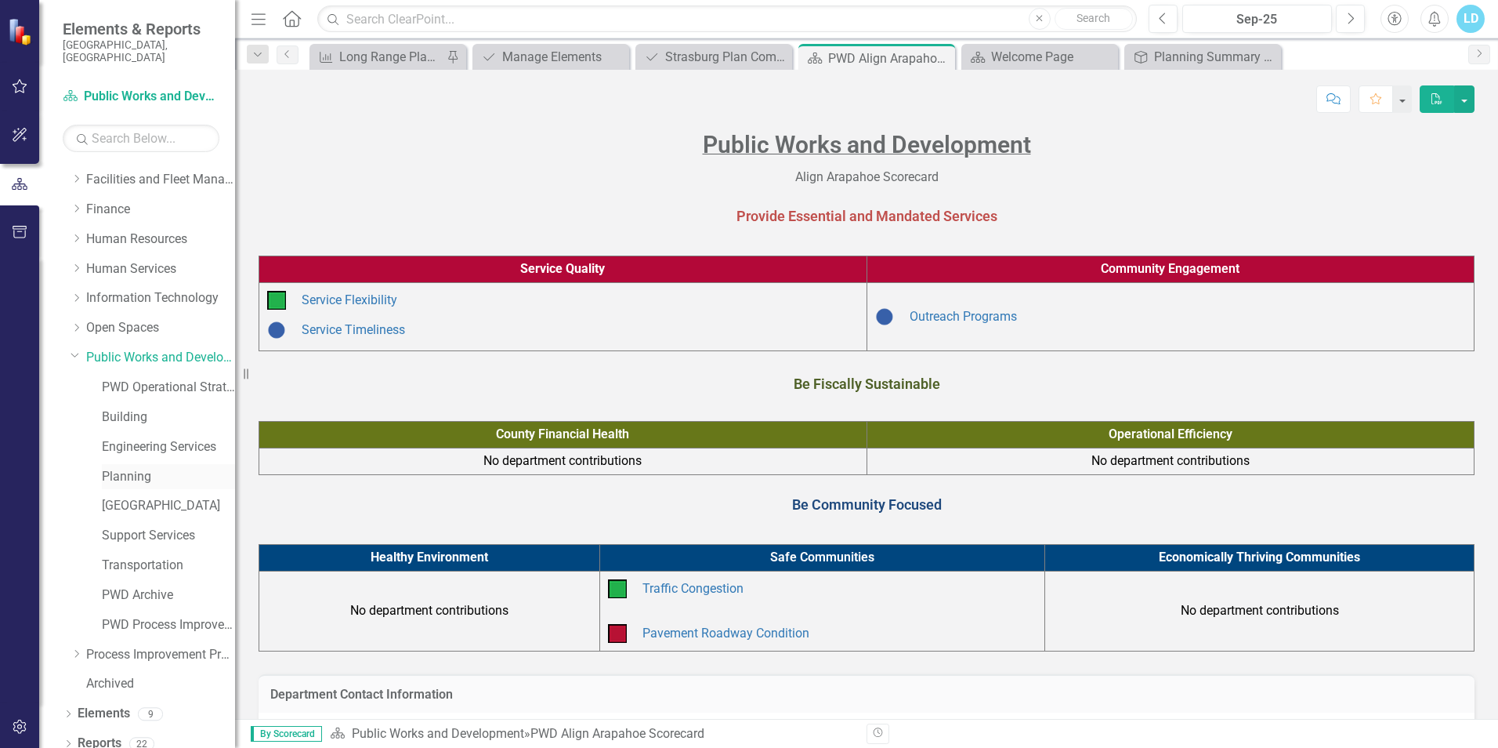
click at [149, 468] on link "Planning" at bounding box center [168, 477] width 133 height 18
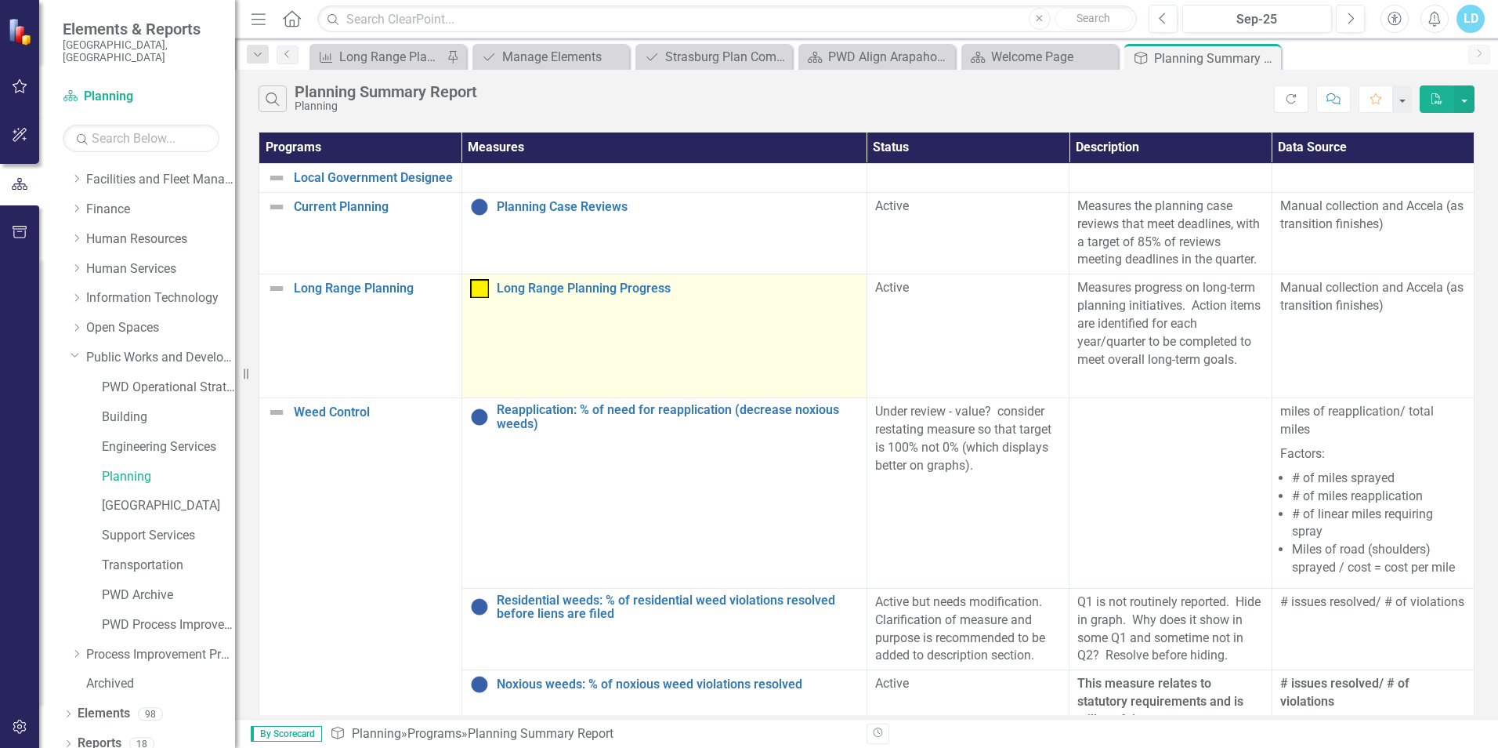
click at [614, 296] on div "Long Range Planning Progress" at bounding box center [664, 288] width 389 height 19
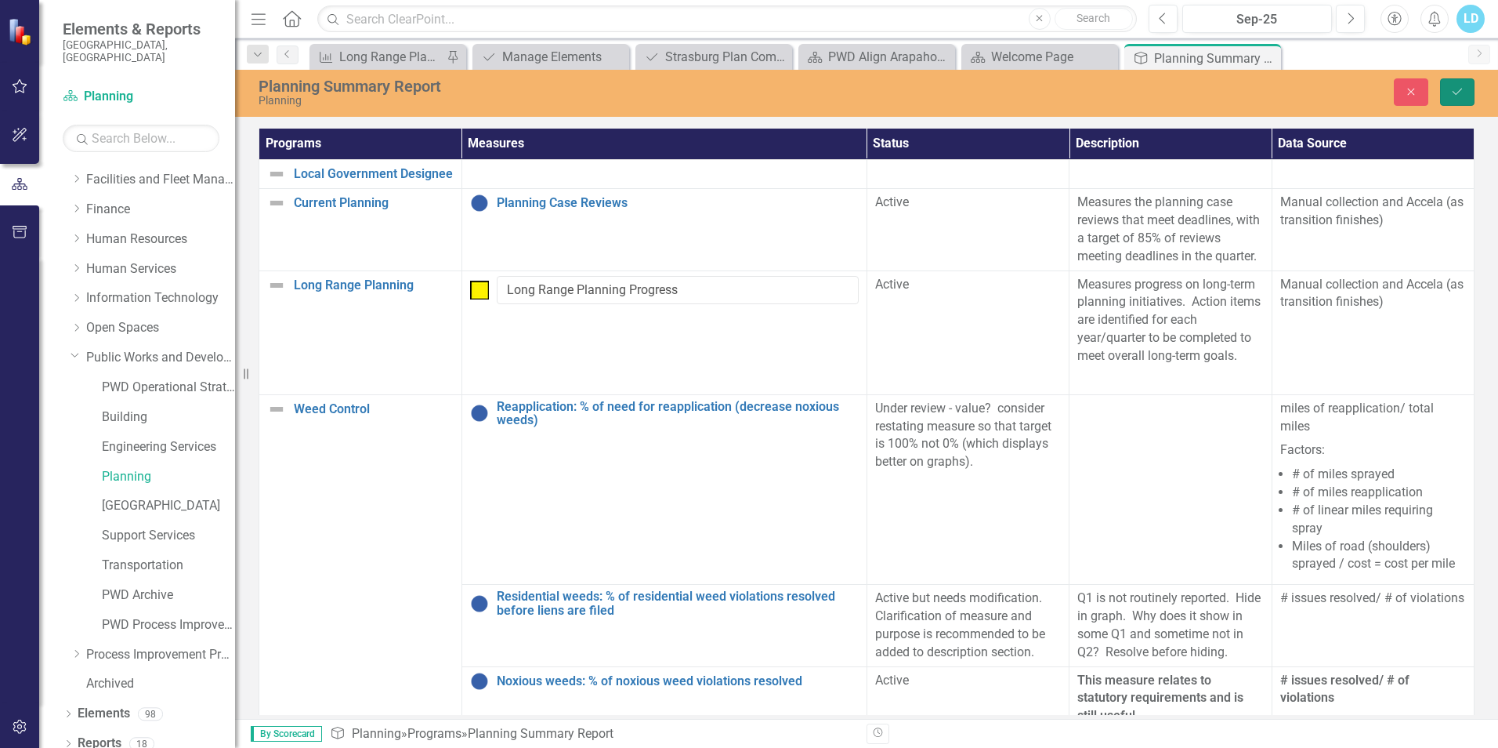
click at [1465, 93] on button "Save" at bounding box center [1457, 91] width 34 height 27
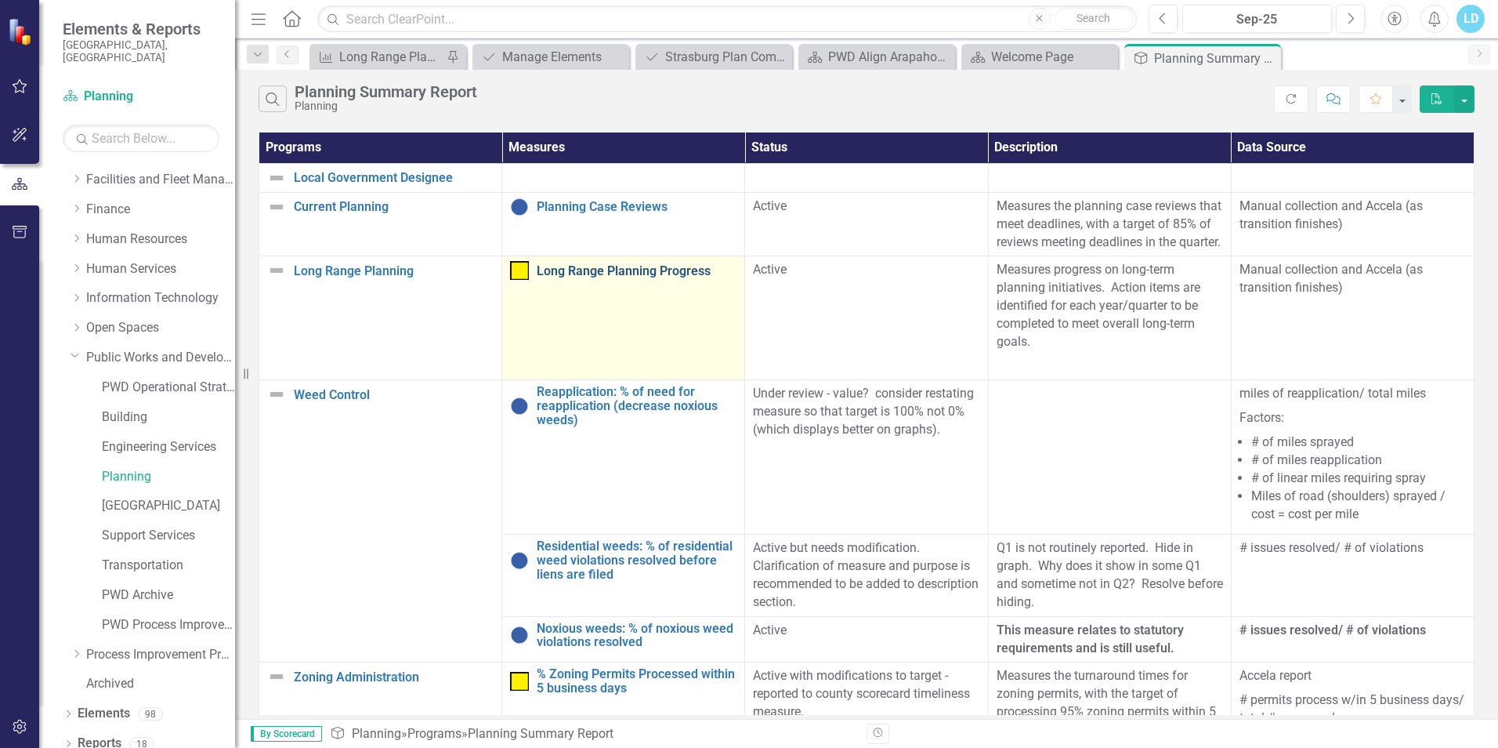
click at [572, 278] on link "Long Range Planning Progress" at bounding box center [637, 271] width 200 height 14
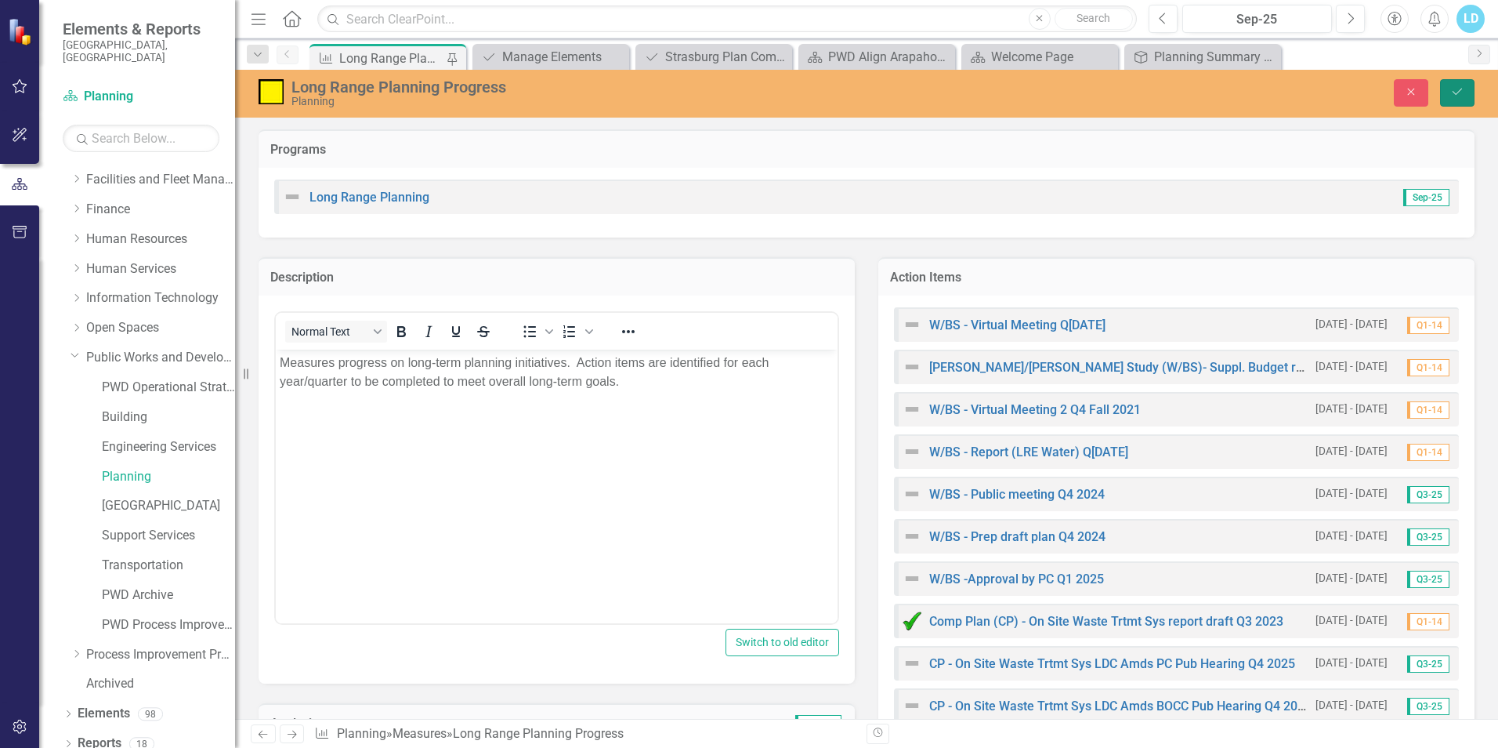
click at [1466, 95] on button "Save" at bounding box center [1457, 92] width 34 height 27
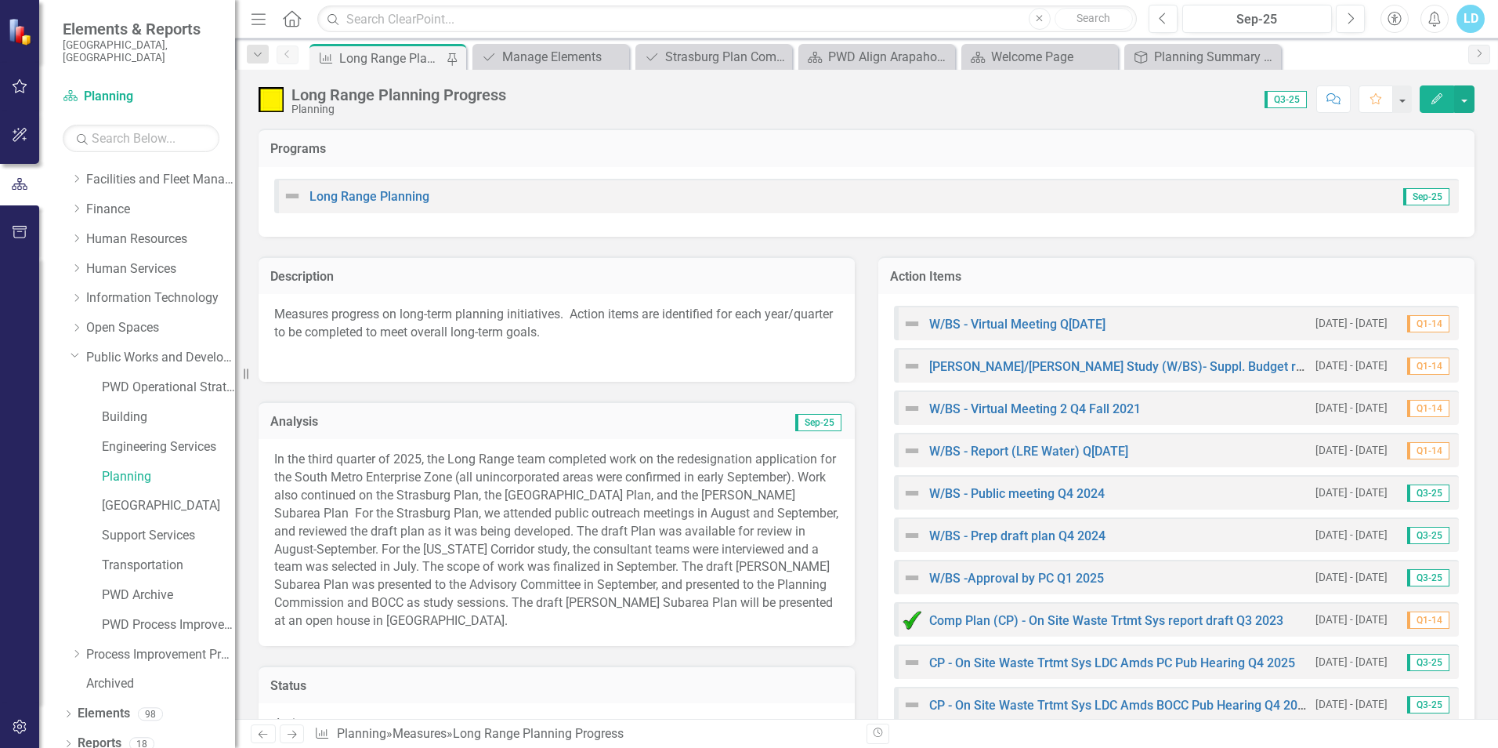
click at [1027, 129] on div "Programs" at bounding box center [867, 148] width 1216 height 38
click at [133, 349] on link "Public Works and Development" at bounding box center [160, 358] width 149 height 18
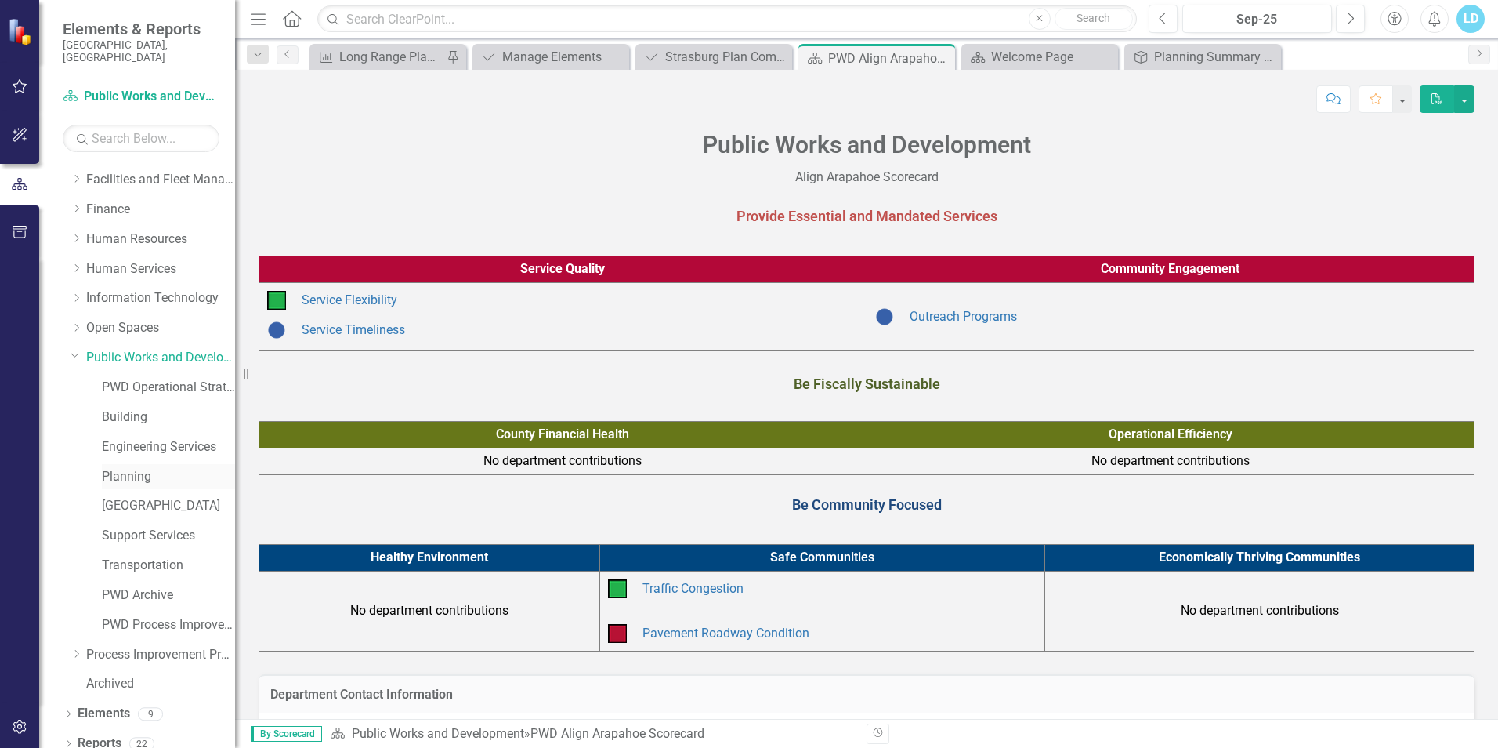
click at [135, 468] on link "Planning" at bounding box center [168, 477] width 133 height 18
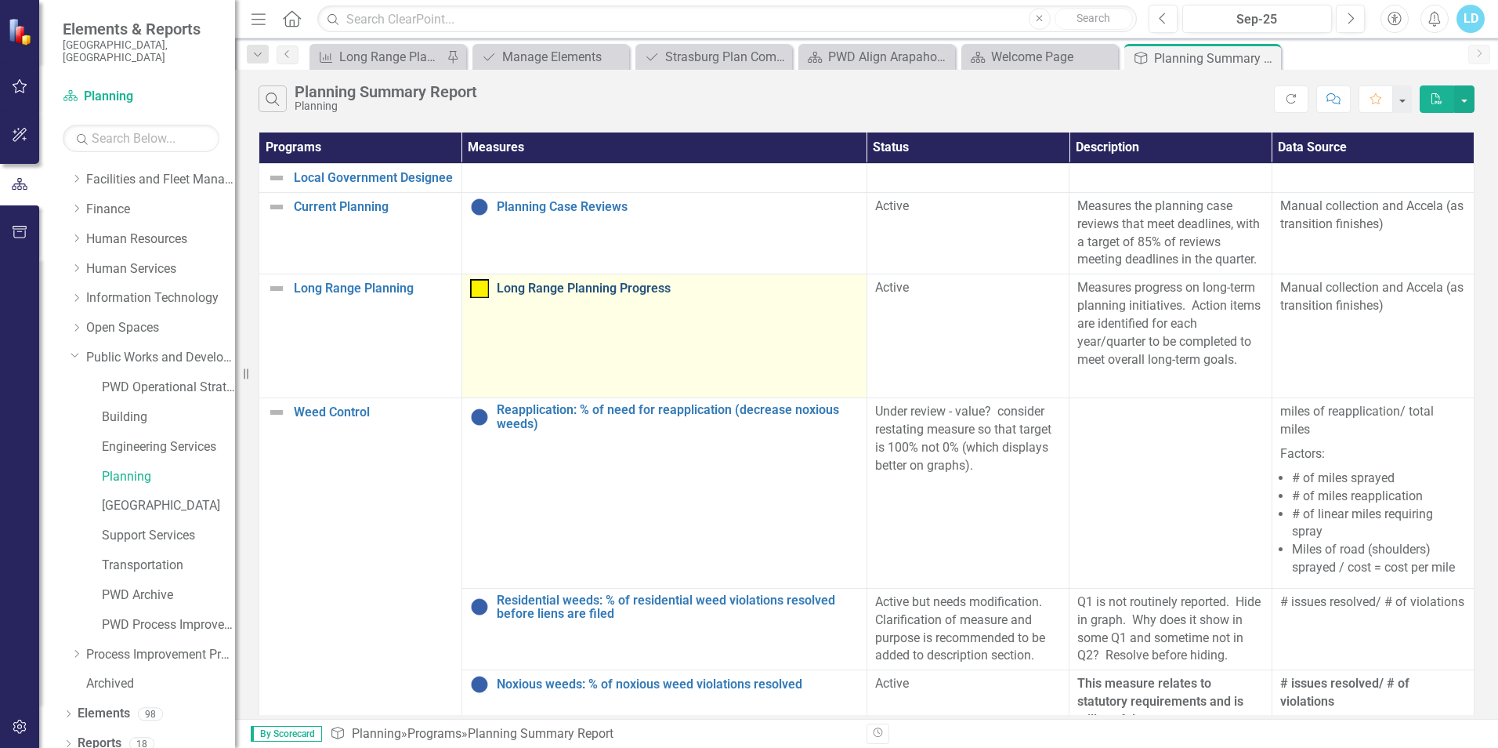
click at [648, 290] on link "Long Range Planning Progress" at bounding box center [678, 288] width 362 height 14
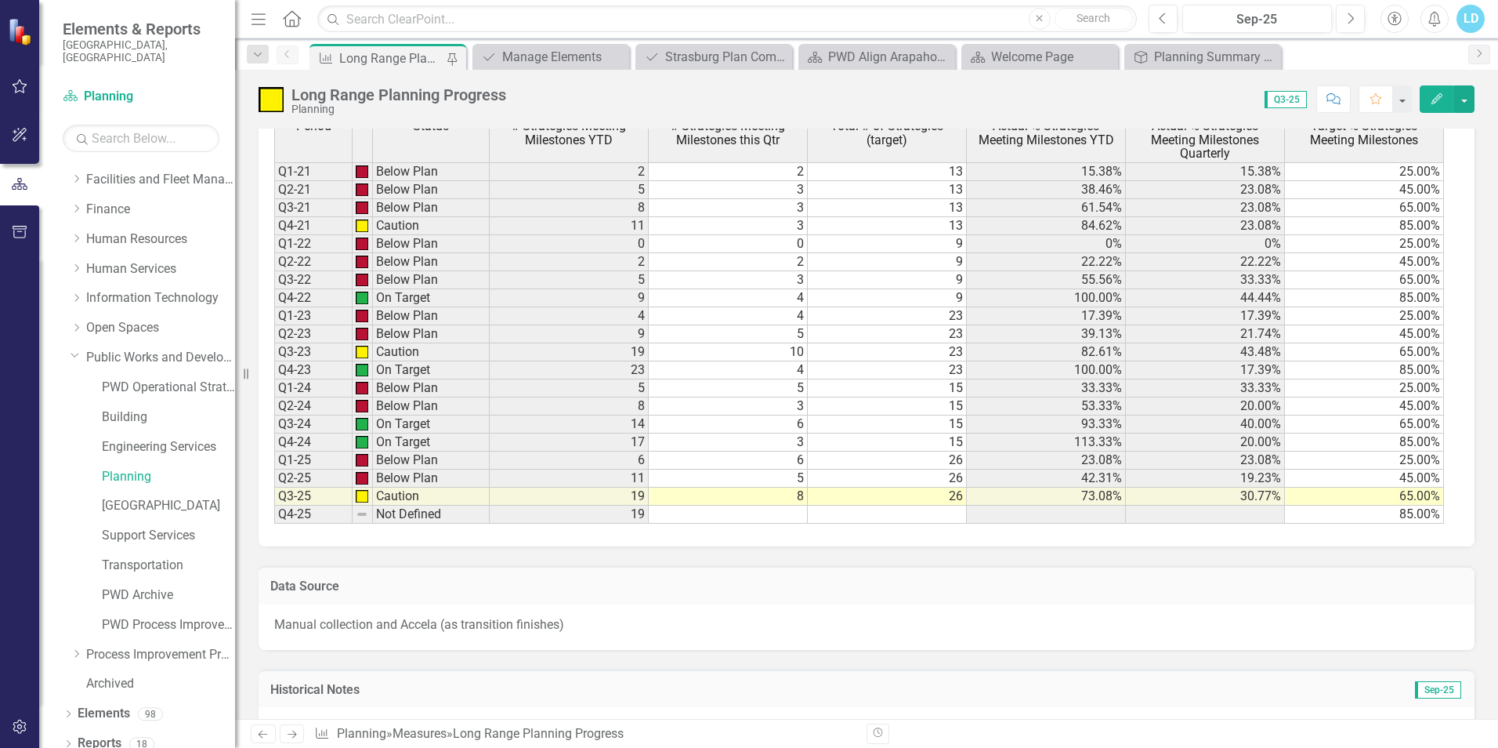
scroll to position [4075, 0]
